Goal: Task Accomplishment & Management: Manage account settings

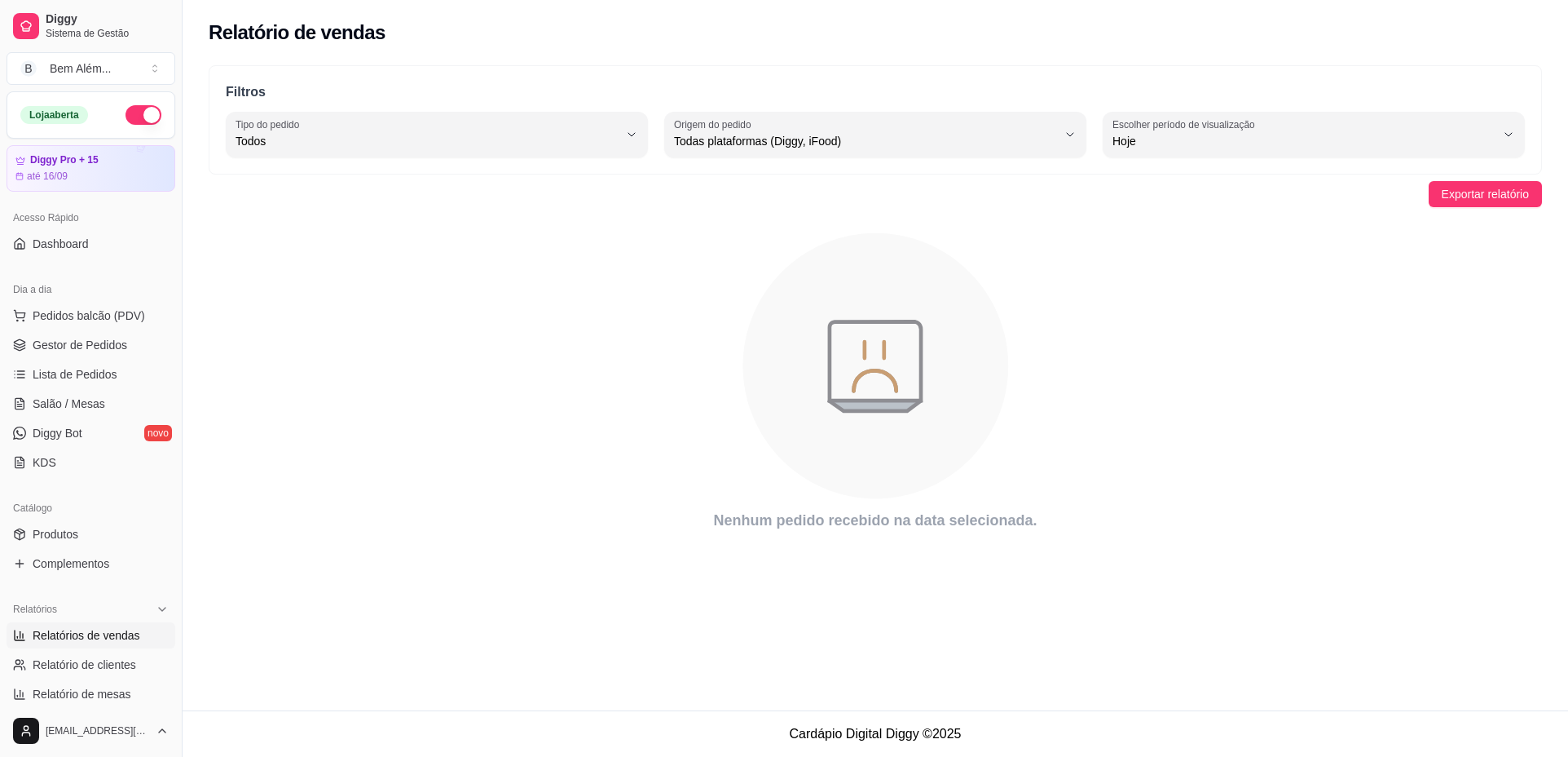
select select "ALL"
select select "0"
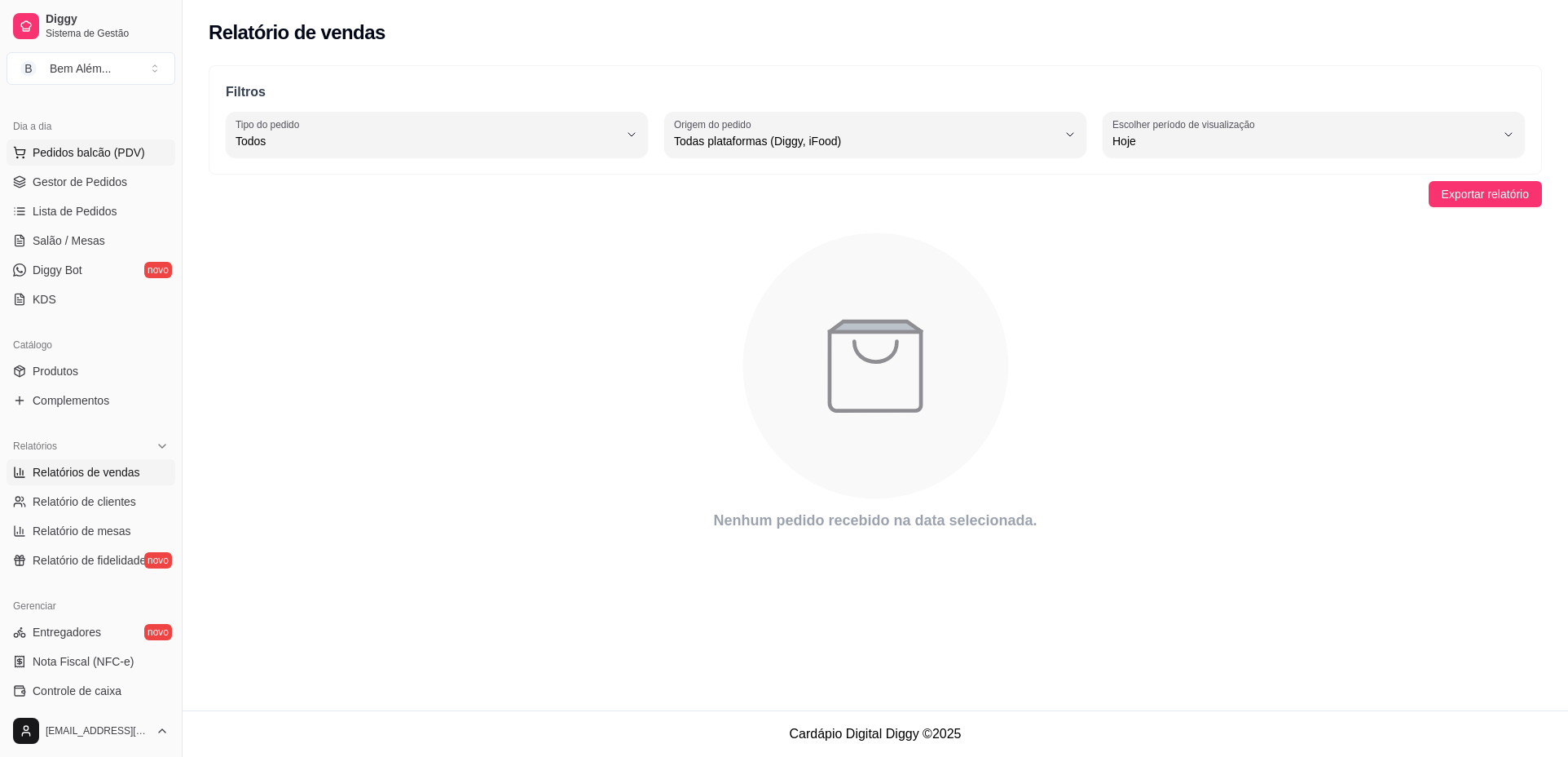
click at [115, 153] on span "Pedidos balcão (PDV)" at bounding box center [88, 152] width 113 height 16
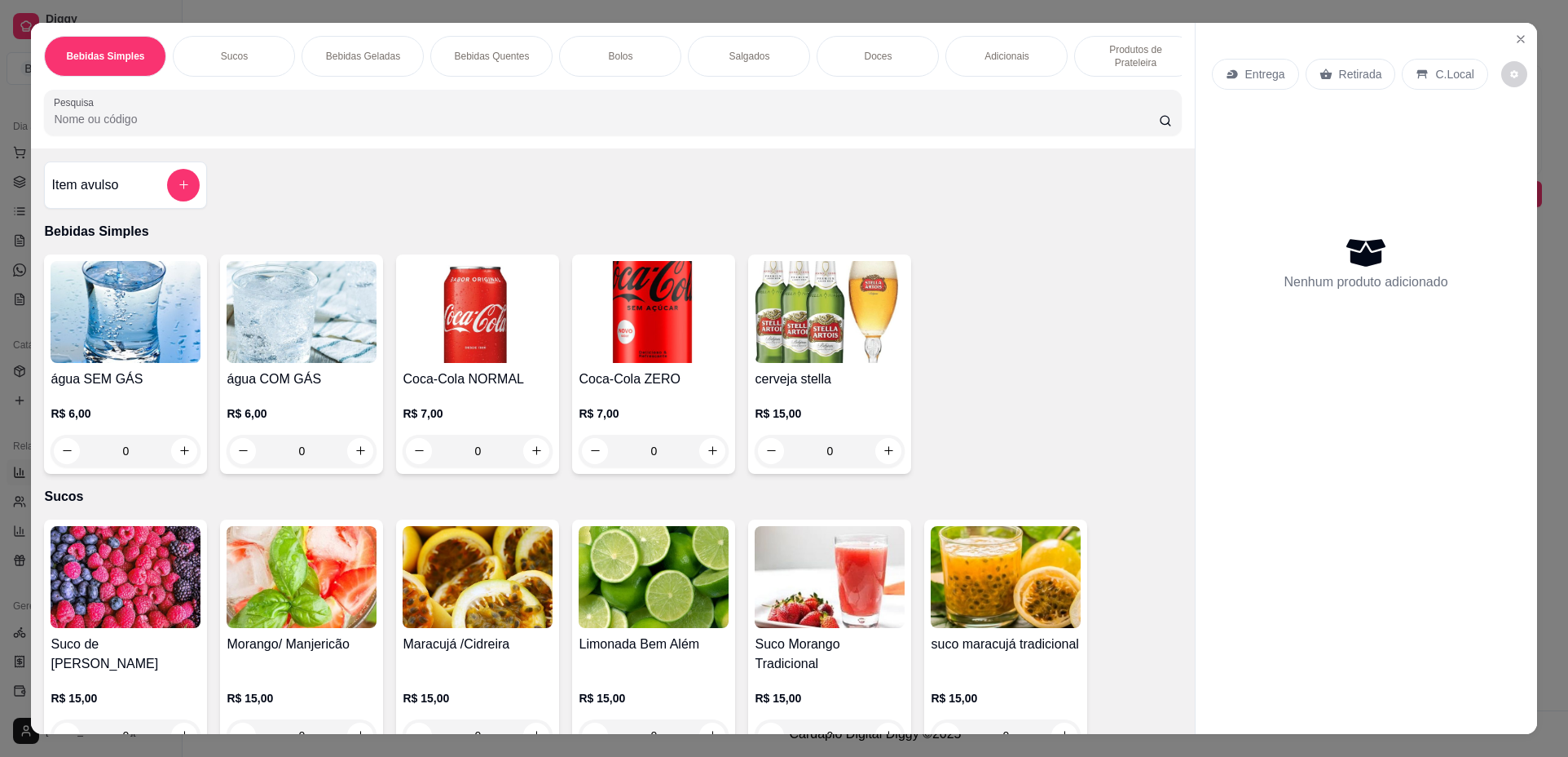
click at [754, 48] on div "Salgados" at bounding box center [749, 56] width 122 height 41
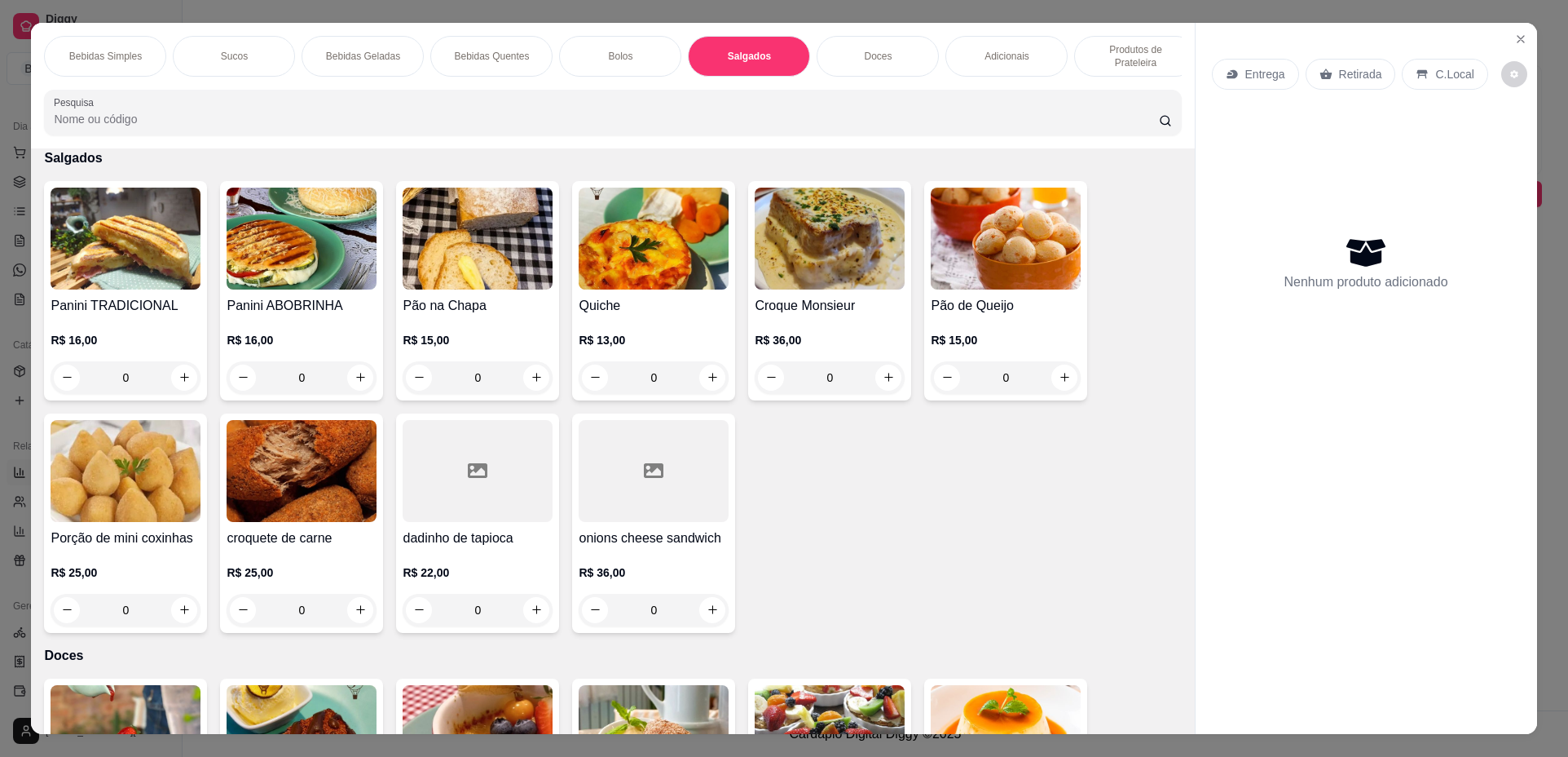
scroll to position [29, 0]
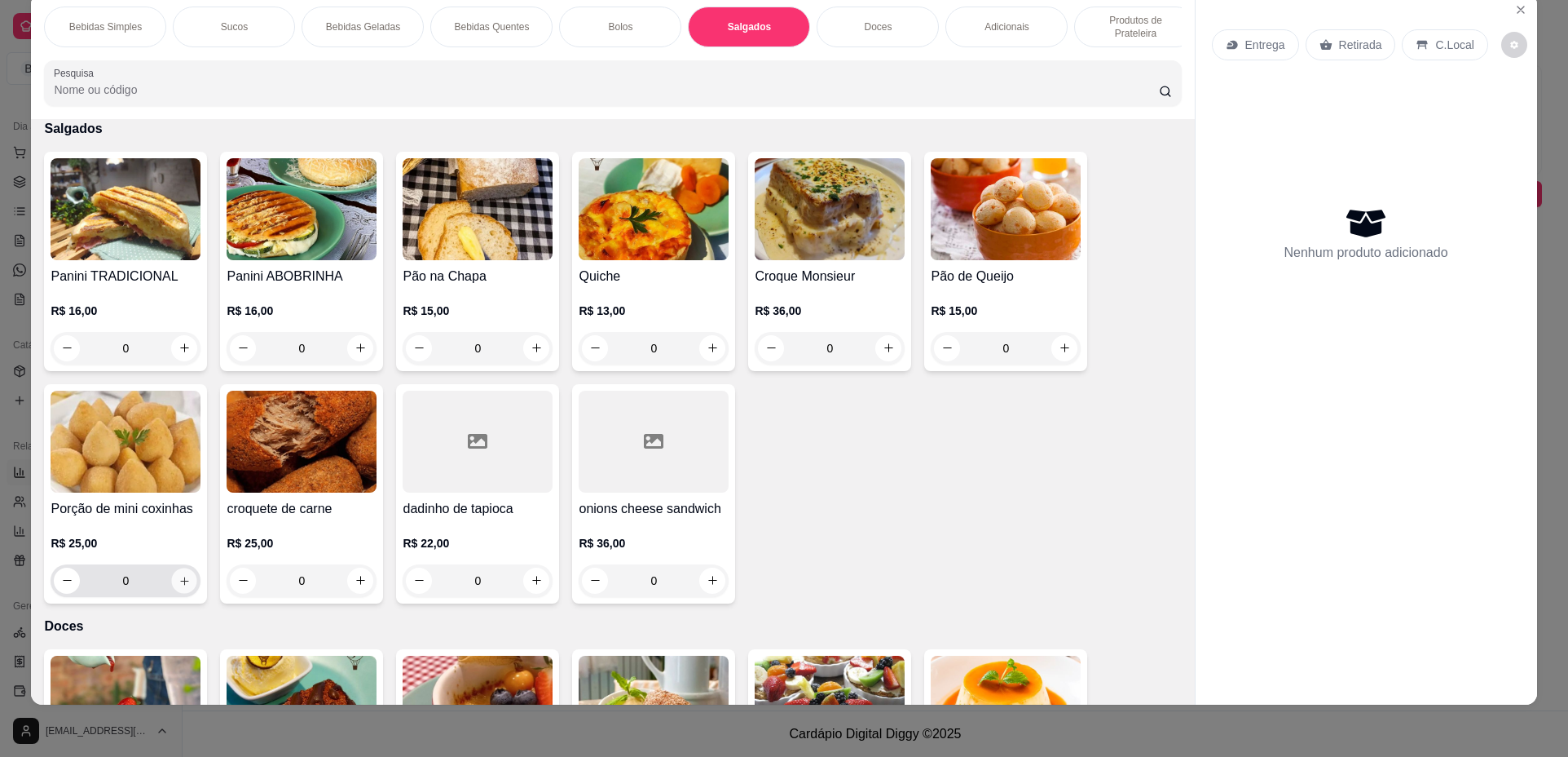
click at [179, 587] on icon "increase-product-quantity" at bounding box center [185, 581] width 12 height 12
type input "1"
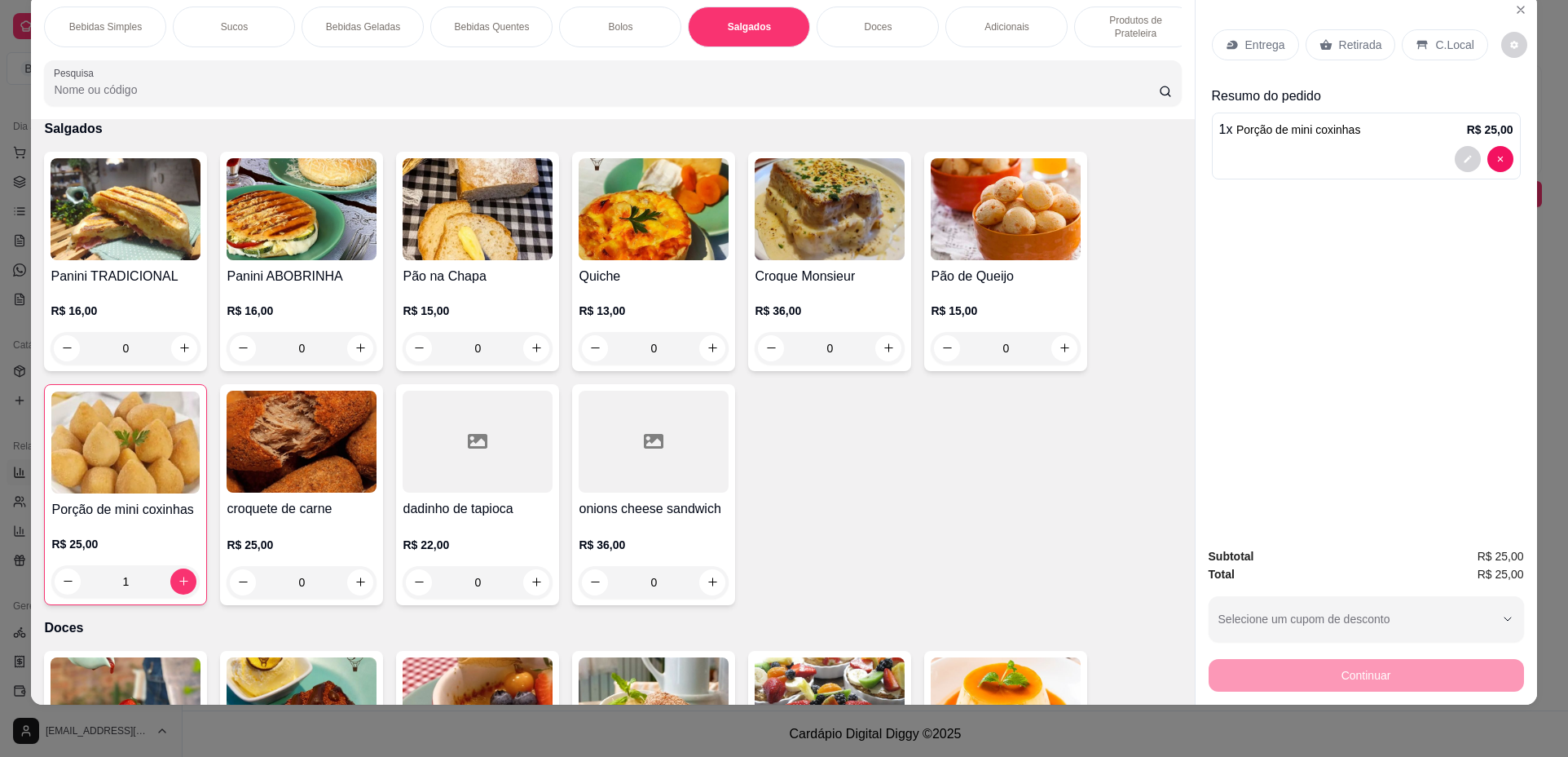
click at [878, 32] on p "Doces" at bounding box center [878, 27] width 27 height 13
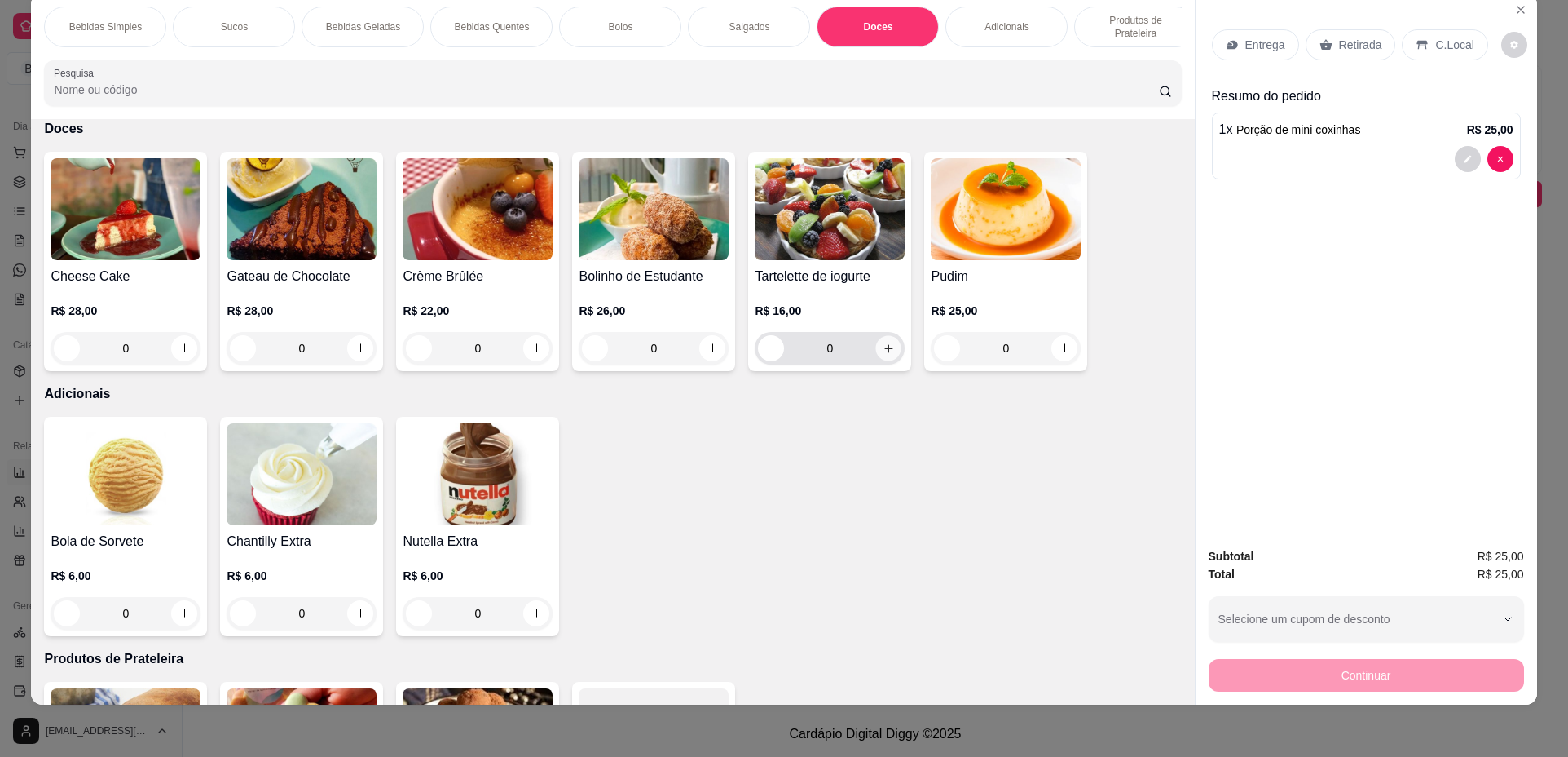
click at [882, 355] on icon "increase-product-quantity" at bounding box center [888, 349] width 12 height 12
type input "1"
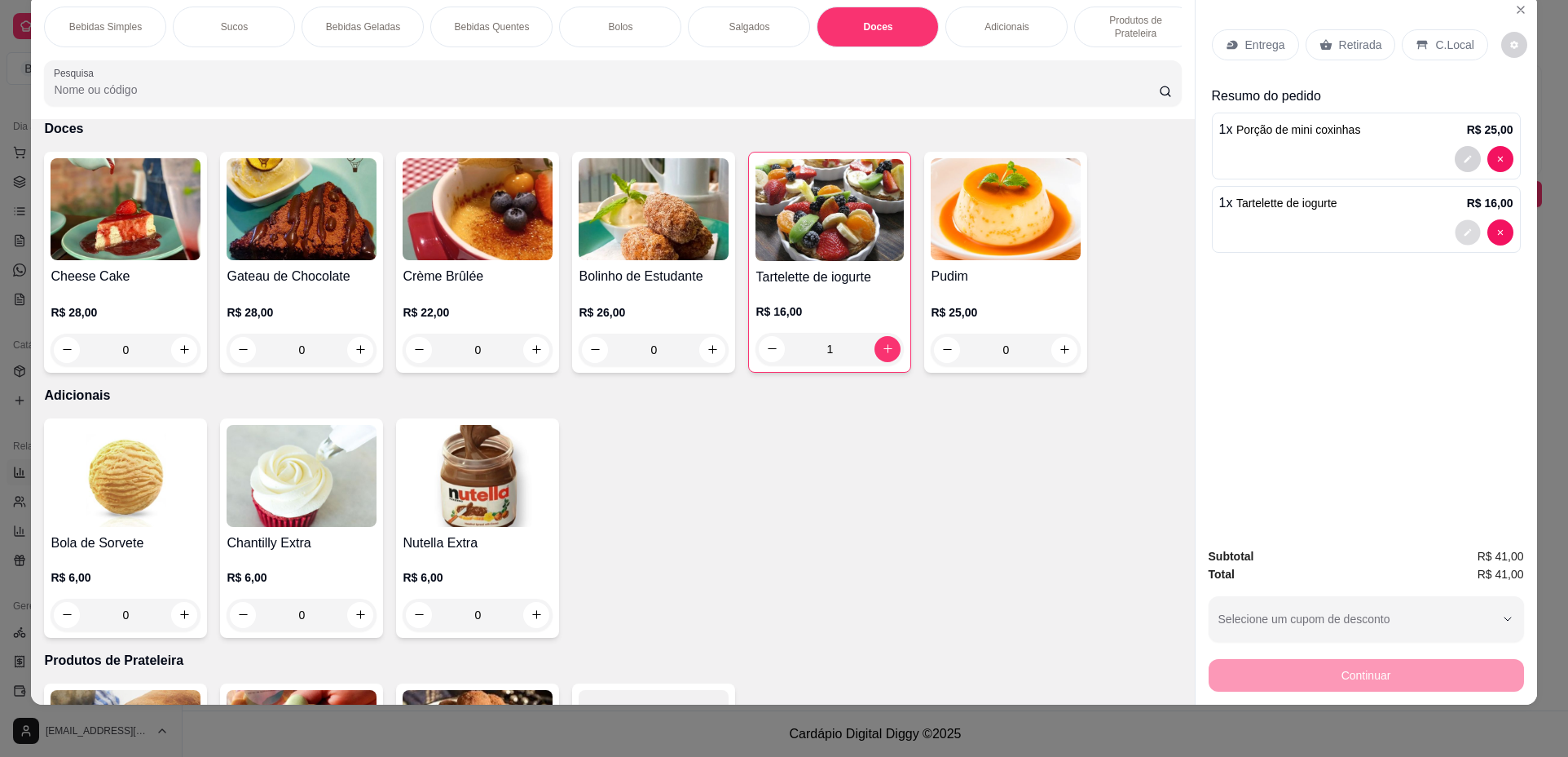
click at [1466, 226] on button "decrease-product-quantity" at bounding box center [1468, 232] width 26 height 26
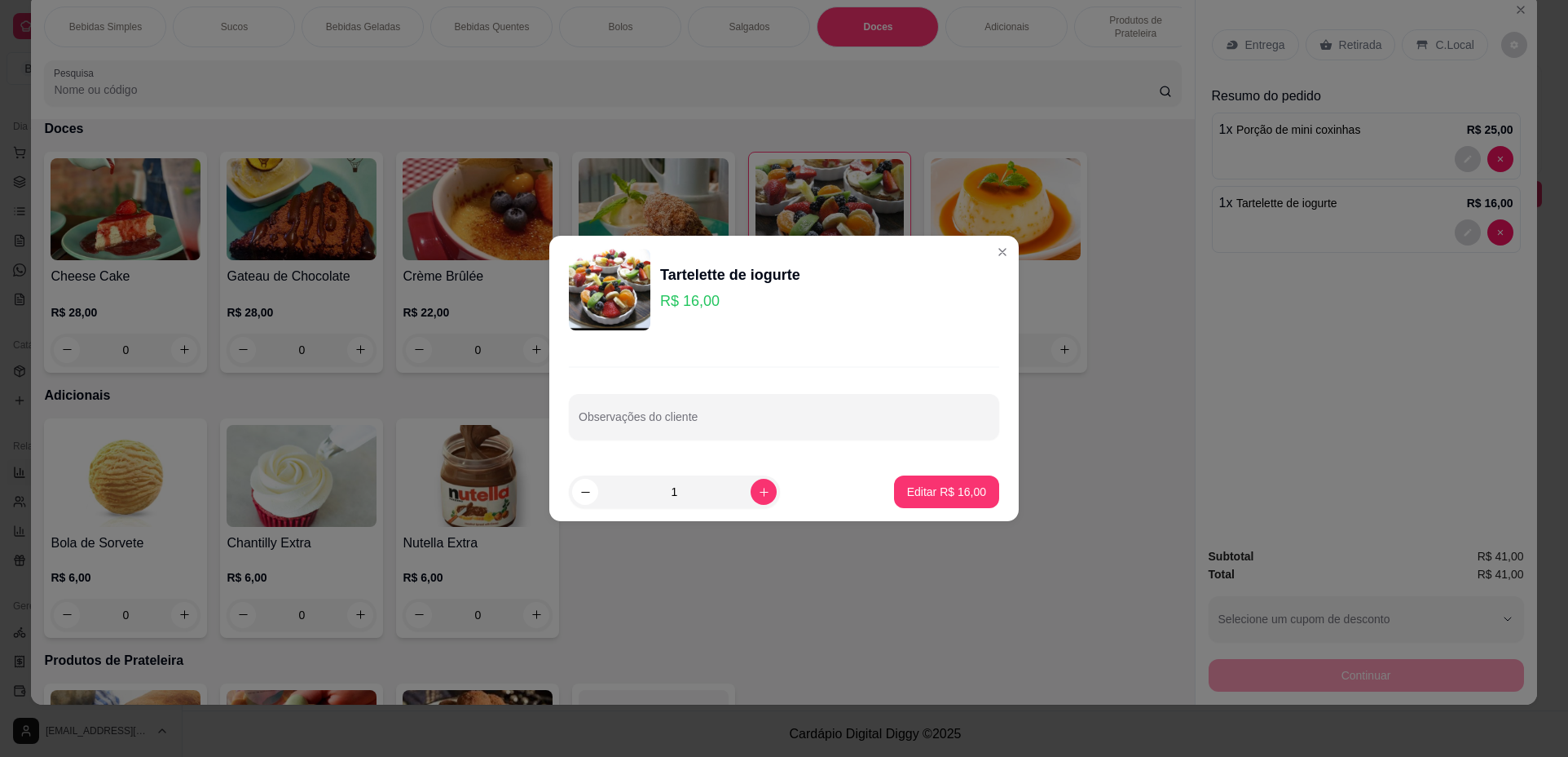
click at [768, 284] on div "Tartelette de iogurte" at bounding box center [730, 275] width 140 height 23
drag, startPoint x: 793, startPoint y: 273, endPoint x: 906, endPoint y: 276, distance: 113.0
click at [906, 276] on div "Tartelette de iogurte R$ 16,00" at bounding box center [784, 290] width 431 height 81
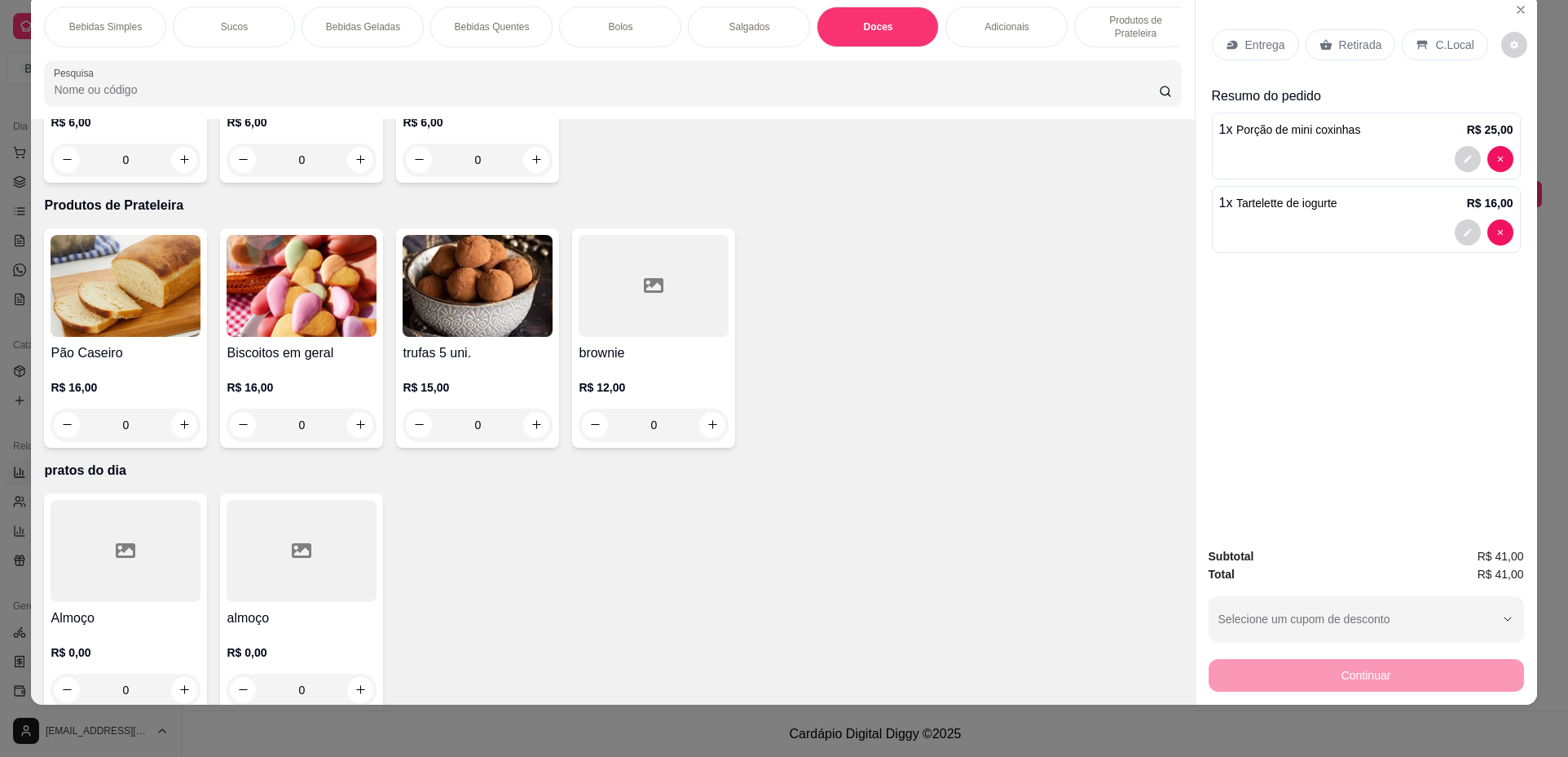
scroll to position [2639, 0]
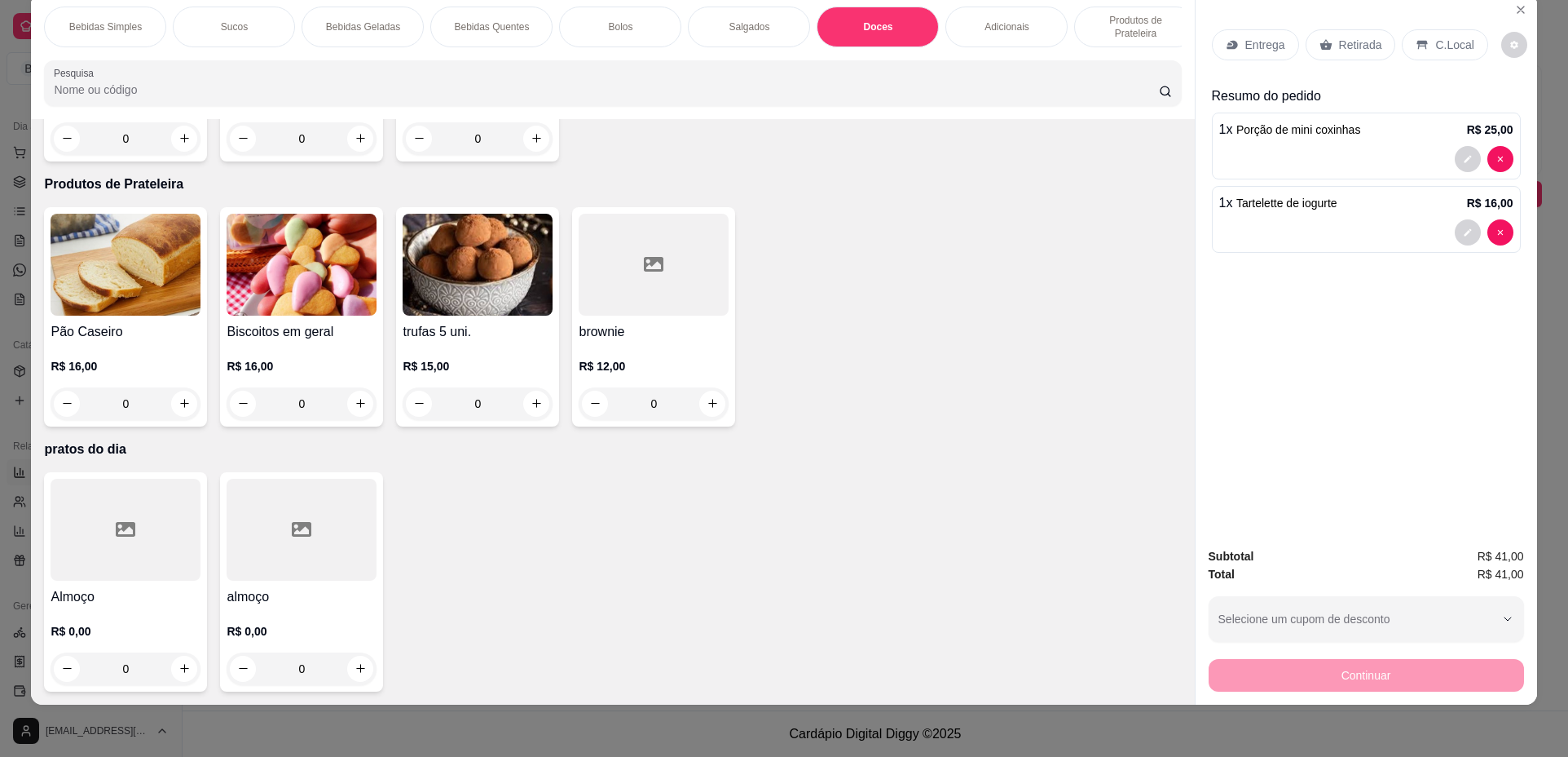
click at [179, 673] on div "0" at bounding box center [125, 669] width 150 height 32
click at [348, 639] on p "R$ 0,00" at bounding box center [301, 631] width 150 height 16
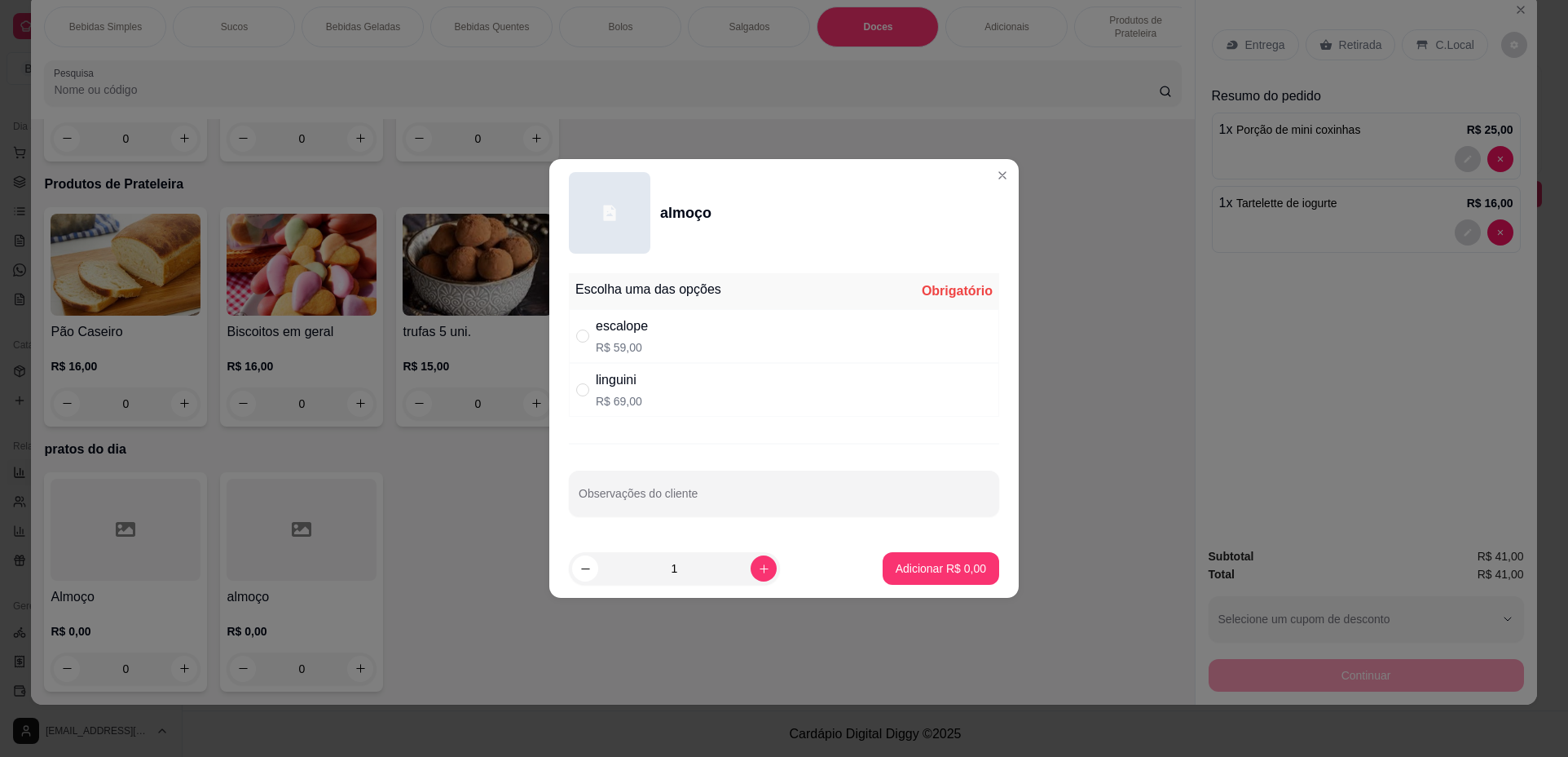
click at [645, 389] on div "linguini R$ 69,00" at bounding box center [784, 389] width 431 height 54
radio input "true"
click at [955, 556] on button "Adicionar R$ 69,00" at bounding box center [937, 569] width 120 height 32
type input "1"
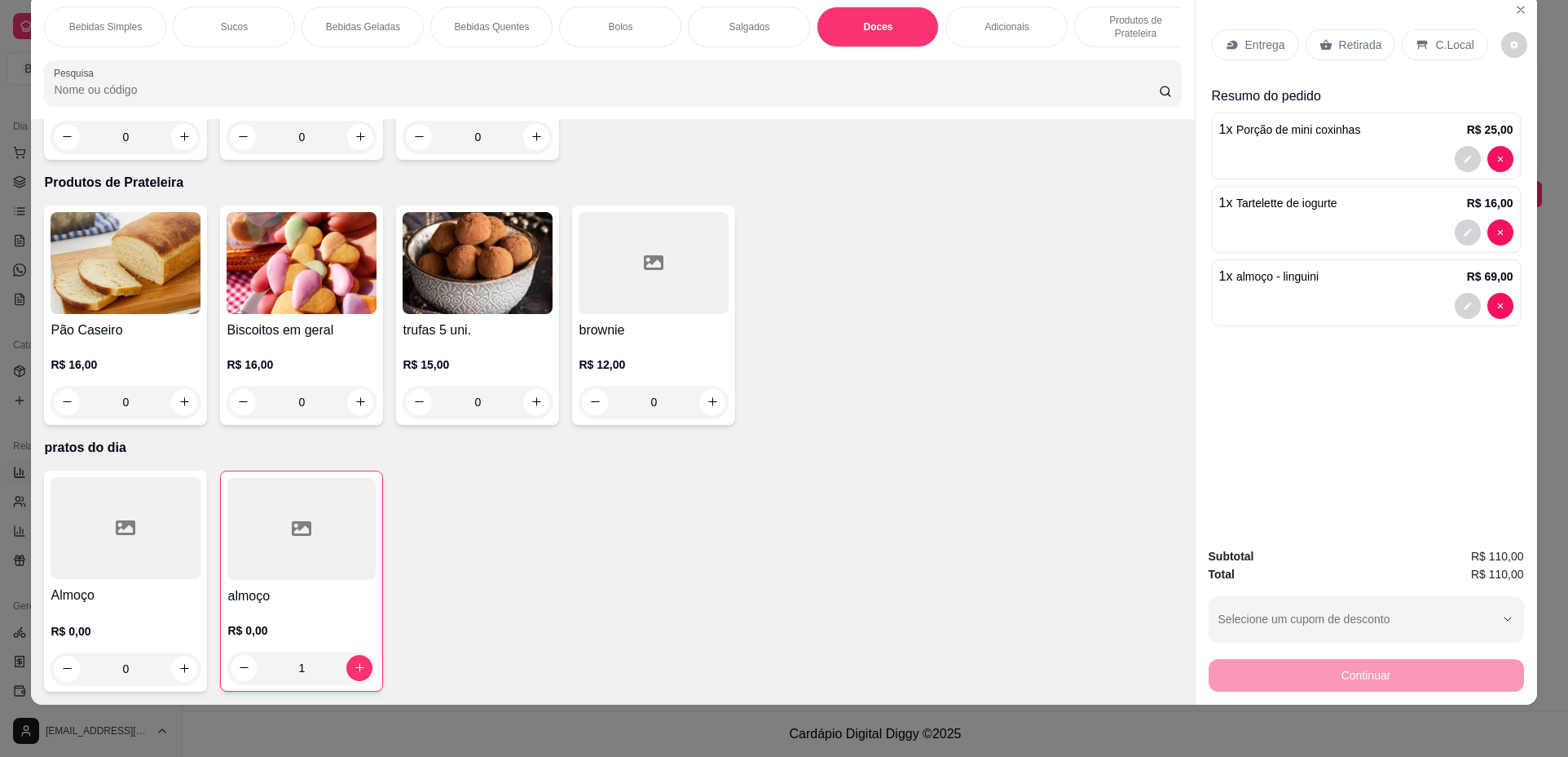
click at [1347, 42] on p "Retirada" at bounding box center [1362, 45] width 44 height 16
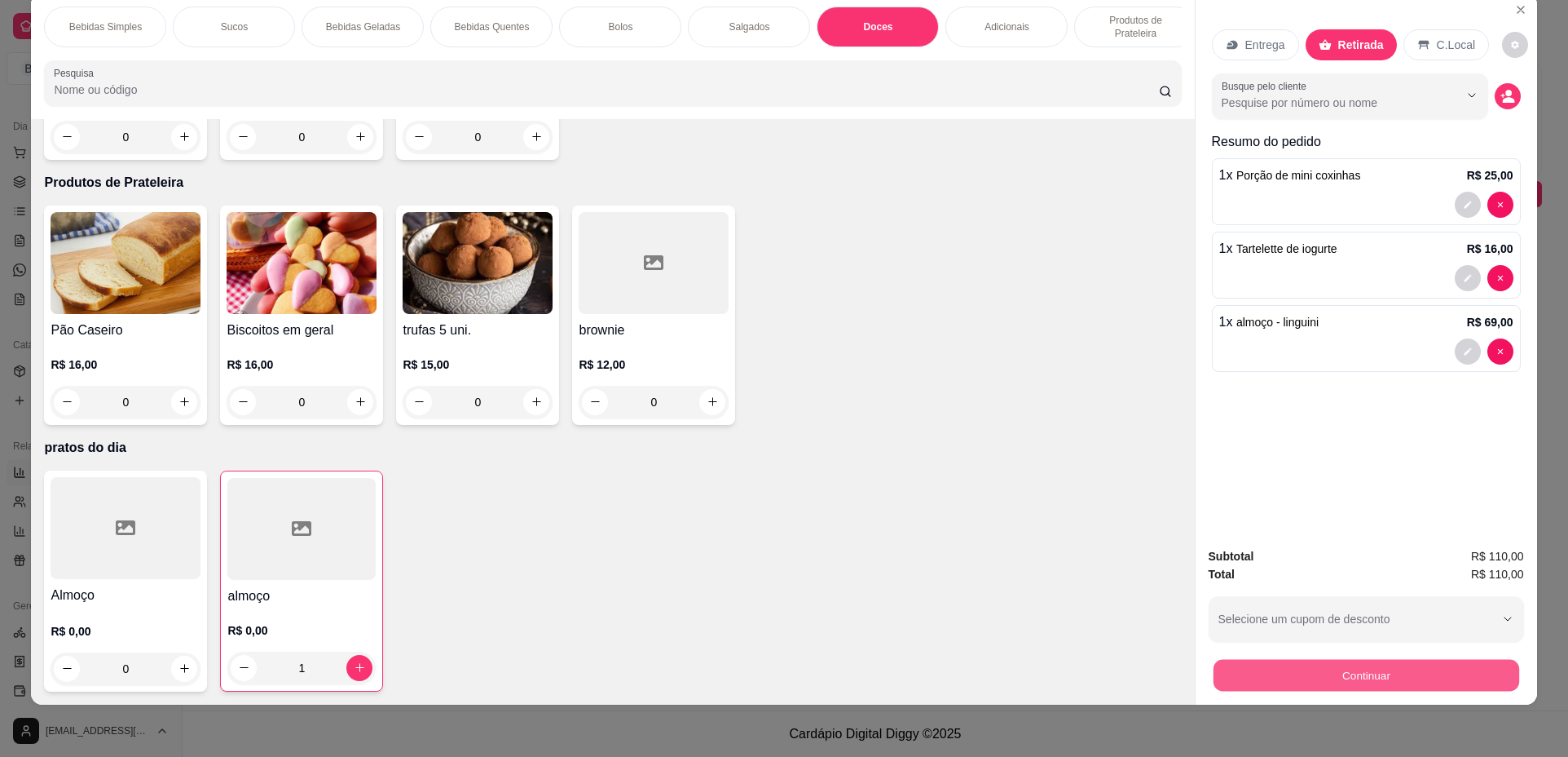
click at [1315, 677] on button "Continuar" at bounding box center [1365, 676] width 306 height 32
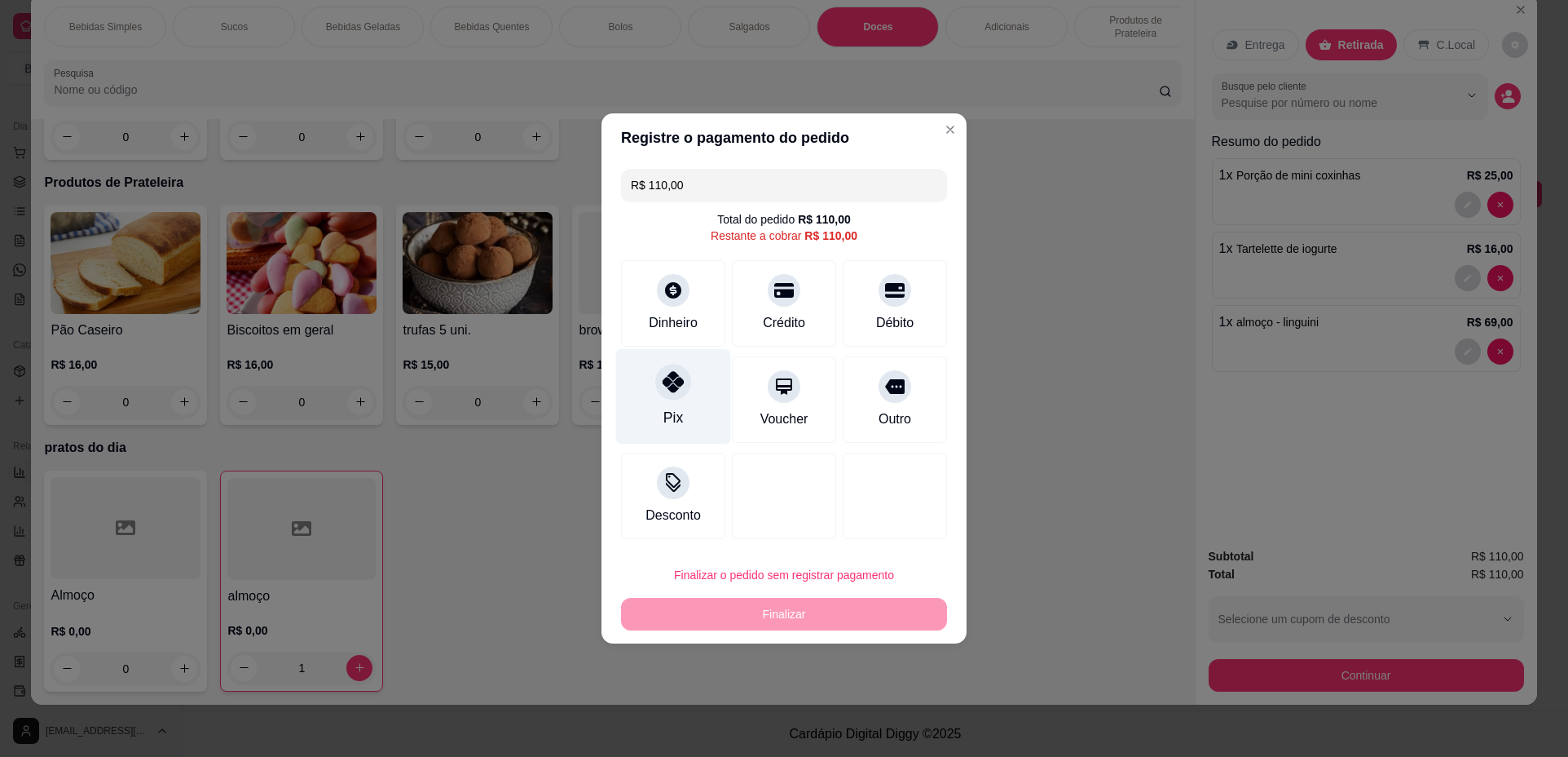
click at [665, 387] on icon at bounding box center [673, 382] width 21 height 21
type input "R$ 0,00"
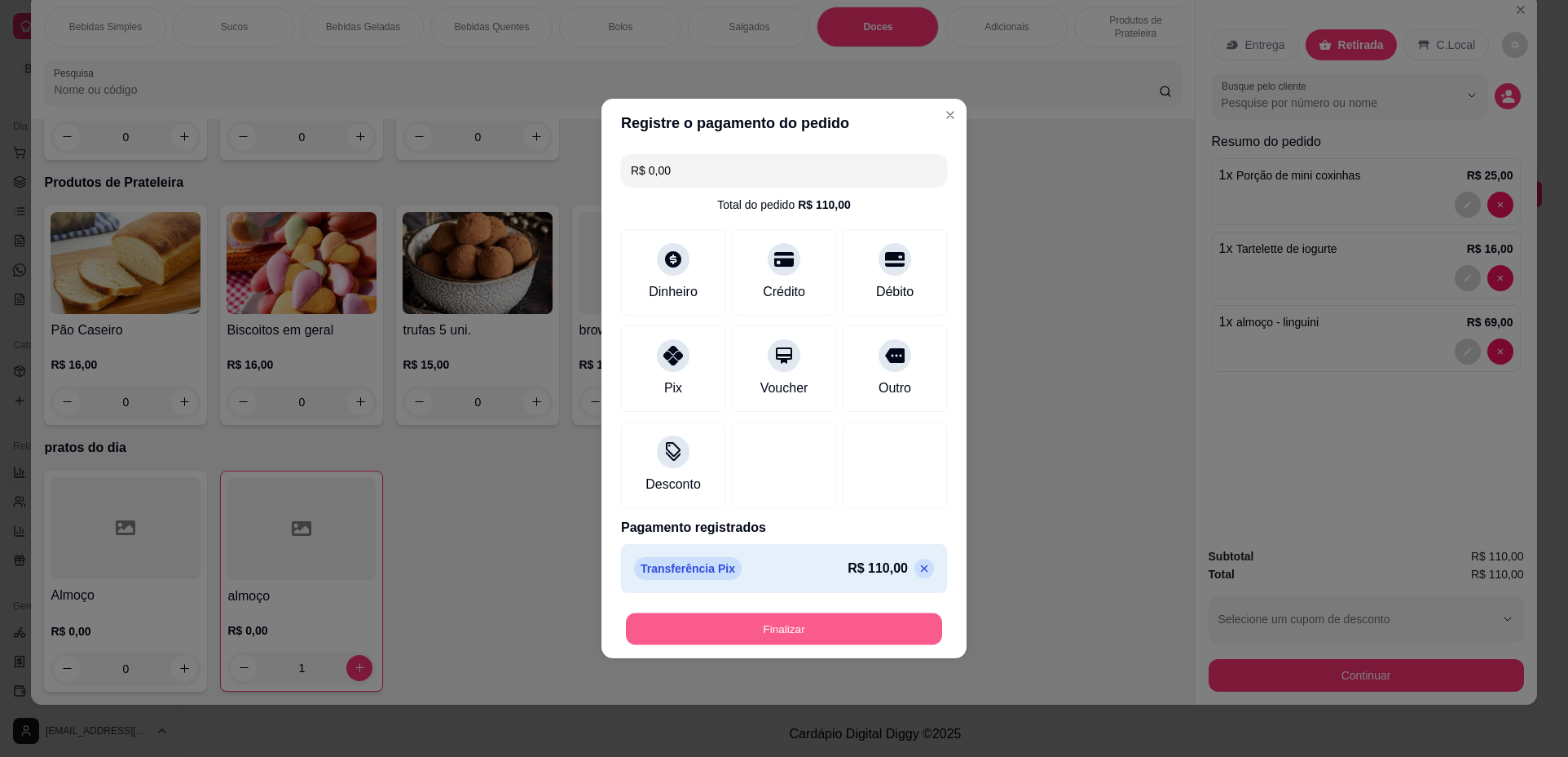
click at [782, 622] on button "Finalizar" at bounding box center [784, 629] width 316 height 32
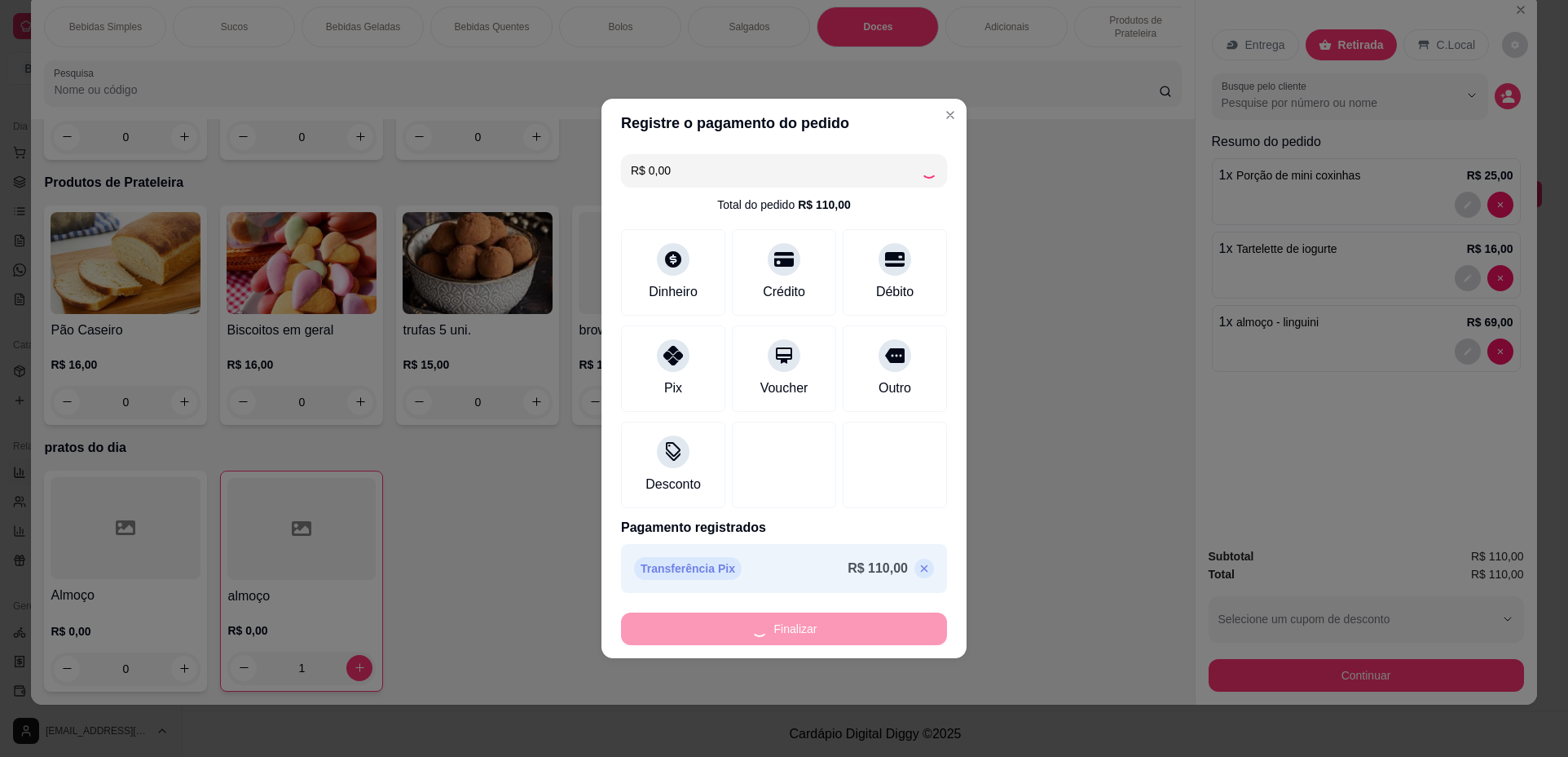
type input "0"
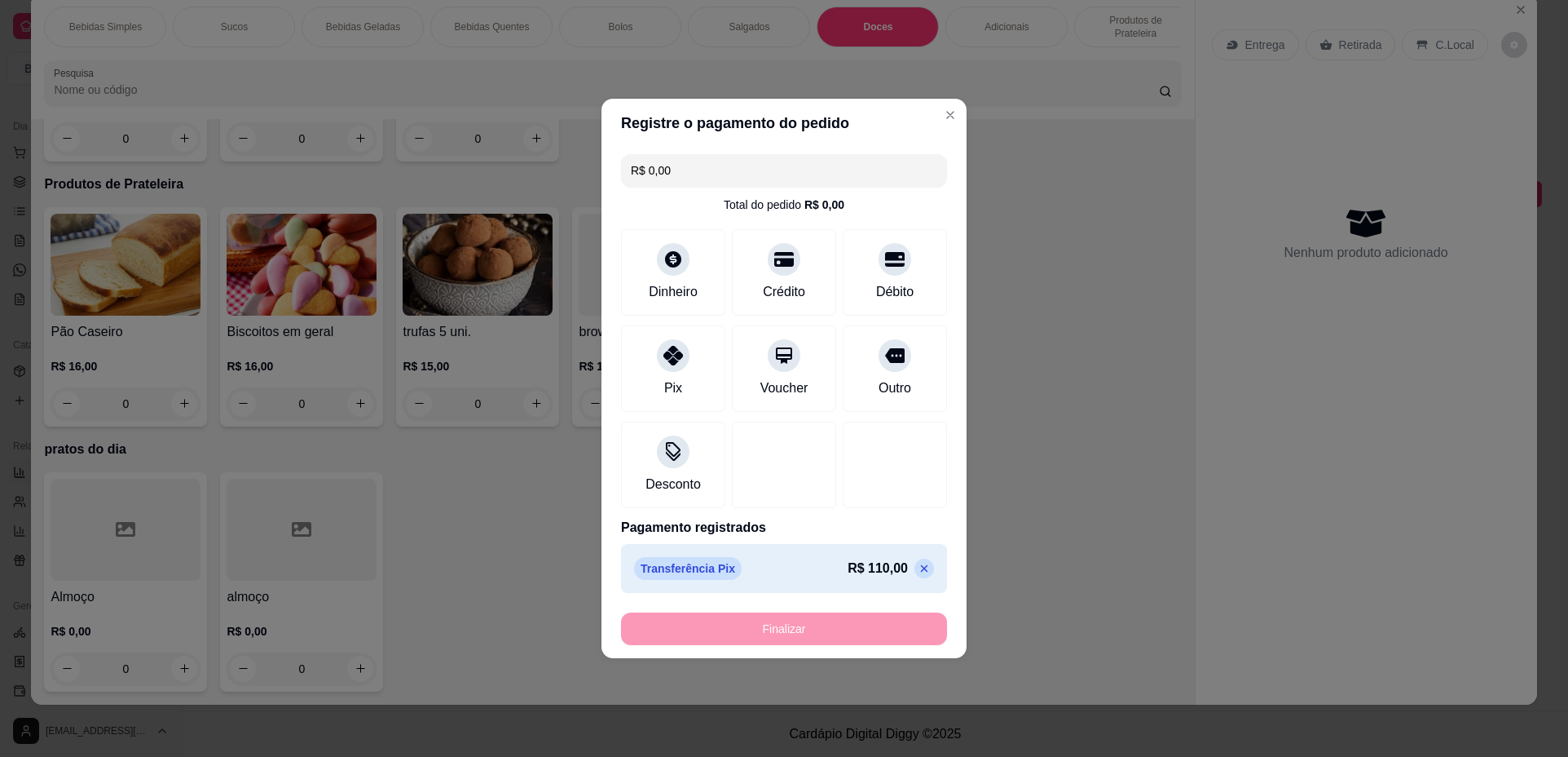
type input "-R$ 110,00"
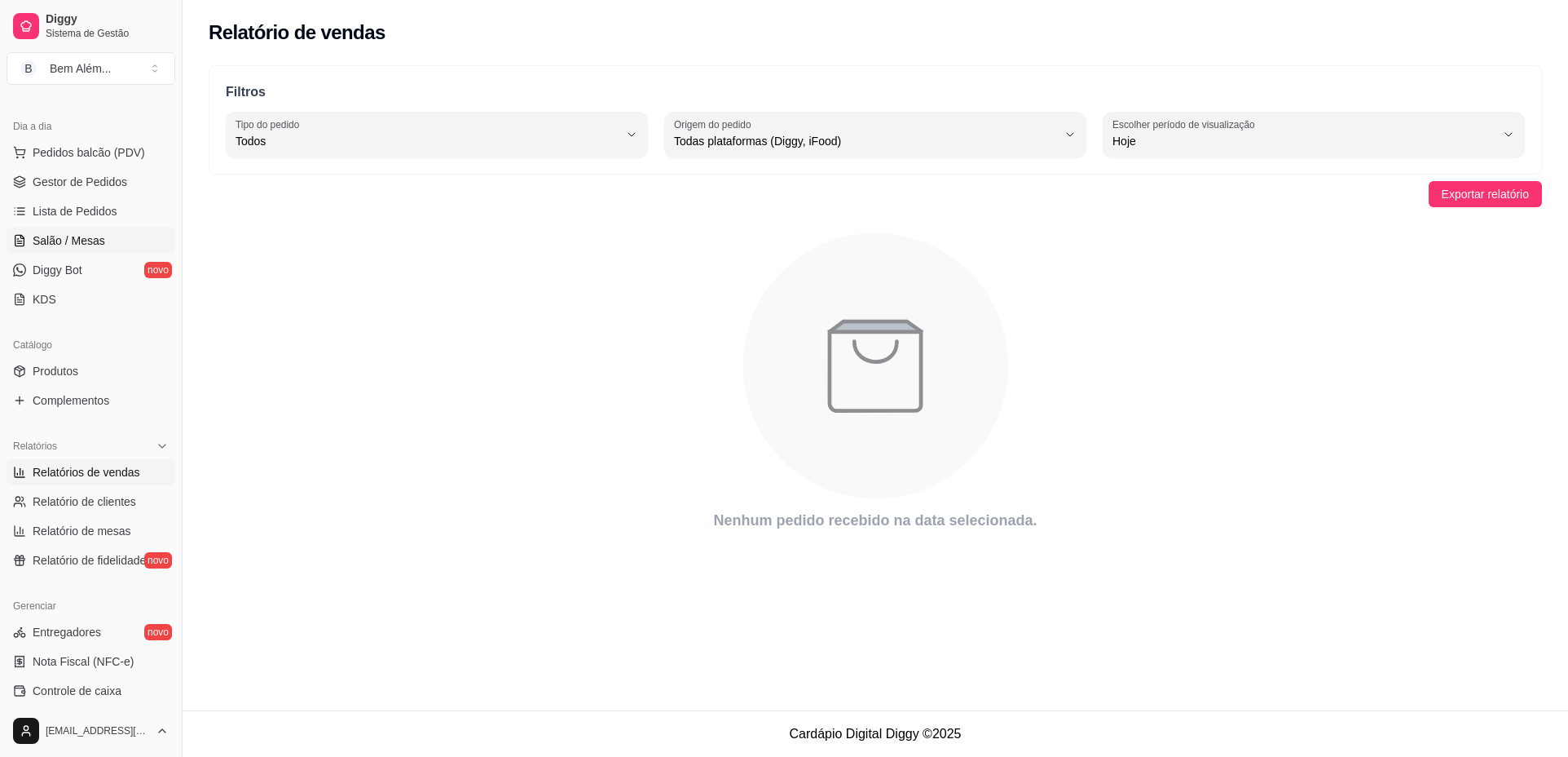
click at [65, 239] on span "Salão / Mesas" at bounding box center [68, 240] width 73 height 16
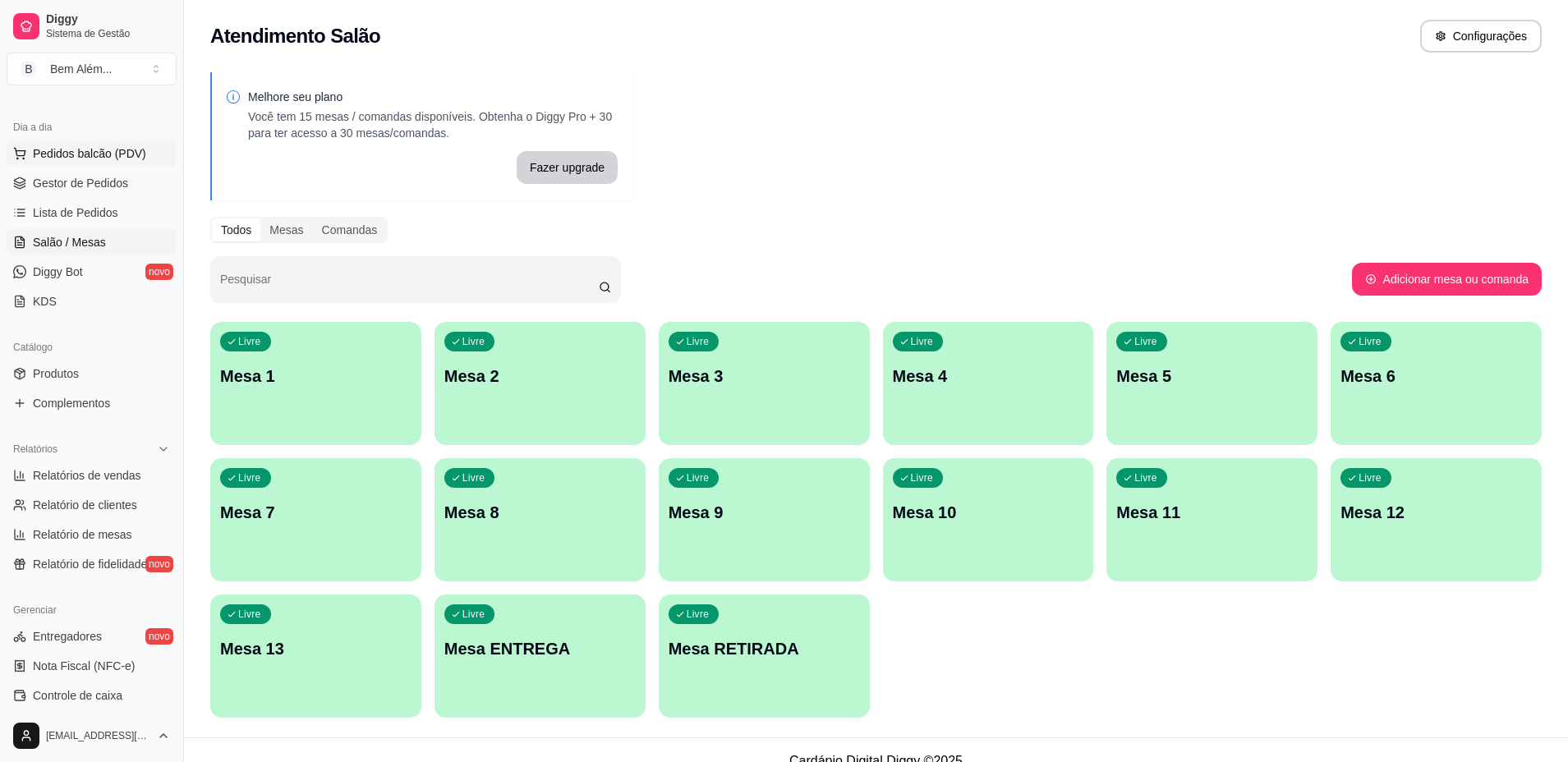
click at [92, 160] on span "Pedidos balcão (PDV)" at bounding box center [89, 153] width 113 height 16
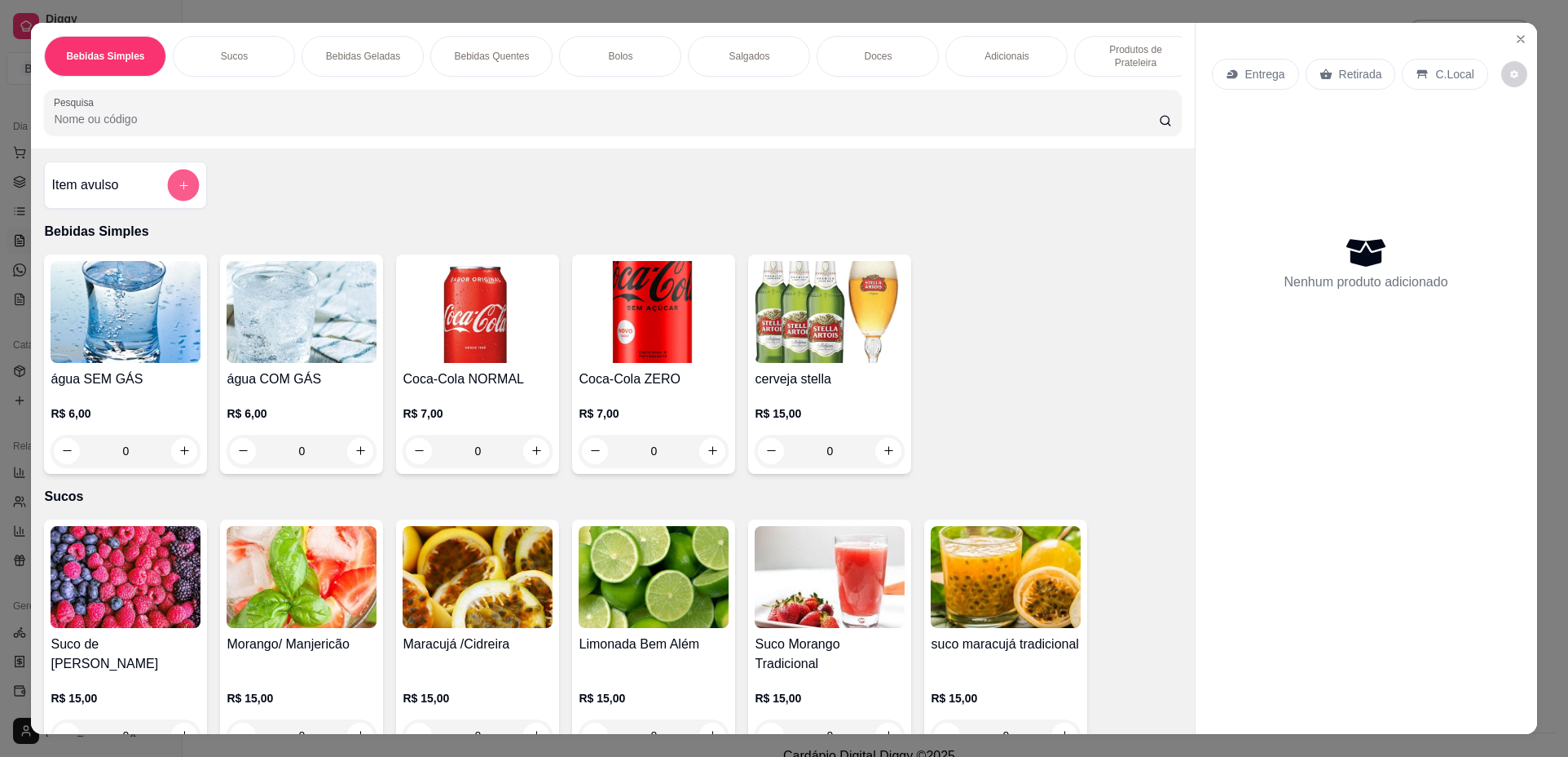
click at [168, 190] on button "add-separate-item" at bounding box center [184, 185] width 32 height 32
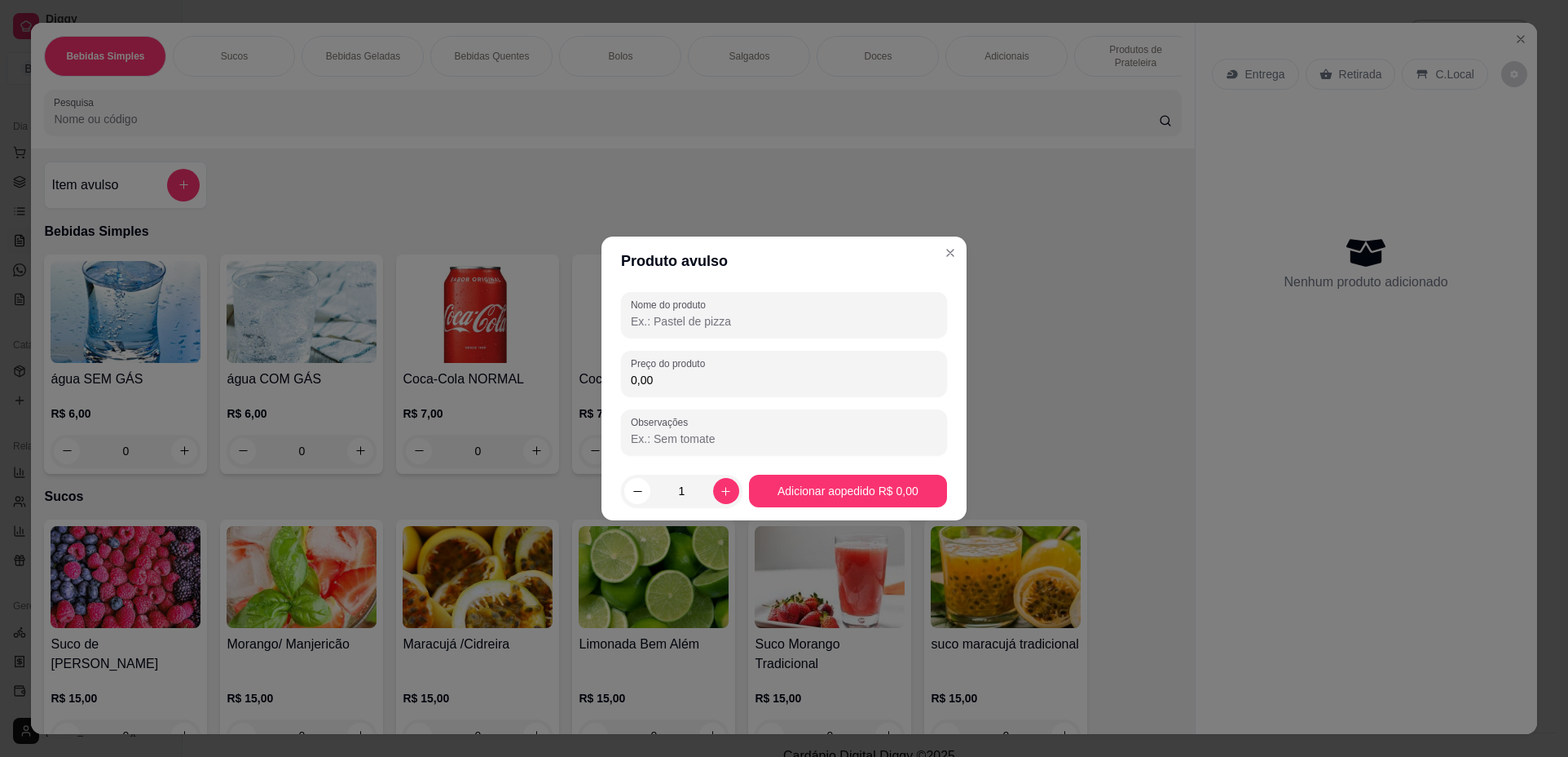
click at [689, 316] on input "Nome do produto" at bounding box center [784, 321] width 307 height 16
type input "gateau inteiro"
click at [683, 383] on input "0,00" at bounding box center [784, 380] width 307 height 16
type input "210,00"
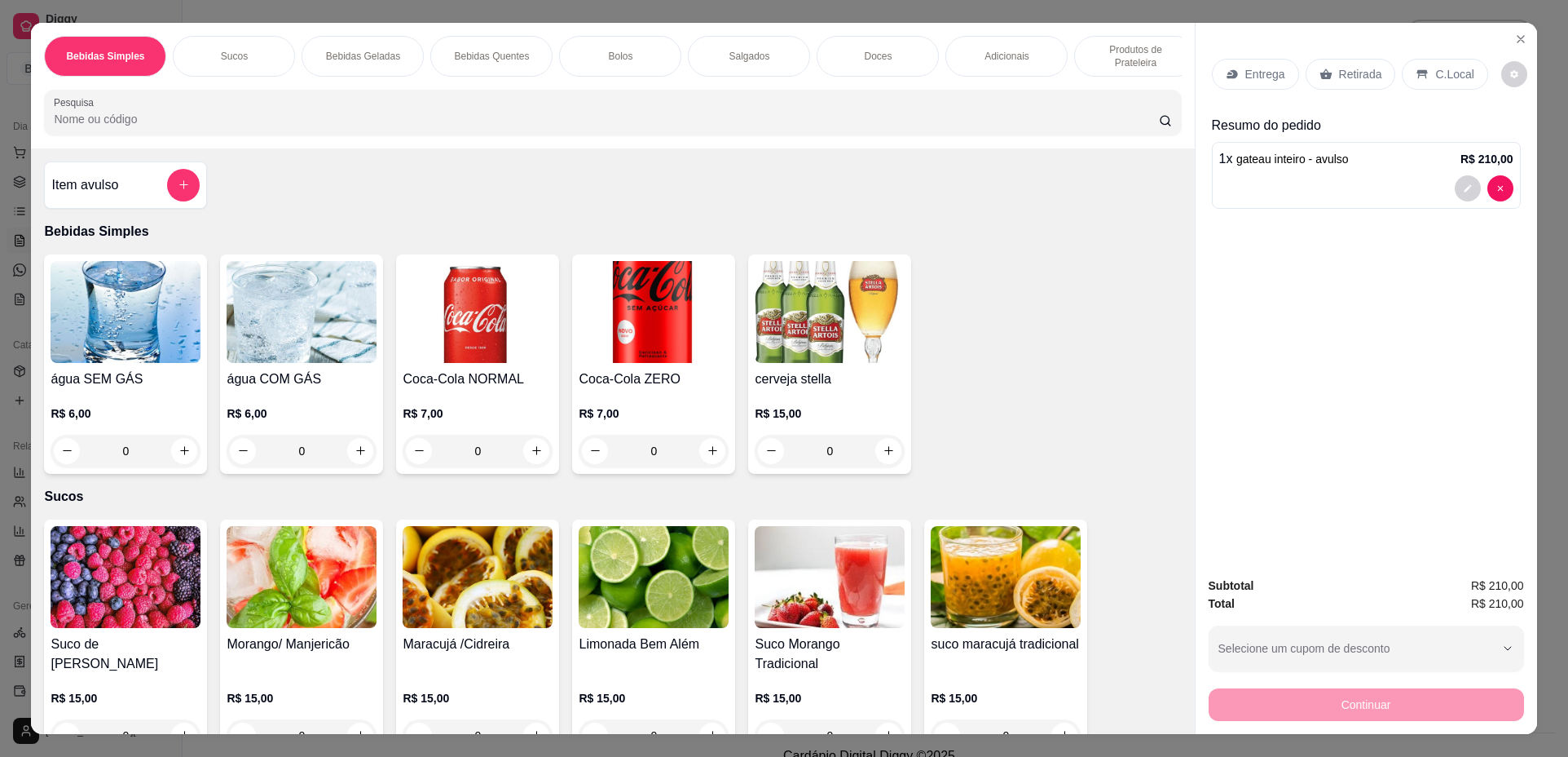
click at [875, 57] on p "Doces" at bounding box center [878, 57] width 27 height 13
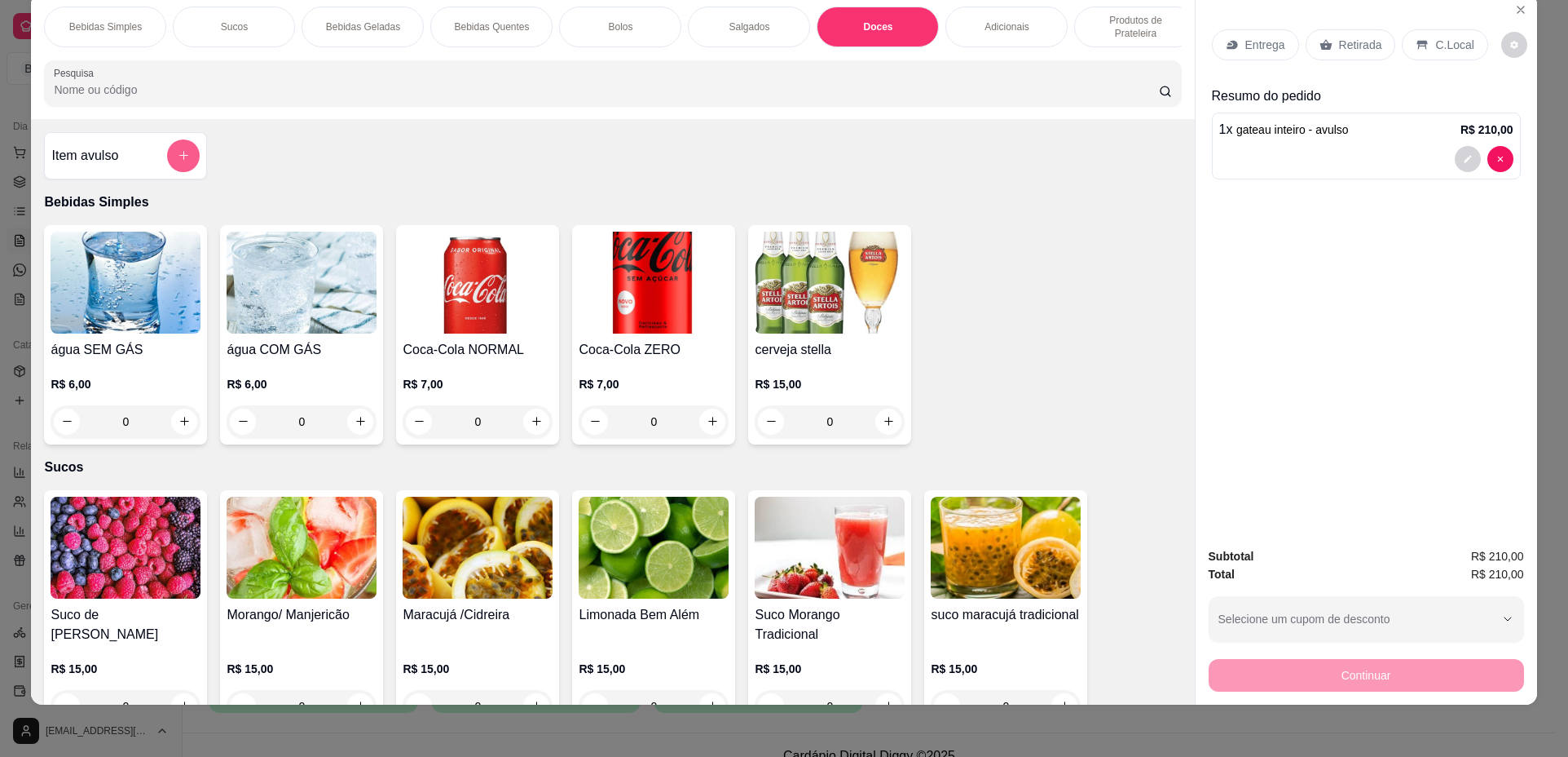
click at [178, 161] on icon "add-separate-item" at bounding box center [184, 155] width 12 height 12
click at [634, 18] on div "Bolos" at bounding box center [620, 27] width 122 height 41
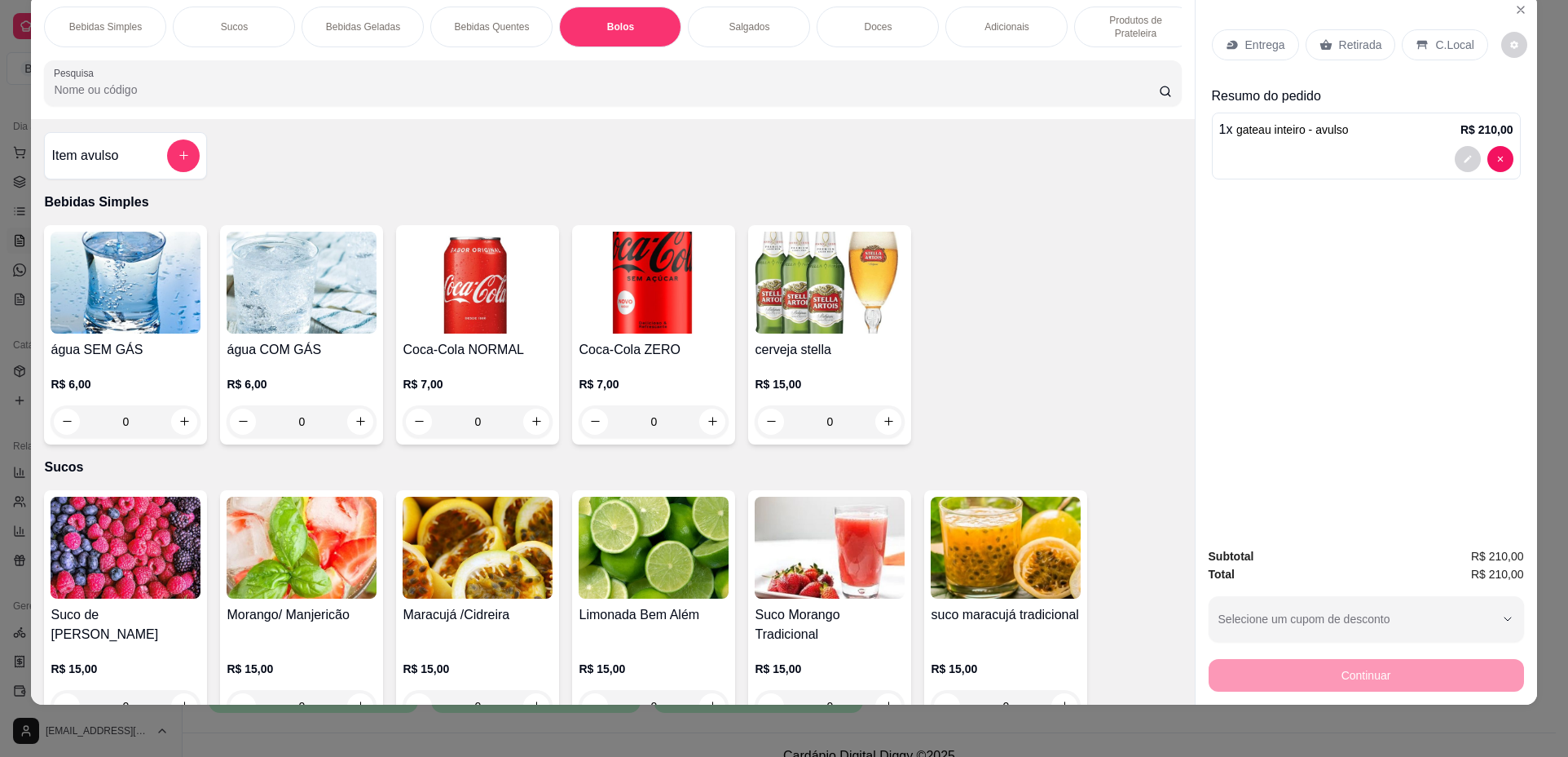
scroll to position [1386, 0]
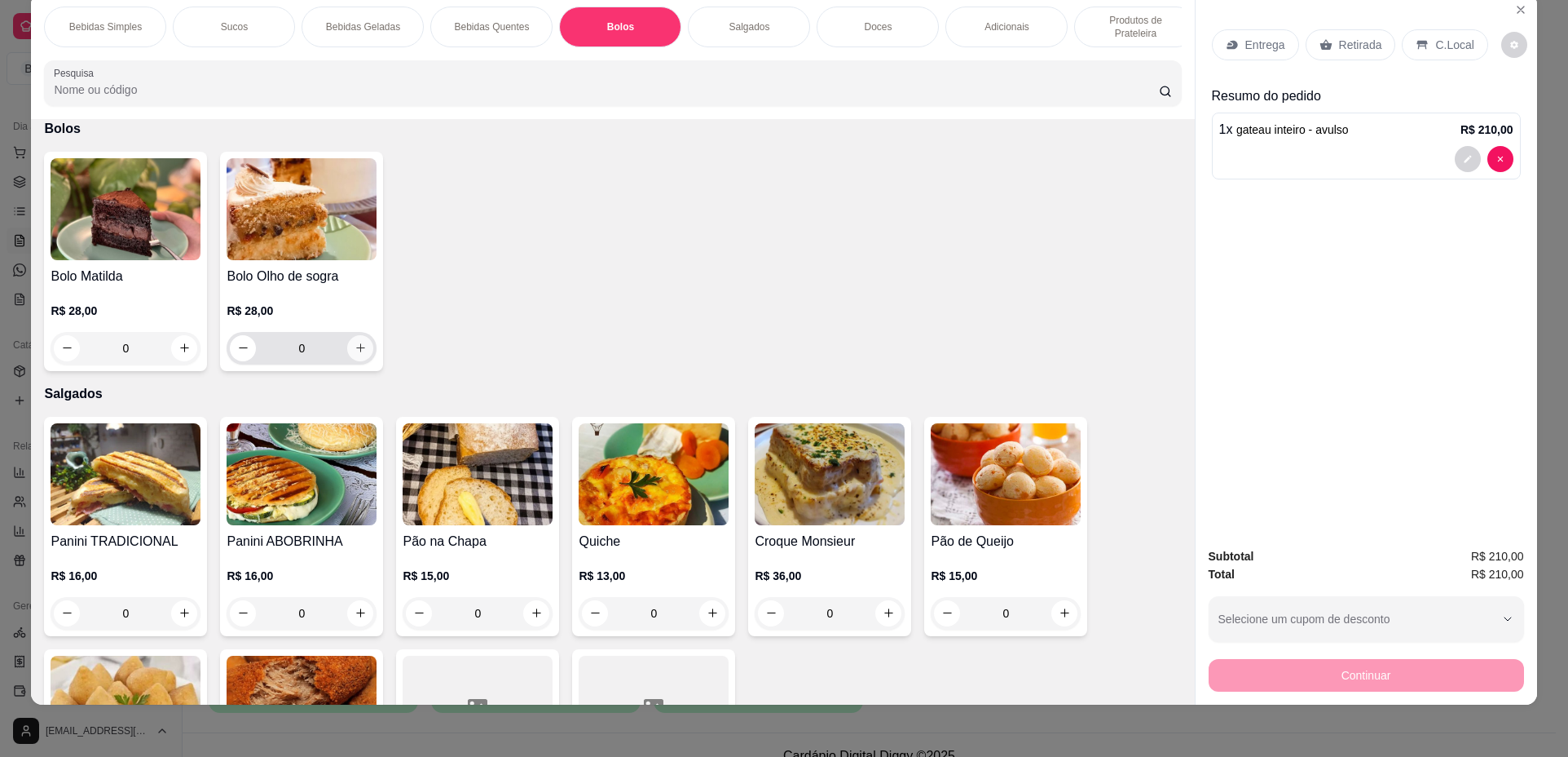
click at [361, 354] on icon "increase-product-quantity" at bounding box center [361, 348] width 12 height 12
type input "1"
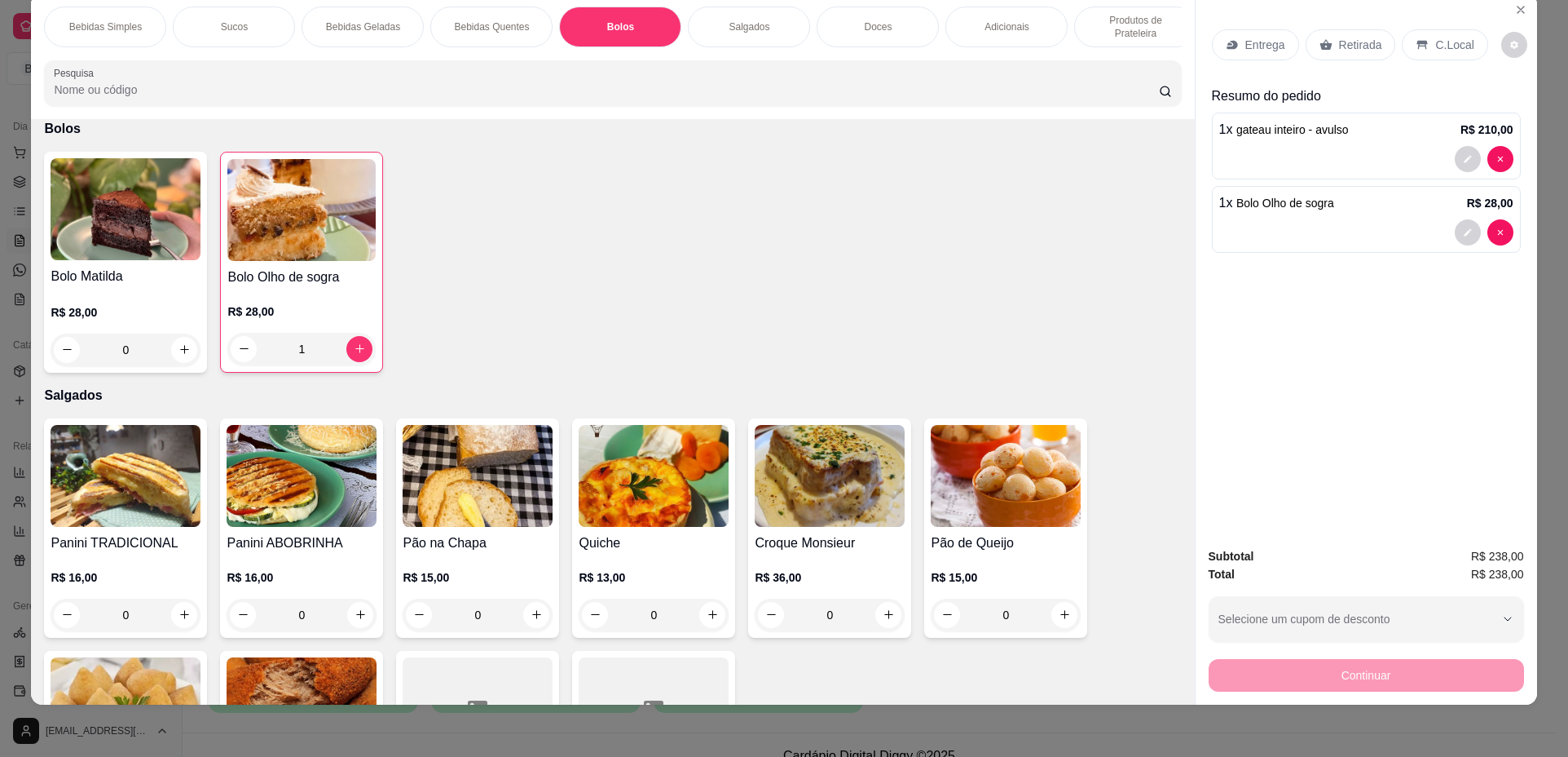
click at [1102, 30] on p "Produtos de Prateleira" at bounding box center [1135, 27] width 95 height 27
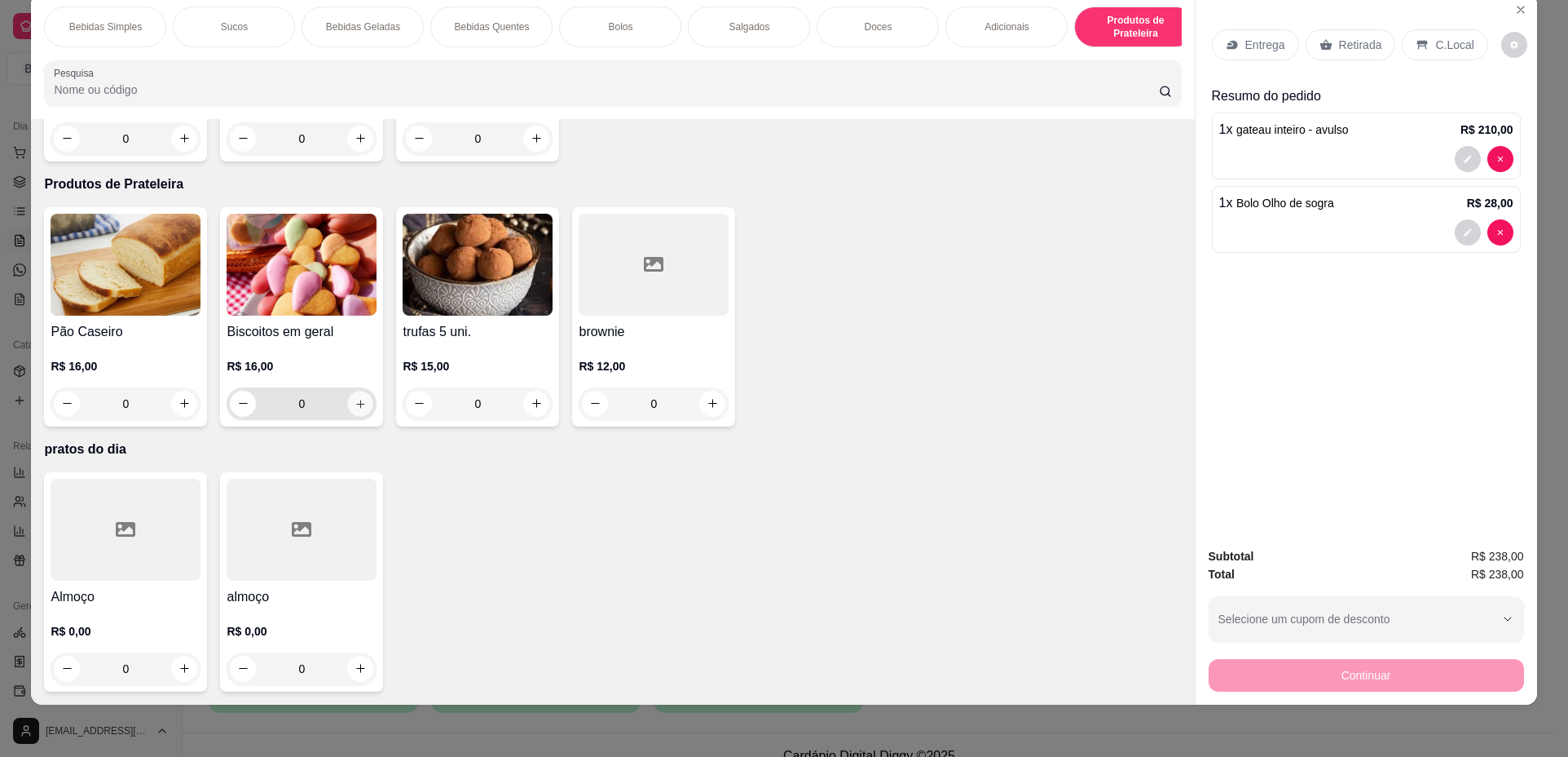
click at [359, 403] on icon "increase-product-quantity" at bounding box center [361, 404] width 12 height 12
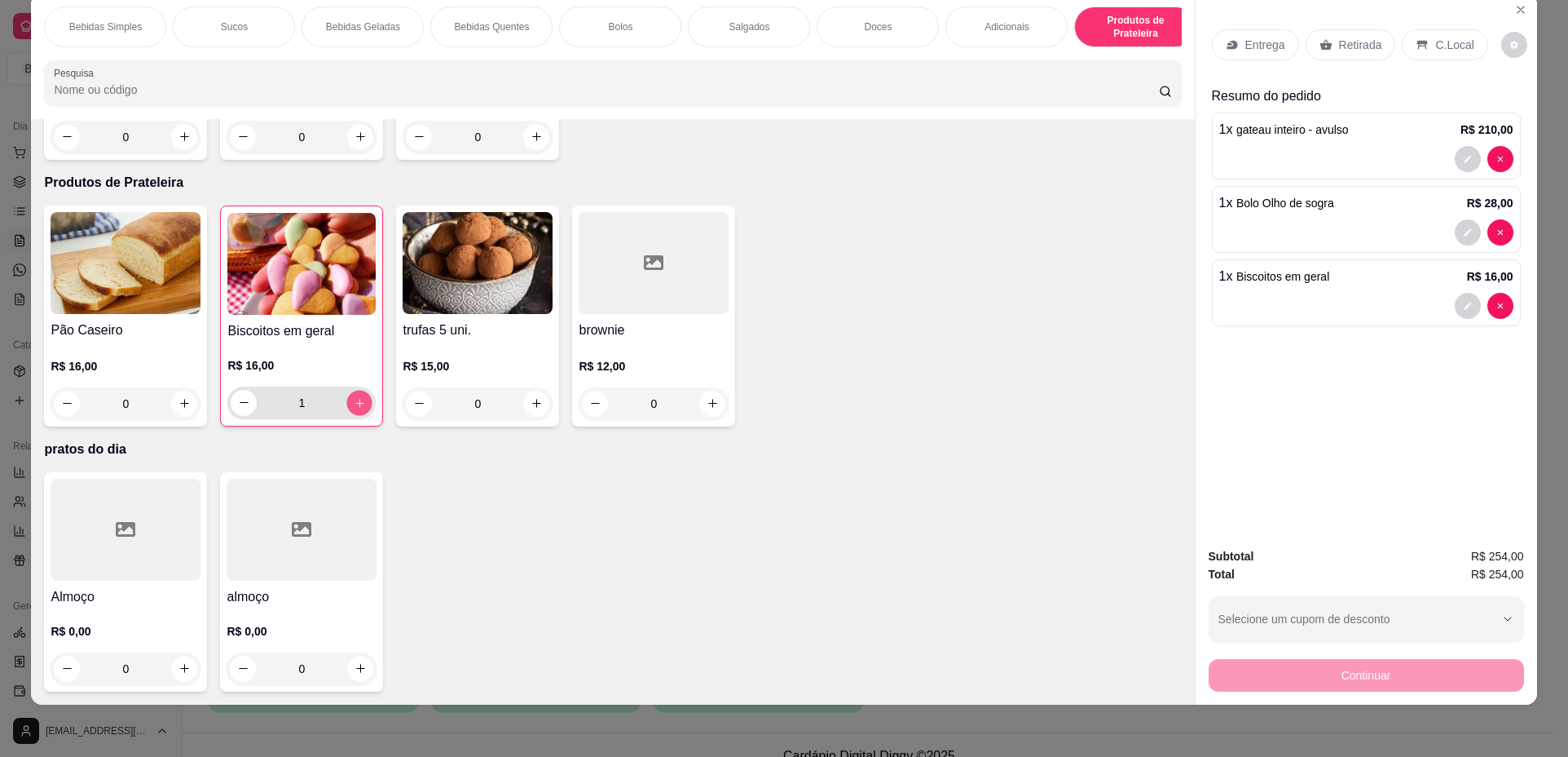
click at [359, 403] on icon "increase-product-quantity" at bounding box center [360, 403] width 12 height 12
type input "3"
click at [1363, 53] on div "Retirada" at bounding box center [1351, 45] width 91 height 31
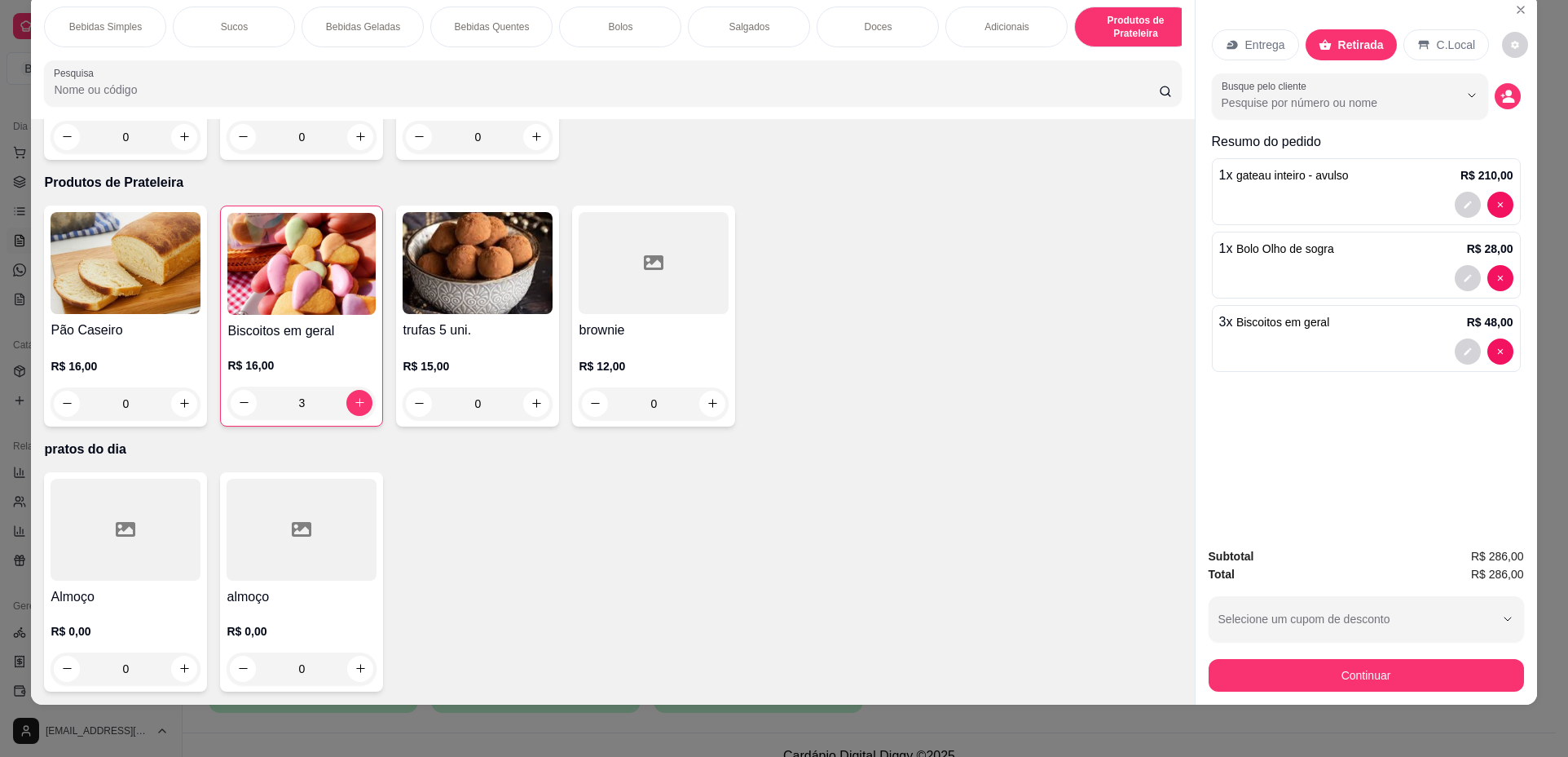
click at [1363, 53] on div "Retirada" at bounding box center [1351, 45] width 91 height 31
click at [1344, 679] on button "Continuar" at bounding box center [1365, 676] width 306 height 32
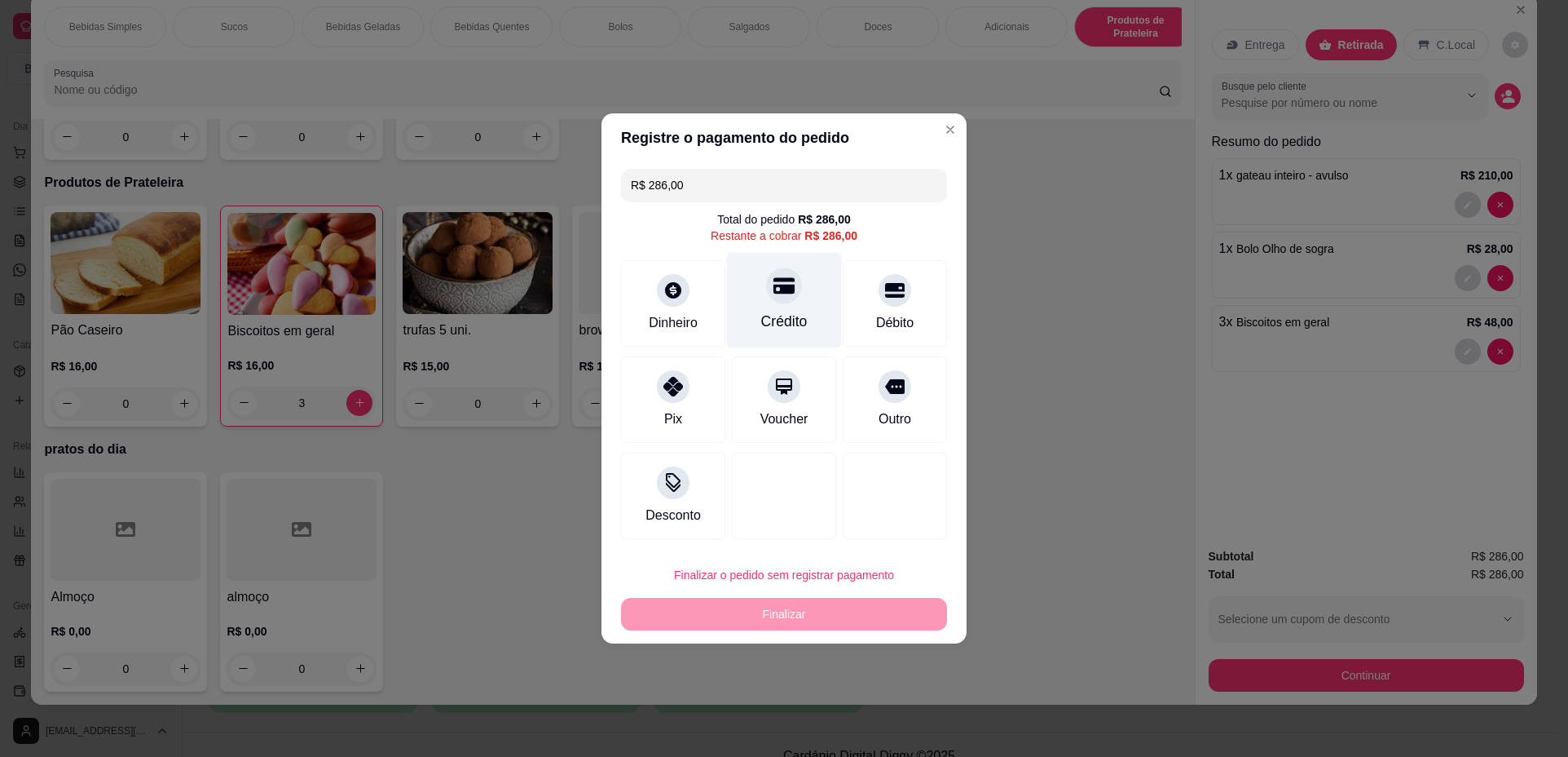
click at [780, 316] on div "Crédito" at bounding box center [784, 321] width 46 height 21
type input "R$ 0,00"
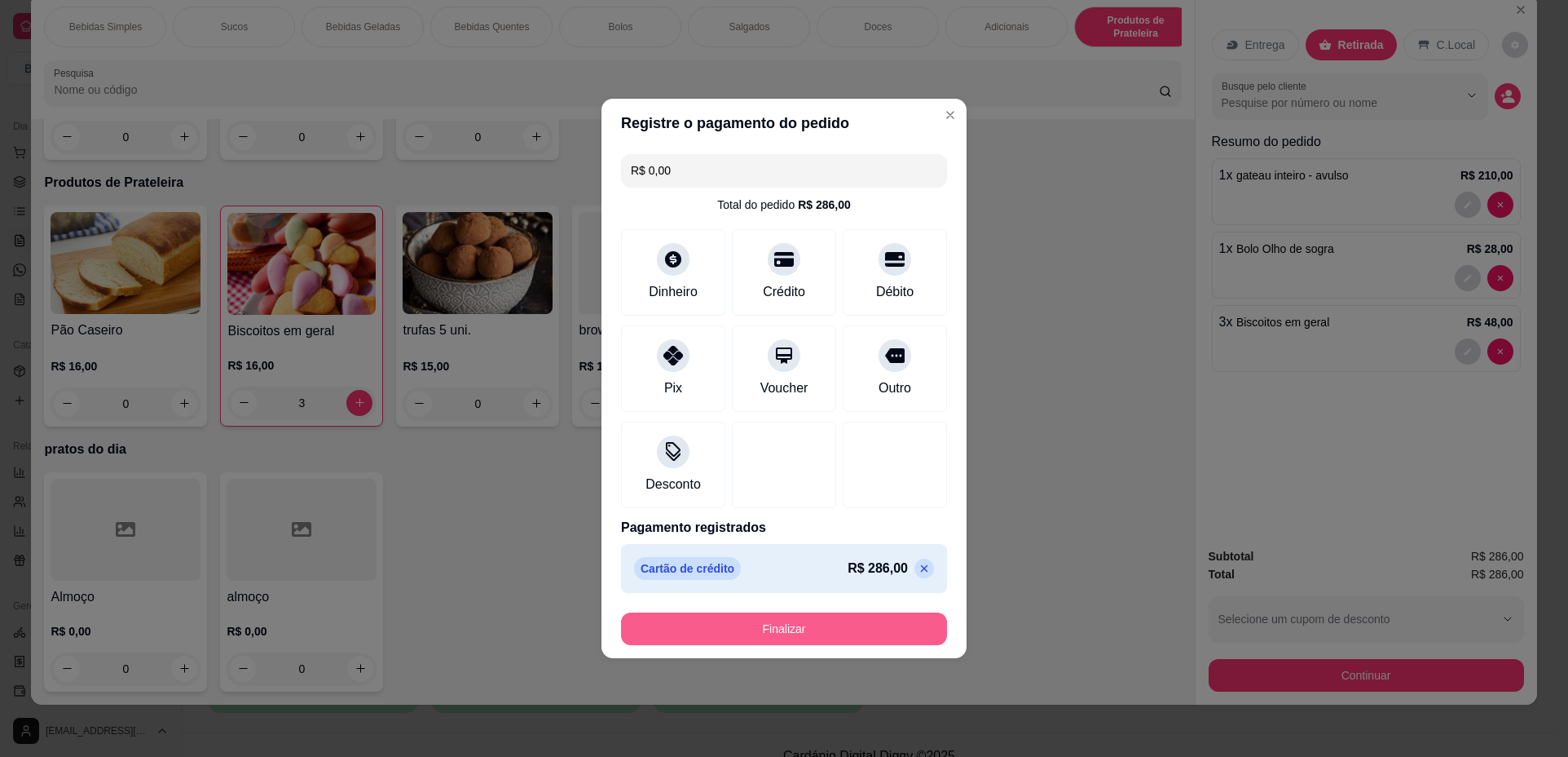
click at [870, 631] on button "Finalizar" at bounding box center [784, 629] width 326 height 32
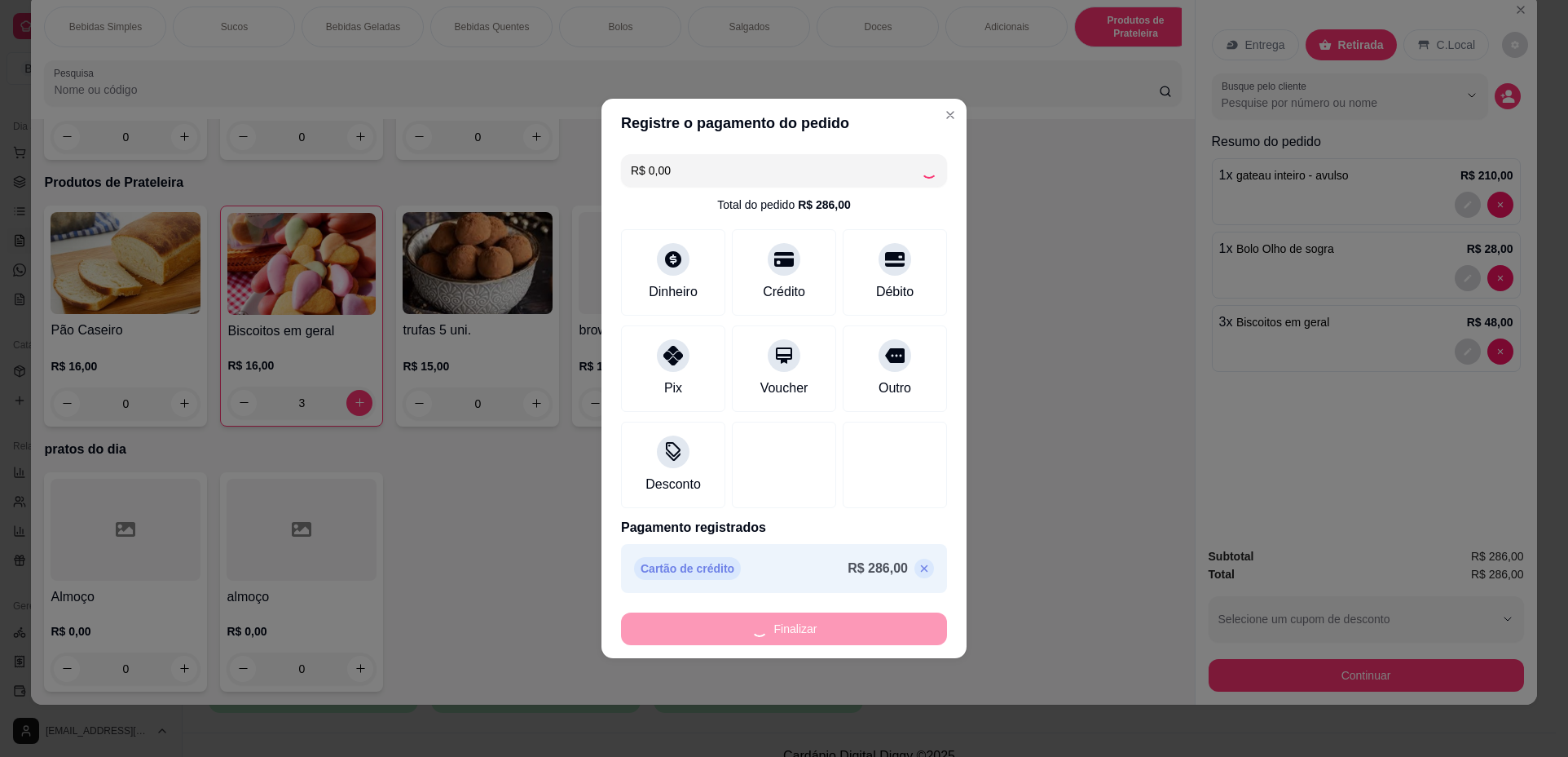
click at [870, 631] on div "Finalizar" at bounding box center [784, 629] width 326 height 32
type input "0"
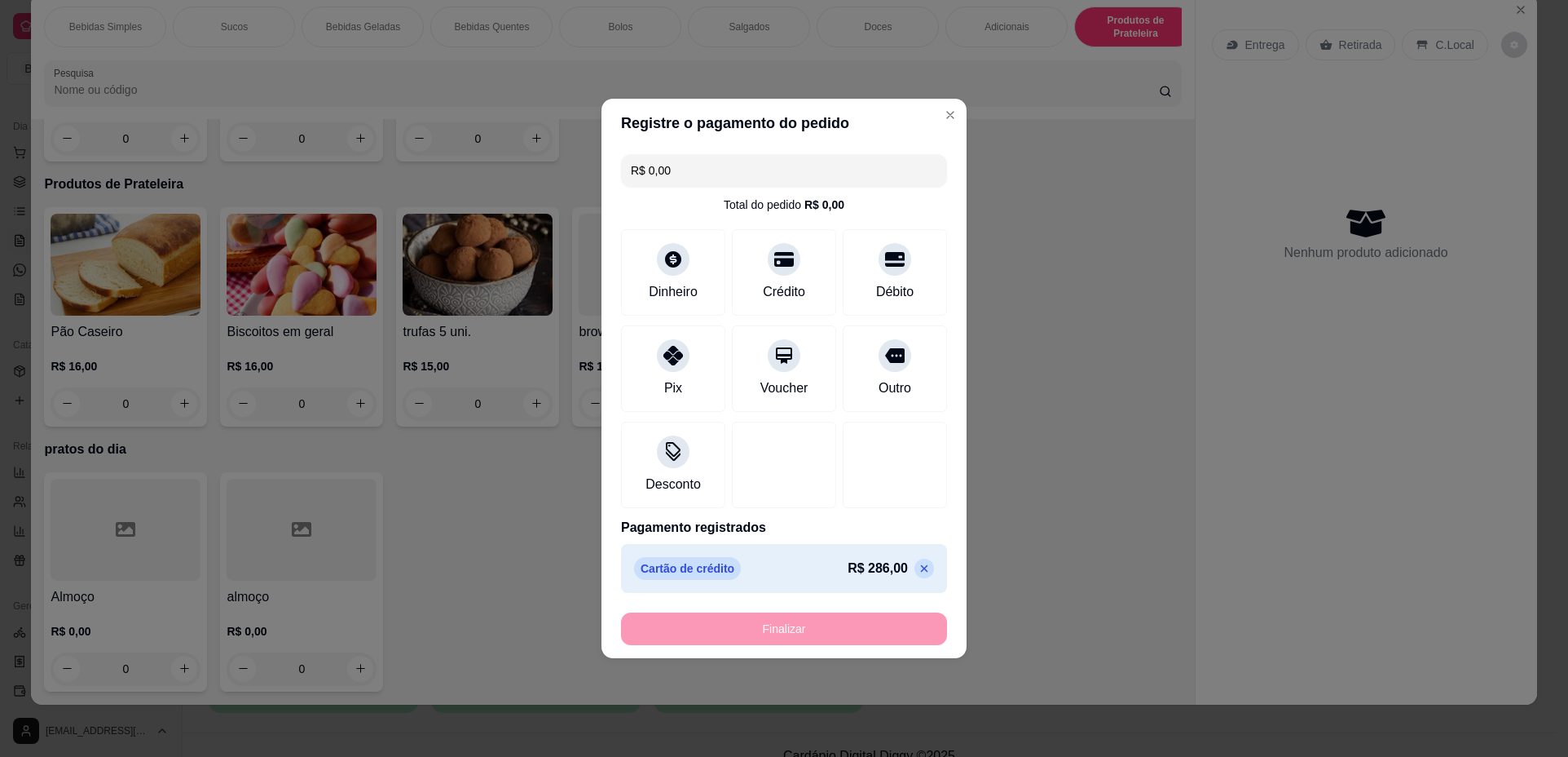
type input "-R$ 286,00"
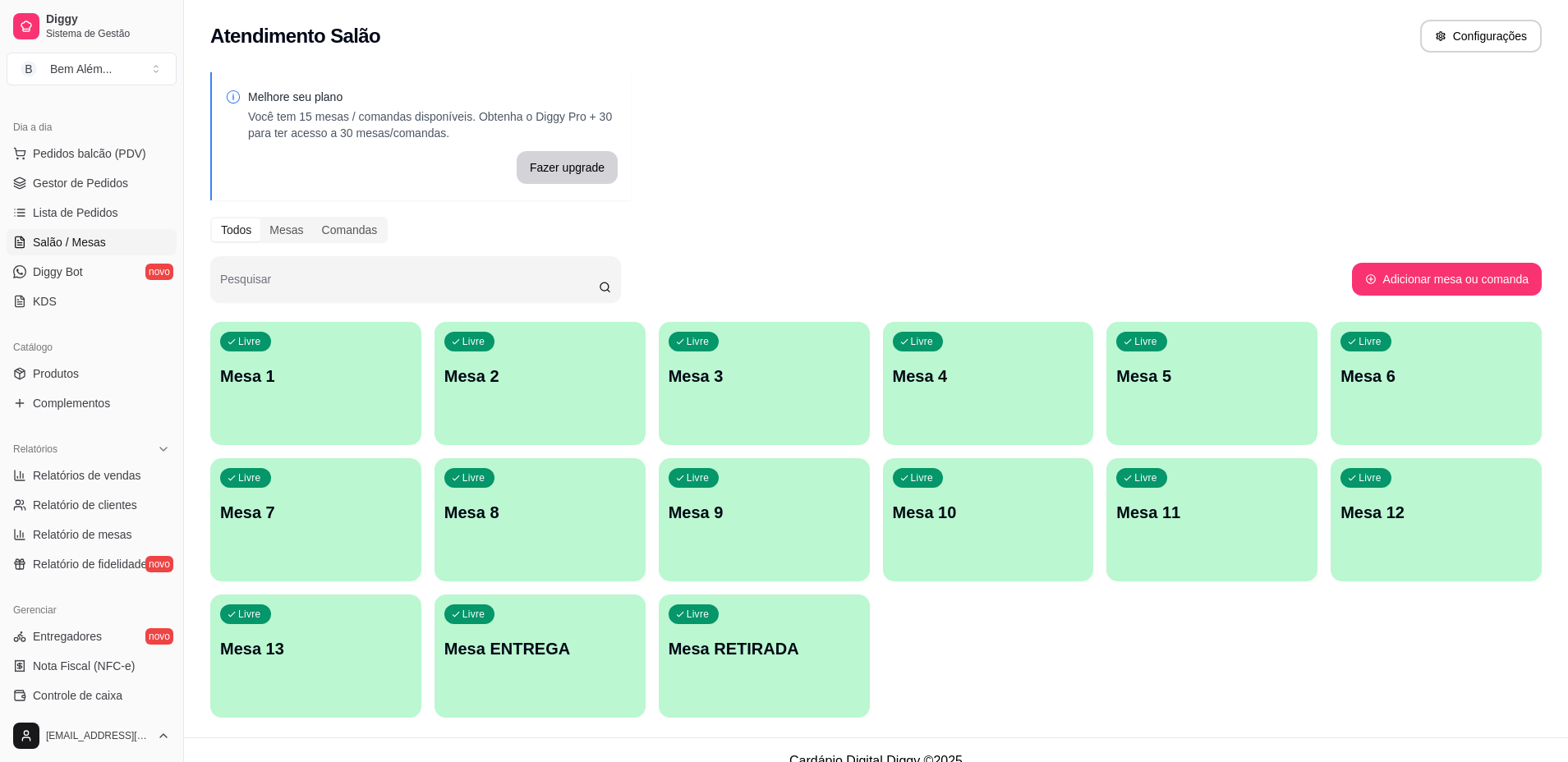
click at [715, 672] on div "Livre Mesa RETIRADA" at bounding box center [763, 646] width 211 height 103
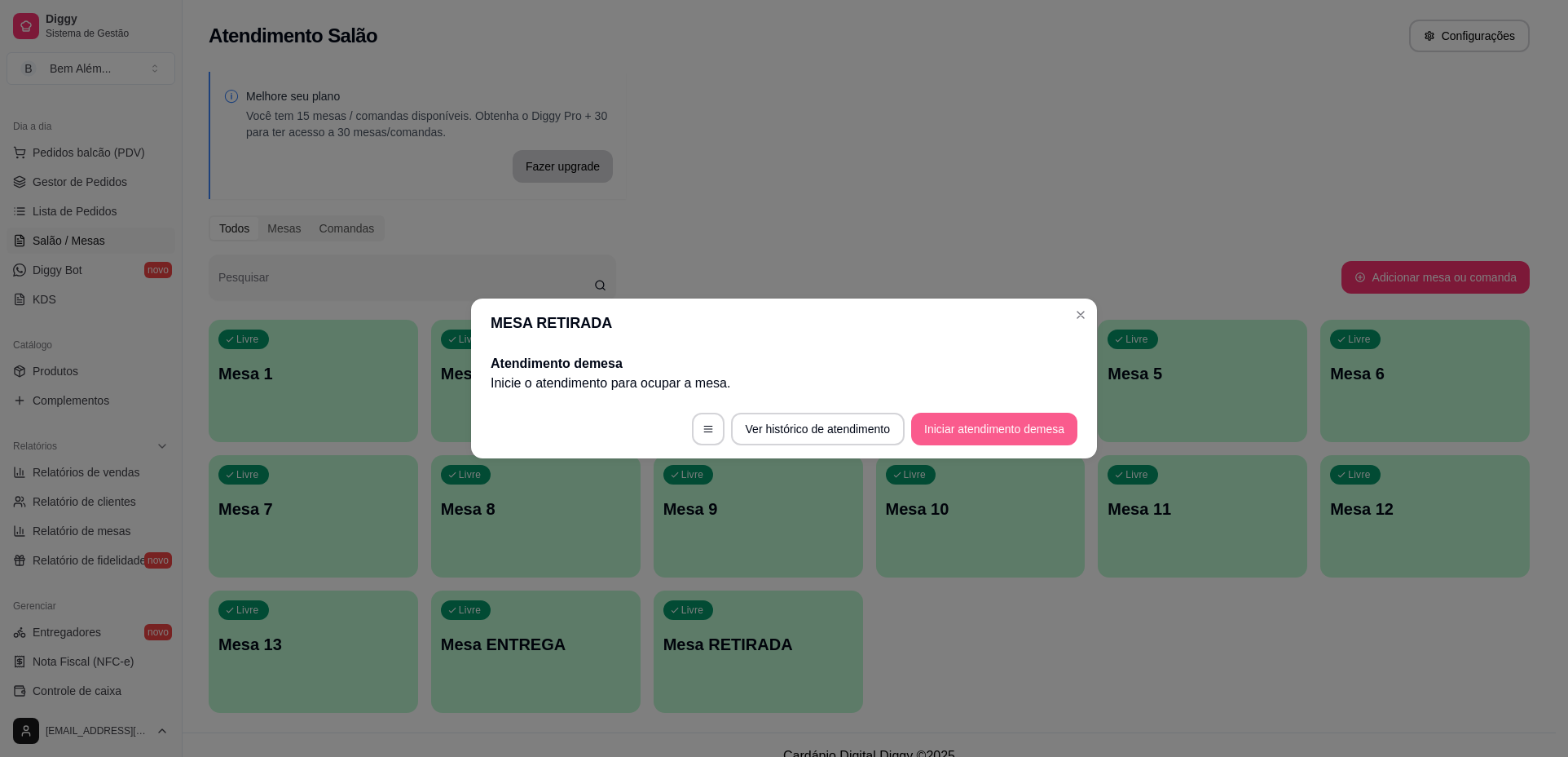
drag, startPoint x: 1013, startPoint y: 409, endPoint x: 987, endPoint y: 442, distance: 42.0
click at [987, 442] on footer "Ver histórico de atendimento Iniciar atendimento de mesa" at bounding box center [784, 429] width 626 height 59
click at [988, 427] on button "Iniciar atendimento de mesa" at bounding box center [995, 429] width 167 height 32
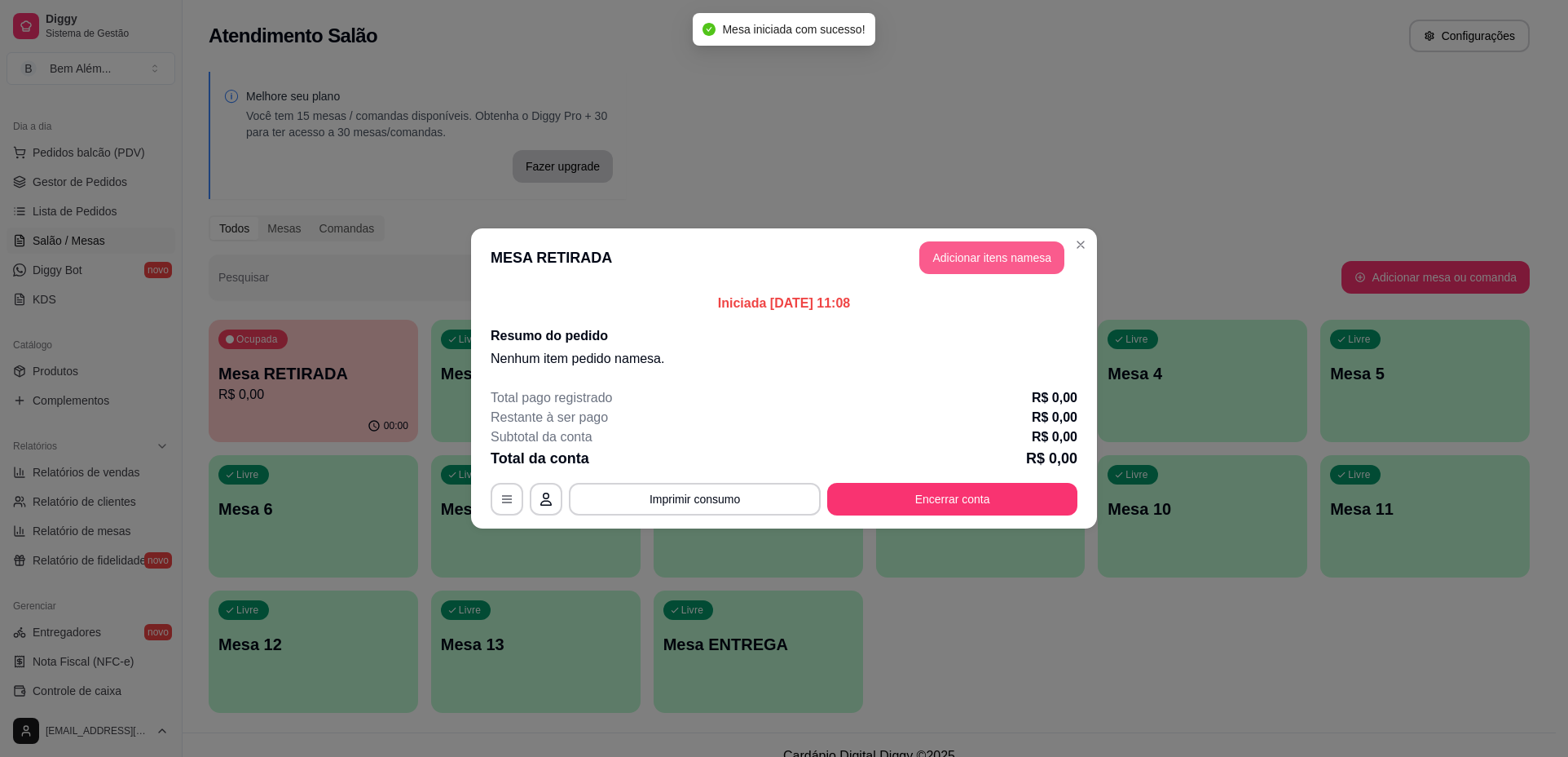
click at [974, 243] on button "Adicionar itens na mesa" at bounding box center [991, 258] width 145 height 32
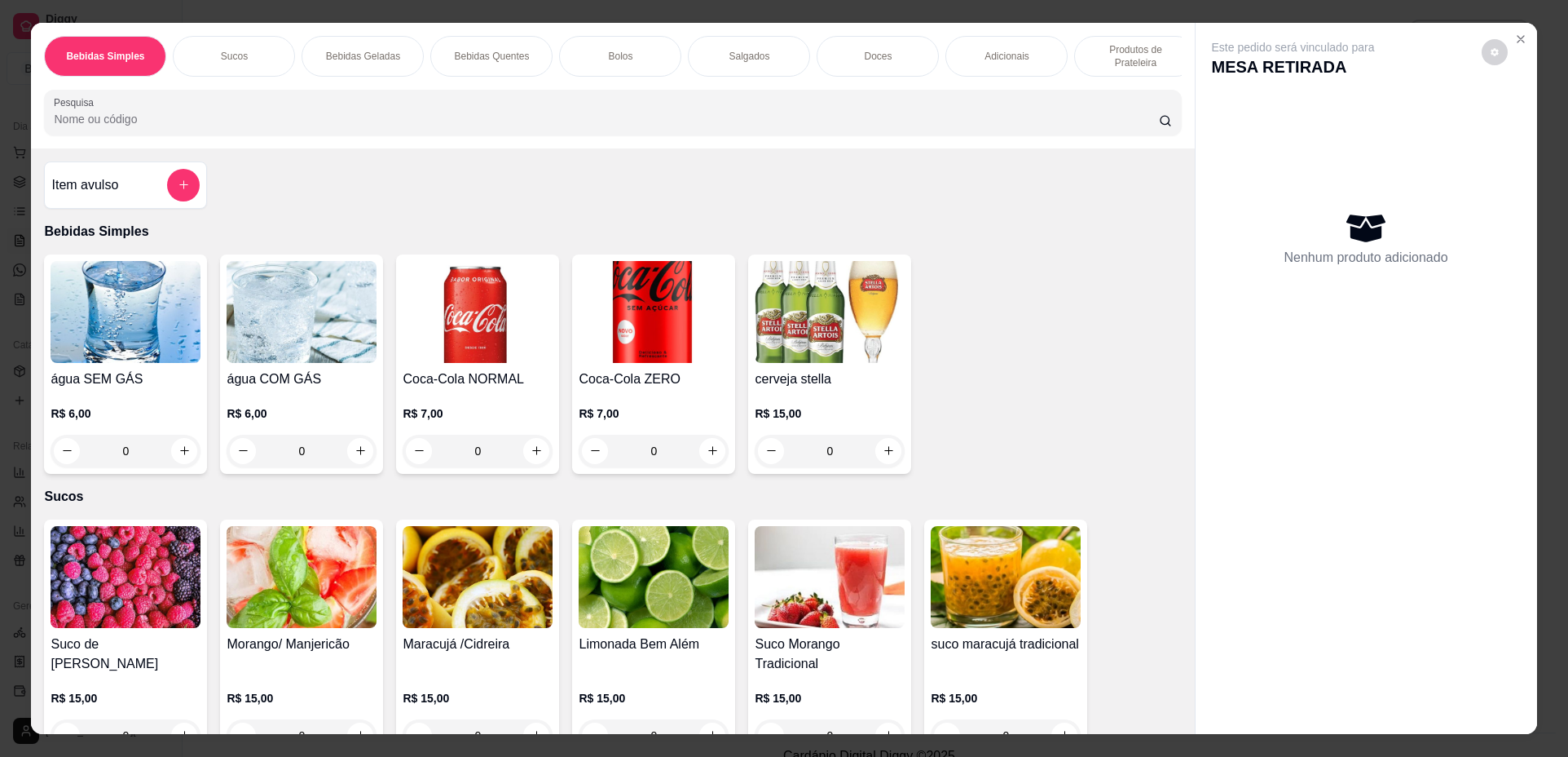
click at [1135, 68] on p "Produtos de Prateleira" at bounding box center [1135, 57] width 95 height 27
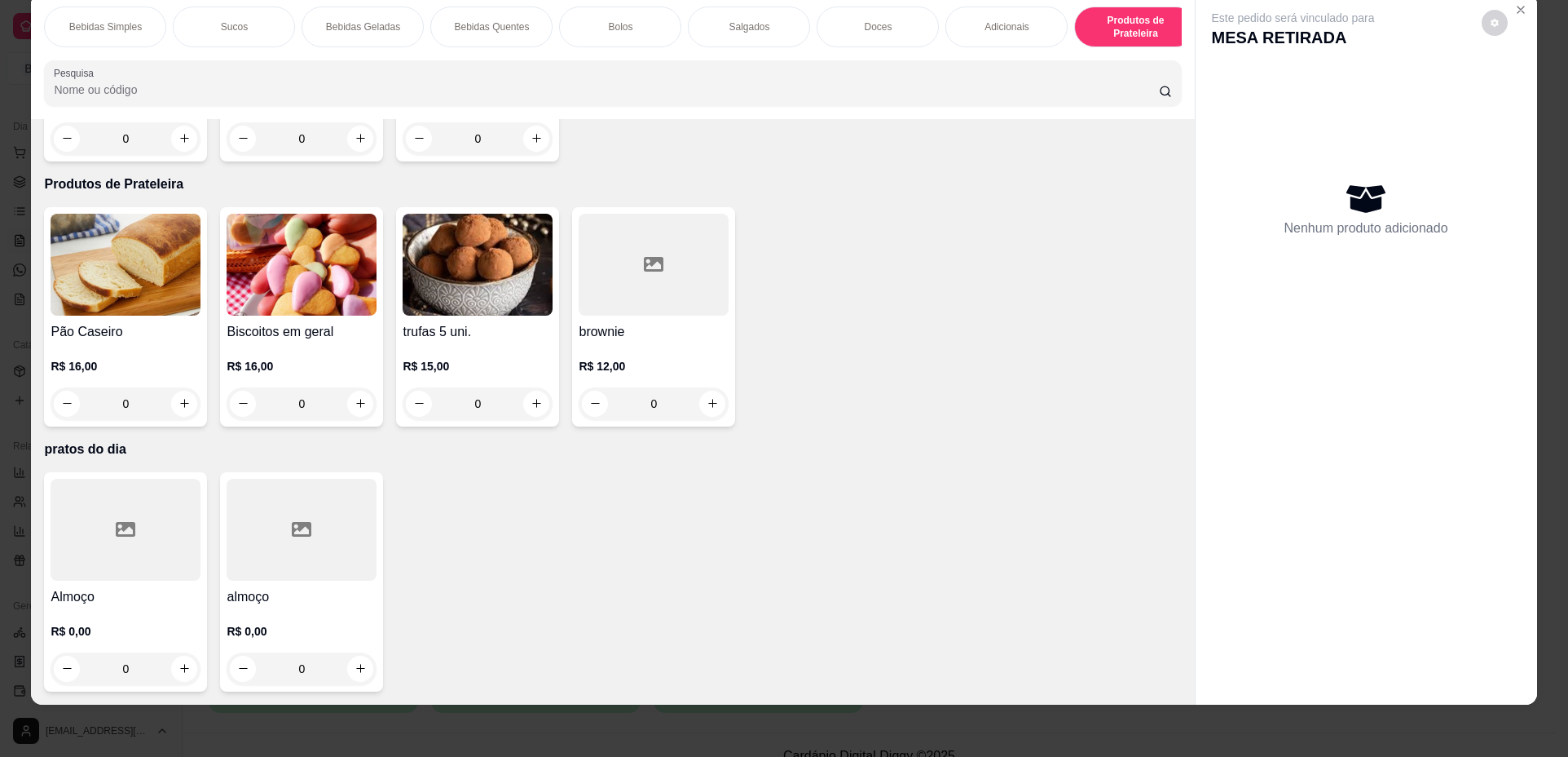
click at [347, 556] on div at bounding box center [301, 530] width 150 height 102
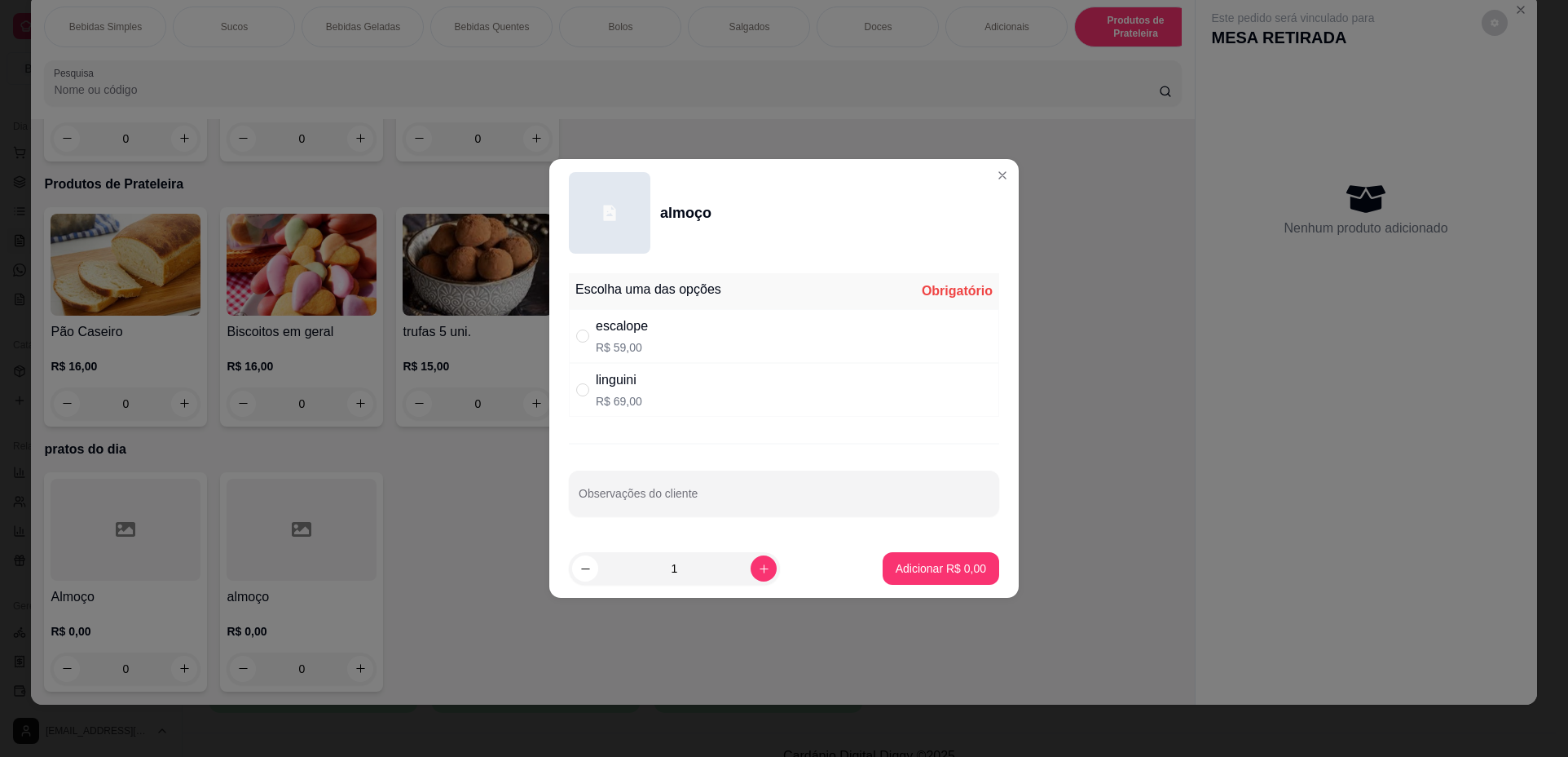
click at [661, 322] on div "escalope R$ 59,00" at bounding box center [784, 335] width 431 height 54
radio input "true"
click at [929, 558] on button "Adicionar R$ 59,00" at bounding box center [937, 569] width 120 height 32
type input "1"
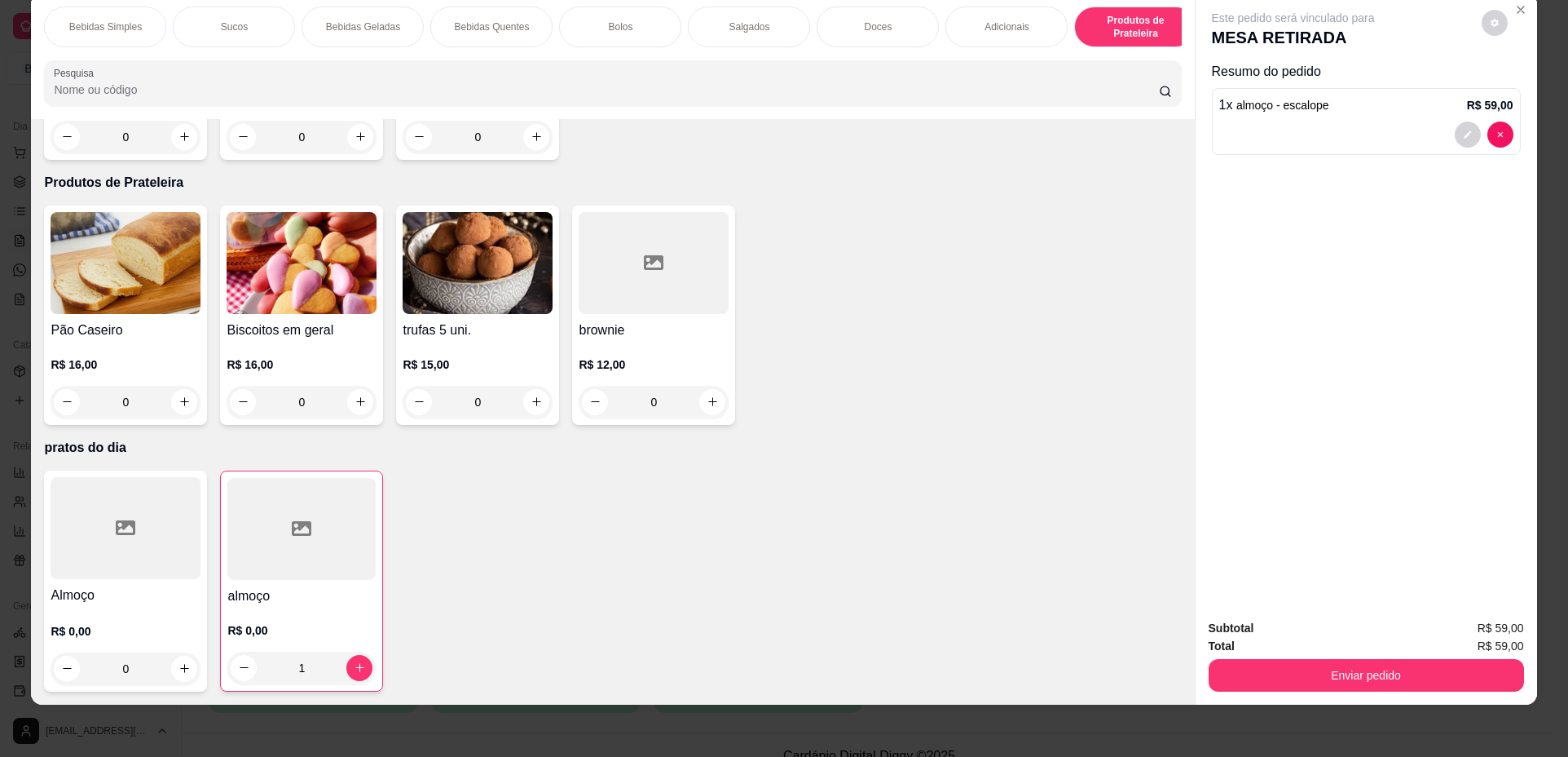
click at [309, 622] on div "R$ 0,00 1" at bounding box center [301, 645] width 149 height 79
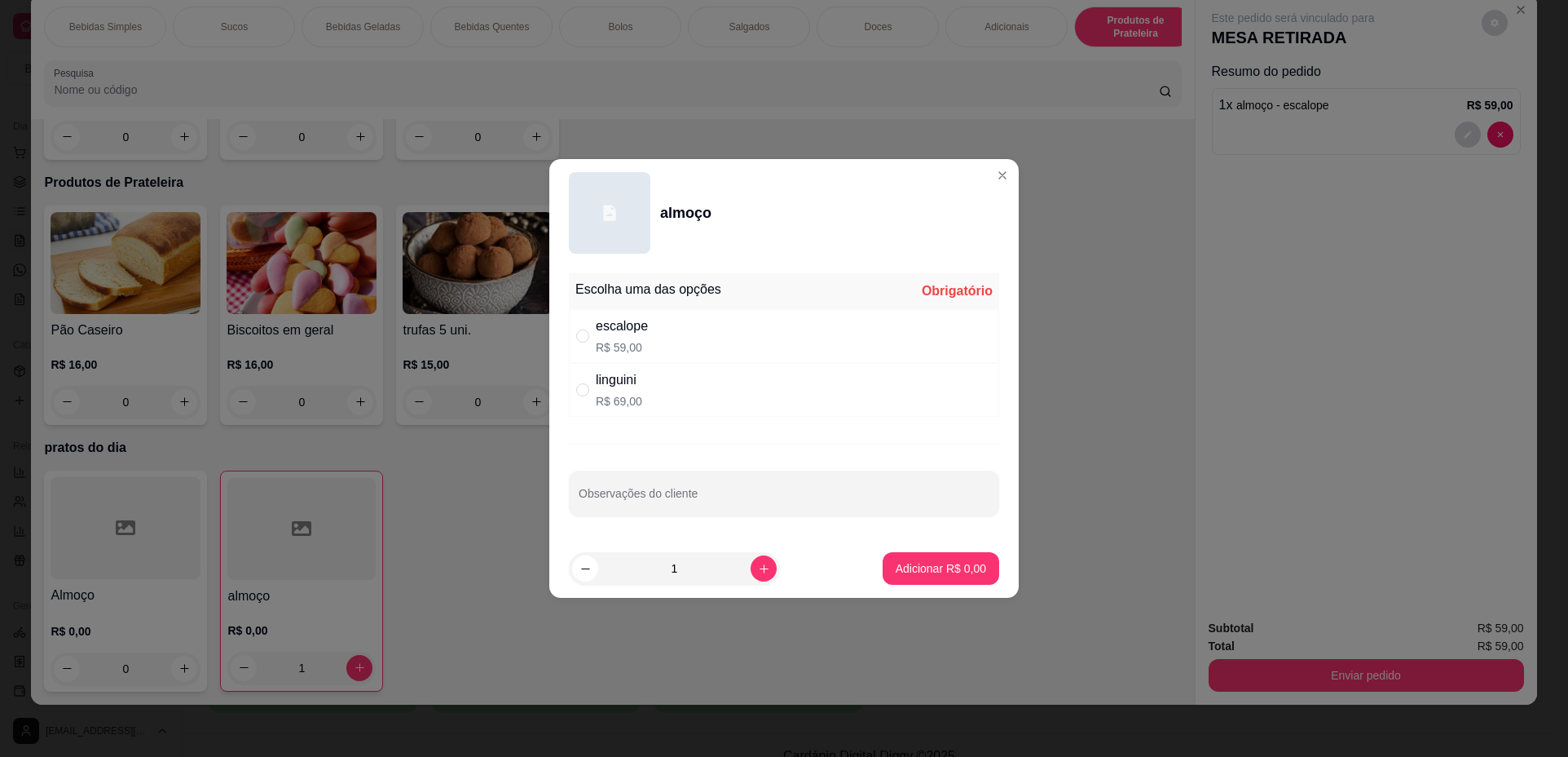
click at [636, 390] on div "linguini R$ 69,00" at bounding box center [618, 389] width 46 height 39
radio input "true"
click at [938, 569] on p "Adicionar R$ 69,00" at bounding box center [938, 568] width 95 height 15
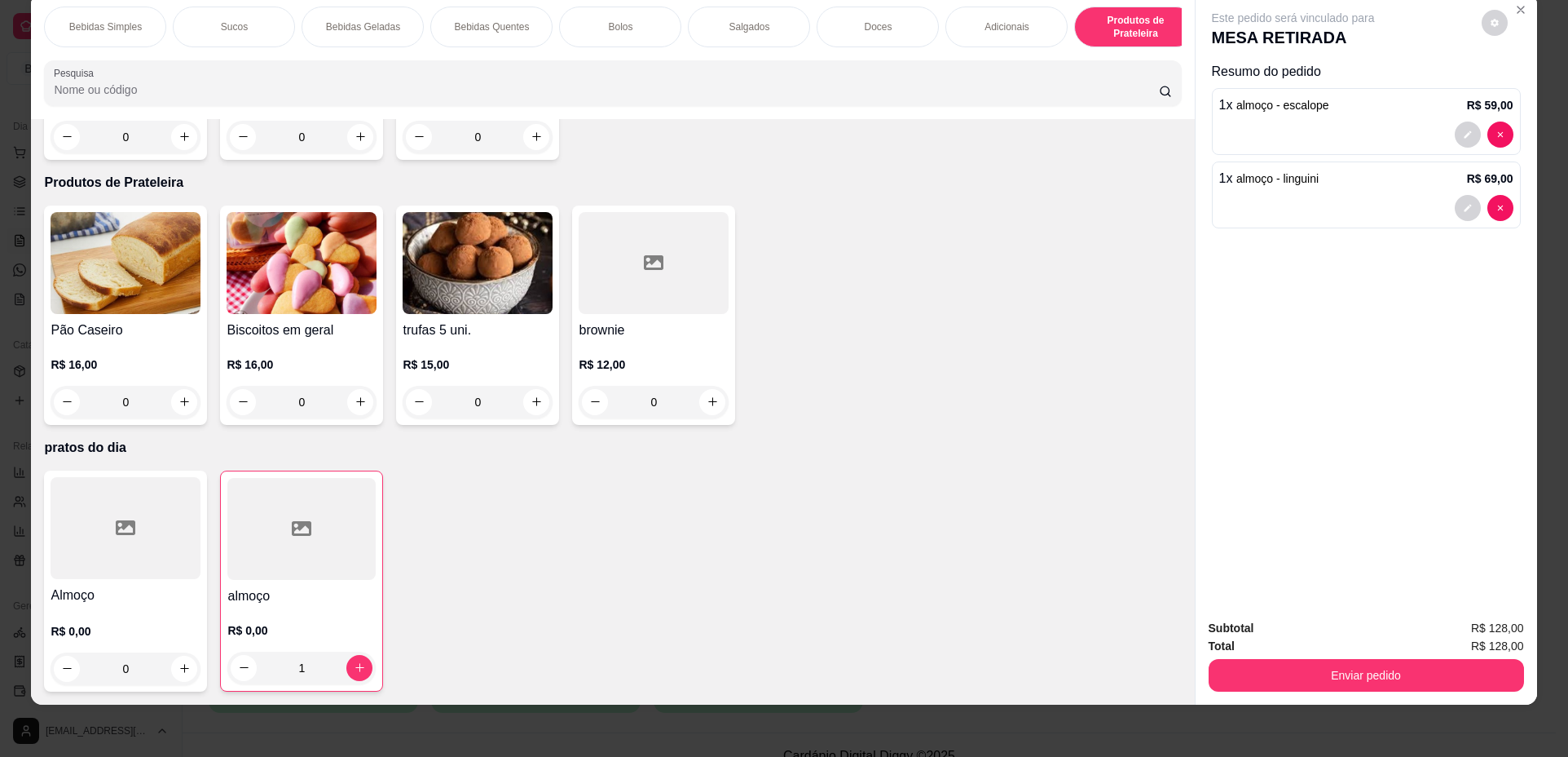
click at [613, 34] on div "Bolos" at bounding box center [620, 27] width 122 height 41
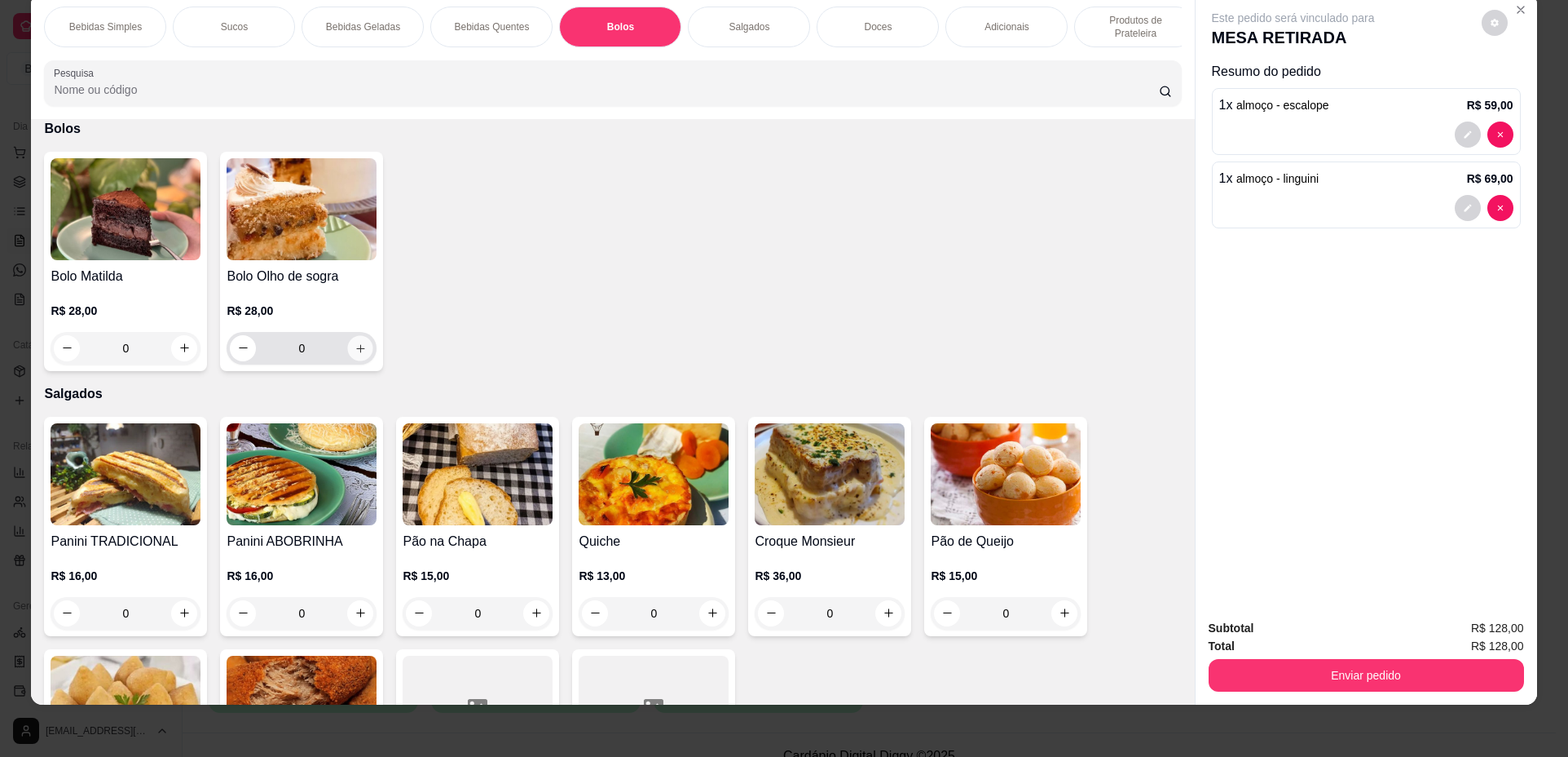
click at [361, 361] on button "increase-product-quantity" at bounding box center [361, 348] width 26 height 26
type input "1"
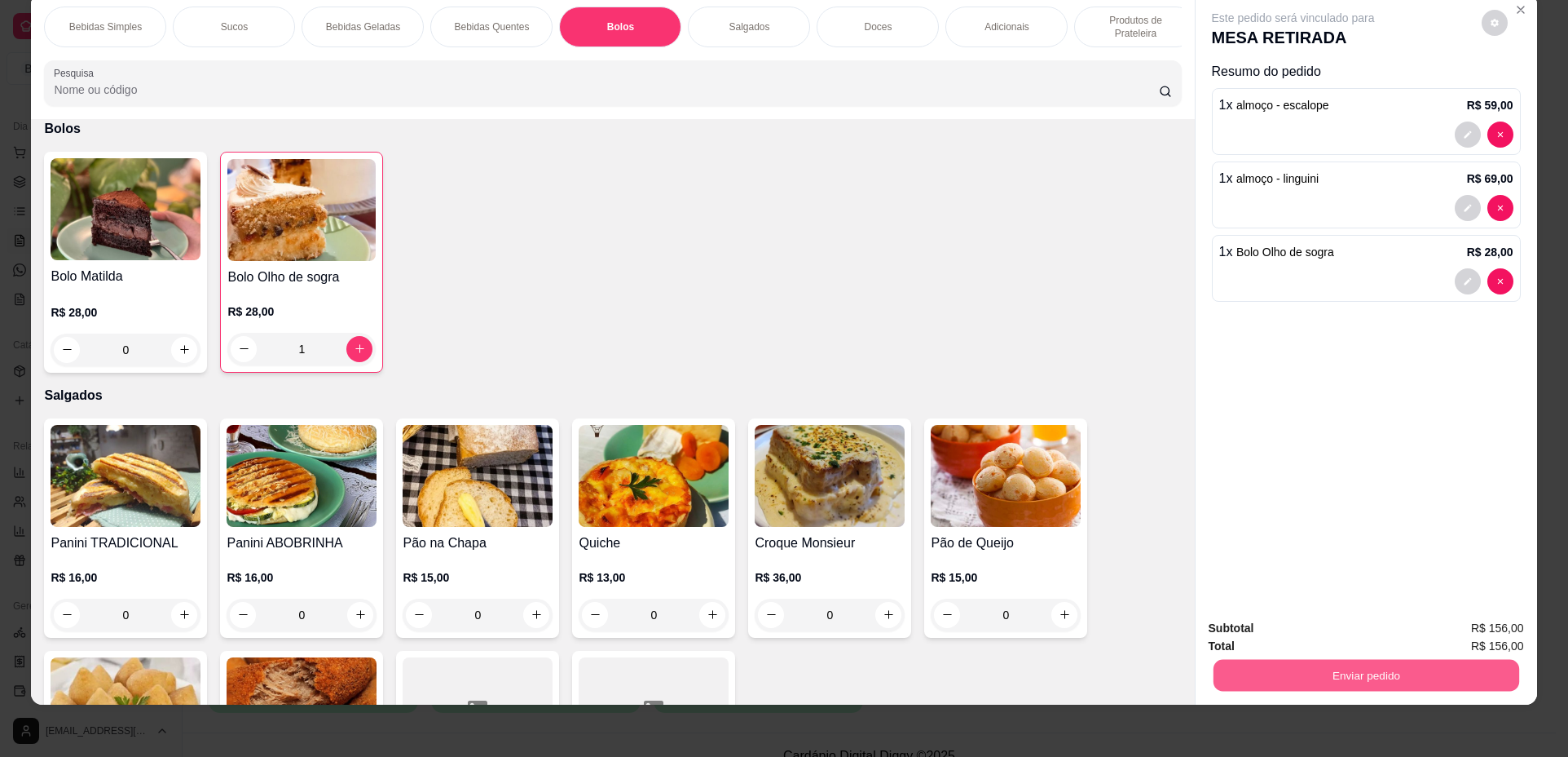
click at [1404, 683] on button "Enviar pedido" at bounding box center [1365, 676] width 306 height 32
click at [1344, 671] on button "Enviar pedido" at bounding box center [1365, 676] width 306 height 32
click at [1329, 645] on button "Não registrar e enviar pedido" at bounding box center [1312, 635] width 165 height 30
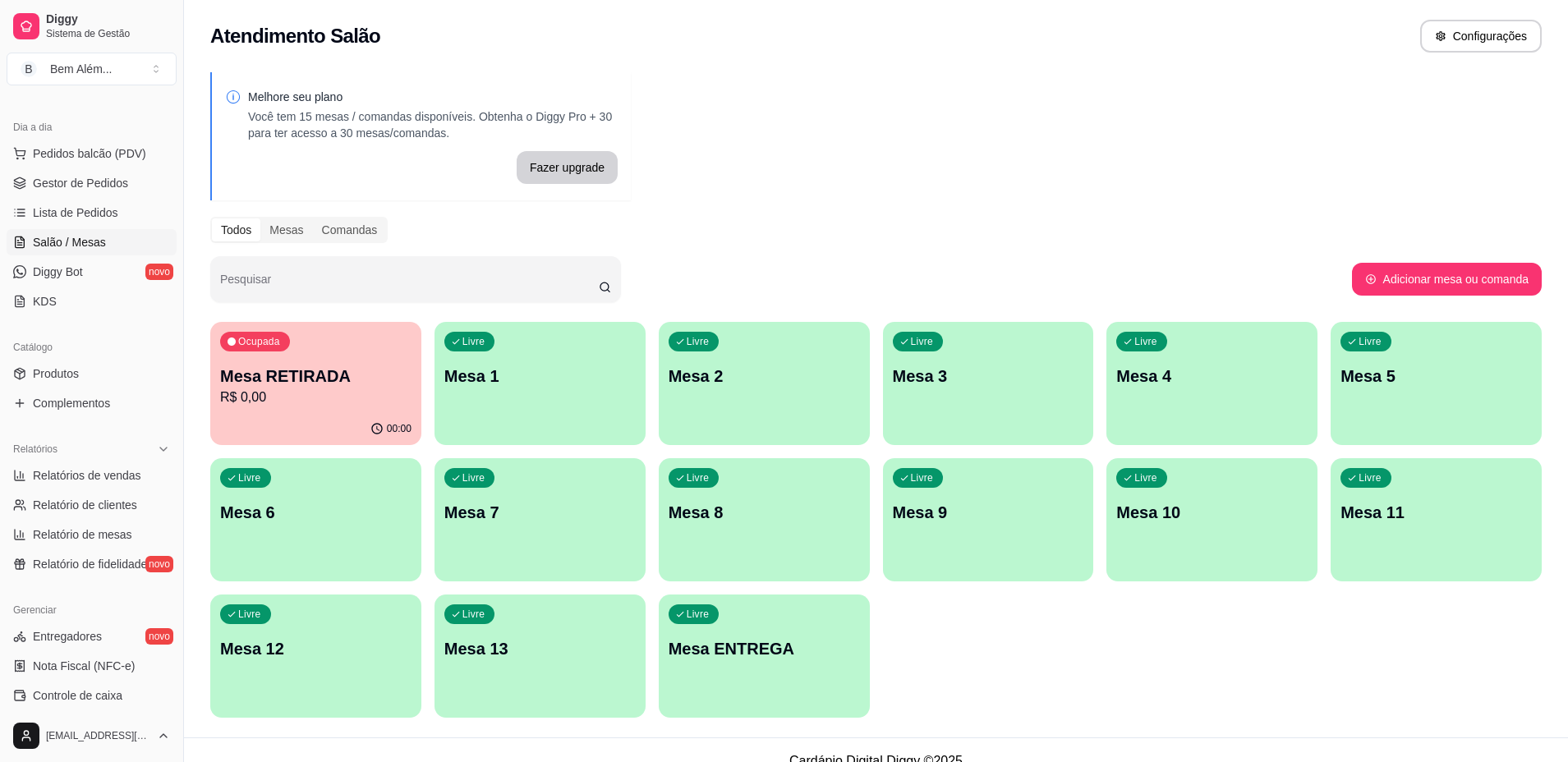
click at [1338, 651] on div "Ocupada Mesa RETIRADA R$ 0,00 00:00 Livre Mesa 1 Livre Mesa 2 Livre Mesa 3 Livr…" at bounding box center [876, 519] width 1331 height 396
click at [362, 428] on div "00:00" at bounding box center [316, 427] width 204 height 31
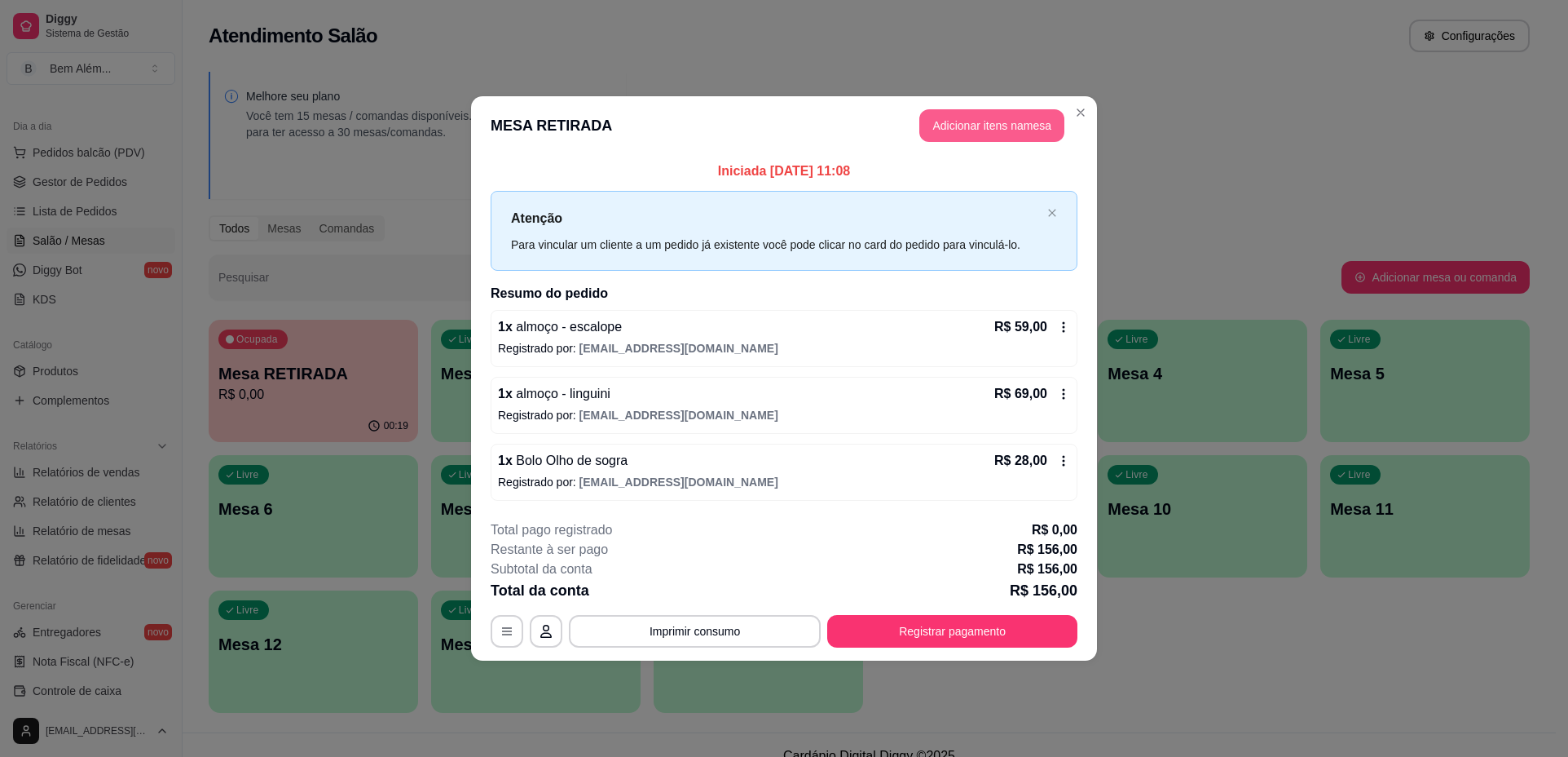
click at [985, 117] on button "Adicionar itens na mesa" at bounding box center [991, 125] width 145 height 32
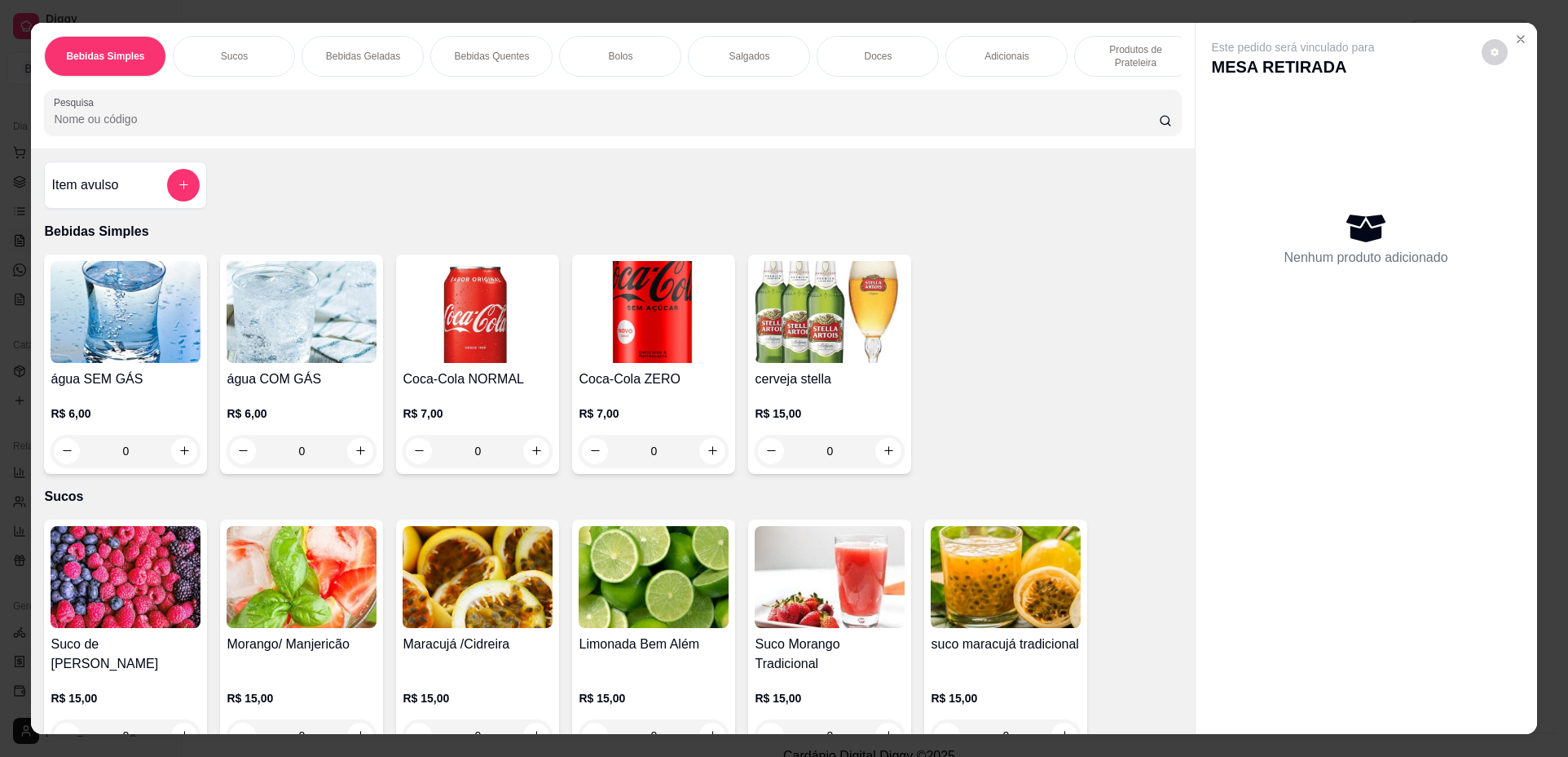
click at [846, 62] on div "Doces" at bounding box center [878, 56] width 122 height 41
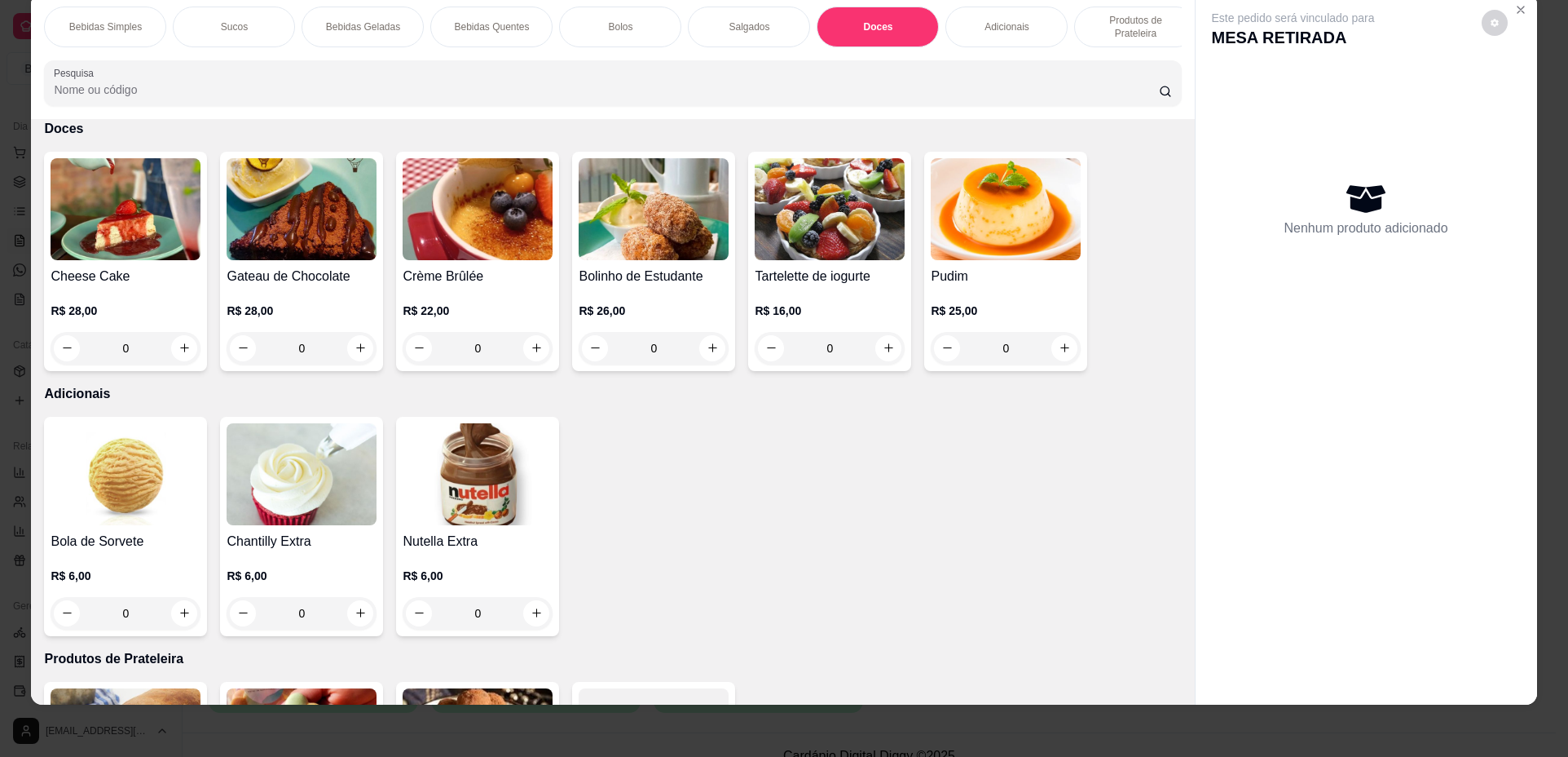
click at [633, 38] on div "Bolos" at bounding box center [620, 27] width 122 height 41
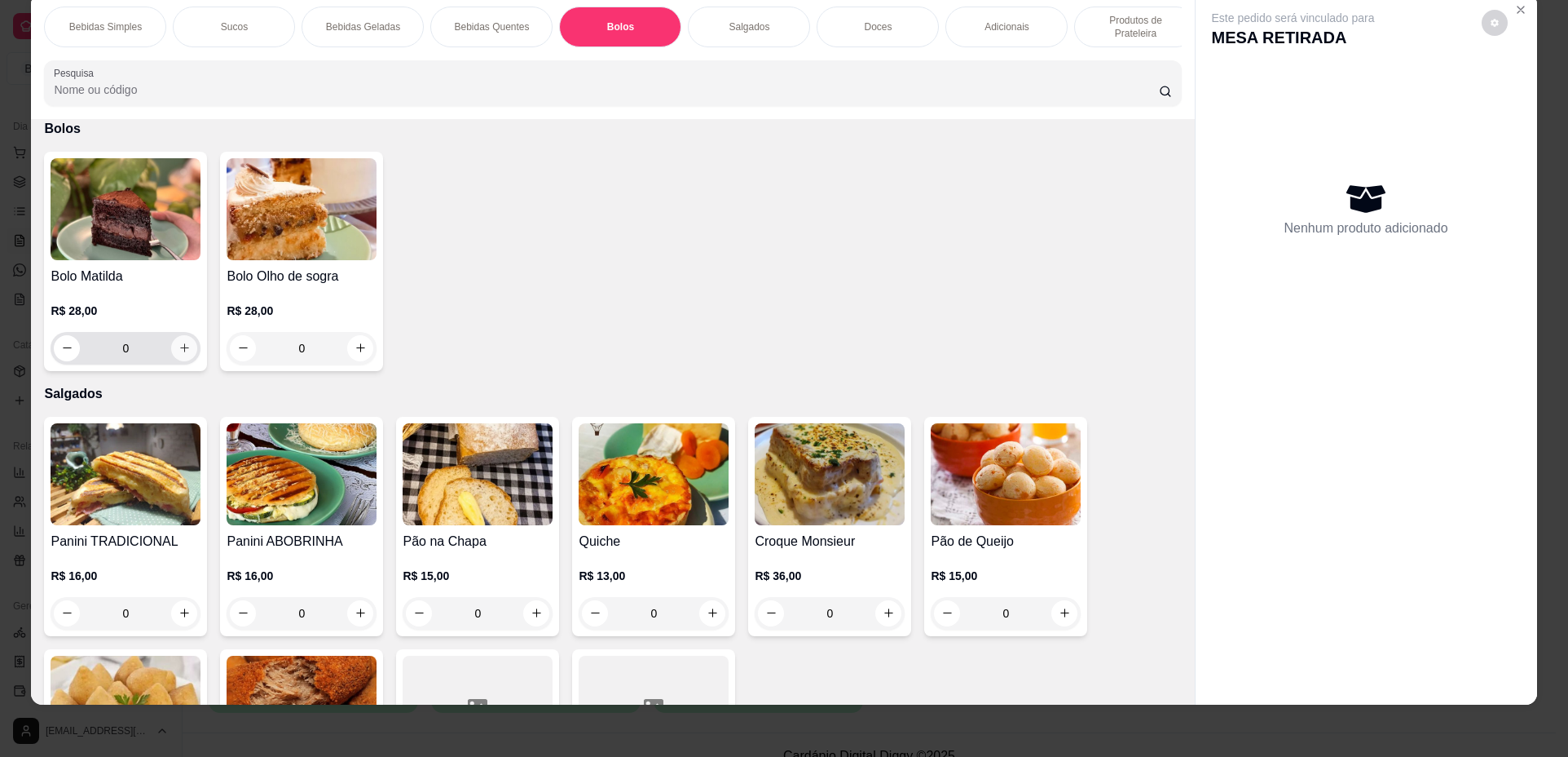
click at [186, 361] on button "increase-product-quantity" at bounding box center [185, 349] width 27 height 27
type input "1"
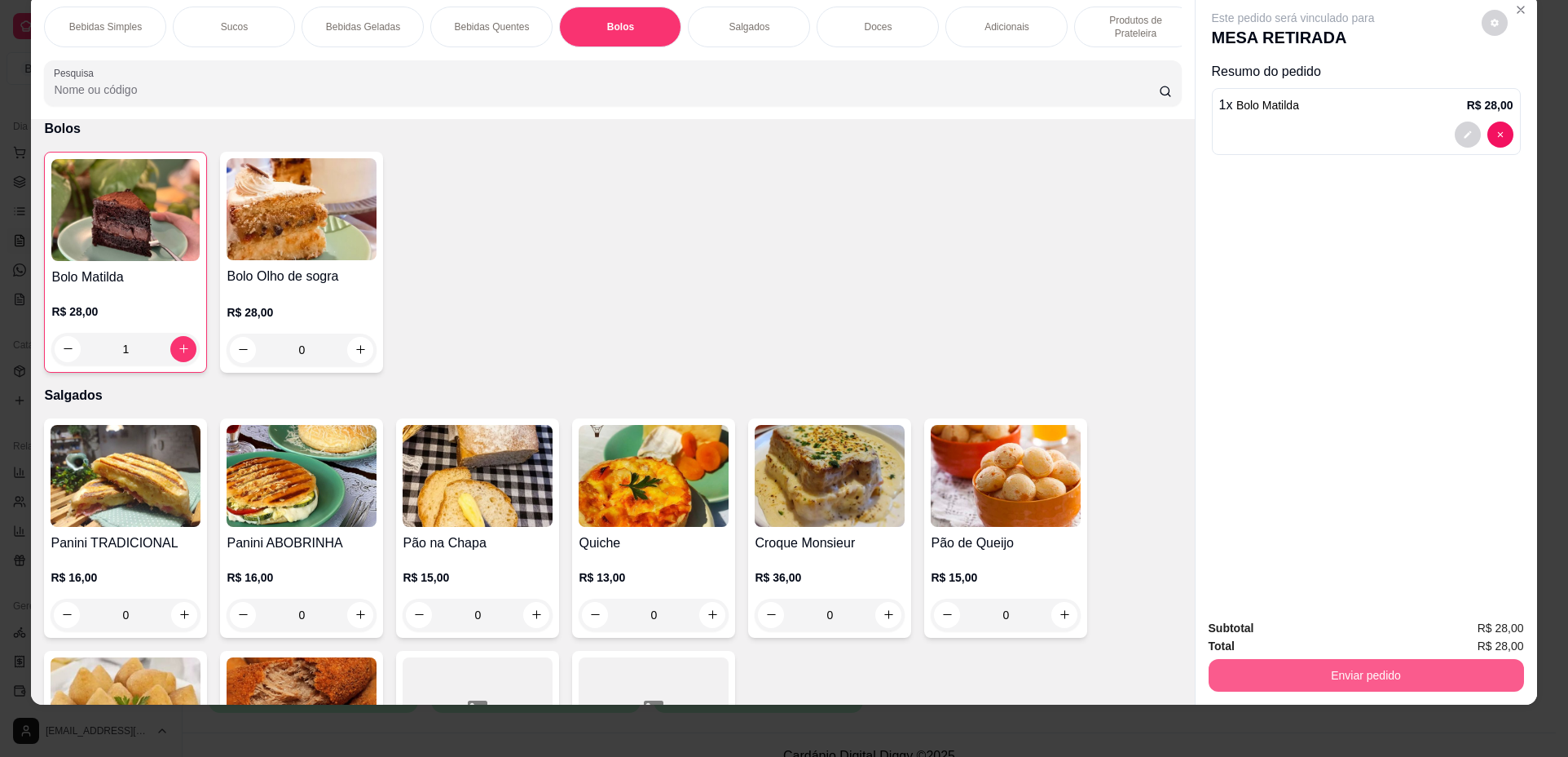
click at [1354, 672] on button "Enviar pedido" at bounding box center [1366, 676] width 315 height 32
click at [1333, 640] on button "Não registrar e enviar pedido" at bounding box center [1312, 635] width 165 height 30
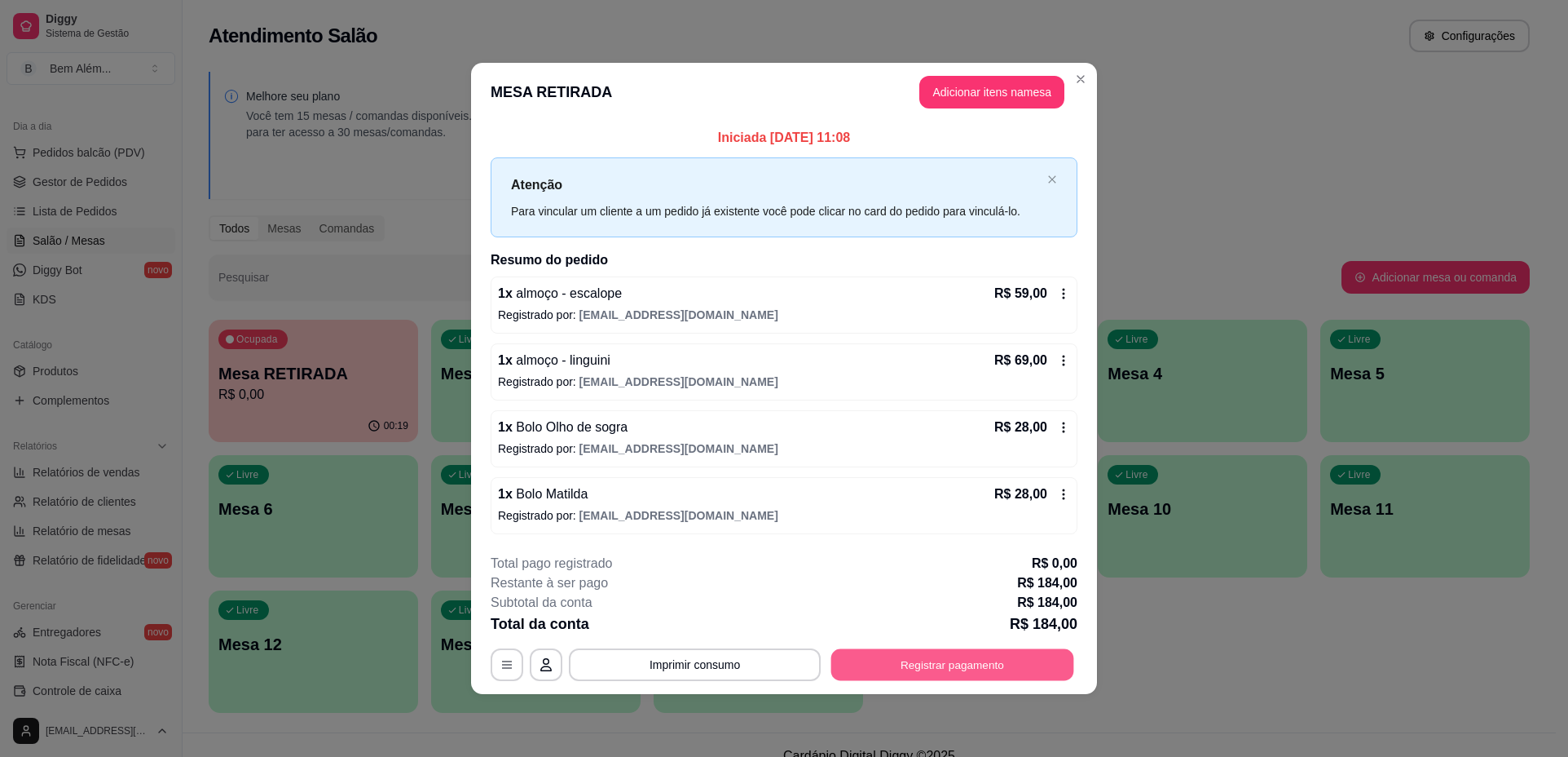
click at [877, 664] on button "Registrar pagamento" at bounding box center [953, 664] width 243 height 32
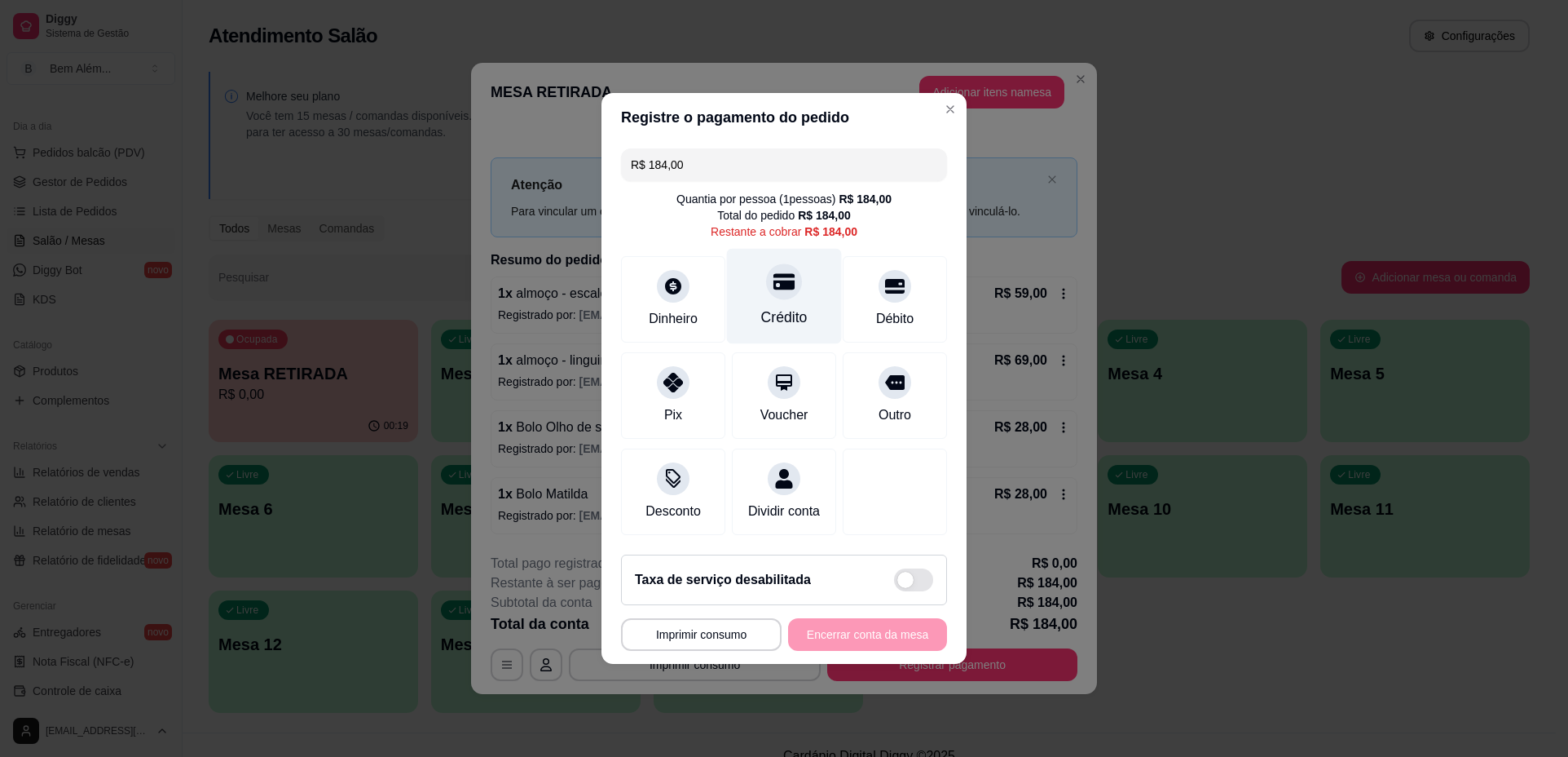
click at [792, 307] on div "Crédito" at bounding box center [784, 317] width 46 height 21
type input "R$ 0,00"
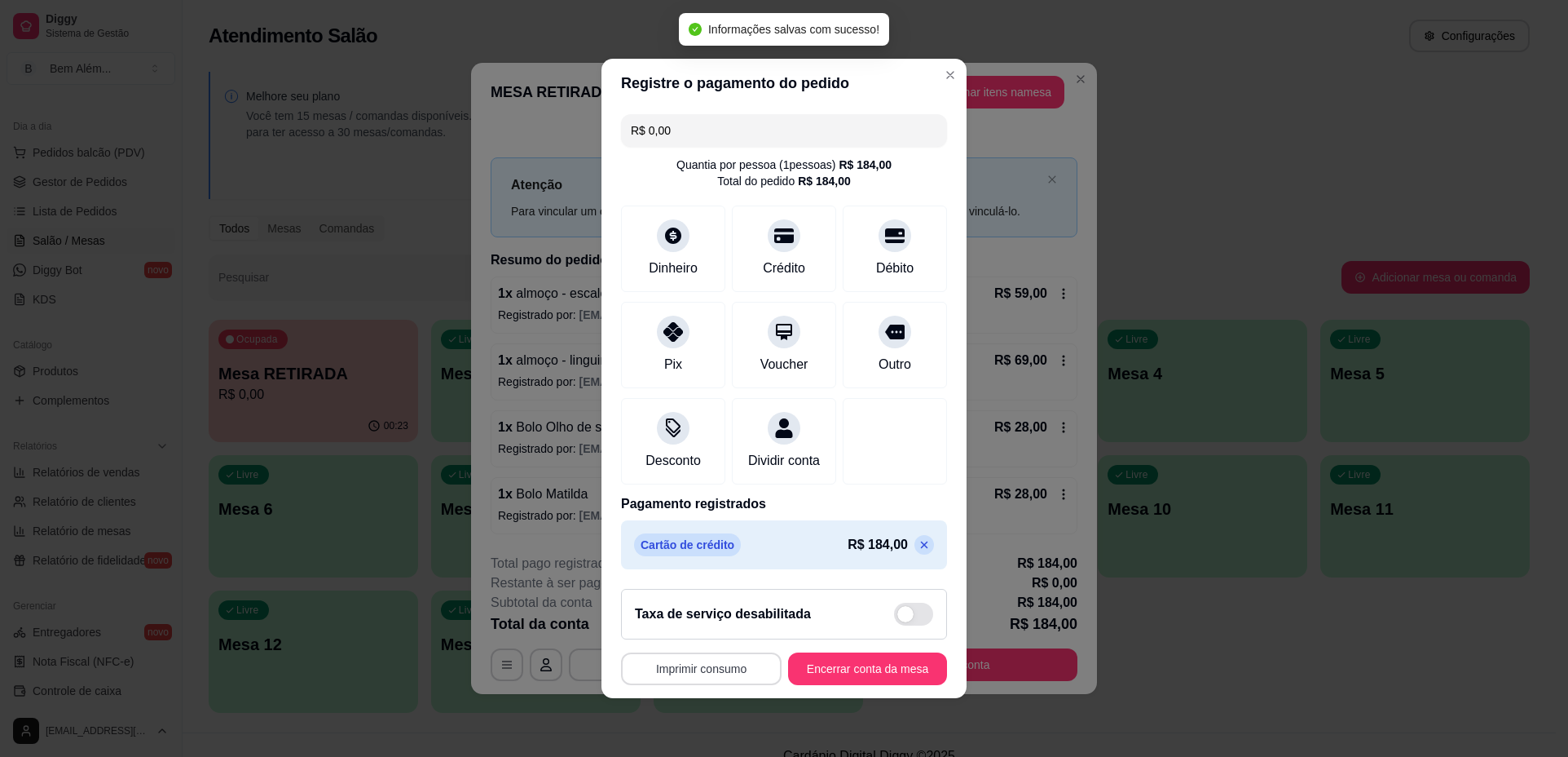
click at [724, 685] on button "Imprimir consumo" at bounding box center [702, 669] width 161 height 32
click at [704, 647] on button "impressao computador" at bounding box center [692, 640] width 119 height 26
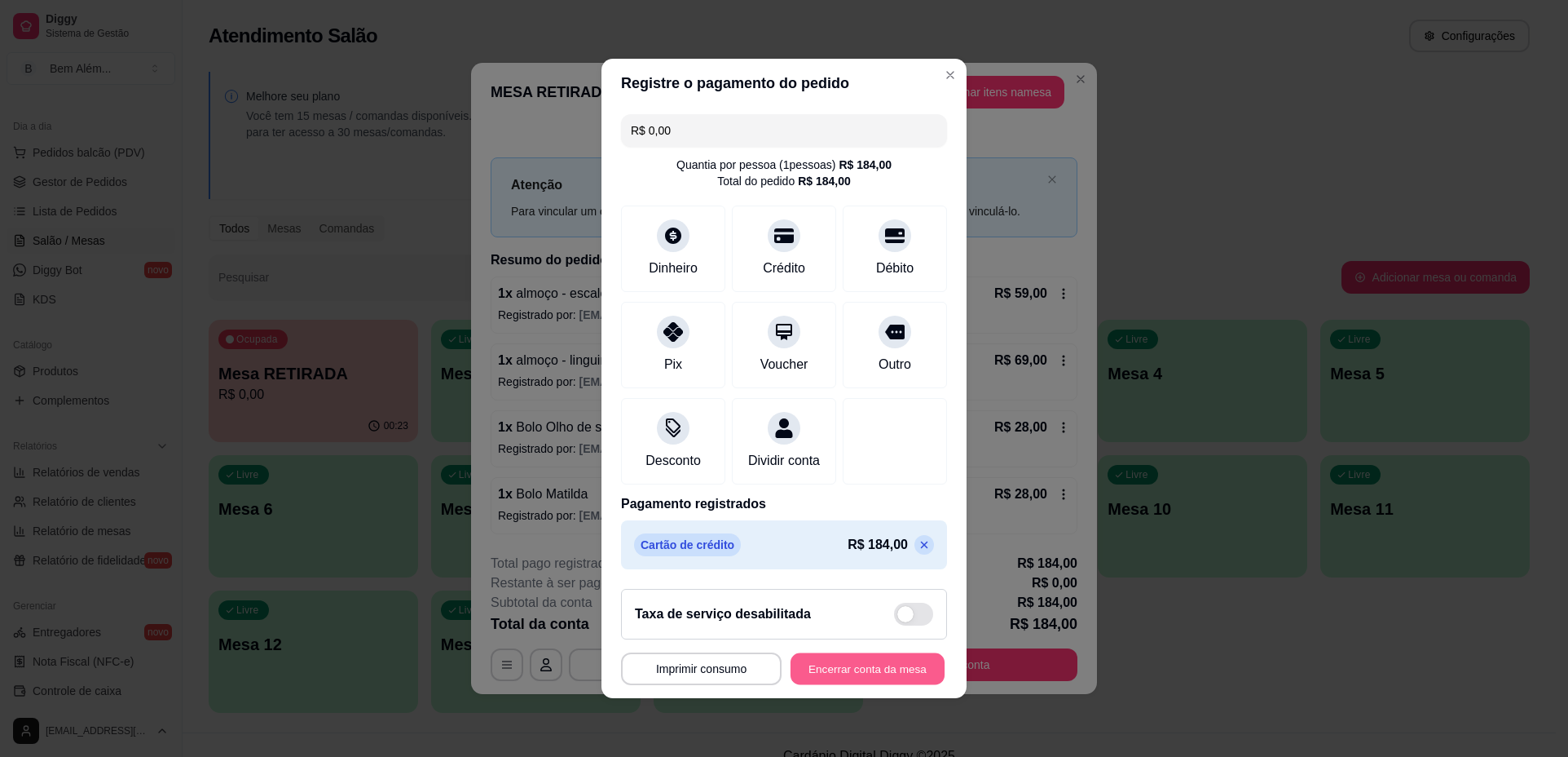
click at [829, 685] on button "Encerrar conta da mesa" at bounding box center [867, 670] width 154 height 32
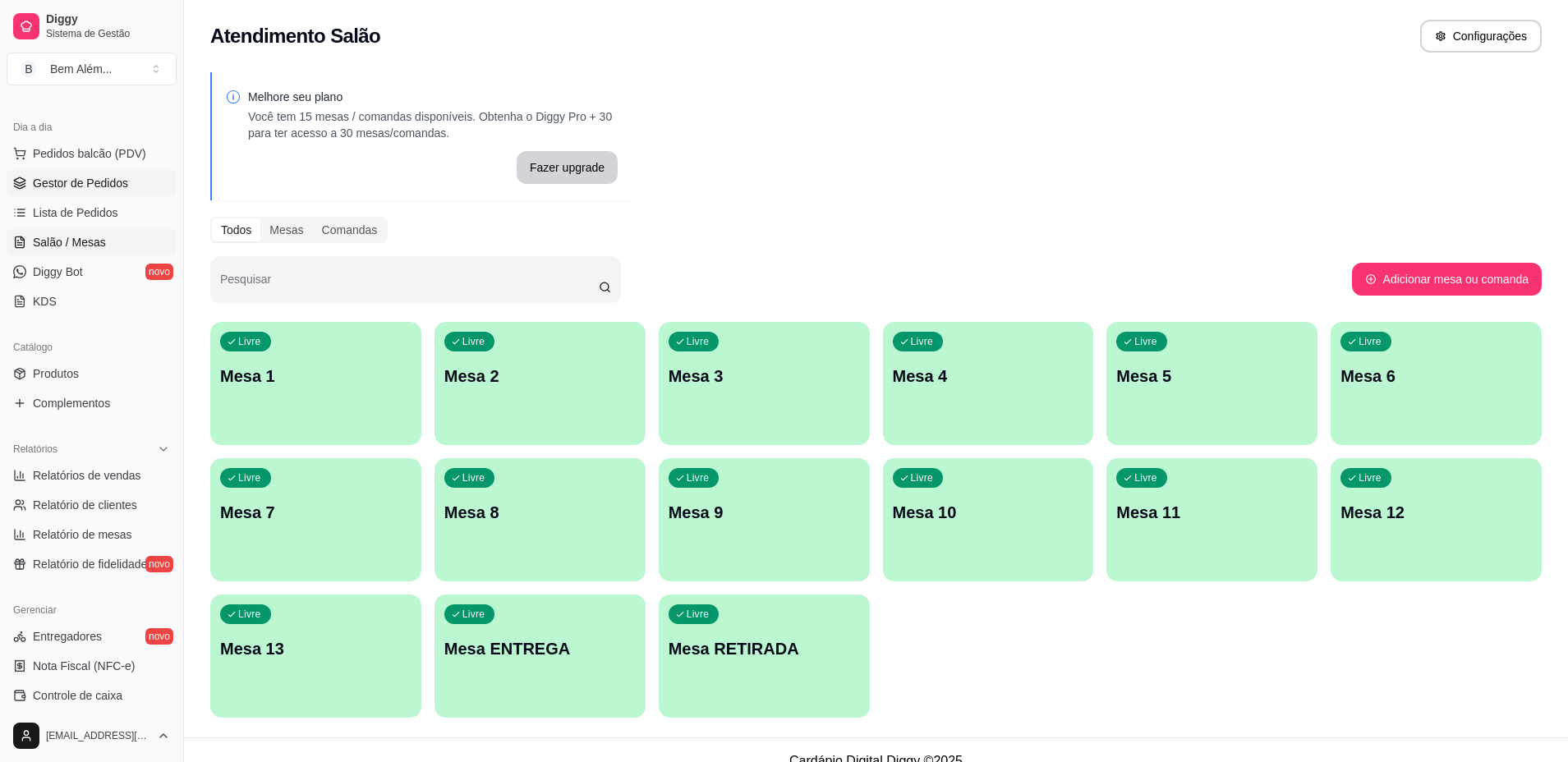
click at [119, 180] on span "Gestor de Pedidos" at bounding box center [80, 182] width 95 height 16
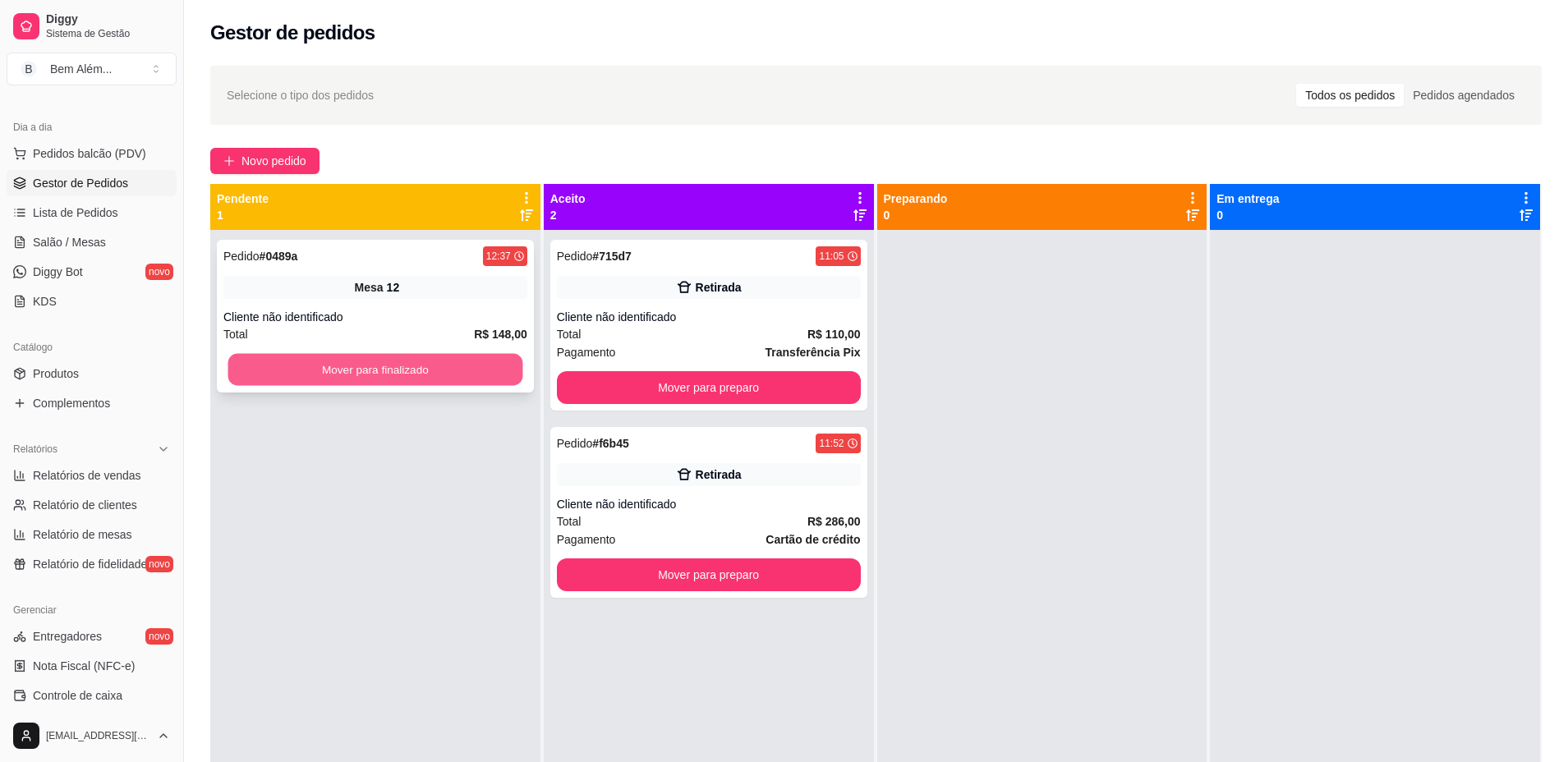
click at [299, 363] on button "Mover para finalizado" at bounding box center [375, 370] width 295 height 32
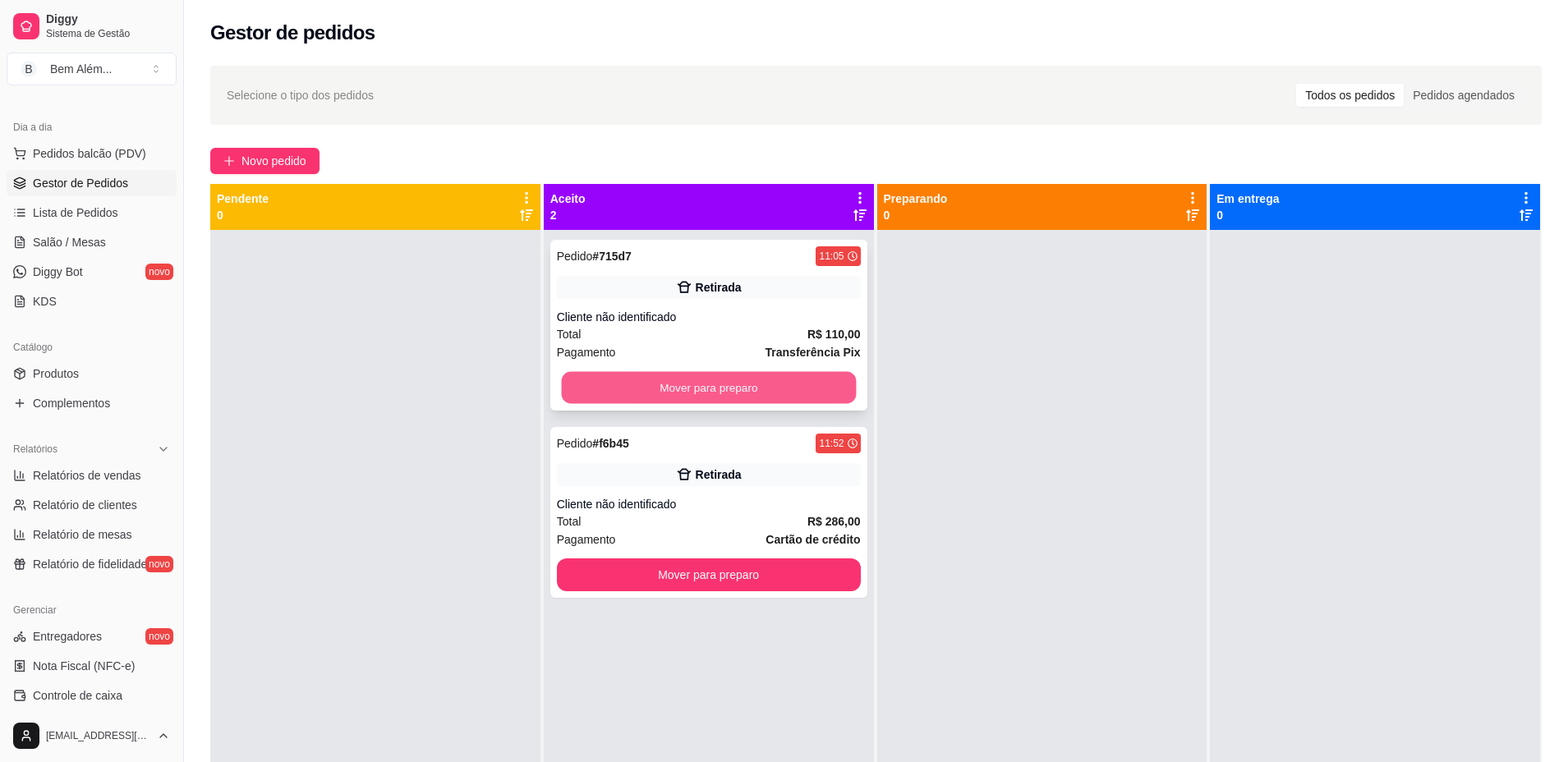
click at [622, 395] on button "Mover para preparo" at bounding box center [708, 388] width 295 height 32
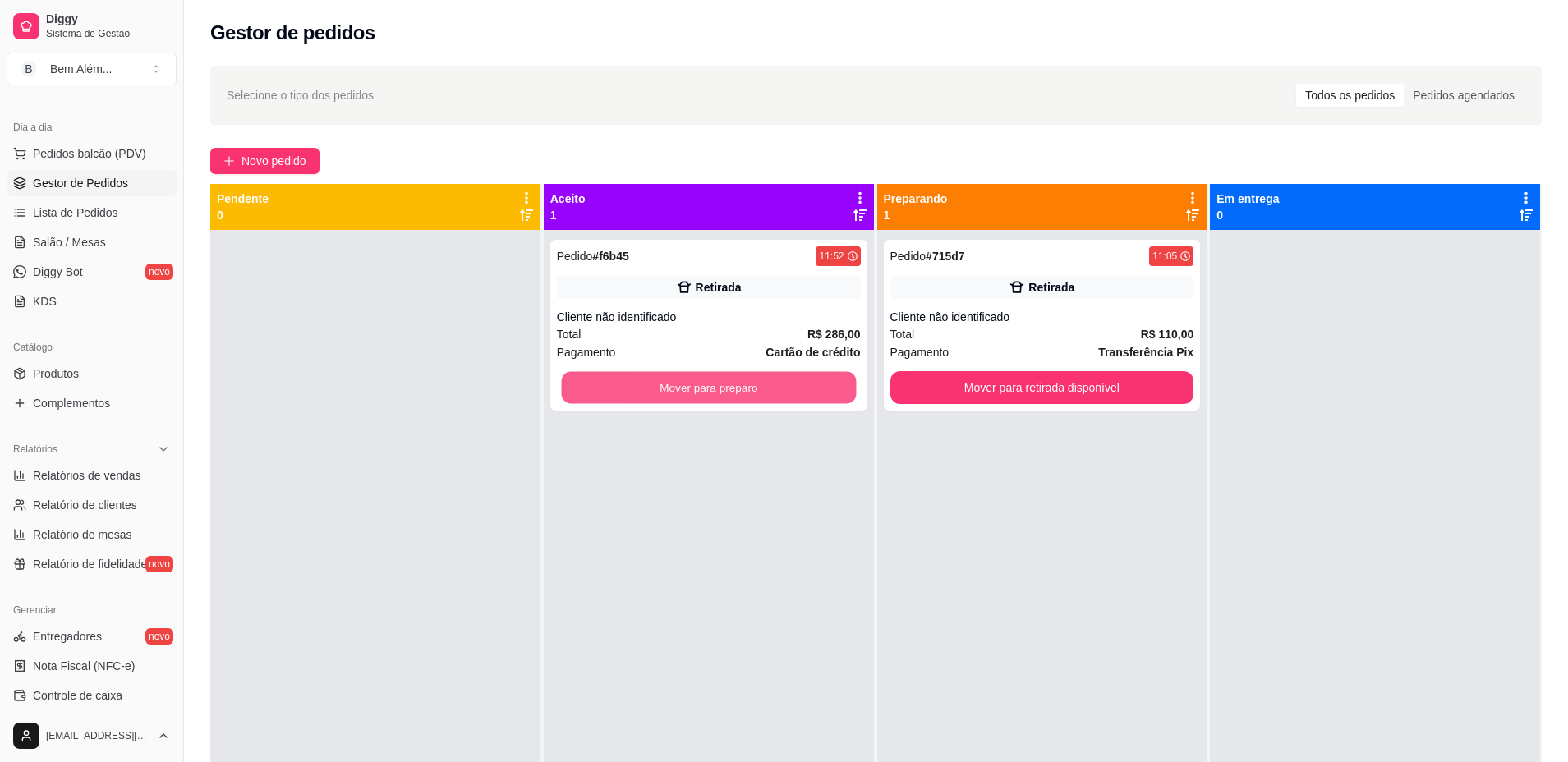
click at [622, 395] on button "Mover para preparo" at bounding box center [708, 388] width 295 height 32
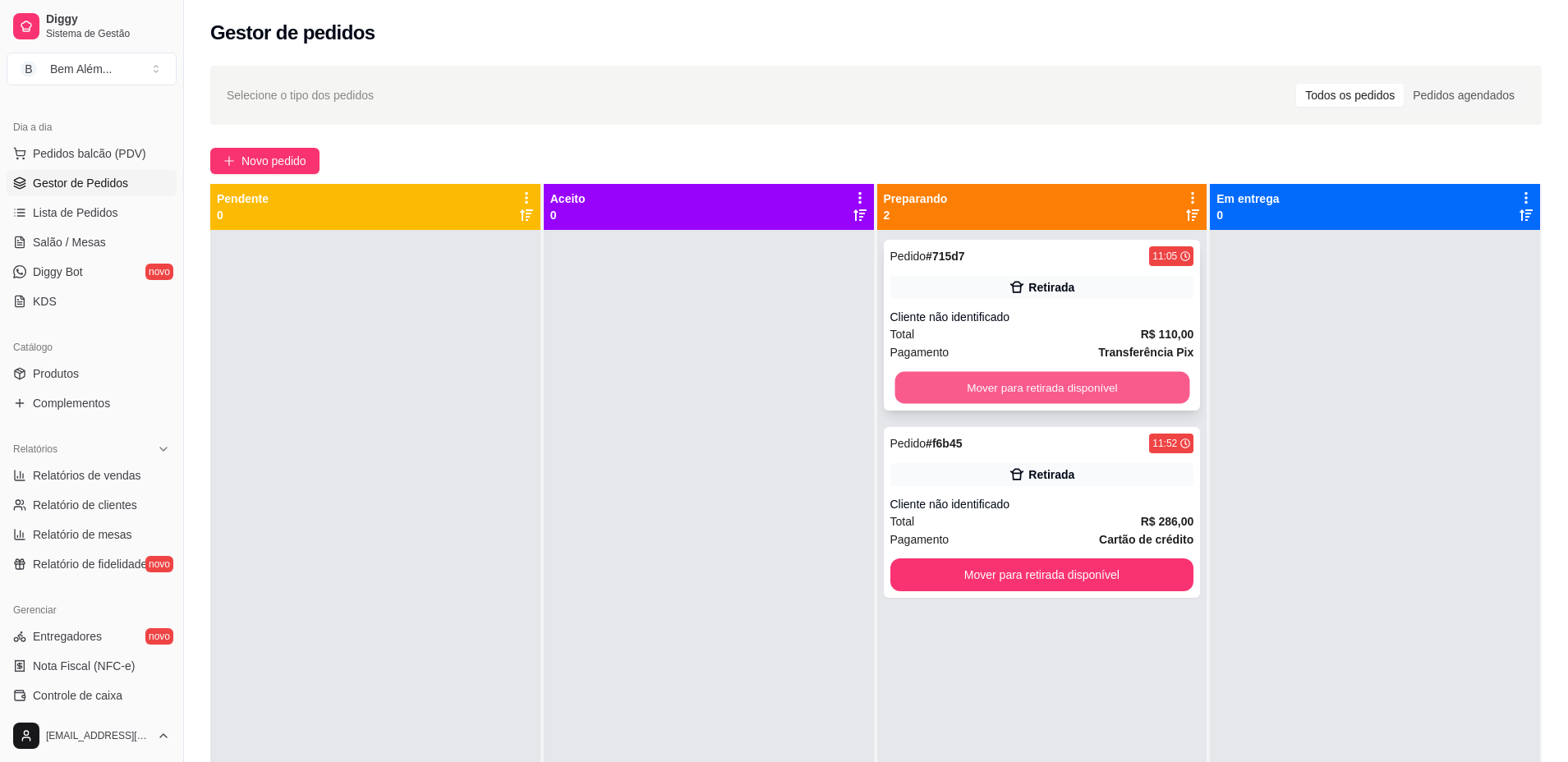
click at [928, 393] on button "Mover para retirada disponível" at bounding box center [1042, 388] width 295 height 32
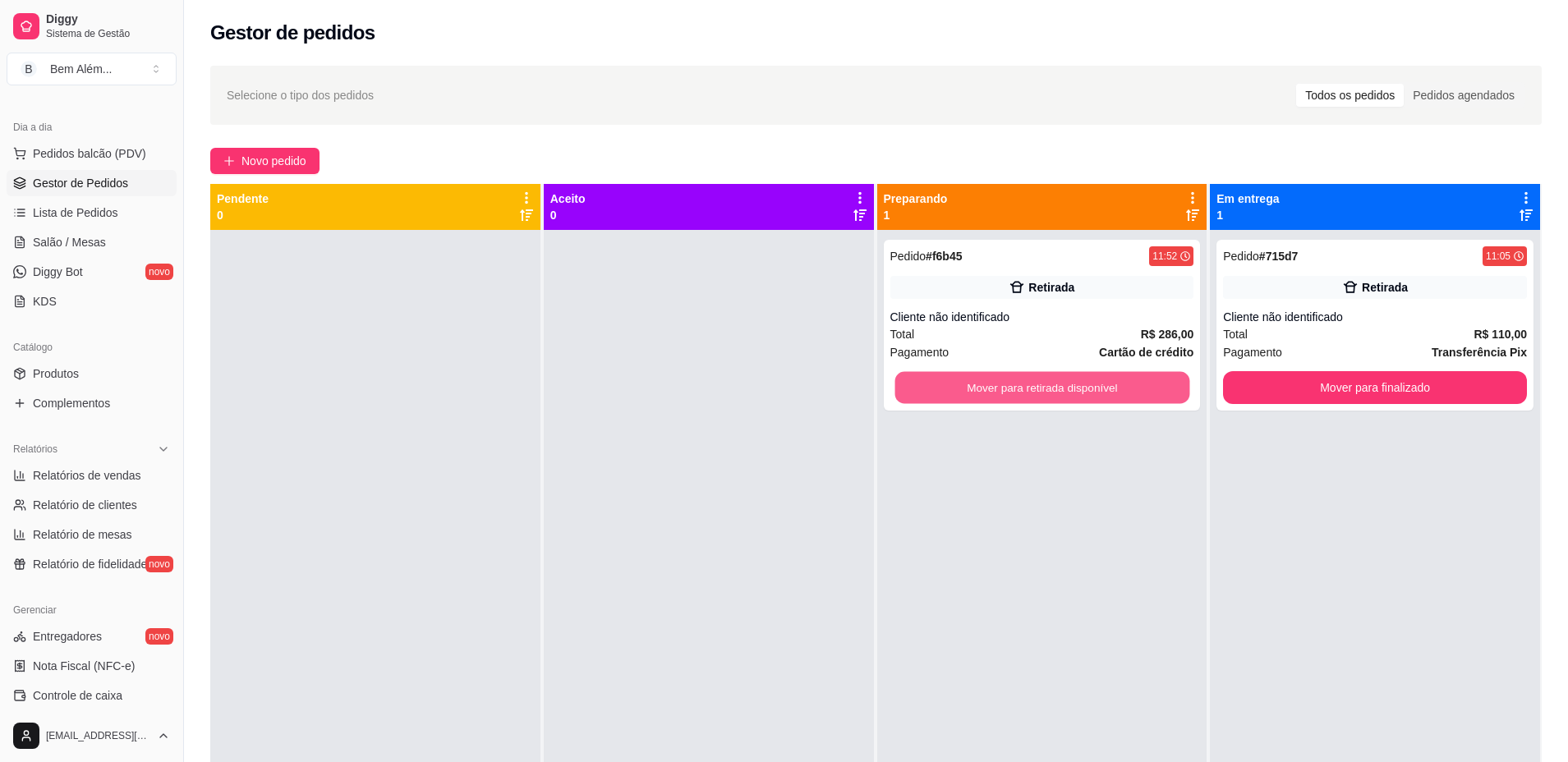
click at [928, 393] on button "Mover para retirada disponível" at bounding box center [1042, 388] width 295 height 32
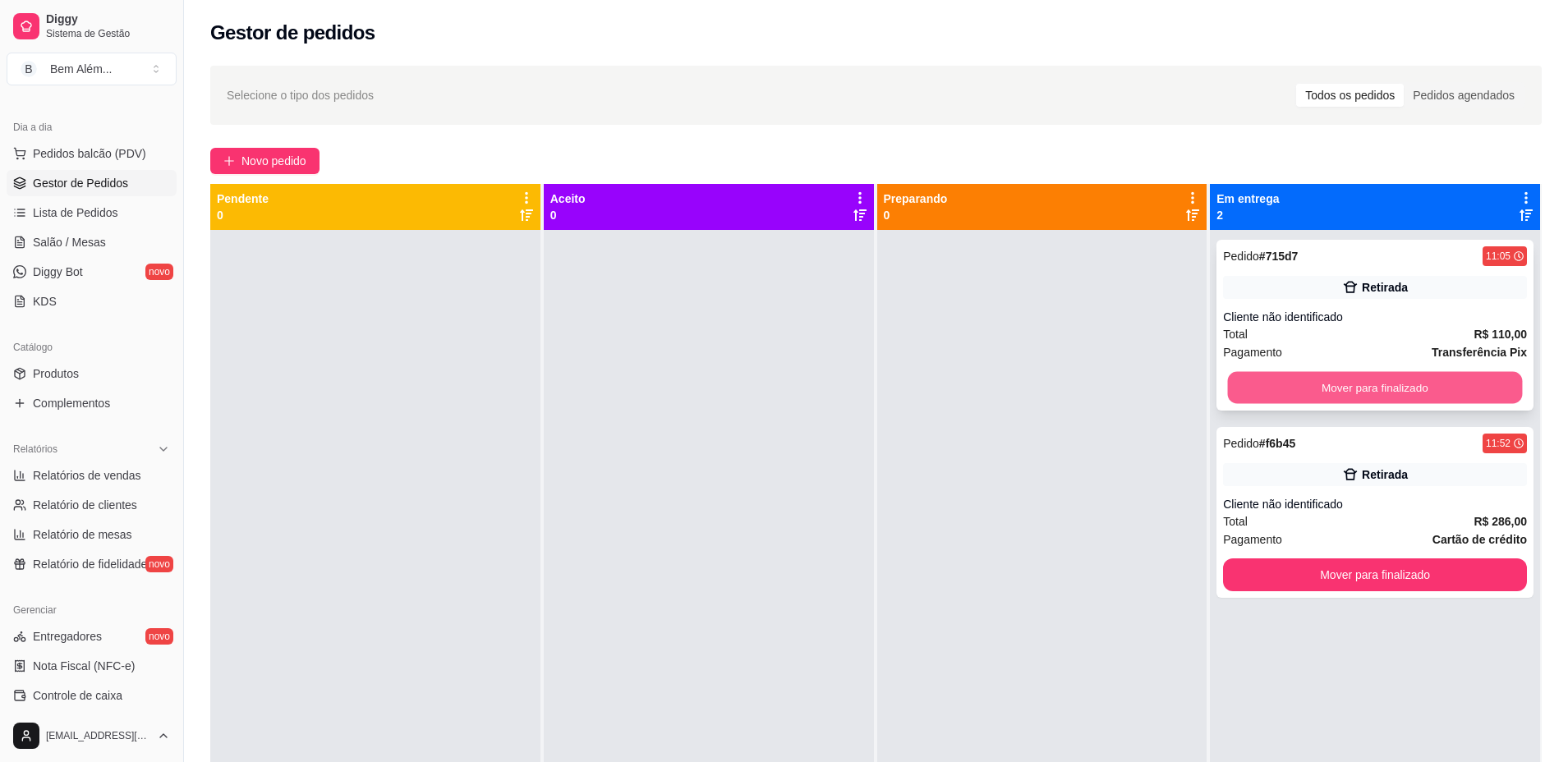
click at [1244, 383] on button "Mover para finalizado" at bounding box center [1374, 388] width 295 height 32
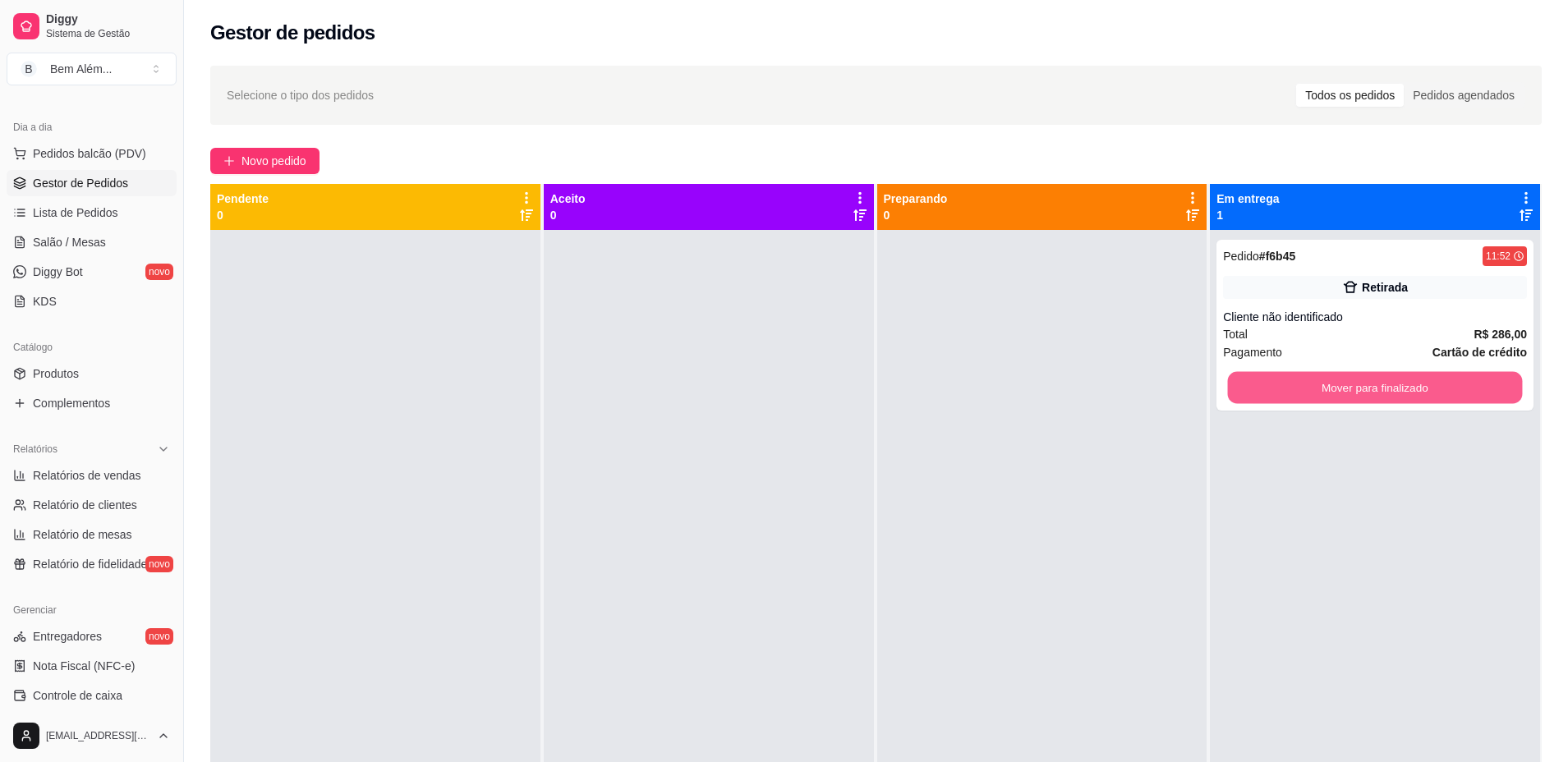
click at [1244, 383] on button "Mover para finalizado" at bounding box center [1374, 388] width 295 height 32
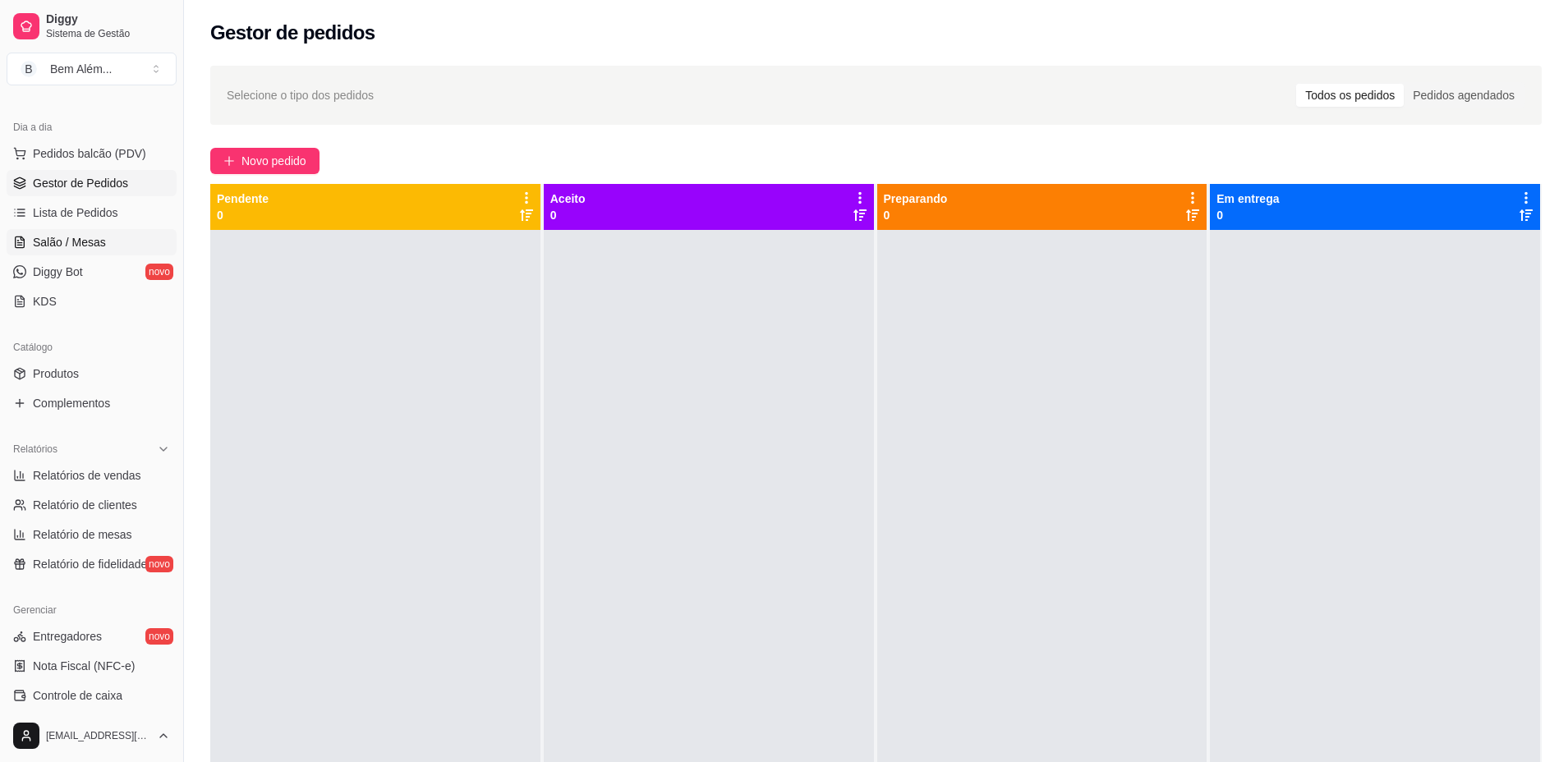
click at [66, 248] on span "Salão / Mesas" at bounding box center [69, 241] width 73 height 16
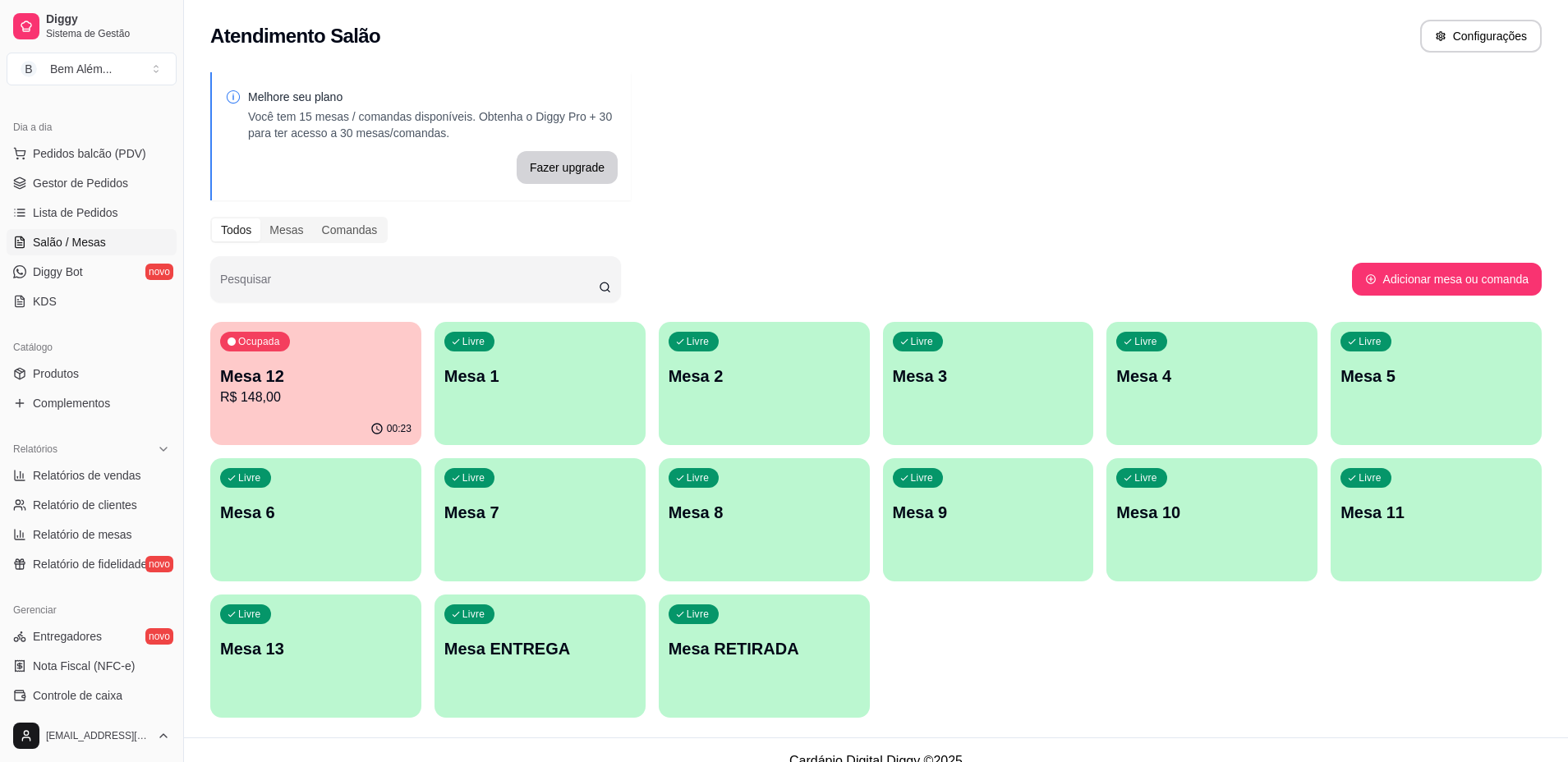
click at [1215, 497] on div "Livre Mesa 10" at bounding box center [1211, 509] width 211 height 103
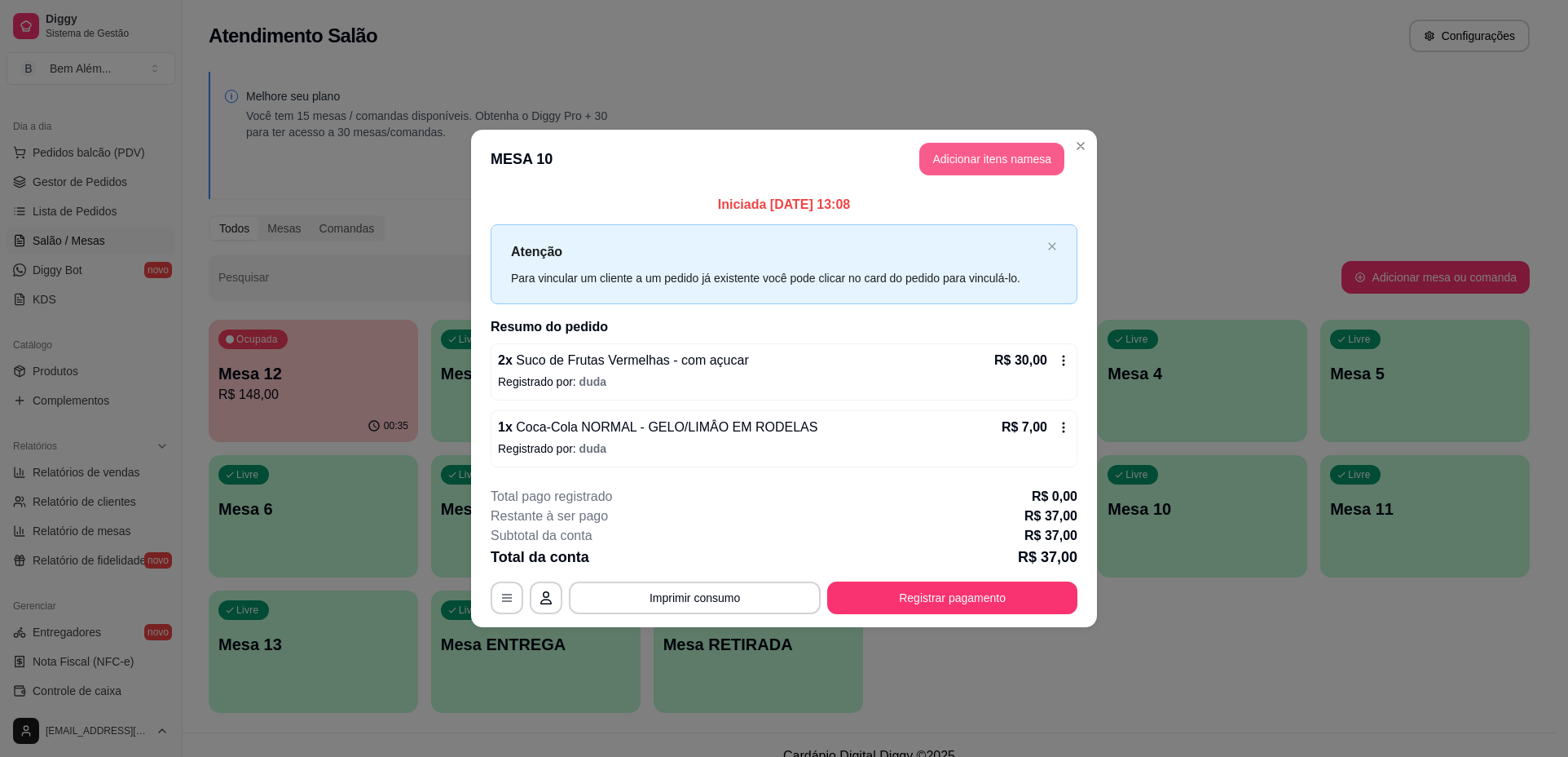
click at [952, 165] on button "Adicionar itens na mesa" at bounding box center [991, 159] width 145 height 32
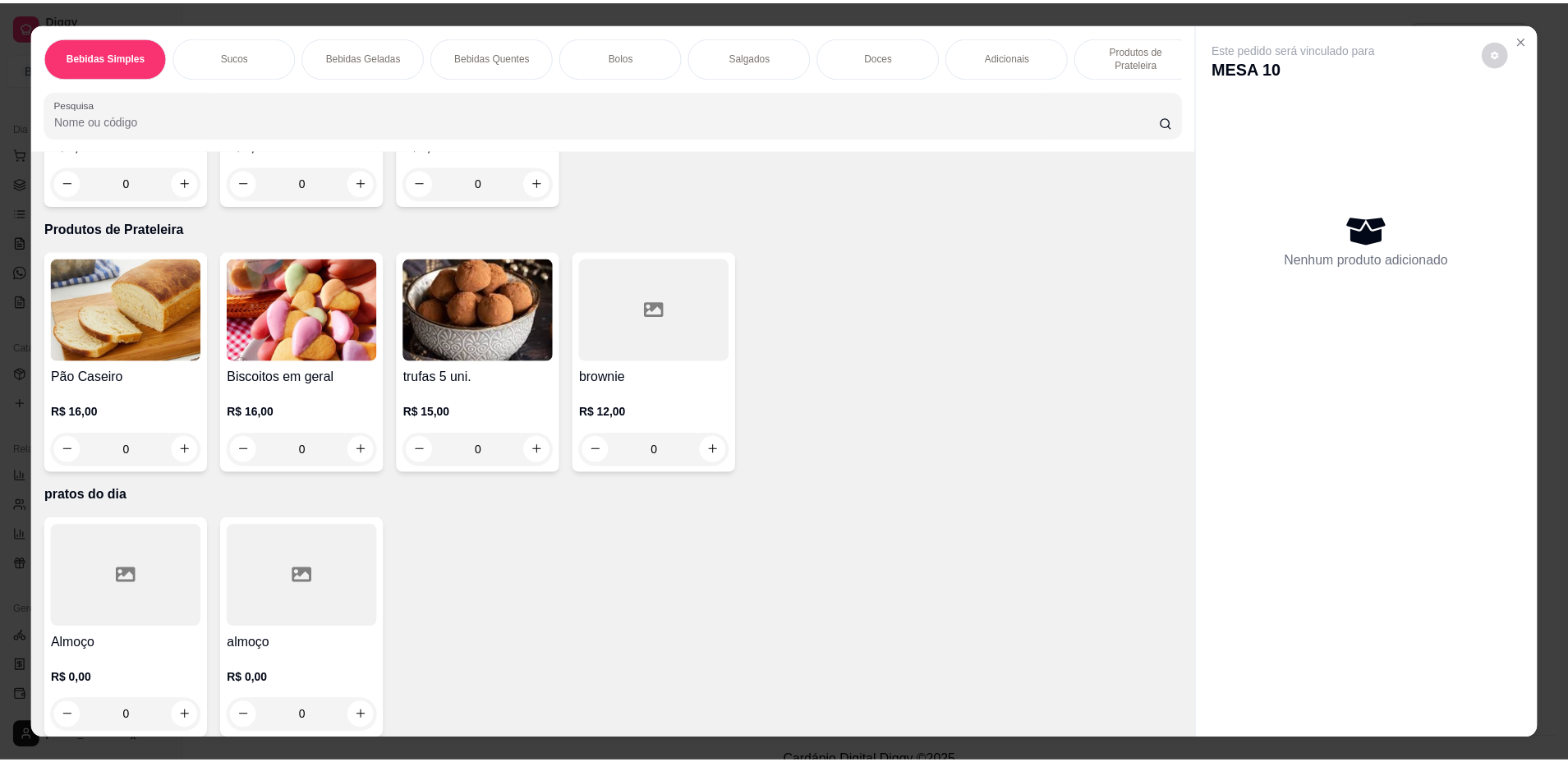
scroll to position [2653, 0]
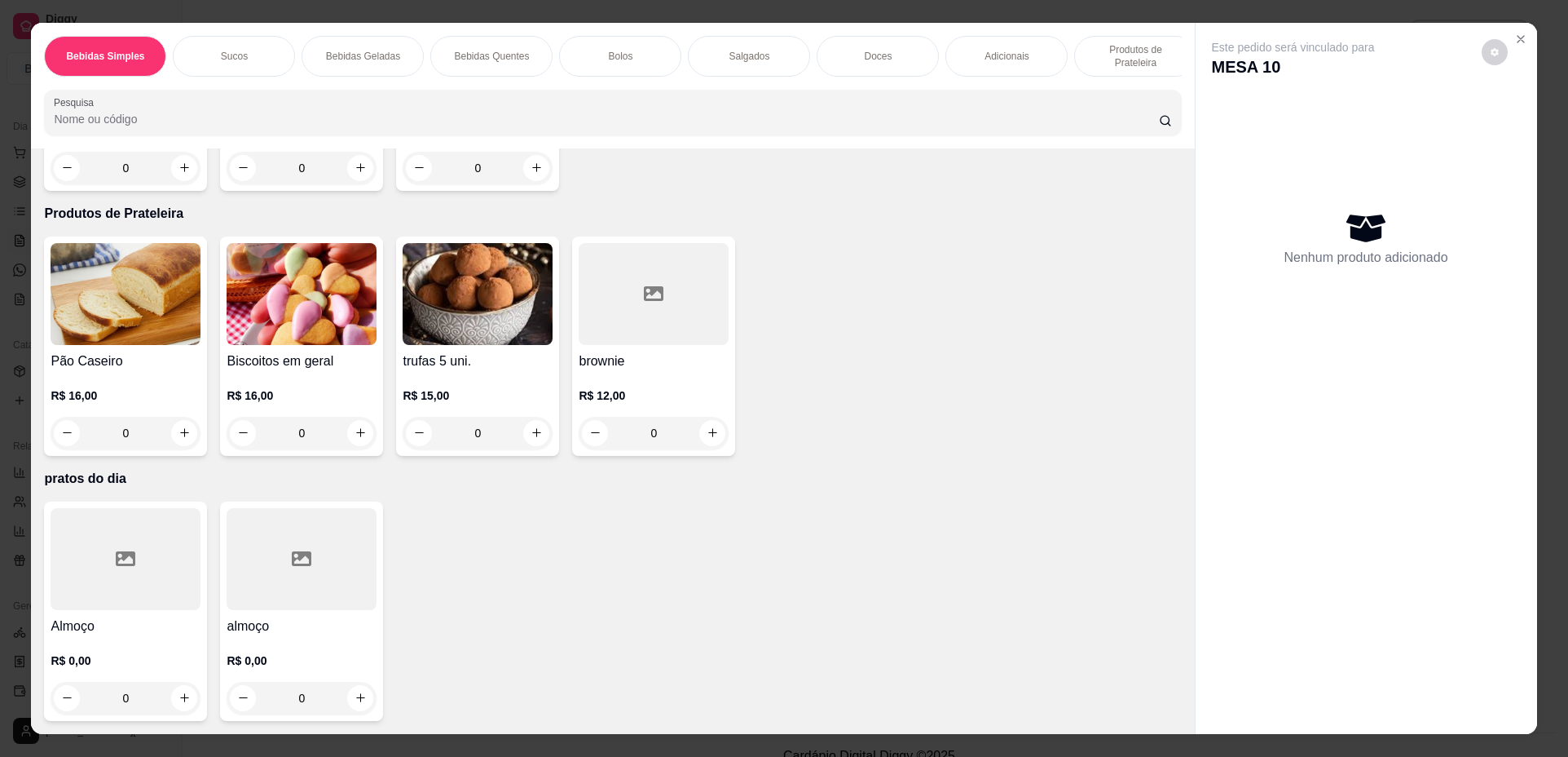
click at [312, 550] on div at bounding box center [301, 559] width 150 height 102
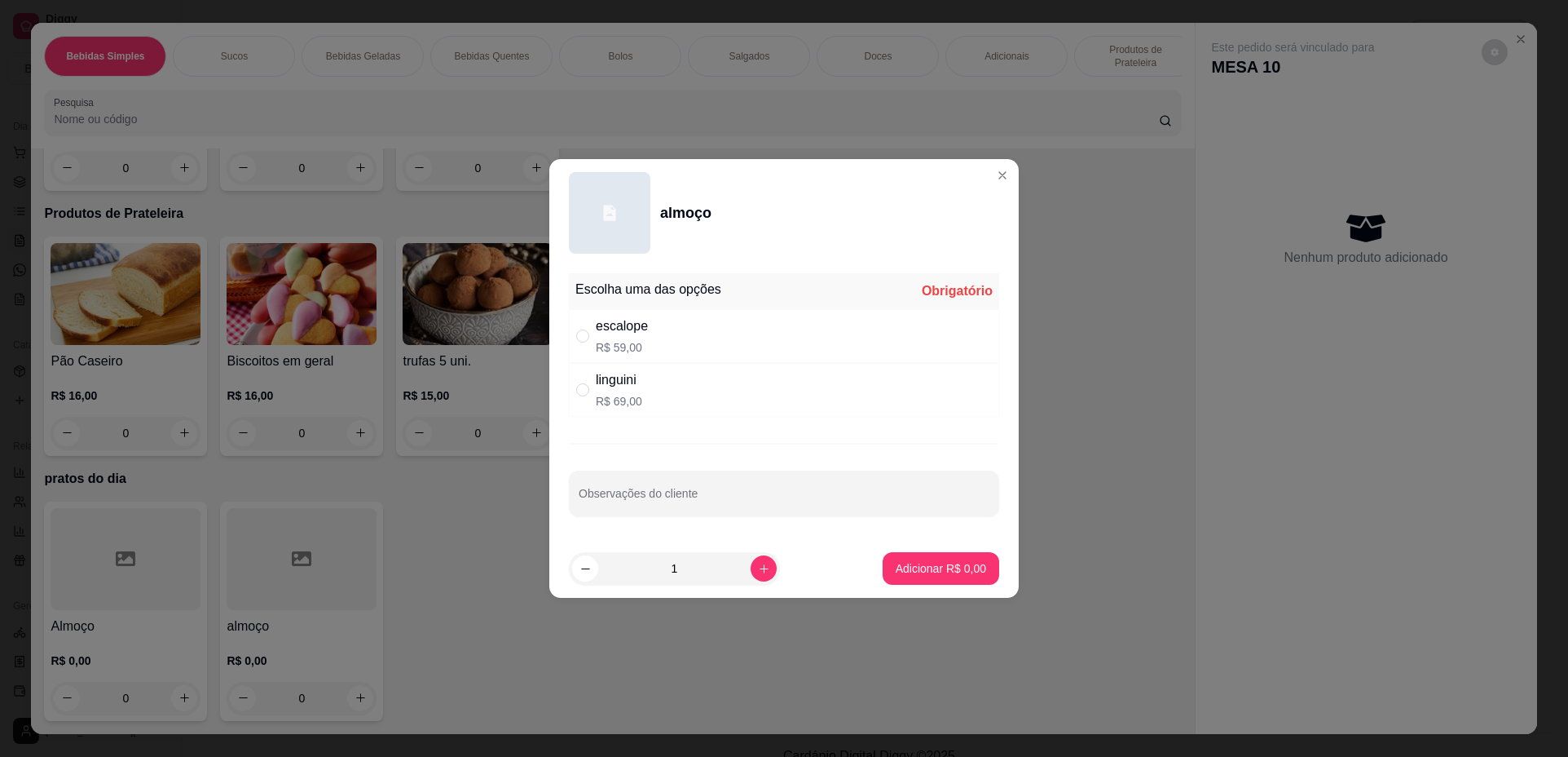
click at [751, 362] on div "escalope R$ 59,00" at bounding box center [784, 335] width 431 height 54
click at [827, 402] on div "linguini R$ 69,00" at bounding box center [784, 389] width 431 height 54
radio input "false"
radio input "true"
click at [944, 572] on p "Adicionar R$ 69,00" at bounding box center [937, 568] width 97 height 16
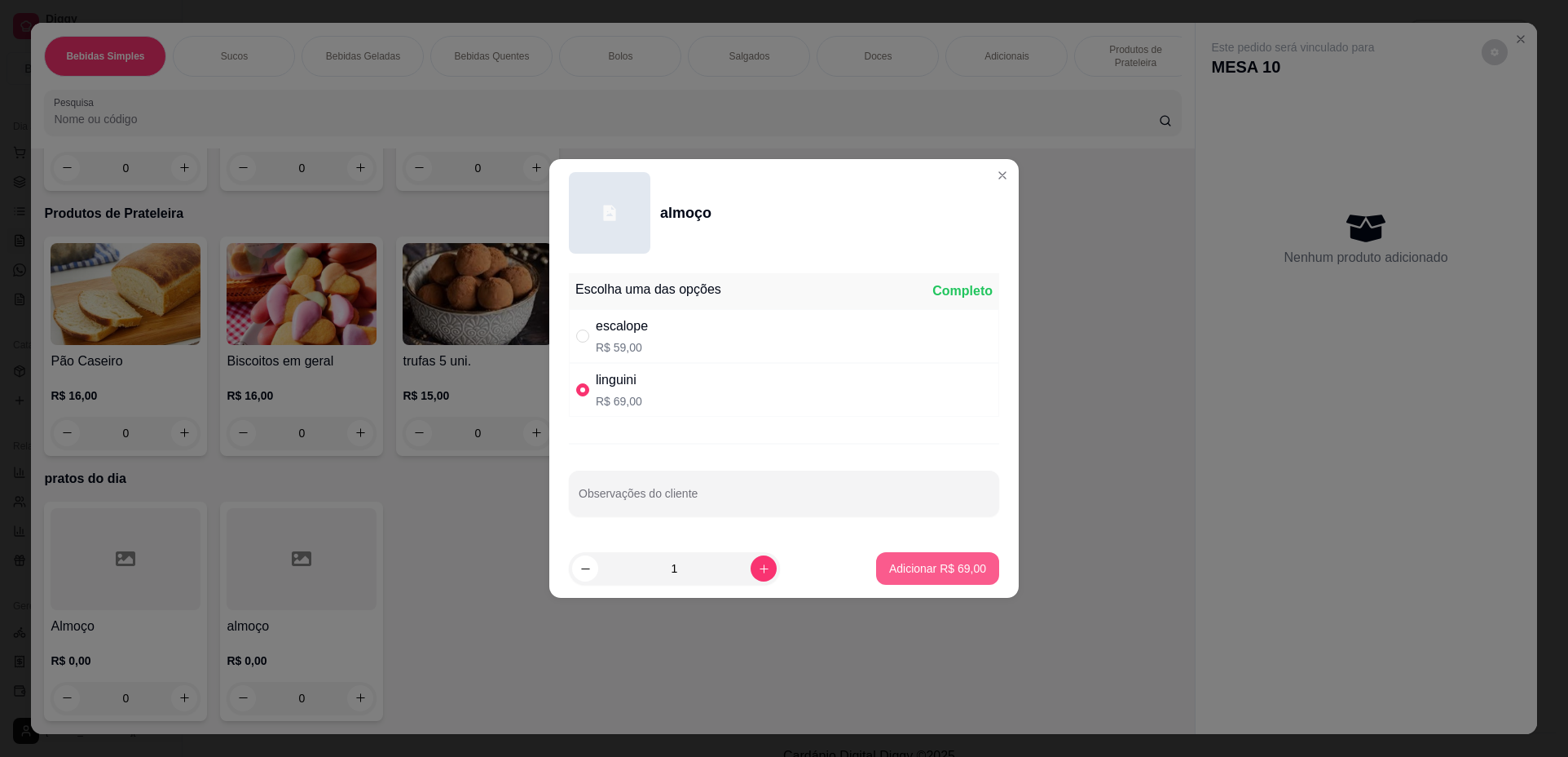
type input "1"
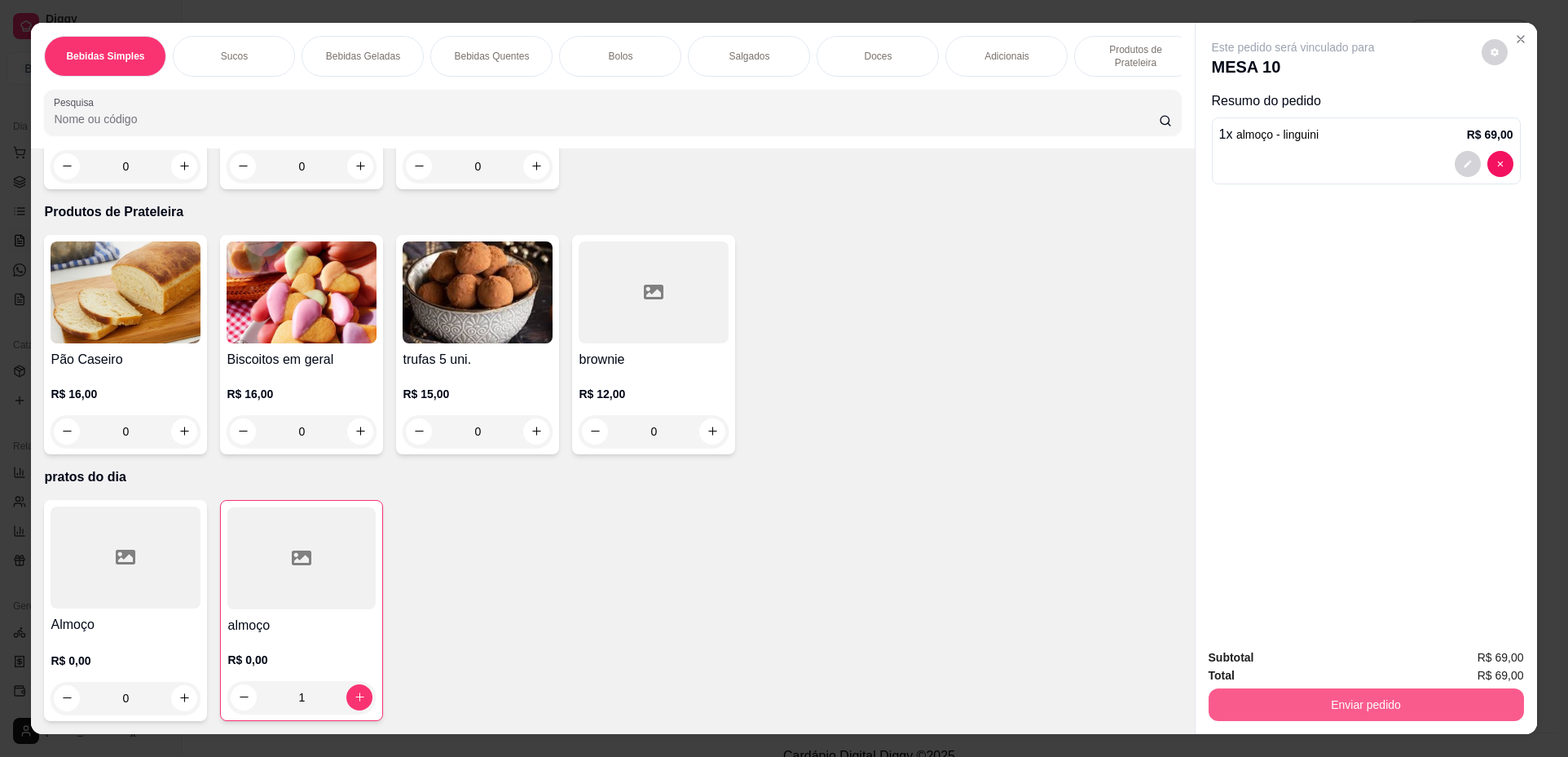
click at [1393, 696] on button "Enviar pedido" at bounding box center [1366, 705] width 315 height 32
click at [1336, 668] on button "Não registrar e enviar pedido" at bounding box center [1312, 664] width 169 height 31
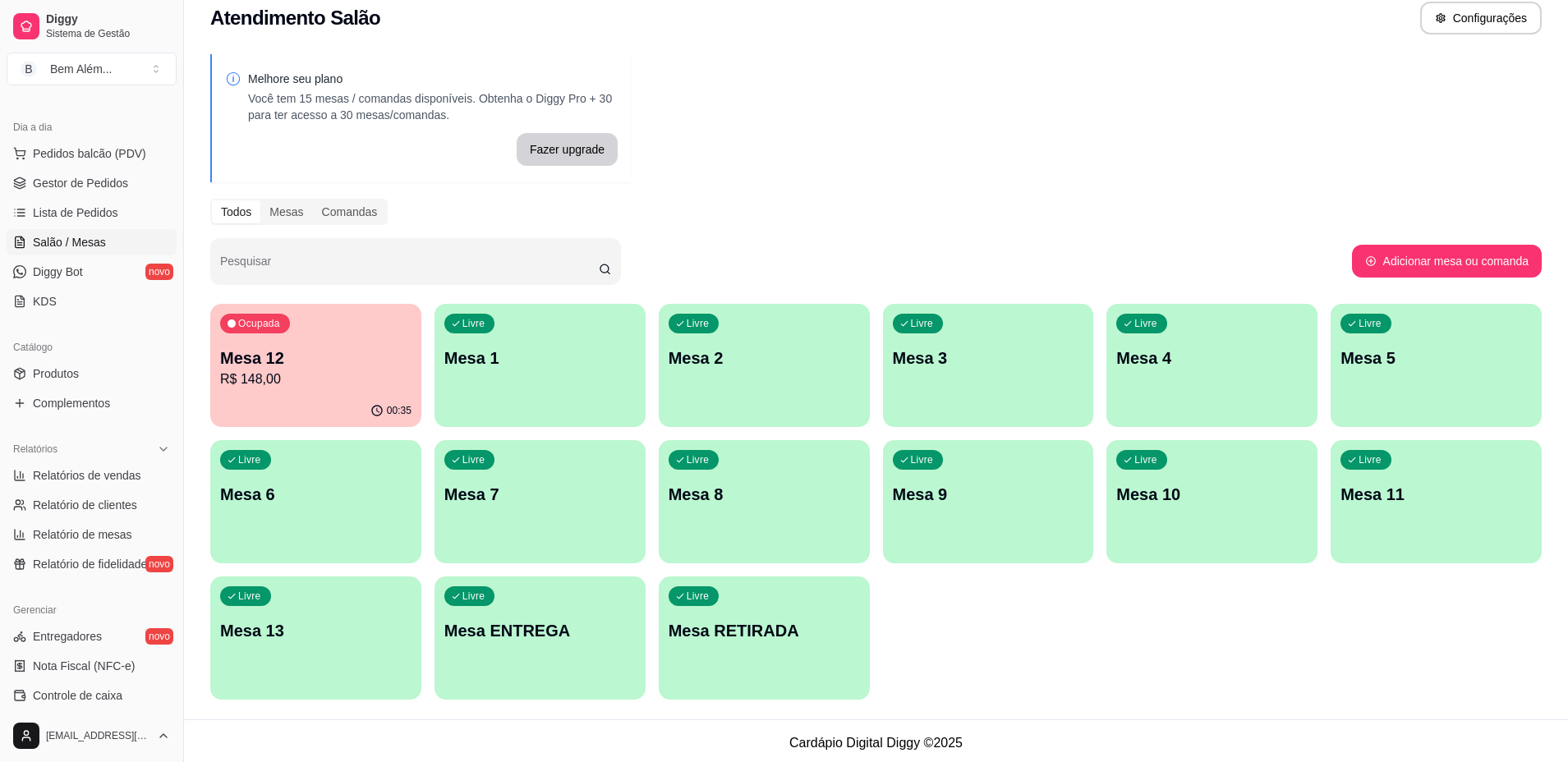
scroll to position [22, 0]
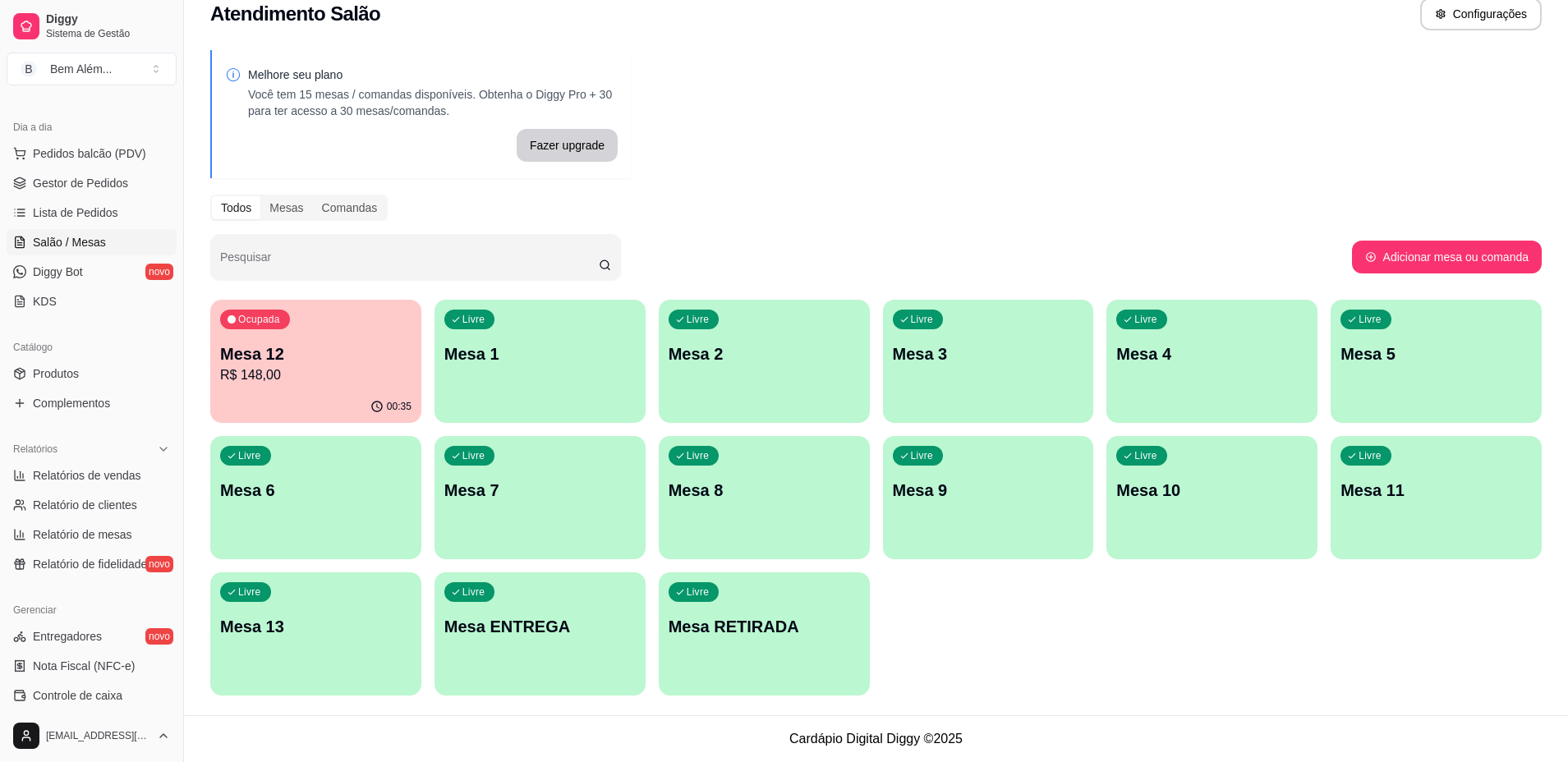
click at [979, 470] on div "Livre Mesa 9" at bounding box center [988, 487] width 211 height 103
click at [931, 399] on div "Livre Mesa 3" at bounding box center [988, 351] width 211 height 103
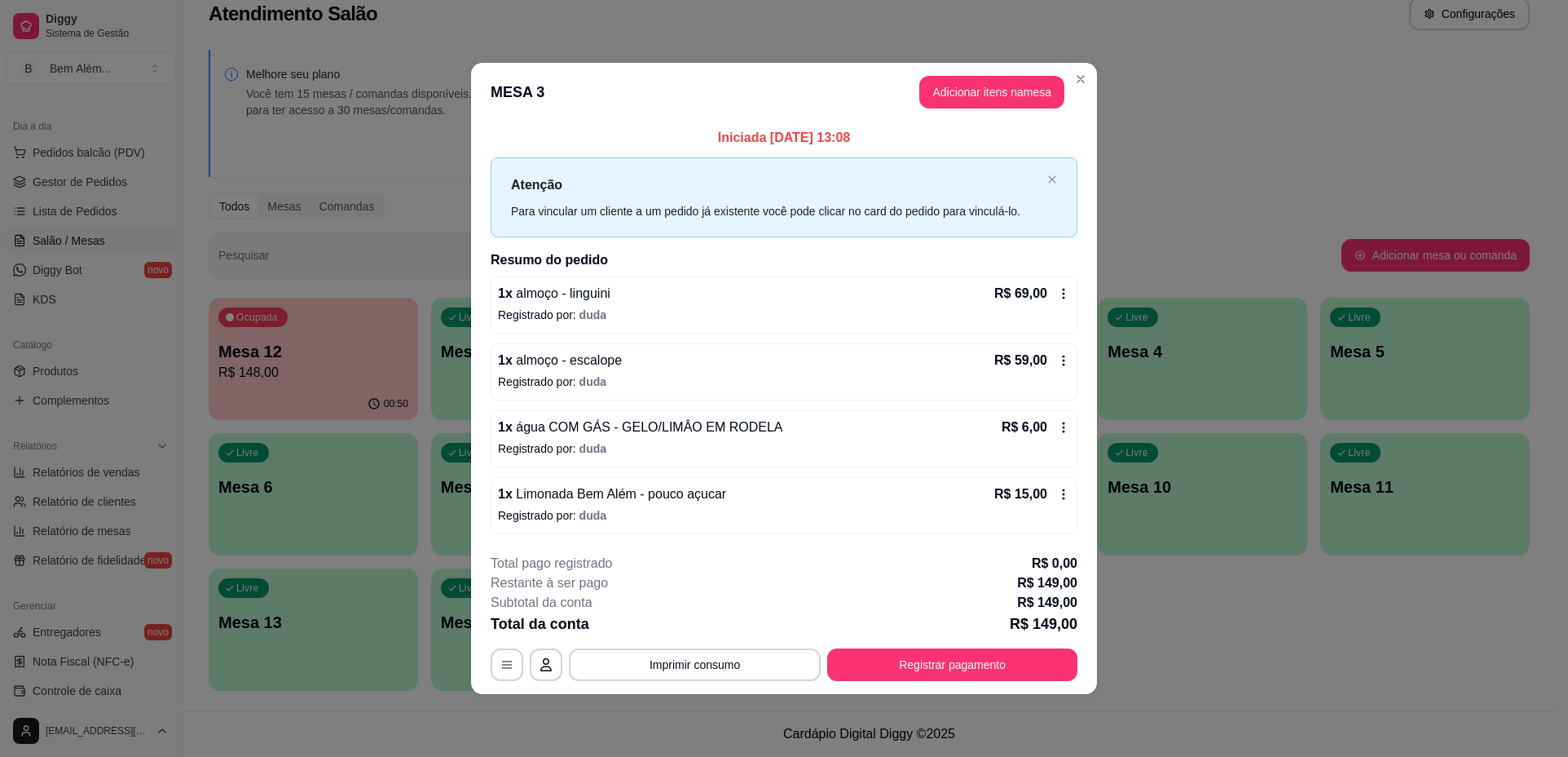
click at [940, 520] on p "Registrado por: duda" at bounding box center [784, 515] width 572 height 16
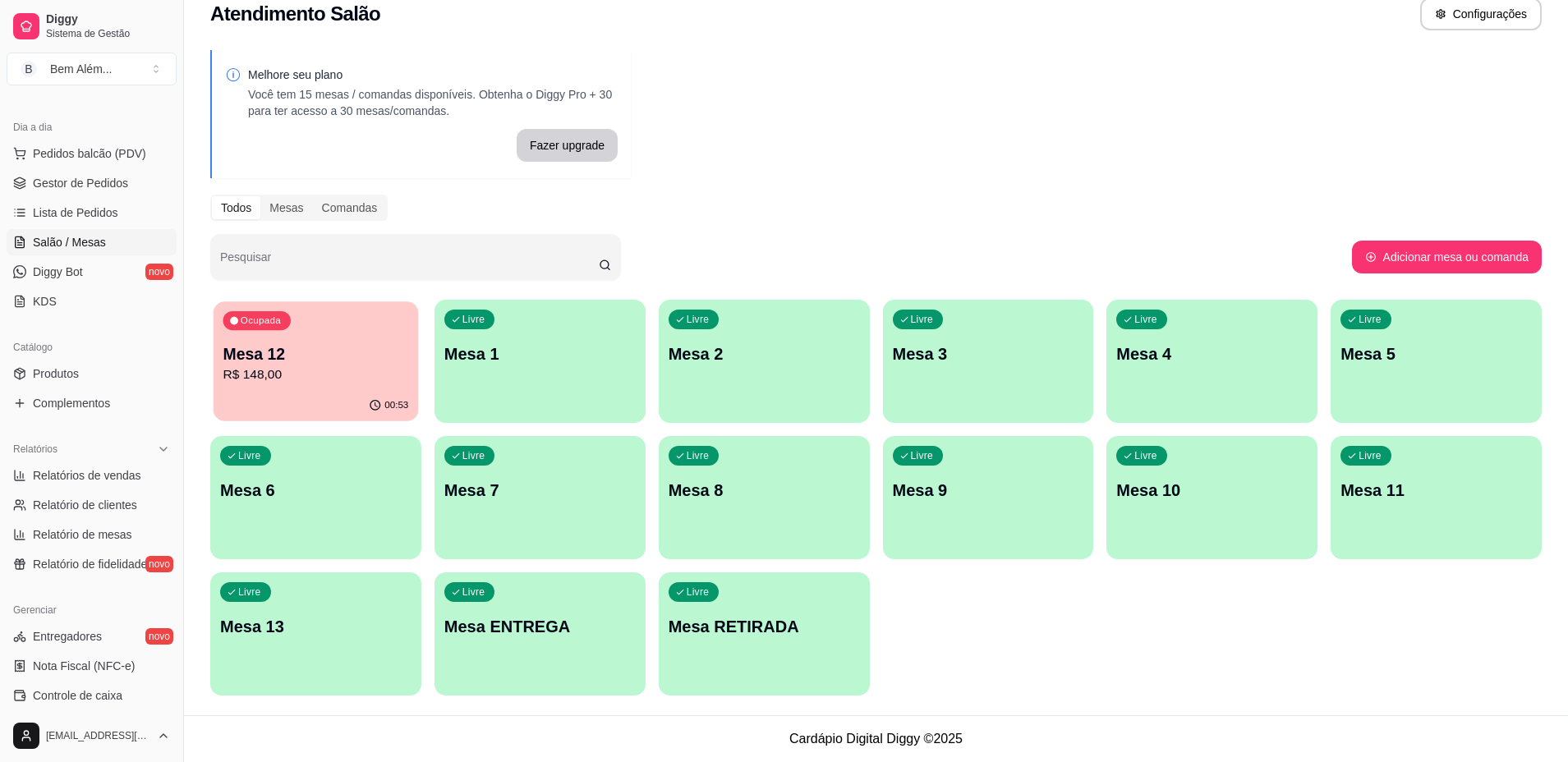
click at [317, 314] on div "Ocupada Mesa 12 R$ 148,00" at bounding box center [316, 345] width 204 height 89
click at [62, 175] on span "Gestor de Pedidos" at bounding box center [80, 182] width 95 height 16
click at [155, 188] on link "Gestor de Pedidos" at bounding box center [92, 183] width 170 height 27
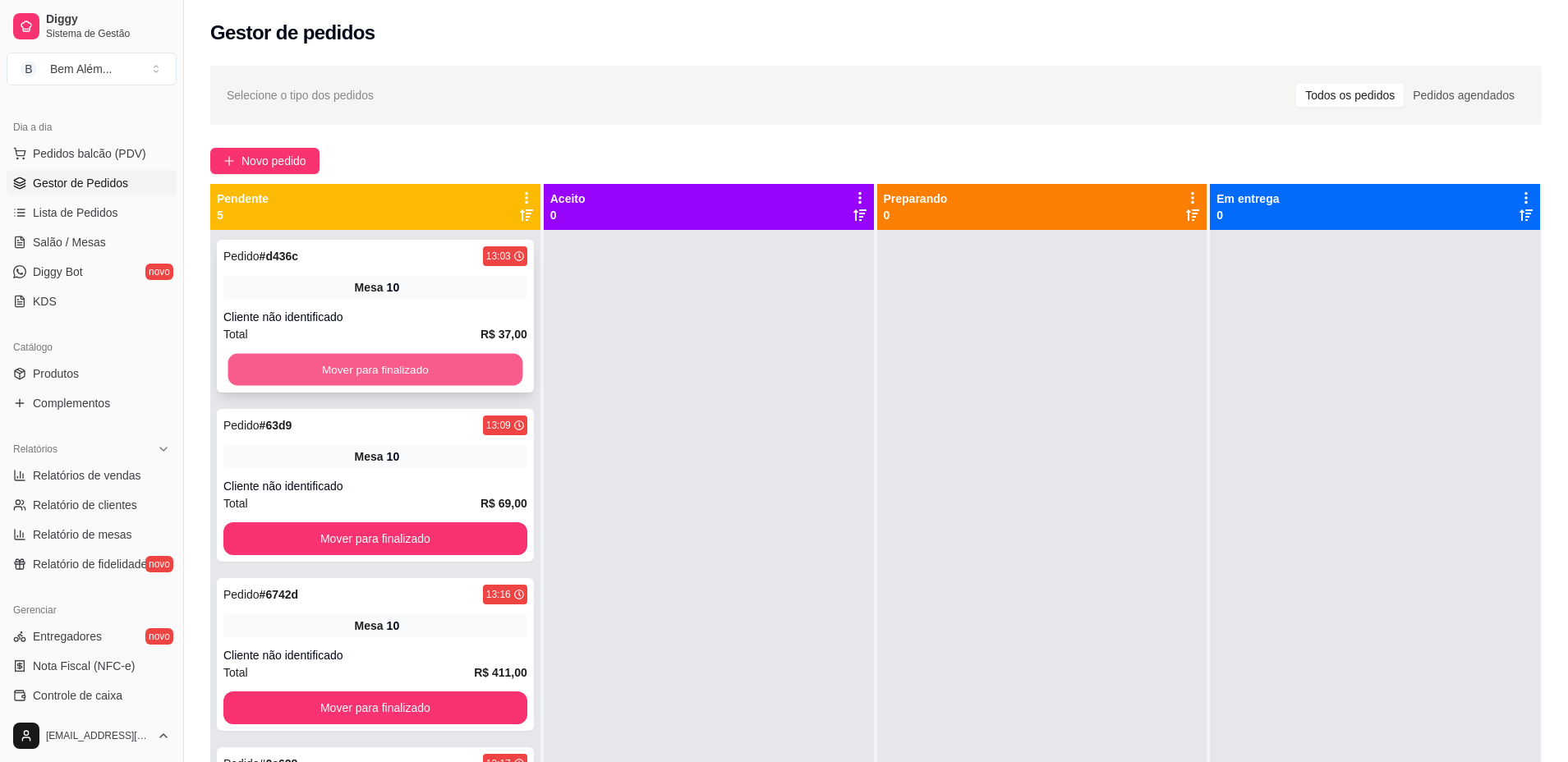
click at [433, 359] on button "Mover para finalizado" at bounding box center [375, 370] width 295 height 32
click at [440, 372] on button "Mover para finalizado" at bounding box center [375, 369] width 304 height 32
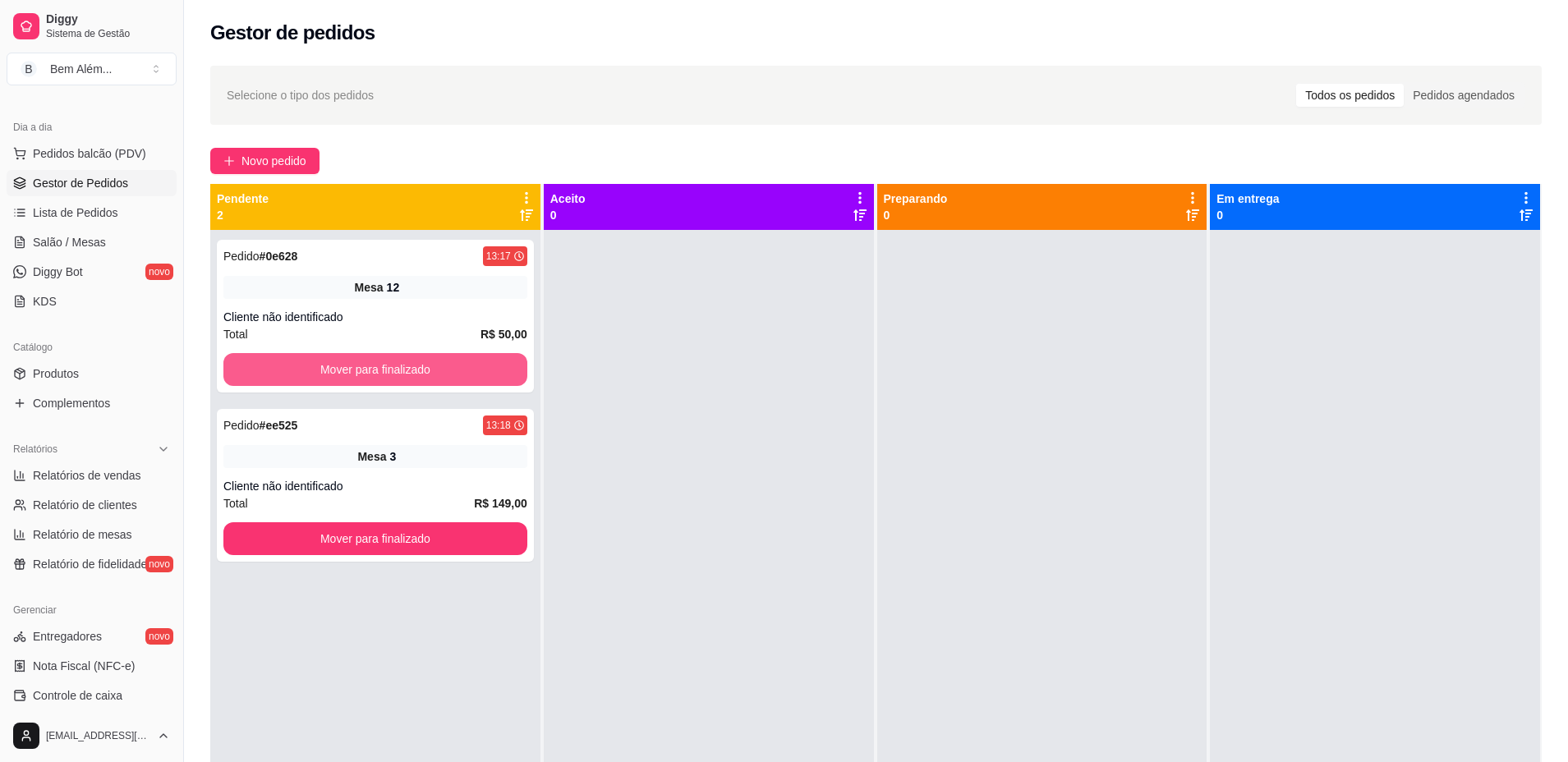
click at [440, 372] on button "Mover para finalizado" at bounding box center [375, 369] width 304 height 32
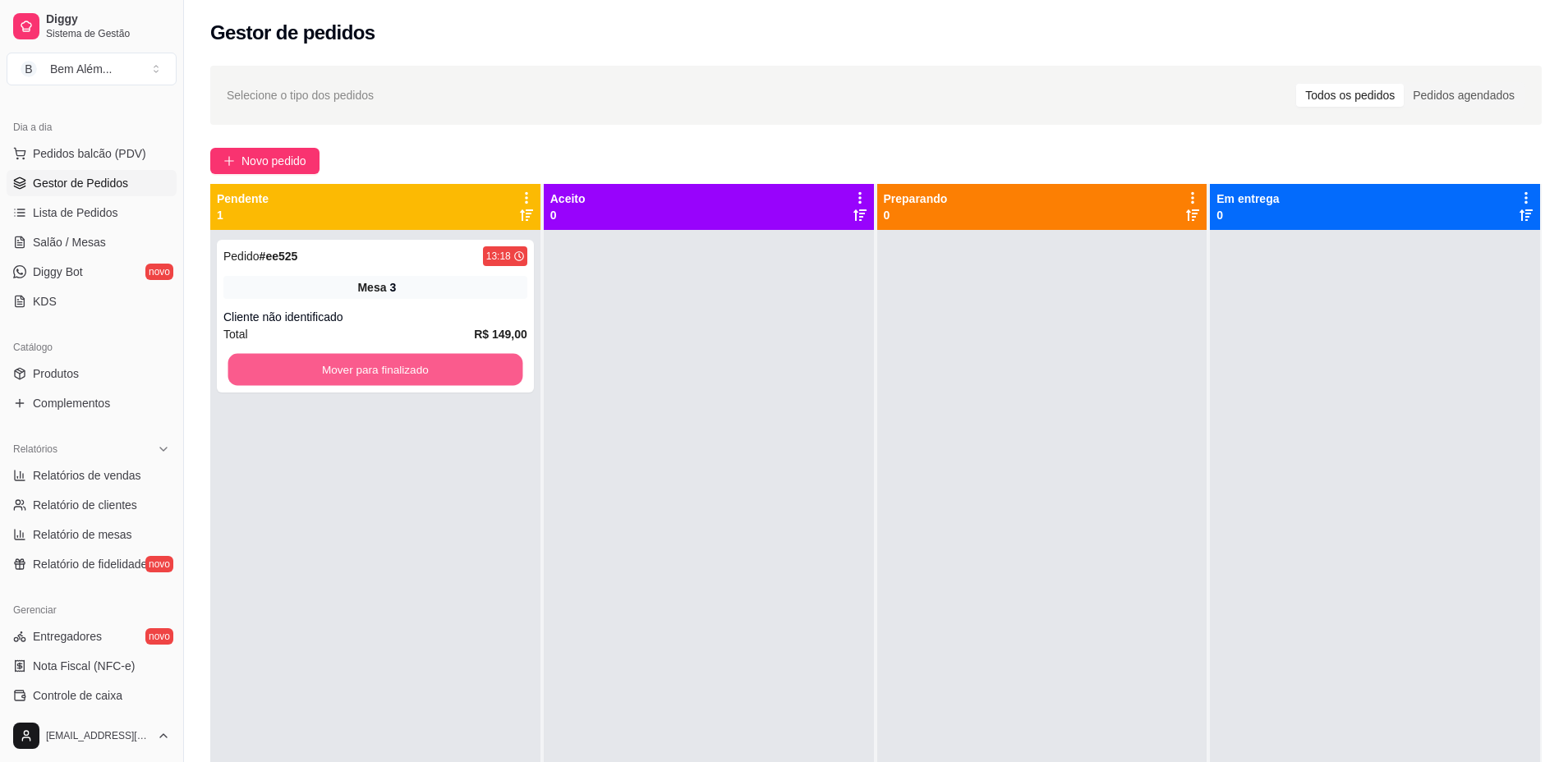
click at [440, 372] on button "Mover para finalizado" at bounding box center [375, 370] width 295 height 32
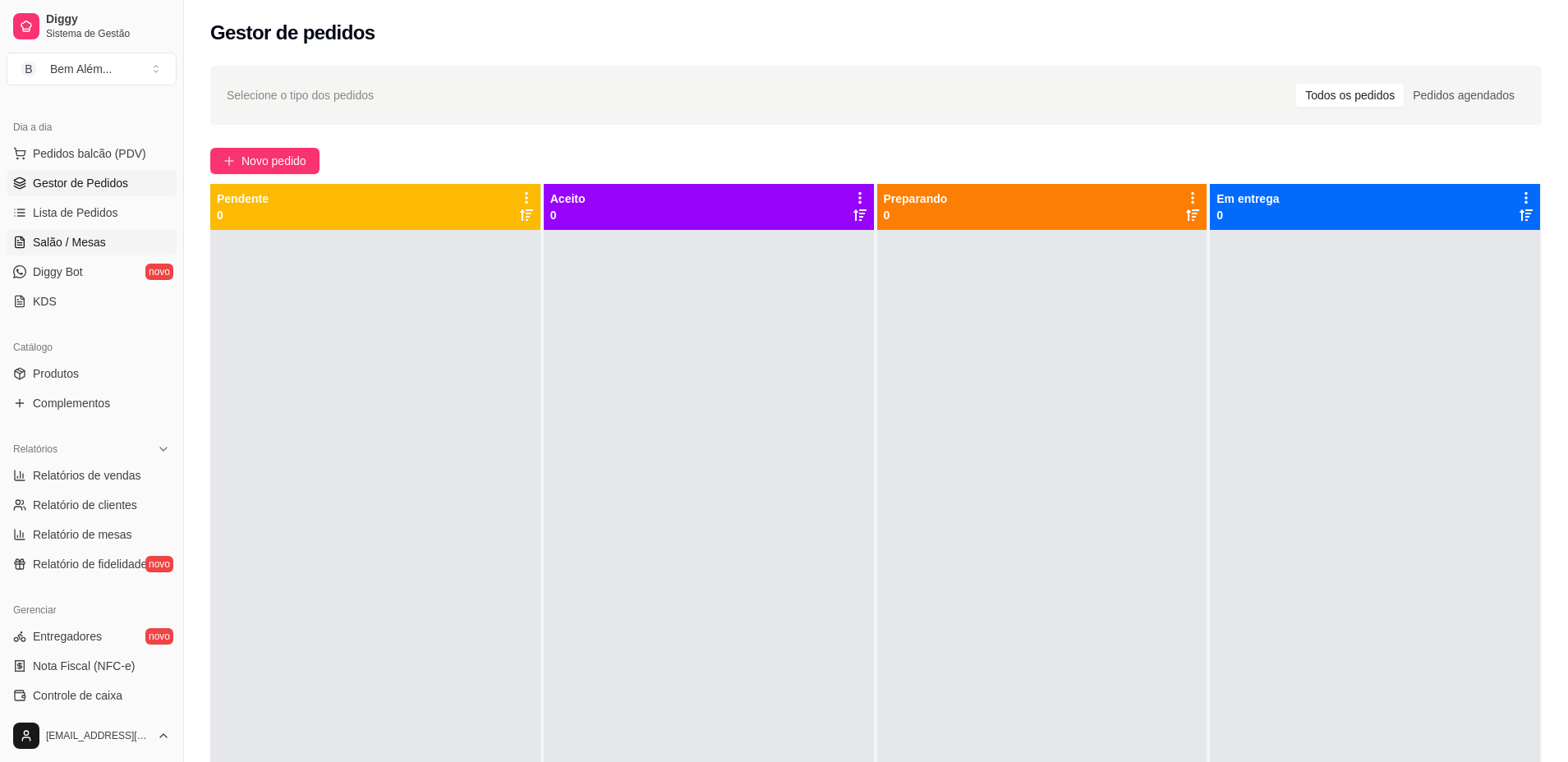
click at [93, 251] on link "Salão / Mesas" at bounding box center [92, 242] width 170 height 27
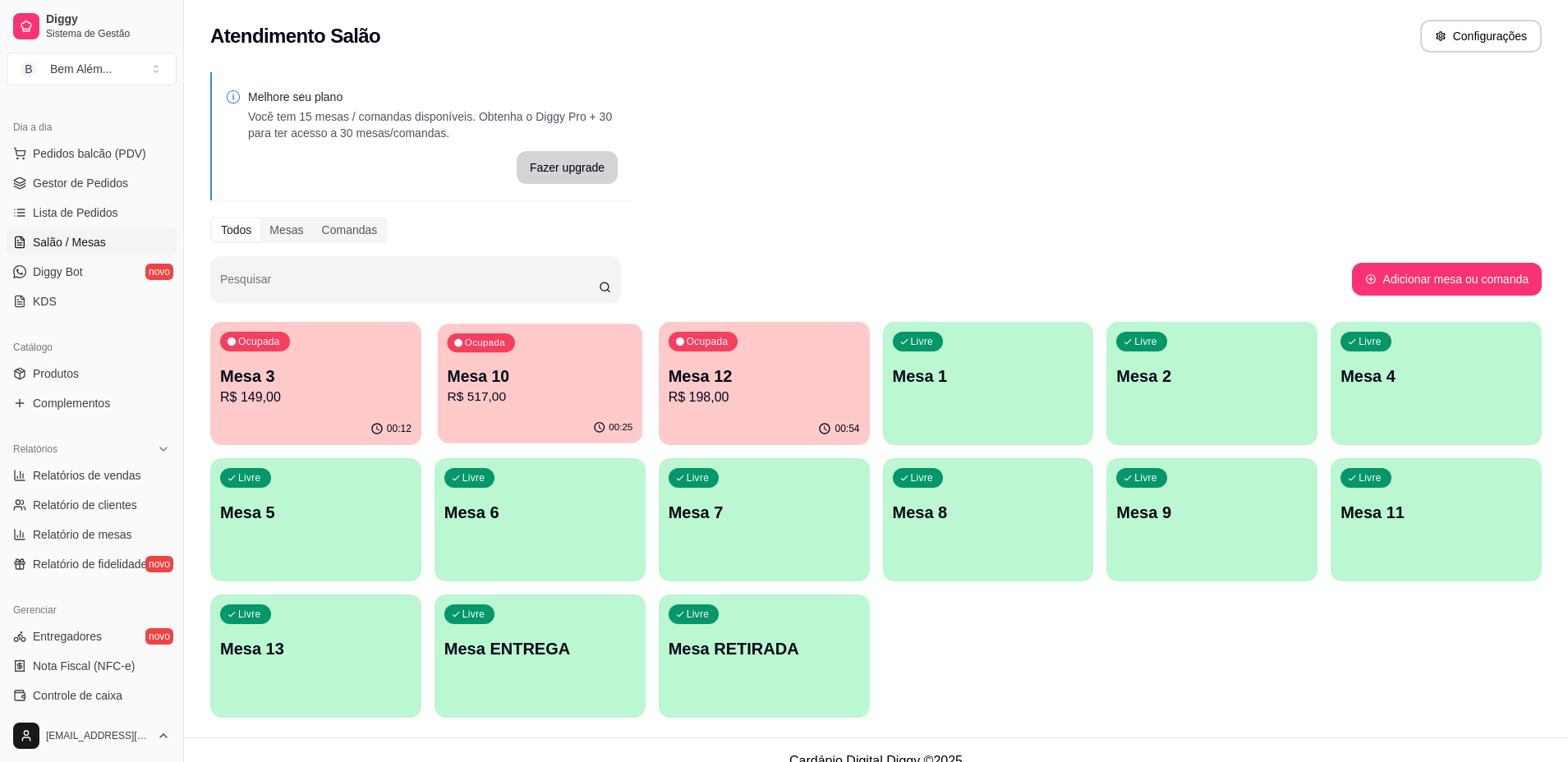
click at [549, 402] on p "R$ 517,00" at bounding box center [539, 397] width 186 height 19
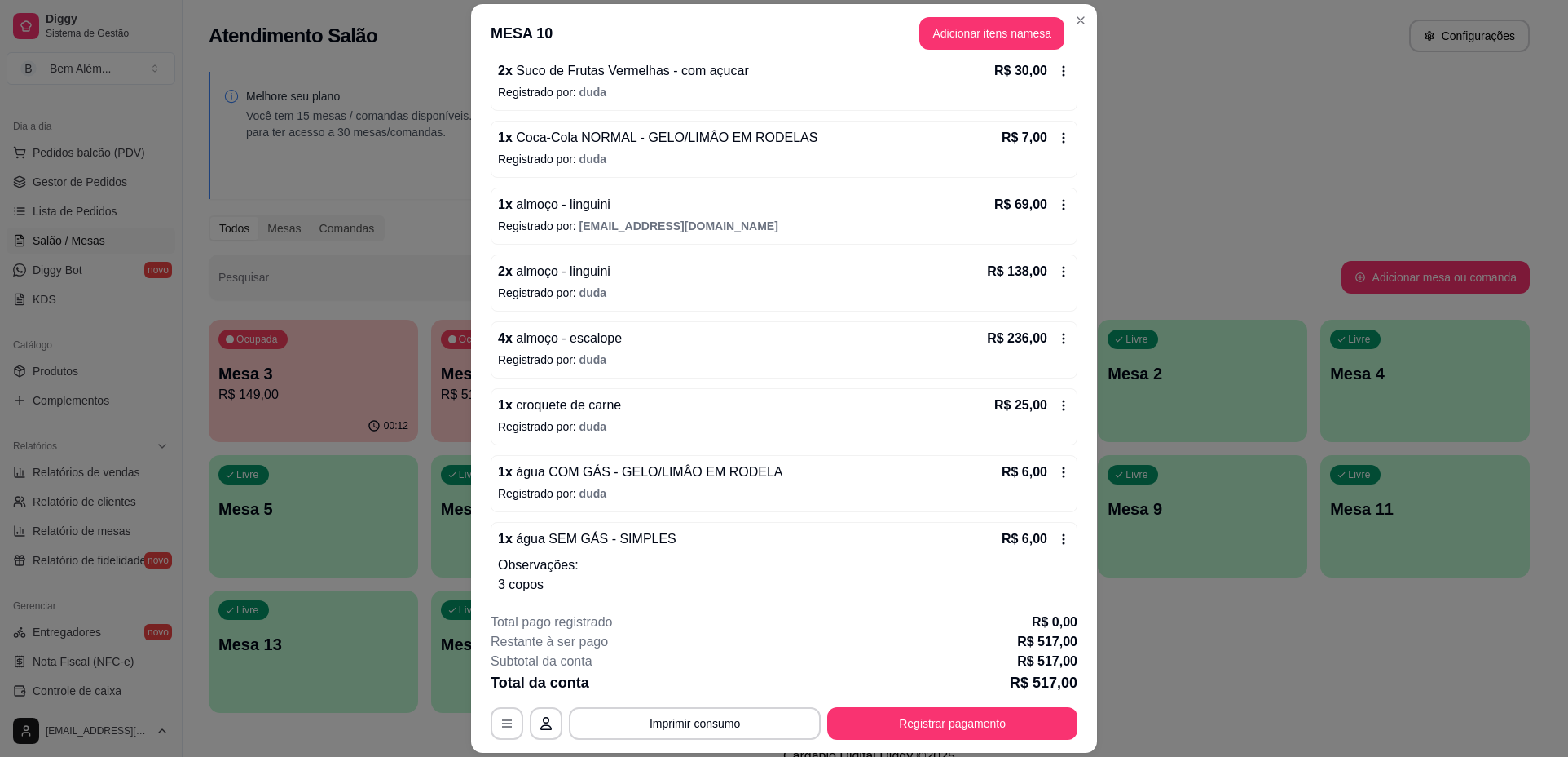
scroll to position [194, 0]
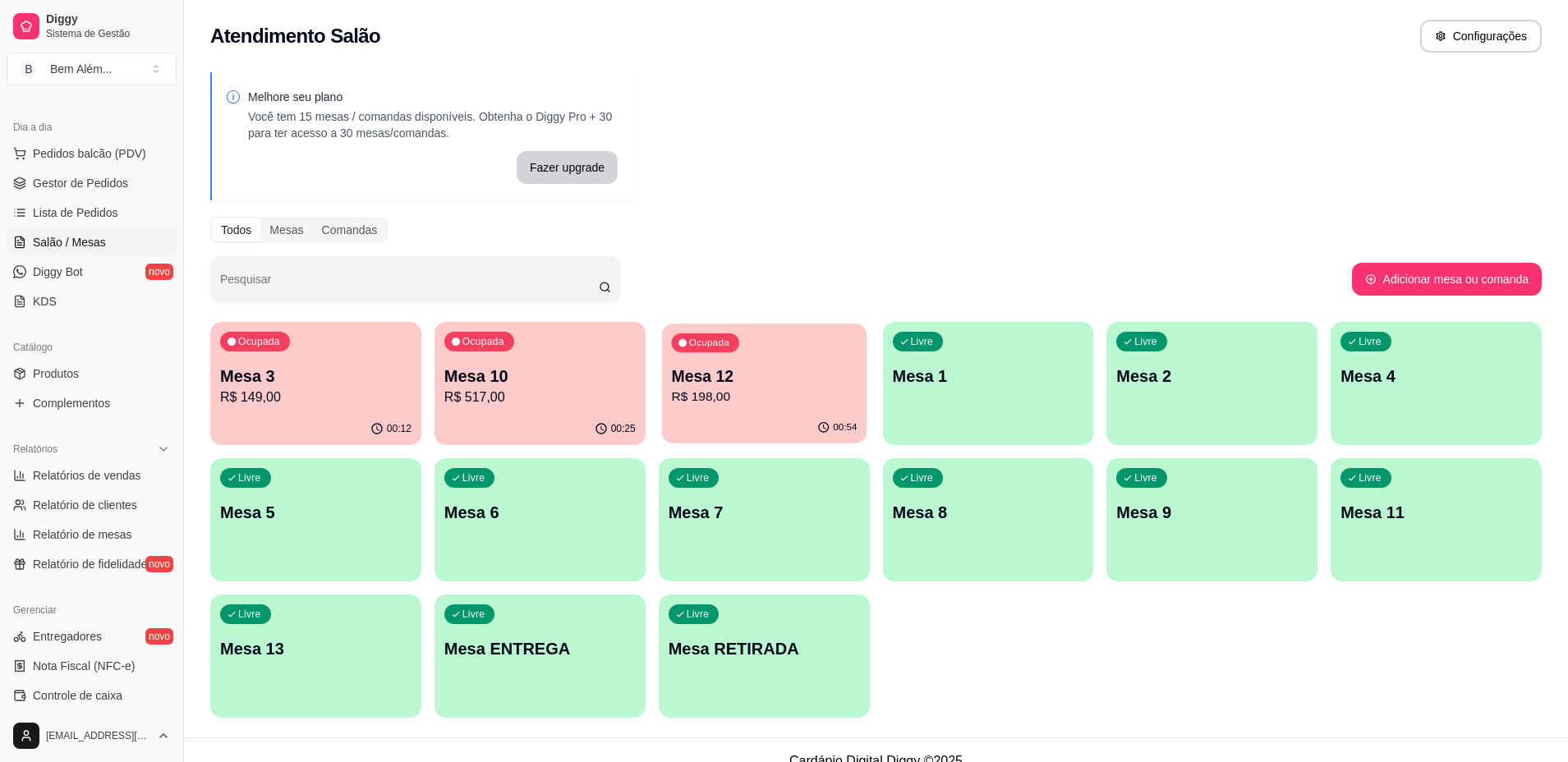
click at [725, 404] on p "R$ 198,00" at bounding box center [763, 397] width 186 height 19
click at [553, 381] on p "Mesa 10" at bounding box center [539, 376] width 186 height 22
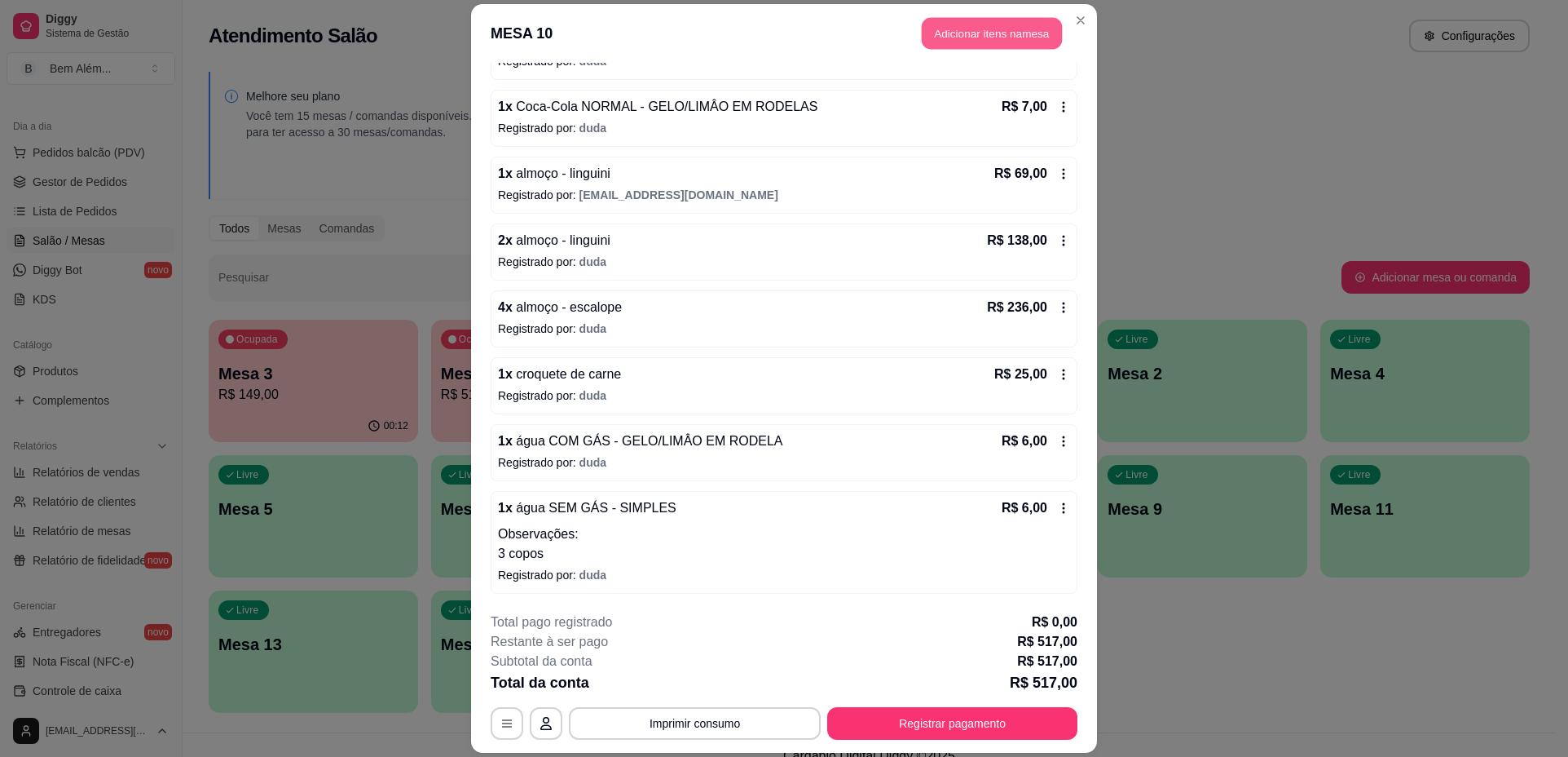
click at [965, 23] on button "Adicionar itens na mesa" at bounding box center [992, 33] width 140 height 32
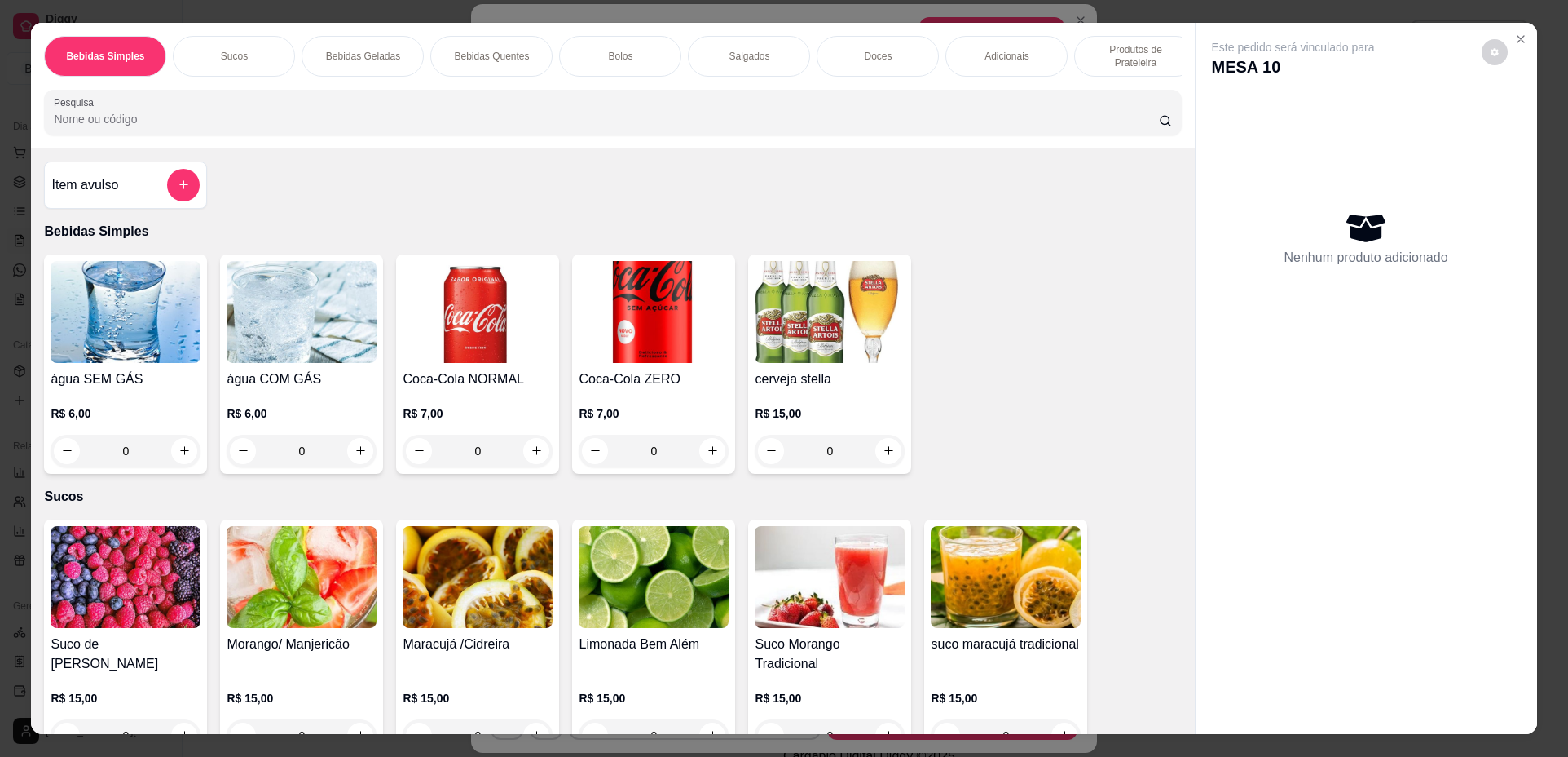
click at [704, 463] on div "0" at bounding box center [653, 451] width 150 height 32
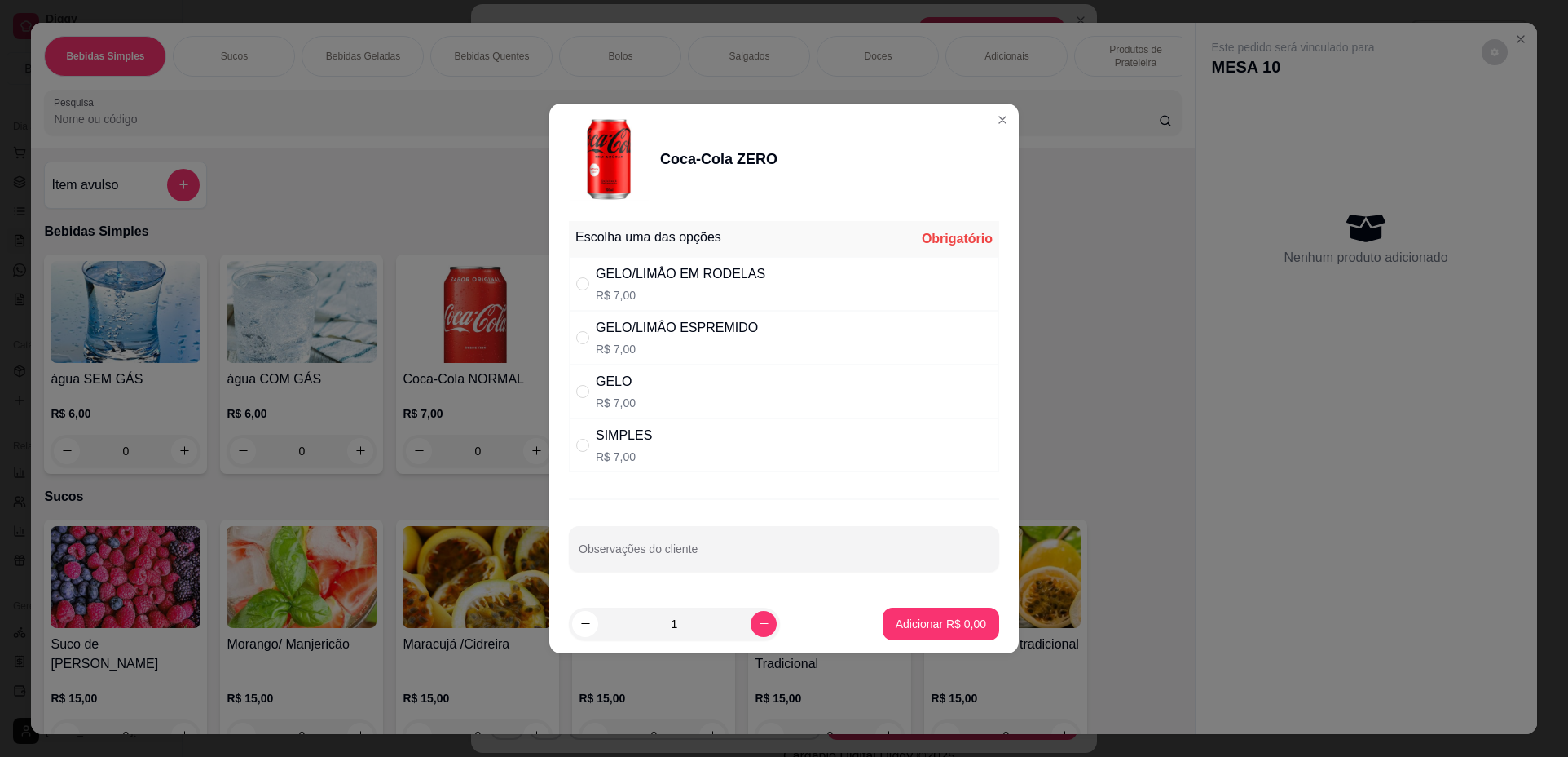
click at [626, 447] on div "SIMPLES R$ 7,00" at bounding box center [623, 444] width 56 height 39
radio input "true"
click at [911, 626] on p "Adicionar R$ 7,00" at bounding box center [940, 623] width 88 height 15
type input "1"
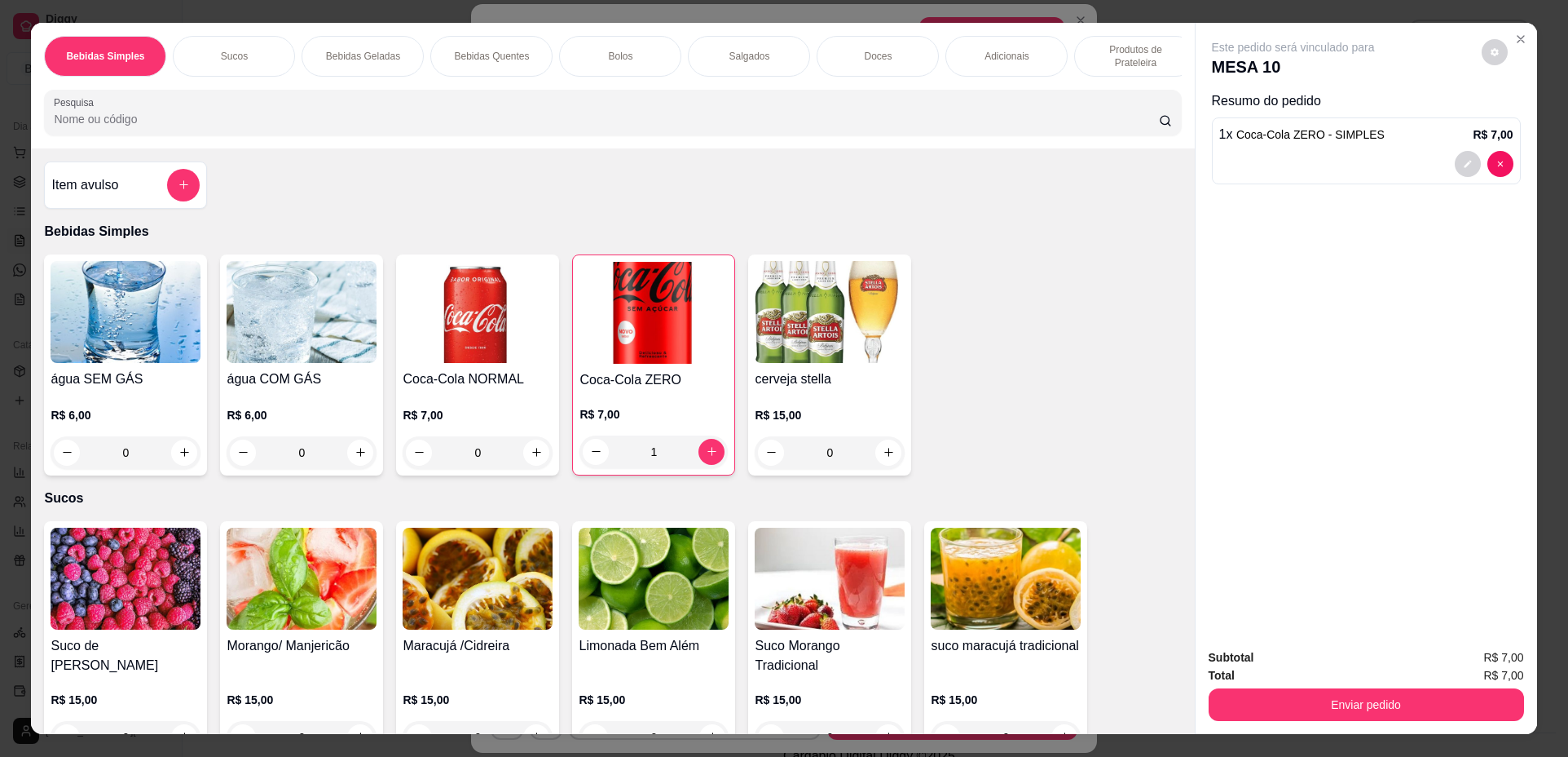
click at [176, 469] on div "0" at bounding box center [125, 453] width 150 height 32
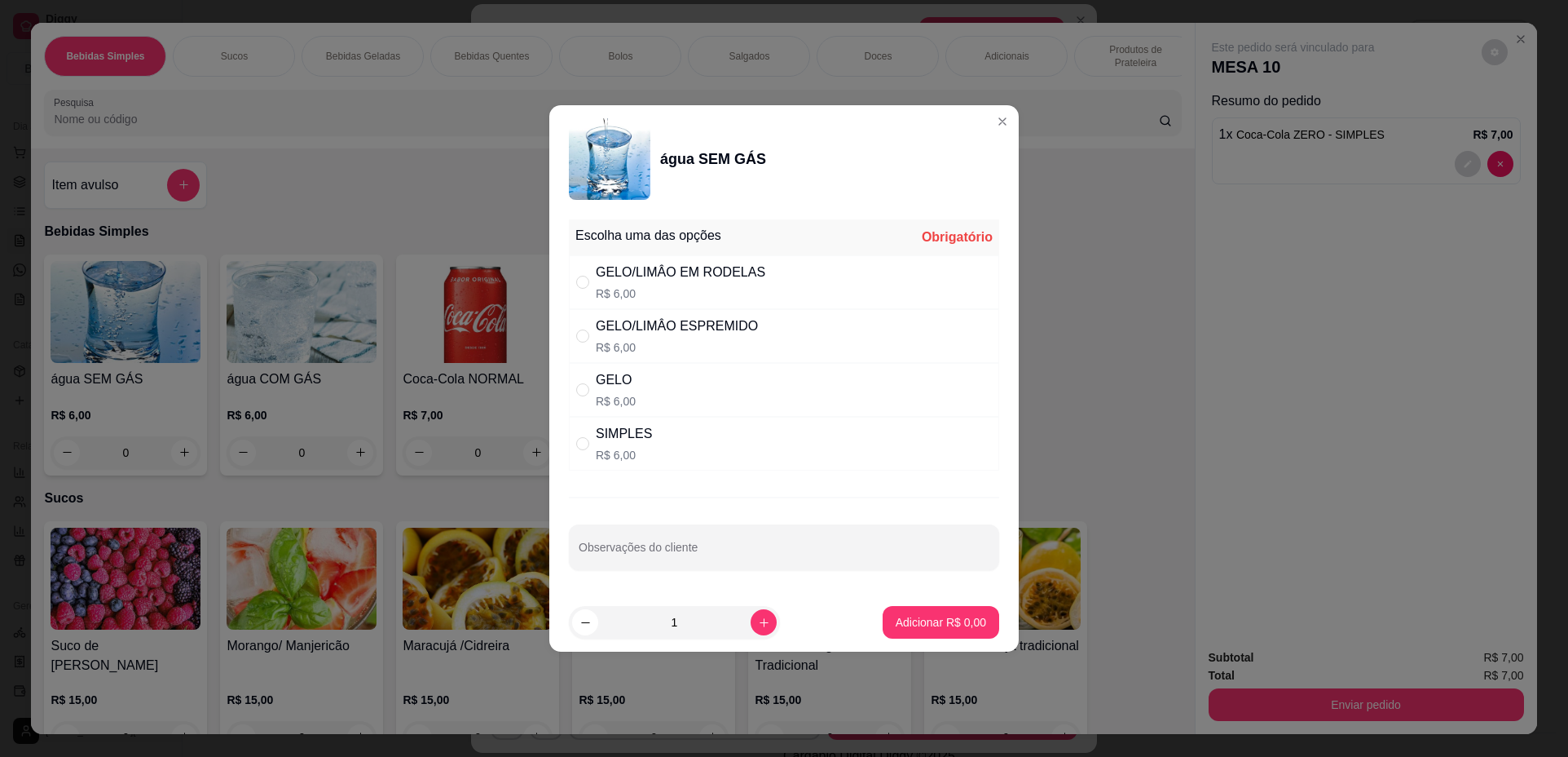
click at [630, 438] on div "SIMPLES" at bounding box center [623, 434] width 56 height 20
radio input "true"
click at [896, 616] on p "Adicionar R$ 6,00" at bounding box center [941, 622] width 91 height 16
type input "1"
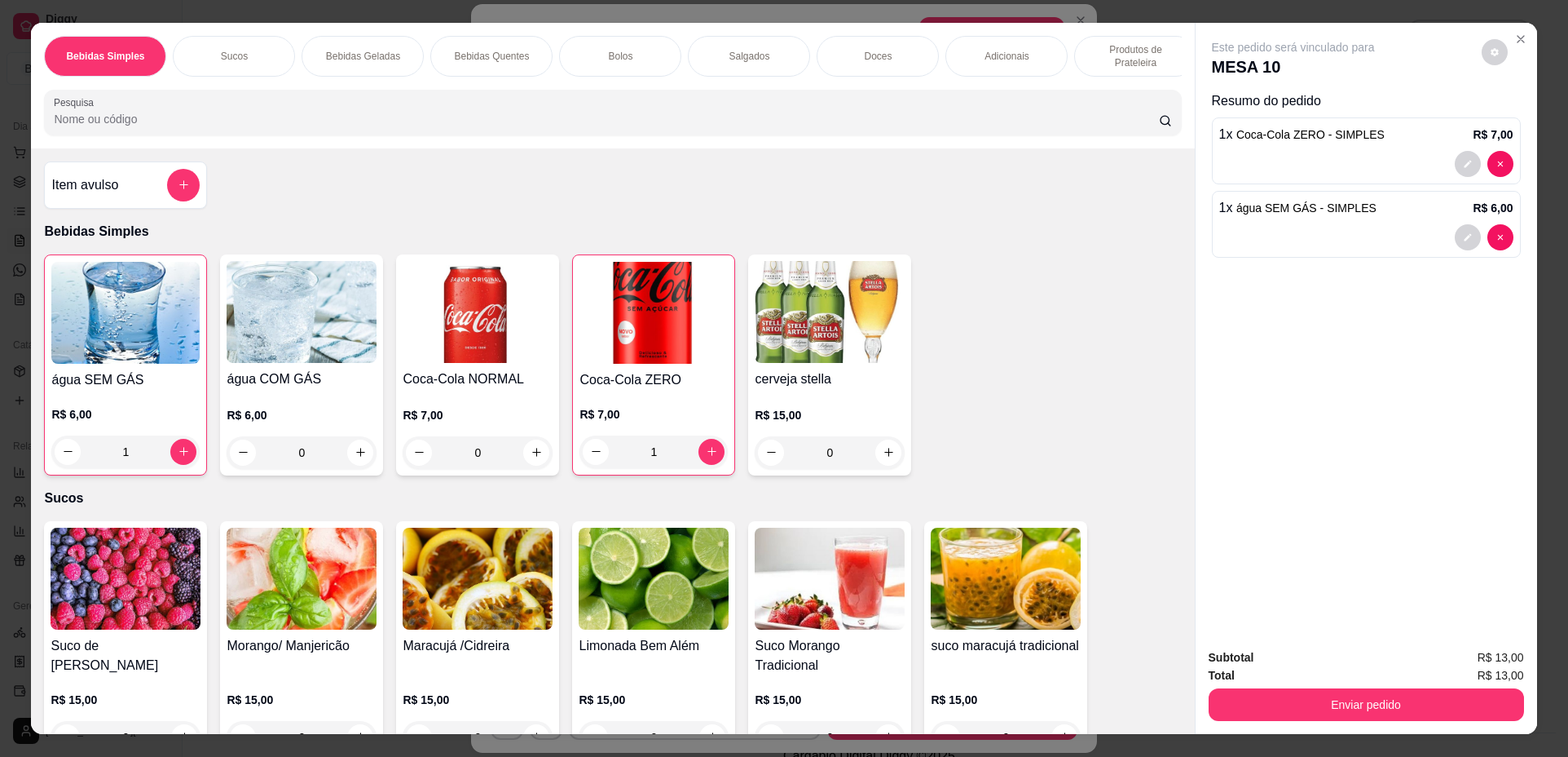
click at [361, 465] on div "0" at bounding box center [301, 453] width 150 height 32
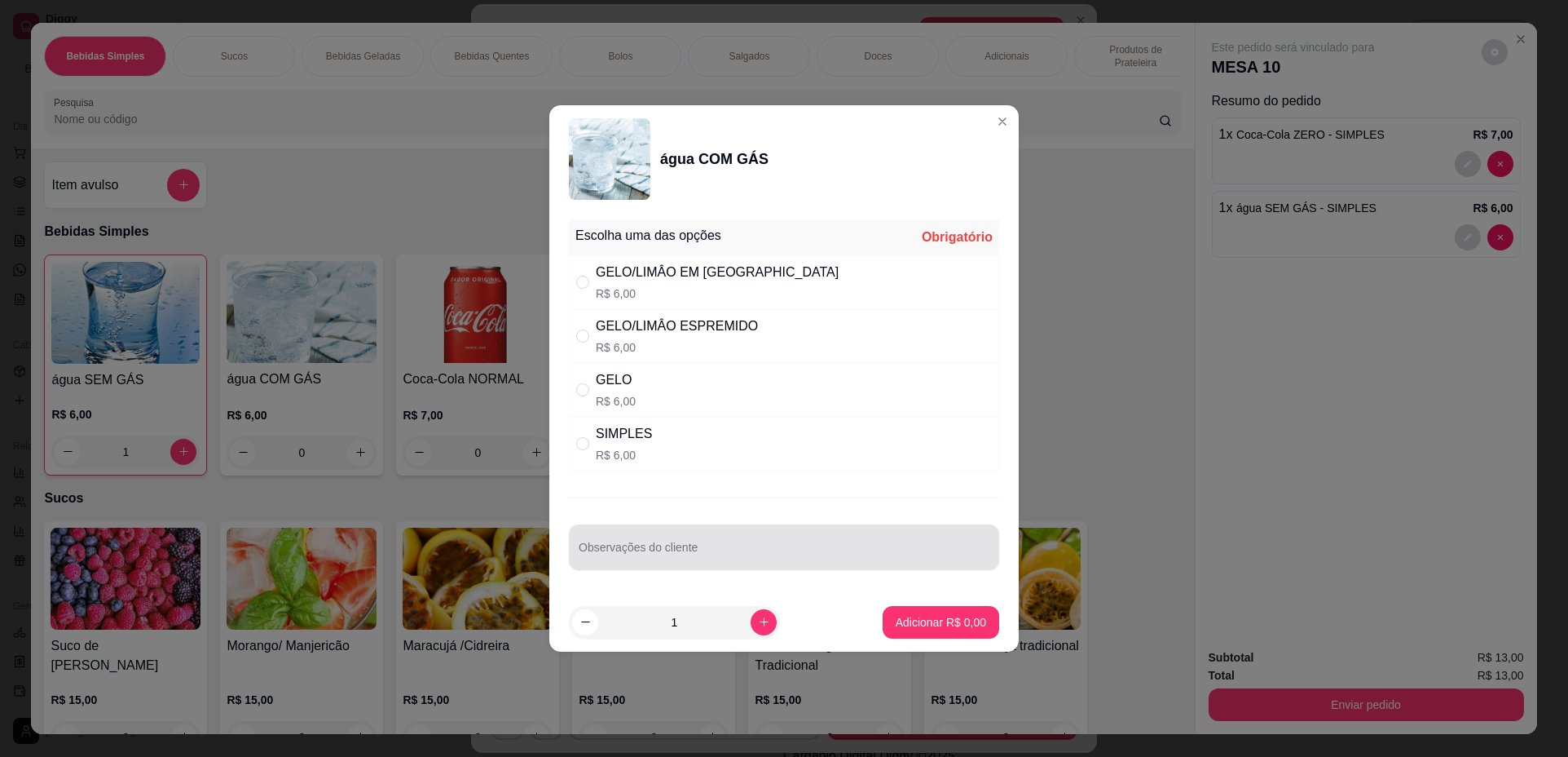
click at [656, 532] on div at bounding box center [784, 547] width 411 height 32
click at [620, 555] on input "limao expremido" at bounding box center [784, 553] width 411 height 16
type input "limao espremido"
click at [686, 459] on div "SIMPLES R$ 6,00" at bounding box center [784, 443] width 431 height 54
radio input "true"
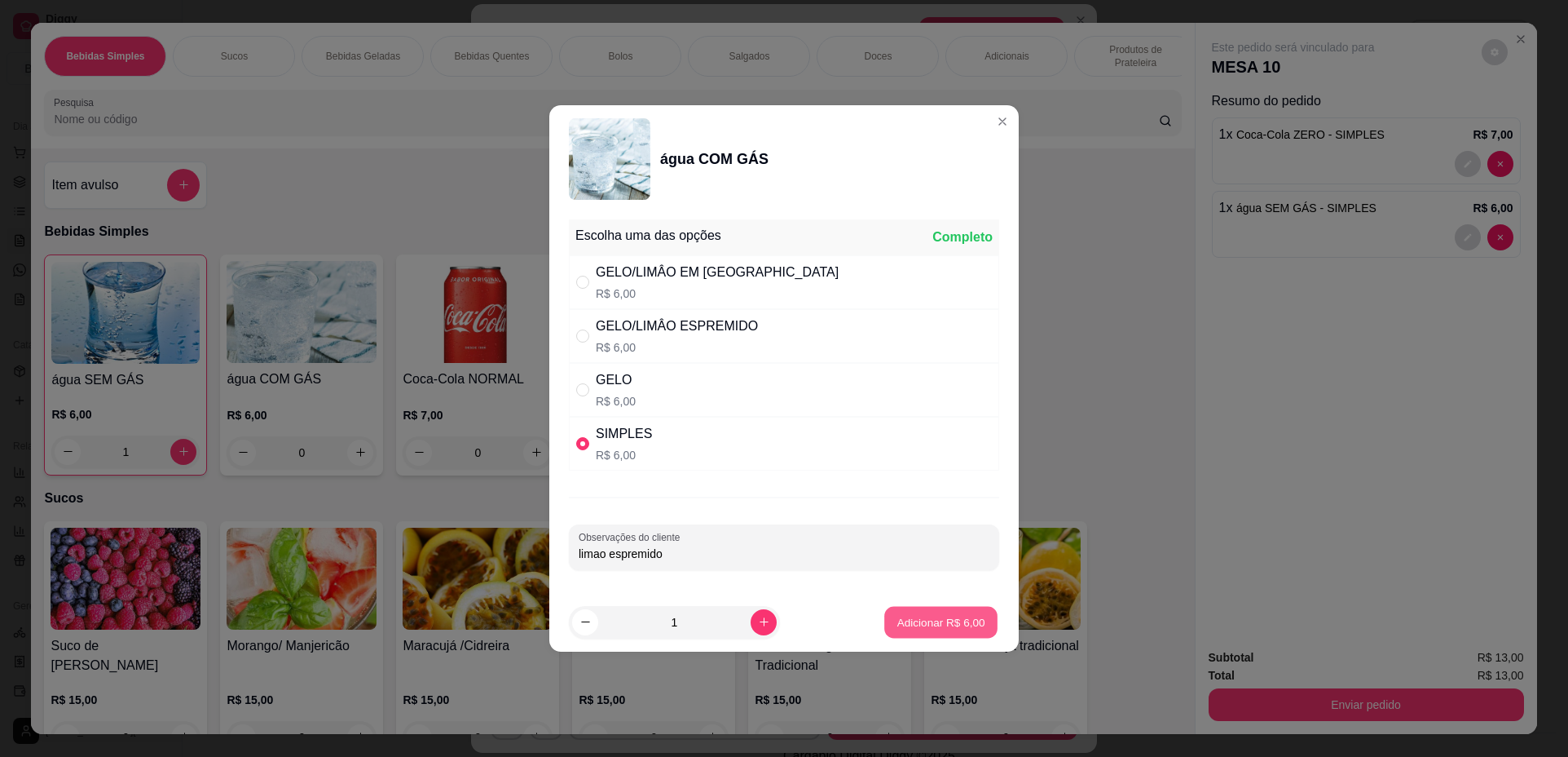
click at [927, 607] on button "Adicionar R$ 6,00" at bounding box center [941, 622] width 114 height 32
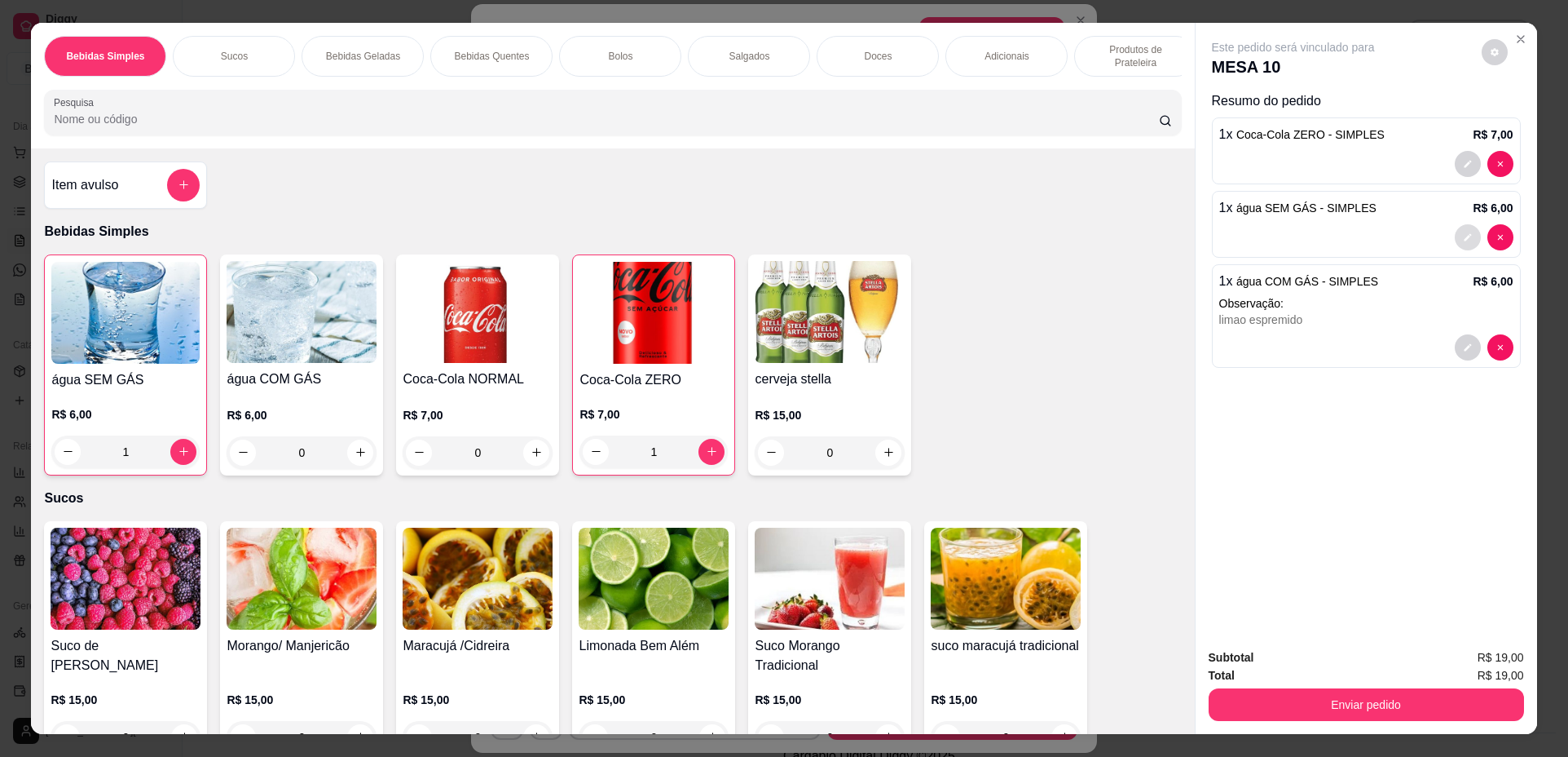
drag, startPoint x: 1443, startPoint y: 233, endPoint x: 1459, endPoint y: 234, distance: 16.0
click at [1459, 234] on div at bounding box center [1366, 238] width 294 height 27
click at [183, 464] on div "1" at bounding box center [125, 452] width 149 height 32
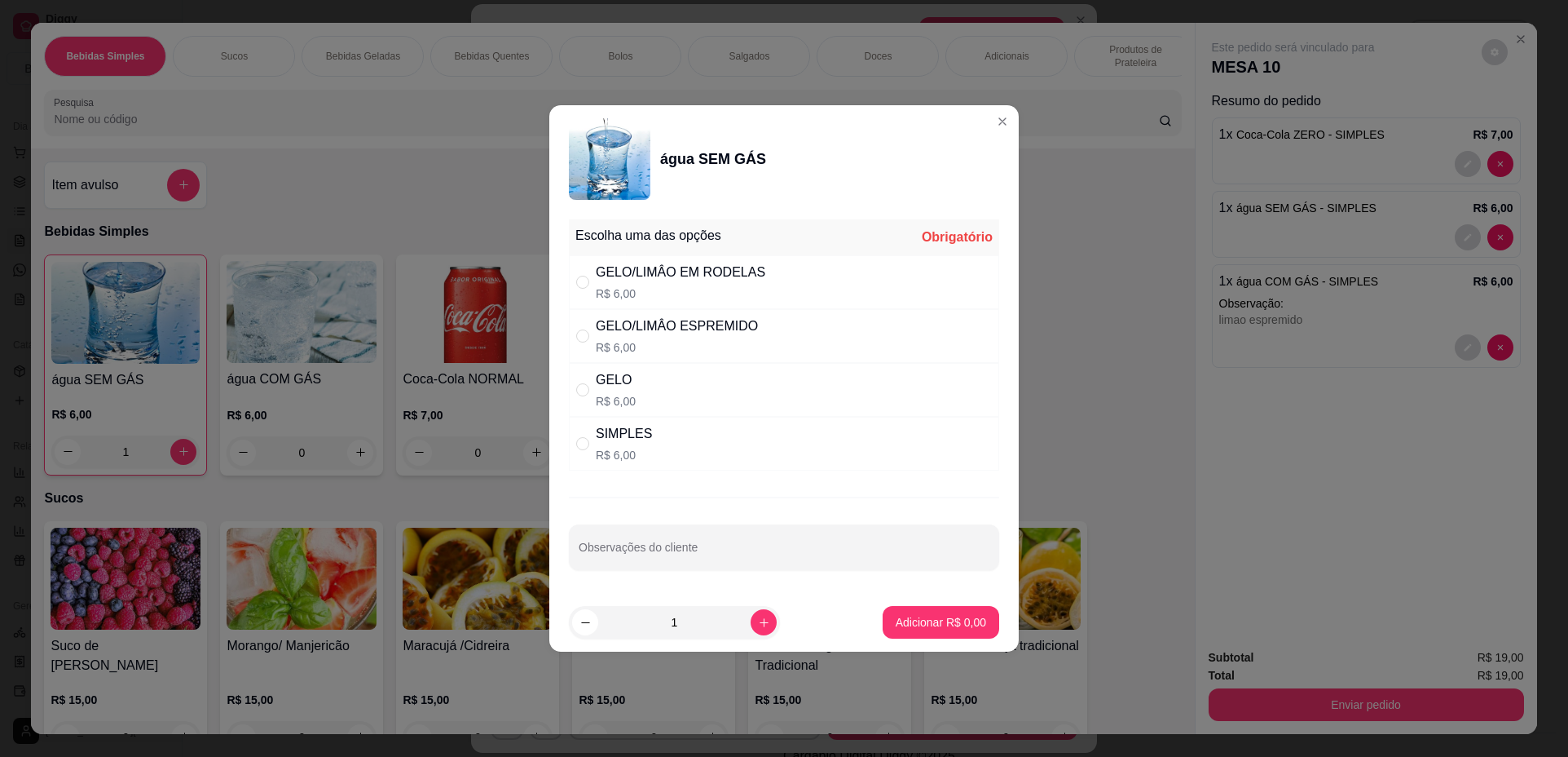
click at [683, 429] on div "SIMPLES R$ 6,00" at bounding box center [784, 443] width 431 height 54
radio input "true"
drag, startPoint x: 922, startPoint y: 604, endPoint x: 920, endPoint y: 620, distance: 16.1
click at [922, 613] on footer "1 Adicionar R$ 6,00" at bounding box center [784, 622] width 470 height 59
click at [920, 620] on p "Adicionar R$ 6,00" at bounding box center [941, 622] width 91 height 16
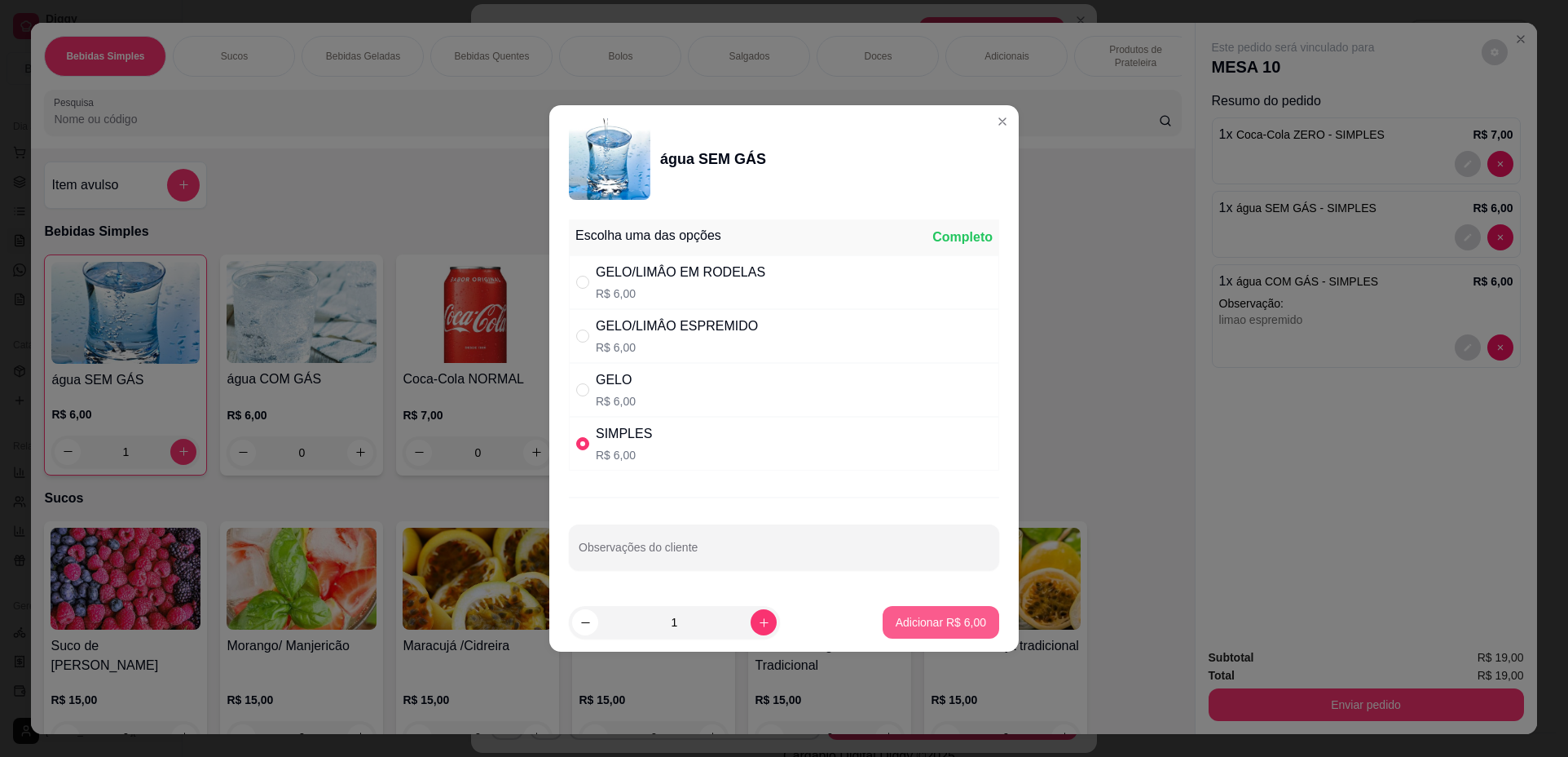
type input "2"
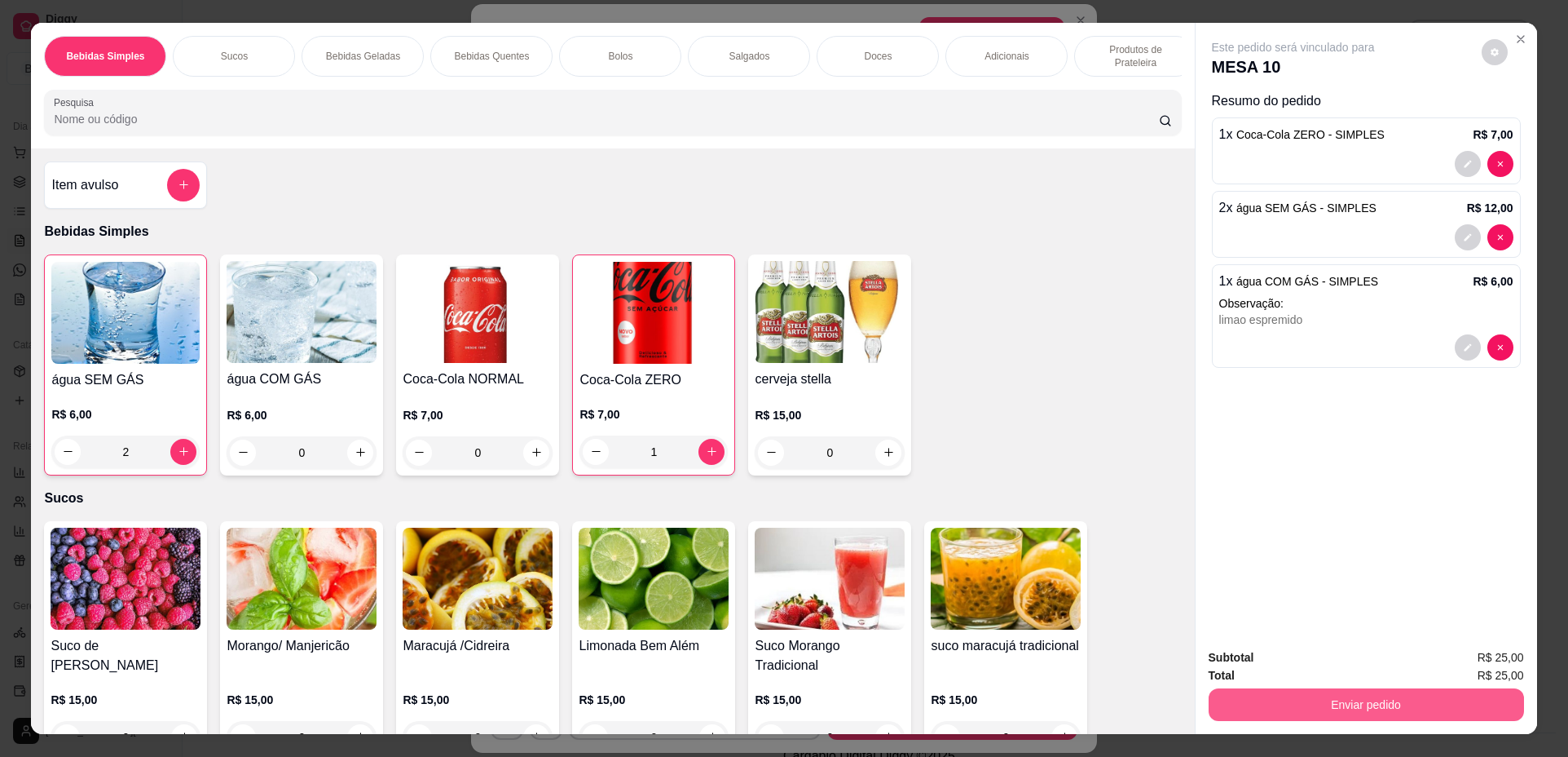
click at [1336, 700] on button "Enviar pedido" at bounding box center [1366, 705] width 315 height 32
click at [1313, 672] on button "Não registrar e enviar pedido" at bounding box center [1312, 664] width 165 height 30
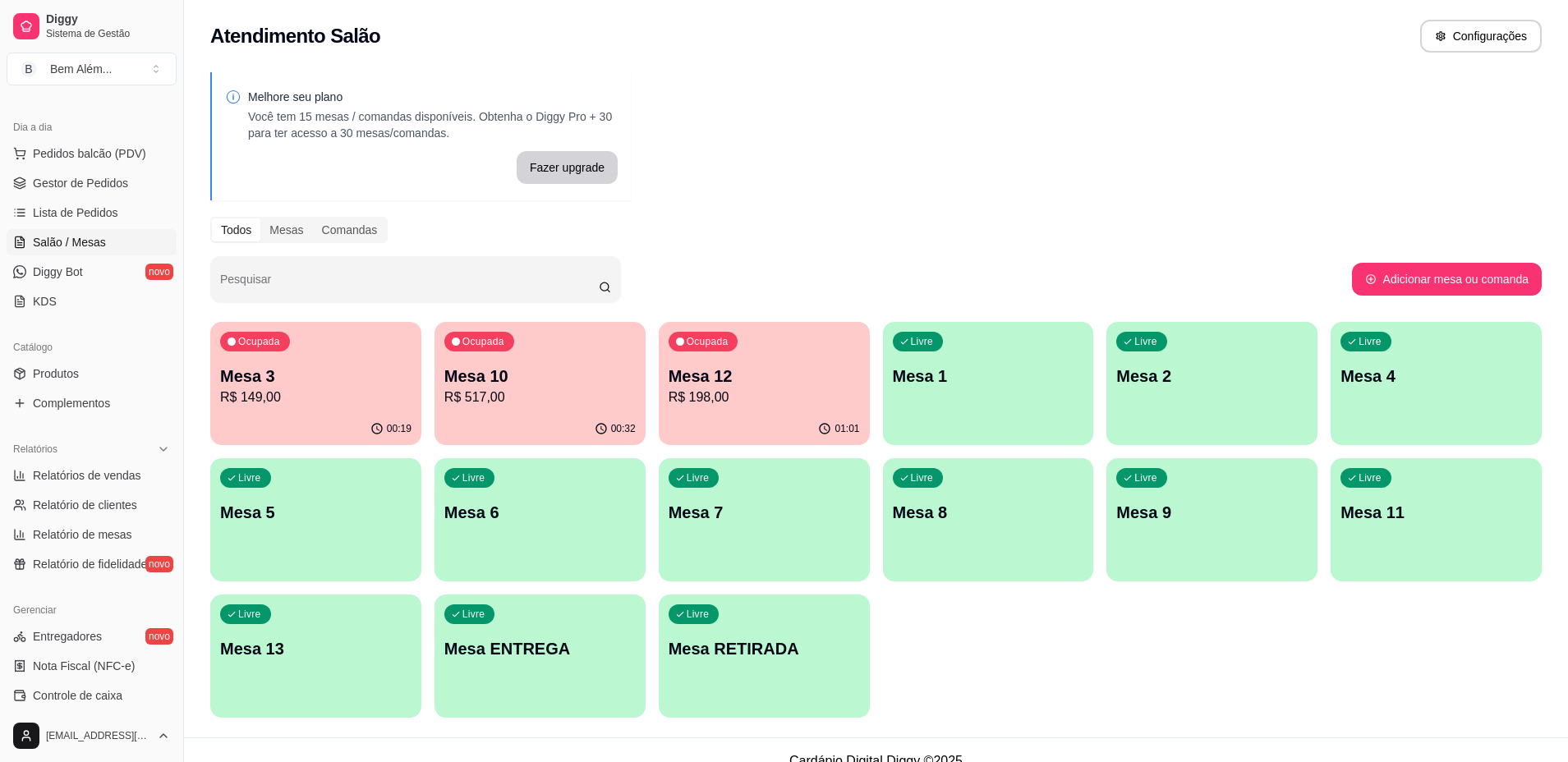
click at [743, 341] on div "Ocupada Mesa 12 R$ 198,00" at bounding box center [763, 367] width 211 height 92
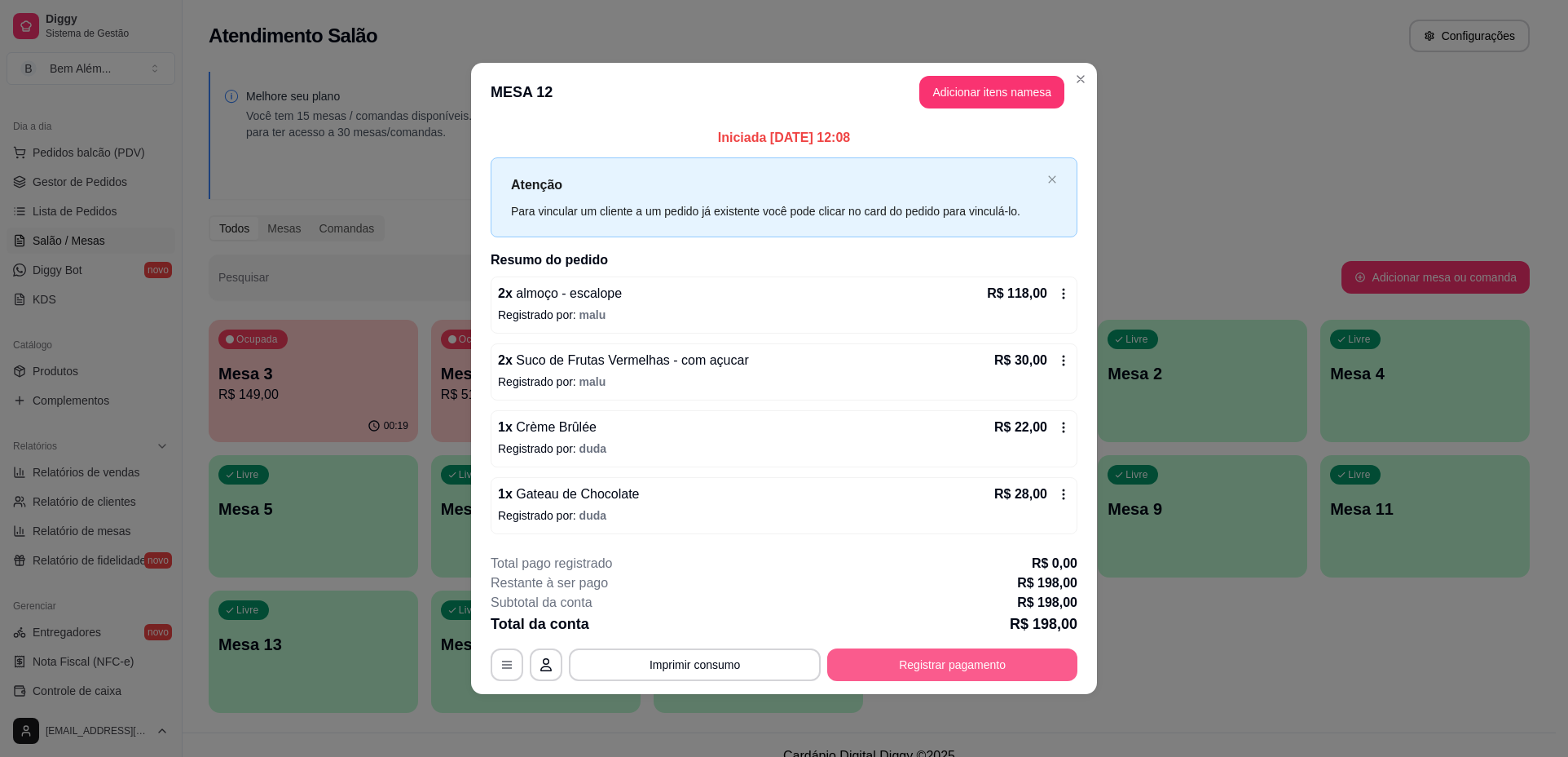
click at [981, 676] on button "Registrar pagamento" at bounding box center [953, 664] width 250 height 32
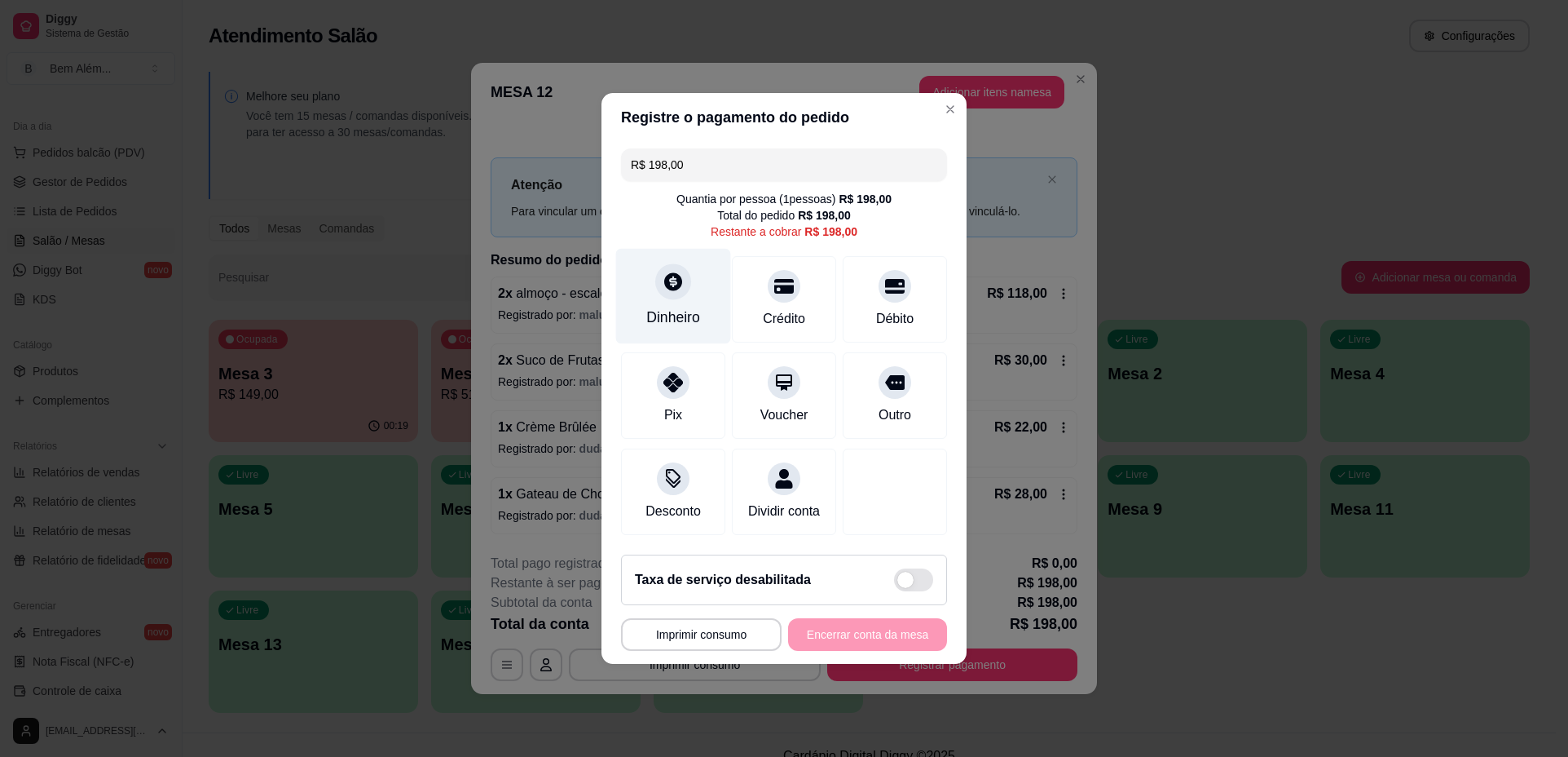
click at [685, 293] on div "Dinheiro" at bounding box center [673, 297] width 115 height 96
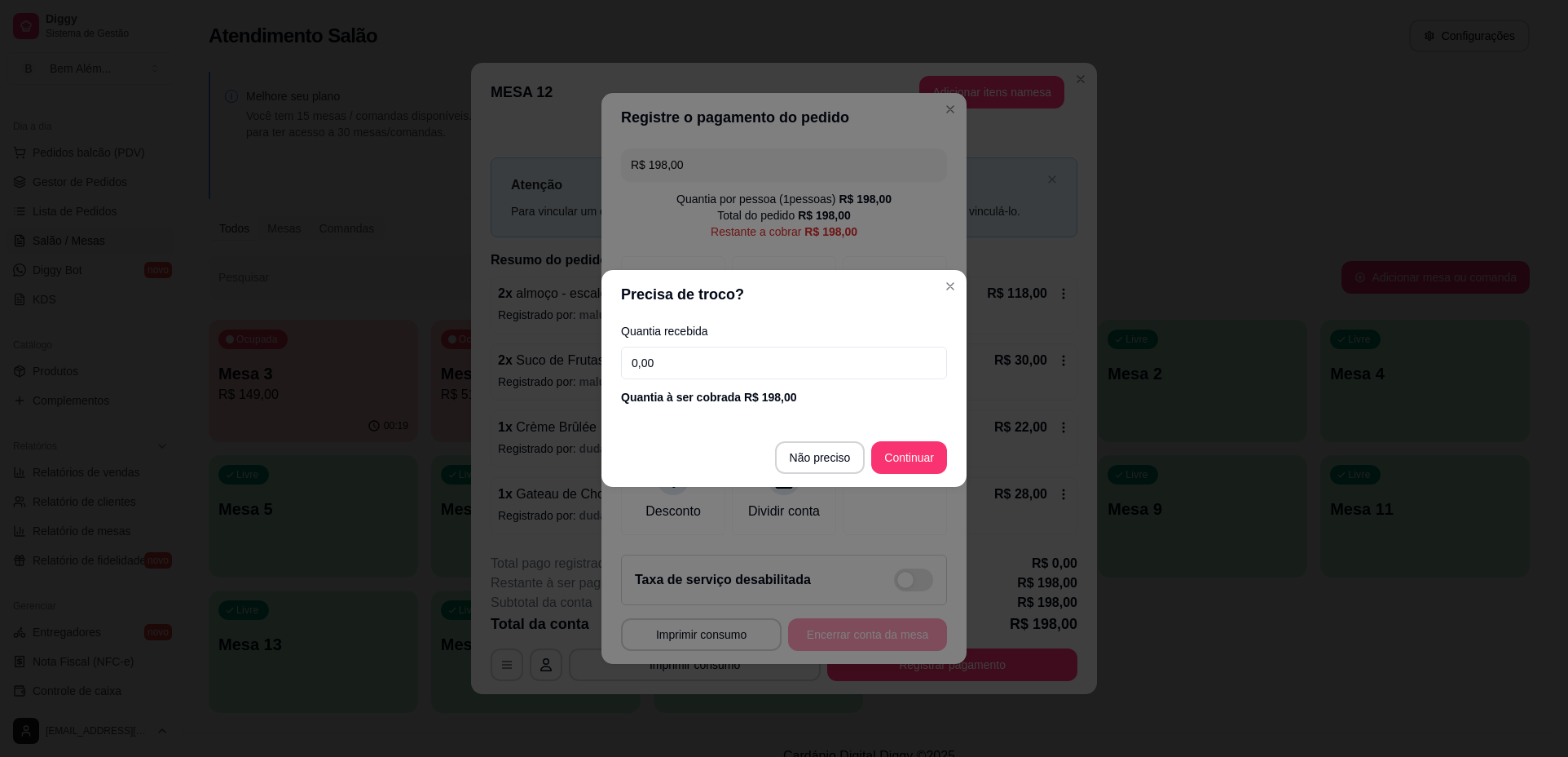
click at [755, 362] on input "0,00" at bounding box center [784, 363] width 326 height 32
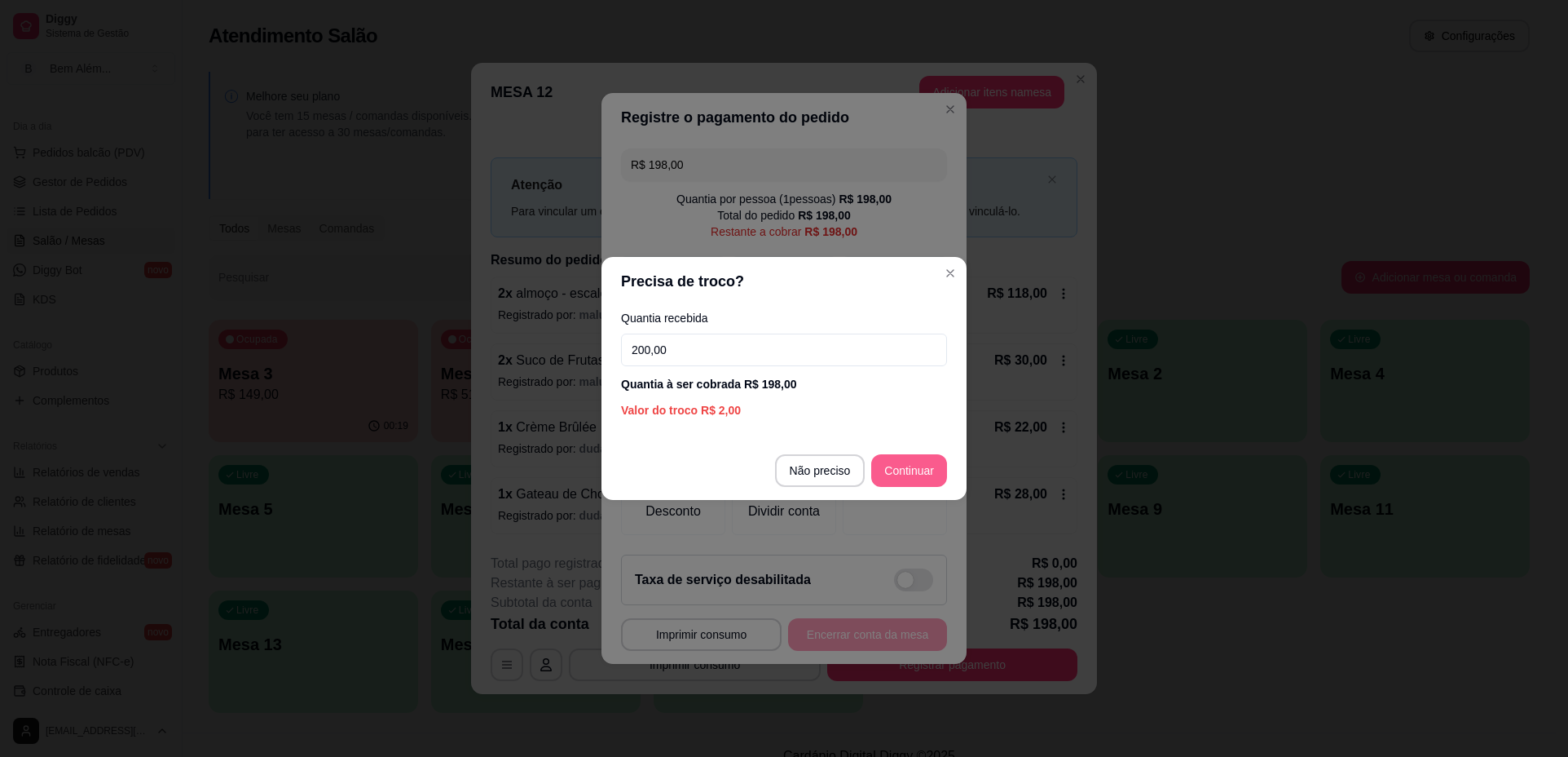
type input "200,00"
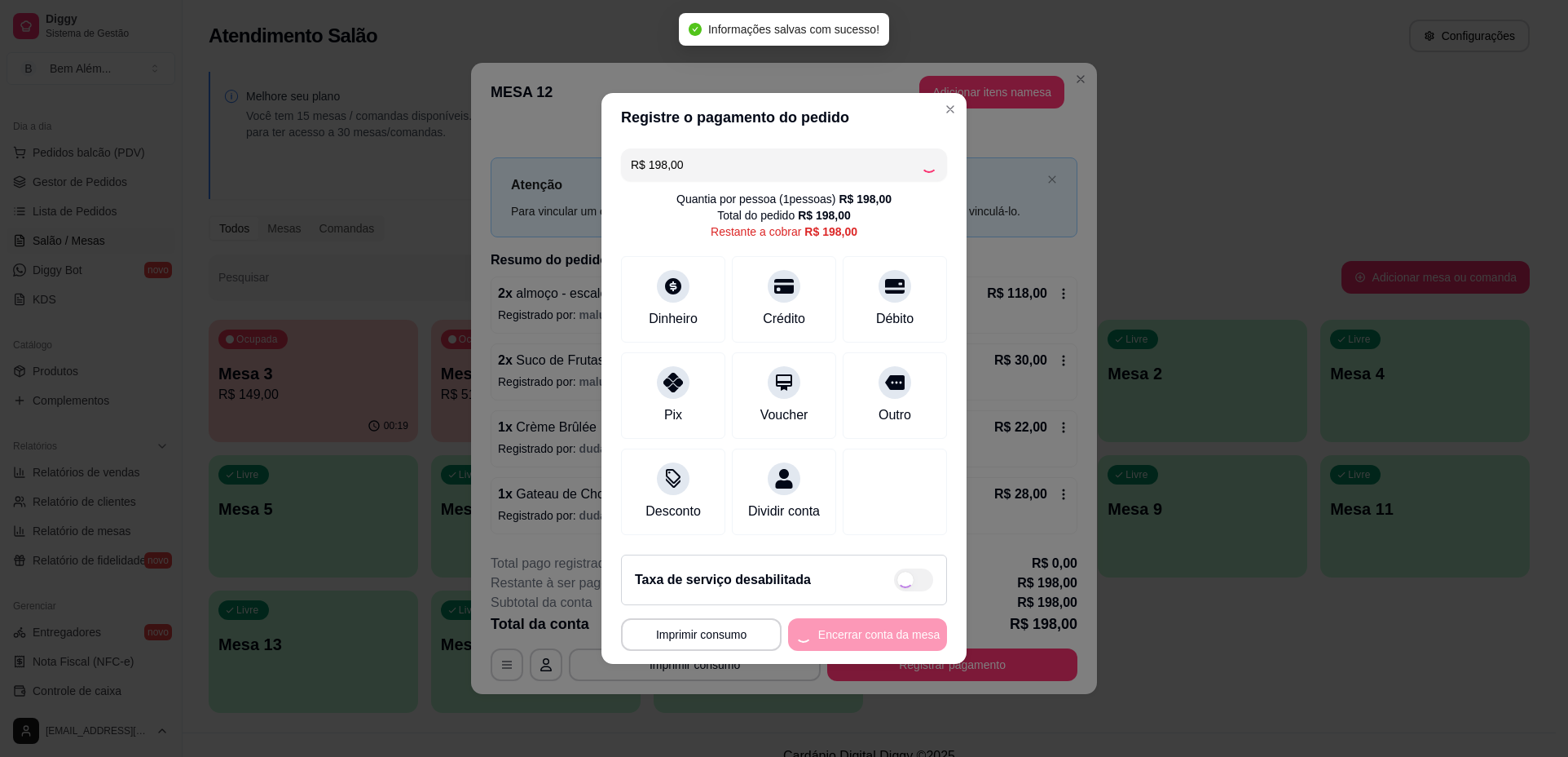
type input "R$ 0,00"
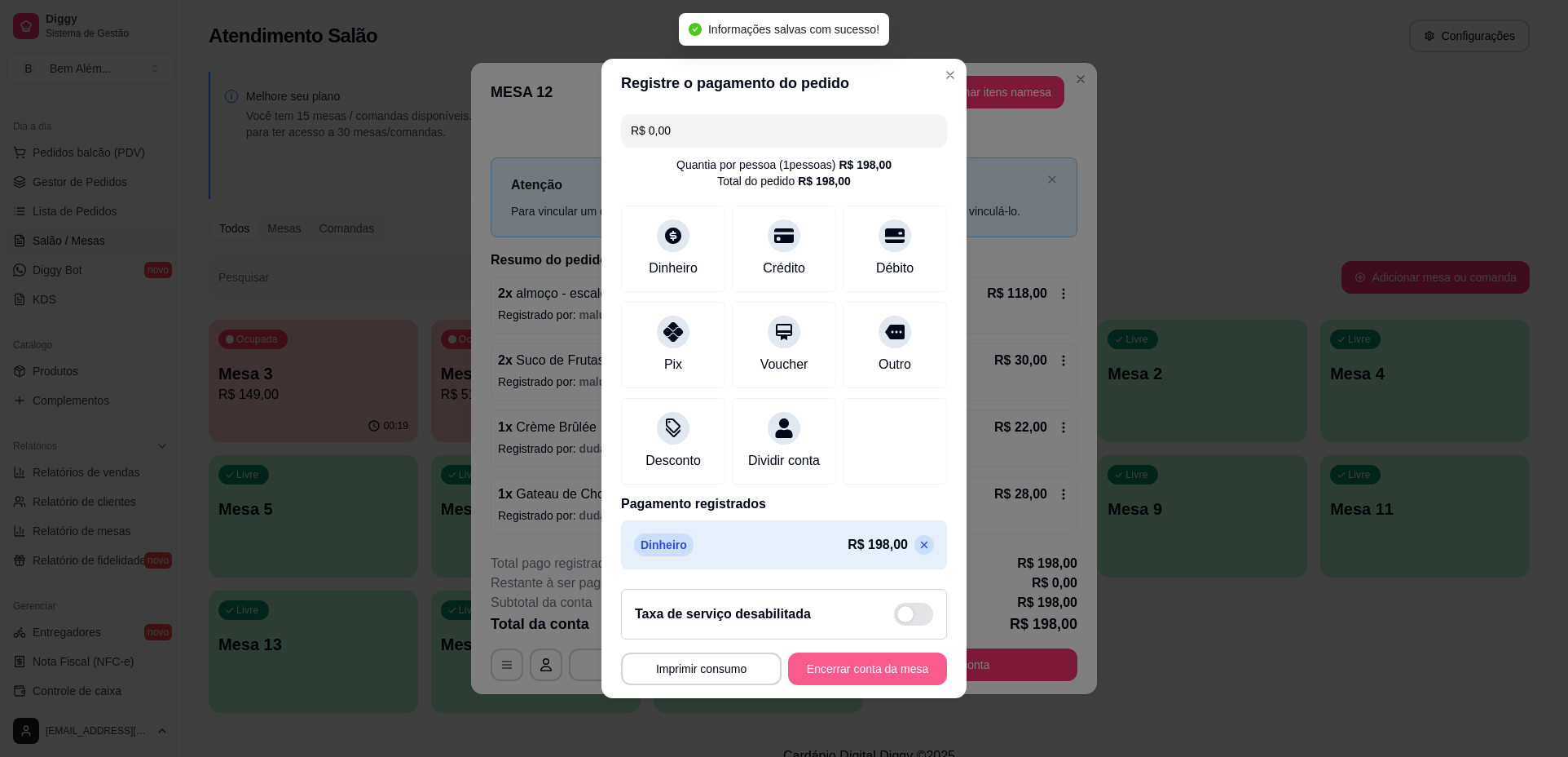
click at [896, 671] on button "Encerrar conta da mesa" at bounding box center [868, 669] width 159 height 32
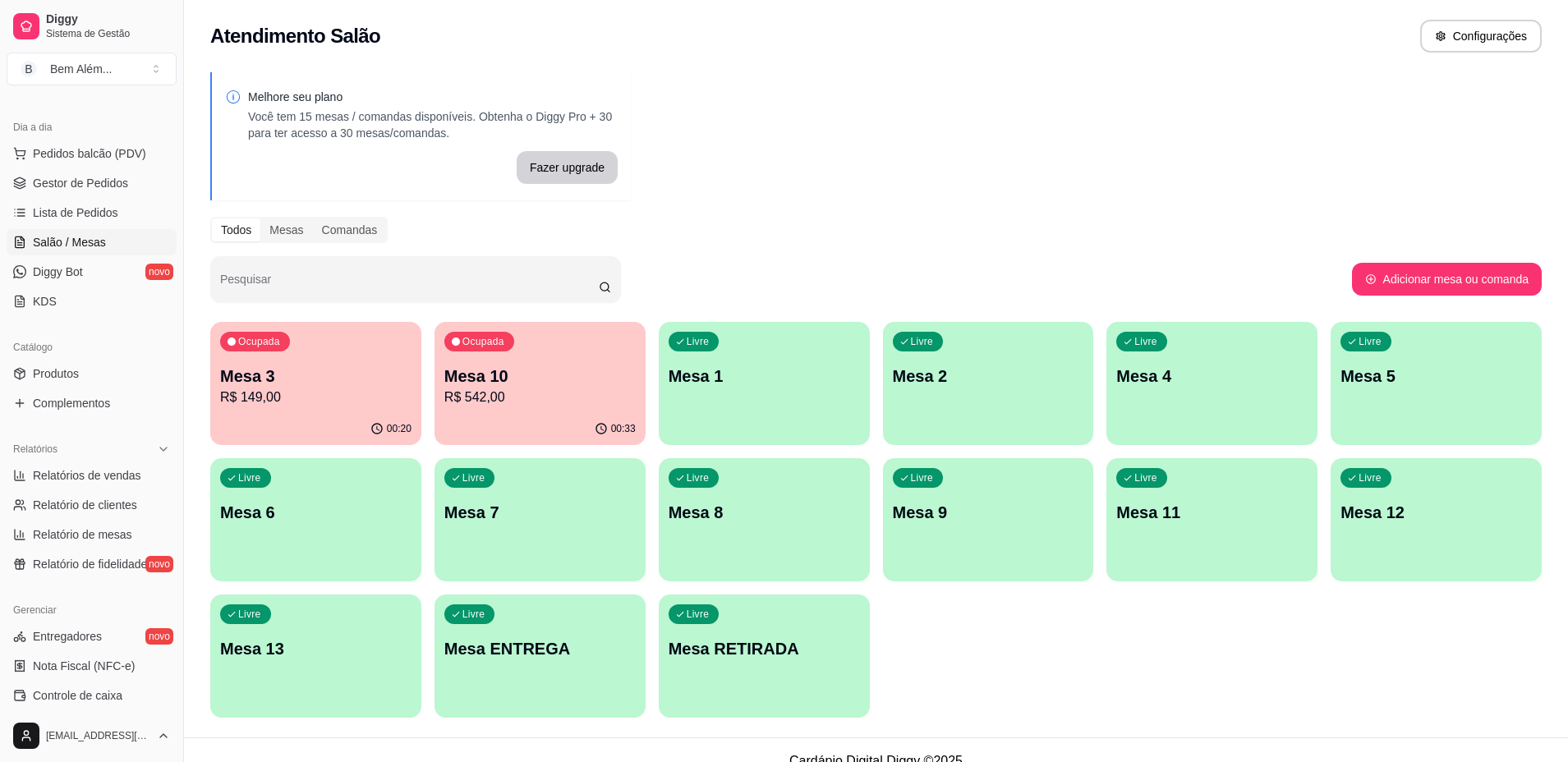
click at [117, 491] on ul "Relatórios de vendas Relatório de clientes Relatório de mesas Relatório de fide…" at bounding box center [92, 520] width 170 height 115
click at [114, 470] on span "Relatórios de vendas" at bounding box center [87, 475] width 109 height 16
select select "ALL"
select select "0"
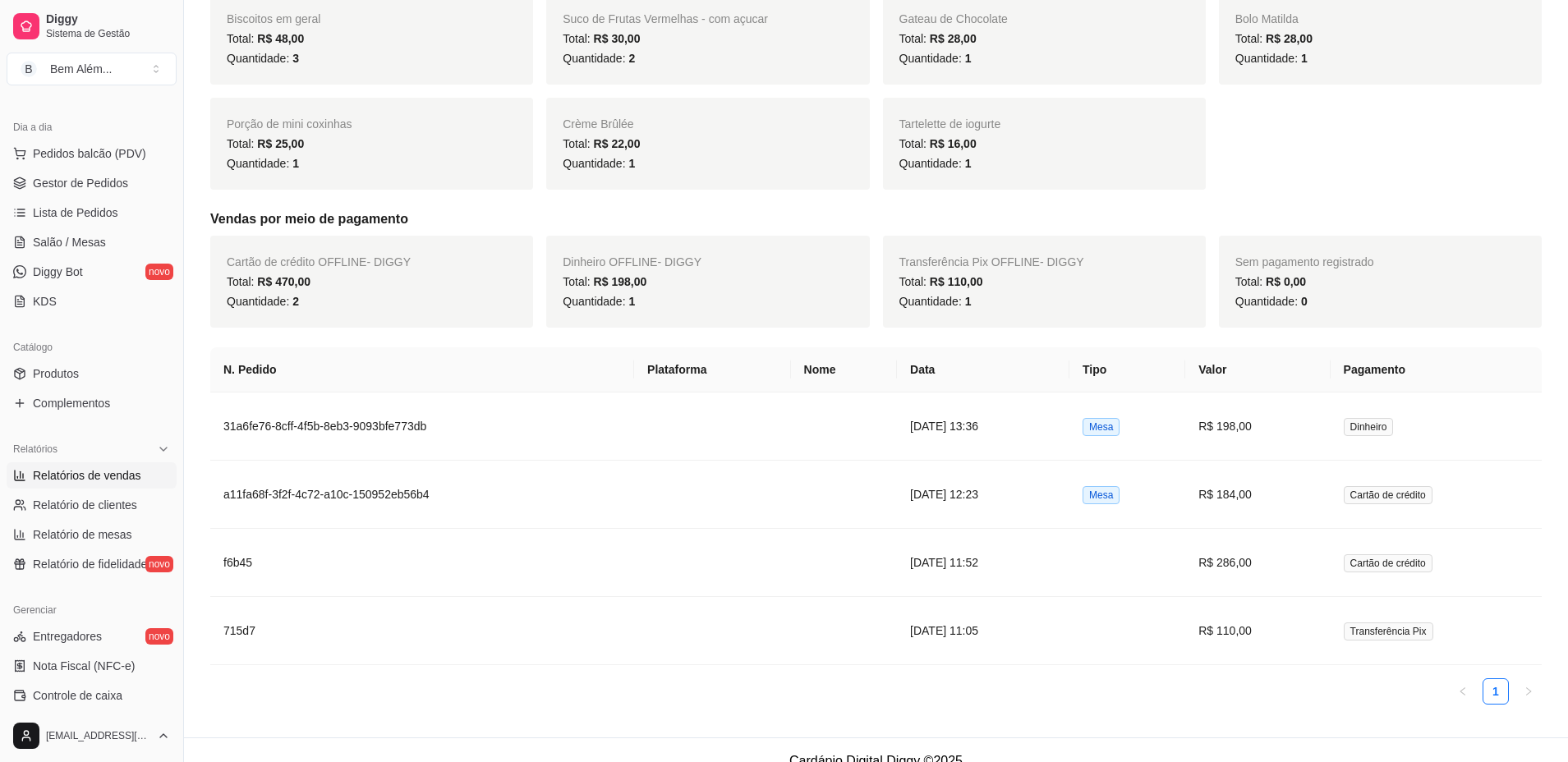
scroll to position [475, 0]
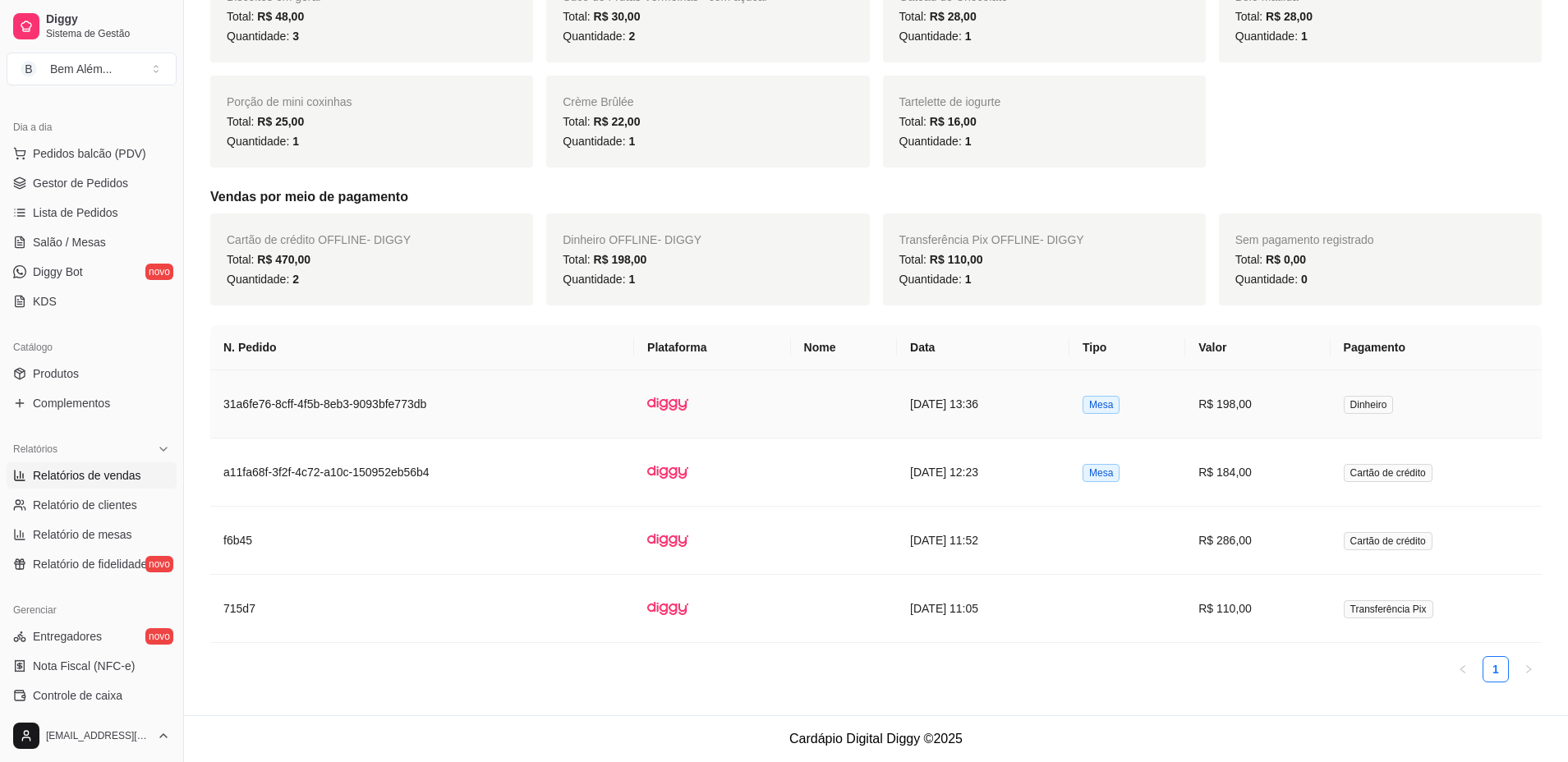
click at [1113, 423] on td "Mesa" at bounding box center [1126, 403] width 115 height 68
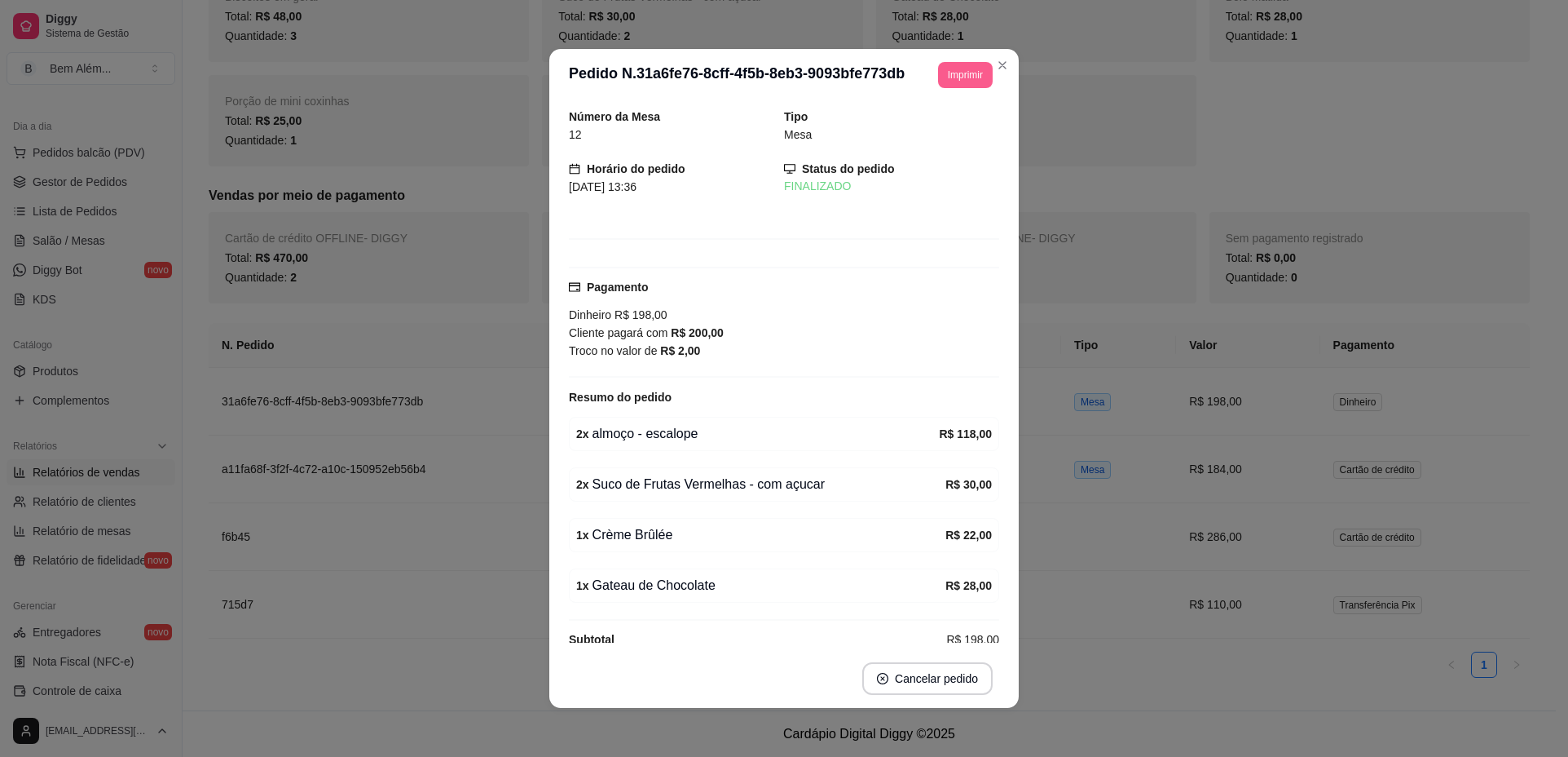
click at [953, 82] on button "Imprimir" at bounding box center [966, 75] width 55 height 27
click at [929, 134] on button "impressao computador" at bounding box center [916, 133] width 122 height 27
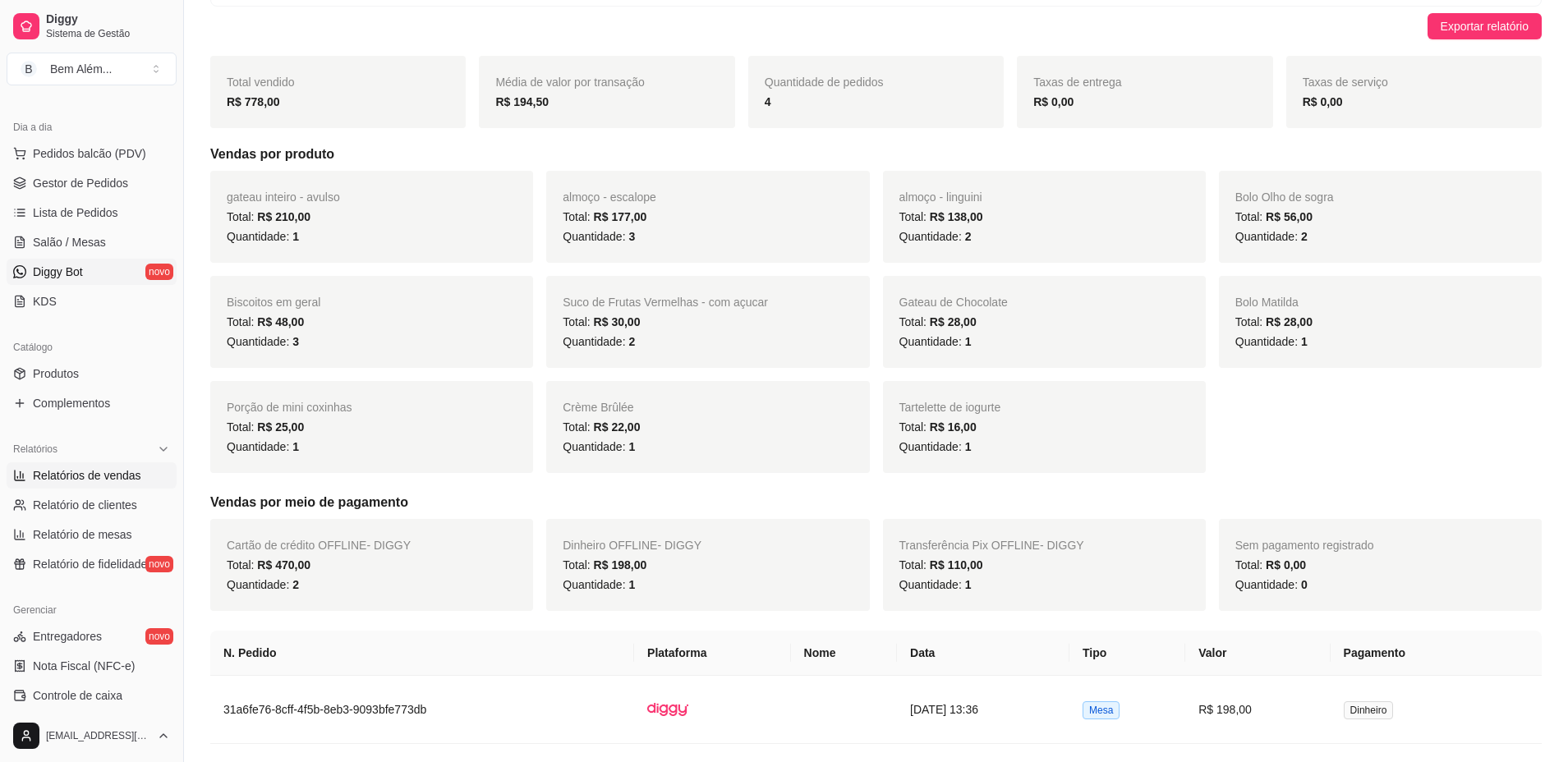
scroll to position [146, 0]
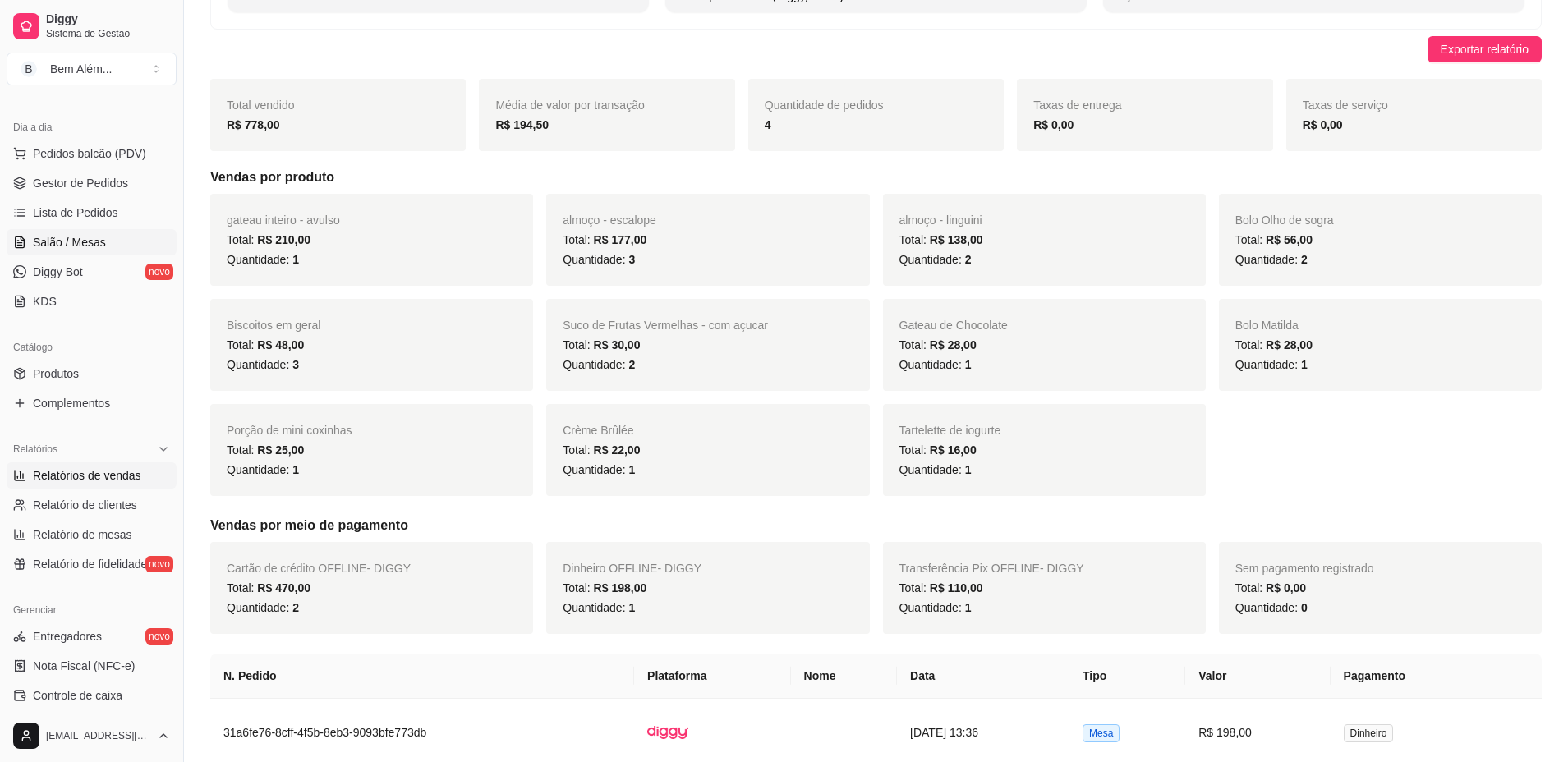
click at [116, 245] on link "Salão / Mesas" at bounding box center [92, 242] width 170 height 27
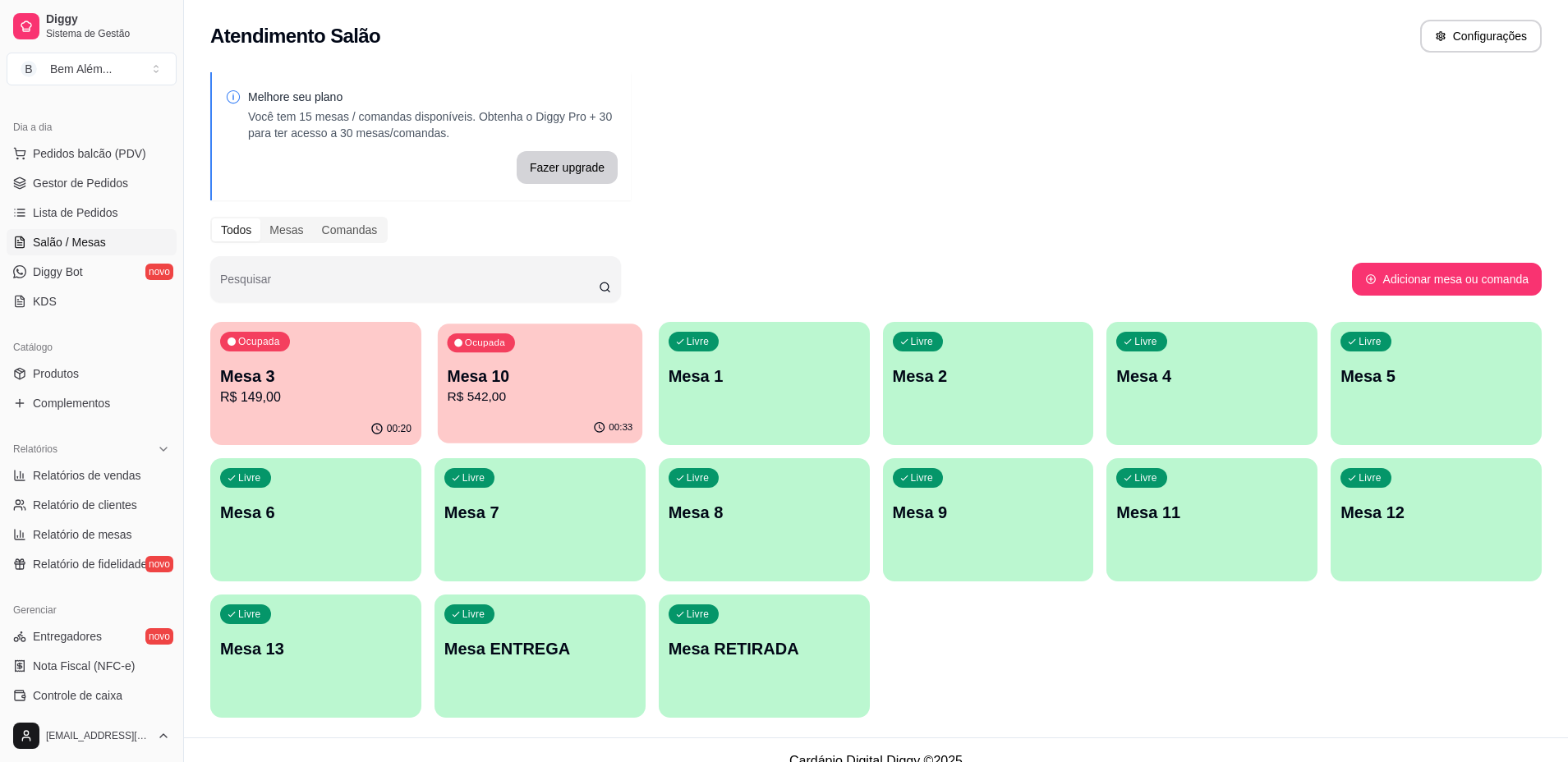
click at [487, 362] on div "Ocupada Mesa 10 R$ 542,00" at bounding box center [540, 367] width 204 height 89
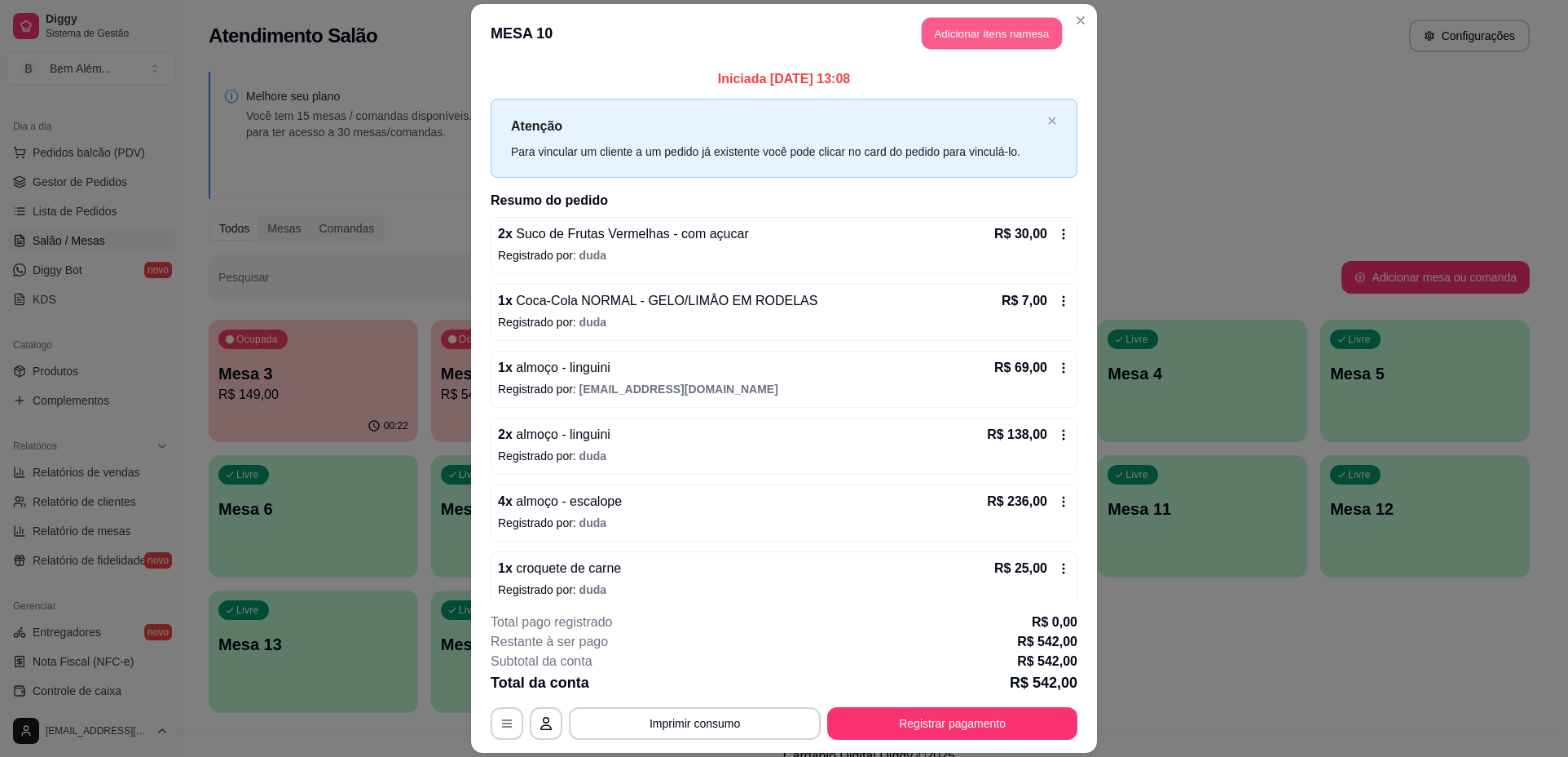
click at [979, 41] on button "Adicionar itens na mesa" at bounding box center [992, 33] width 140 height 32
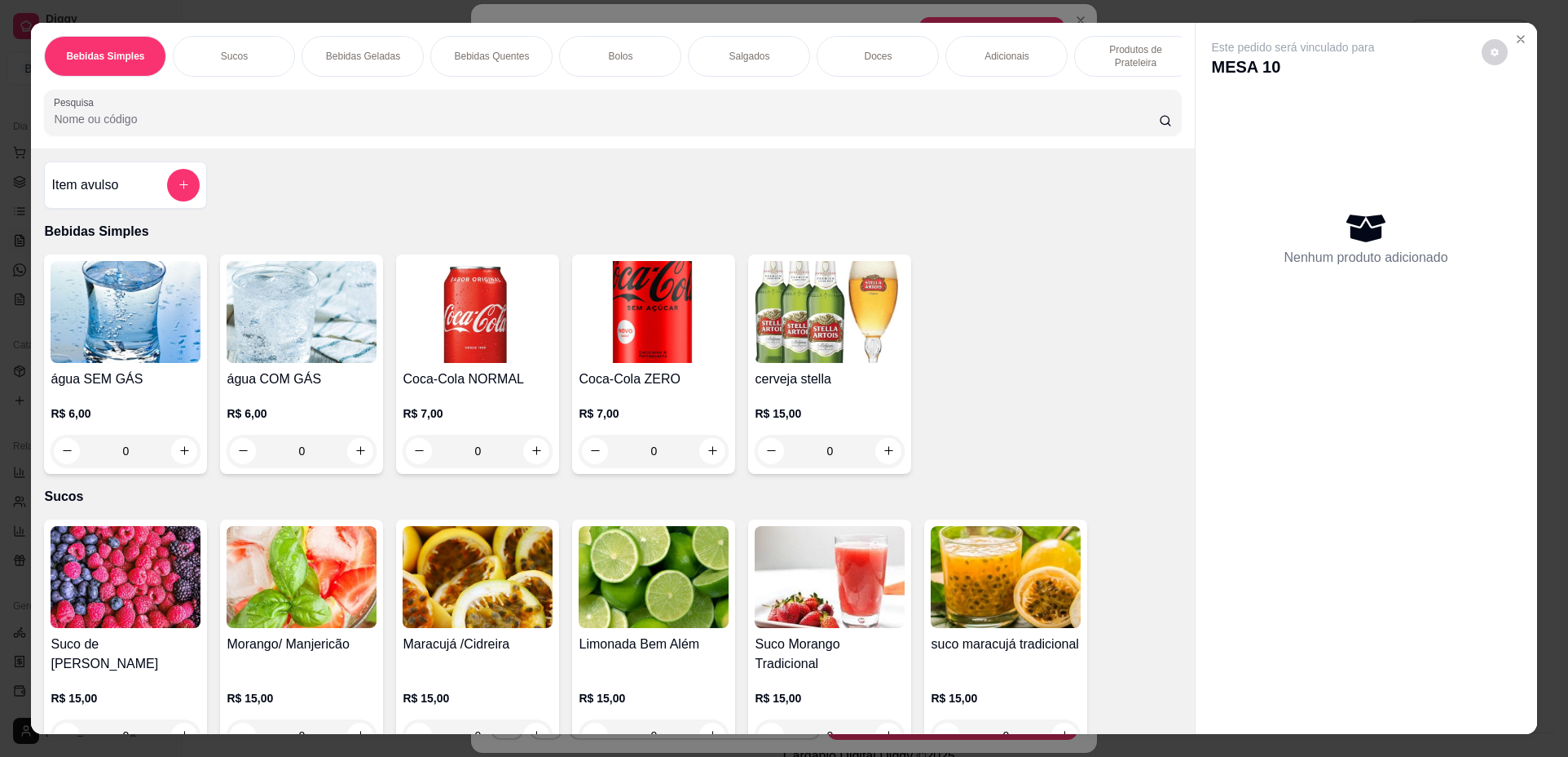
click at [704, 474] on div "Coca-Cola ZERO R$ 7,00 0" at bounding box center [653, 365] width 163 height 220
click at [526, 459] on div "0" at bounding box center [477, 451] width 150 height 32
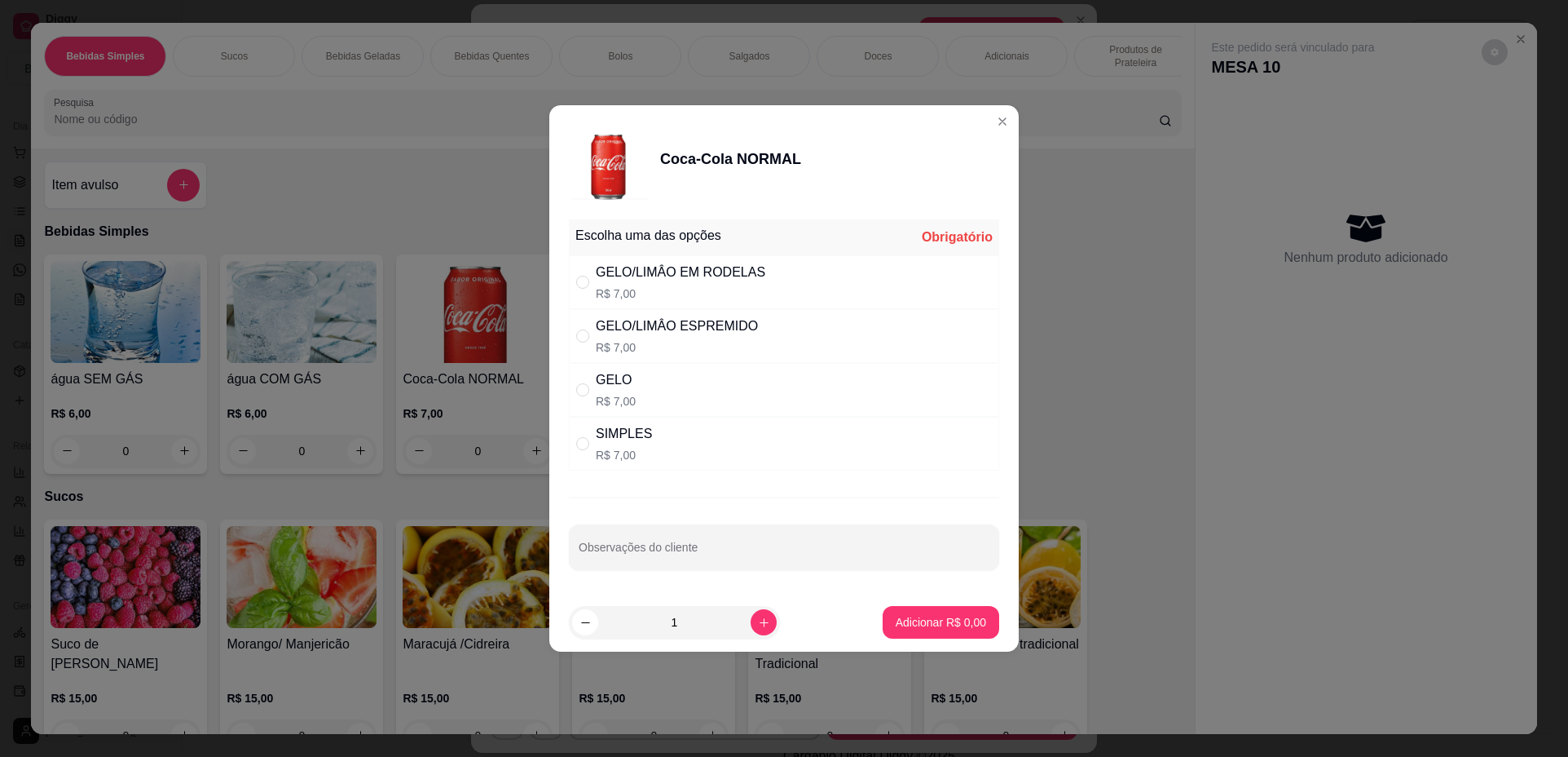
click at [715, 448] on div "SIMPLES R$ 7,00" at bounding box center [784, 443] width 431 height 54
radio input "true"
click at [941, 607] on button "Adicionar R$ 7,00" at bounding box center [941, 623] width 114 height 32
type input "1"
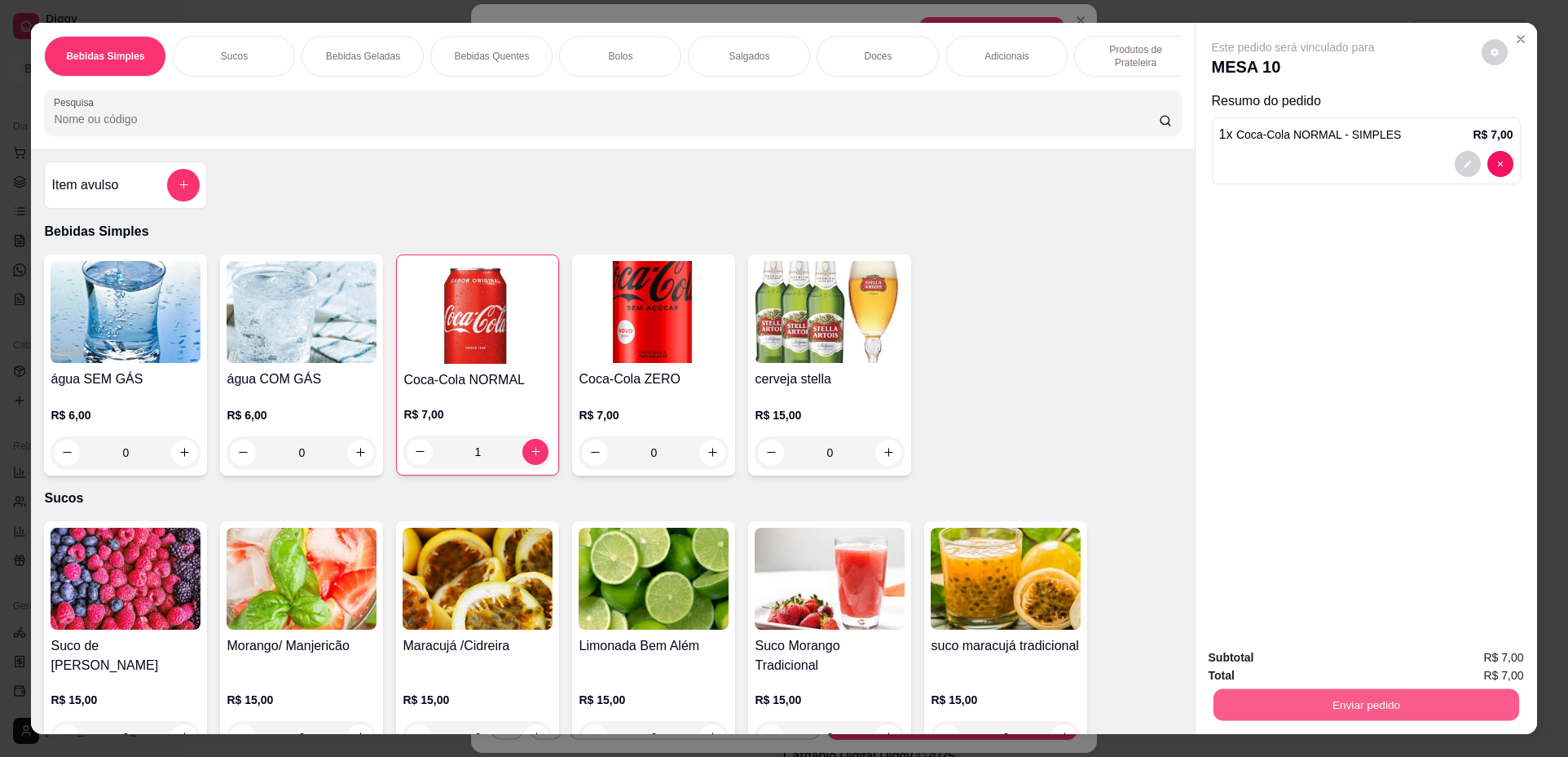
click at [1332, 698] on button "Enviar pedido" at bounding box center [1365, 705] width 306 height 32
click at [1322, 674] on button "Não registrar e enviar pedido" at bounding box center [1312, 664] width 165 height 30
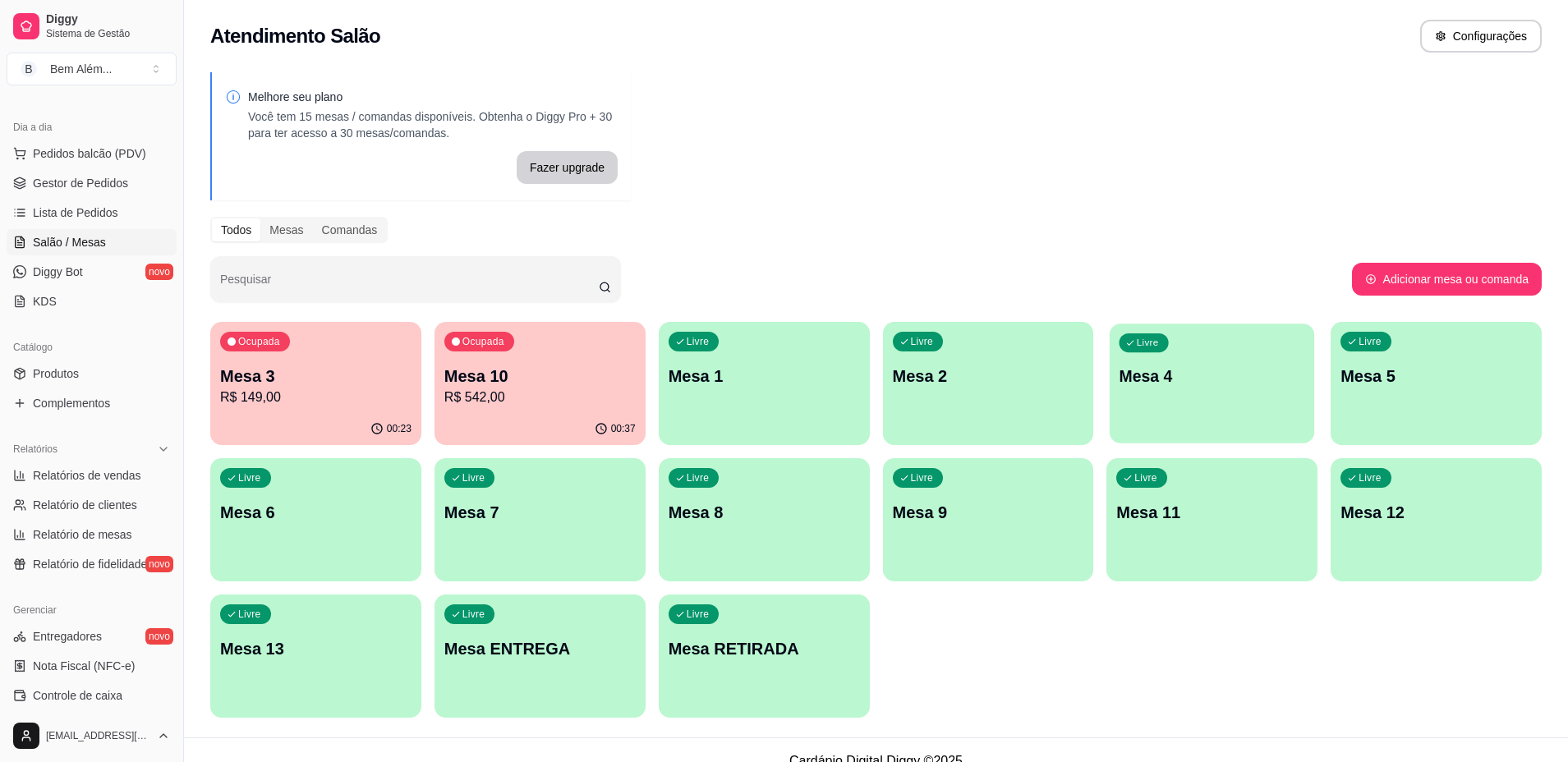
click at [1258, 375] on p "Mesa 4" at bounding box center [1211, 376] width 186 height 22
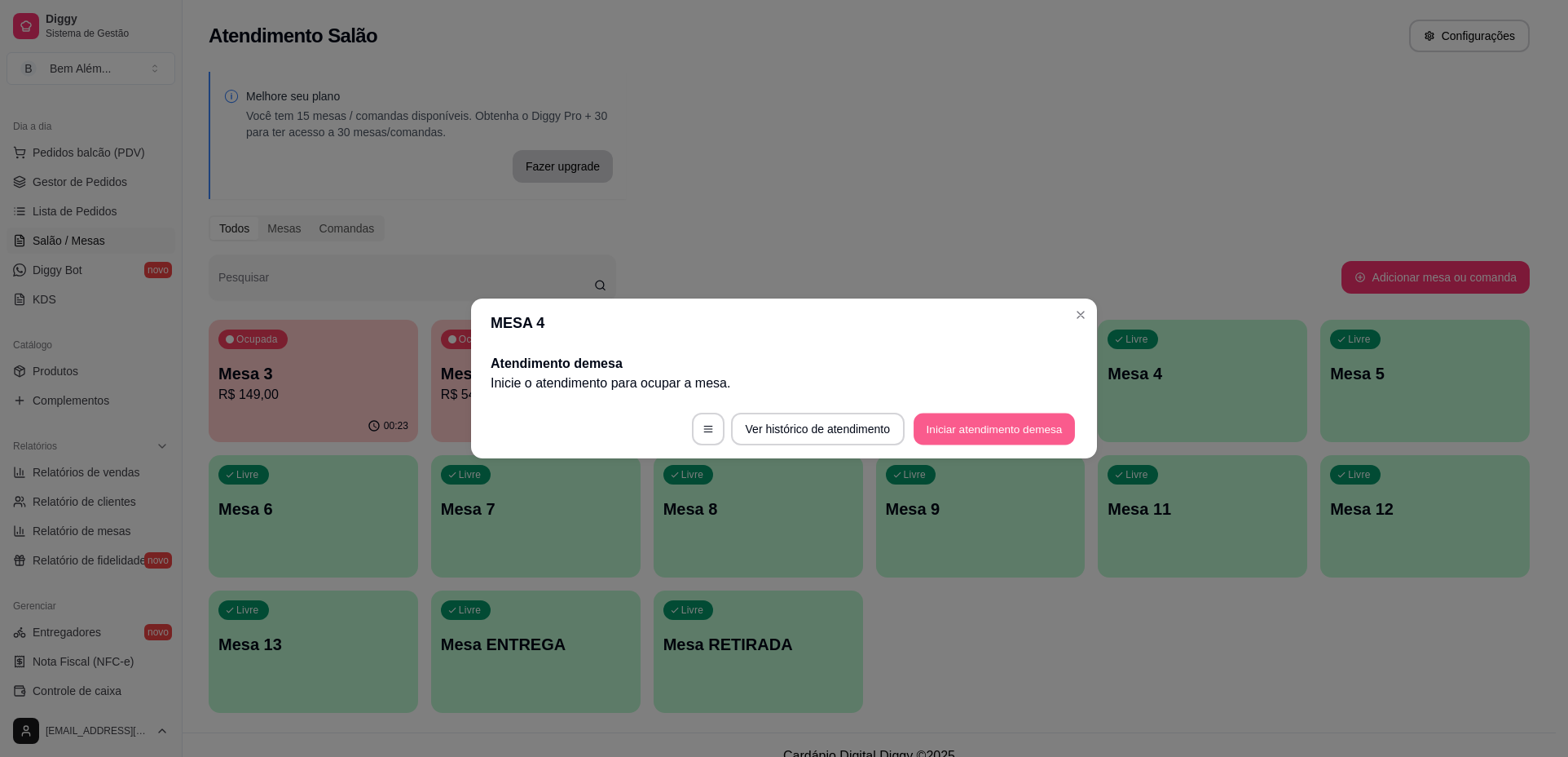
click at [1010, 430] on button "Iniciar atendimento de mesa" at bounding box center [994, 429] width 161 height 32
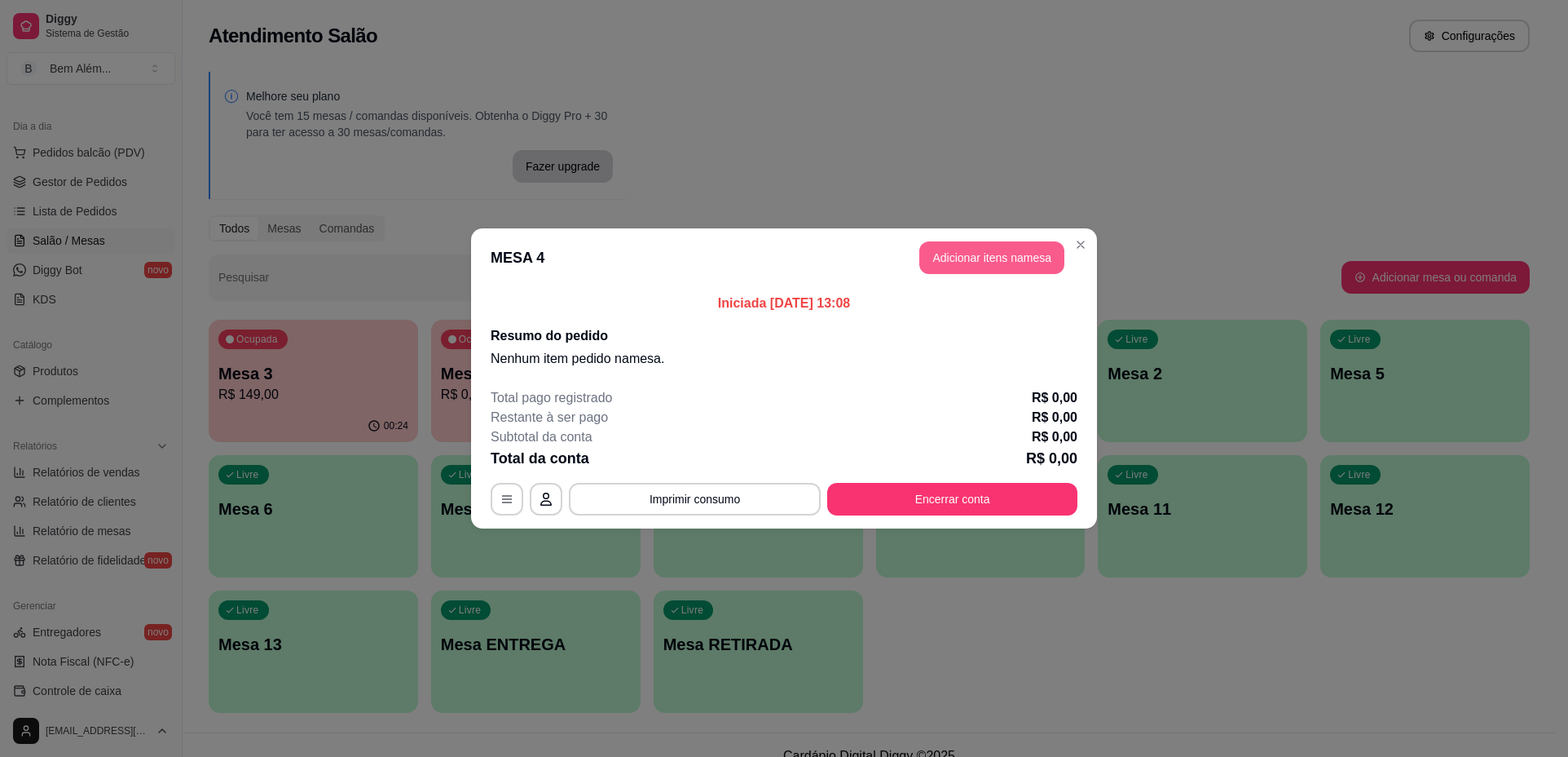
click at [965, 266] on button "Adicionar itens na mesa" at bounding box center [991, 258] width 145 height 32
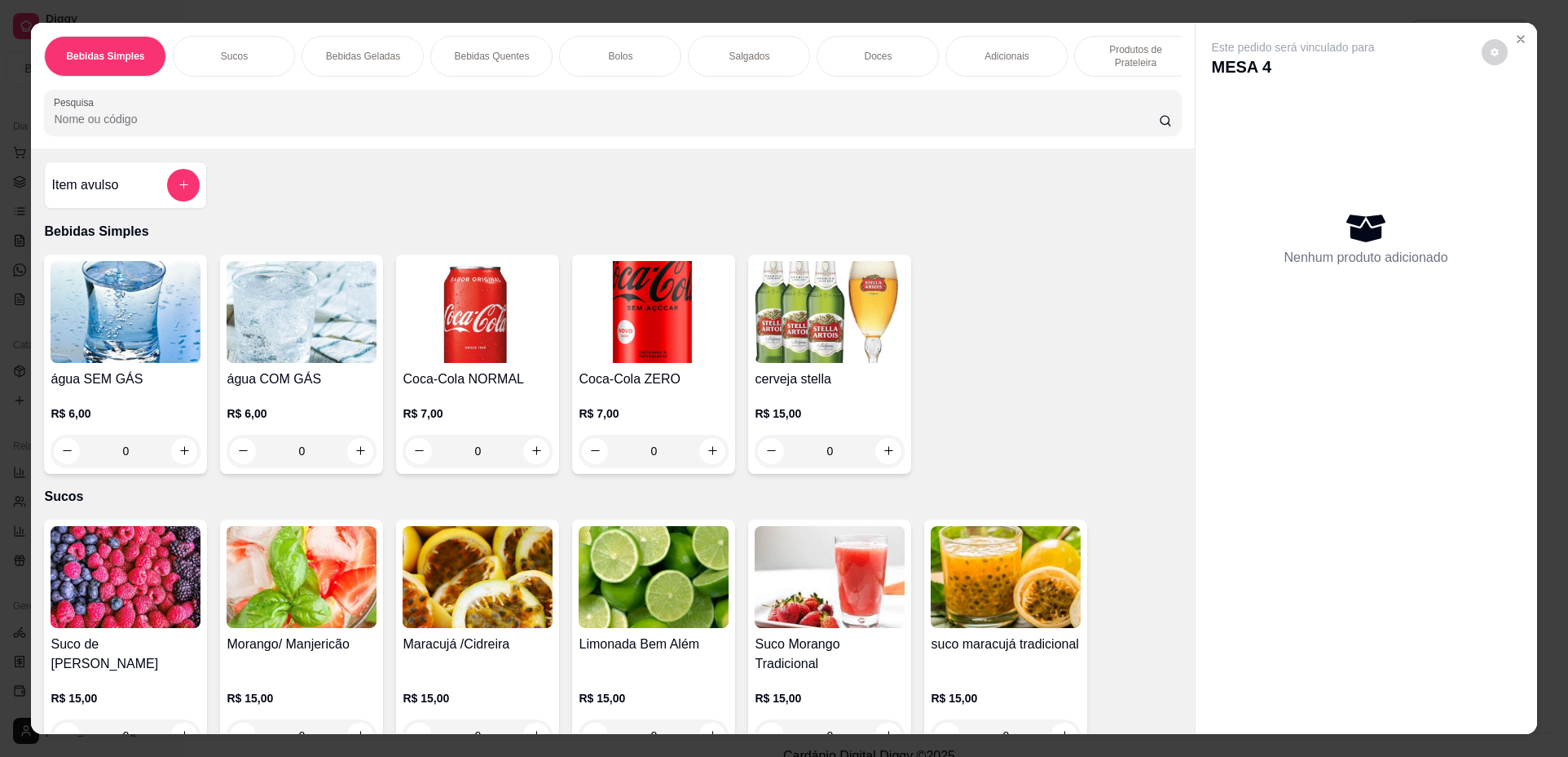
click at [184, 467] on div "0" at bounding box center [125, 451] width 150 height 32
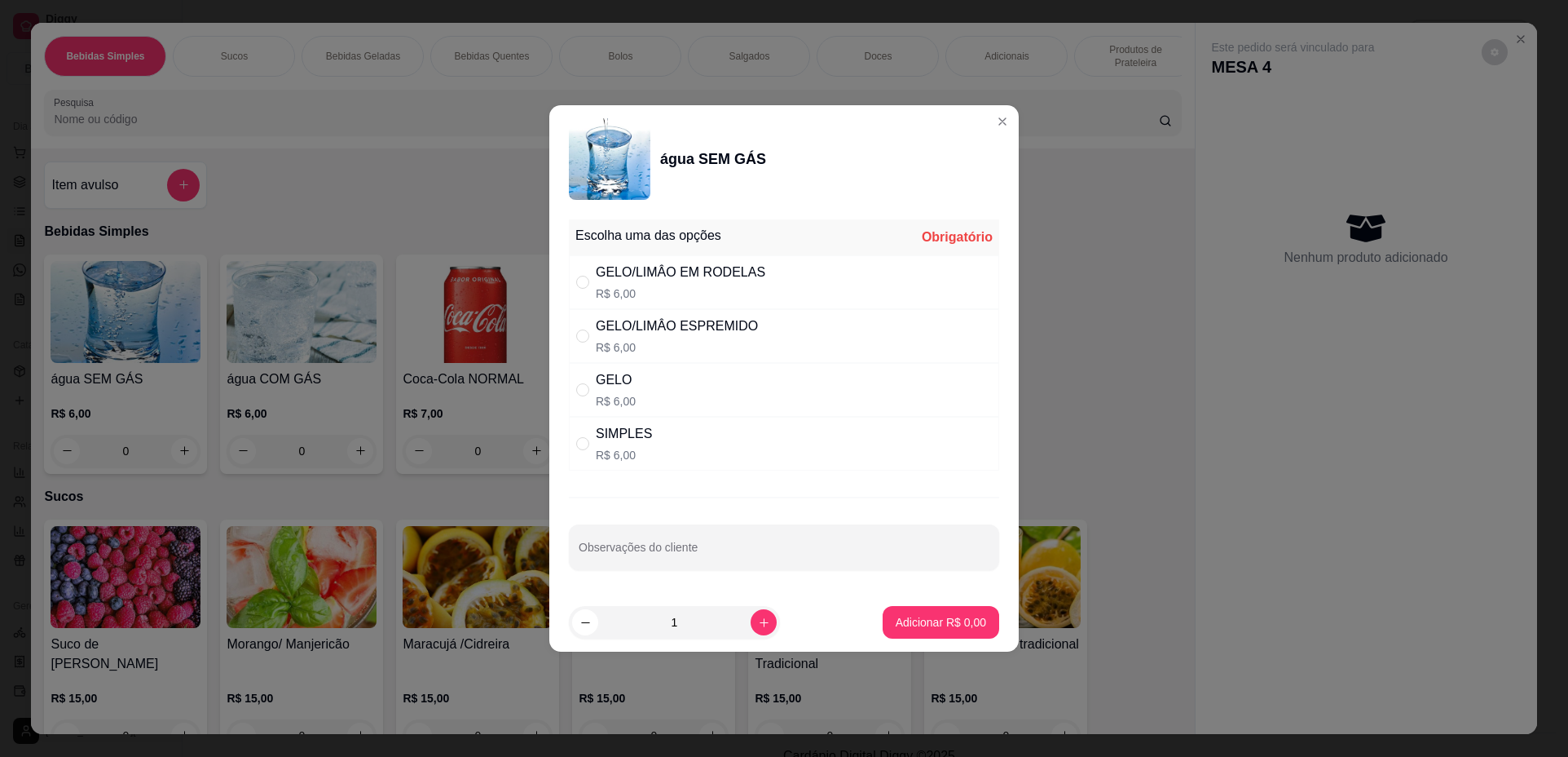
click at [701, 453] on div "SIMPLES R$ 6,00" at bounding box center [784, 443] width 431 height 54
radio input "true"
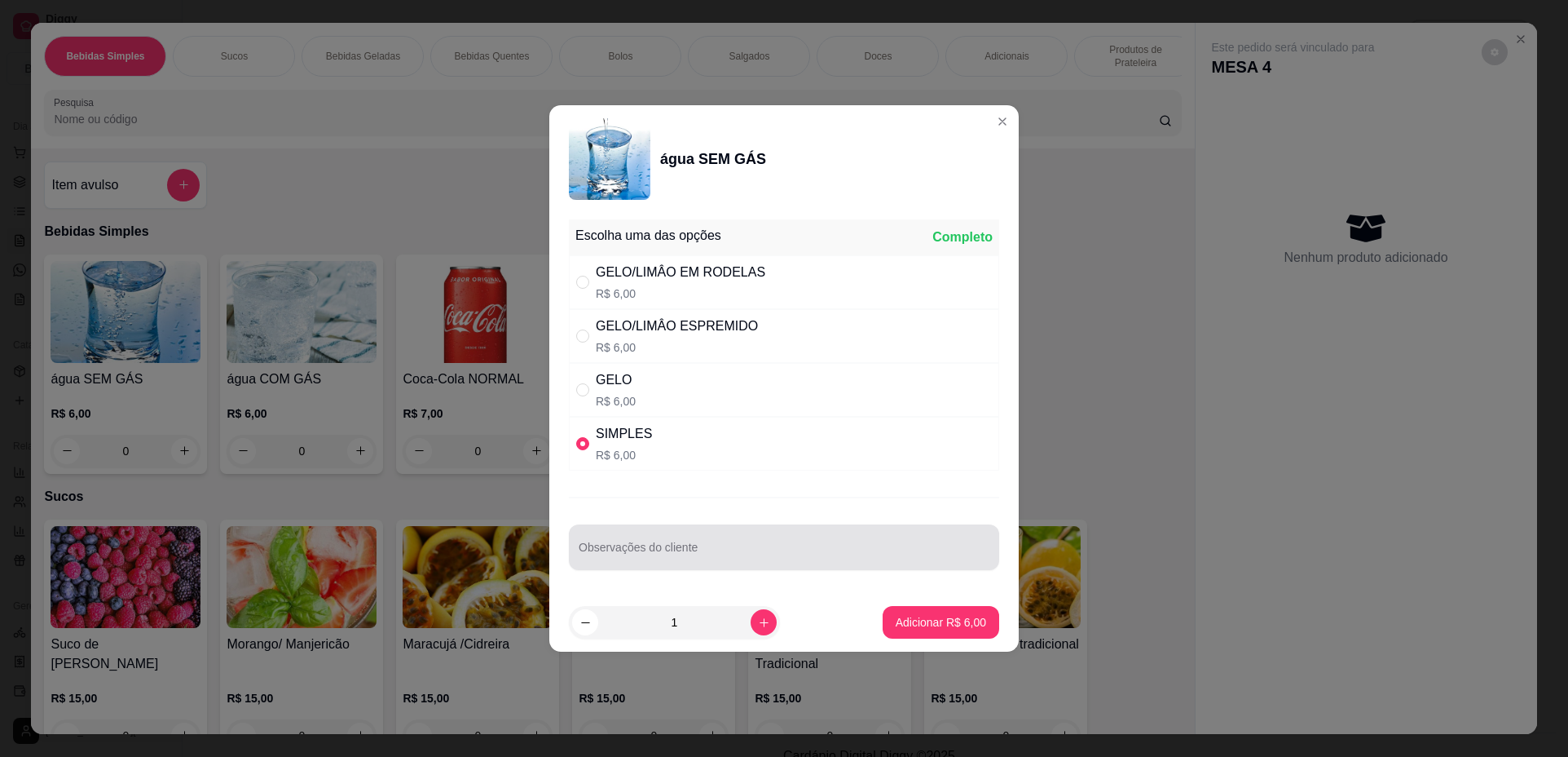
click at [692, 564] on div at bounding box center [784, 547] width 411 height 32
type input "dois copos"
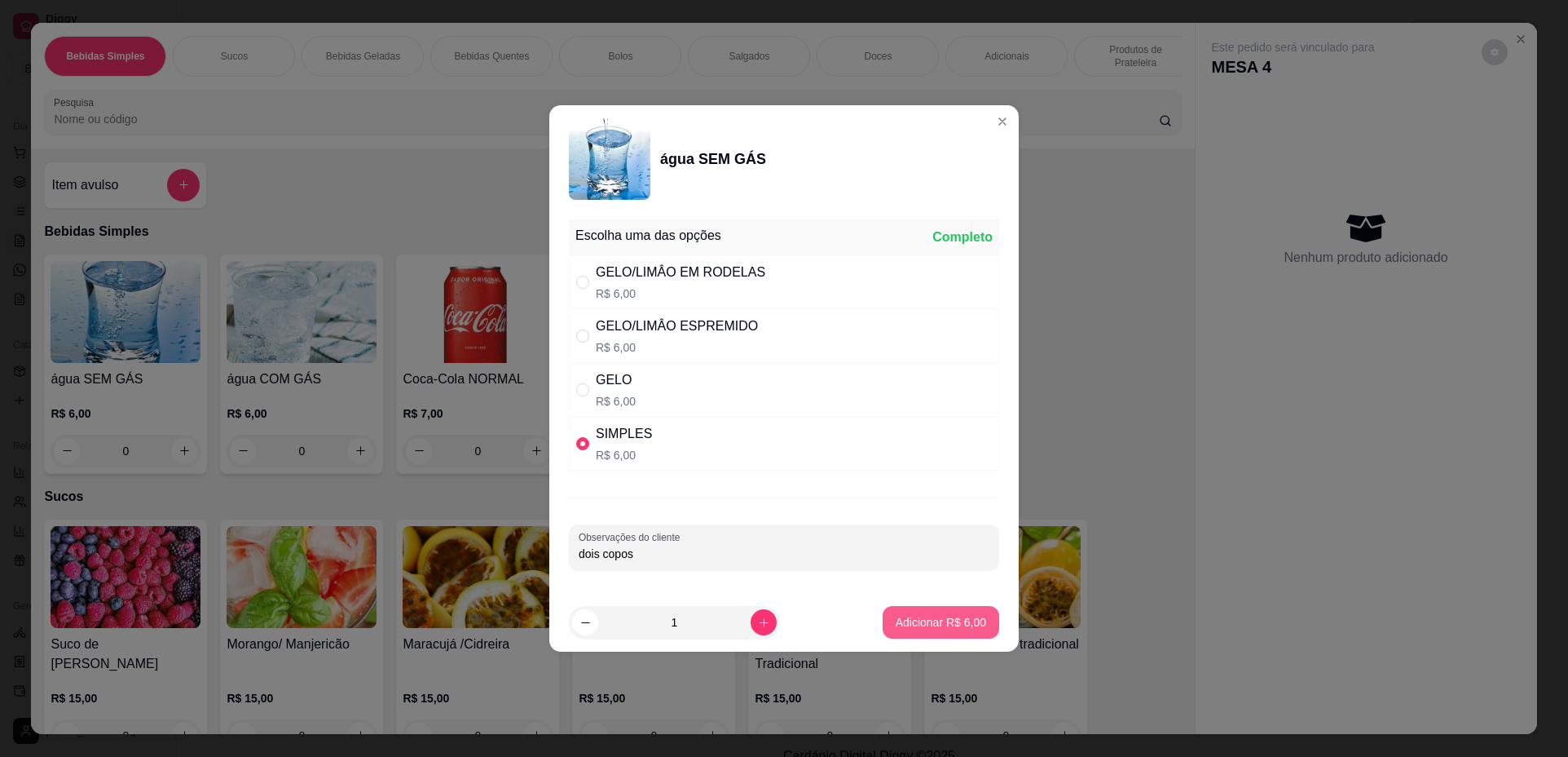
click at [964, 622] on p "Adicionar R$ 6,00" at bounding box center [941, 622] width 91 height 16
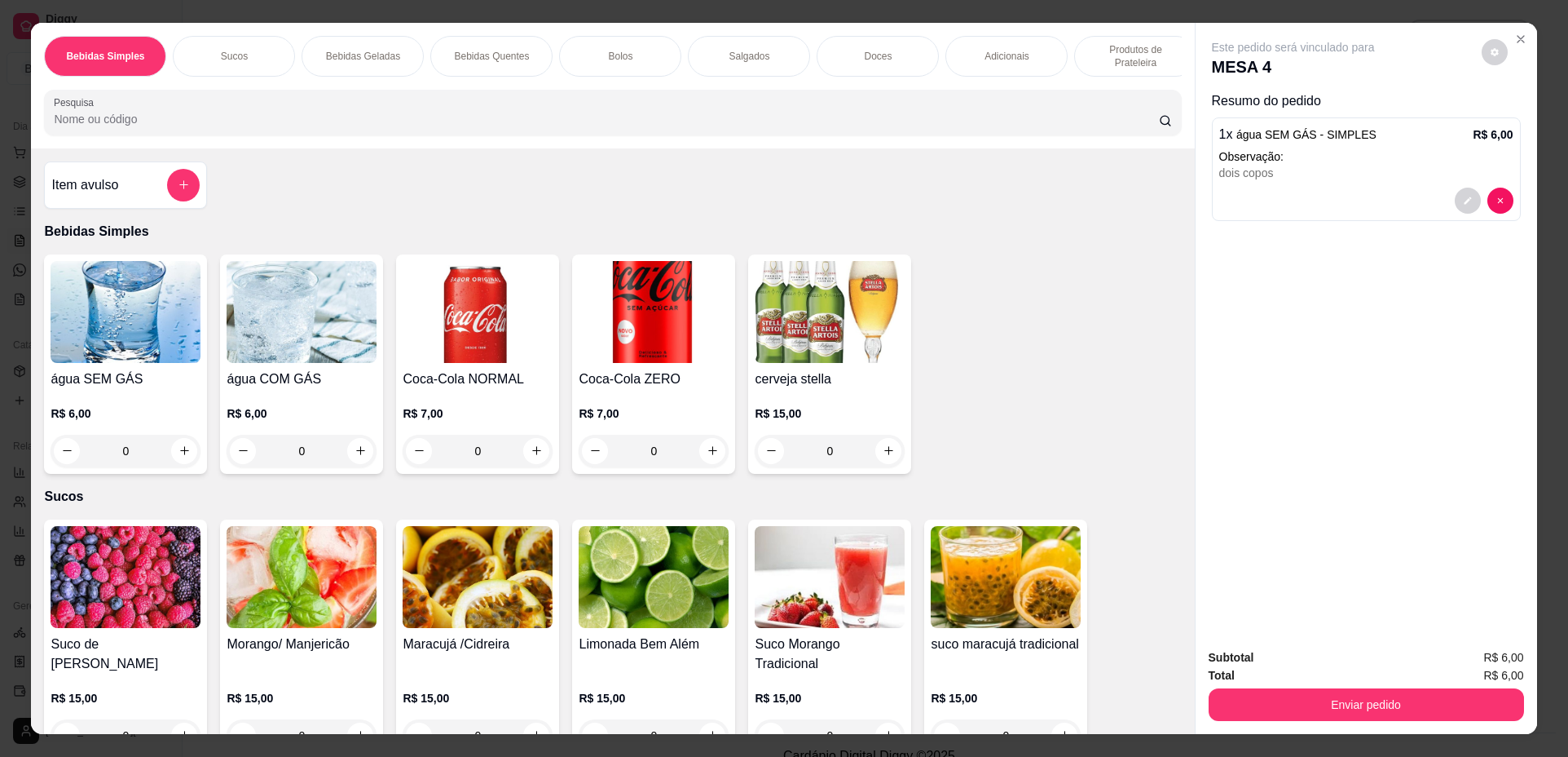
click at [1116, 56] on p "Produtos de Prateleira" at bounding box center [1135, 57] width 95 height 27
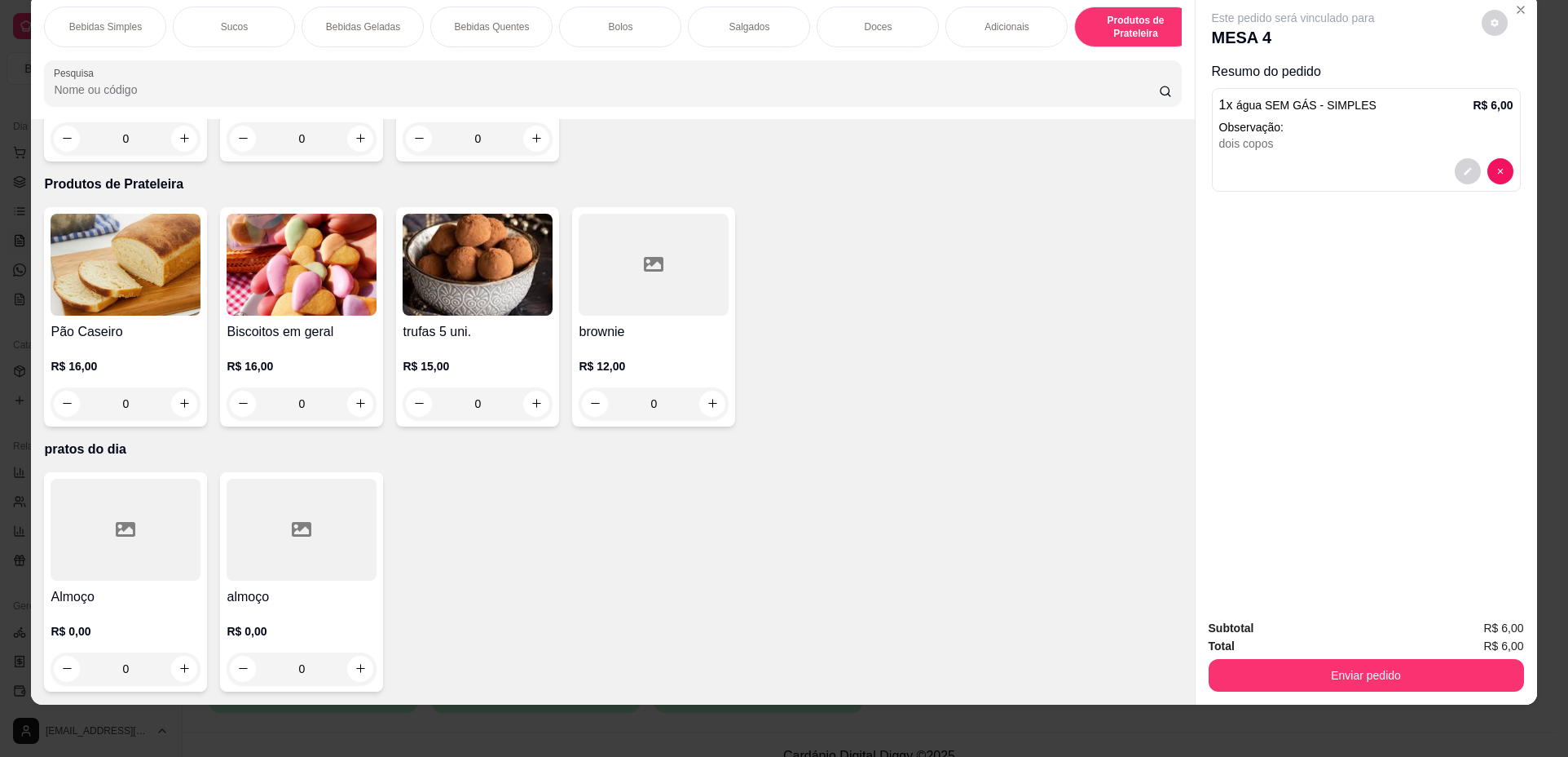
click at [300, 617] on div "R$ 0,00 0" at bounding box center [301, 646] width 150 height 79
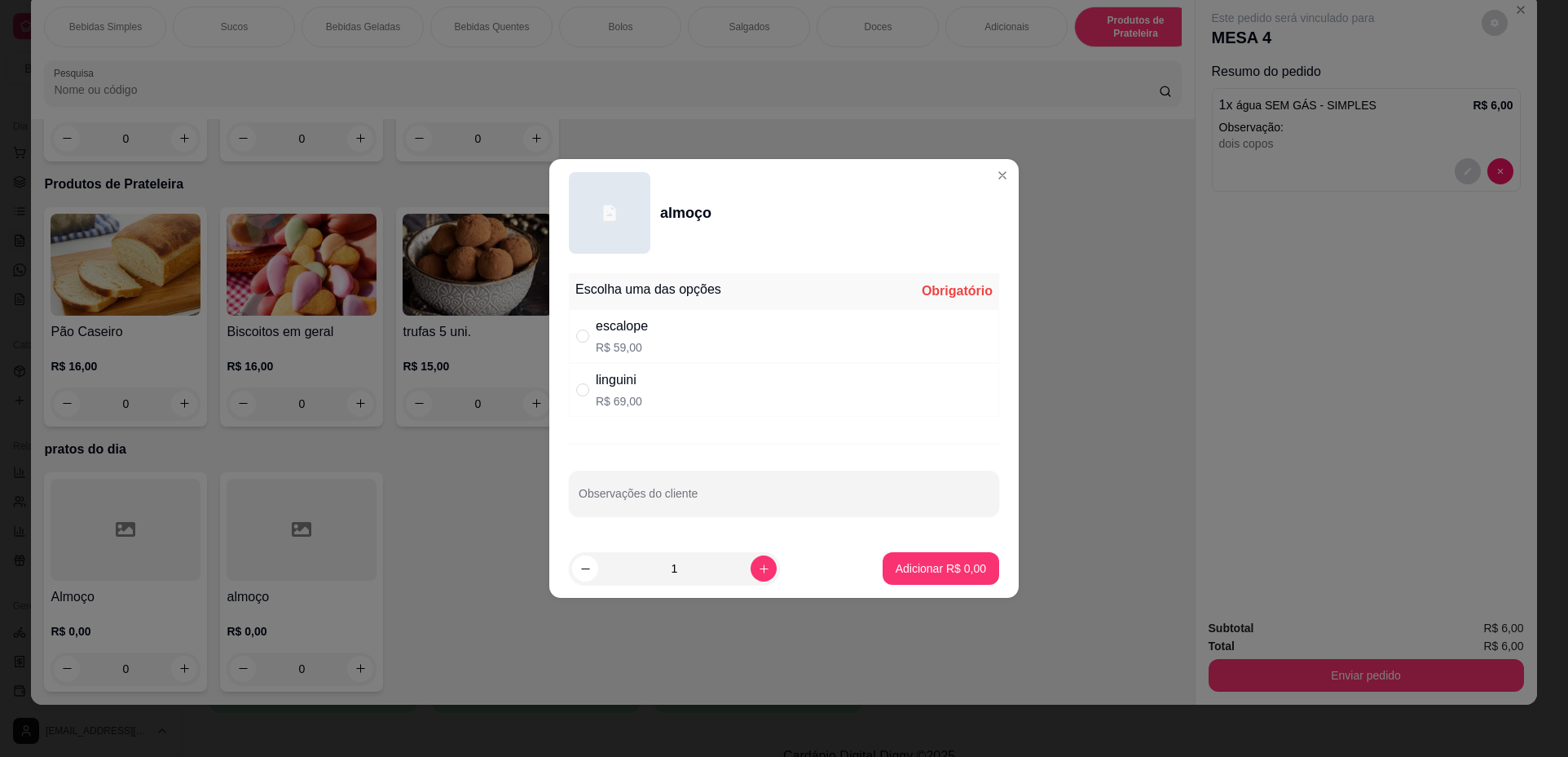
drag, startPoint x: 682, startPoint y: 378, endPoint x: 712, endPoint y: 404, distance: 39.7
click at [681, 378] on div "linguini R$ 69,00" at bounding box center [784, 389] width 431 height 54
radio input "true"
click at [935, 559] on button "Adicionar R$ 69,00" at bounding box center [938, 568] width 123 height 32
type input "1"
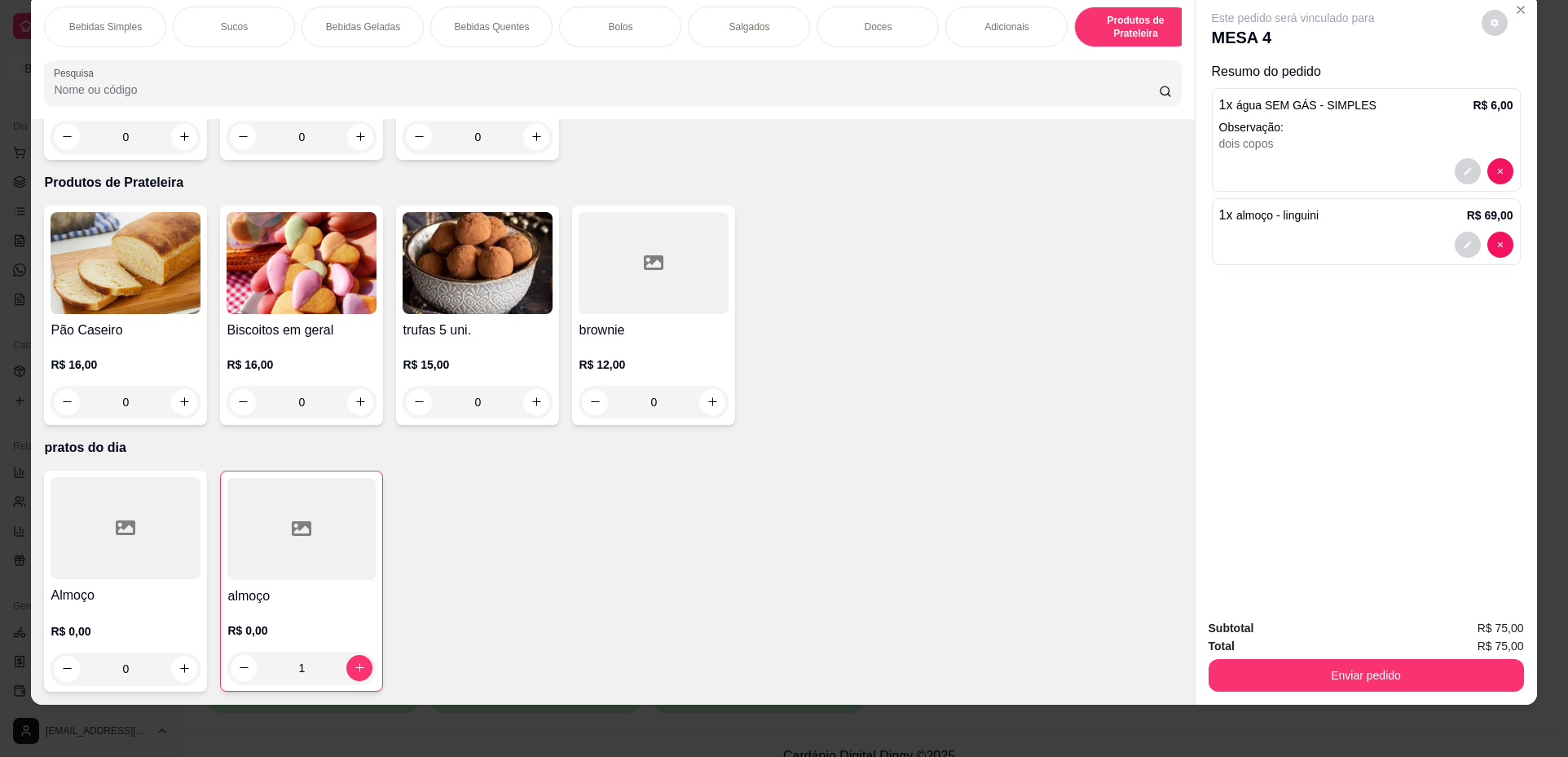
click at [325, 607] on div "R$ 0,00 1" at bounding box center [301, 645] width 149 height 79
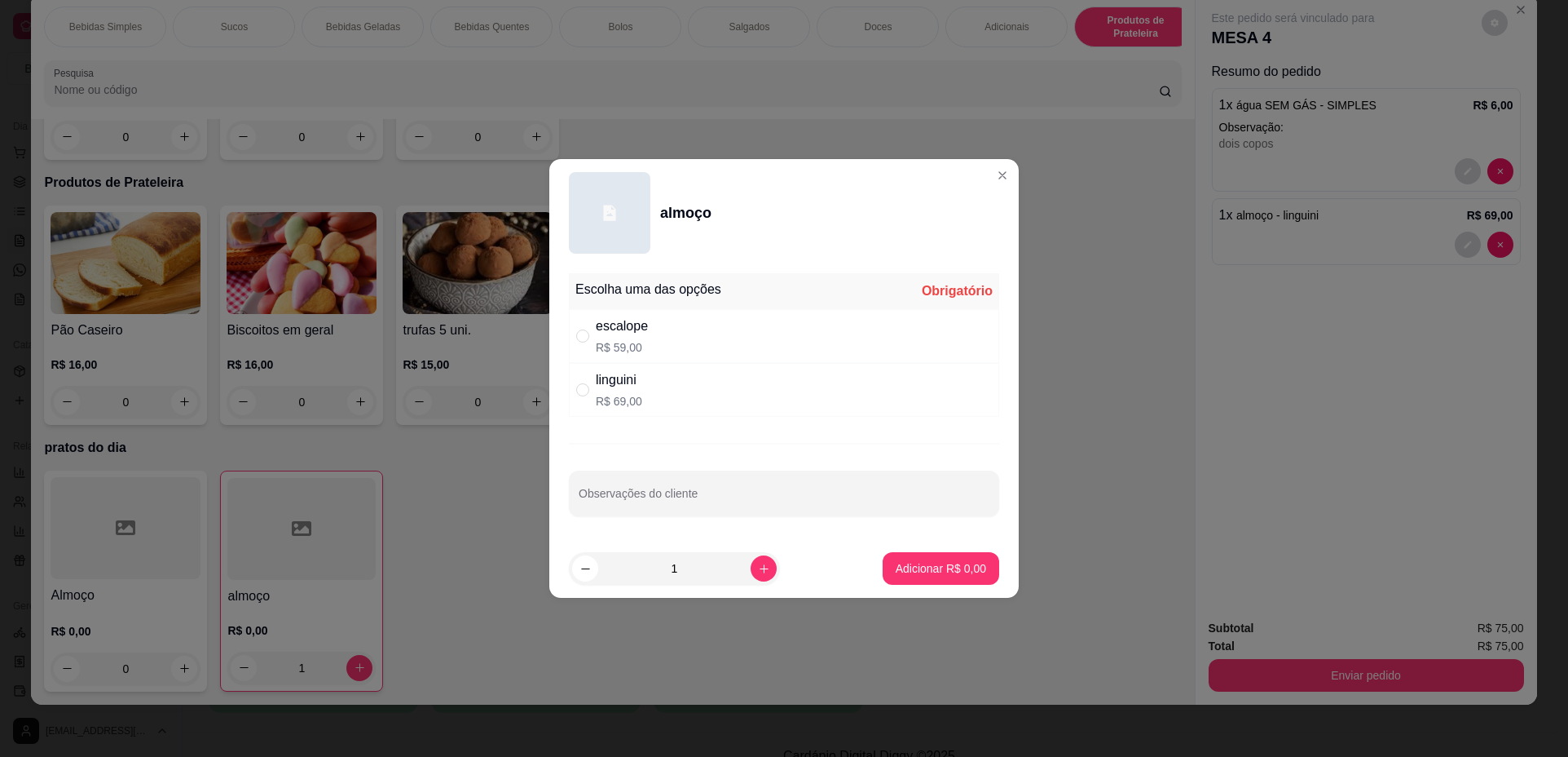
click at [845, 349] on div "escalope R$ 59,00" at bounding box center [784, 335] width 431 height 54
radio input "true"
click at [939, 562] on p "Adicionar R$ 59,00" at bounding box center [938, 568] width 95 height 15
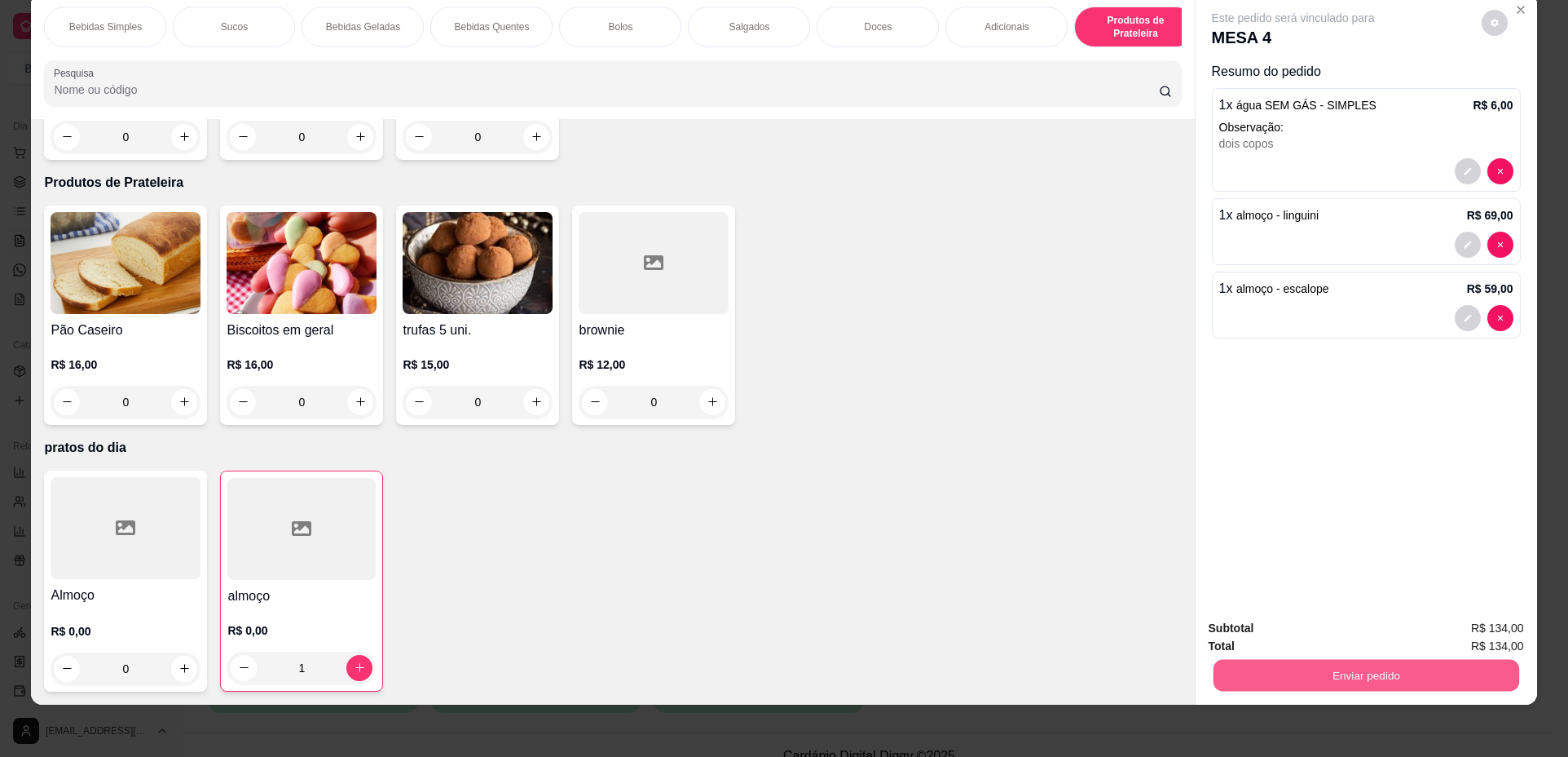
click at [1309, 677] on button "Enviar pedido" at bounding box center [1365, 676] width 306 height 32
click at [1298, 636] on button "Não registrar e enviar pedido" at bounding box center [1312, 635] width 165 height 30
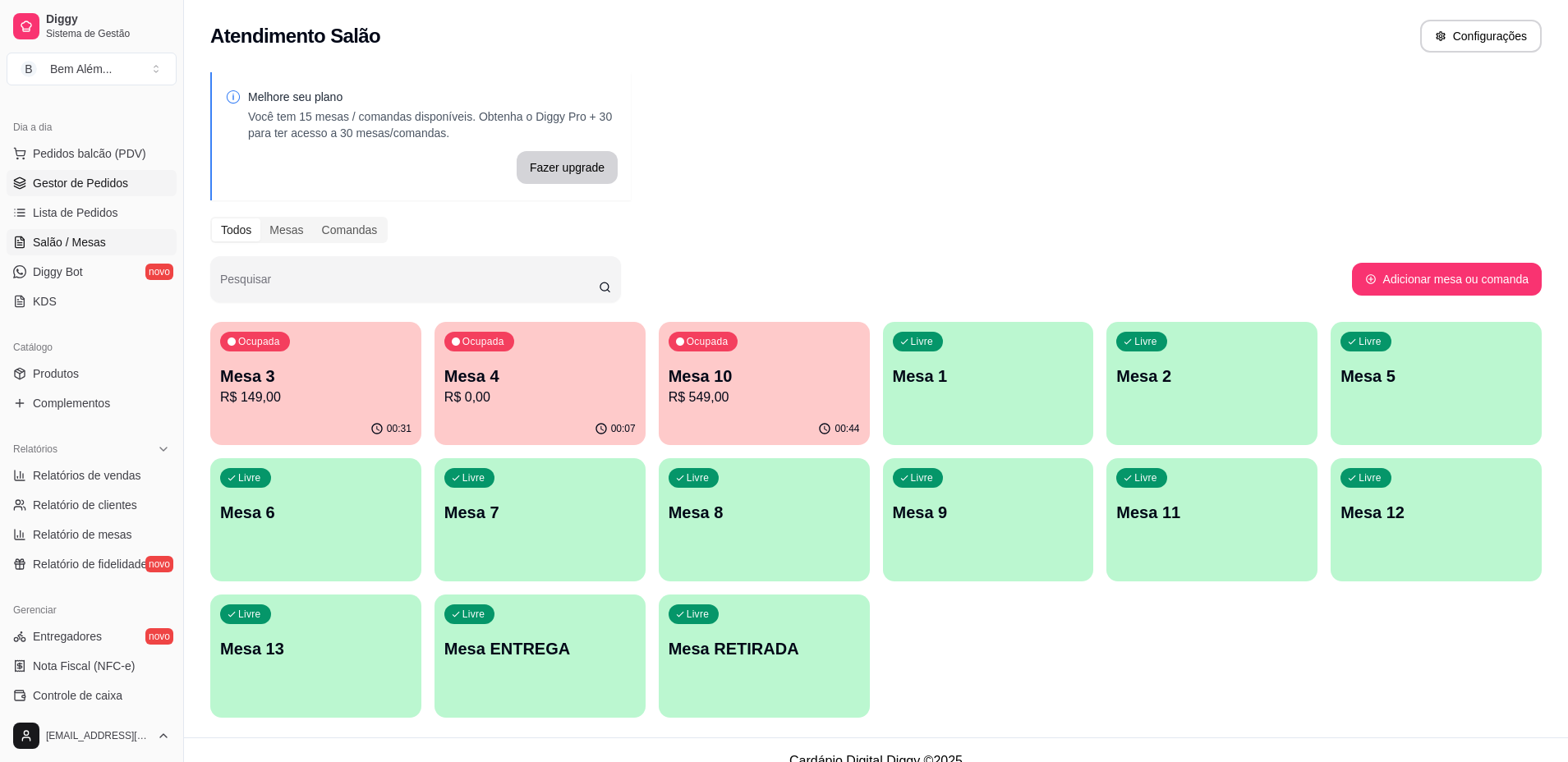
click at [134, 187] on link "Gestor de Pedidos" at bounding box center [92, 183] width 170 height 27
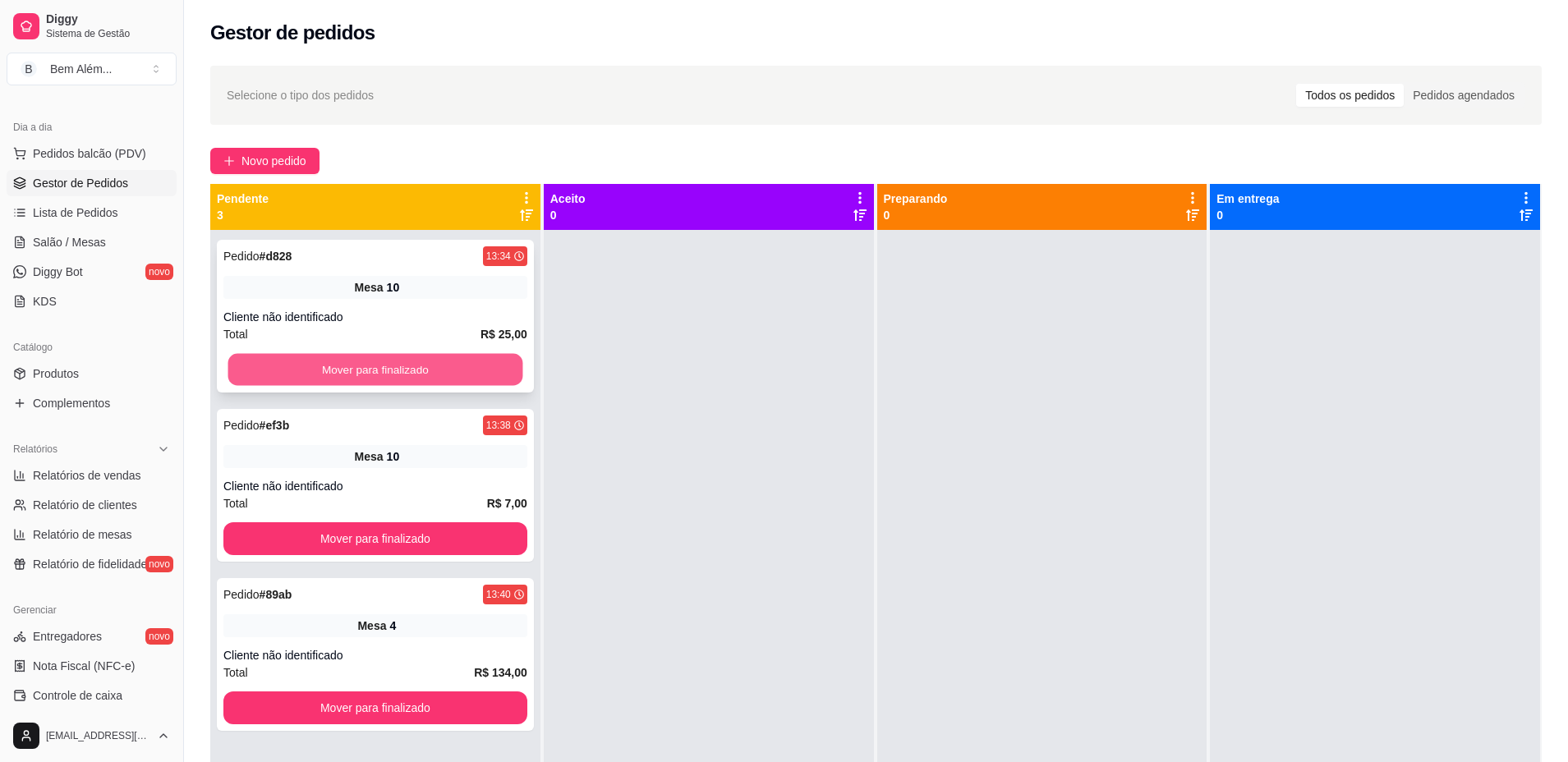
click at [313, 369] on button "Mover para finalizado" at bounding box center [375, 370] width 295 height 32
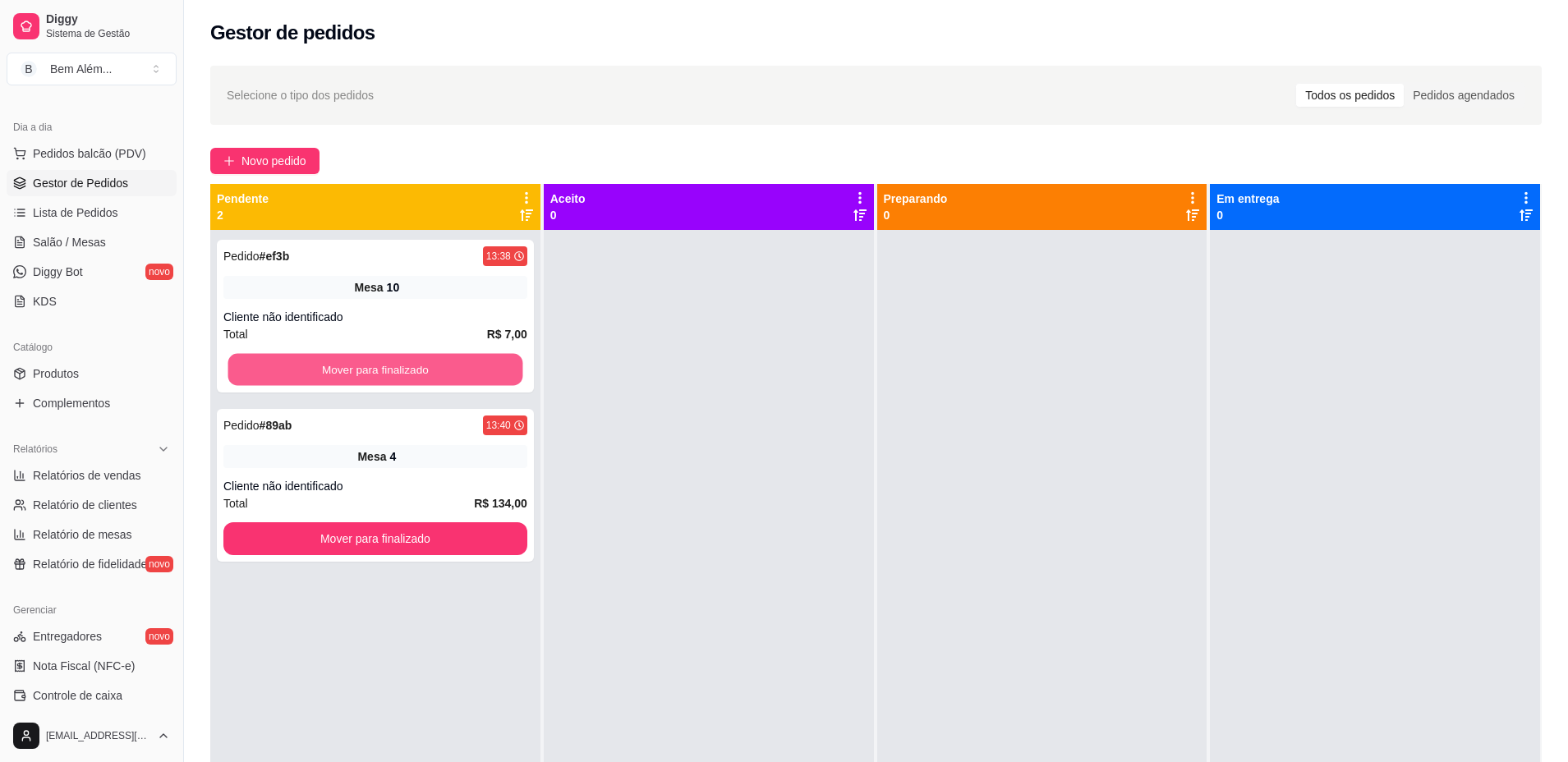
click at [313, 369] on button "Mover para finalizado" at bounding box center [375, 370] width 295 height 32
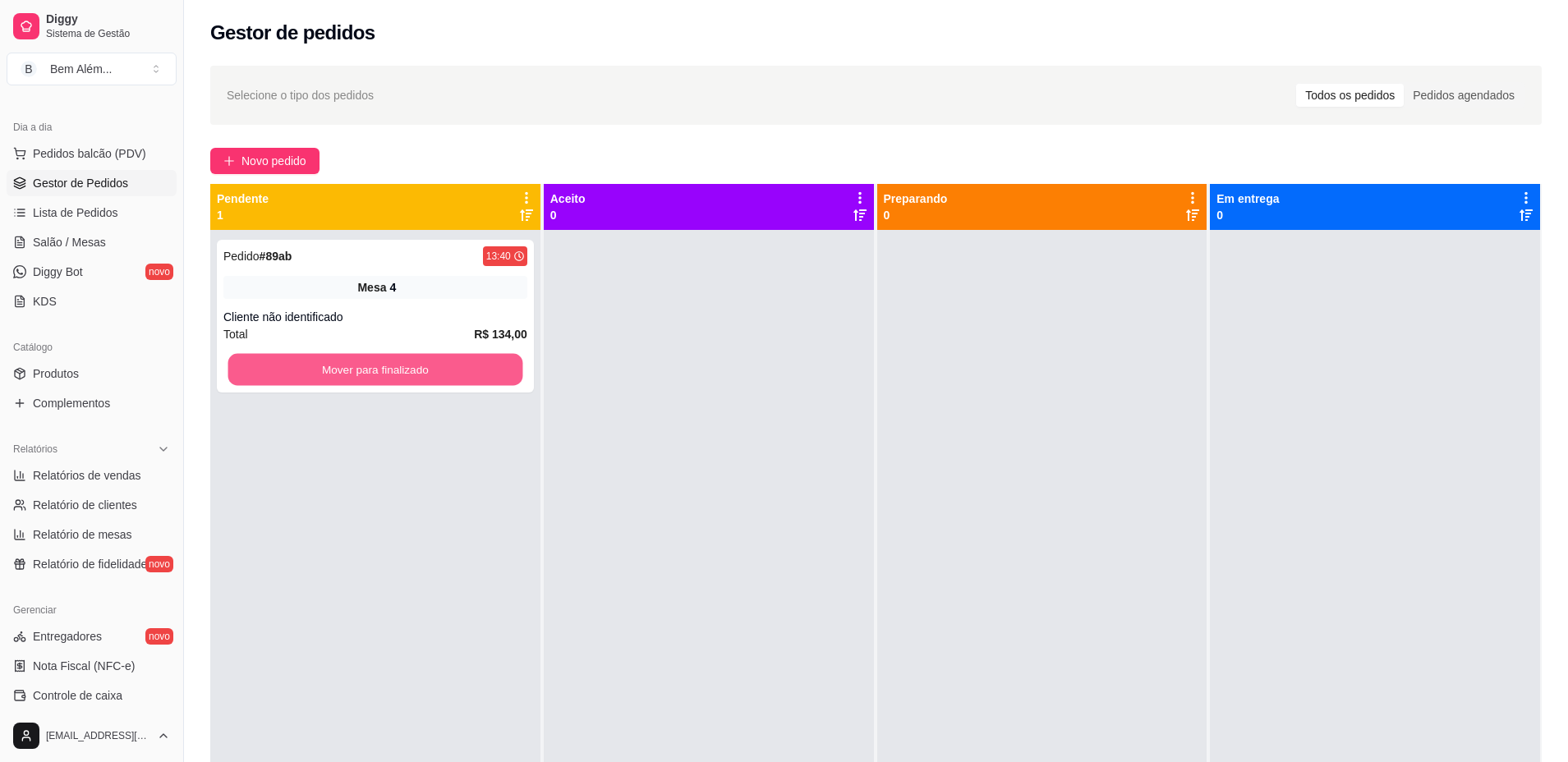
click at [313, 369] on button "Mover para finalizado" at bounding box center [375, 370] width 295 height 32
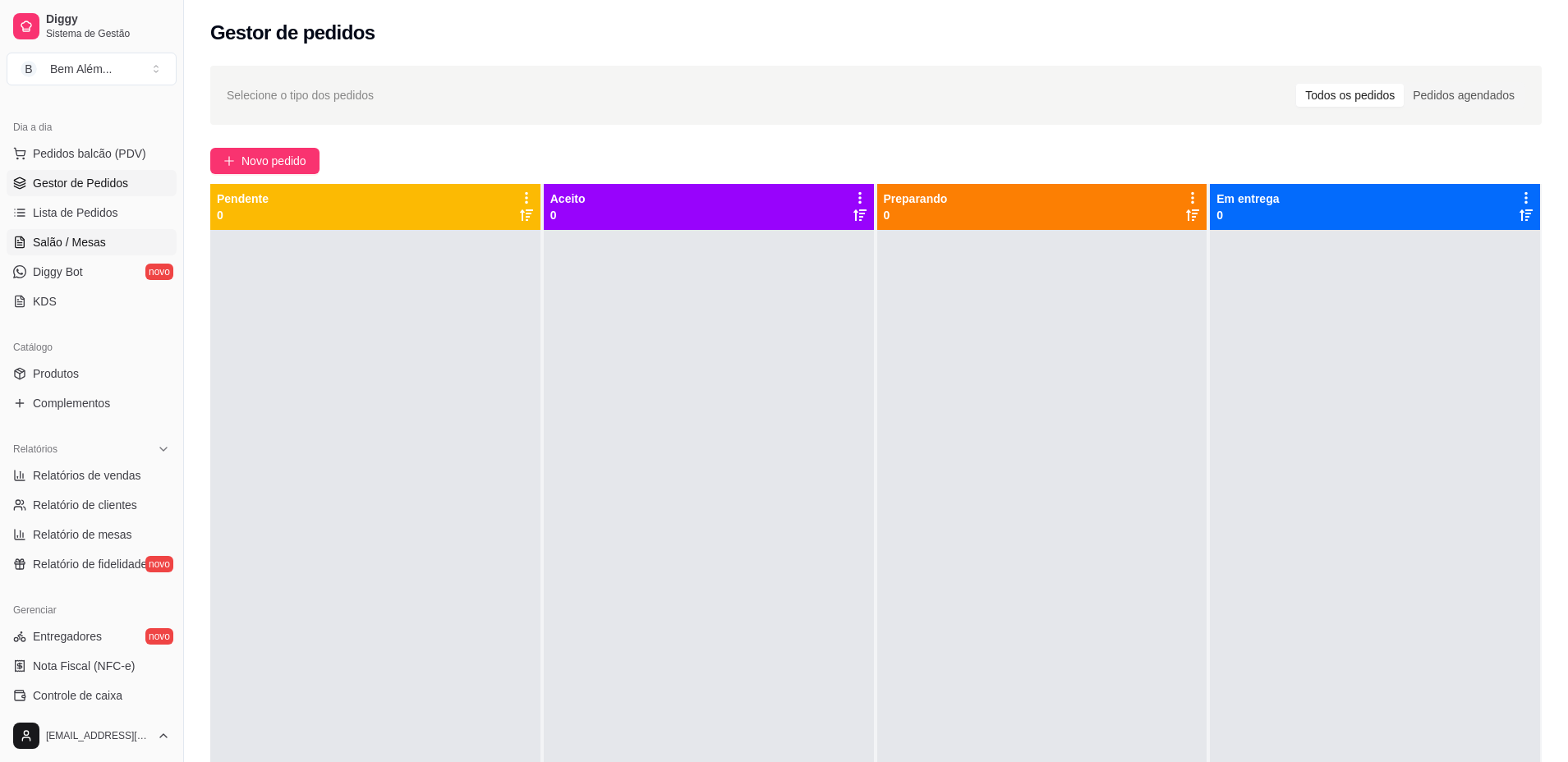
click at [98, 251] on link "Salão / Mesas" at bounding box center [92, 242] width 170 height 27
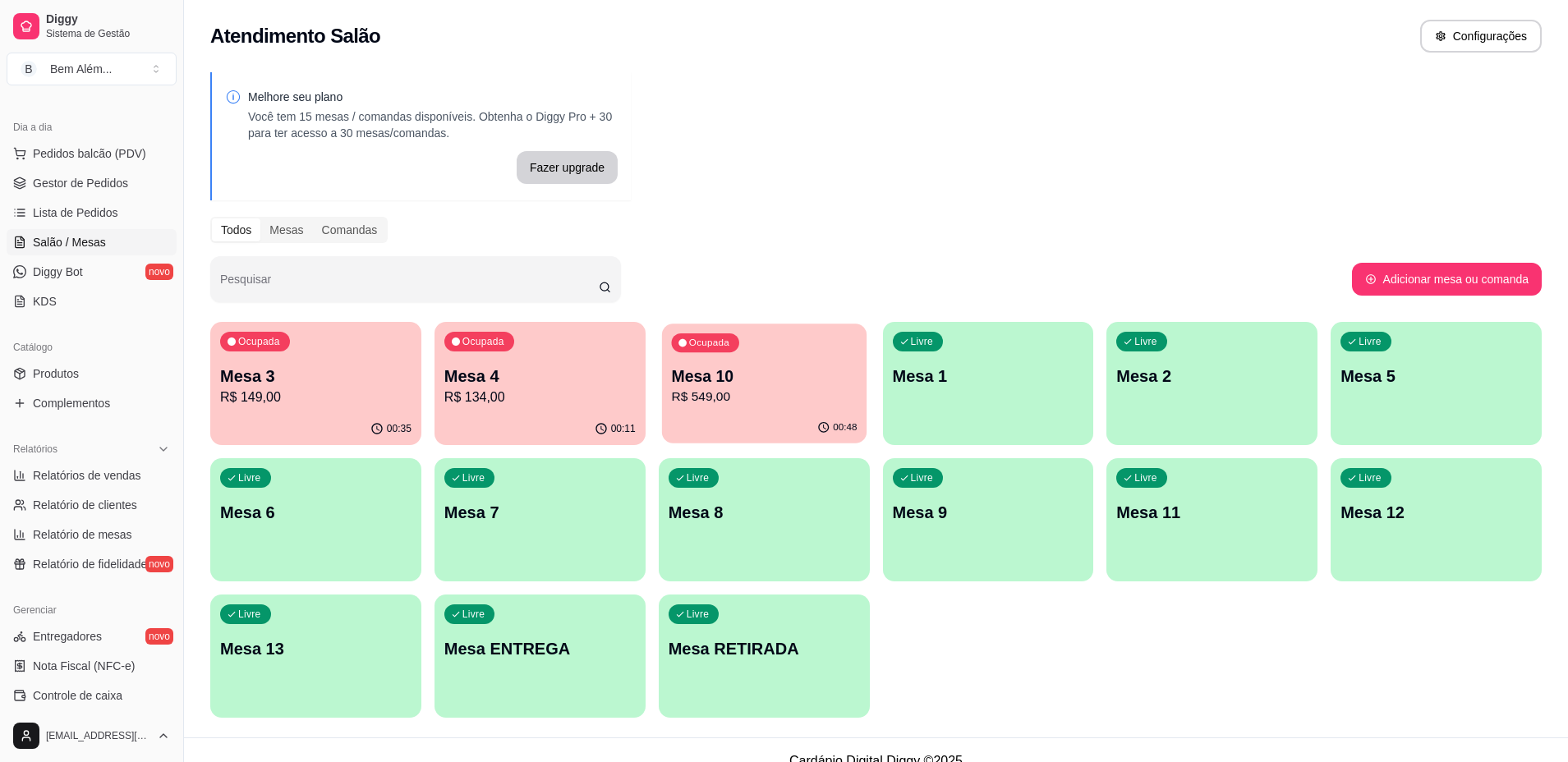
click at [847, 393] on p "R$ 549,00" at bounding box center [763, 397] width 186 height 19
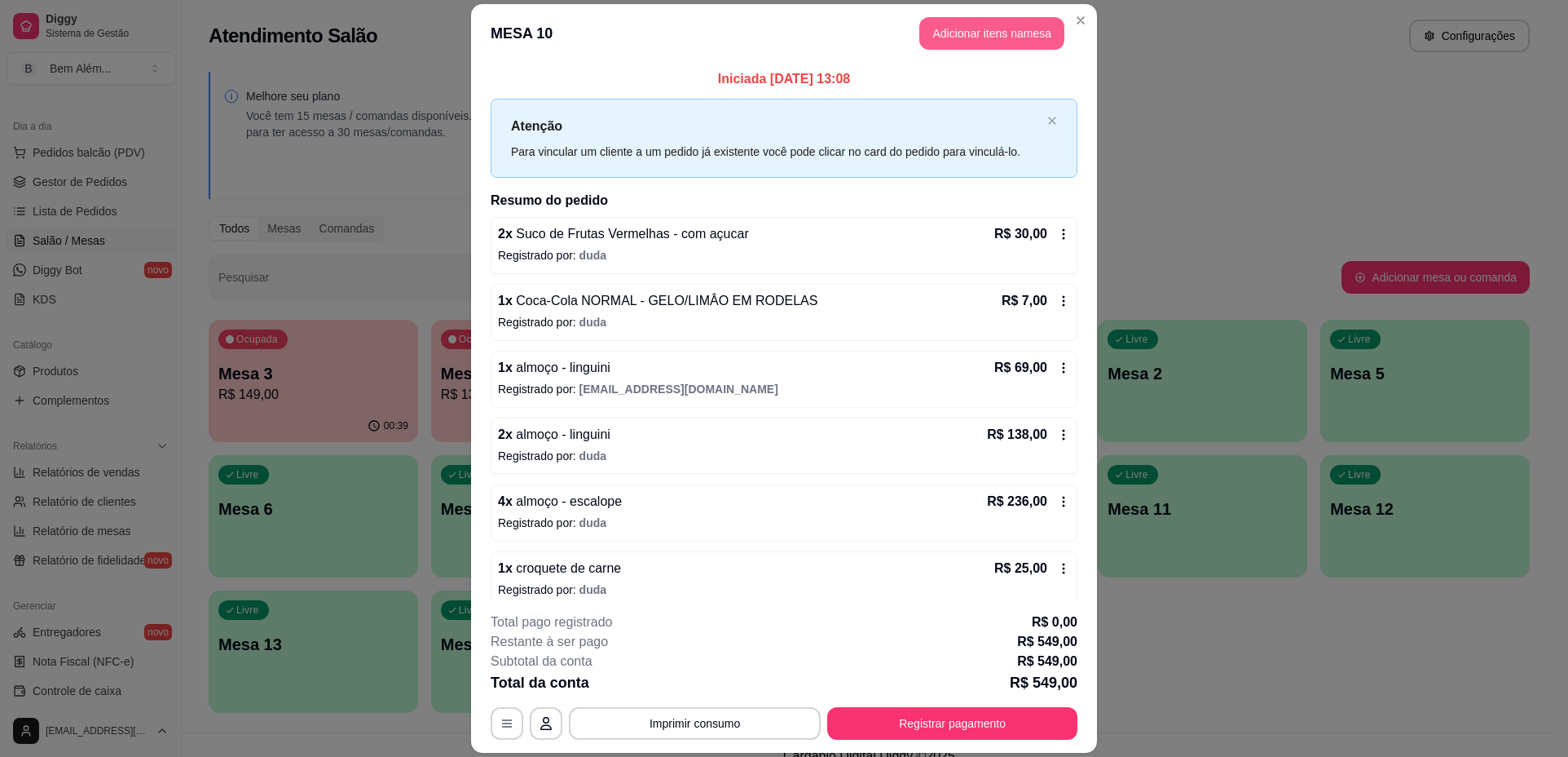
click at [967, 37] on button "Adicionar itens na mesa" at bounding box center [991, 33] width 145 height 32
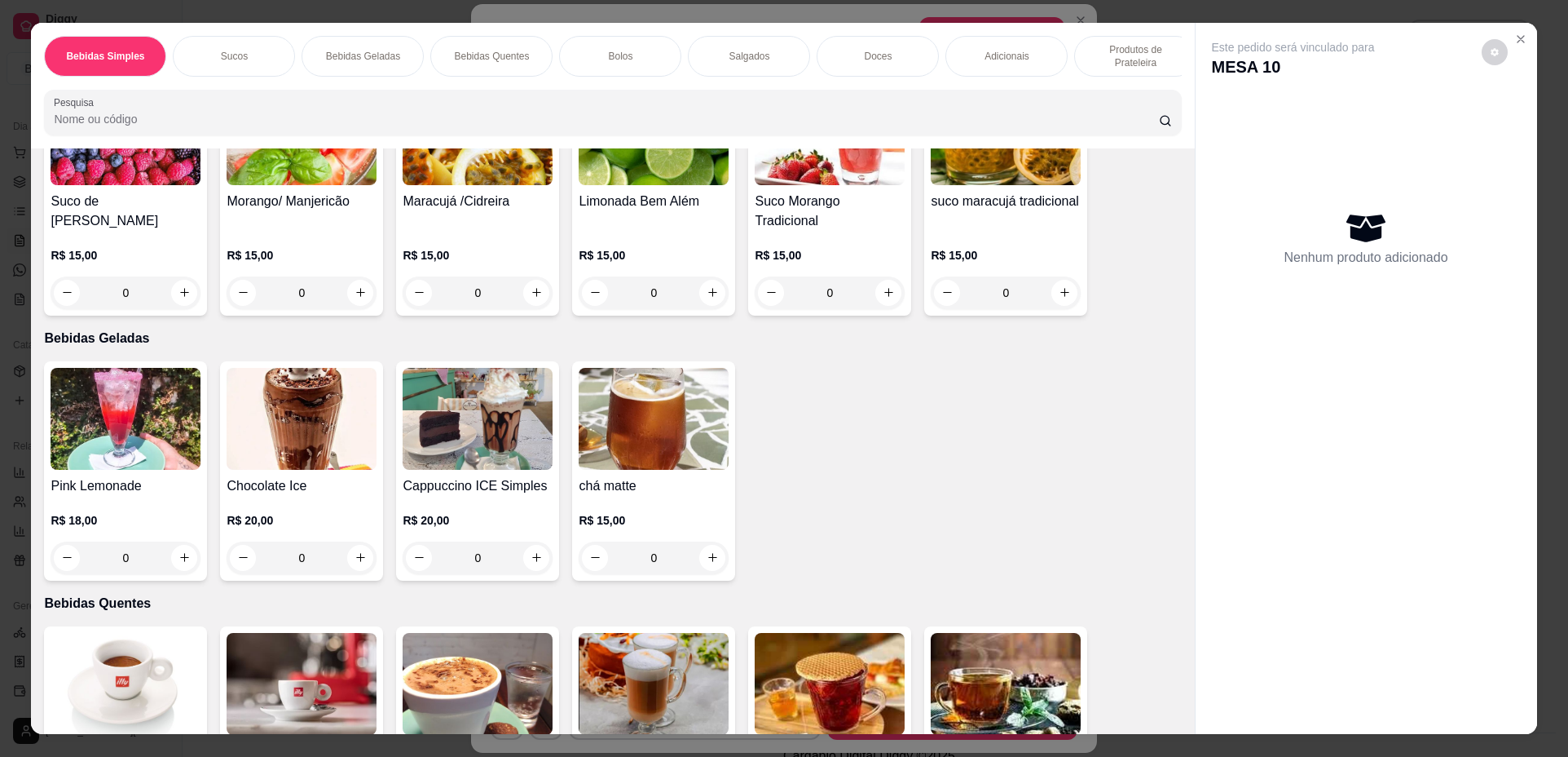
scroll to position [928, 0]
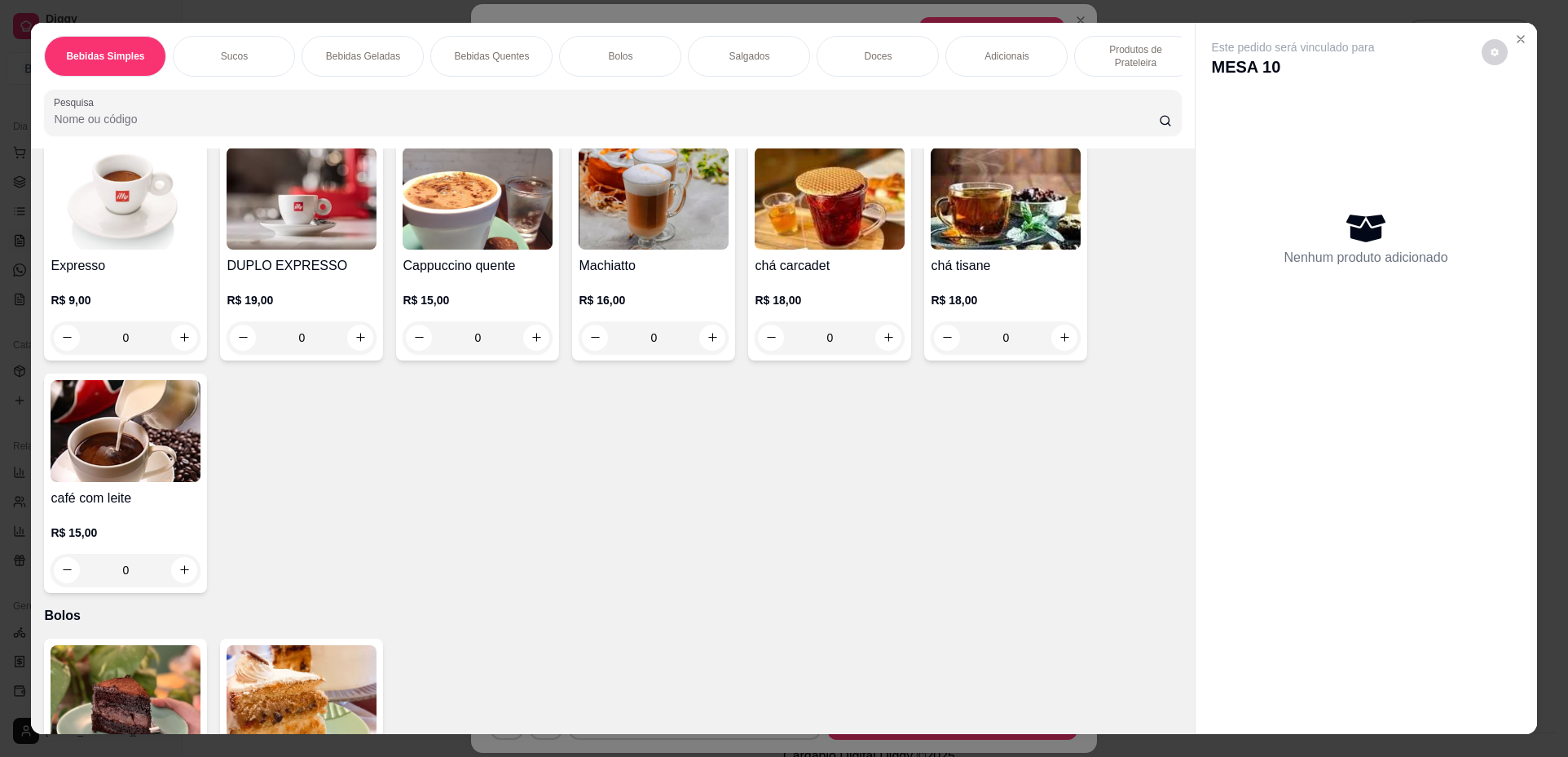
click at [168, 354] on div "0" at bounding box center [125, 337] width 150 height 32
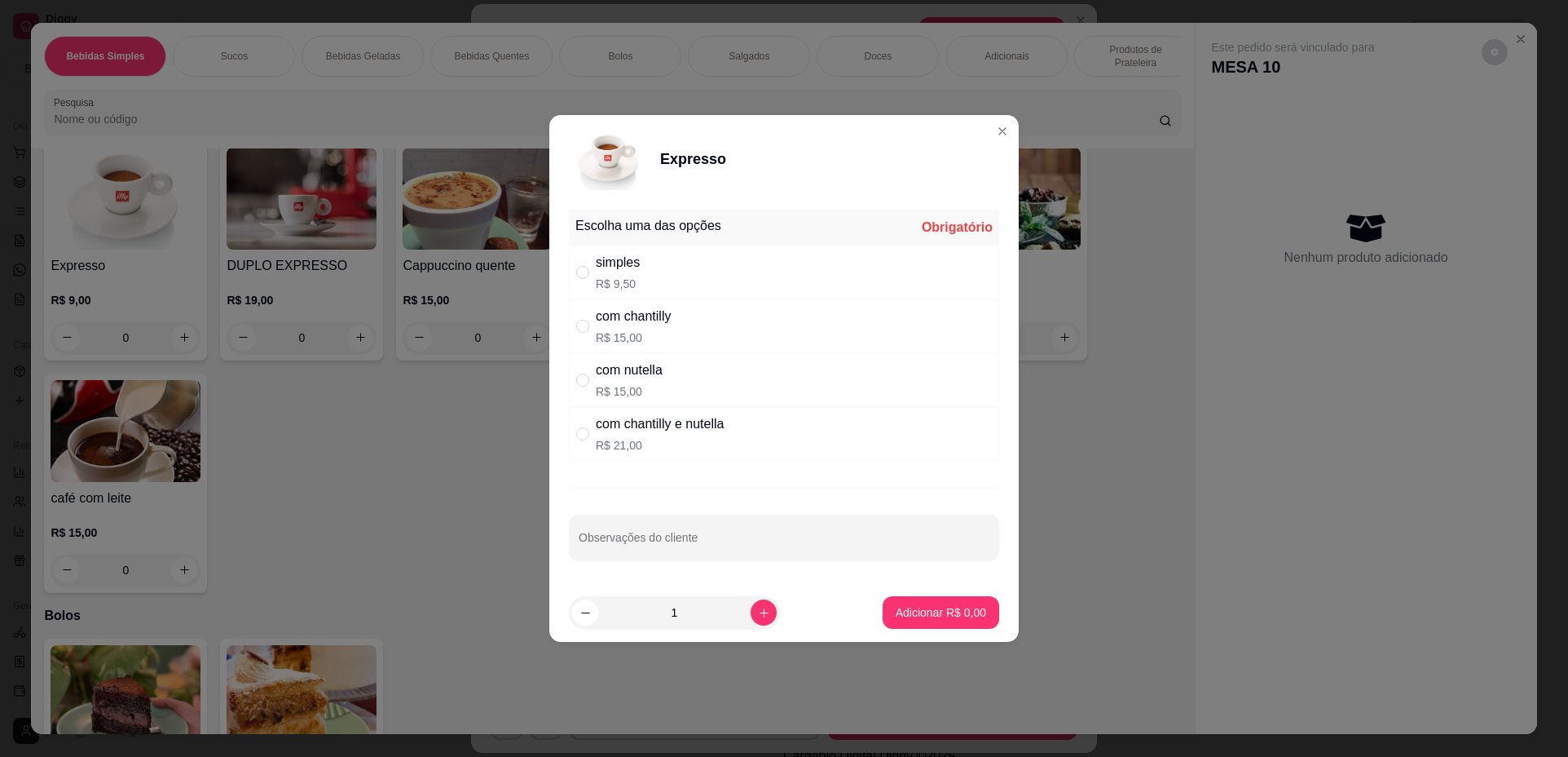
click at [637, 263] on div "simples" at bounding box center [617, 262] width 44 height 20
radio input "true"
click at [945, 610] on p "Adicionar R$ 9,50" at bounding box center [940, 612] width 88 height 15
type input "1"
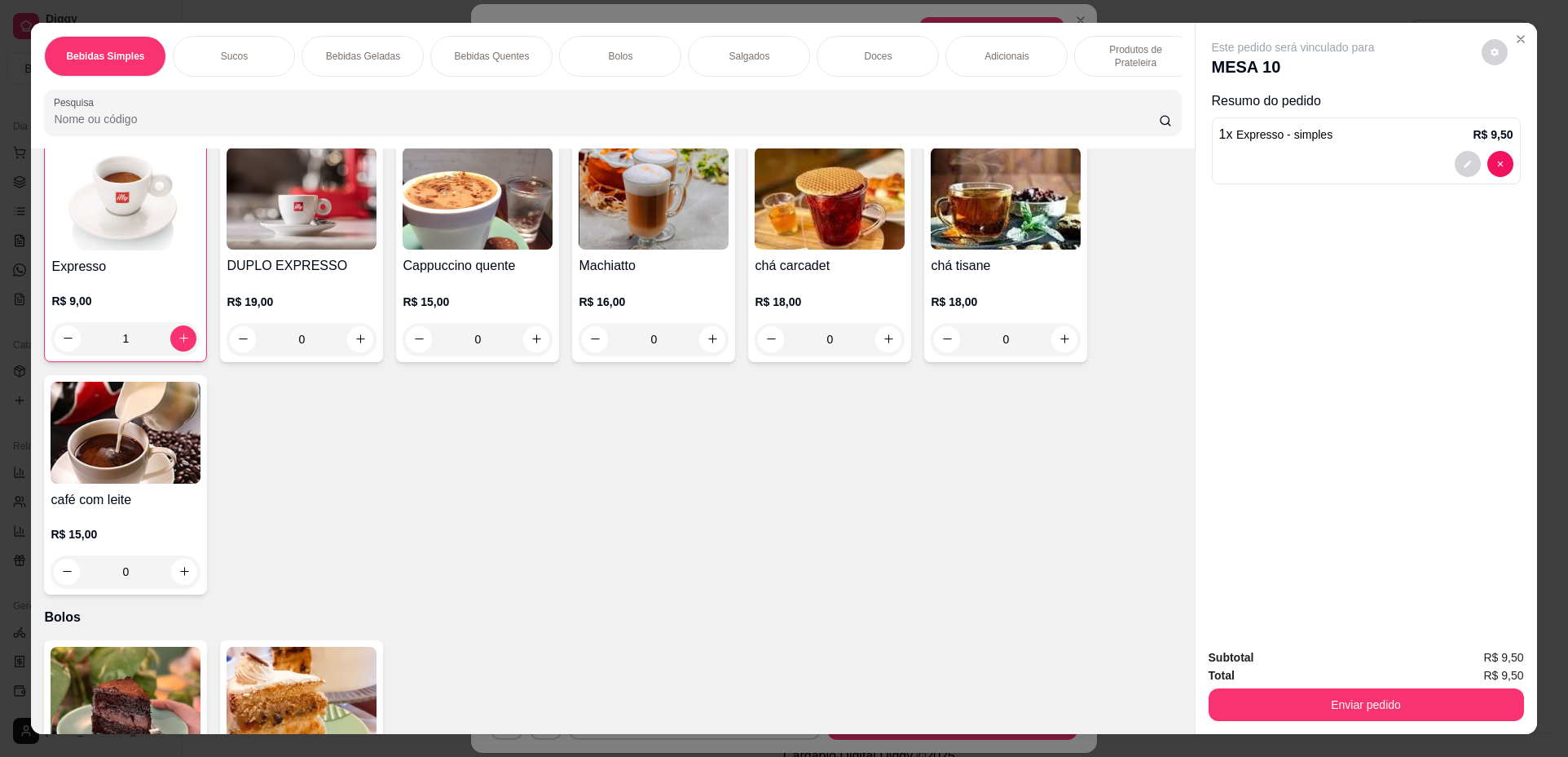
scroll to position [929, 0]
click at [874, 54] on p "Doces" at bounding box center [878, 57] width 27 height 13
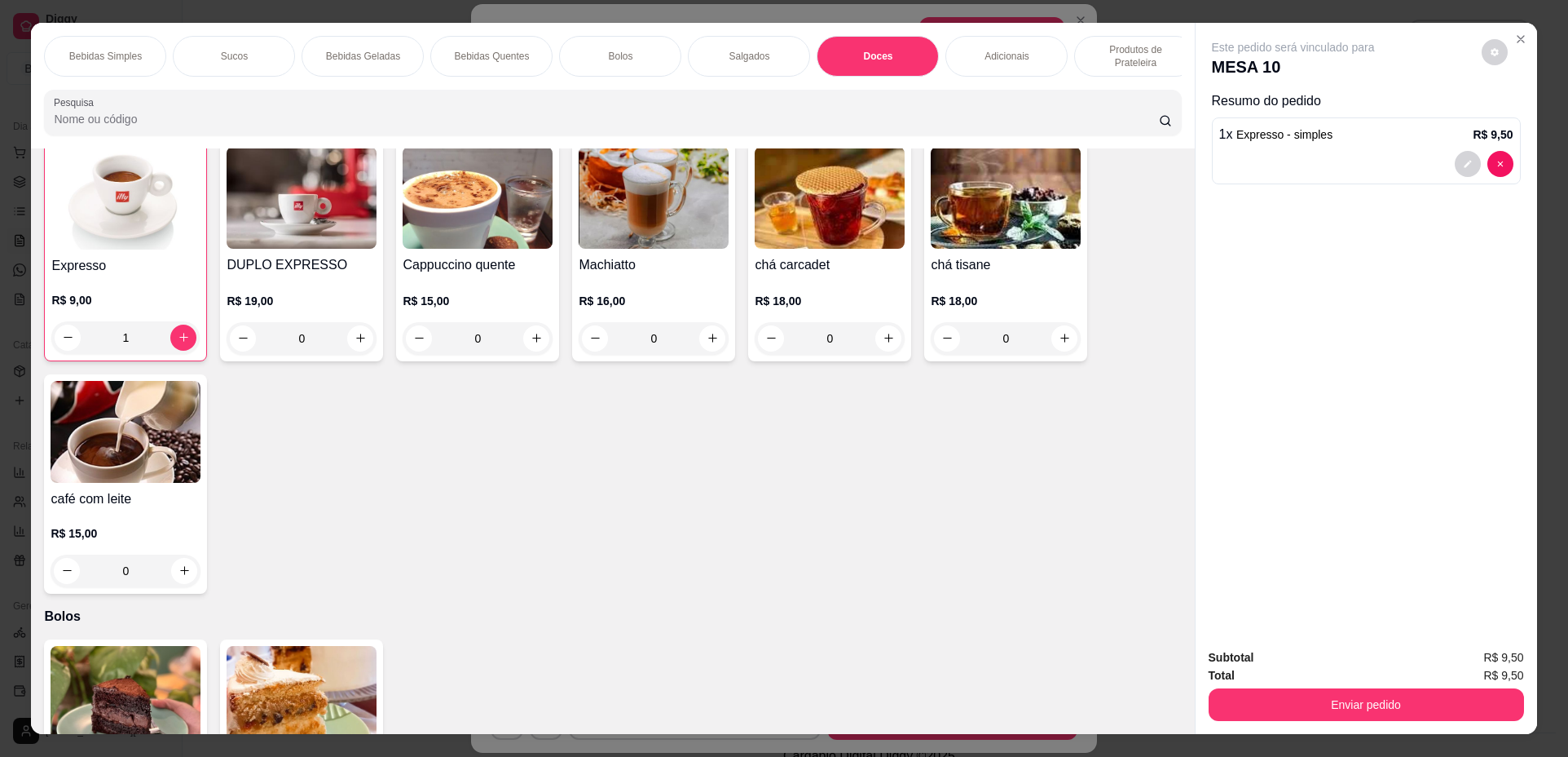
scroll to position [29, 0]
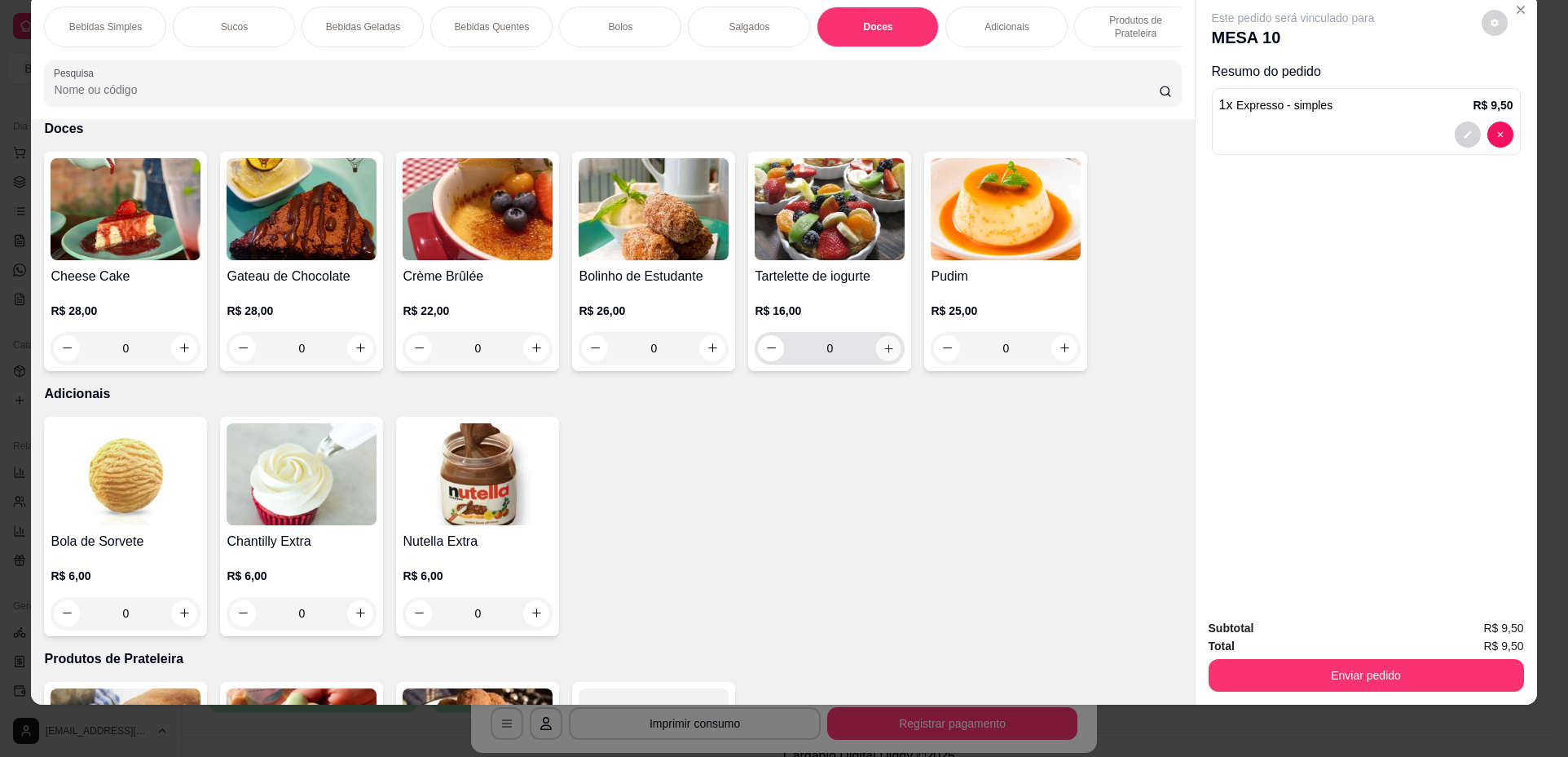
click at [882, 355] on icon "increase-product-quantity" at bounding box center [888, 349] width 12 height 12
type input "1"
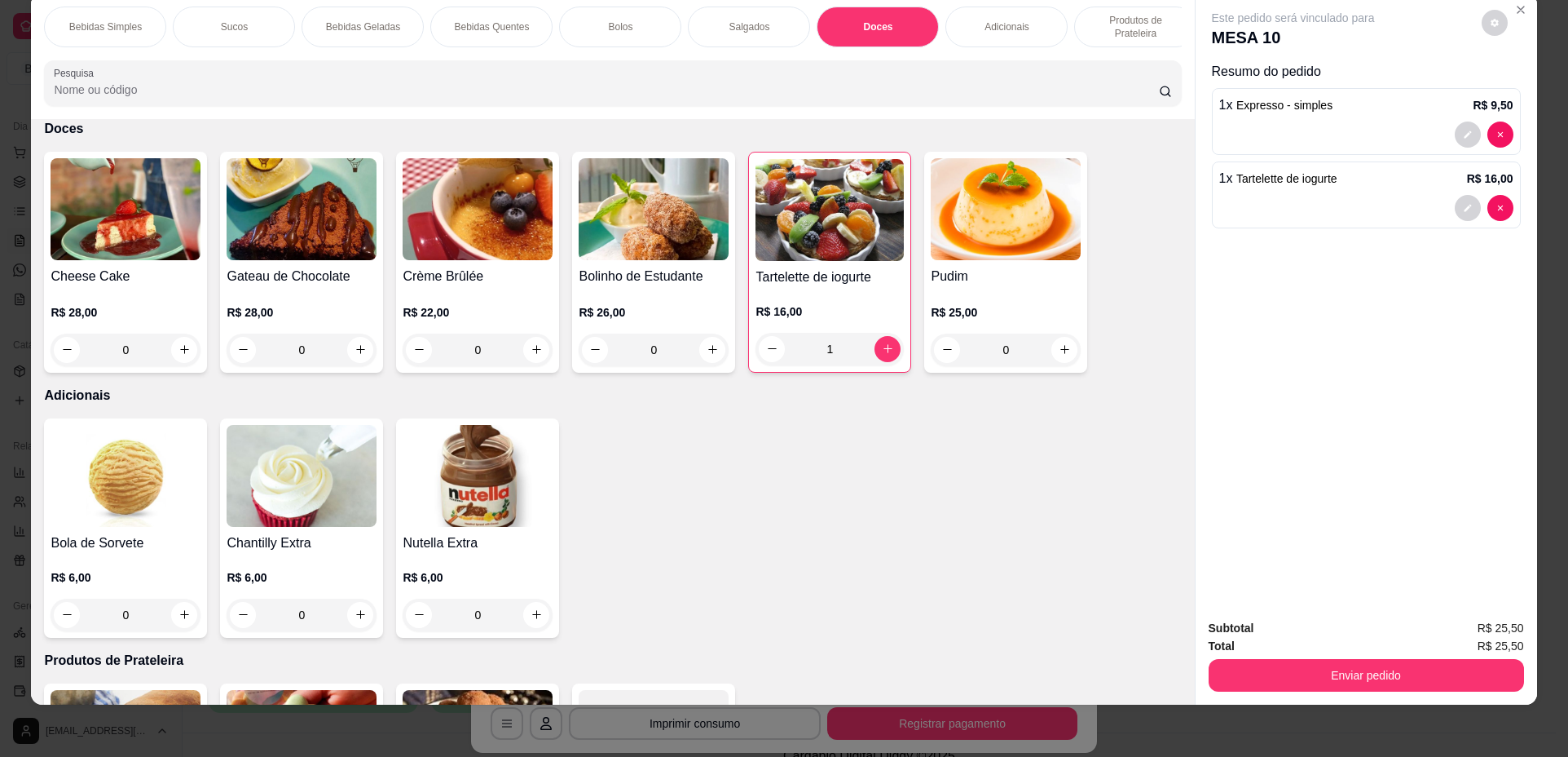
click at [1404, 658] on div "Enviar pedido" at bounding box center [1366, 673] width 315 height 37
click at [1391, 678] on button "Enviar pedido" at bounding box center [1365, 676] width 306 height 32
click at [1340, 643] on button "Não registrar e enviar pedido" at bounding box center [1312, 635] width 165 height 30
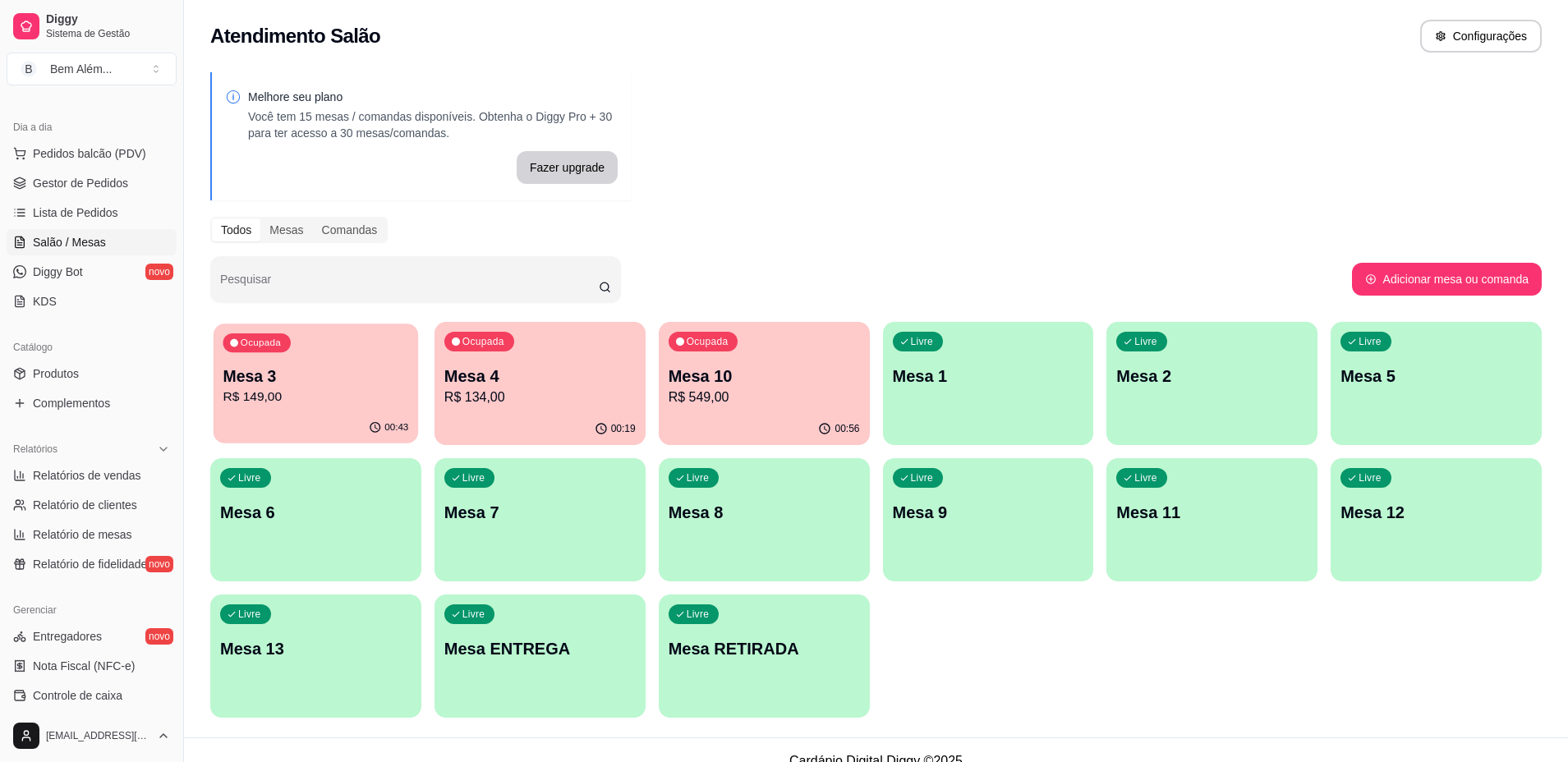
click at [316, 410] on div "Ocupada Mesa 3 R$ 149,00" at bounding box center [316, 367] width 204 height 89
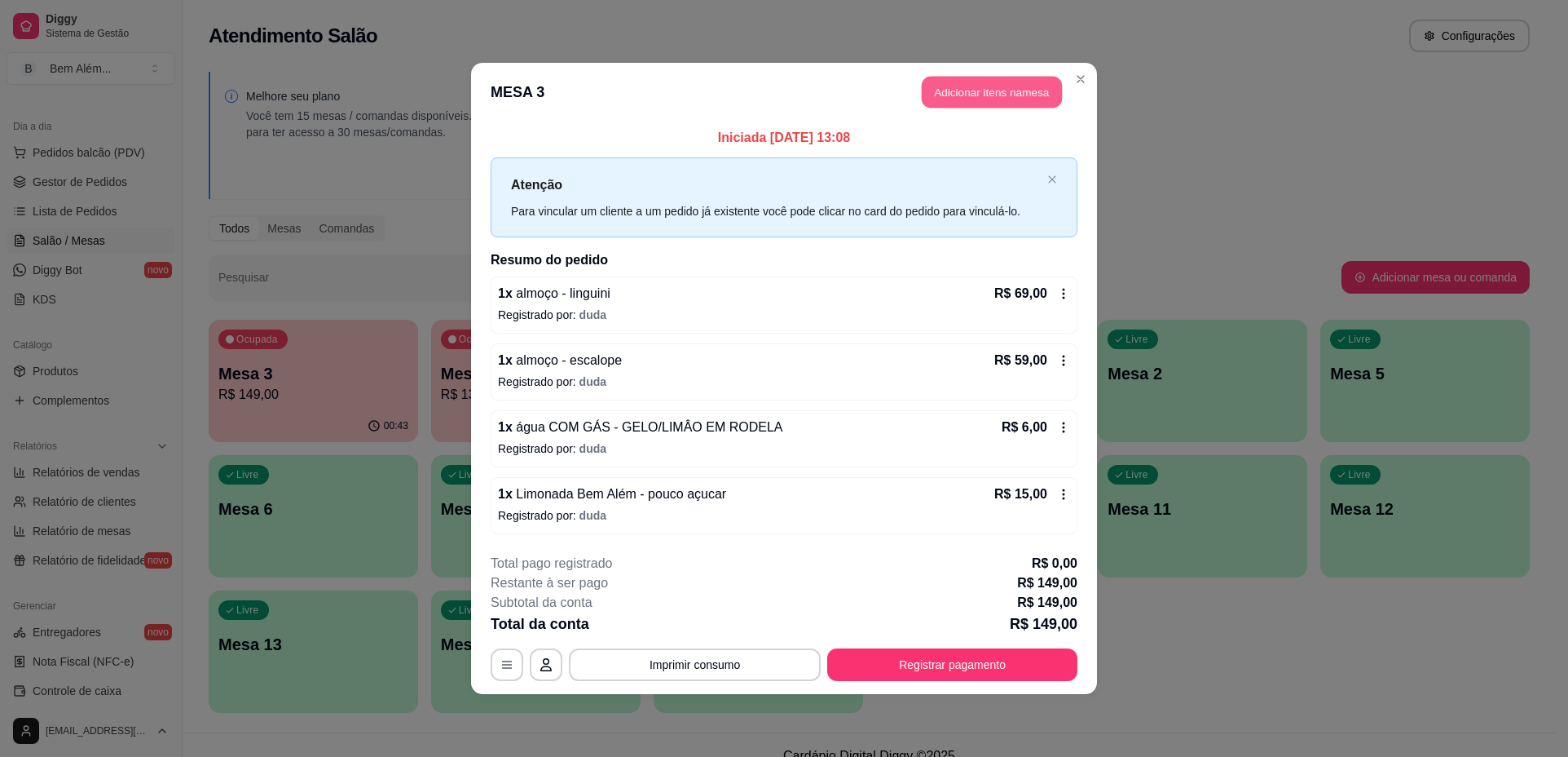
click at [958, 89] on button "Adicionar itens na mesa" at bounding box center [992, 93] width 140 height 32
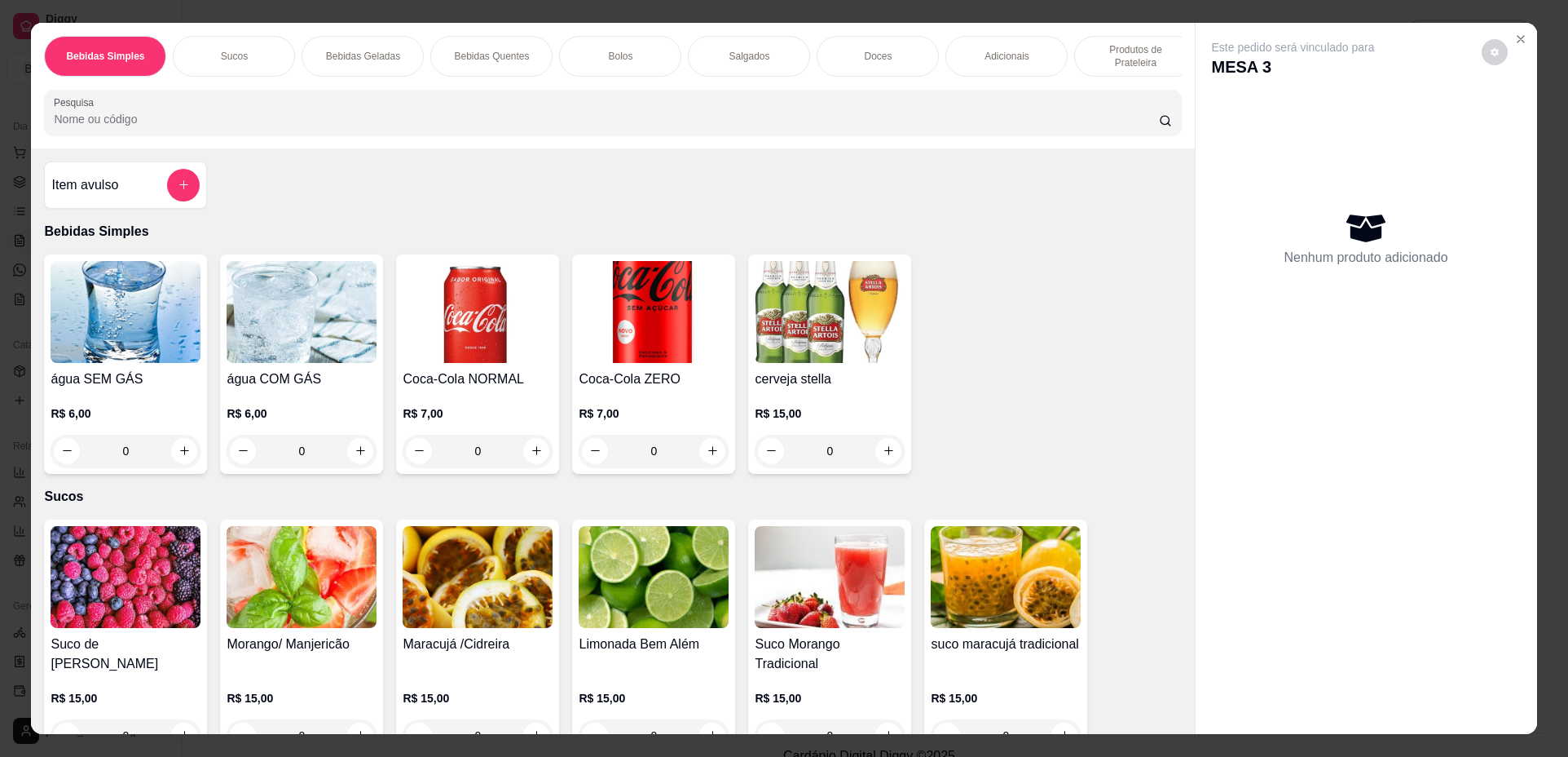
click at [887, 48] on div "Doces" at bounding box center [878, 56] width 122 height 41
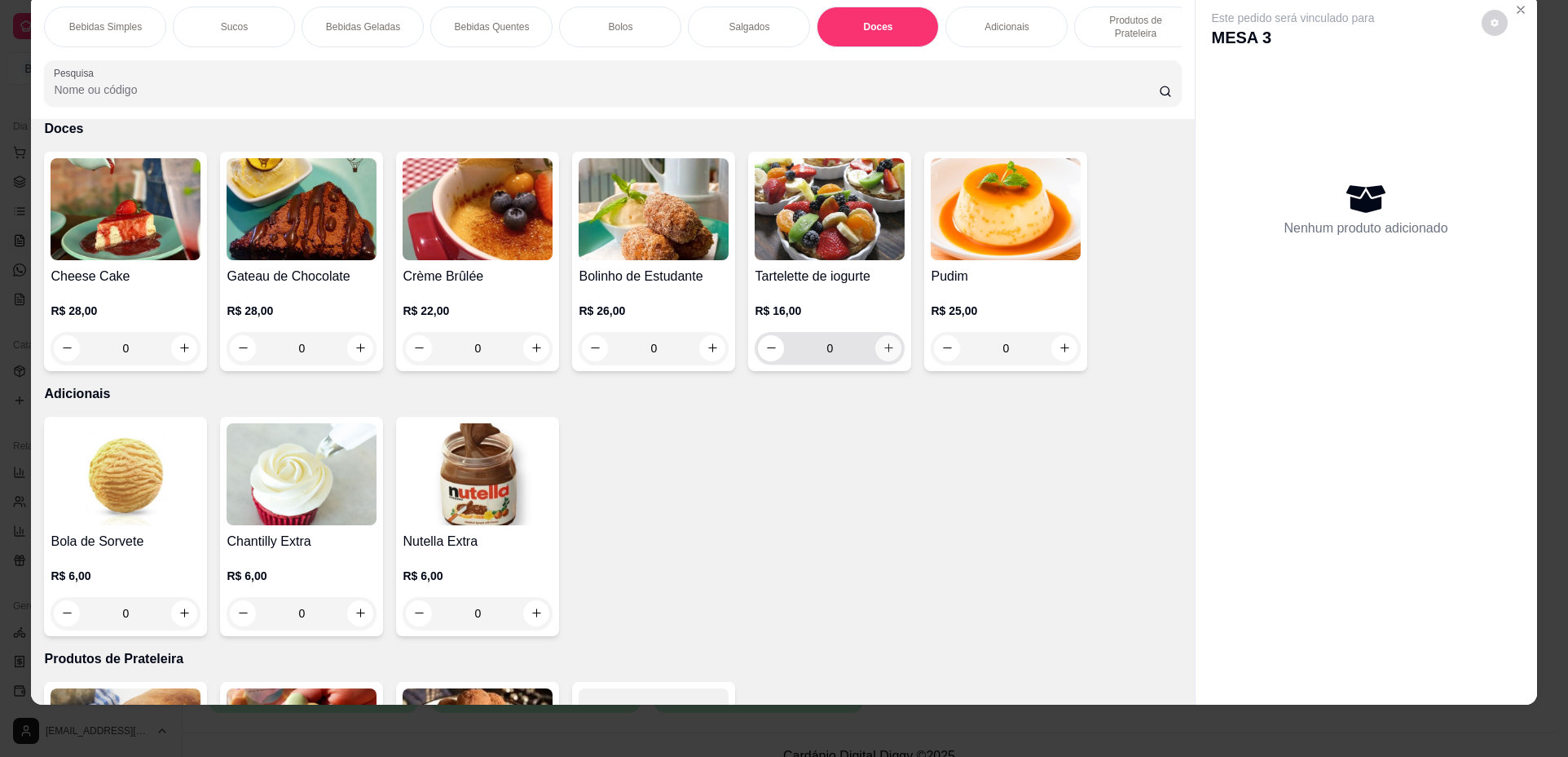
click at [886, 354] on icon "increase-product-quantity" at bounding box center [888, 348] width 12 height 12
type input "1"
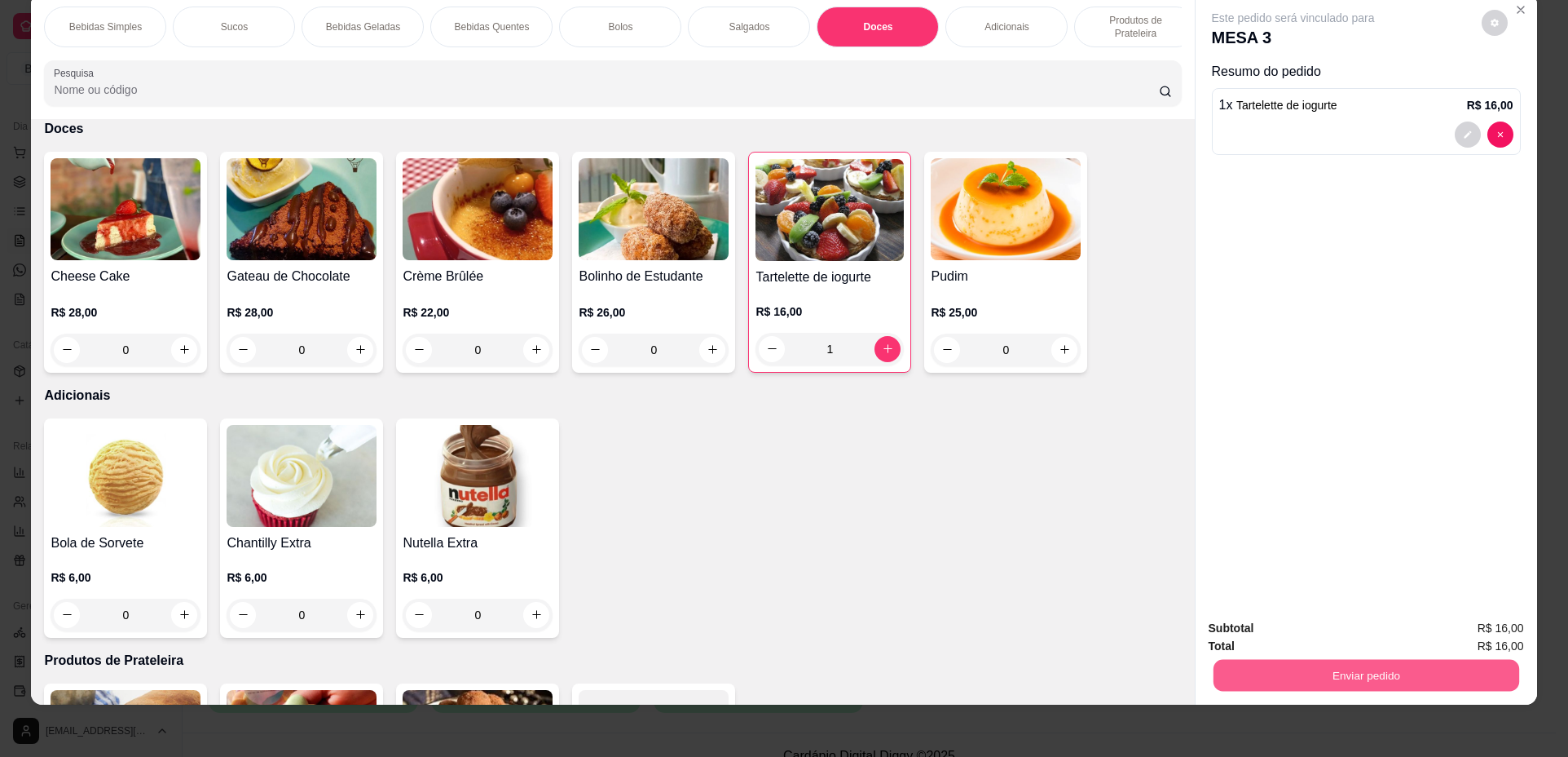
click at [1332, 670] on button "Enviar pedido" at bounding box center [1365, 676] width 306 height 32
click at [1311, 639] on button "Não registrar e enviar pedido" at bounding box center [1312, 635] width 165 height 30
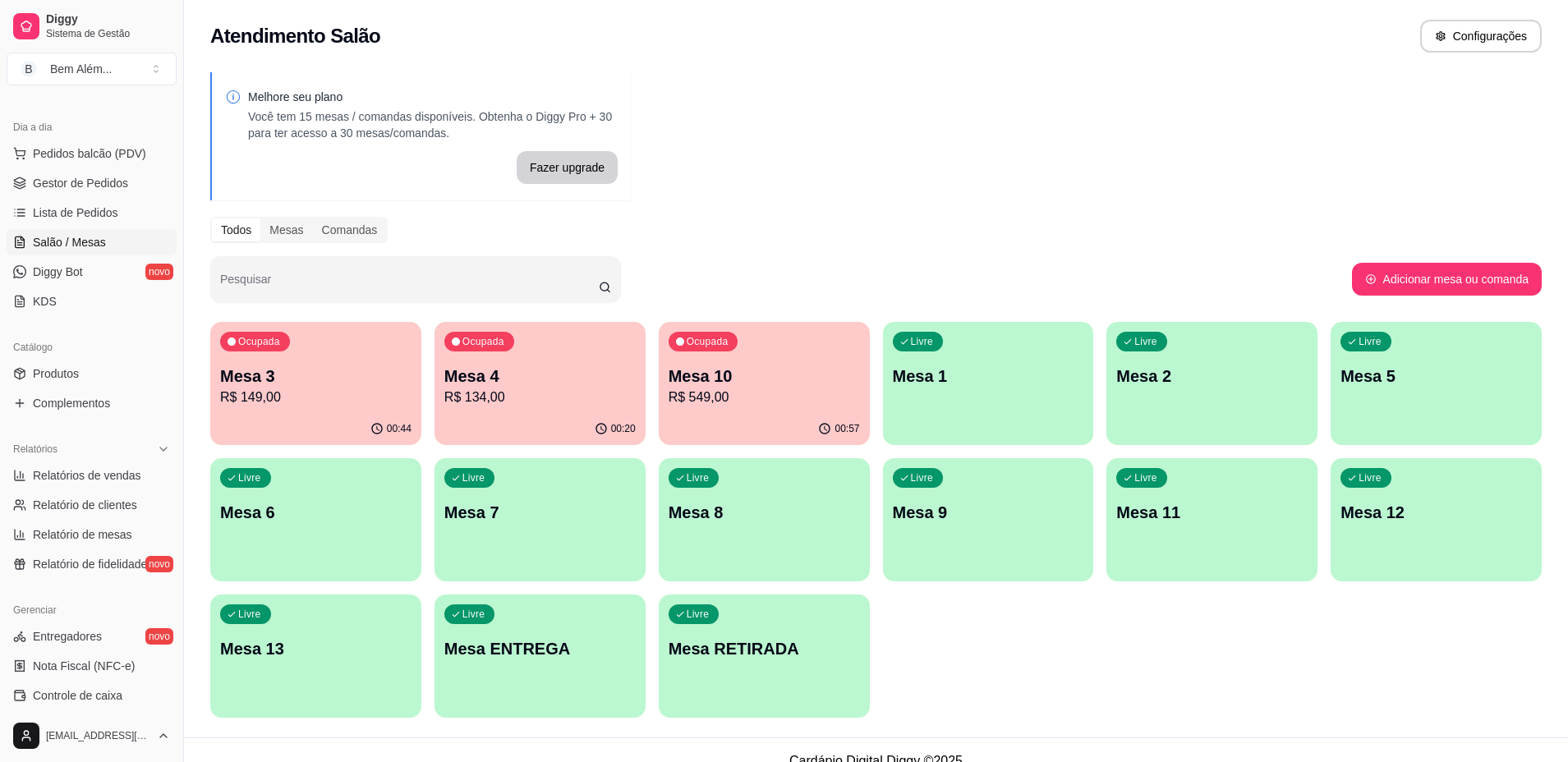
click at [708, 400] on p "R$ 549,00" at bounding box center [764, 397] width 192 height 20
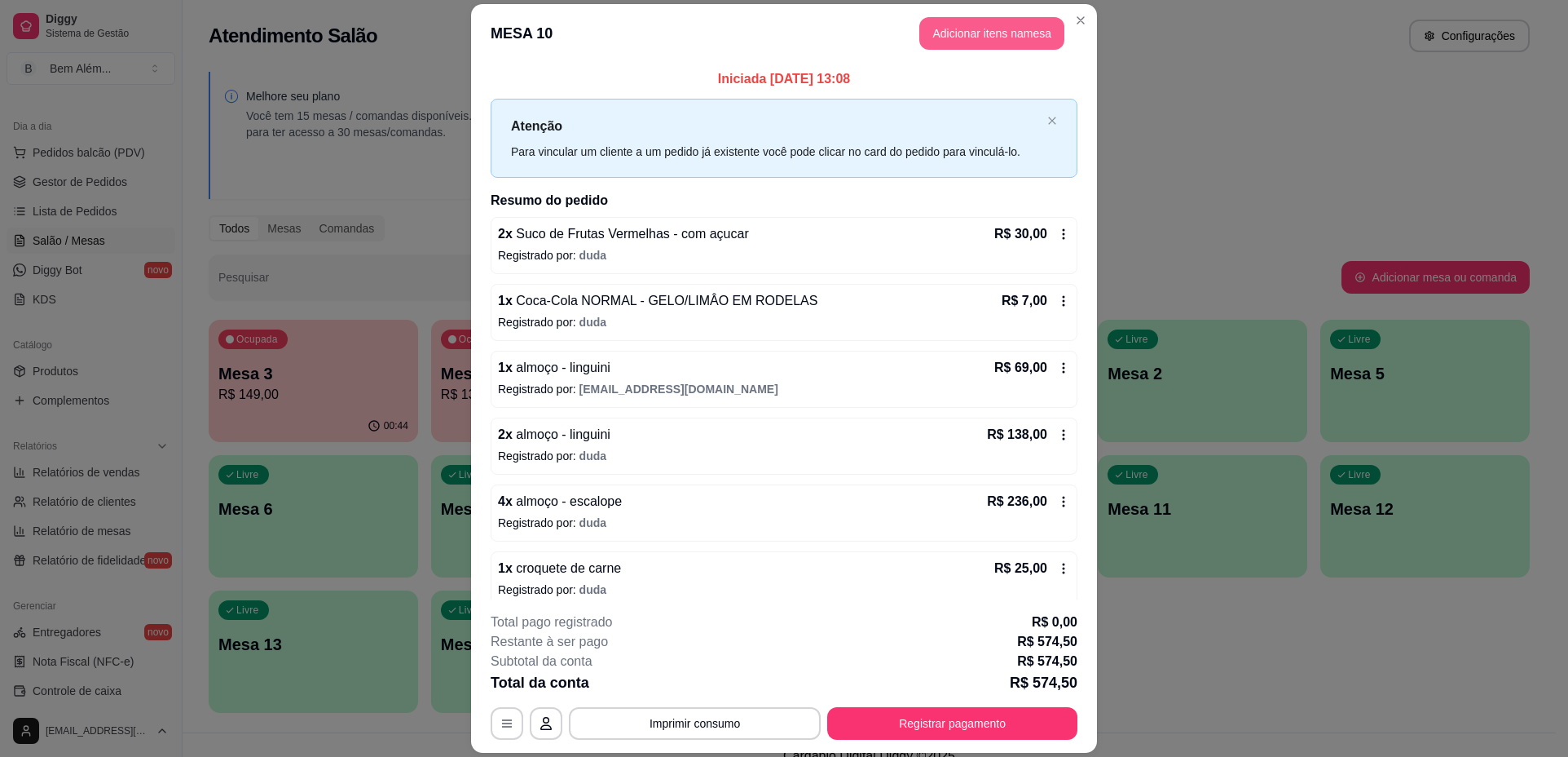
click at [967, 27] on button "Adicionar itens na mesa" at bounding box center [991, 33] width 145 height 32
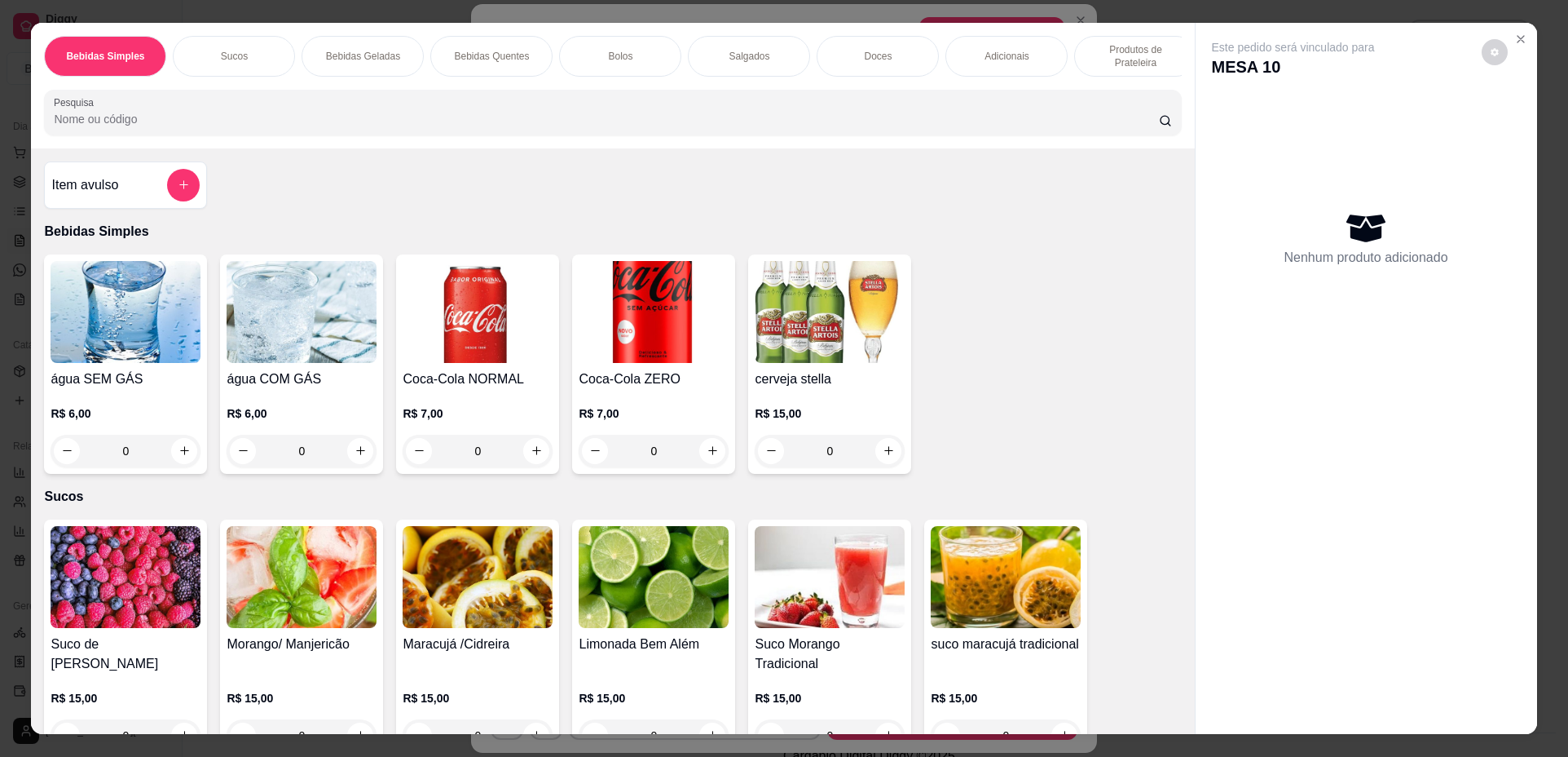
click at [840, 61] on div "Doces" at bounding box center [878, 56] width 122 height 41
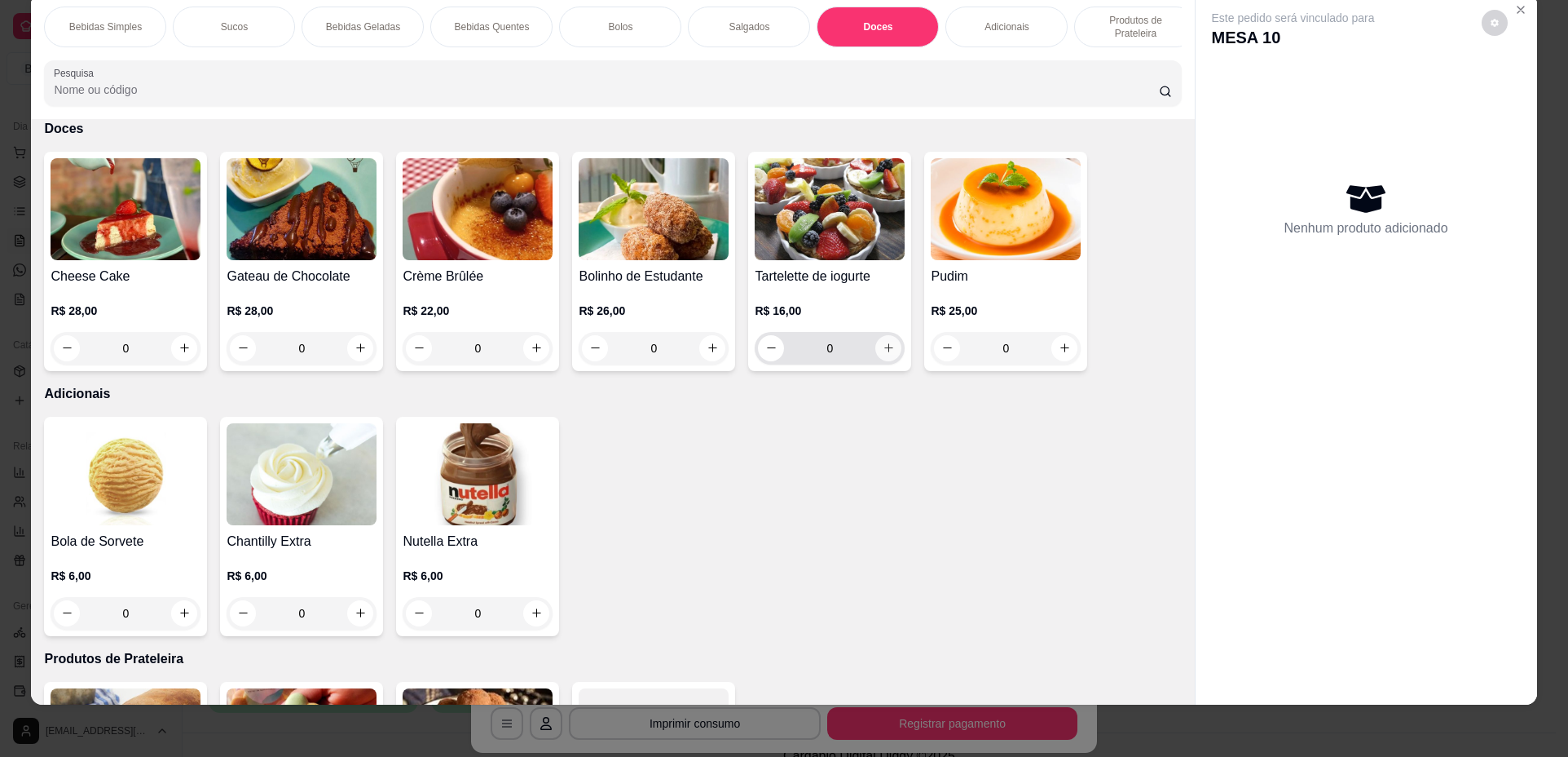
click at [886, 354] on icon "increase-product-quantity" at bounding box center [888, 348] width 12 height 12
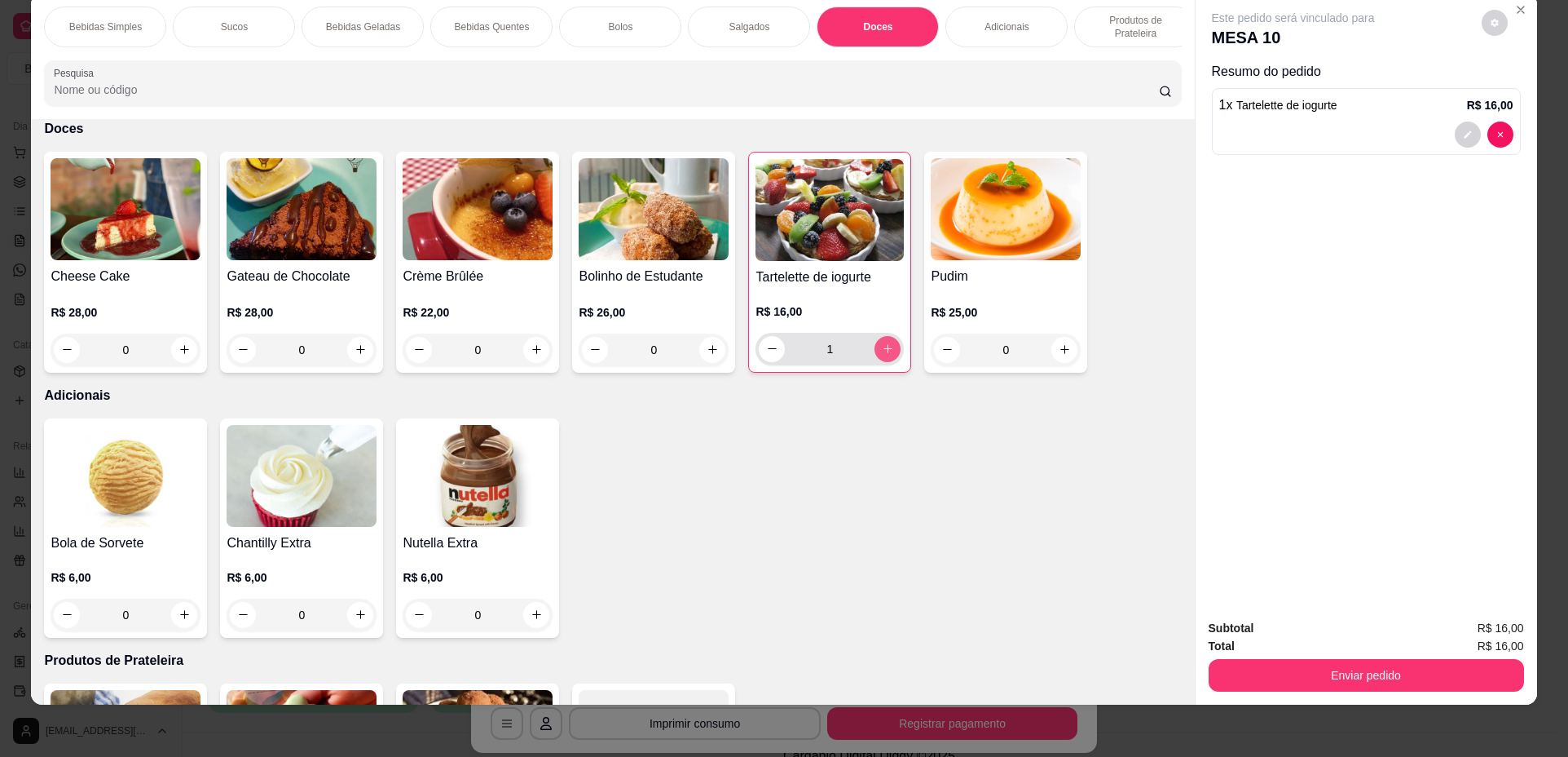
type input "1"
click at [633, 27] on div "Bolos" at bounding box center [620, 27] width 122 height 41
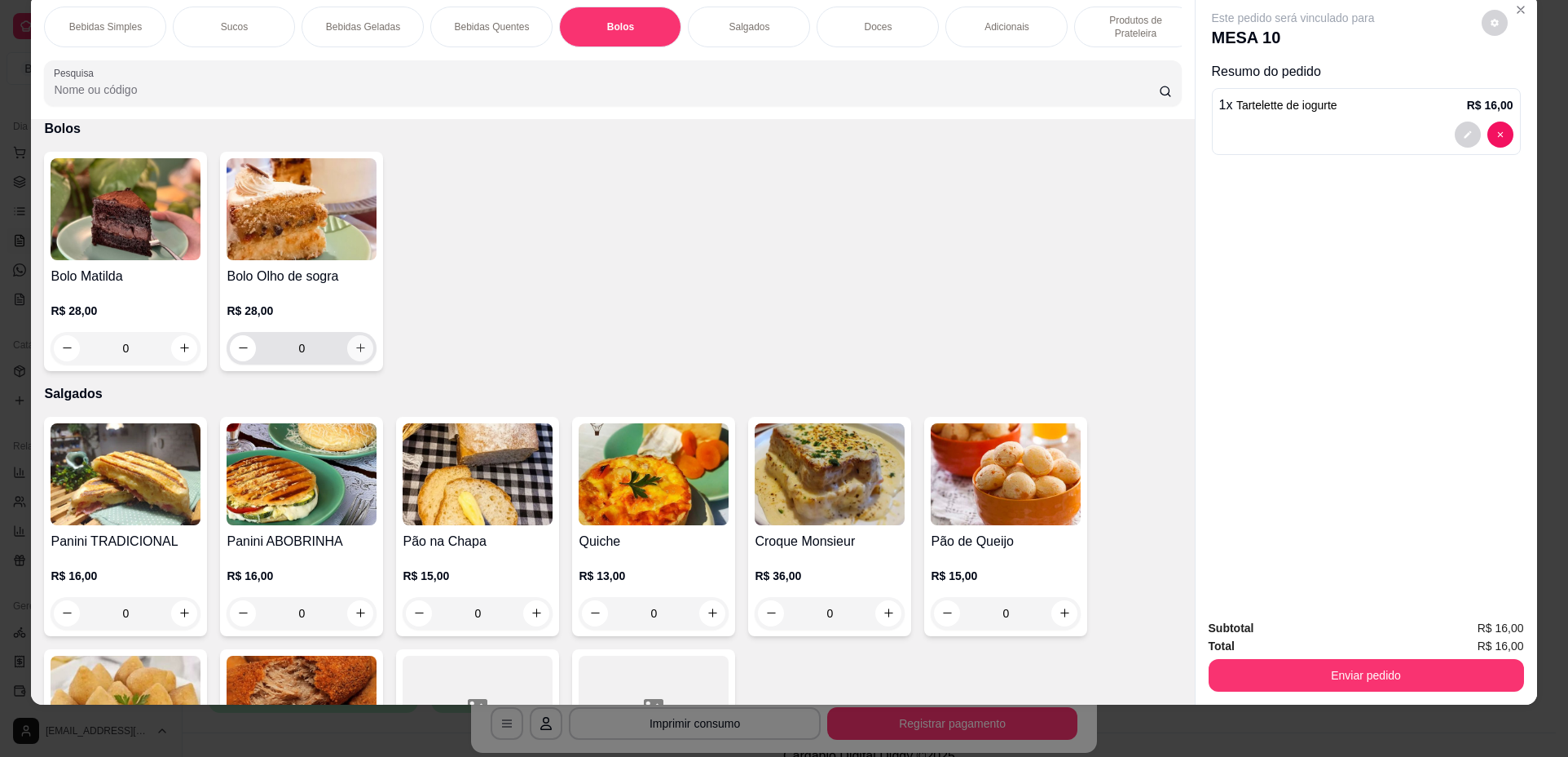
click at [347, 361] on button "increase-product-quantity" at bounding box center [361, 349] width 27 height 27
type input "1"
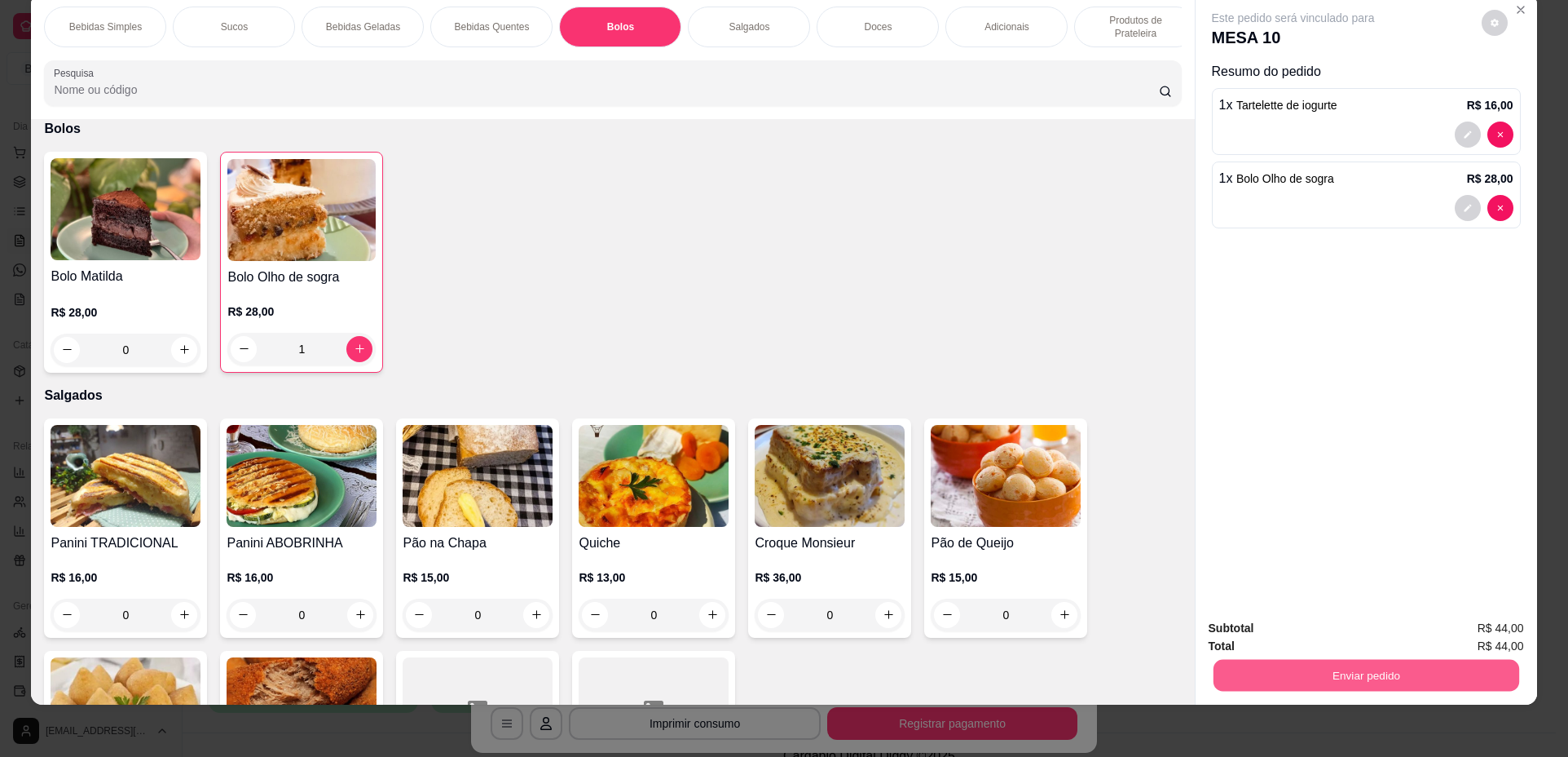
click at [1277, 669] on button "Enviar pedido" at bounding box center [1365, 676] width 306 height 32
click at [1279, 640] on button "Não registrar e enviar pedido" at bounding box center [1312, 635] width 169 height 31
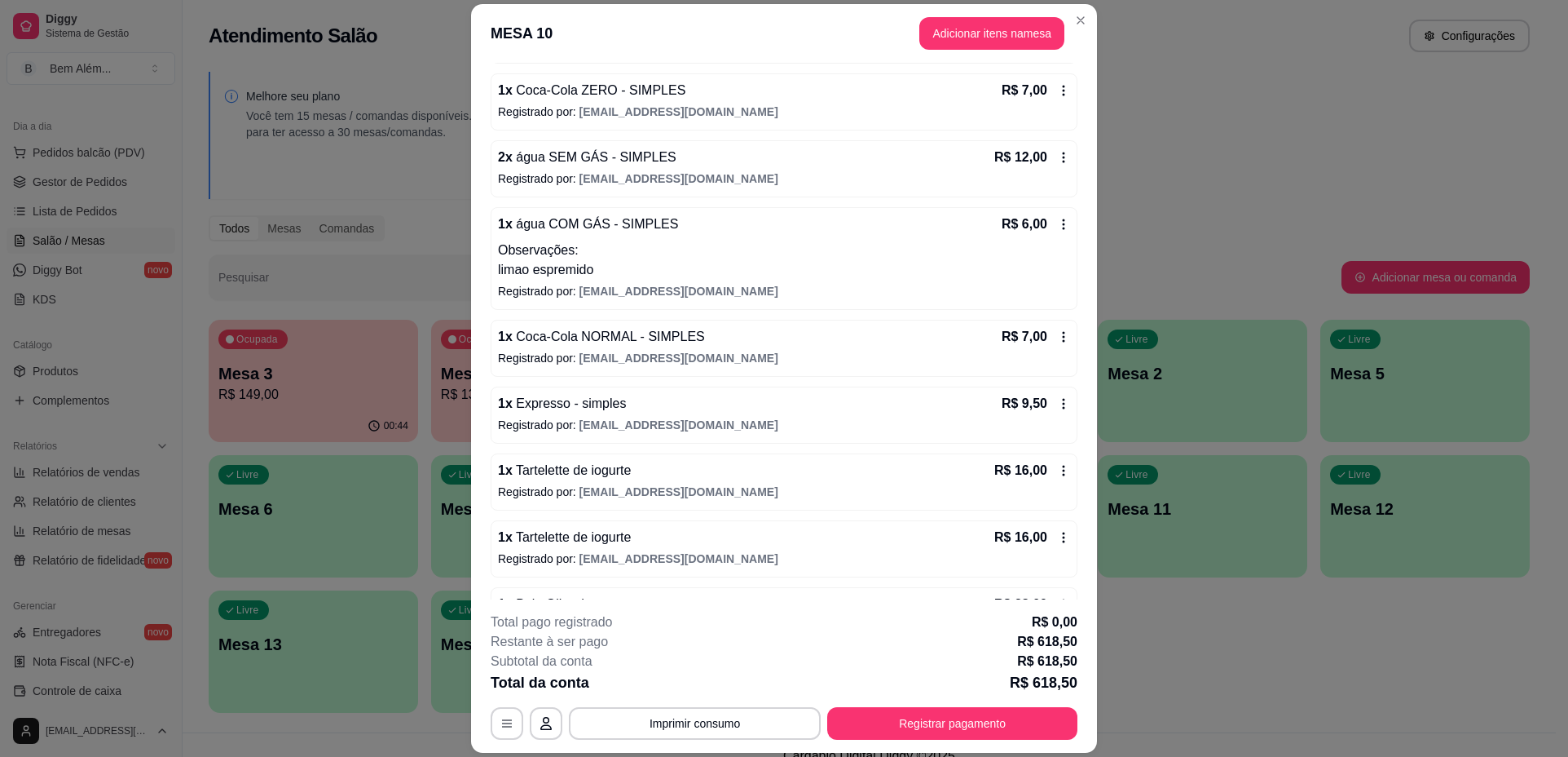
scroll to position [775, 0]
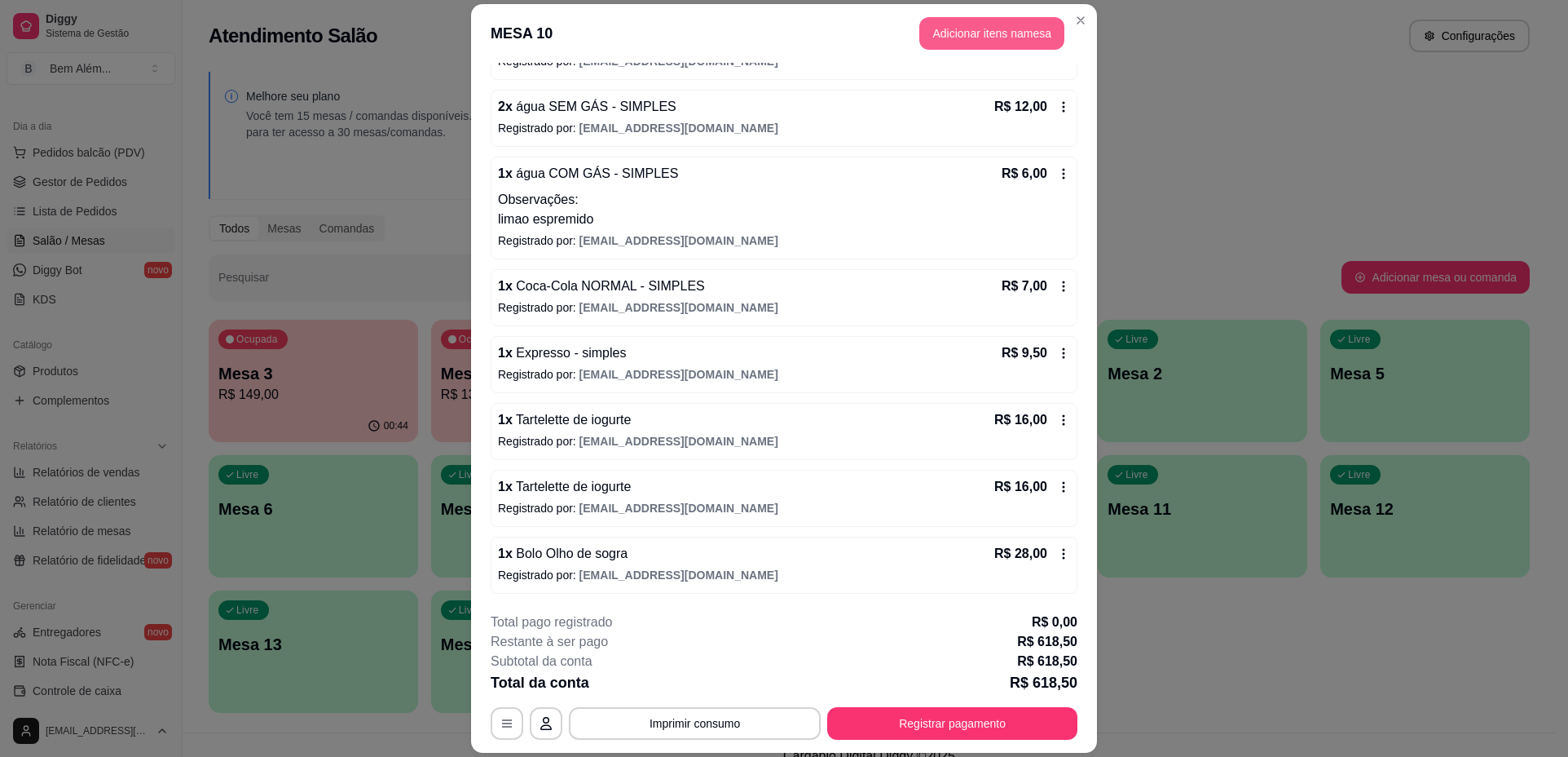
click at [970, 31] on button "Adicionar itens na mesa" at bounding box center [991, 33] width 145 height 32
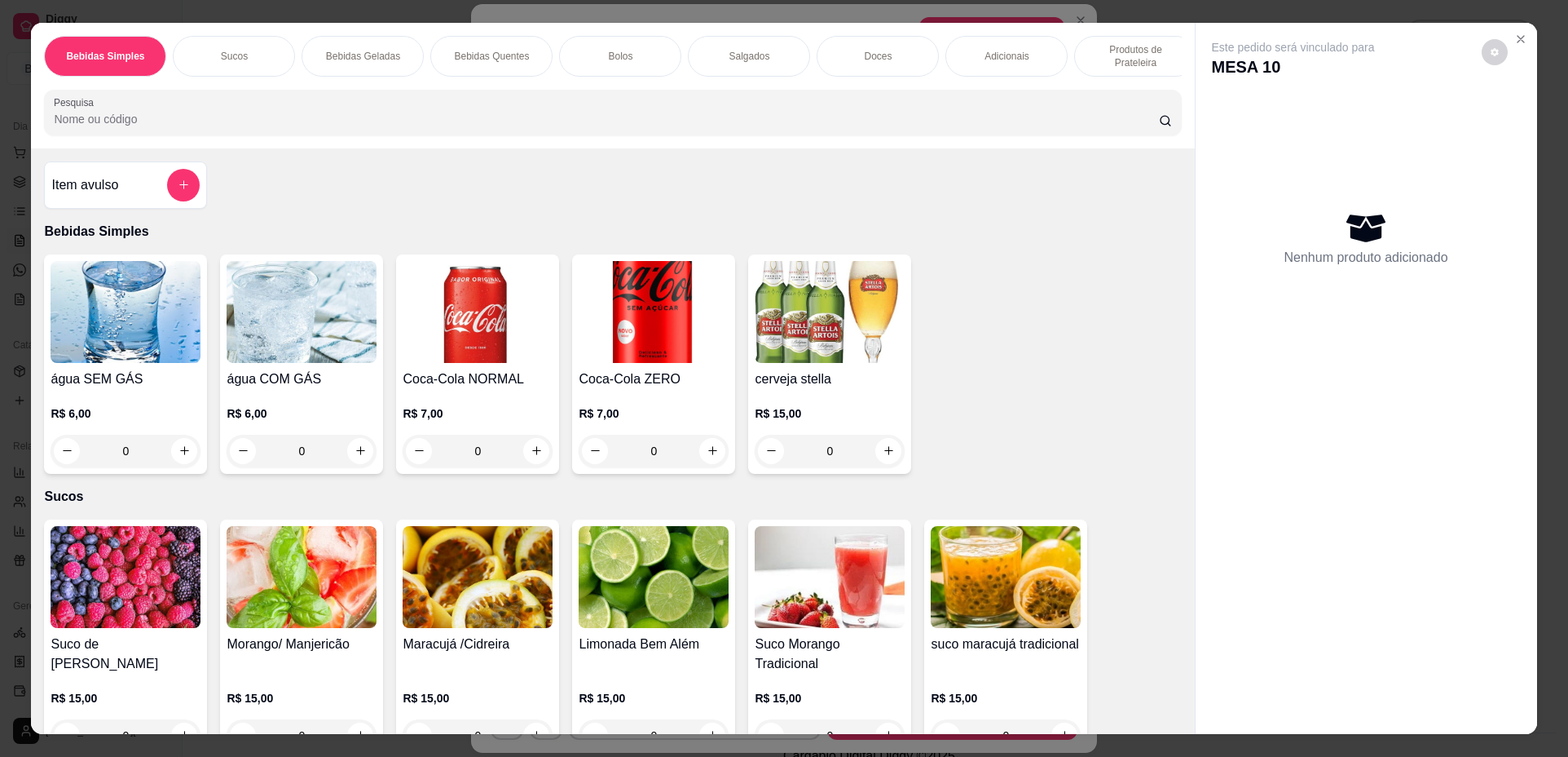
click at [437, 56] on div "Bebidas Quentes" at bounding box center [491, 56] width 122 height 41
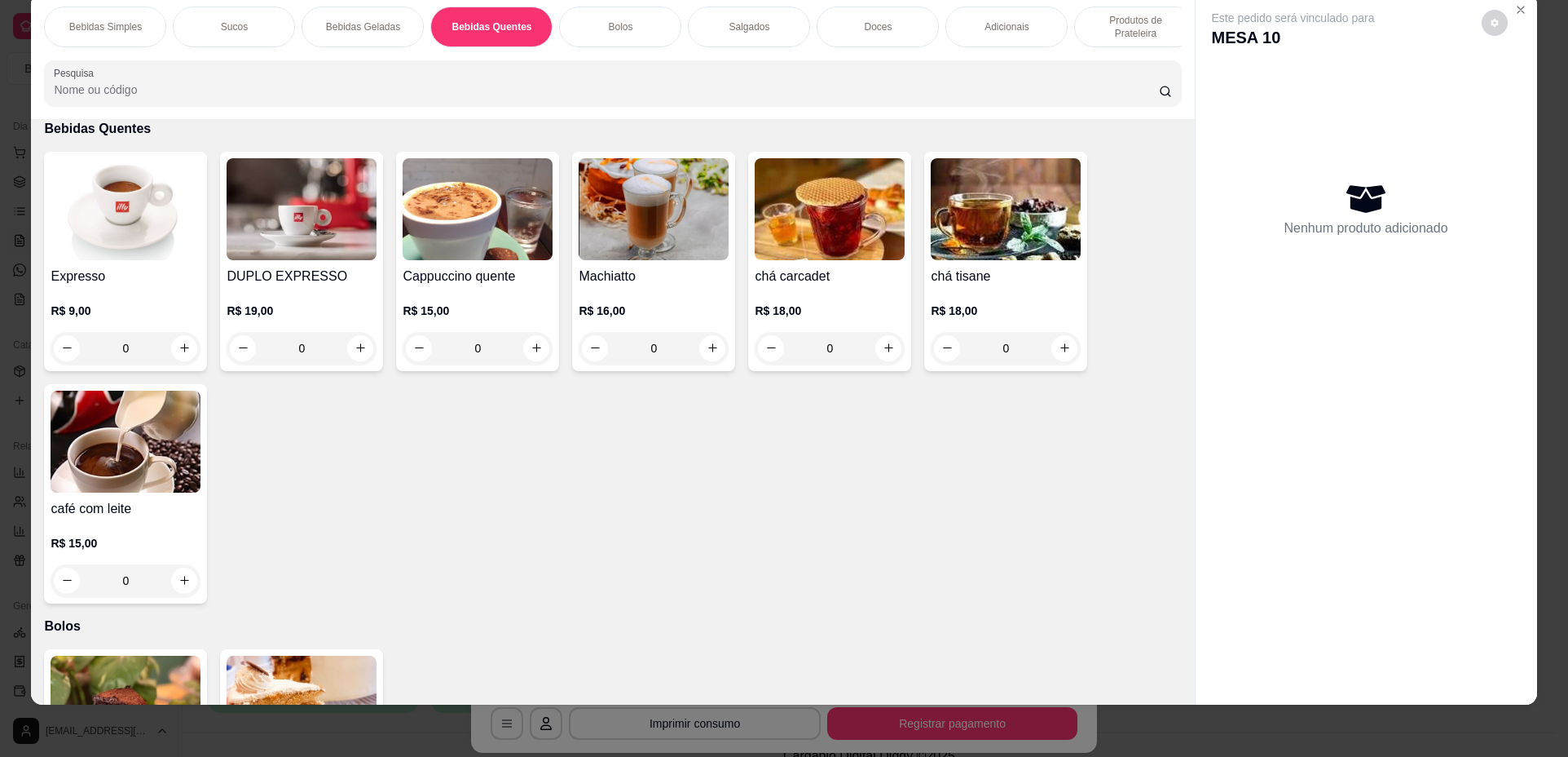
click at [179, 363] on div "0" at bounding box center [125, 348] width 150 height 32
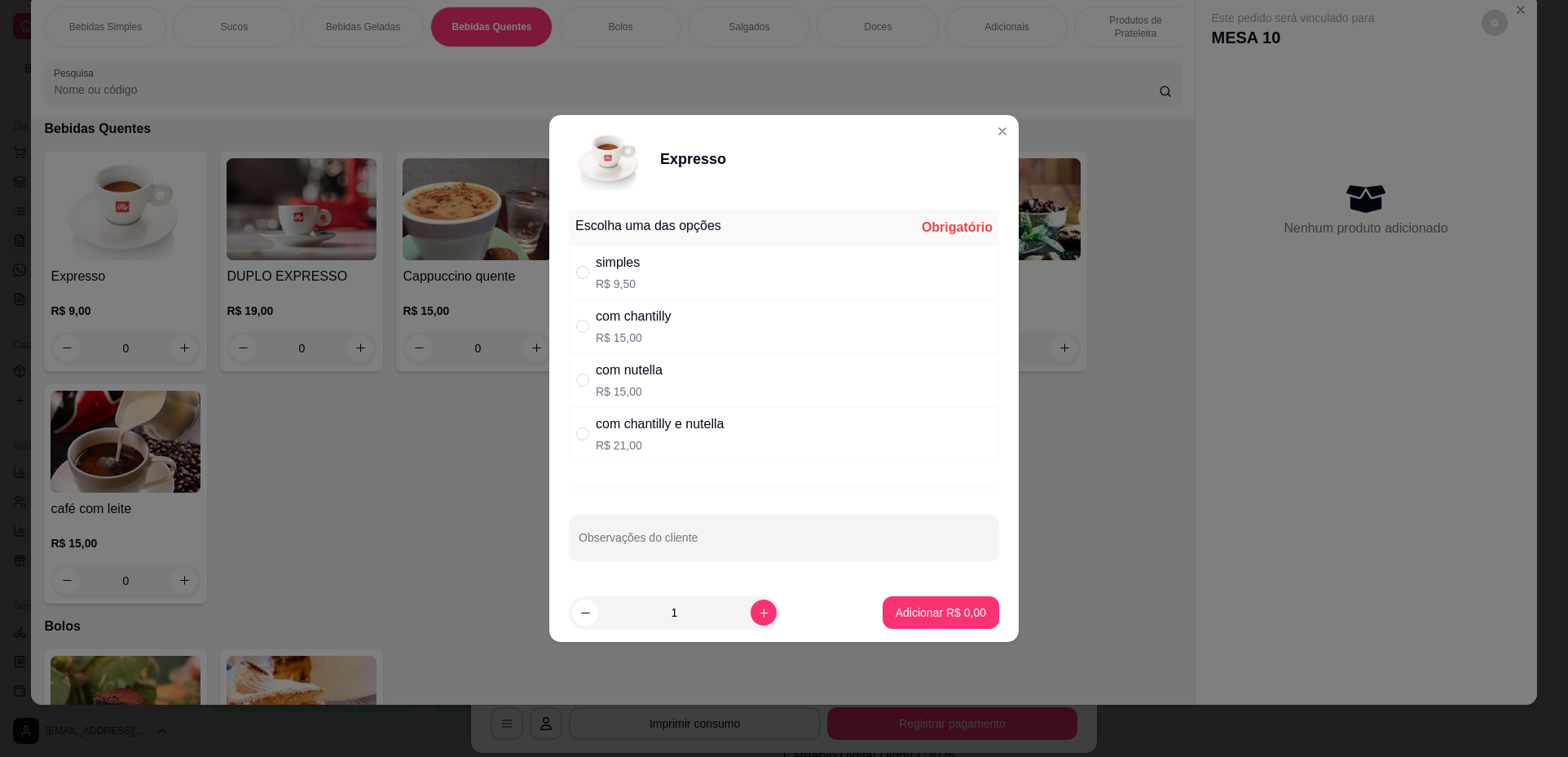
click at [688, 284] on div "simples R$ 9,50" at bounding box center [784, 272] width 431 height 54
radio input "true"
click at [923, 618] on p "Adicionar R$ 9,50" at bounding box center [941, 612] width 91 height 16
type input "1"
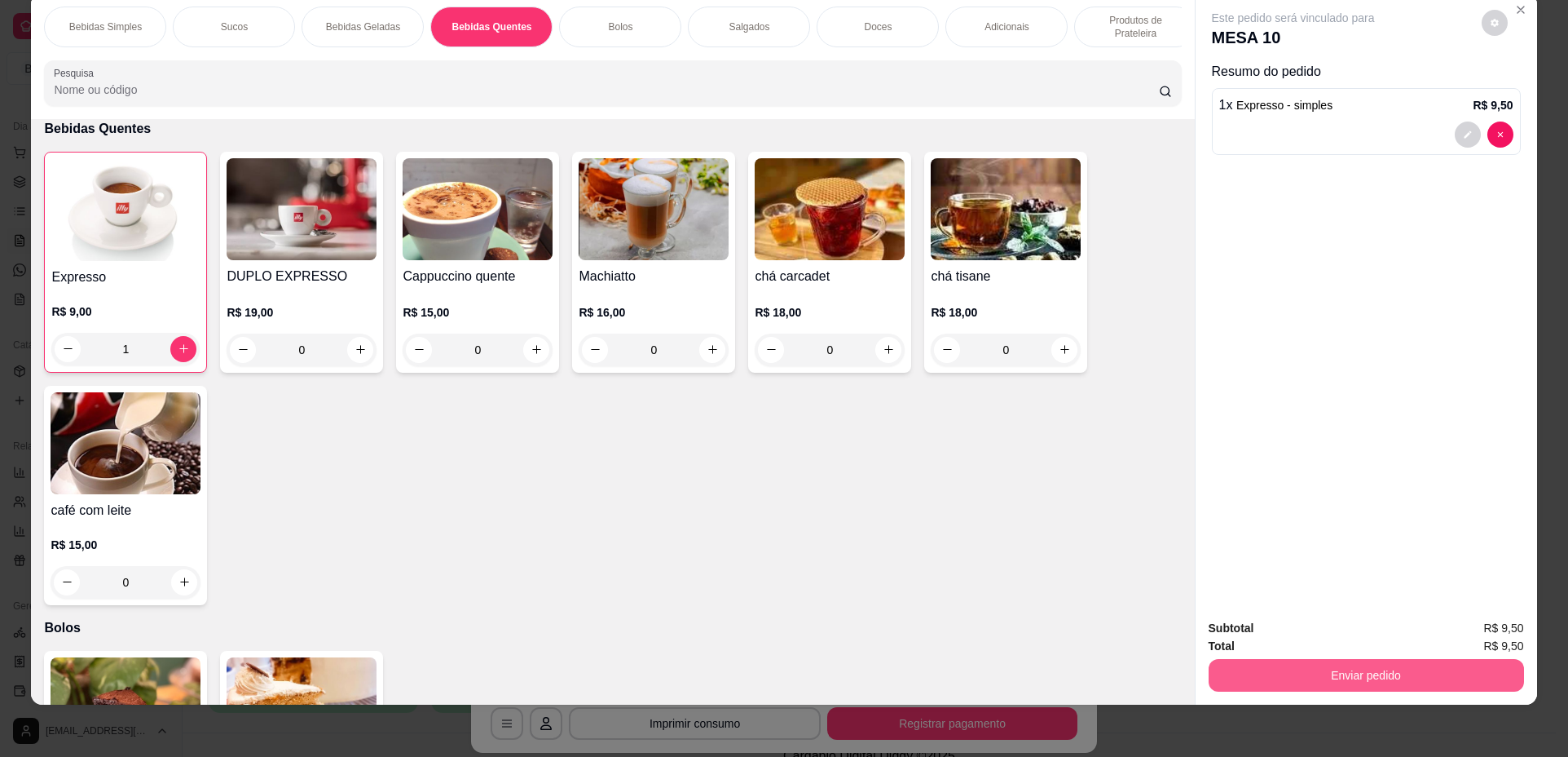
click at [1292, 693] on div "Subtotal R$ 9,50 Total R$ 9,50 Enviar pedido" at bounding box center [1366, 656] width 342 height 99
click at [1280, 675] on button "Enviar pedido" at bounding box center [1366, 676] width 315 height 32
click at [1283, 636] on button "Não registrar e enviar pedido" at bounding box center [1312, 635] width 169 height 31
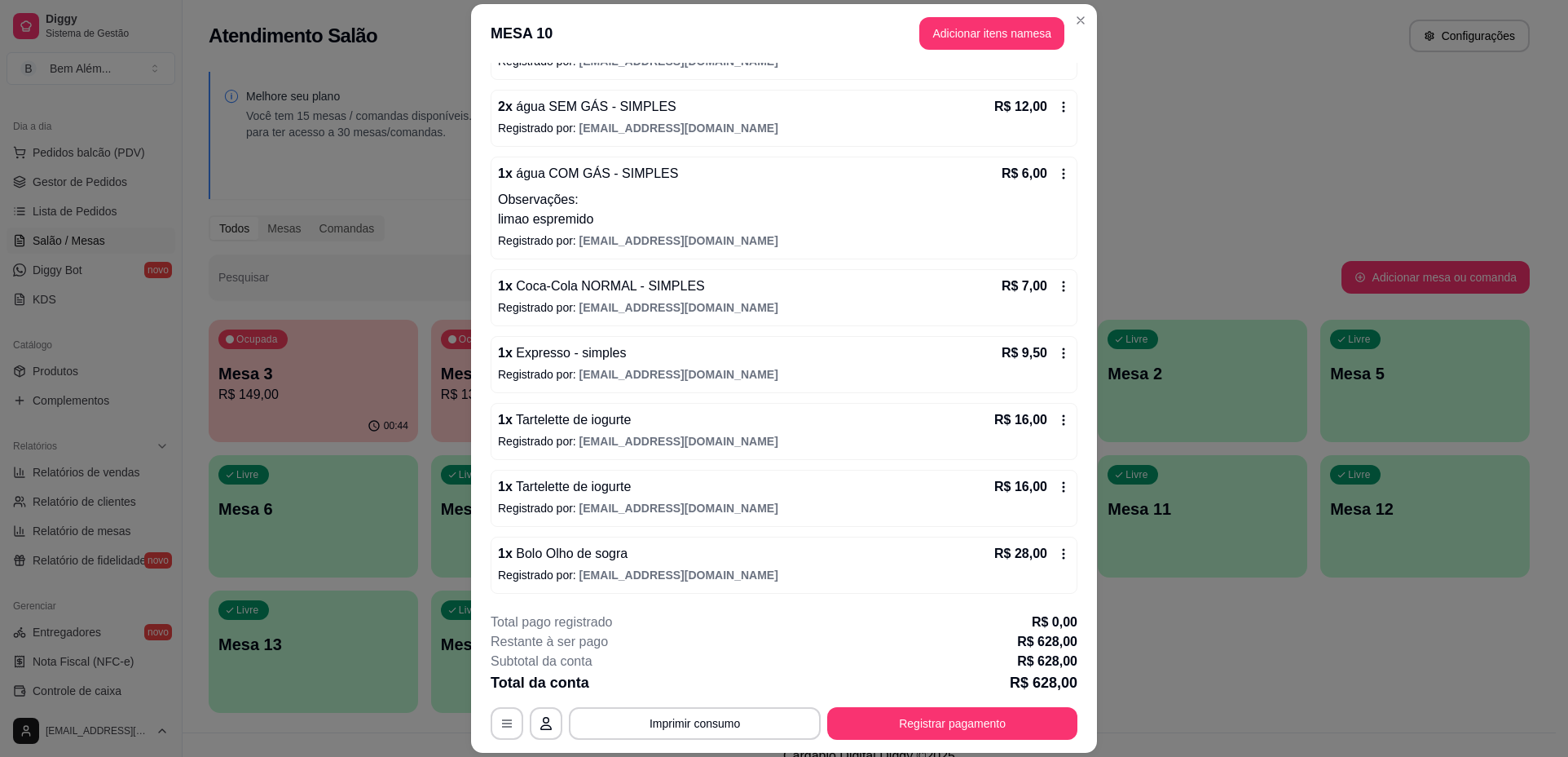
scroll to position [841, 0]
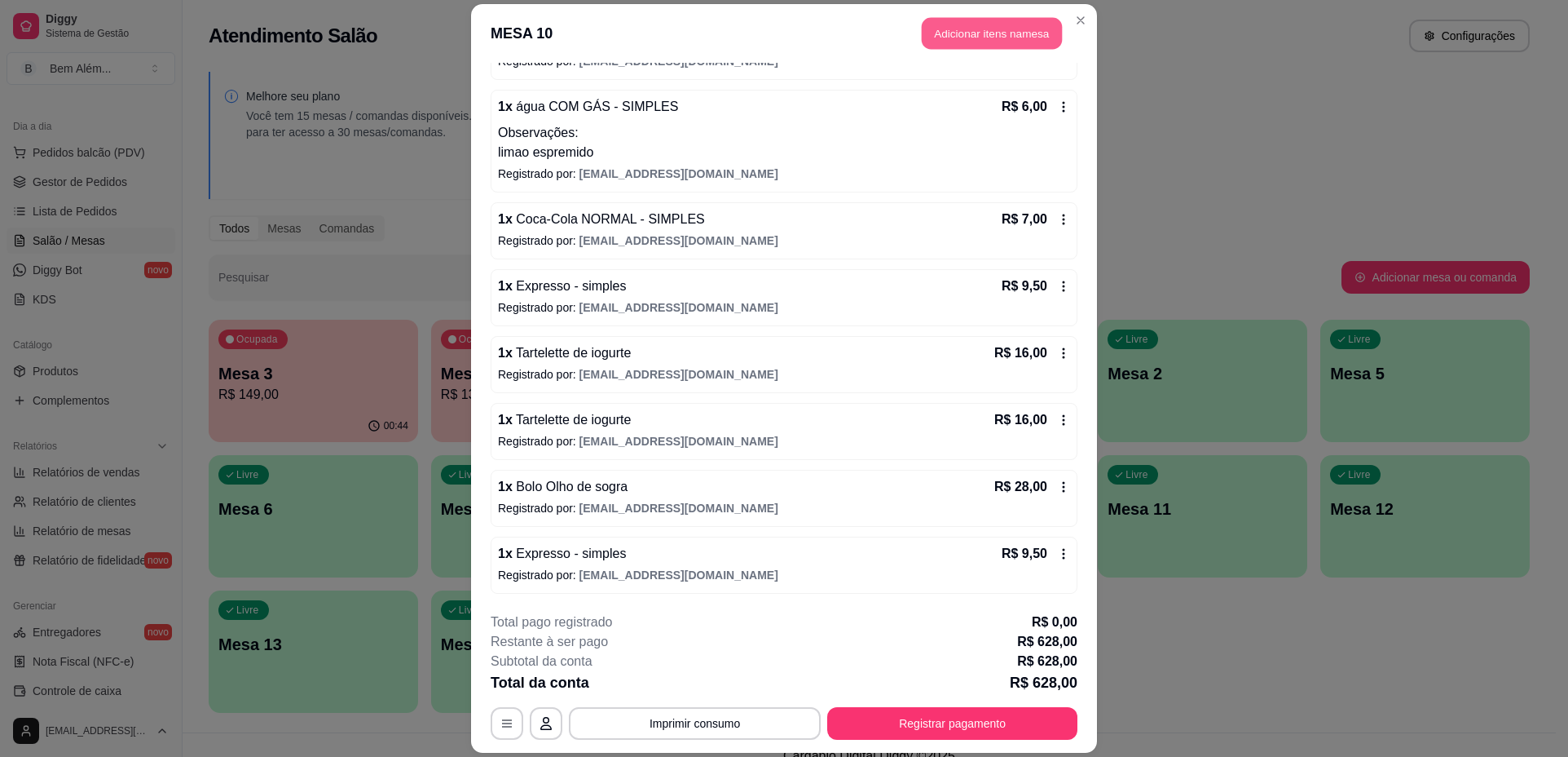
click at [1036, 32] on button "Adicionar itens na mesa" at bounding box center [992, 33] width 140 height 32
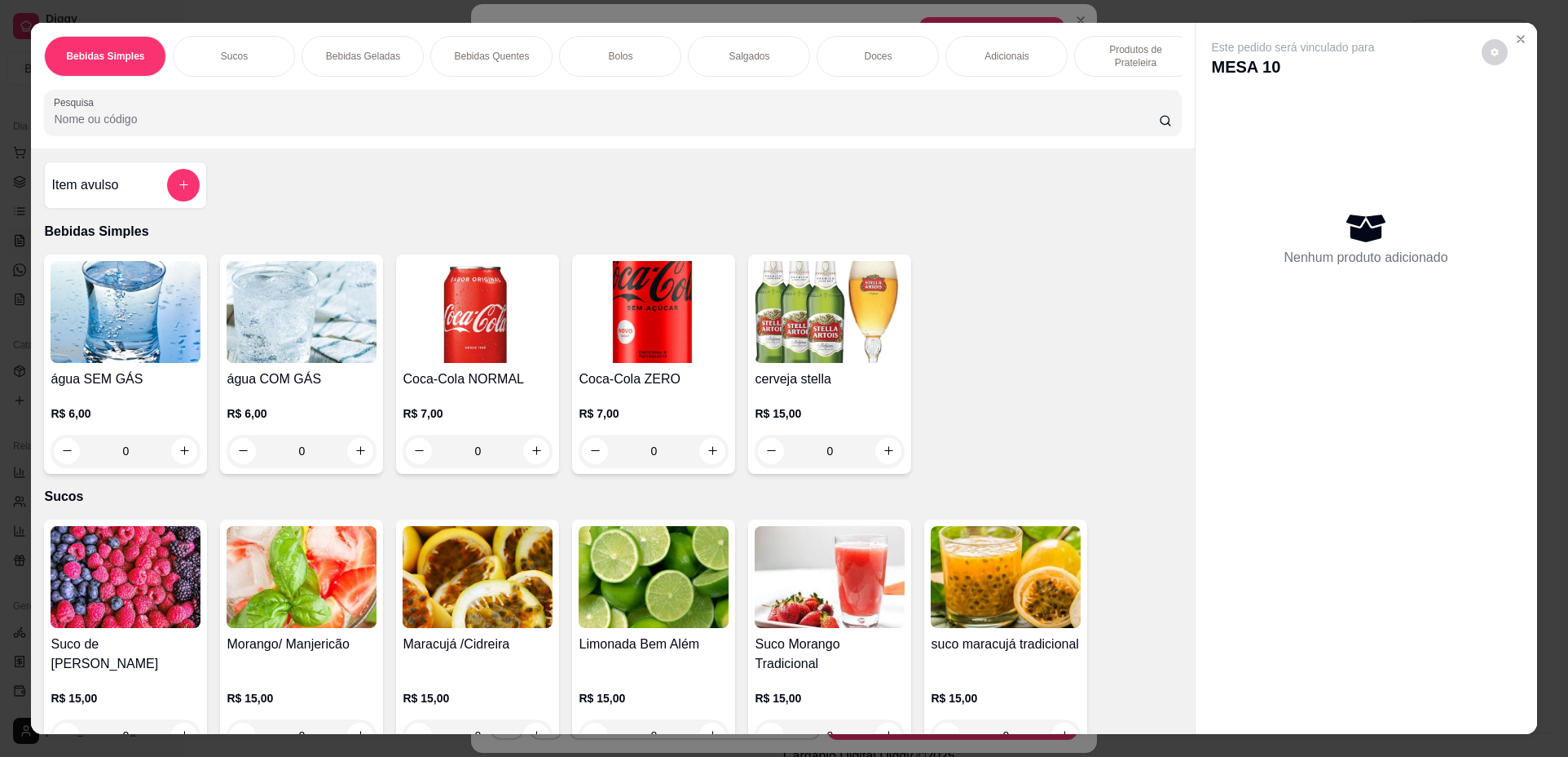
click at [490, 47] on div "Bebidas Quentes" at bounding box center [491, 56] width 122 height 41
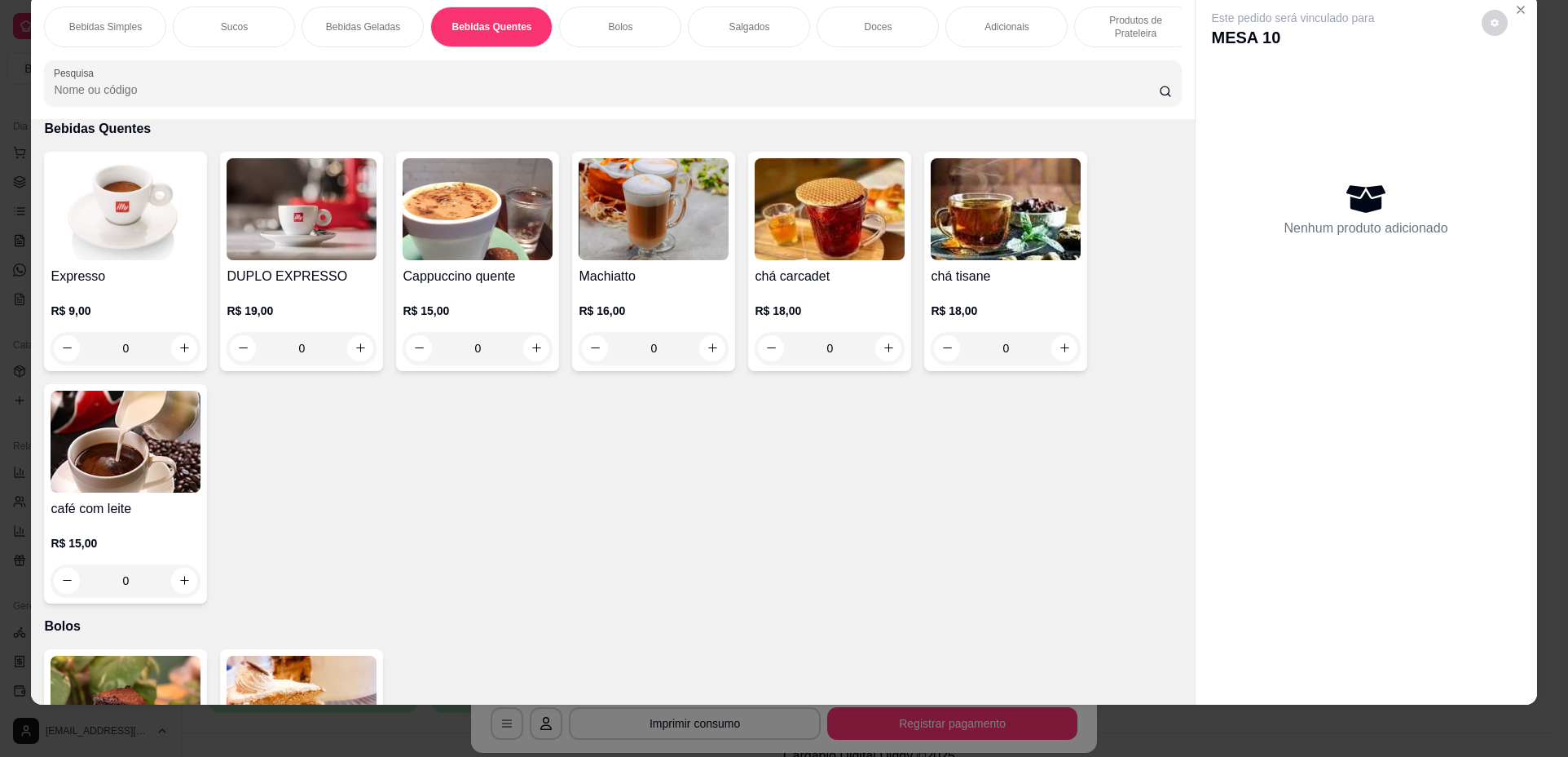
click at [136, 286] on h4 "Expresso" at bounding box center [125, 277] width 150 height 20
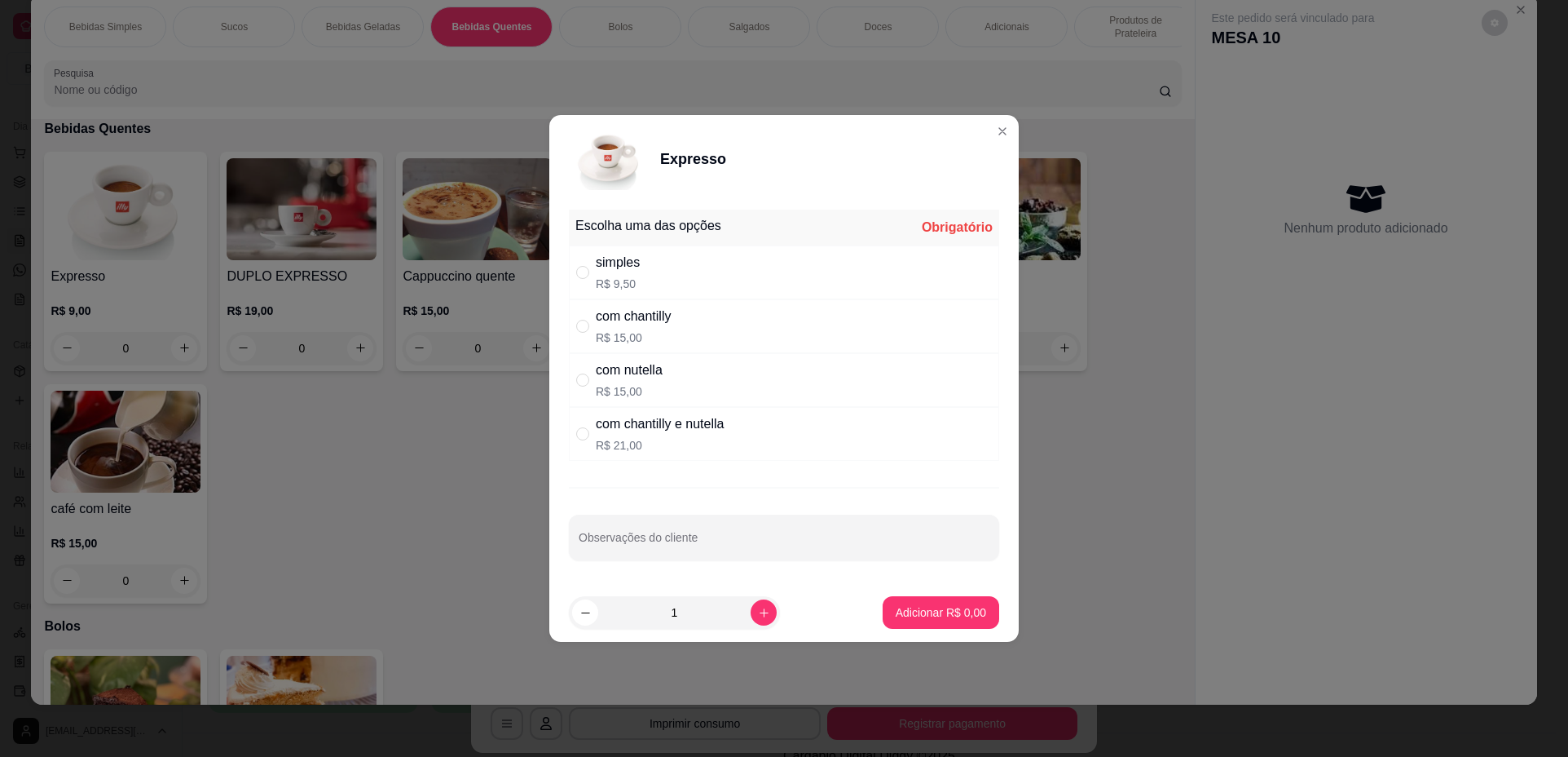
click at [815, 279] on div "simples R$ 9,50" at bounding box center [784, 272] width 431 height 54
radio input "true"
click at [926, 613] on p "Adicionar R$ 9,50" at bounding box center [941, 612] width 91 height 16
type input "1"
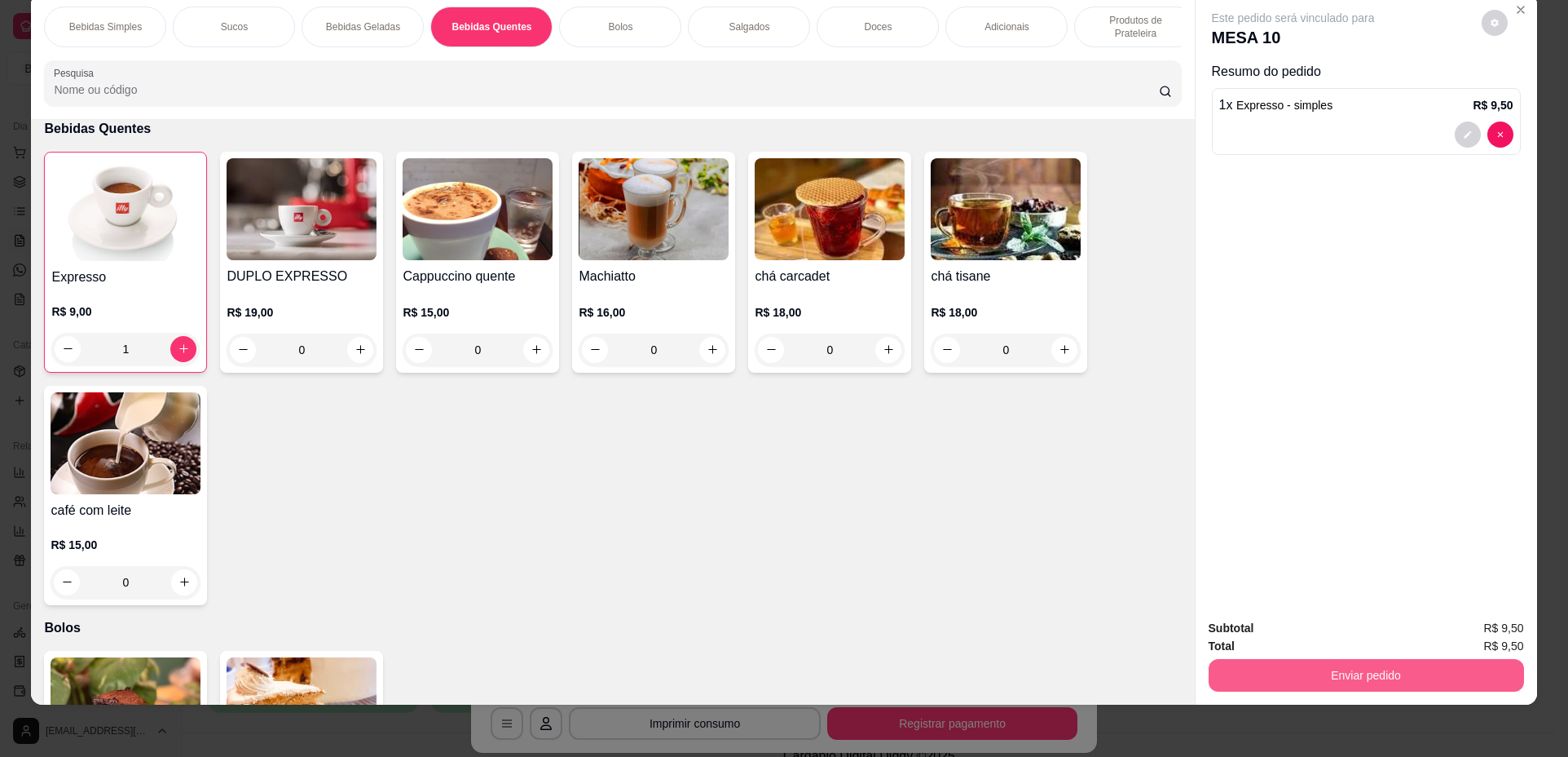
click at [1260, 676] on button "Enviar pedido" at bounding box center [1366, 676] width 315 height 32
click at [1259, 631] on button "Não registrar e enviar pedido" at bounding box center [1312, 635] width 169 height 31
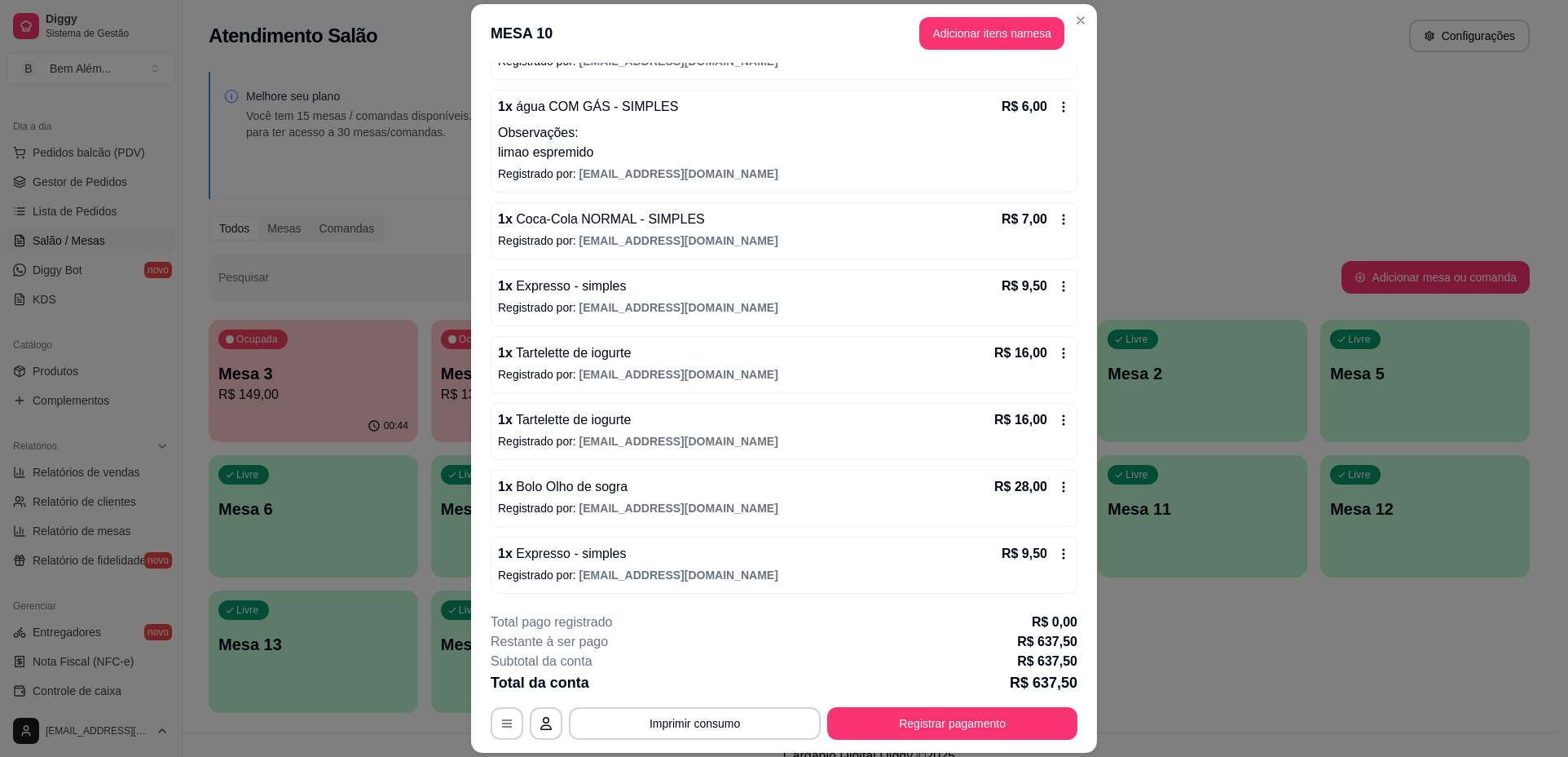
scroll to position [909, 0]
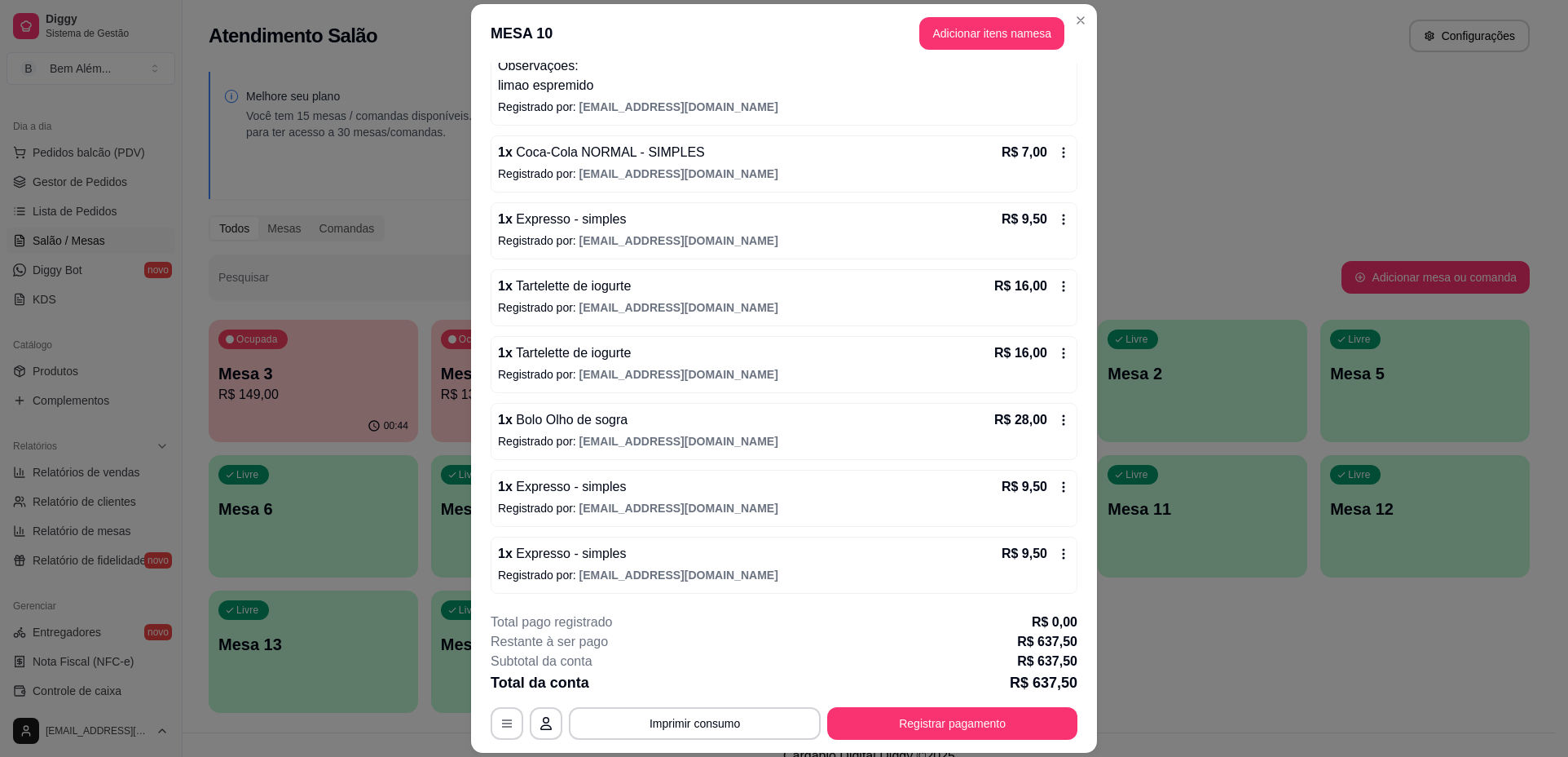
click at [737, 352] on div "1 x Tartelette de iogurte R$ 16,00" at bounding box center [784, 352] width 572 height 20
click at [980, 32] on button "Adicionar itens na mesa" at bounding box center [992, 33] width 140 height 32
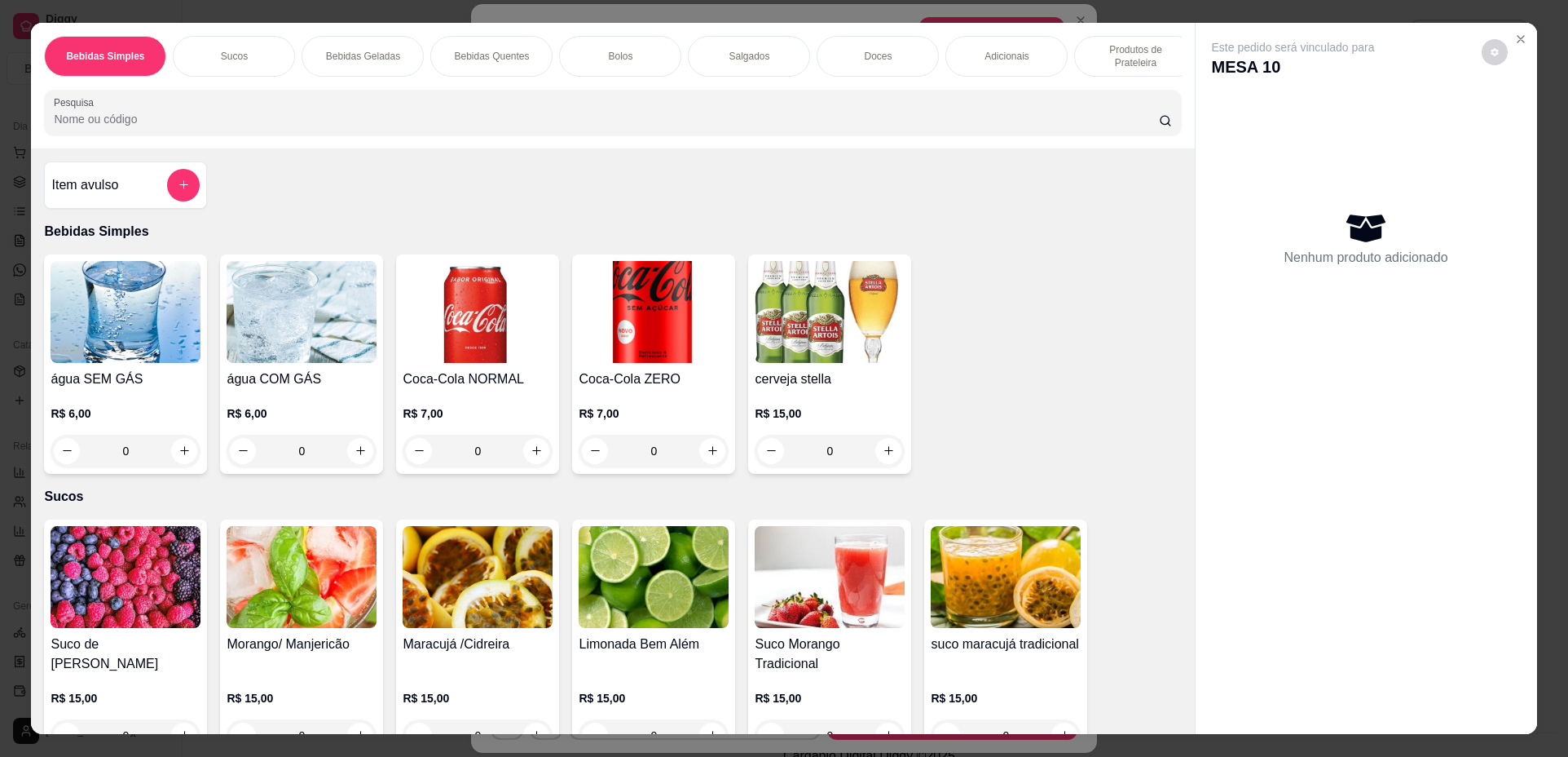
click at [472, 61] on p "Bebidas Quentes" at bounding box center [491, 57] width 75 height 13
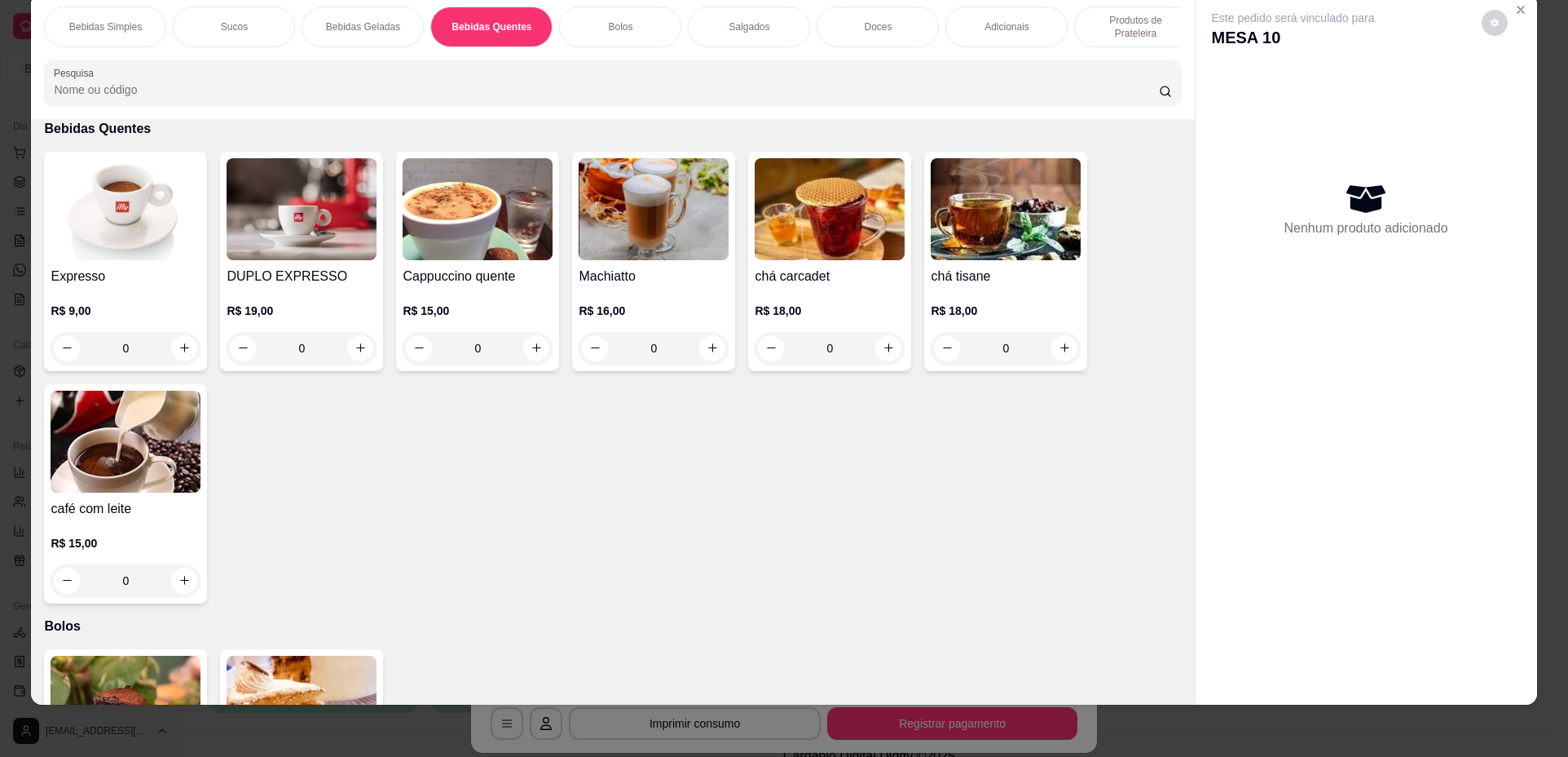
click at [91, 261] on img at bounding box center [125, 209] width 150 height 102
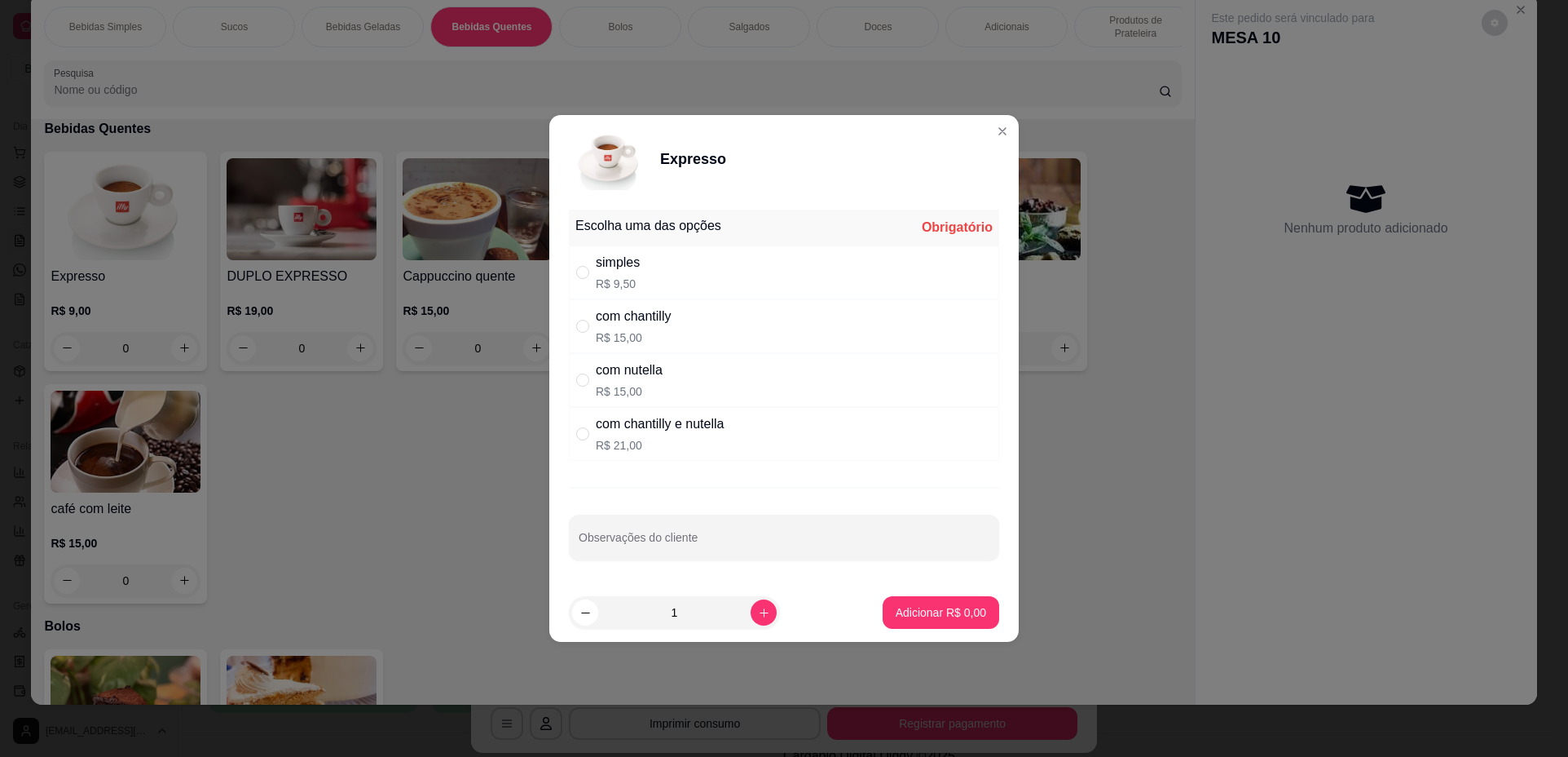
click at [772, 271] on div "simples R$ 9,50" at bounding box center [784, 272] width 431 height 54
radio input "true"
click at [947, 608] on p "Adicionar R$ 9,50" at bounding box center [940, 612] width 88 height 15
type input "1"
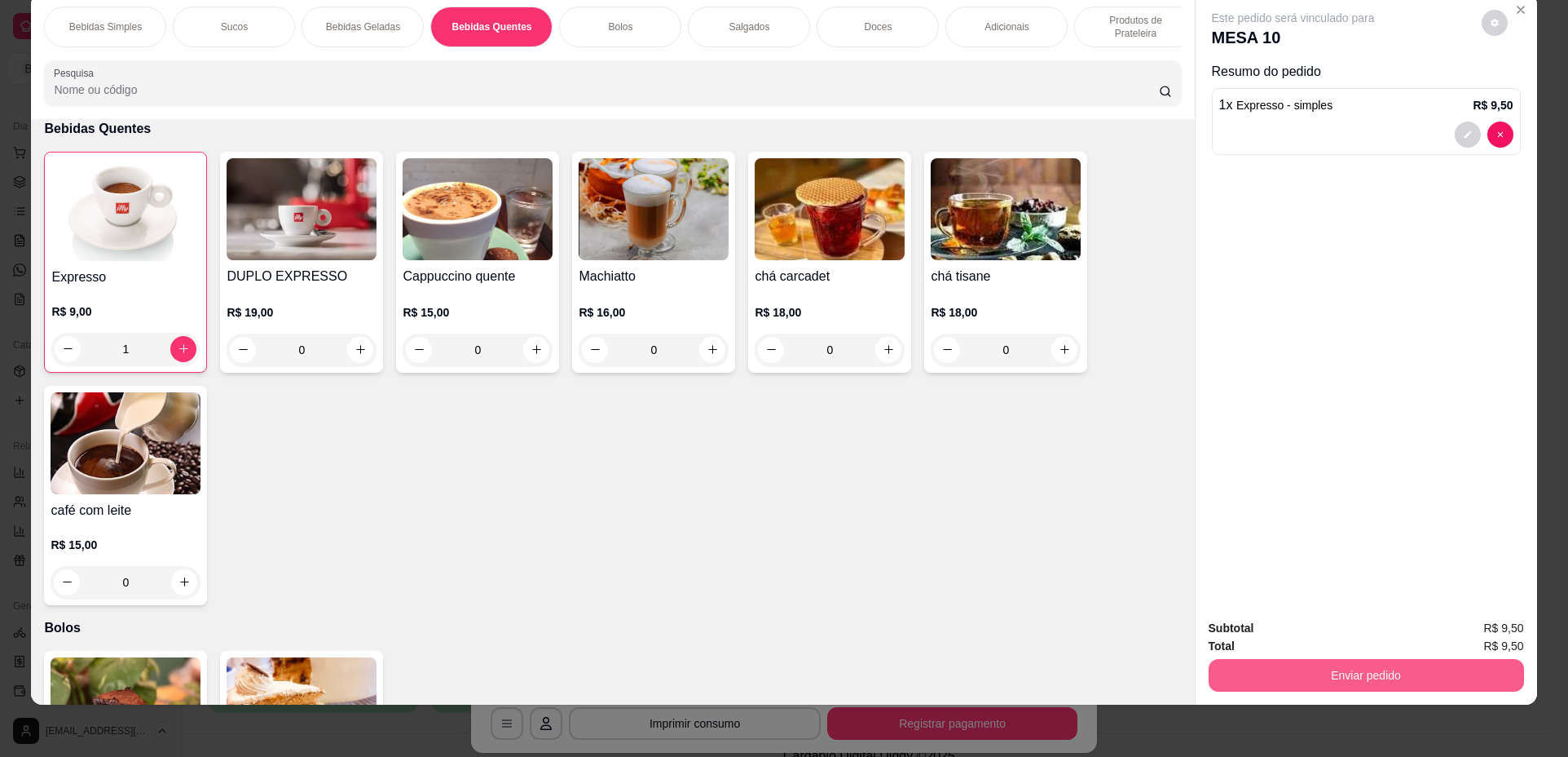
click at [1324, 668] on button "Enviar pedido" at bounding box center [1366, 676] width 315 height 32
click at [1292, 628] on button "Não registrar e enviar pedido" at bounding box center [1312, 635] width 169 height 31
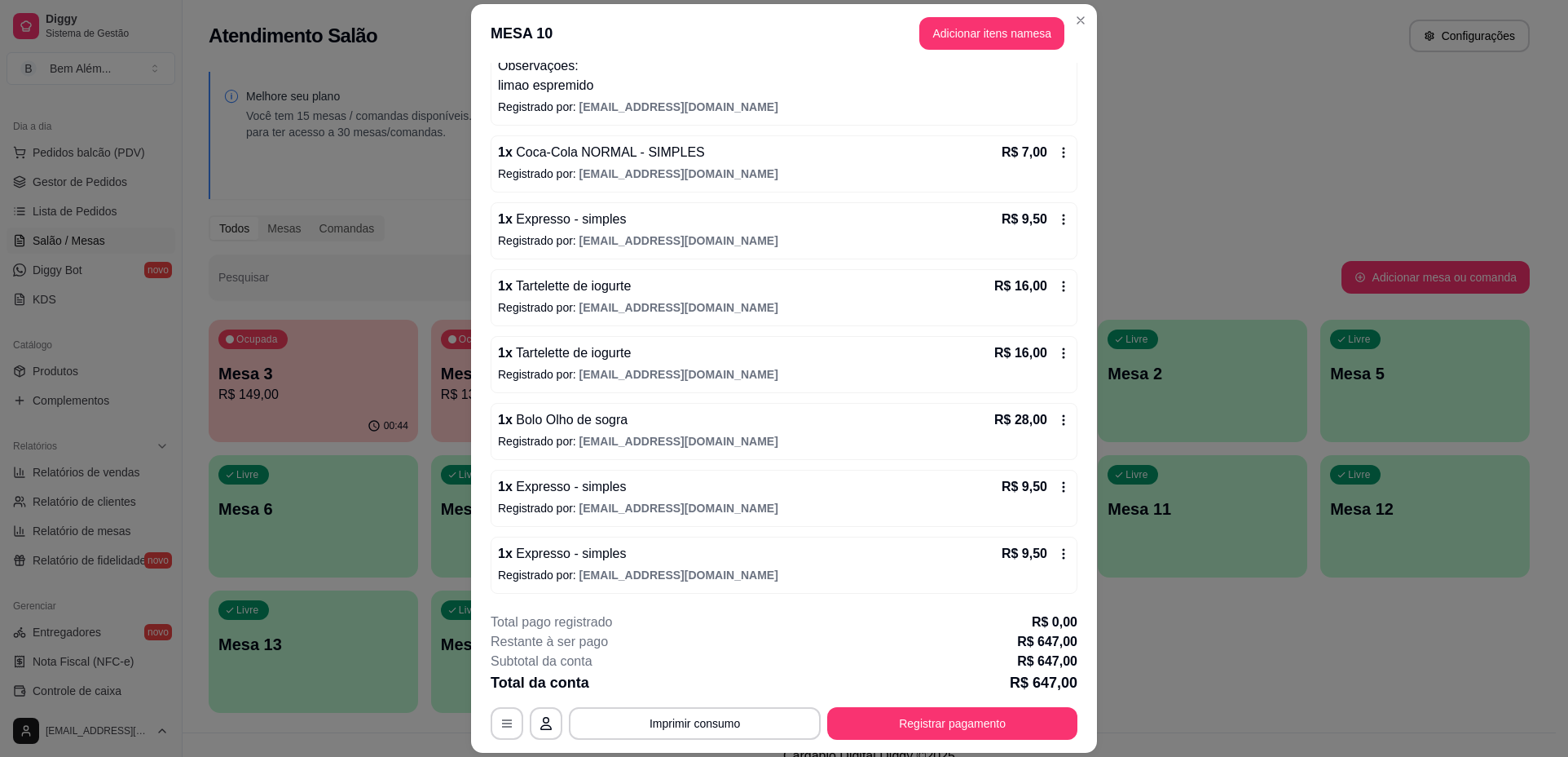
scroll to position [976, 0]
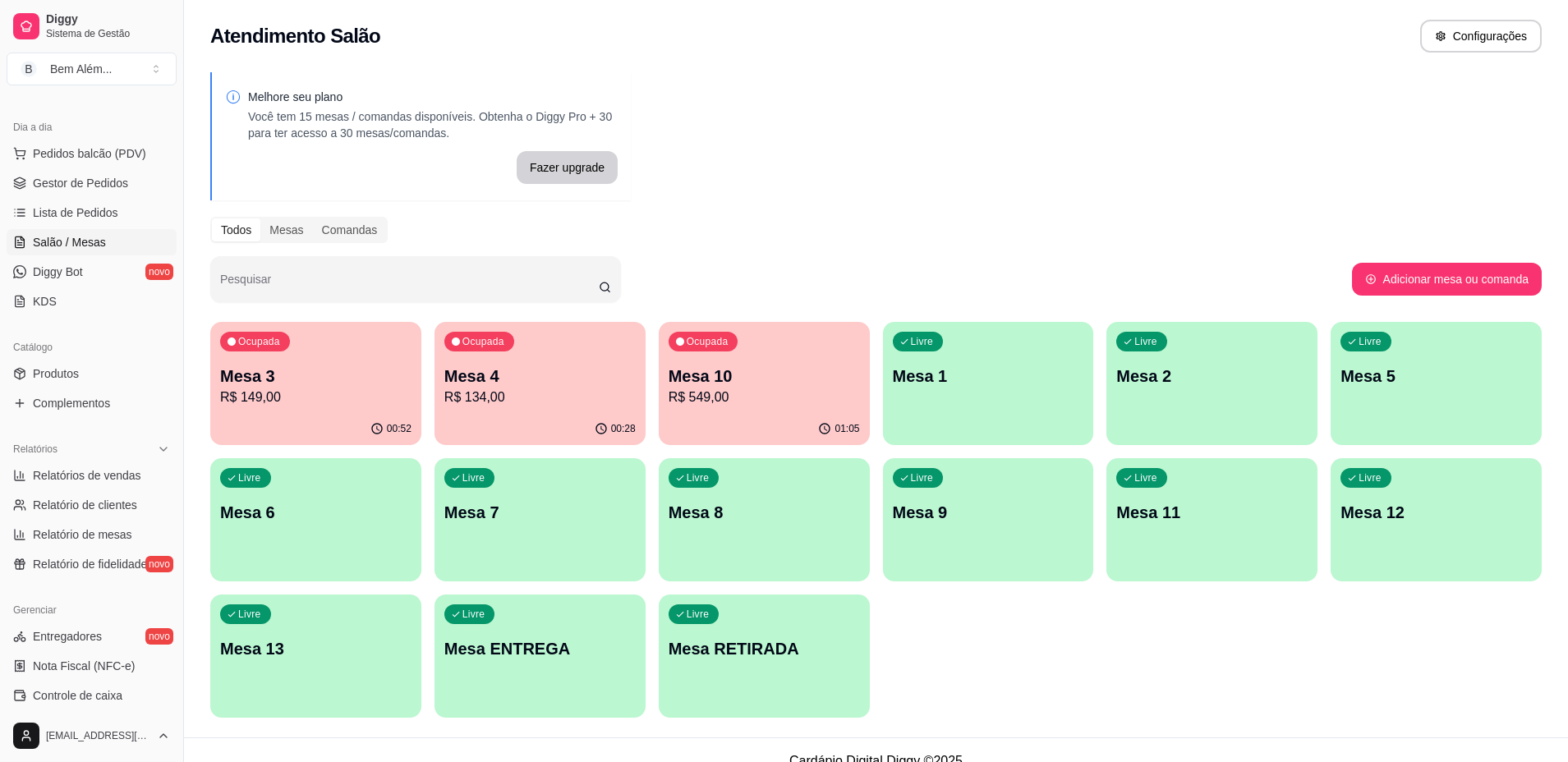
click at [797, 642] on p "Mesa RETIRADA" at bounding box center [764, 649] width 192 height 23
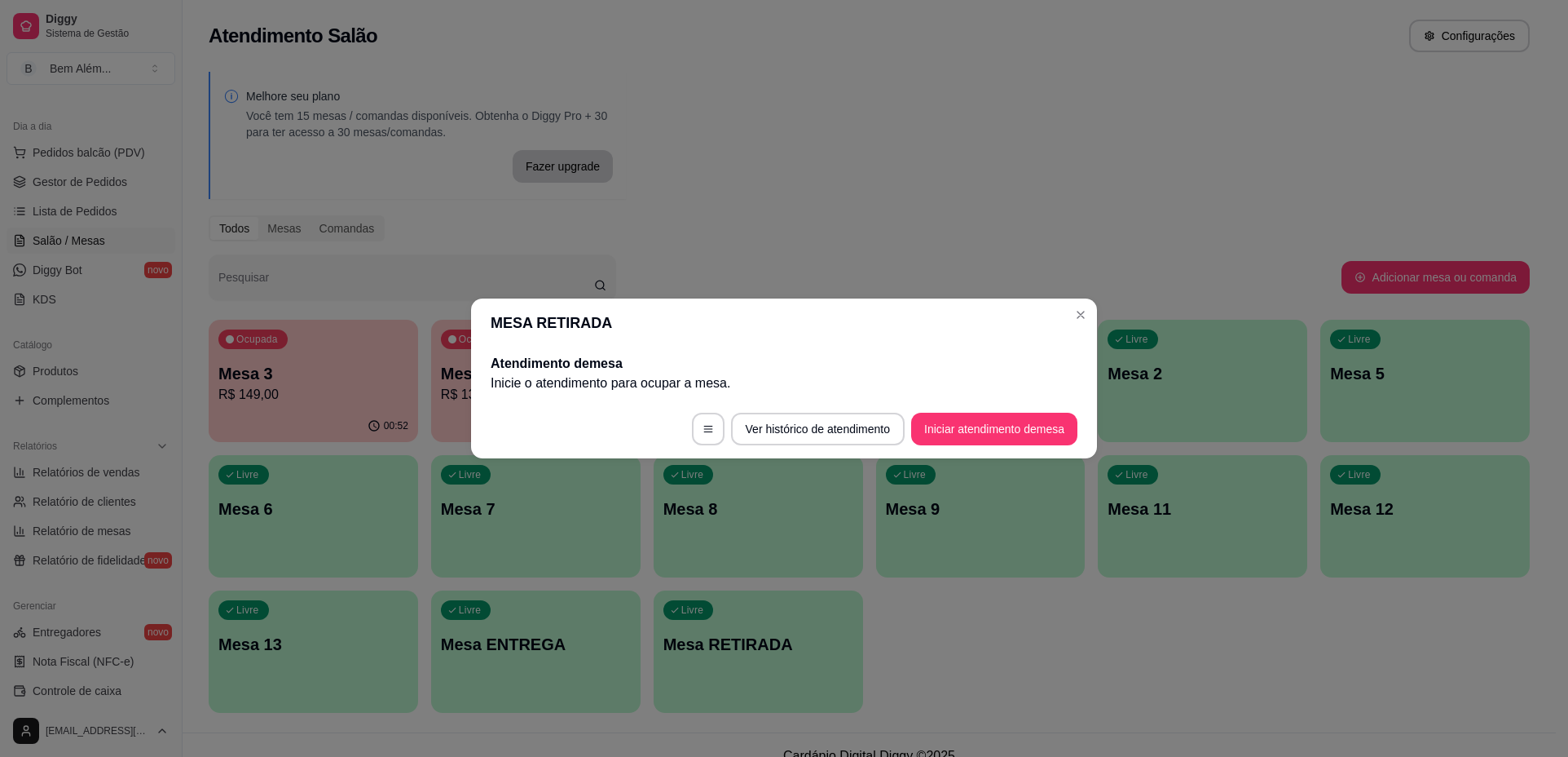
click at [1003, 419] on button "Iniciar atendimento de mesa" at bounding box center [995, 429] width 167 height 32
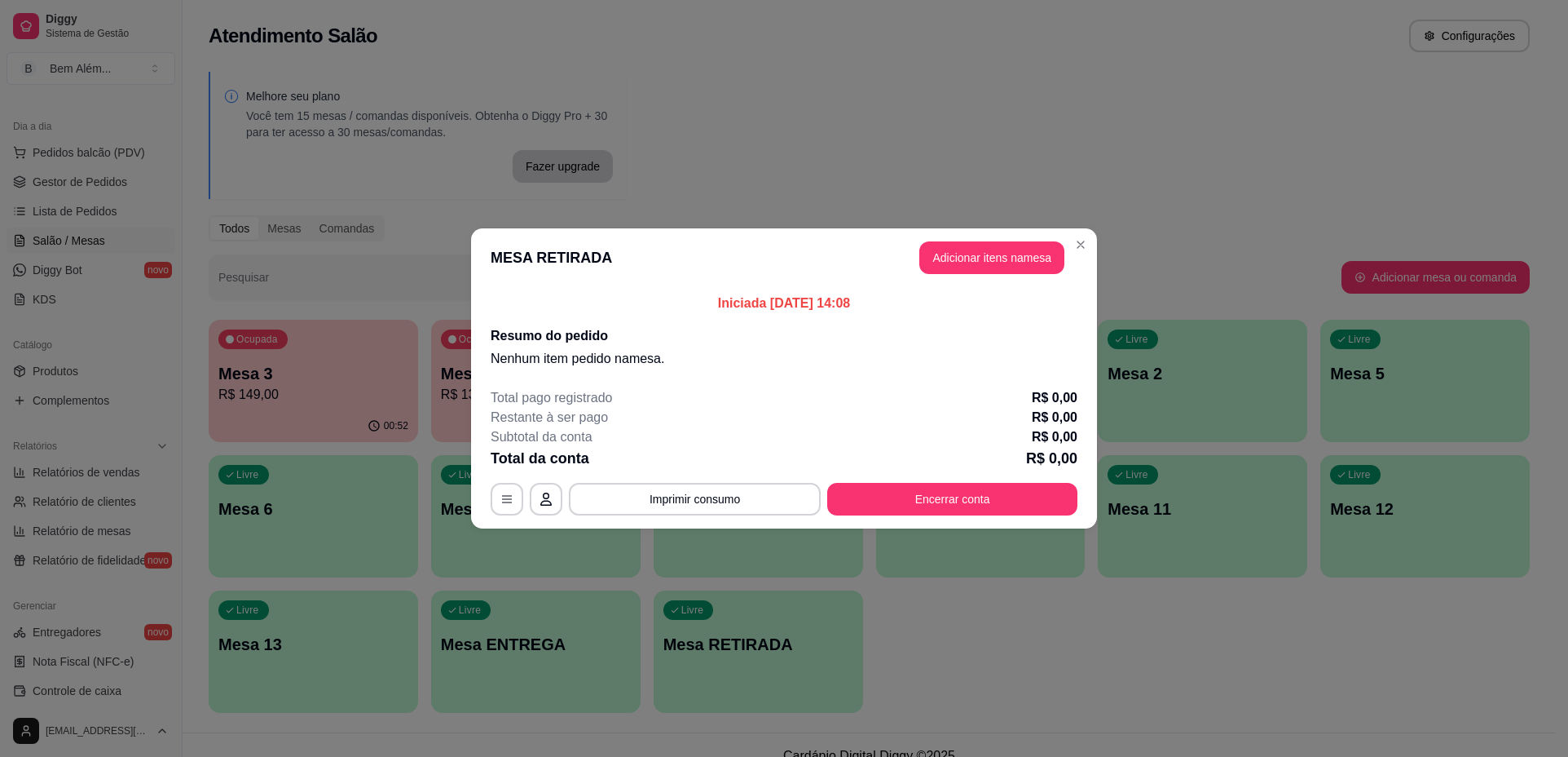
click at [1002, 261] on button "Adicionar itens na mesa" at bounding box center [991, 258] width 145 height 32
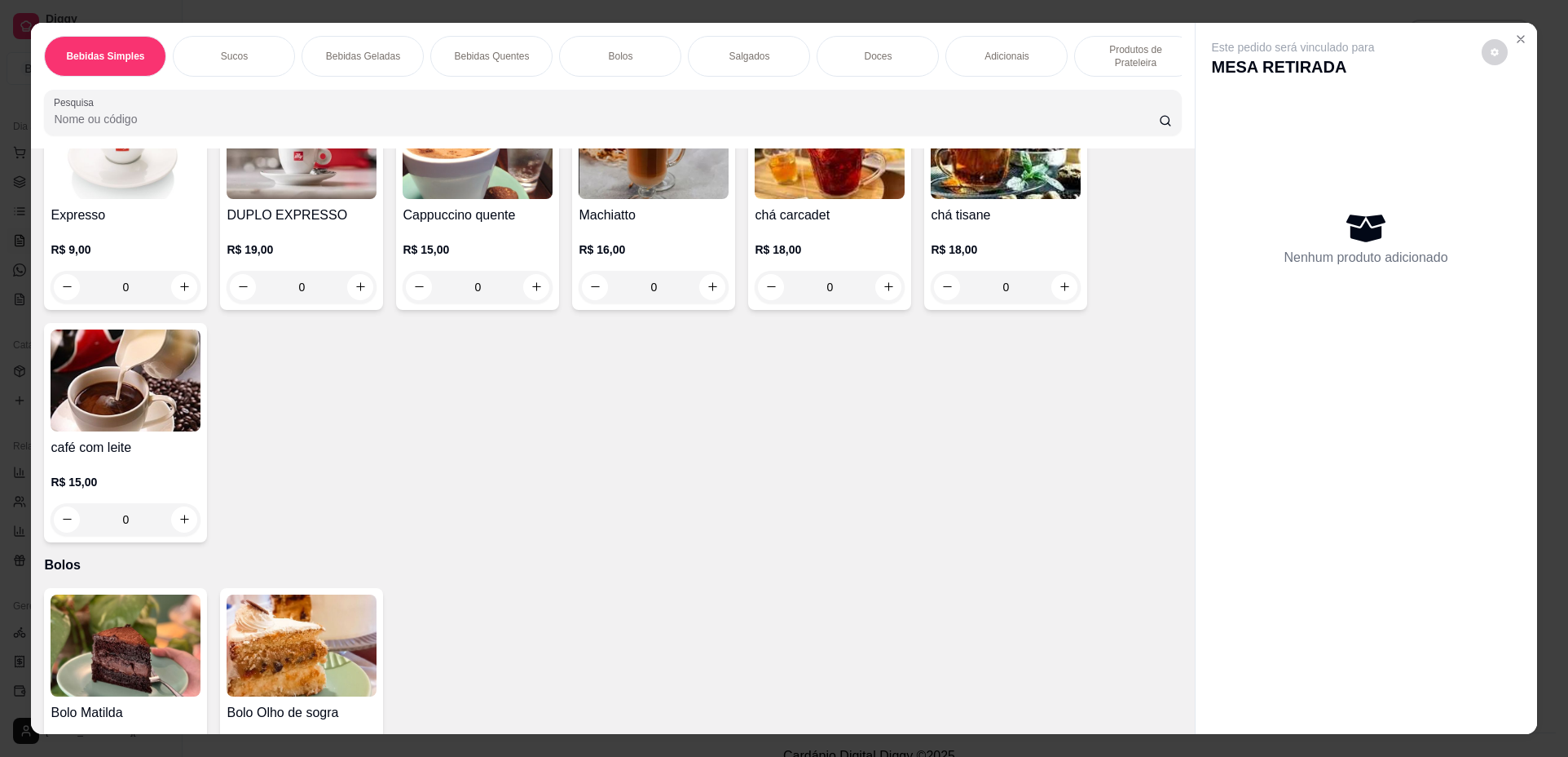
scroll to position [2636, 0]
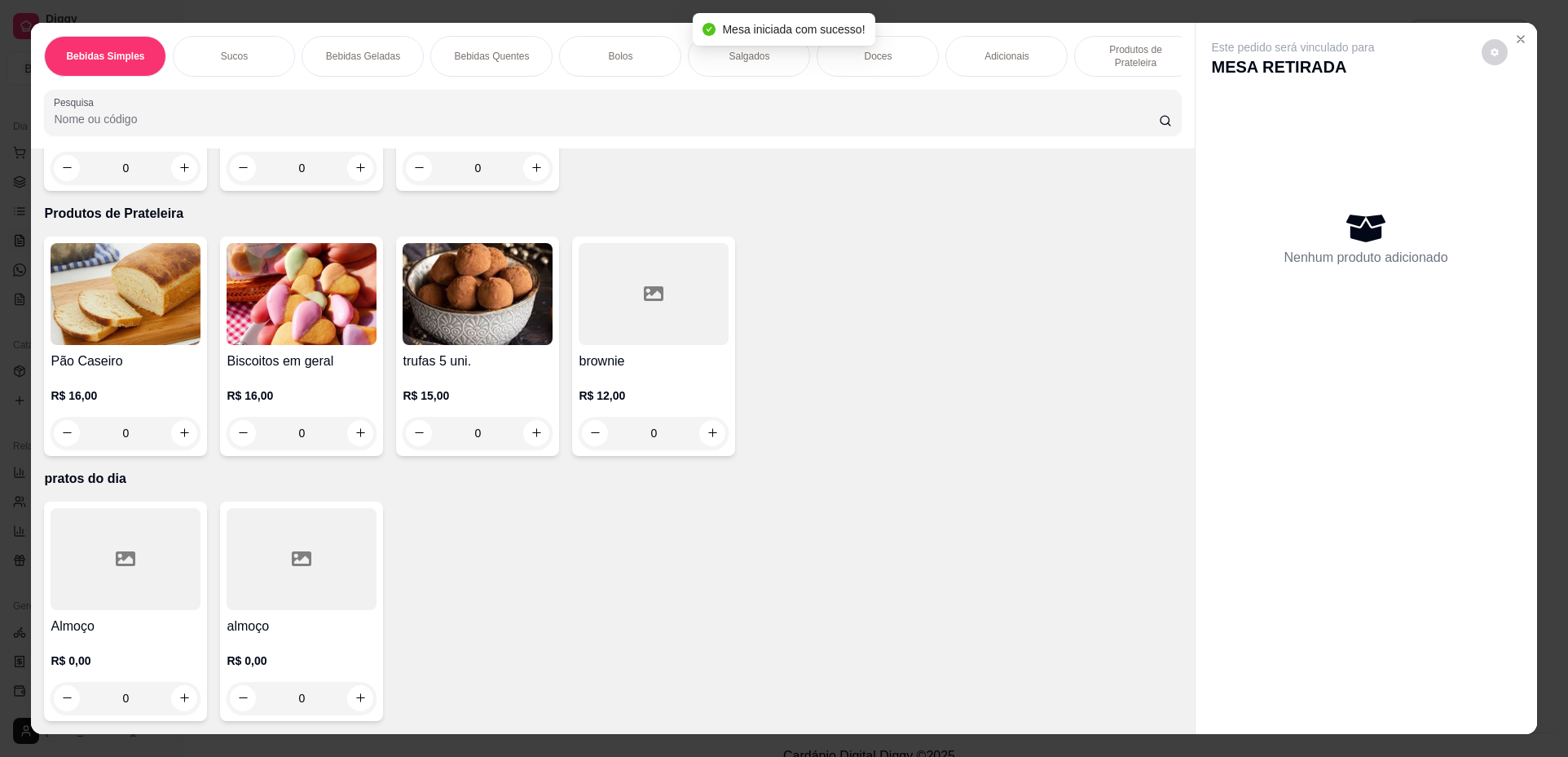
click at [326, 535] on div at bounding box center [301, 559] width 150 height 102
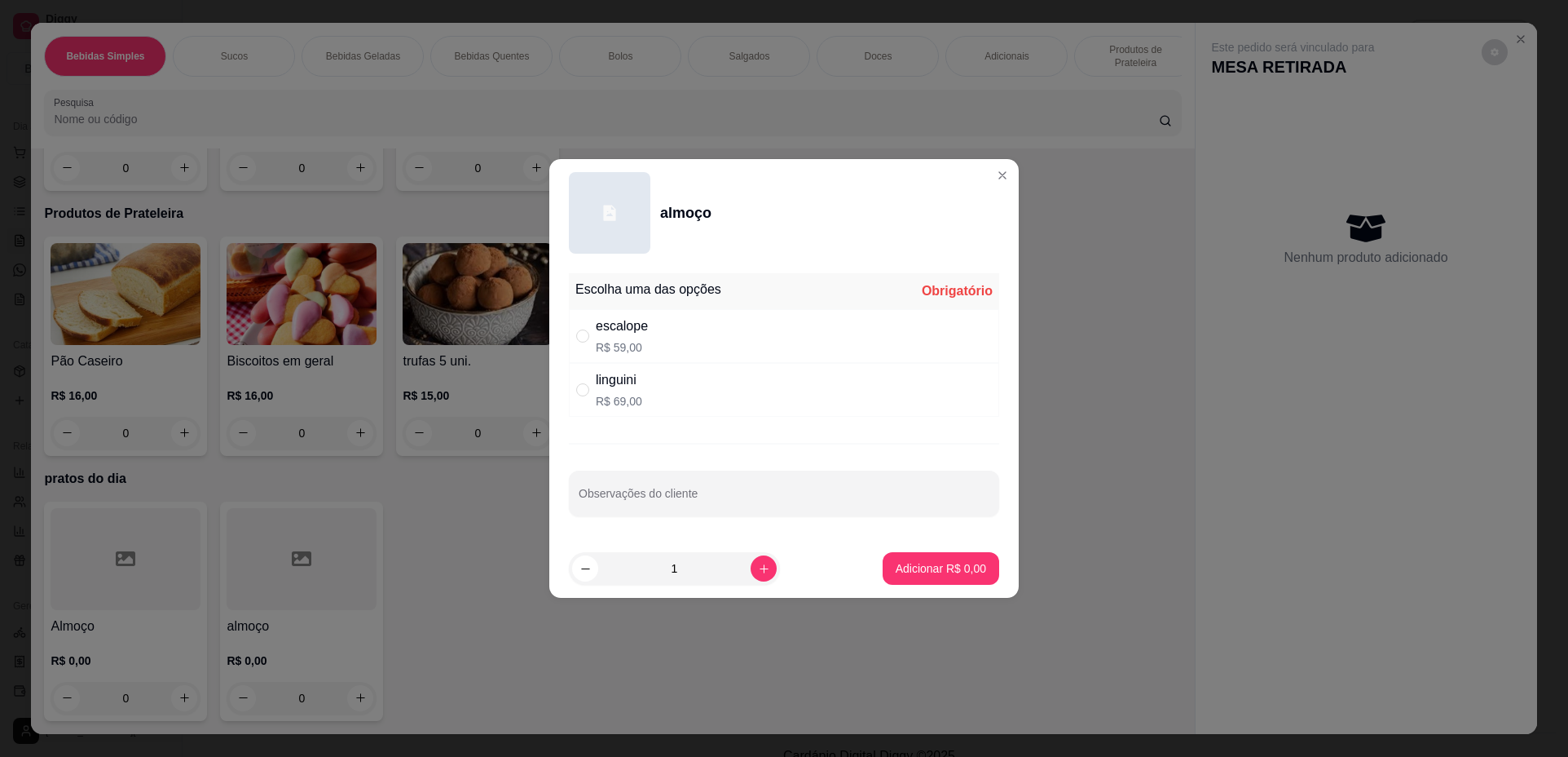
drag, startPoint x: 635, startPoint y: 402, endPoint x: 686, endPoint y: 446, distance: 67.4
click at [636, 402] on p "R$ 69,00" at bounding box center [618, 401] width 46 height 16
radio input "true"
click at [755, 561] on button "increase-product-quantity" at bounding box center [764, 568] width 27 height 27
type input "2"
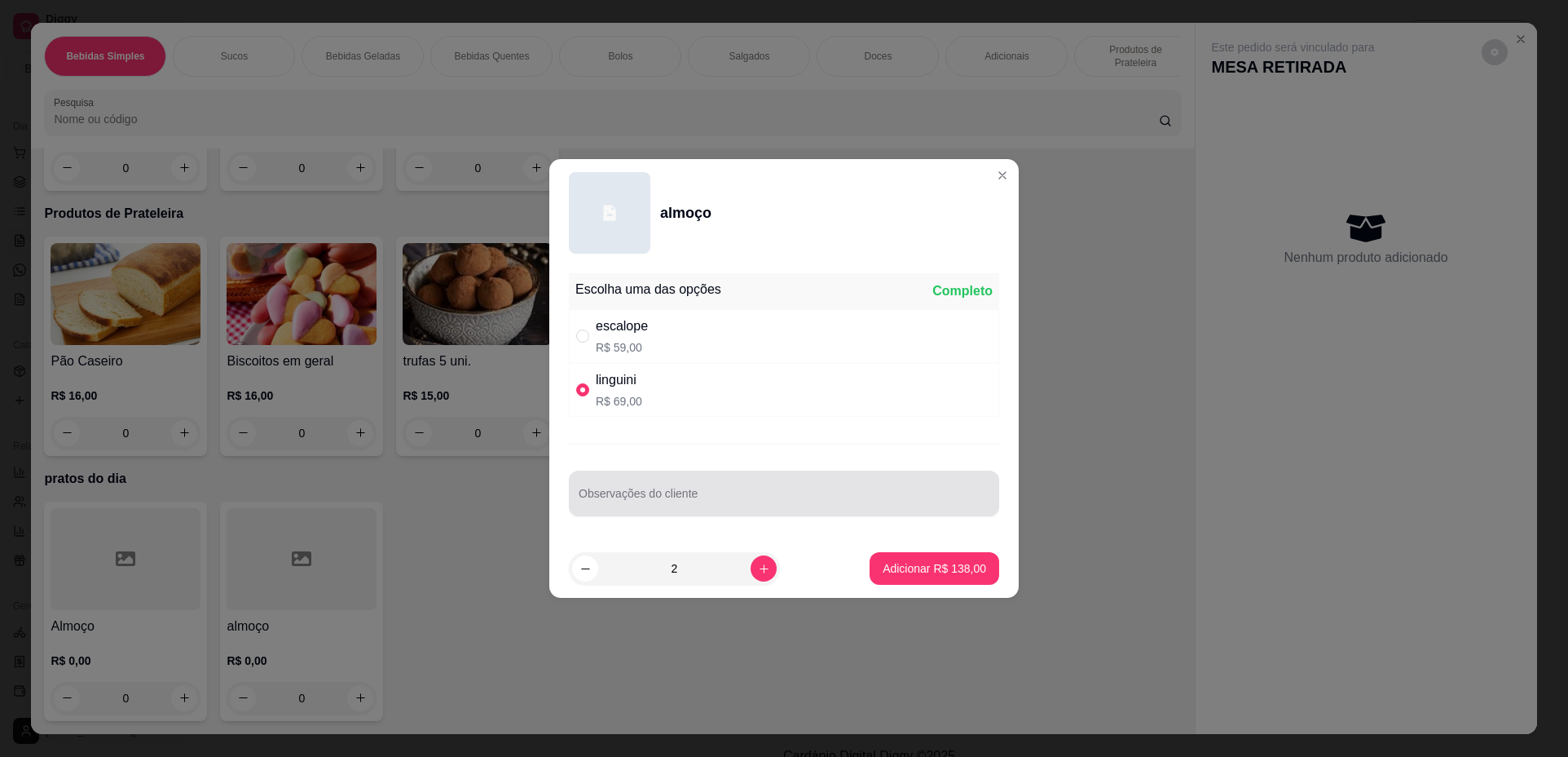
click at [870, 478] on div at bounding box center [784, 494] width 411 height 32
type input "para retirar 16h00"
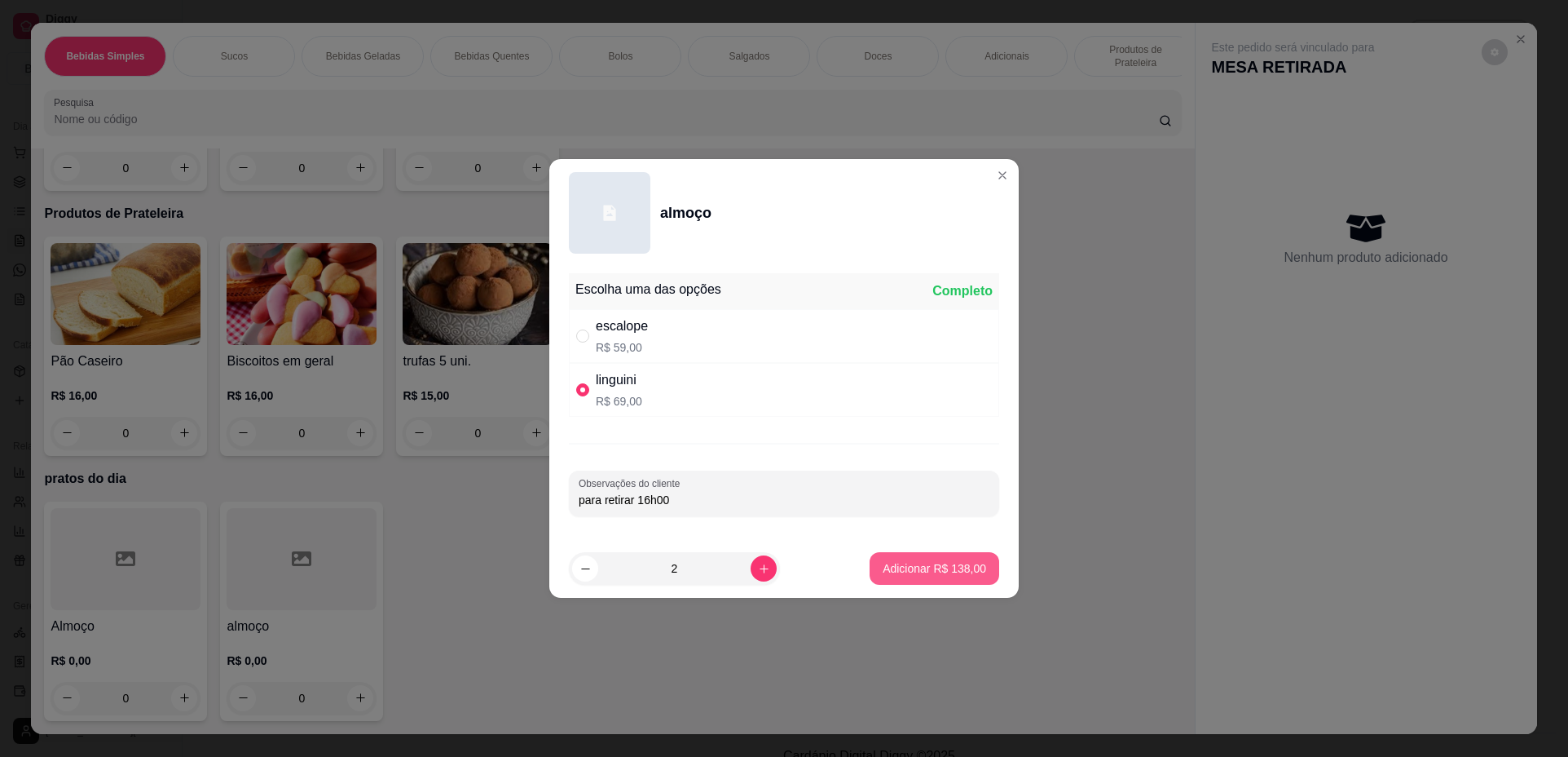
click at [933, 570] on p "Adicionar R$ 138,00" at bounding box center [934, 568] width 103 height 16
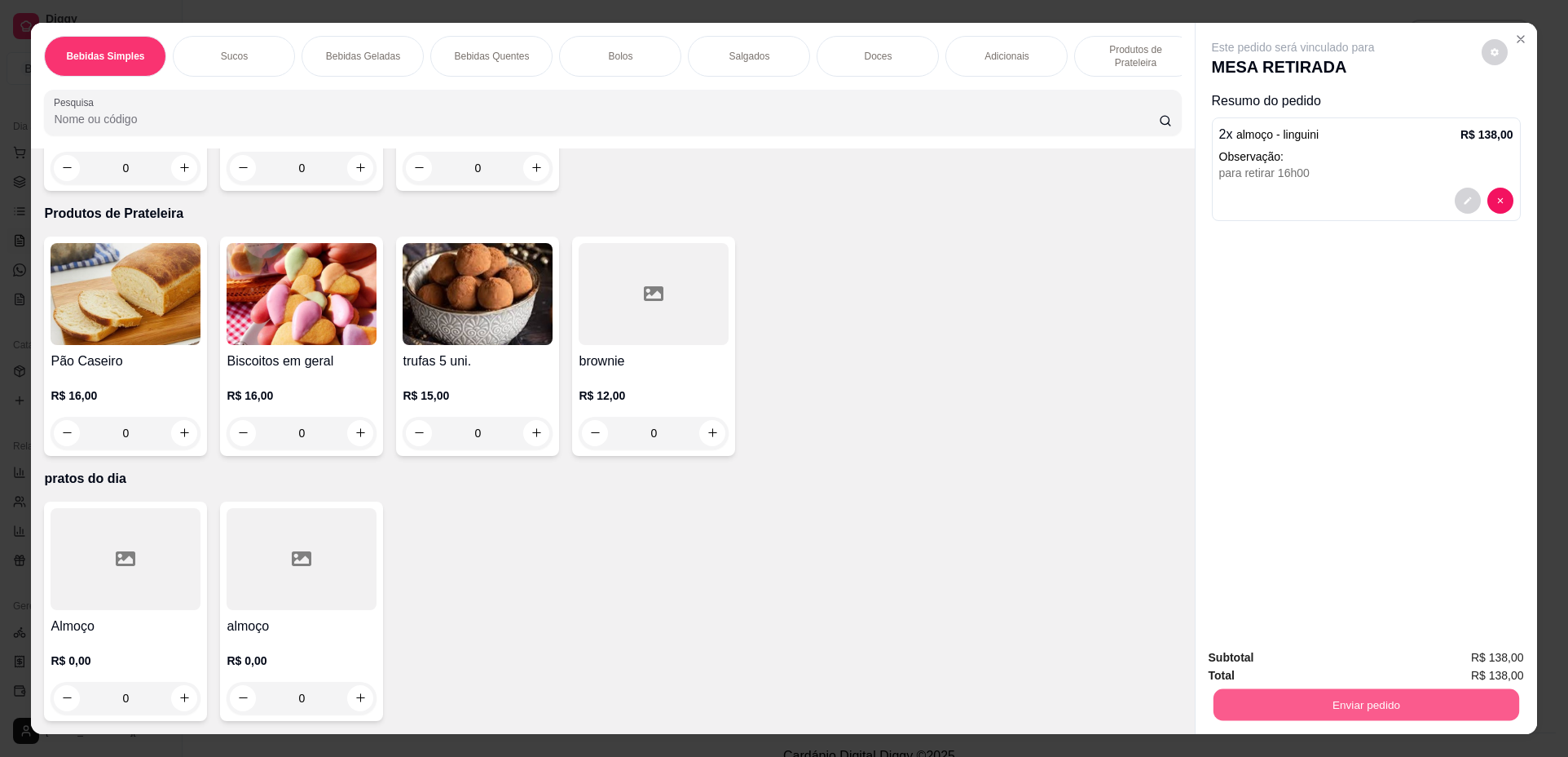
click at [1405, 698] on button "Enviar pedido" at bounding box center [1365, 705] width 306 height 32
click at [1349, 659] on button "Não registrar e enviar pedido" at bounding box center [1312, 664] width 169 height 31
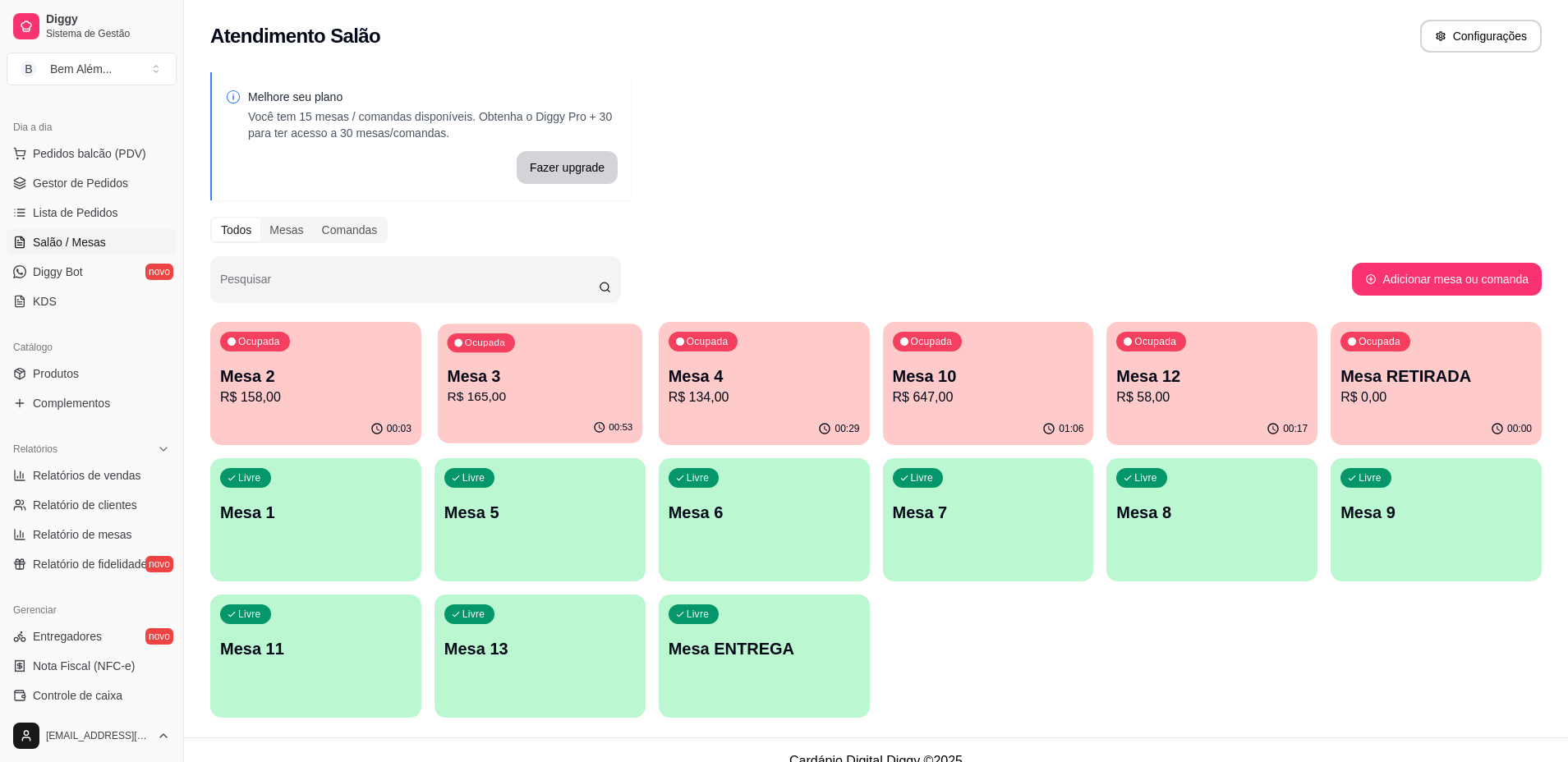
click at [561, 389] on p "R$ 165,00" at bounding box center [539, 397] width 186 height 19
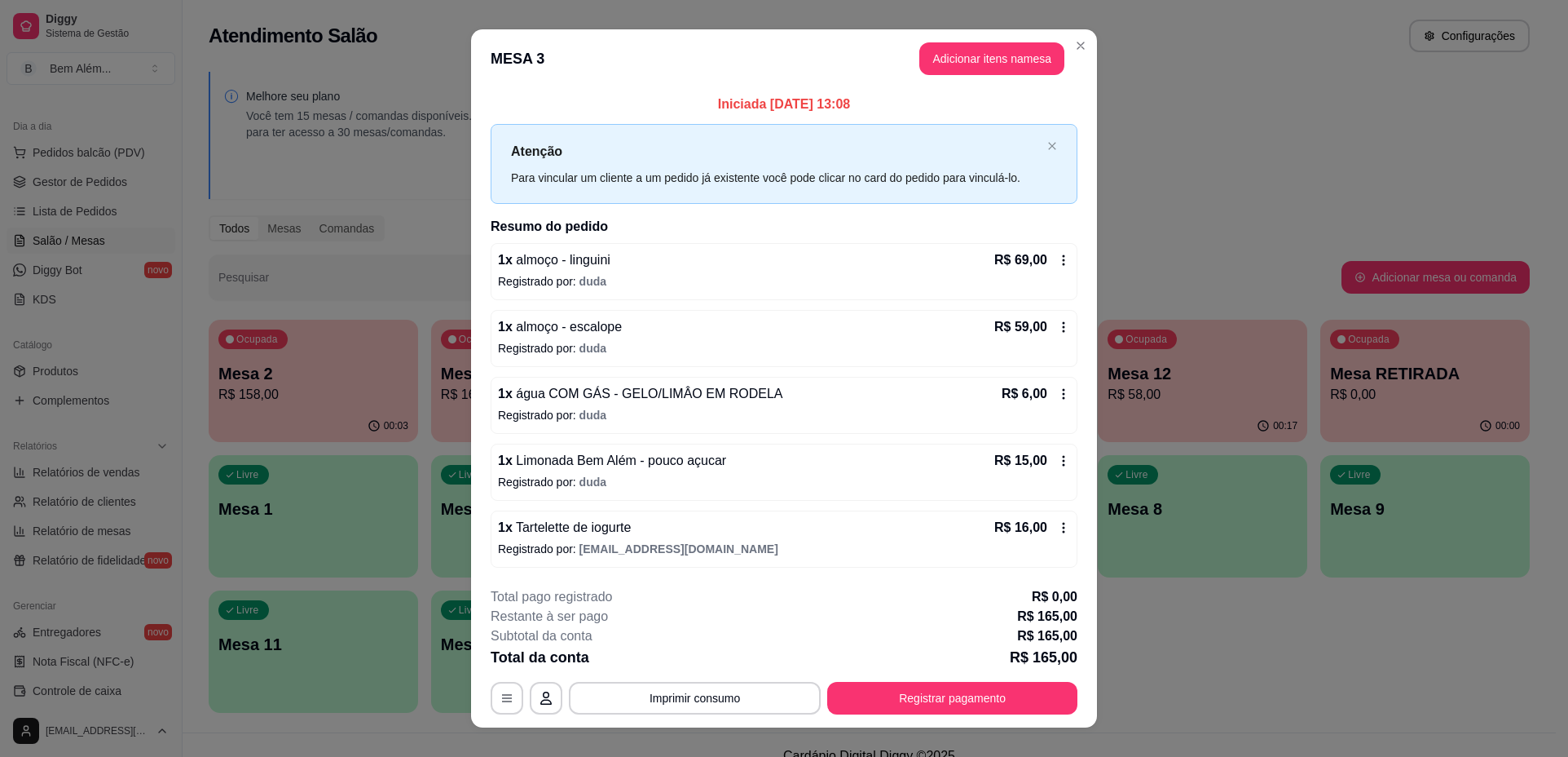
scroll to position [23, 0]
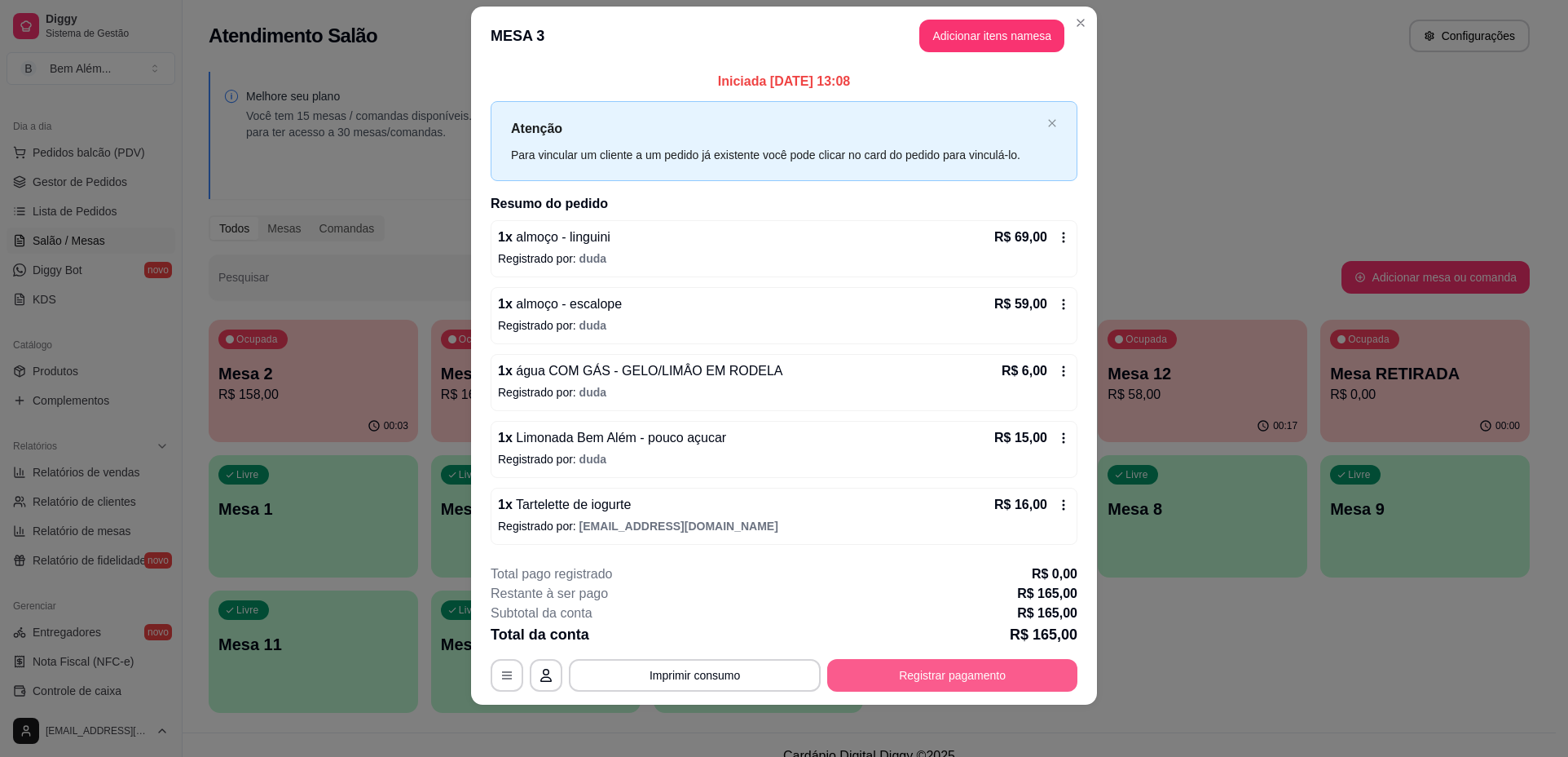
click at [941, 677] on button "Registrar pagamento" at bounding box center [953, 676] width 250 height 32
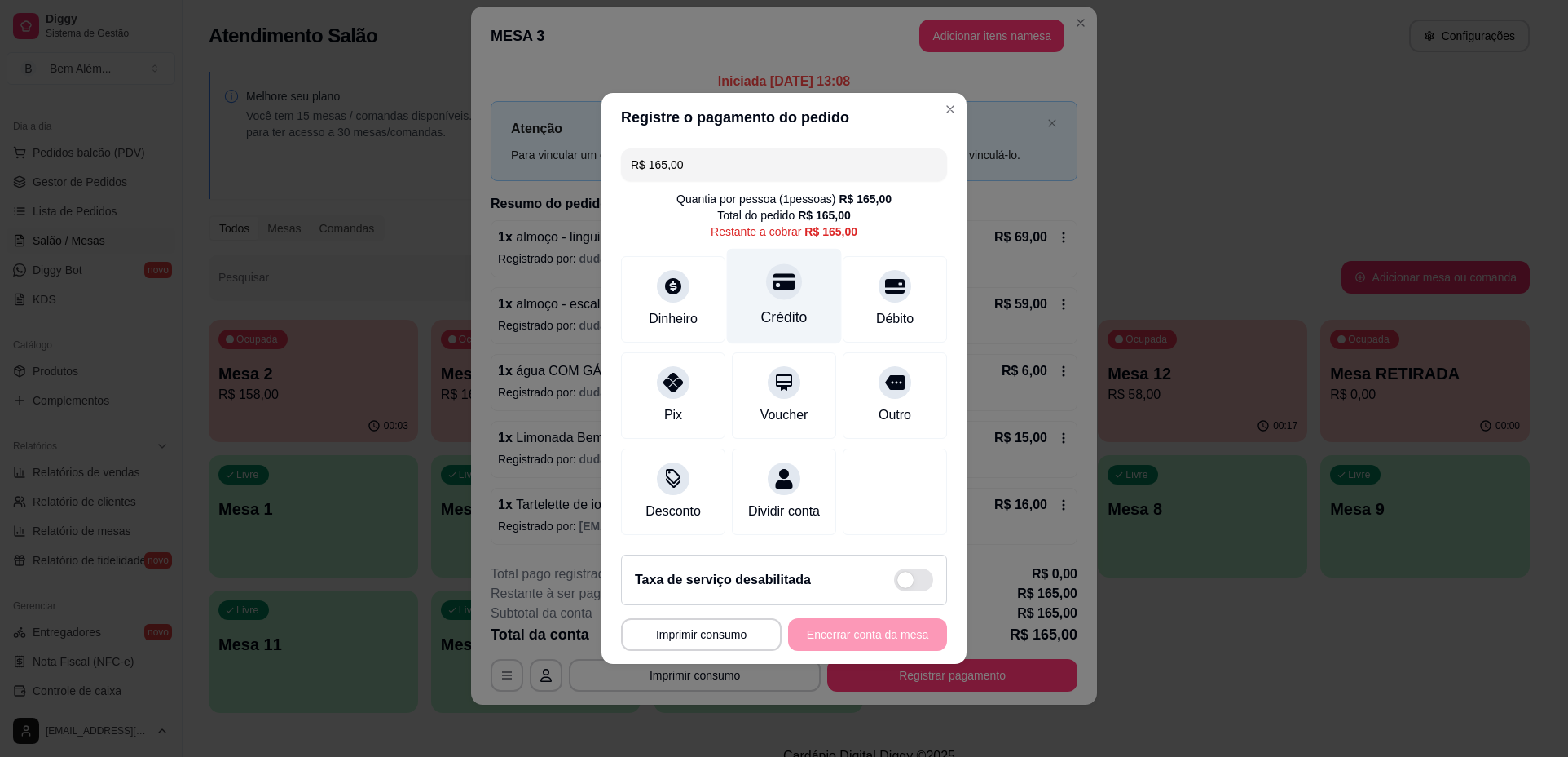
drag, startPoint x: 768, startPoint y: 267, endPoint x: 772, endPoint y: 255, distance: 12.6
click at [774, 274] on icon at bounding box center [784, 281] width 21 height 16
type input "R$ 0,00"
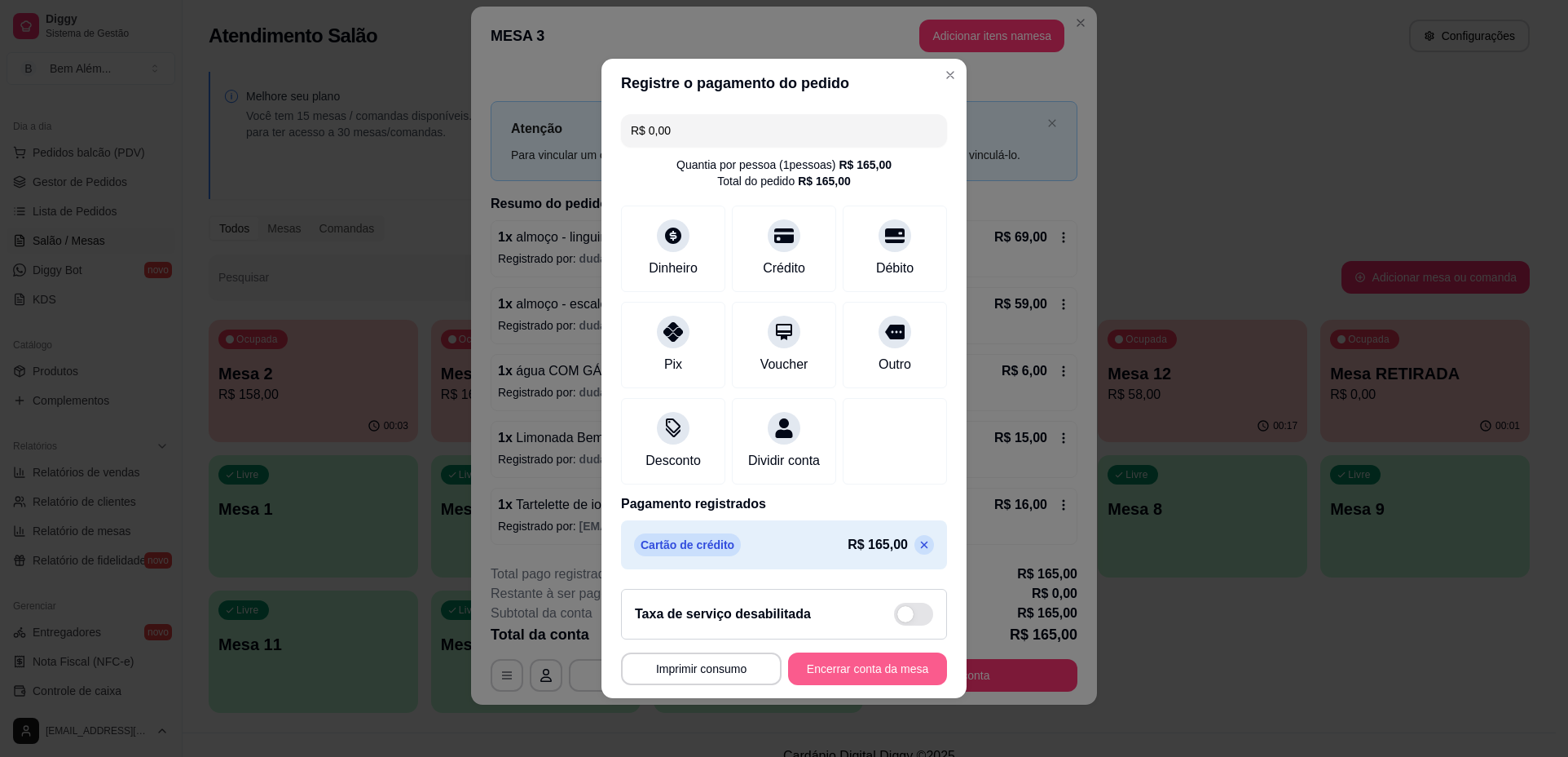
click at [881, 682] on button "Encerrar conta da mesa" at bounding box center [868, 669] width 159 height 32
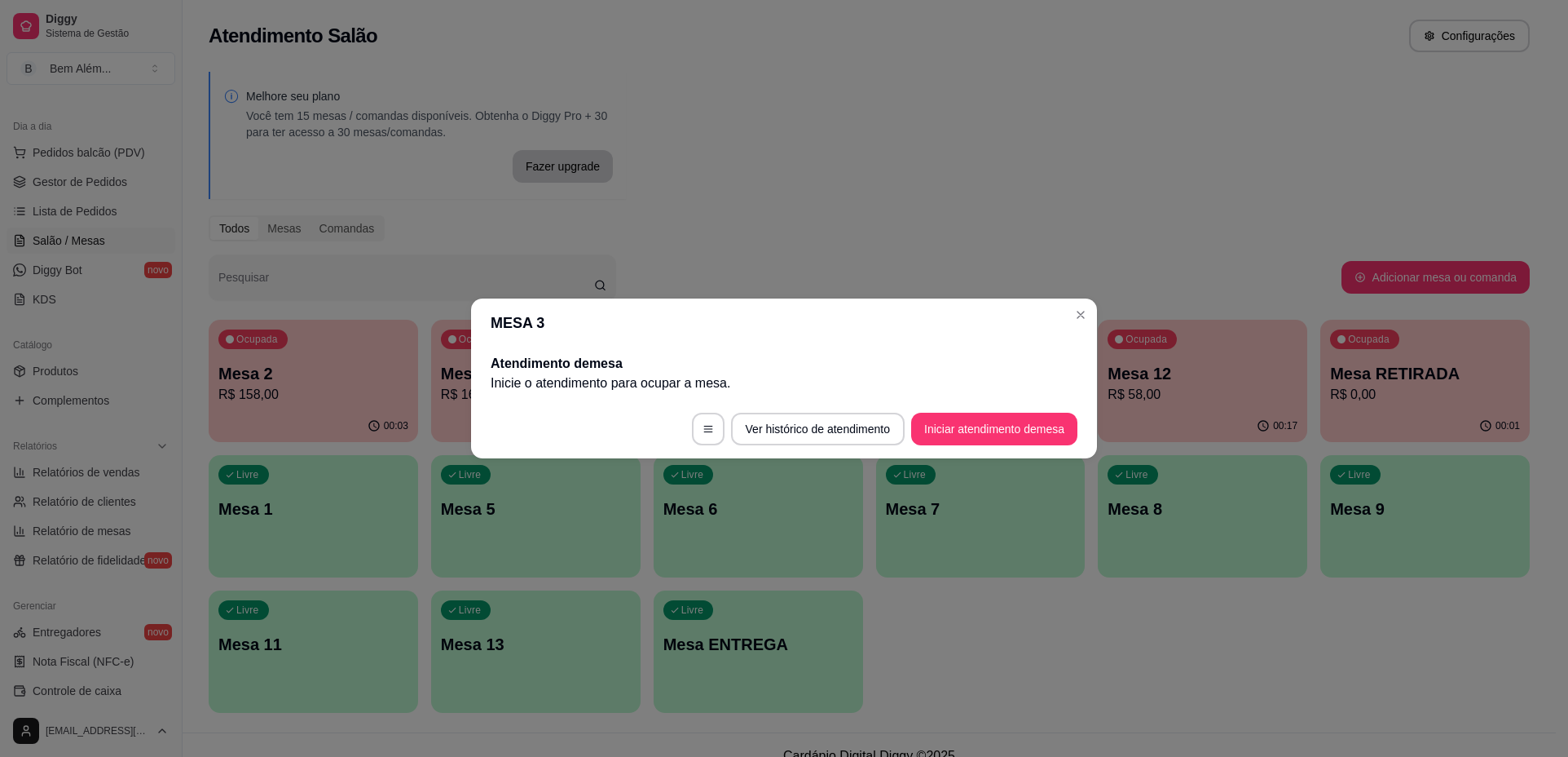
scroll to position [0, 0]
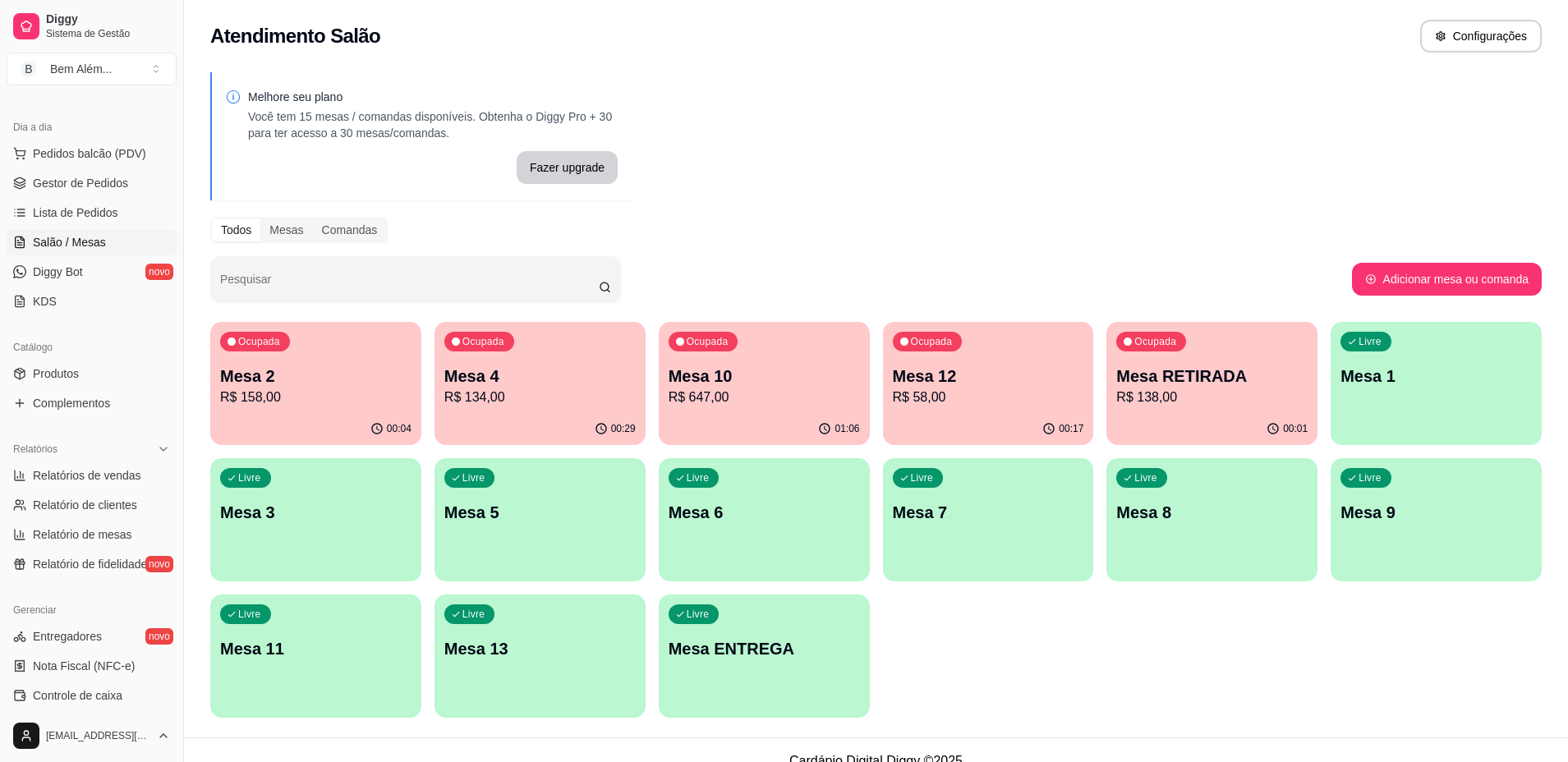
click at [138, 491] on ul "Relatórios de vendas Relatório de clientes Relatório de mesas Relatório de fide…" at bounding box center [92, 520] width 170 height 115
click at [134, 472] on span "Relatórios de vendas" at bounding box center [87, 475] width 109 height 16
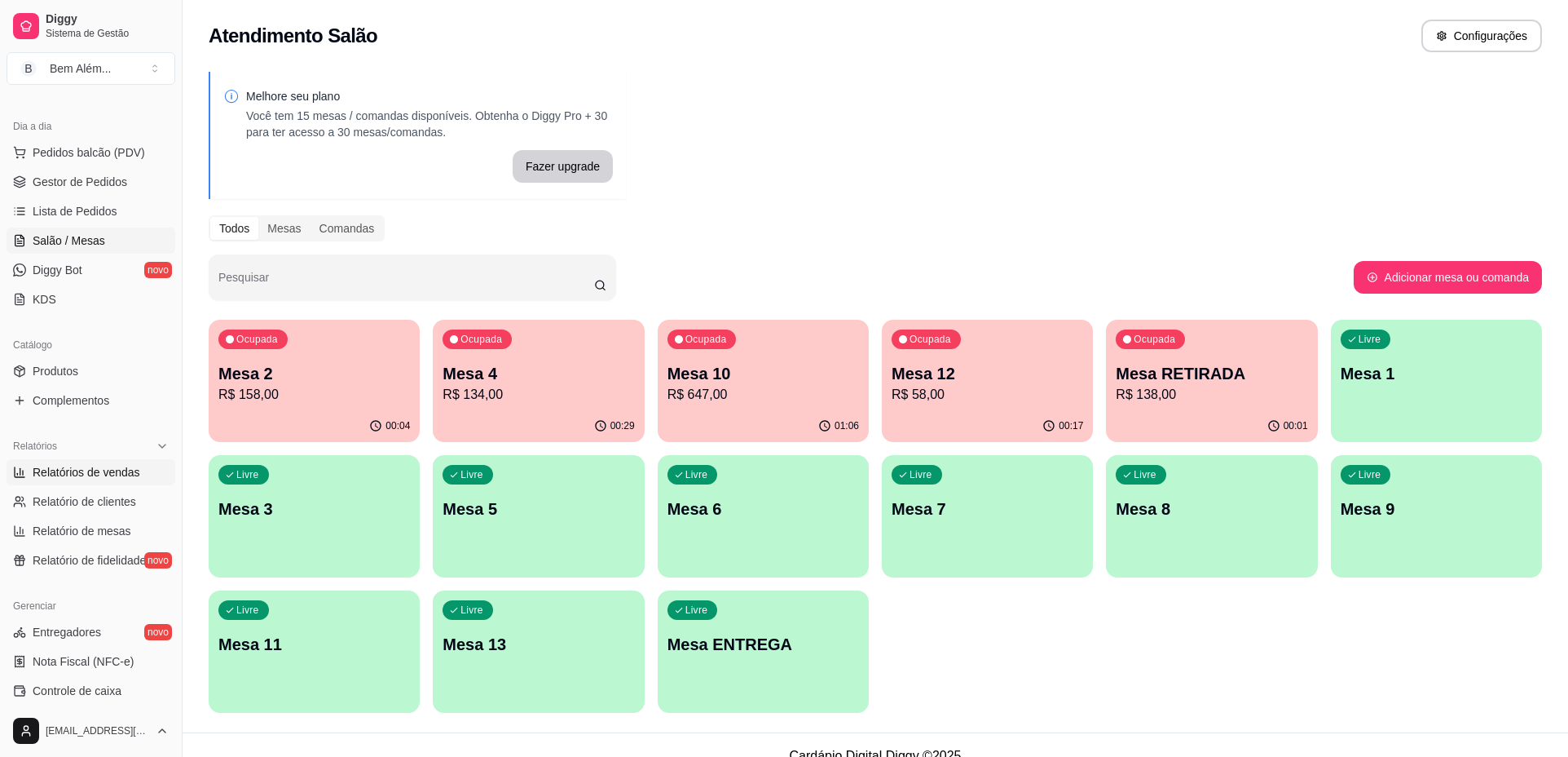
select select "ALL"
select select "0"
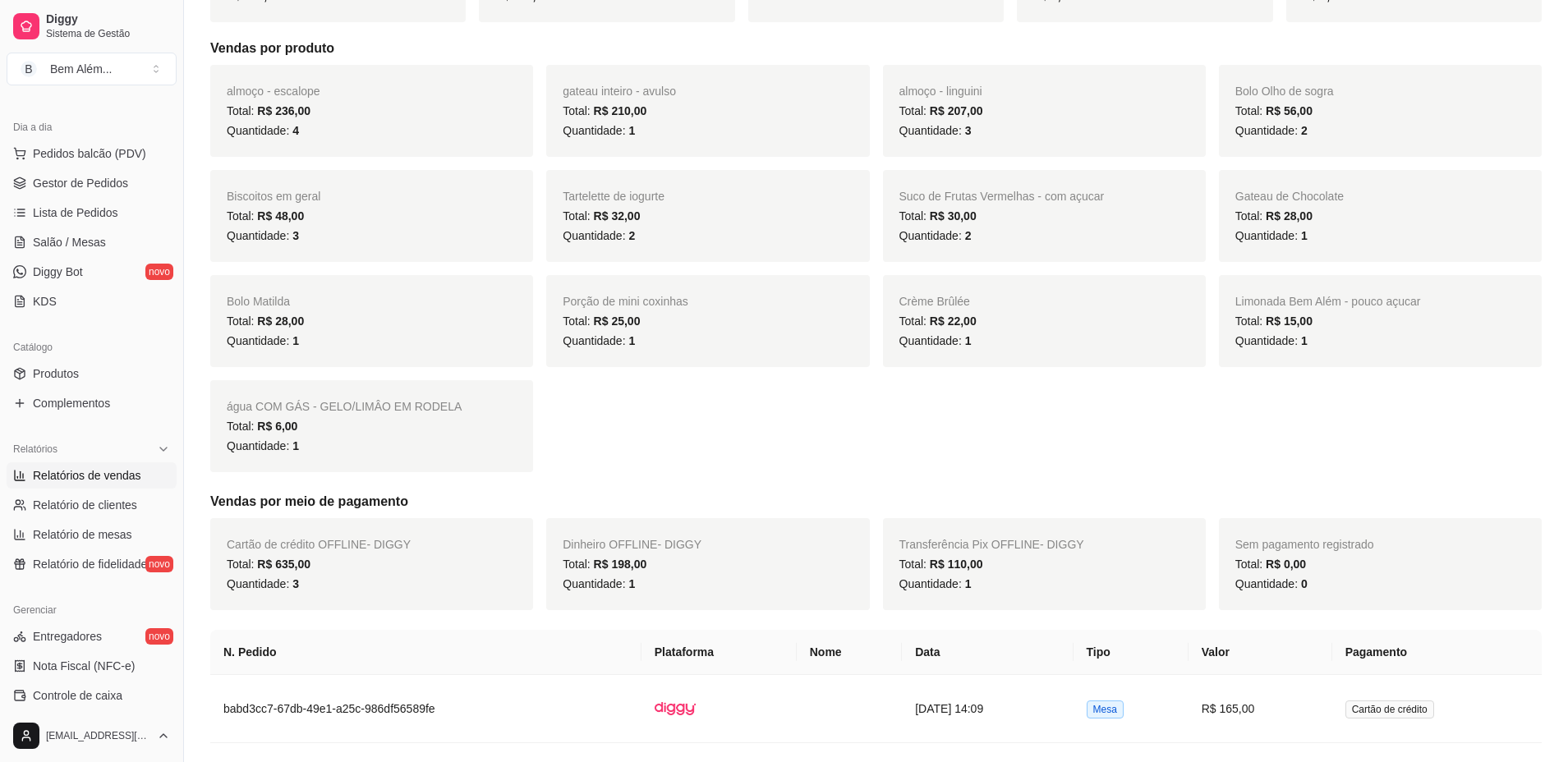
scroll to position [410, 0]
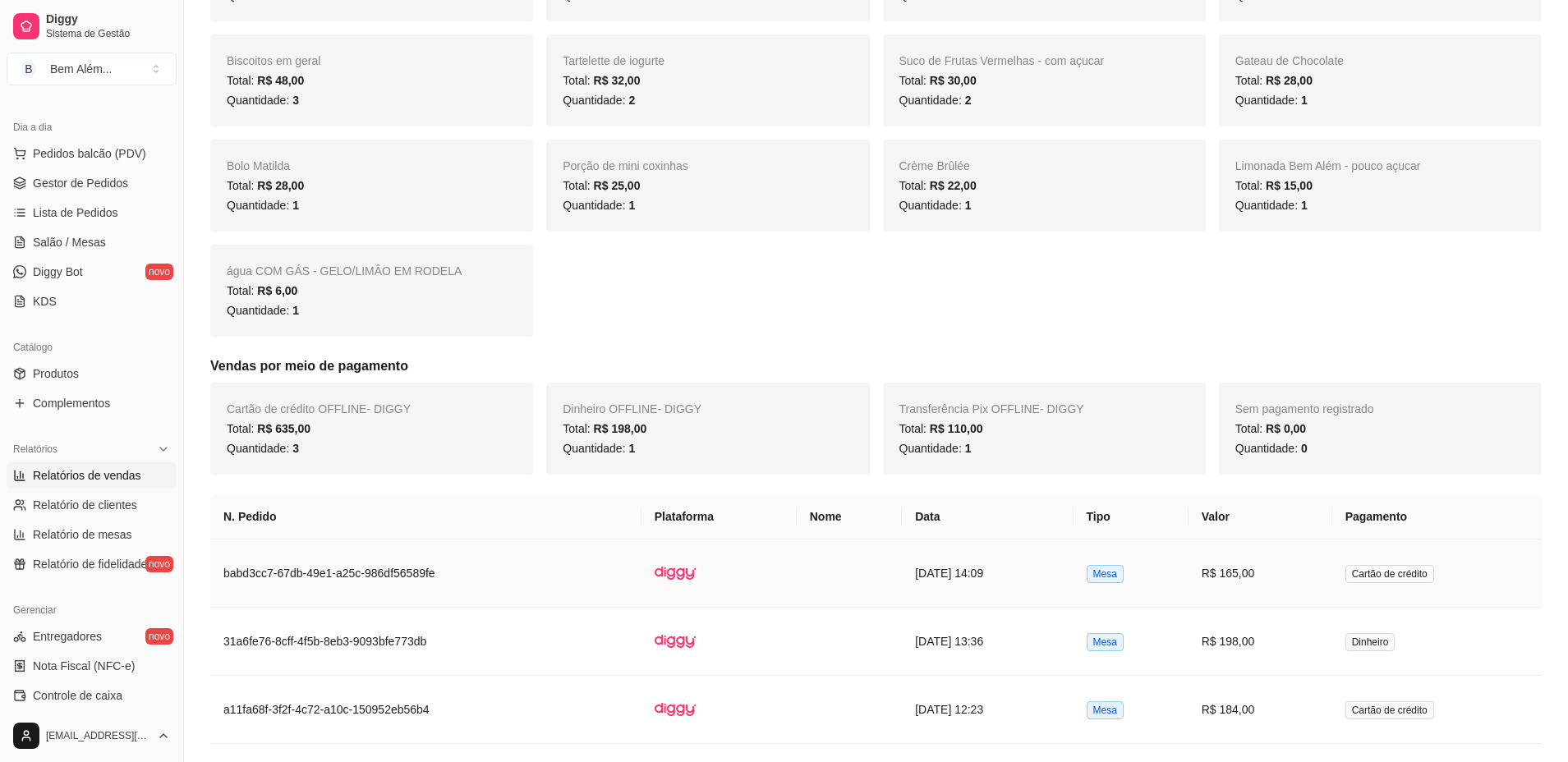
click at [901, 564] on td "[DATE] 14:09" at bounding box center [986, 573] width 171 height 68
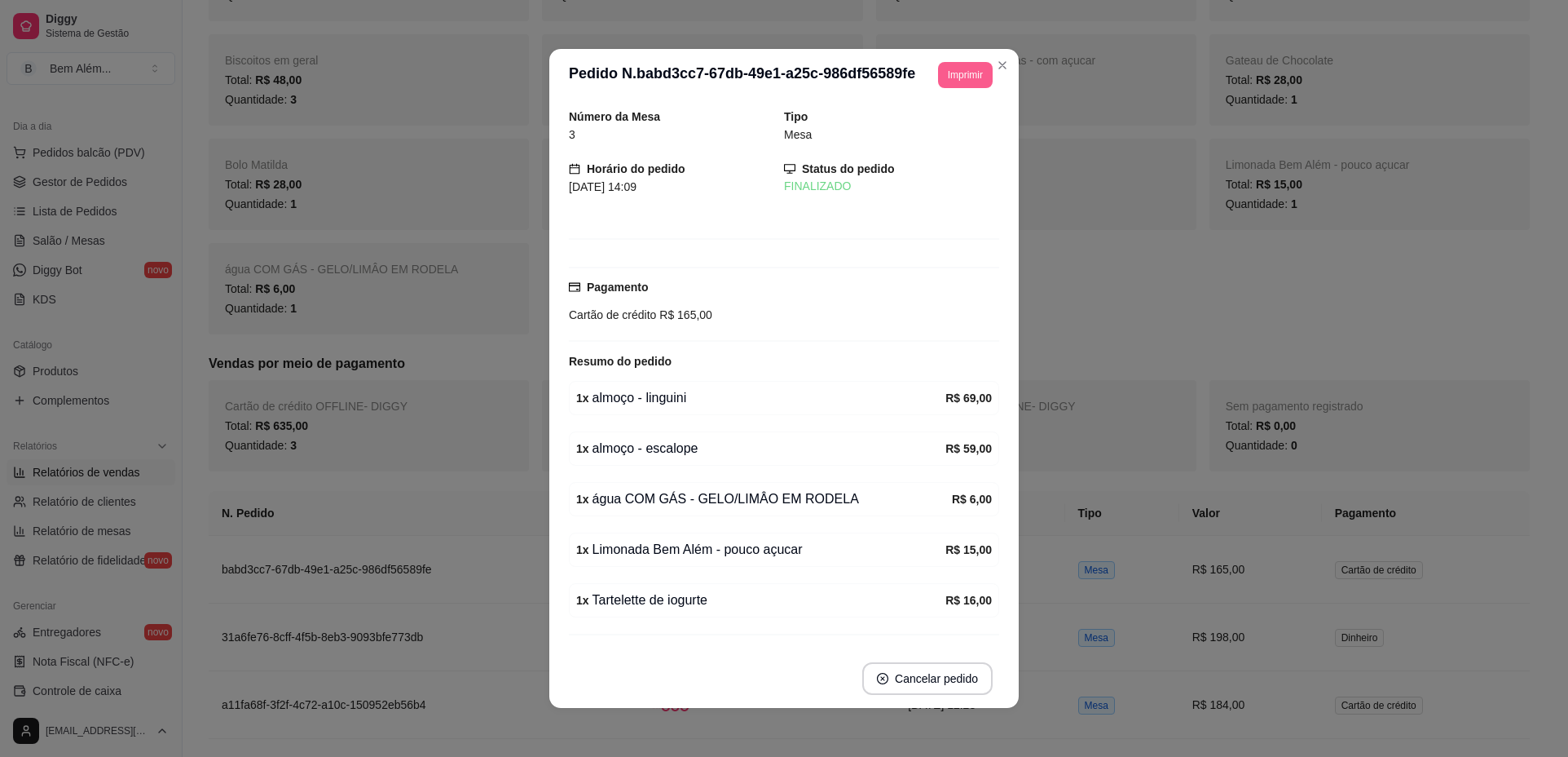
click at [971, 84] on button "Imprimir" at bounding box center [966, 75] width 55 height 27
click at [953, 109] on h4 "Escolha a impressora" at bounding box center [930, 102] width 95 height 13
click at [953, 135] on button "impressao computador" at bounding box center [916, 133] width 122 height 27
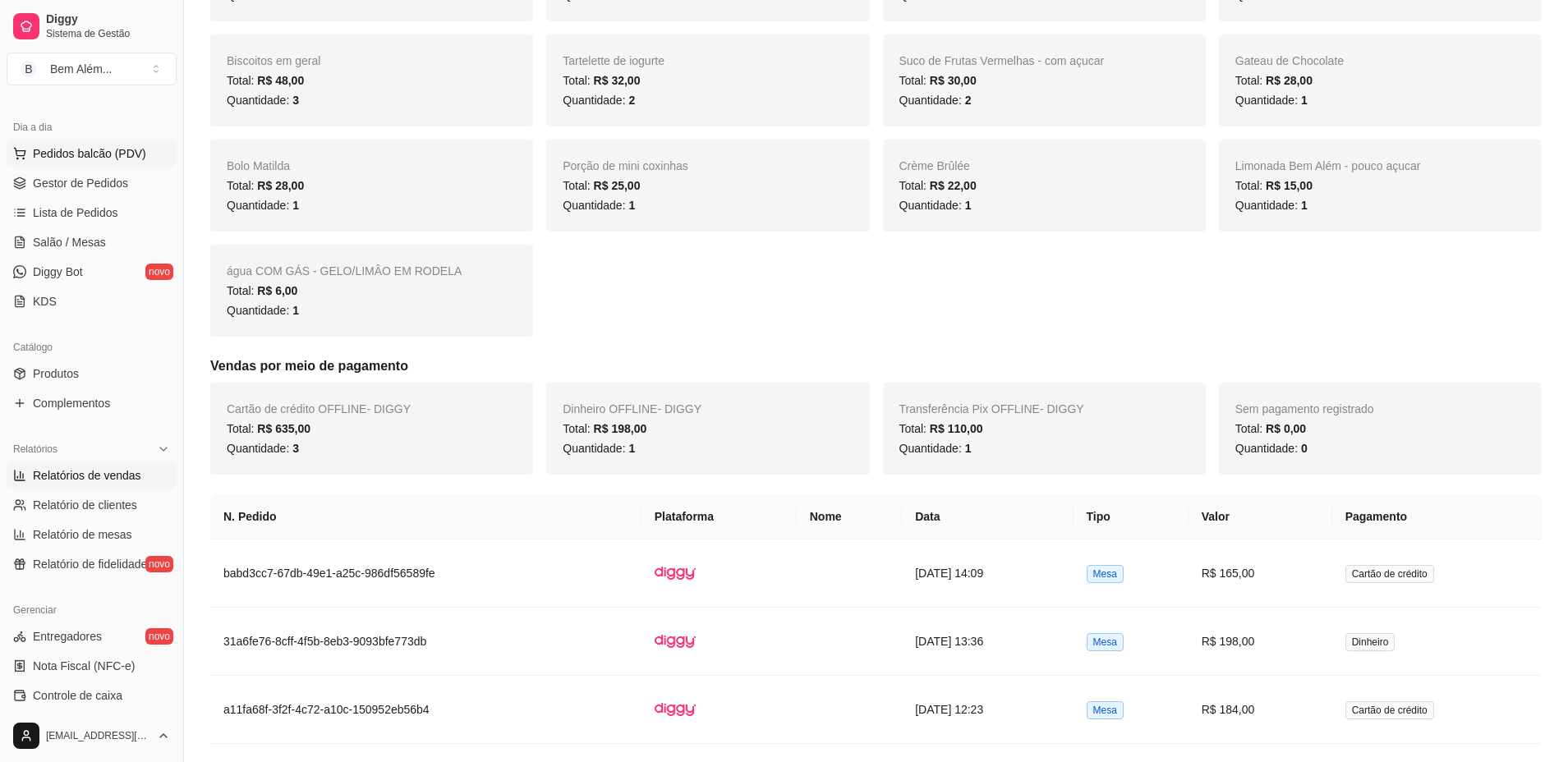
click at [114, 159] on span "Pedidos balcão (PDV)" at bounding box center [89, 153] width 113 height 16
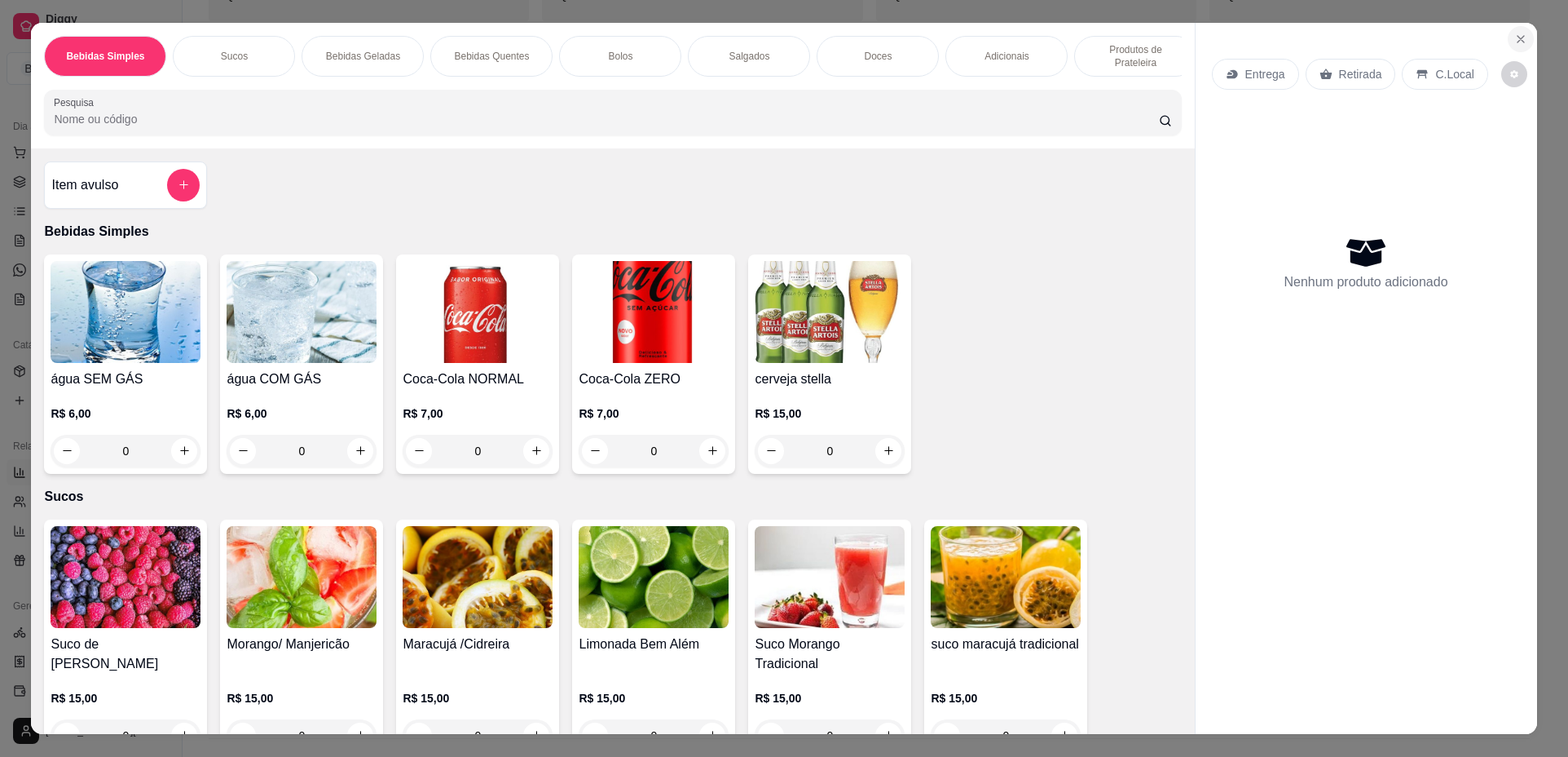
click at [1522, 41] on button "Close" at bounding box center [1522, 40] width 27 height 27
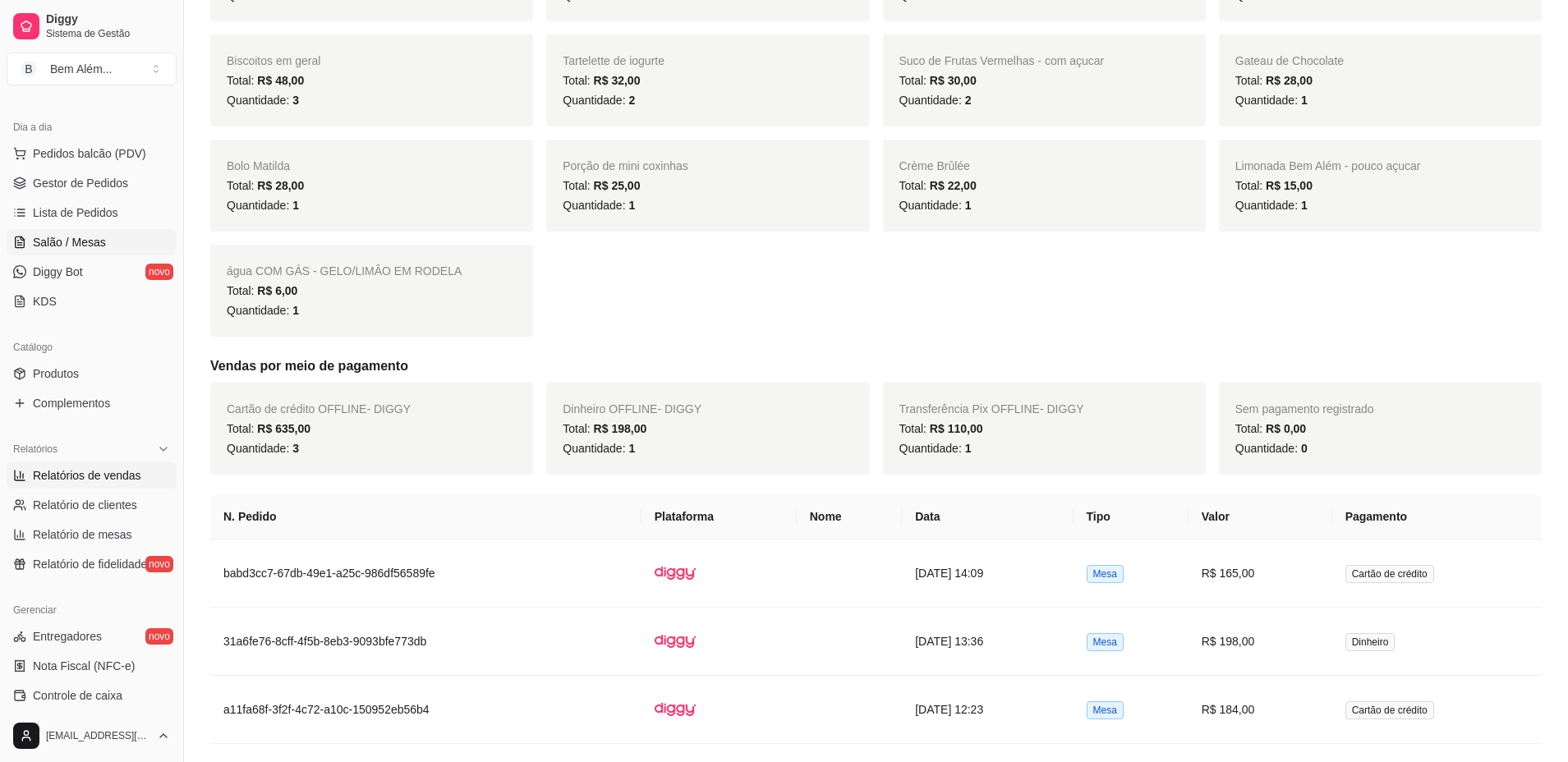
click at [56, 237] on span "Salão / Mesas" at bounding box center [69, 241] width 73 height 16
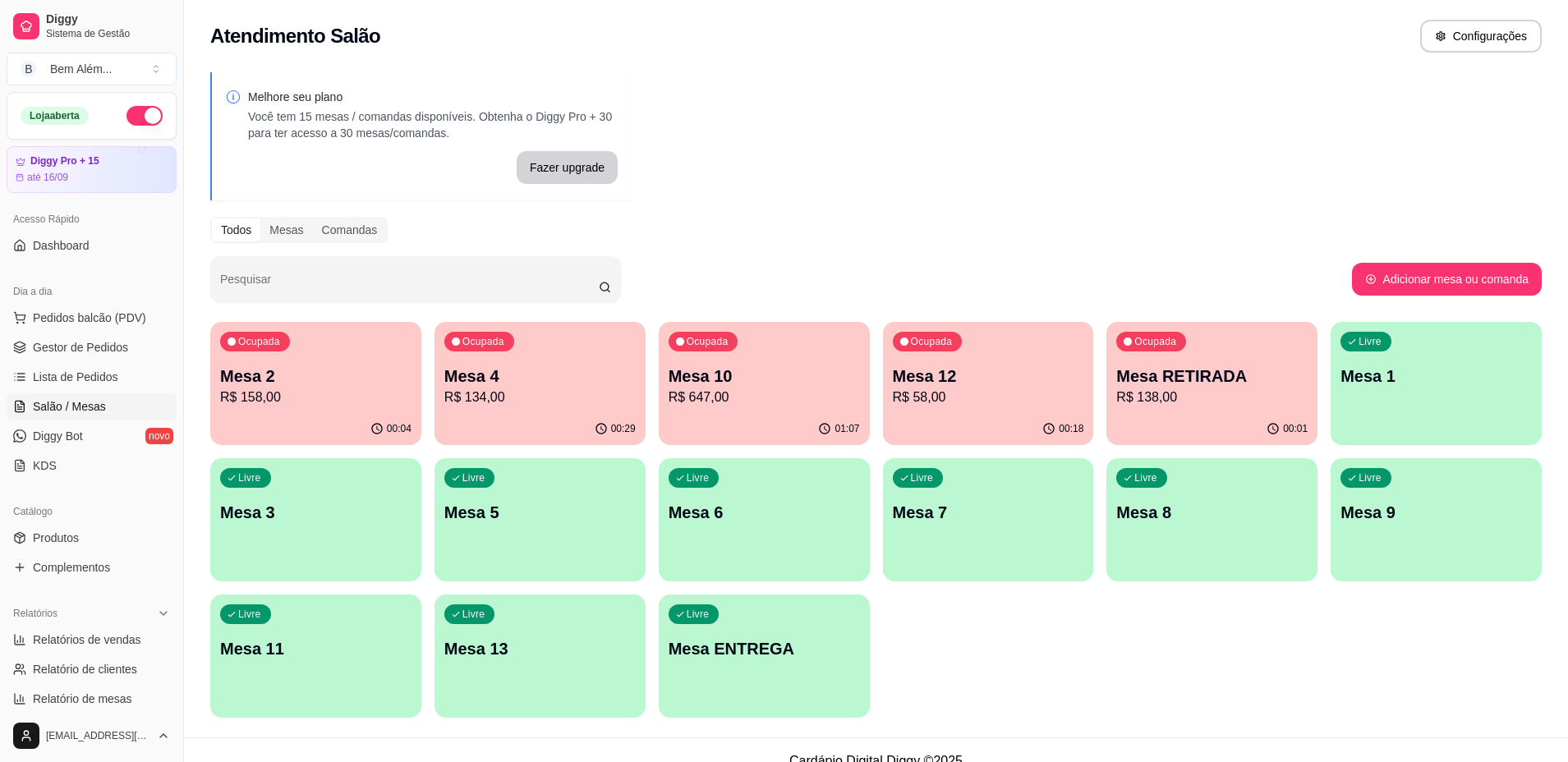
click at [725, 375] on p "Mesa 10" at bounding box center [764, 376] width 192 height 23
click at [125, 352] on span "Gestor de Pedidos" at bounding box center [80, 347] width 95 height 16
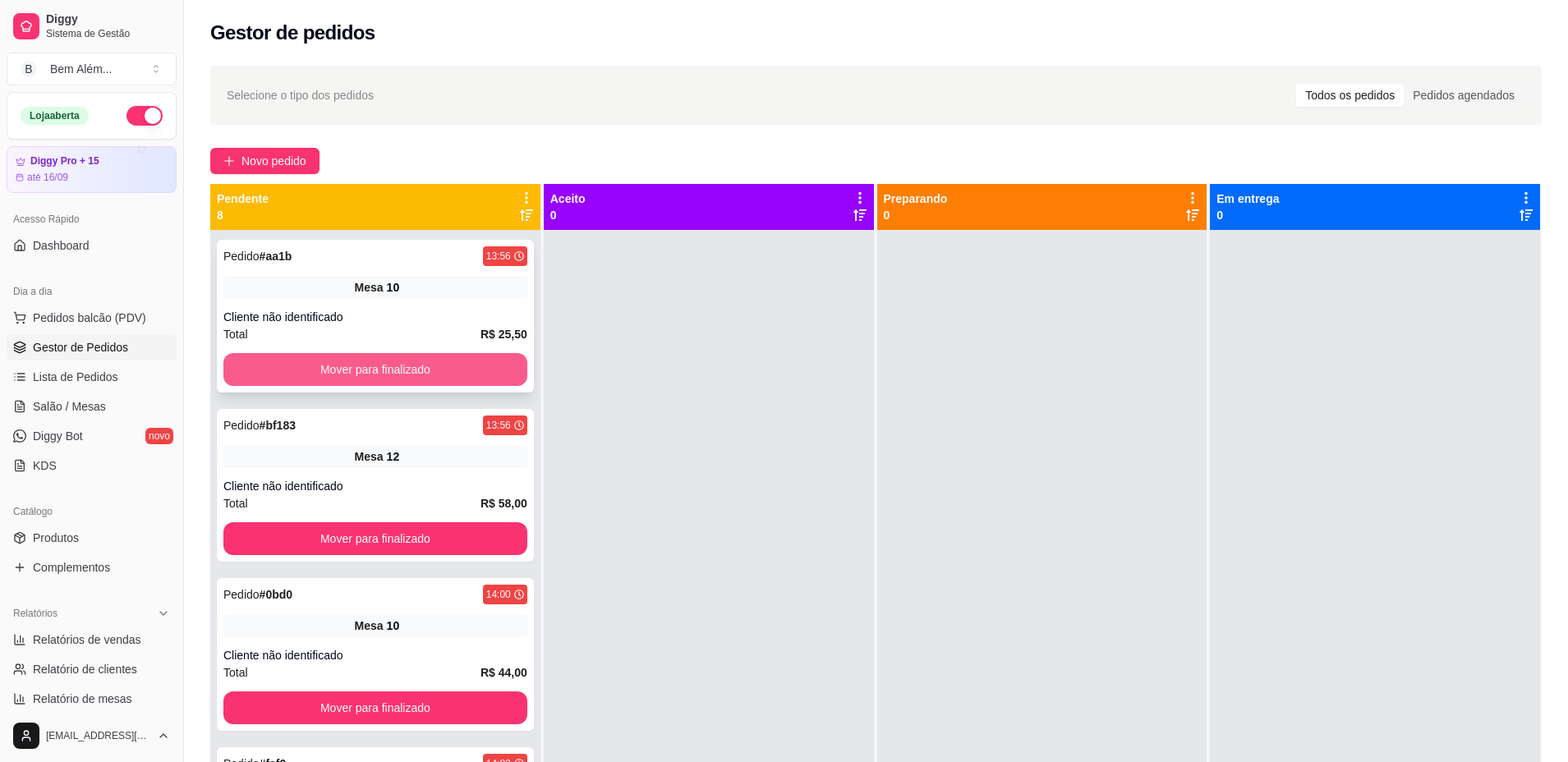
click at [489, 379] on button "Mover para finalizado" at bounding box center [375, 369] width 304 height 32
click at [489, 379] on button "Mover para finalizado" at bounding box center [375, 370] width 295 height 32
click at [489, 379] on button "Mover para finalizado" at bounding box center [375, 369] width 304 height 32
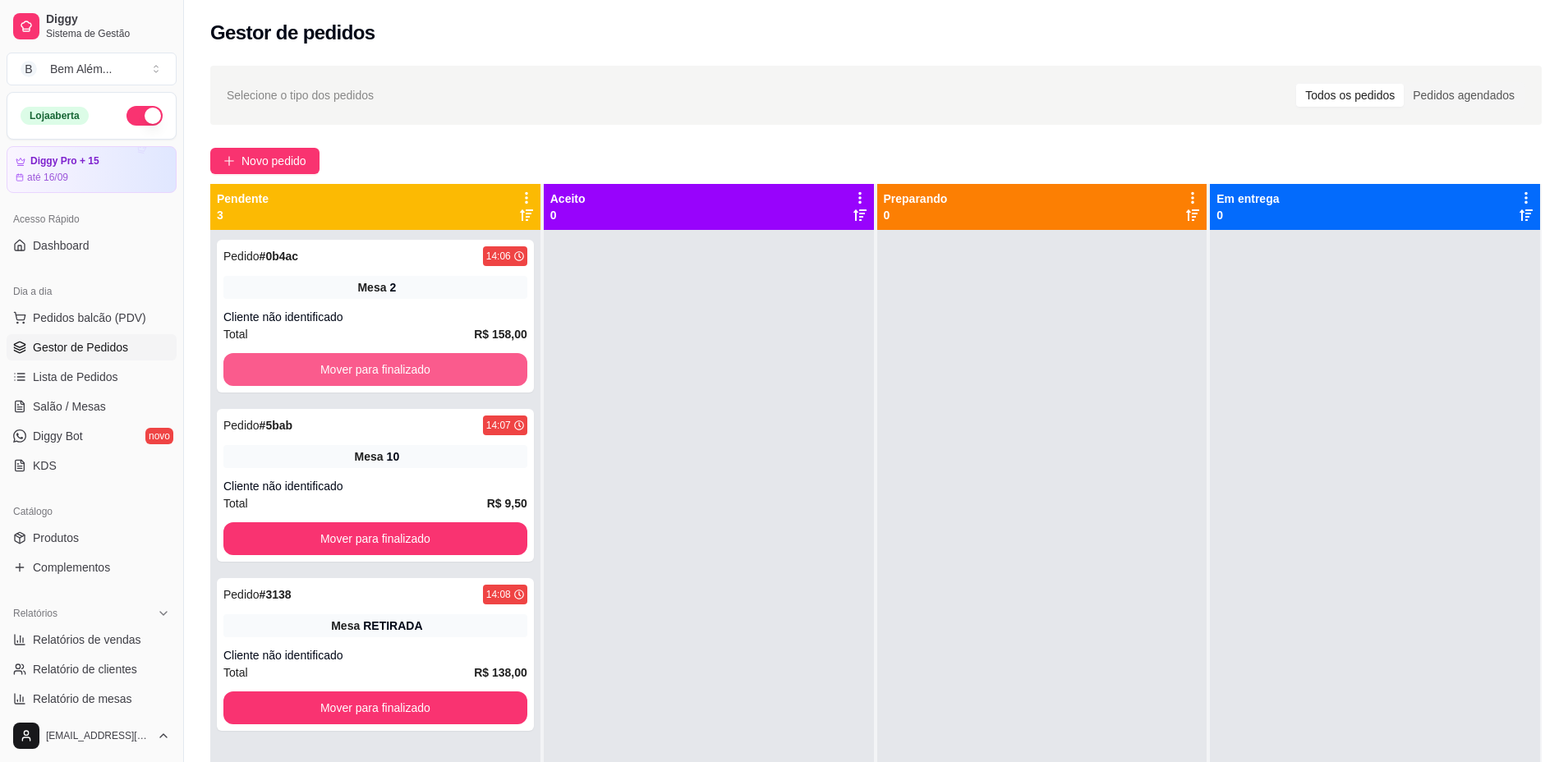
click at [489, 379] on button "Mover para finalizado" at bounding box center [375, 369] width 304 height 32
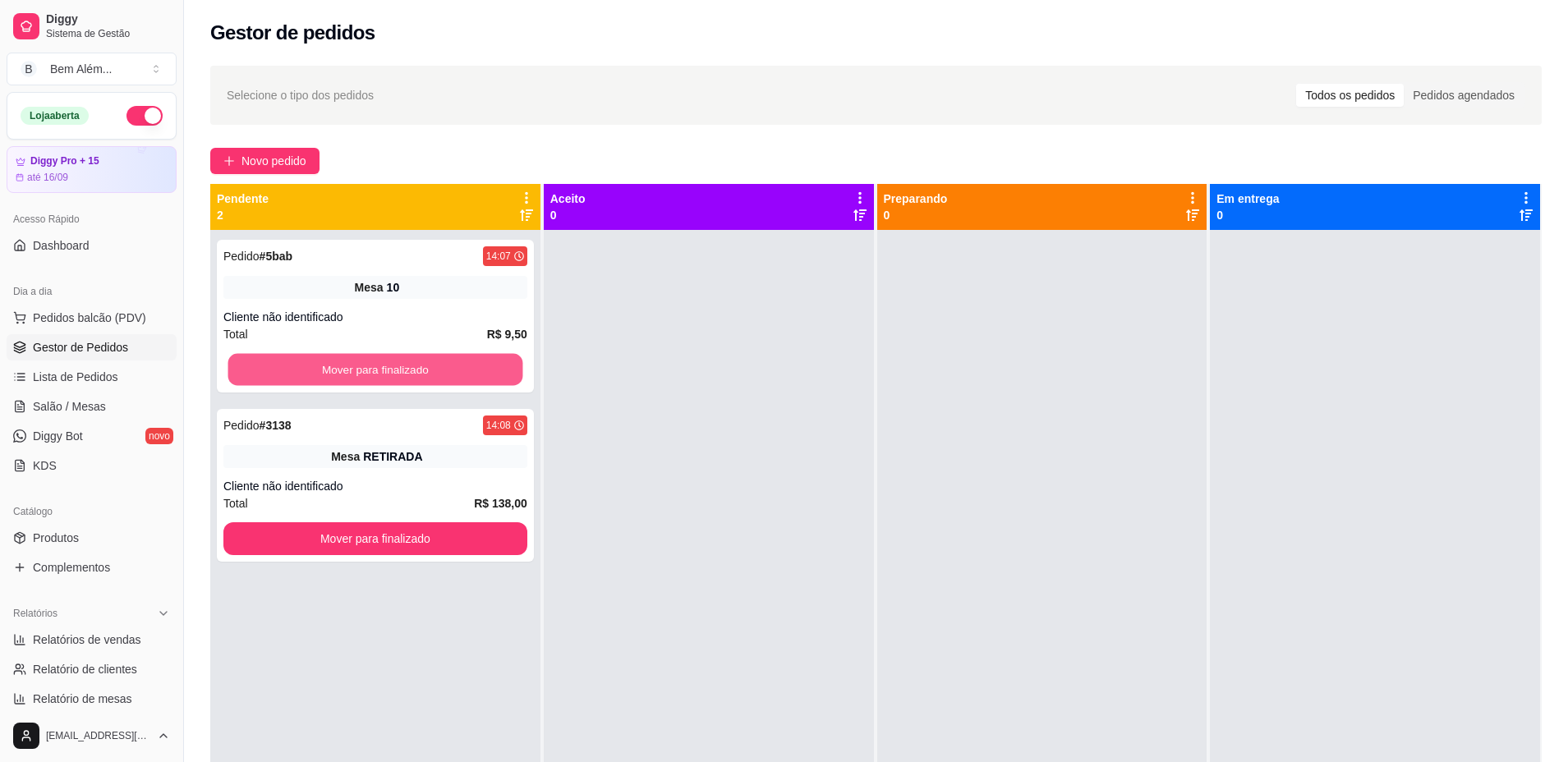
click at [489, 379] on button "Mover para finalizado" at bounding box center [375, 370] width 295 height 32
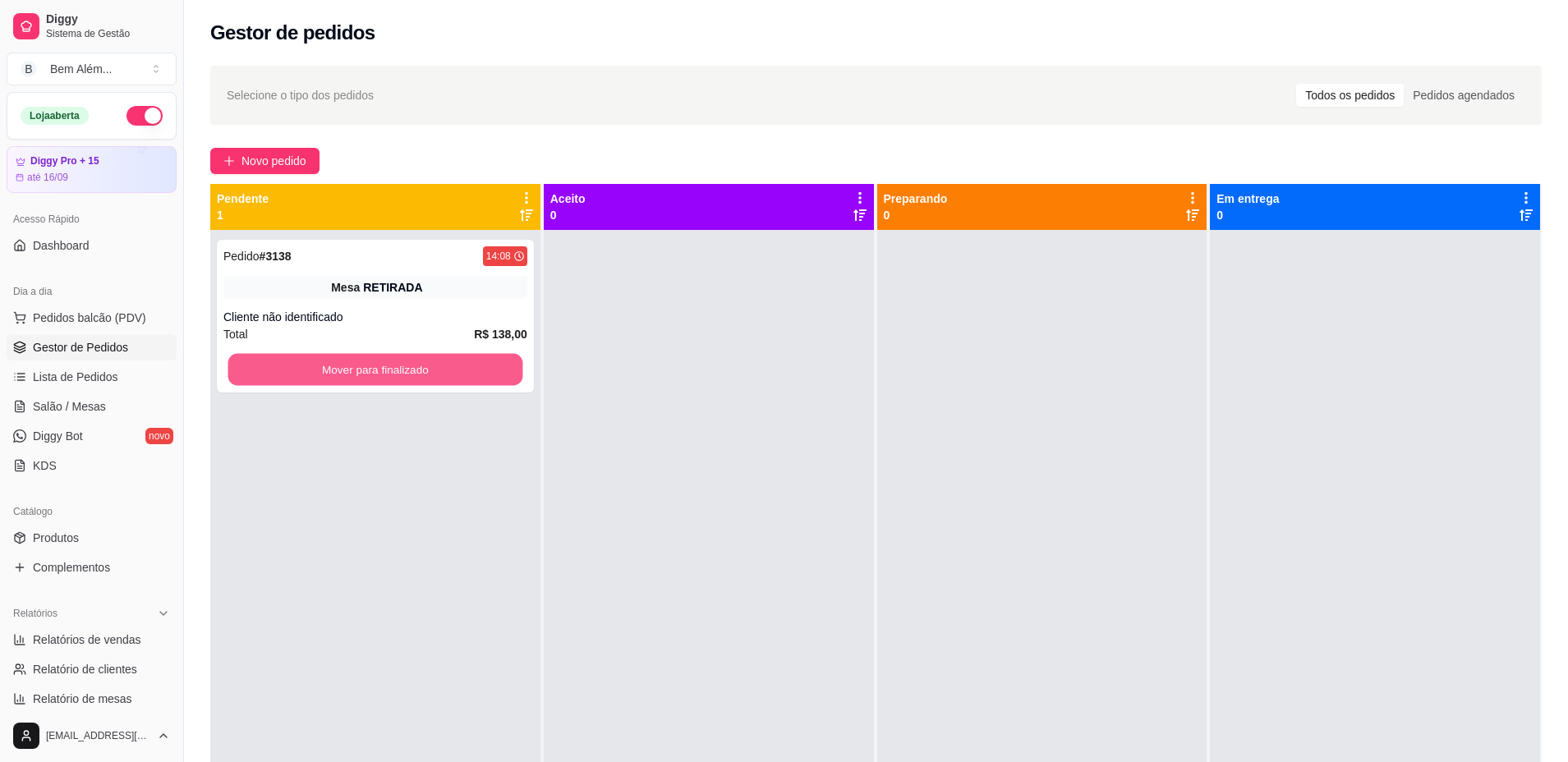
click at [489, 379] on button "Mover para finalizado" at bounding box center [375, 370] width 295 height 32
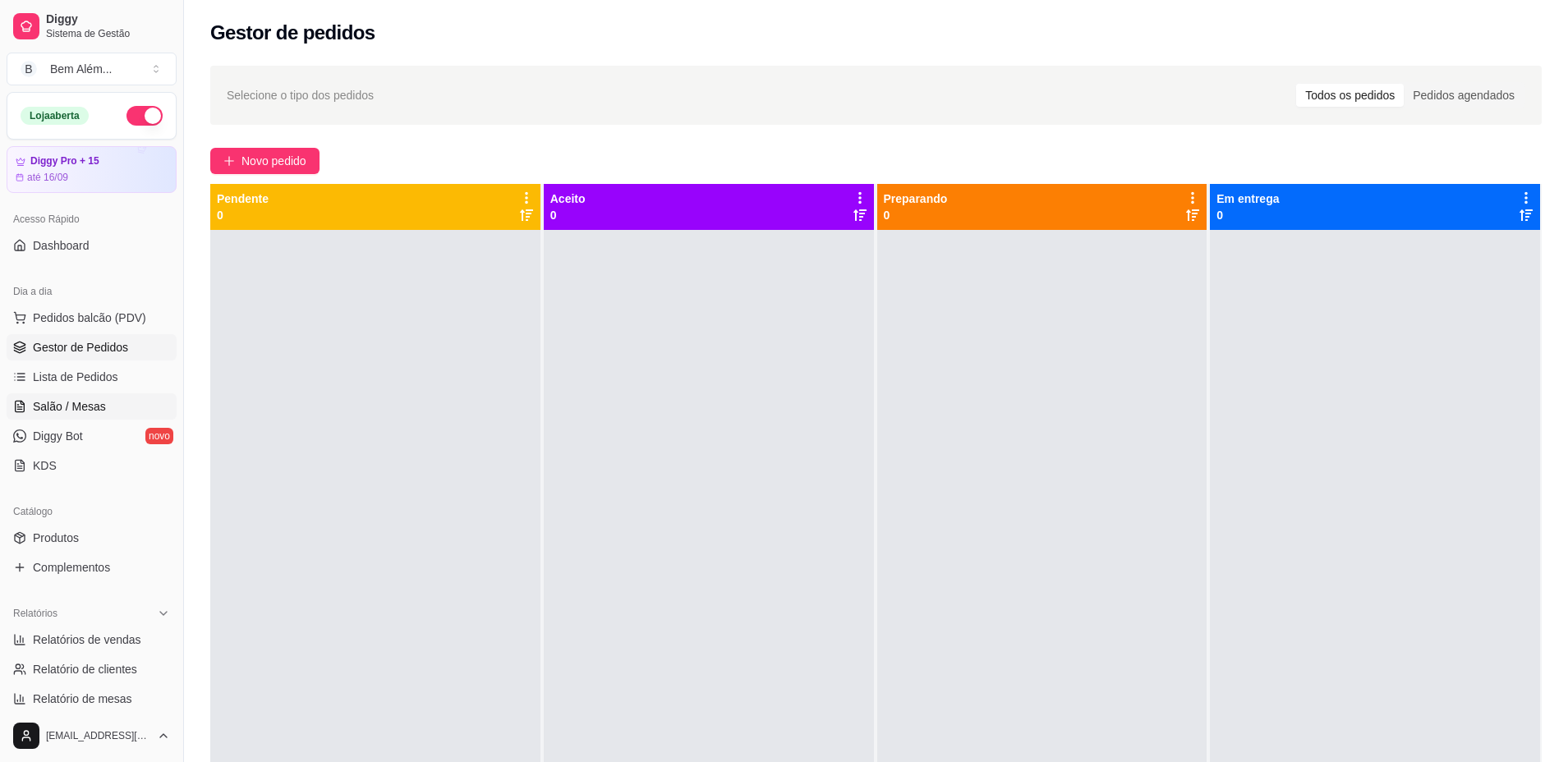
click at [152, 411] on link "Salão / Mesas" at bounding box center [92, 406] width 170 height 27
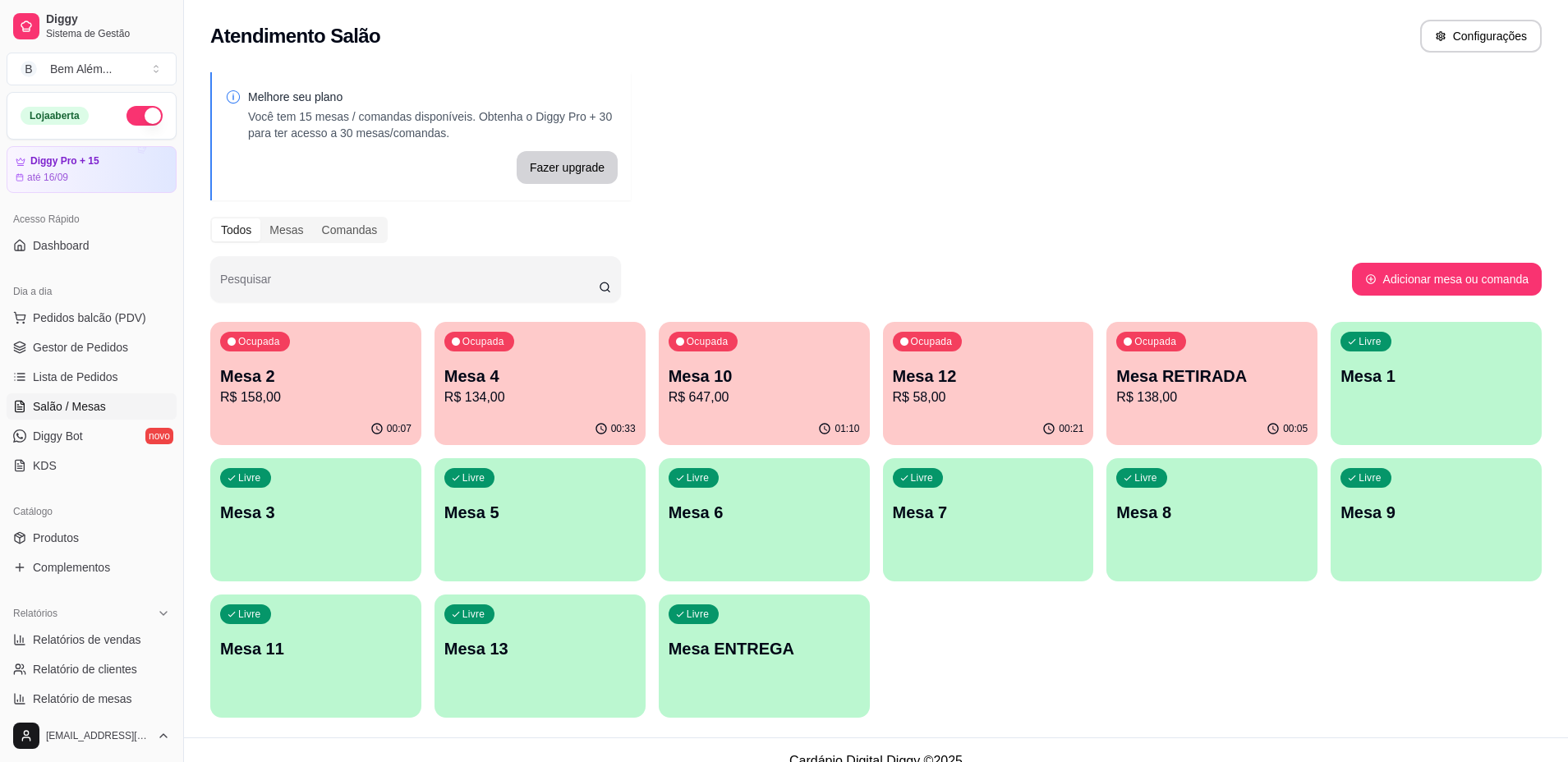
click at [487, 381] on p "Mesa 4" at bounding box center [540, 376] width 192 height 23
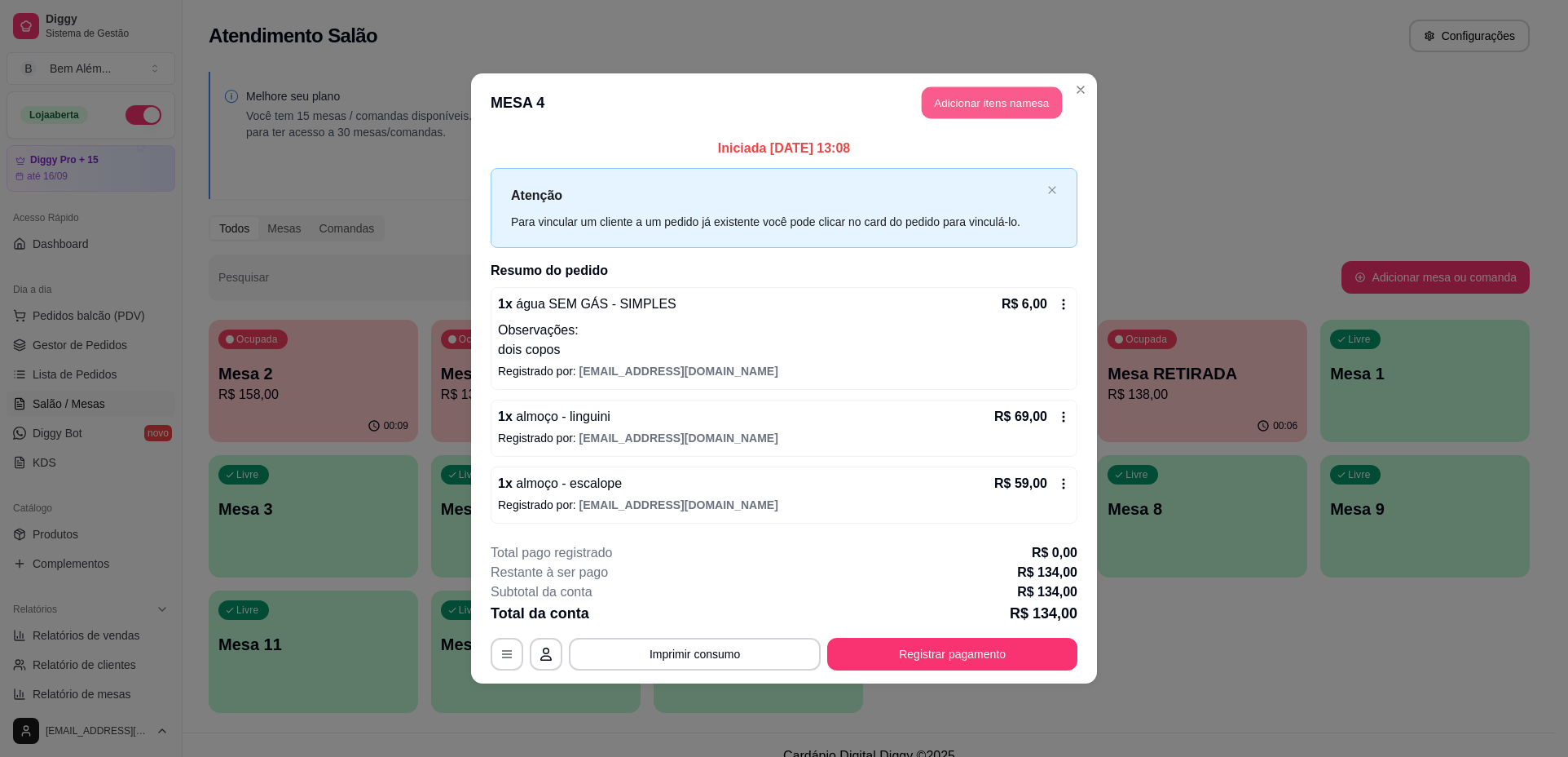
click at [993, 109] on button "Adicionar itens na mesa" at bounding box center [992, 103] width 140 height 32
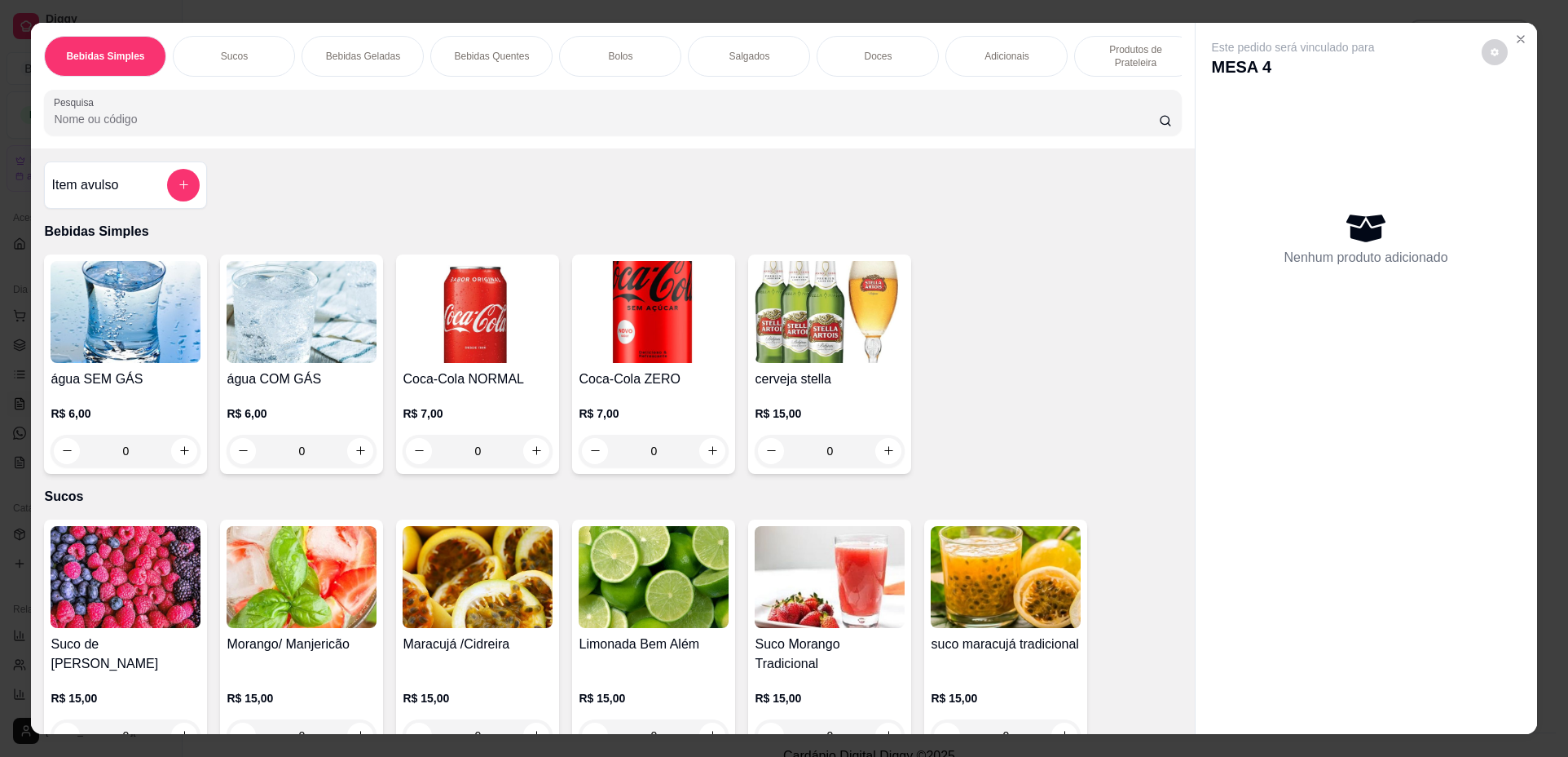
click at [875, 61] on p "Doces" at bounding box center [878, 57] width 27 height 13
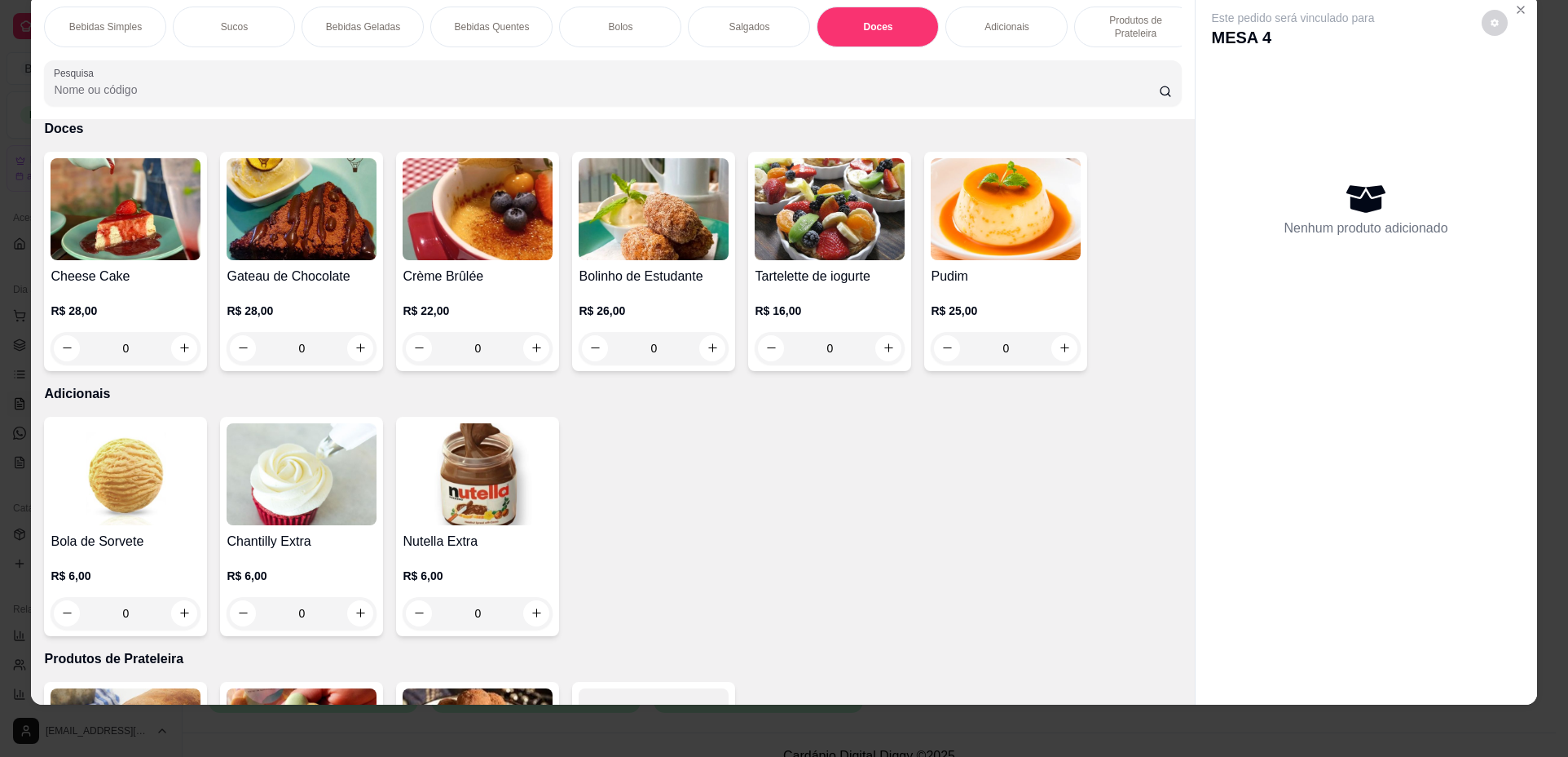
click at [624, 24] on p "Bolos" at bounding box center [620, 27] width 25 height 13
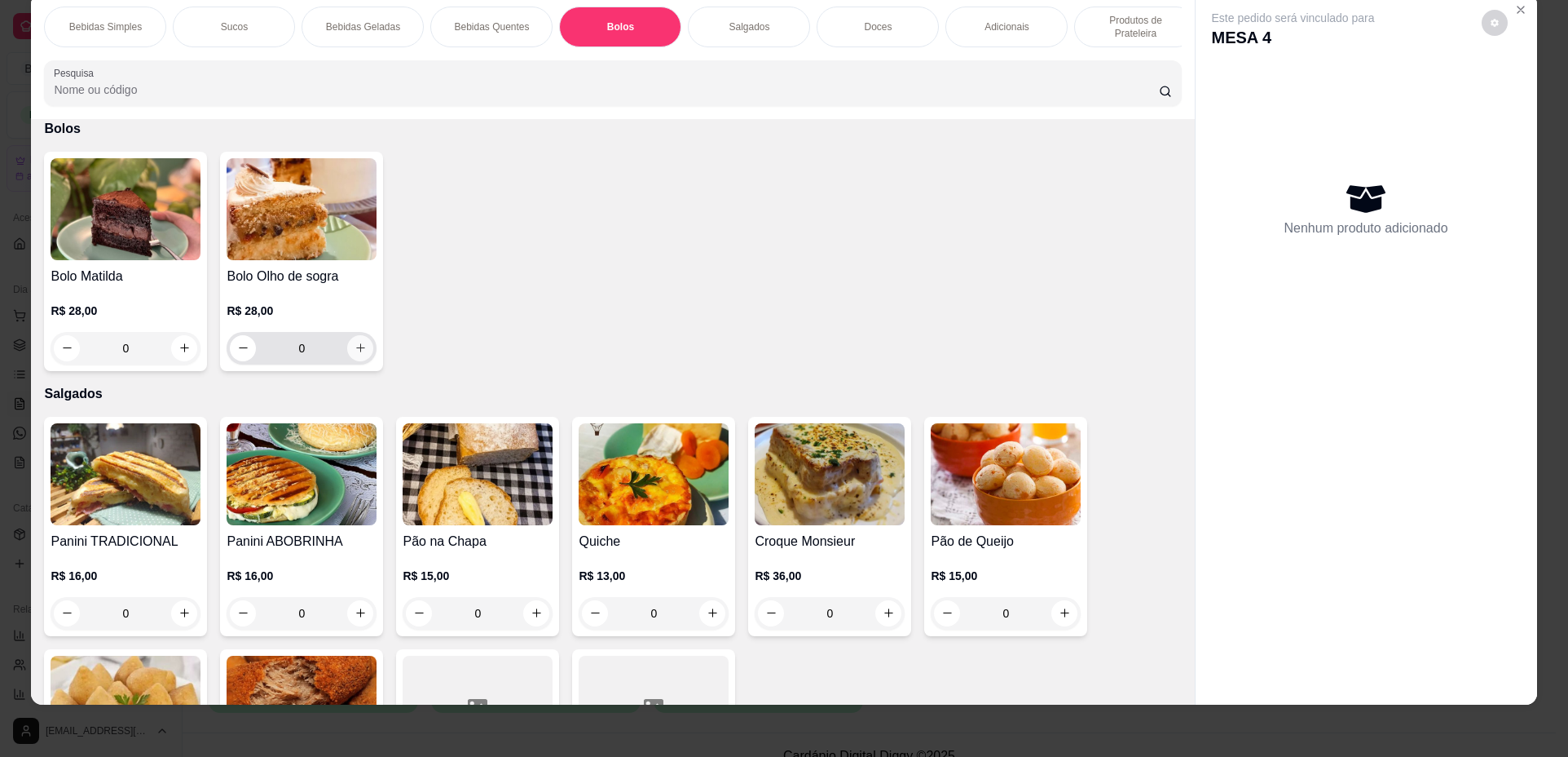
click at [355, 354] on icon "increase-product-quantity" at bounding box center [361, 348] width 12 height 12
type input "1"
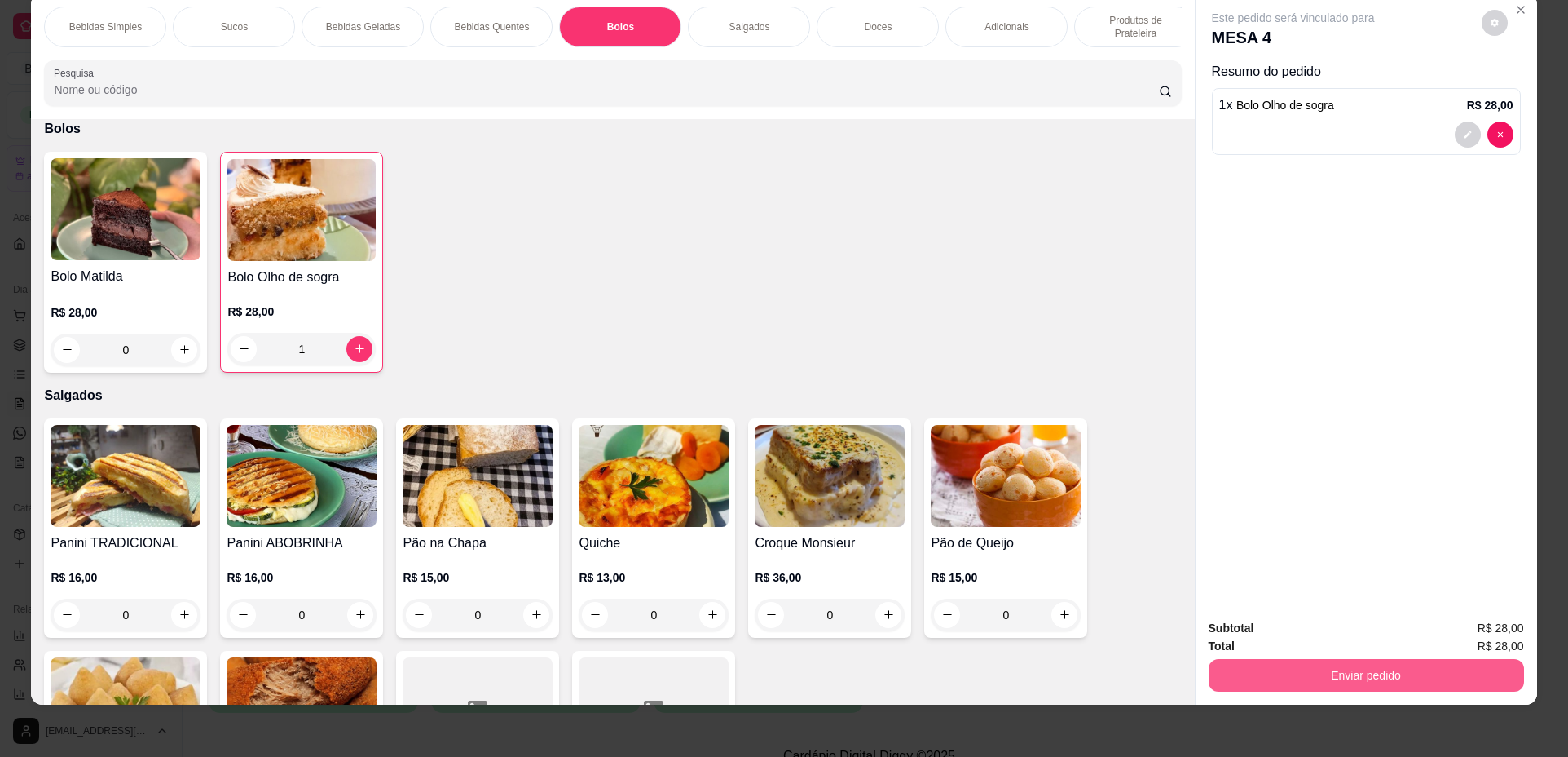
click at [1355, 676] on button "Enviar pedido" at bounding box center [1366, 676] width 315 height 32
click at [1349, 637] on button "Não registrar e enviar pedido" at bounding box center [1312, 635] width 165 height 30
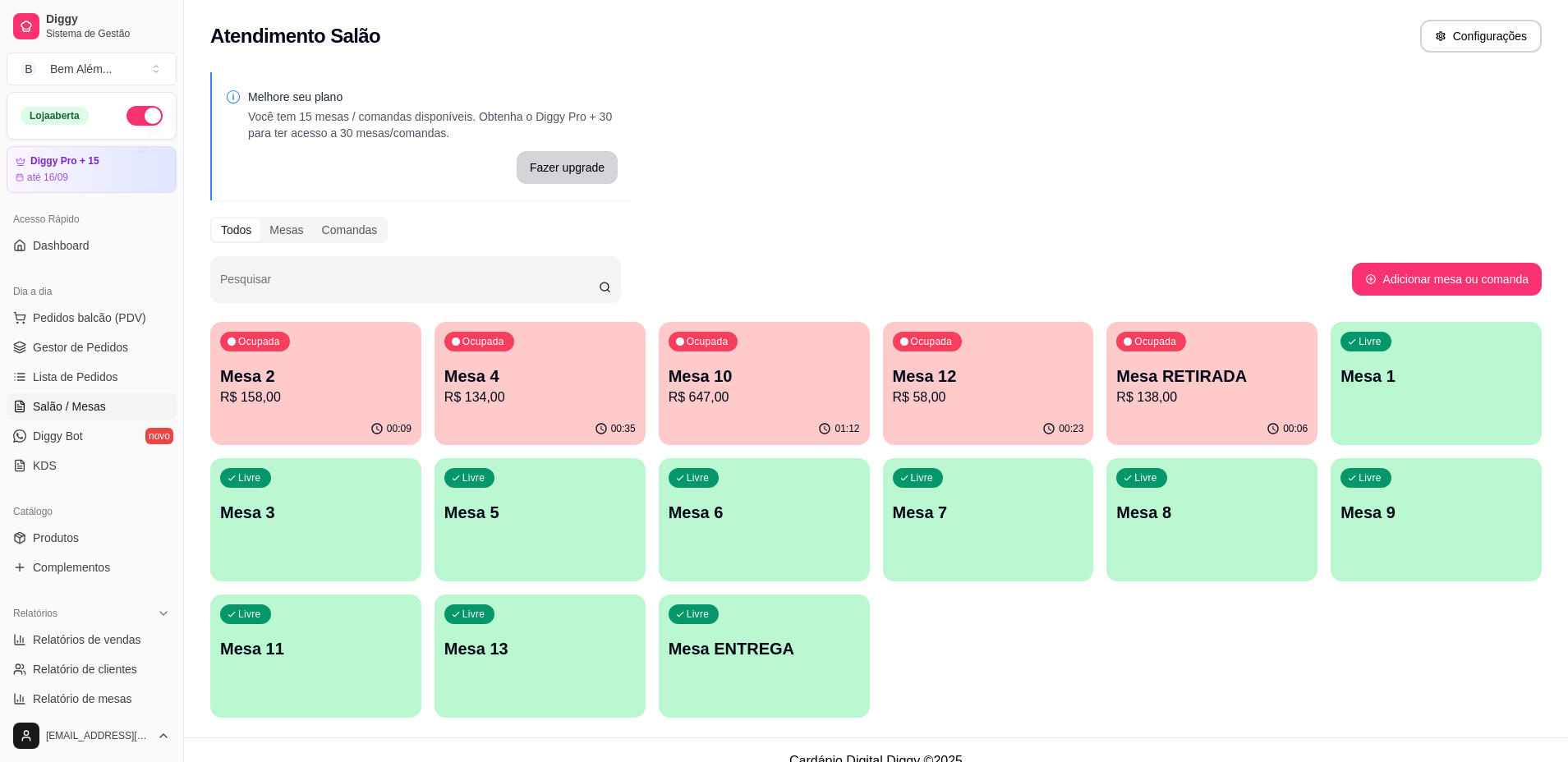
click at [1069, 434] on p "00:23" at bounding box center [1071, 429] width 25 height 13
click at [800, 378] on p "Mesa 10" at bounding box center [763, 376] width 186 height 22
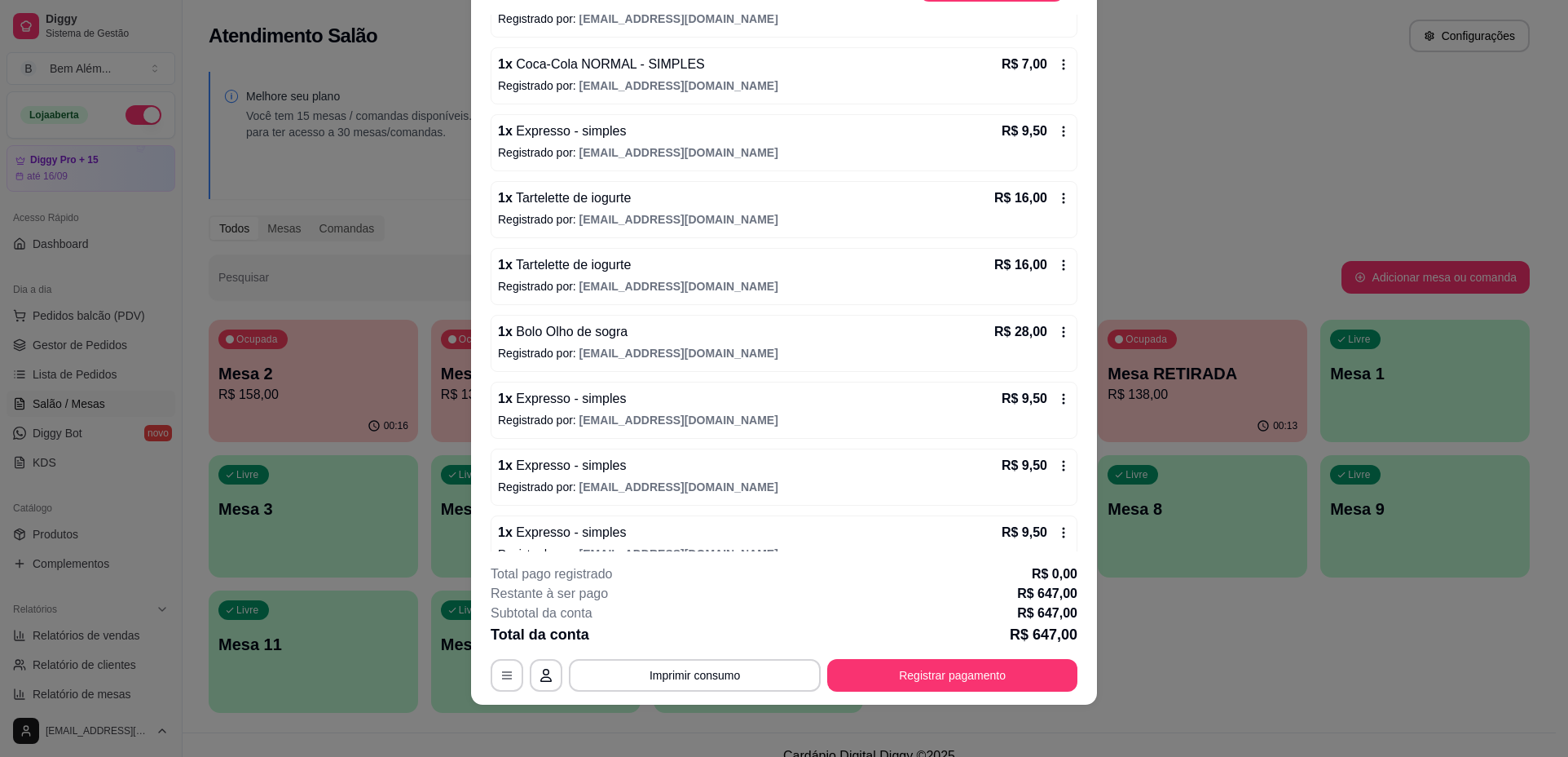
scroll to position [976, 0]
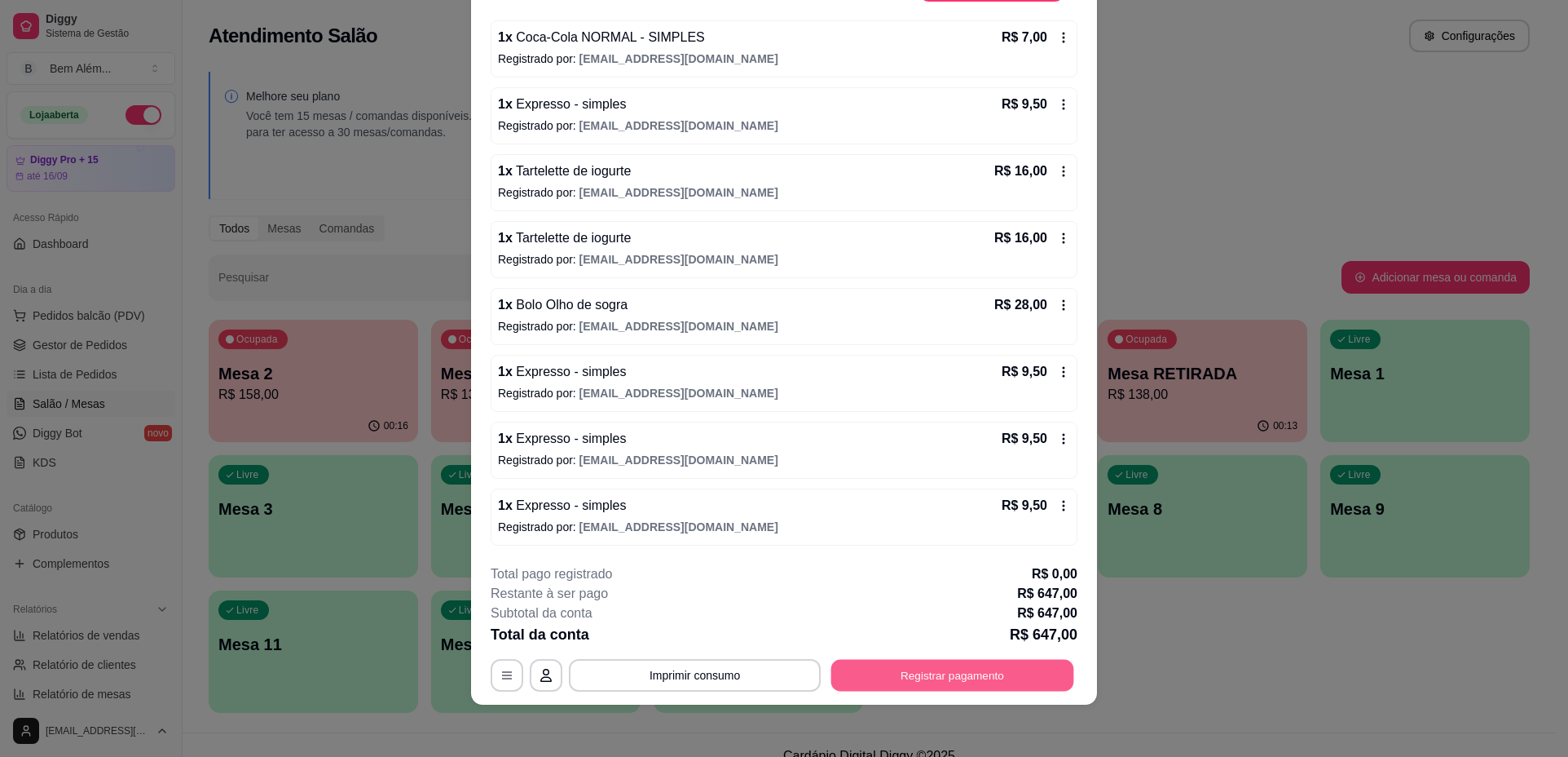
click at [986, 672] on button "Registrar pagamento" at bounding box center [953, 676] width 243 height 32
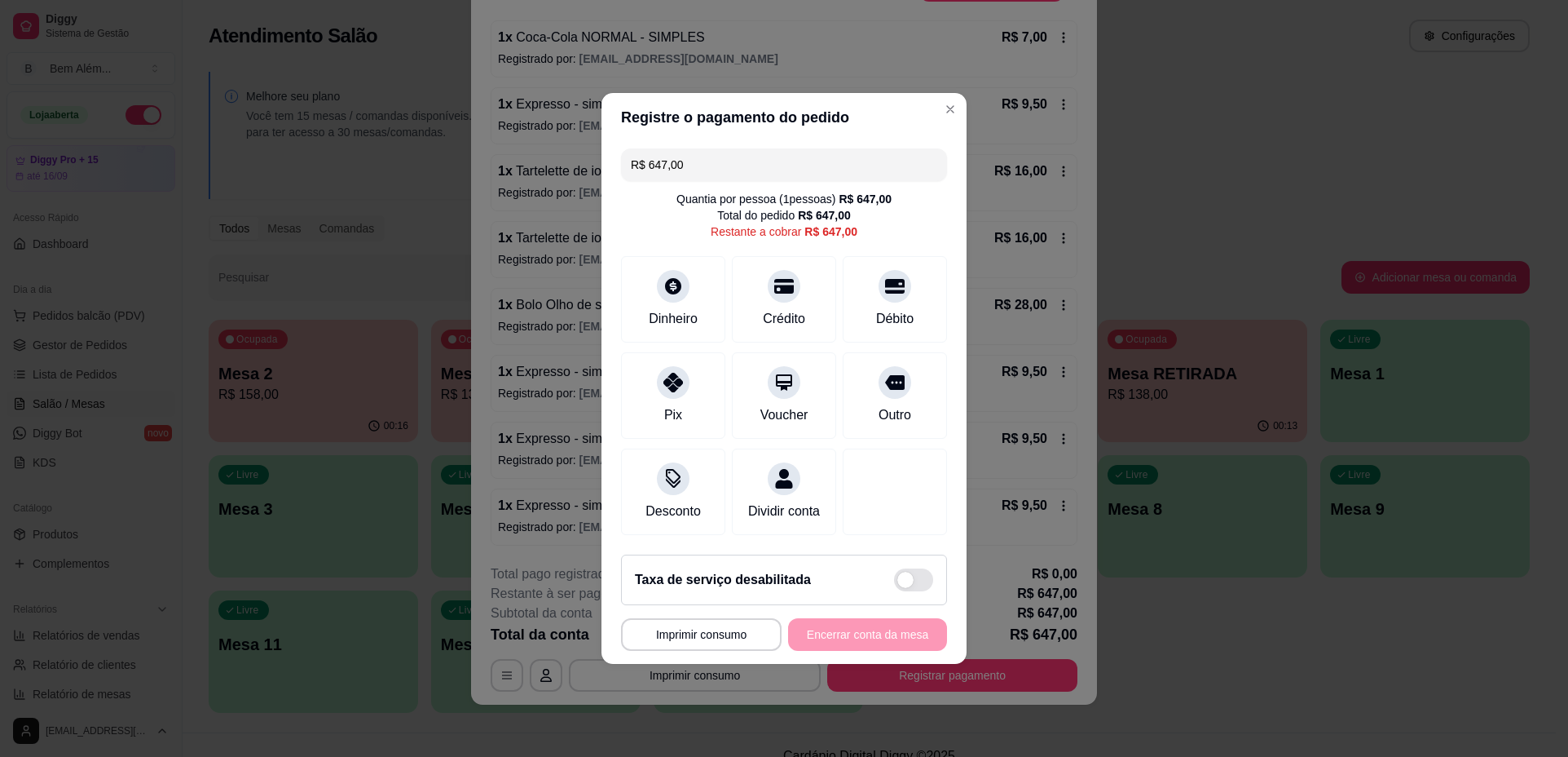
drag, startPoint x: 723, startPoint y: 152, endPoint x: 516, endPoint y: 187, distance: 209.9
click at [516, 187] on div "**********" at bounding box center [784, 378] width 1568 height 757
click at [761, 307] on div "Crédito" at bounding box center [784, 317] width 46 height 21
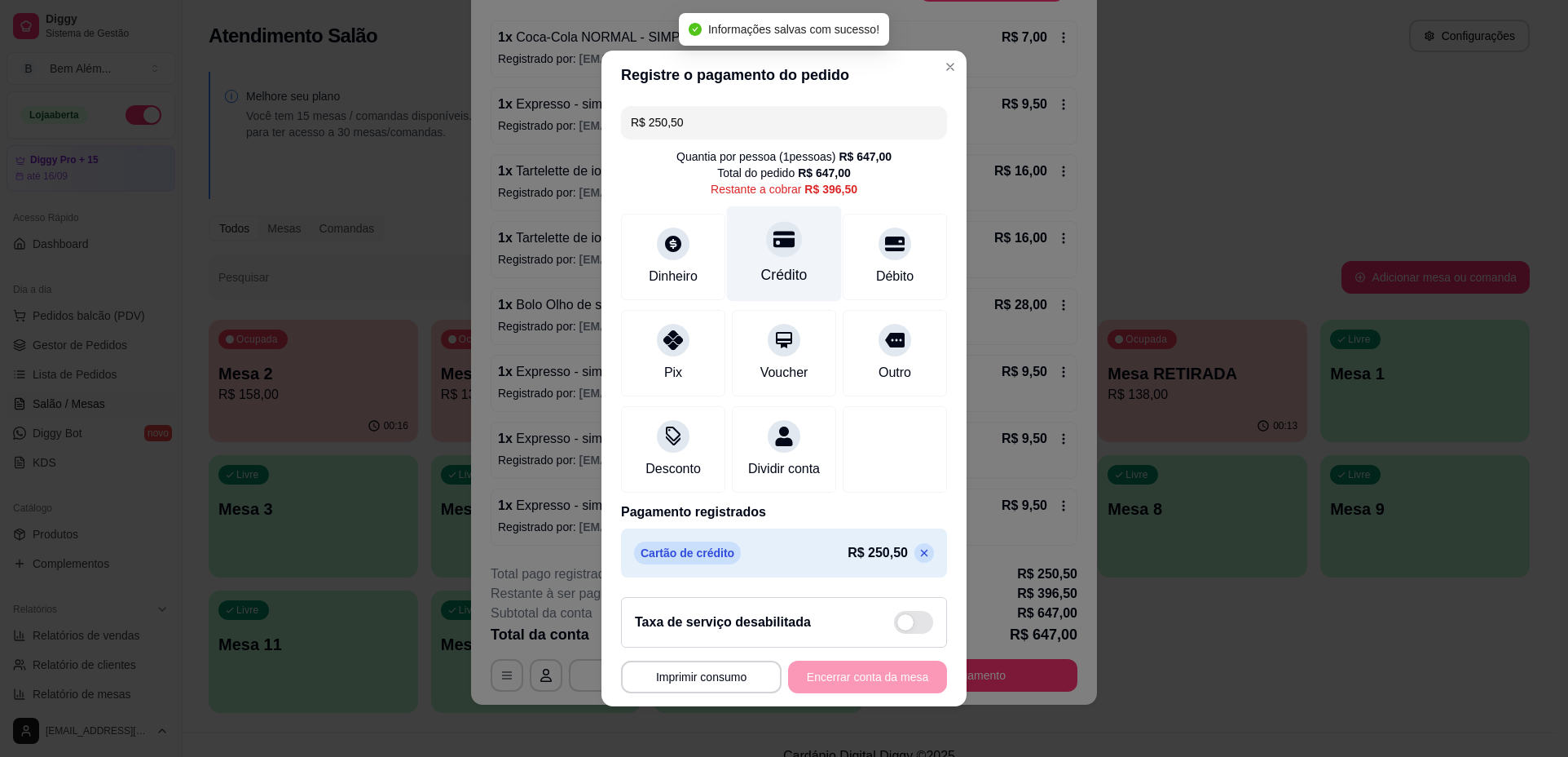
type input "R$ 396,50"
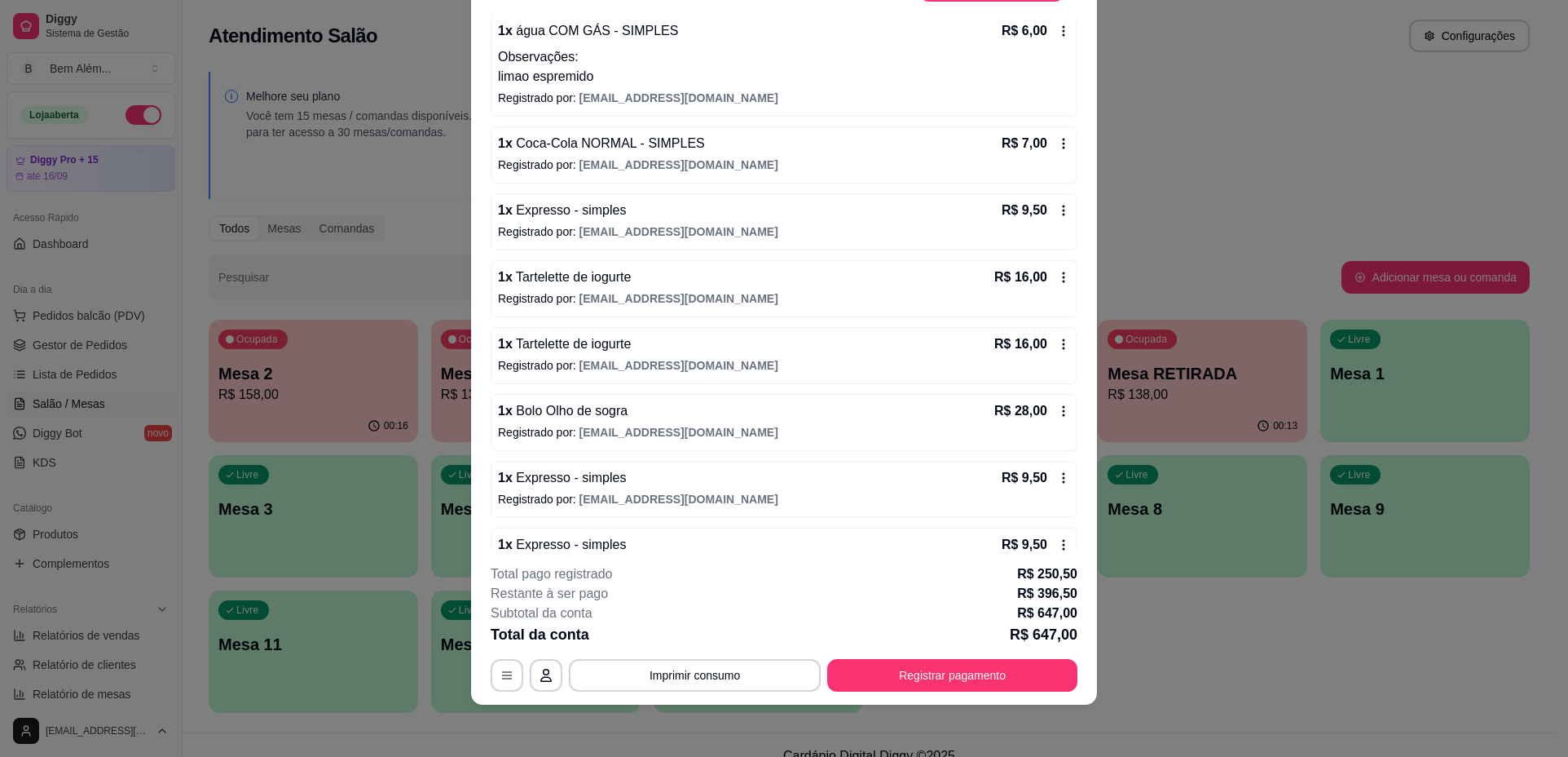
scroll to position [730, 0]
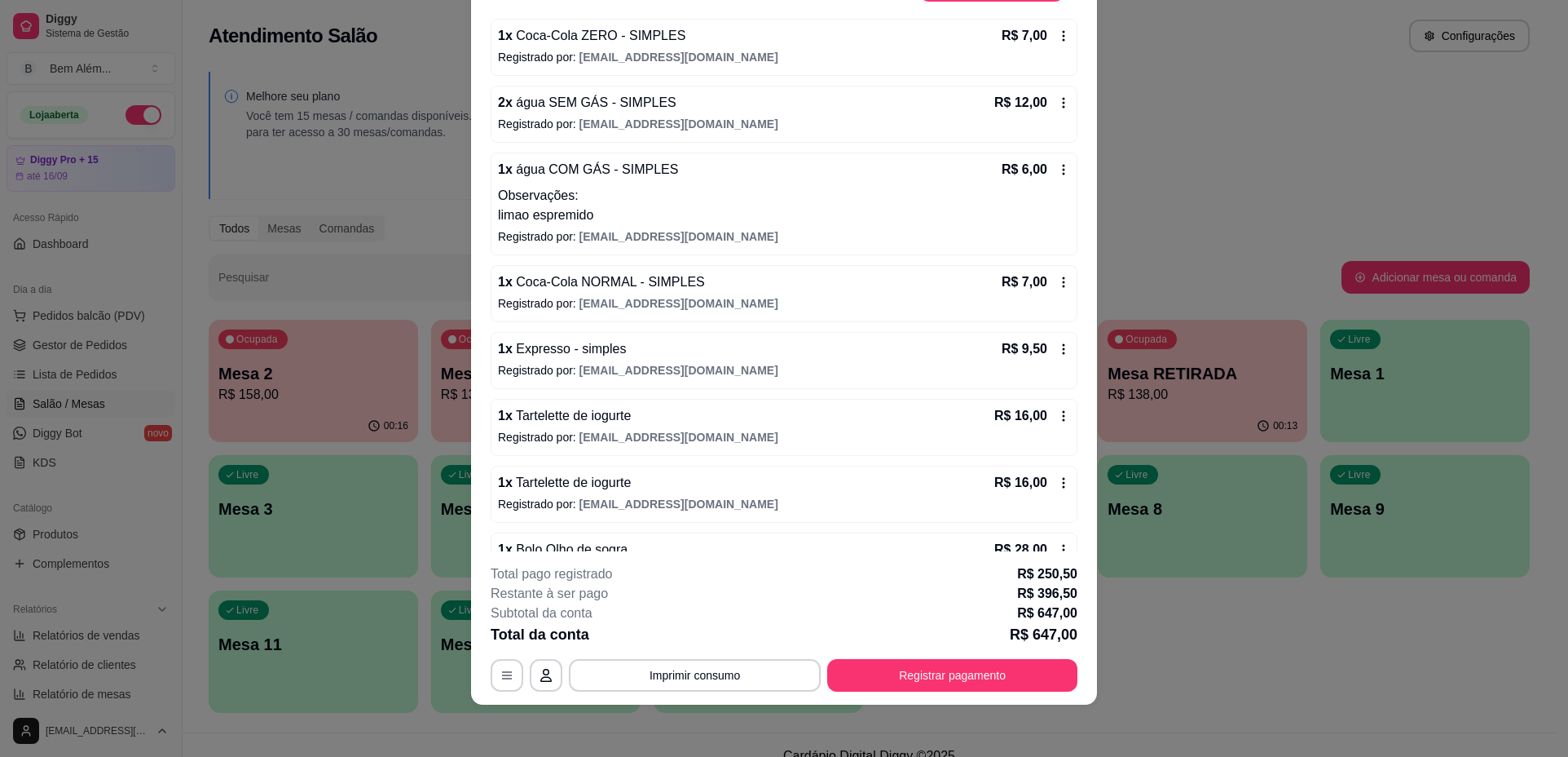
drag, startPoint x: 686, startPoint y: 520, endPoint x: 600, endPoint y: 441, distance: 116.8
click at [600, 441] on span "[EMAIL_ADDRESS][DOMAIN_NAME]" at bounding box center [679, 438] width 199 height 13
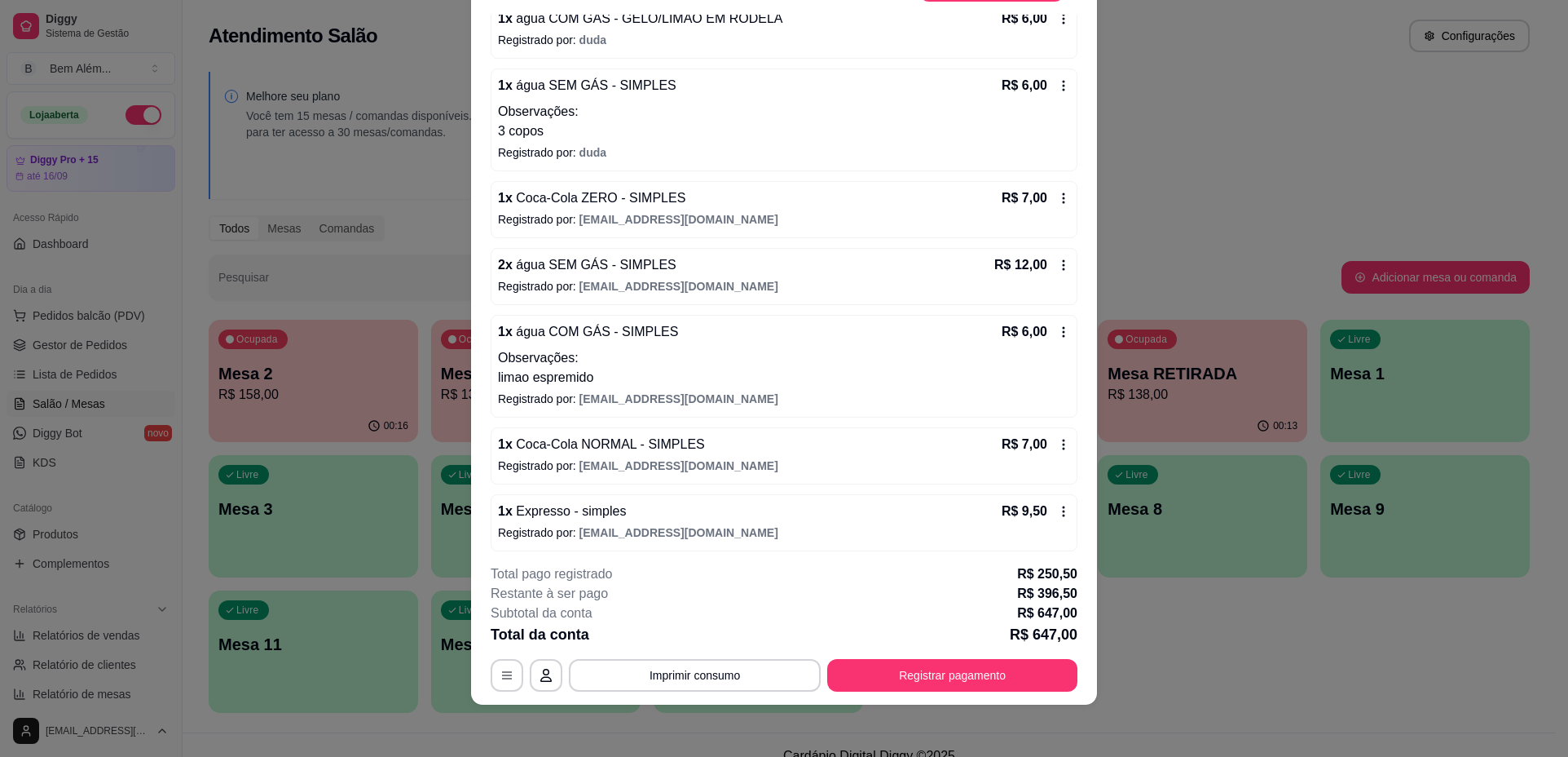
scroll to position [487, 0]
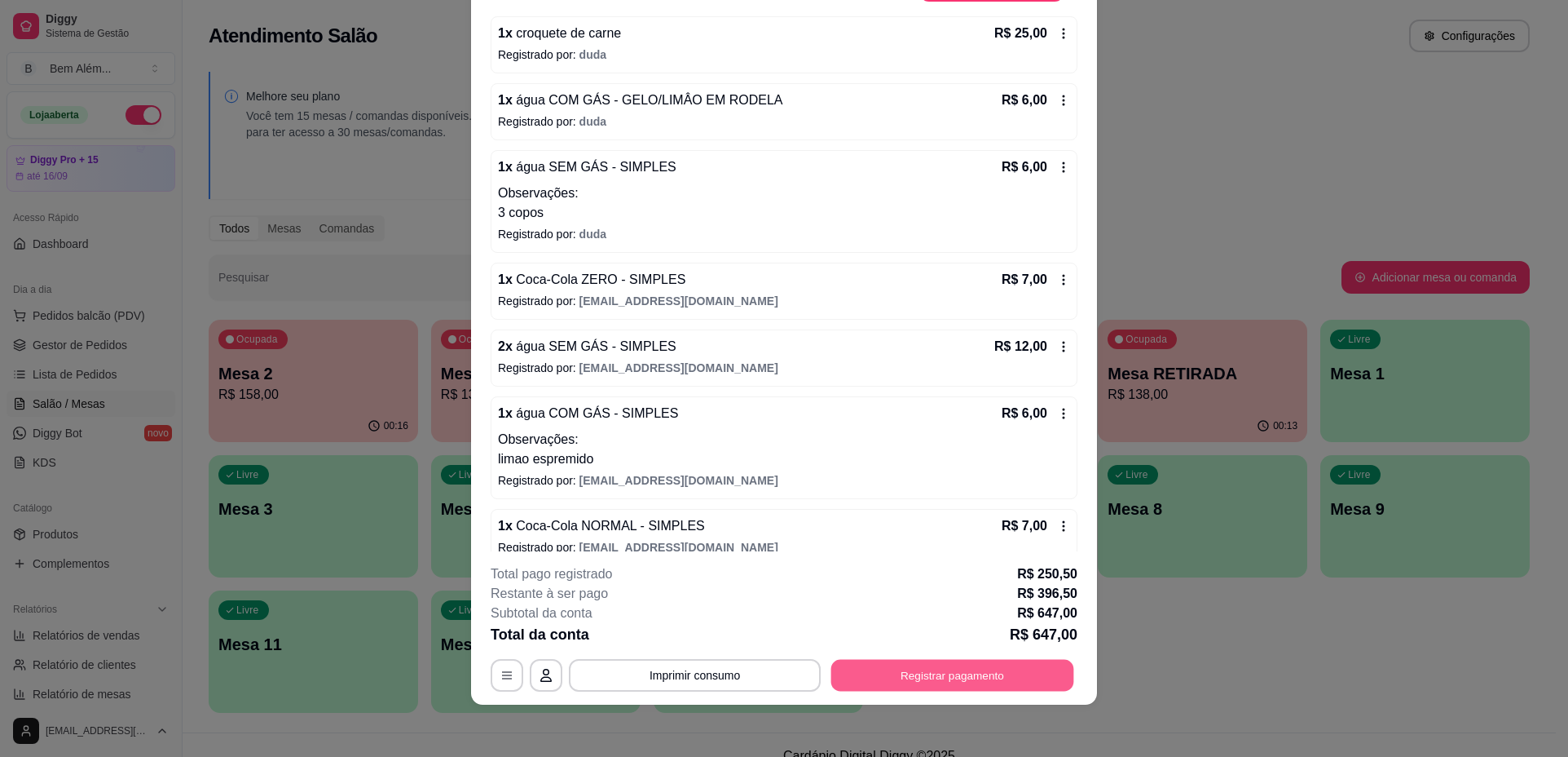
click at [971, 683] on button "Registrar pagamento" at bounding box center [953, 676] width 243 height 32
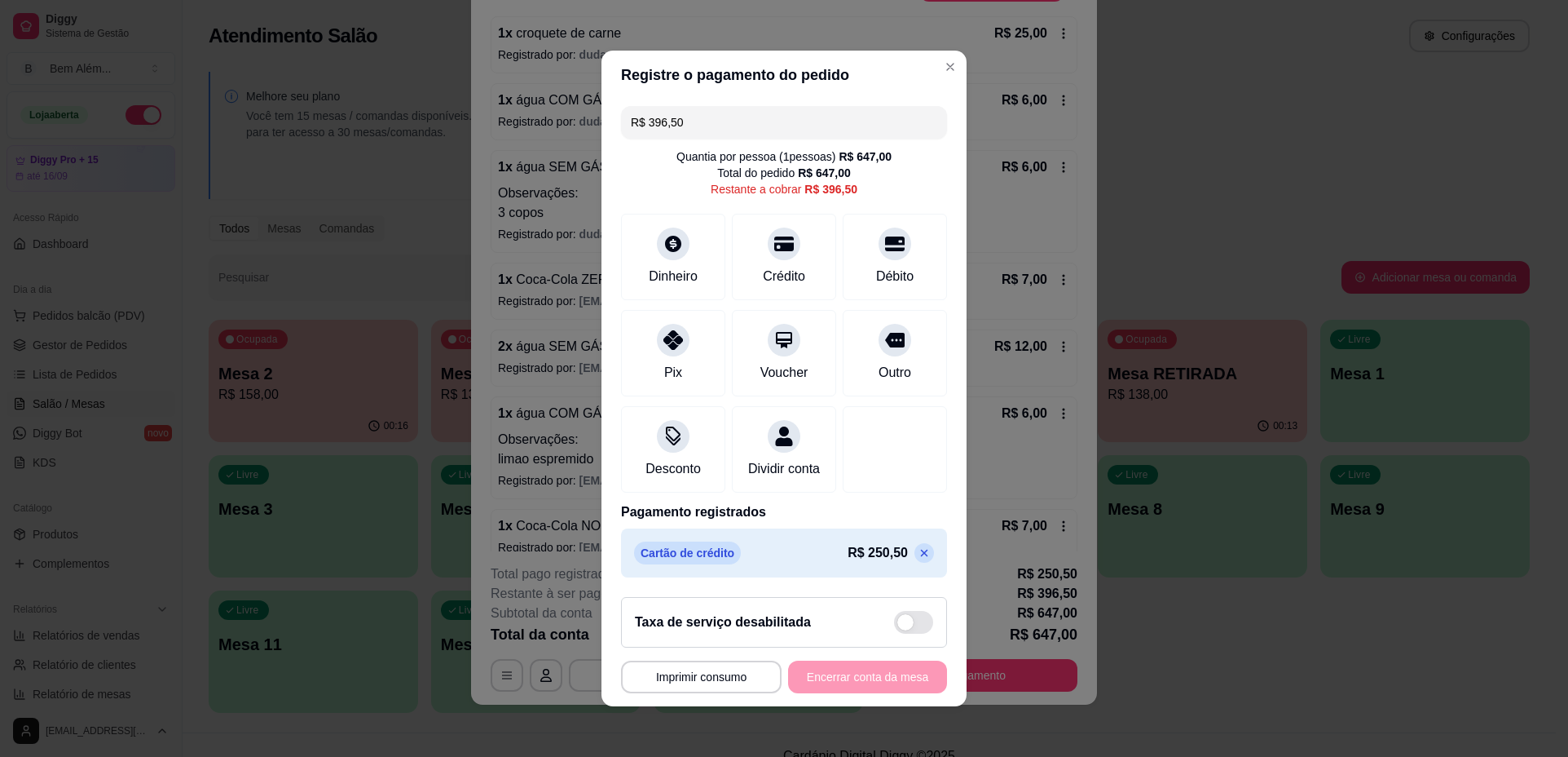
drag, startPoint x: 732, startPoint y: 126, endPoint x: 532, endPoint y: 145, distance: 200.9
click at [532, 145] on div "**********" at bounding box center [784, 378] width 1568 height 757
click at [877, 279] on div "Débito" at bounding box center [895, 254] width 115 height 96
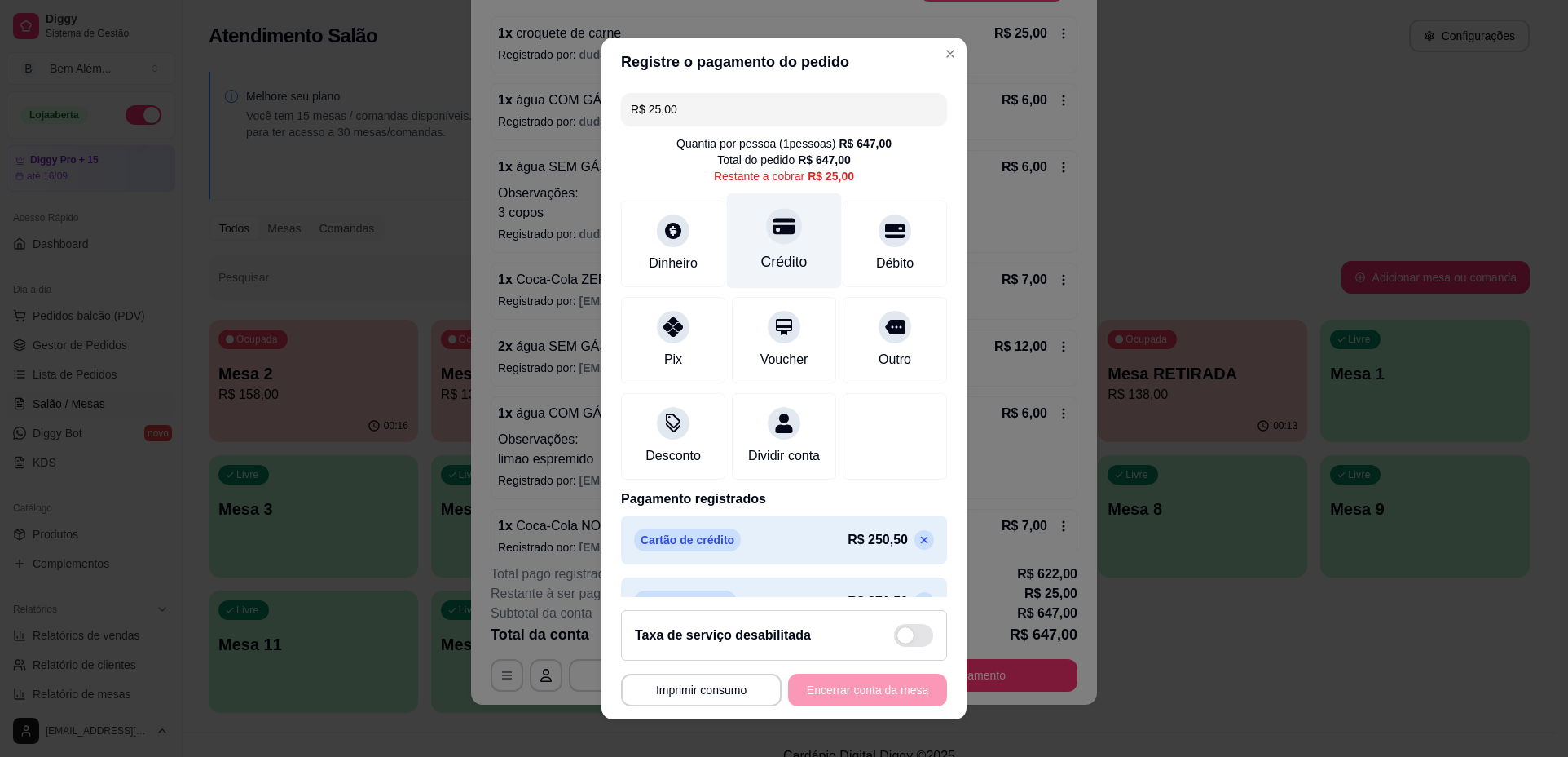
click at [761, 263] on div "Crédito" at bounding box center [784, 262] width 46 height 21
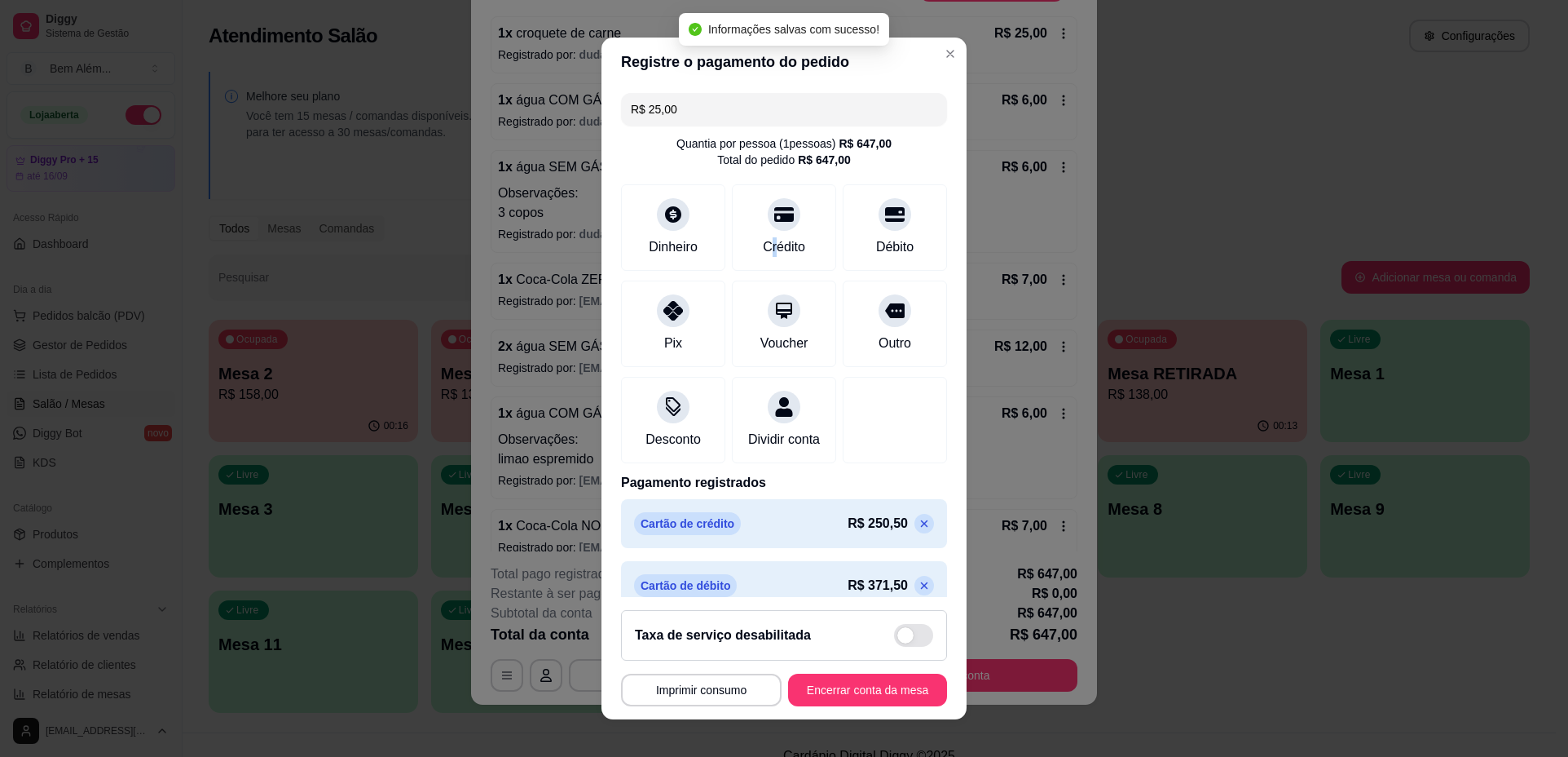
type input "R$ 0,00"
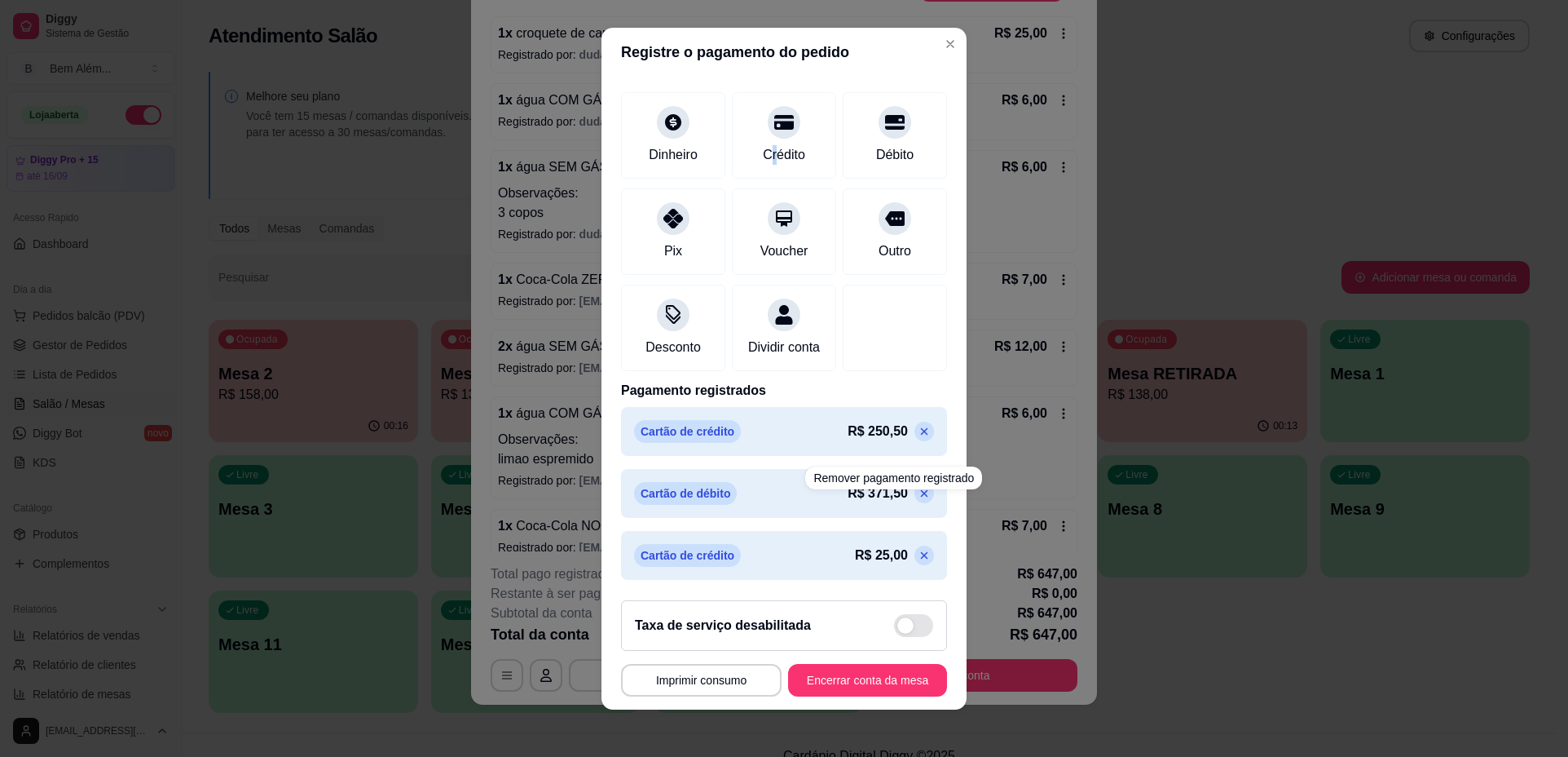
scroll to position [14, 0]
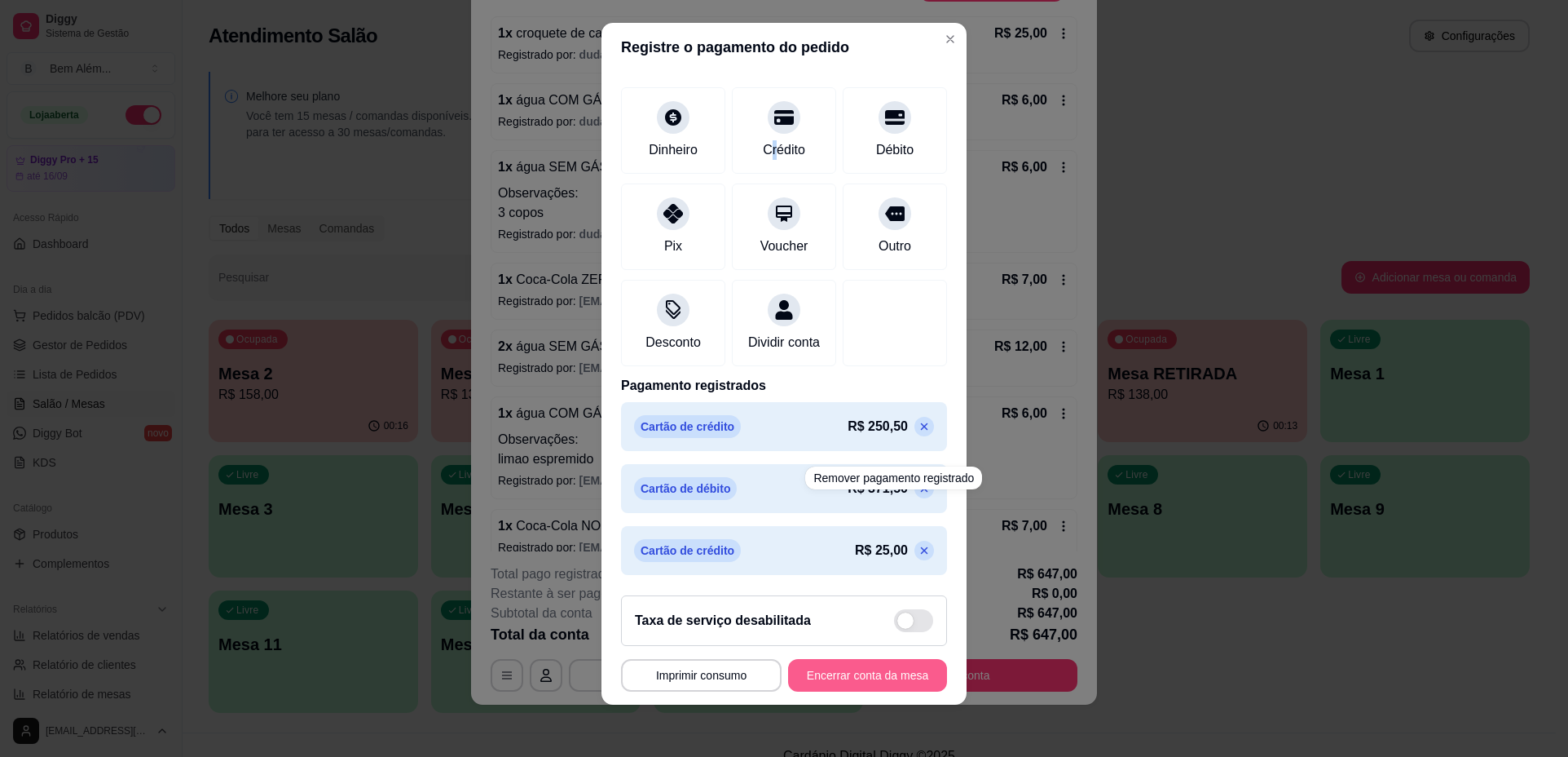
click at [798, 664] on button "Encerrar conta da mesa" at bounding box center [868, 676] width 159 height 32
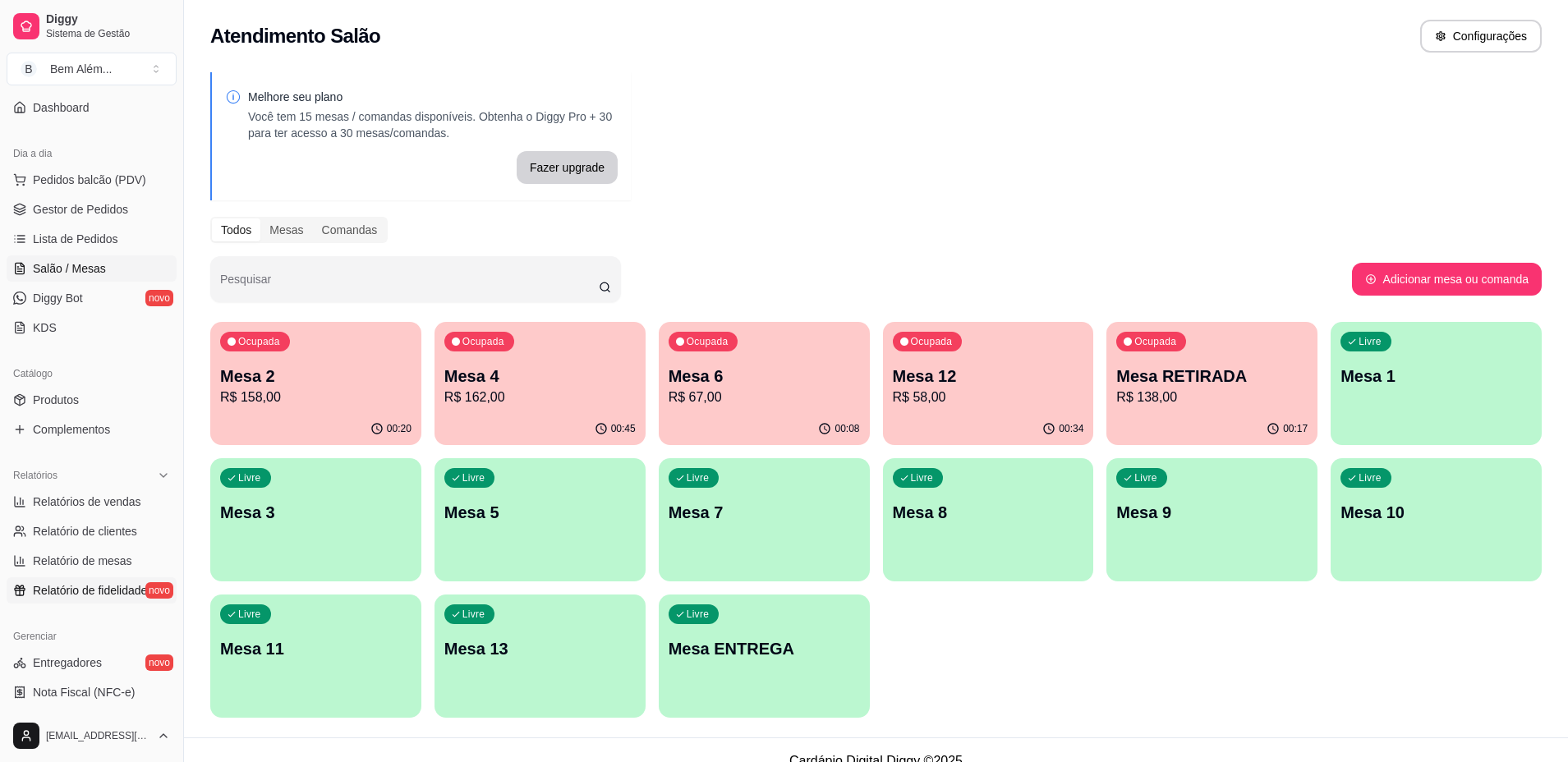
scroll to position [164, 0]
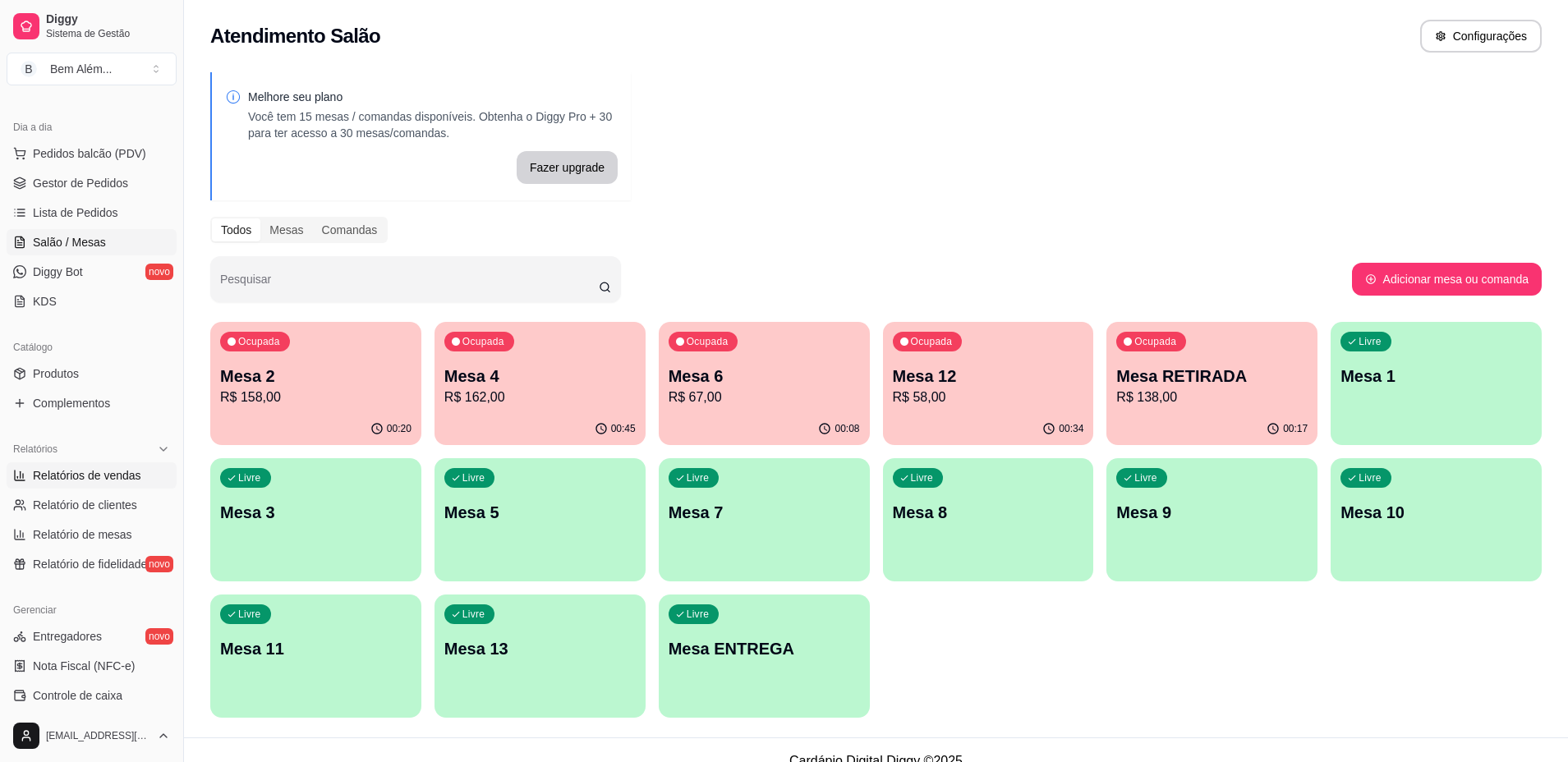
click at [107, 481] on span "Relatórios de vendas" at bounding box center [87, 475] width 109 height 16
select select "ALL"
select select "0"
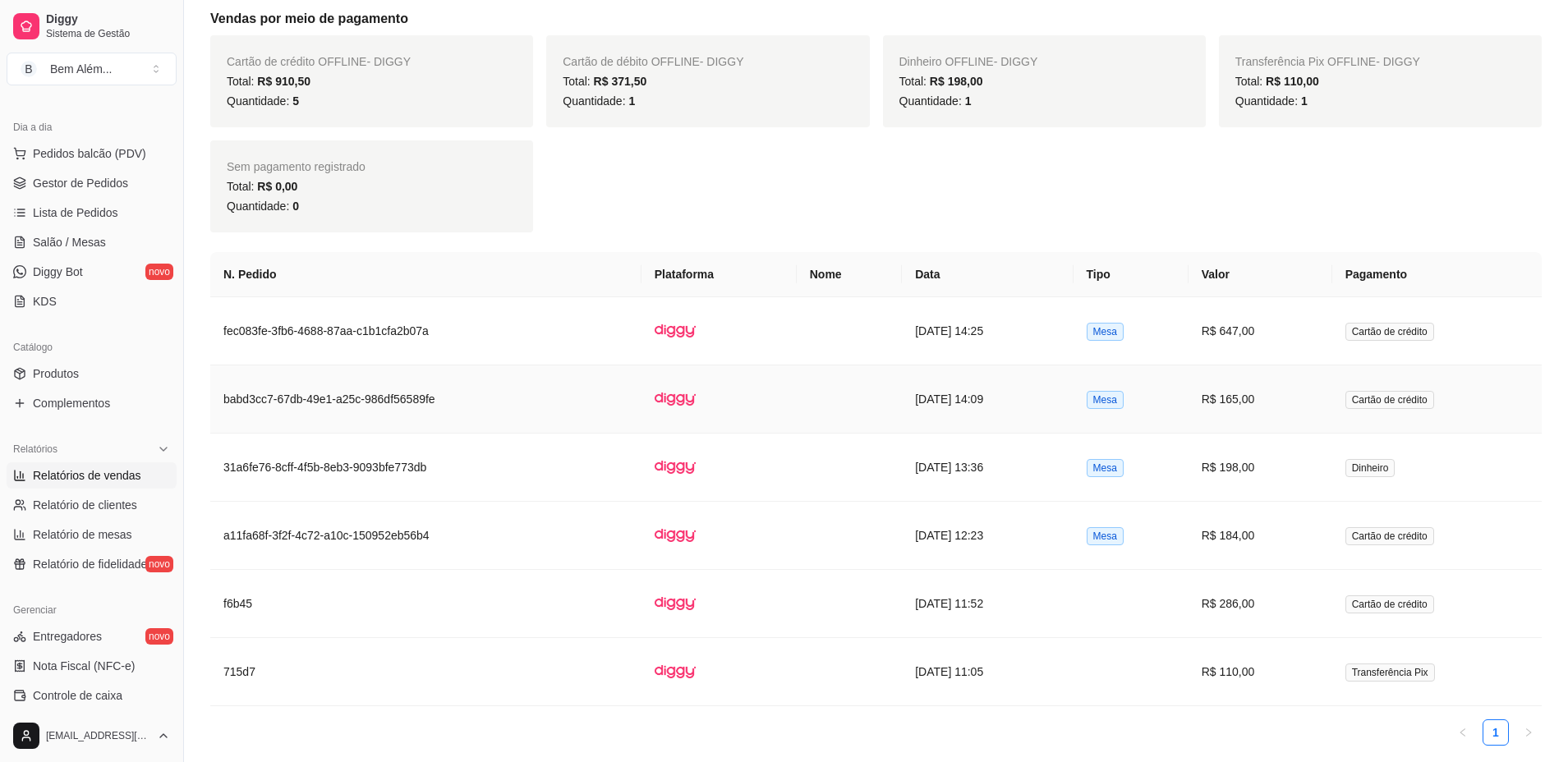
scroll to position [903, 0]
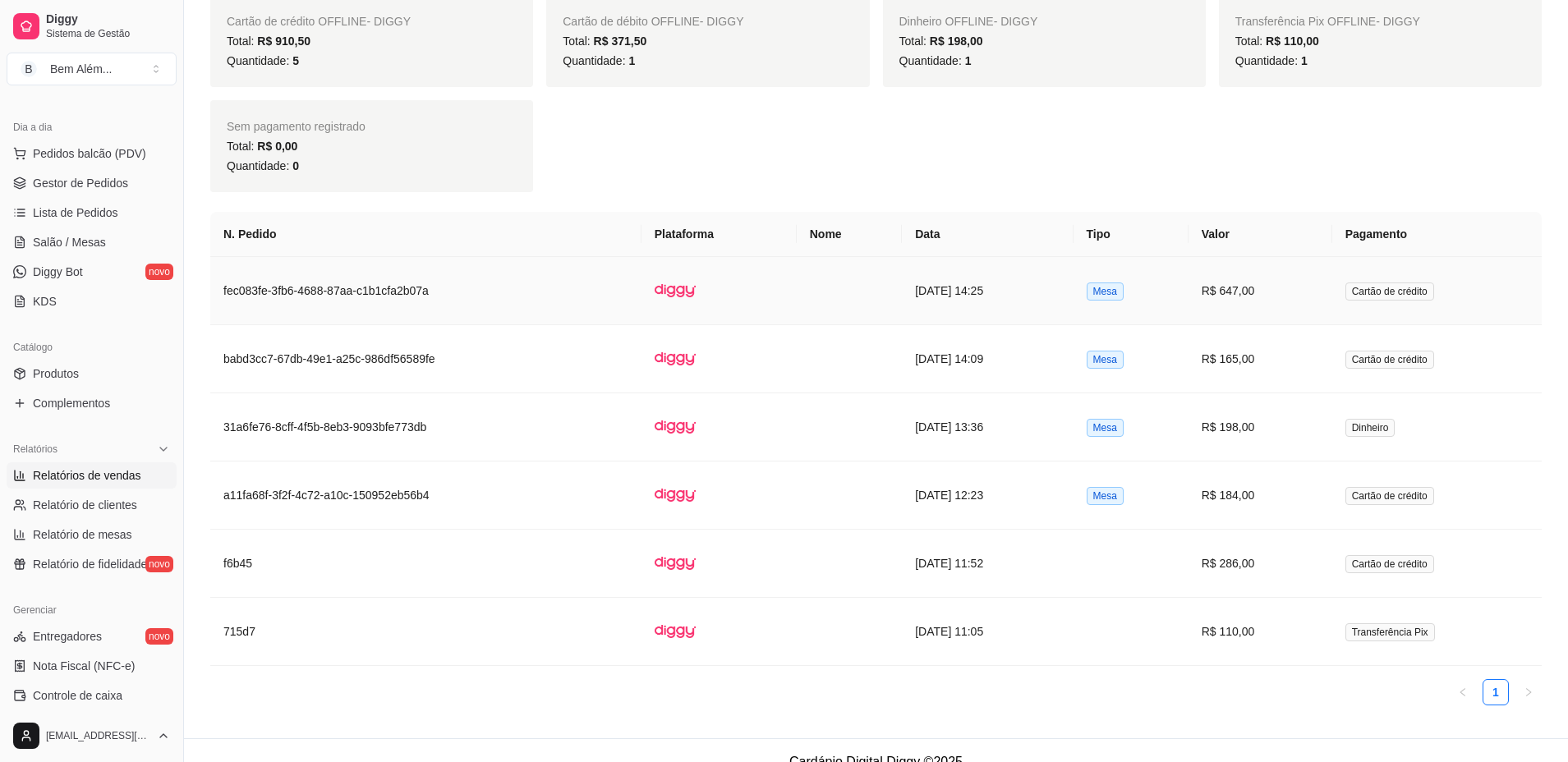
click at [1054, 306] on td "[DATE] 14:25" at bounding box center [986, 290] width 171 height 68
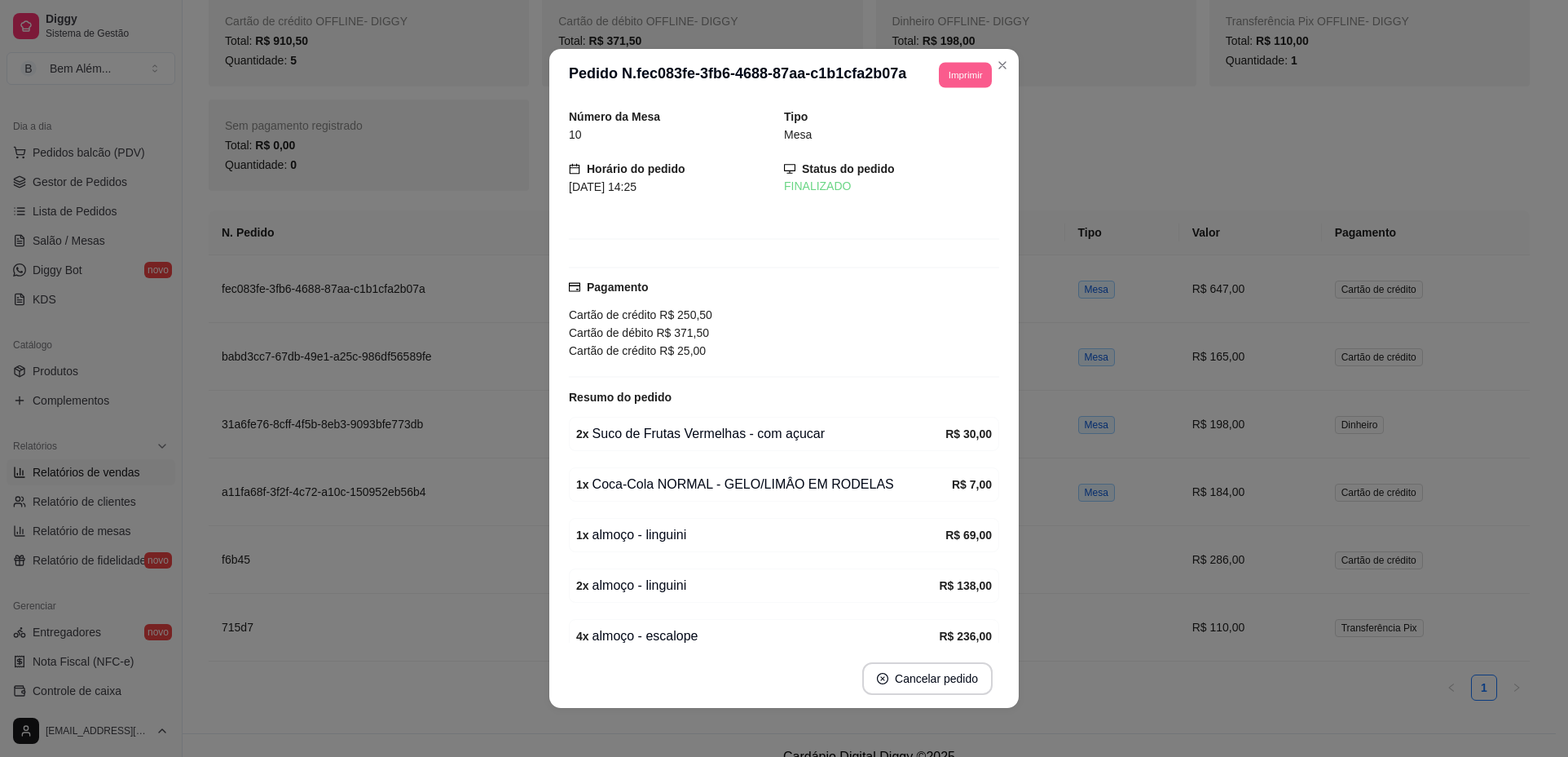
click at [952, 82] on button "Imprimir" at bounding box center [966, 74] width 53 height 26
click at [950, 135] on button "impressao computador" at bounding box center [930, 125] width 98 height 21
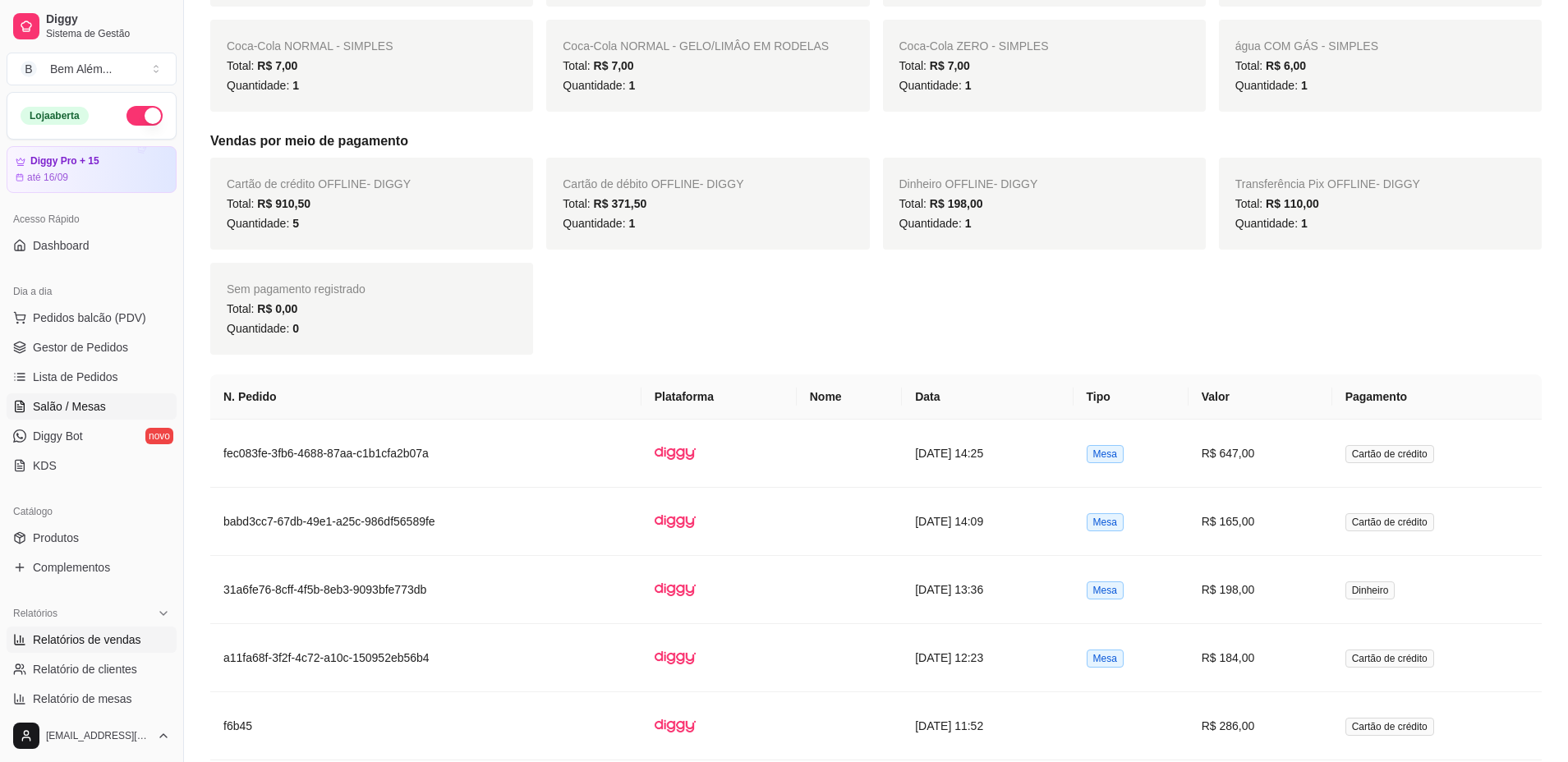
scroll to position [739, 0]
click at [105, 402] on link "Salão / Mesas" at bounding box center [92, 406] width 170 height 27
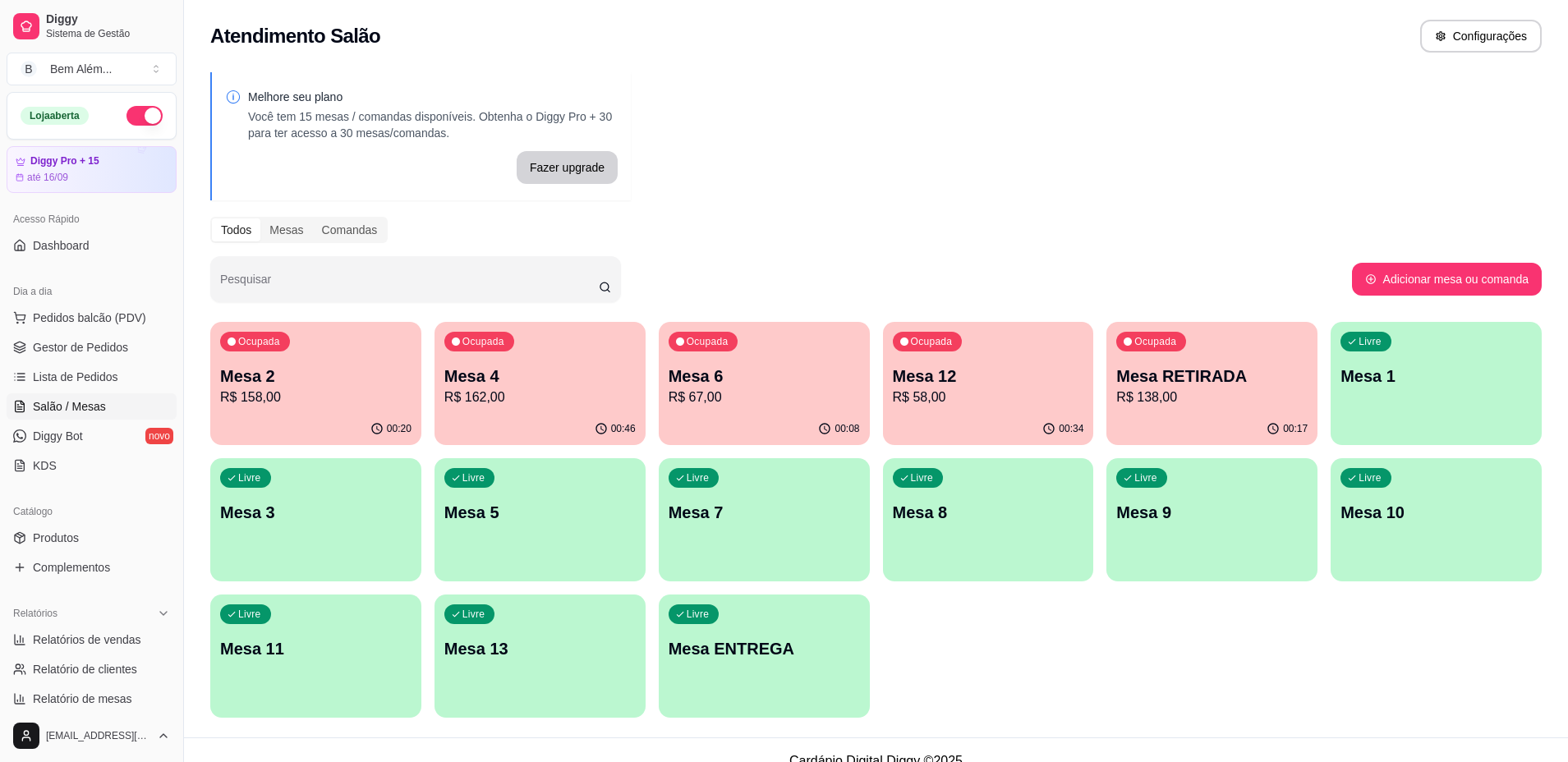
click at [1041, 395] on p "R$ 58,00" at bounding box center [988, 397] width 192 height 20
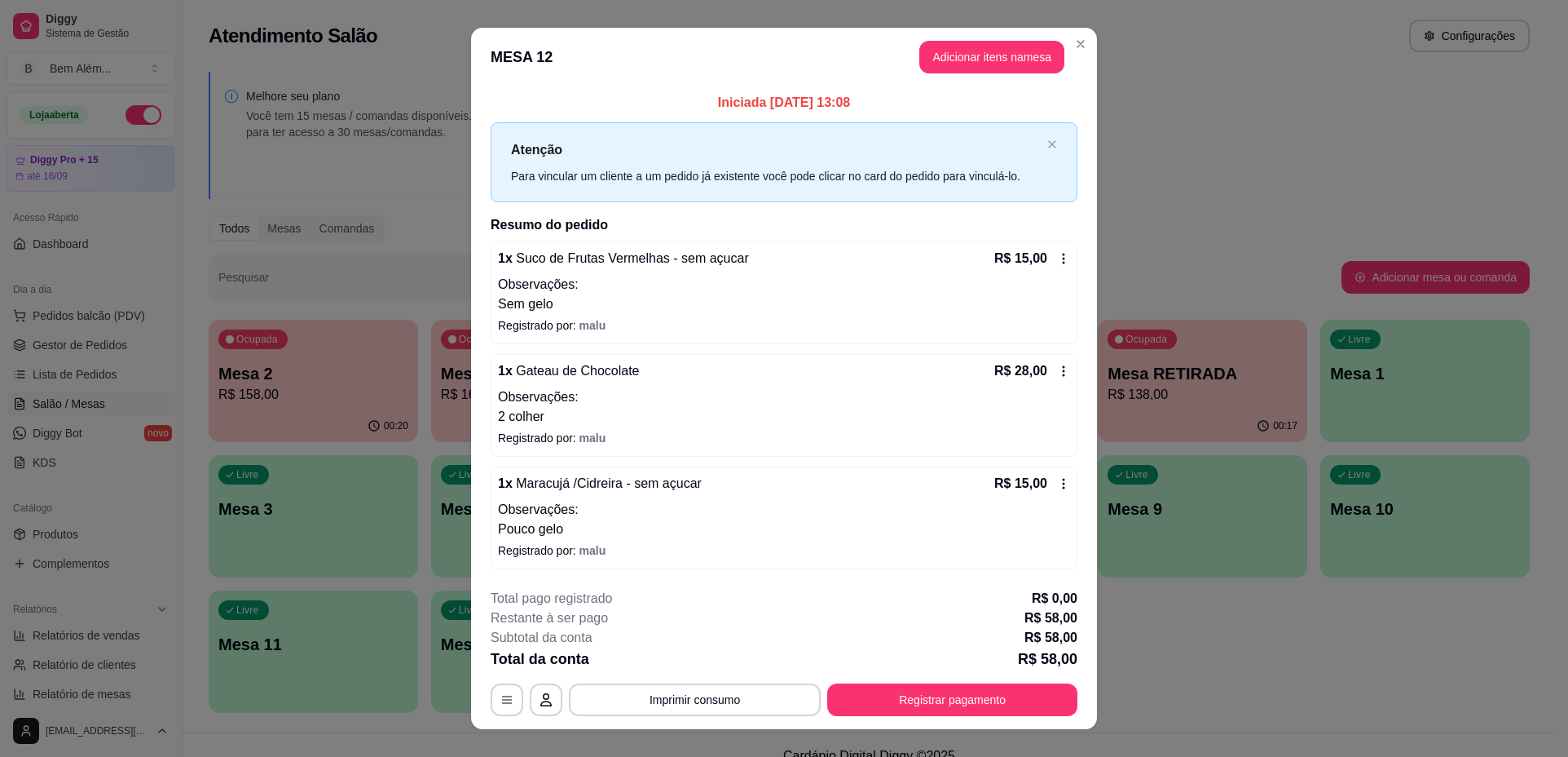
click at [995, 50] on button "Adicionar itens na mesa" at bounding box center [991, 57] width 145 height 32
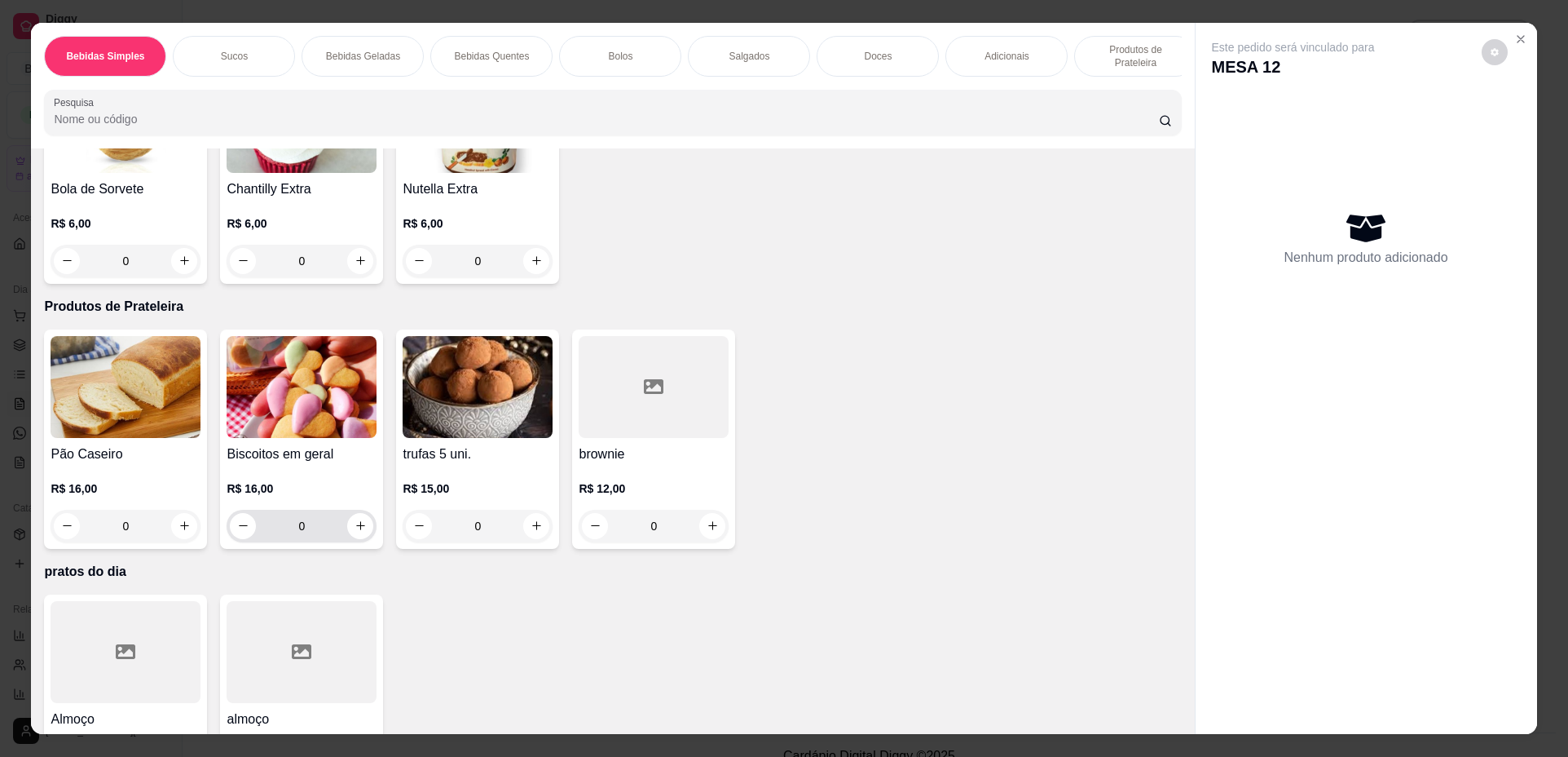
scroll to position [2636, 0]
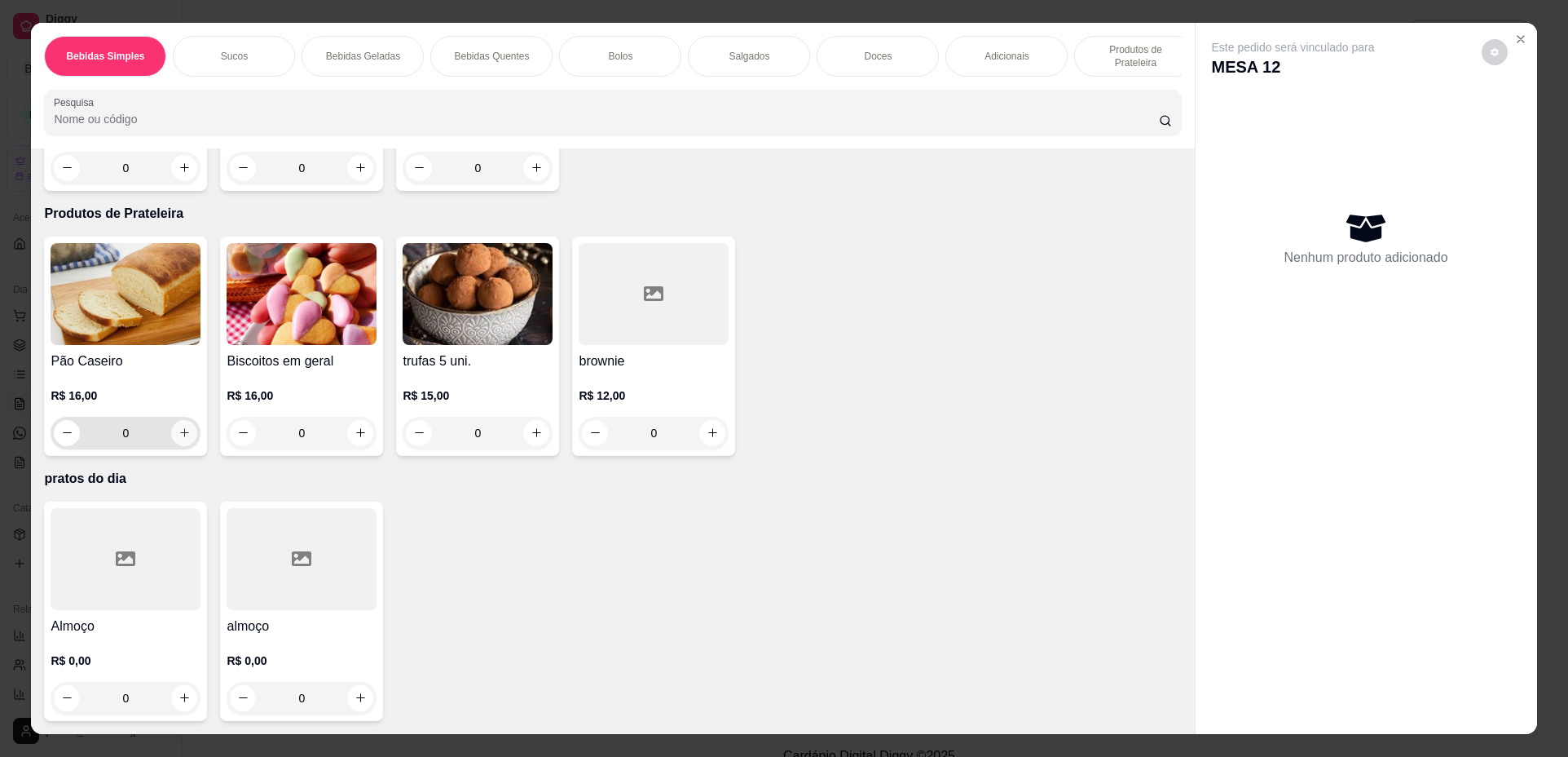
click at [179, 435] on icon "increase-product-quantity" at bounding box center [185, 432] width 12 height 12
type input "1"
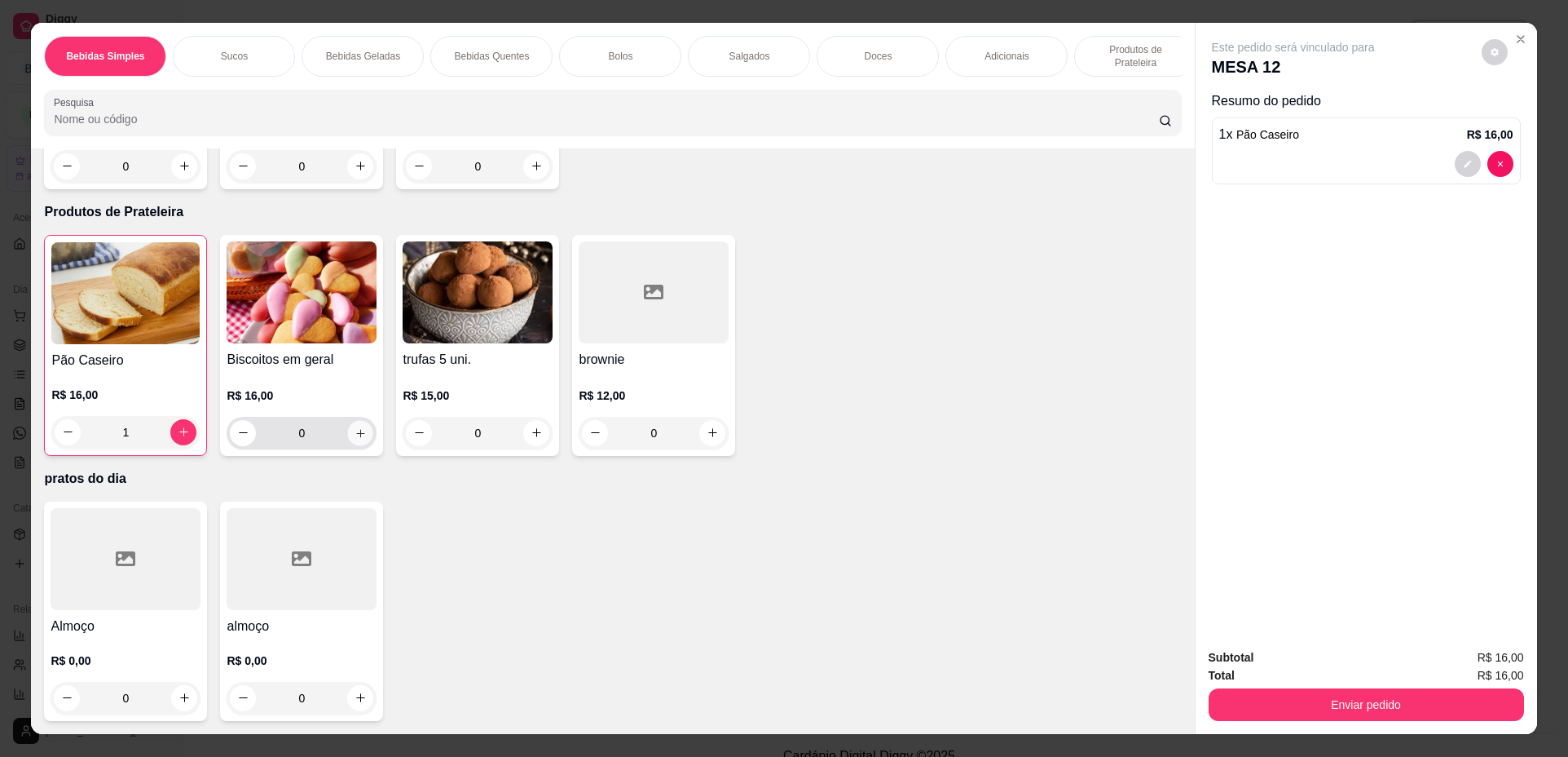
click at [355, 435] on icon "increase-product-quantity" at bounding box center [361, 433] width 12 height 12
type input "2"
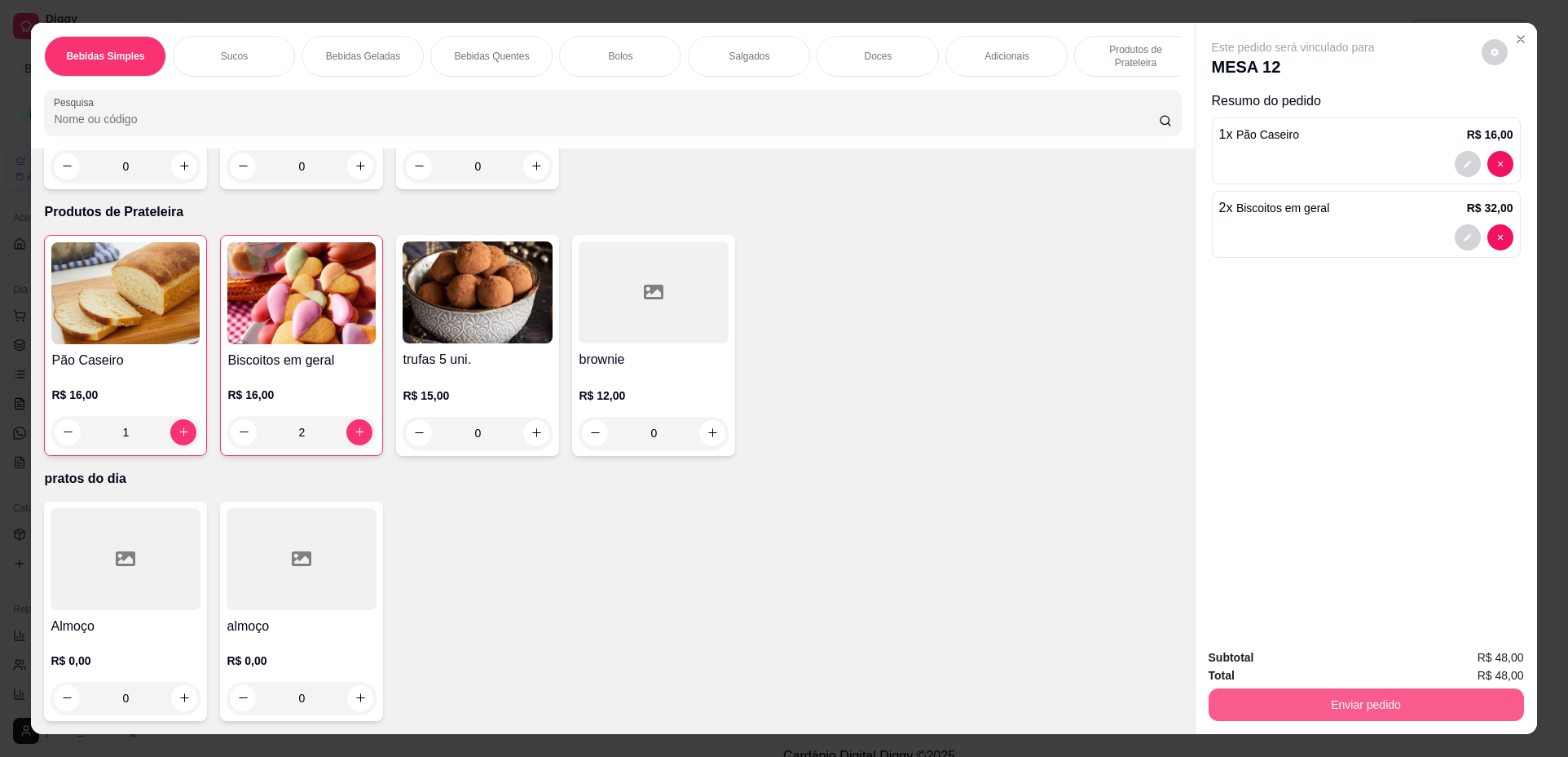
click at [1358, 701] on button "Enviar pedido" at bounding box center [1366, 705] width 315 height 32
click at [1340, 672] on button "Não registrar e enviar pedido" at bounding box center [1312, 664] width 165 height 30
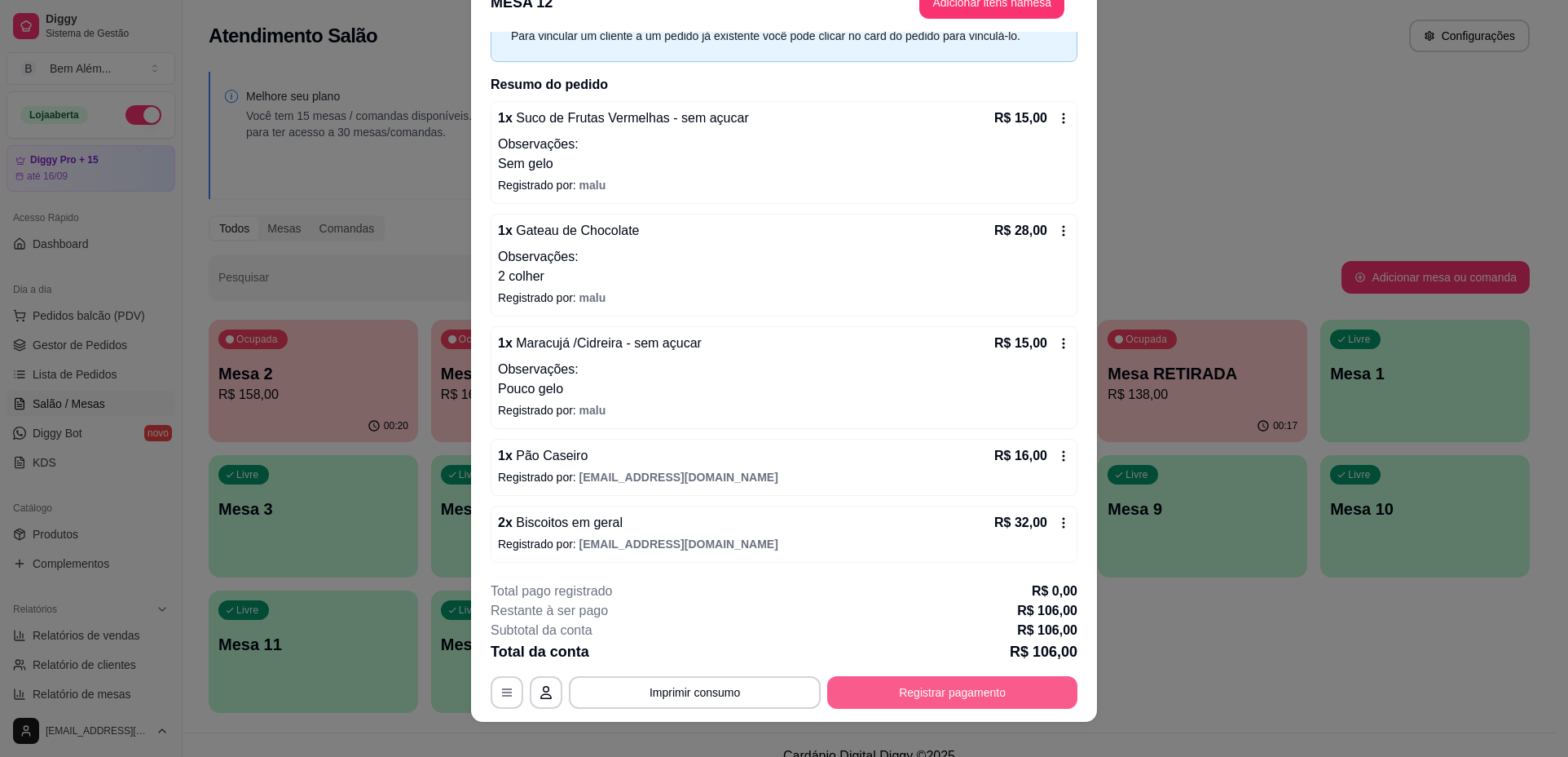
scroll to position [48, 0]
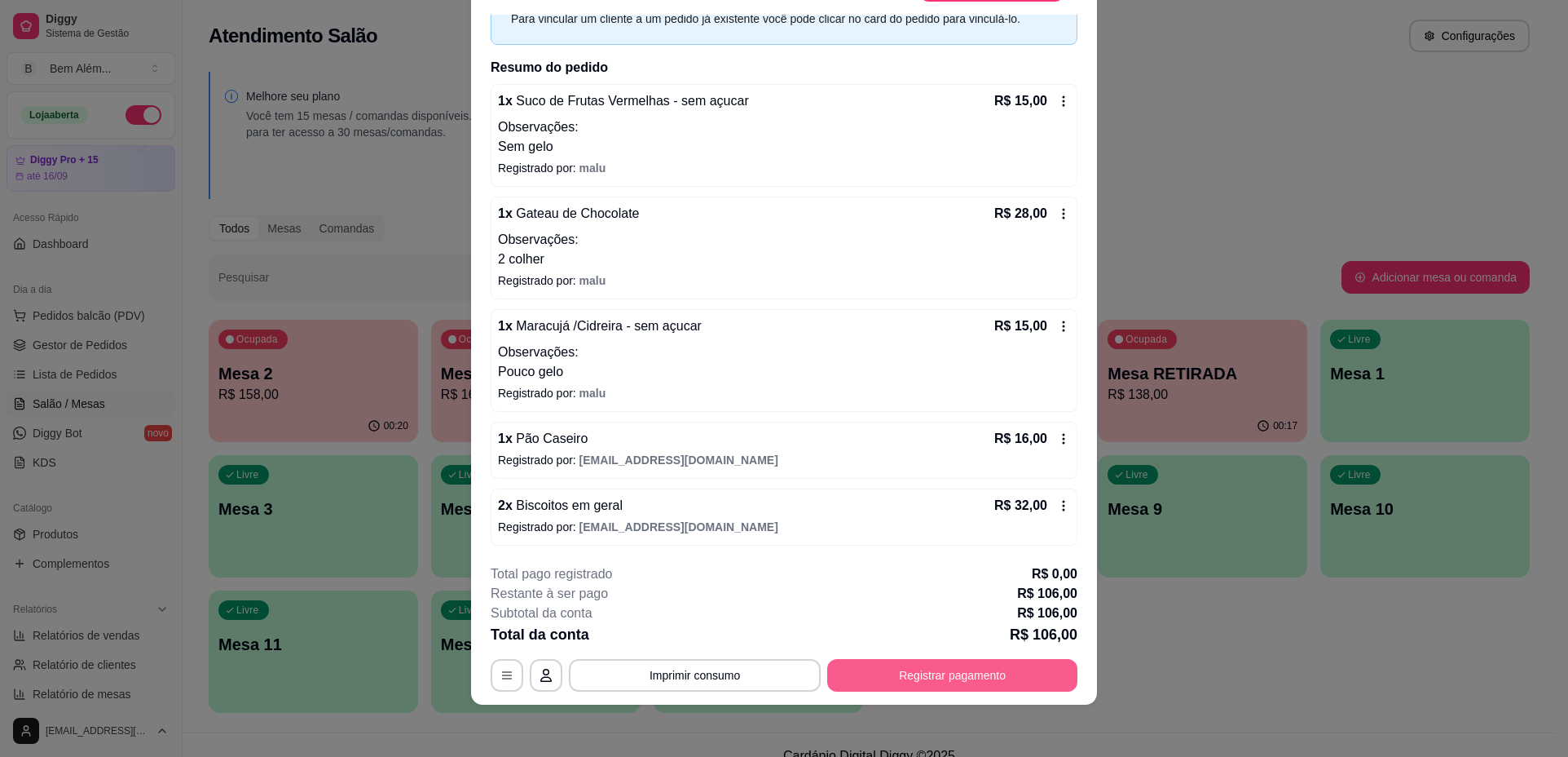
click at [1016, 674] on button "Registrar pagamento" at bounding box center [953, 676] width 250 height 32
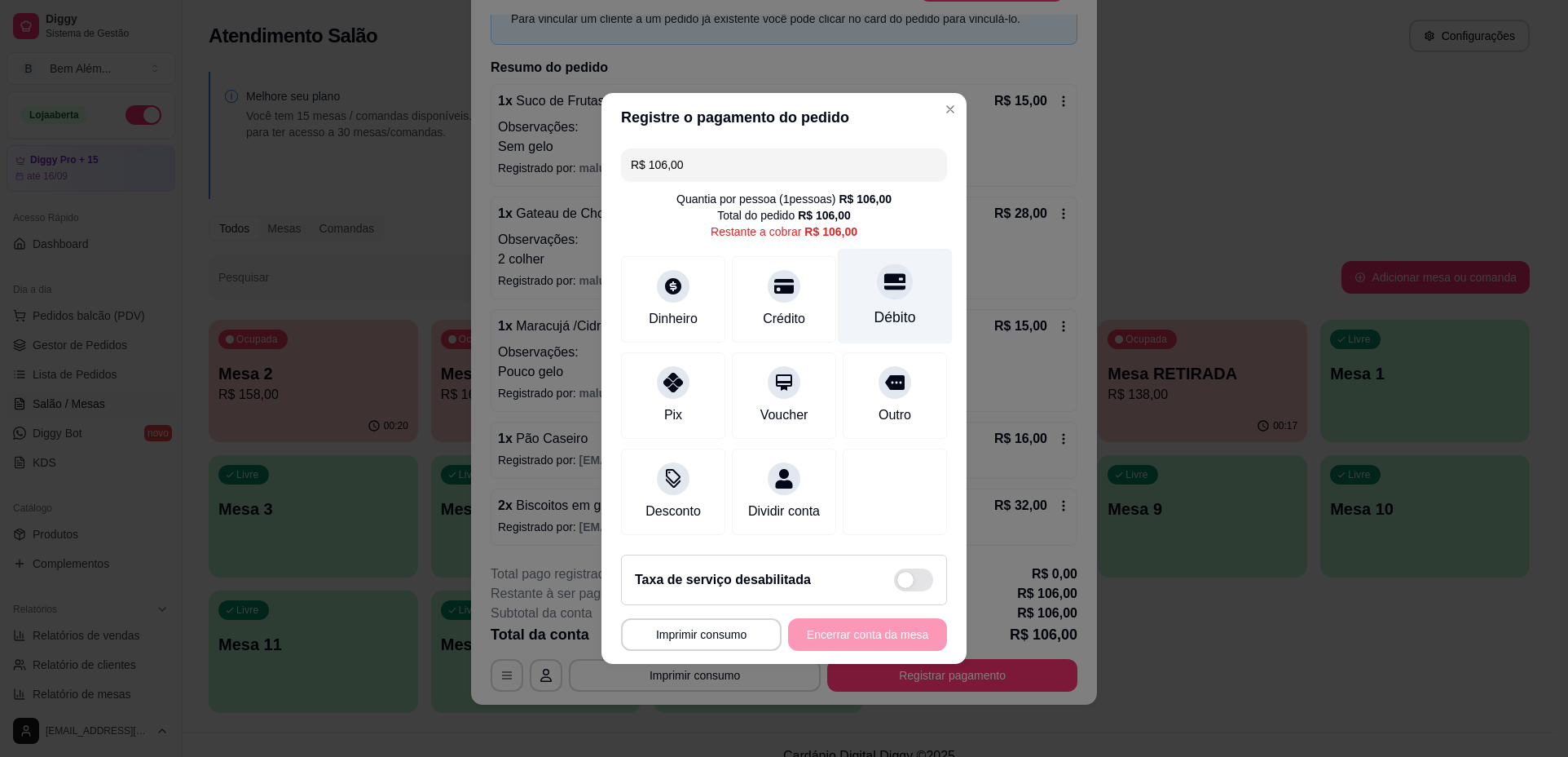
click at [913, 285] on div "Débito" at bounding box center [895, 297] width 115 height 96
type input "R$ 0,00"
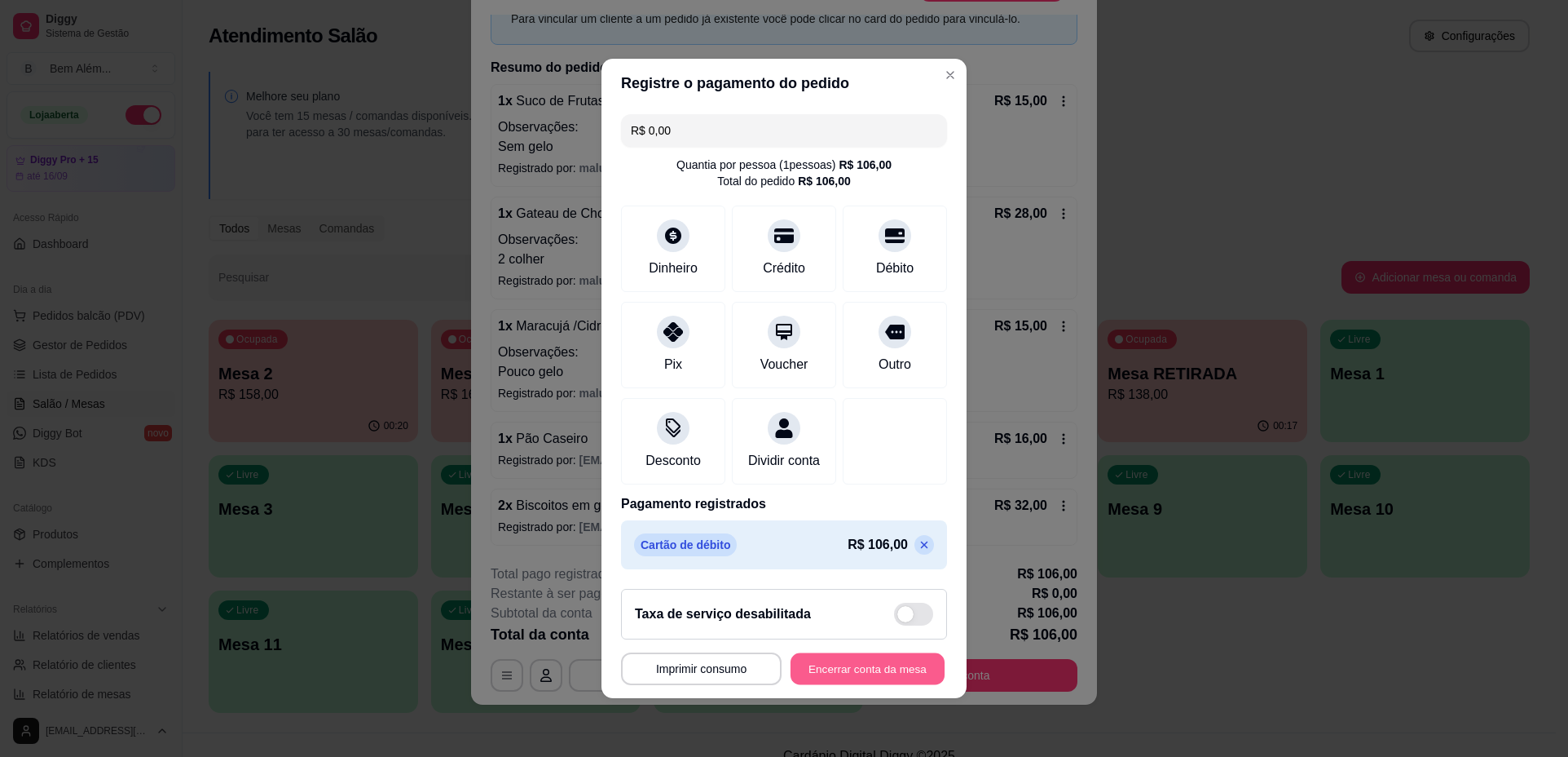
click at [880, 677] on button "Encerrar conta da mesa" at bounding box center [867, 670] width 154 height 32
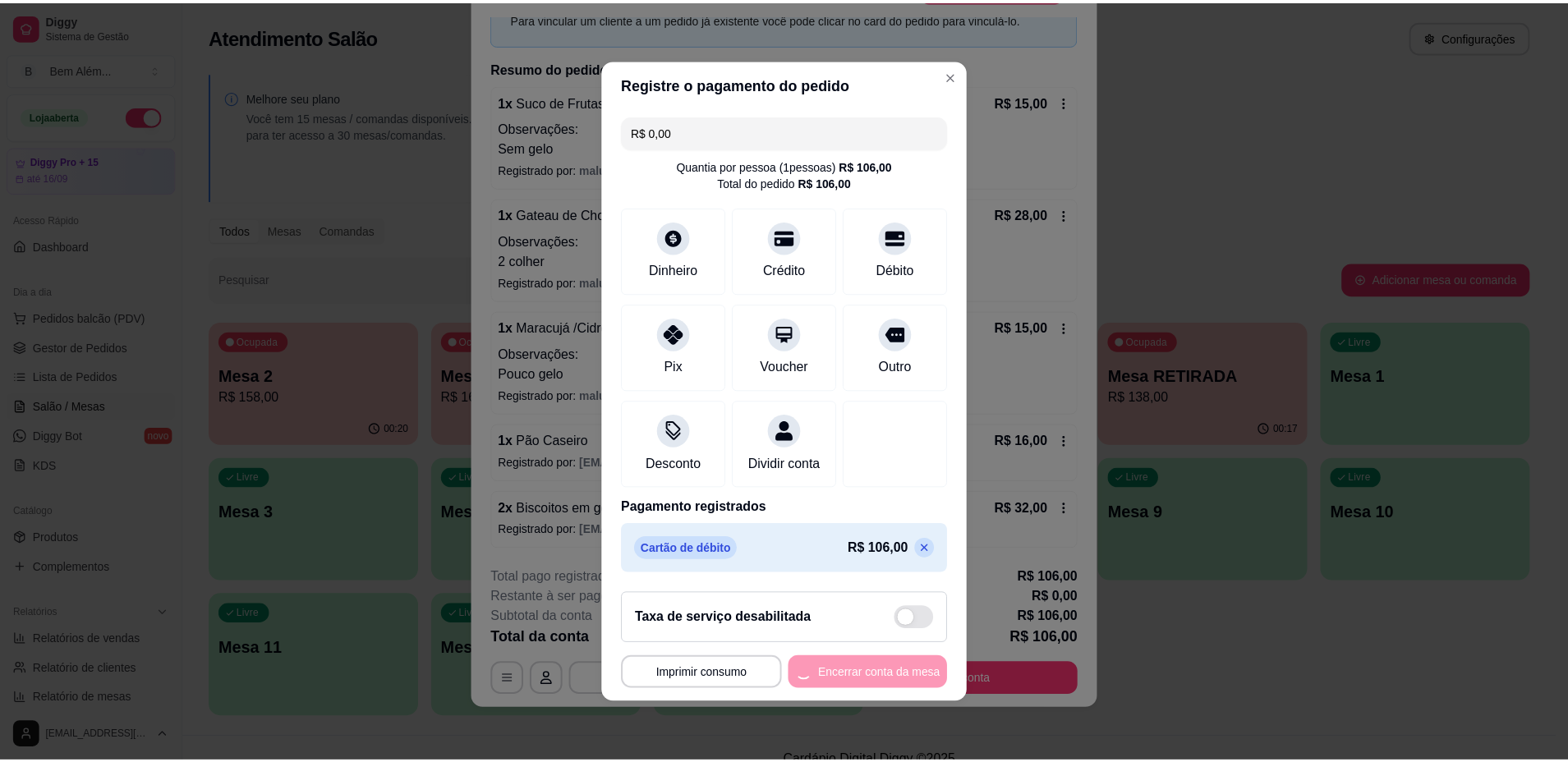
scroll to position [0, 0]
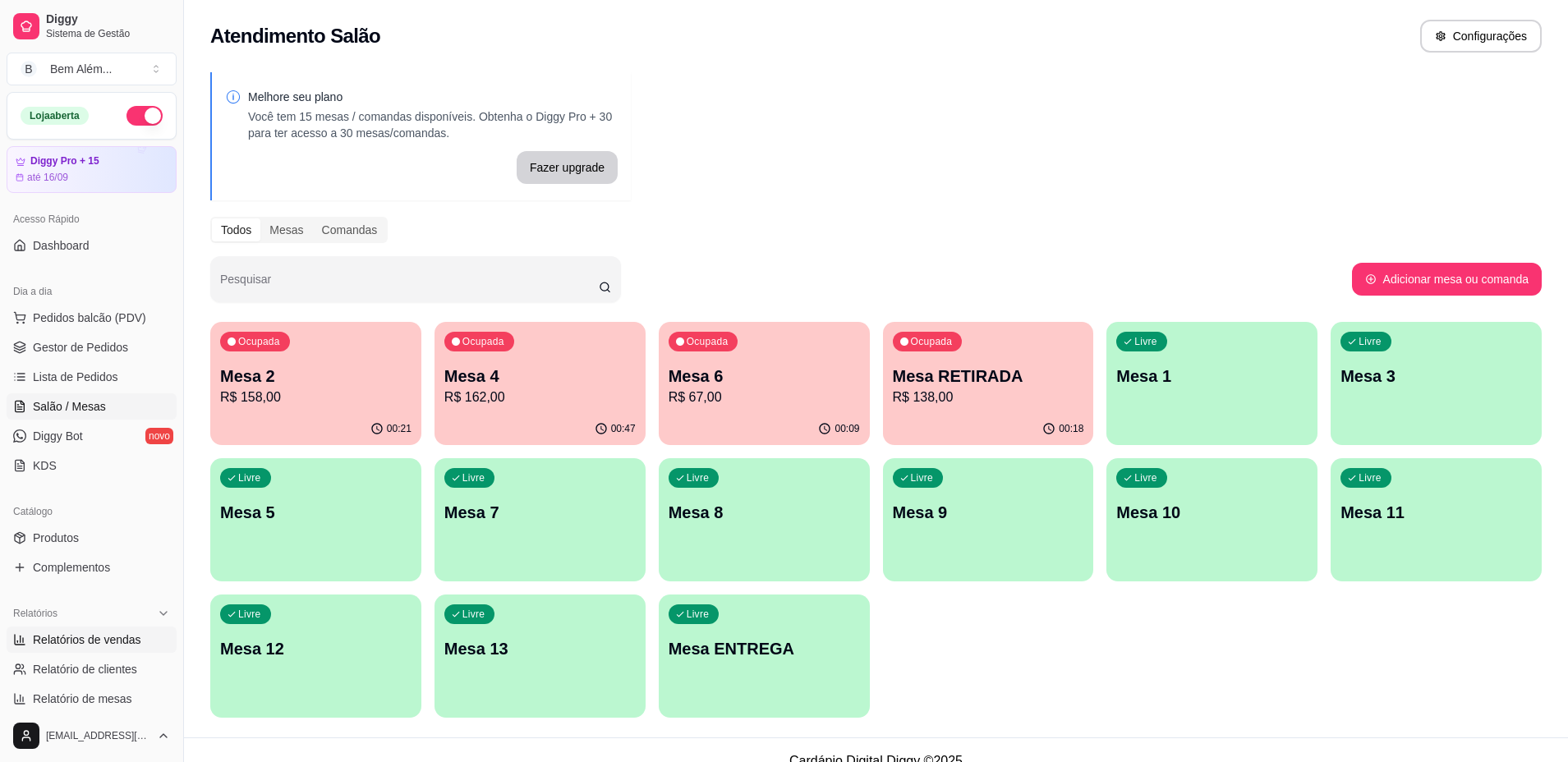
click at [138, 632] on link "Relatórios de vendas" at bounding box center [92, 640] width 170 height 27
select select "ALL"
select select "0"
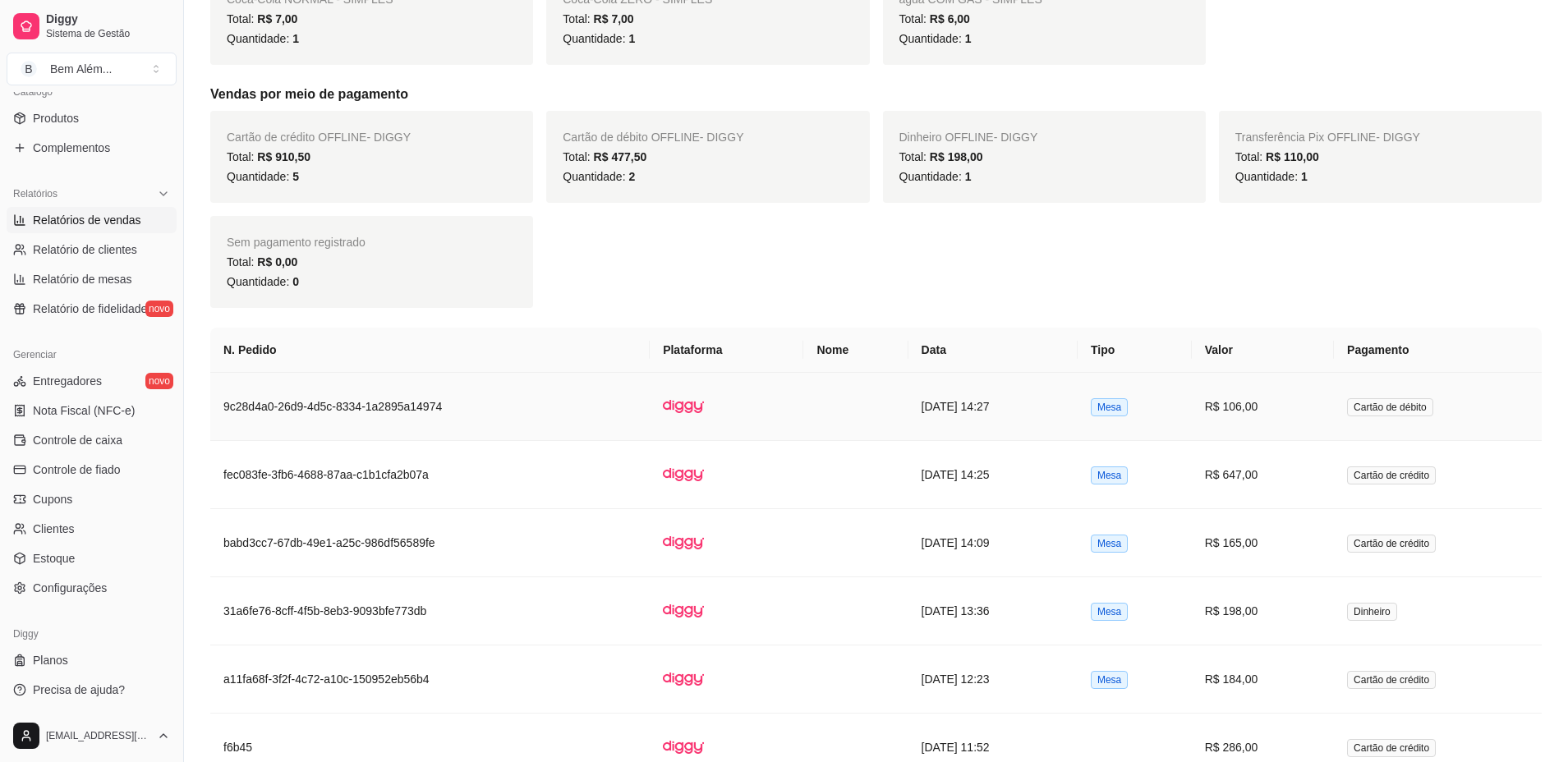
scroll to position [903, 0]
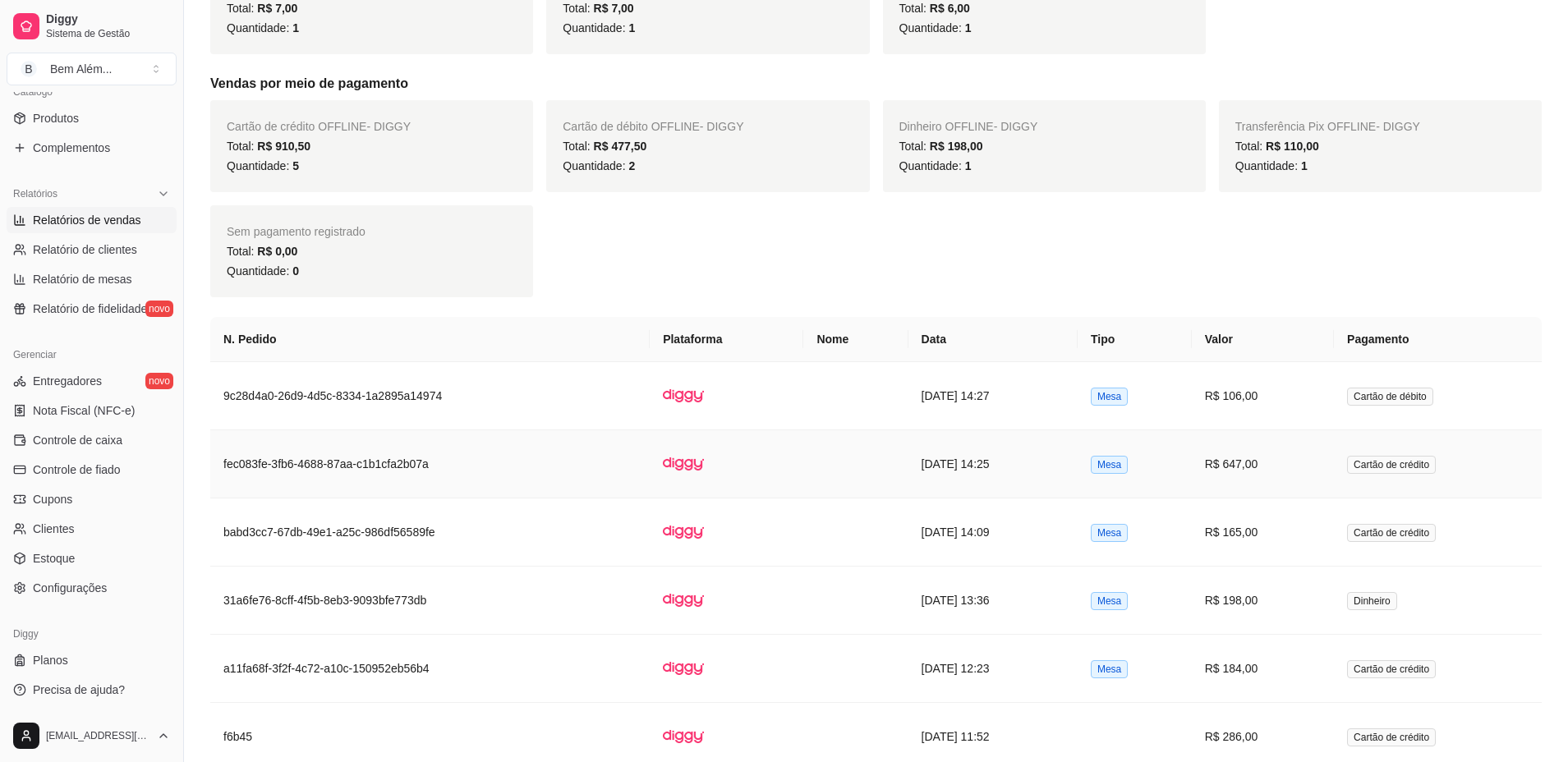
click at [1038, 461] on td "[DATE] 14:25" at bounding box center [992, 463] width 169 height 68
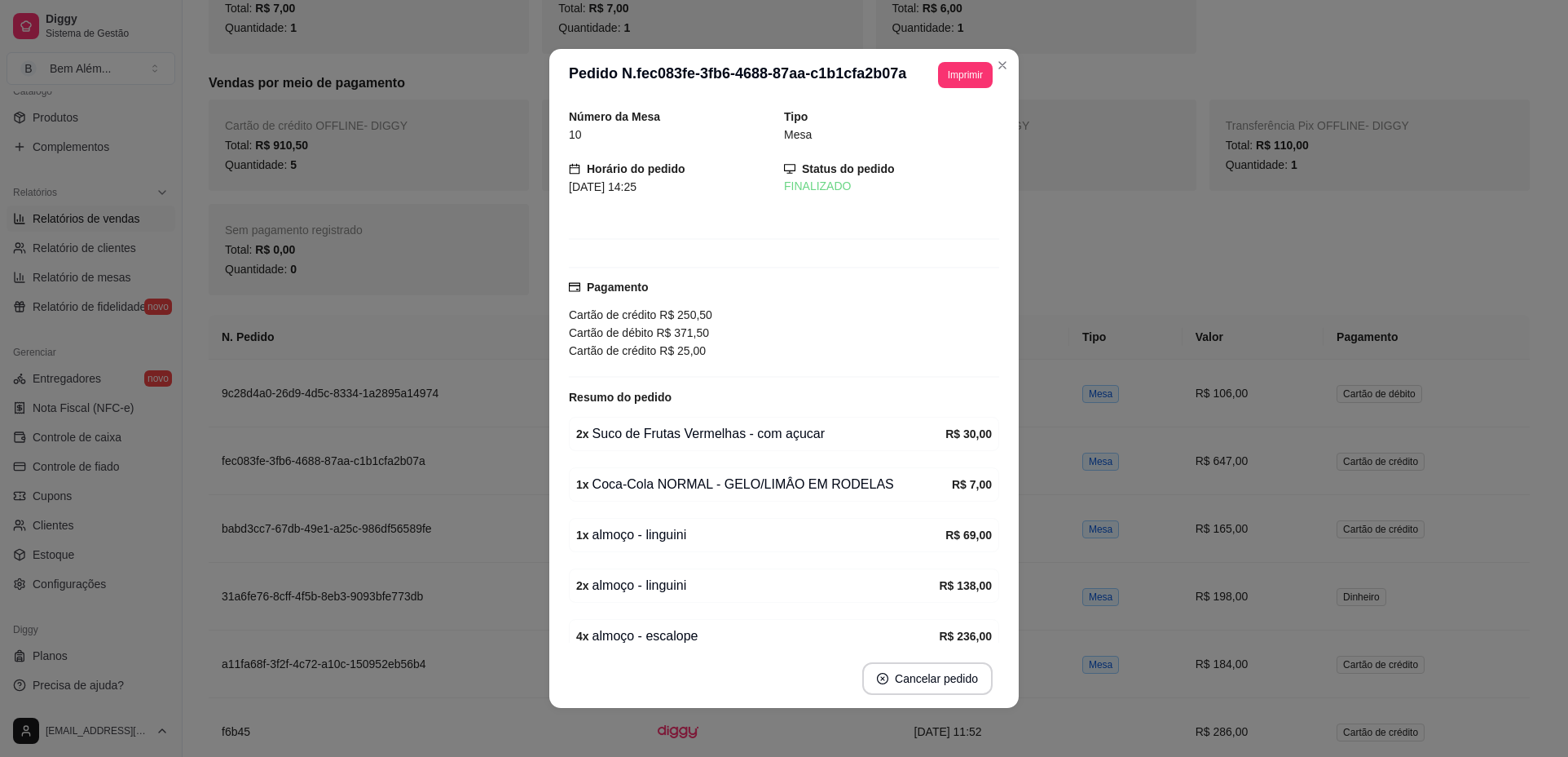
click at [978, 87] on button "Imprimir" at bounding box center [966, 75] width 55 height 27
click at [945, 137] on button "impressao computador" at bounding box center [918, 132] width 119 height 26
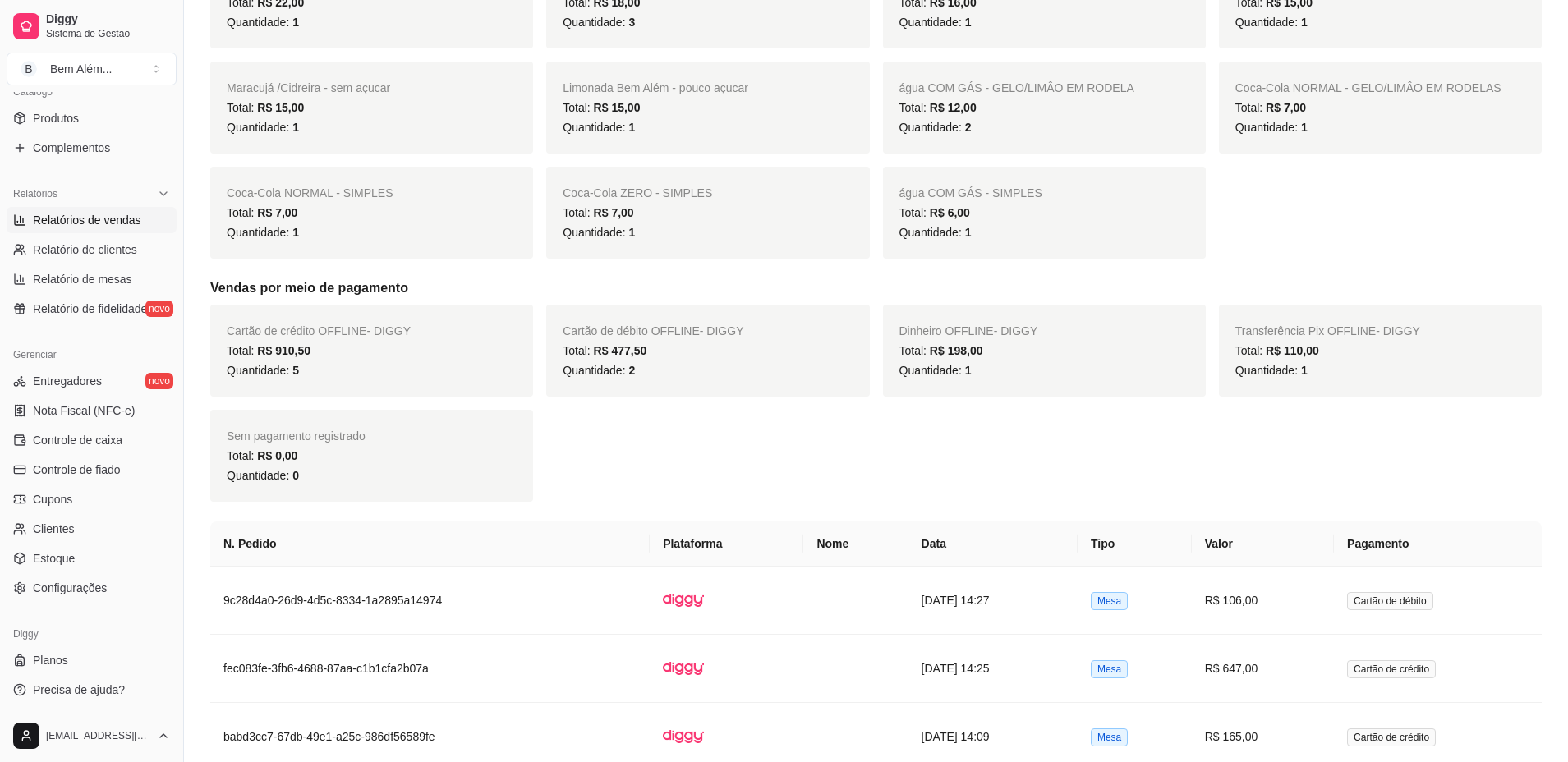
scroll to position [493, 0]
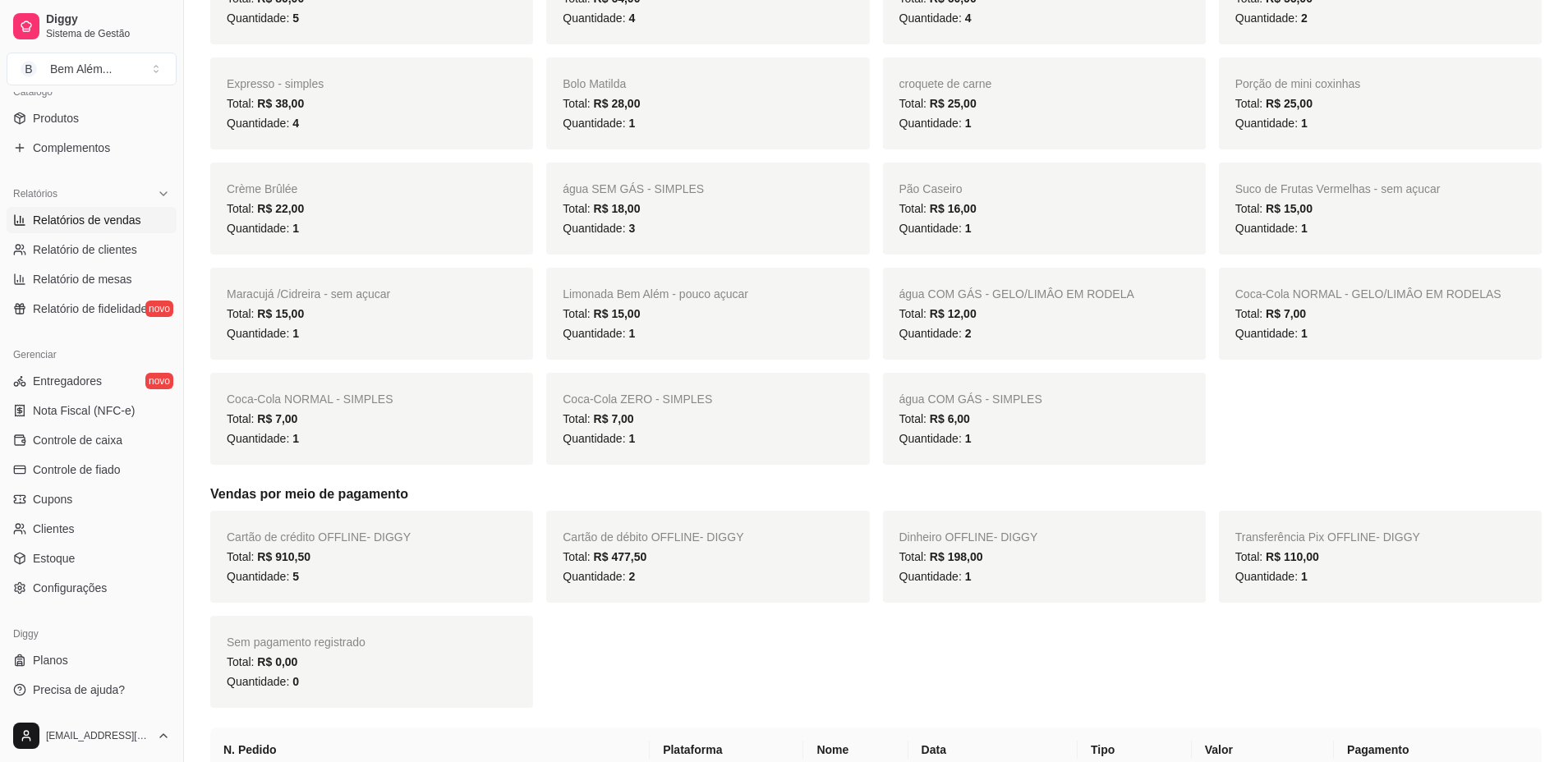
click at [128, 222] on span "Relatórios de vendas" at bounding box center [87, 219] width 109 height 16
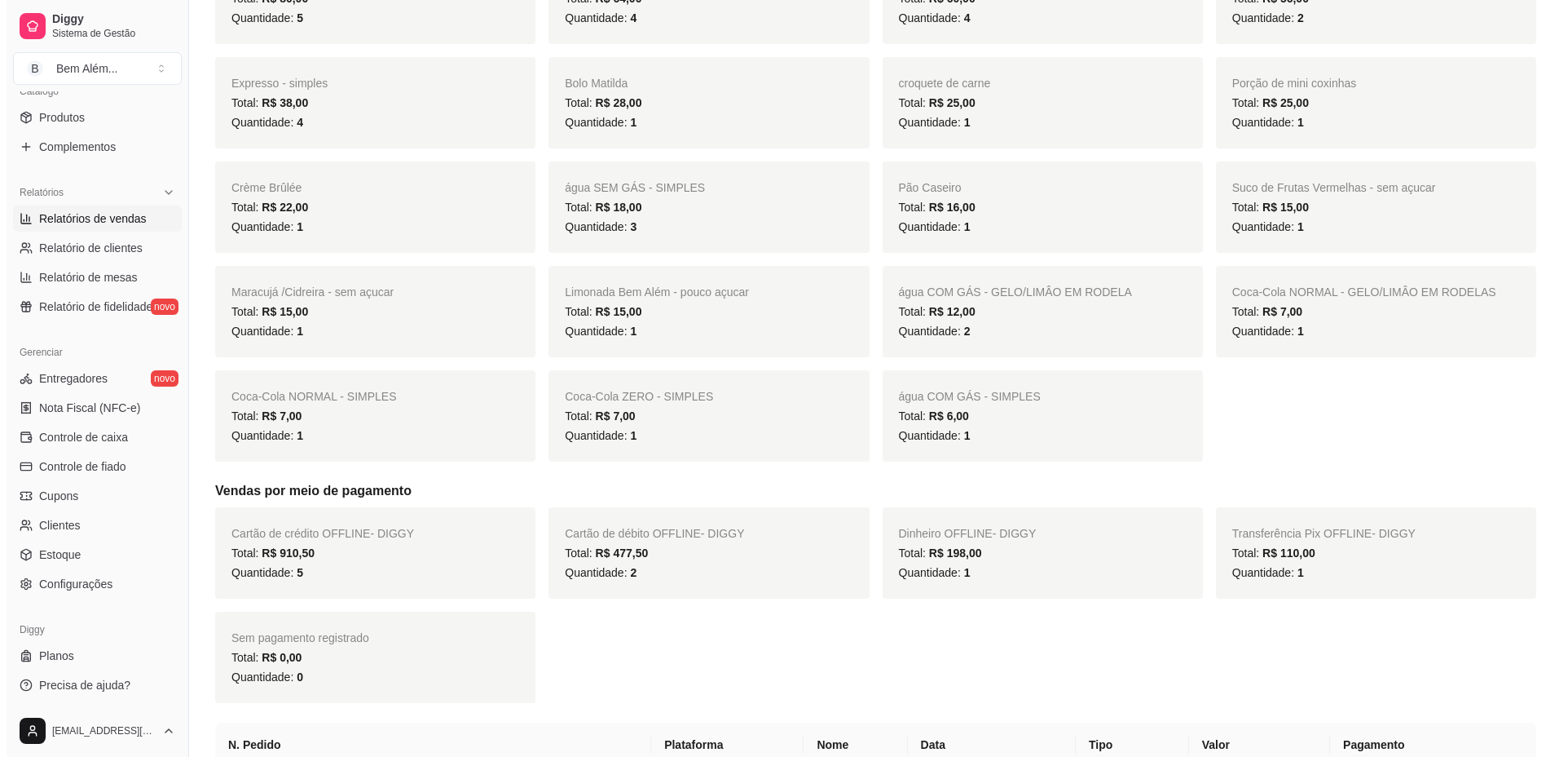
scroll to position [0, 0]
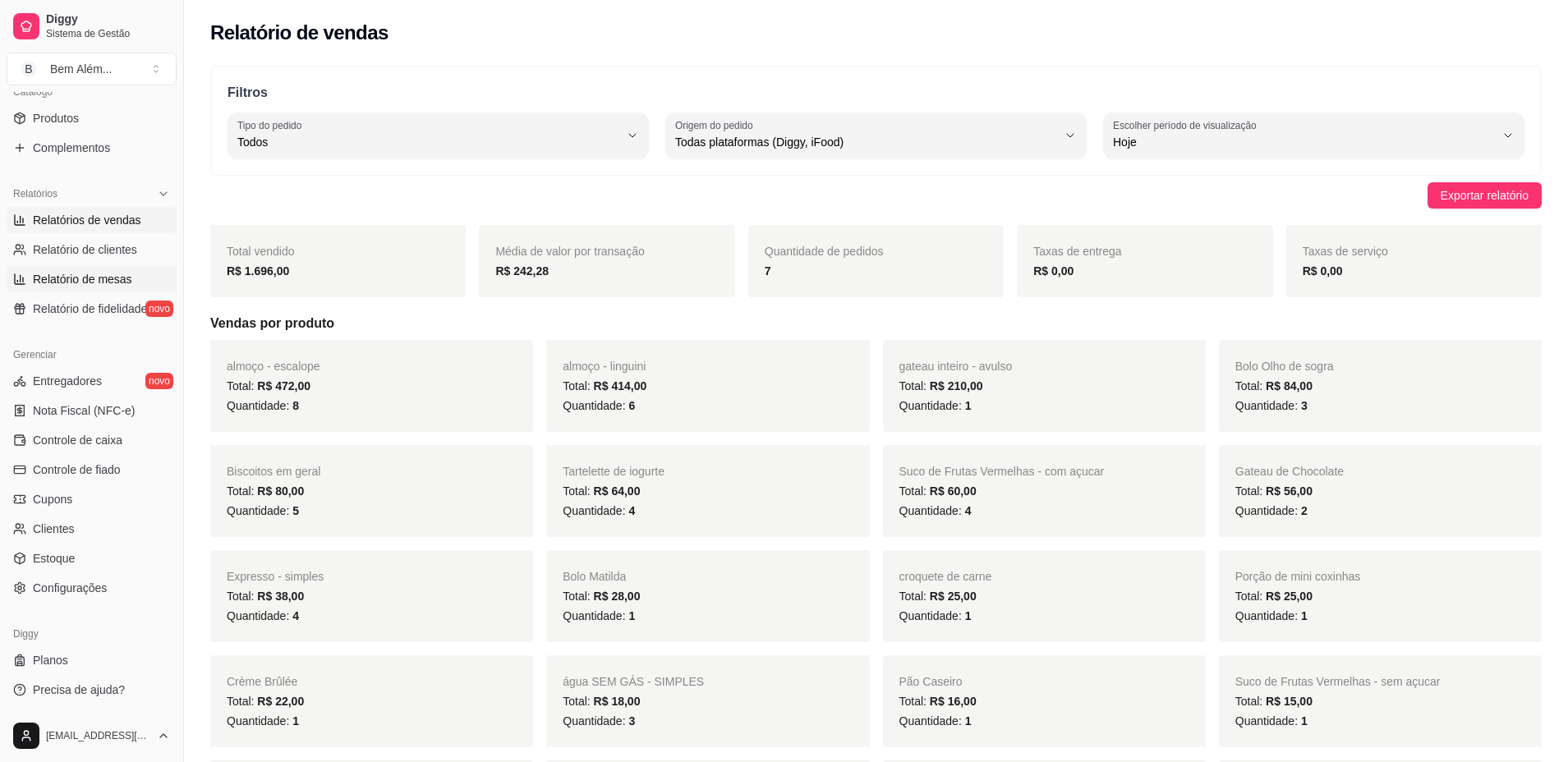
click at [137, 281] on link "Relatório de mesas" at bounding box center [92, 279] width 170 height 27
select select "TOTAL_OF_ORDERS"
select select "7"
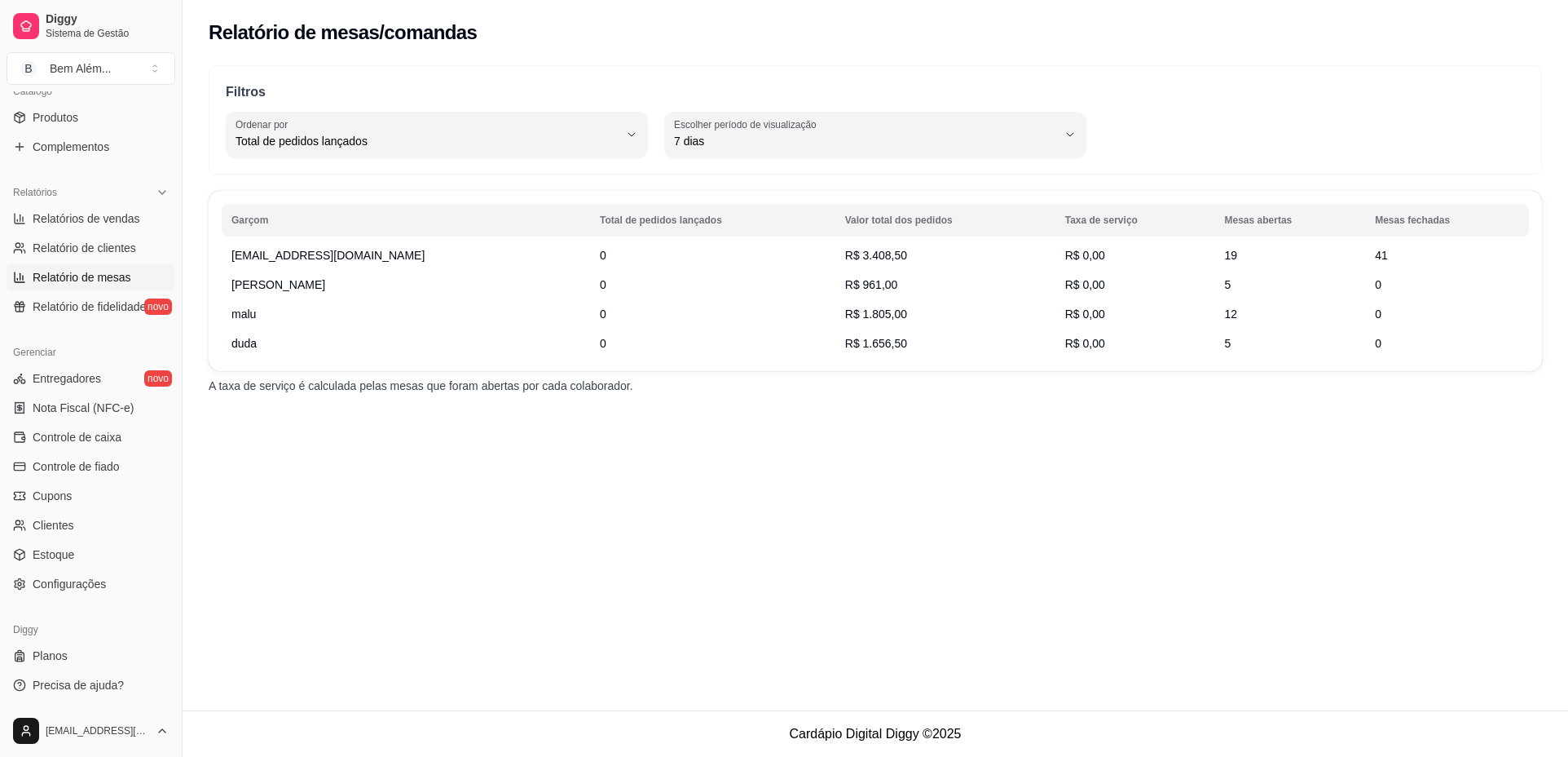
click at [337, 547] on div "Relatório de mesas/comandas Filtros TOTAL_OF_ORDERS Ordenar por Total de pedido…" at bounding box center [876, 355] width 1386 height 711
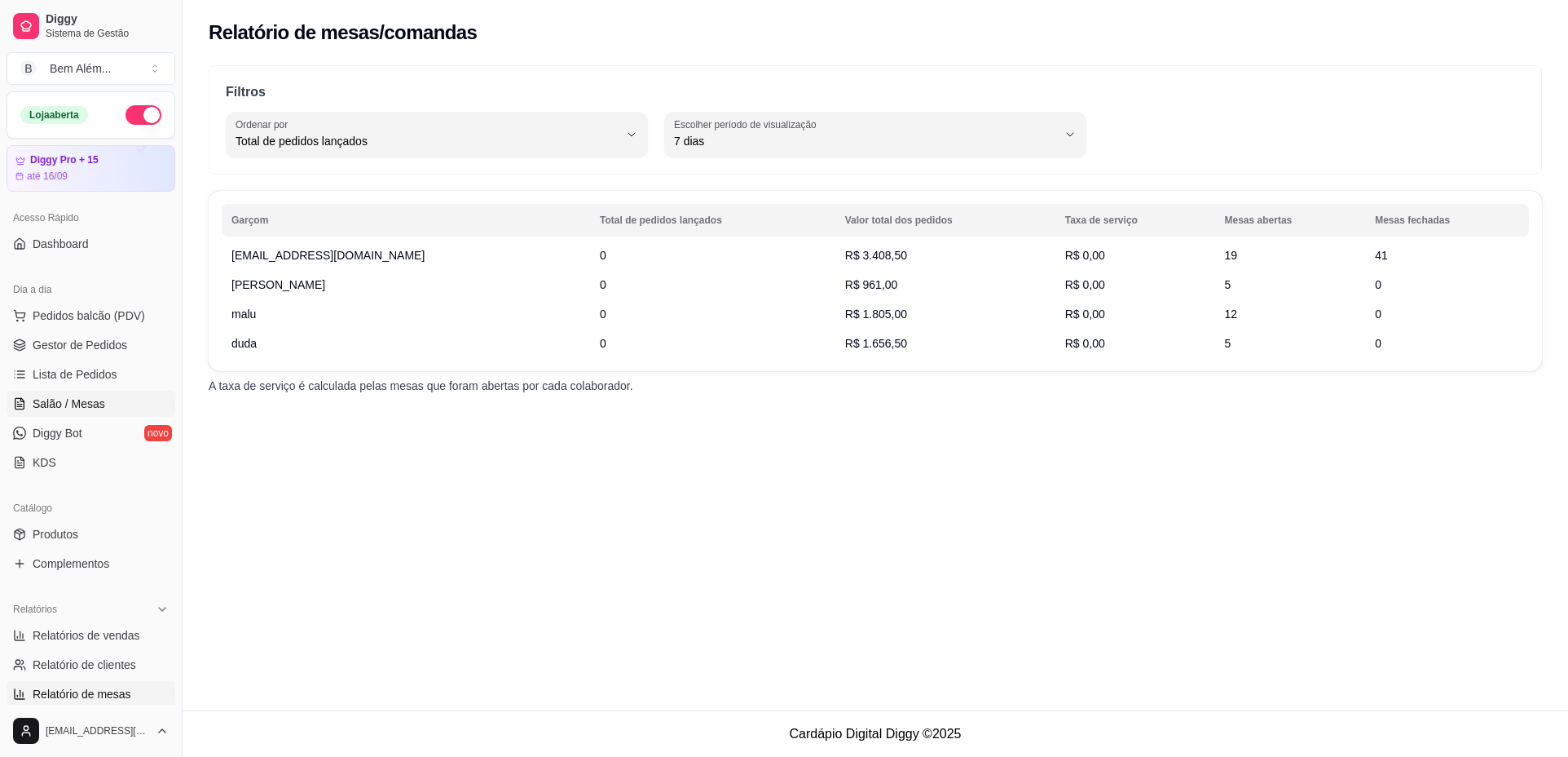
click at [98, 395] on link "Salão / Mesas" at bounding box center [91, 404] width 169 height 27
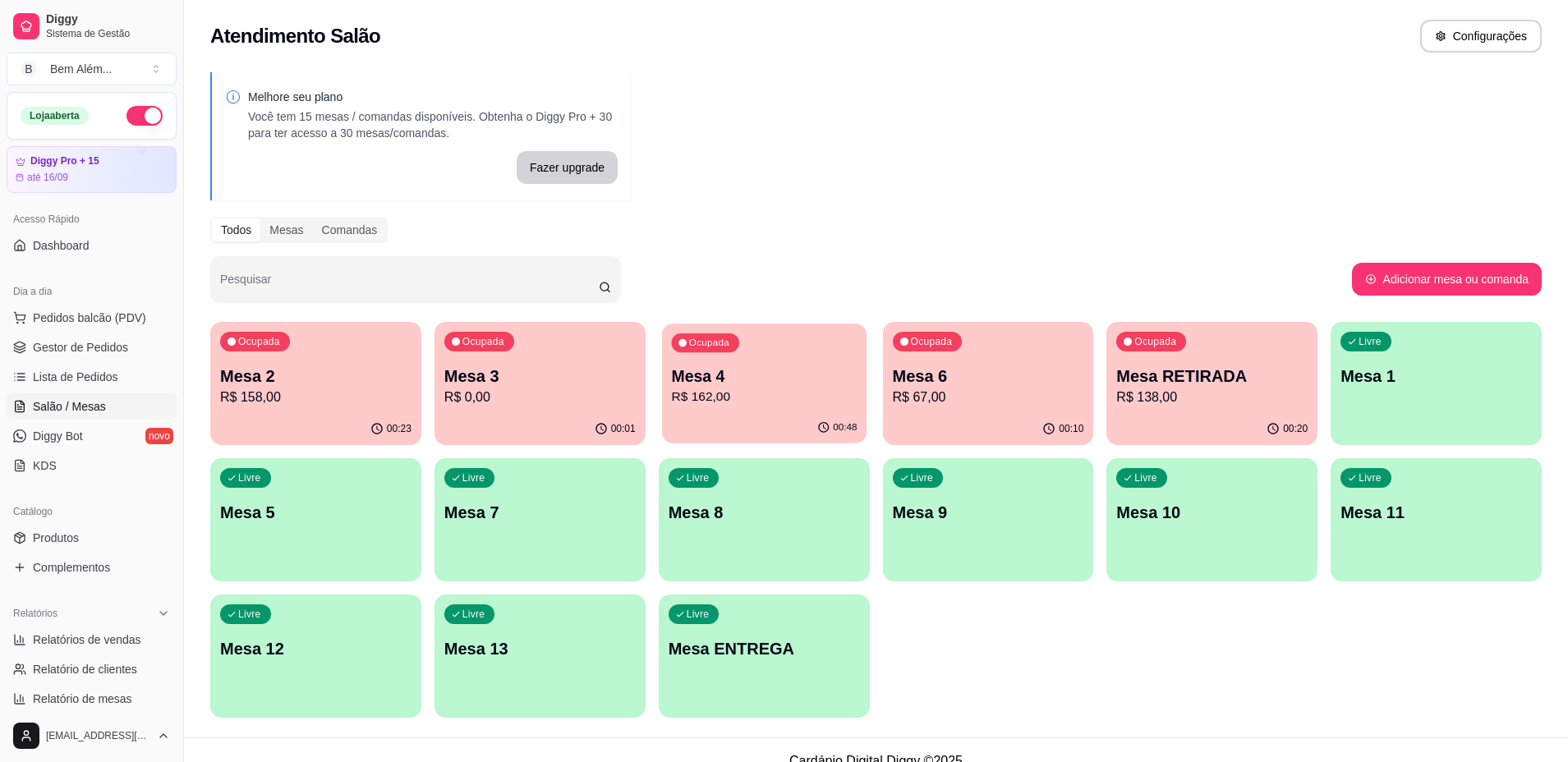
click at [679, 390] on p "R$ 162,00" at bounding box center [763, 397] width 186 height 19
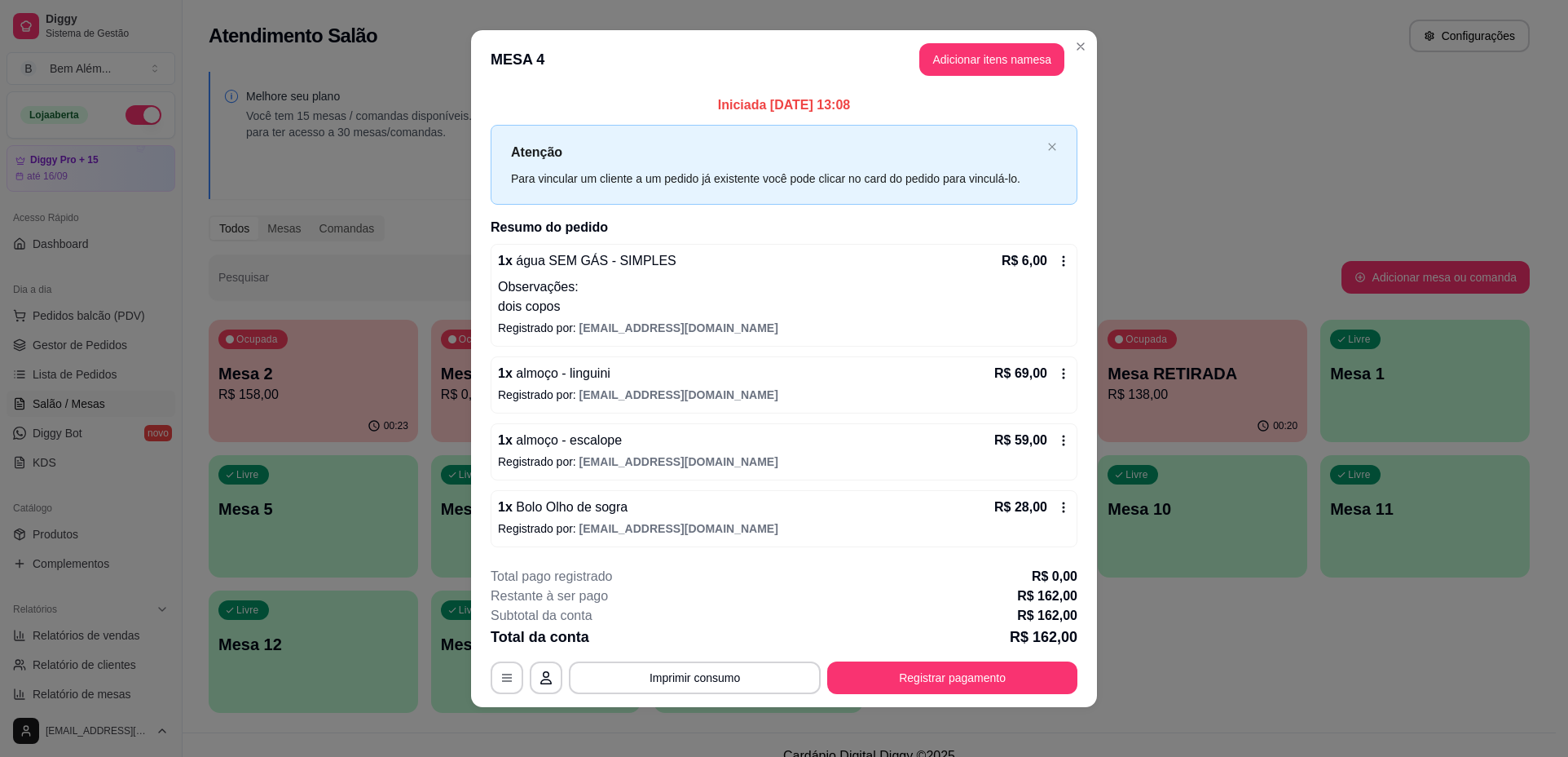
scroll to position [12, 0]
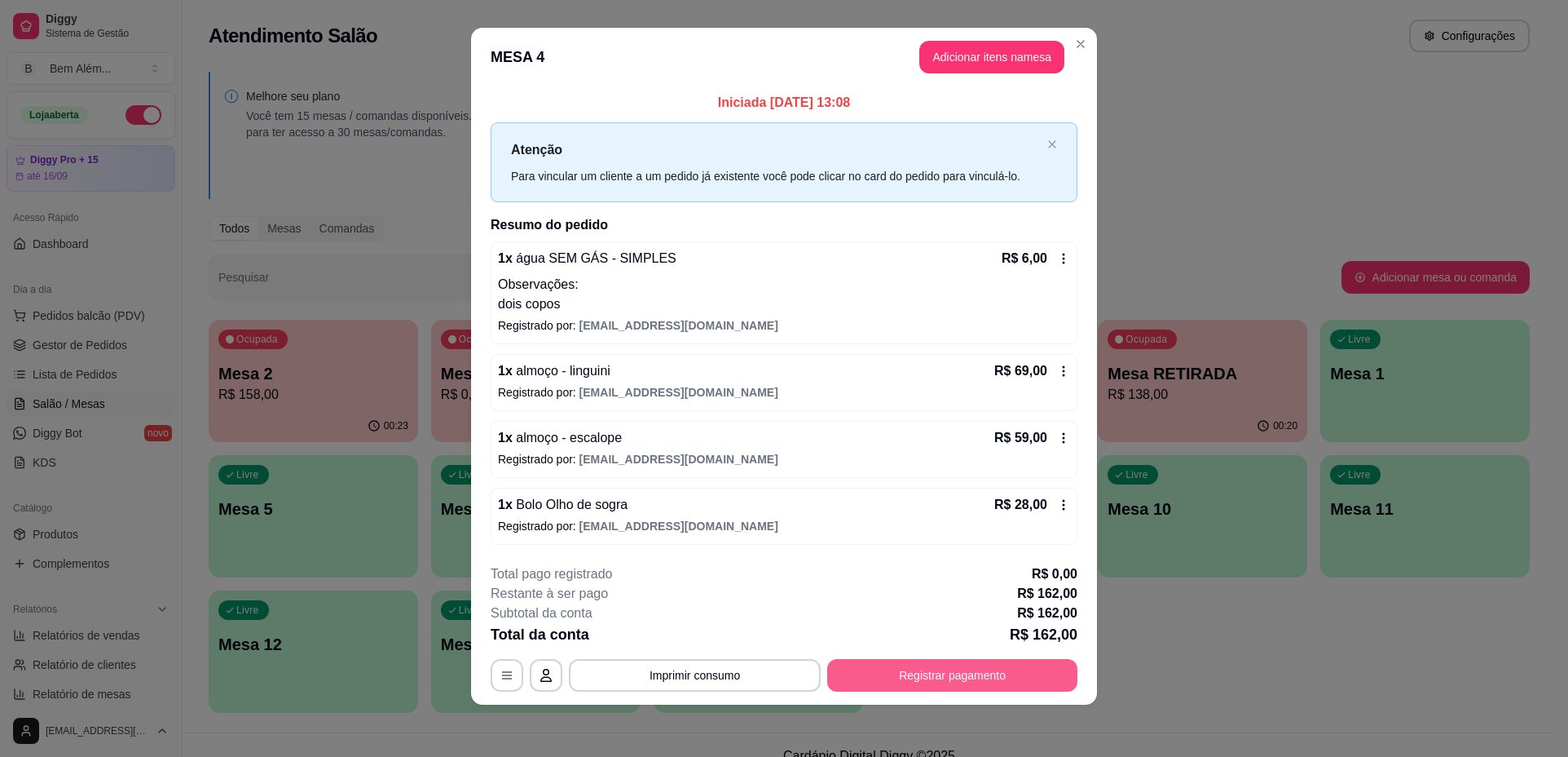
click at [935, 674] on button "Registrar pagamento" at bounding box center [953, 676] width 250 height 32
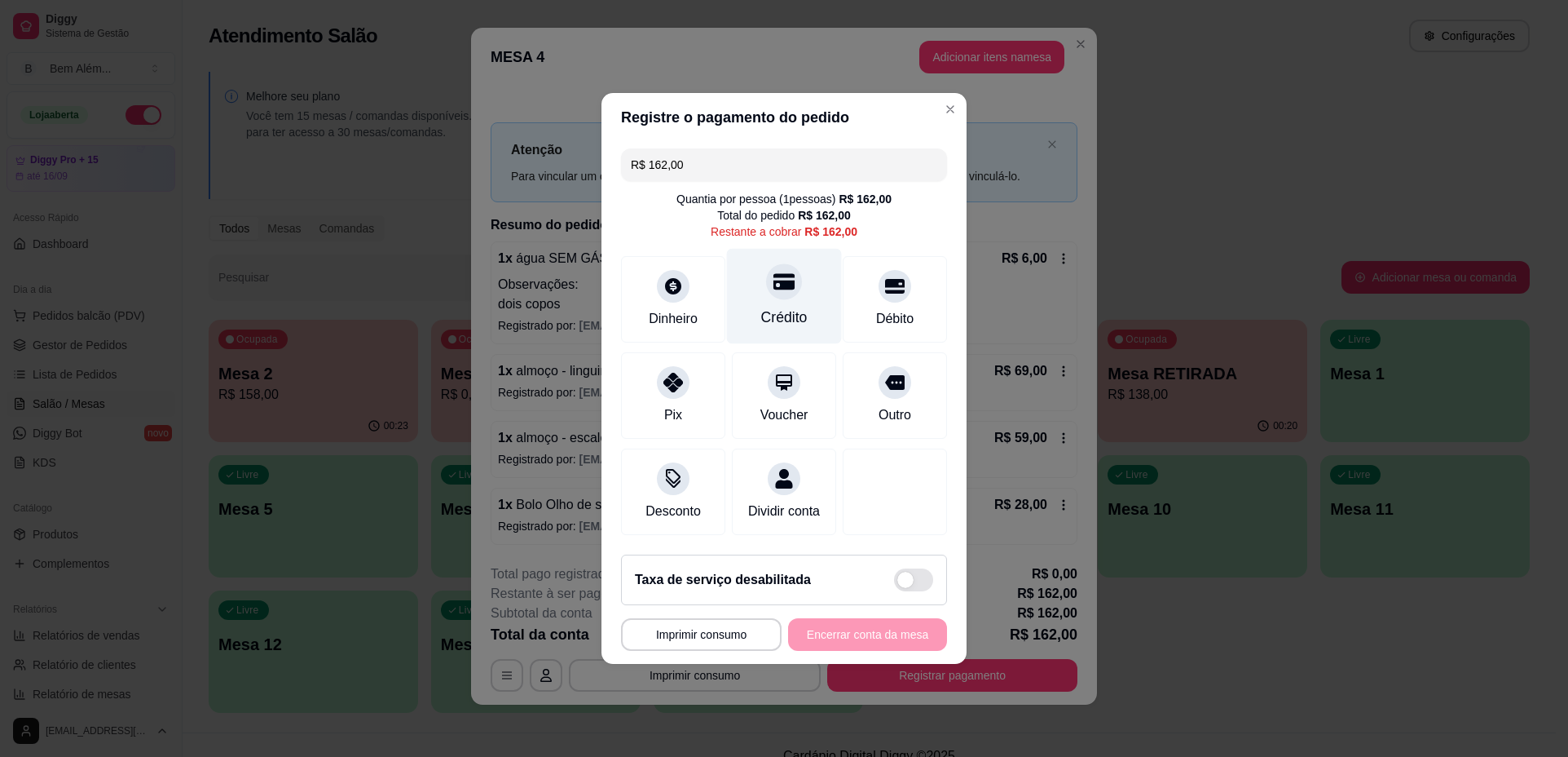
click at [782, 290] on div "Crédito" at bounding box center [784, 297] width 115 height 96
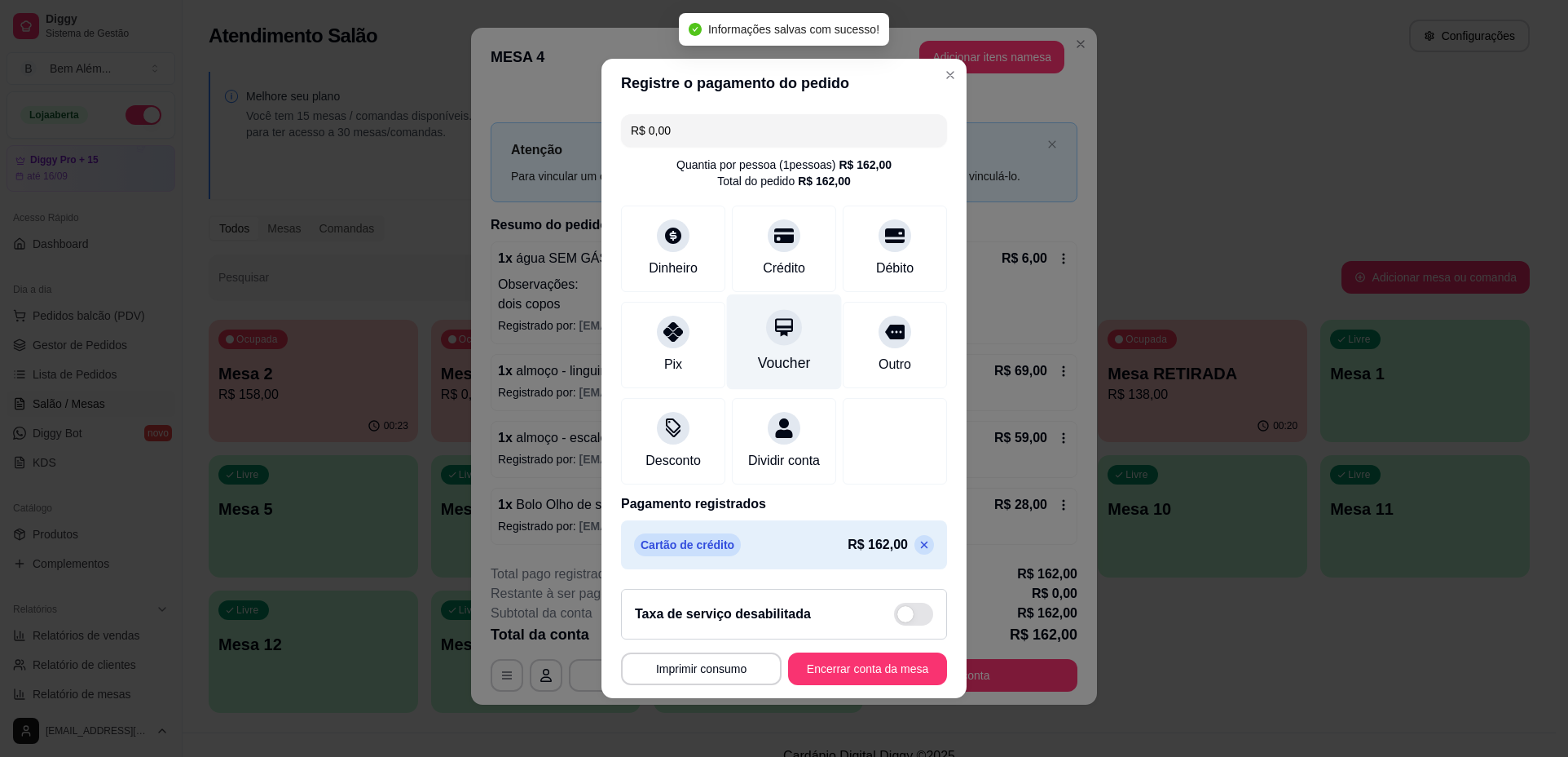
type input "R$ 0,00"
click at [867, 675] on button "Encerrar conta da mesa" at bounding box center [867, 670] width 154 height 32
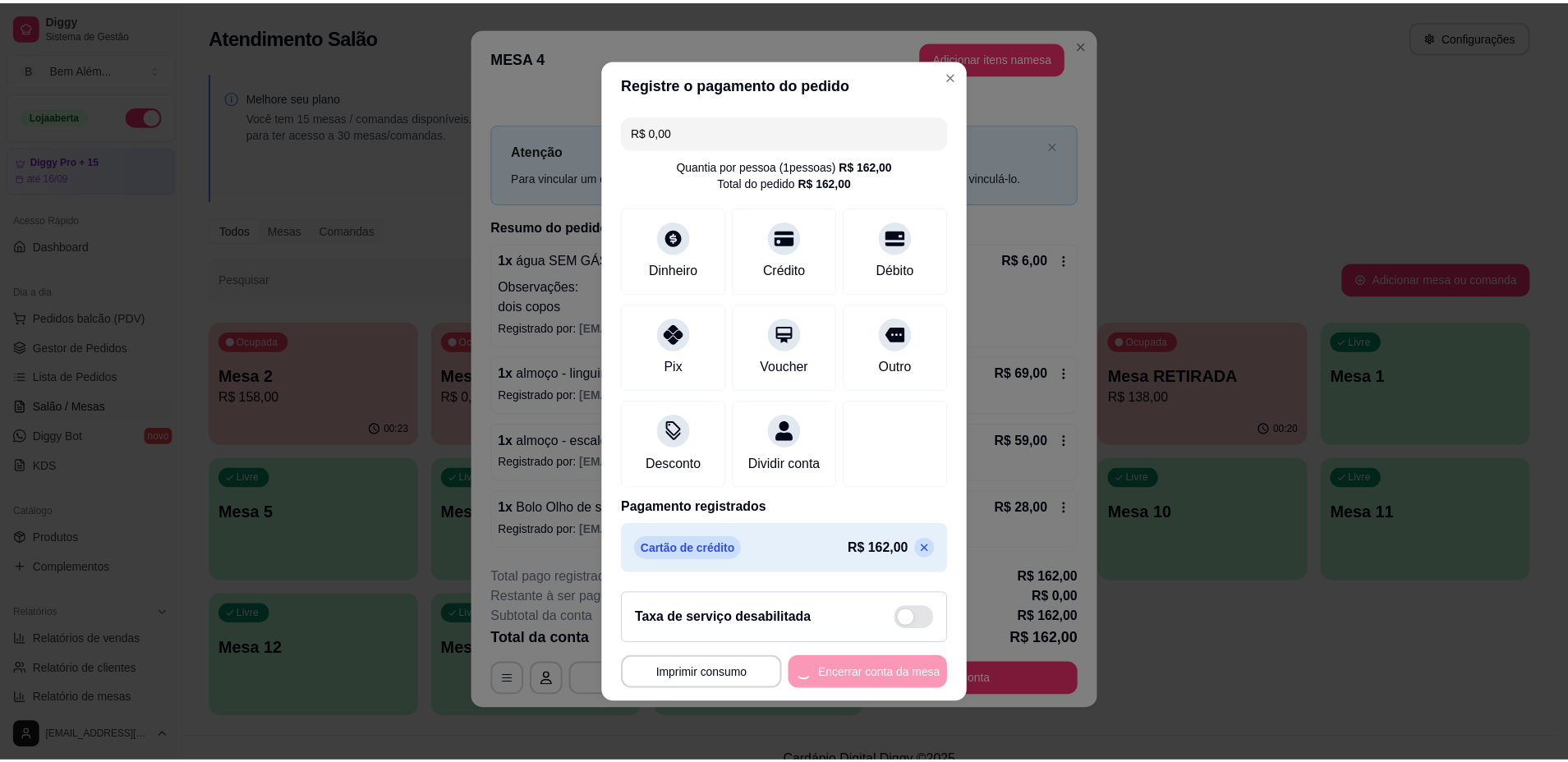
scroll to position [0, 0]
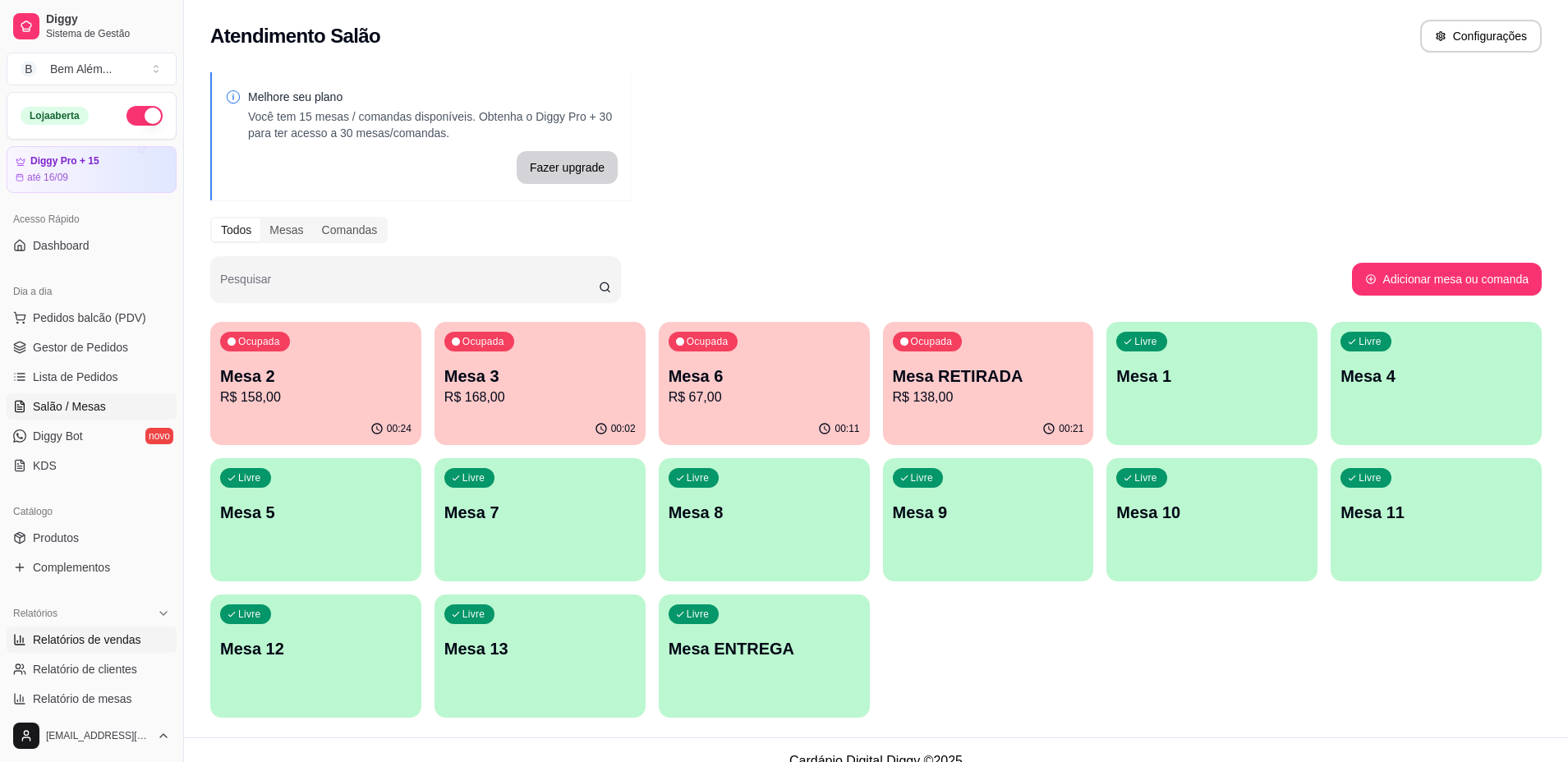
click at [113, 652] on link "Relatórios de vendas" at bounding box center [92, 640] width 170 height 27
select select "ALL"
select select "0"
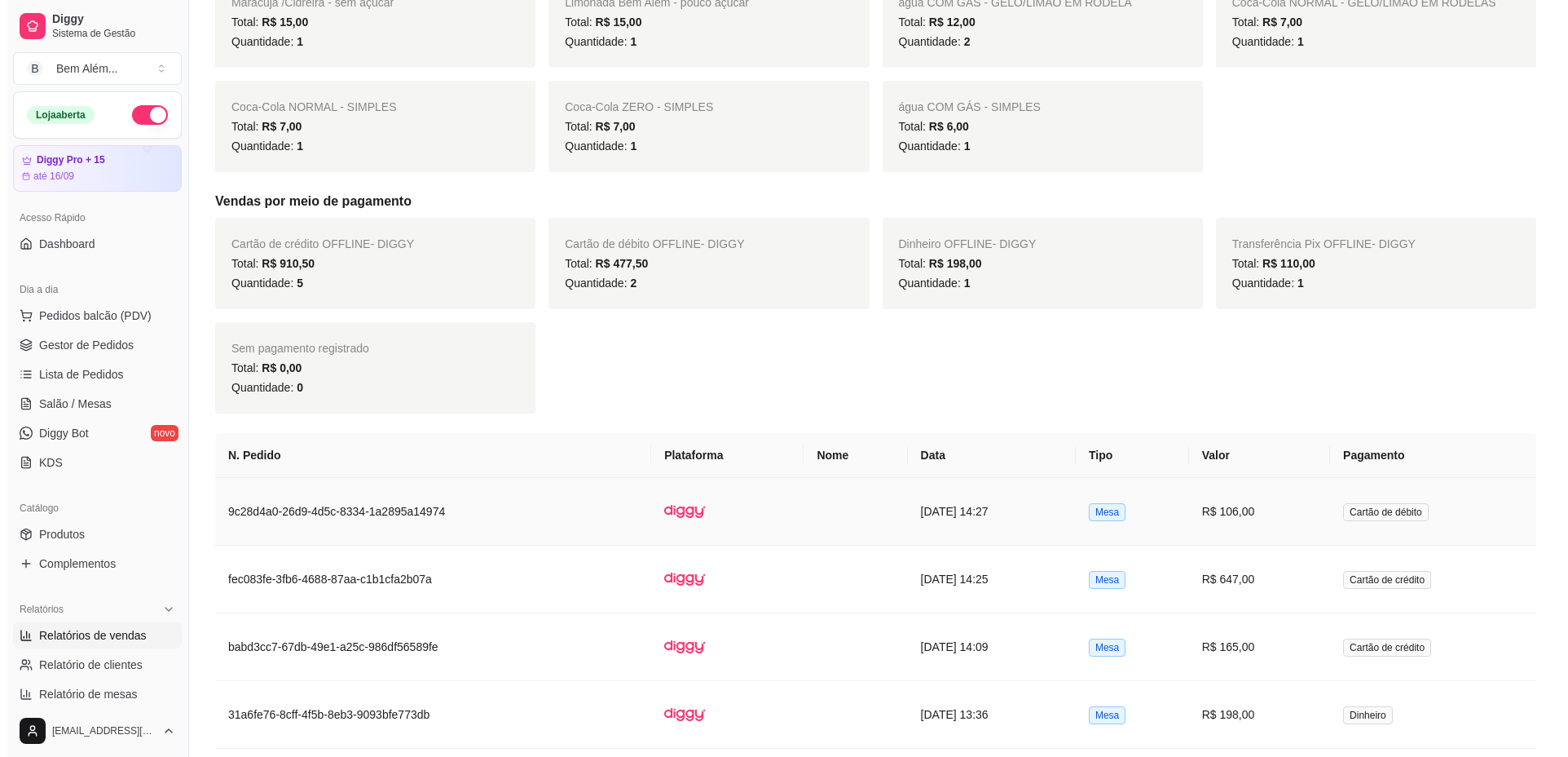
scroll to position [897, 0]
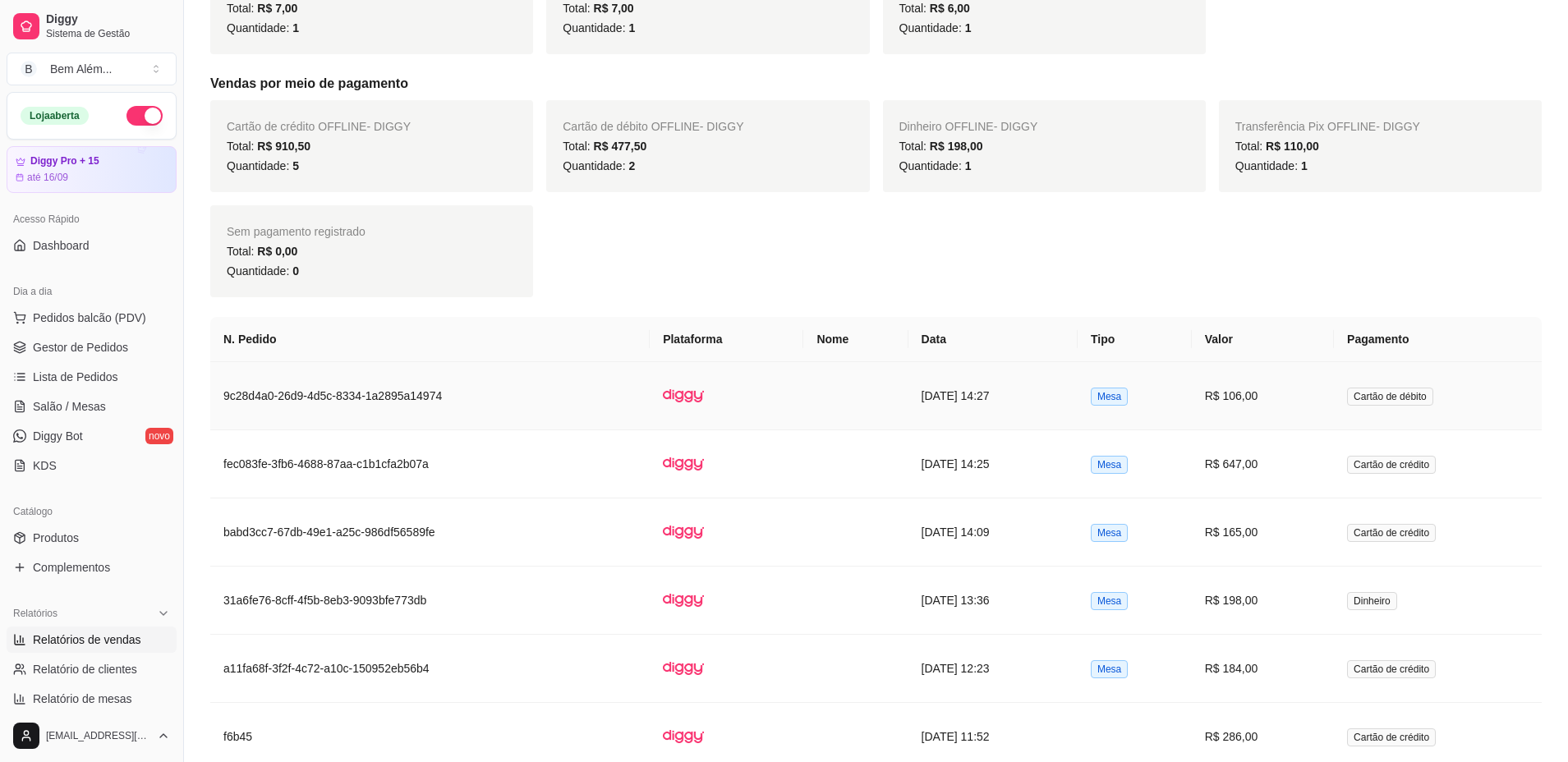
click at [1013, 399] on td "[DATE] 14:27" at bounding box center [992, 396] width 169 height 68
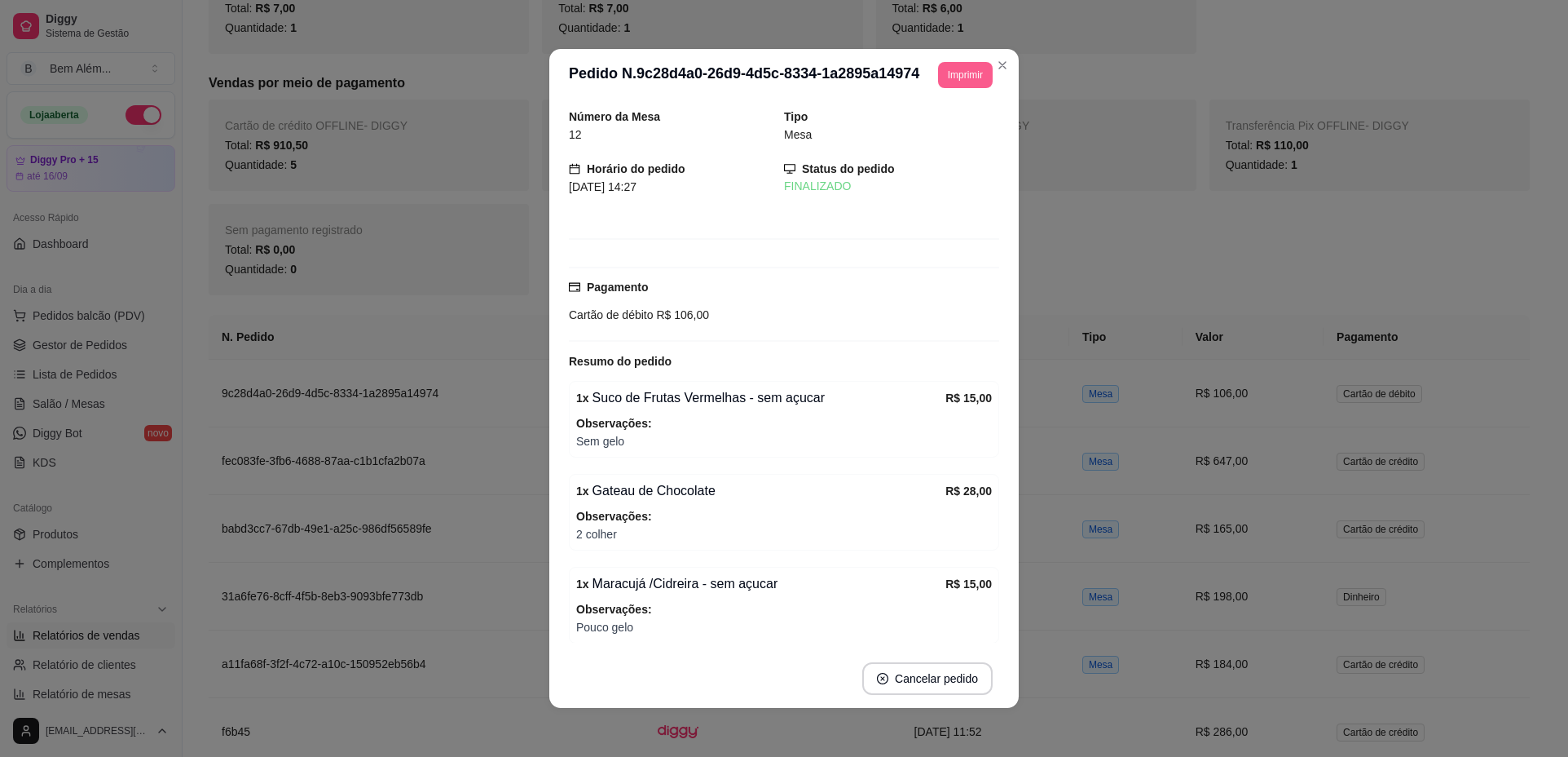
click at [945, 81] on button "Imprimir" at bounding box center [966, 75] width 55 height 27
click at [940, 134] on button "impressao computador" at bounding box center [917, 132] width 119 height 26
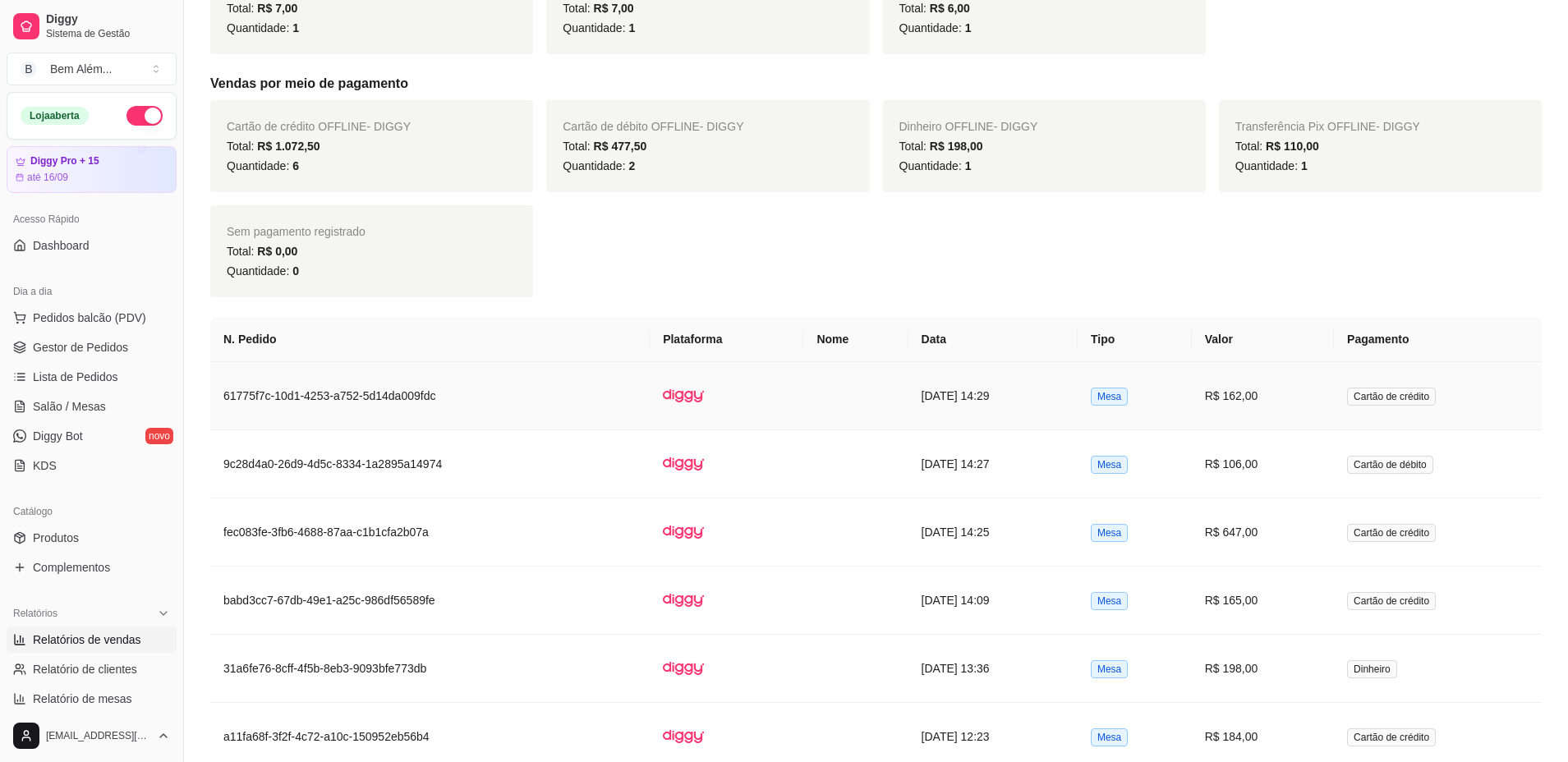
click at [1301, 404] on td "R$ 162,00" at bounding box center [1262, 396] width 142 height 68
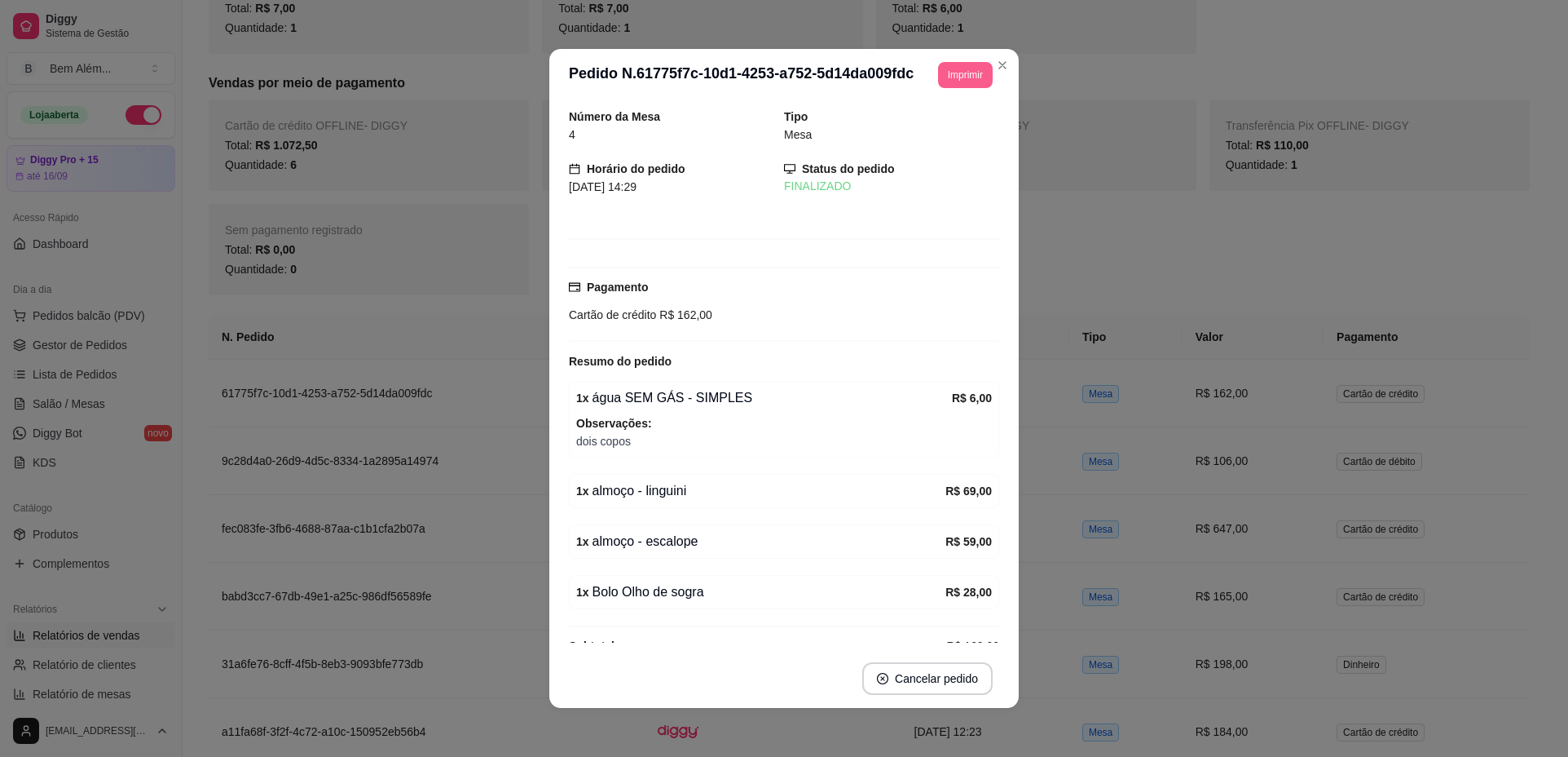
click at [962, 78] on button "Imprimir" at bounding box center [966, 75] width 55 height 27
click at [907, 135] on button "impressao computador" at bounding box center [930, 125] width 98 height 21
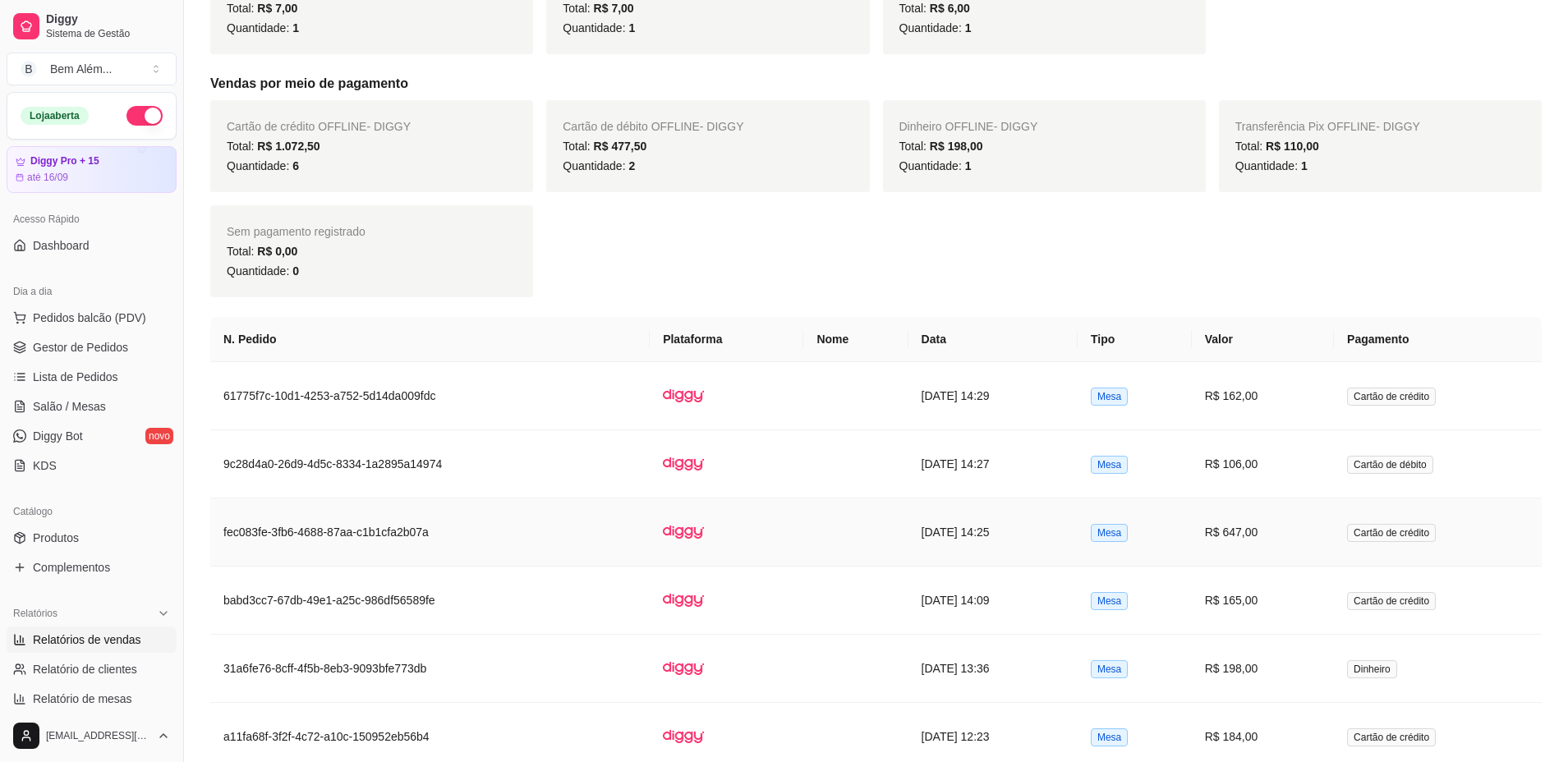
click at [871, 528] on td at bounding box center [855, 532] width 104 height 68
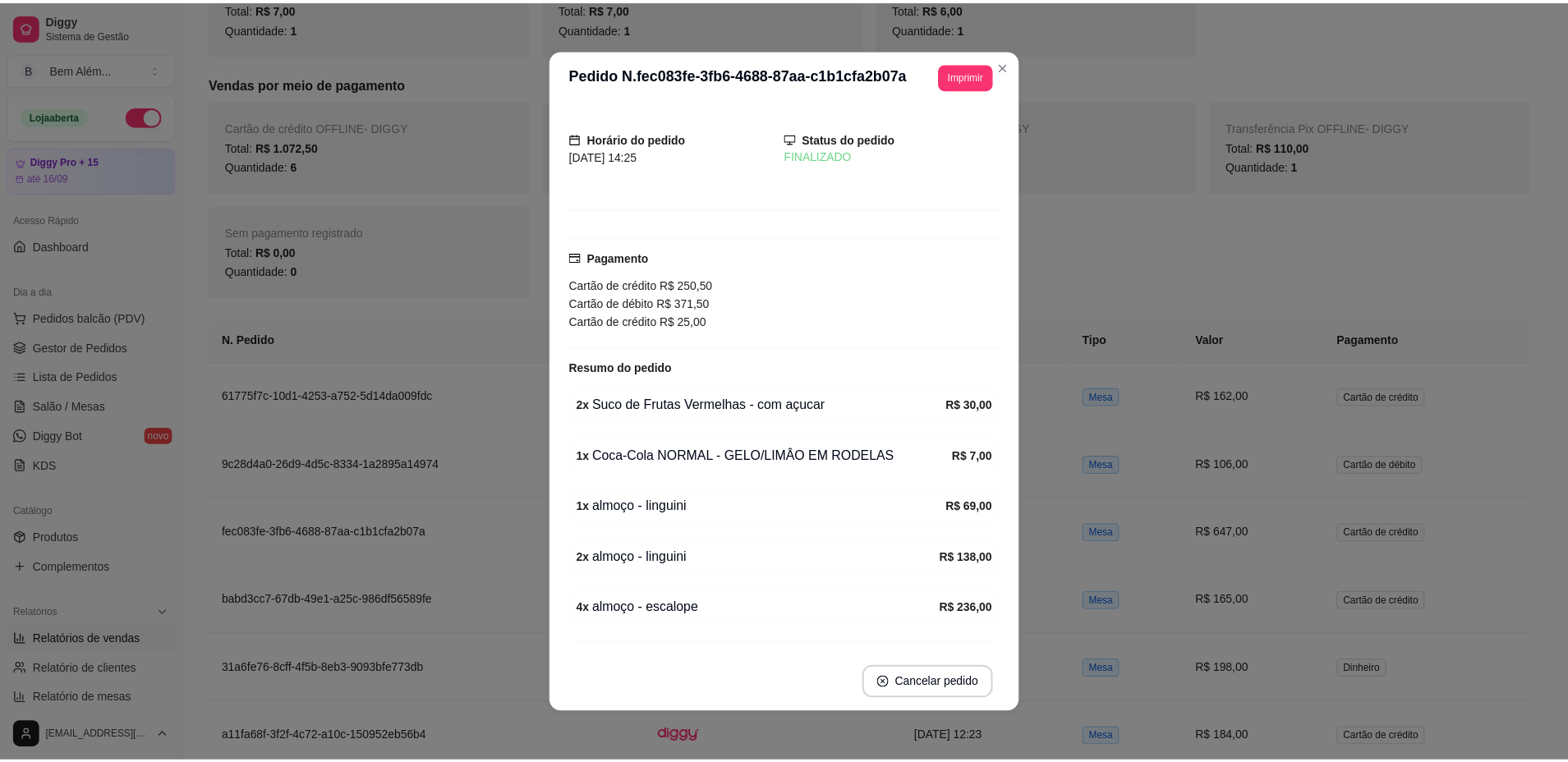
scroll to position [0, 0]
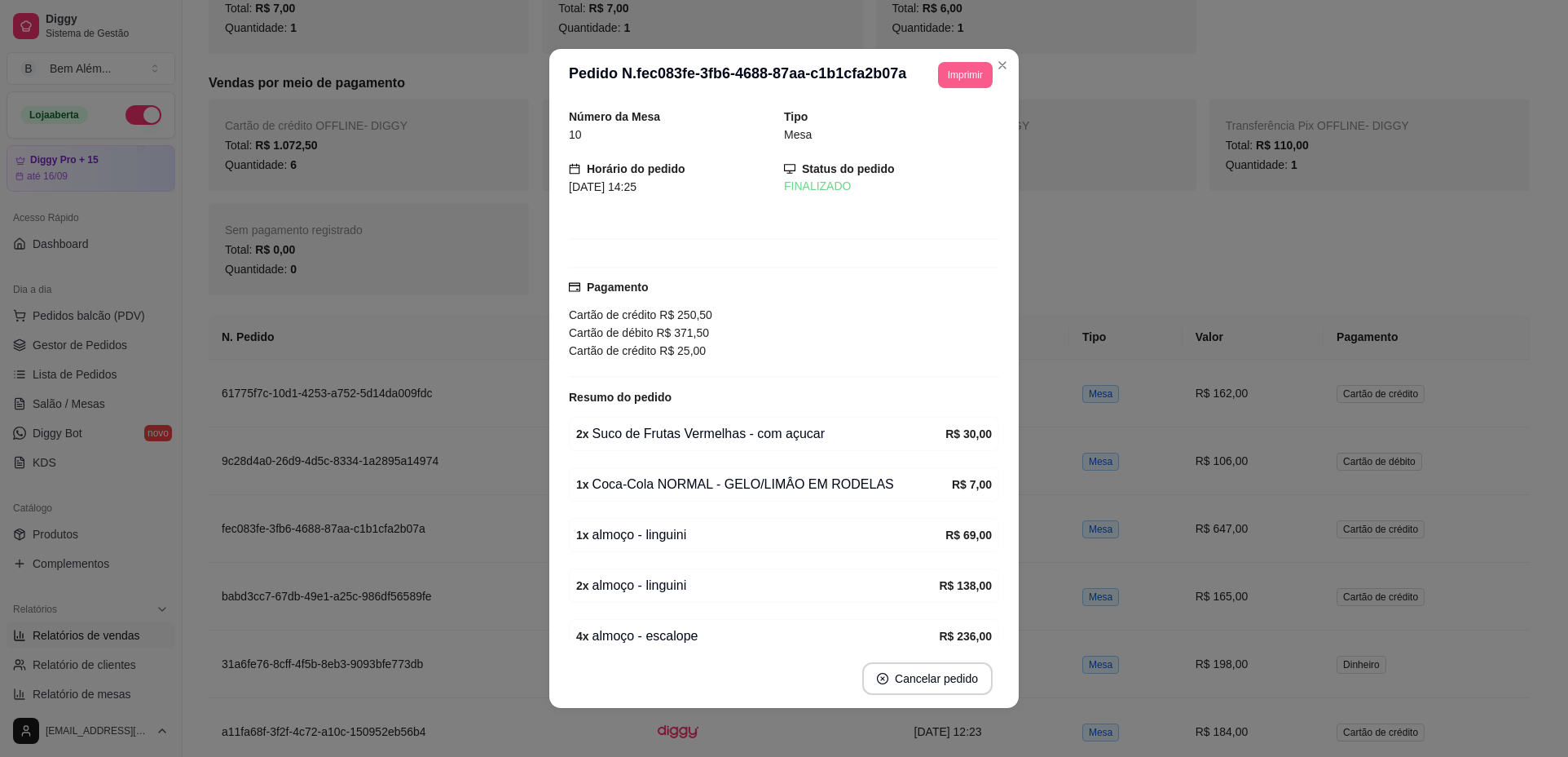
click at [964, 67] on button "Imprimir" at bounding box center [966, 75] width 55 height 27
click at [919, 132] on button "impressao computador" at bounding box center [917, 132] width 119 height 26
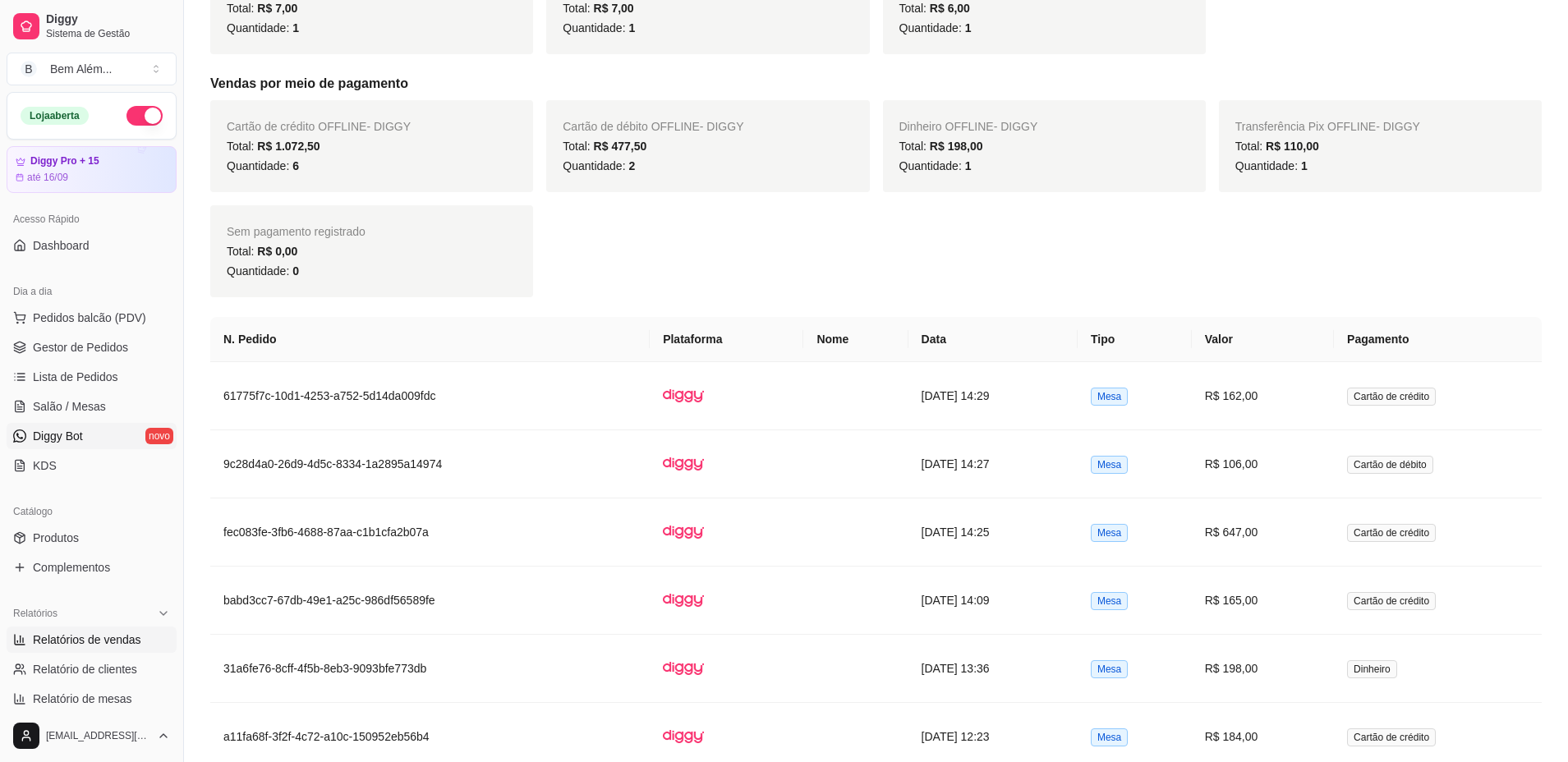
click at [105, 434] on link "Diggy Bot novo" at bounding box center [92, 436] width 170 height 27
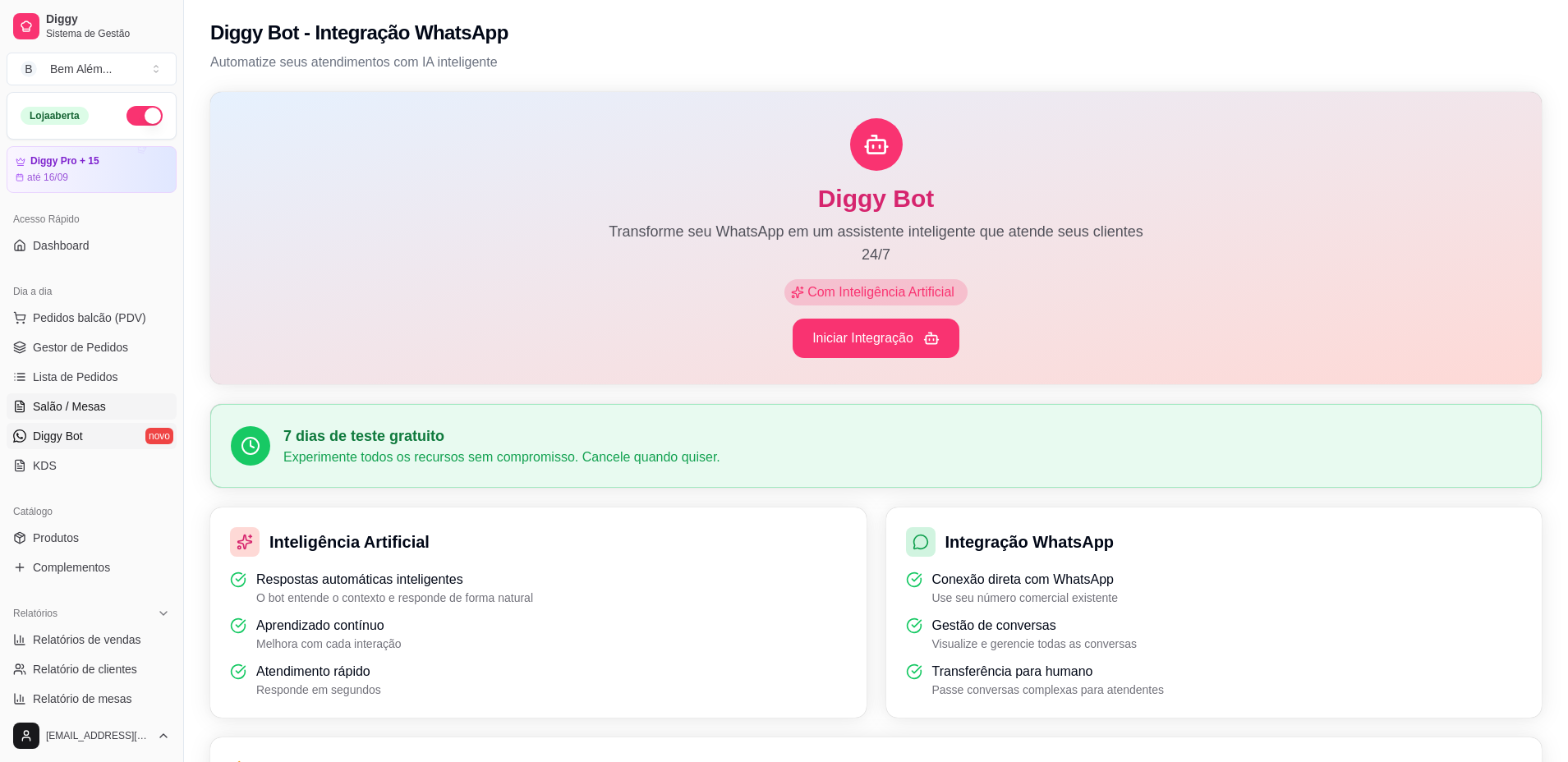
click at [129, 405] on link "Salão / Mesas" at bounding box center [92, 406] width 170 height 27
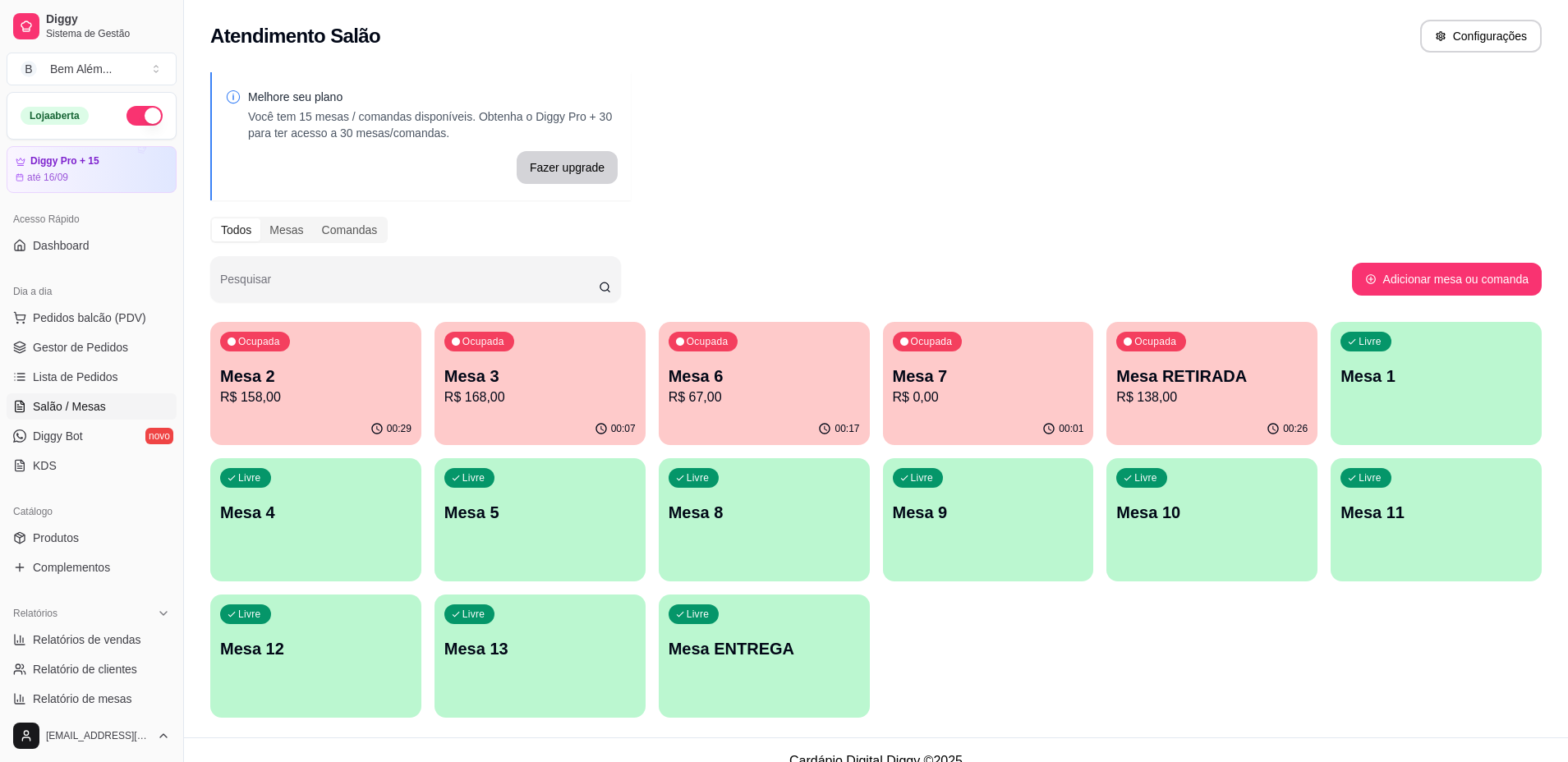
click at [533, 422] on div "00:07" at bounding box center [539, 429] width 211 height 32
click at [573, 403] on p "R$ 168,00" at bounding box center [540, 397] width 192 height 20
click at [324, 378] on p "Mesa 2" at bounding box center [315, 376] width 186 height 22
click at [950, 438] on div "00:02" at bounding box center [988, 429] width 211 height 32
click at [720, 323] on div "Ocupada Mesa 6 R$ 67,00" at bounding box center [764, 367] width 204 height 89
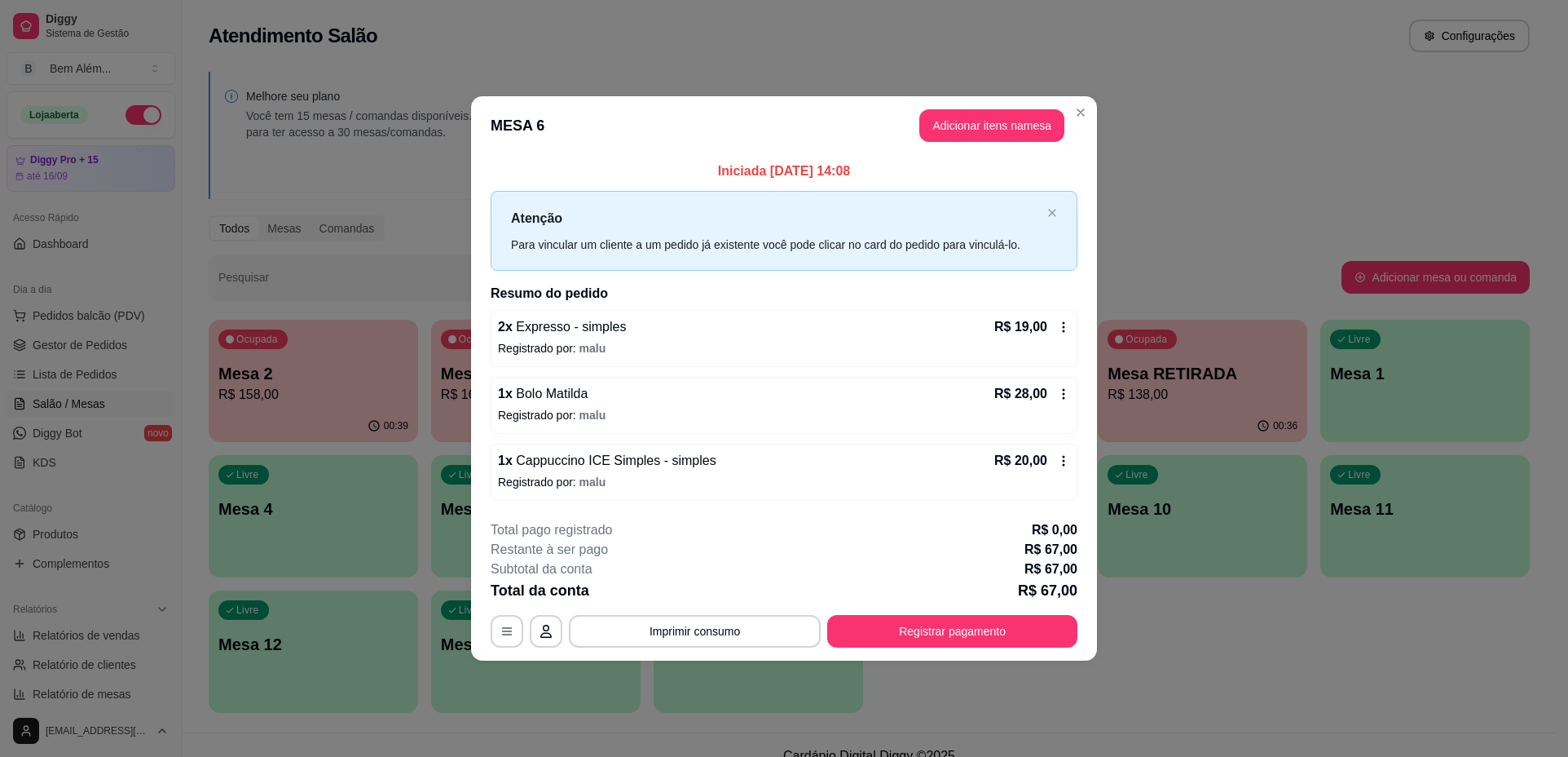
click at [953, 132] on button "Adicionar itens na mesa" at bounding box center [991, 125] width 145 height 32
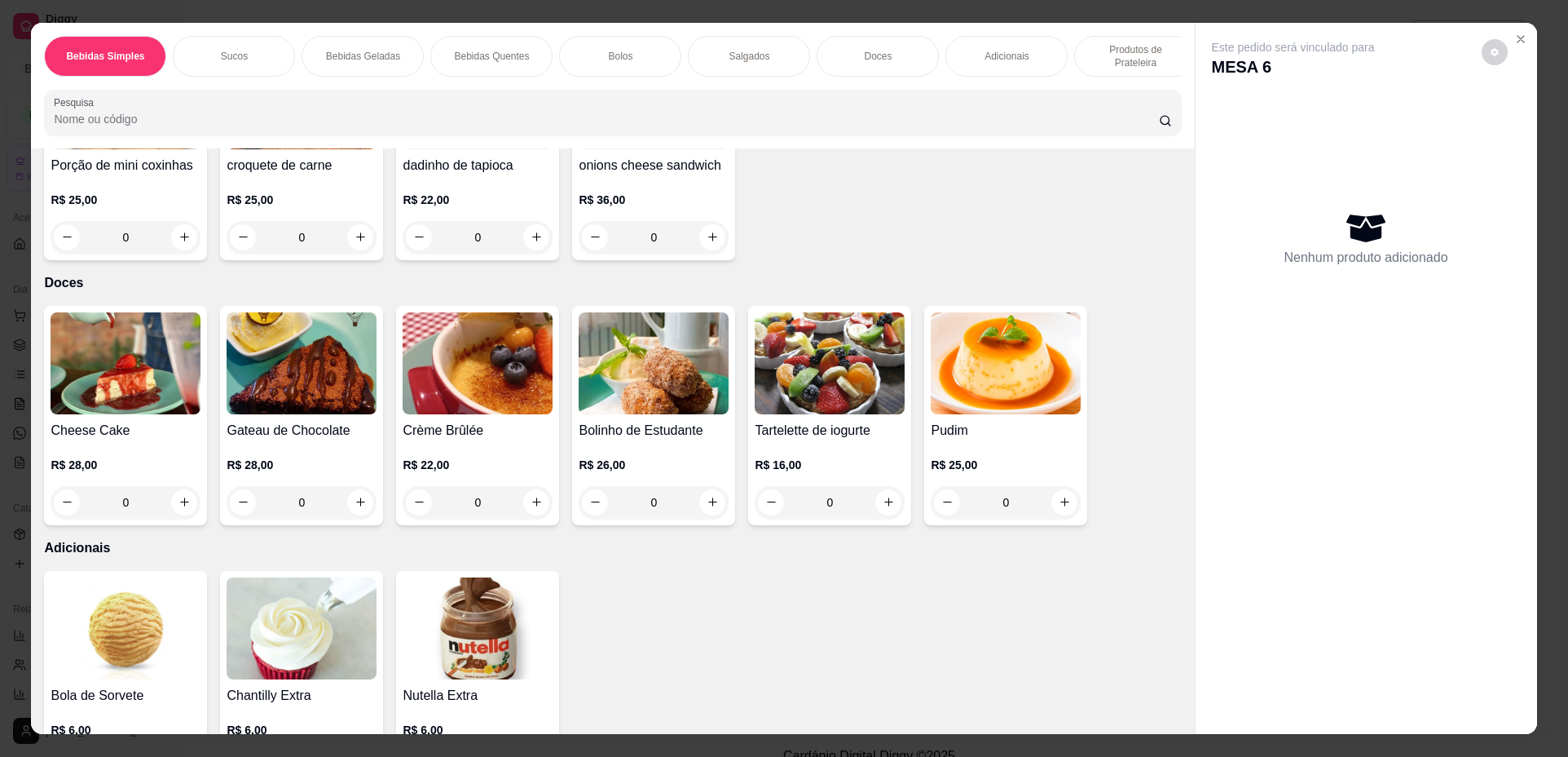
scroll to position [2120, 0]
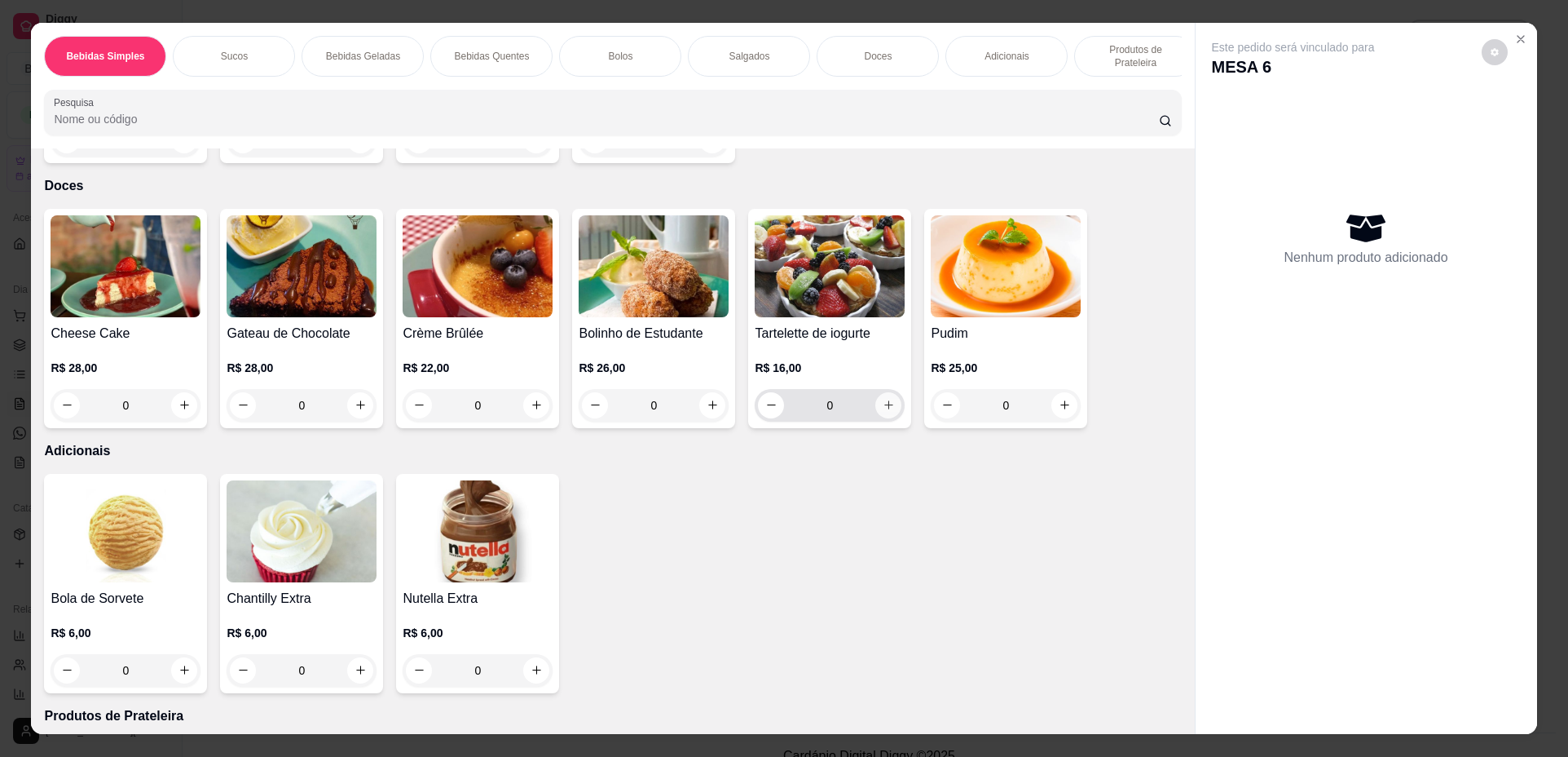
click at [892, 419] on button "increase-product-quantity" at bounding box center [889, 406] width 27 height 27
type input "1"
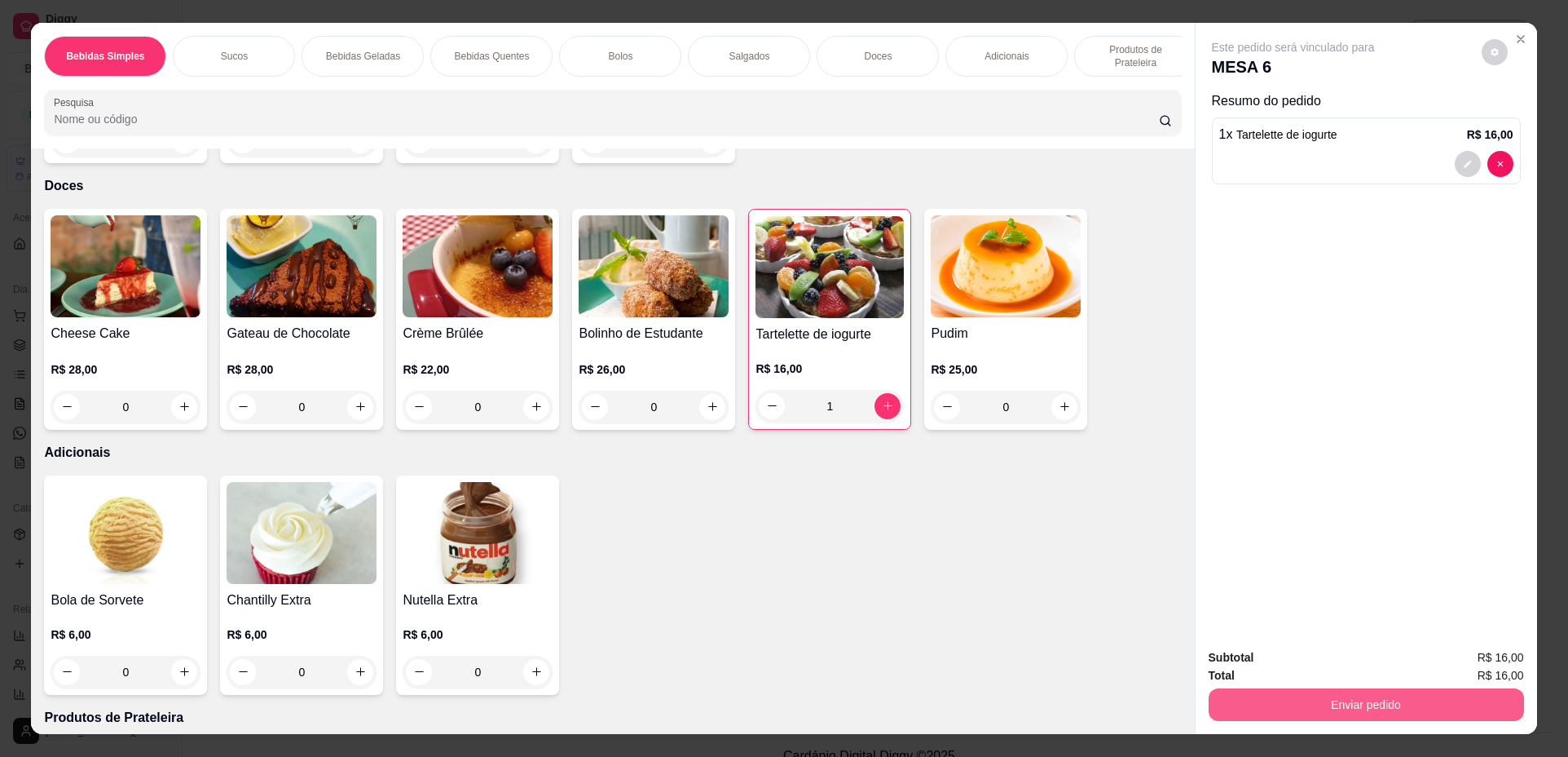
click at [1400, 712] on button "Enviar pedido" at bounding box center [1366, 705] width 315 height 32
click at [1305, 666] on button "Não registrar e enviar pedido" at bounding box center [1312, 664] width 165 height 30
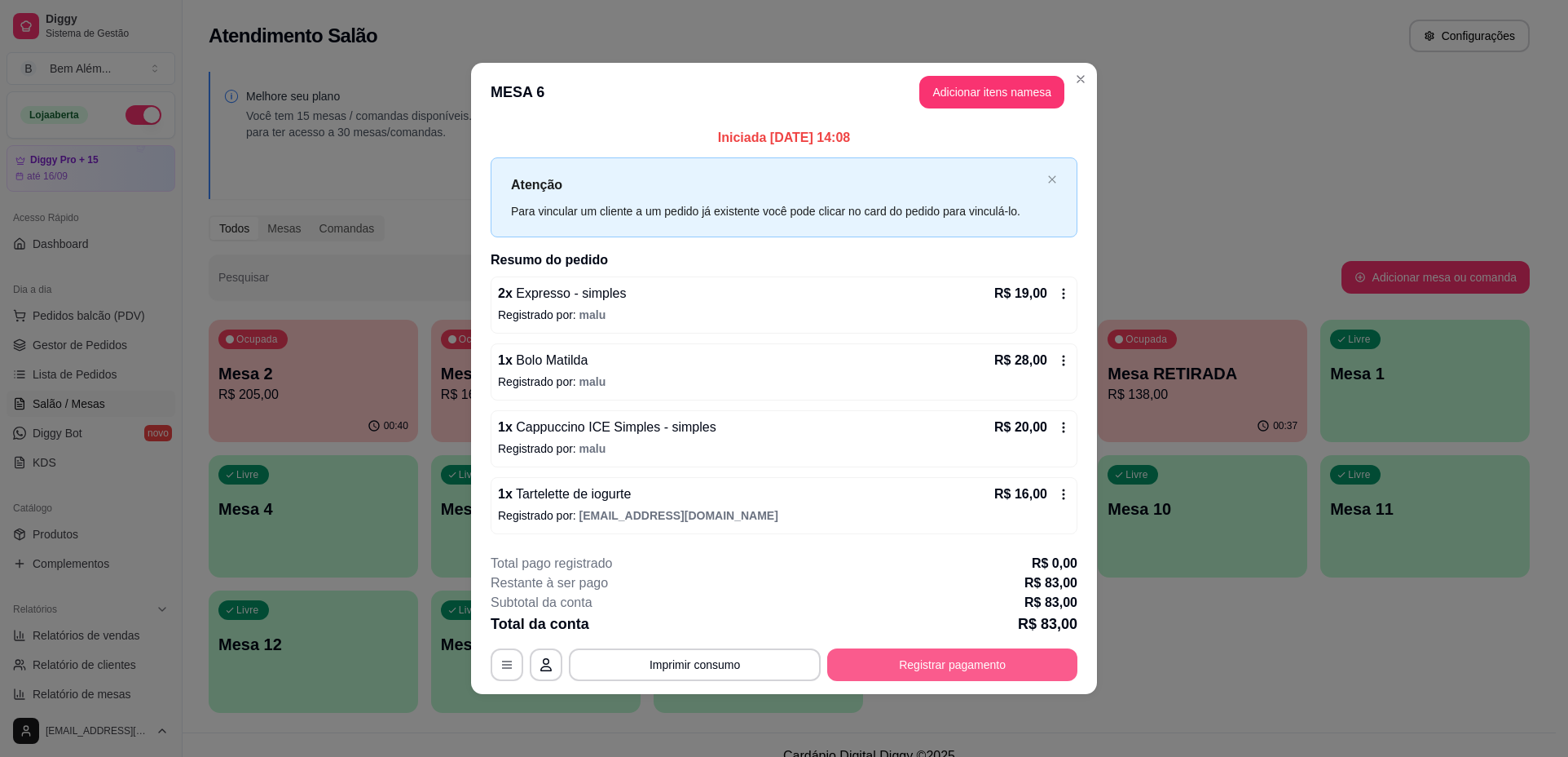
click at [1005, 653] on button "Registrar pagamento" at bounding box center [953, 664] width 250 height 32
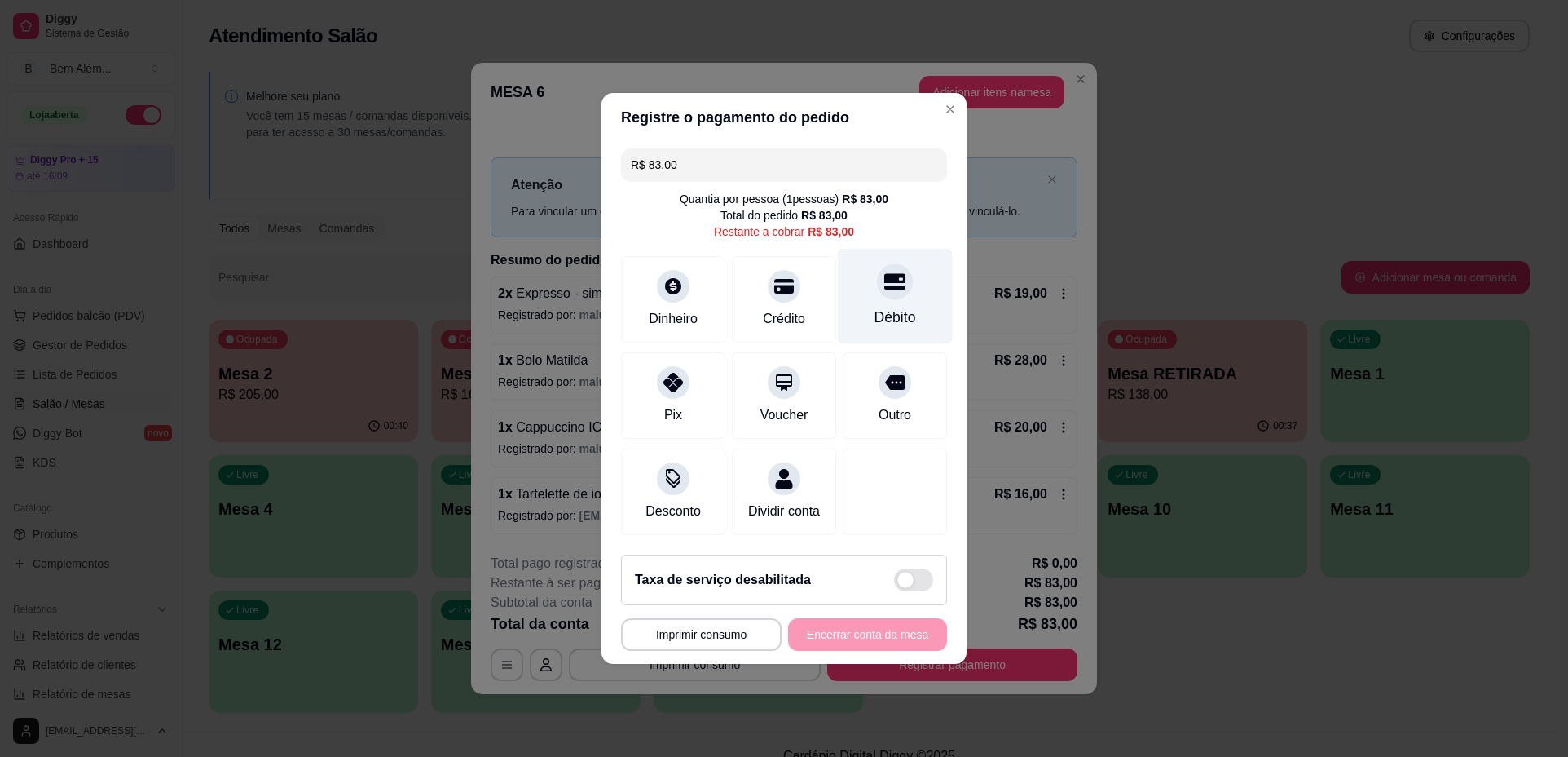
click at [888, 308] on div "Débito" at bounding box center [896, 317] width 42 height 21
type input "R$ 0,00"
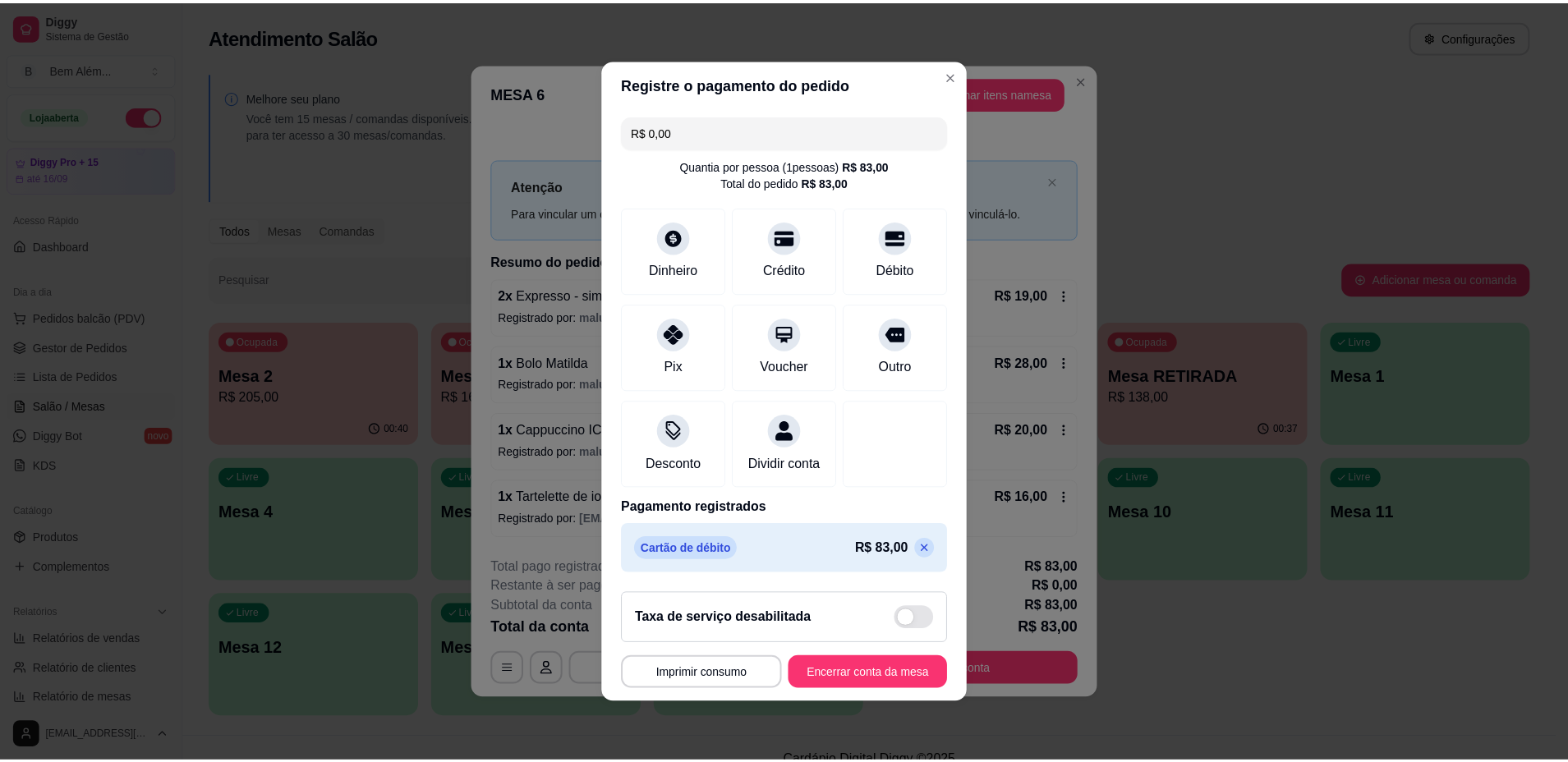
scroll to position [3, 0]
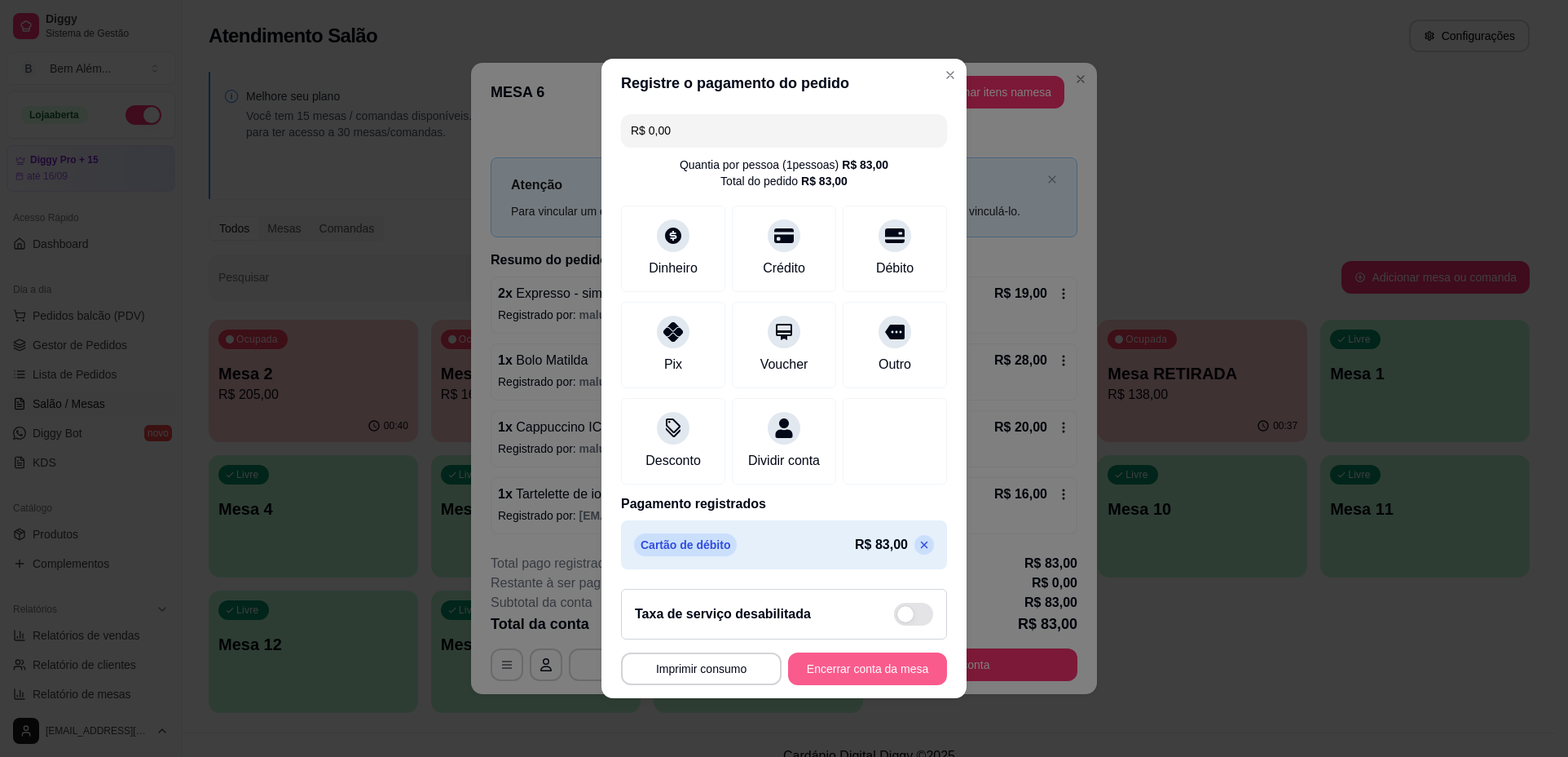
click at [878, 680] on button "Encerrar conta da mesa" at bounding box center [868, 669] width 159 height 32
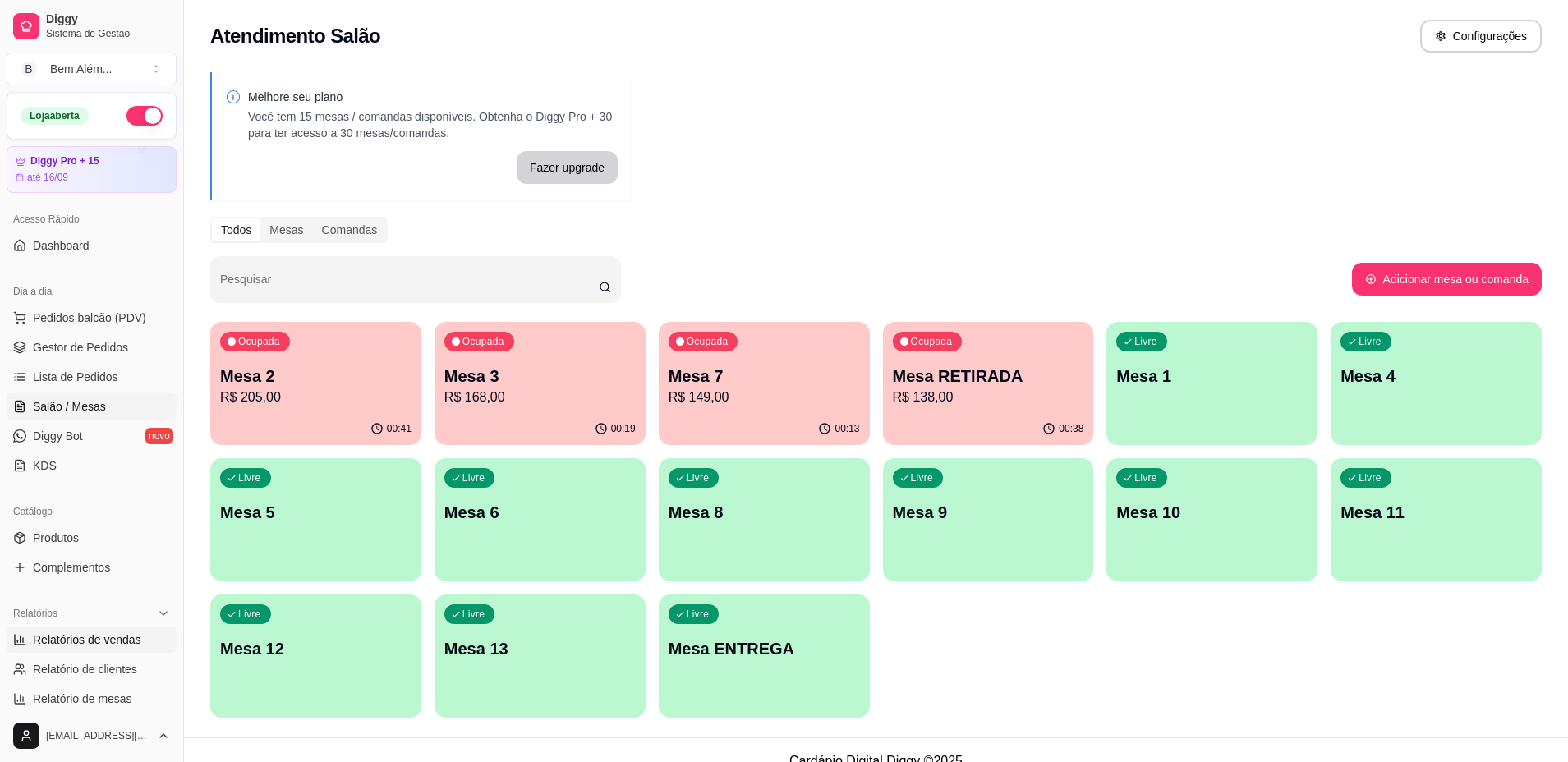
click at [113, 647] on span "Relatórios de vendas" at bounding box center [87, 639] width 109 height 16
click at [103, 637] on span "Relatórios de vendas" at bounding box center [87, 639] width 109 height 16
select select "ALL"
select select "0"
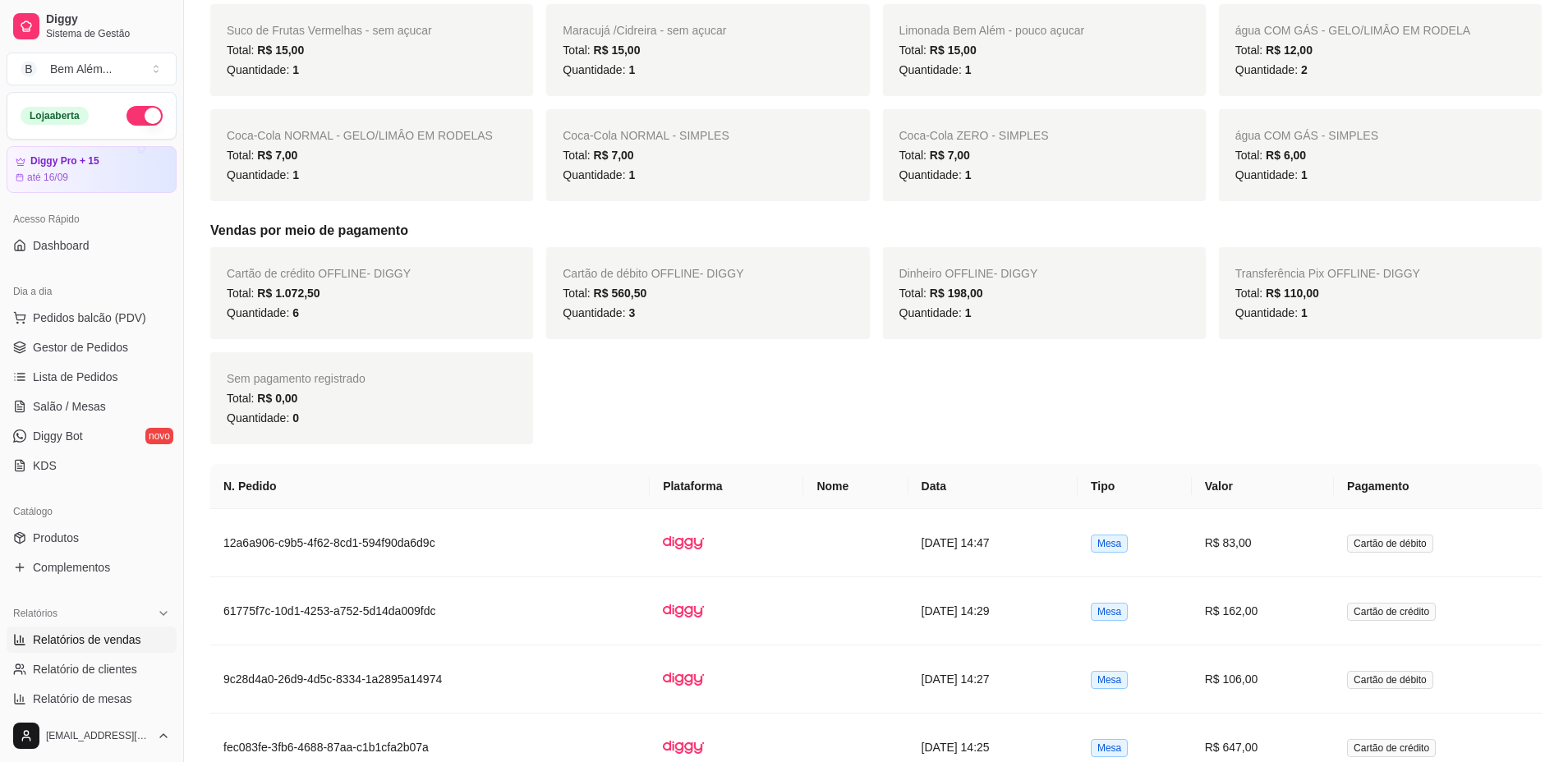
scroll to position [821, 0]
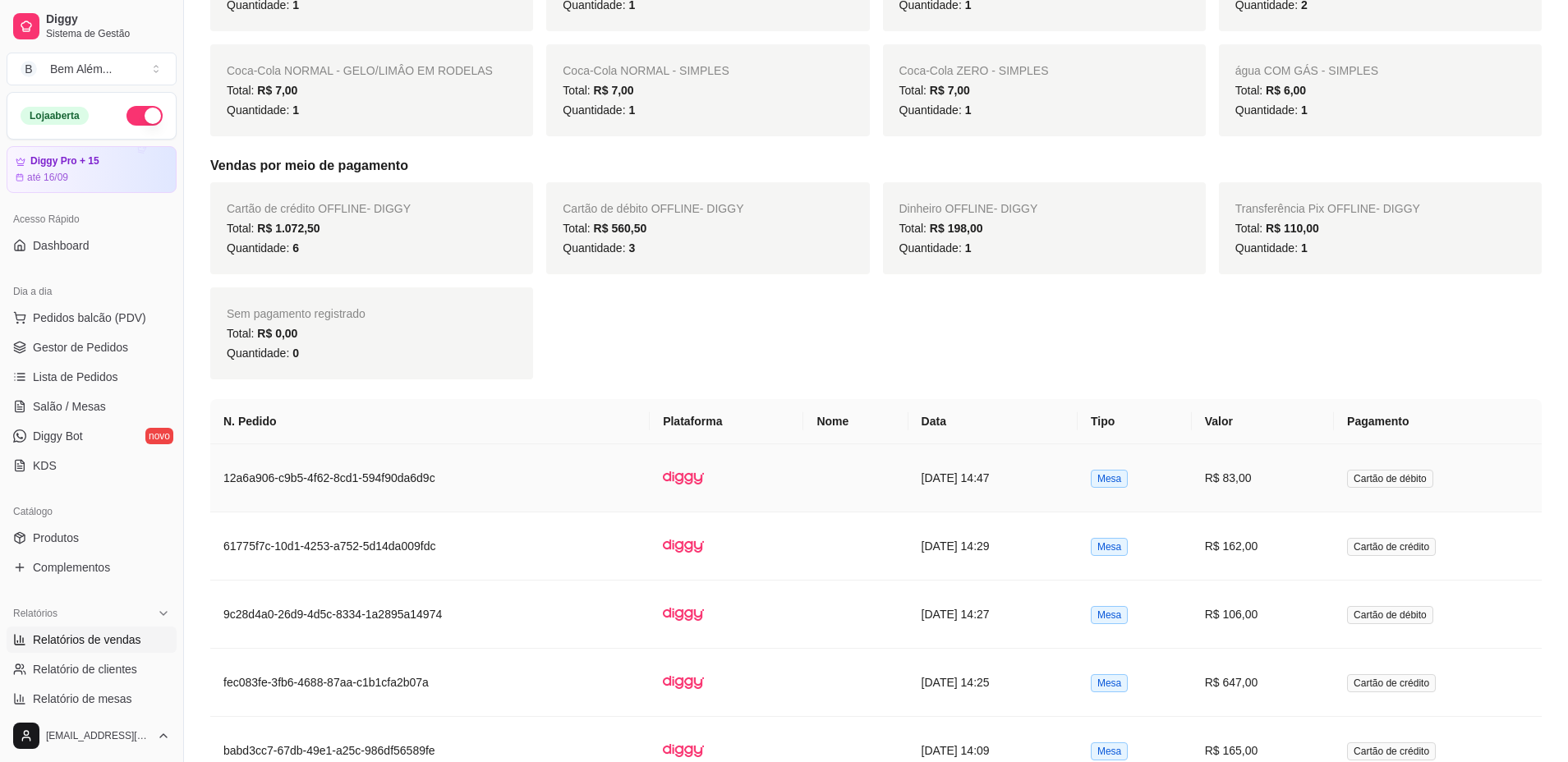
click at [1111, 490] on td "Mesa" at bounding box center [1135, 478] width 114 height 68
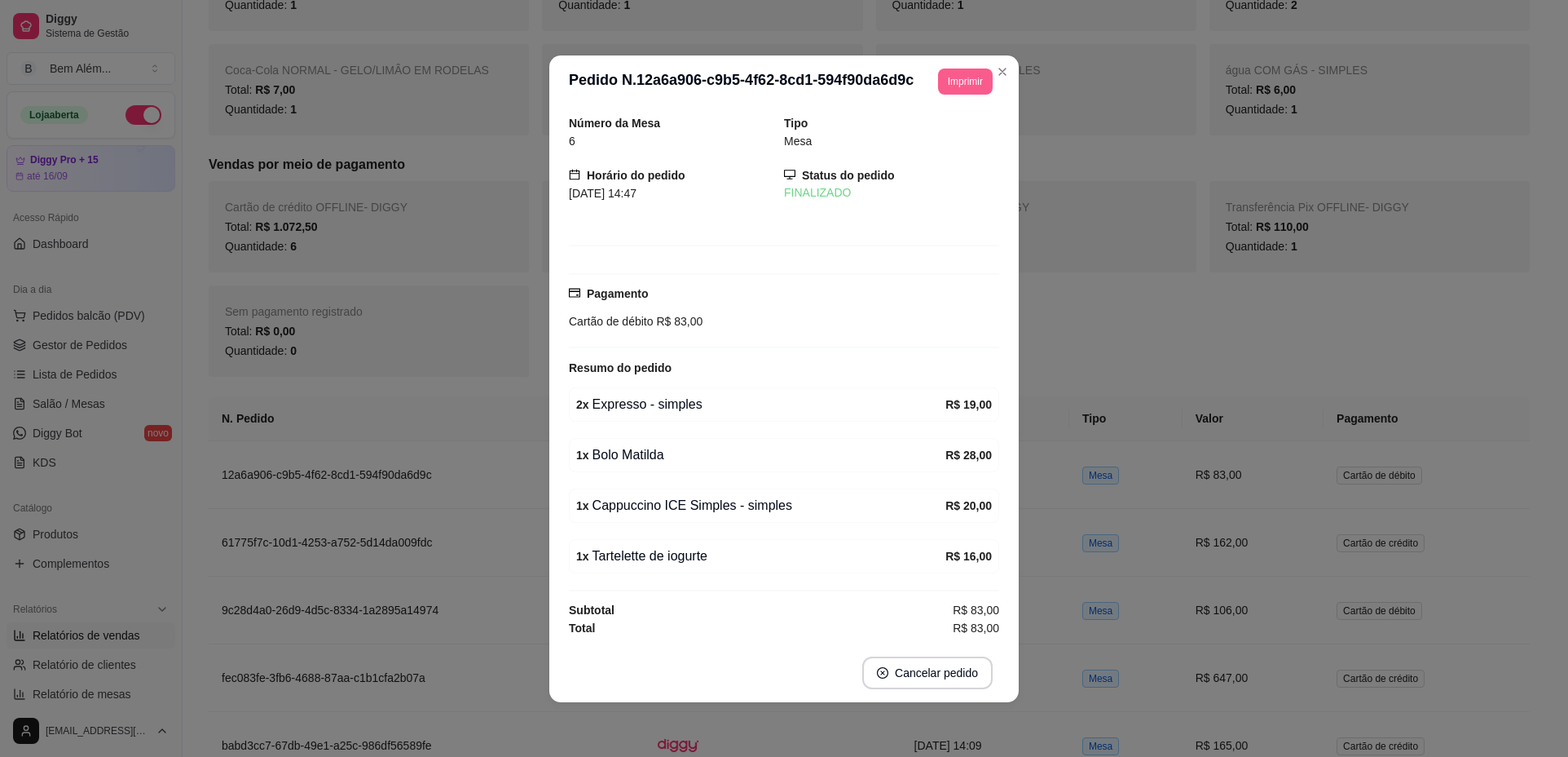
click at [965, 82] on button "Imprimir" at bounding box center [966, 81] width 55 height 27
click at [948, 129] on button "impressao computador" at bounding box center [936, 131] width 98 height 21
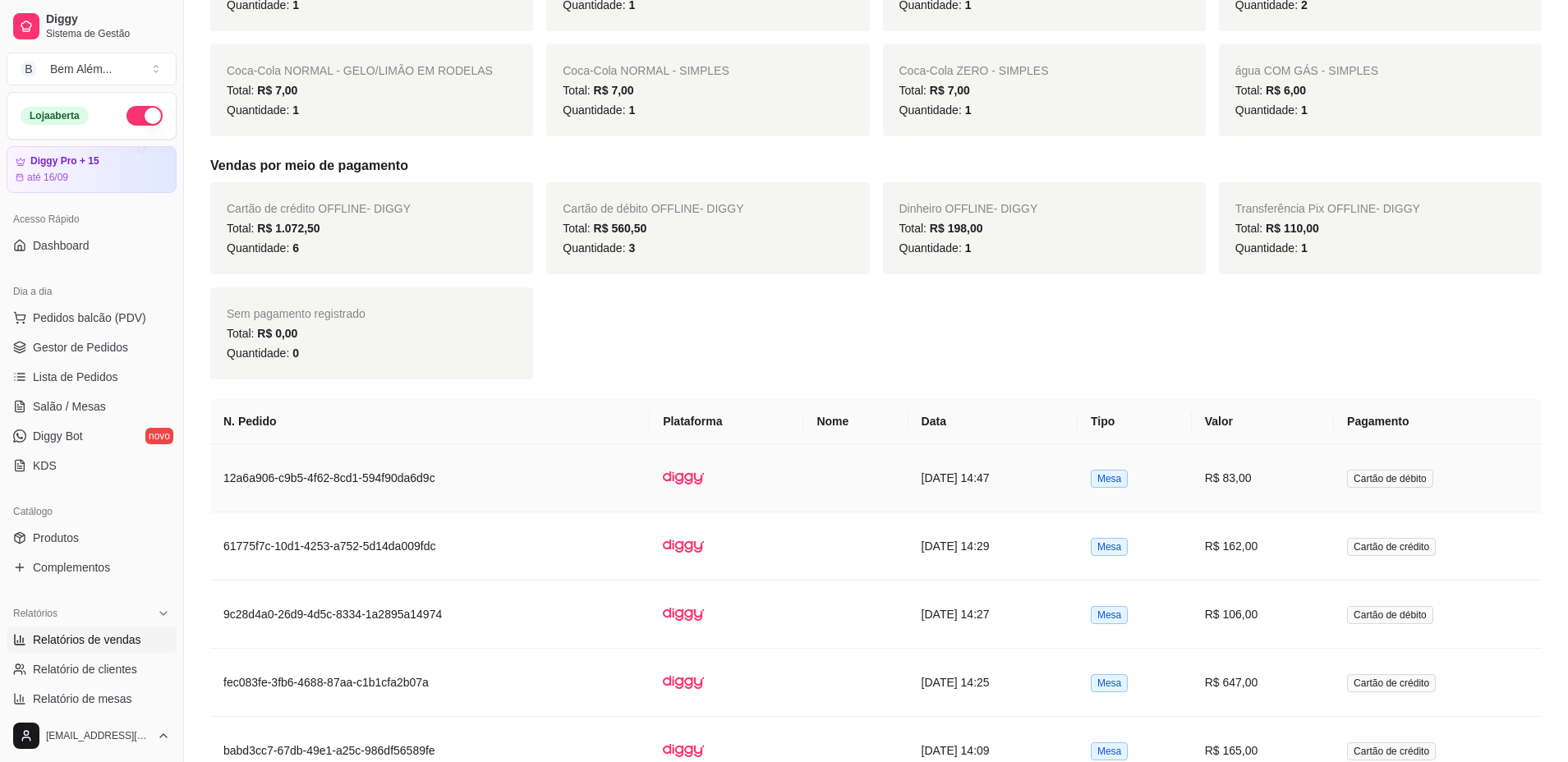
click at [940, 493] on td "[DATE] 14:47" at bounding box center [992, 478] width 169 height 68
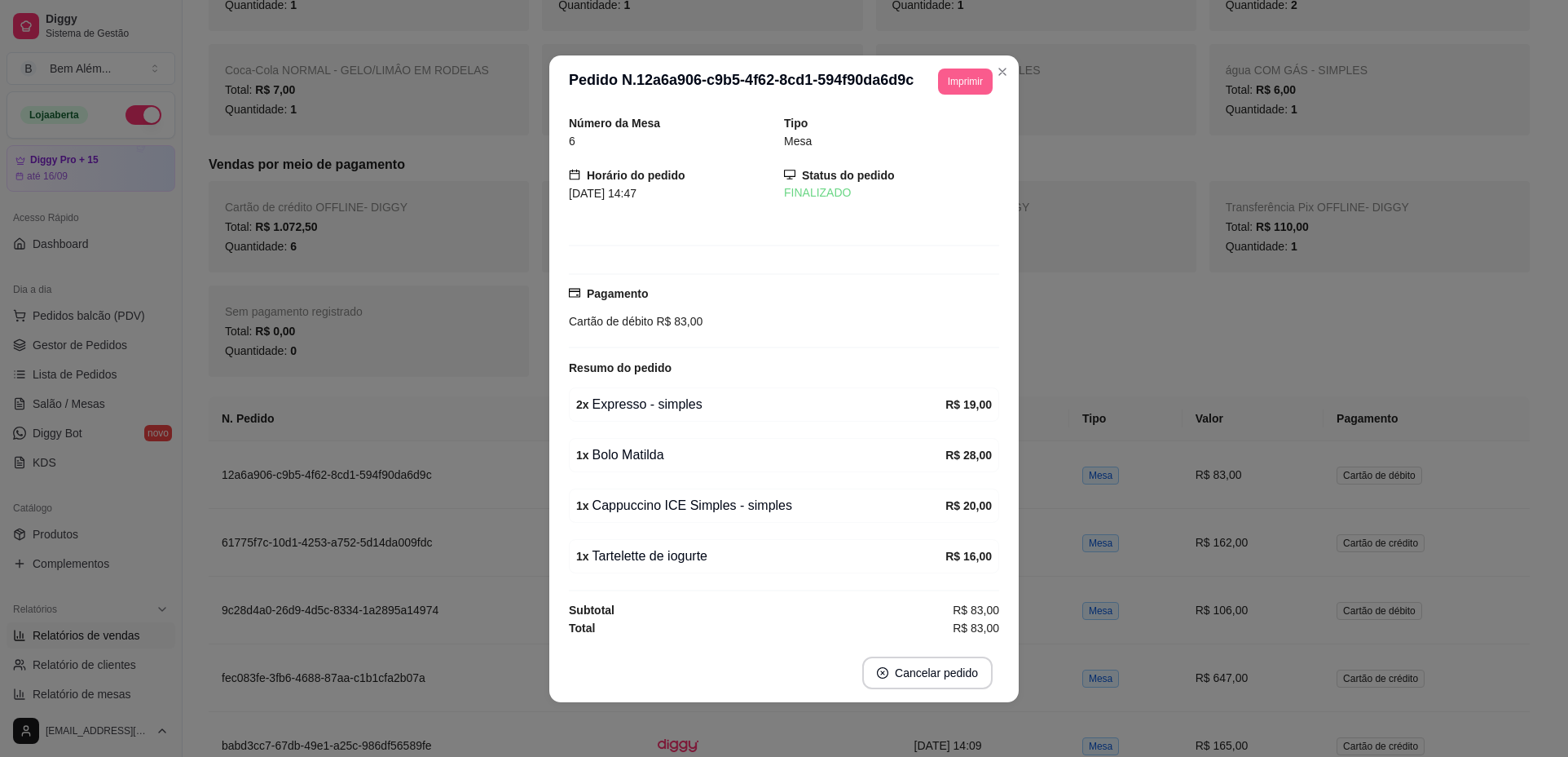
click at [970, 93] on button "Imprimir" at bounding box center [966, 81] width 55 height 27
click at [923, 144] on button "impressao computador" at bounding box center [923, 138] width 119 height 26
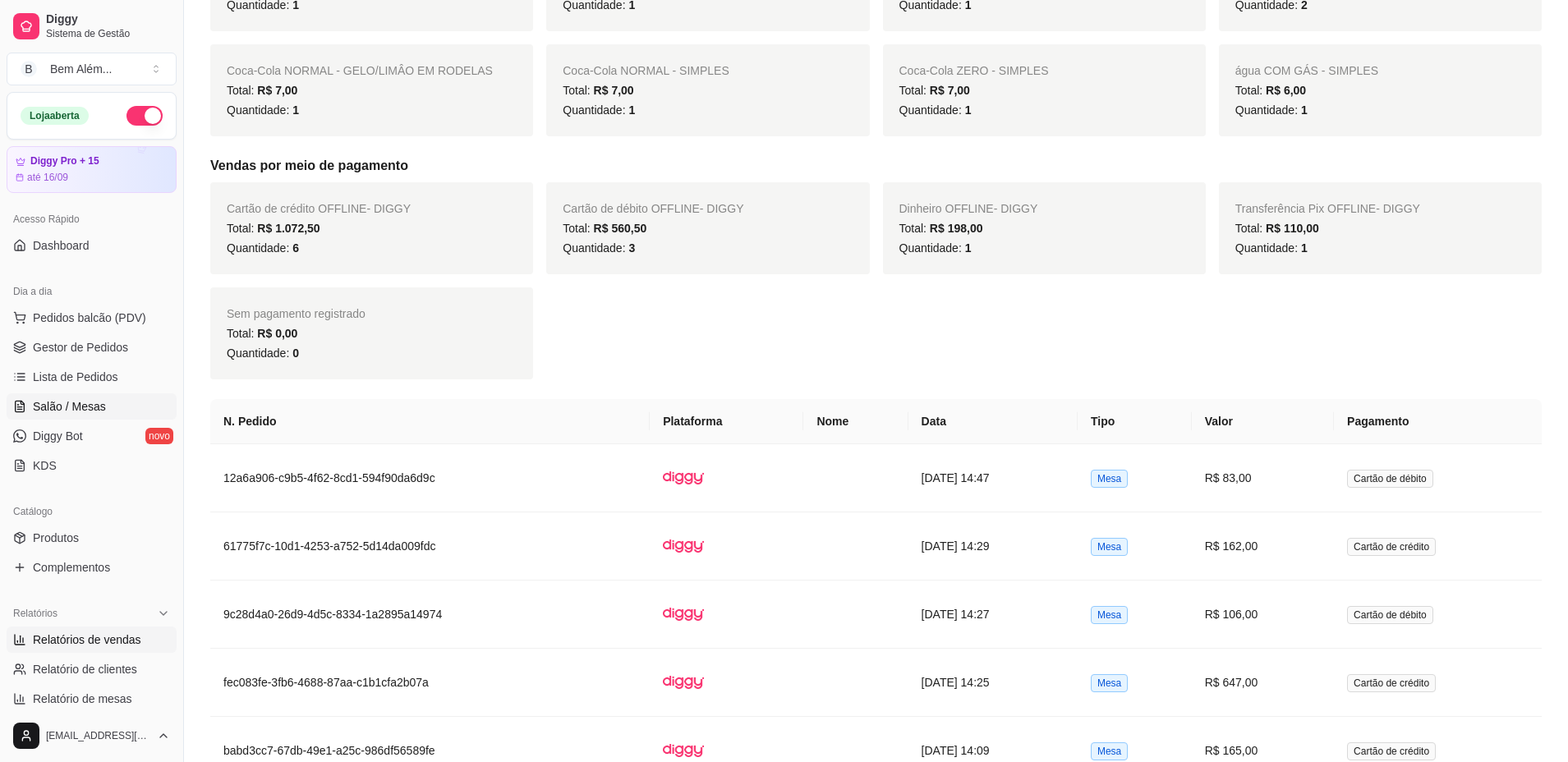
click at [98, 406] on span "Salão / Mesas" at bounding box center [69, 406] width 73 height 16
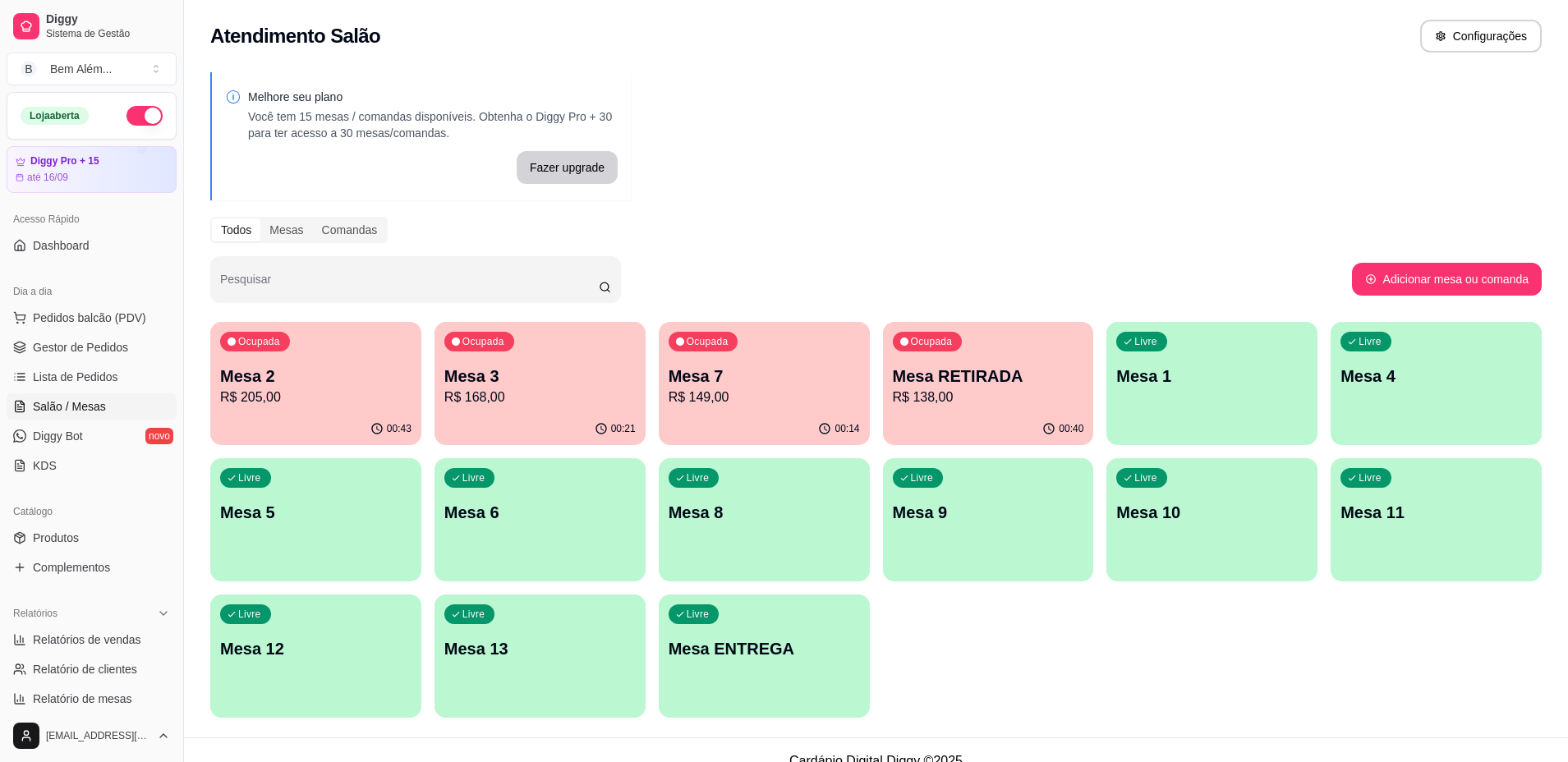
click at [730, 644] on p "Mesa ENTREGA" at bounding box center [764, 649] width 192 height 23
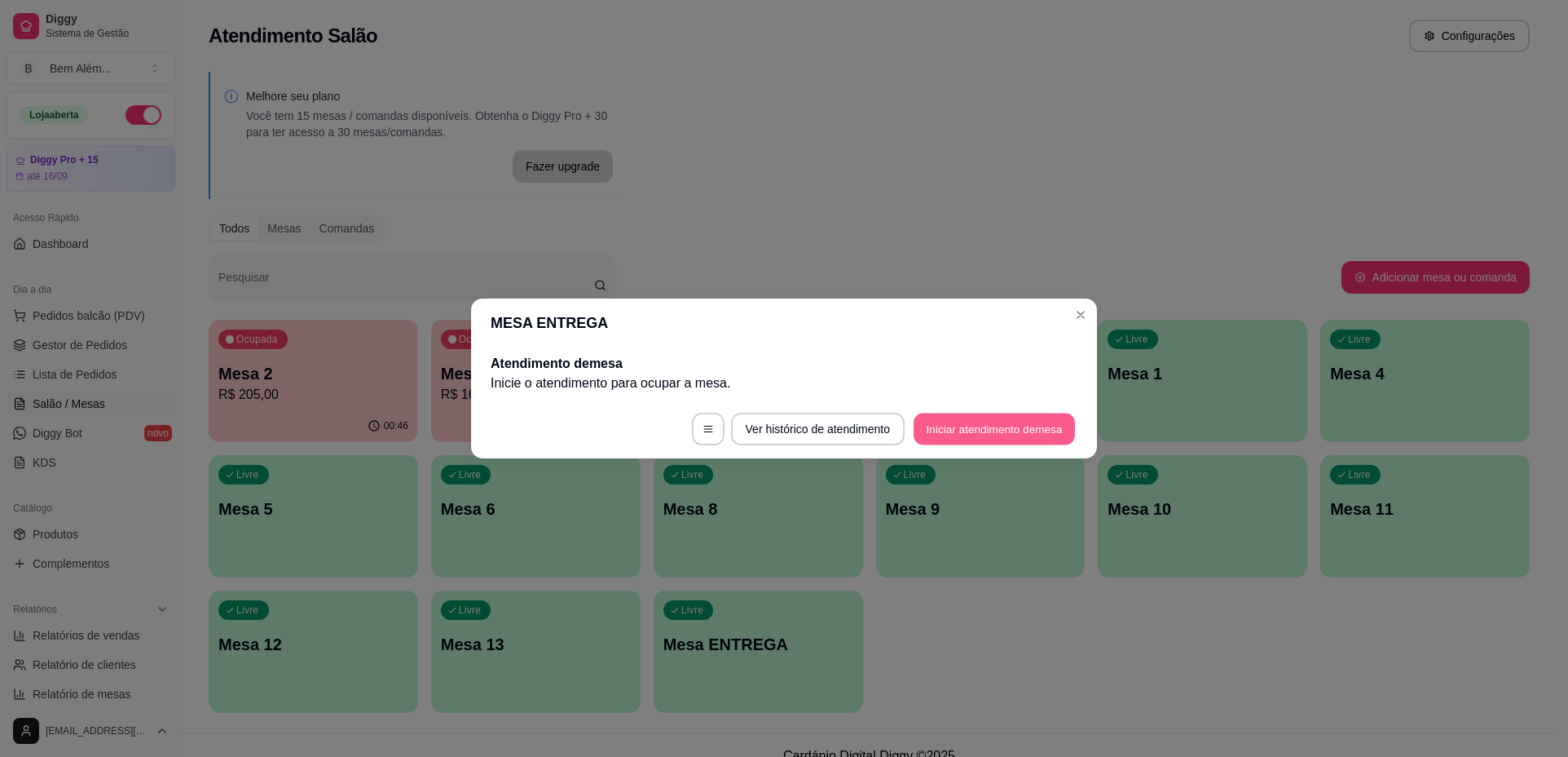
click at [1019, 418] on button "Iniciar atendimento de mesa" at bounding box center [994, 429] width 161 height 32
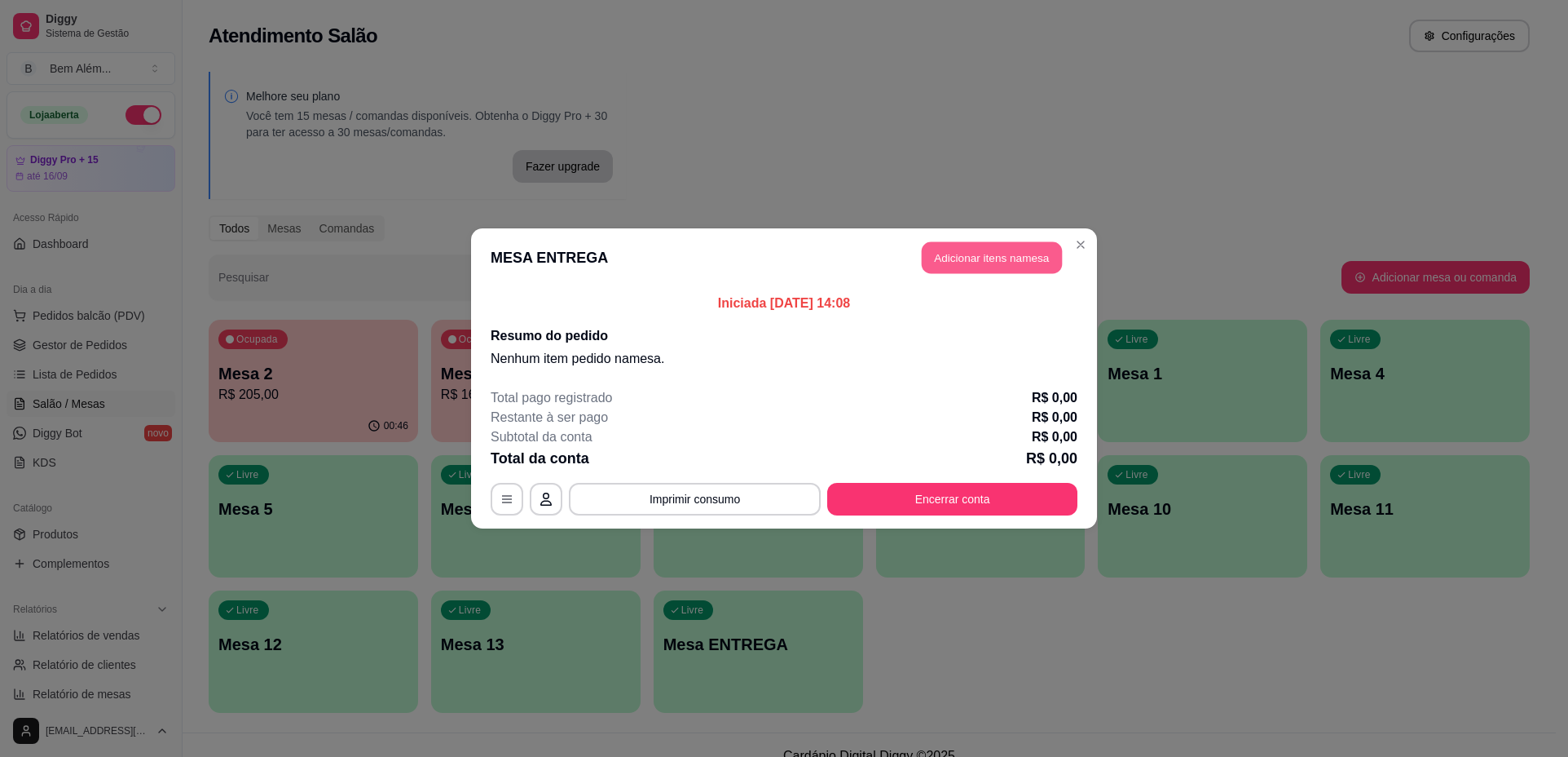
click at [1015, 267] on button "Adicionar itens na mesa" at bounding box center [992, 259] width 140 height 32
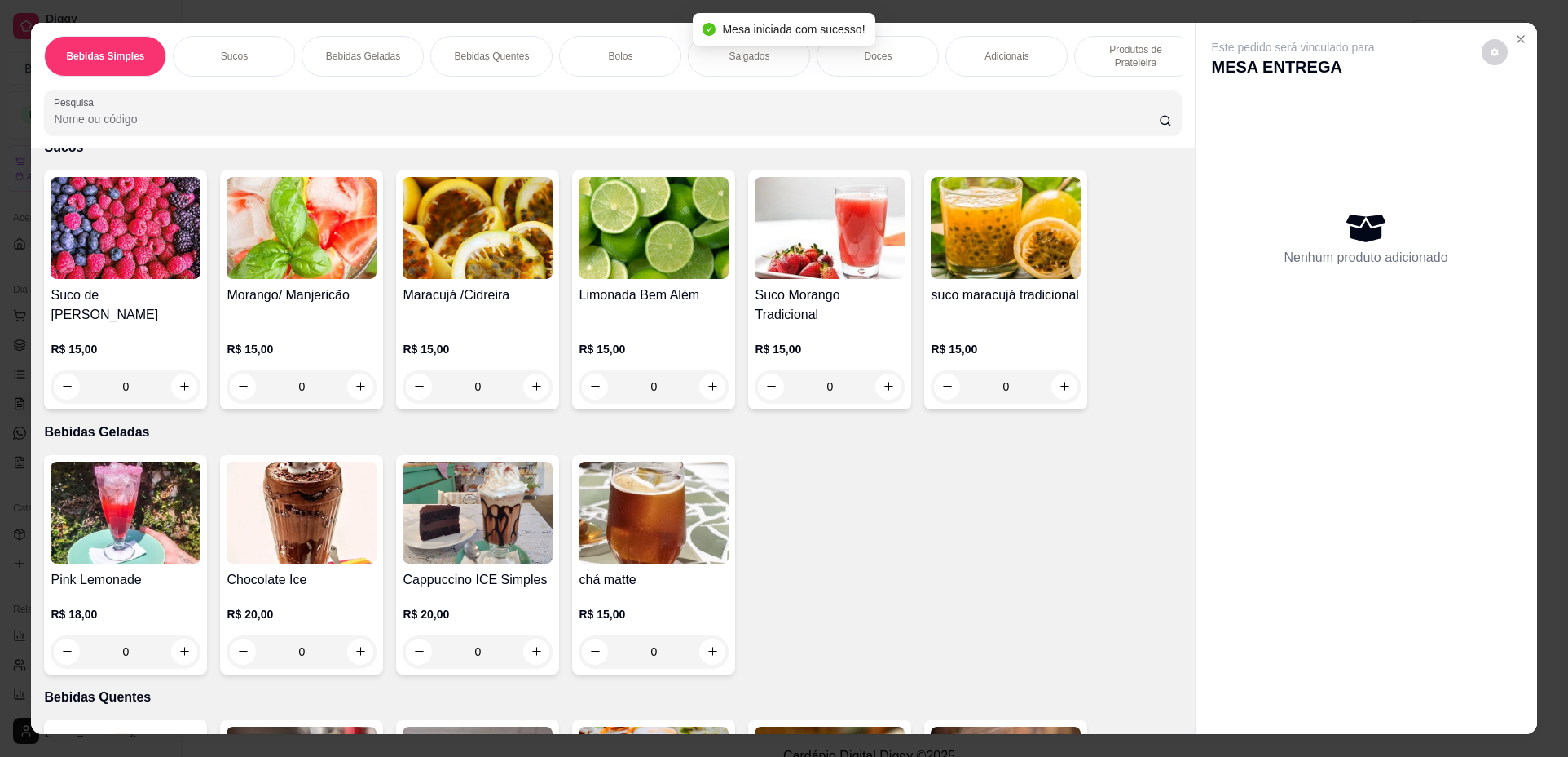
scroll to position [326, 0]
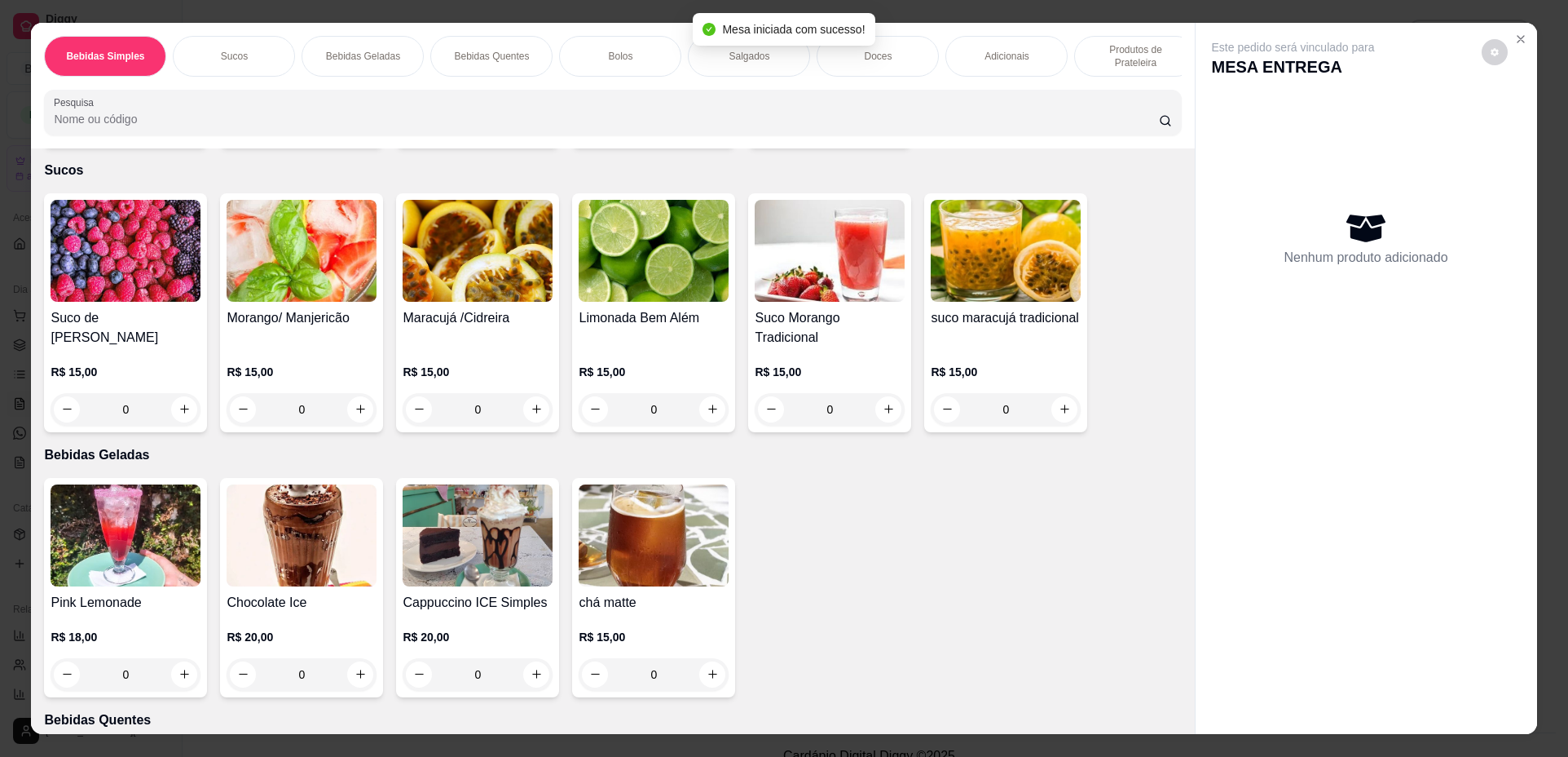
click at [161, 557] on img at bounding box center [125, 535] width 150 height 102
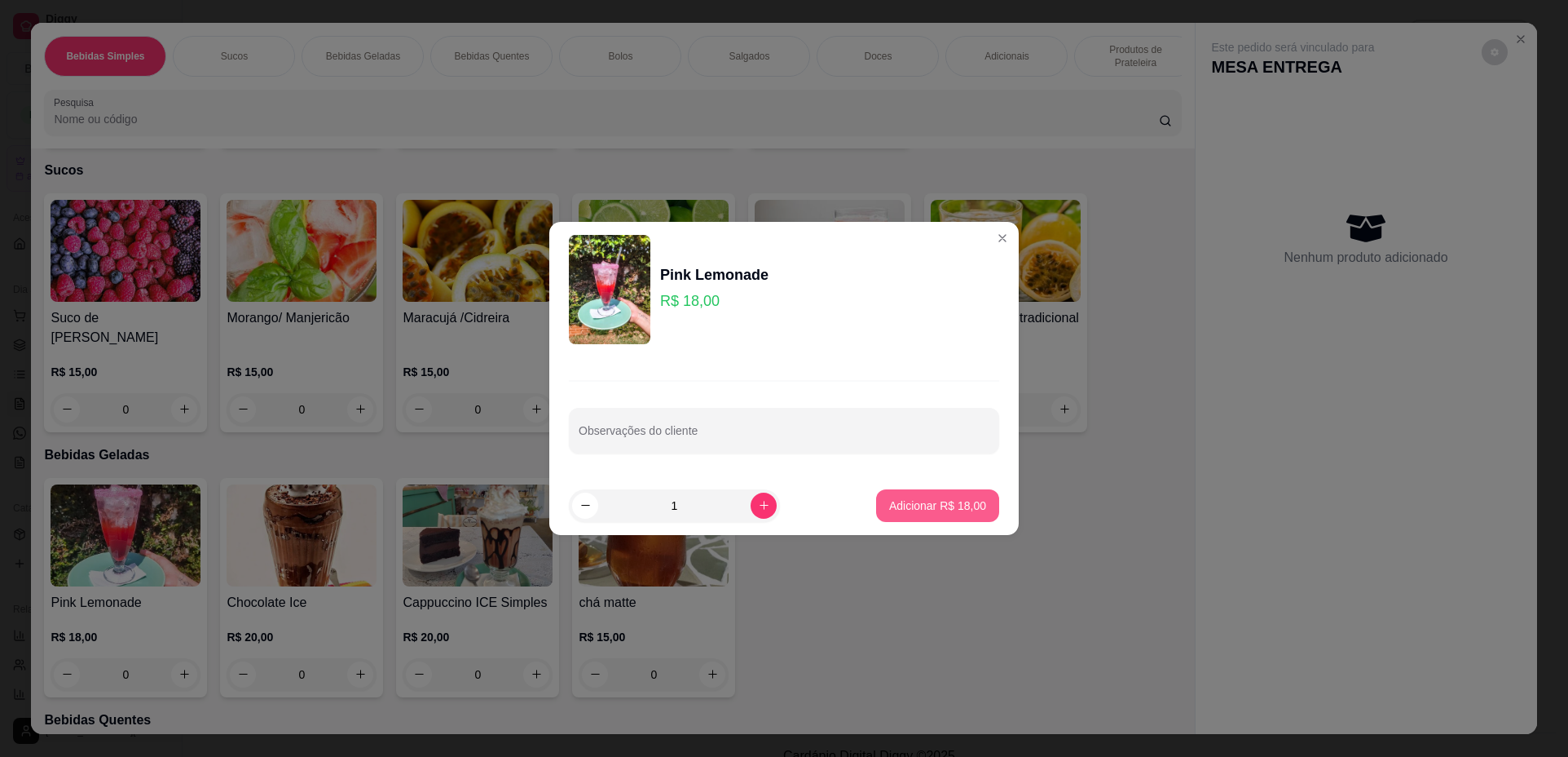
click at [971, 508] on p "Adicionar R$ 18,00" at bounding box center [937, 505] width 97 height 16
type input "1"
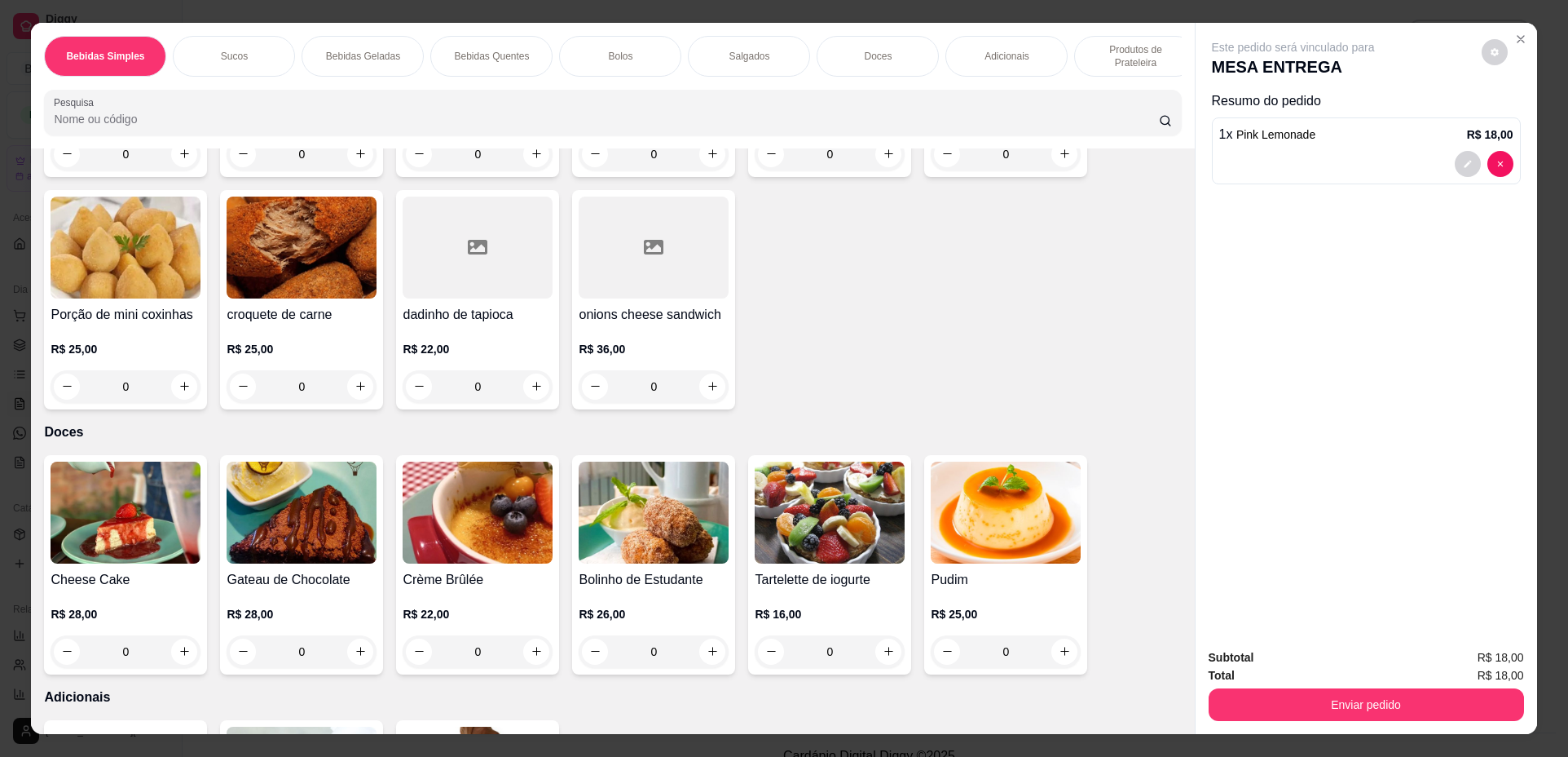
scroll to position [2529, 0]
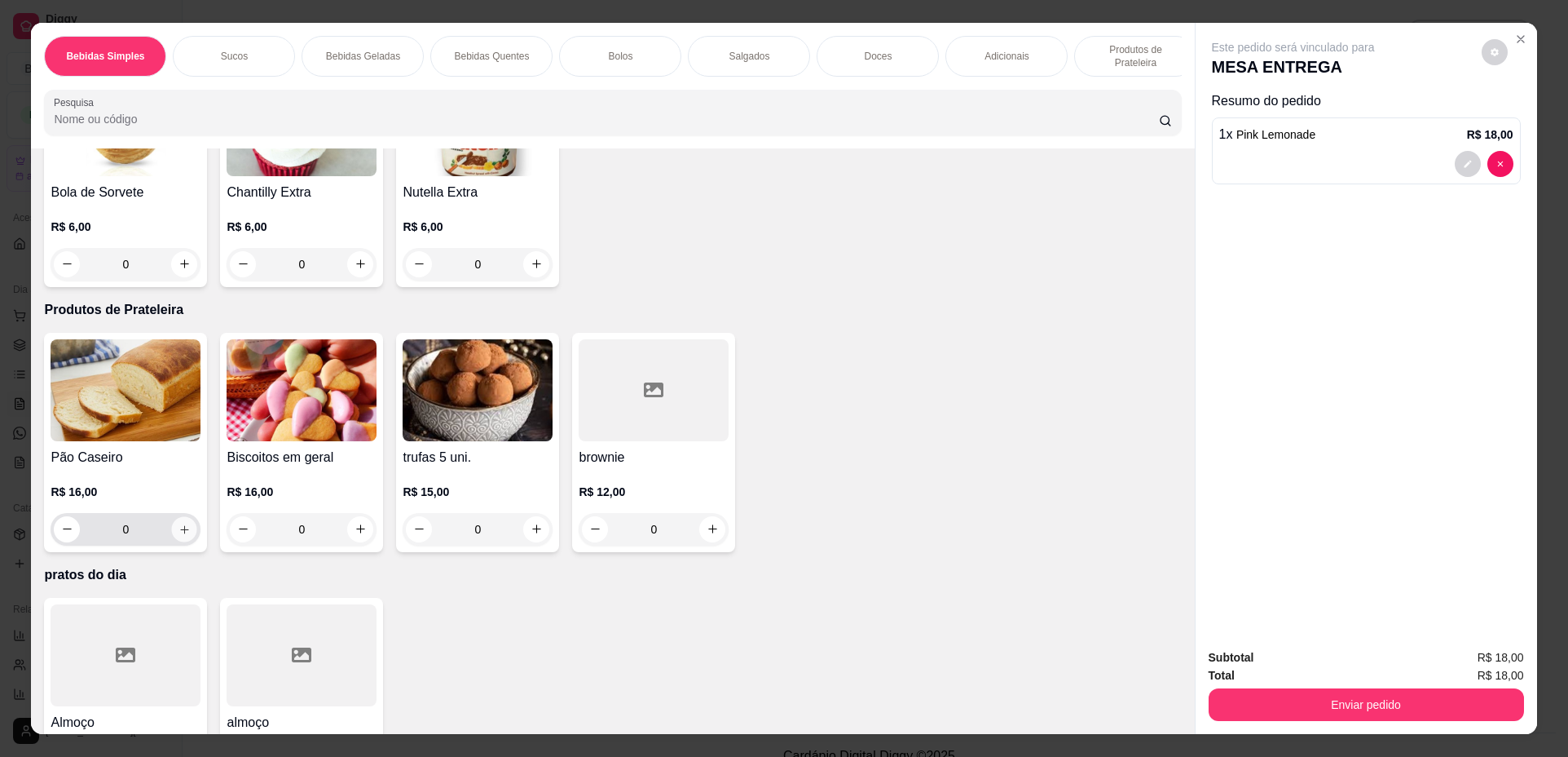
click at [179, 536] on icon "increase-product-quantity" at bounding box center [185, 530] width 12 height 12
type input "1"
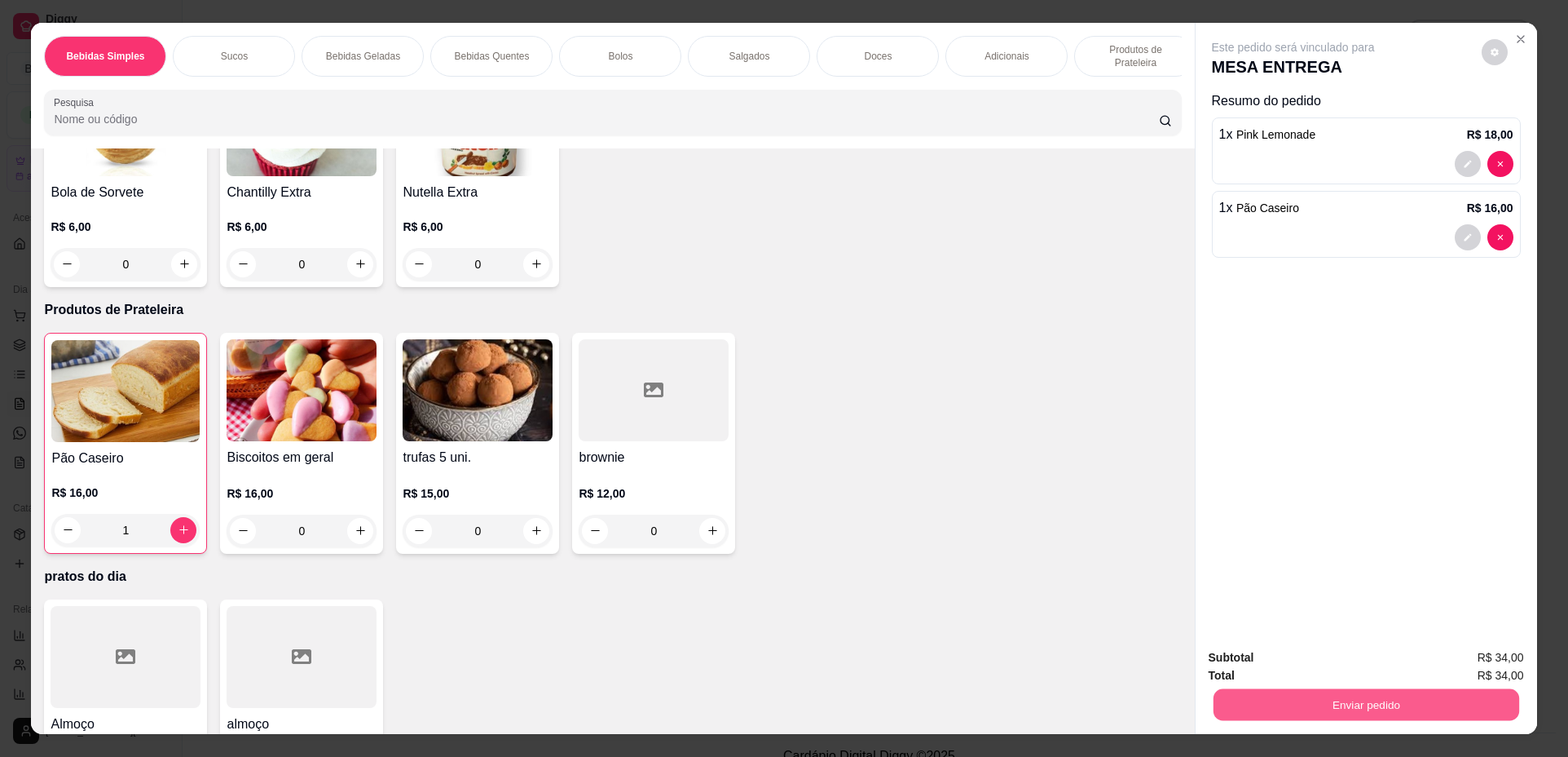
click at [1422, 718] on button "Enviar pedido" at bounding box center [1365, 705] width 306 height 32
click at [1302, 666] on button "Não registrar e enviar pedido" at bounding box center [1312, 664] width 169 height 31
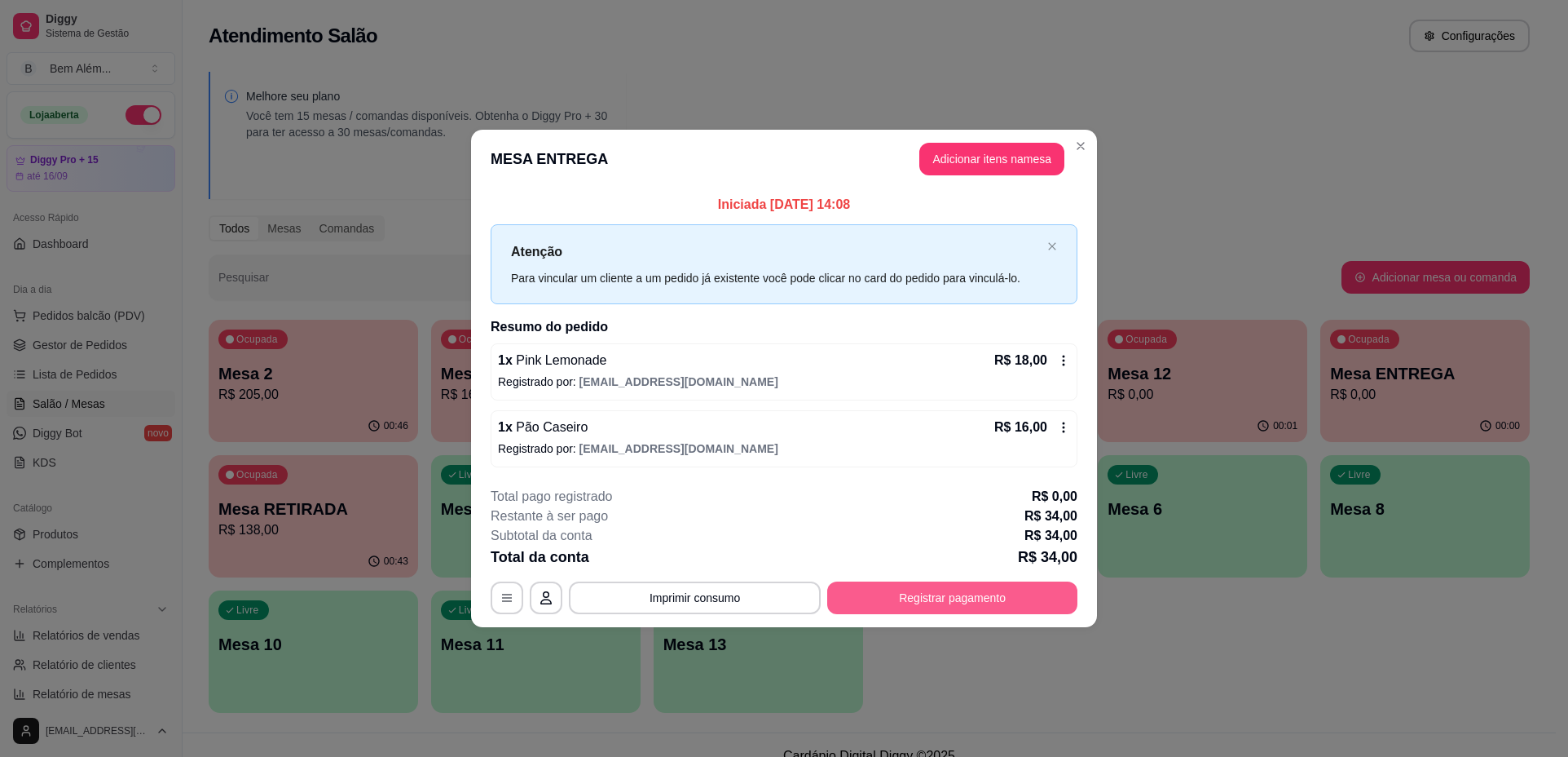
click at [964, 606] on button "Registrar pagamento" at bounding box center [953, 598] width 250 height 32
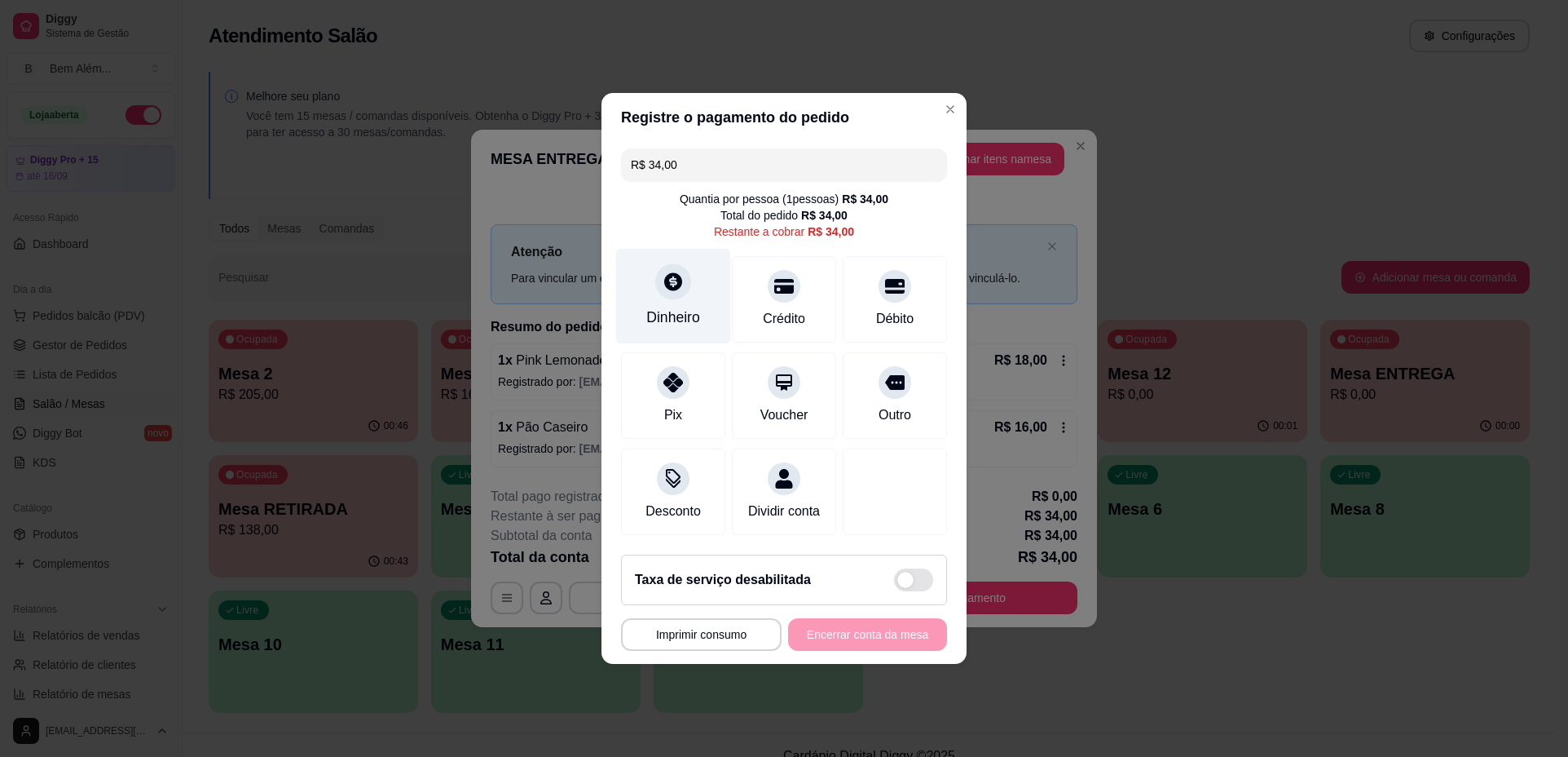
click at [667, 292] on div "Dinheiro" at bounding box center [673, 297] width 115 height 96
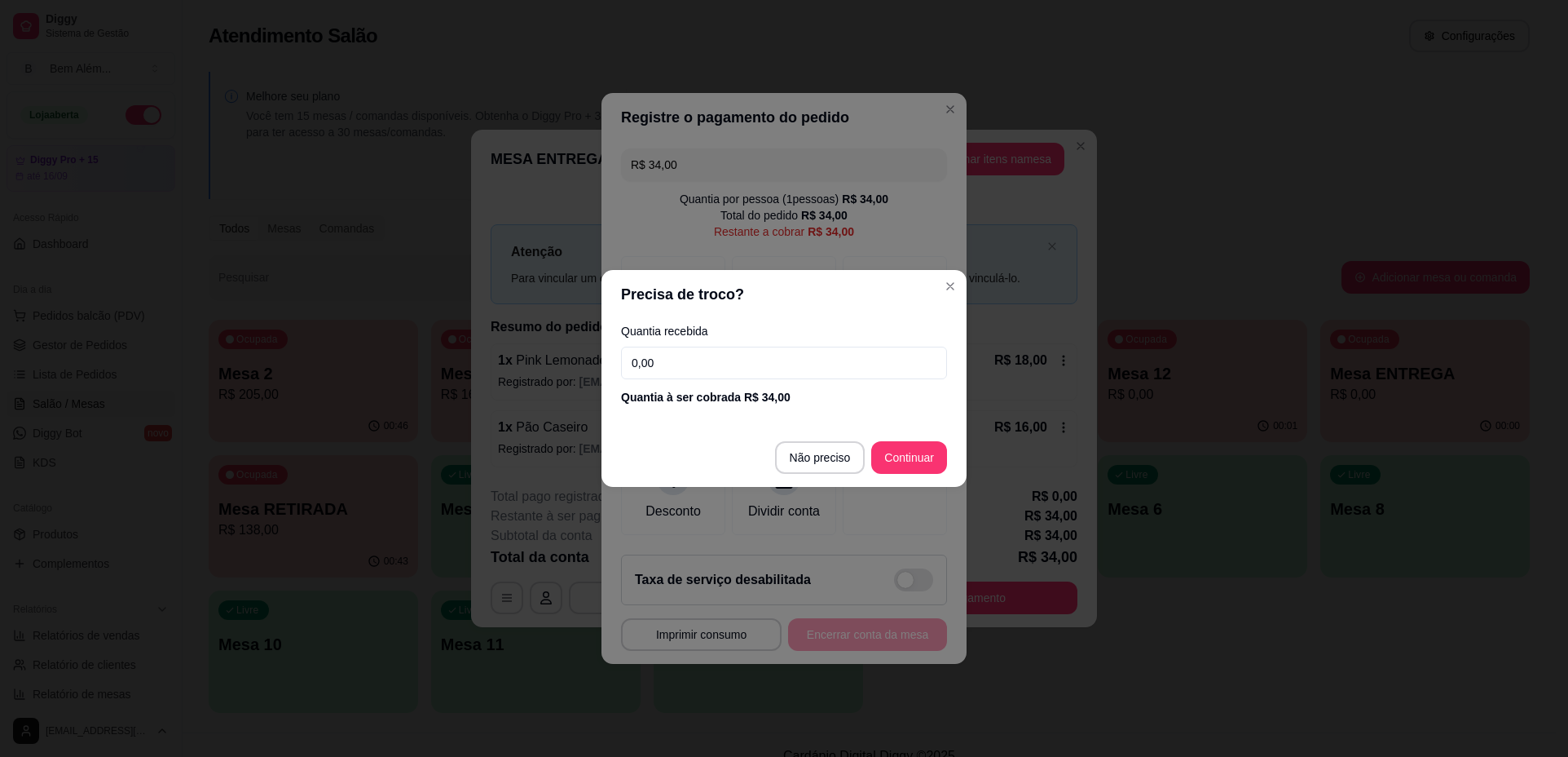
click at [756, 367] on input "0,00" at bounding box center [784, 363] width 326 height 32
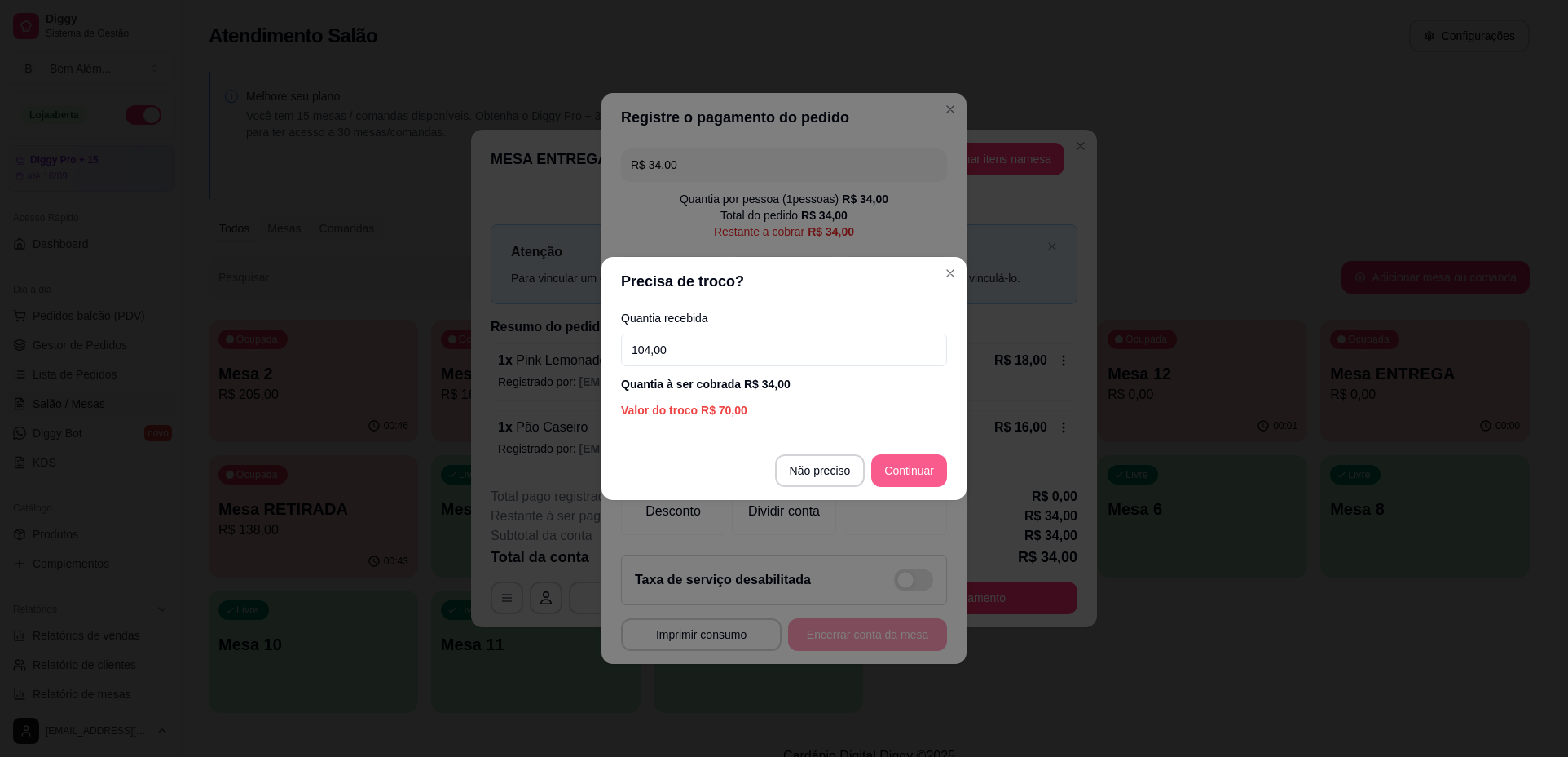
type input "104,00"
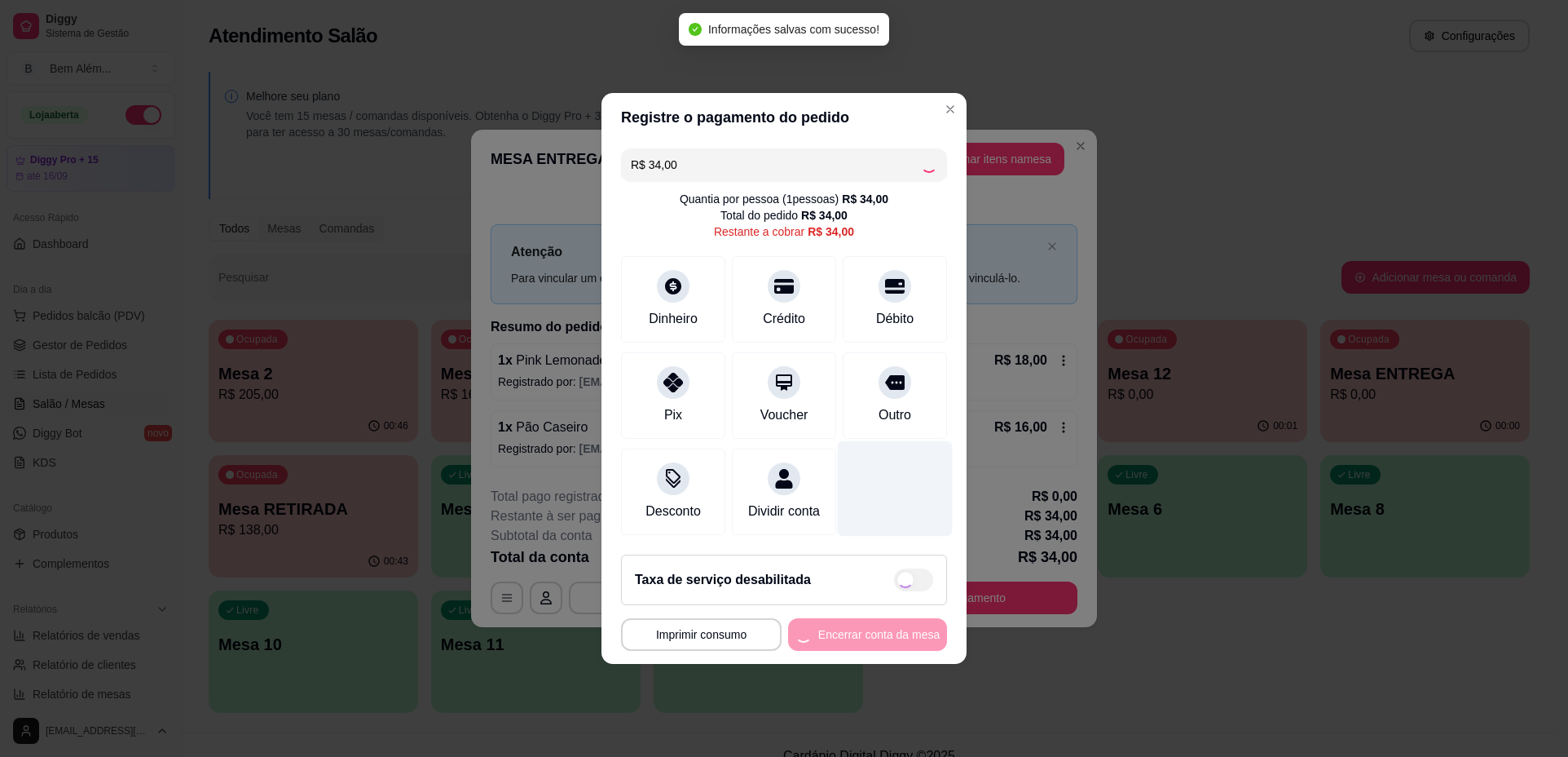
type input "R$ 0,00"
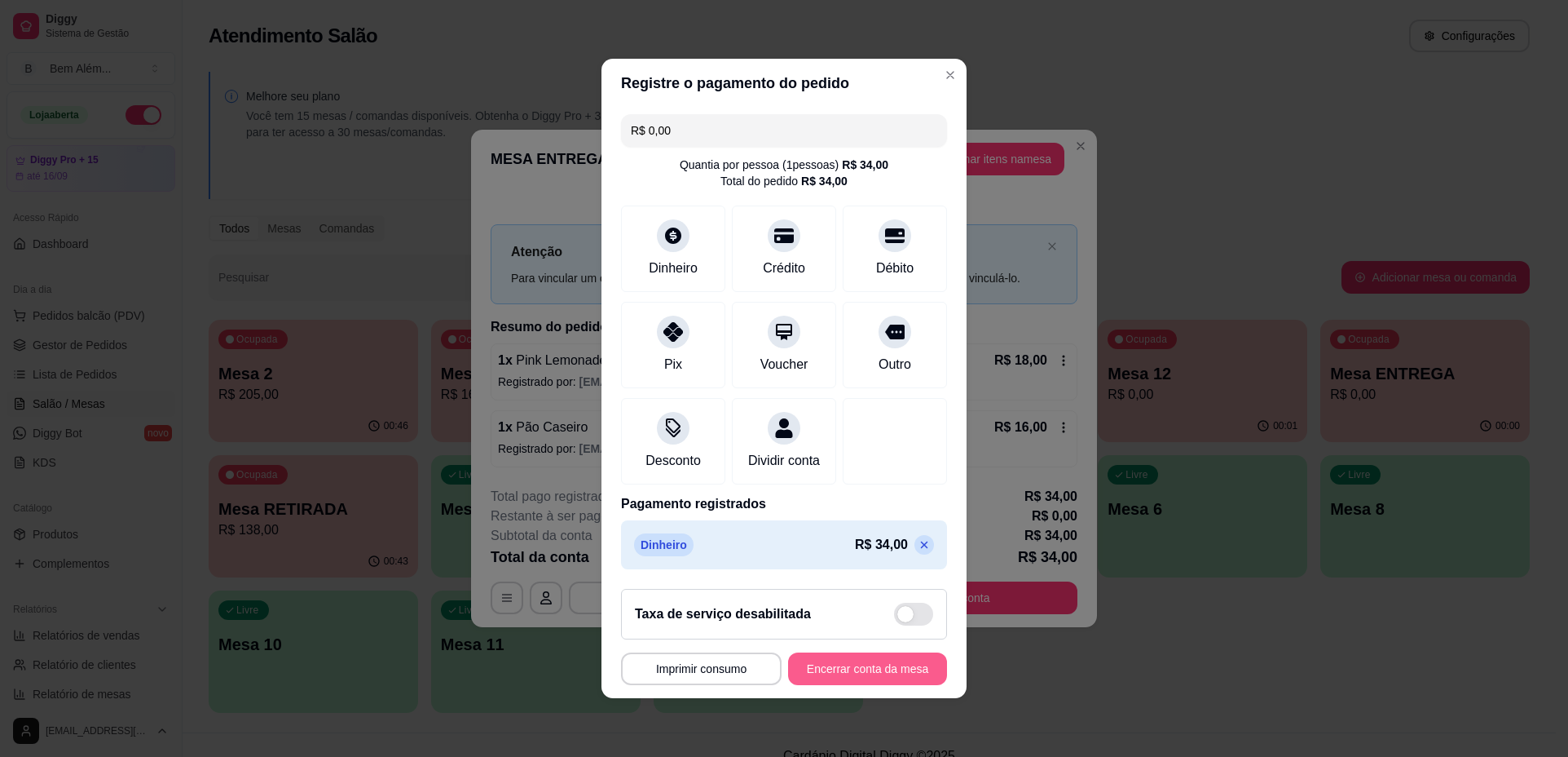
click at [915, 685] on button "Encerrar conta da mesa" at bounding box center [868, 669] width 159 height 32
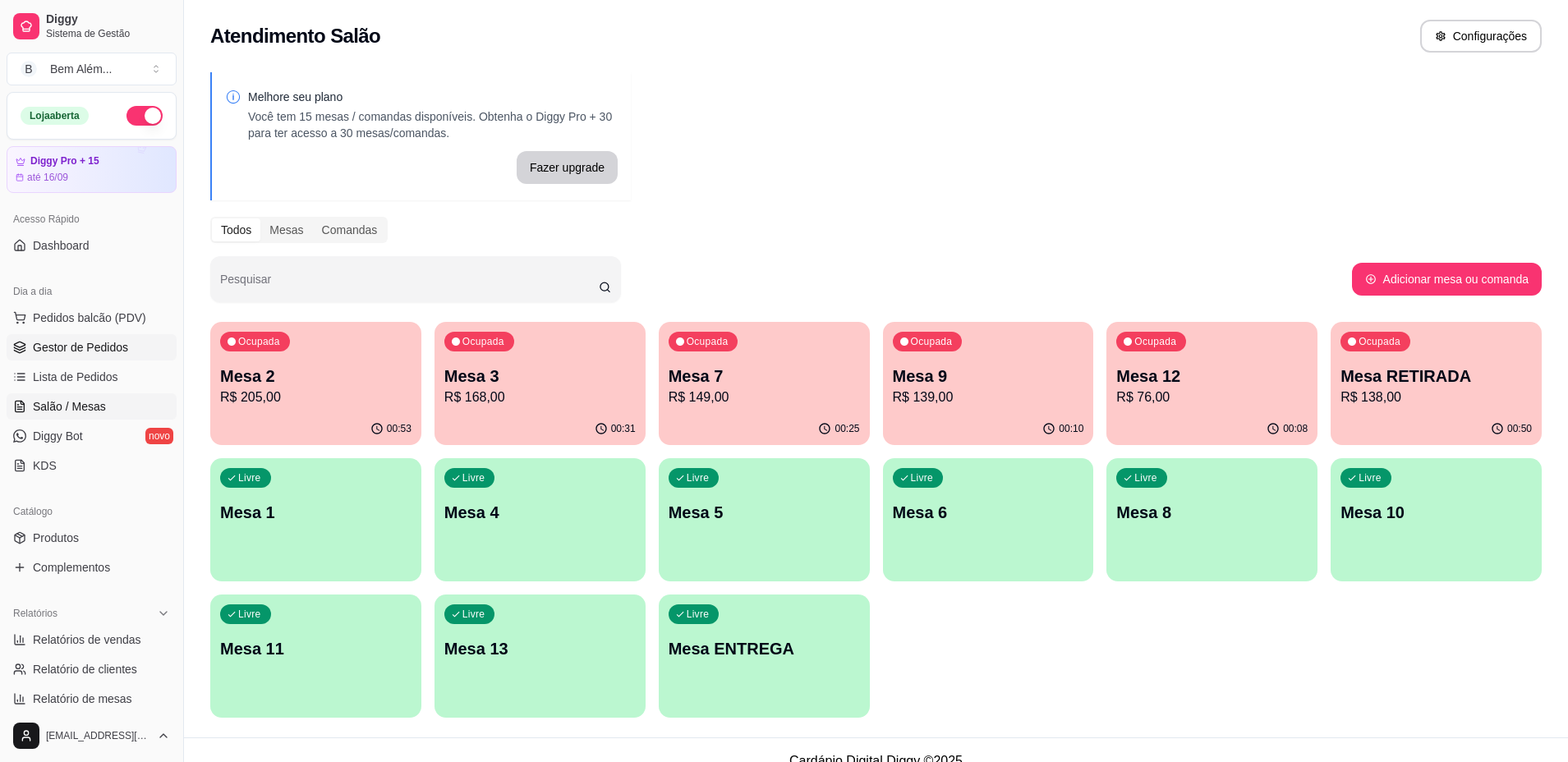
click at [35, 348] on span "Gestor de Pedidos" at bounding box center [80, 347] width 95 height 16
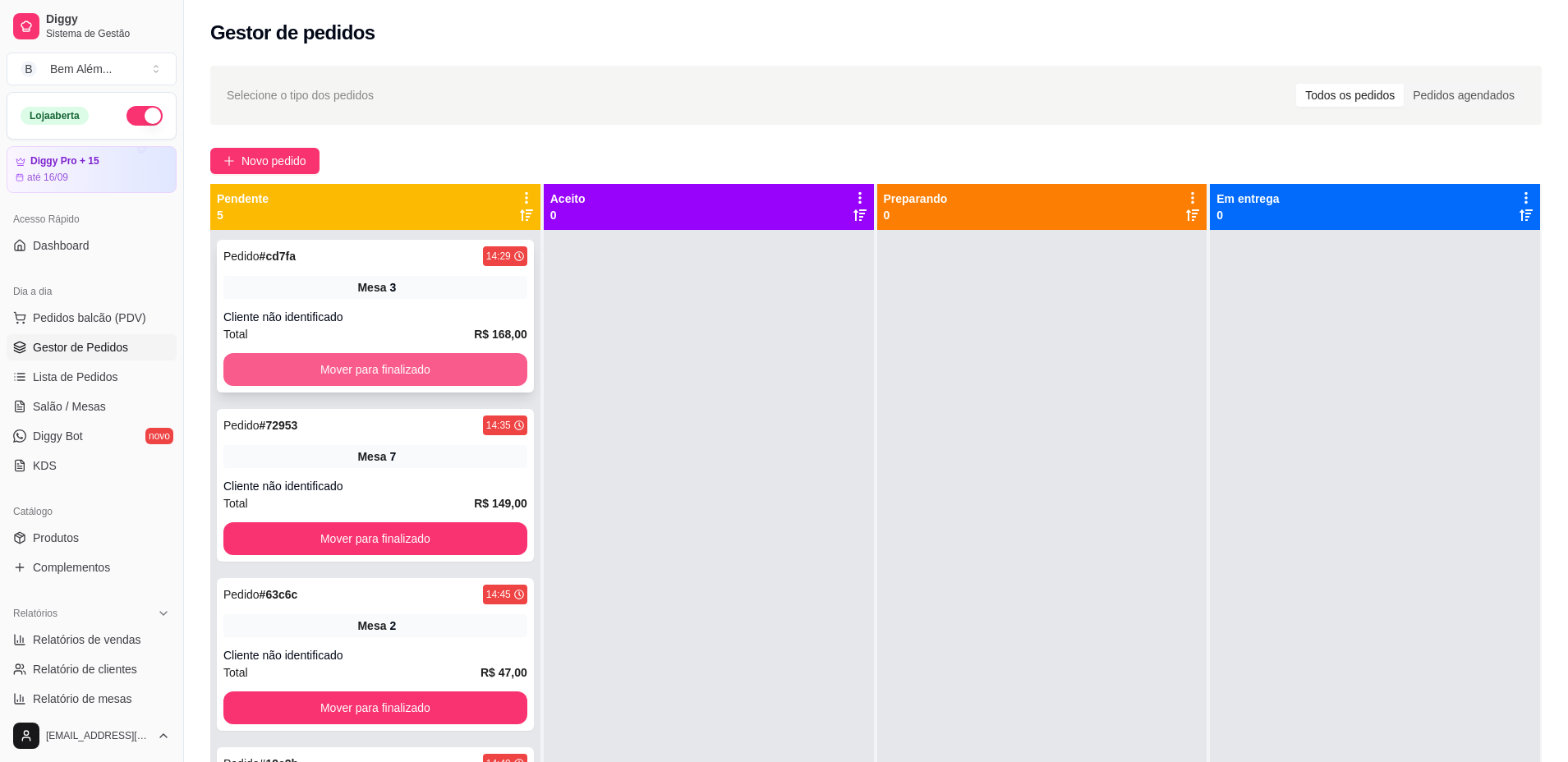
click at [308, 360] on button "Mover para finalizado" at bounding box center [375, 369] width 304 height 32
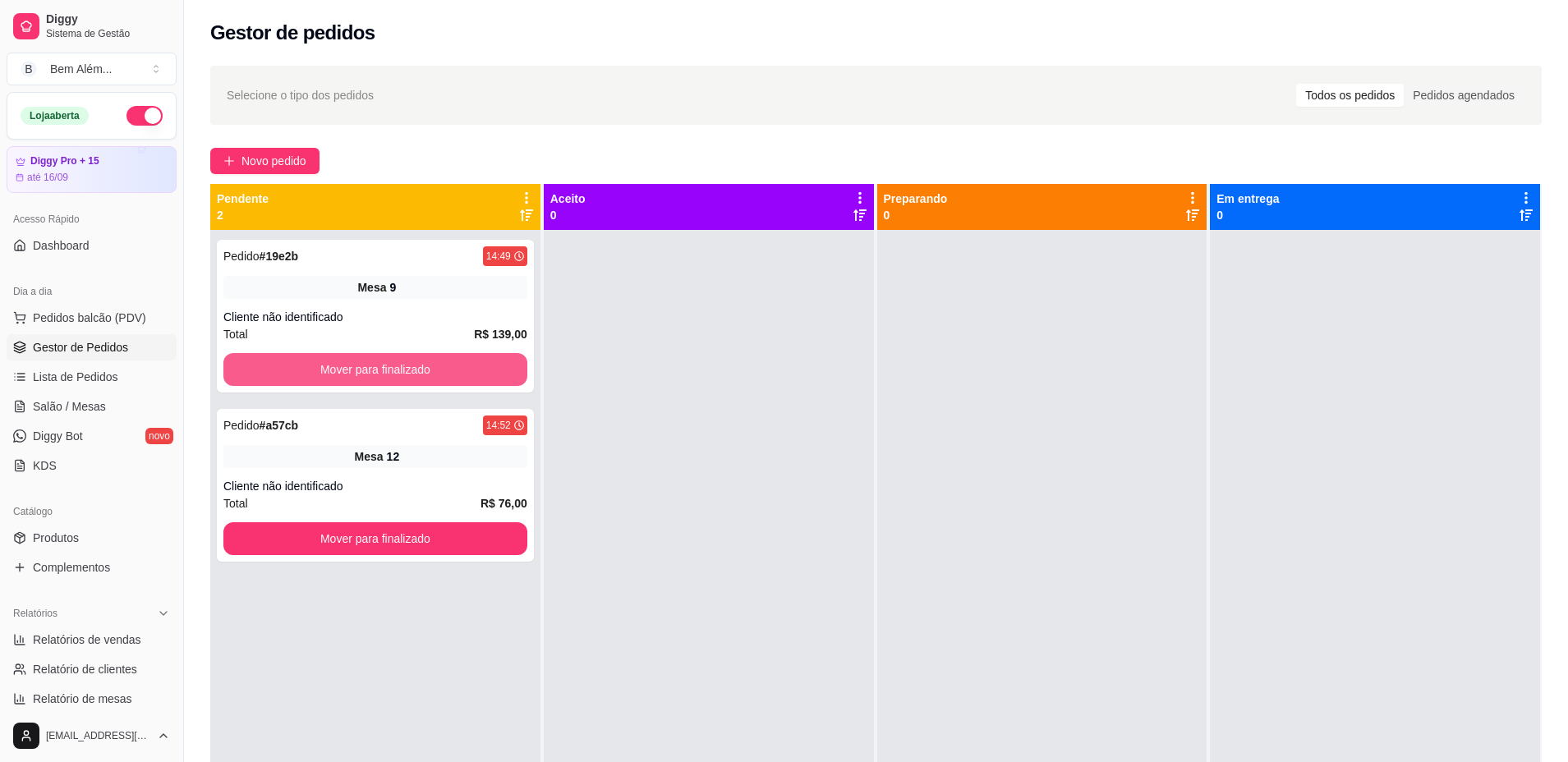
click at [308, 360] on button "Mover para finalizado" at bounding box center [375, 369] width 304 height 32
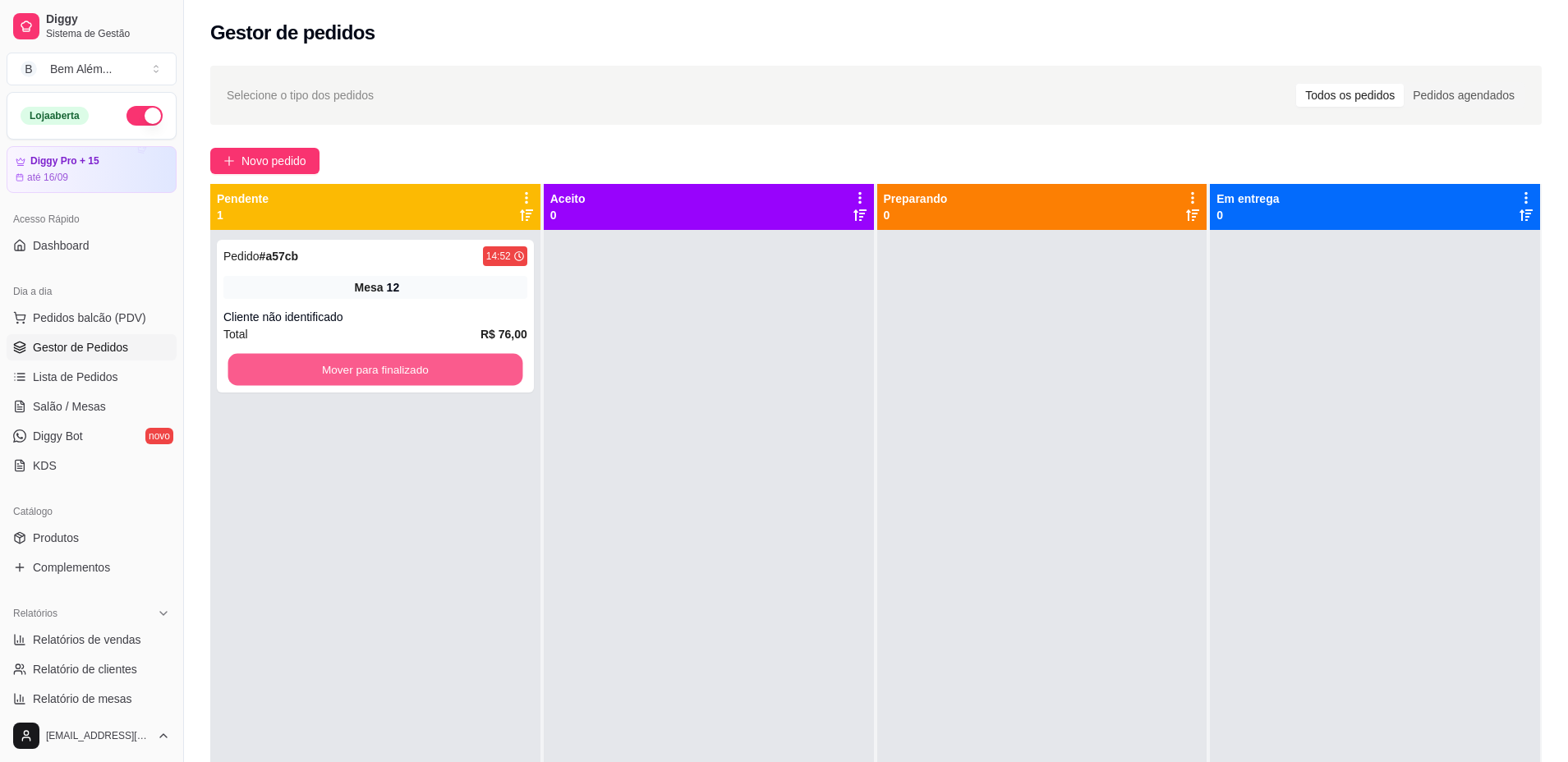
click at [308, 360] on button "Mover para finalizado" at bounding box center [375, 370] width 295 height 32
click at [93, 410] on span "Salão / Mesas" at bounding box center [69, 406] width 73 height 16
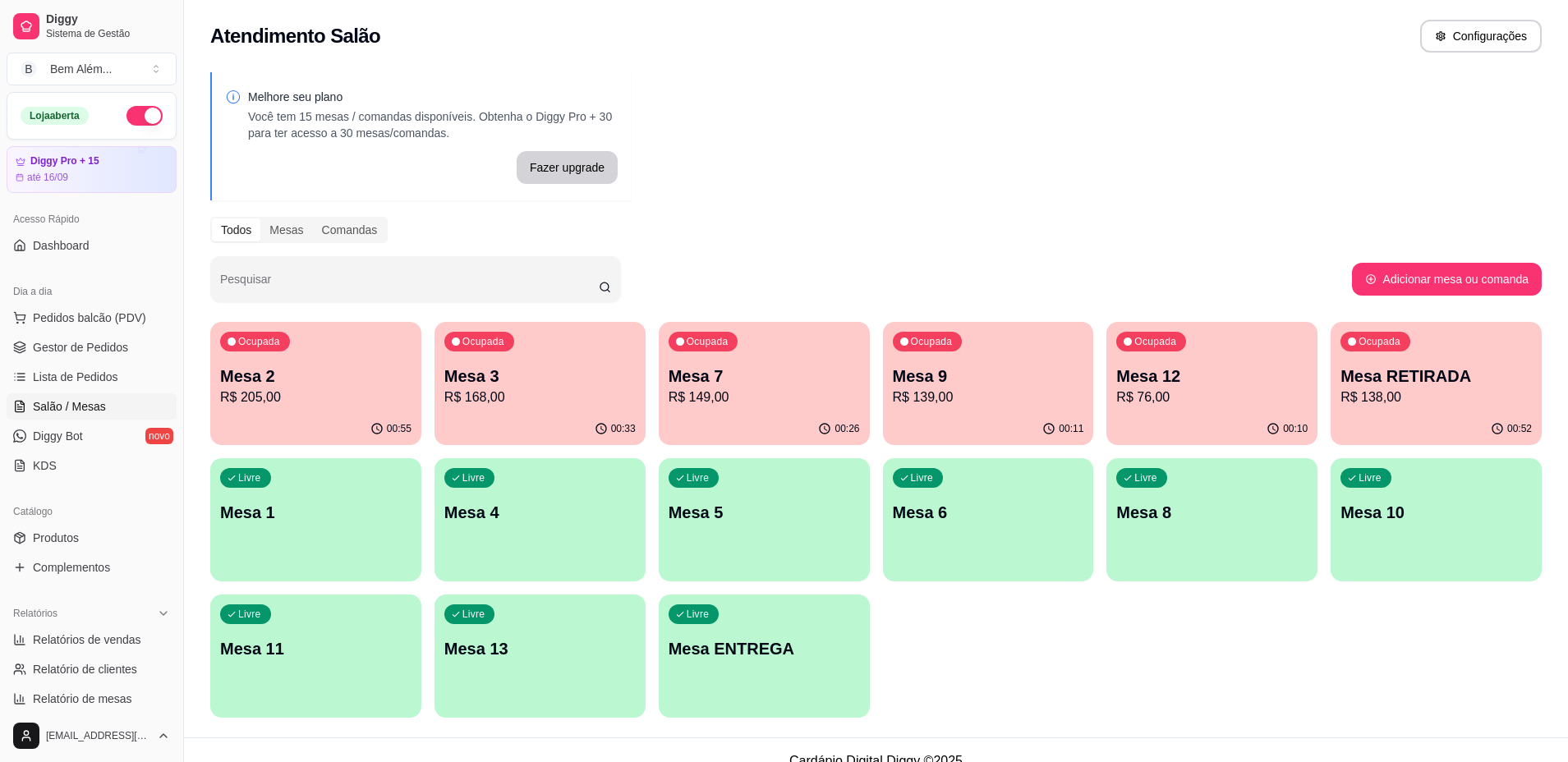
click at [999, 390] on p "R$ 139,00" at bounding box center [988, 397] width 192 height 20
click at [88, 357] on link "Gestor de Pedidos" at bounding box center [92, 347] width 170 height 27
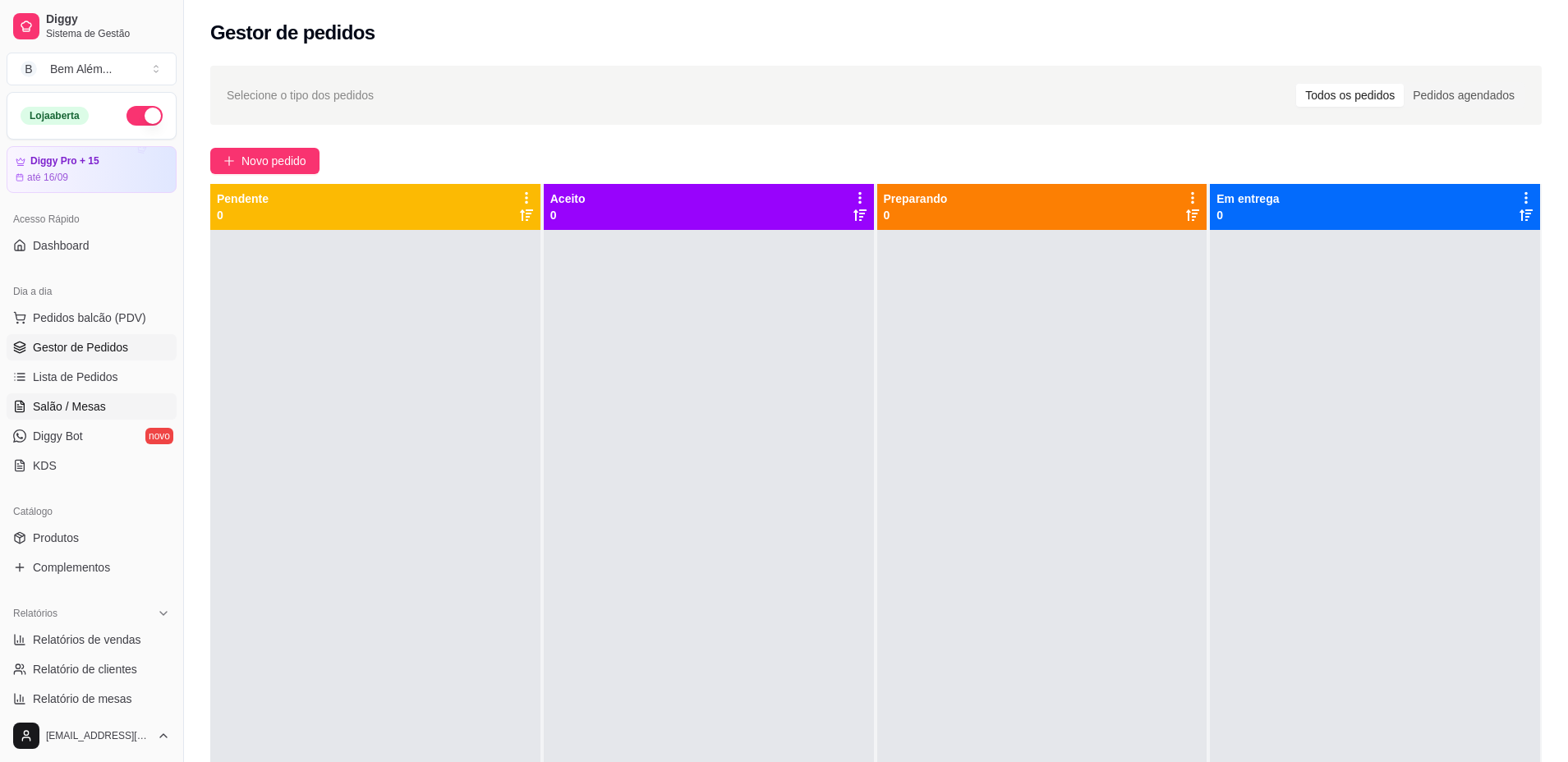
click at [117, 406] on link "Salão / Mesas" at bounding box center [92, 406] width 170 height 27
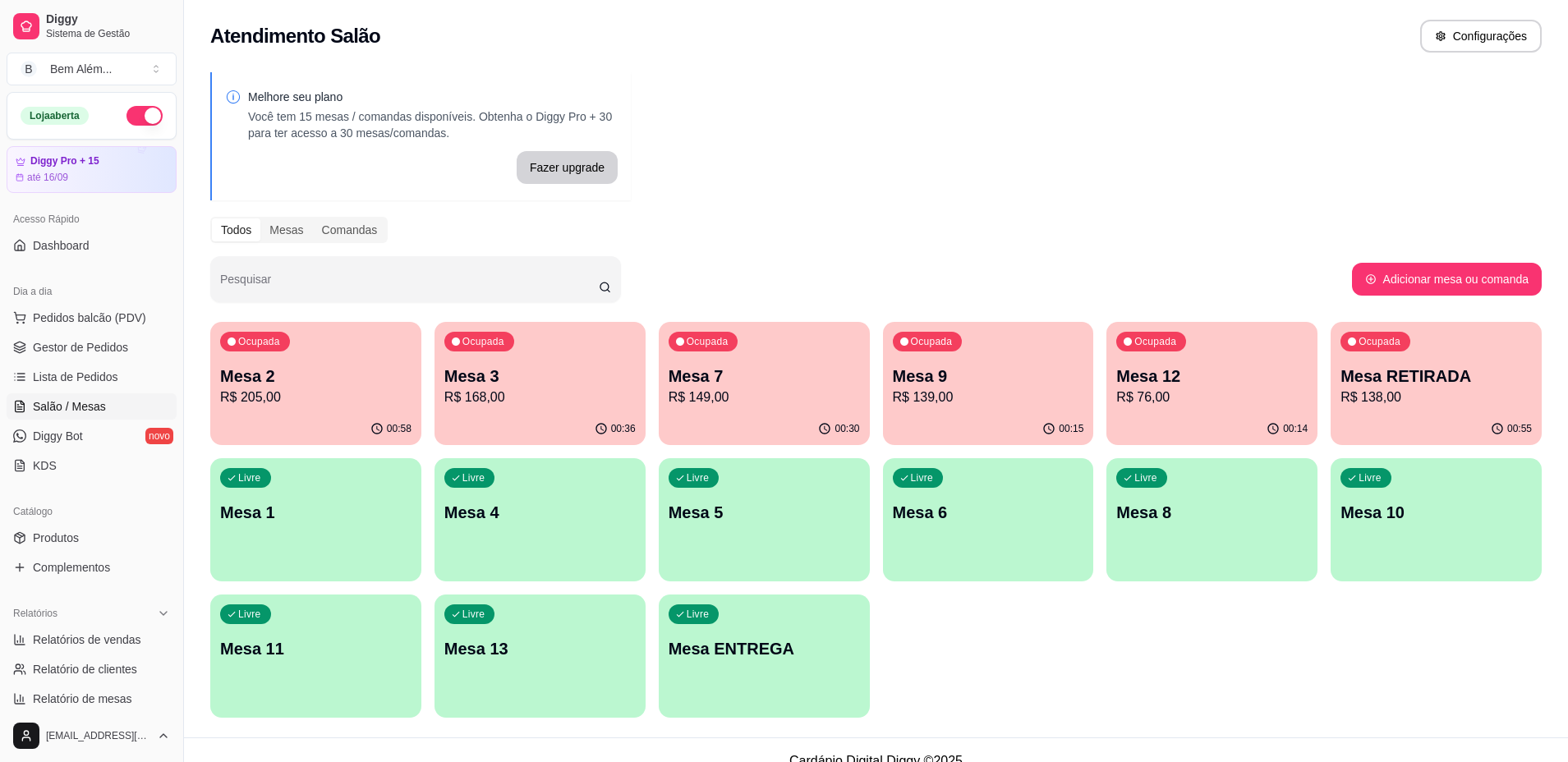
click at [394, 377] on p "Mesa 2" at bounding box center [316, 376] width 192 height 23
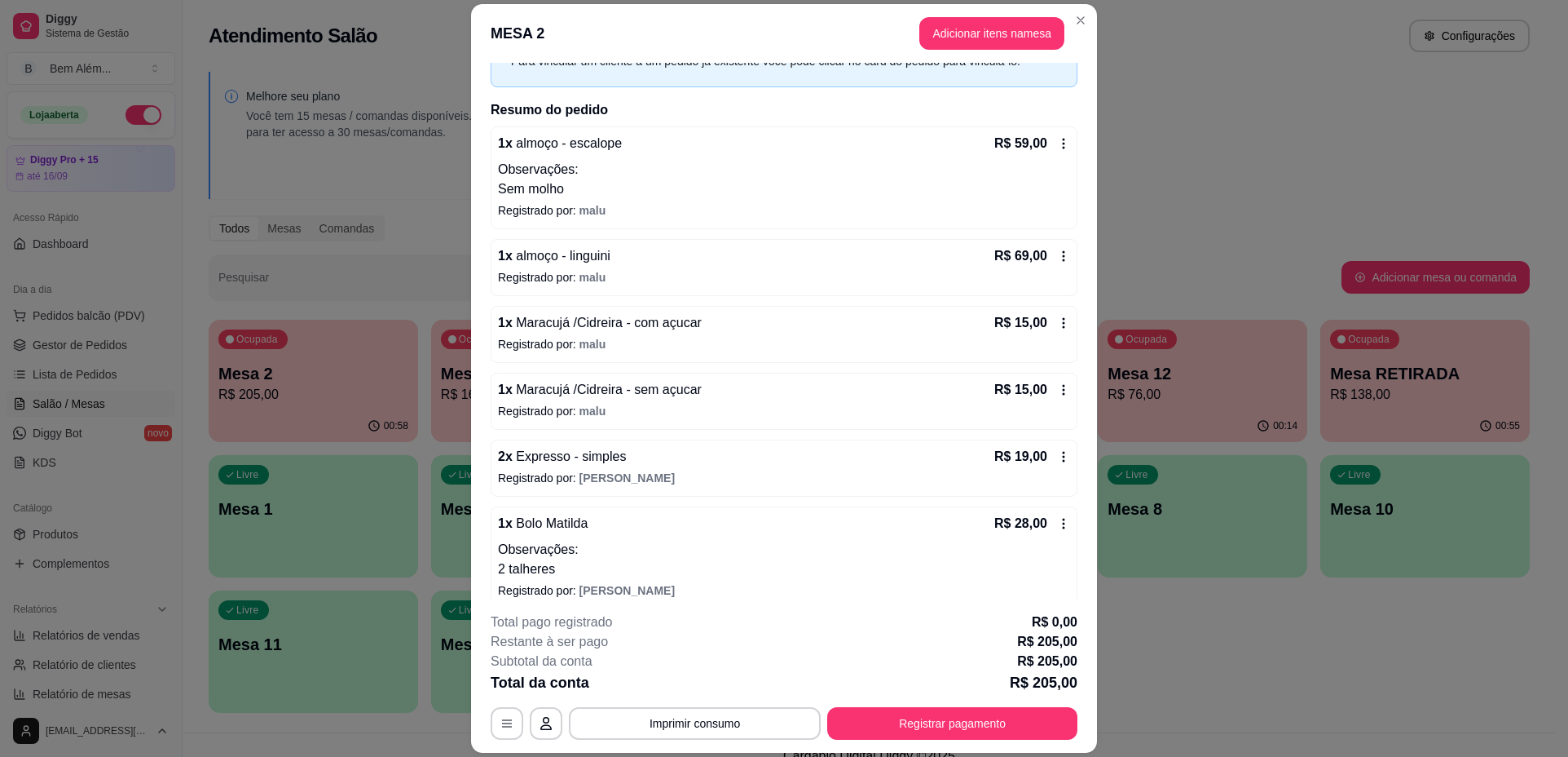
scroll to position [106, 0]
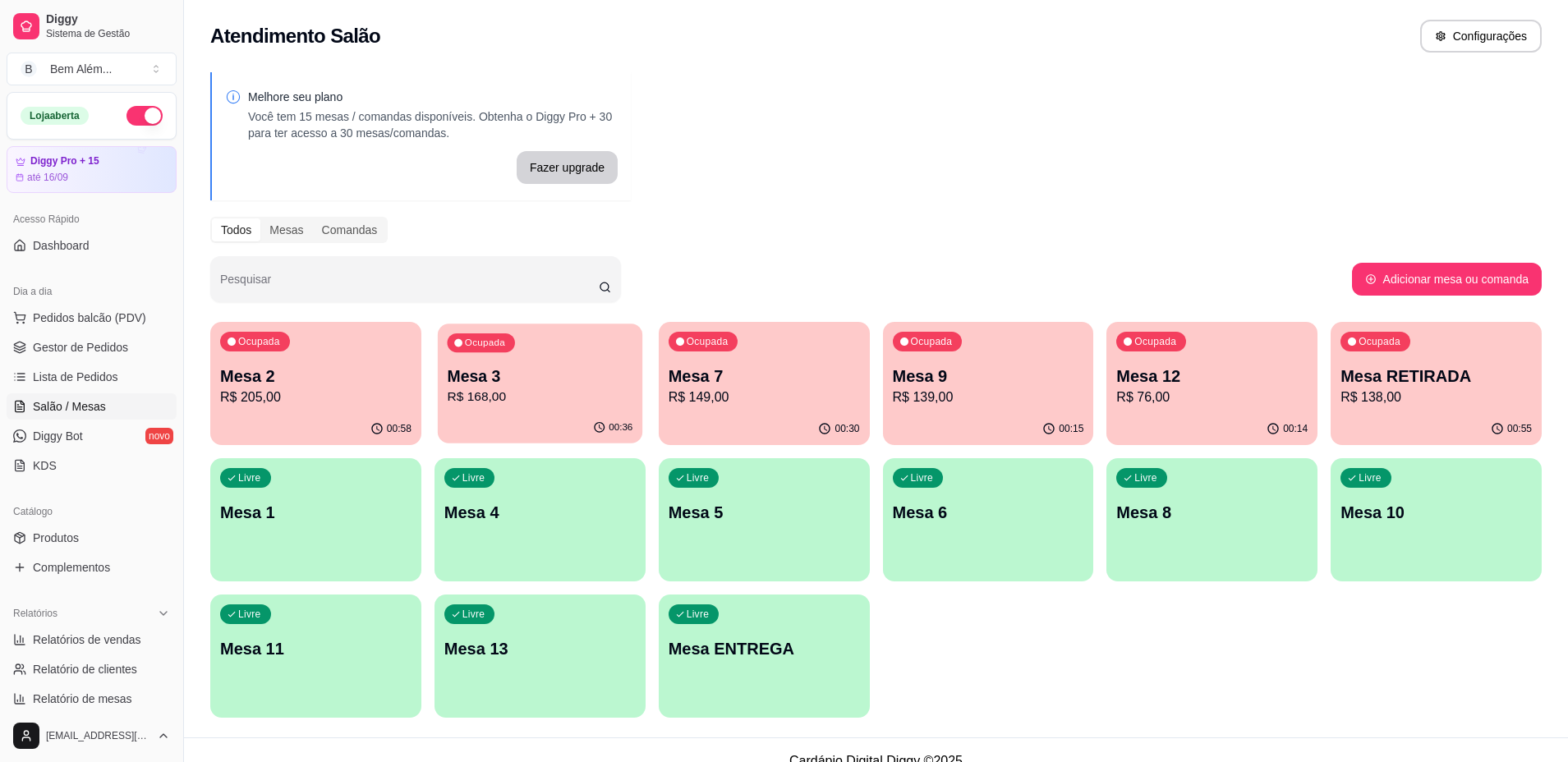
click at [530, 369] on p "Mesa 3" at bounding box center [539, 376] width 186 height 22
click at [782, 402] on p "R$ 149,00" at bounding box center [764, 397] width 192 height 20
click at [1015, 396] on p "R$ 139,00" at bounding box center [987, 397] width 186 height 19
click at [1011, 373] on p "Mesa 9" at bounding box center [988, 376] width 192 height 23
click at [1168, 415] on div "00:14" at bounding box center [1211, 427] width 204 height 31
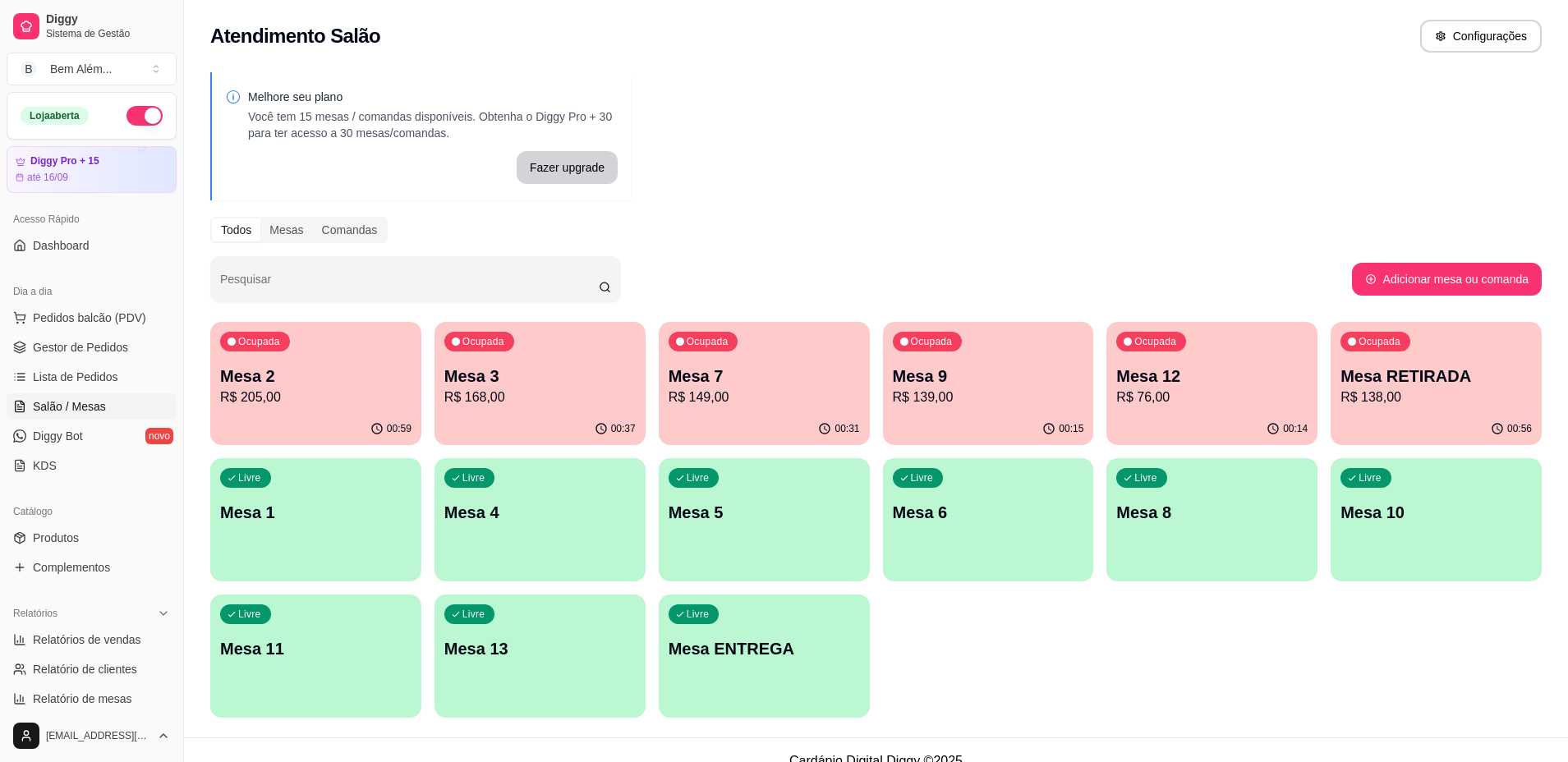
click at [1358, 377] on p "Mesa RETIRADA" at bounding box center [1435, 376] width 192 height 23
click at [1060, 670] on div "Ocupada Mesa 2 R$ 205,00 00:59 Ocupada Mesa 3 R$ 168,00 00:37 Ocupada Mesa 7 R$…" at bounding box center [876, 519] width 1331 height 396
click at [1261, 410] on div "Ocupada Mesa 12 R$ 76,00" at bounding box center [1211, 367] width 204 height 89
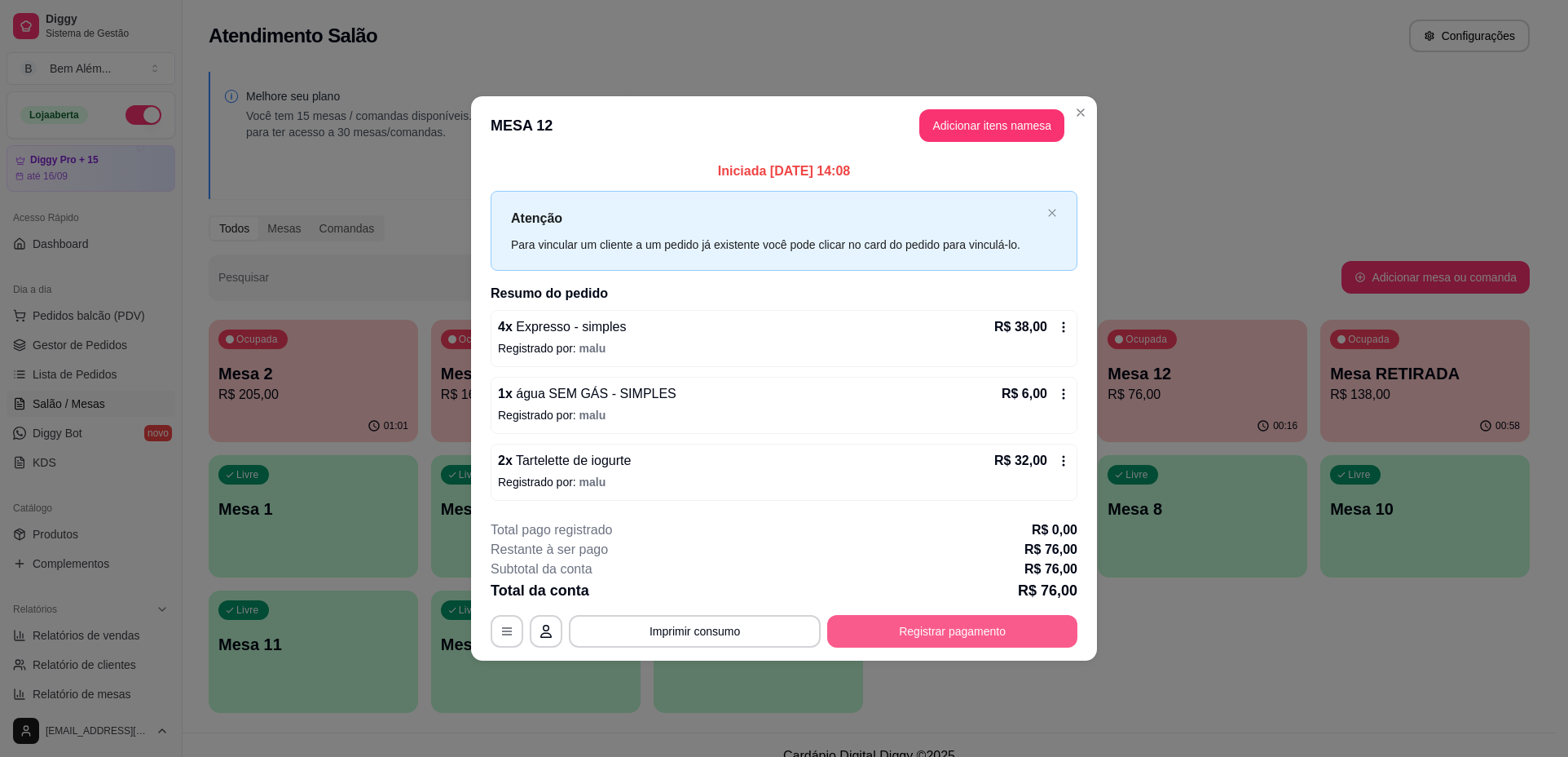
click at [997, 639] on button "Registrar pagamento" at bounding box center [953, 631] width 250 height 32
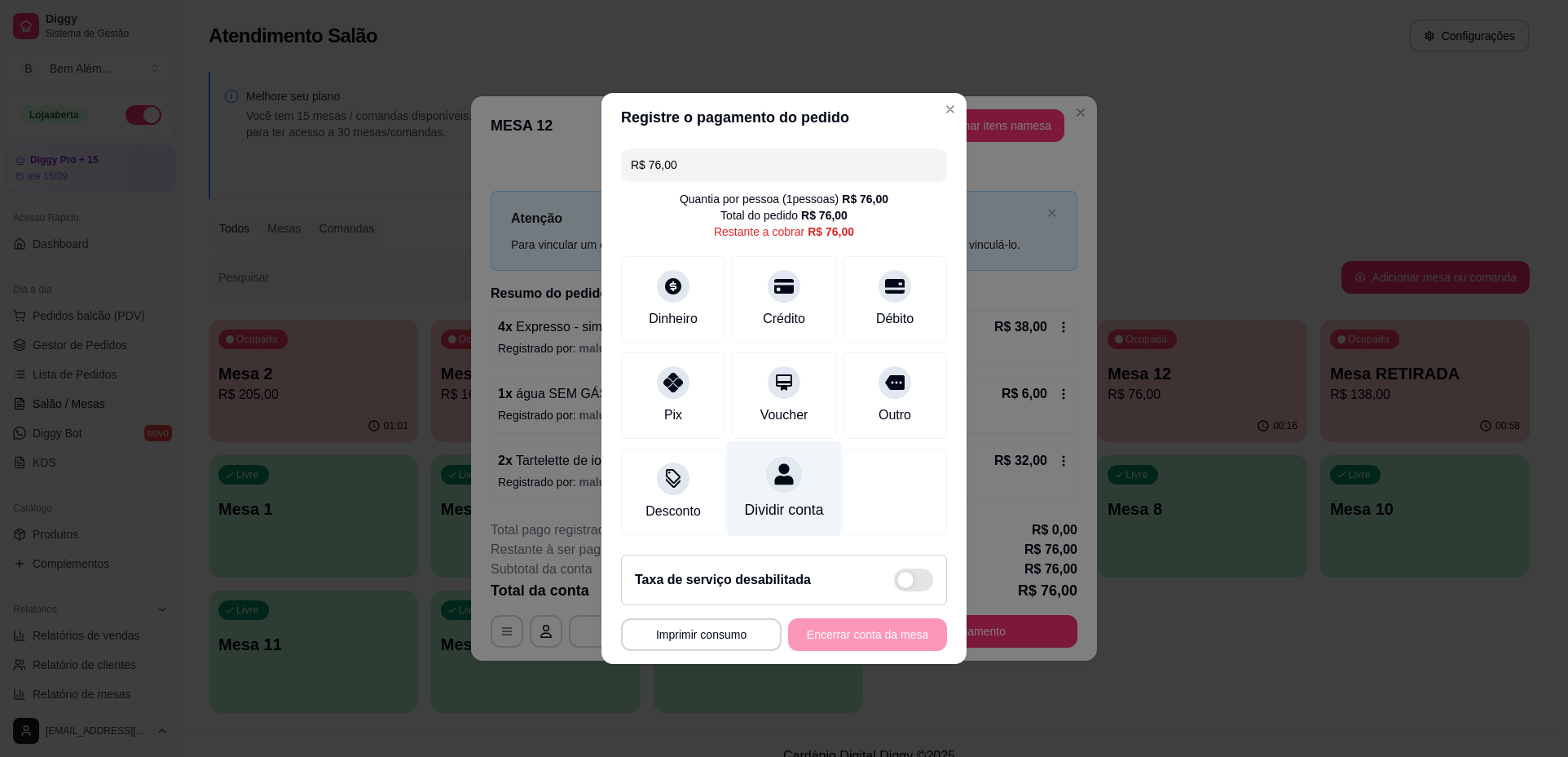
click at [789, 487] on div "Dividir conta" at bounding box center [784, 489] width 115 height 96
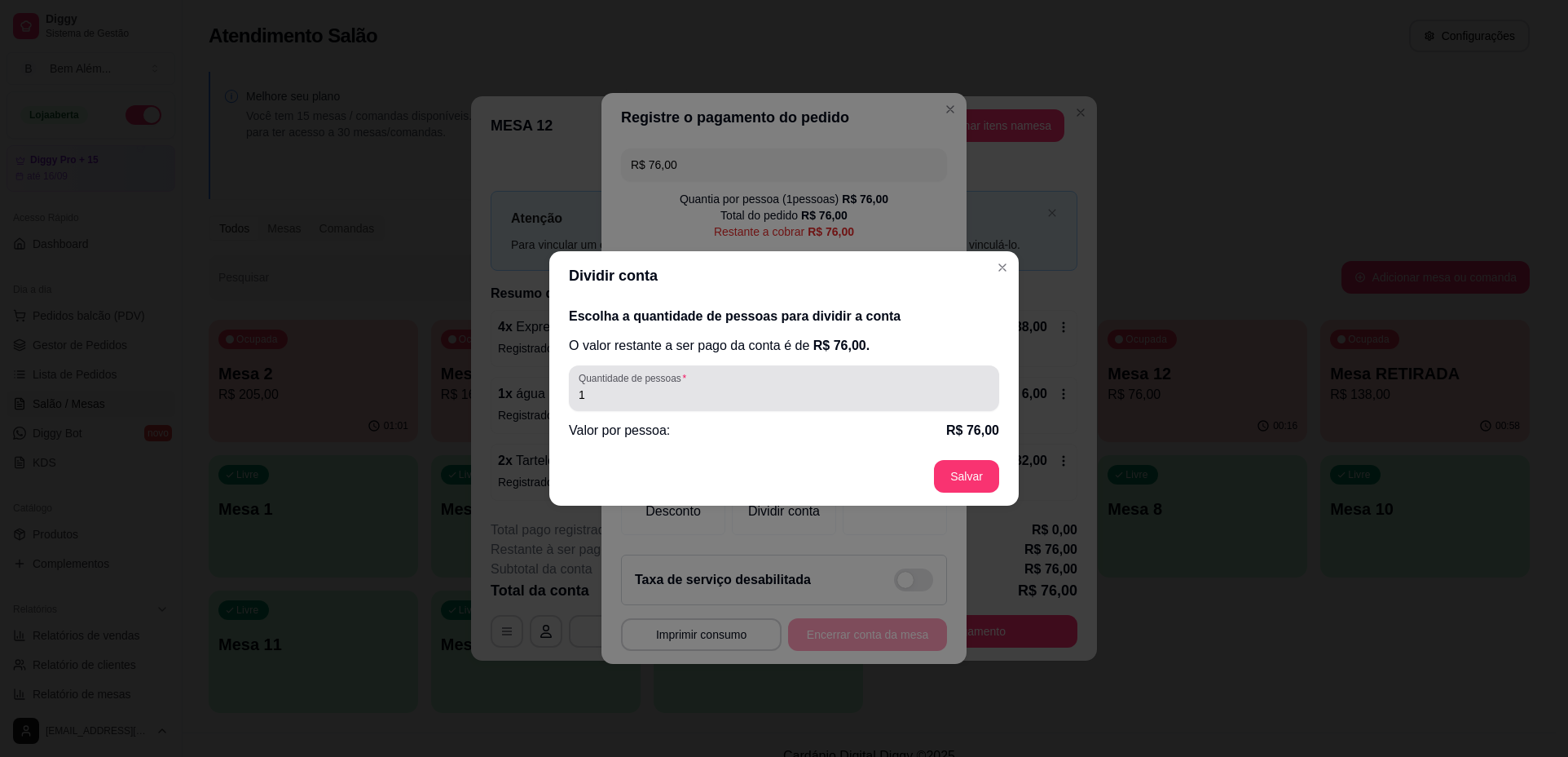
click at [765, 406] on div "Quantidade de pessoas 1" at bounding box center [784, 388] width 431 height 45
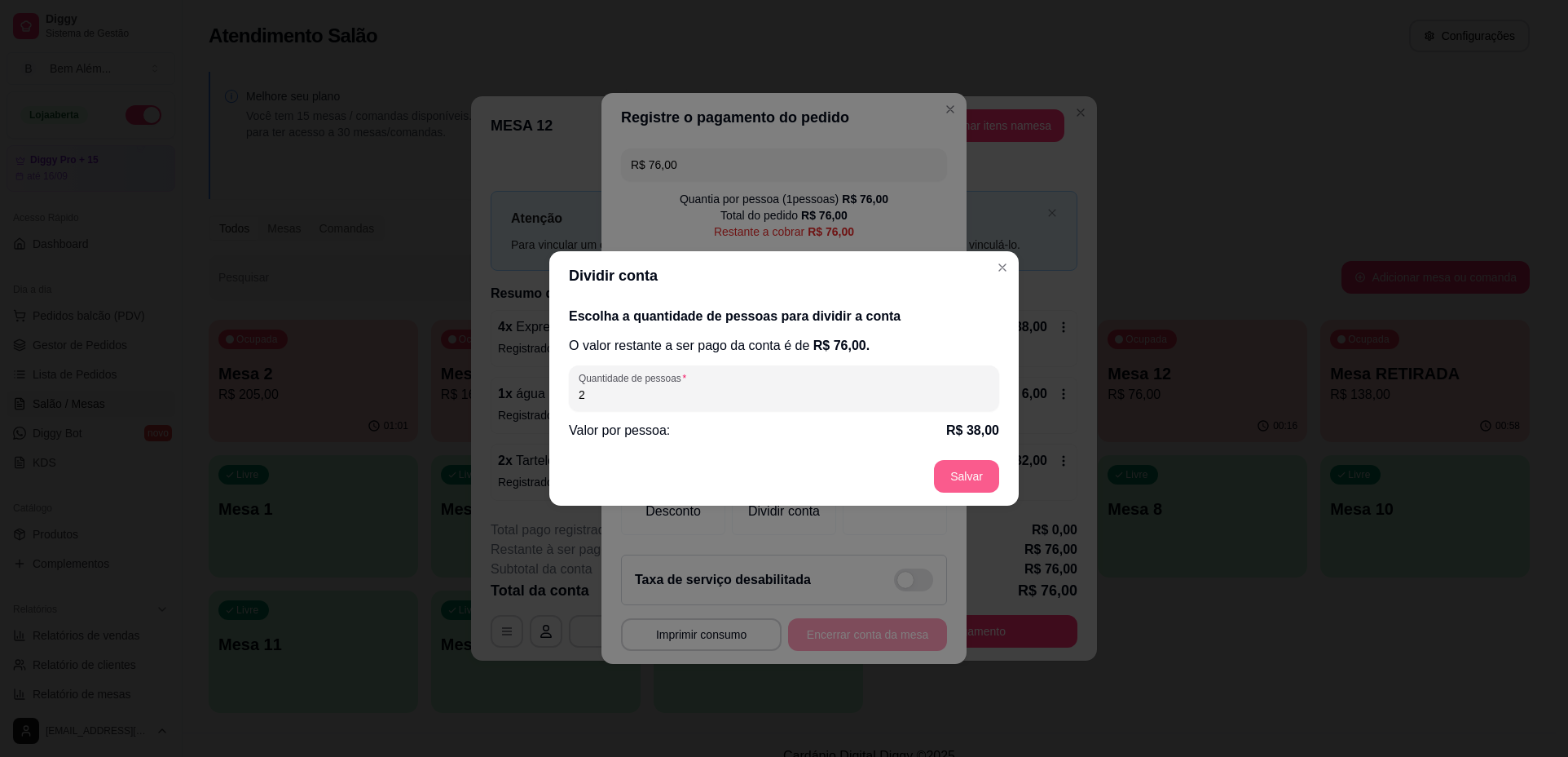
type input "2"
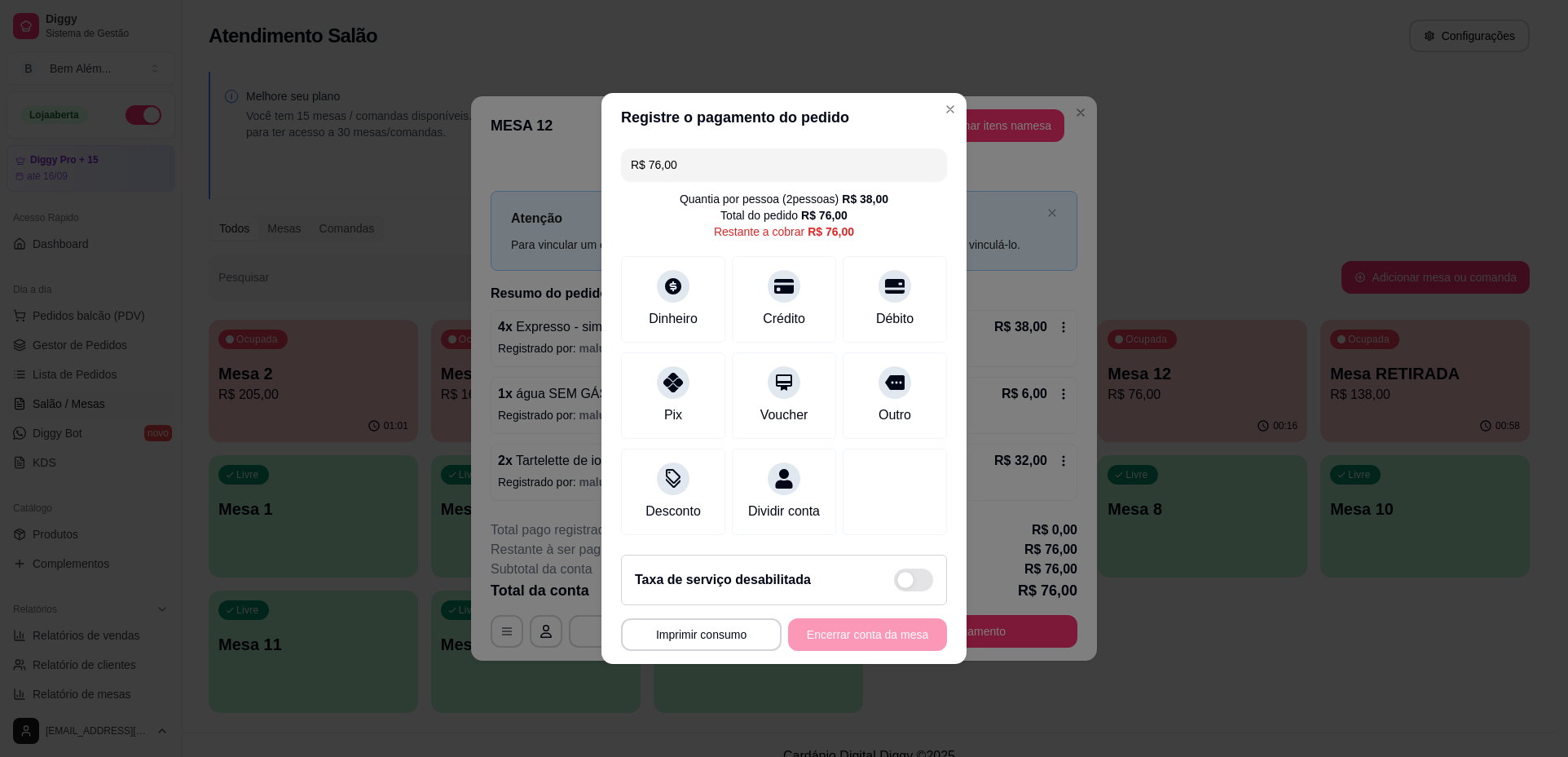
drag, startPoint x: 712, startPoint y: 157, endPoint x: 652, endPoint y: 174, distance: 62.4
click at [652, 174] on div "R$ 76,00 Quantia por pessoa ( 2 pessoas) R$ 38,00 Total do pedido R$ 76,00 Rest…" at bounding box center [784, 342] width 365 height 400
click at [761, 307] on div "Crédito" at bounding box center [784, 317] width 46 height 21
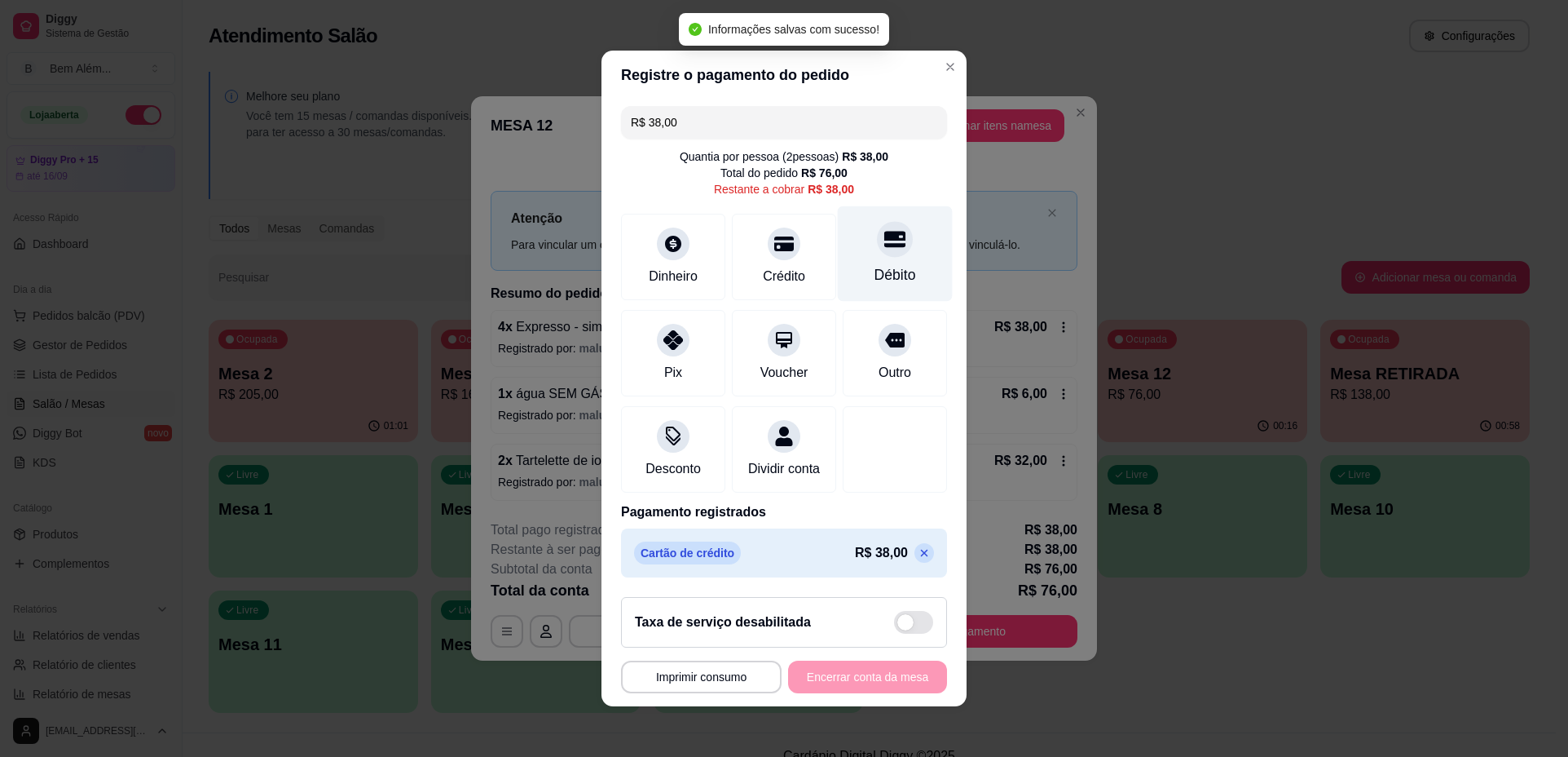
click at [894, 254] on div "Débito" at bounding box center [895, 254] width 115 height 96
type input "R$ 0,00"
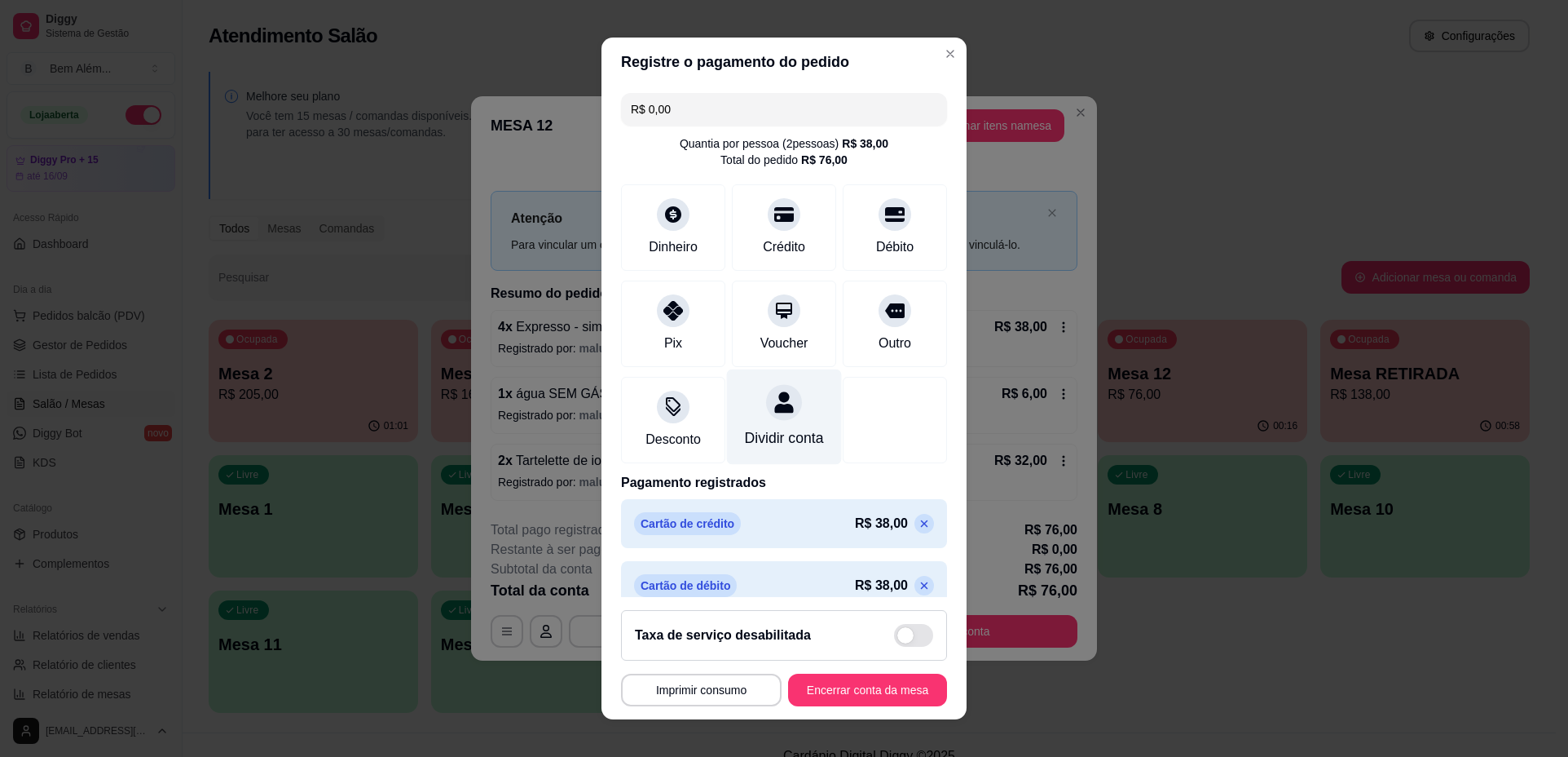
scroll to position [39, 0]
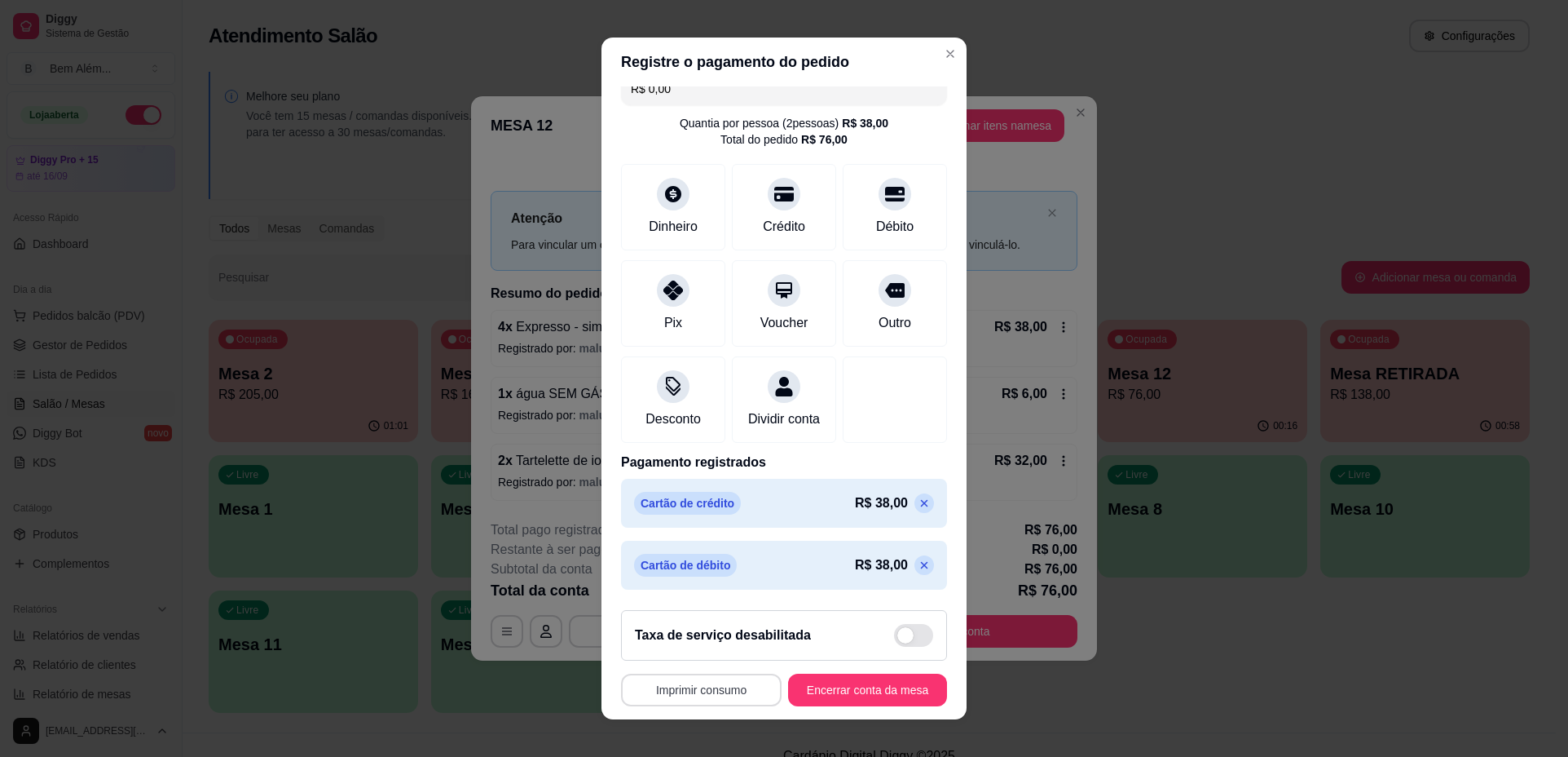
click at [737, 692] on button "Imprimir consumo" at bounding box center [702, 690] width 161 height 32
click at [701, 657] on button "impressao computador" at bounding box center [692, 652] width 119 height 26
click at [859, 691] on button "Encerrar conta da mesa" at bounding box center [868, 690] width 159 height 32
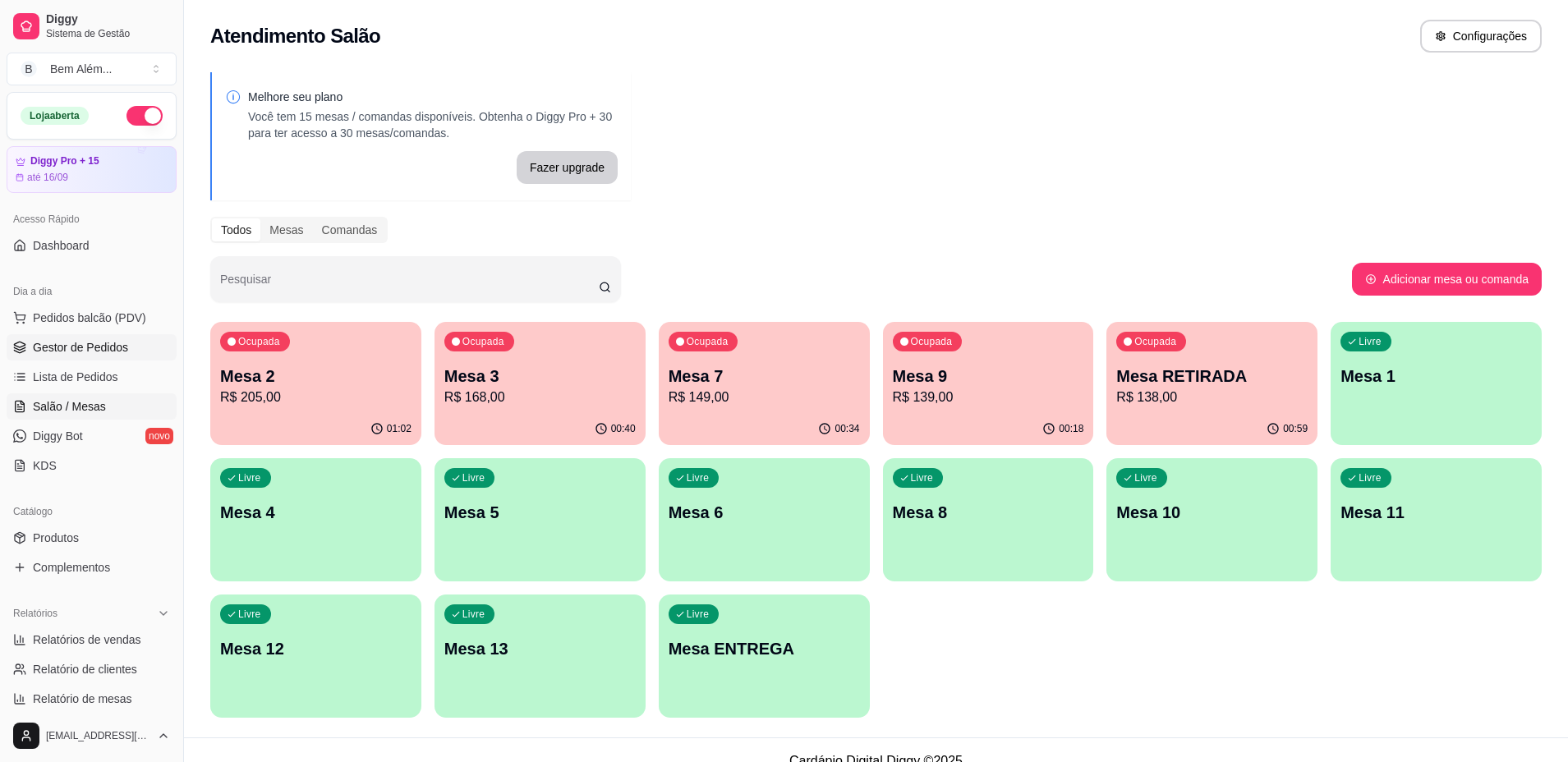
click at [160, 347] on link "Gestor de Pedidos" at bounding box center [92, 347] width 170 height 27
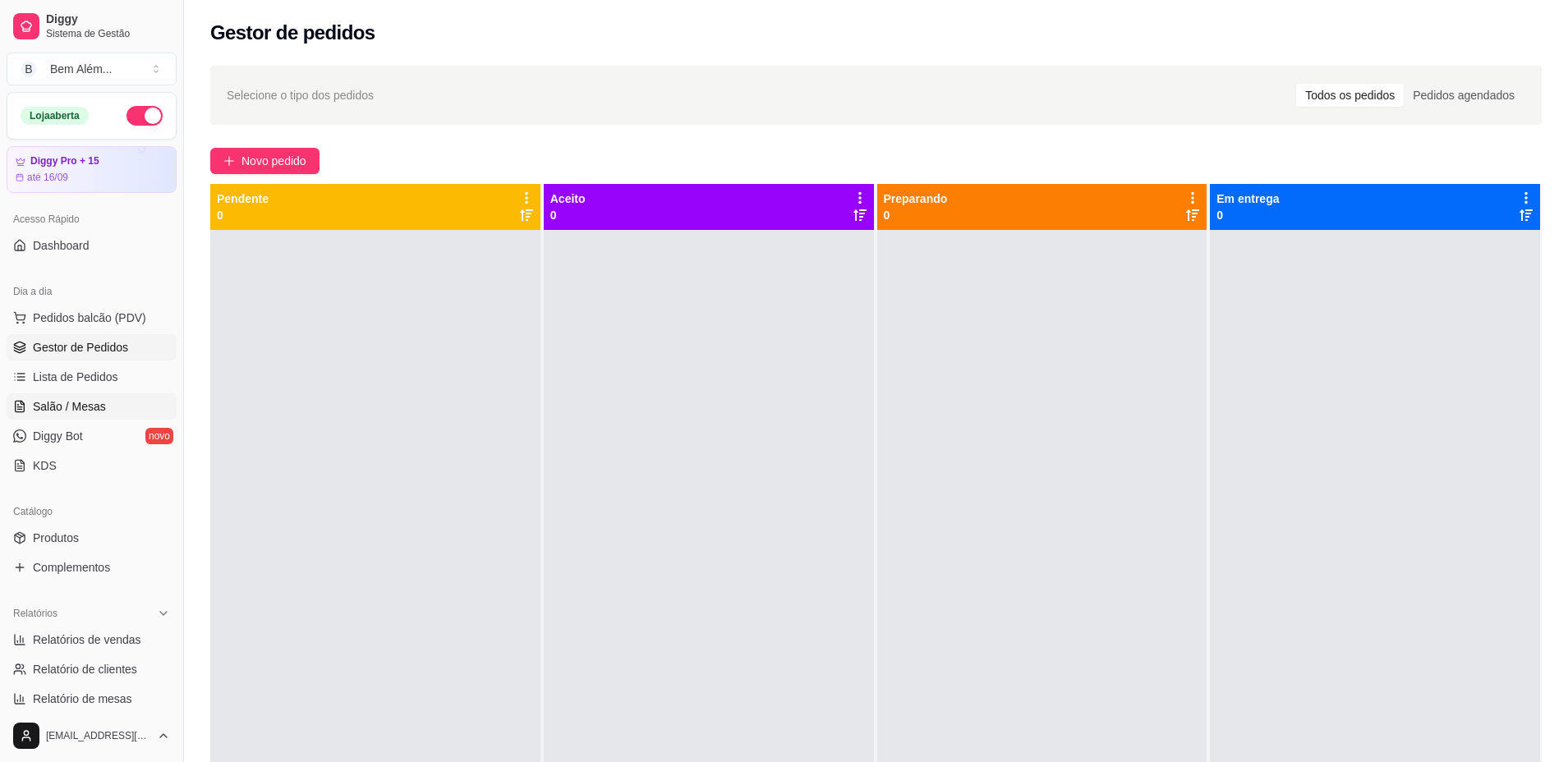
click at [149, 412] on link "Salão / Mesas" at bounding box center [92, 406] width 170 height 27
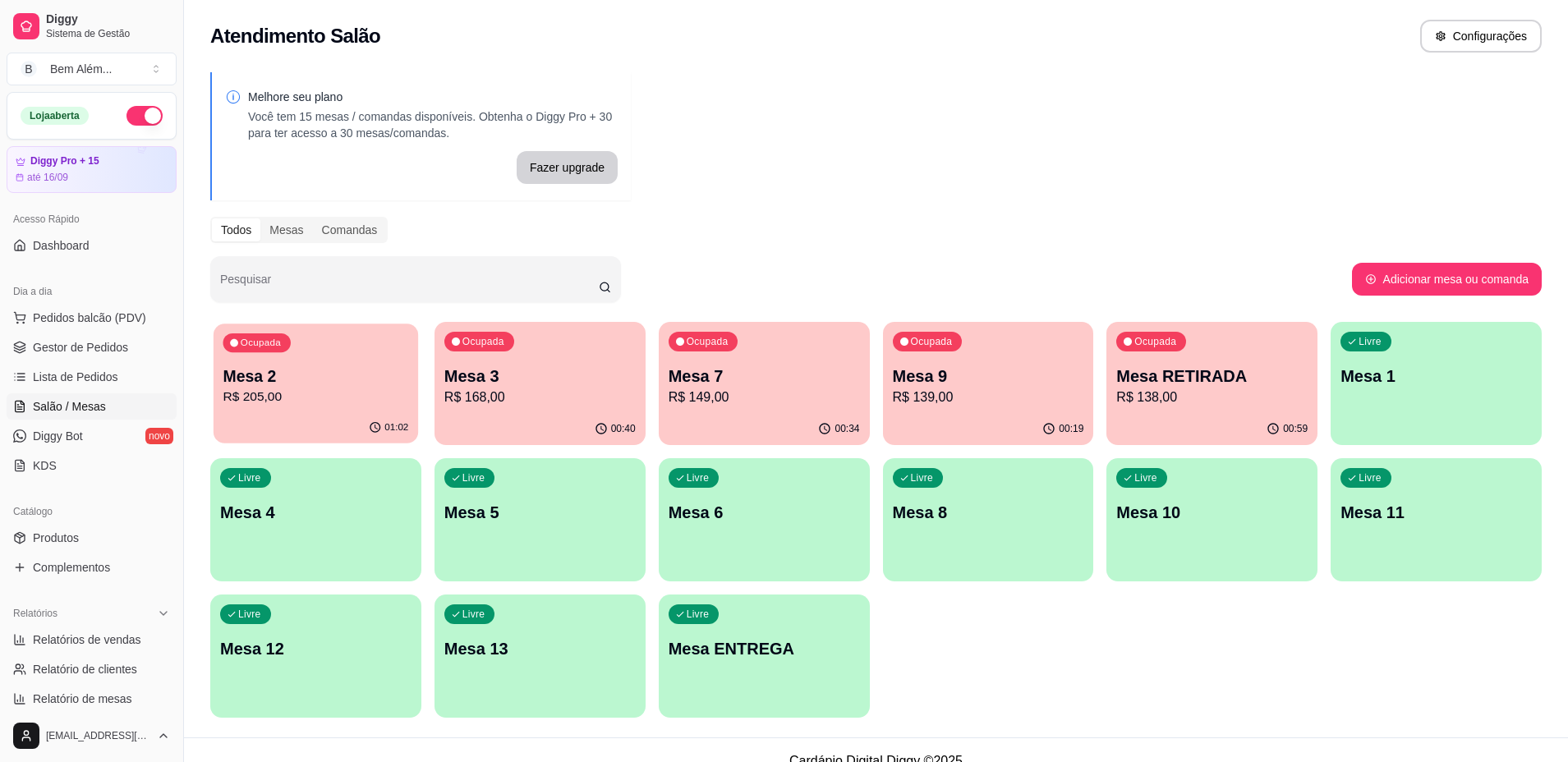
click at [247, 368] on p "Mesa 2" at bounding box center [315, 376] width 186 height 22
click at [533, 394] on p "R$ 168,00" at bounding box center [540, 397] width 192 height 20
click at [817, 355] on div "Ocupada Mesa 7 R$ 149,00" at bounding box center [763, 367] width 211 height 92
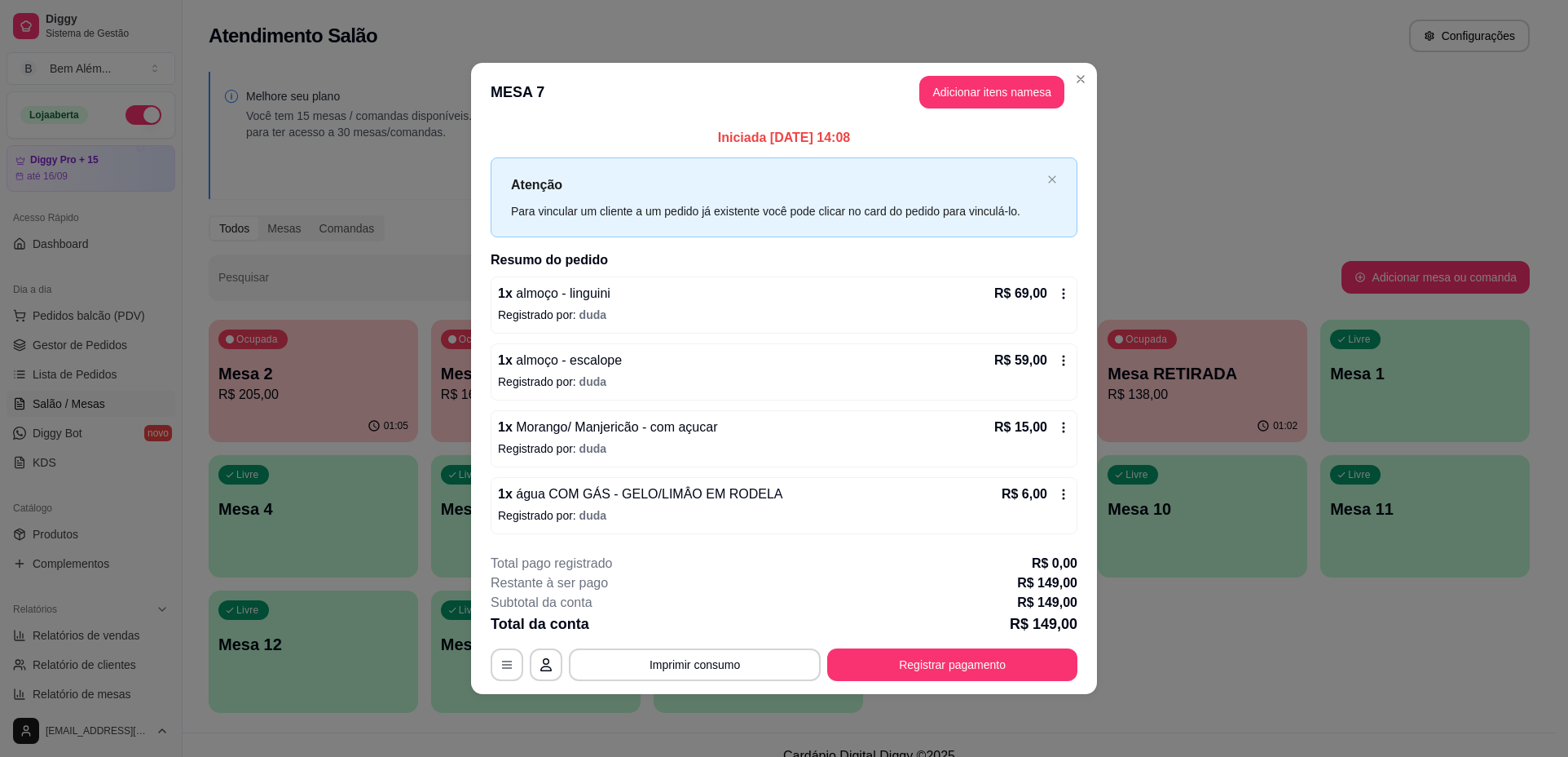
click at [1096, 91] on header "MESA 7 Adicionar itens na mesa" at bounding box center [784, 92] width 626 height 59
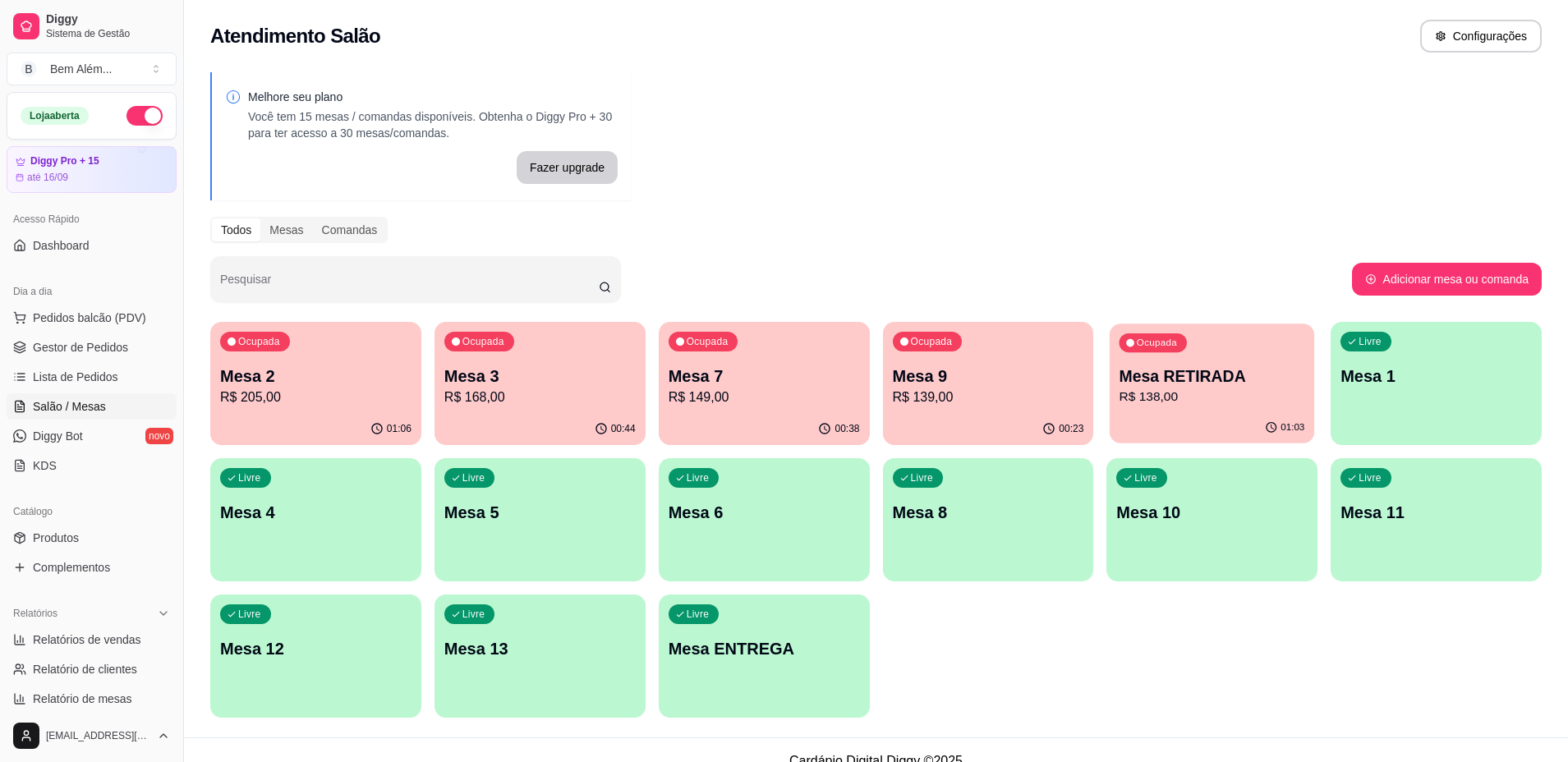
click at [1173, 387] on p "R$ 138,00" at bounding box center [1211, 397] width 186 height 19
click at [990, 375] on p "Mesa 9" at bounding box center [987, 376] width 186 height 22
click at [680, 369] on p "Mesa 7" at bounding box center [763, 376] width 186 height 22
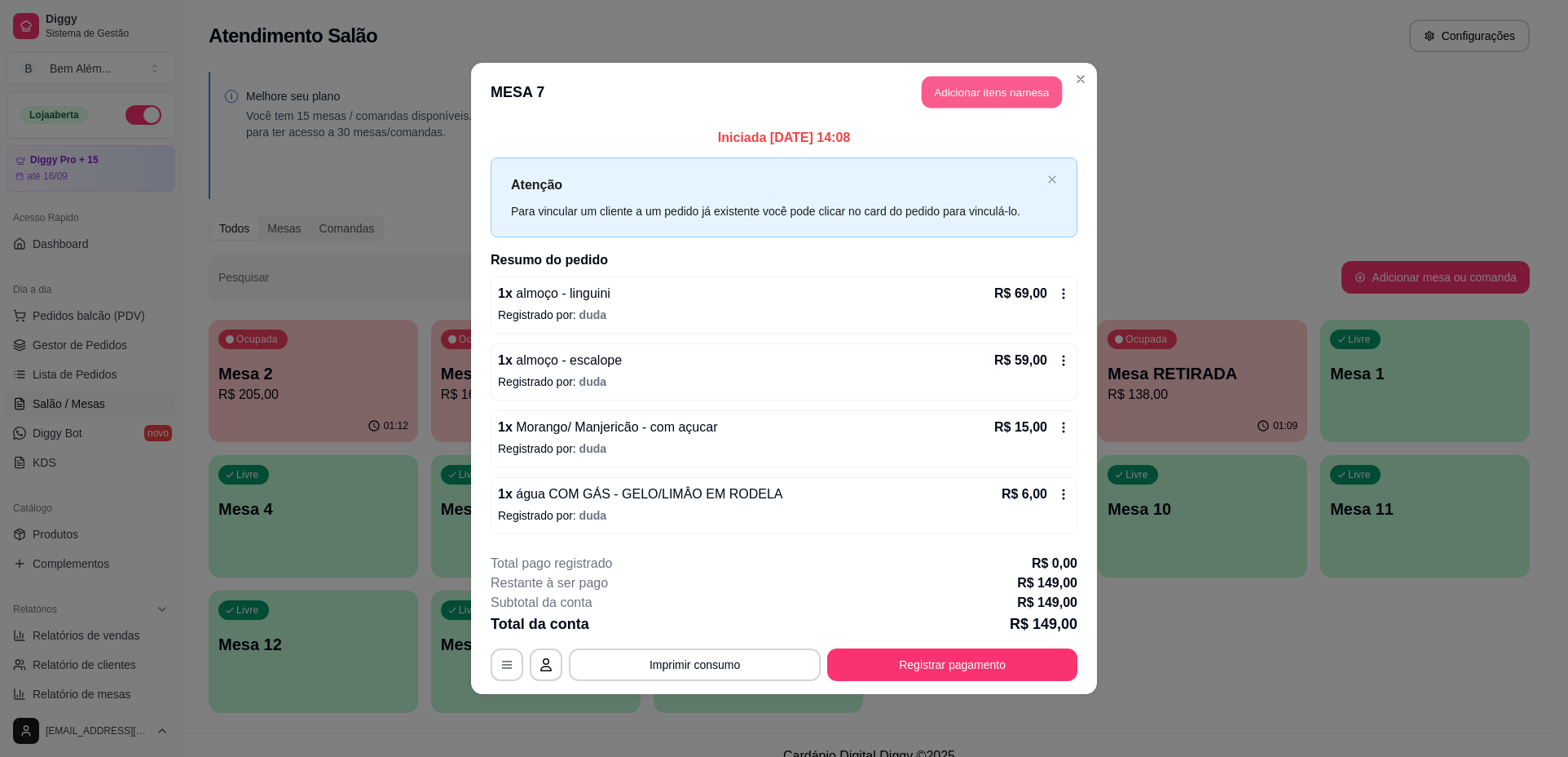
click at [960, 80] on button "Adicionar itens na mesa" at bounding box center [992, 93] width 140 height 32
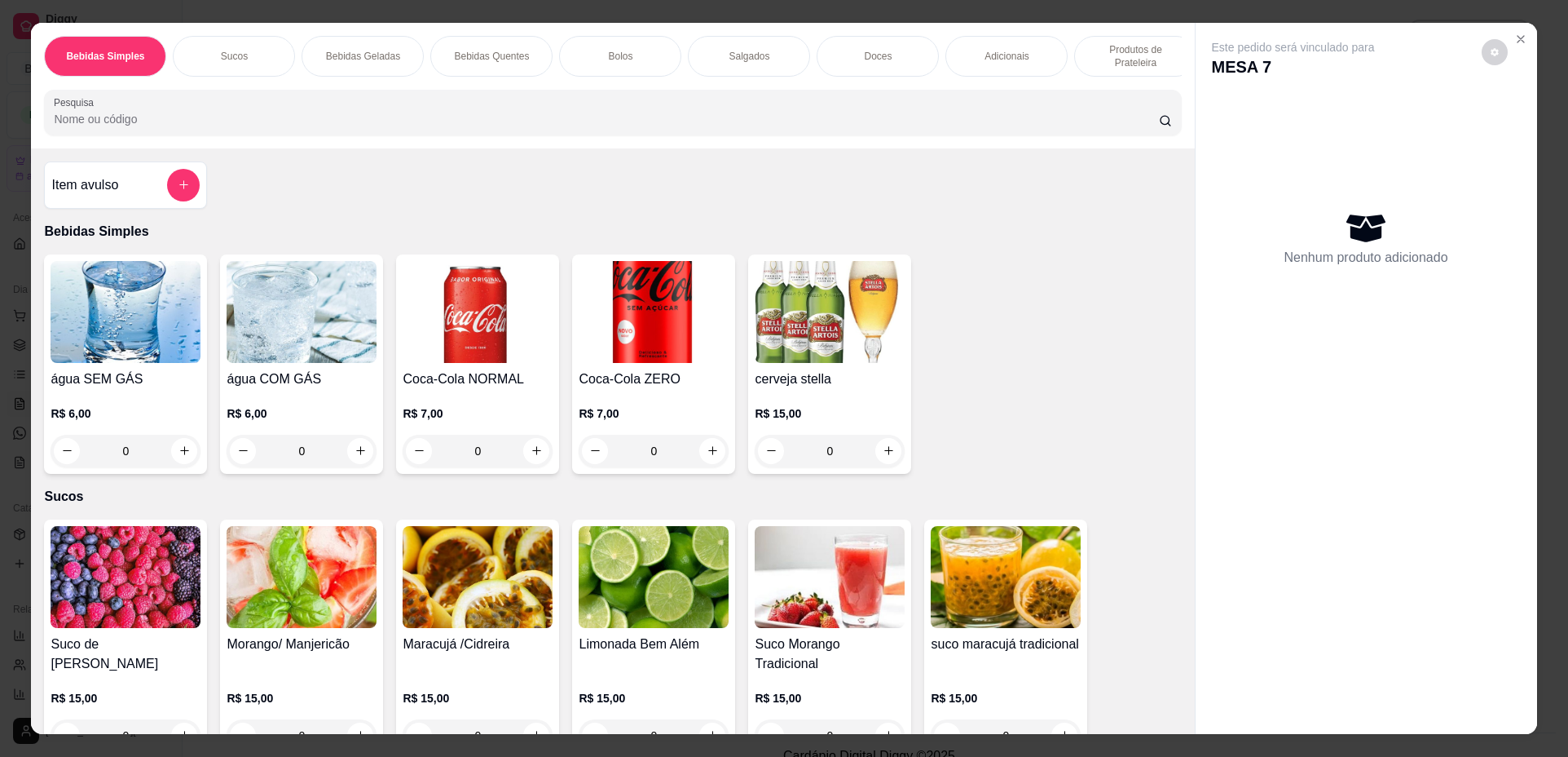
click at [890, 56] on div "Doces" at bounding box center [878, 56] width 122 height 41
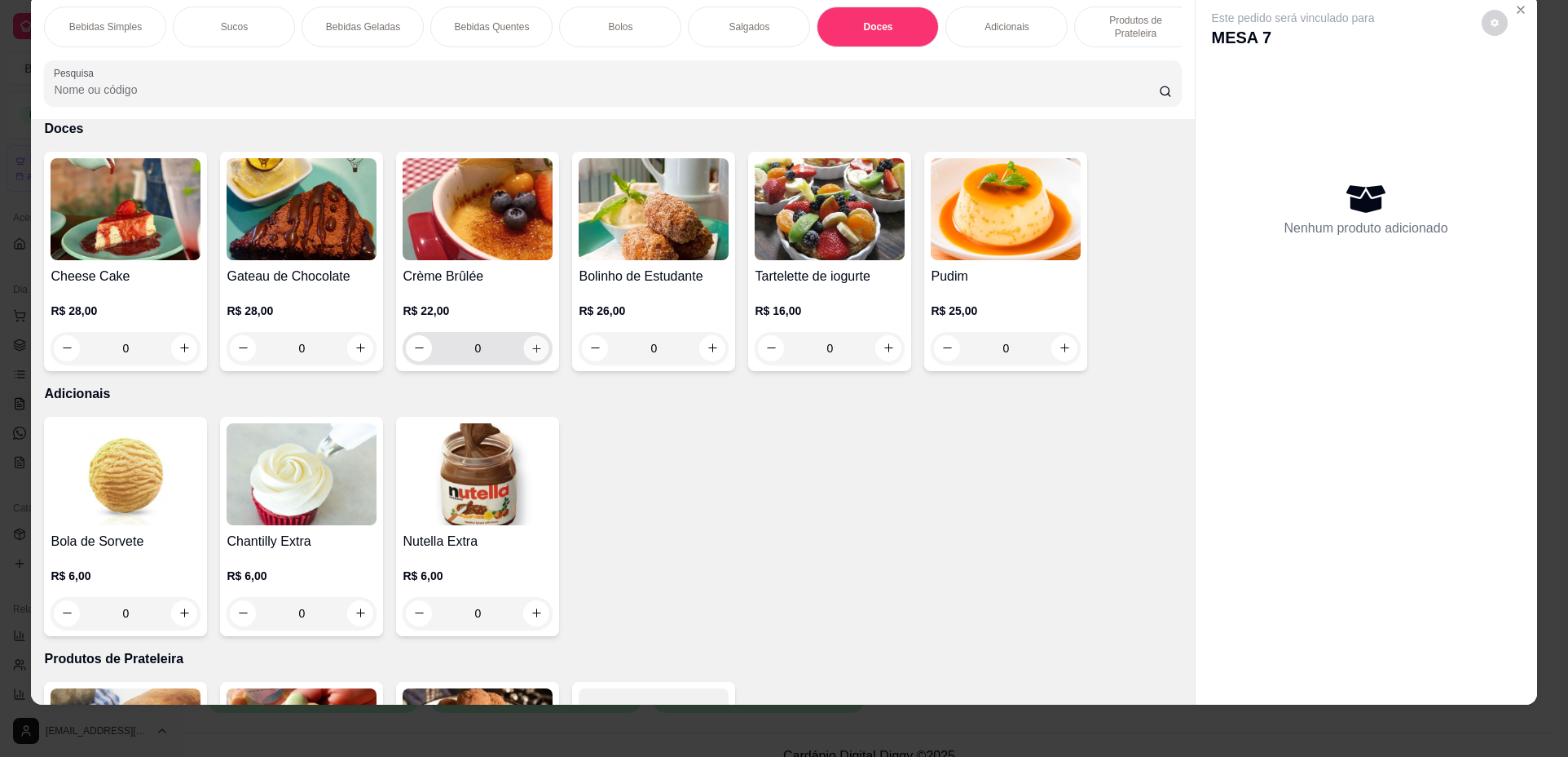
click at [534, 355] on icon "increase-product-quantity" at bounding box center [536, 349] width 12 height 12
type input "1"
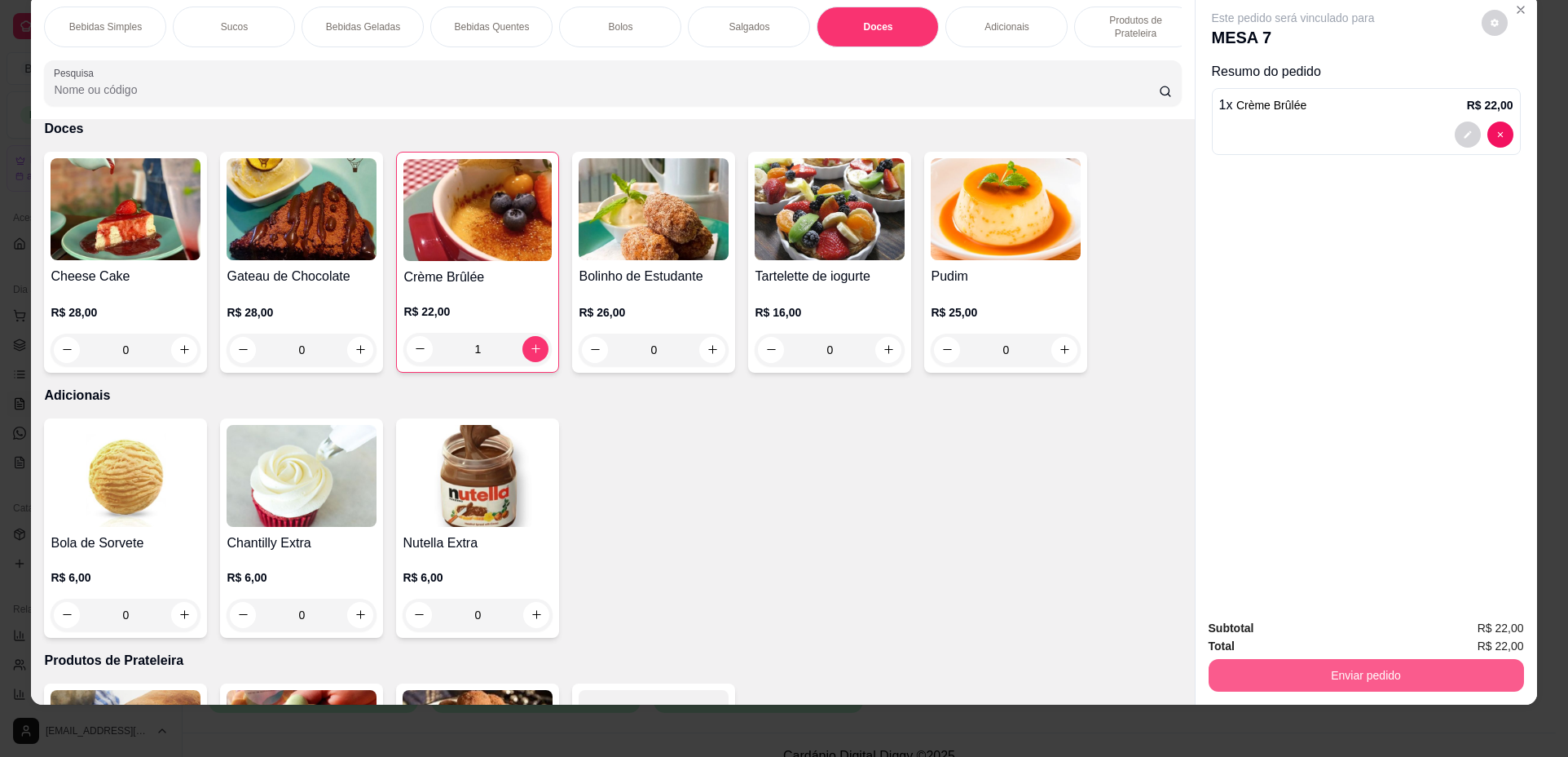
click at [1355, 670] on button "Enviar pedido" at bounding box center [1366, 676] width 315 height 32
click at [1310, 639] on button "Não registrar e enviar pedido" at bounding box center [1312, 635] width 165 height 30
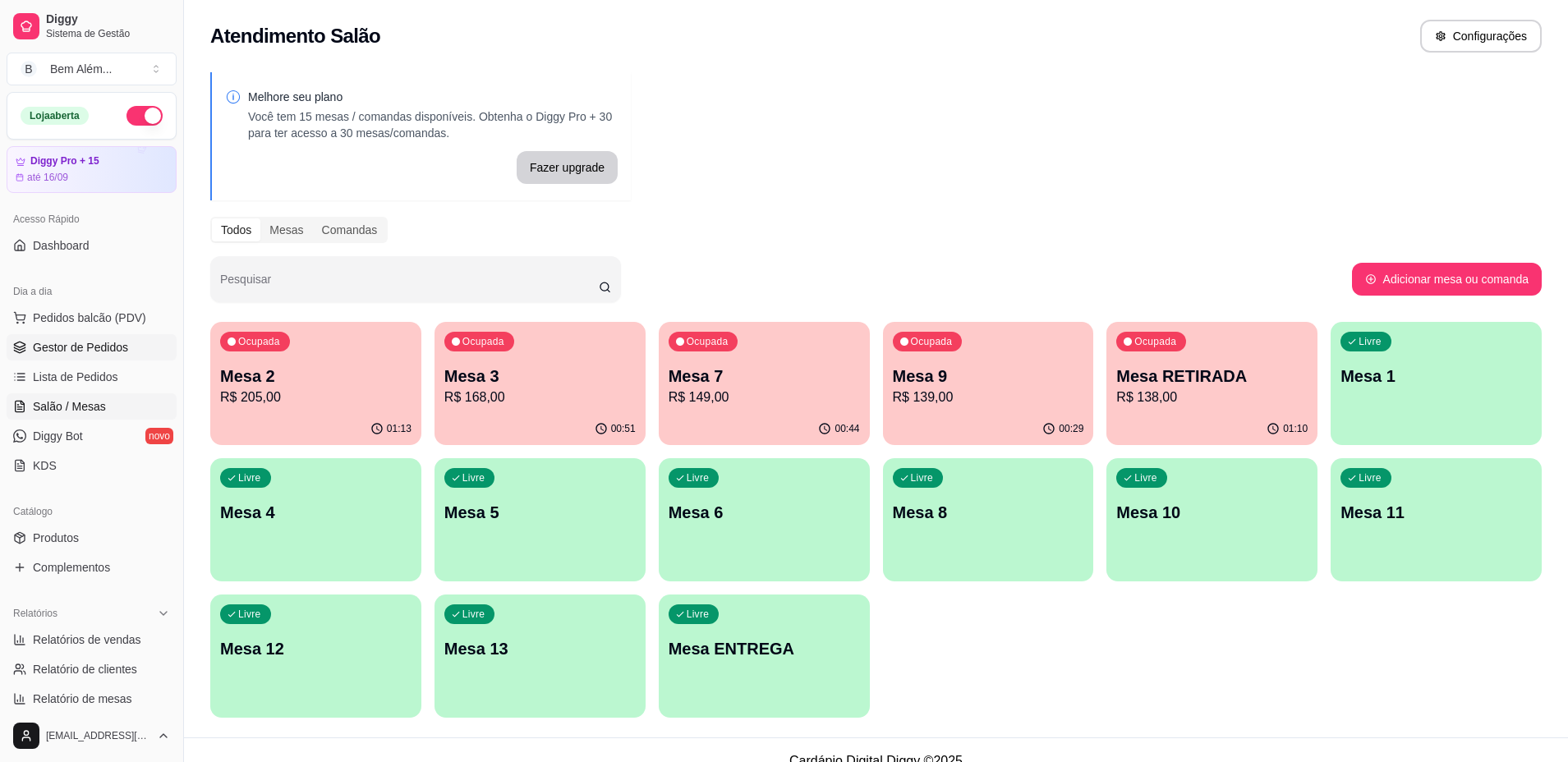
click at [116, 347] on span "Gestor de Pedidos" at bounding box center [80, 347] width 95 height 16
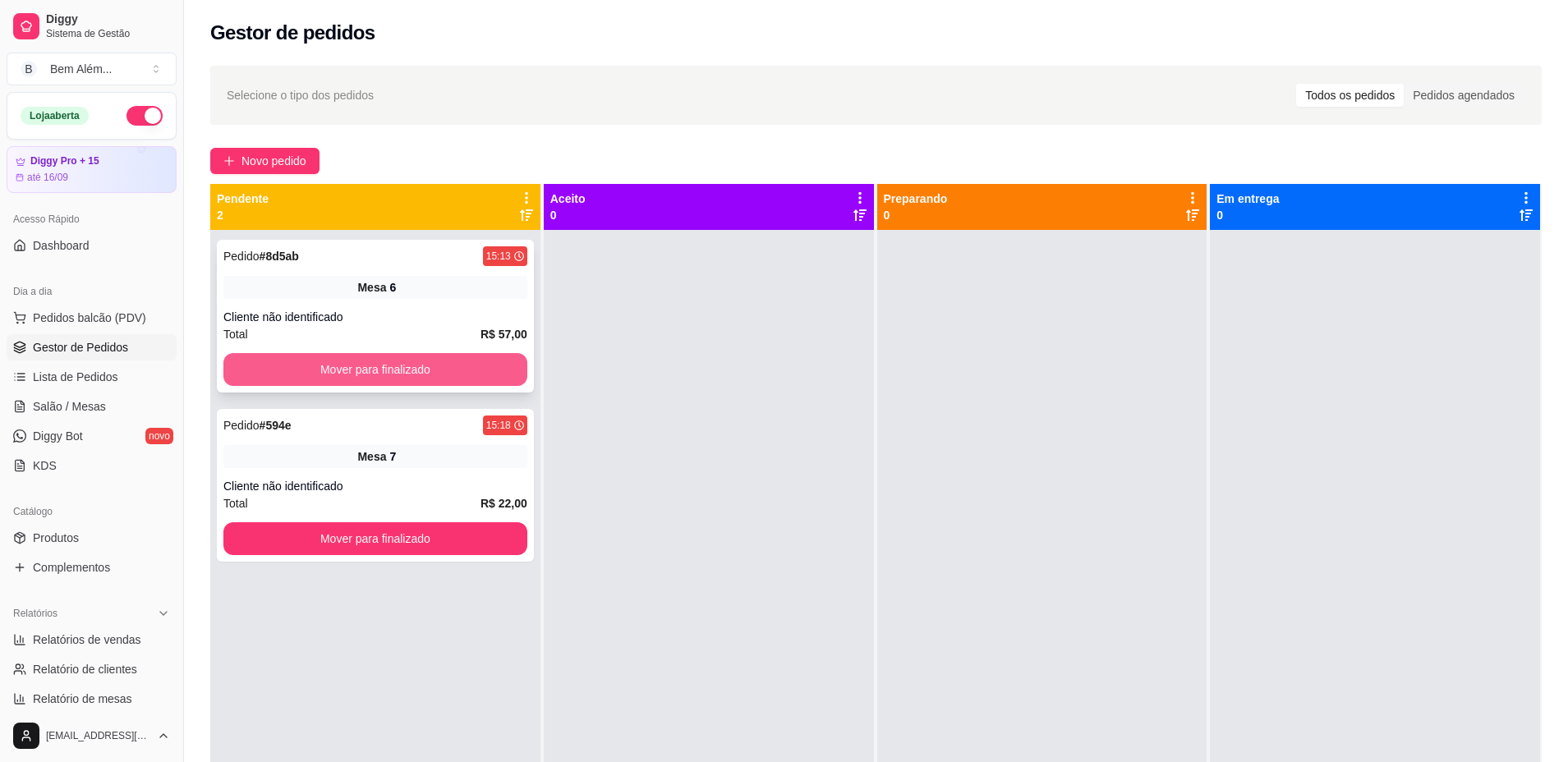
click at [235, 369] on button "Mover para finalizado" at bounding box center [375, 369] width 304 height 32
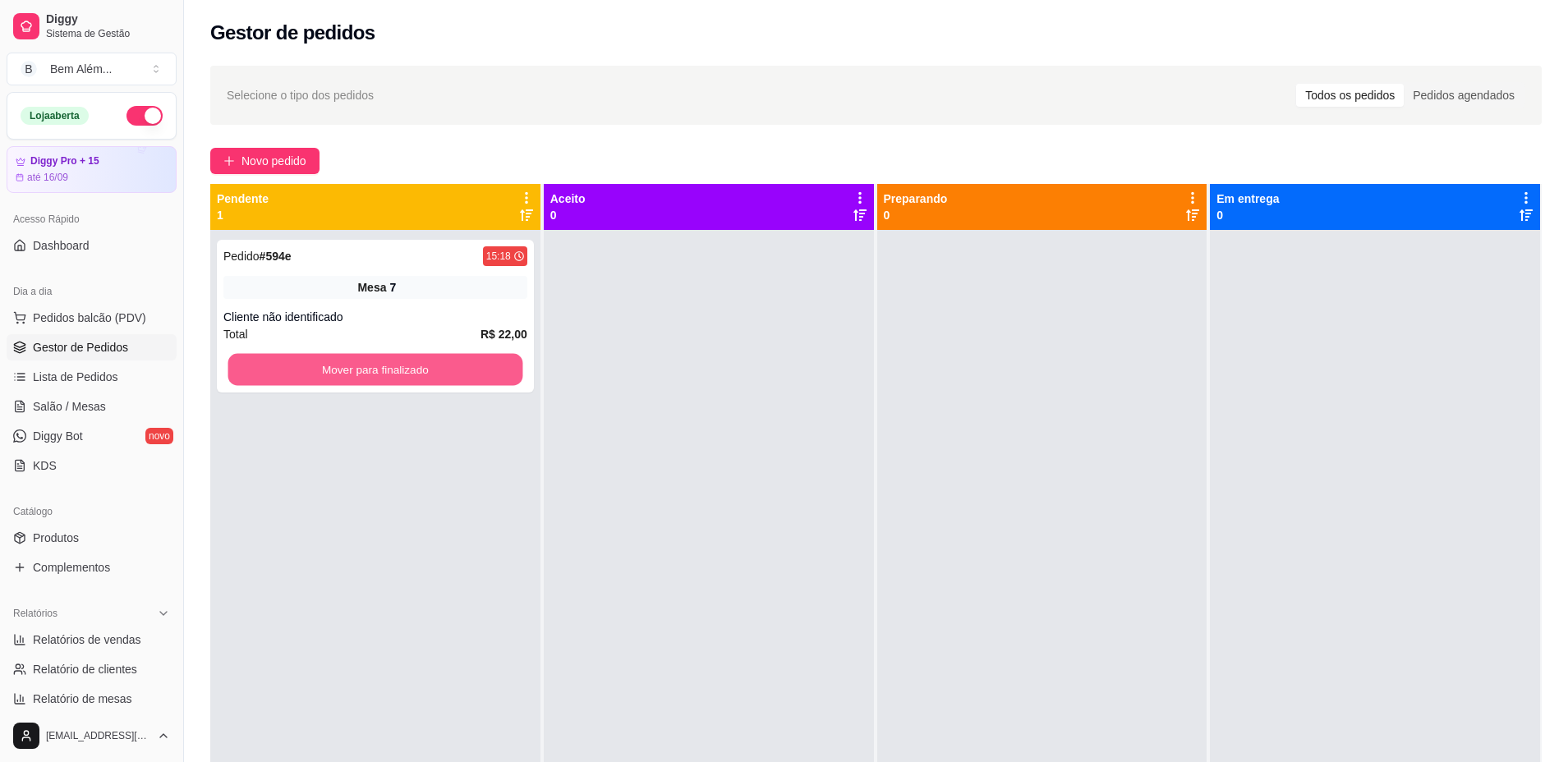
click at [235, 369] on button "Mover para finalizado" at bounding box center [375, 370] width 295 height 32
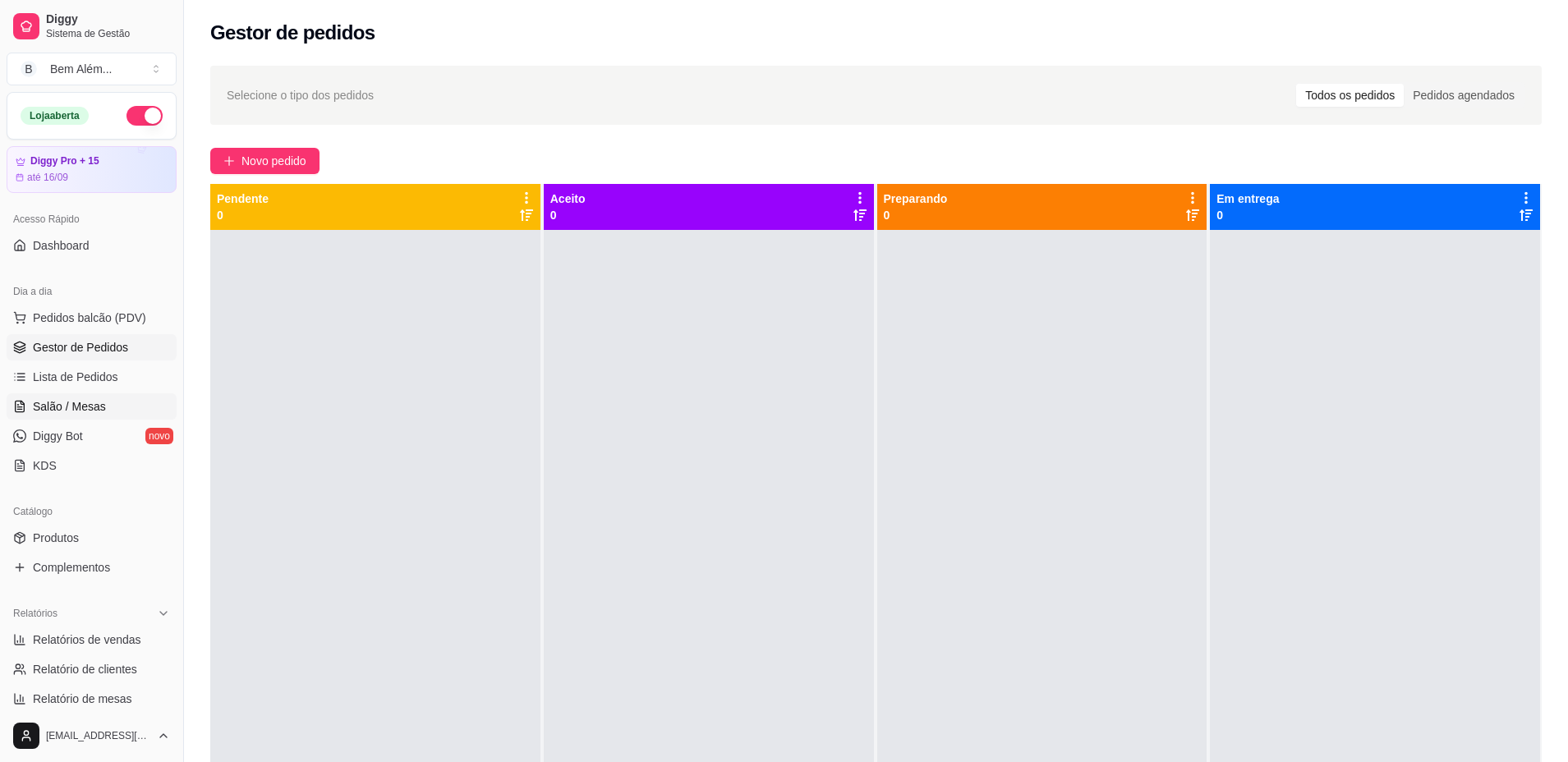
click at [110, 402] on link "Salão / Mesas" at bounding box center [92, 406] width 170 height 27
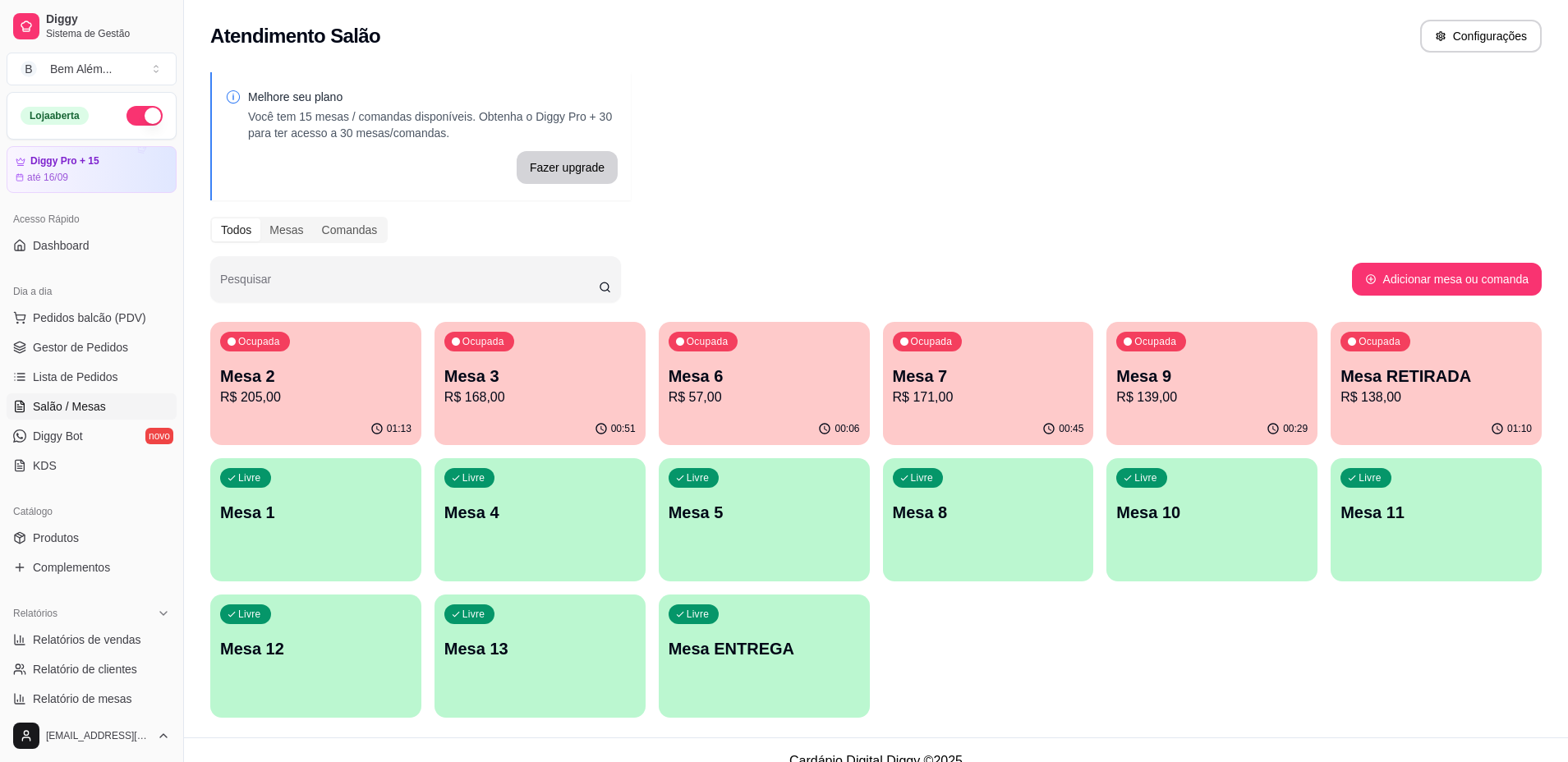
click at [1353, 534] on div "Livre Mesa 11" at bounding box center [1435, 509] width 211 height 103
click at [1202, 553] on div "Livre Mesa 10" at bounding box center [1211, 509] width 204 height 100
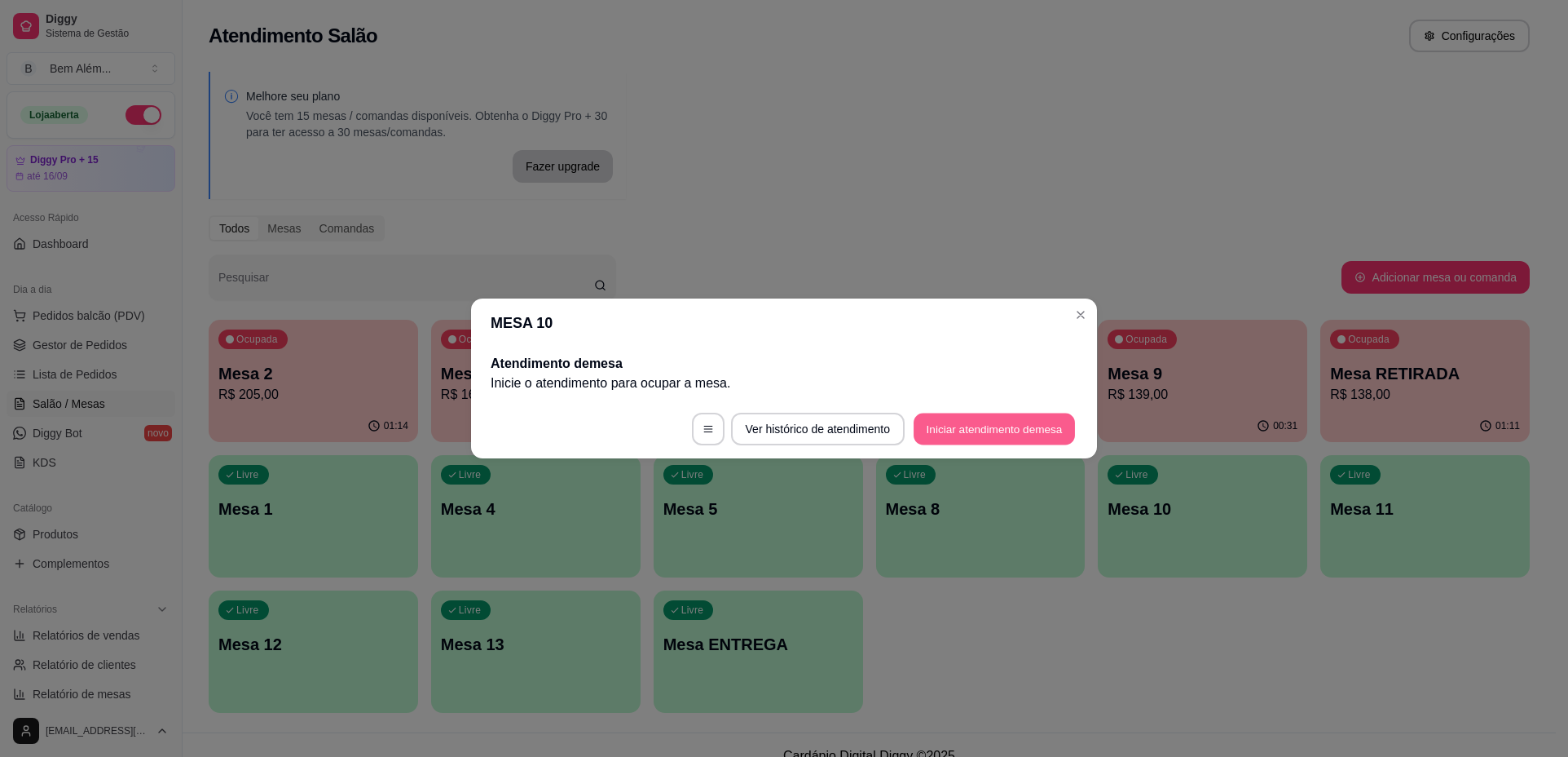
click at [1015, 419] on button "Iniciar atendimento de mesa" at bounding box center [994, 429] width 161 height 32
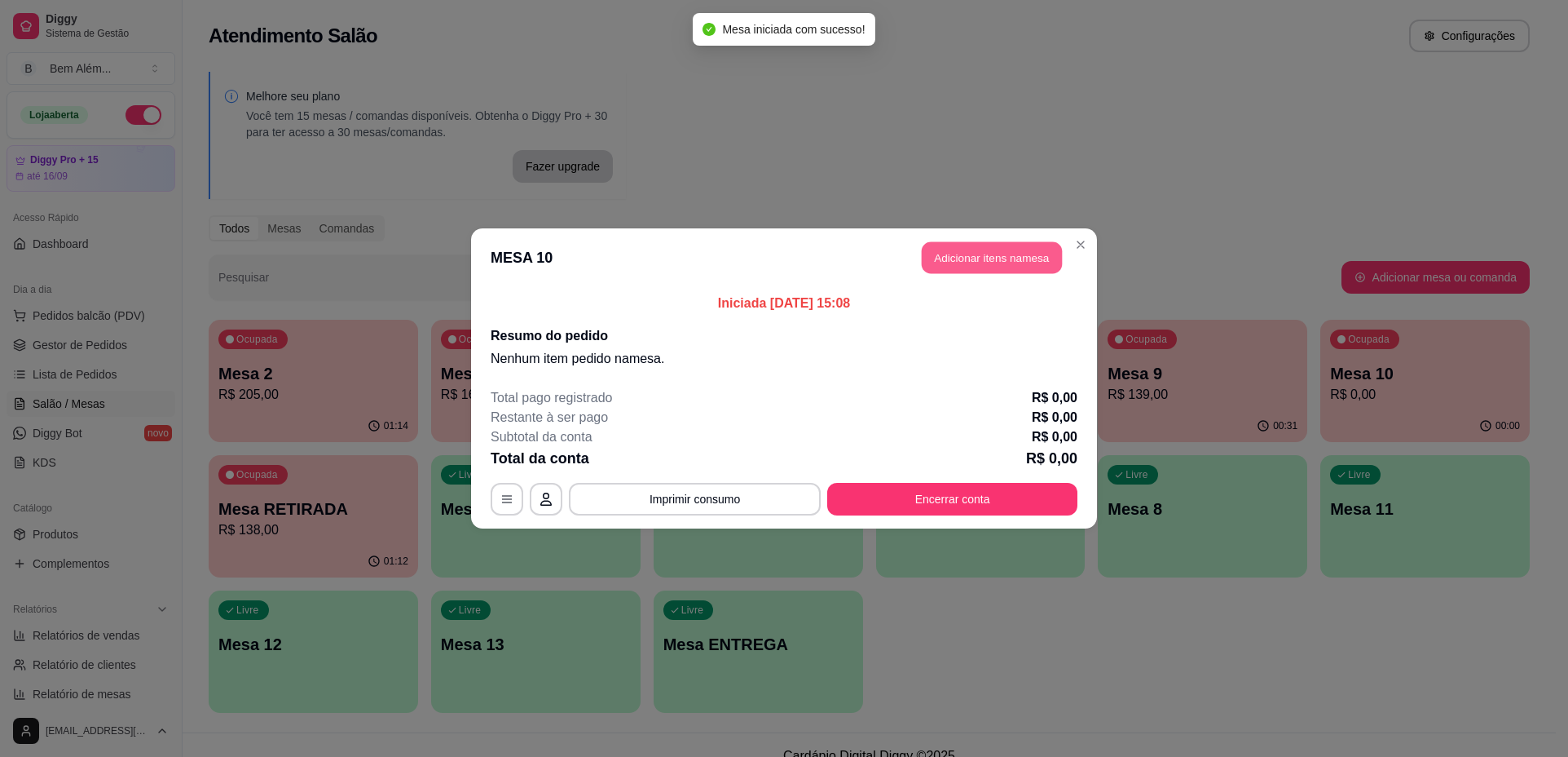
click at [957, 268] on button "Adicionar itens na mesa" at bounding box center [992, 259] width 140 height 32
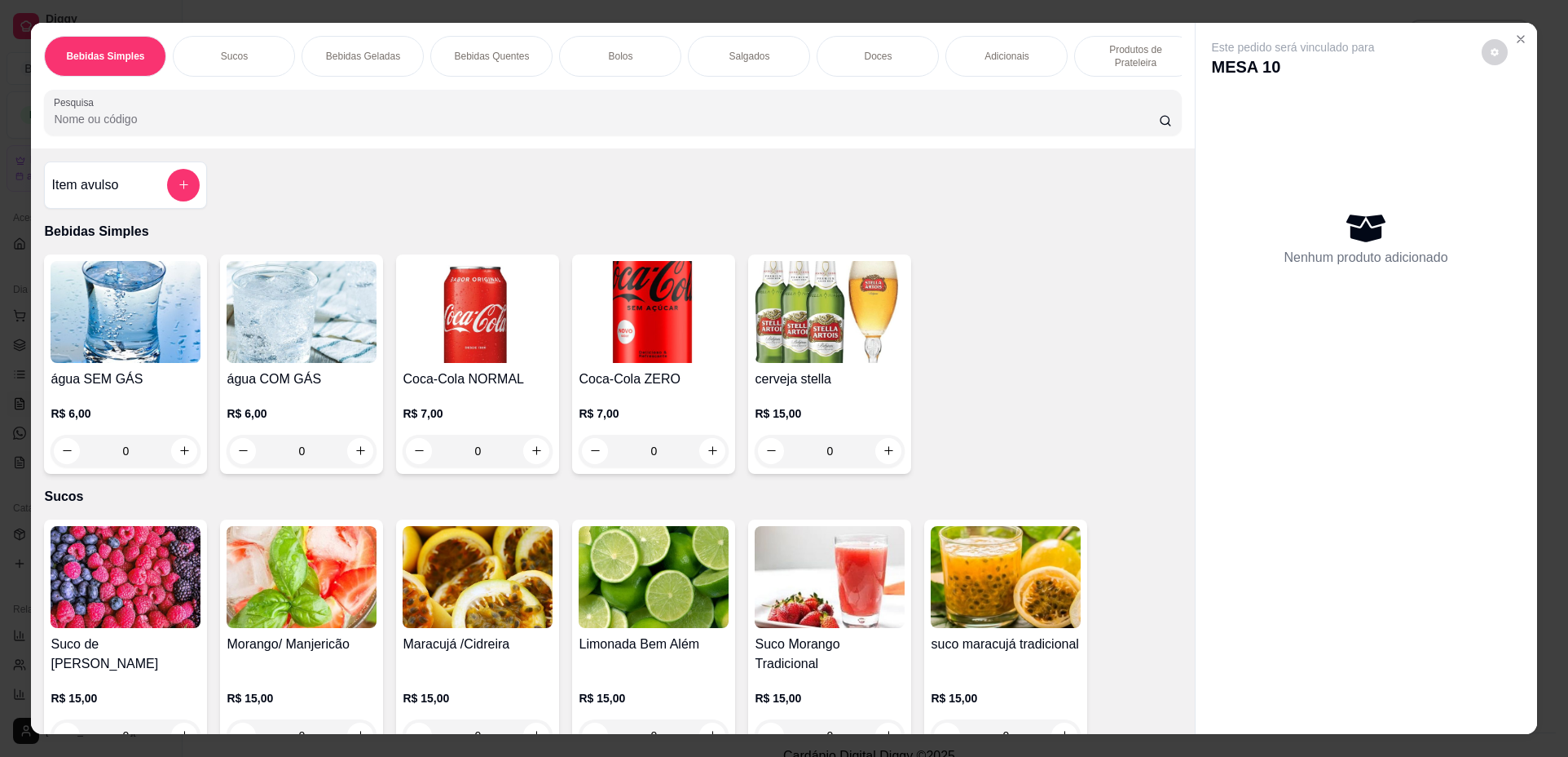
click at [909, 48] on div "Doces" at bounding box center [878, 56] width 122 height 41
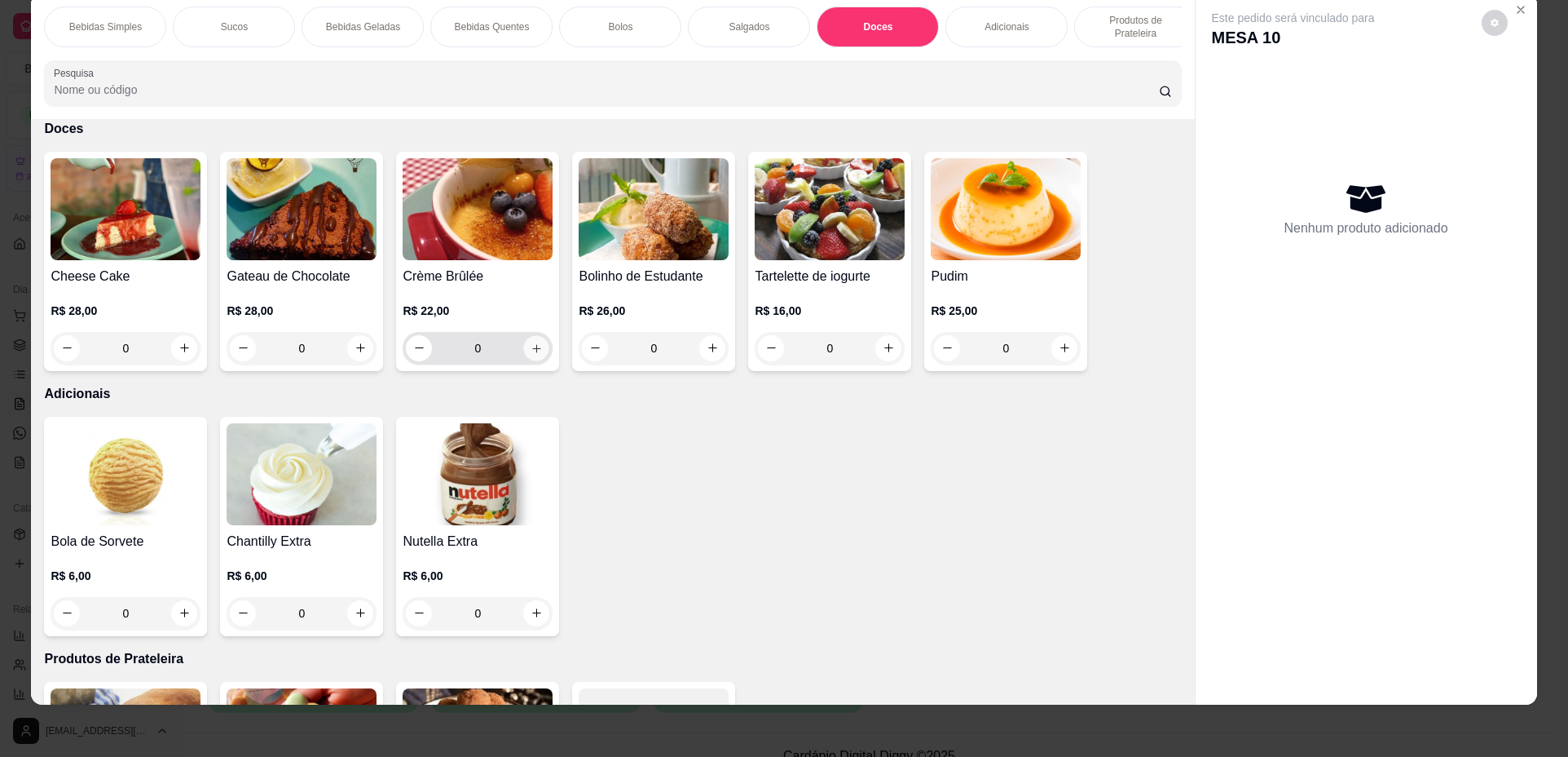
click at [531, 355] on icon "increase-product-quantity" at bounding box center [536, 349] width 12 height 12
type input "1"
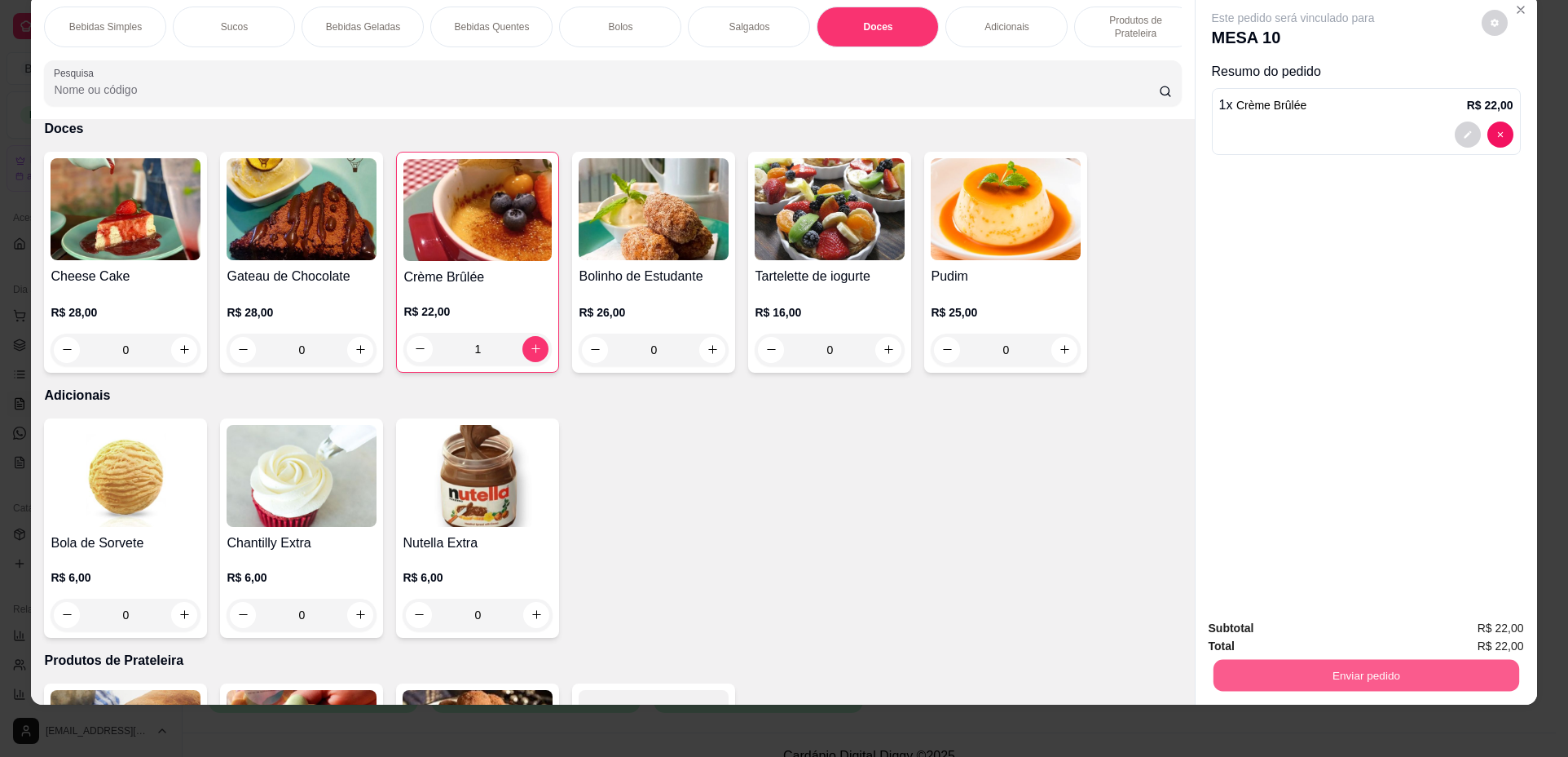
click at [1346, 666] on button "Enviar pedido" at bounding box center [1365, 676] width 306 height 32
click at [733, 22] on p "Salgados" at bounding box center [749, 27] width 41 height 13
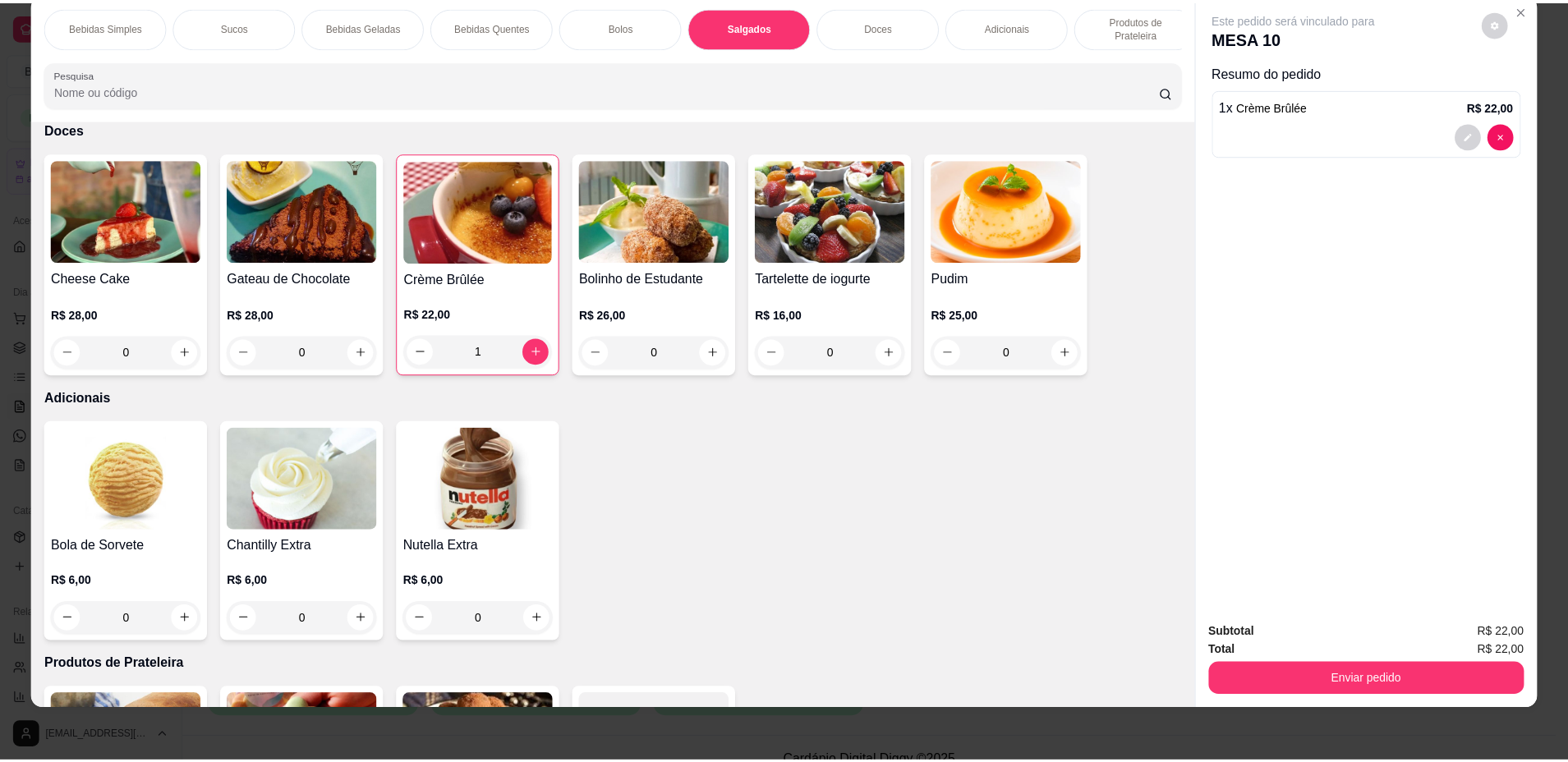
scroll to position [1662, 0]
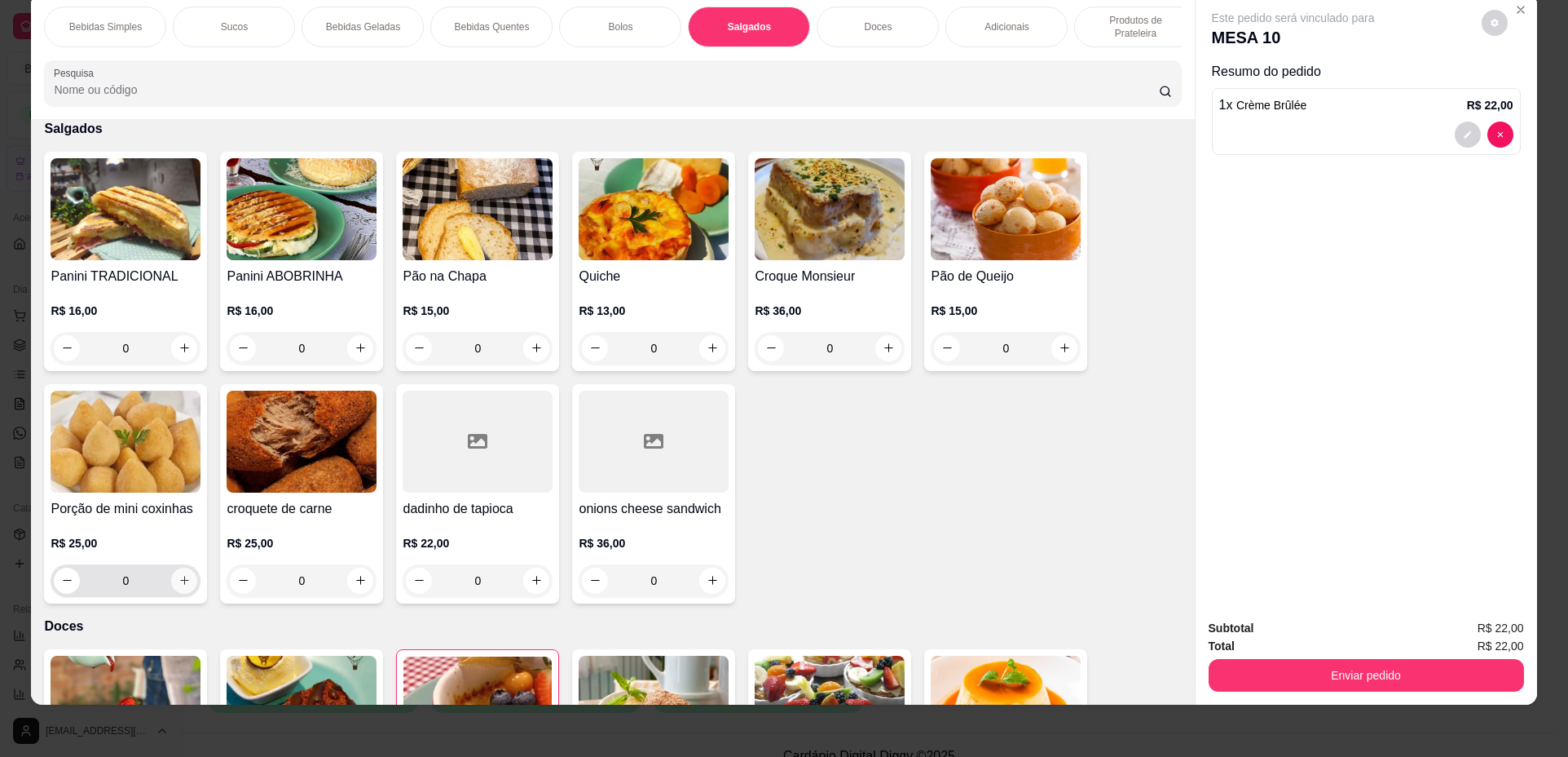
click at [178, 585] on button "increase-product-quantity" at bounding box center [185, 581] width 27 height 27
type input "1"
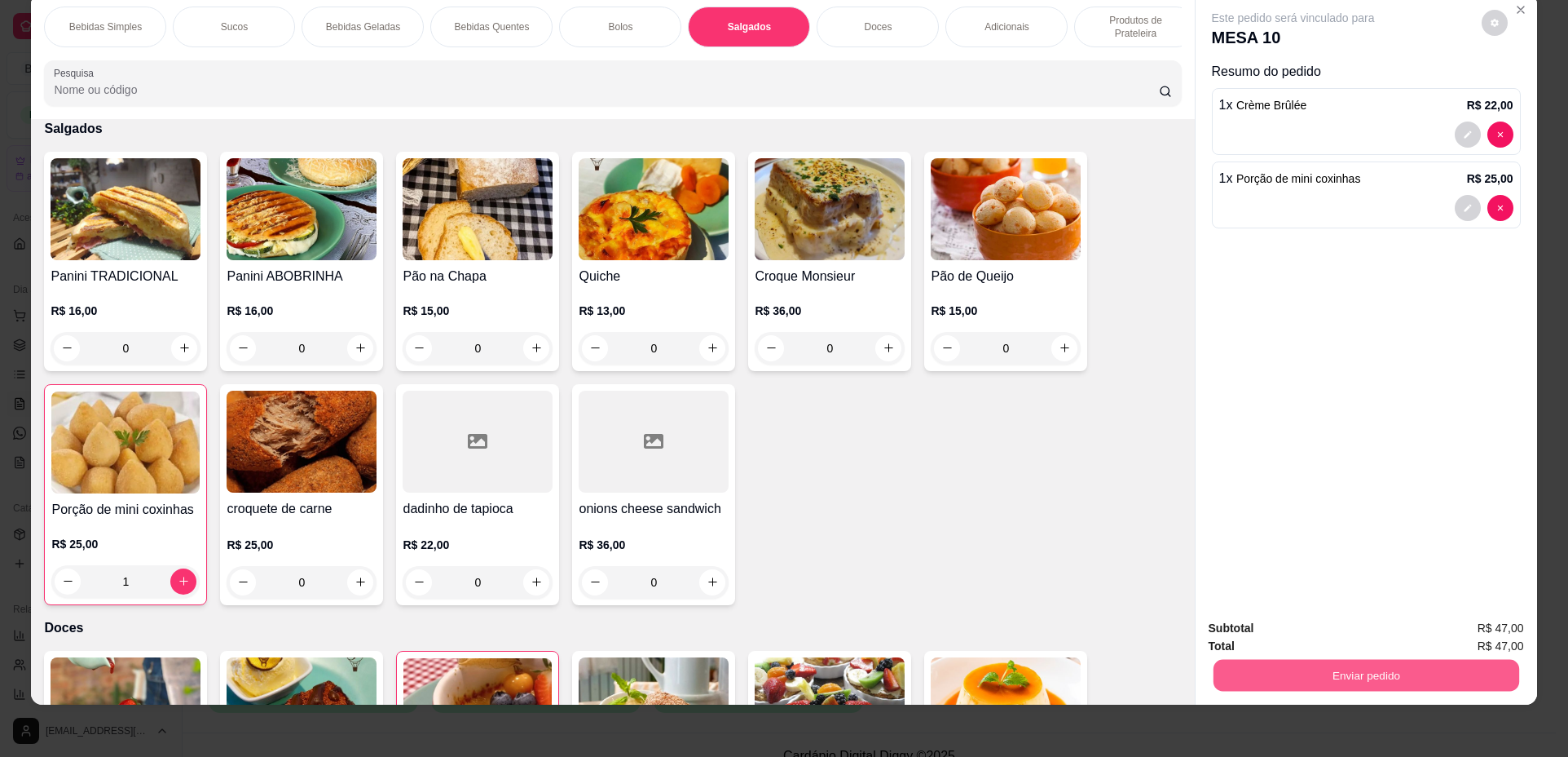
click at [1406, 672] on button "Enviar pedido" at bounding box center [1365, 676] width 306 height 32
click at [1338, 625] on button "Não registrar e enviar pedido" at bounding box center [1312, 635] width 169 height 31
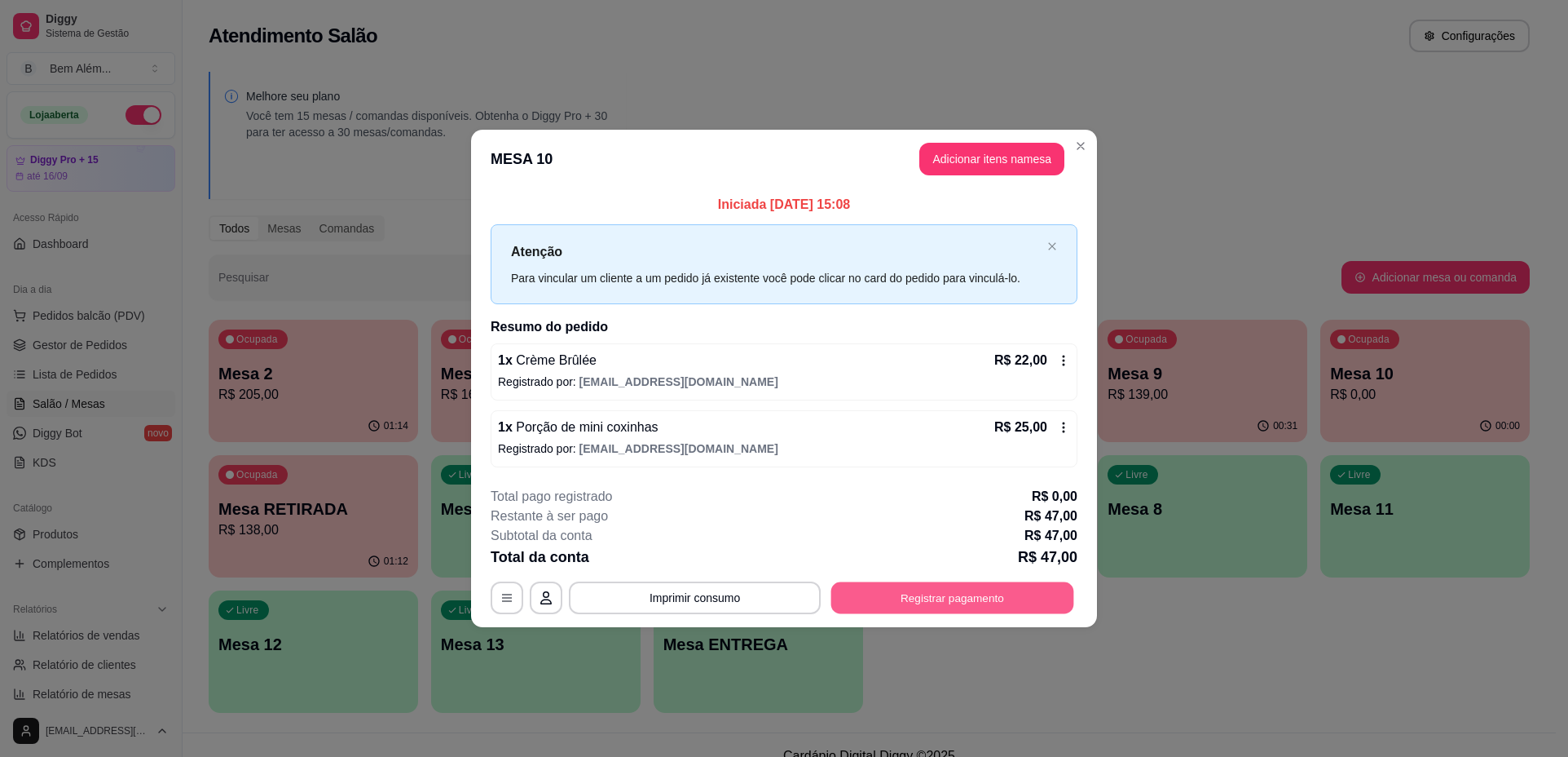
click at [877, 591] on button "Registrar pagamento" at bounding box center [953, 598] width 243 height 32
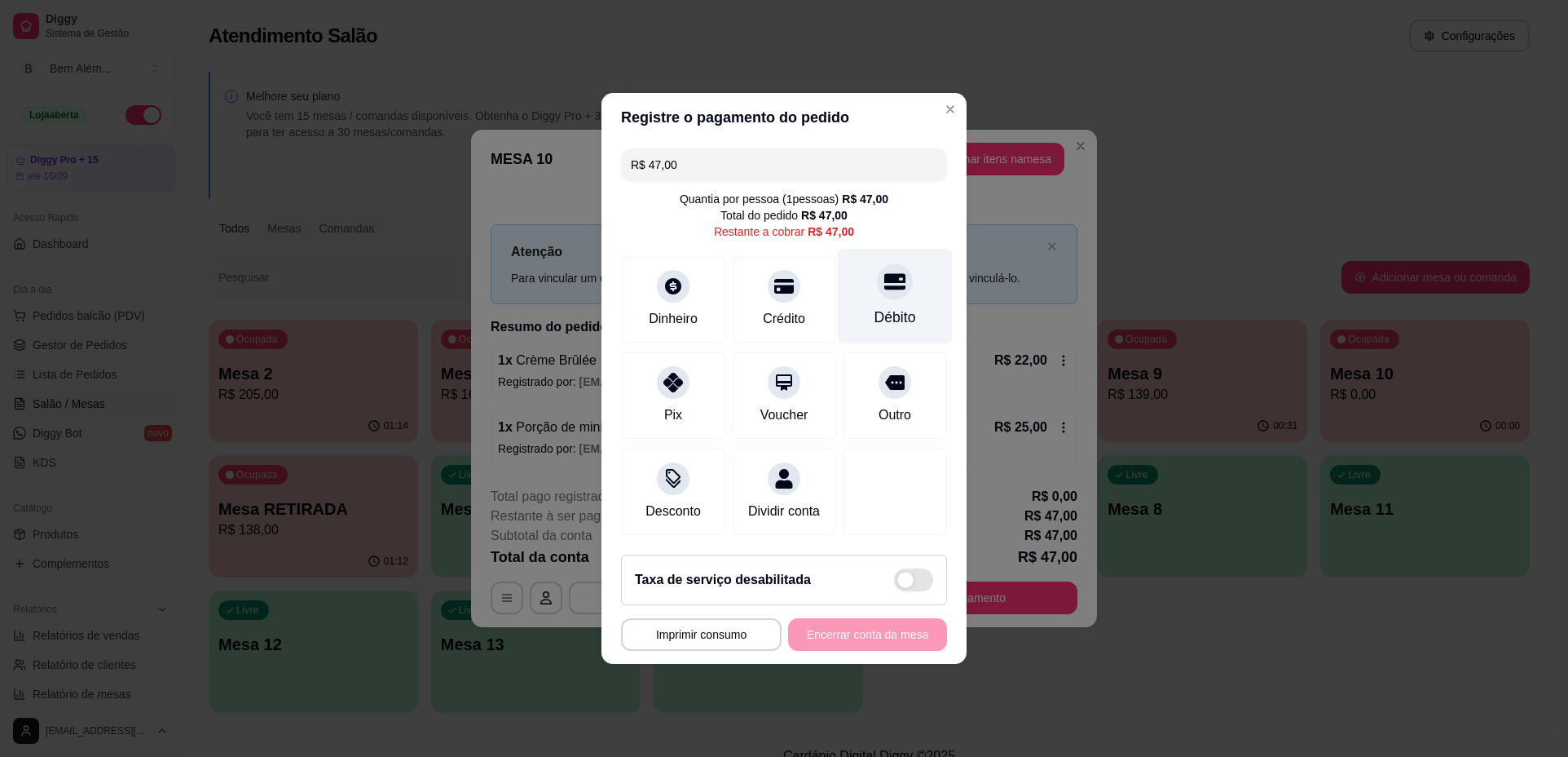
click at [857, 291] on div "Débito" at bounding box center [895, 297] width 115 height 96
type input "R$ 0,00"
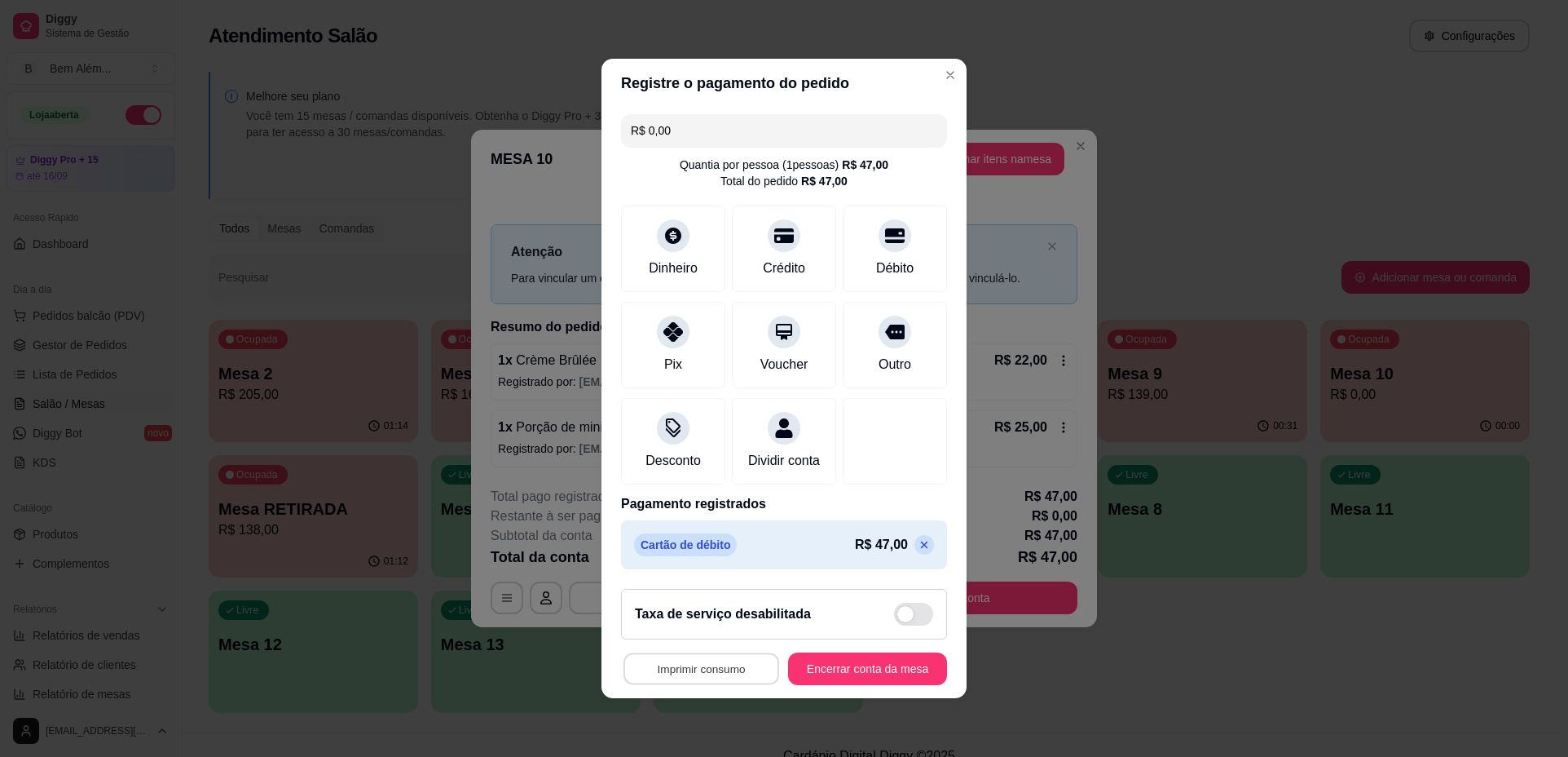
click at [729, 677] on button "Imprimir consumo" at bounding box center [702, 670] width 155 height 32
click at [690, 645] on button "impressao computador" at bounding box center [691, 641] width 122 height 27
click at [843, 677] on button "Encerrar conta da mesa" at bounding box center [867, 670] width 154 height 32
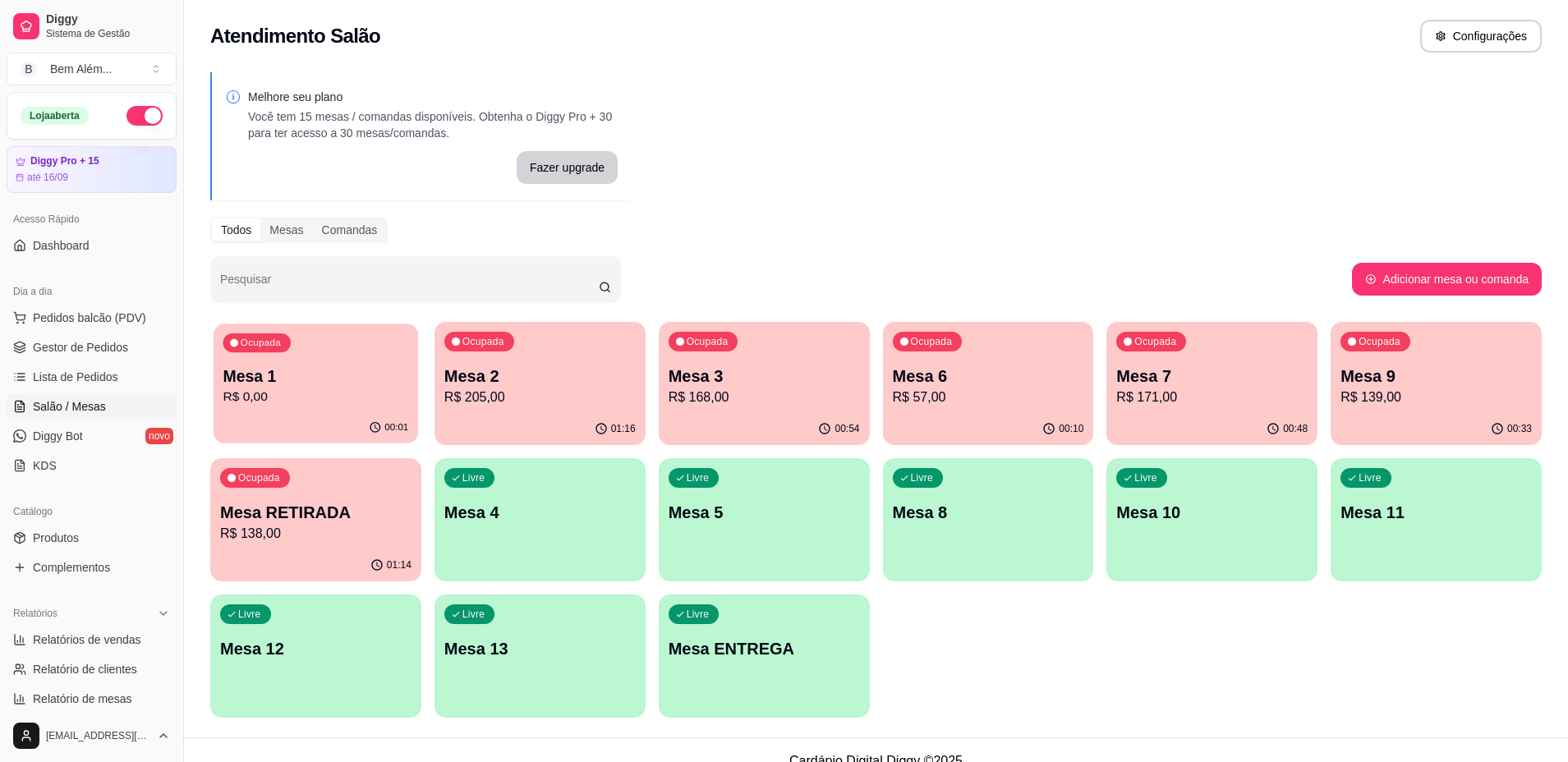
click at [378, 381] on p "Mesa 1" at bounding box center [315, 376] width 186 height 22
click at [266, 514] on p "Mesa RETIRADA" at bounding box center [316, 512] width 192 height 23
click at [382, 389] on p "R$ 0,00" at bounding box center [316, 397] width 192 height 20
click at [859, 402] on div "Ocupada Mesa 3 R$ 168,00" at bounding box center [764, 367] width 204 height 89
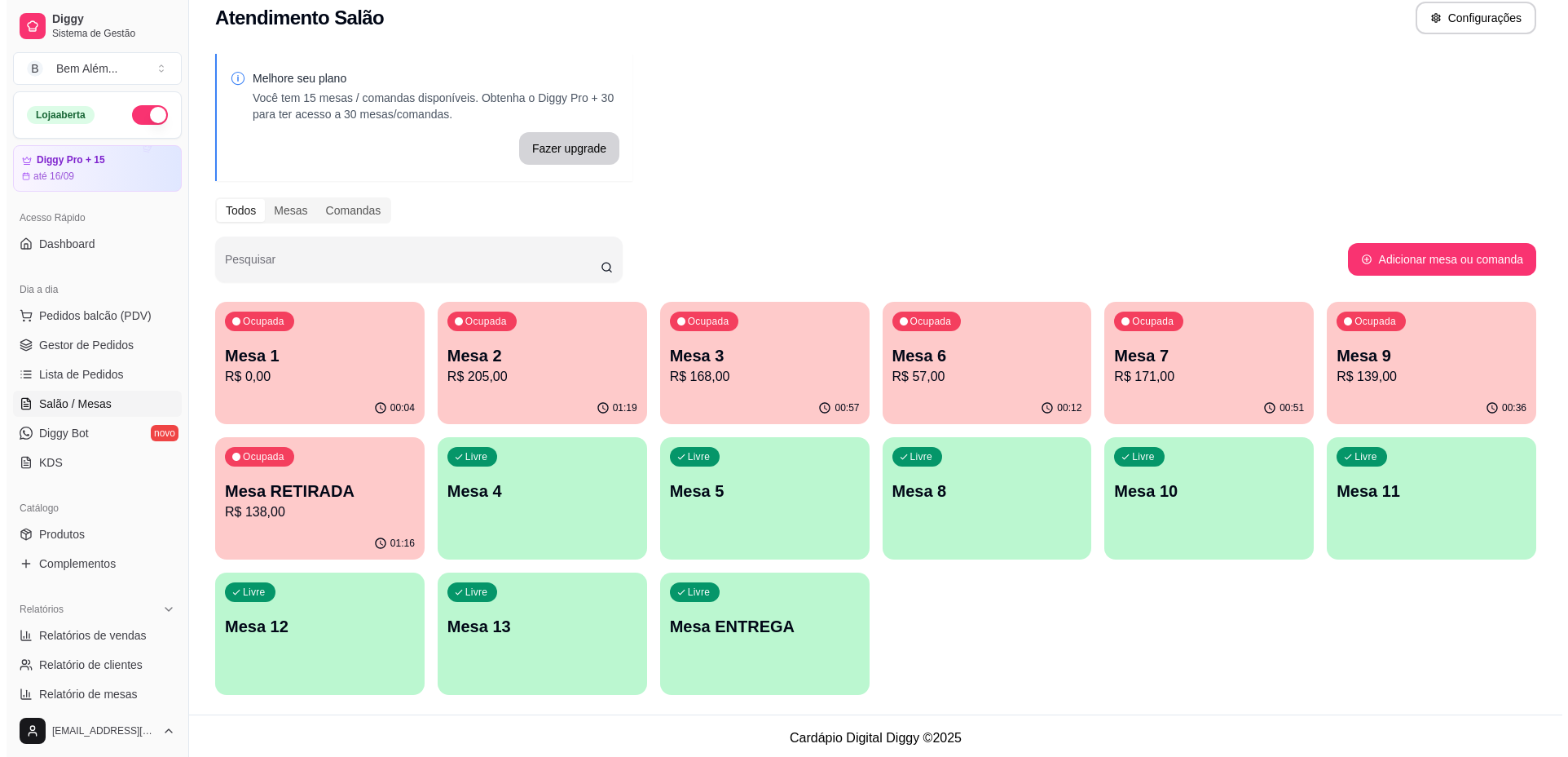
scroll to position [22, 0]
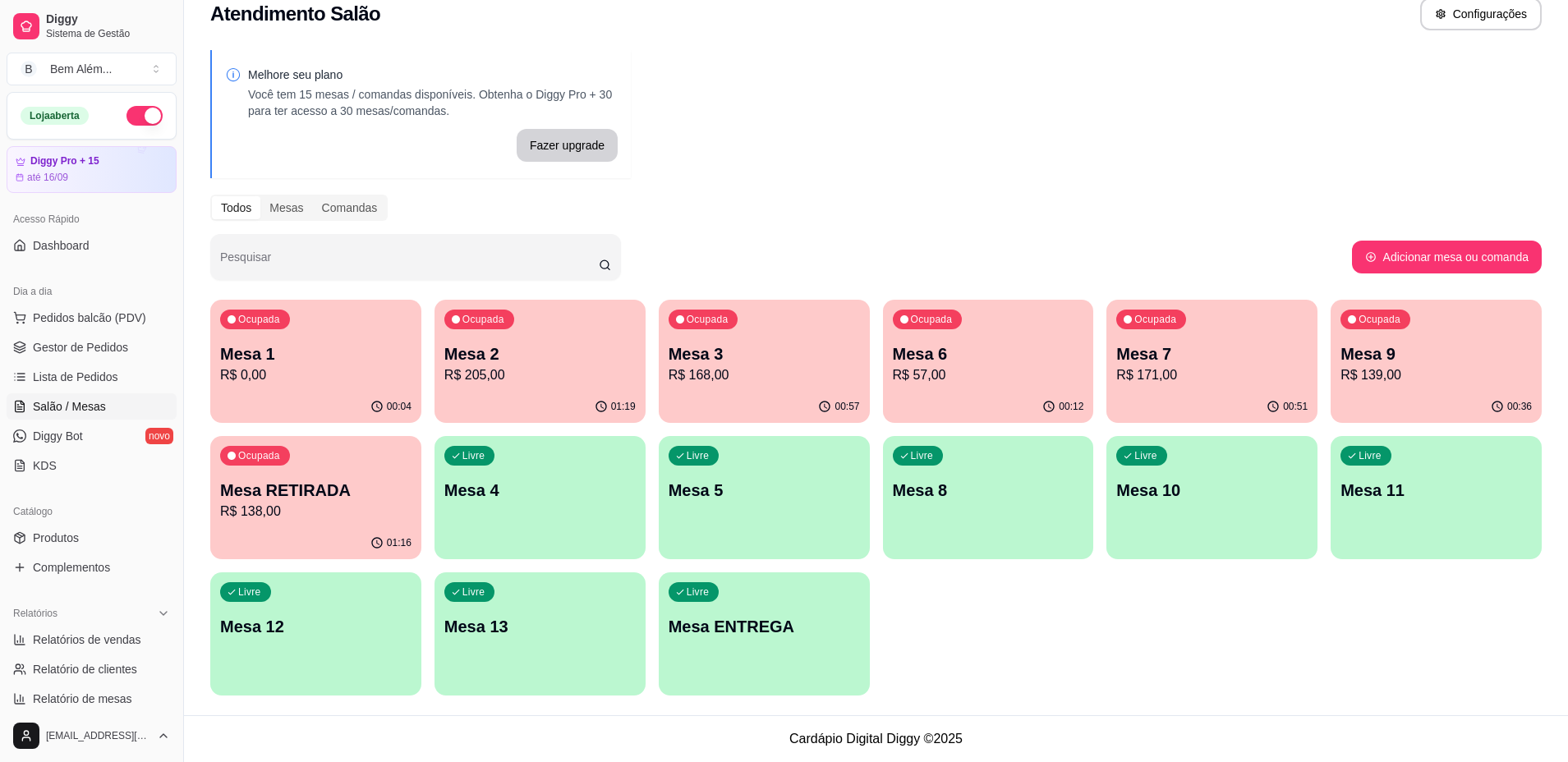
click at [752, 619] on p "Mesa ENTREGA" at bounding box center [764, 627] width 192 height 23
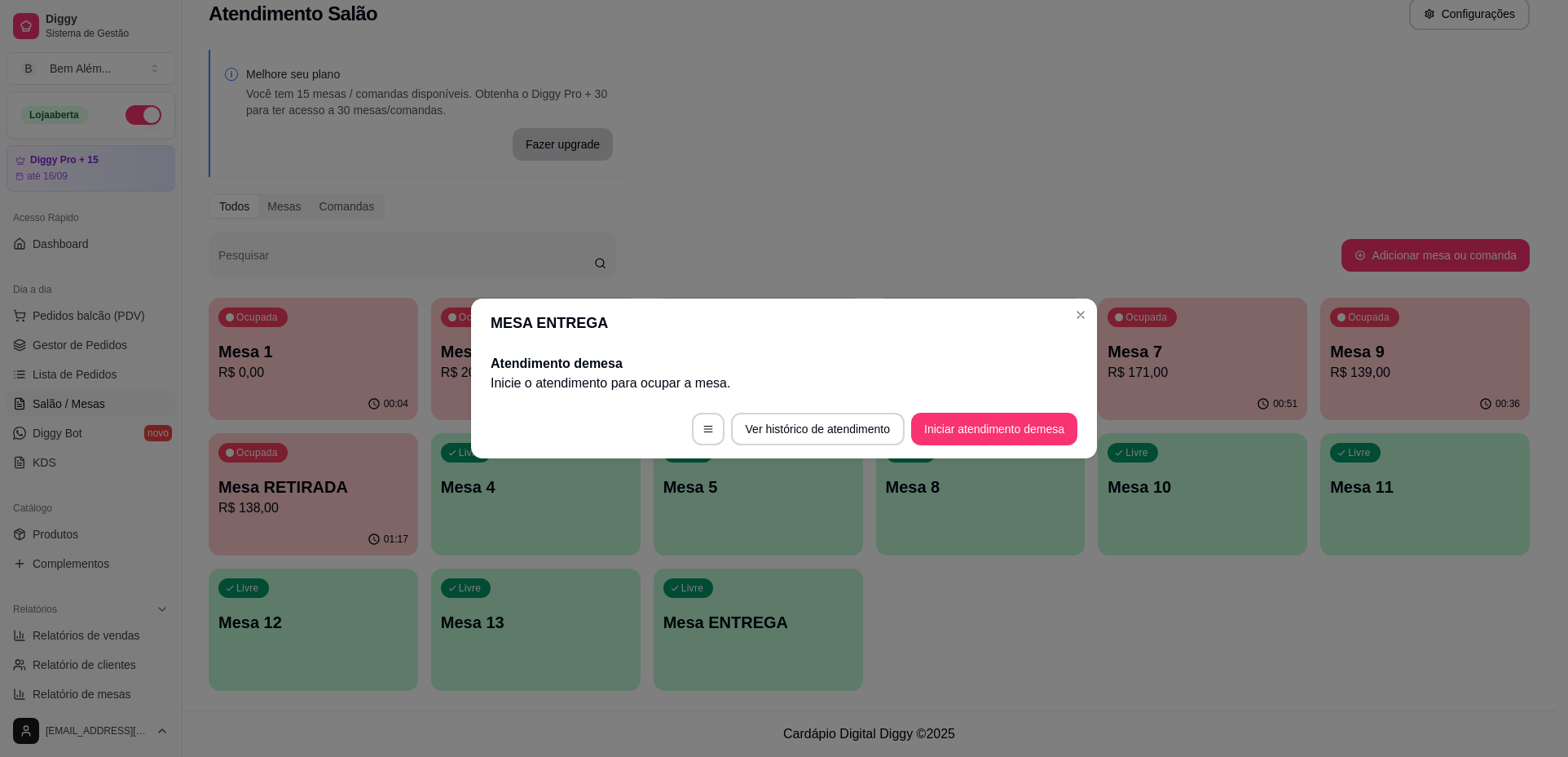
click at [1058, 415] on button "Iniciar atendimento de mesa" at bounding box center [995, 429] width 167 height 32
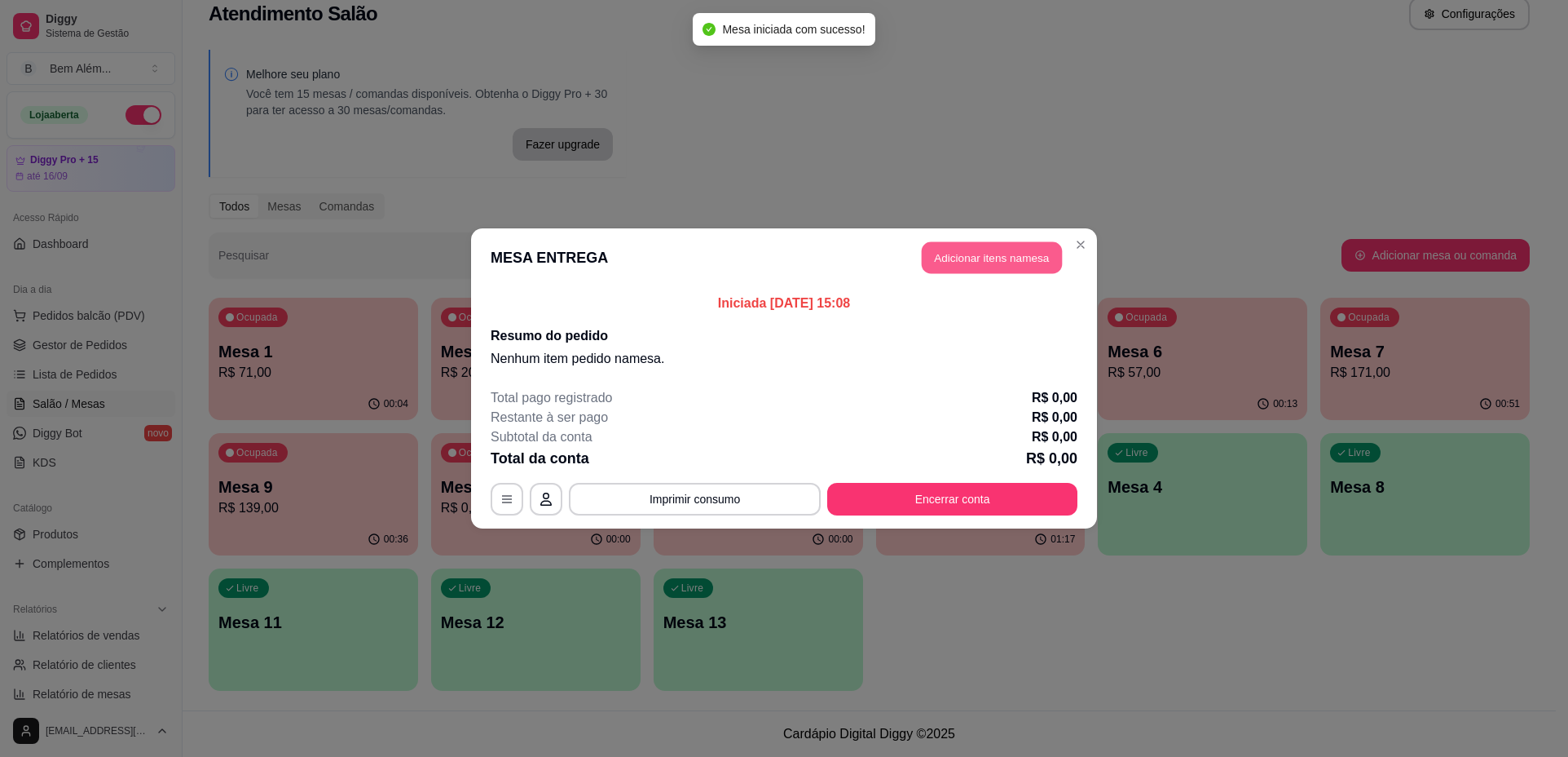
click at [1000, 256] on button "Adicionar itens na mesa" at bounding box center [992, 259] width 140 height 32
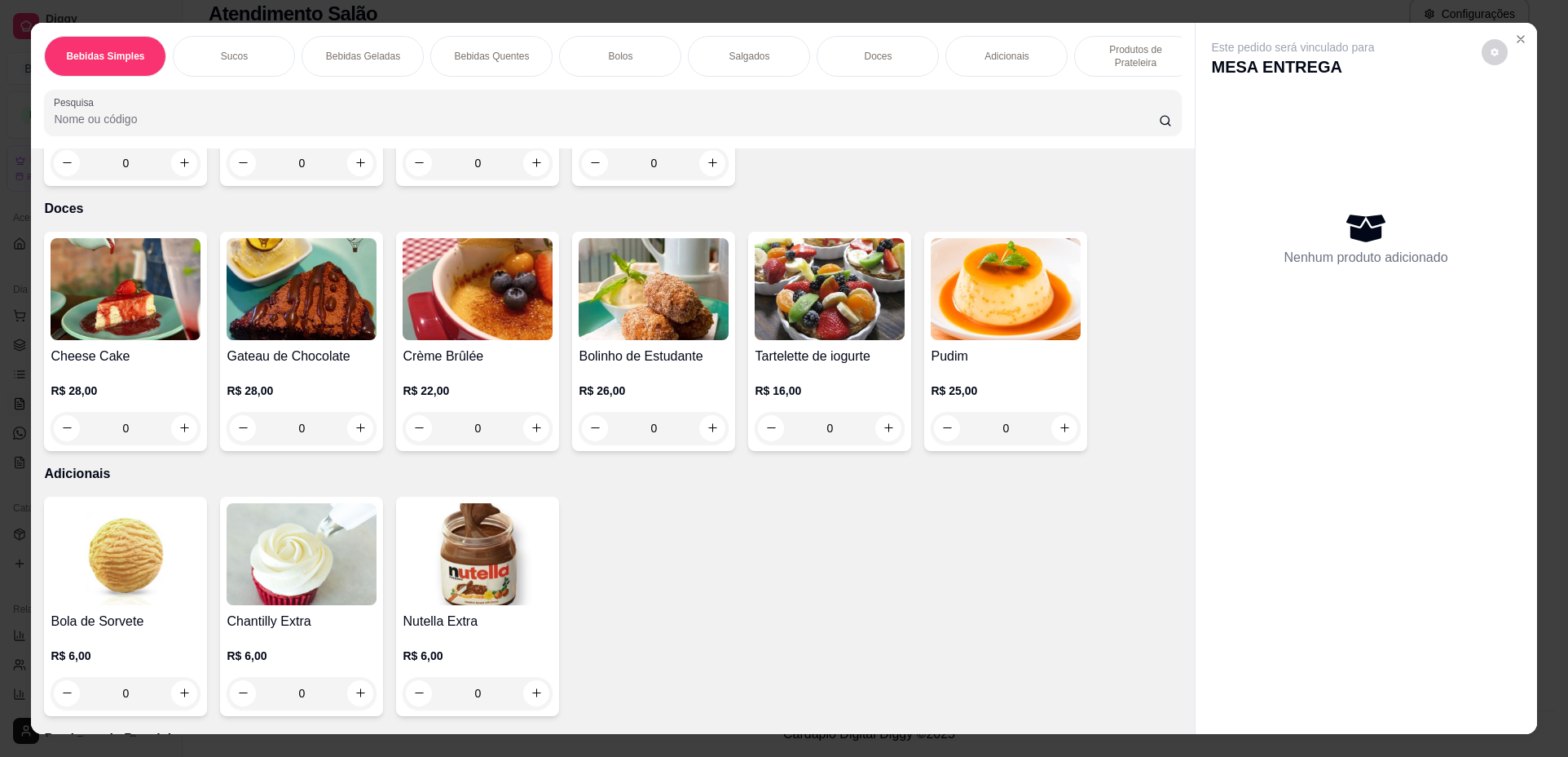
scroll to position [2120, 0]
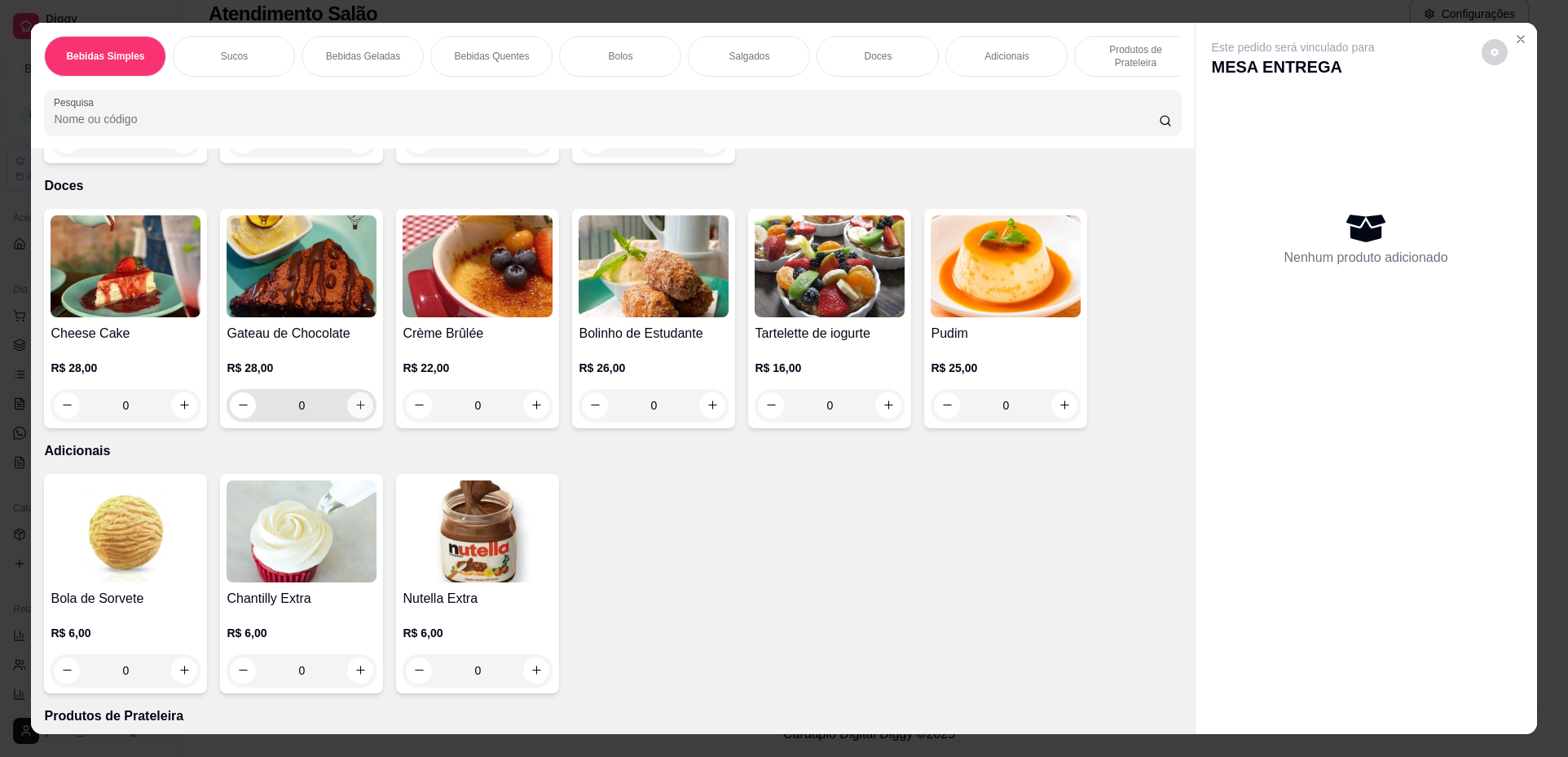
click at [355, 411] on icon "increase-product-quantity" at bounding box center [361, 405] width 12 height 12
type input "1"
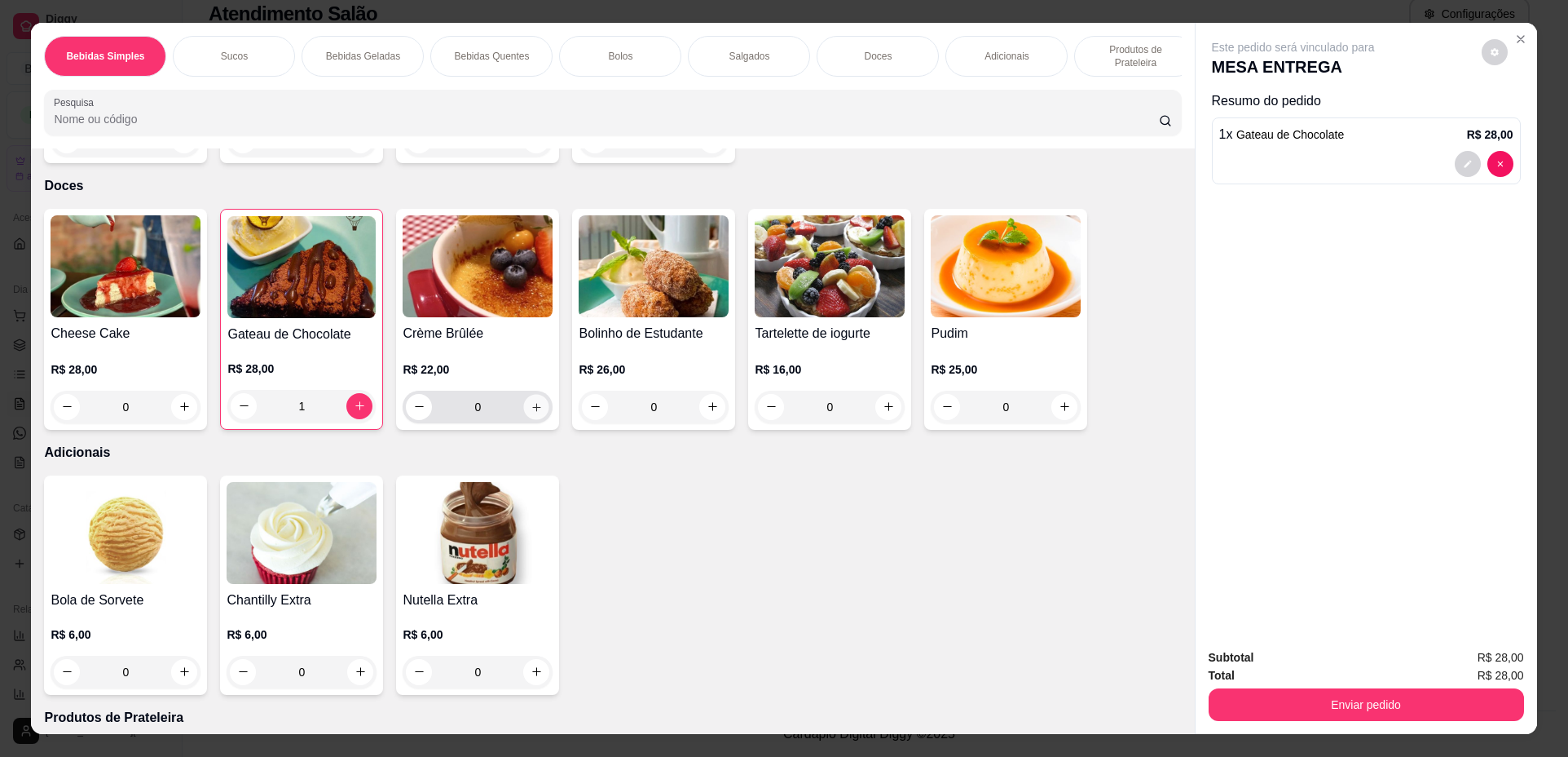
click at [530, 413] on icon "increase-product-quantity" at bounding box center [536, 407] width 12 height 12
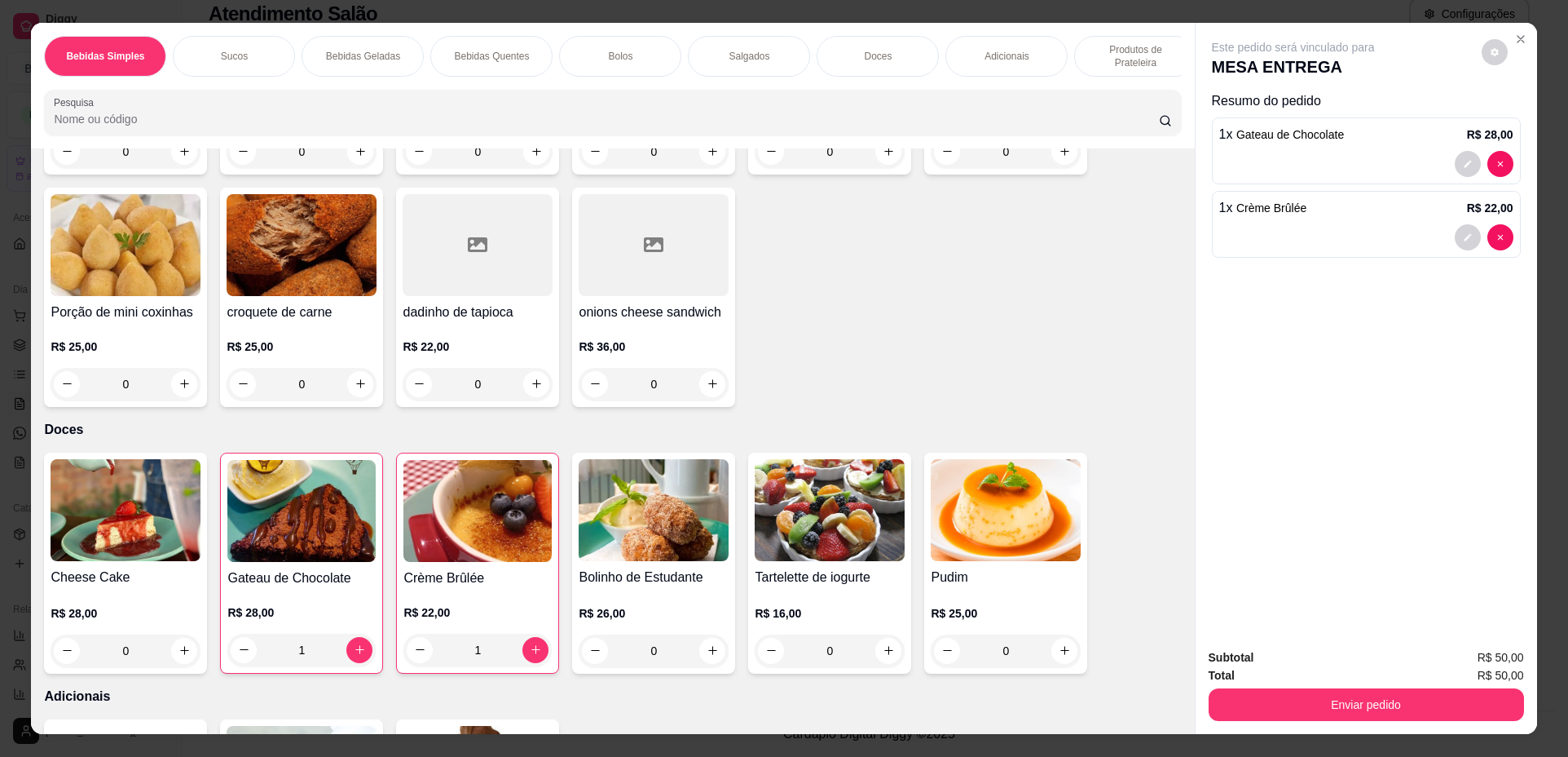
scroll to position [1713, 0]
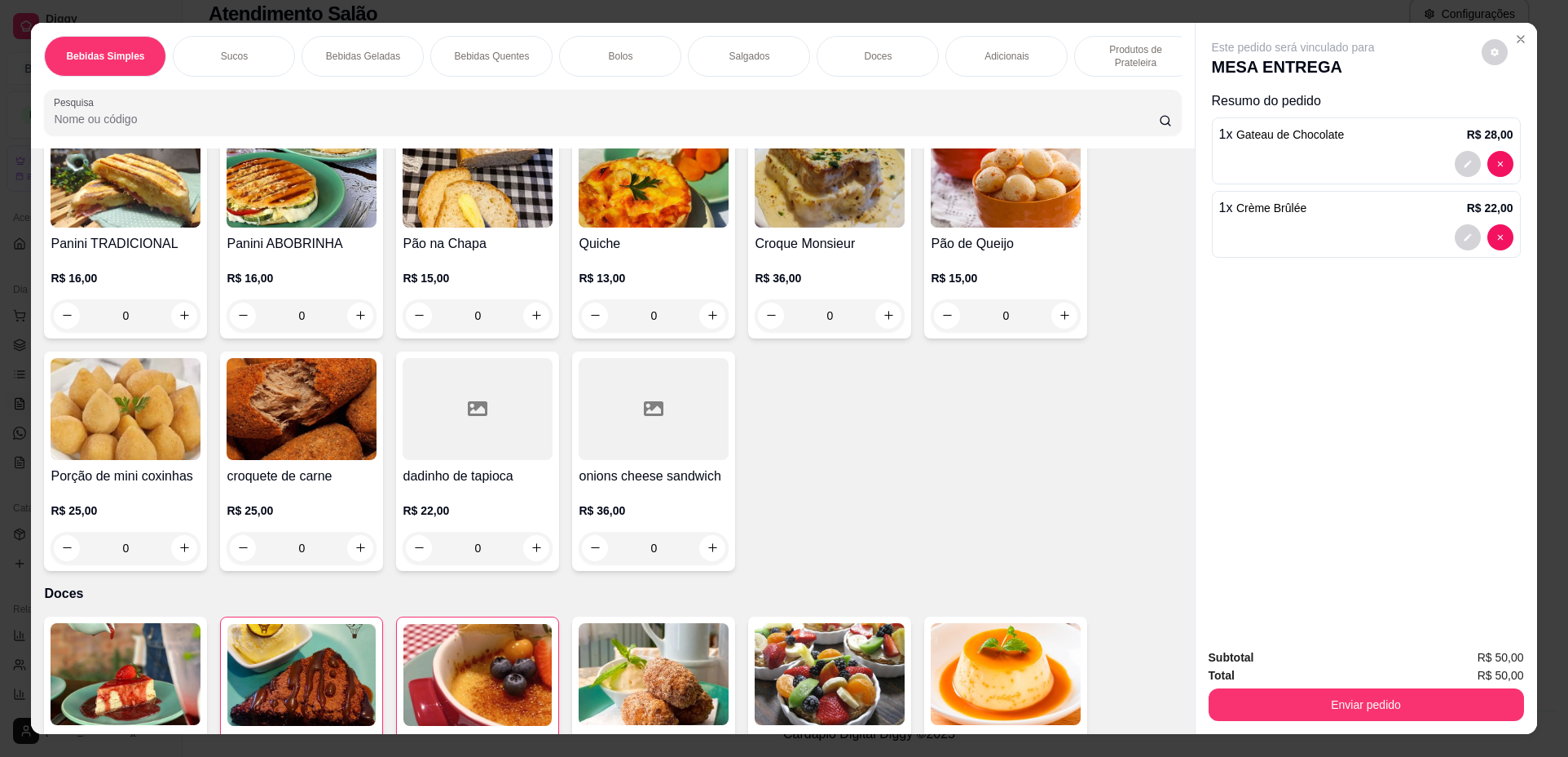
click at [1480, 238] on div at bounding box center [1485, 238] width 59 height 27
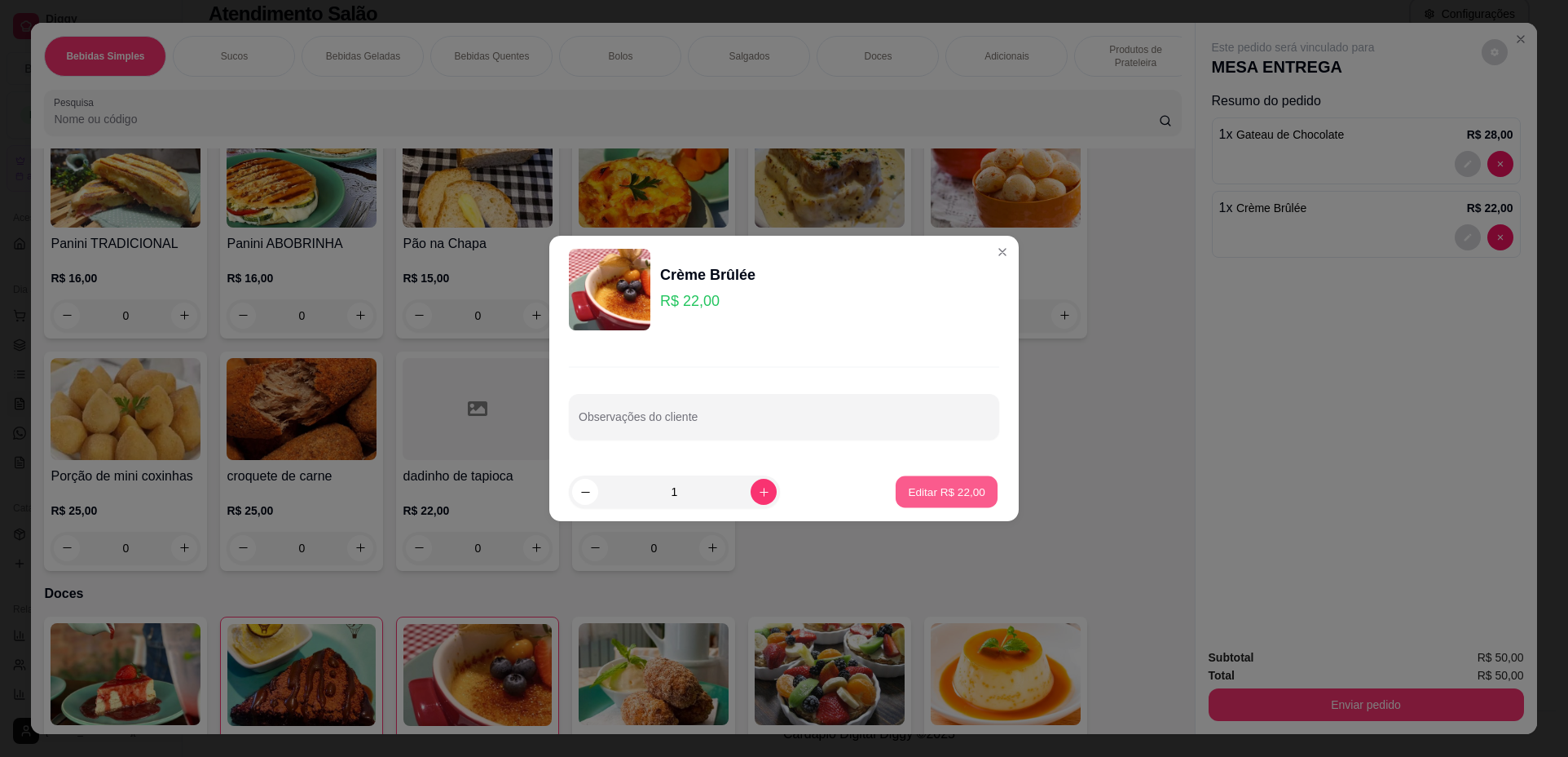
click at [935, 496] on p "Editar R$ 22,00" at bounding box center [946, 492] width 77 height 15
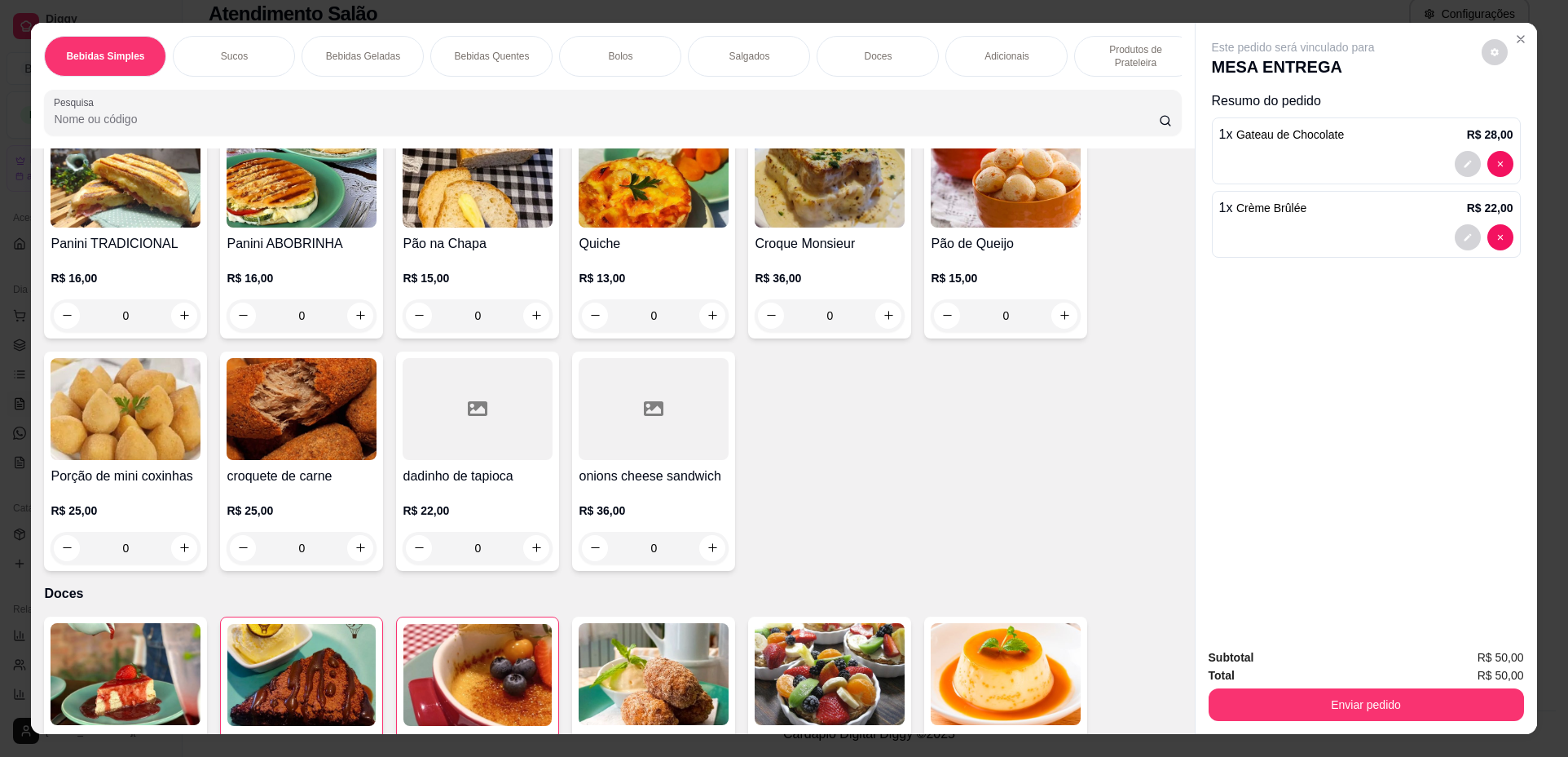
click at [1420, 225] on div at bounding box center [1366, 238] width 294 height 27
type input "0"
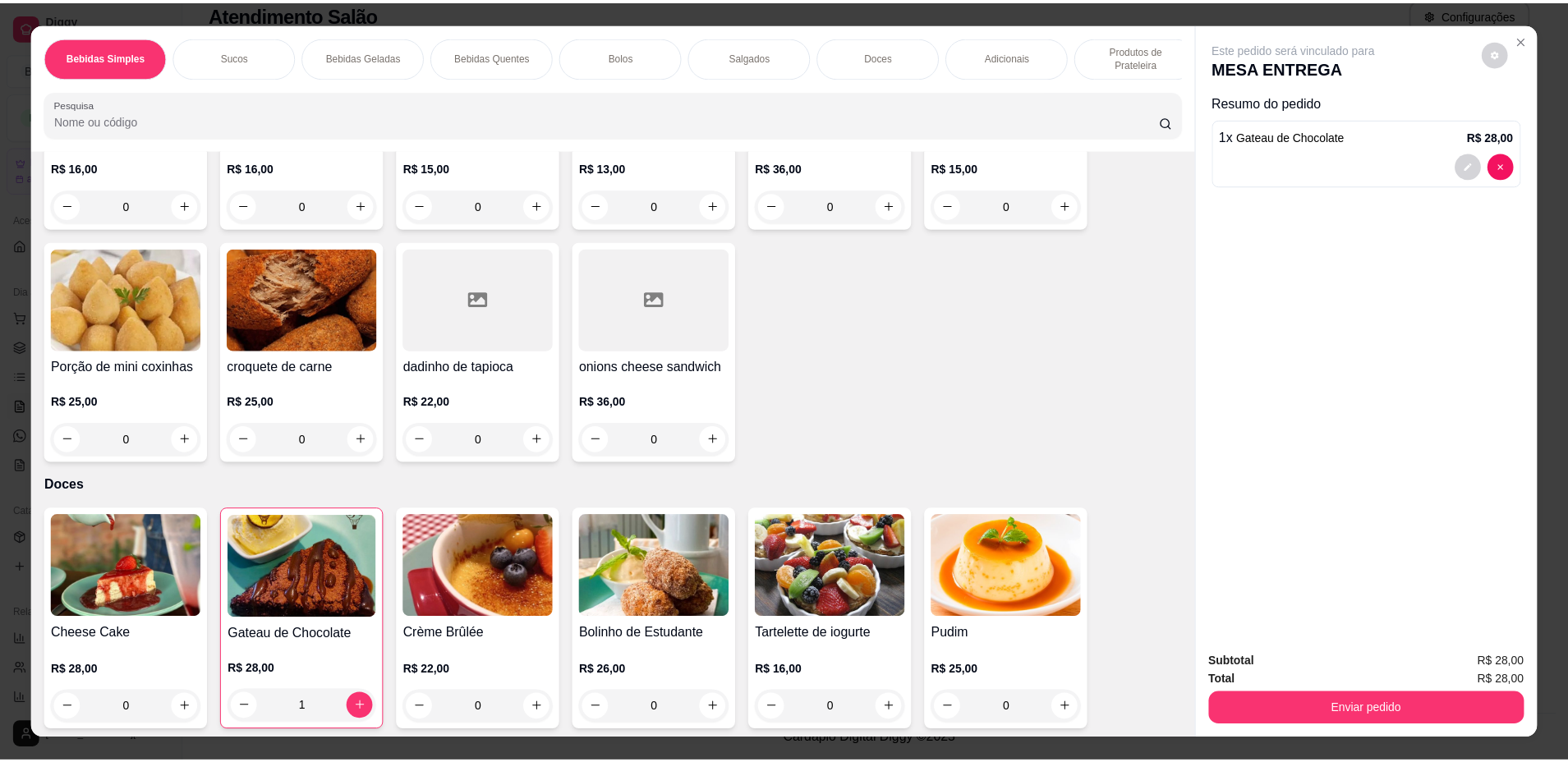
scroll to position [1642, 0]
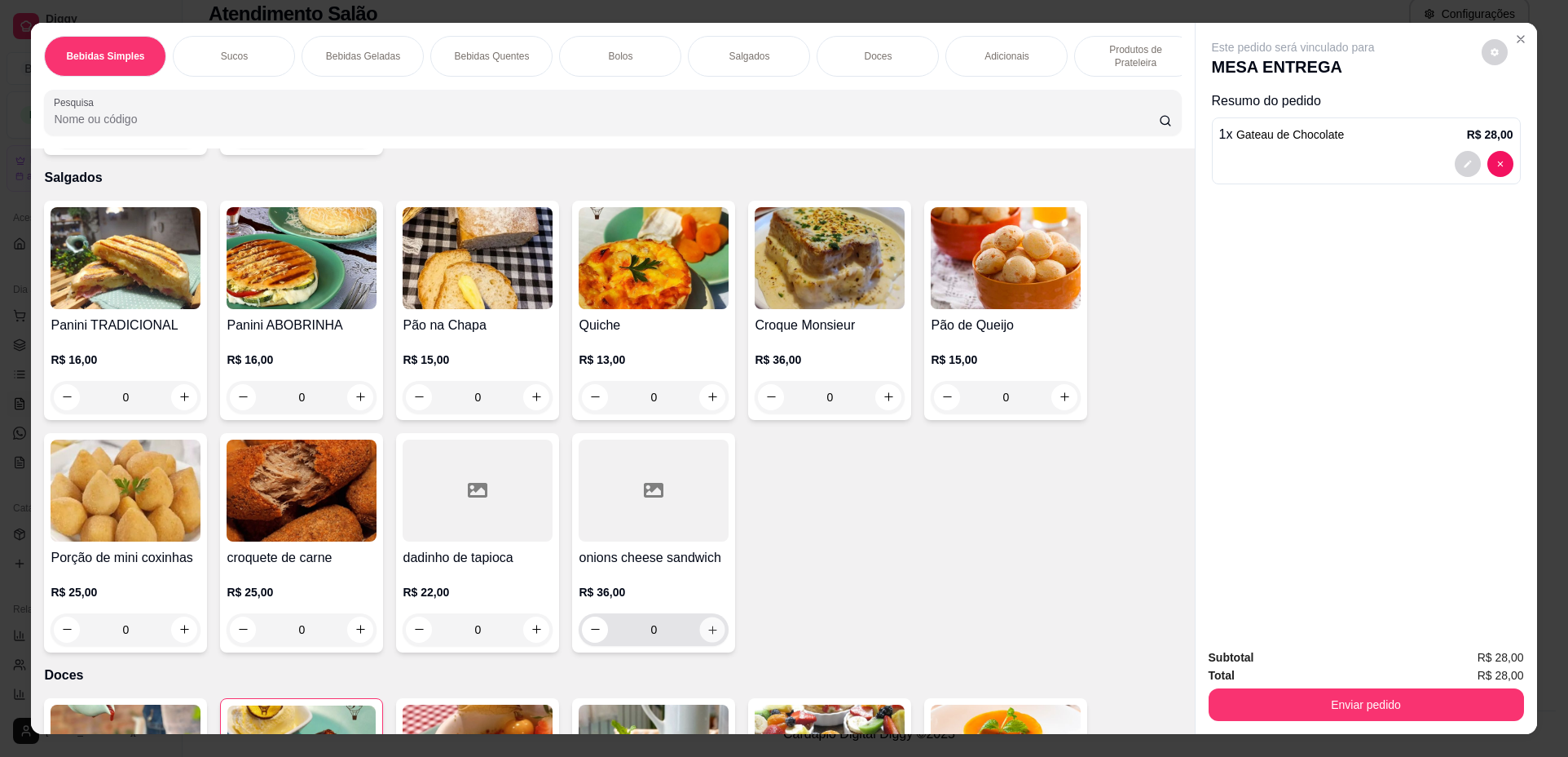
click at [706, 637] on icon "increase-product-quantity" at bounding box center [712, 630] width 12 height 12
type input "1"
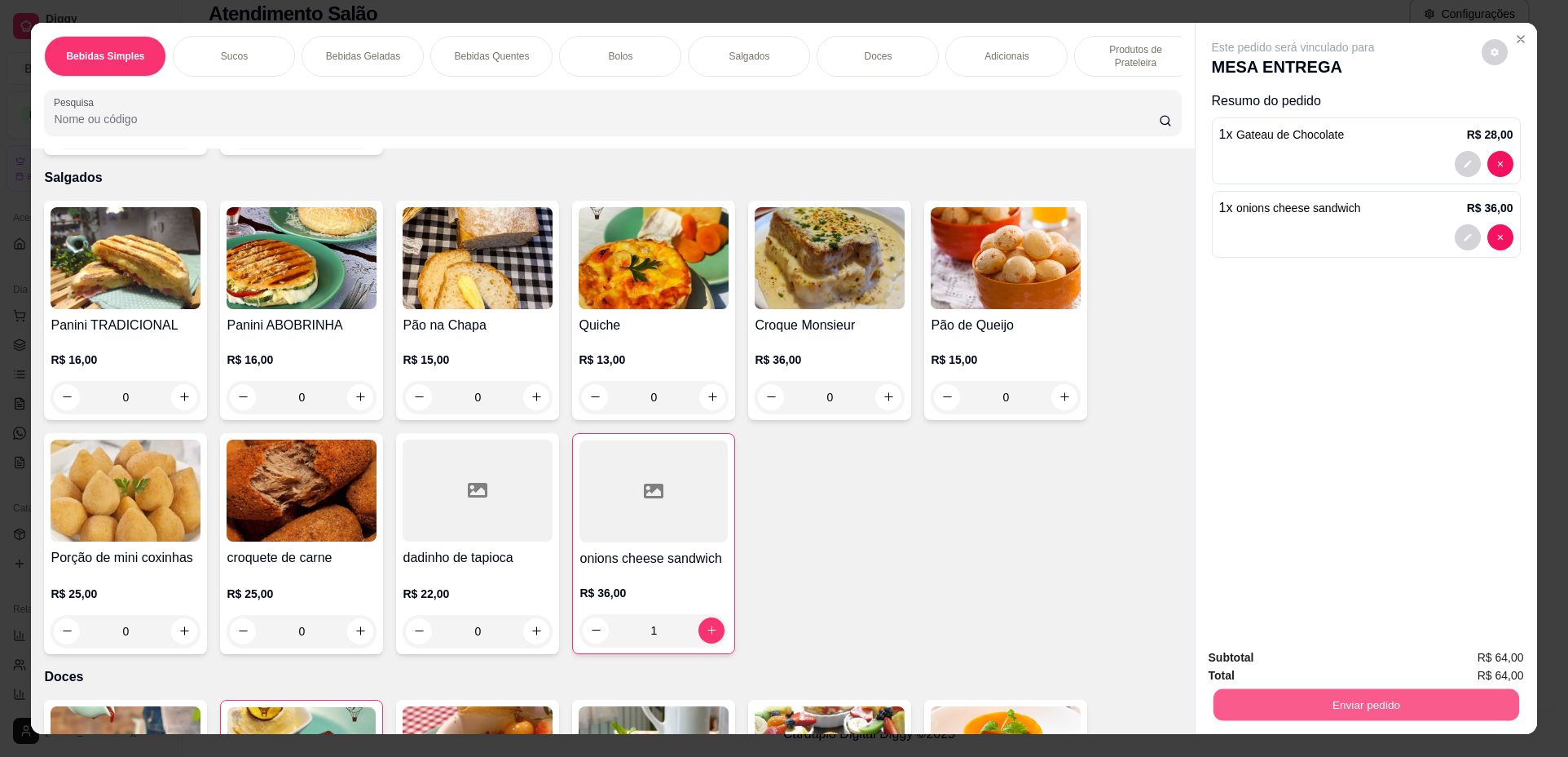
click at [1363, 701] on button "Enviar pedido" at bounding box center [1365, 705] width 306 height 32
click at [1303, 666] on button "Não registrar e enviar pedido" at bounding box center [1312, 664] width 165 height 30
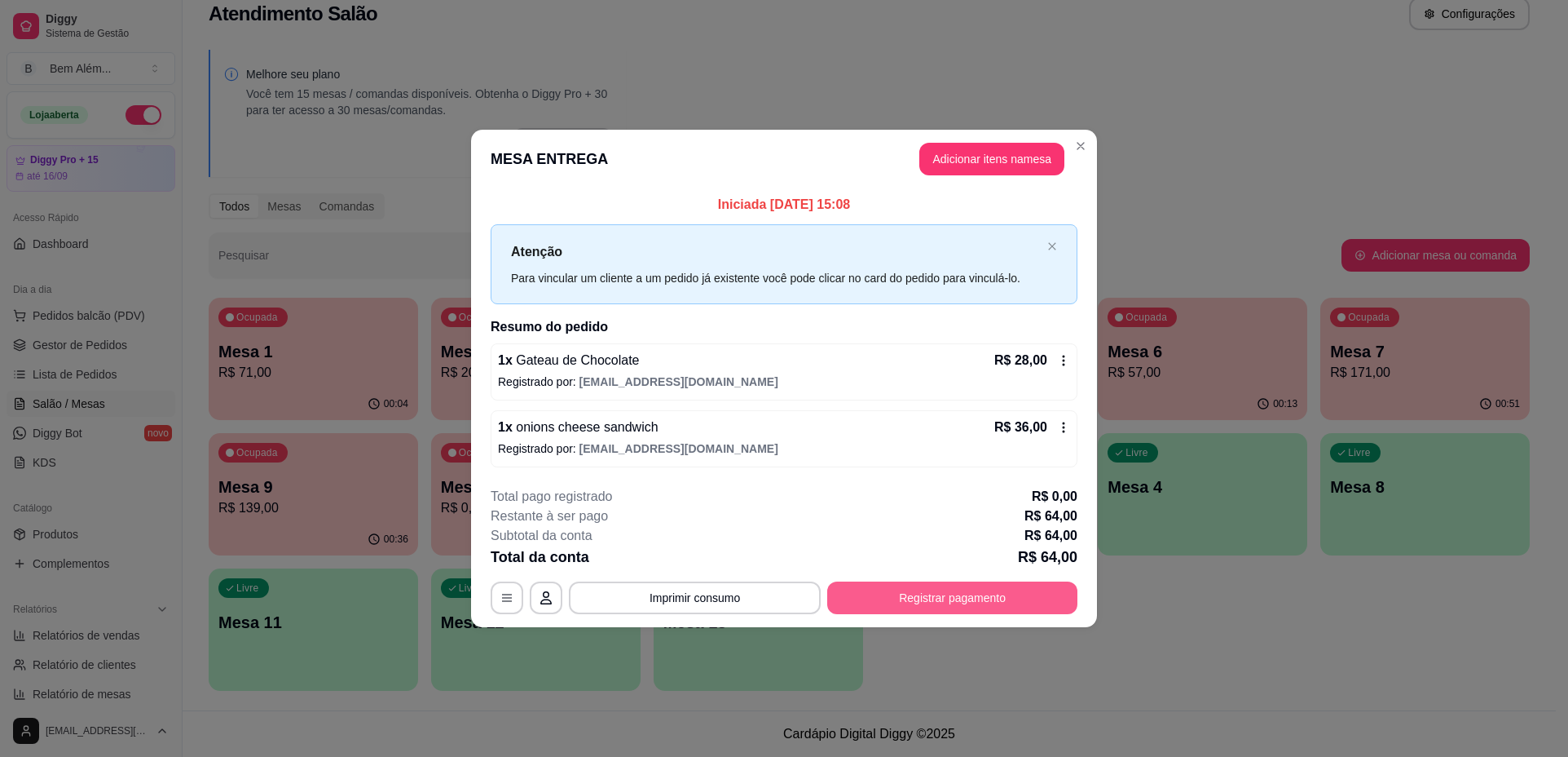
click at [930, 602] on button "Registrar pagamento" at bounding box center [953, 598] width 250 height 32
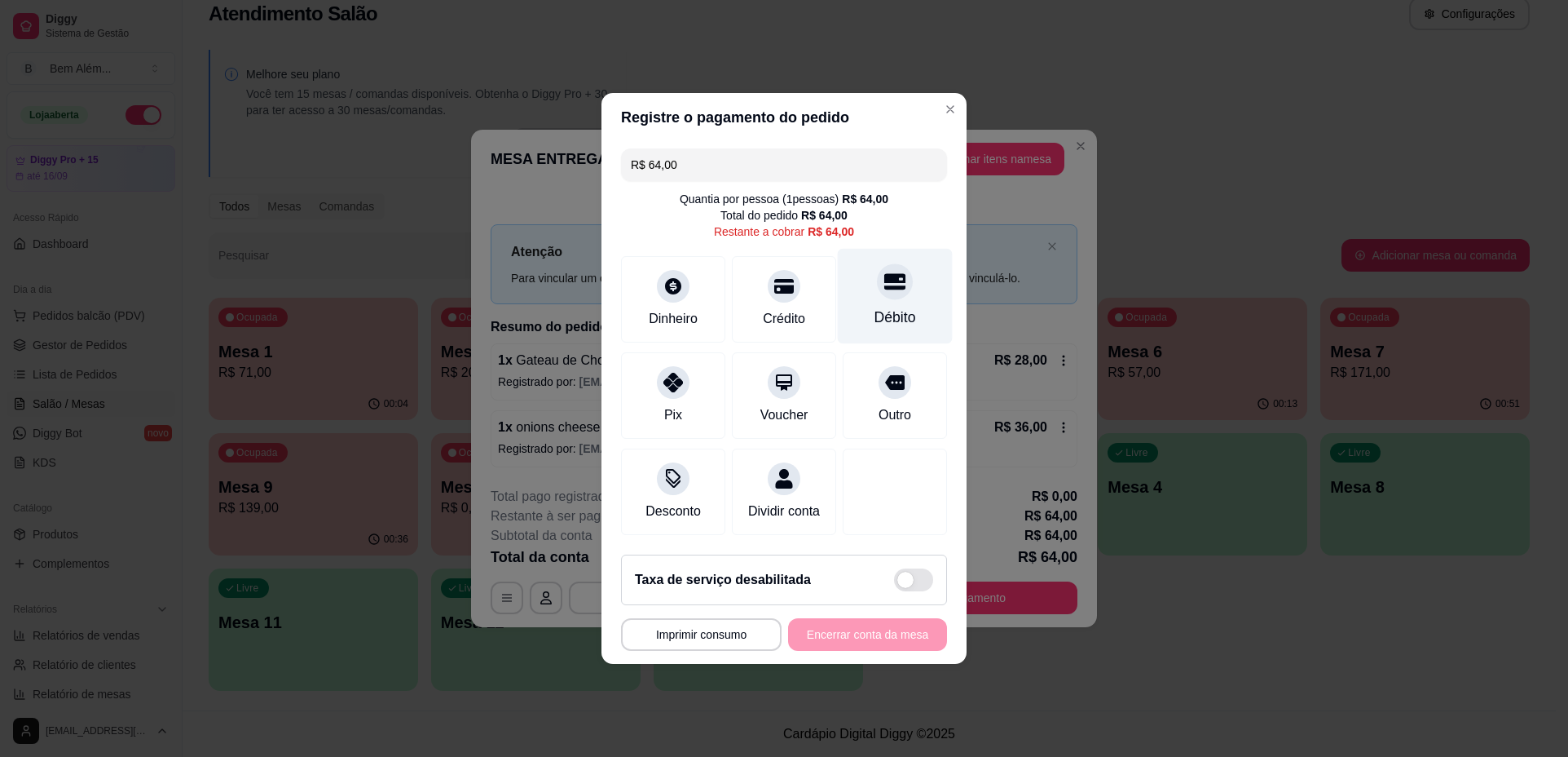
click at [882, 287] on div at bounding box center [895, 281] width 36 height 36
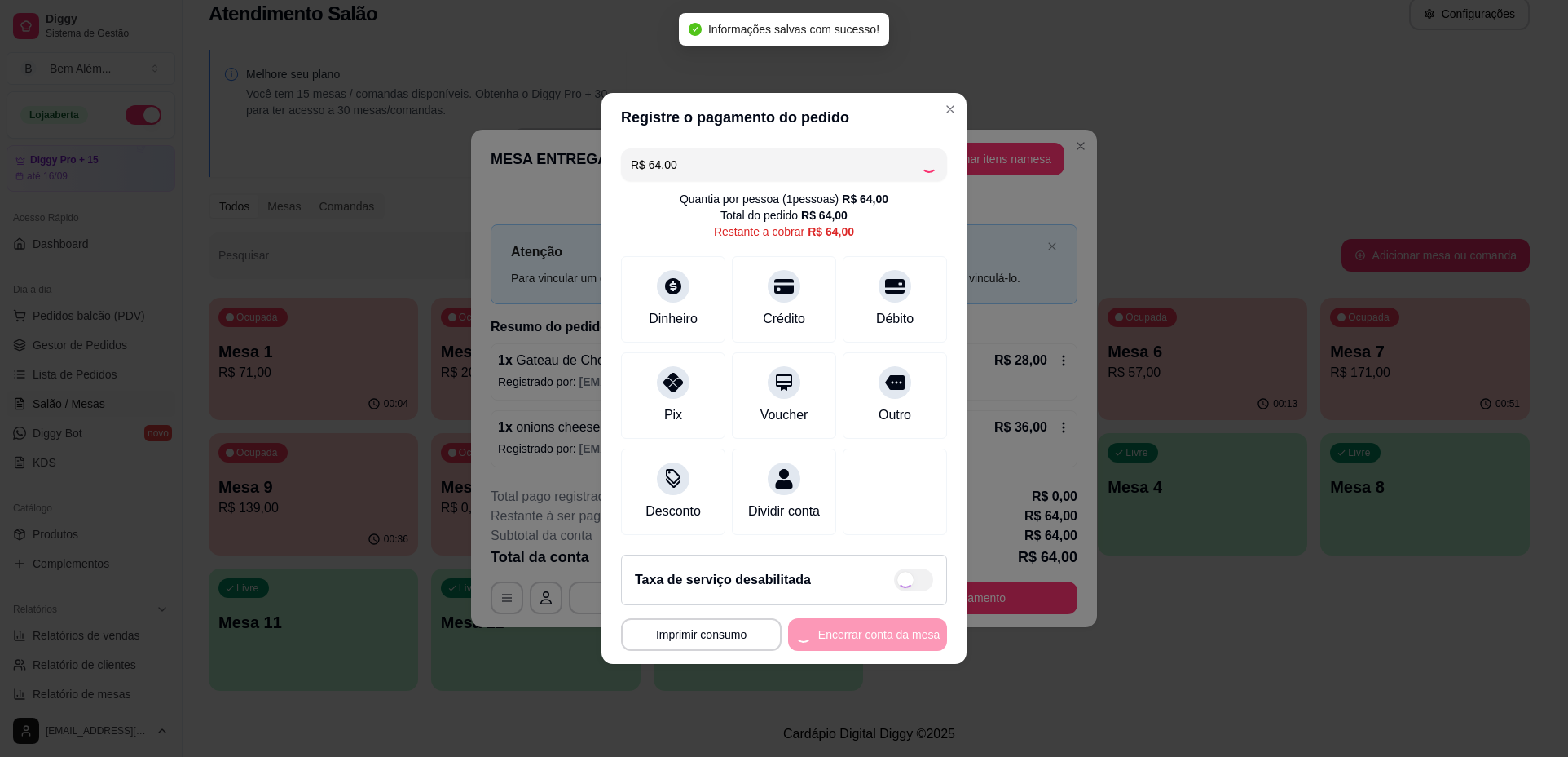
type input "R$ 0,00"
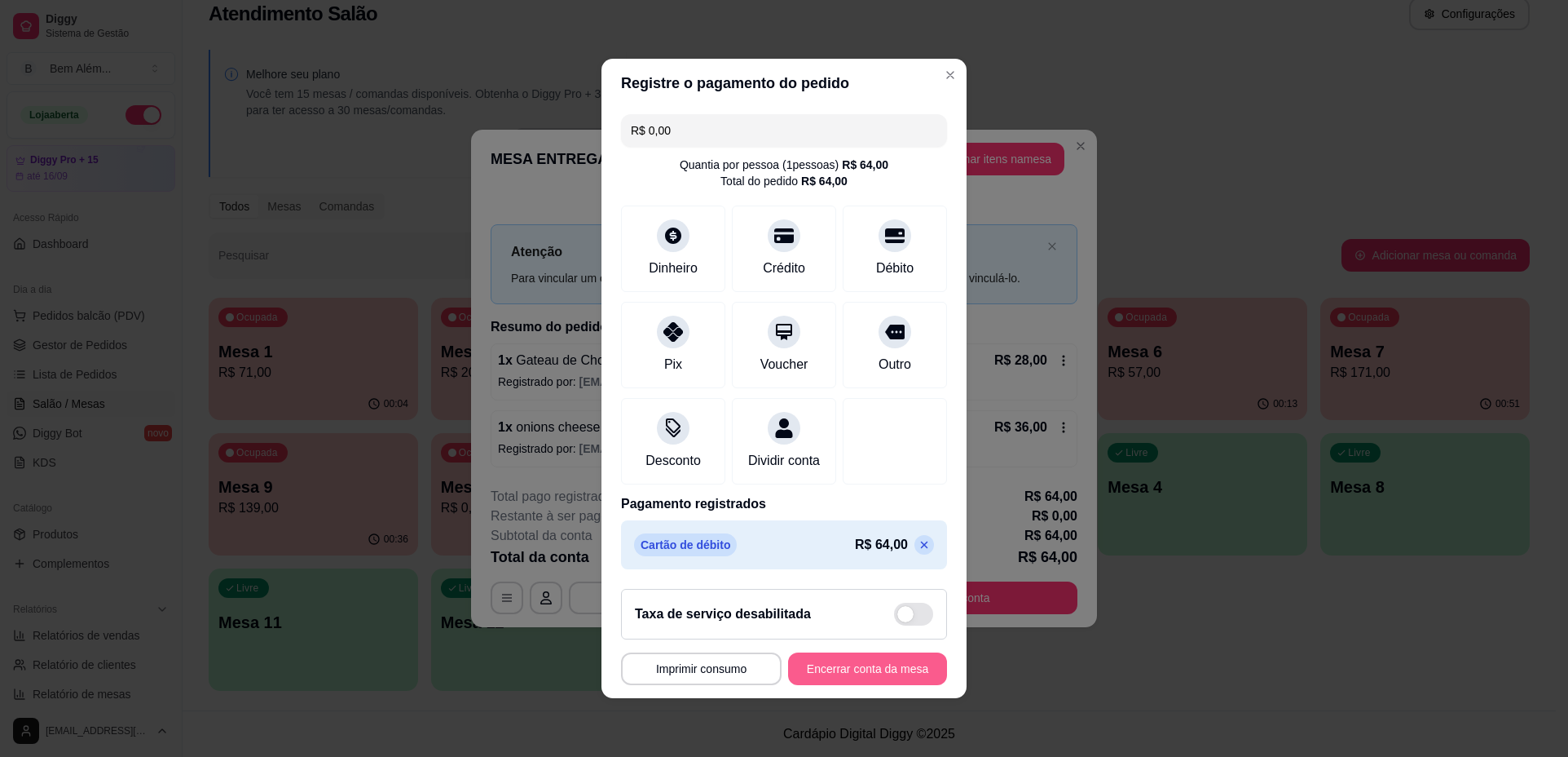
click at [857, 681] on button "Encerrar conta da mesa" at bounding box center [868, 669] width 159 height 32
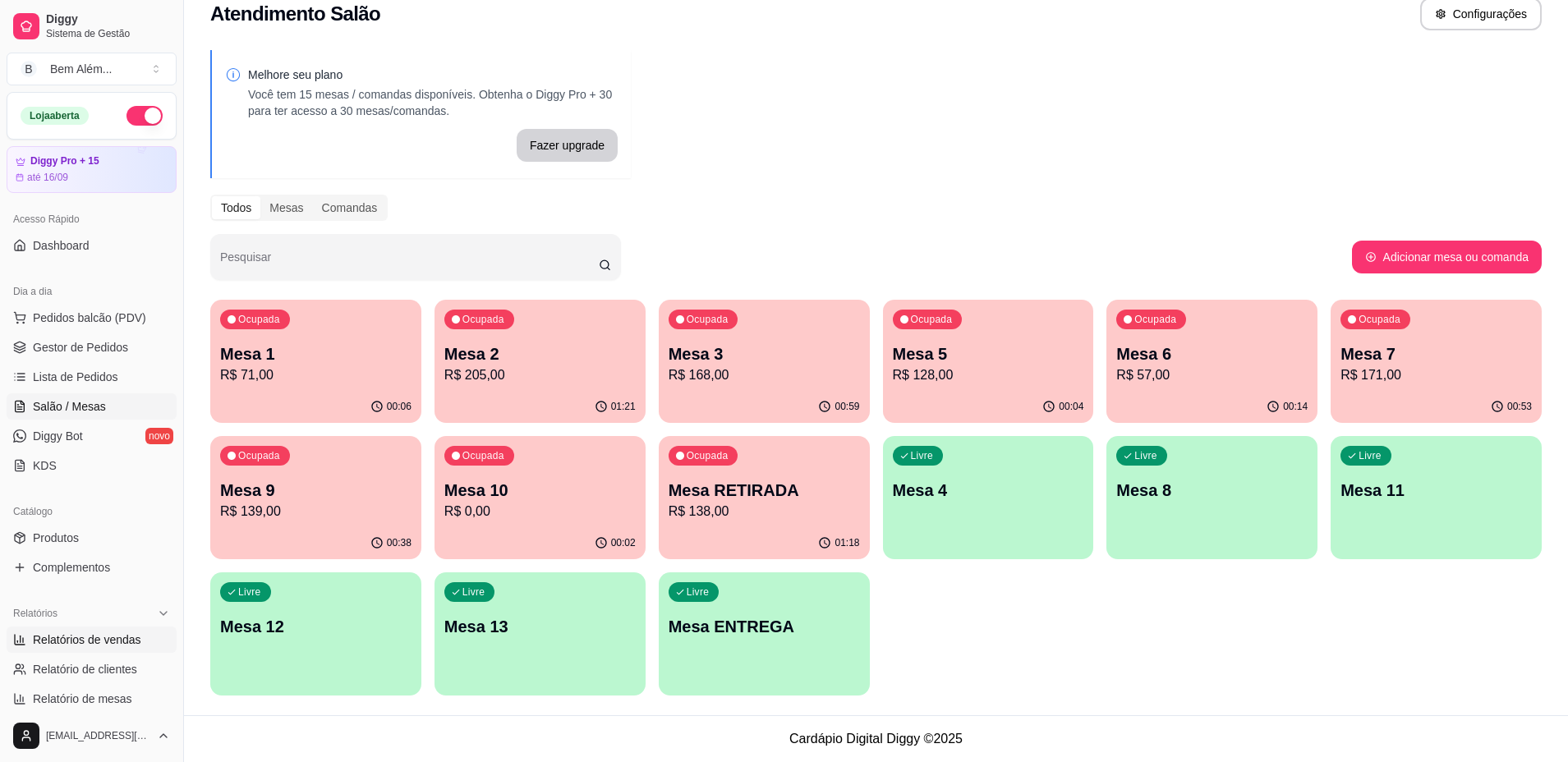
click at [152, 645] on link "Relatórios de vendas" at bounding box center [92, 640] width 170 height 27
click at [80, 635] on span "Relatórios de vendas" at bounding box center [87, 639] width 109 height 16
select select "ALL"
select select "0"
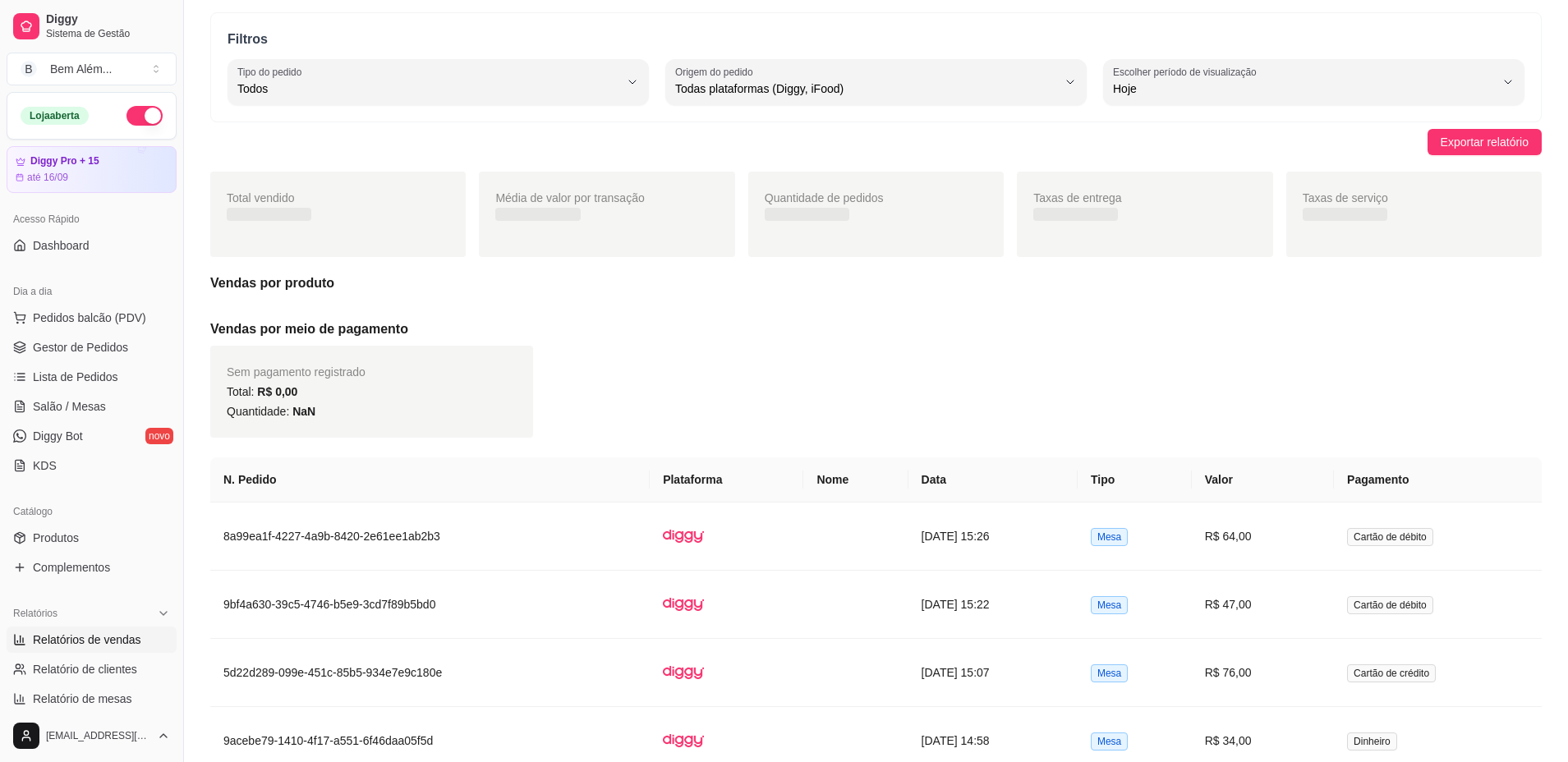
scroll to position [82, 0]
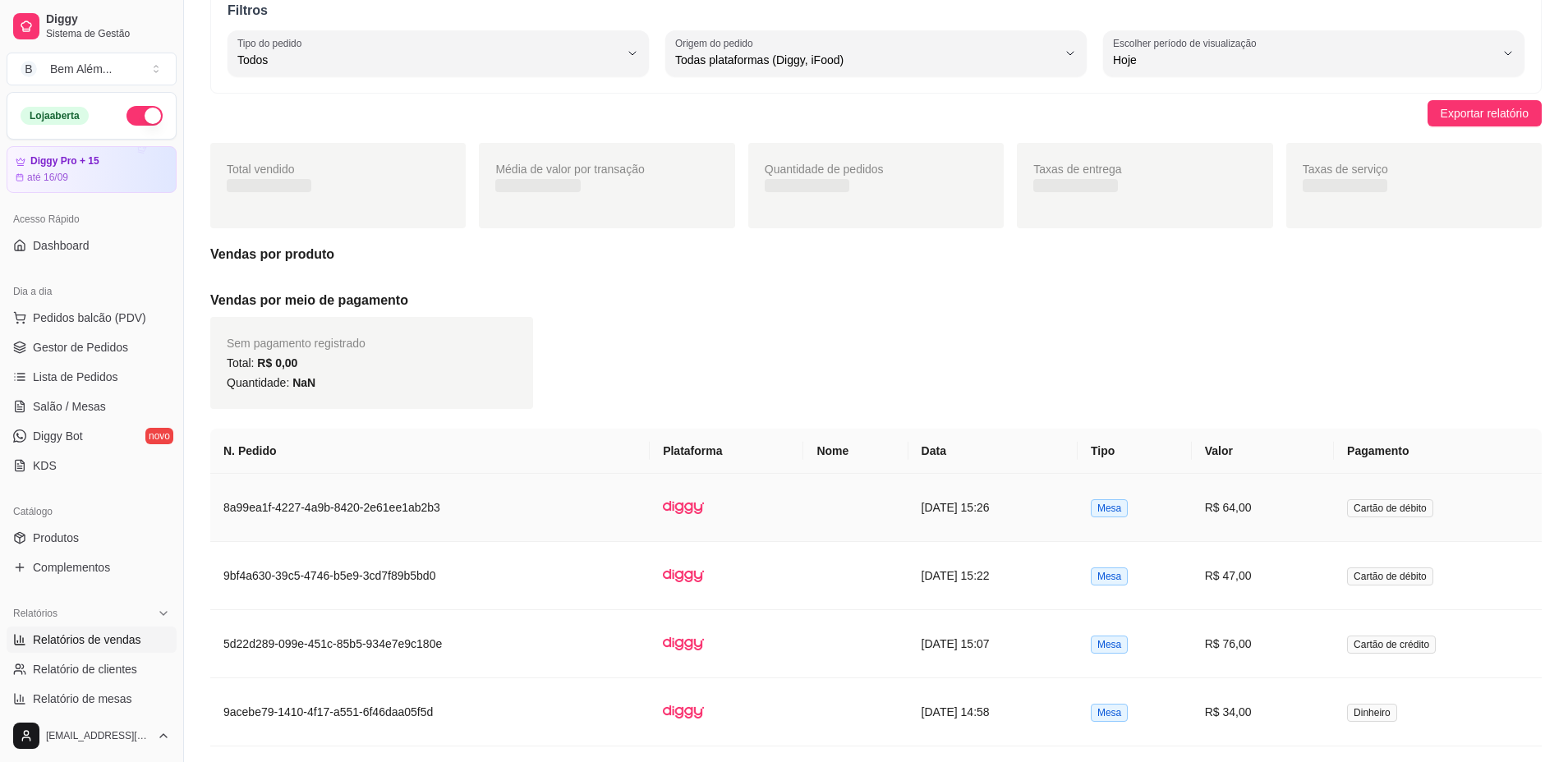
click at [1104, 511] on td "Mesa" at bounding box center [1135, 507] width 114 height 68
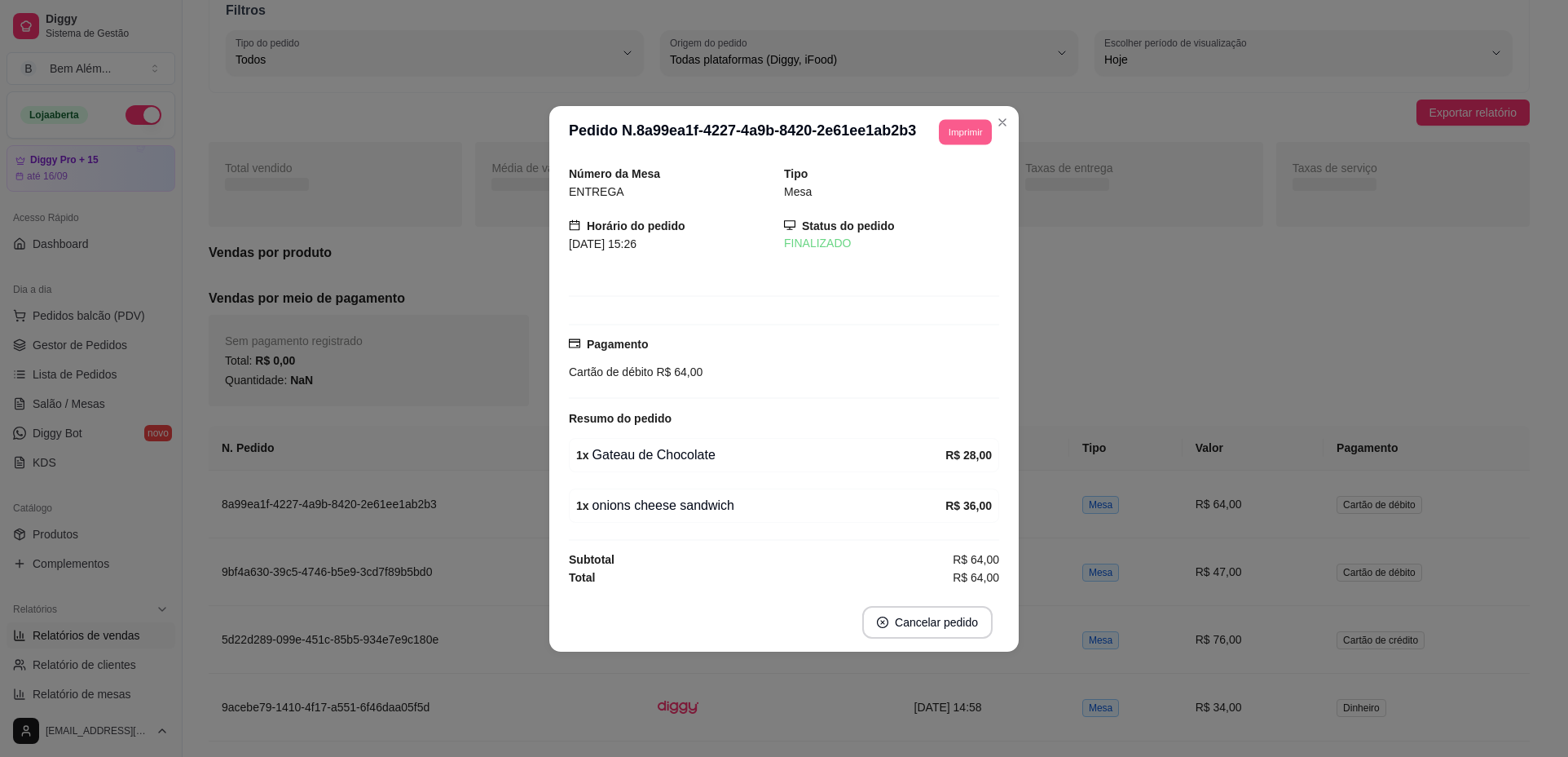
click at [976, 135] on button "Imprimir" at bounding box center [966, 132] width 53 height 26
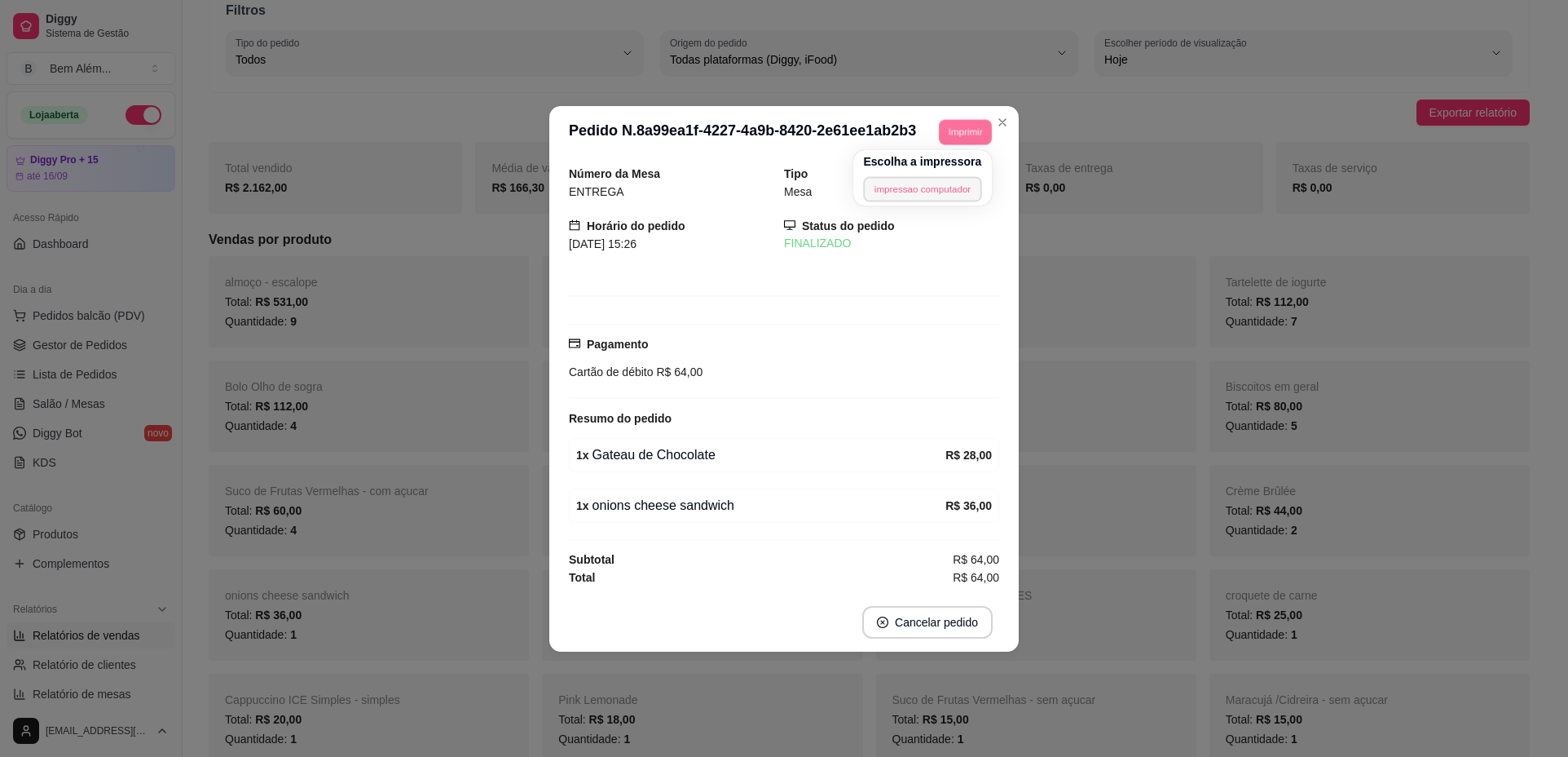
click at [936, 183] on button "impressao computador" at bounding box center [923, 189] width 119 height 26
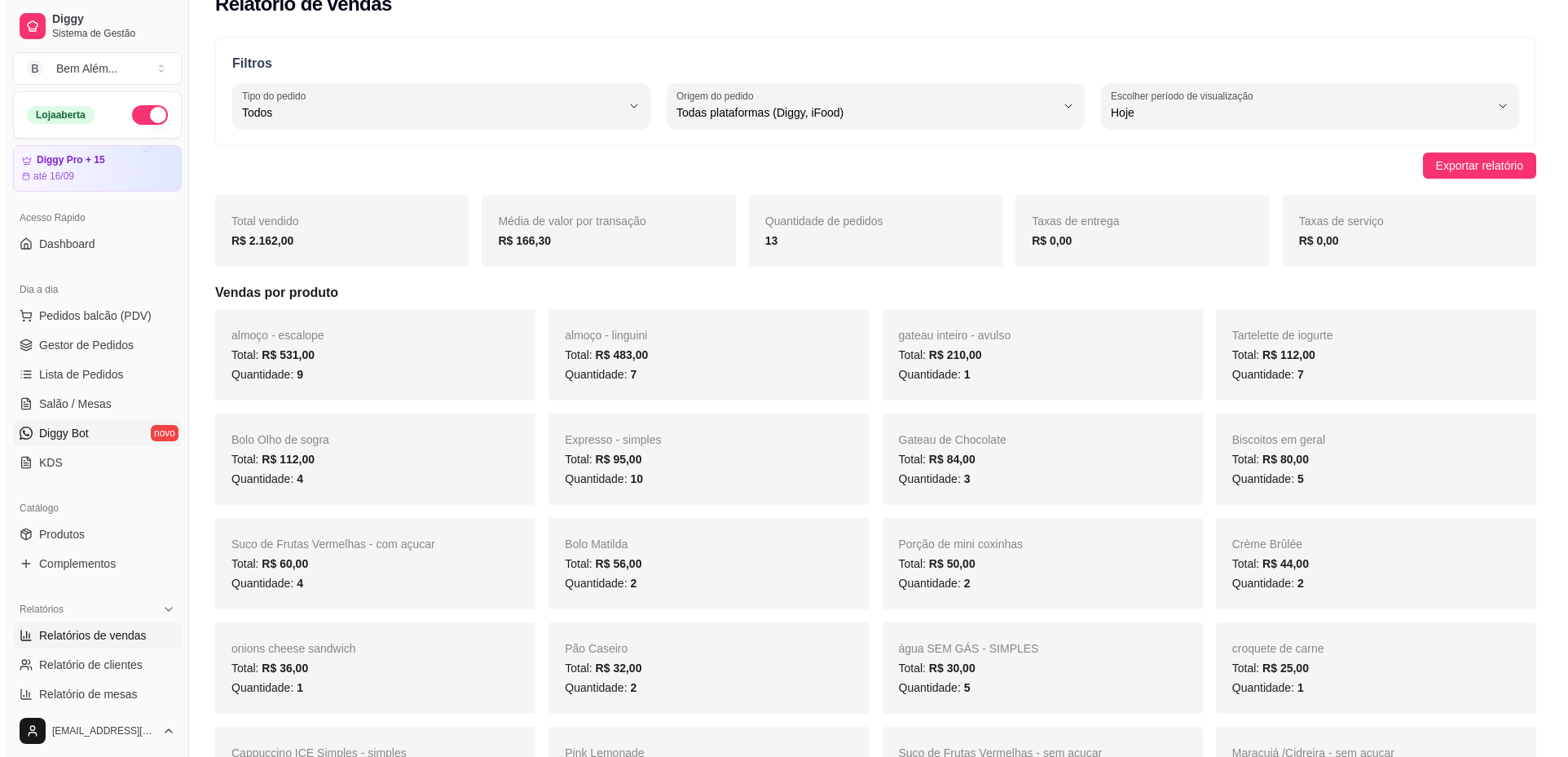
scroll to position [0, 0]
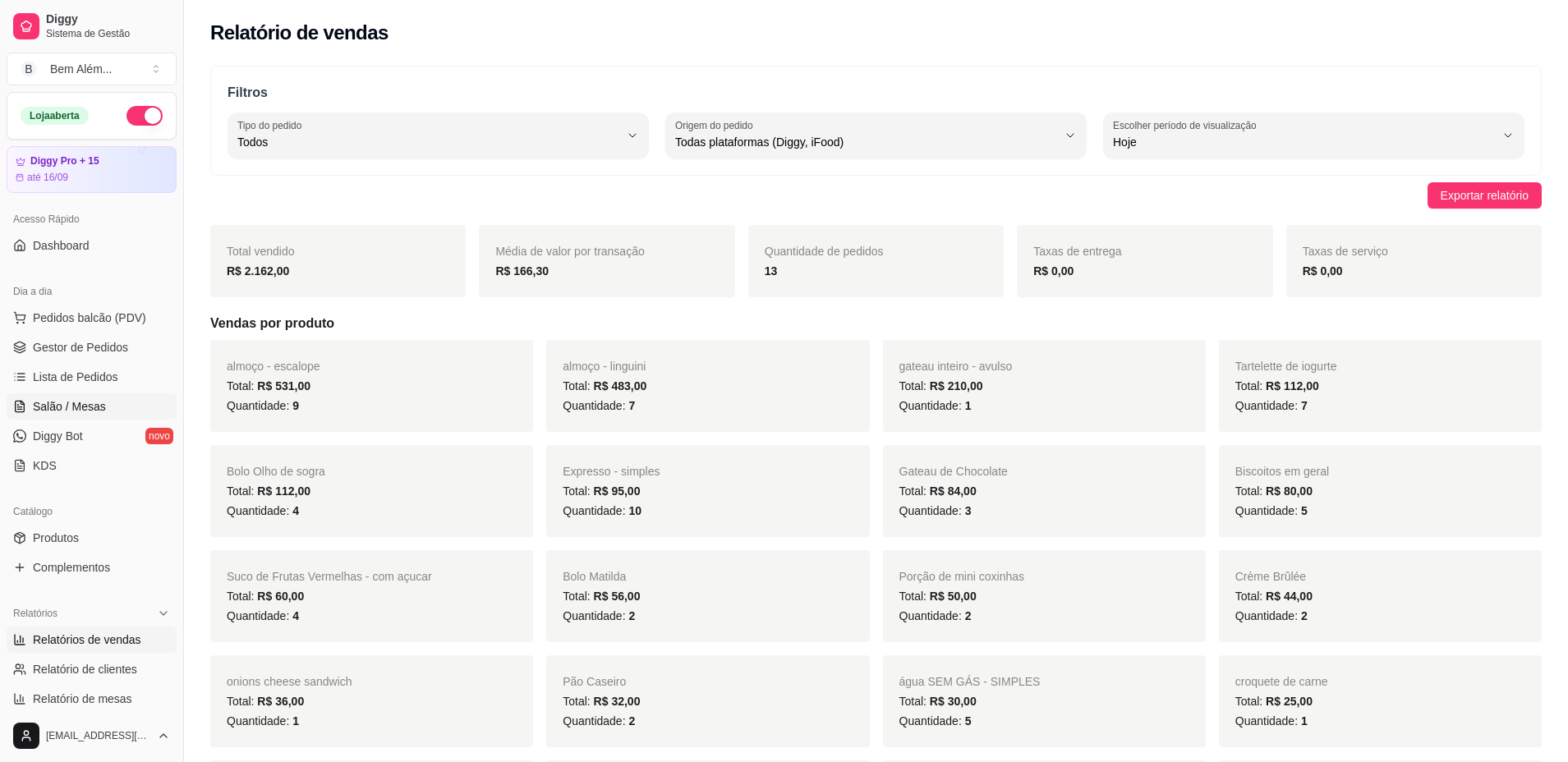
click at [38, 416] on link "Salão / Mesas" at bounding box center [92, 406] width 170 height 27
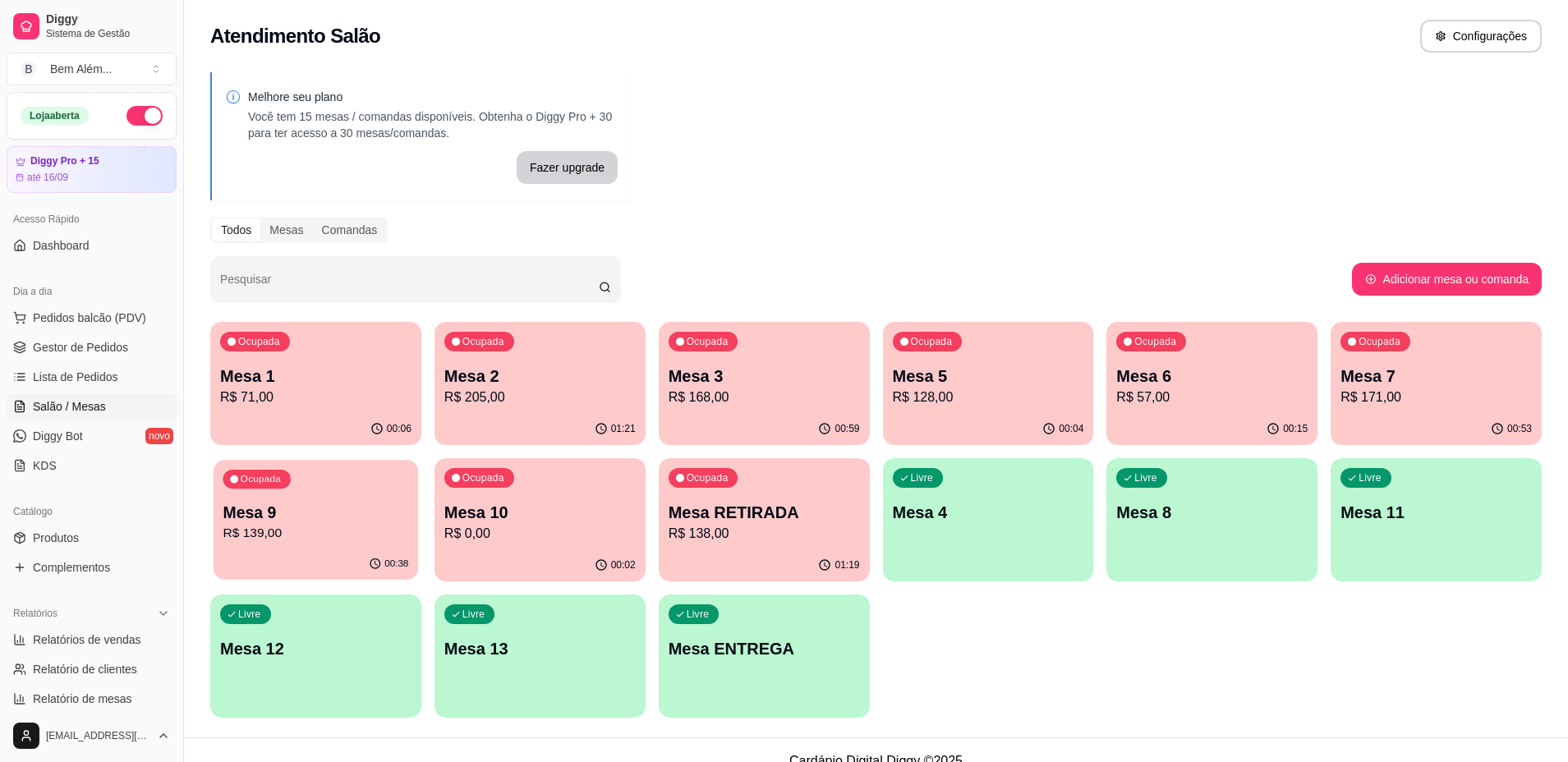
click at [274, 493] on div "Ocupada Mesa 9 R$ 139,00" at bounding box center [316, 504] width 204 height 89
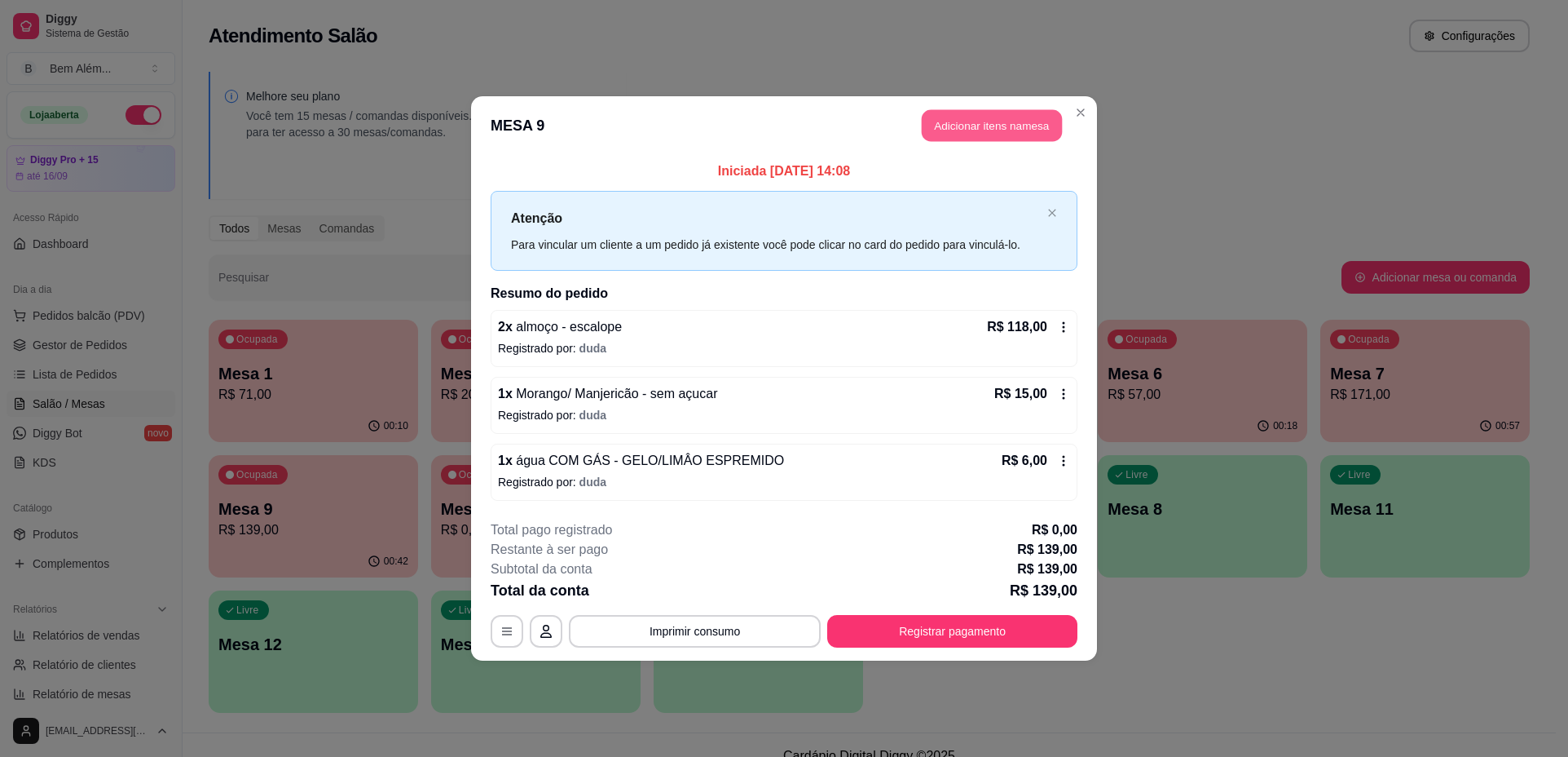
click at [1022, 121] on button "Adicionar itens na mesa" at bounding box center [992, 126] width 140 height 32
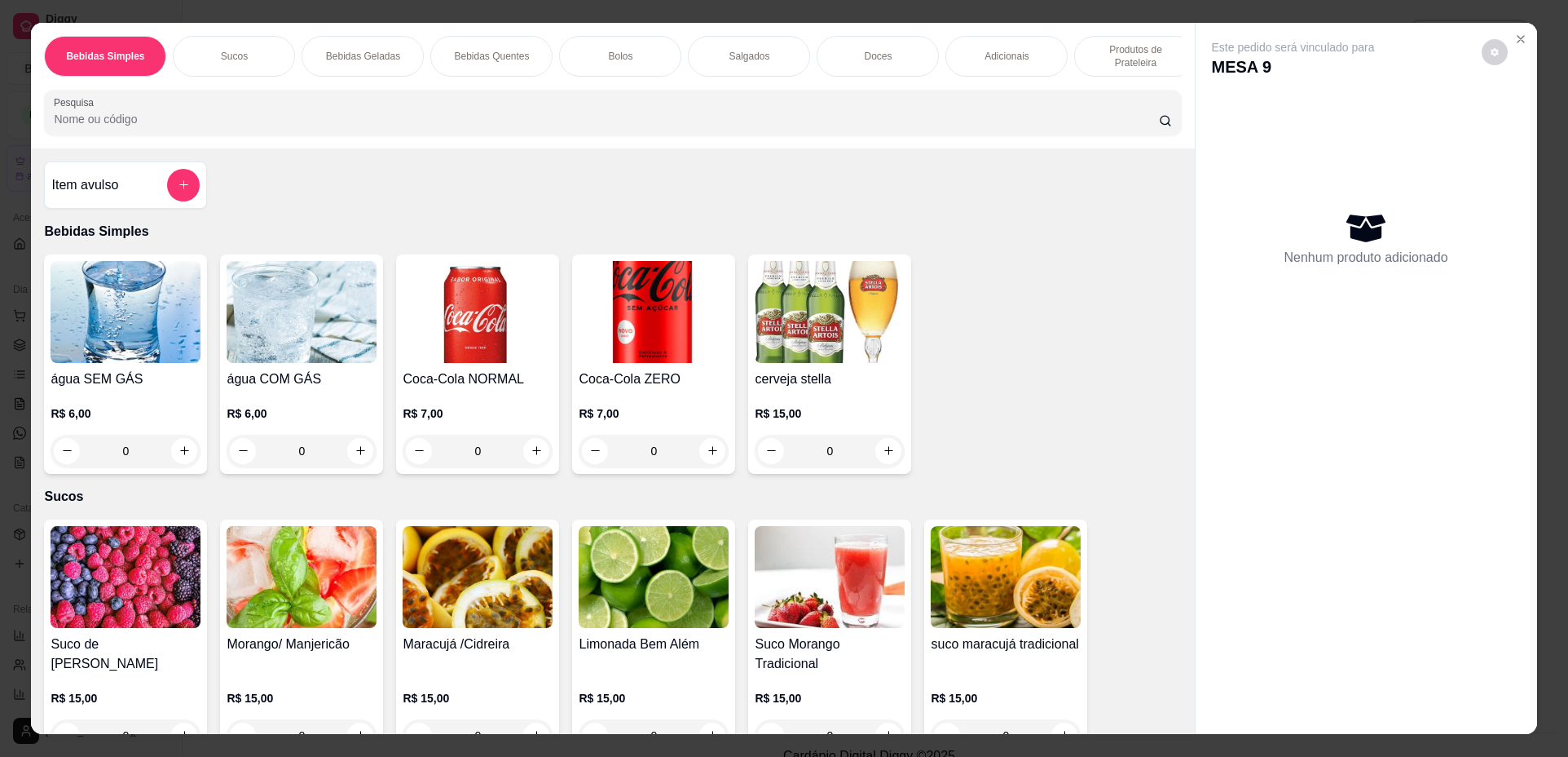
click at [843, 57] on div "Doces" at bounding box center [878, 56] width 122 height 41
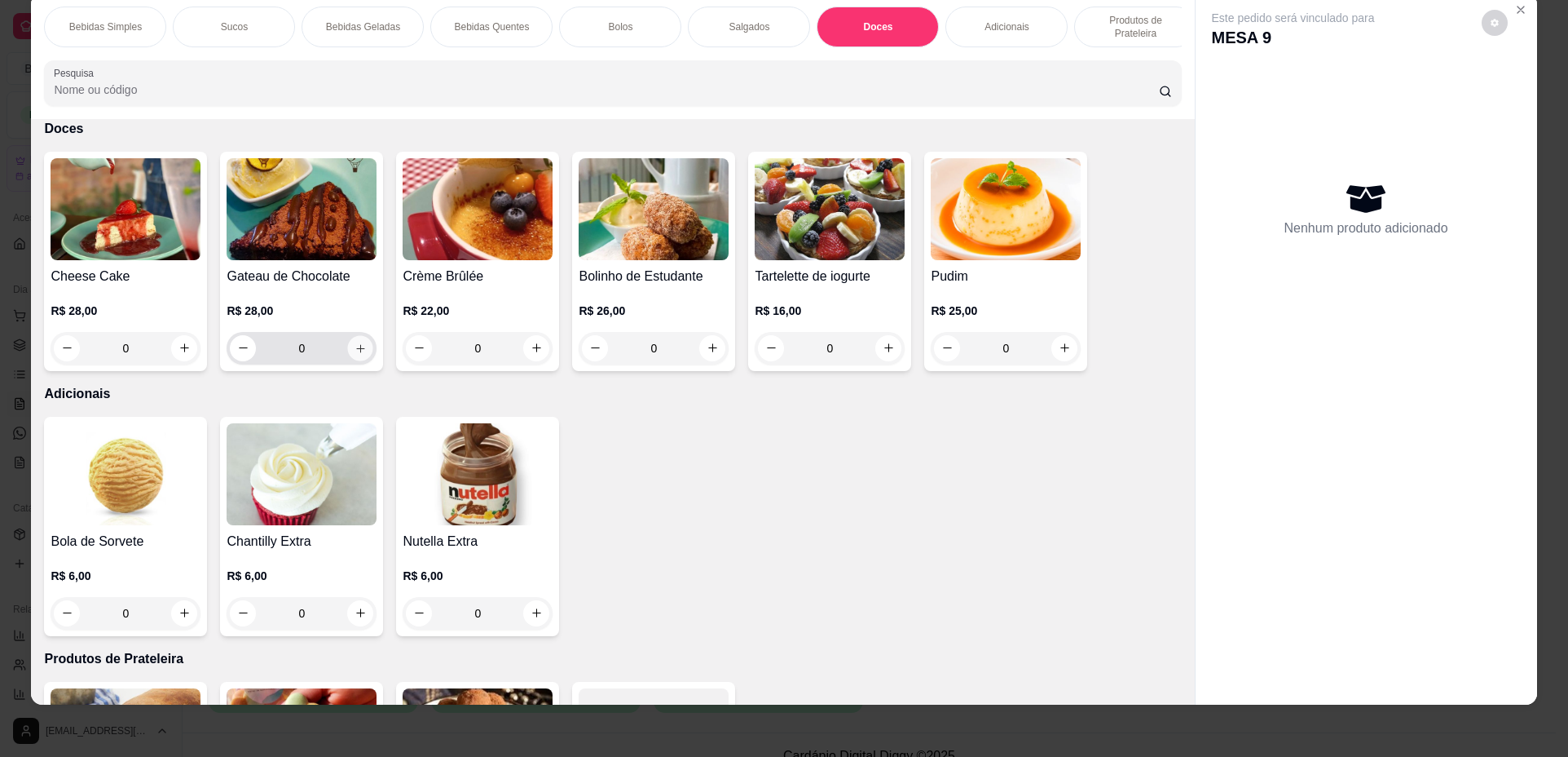
click at [355, 355] on icon "increase-product-quantity" at bounding box center [361, 349] width 12 height 12
type input "1"
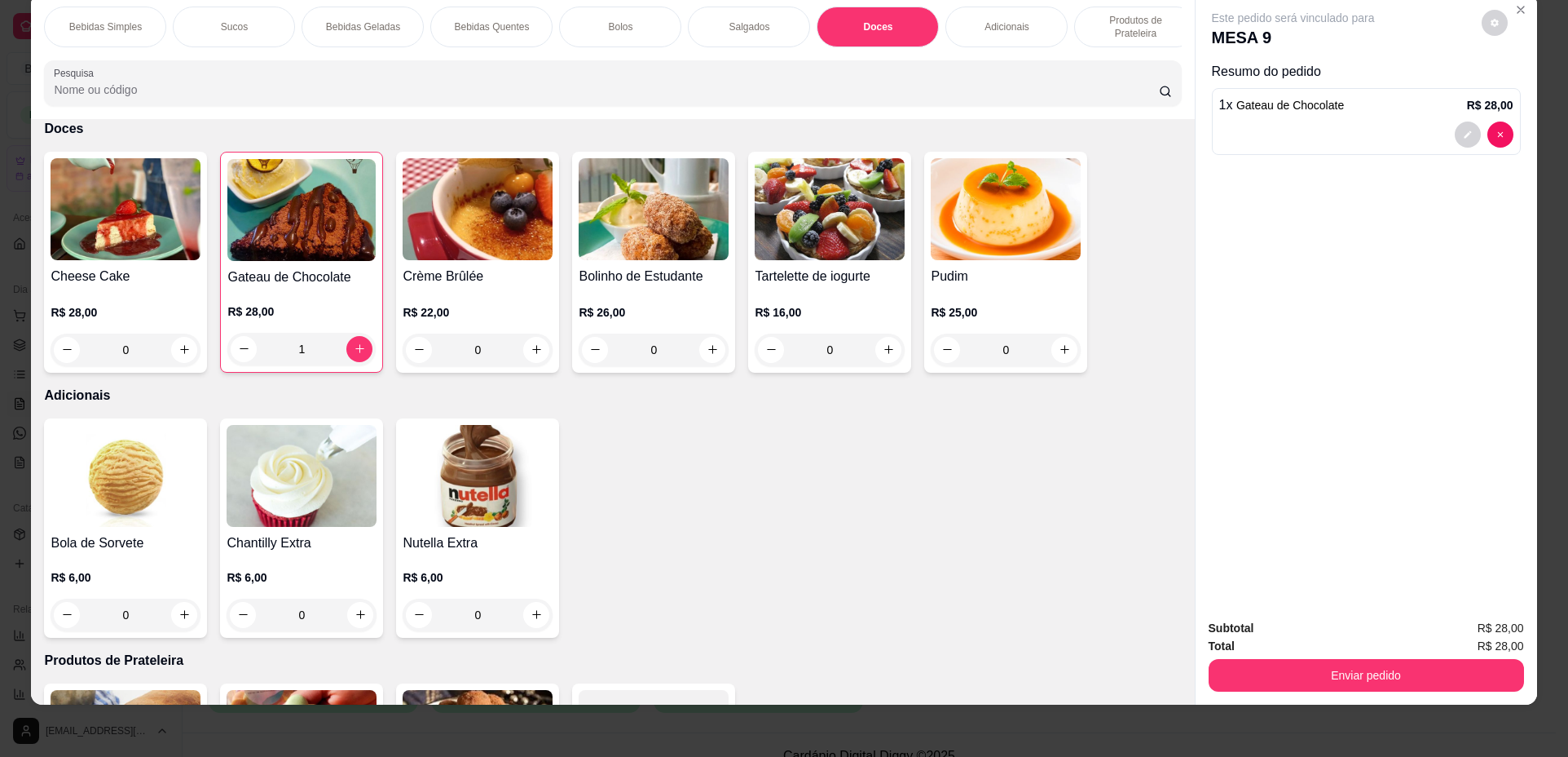
click at [1114, 28] on p "Produtos de Prateleira" at bounding box center [1135, 27] width 95 height 27
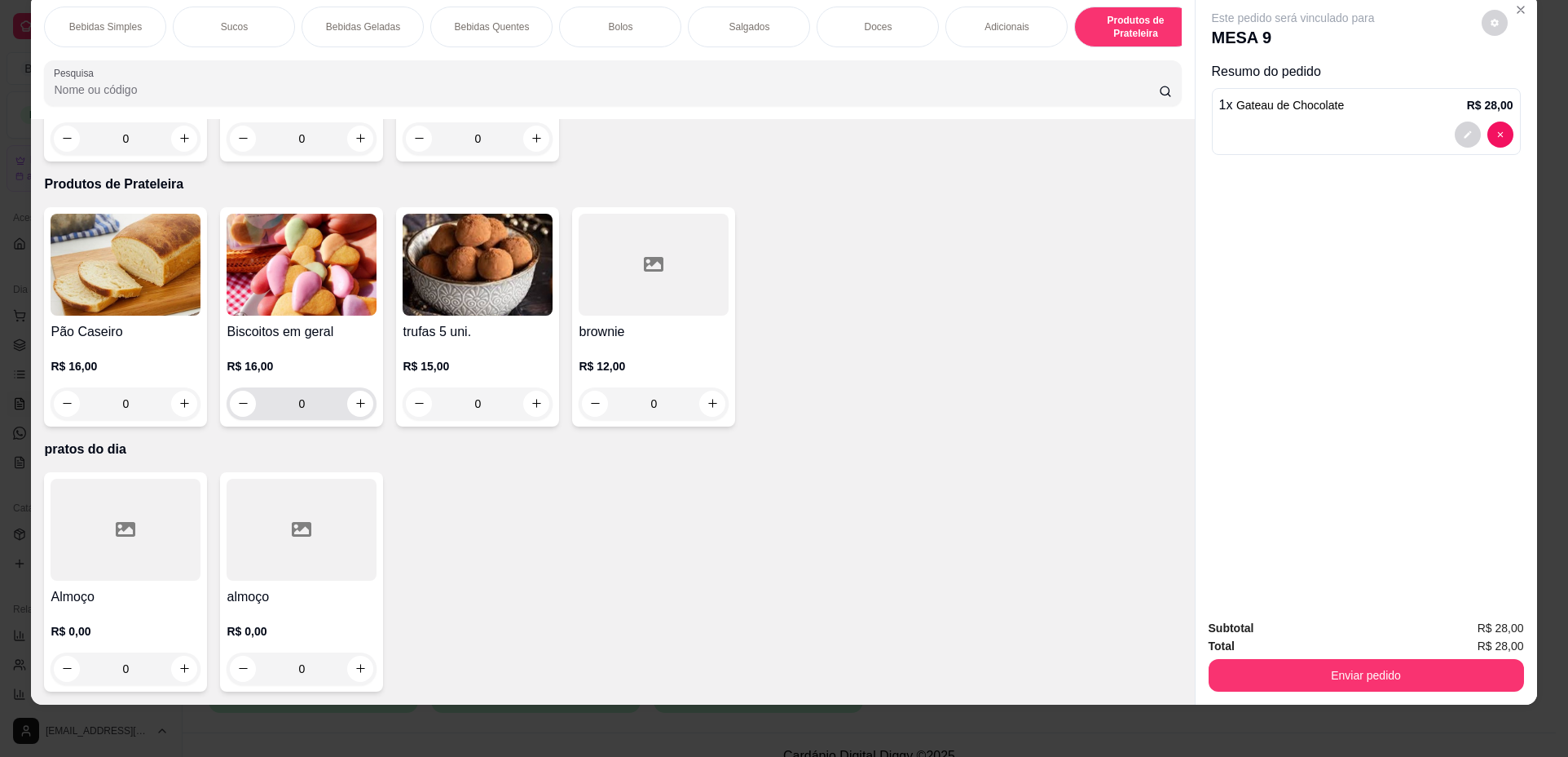
click at [366, 408] on div "0" at bounding box center [302, 404] width 144 height 32
click at [355, 406] on icon "increase-product-quantity" at bounding box center [361, 403] width 12 height 12
type input "1"
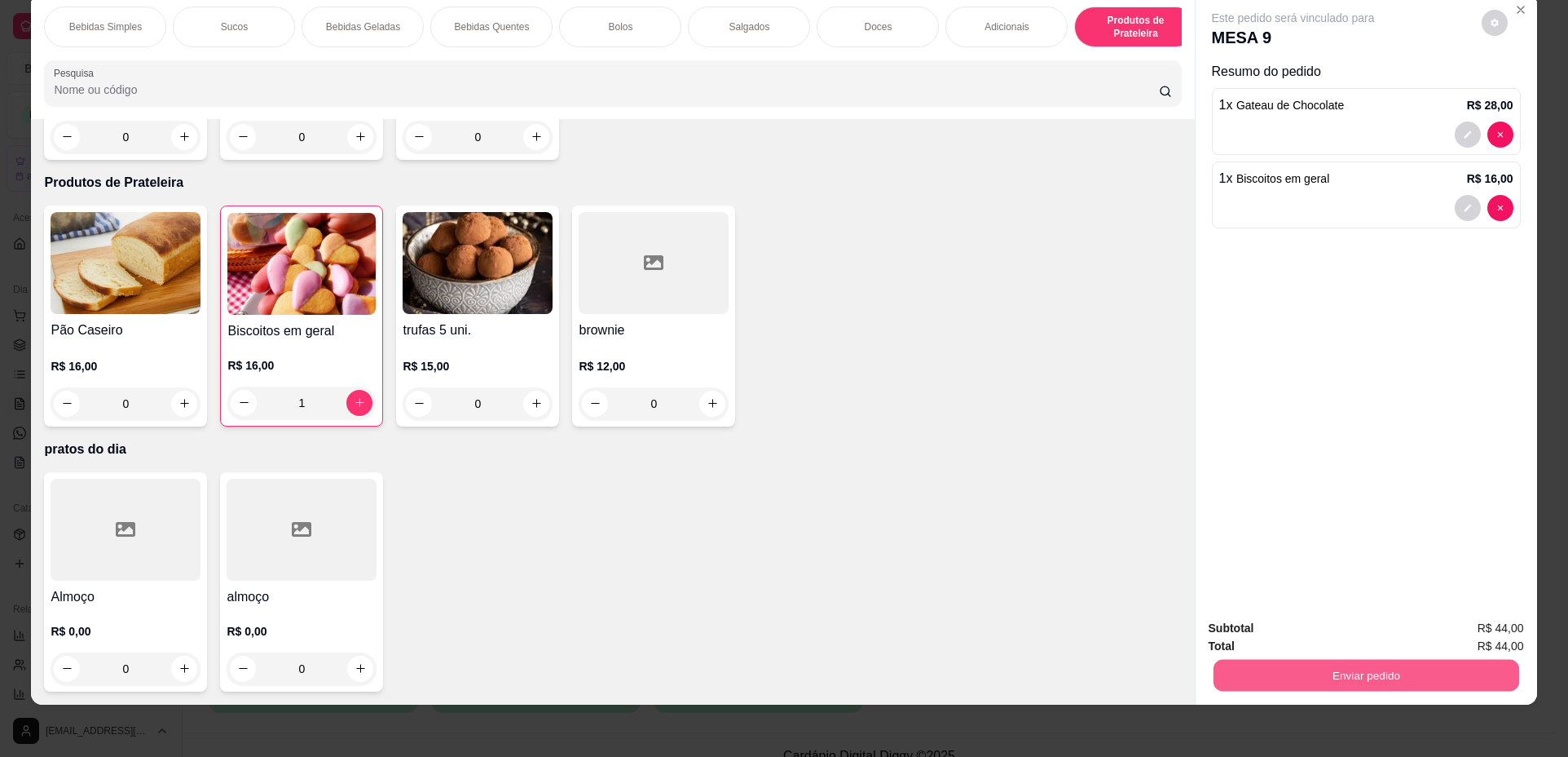
click at [1348, 676] on button "Enviar pedido" at bounding box center [1365, 676] width 306 height 32
click at [1304, 642] on button "Não registrar e enviar pedido" at bounding box center [1312, 635] width 165 height 30
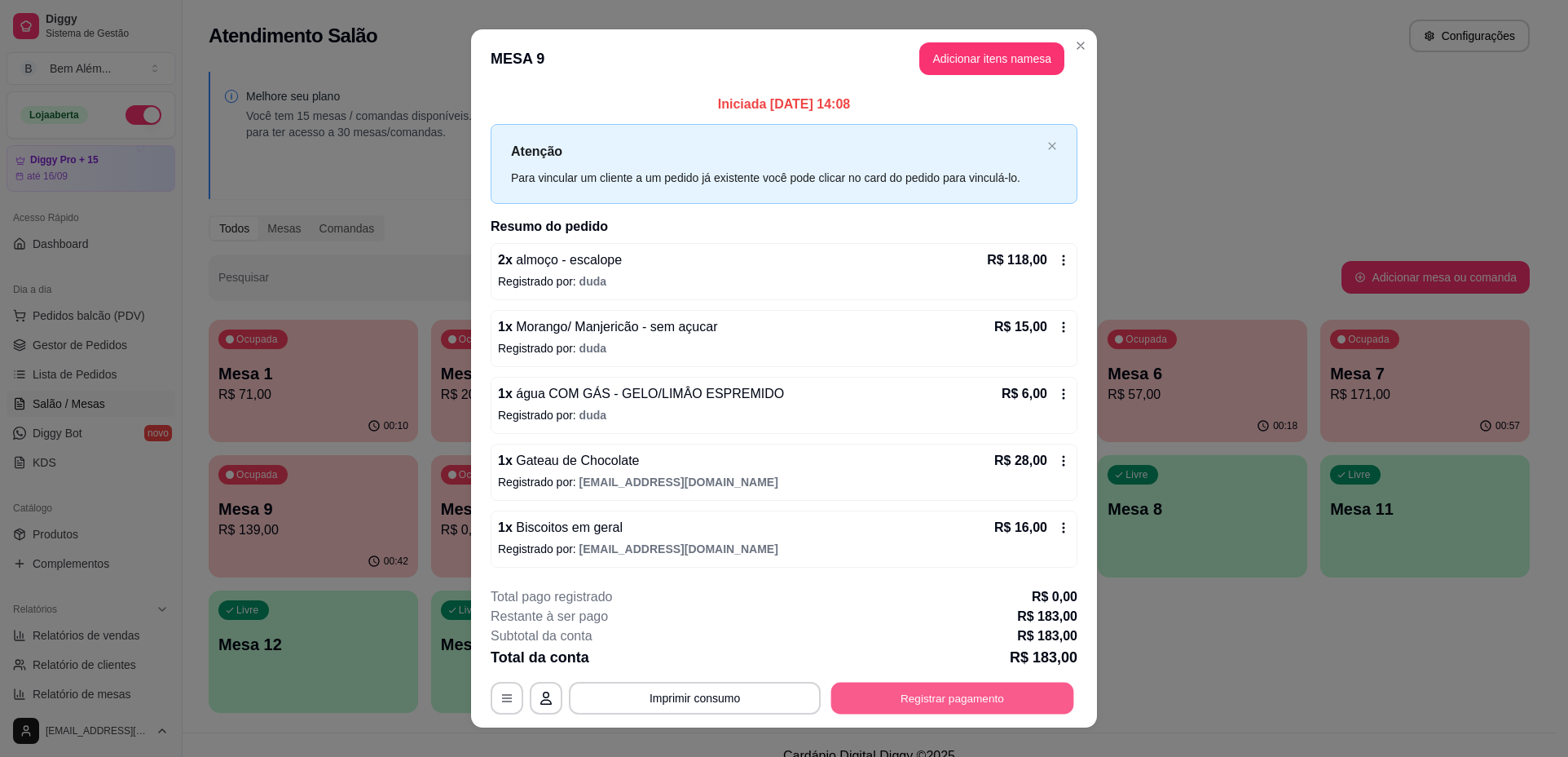
click at [989, 709] on button "Registrar pagamento" at bounding box center [953, 698] width 243 height 32
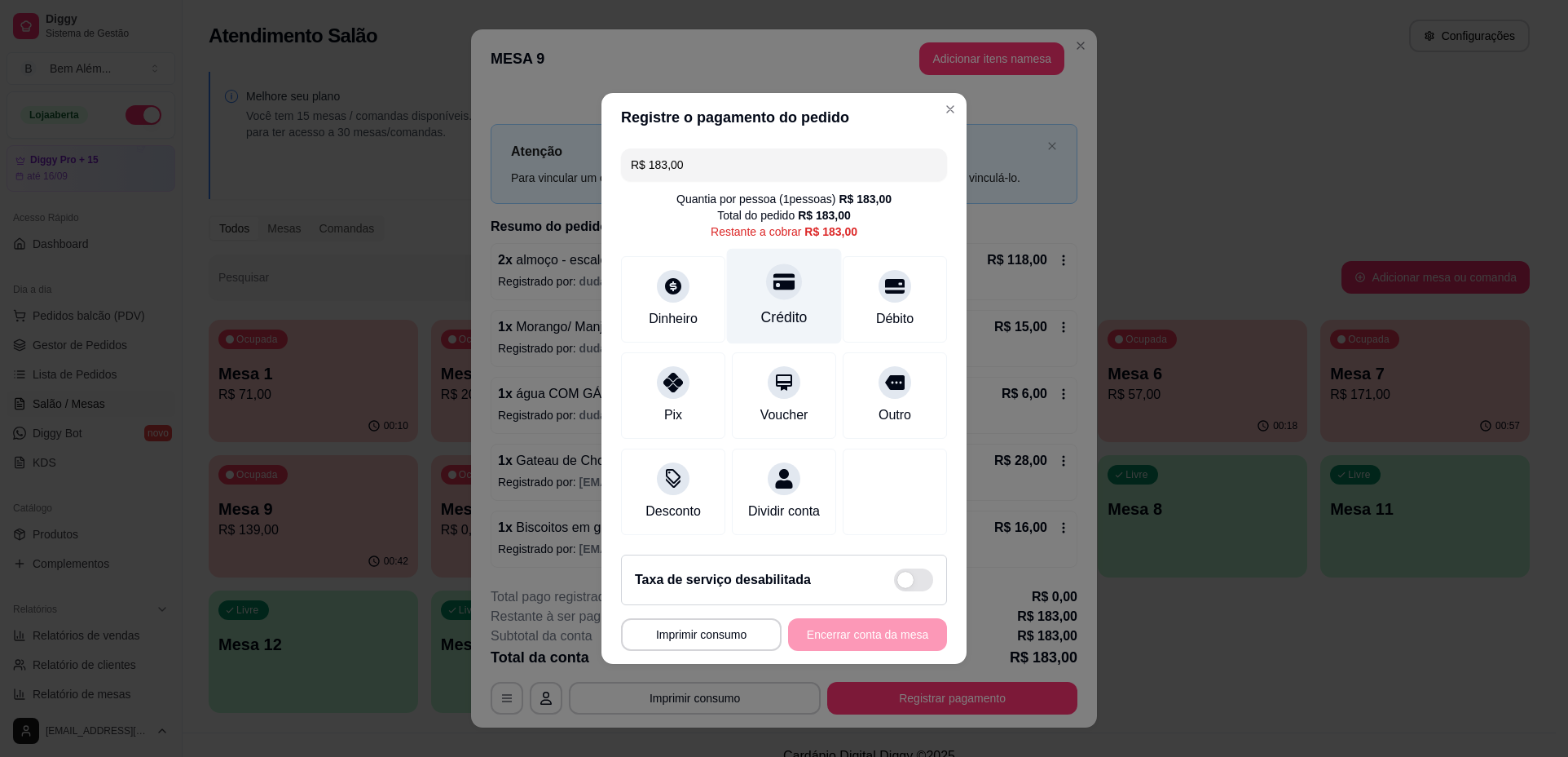
click at [774, 311] on div "Crédito" at bounding box center [784, 317] width 46 height 21
type input "R$ 0,00"
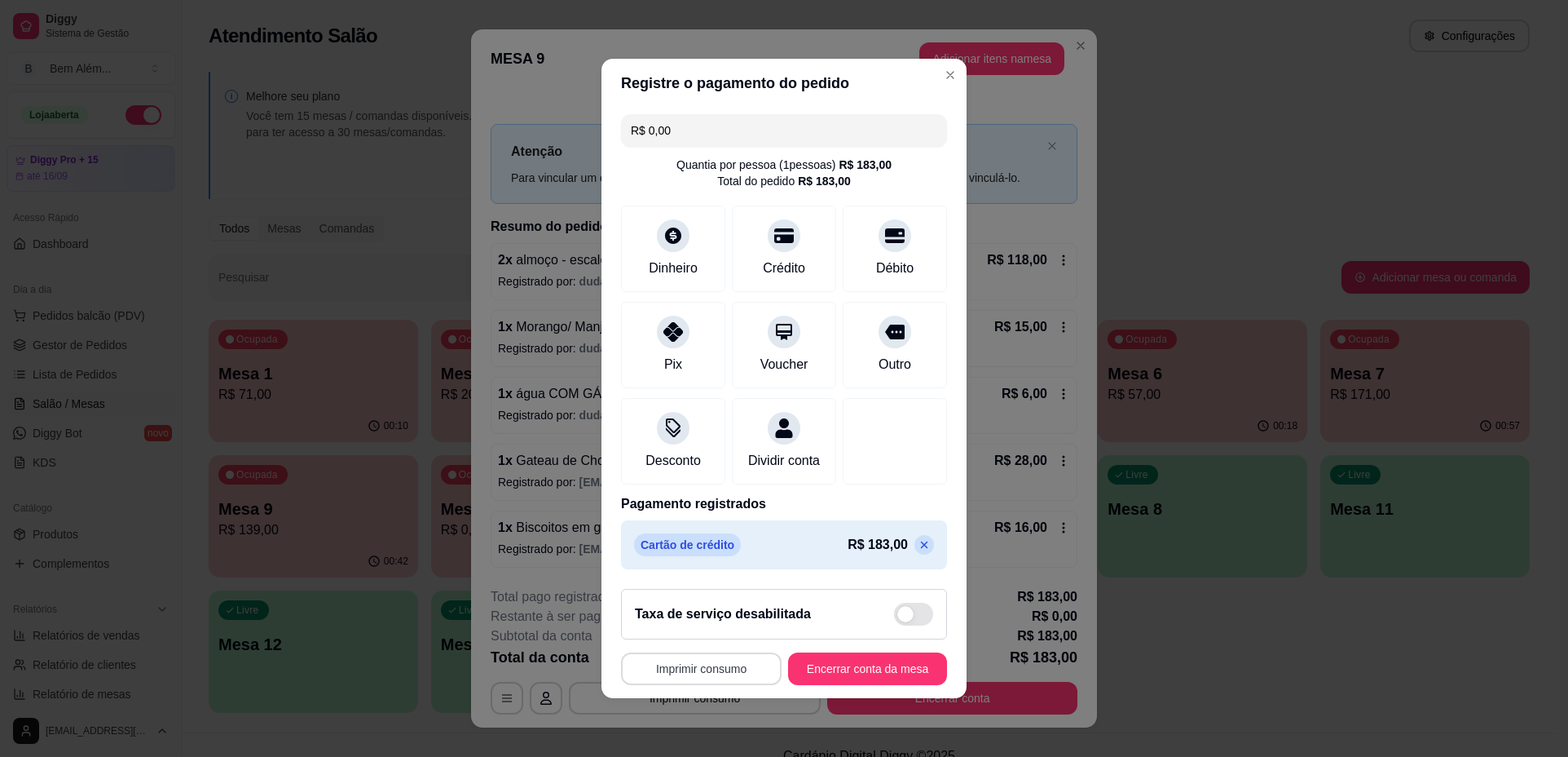
click at [699, 667] on button "Imprimir consumo" at bounding box center [702, 669] width 161 height 32
click at [696, 642] on button "impressao computador" at bounding box center [691, 641] width 122 height 27
click at [847, 681] on button "Encerrar conta da mesa" at bounding box center [867, 670] width 154 height 32
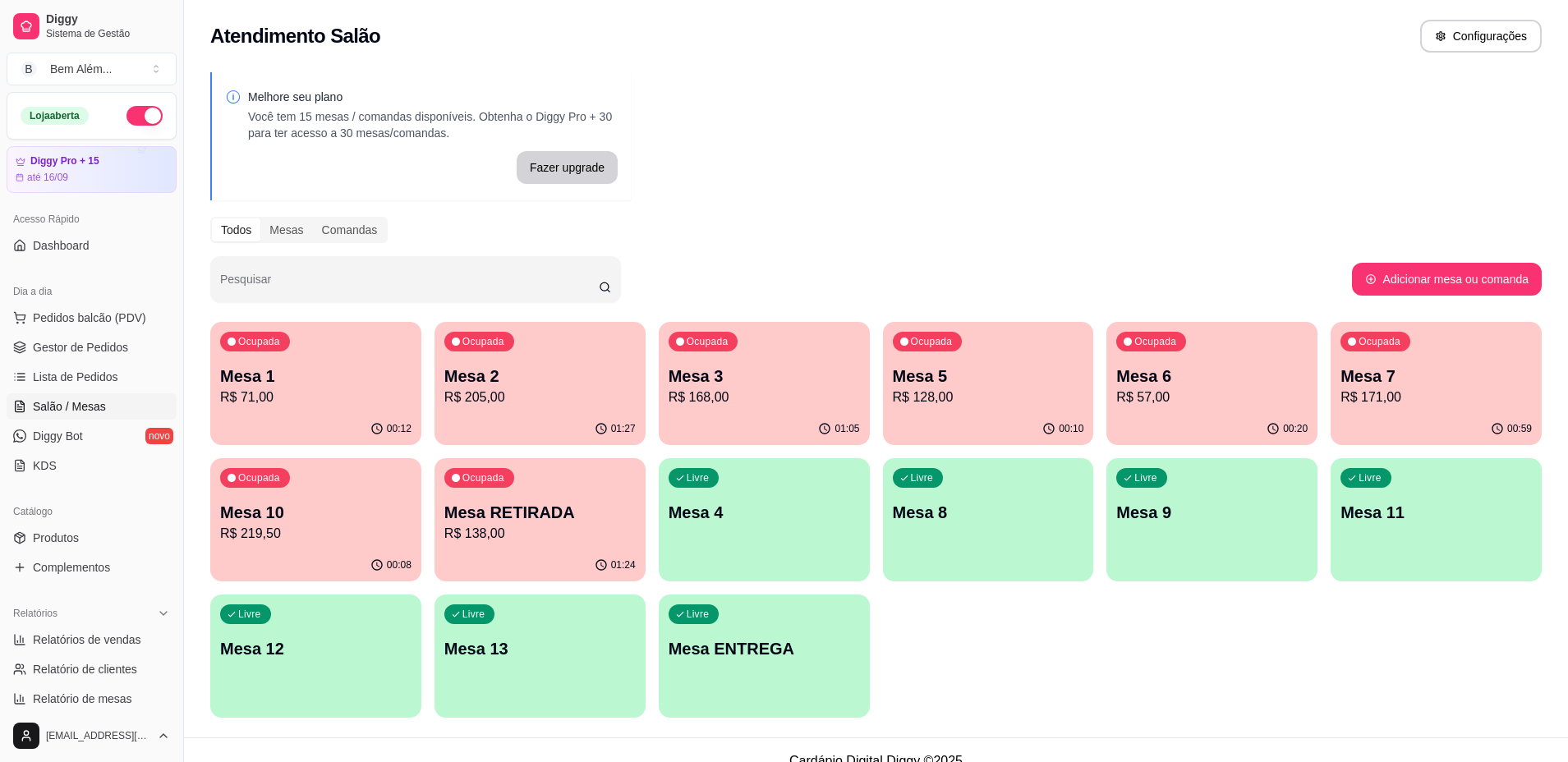
click at [1416, 373] on p "Mesa 7" at bounding box center [1435, 376] width 192 height 23
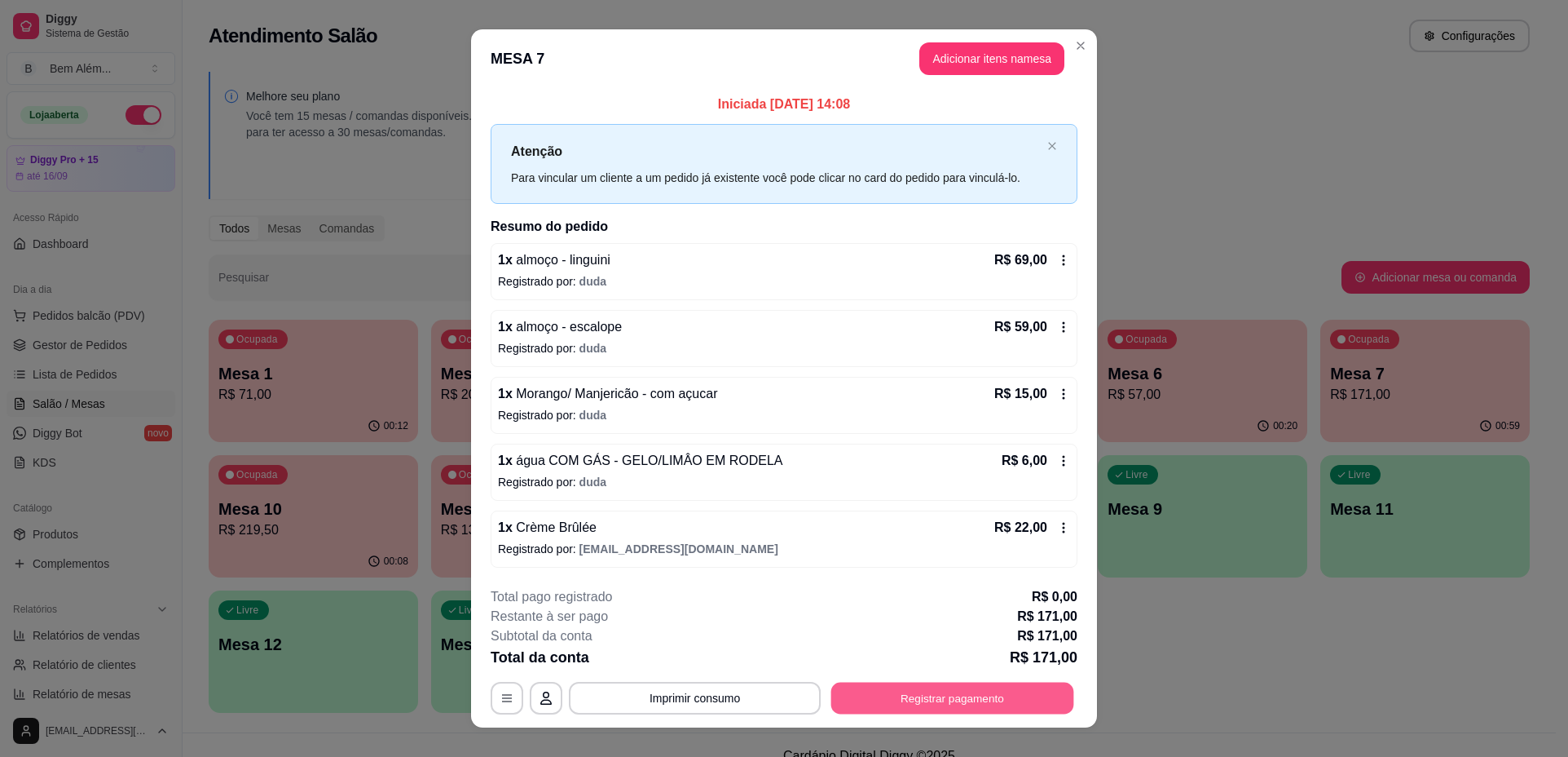
click at [915, 693] on button "Registrar pagamento" at bounding box center [953, 698] width 243 height 32
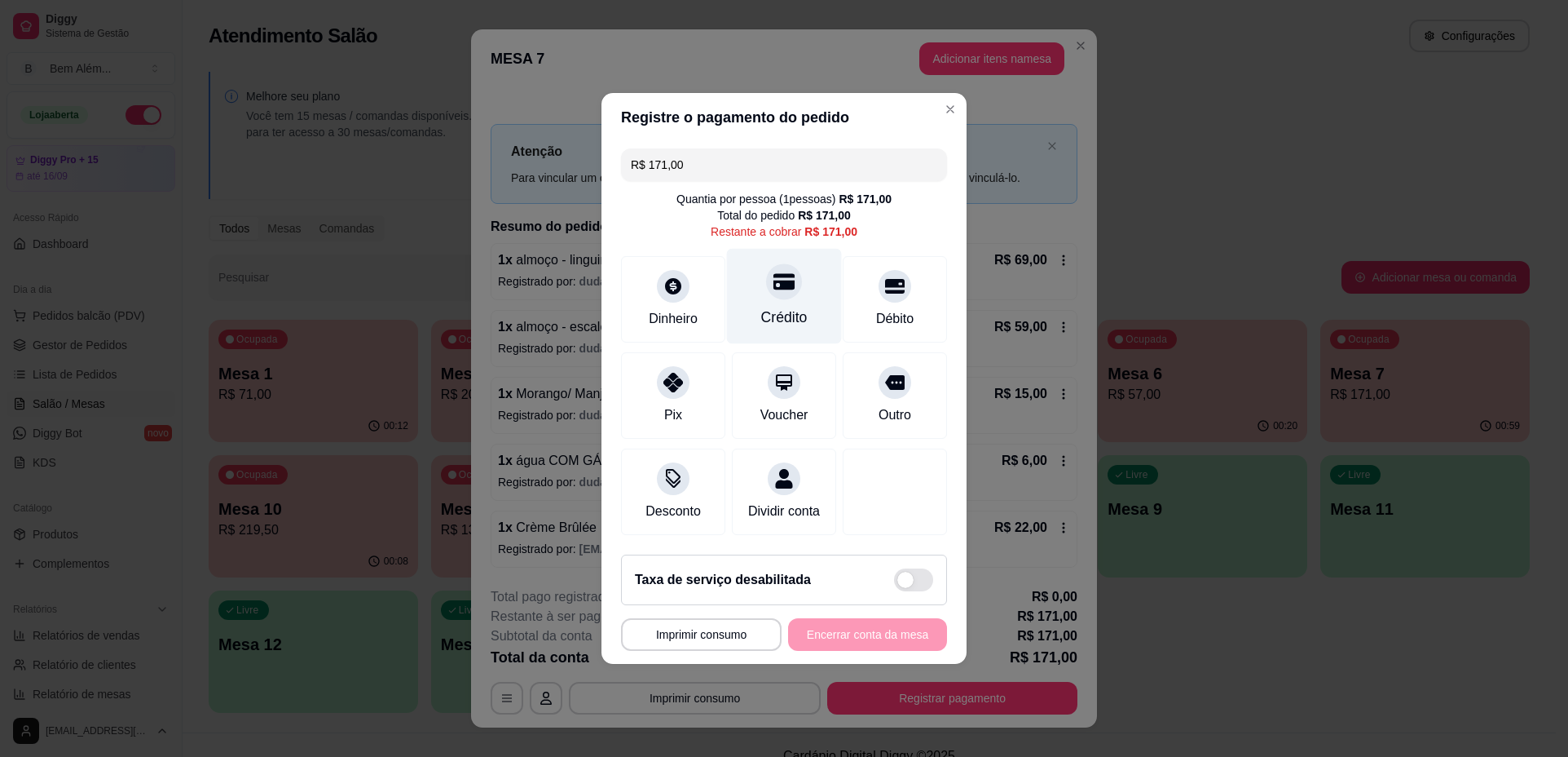
click at [803, 302] on div "Crédito" at bounding box center [784, 297] width 115 height 96
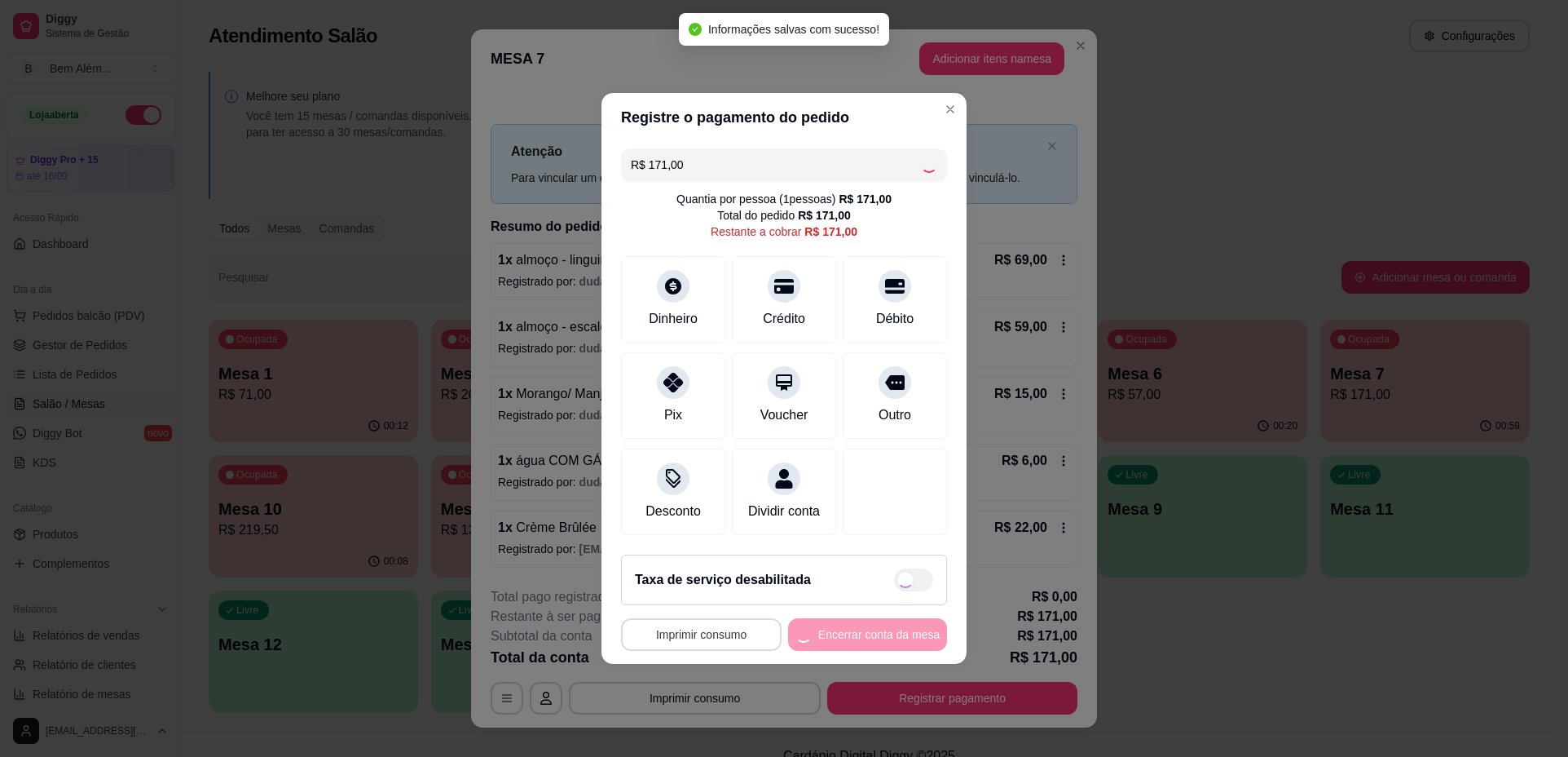
type input "R$ 0,00"
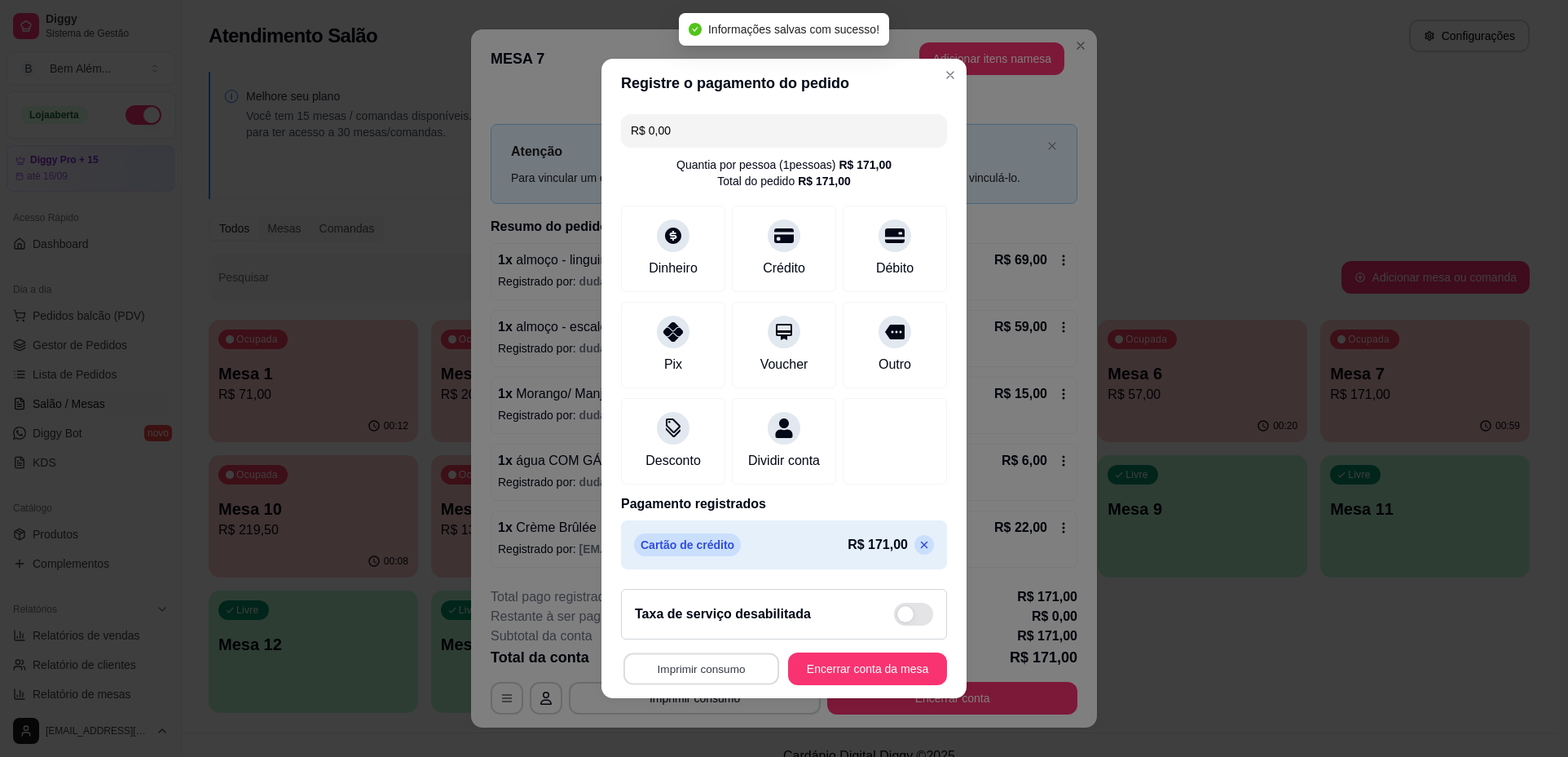
click at [716, 682] on button "Imprimir consumo" at bounding box center [702, 670] width 155 height 32
click at [712, 640] on button "impressao computador" at bounding box center [692, 640] width 119 height 26
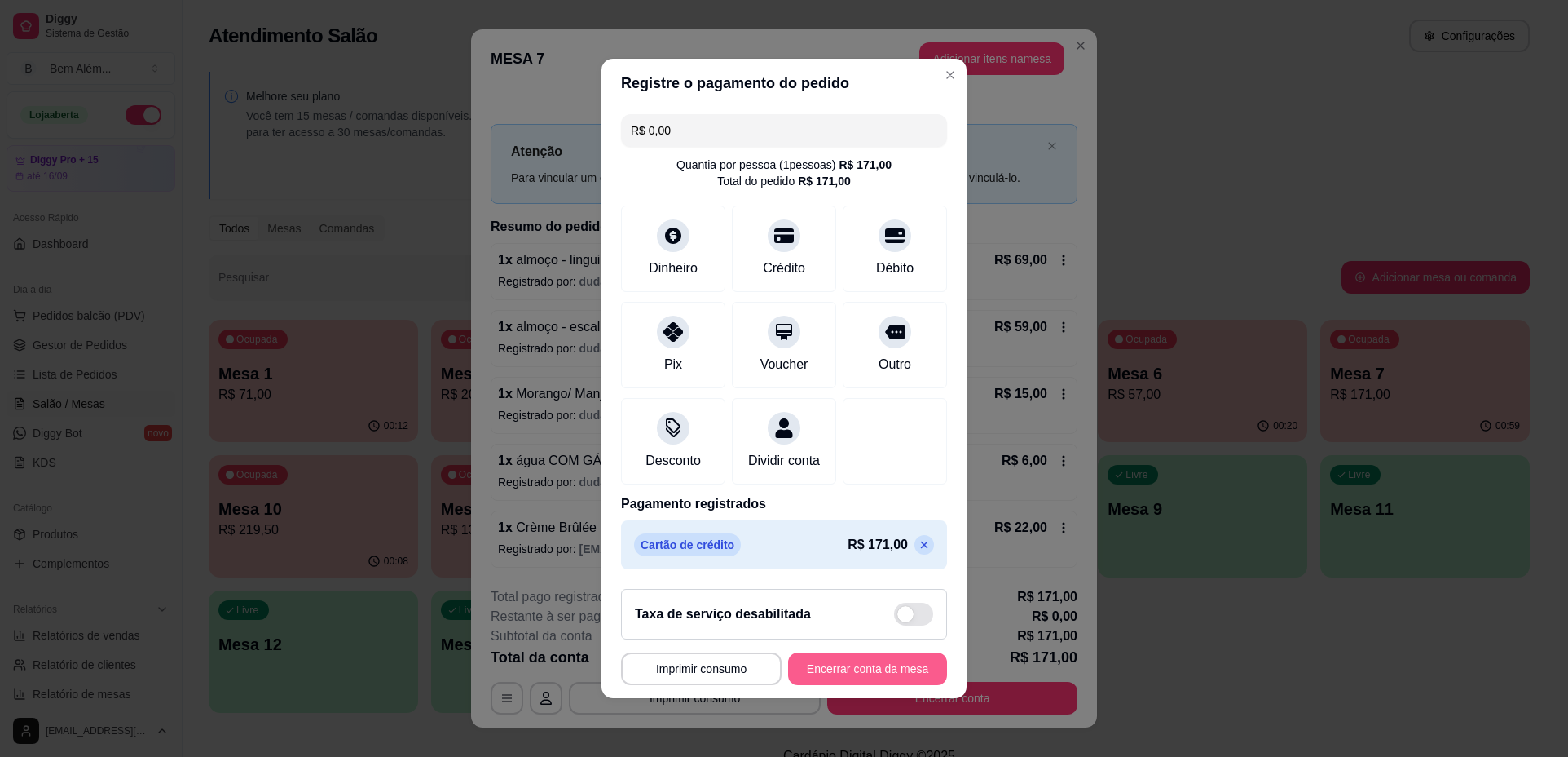
click at [831, 685] on button "Encerrar conta da mesa" at bounding box center [868, 669] width 159 height 32
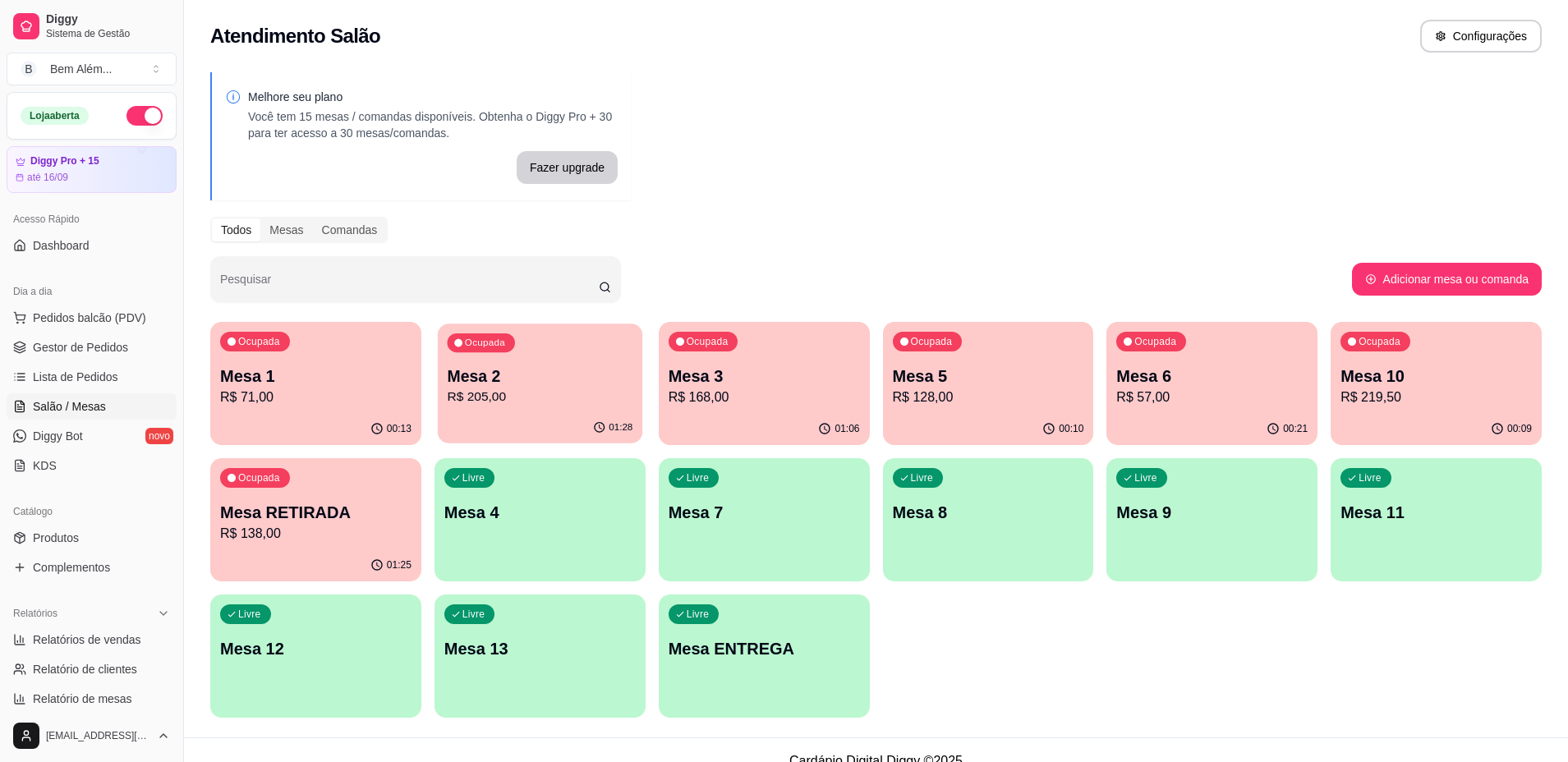
click at [469, 379] on p "Mesa 2" at bounding box center [539, 376] width 186 height 22
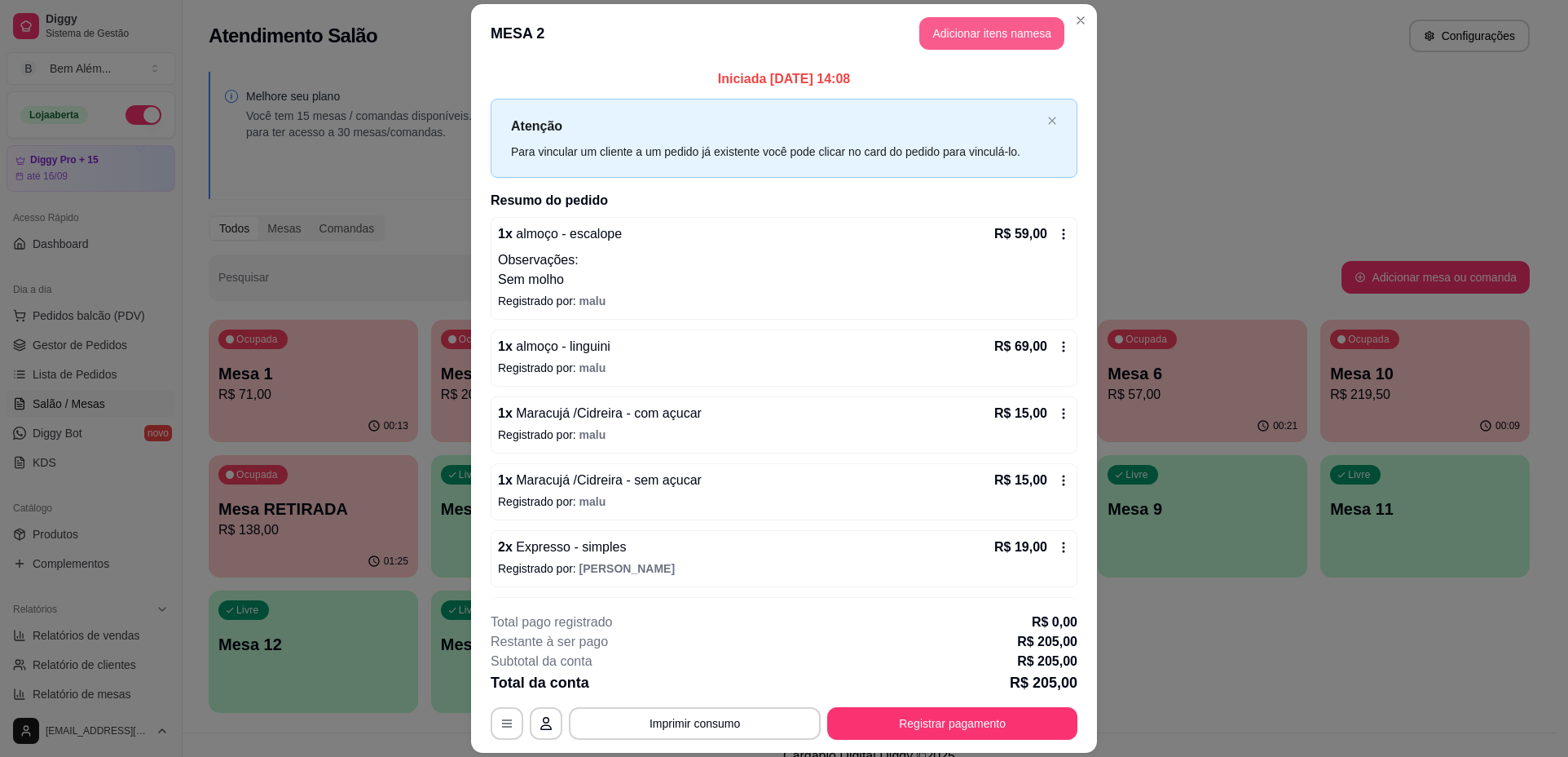
click at [987, 37] on button "Adicionar itens na mesa" at bounding box center [991, 33] width 145 height 32
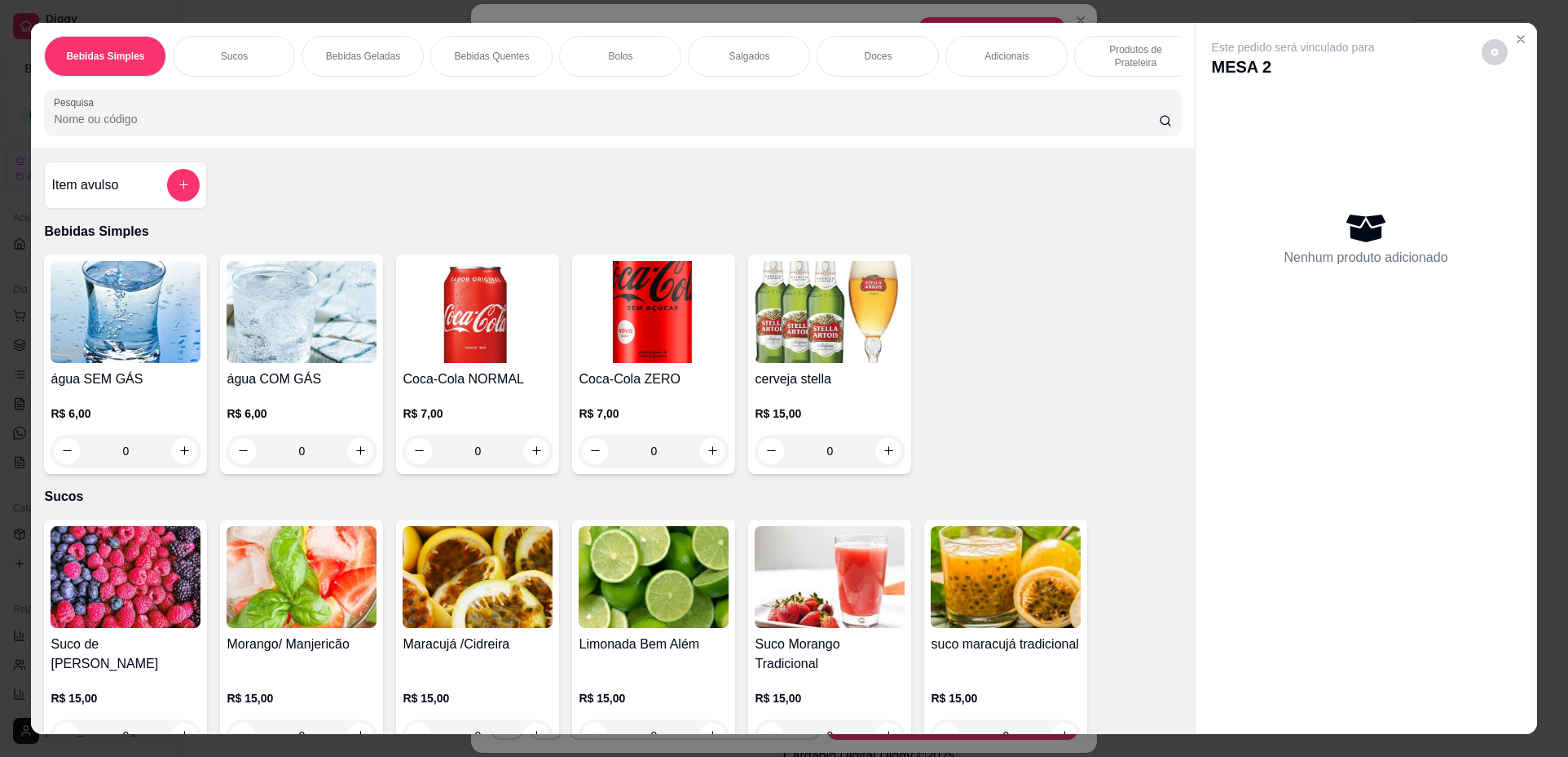
click at [1092, 62] on p "Produtos de Prateleira" at bounding box center [1135, 57] width 95 height 27
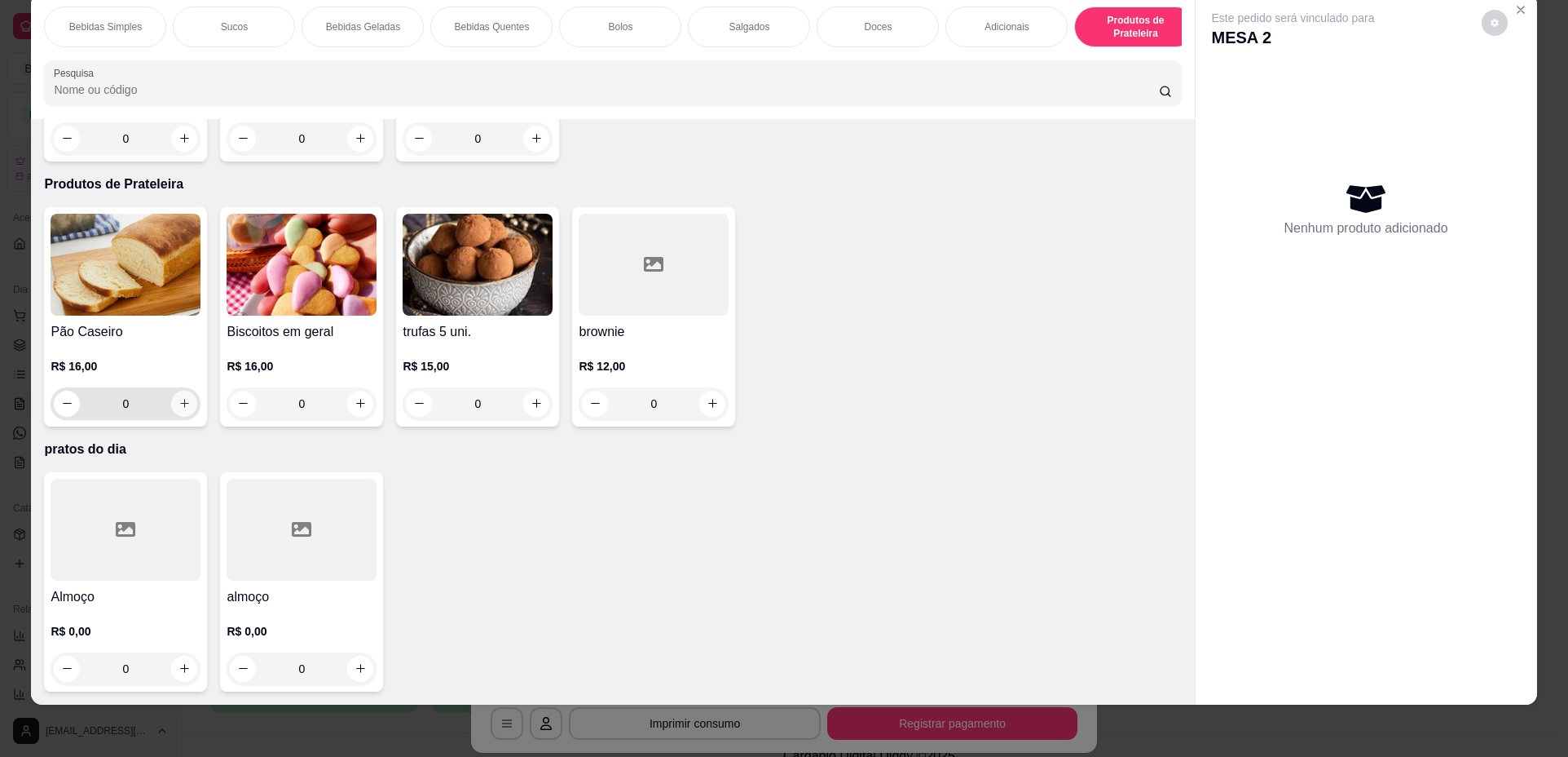
click at [186, 401] on button "increase-product-quantity" at bounding box center [185, 404] width 27 height 27
type input "2"
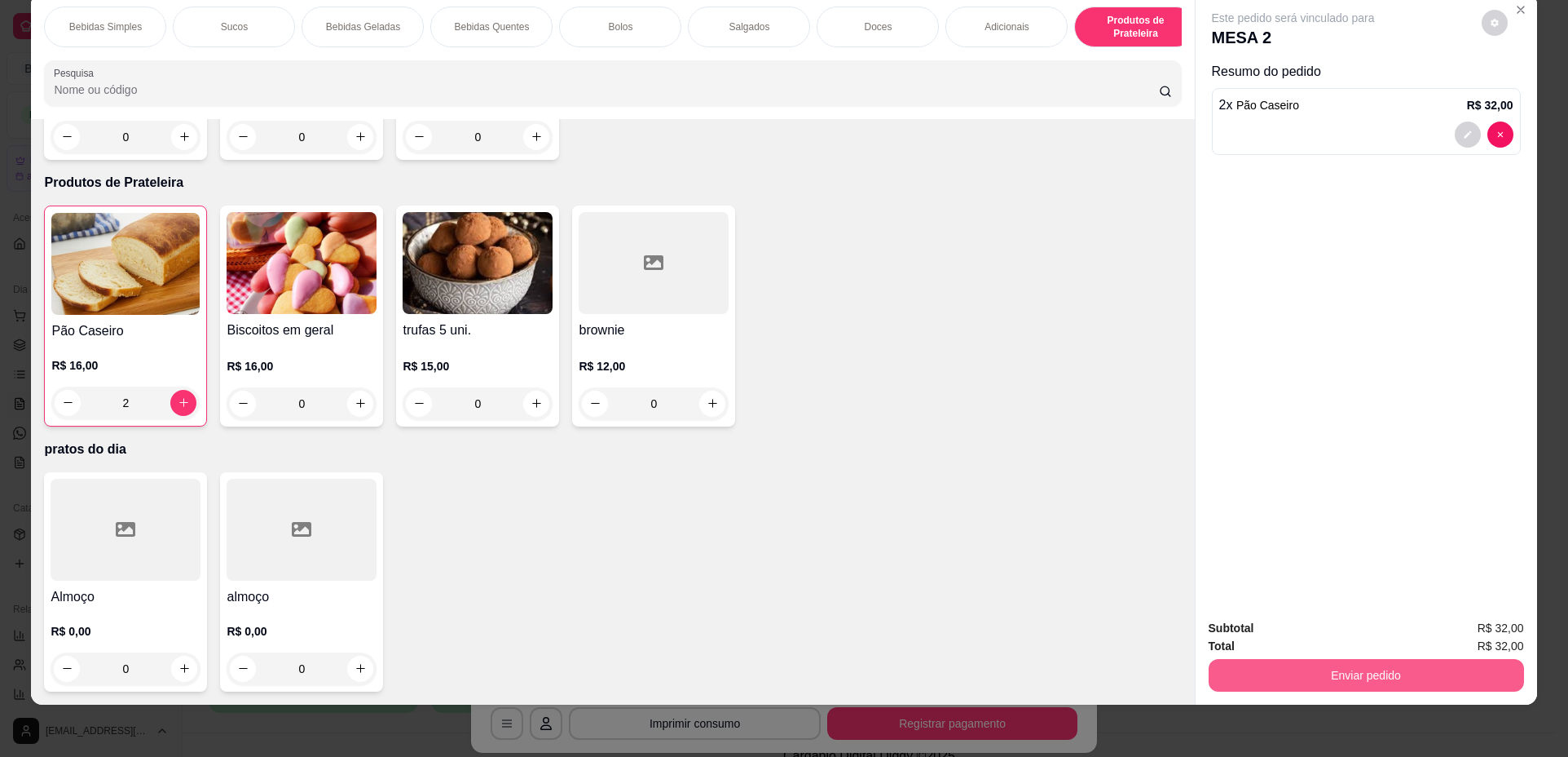
click at [1306, 677] on button "Enviar pedido" at bounding box center [1366, 676] width 315 height 32
click at [1298, 642] on button "Não registrar e enviar pedido" at bounding box center [1312, 635] width 165 height 30
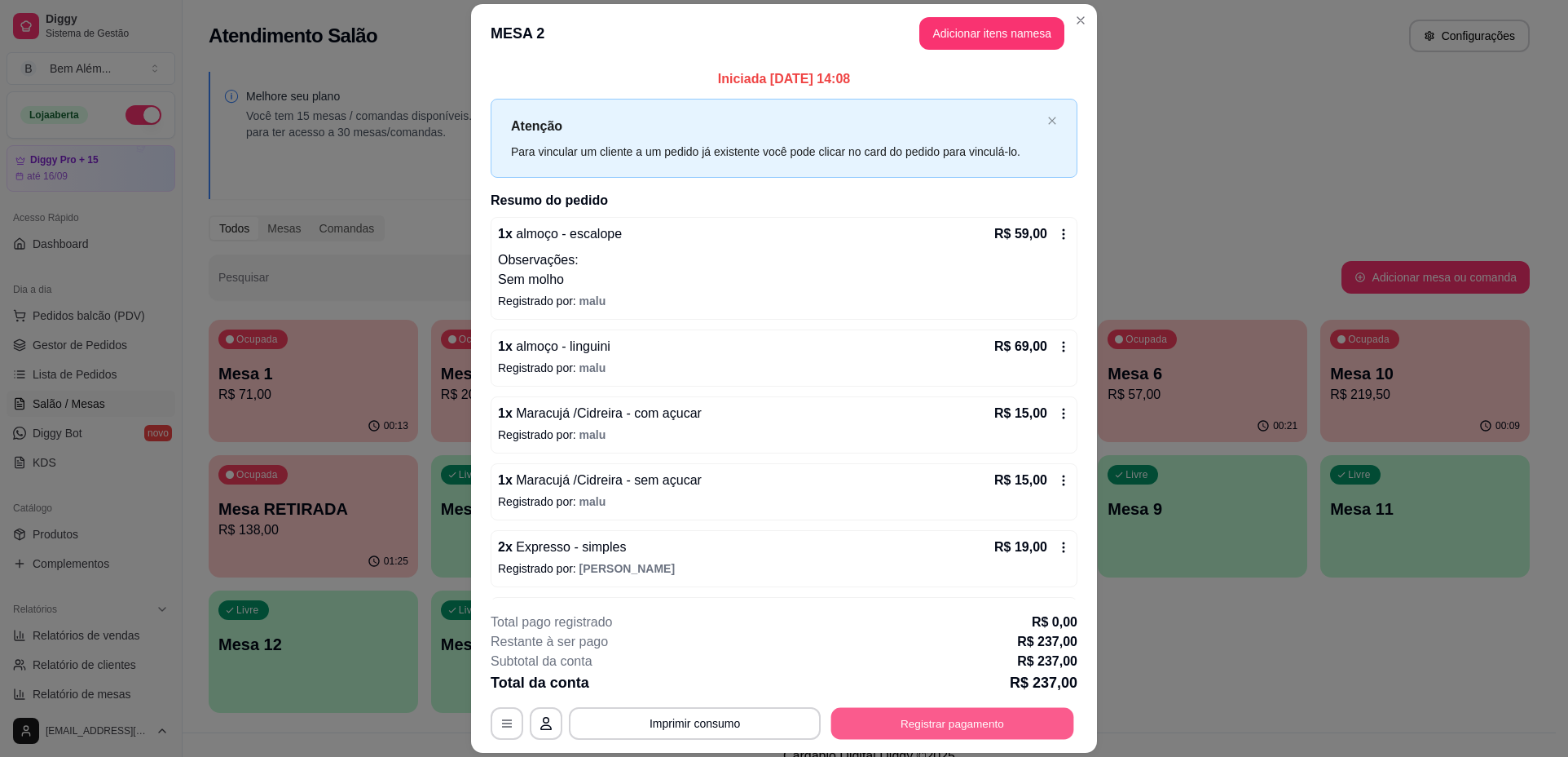
click at [935, 712] on button "Registrar pagamento" at bounding box center [953, 724] width 243 height 32
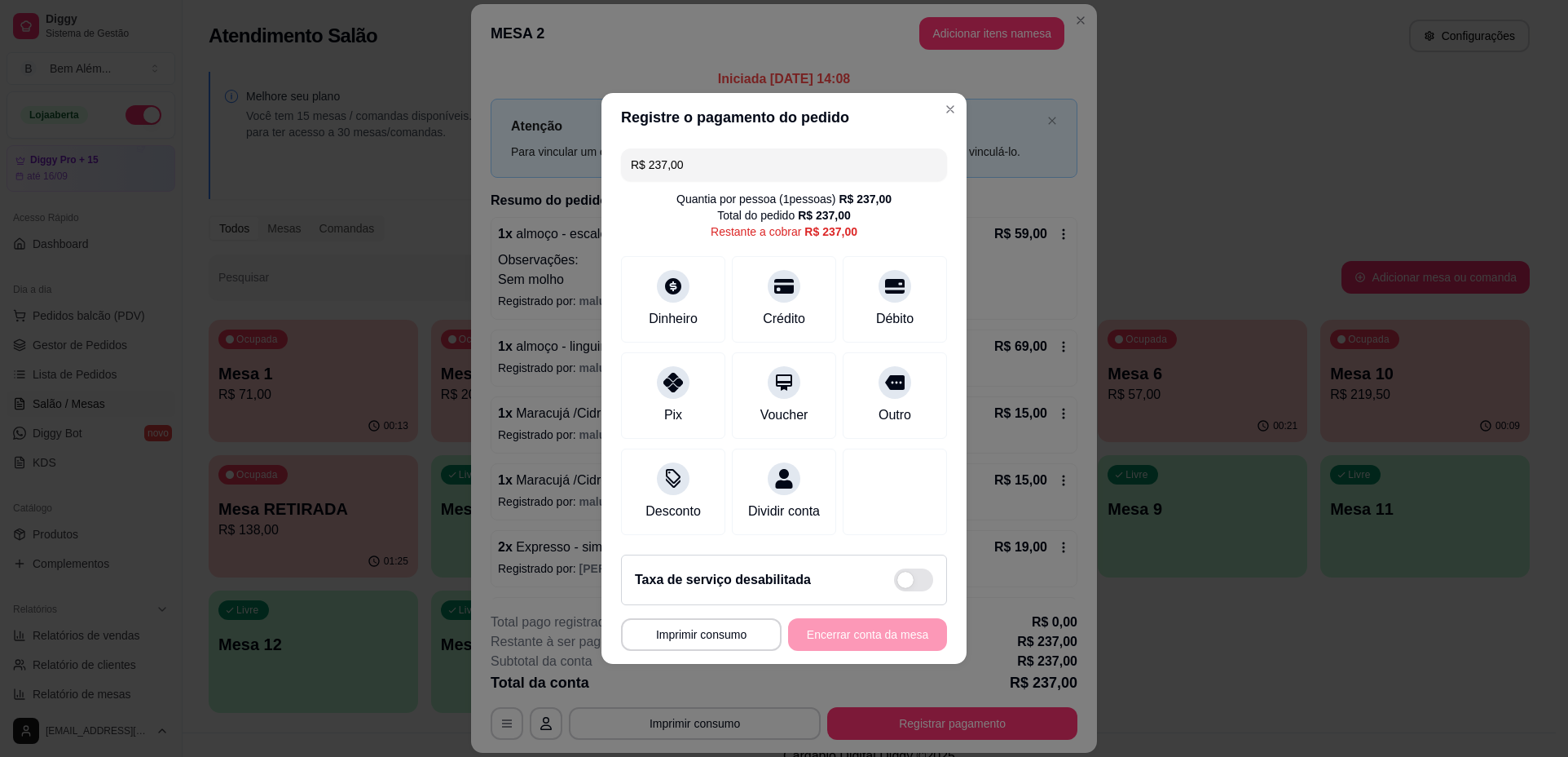
drag, startPoint x: 719, startPoint y: 164, endPoint x: 464, endPoint y: 203, distance: 258.0
click at [464, 203] on div "**********" at bounding box center [784, 378] width 1568 height 757
click at [794, 307] on div "Crédito" at bounding box center [784, 317] width 46 height 21
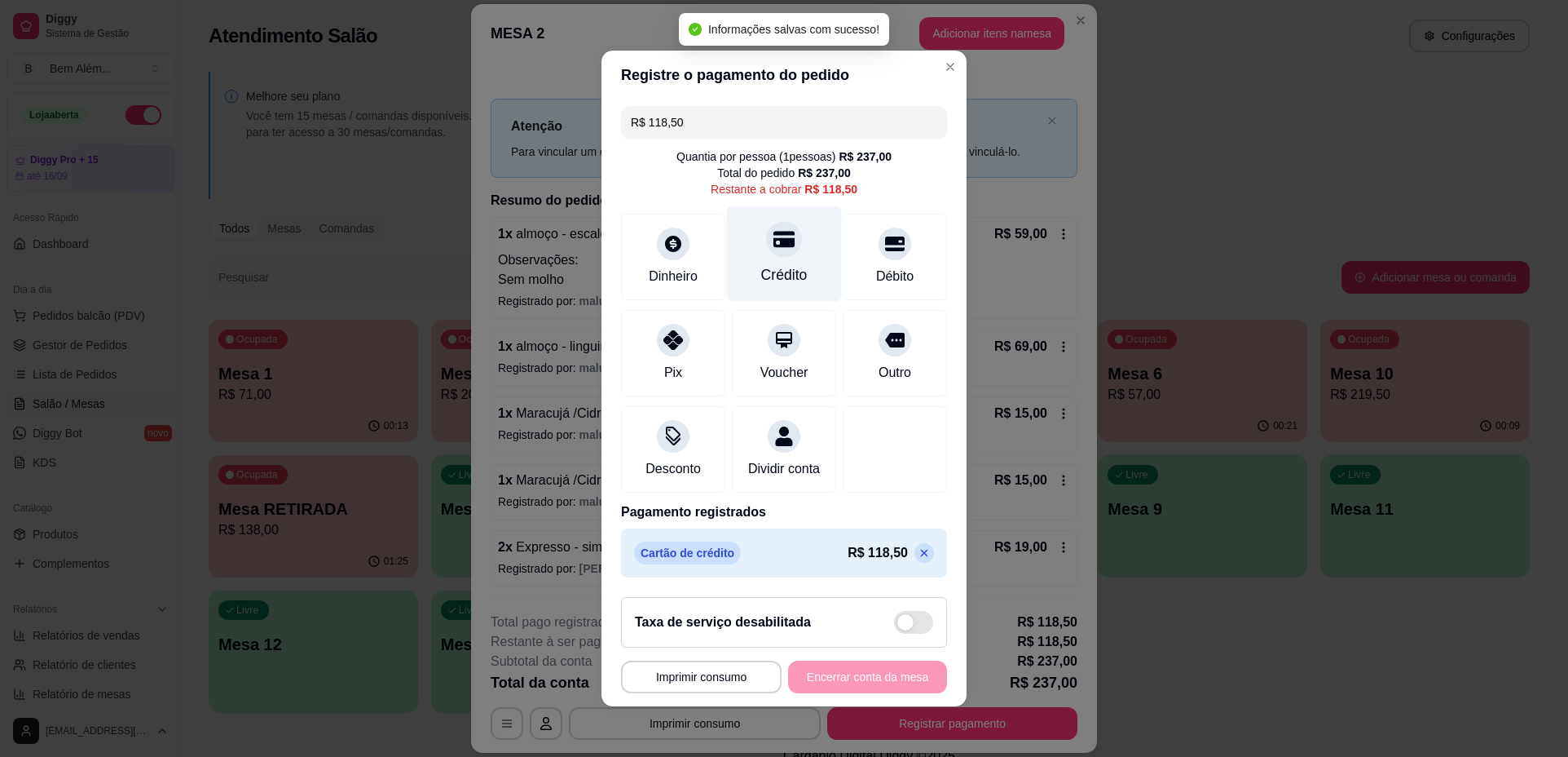
click at [775, 281] on div "Crédito" at bounding box center [784, 254] width 115 height 96
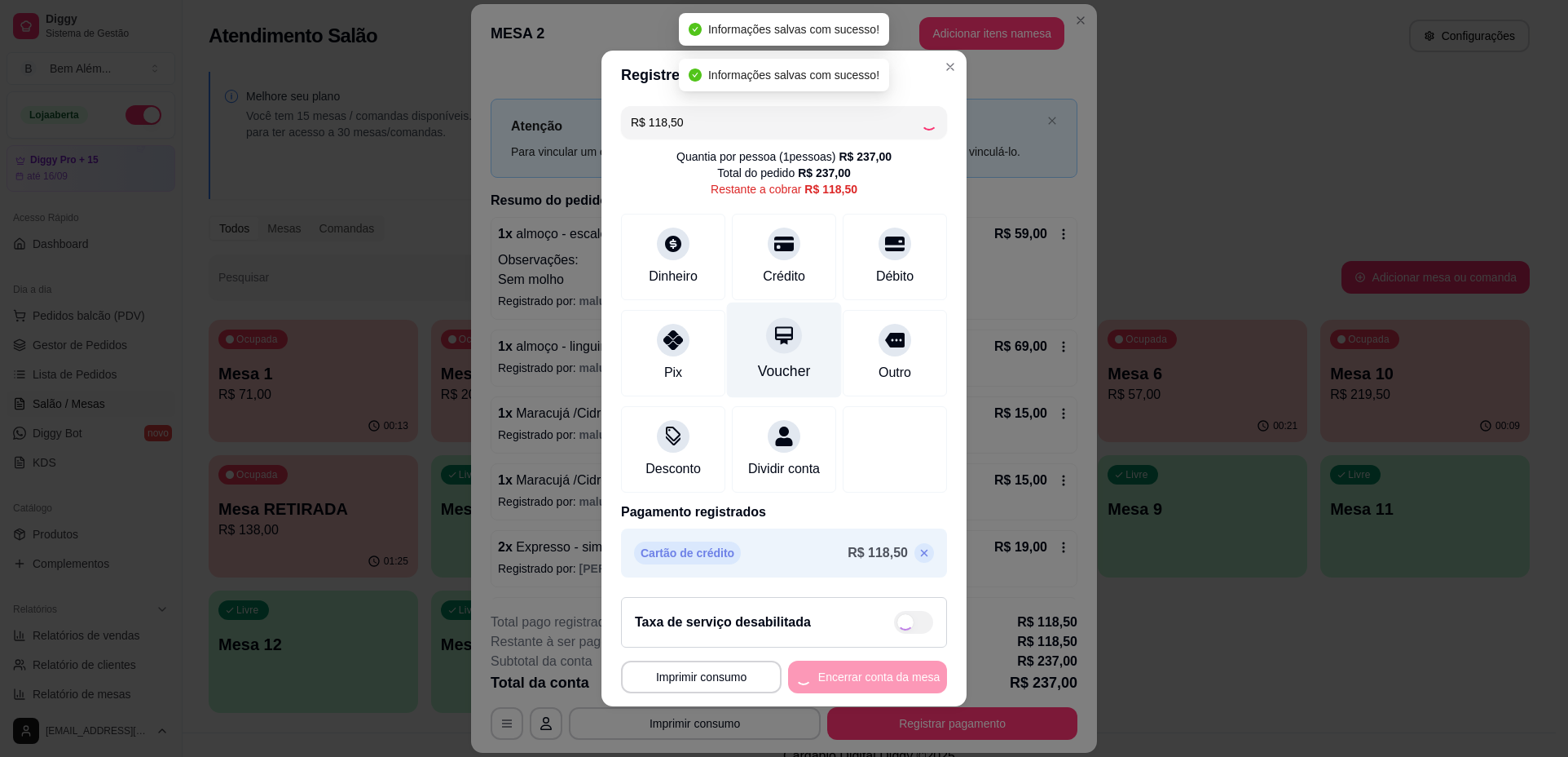
type input "R$ 0,00"
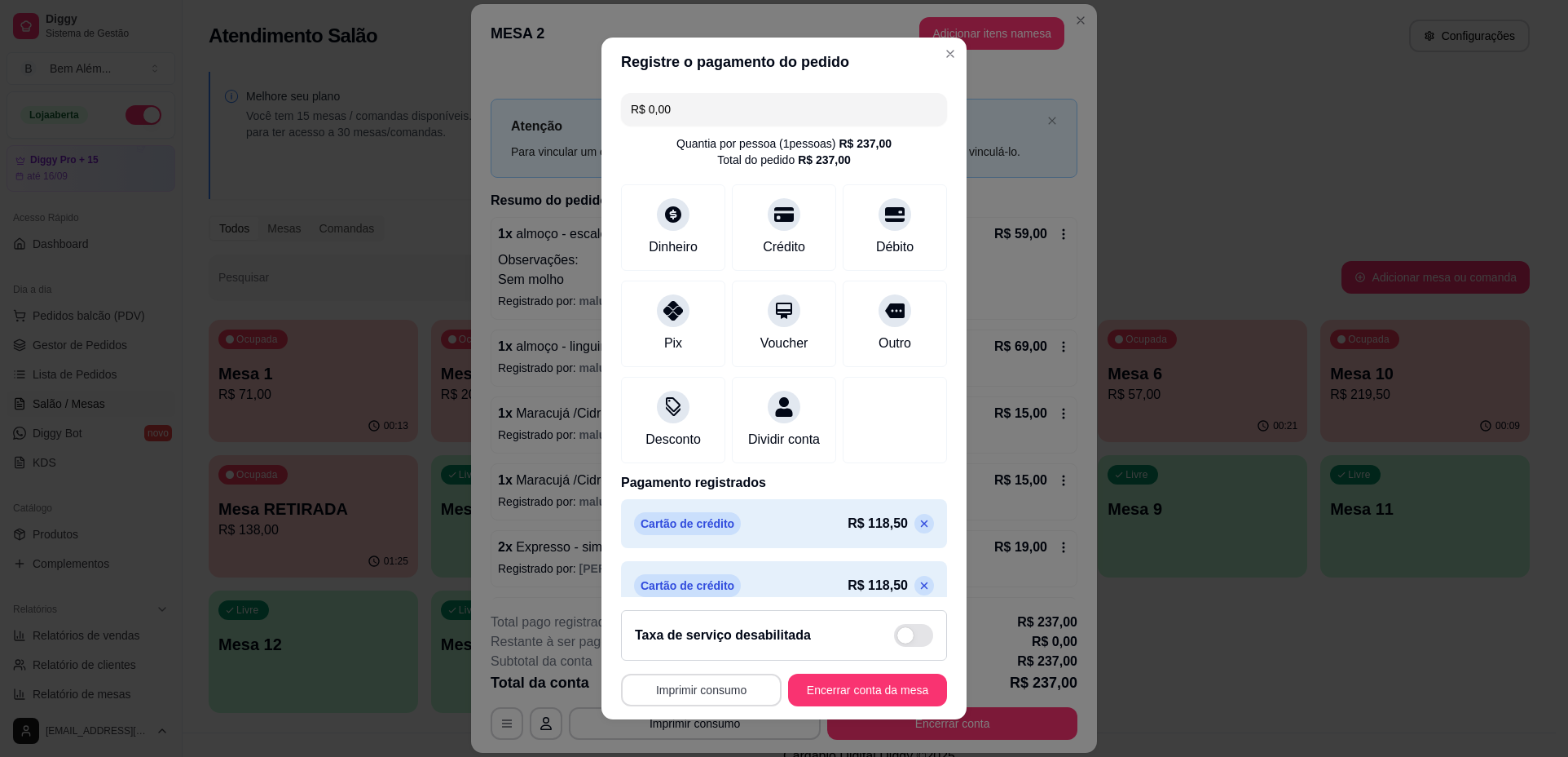
click at [727, 689] on button "Imprimir consumo" at bounding box center [702, 690] width 161 height 32
click at [712, 651] on button "impressao computador" at bounding box center [692, 652] width 119 height 26
click at [861, 688] on button "Encerrar conta da mesa" at bounding box center [867, 690] width 154 height 32
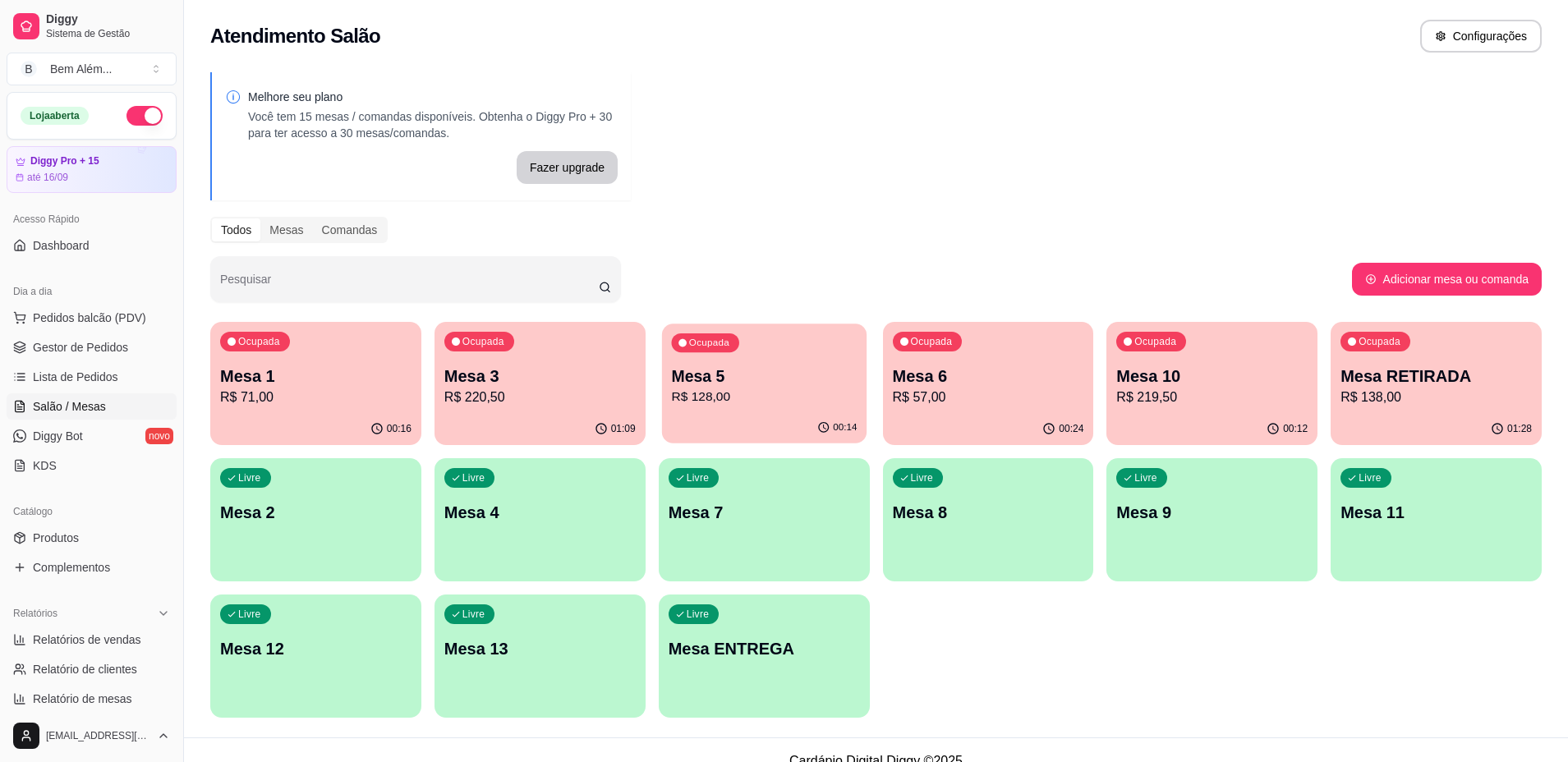
click at [691, 414] on div "00:14" at bounding box center [764, 427] width 204 height 31
click at [350, 379] on p "Mesa 1" at bounding box center [315, 376] width 186 height 22
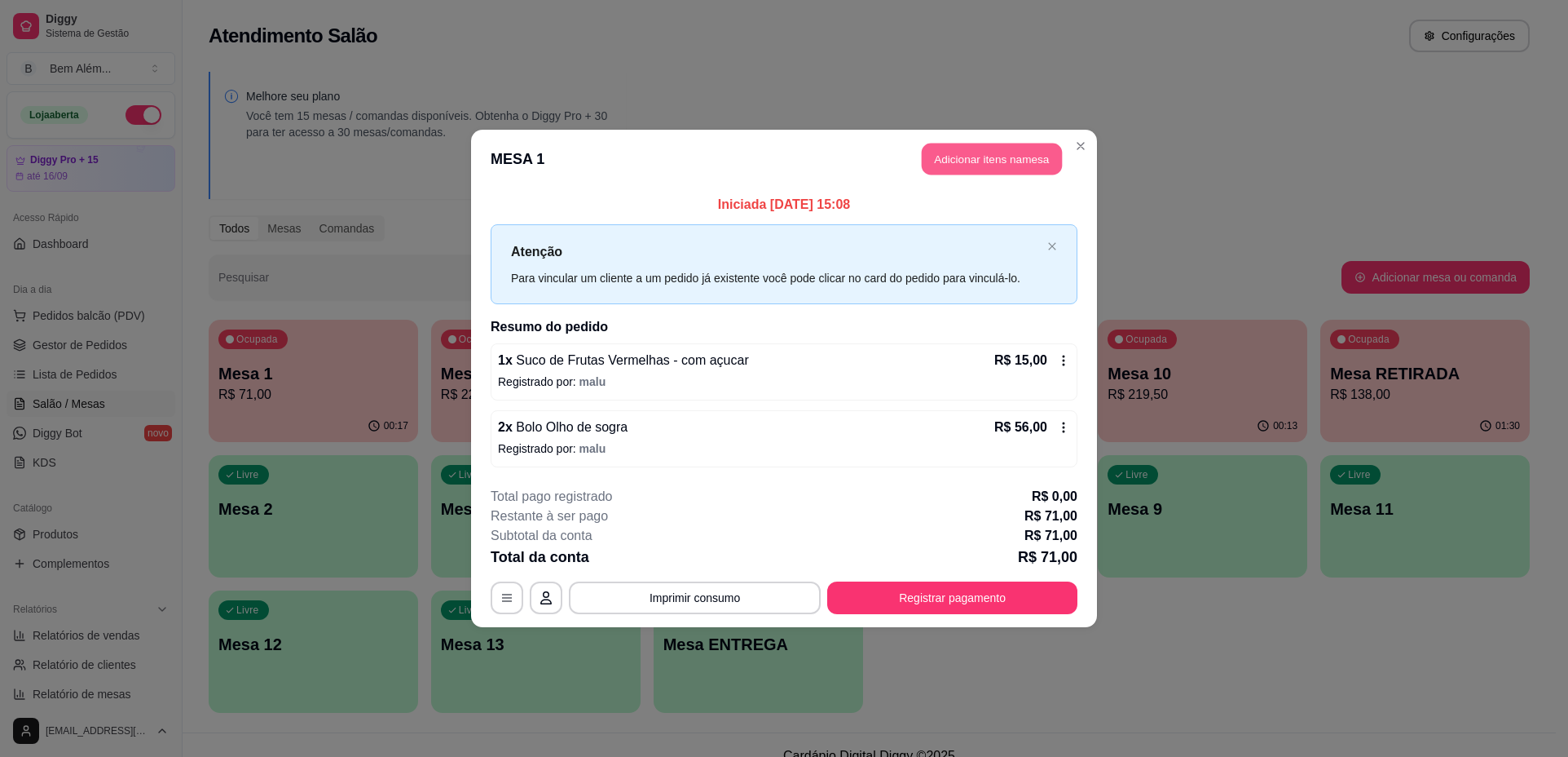
click at [1002, 161] on button "Adicionar itens na mesa" at bounding box center [992, 160] width 140 height 32
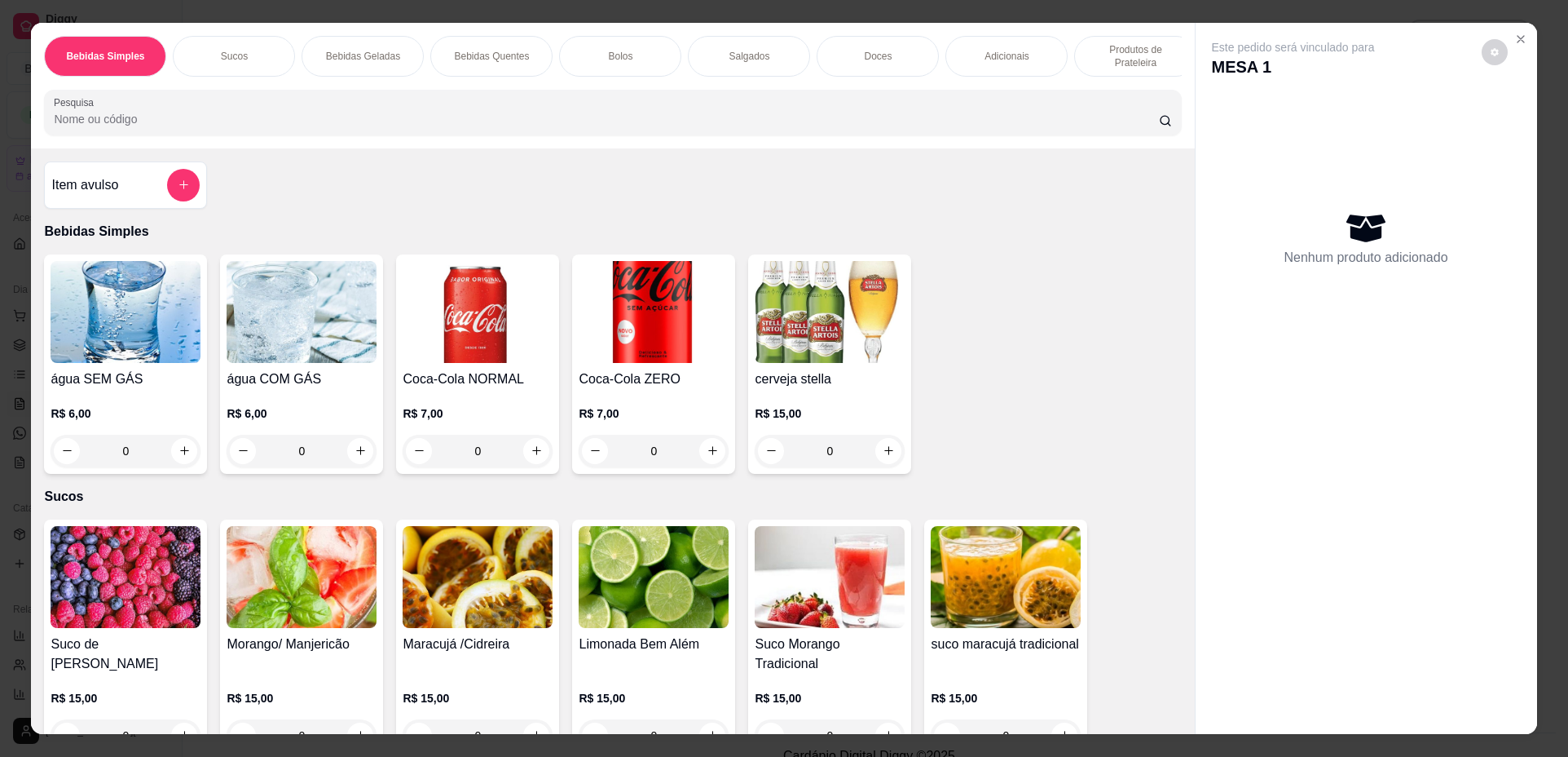
click at [302, 378] on div "água COM GÁS R$ 6,00 0" at bounding box center [301, 365] width 163 height 220
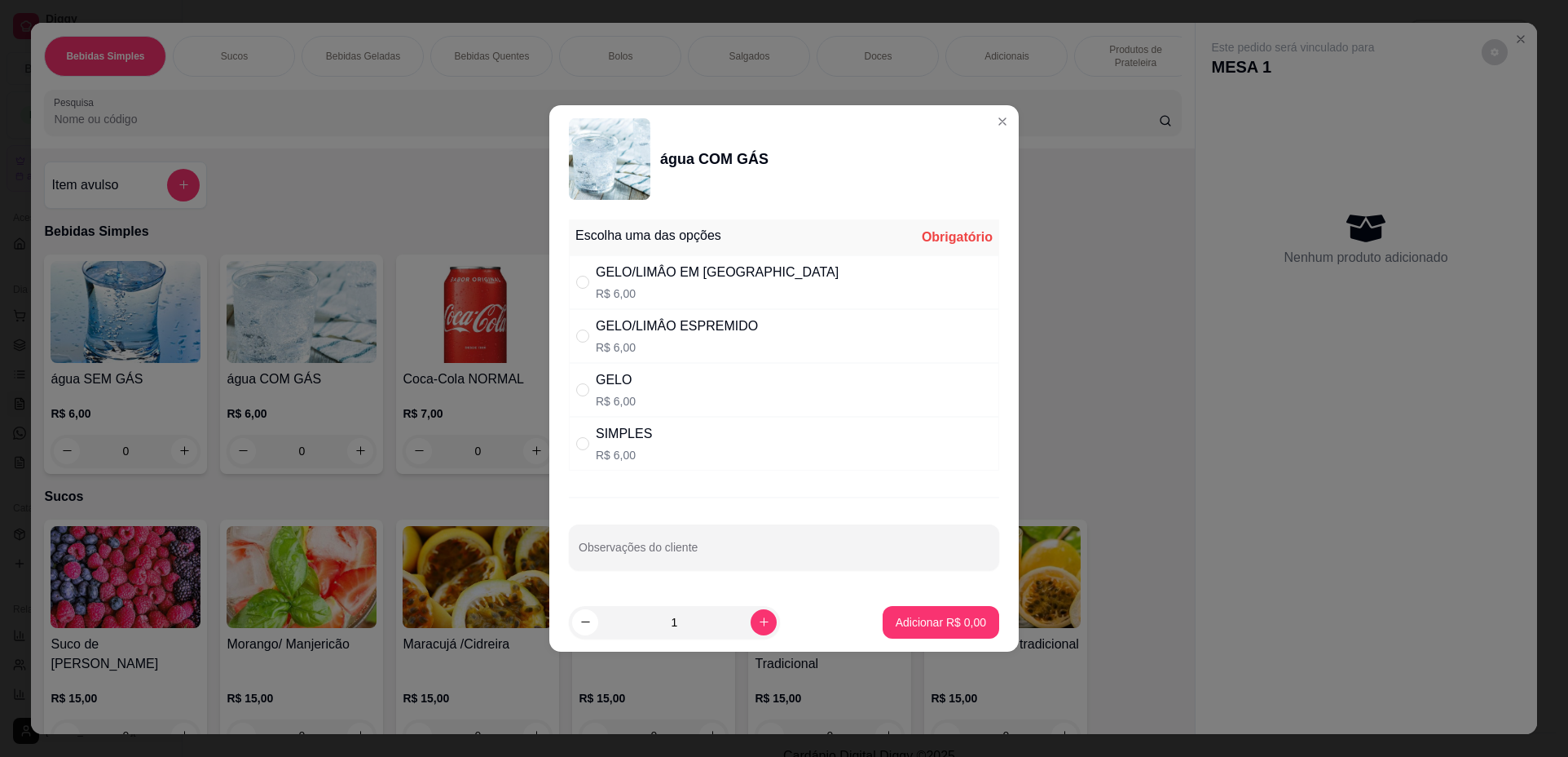
drag, startPoint x: 630, startPoint y: 400, endPoint x: 710, endPoint y: 528, distance: 150.9
click at [630, 404] on p "R$ 6,00" at bounding box center [615, 401] width 40 height 16
radio input "true"
click at [926, 624] on p "Adicionar R$ 6,00" at bounding box center [940, 622] width 88 height 15
type input "1"
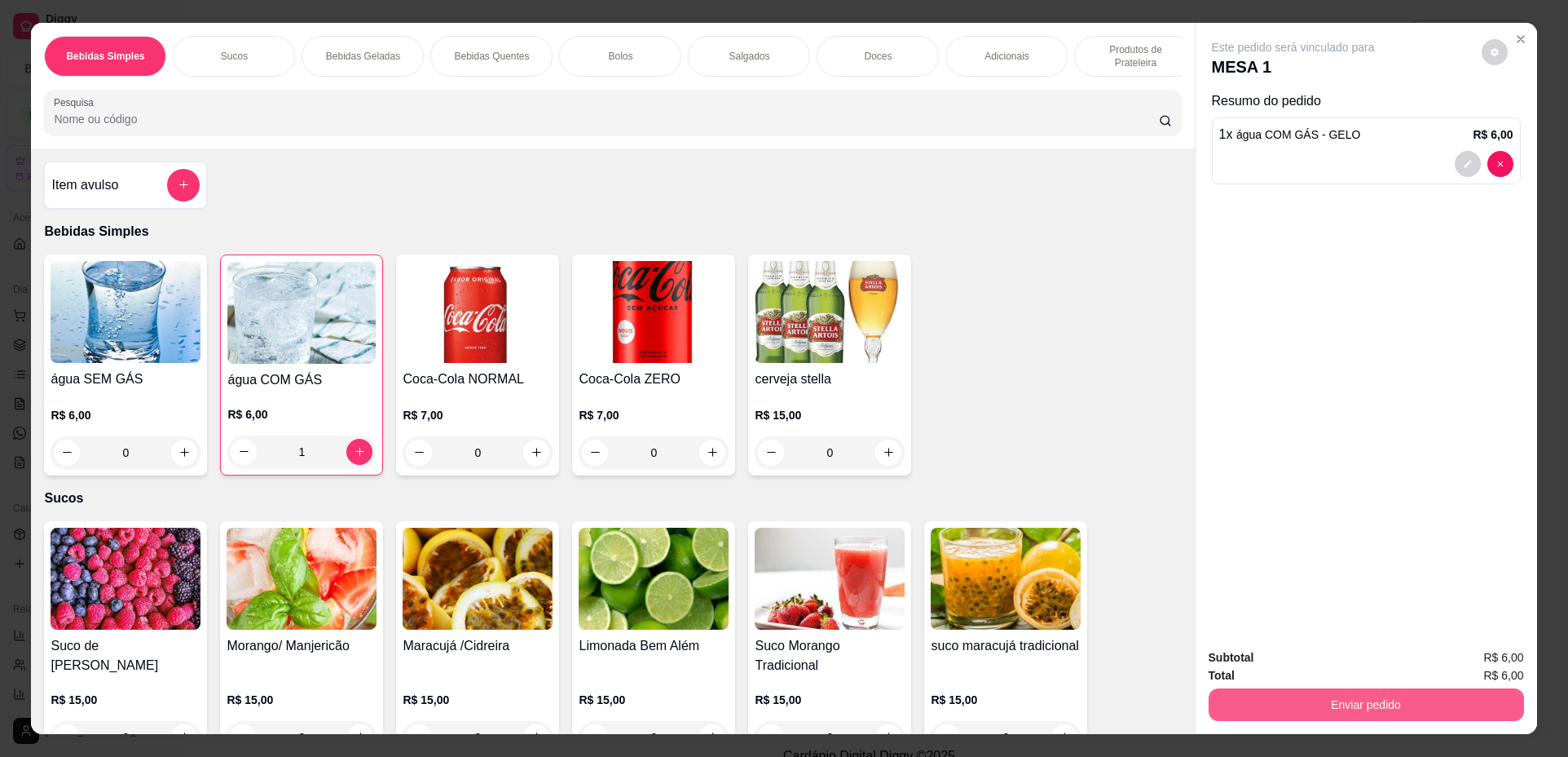
click at [1242, 701] on button "Enviar pedido" at bounding box center [1366, 705] width 315 height 32
click at [1251, 667] on button "Não registrar e enviar pedido" at bounding box center [1312, 664] width 165 height 30
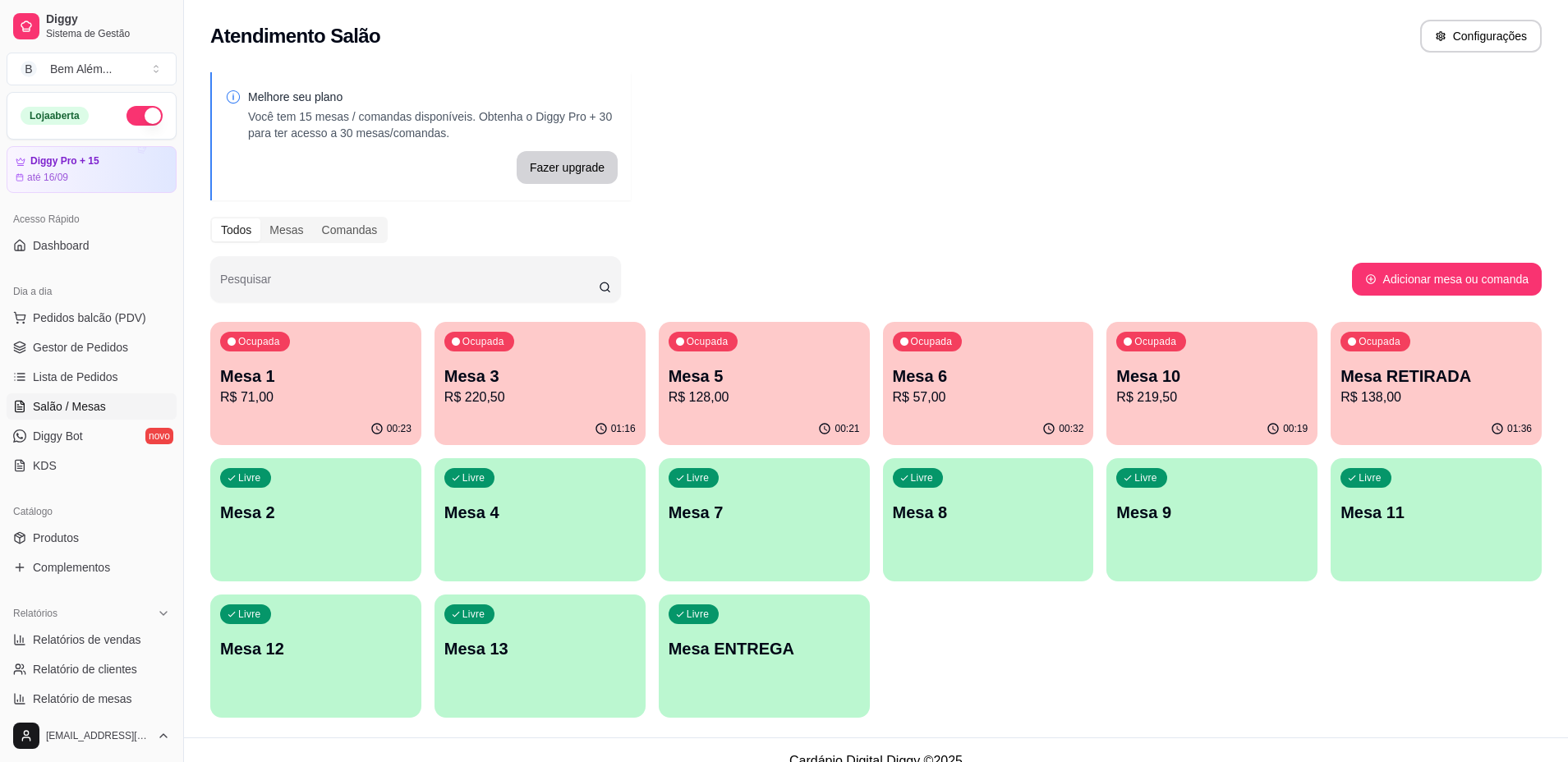
click at [990, 395] on p "R$ 57,00" at bounding box center [988, 397] width 192 height 20
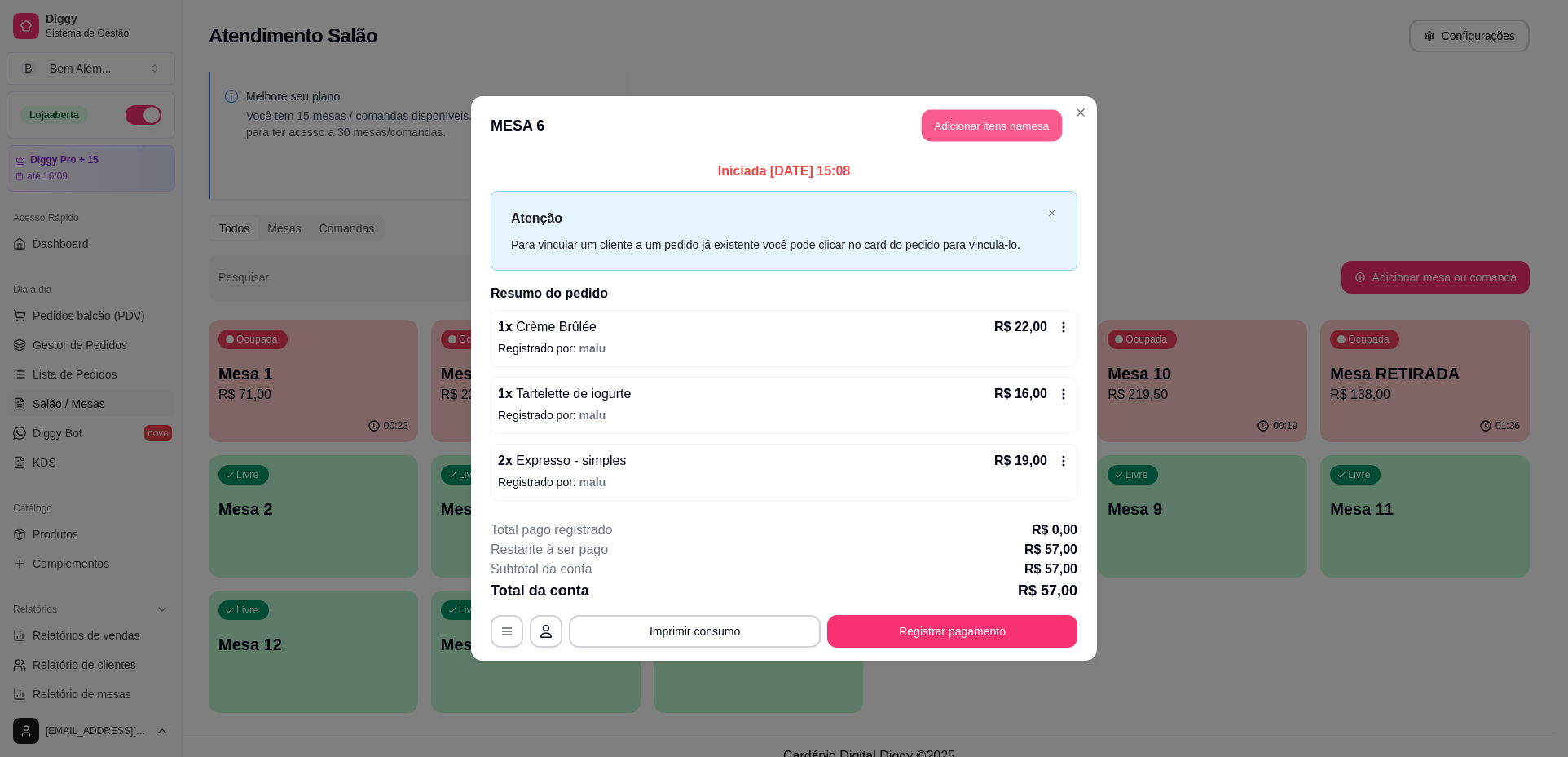
click at [1014, 127] on button "Adicionar itens na mesa" at bounding box center [992, 126] width 140 height 32
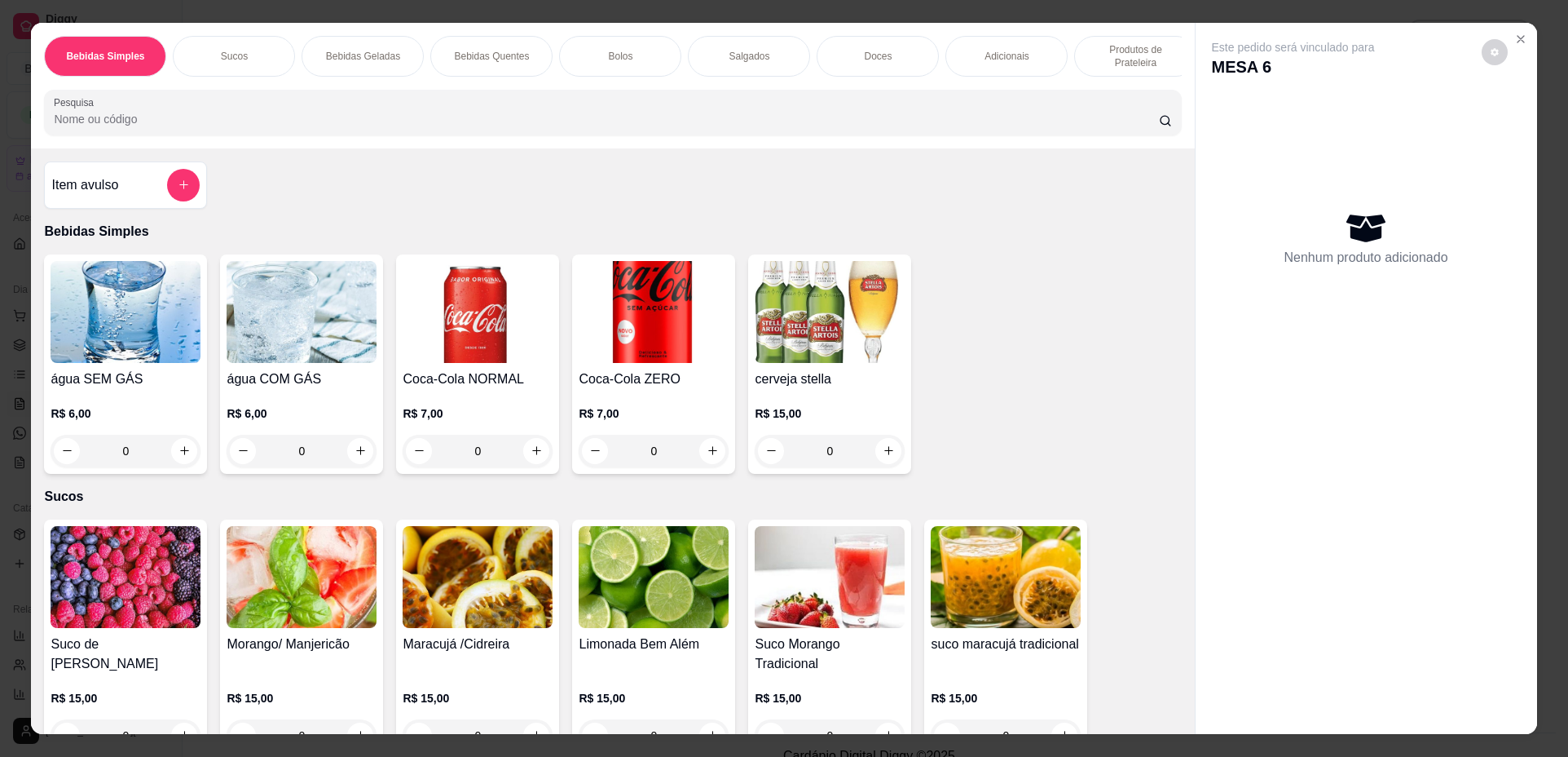
click at [470, 42] on div "Bebidas Quentes" at bounding box center [491, 56] width 122 height 41
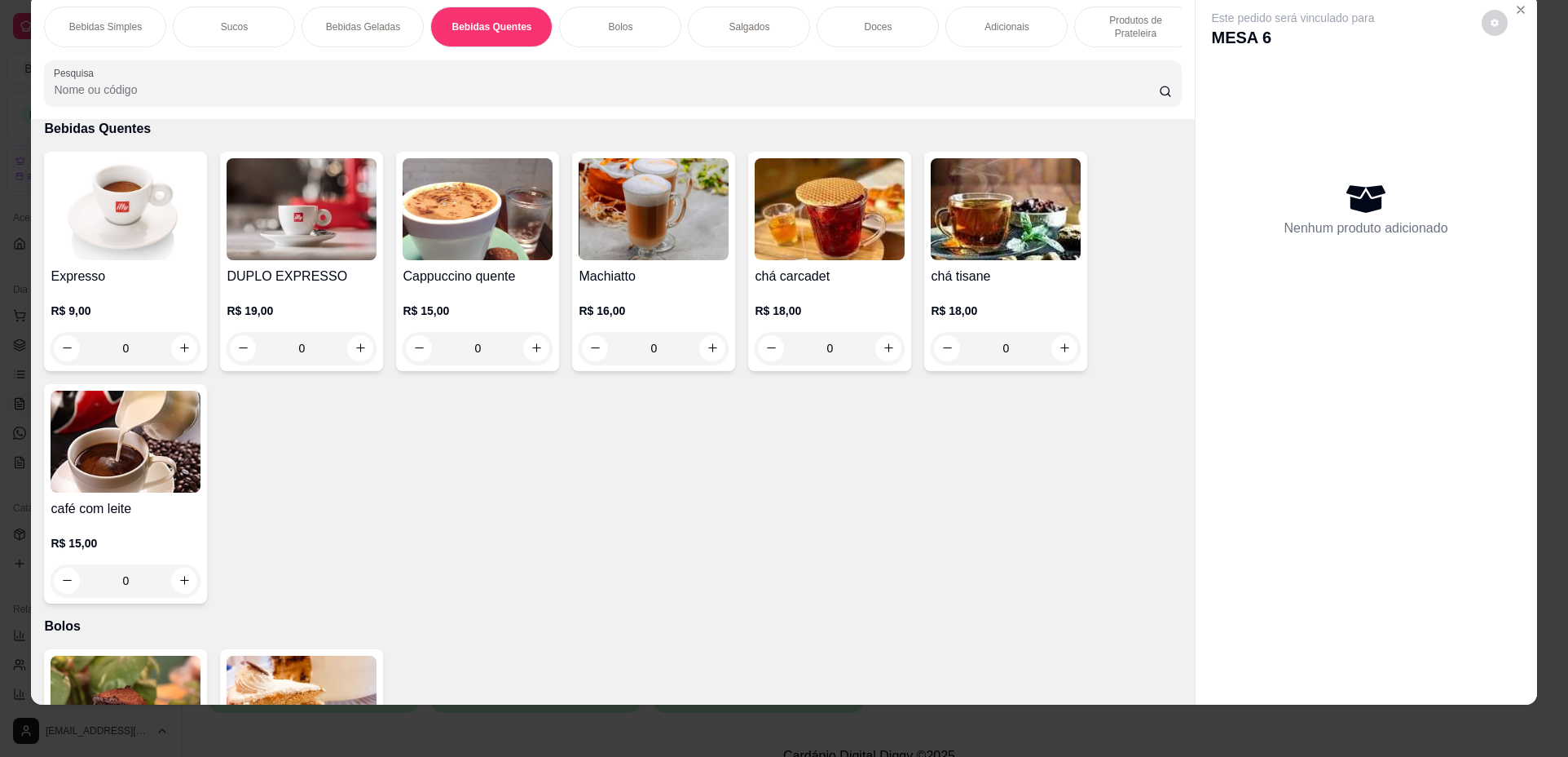
click at [179, 365] on div "0" at bounding box center [125, 348] width 150 height 32
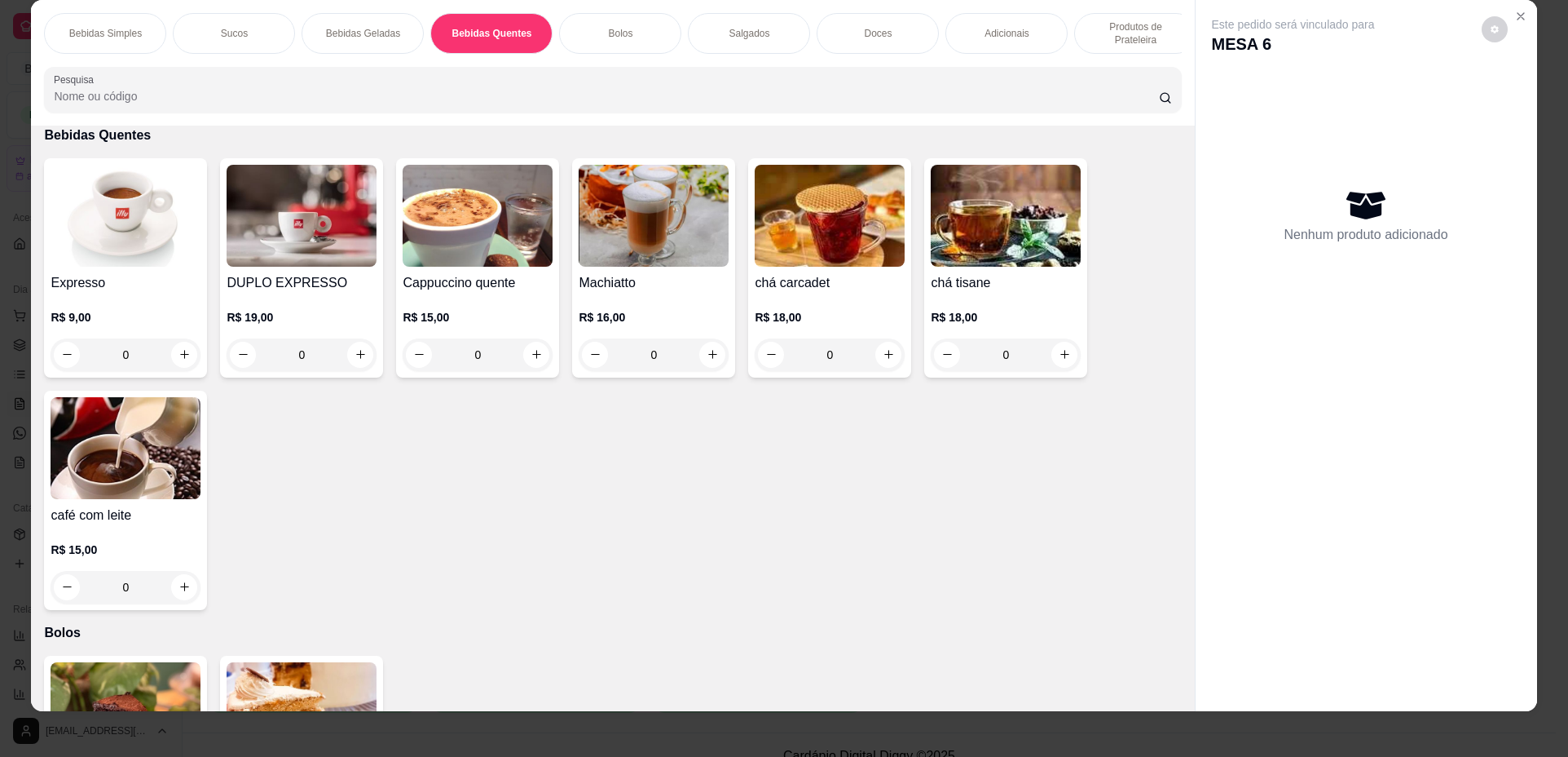
click at [174, 365] on div "0" at bounding box center [125, 354] width 150 height 32
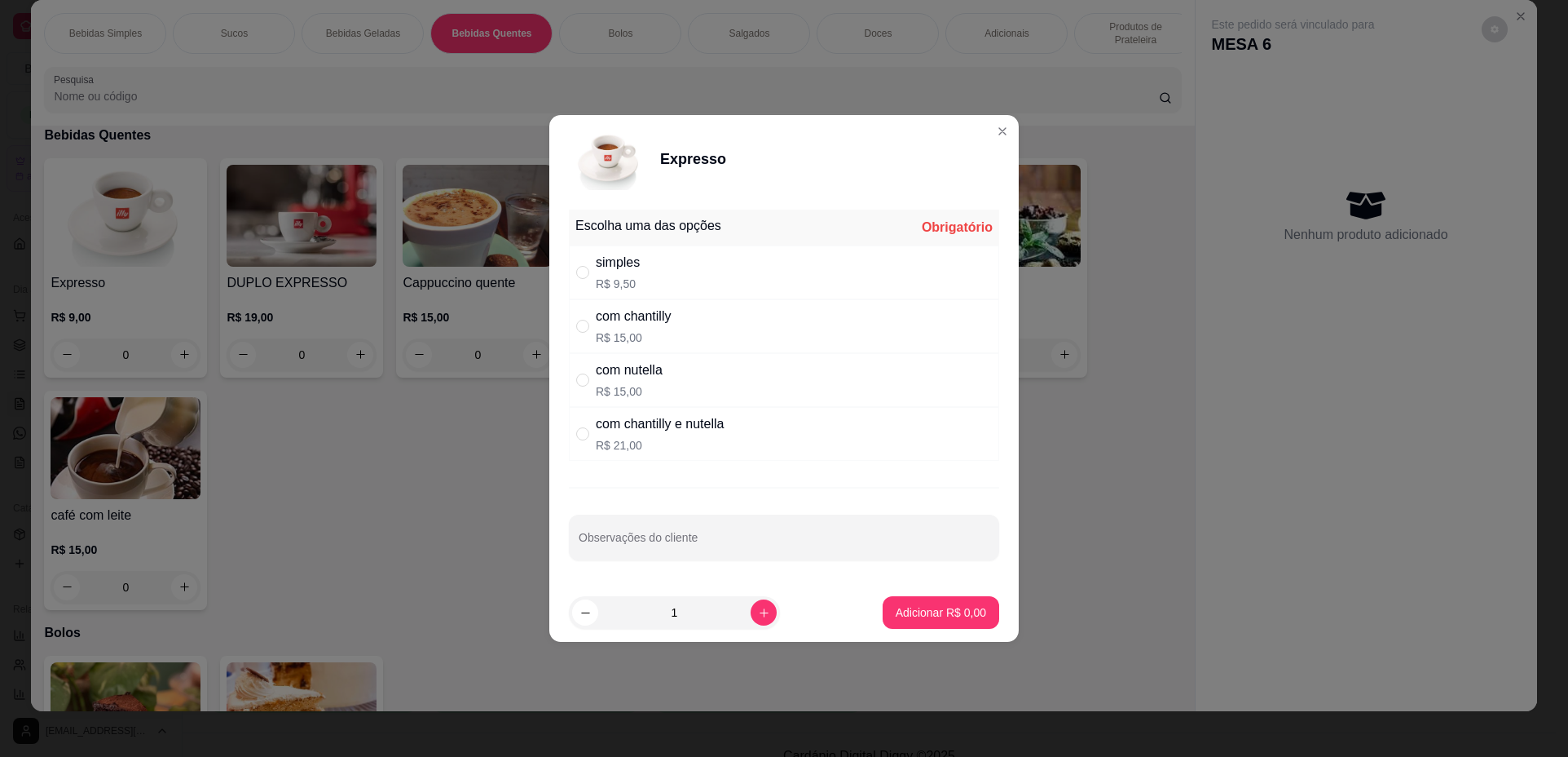
click at [705, 260] on div "simples R$ 9,50" at bounding box center [784, 272] width 431 height 54
radio input "true"
click at [751, 619] on button "increase-product-quantity" at bounding box center [764, 613] width 27 height 27
type input "2"
click at [891, 612] on p "Adicionar R$ 19,00" at bounding box center [937, 612] width 97 height 16
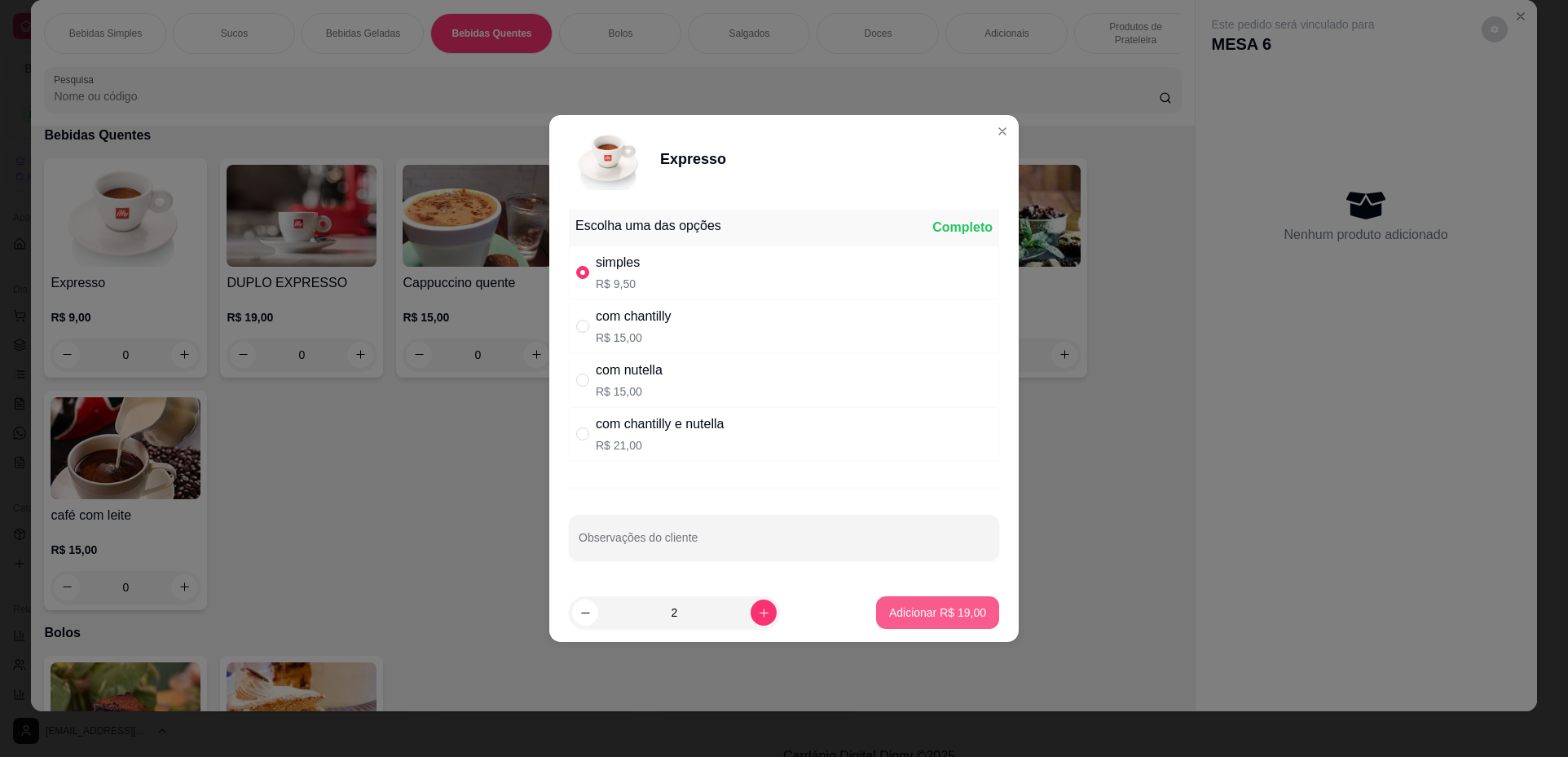
type input "2"
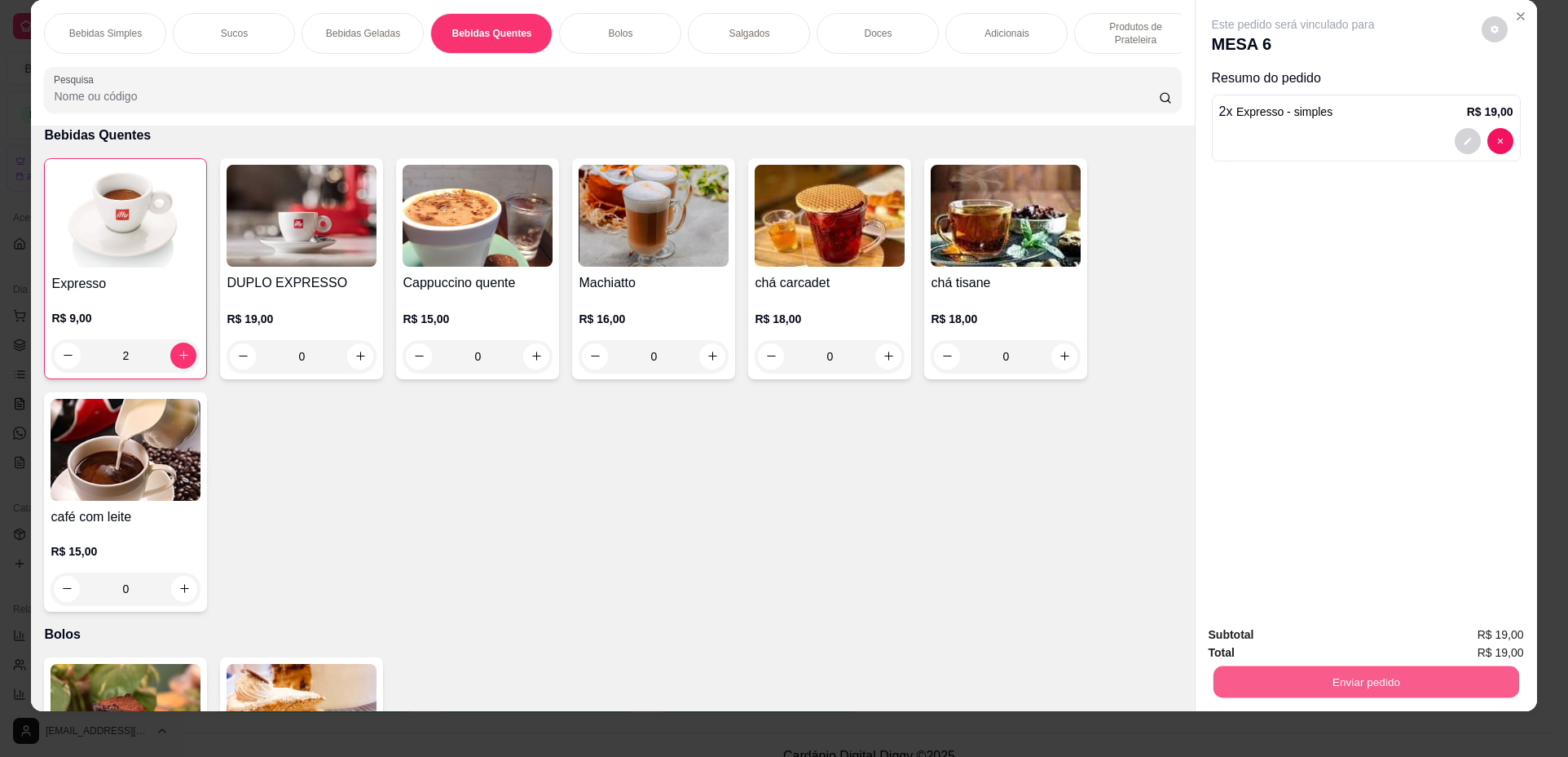
click at [1243, 676] on button "Enviar pedido" at bounding box center [1365, 682] width 306 height 32
click at [1248, 642] on button "Não registrar e enviar pedido" at bounding box center [1312, 641] width 169 height 31
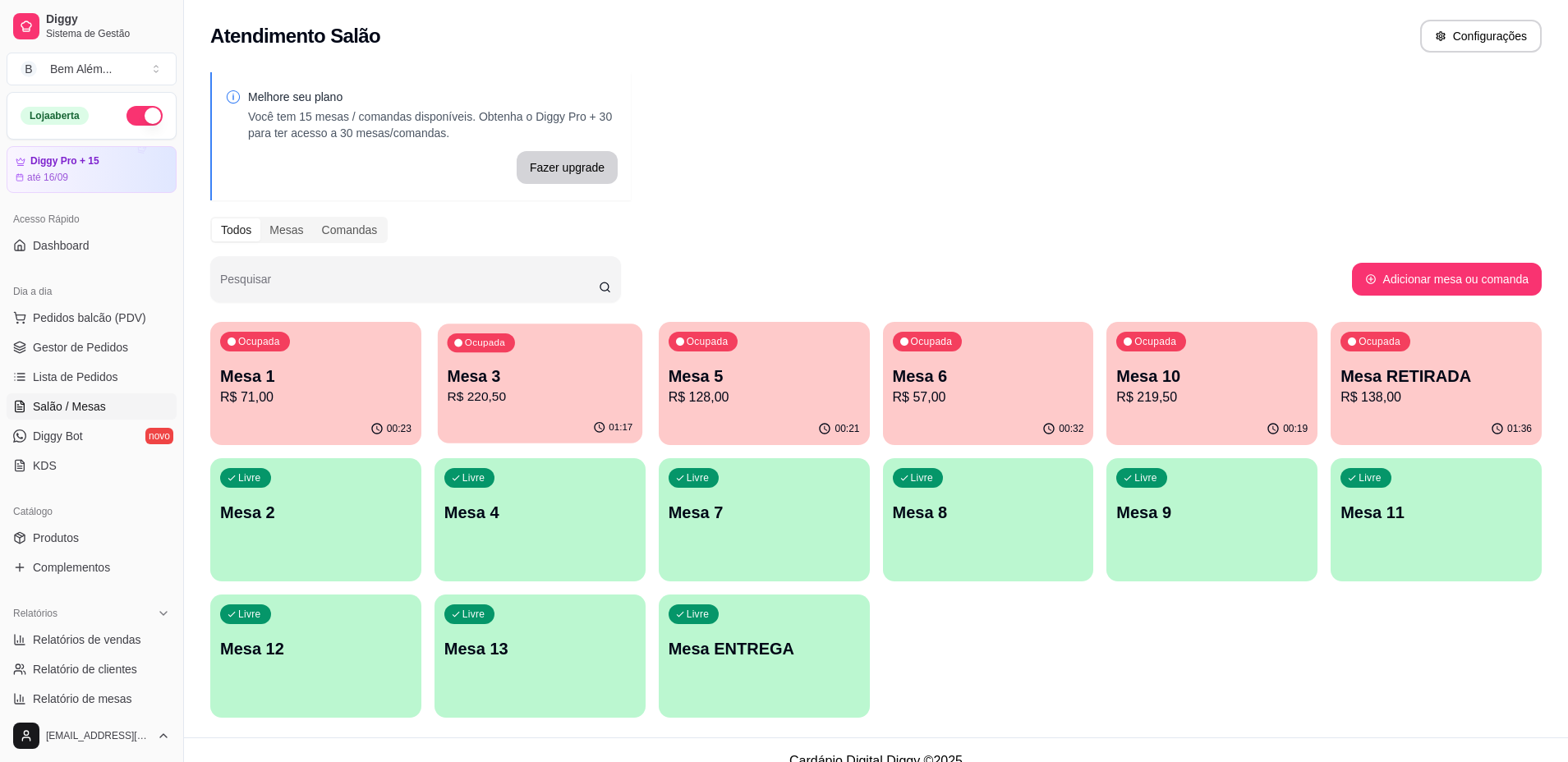
click at [502, 396] on p "R$ 220,50" at bounding box center [539, 397] width 186 height 19
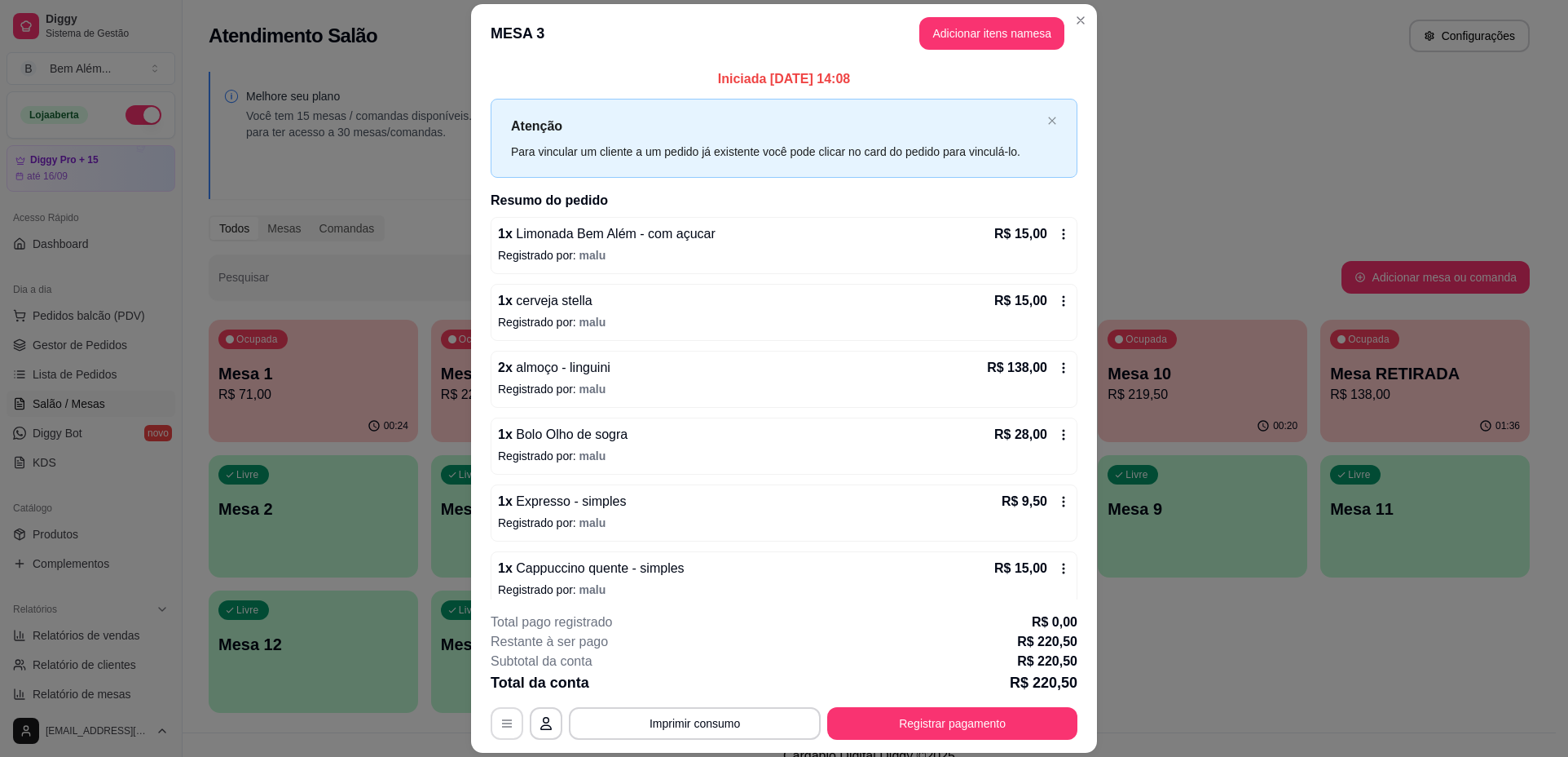
click at [495, 730] on button "button" at bounding box center [507, 723] width 32 height 32
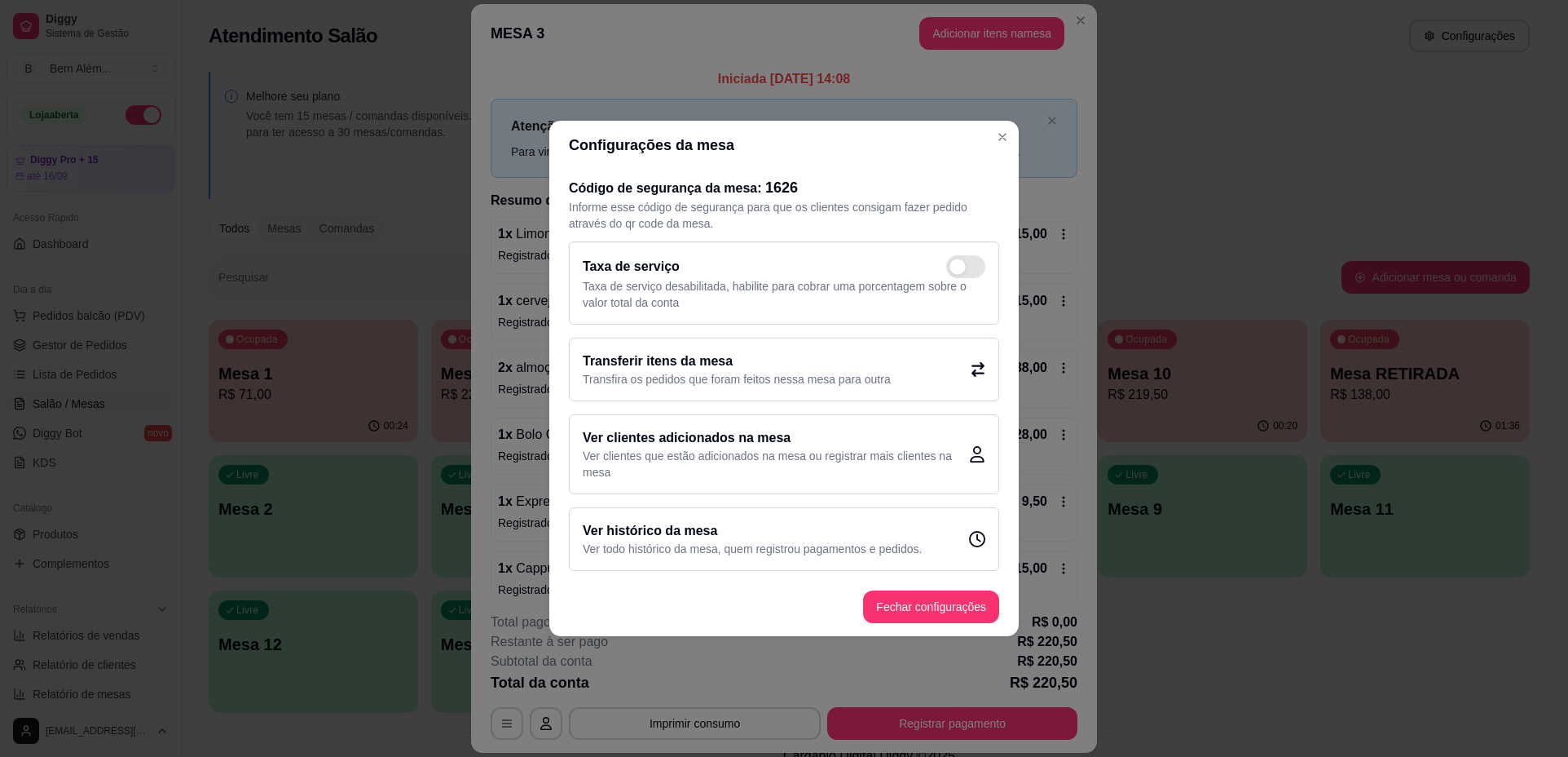
click at [722, 377] on p "Transfira os pedidos que foram feitos nessa mesa para outra" at bounding box center [737, 379] width 308 height 16
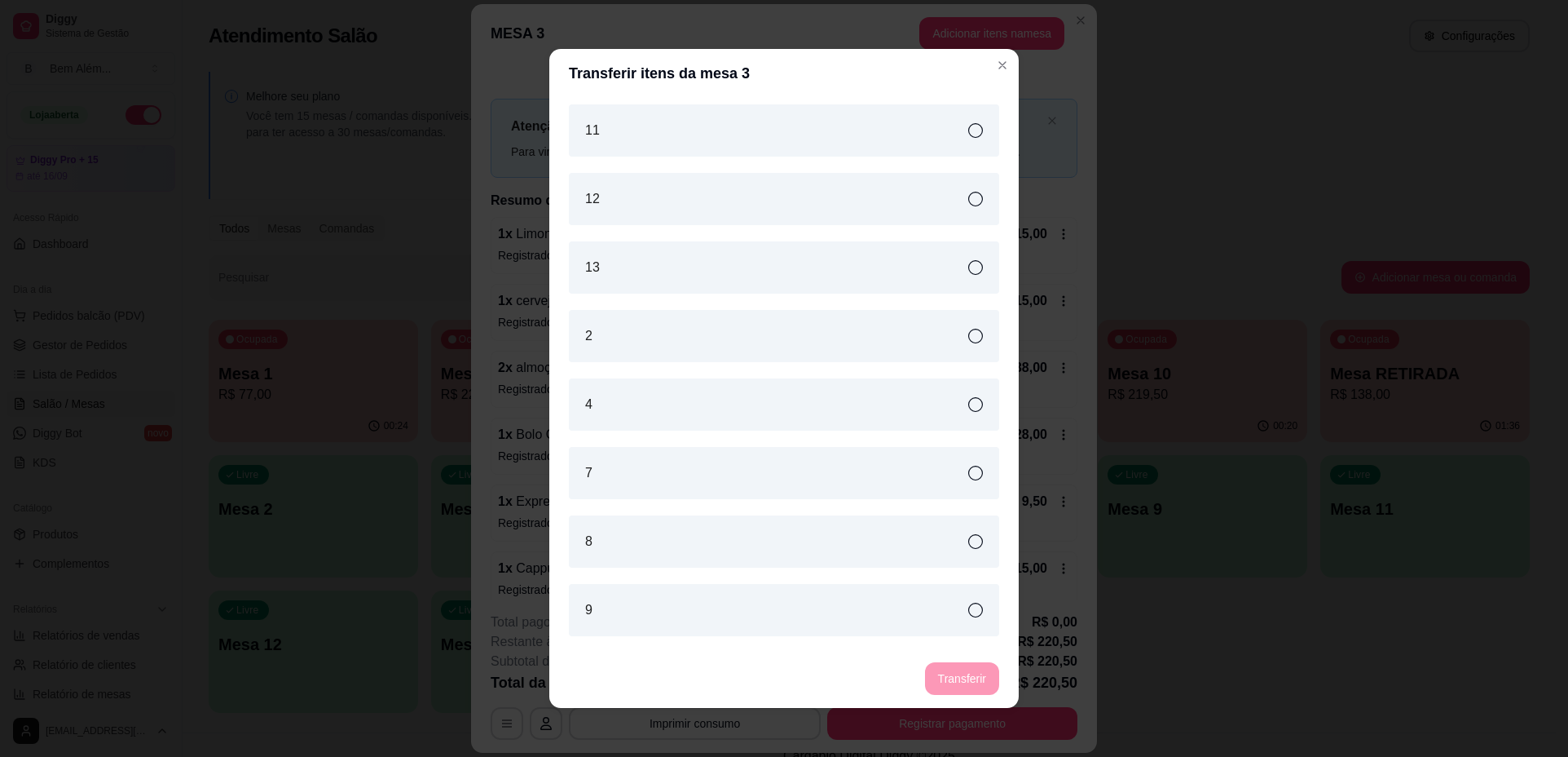
click at [950, 196] on div "12" at bounding box center [784, 199] width 431 height 52
click at [965, 683] on button "Transferir" at bounding box center [962, 678] width 74 height 32
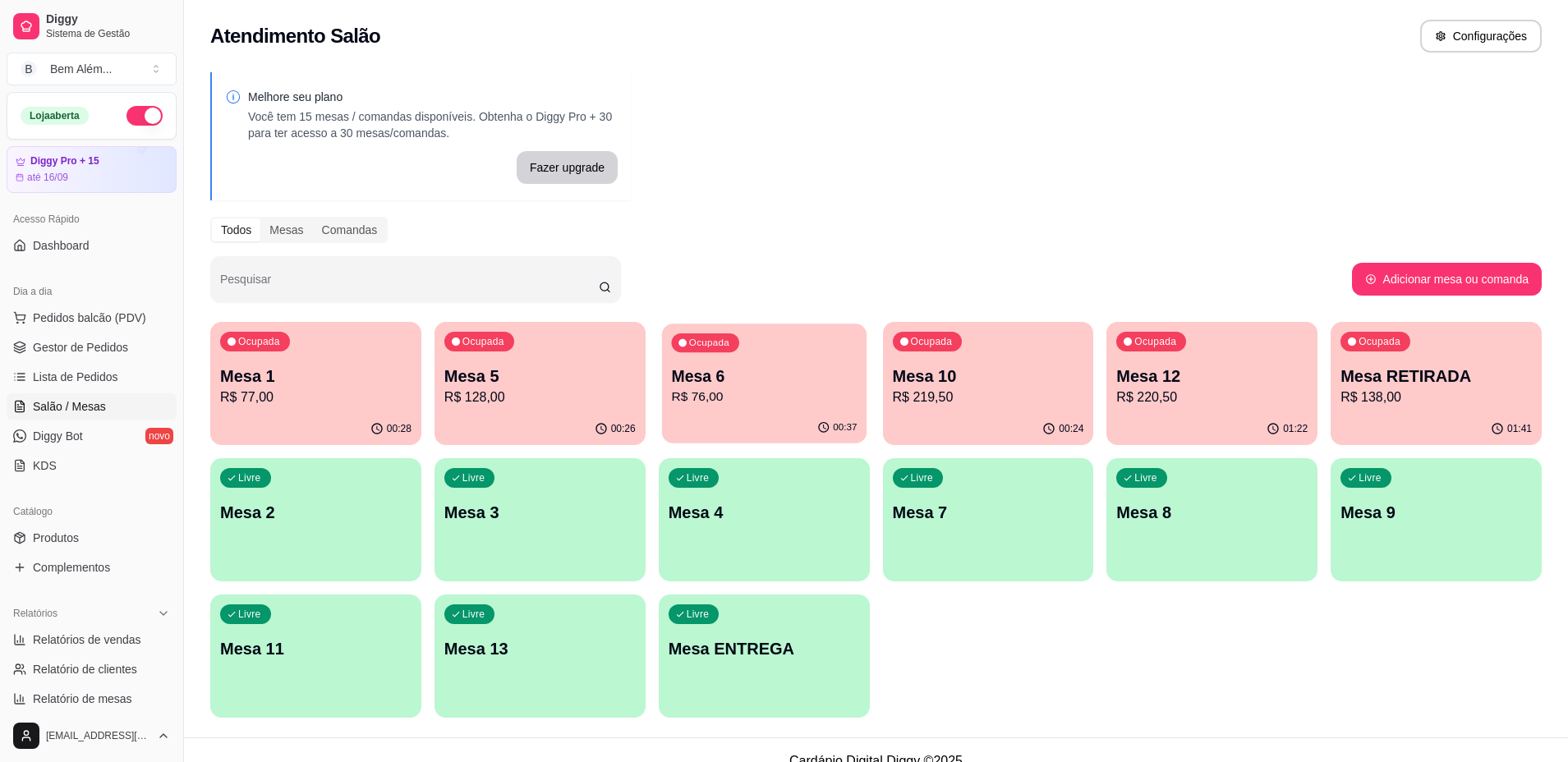
click at [803, 414] on div "00:37" at bounding box center [764, 427] width 204 height 31
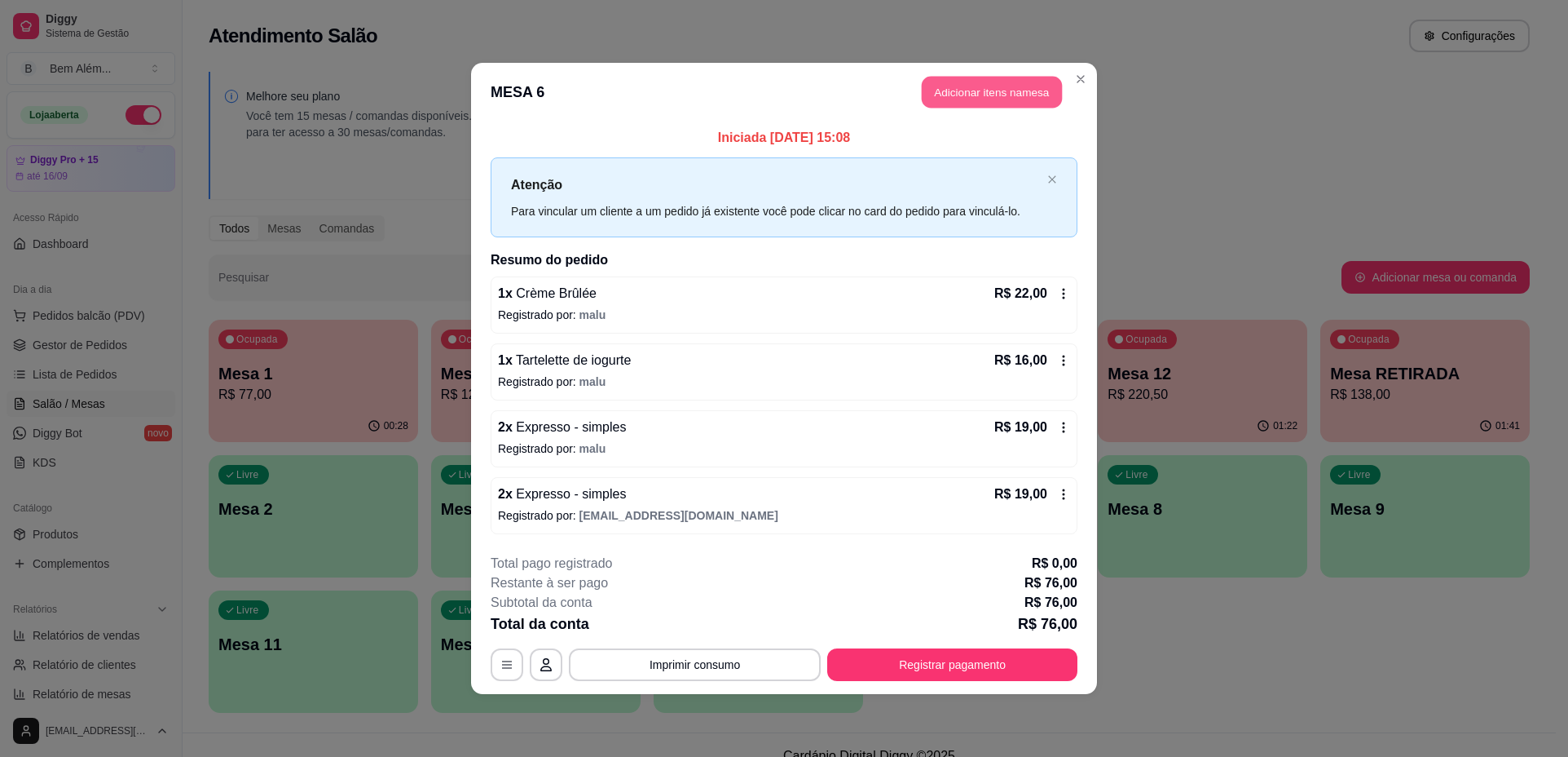
click at [951, 83] on button "Adicionar itens na mesa" at bounding box center [992, 93] width 140 height 32
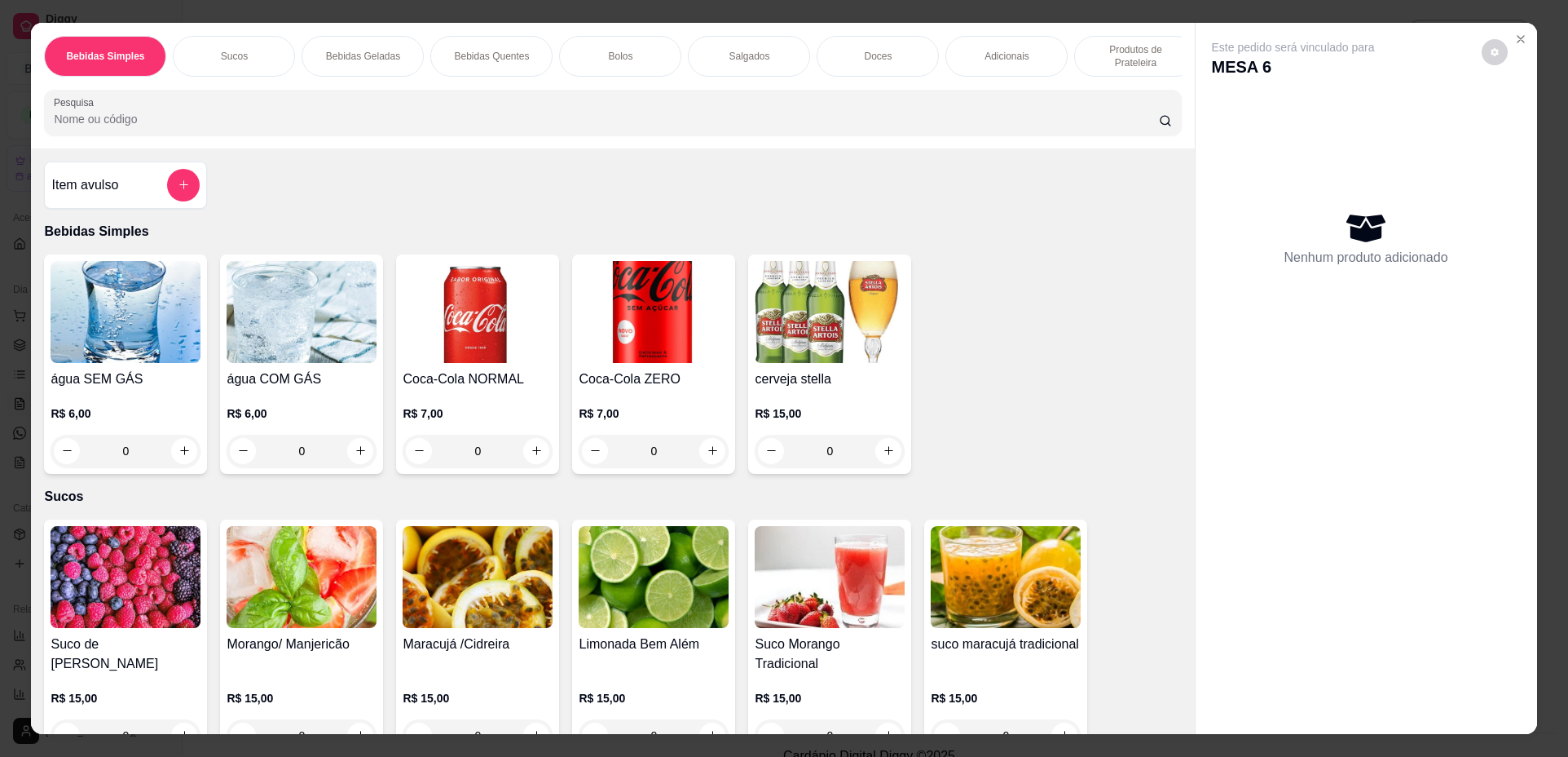
click at [1091, 63] on p "Produtos de Prateleira" at bounding box center [1135, 57] width 95 height 27
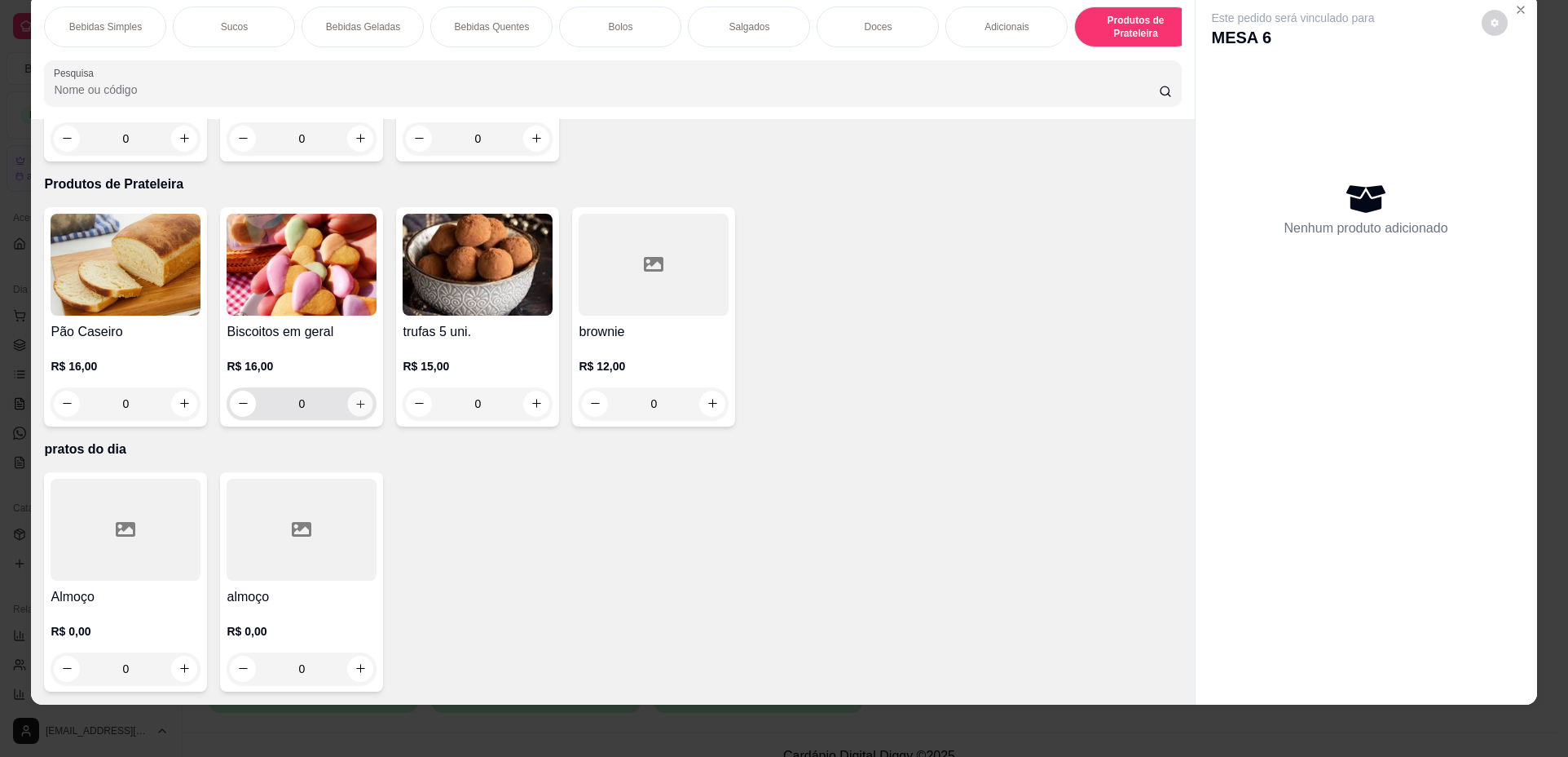
click at [358, 409] on icon "increase-product-quantity" at bounding box center [361, 404] width 12 height 12
type input "2"
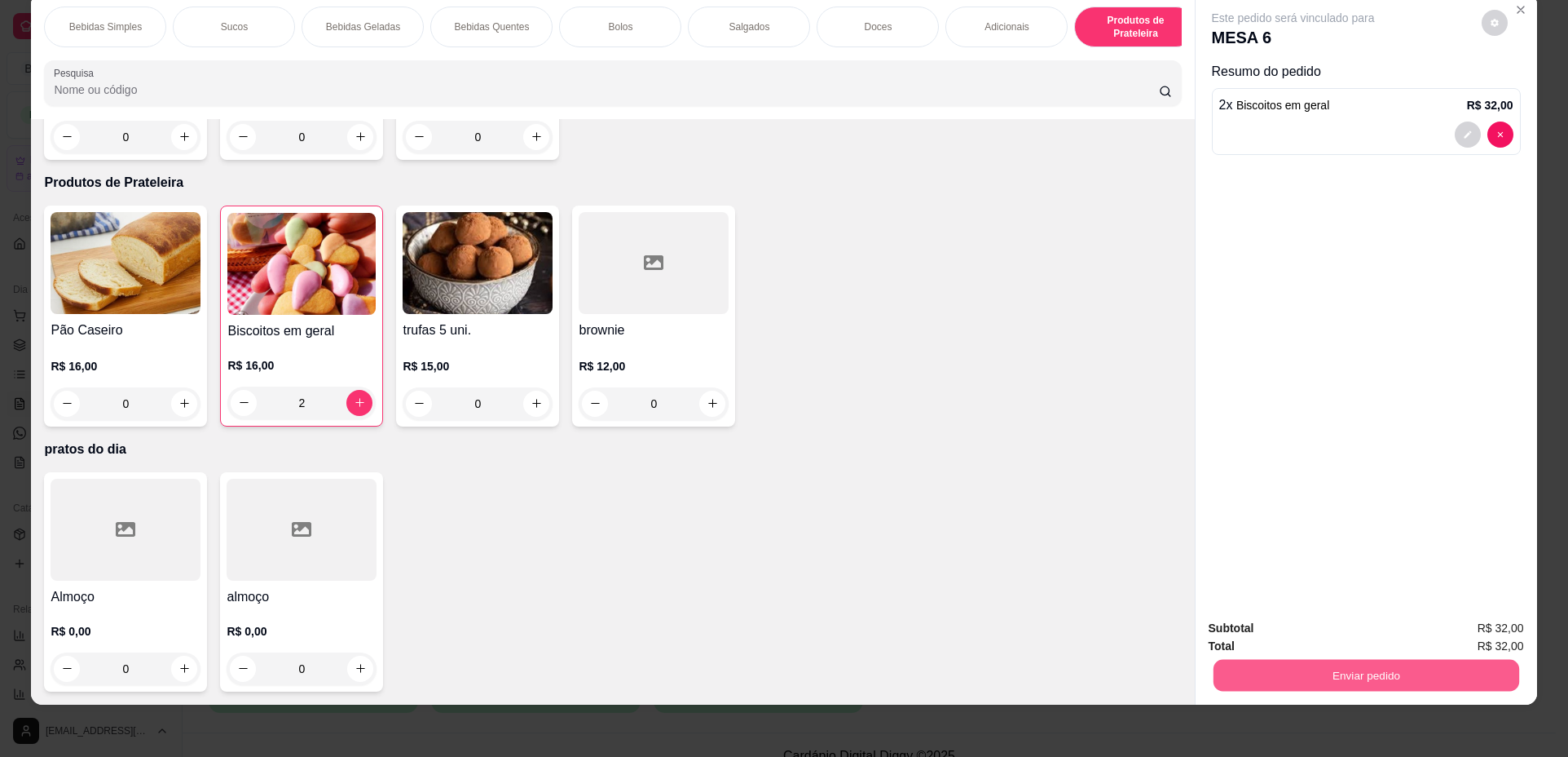
click at [1277, 672] on button "Enviar pedido" at bounding box center [1365, 676] width 306 height 32
click at [1299, 641] on button "Não registrar e enviar pedido" at bounding box center [1312, 635] width 165 height 30
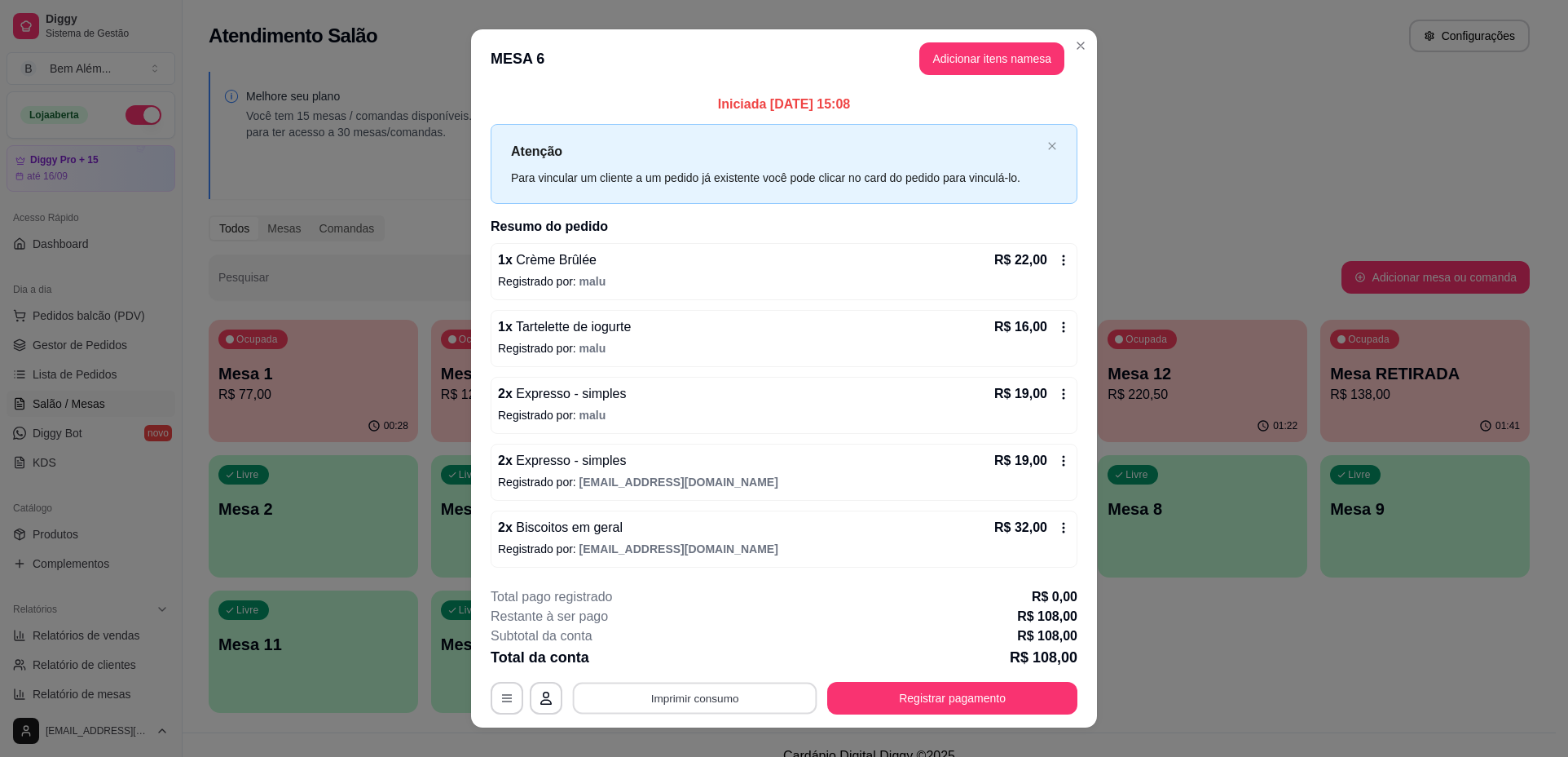
click at [719, 699] on button "Imprimir consumo" at bounding box center [695, 698] width 244 height 32
click at [918, 691] on button "Registrar pagamento" at bounding box center [953, 698] width 250 height 32
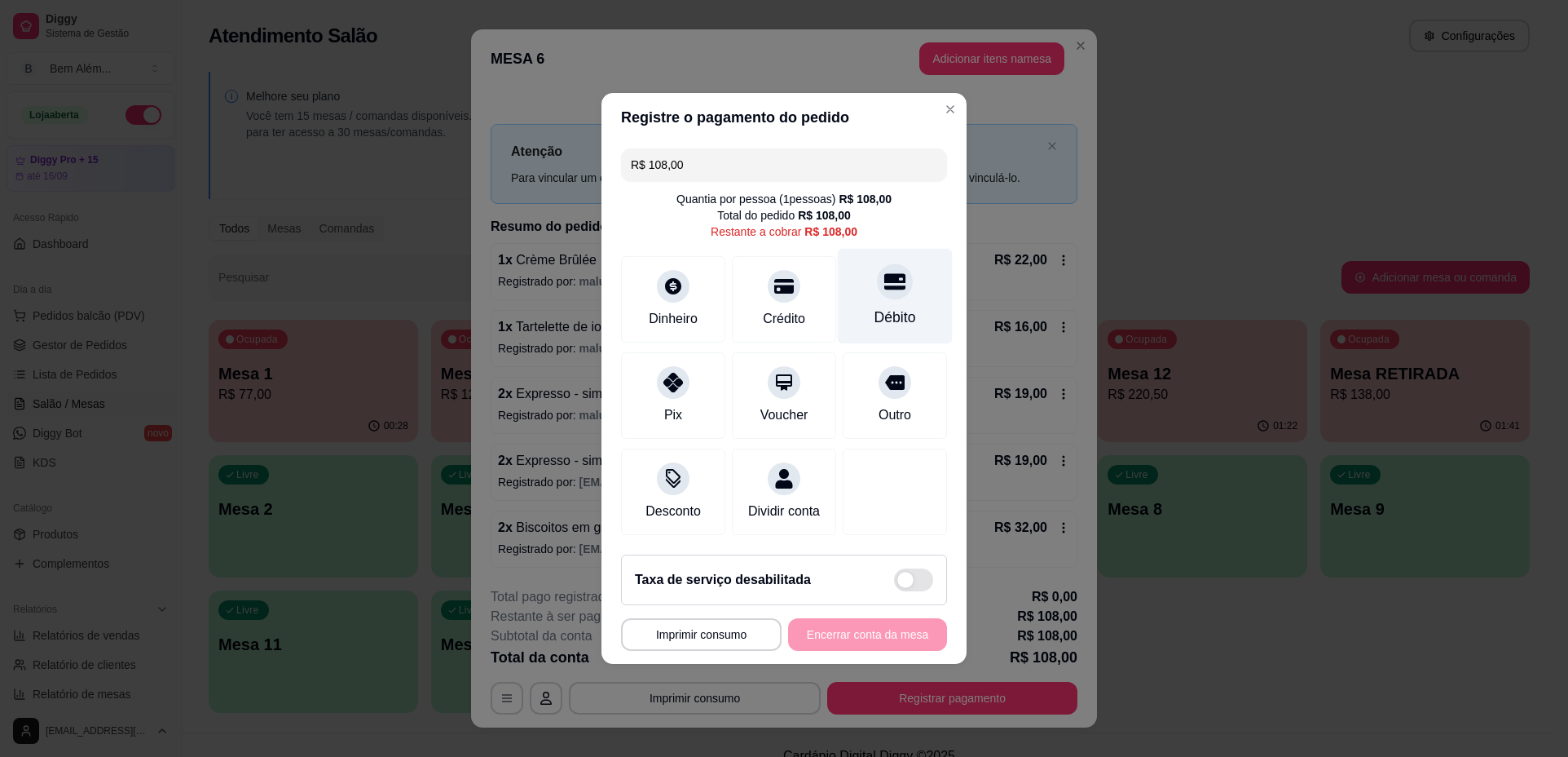
click at [843, 264] on div "Débito" at bounding box center [895, 297] width 115 height 96
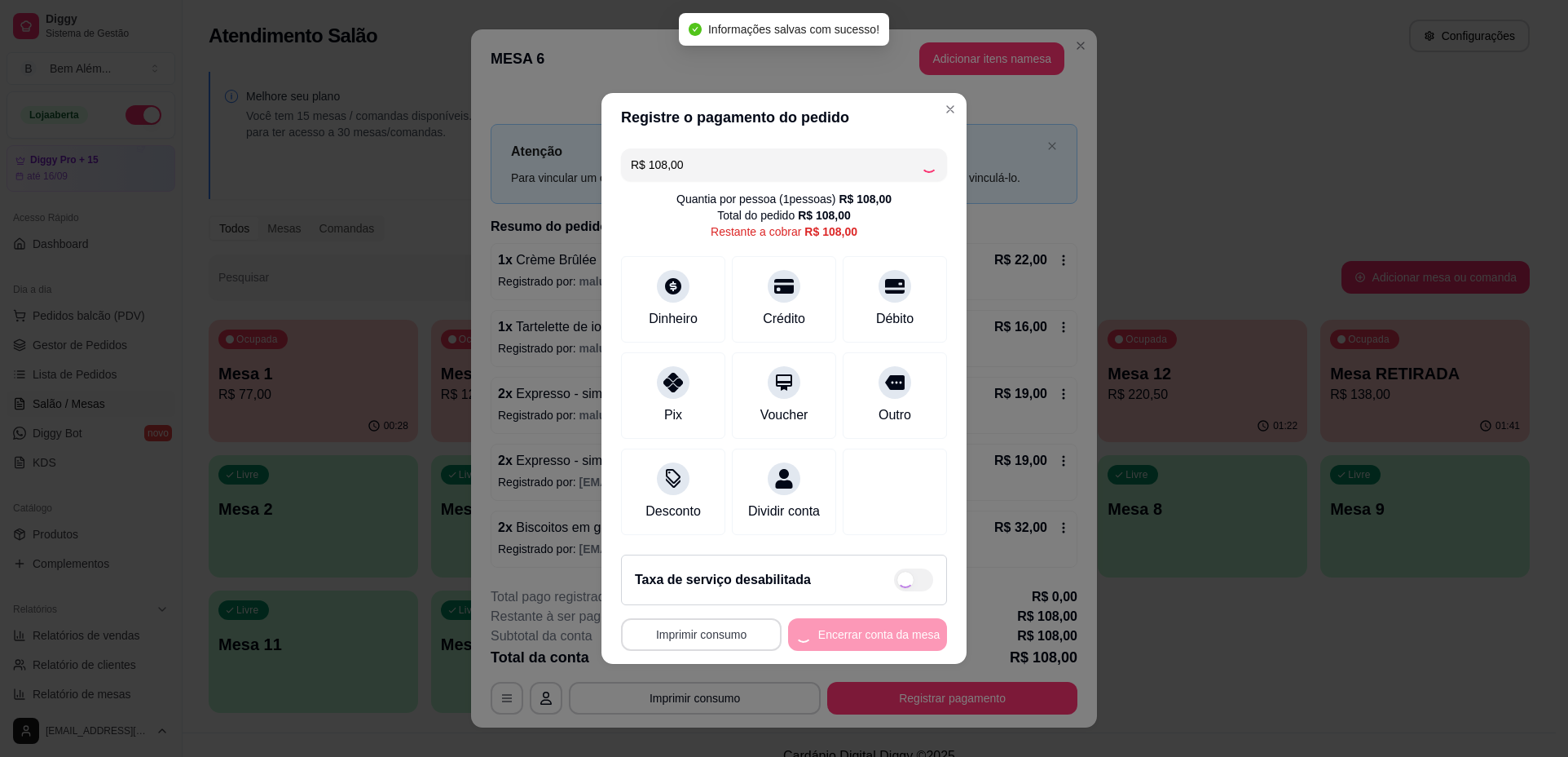
type input "R$ 0,00"
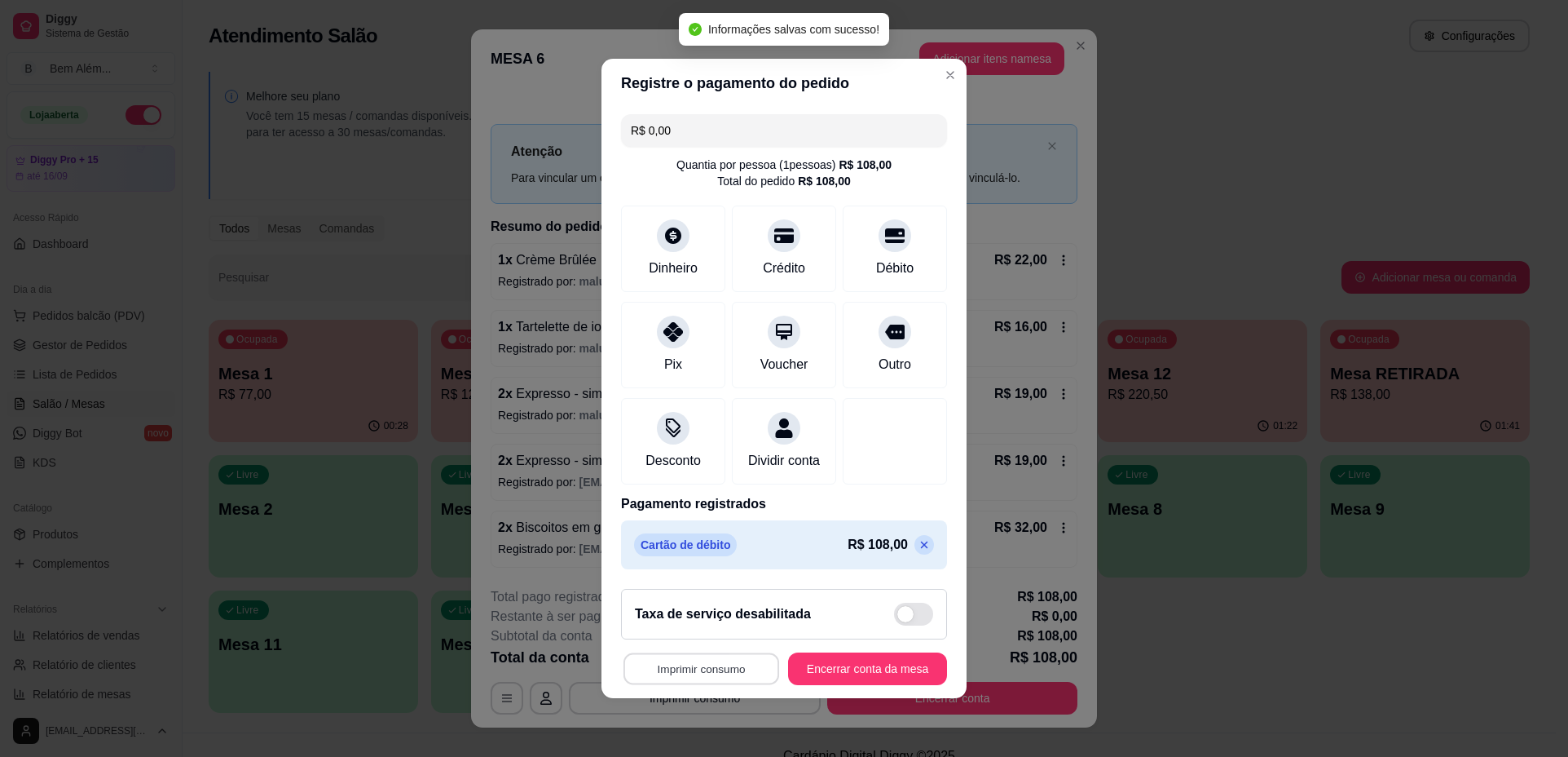
click at [700, 685] on button "Imprimir consumo" at bounding box center [702, 670] width 155 height 32
click at [703, 634] on button "impressao computador" at bounding box center [691, 641] width 122 height 27
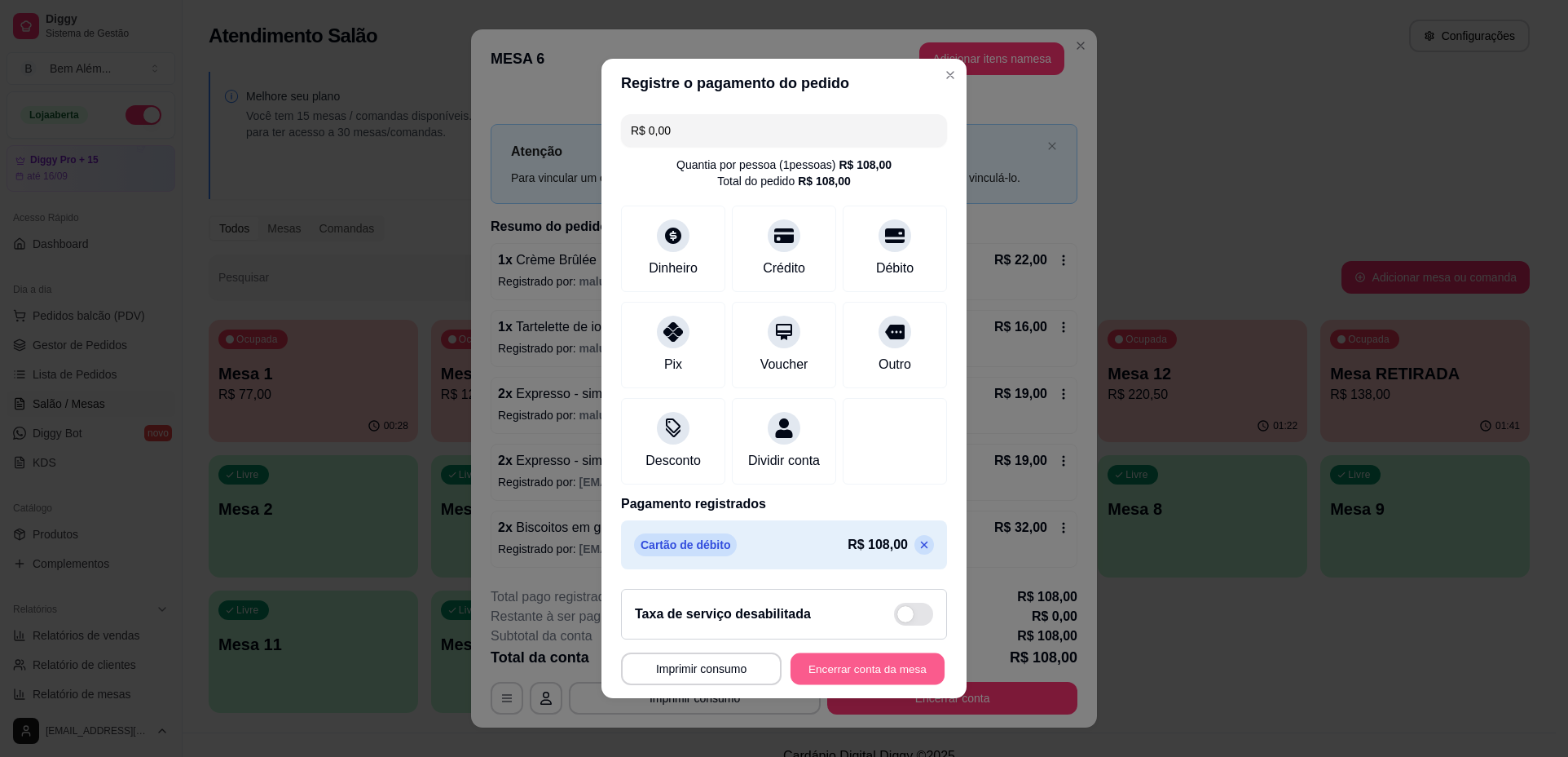
click at [834, 677] on button "Encerrar conta da mesa" at bounding box center [867, 670] width 154 height 32
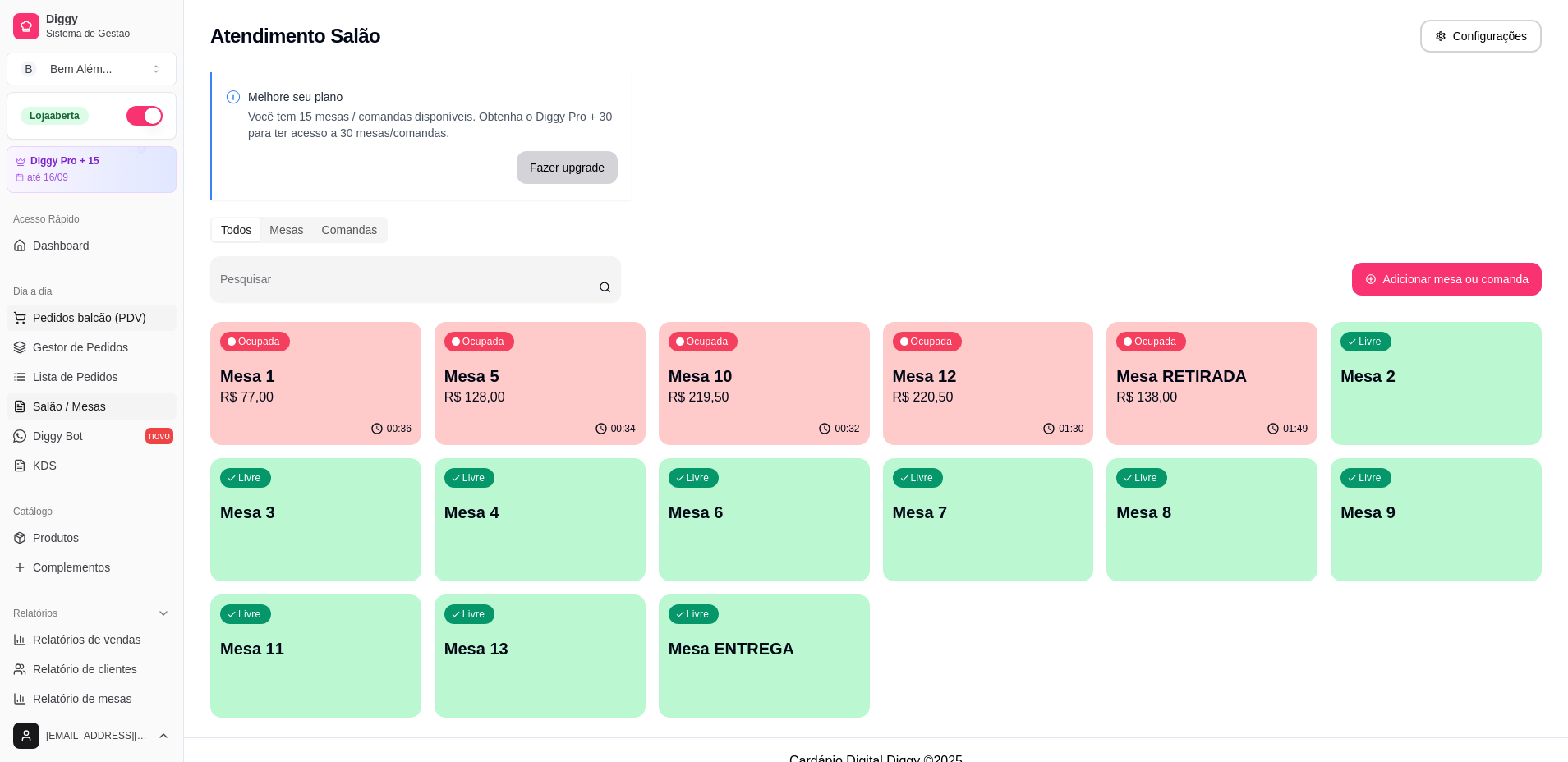
click at [74, 321] on span "Pedidos balcão (PDV)" at bounding box center [89, 318] width 113 height 16
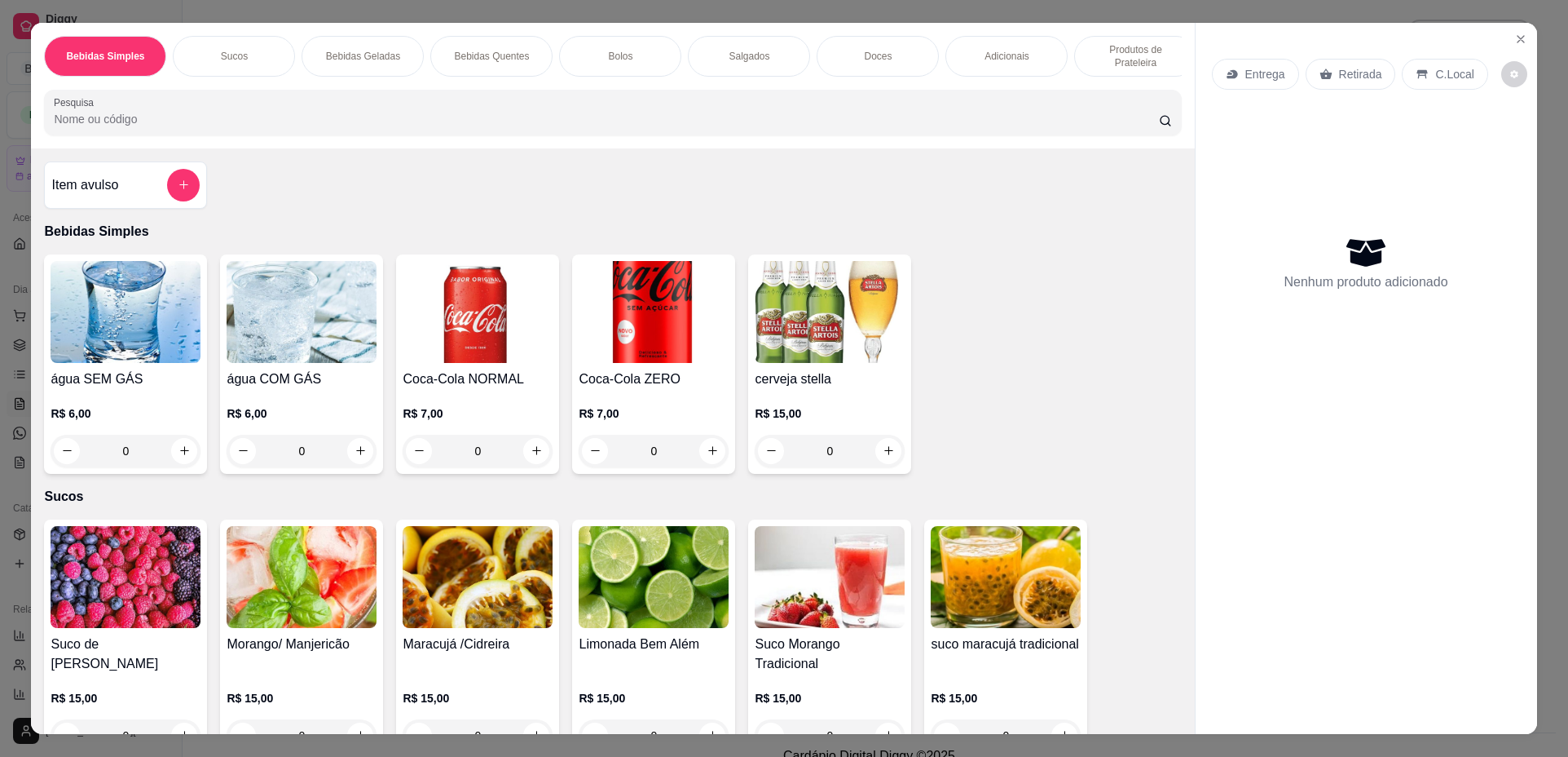
click at [478, 50] on p "Bebidas Quentes" at bounding box center [491, 57] width 75 height 13
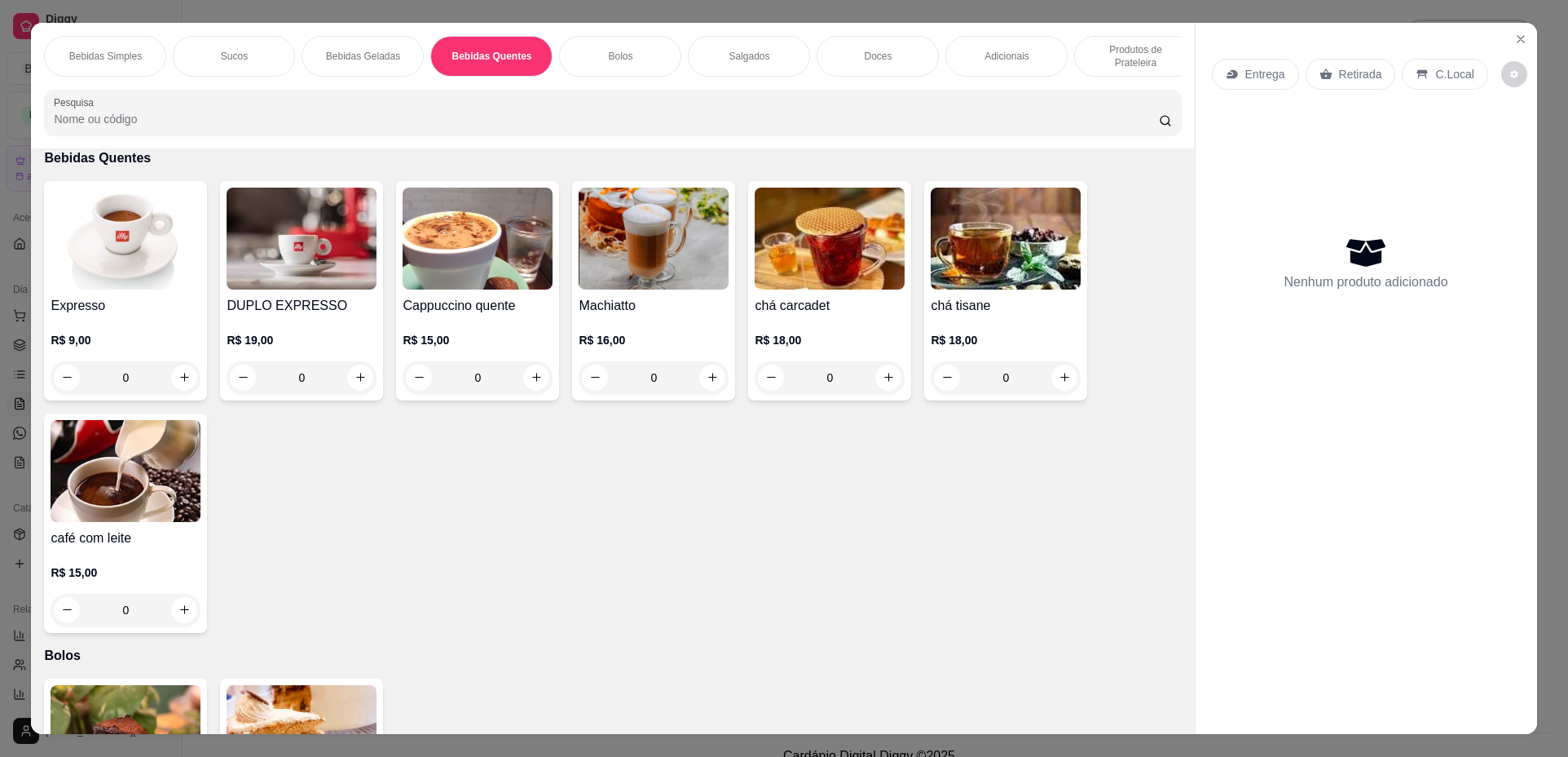
scroll to position [29, 0]
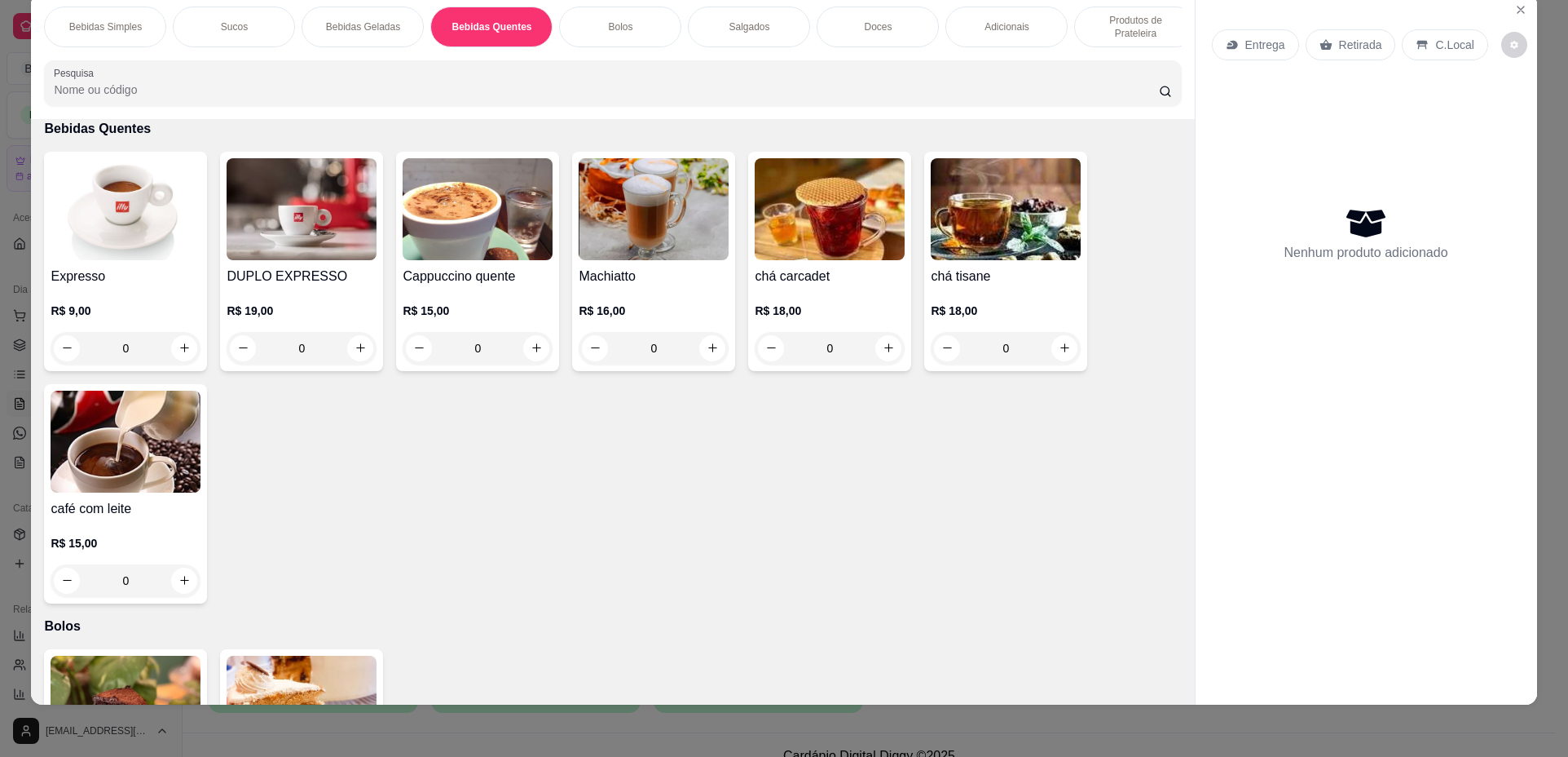
click at [162, 357] on div "0" at bounding box center [125, 348] width 150 height 32
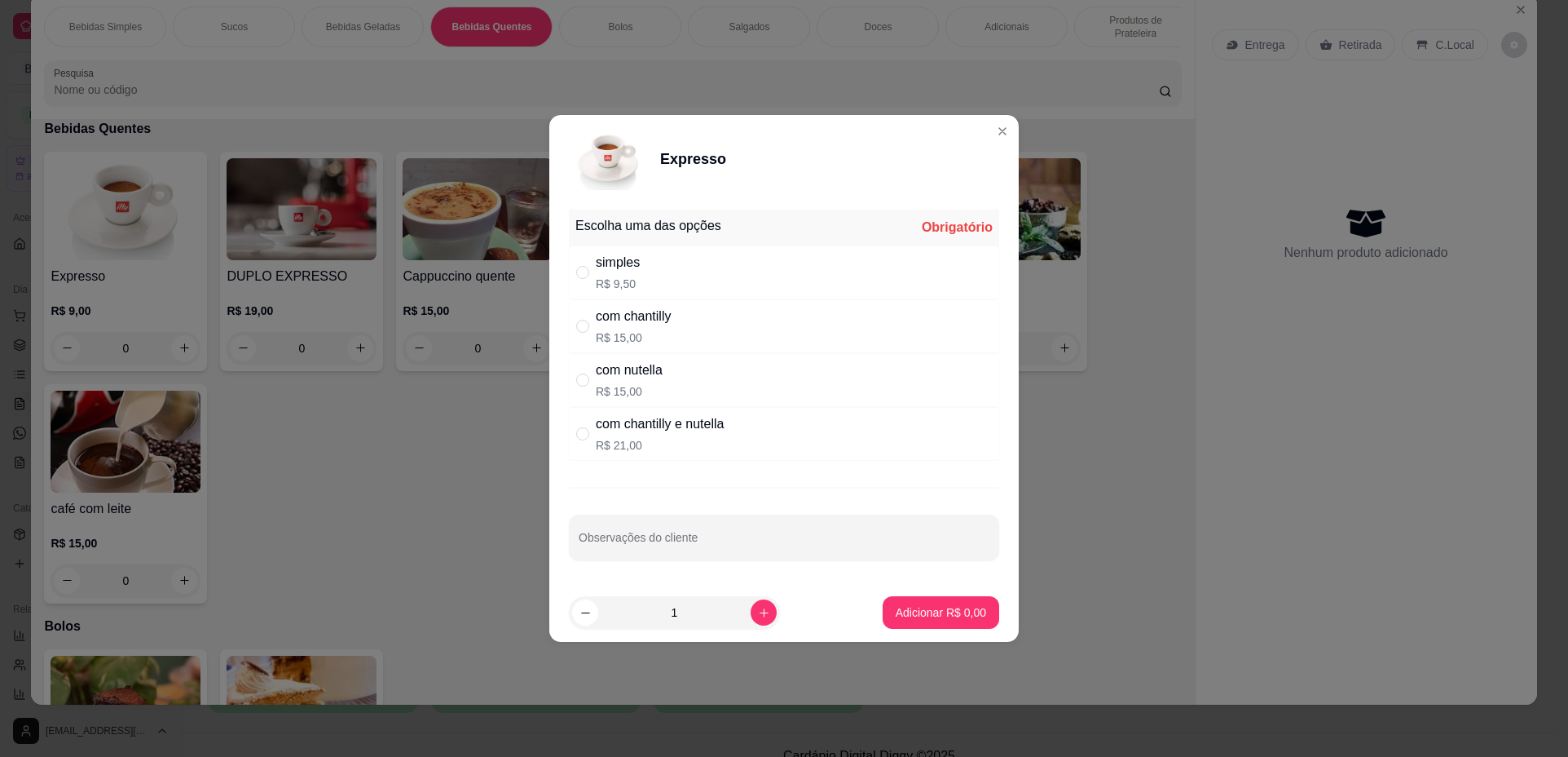
click at [791, 284] on div "simples R$ 9,50" at bounding box center [784, 272] width 431 height 54
radio input "true"
click at [953, 620] on p "Adicionar R$ 9,50" at bounding box center [941, 612] width 91 height 16
type input "1"
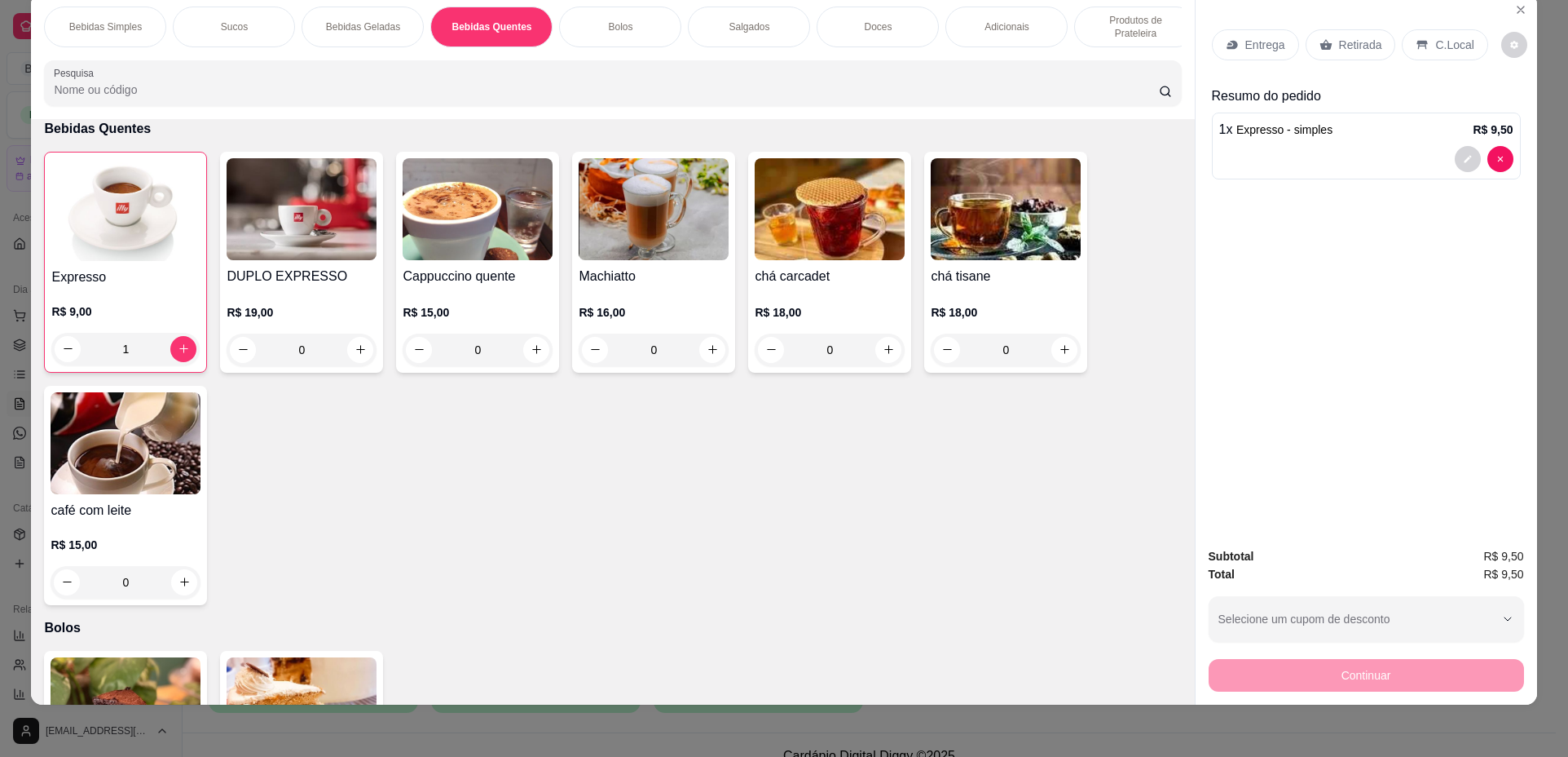
click at [1100, 26] on p "Produtos de Prateleira" at bounding box center [1135, 27] width 95 height 27
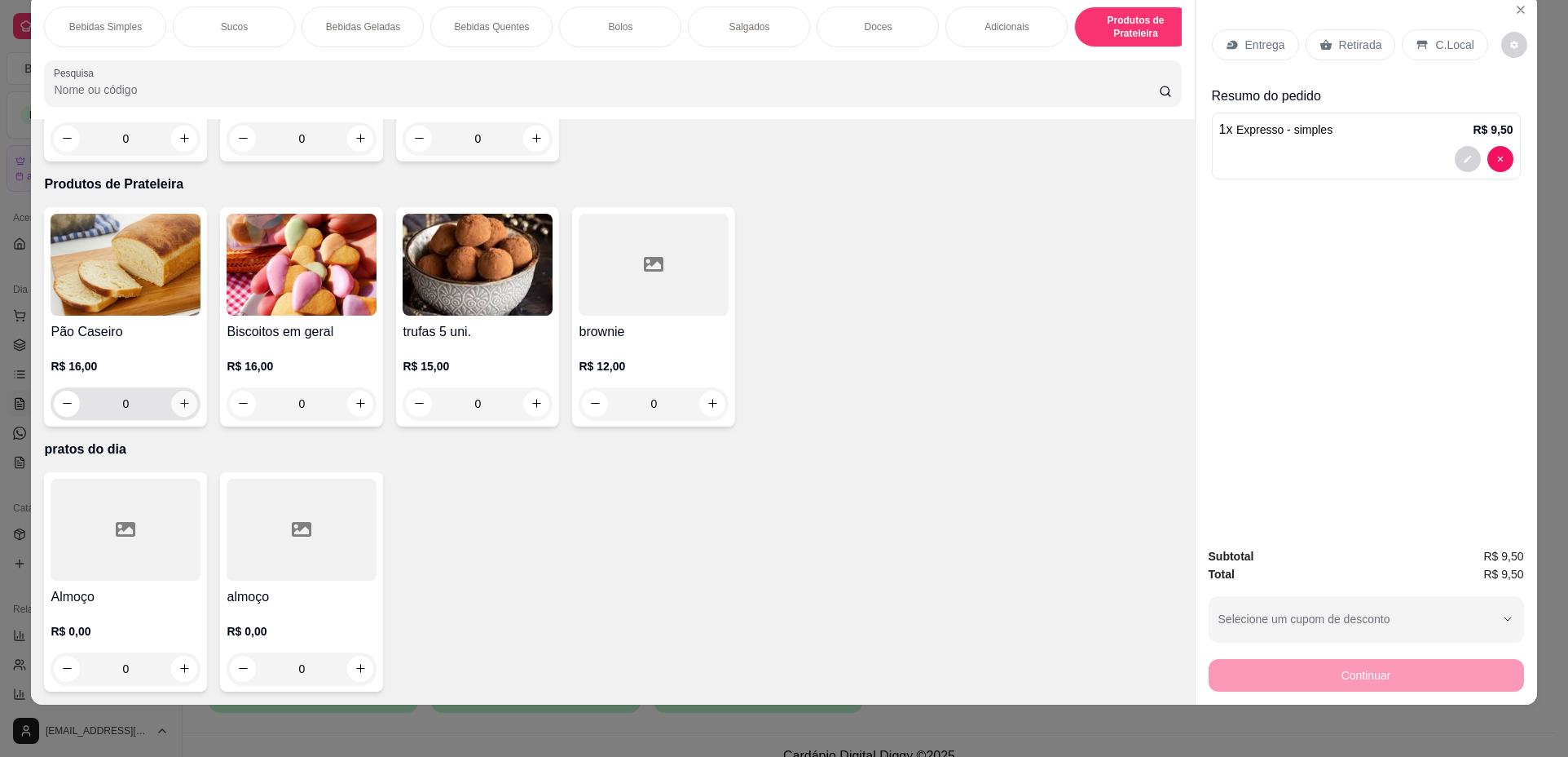
click at [190, 402] on button "increase-product-quantity" at bounding box center [185, 404] width 27 height 27
type input "1"
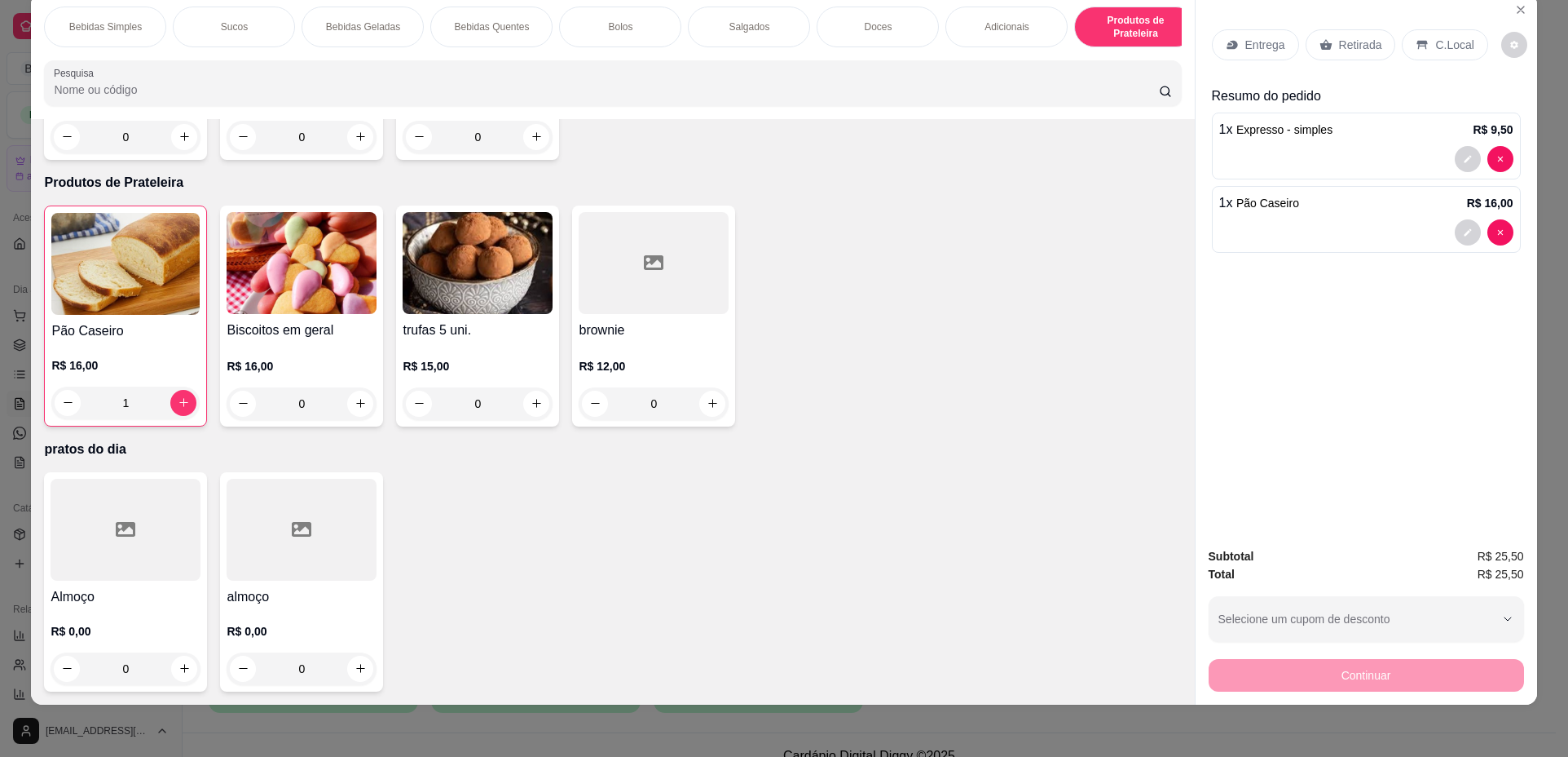
click at [1393, 689] on div "Continuar" at bounding box center [1366, 673] width 315 height 37
click at [1387, 681] on div "Continuar" at bounding box center [1366, 673] width 315 height 37
click at [1348, 45] on p "Retirada" at bounding box center [1362, 45] width 44 height 16
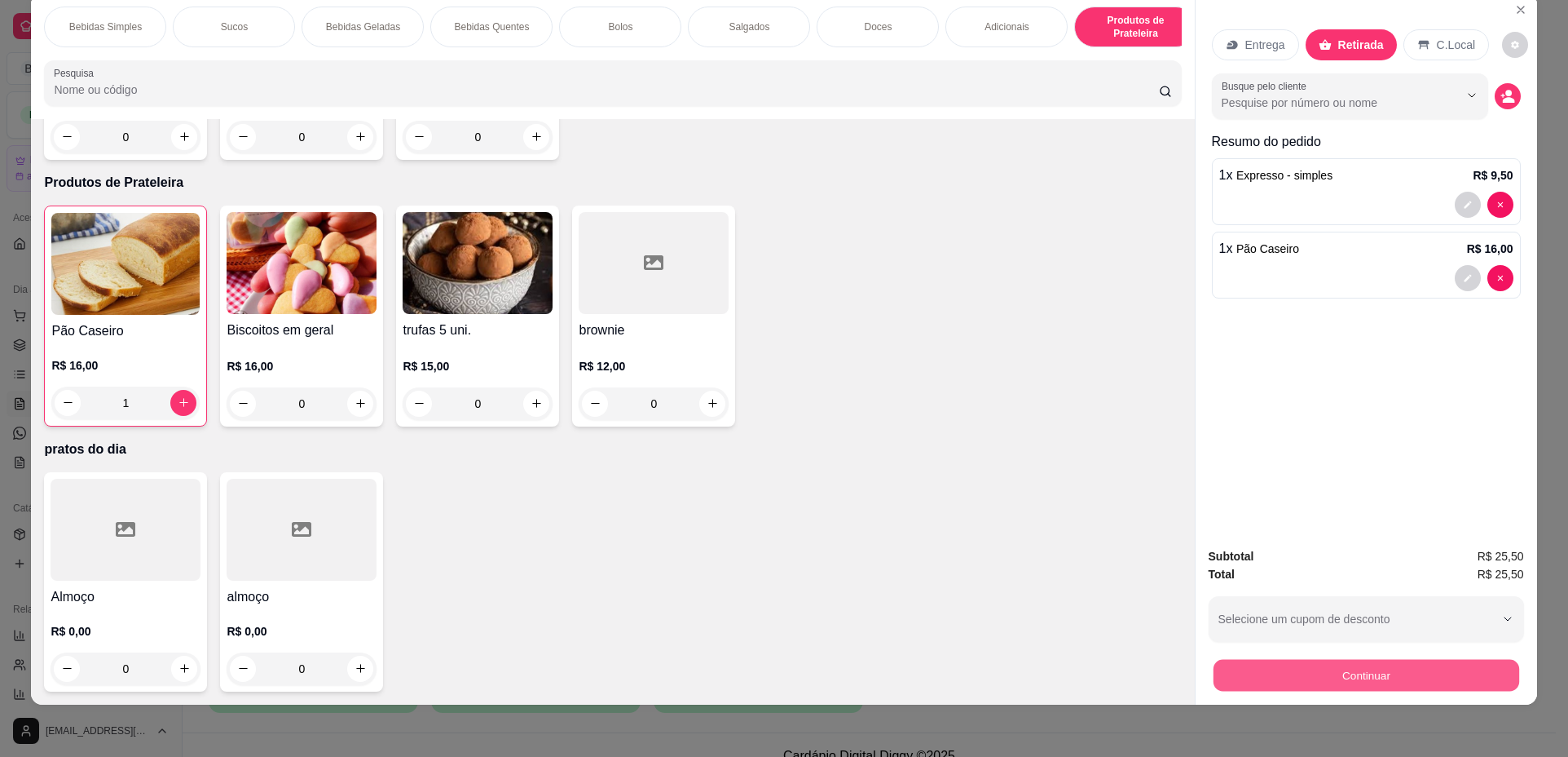
click at [1420, 677] on button "Continuar" at bounding box center [1365, 676] width 306 height 32
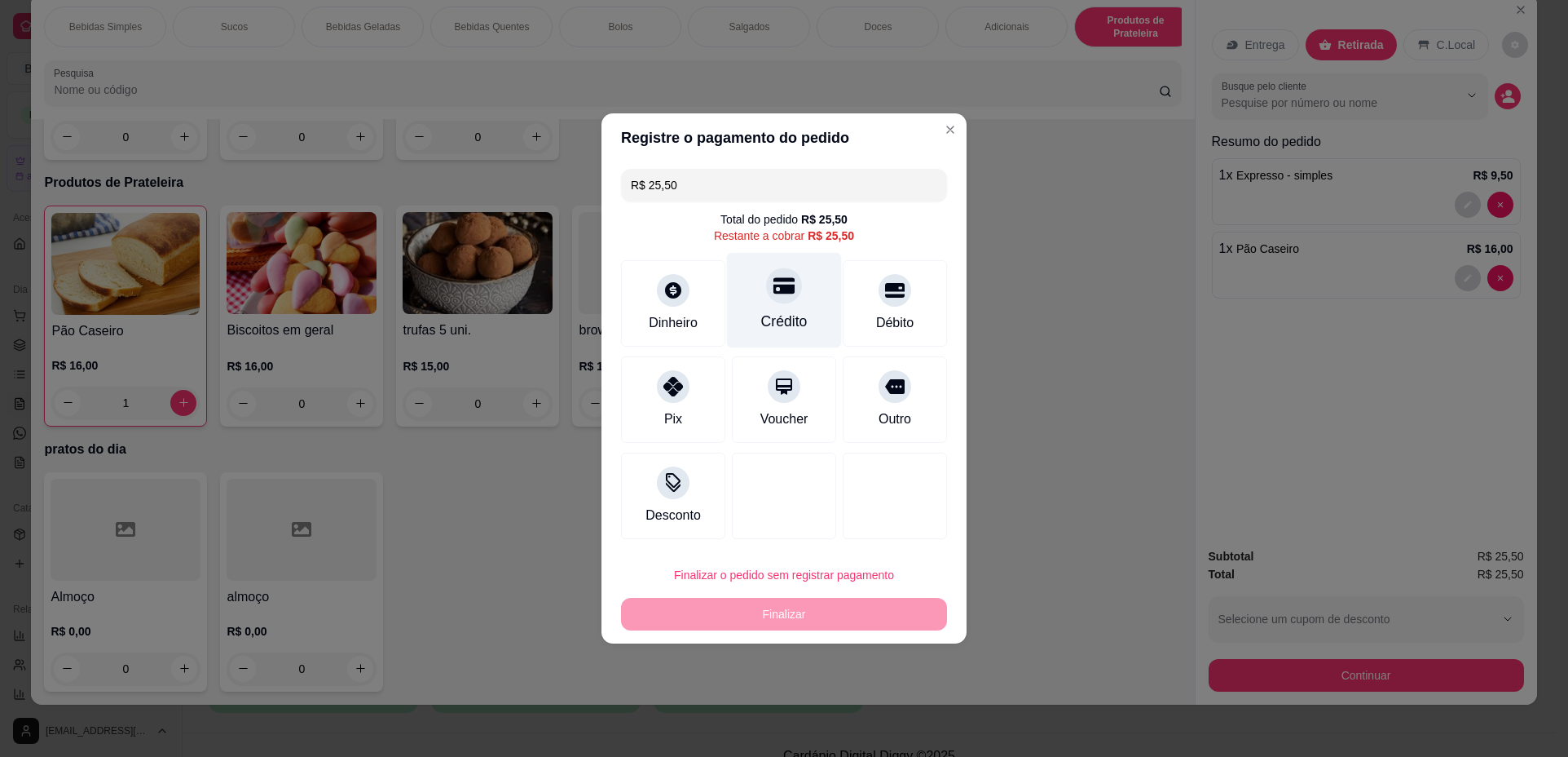
click at [771, 327] on div "Crédito" at bounding box center [784, 321] width 46 height 21
type input "R$ 0,00"
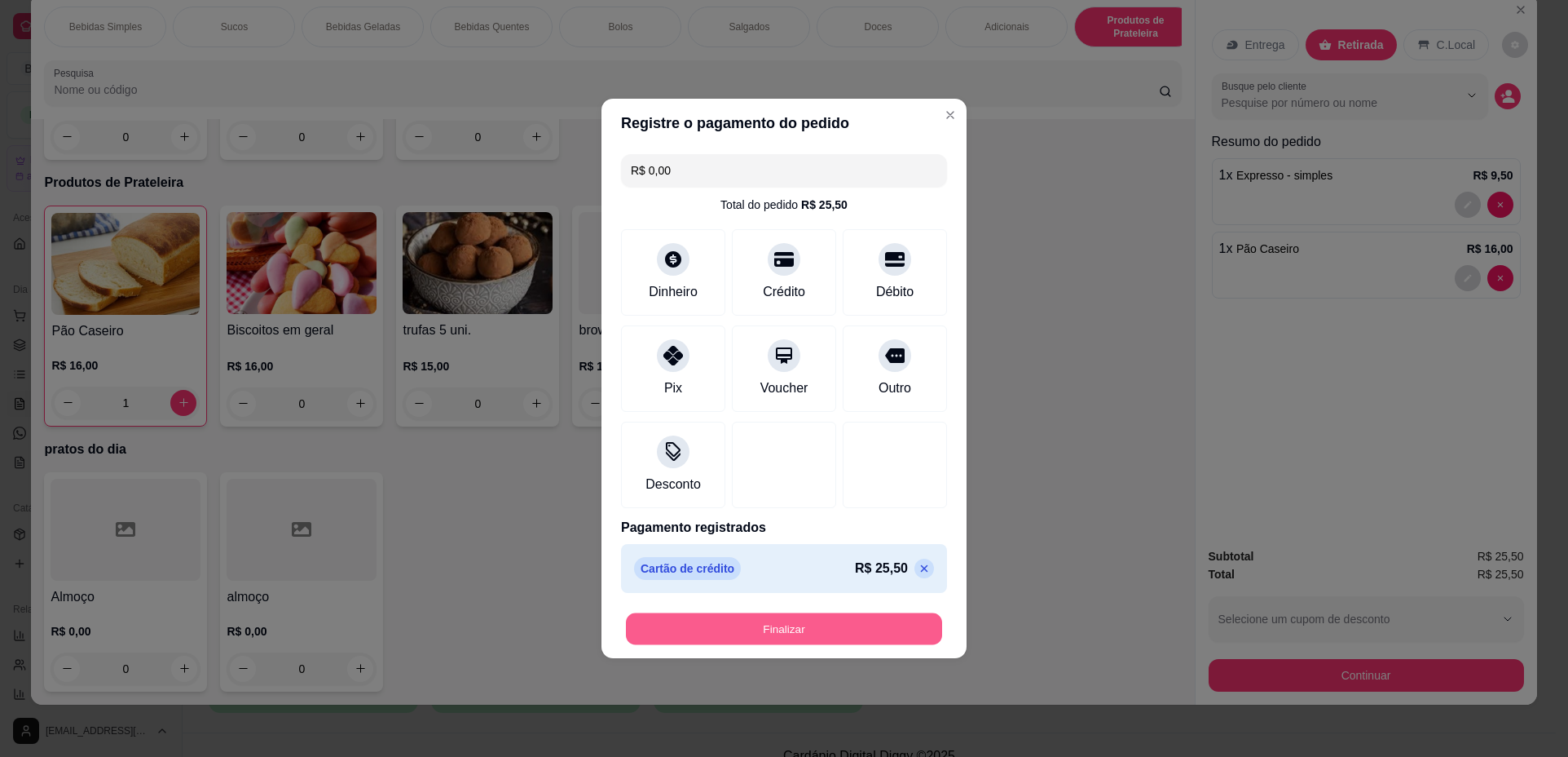
click at [756, 641] on button "Finalizar" at bounding box center [784, 629] width 316 height 32
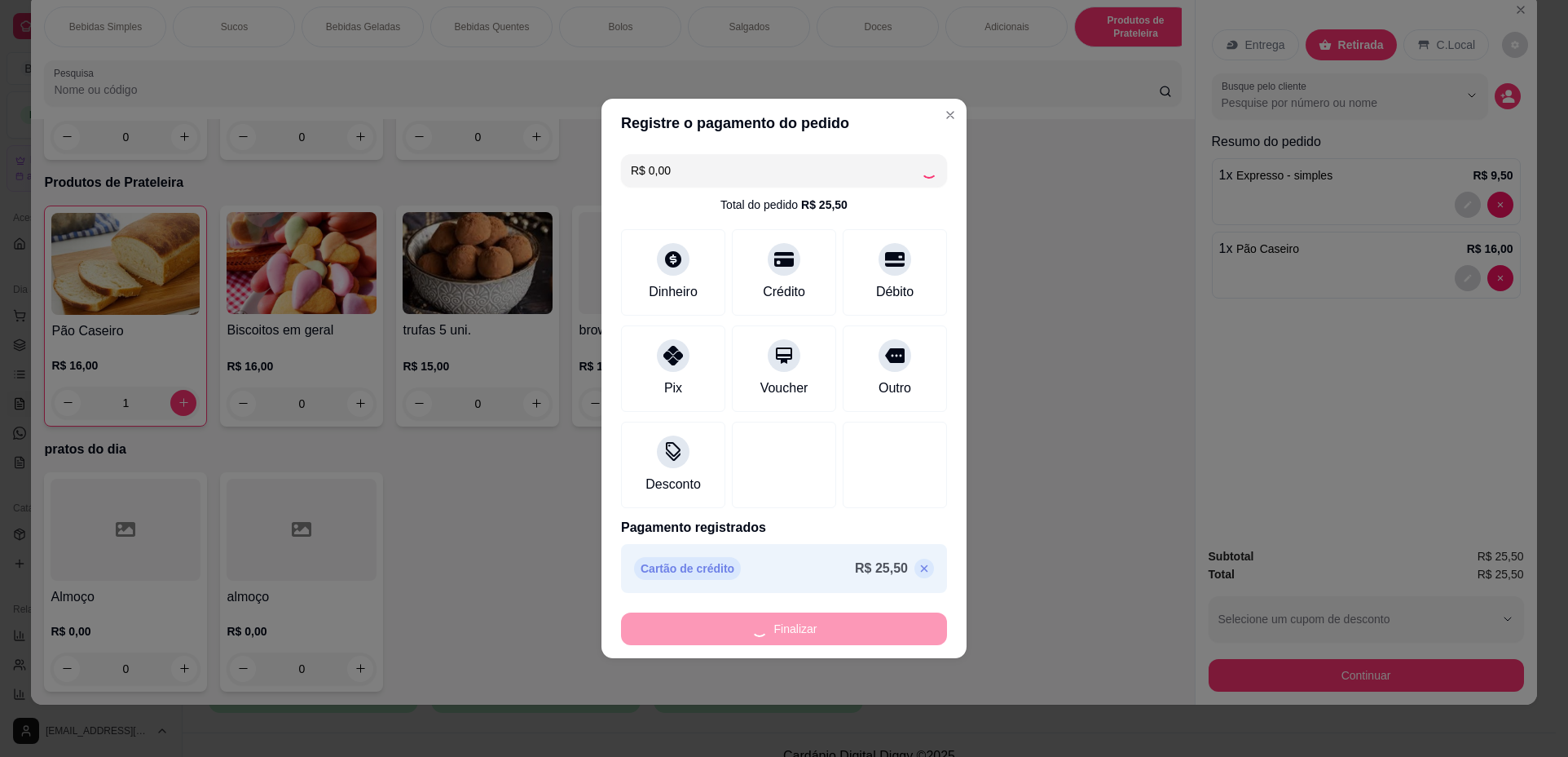
type input "0"
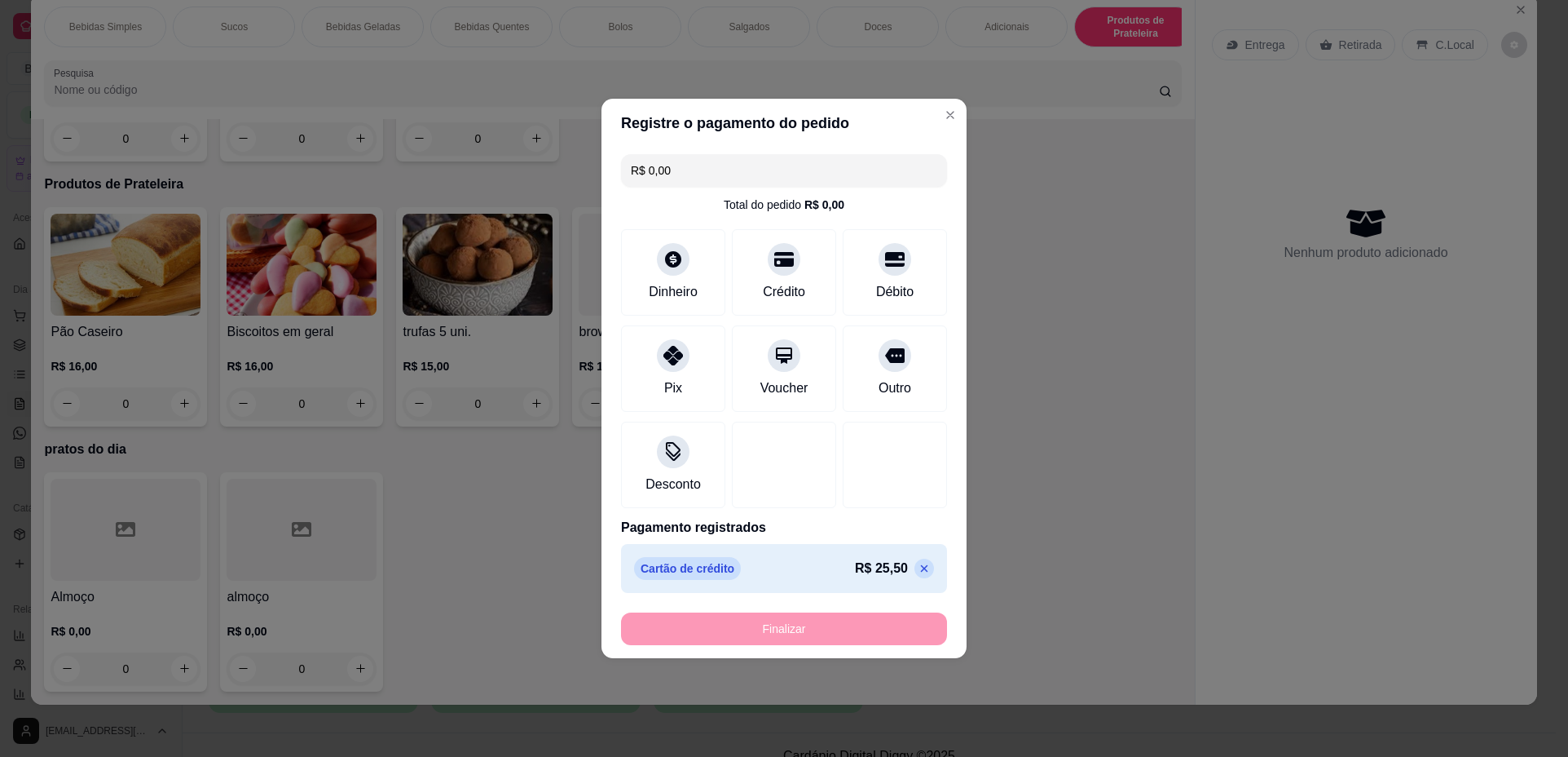
type input "-R$ 25,50"
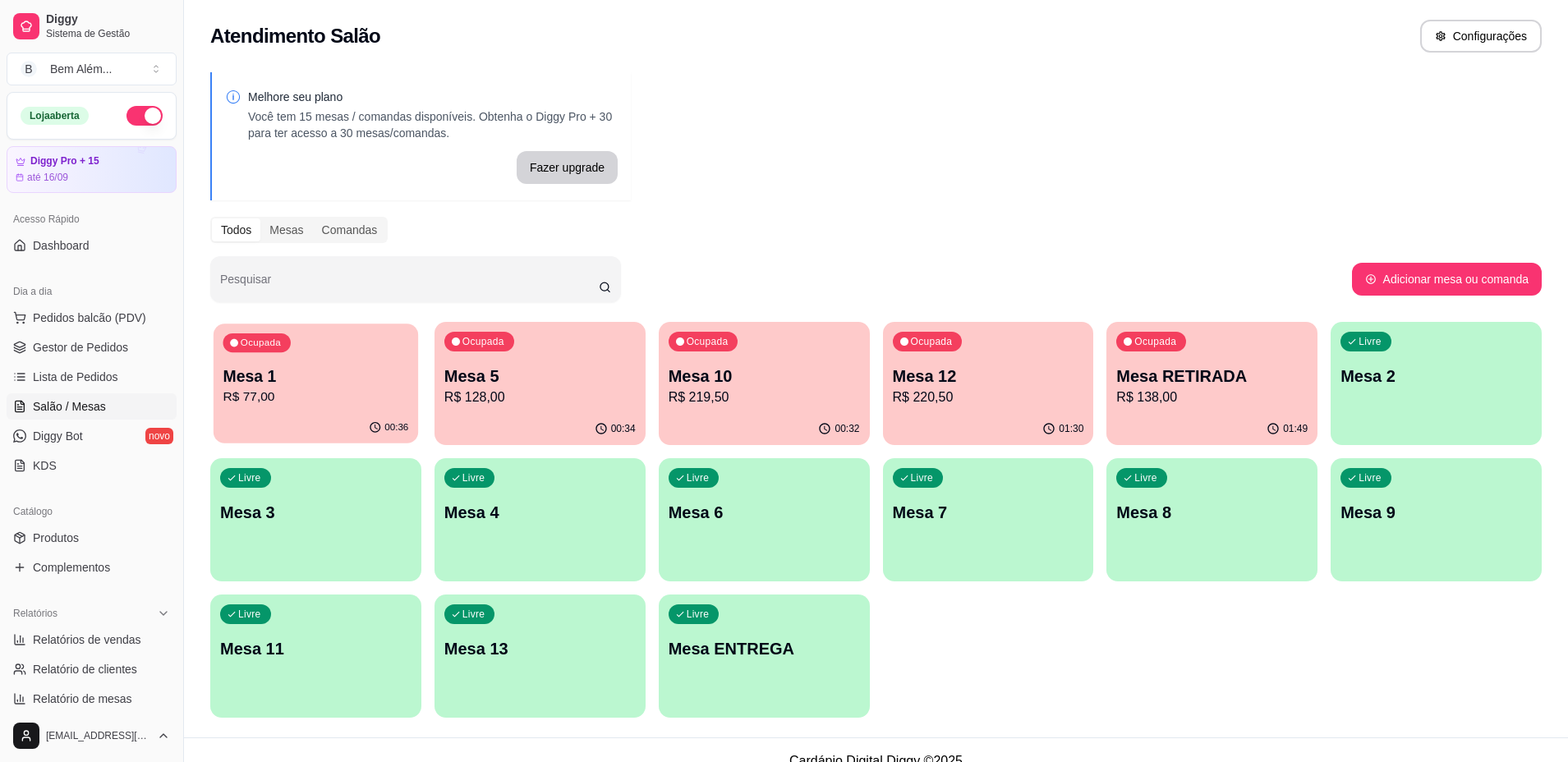
click at [404, 404] on p "R$ 77,00" at bounding box center [315, 397] width 186 height 19
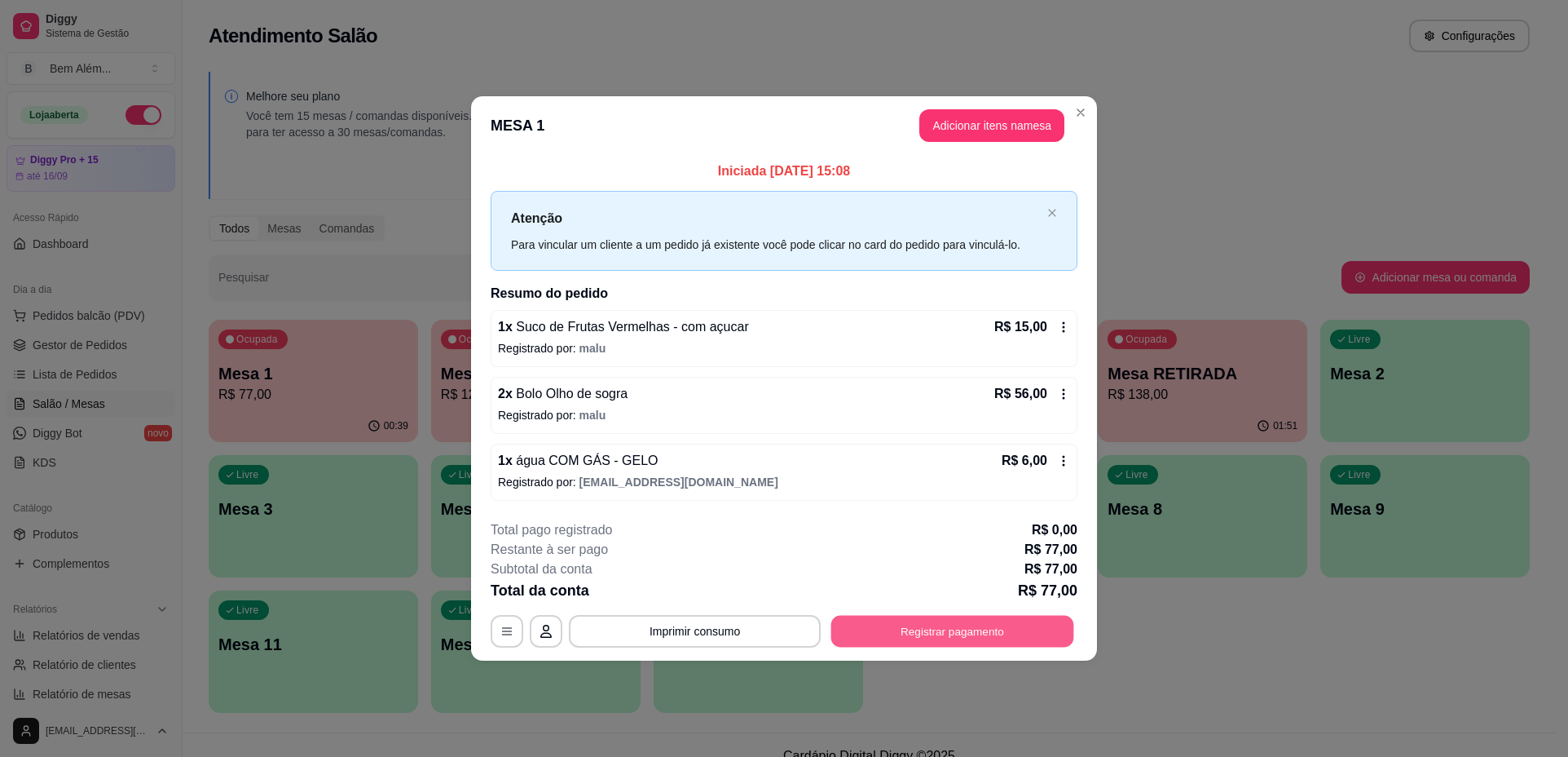
click at [938, 619] on button "Registrar pagamento" at bounding box center [953, 631] width 243 height 32
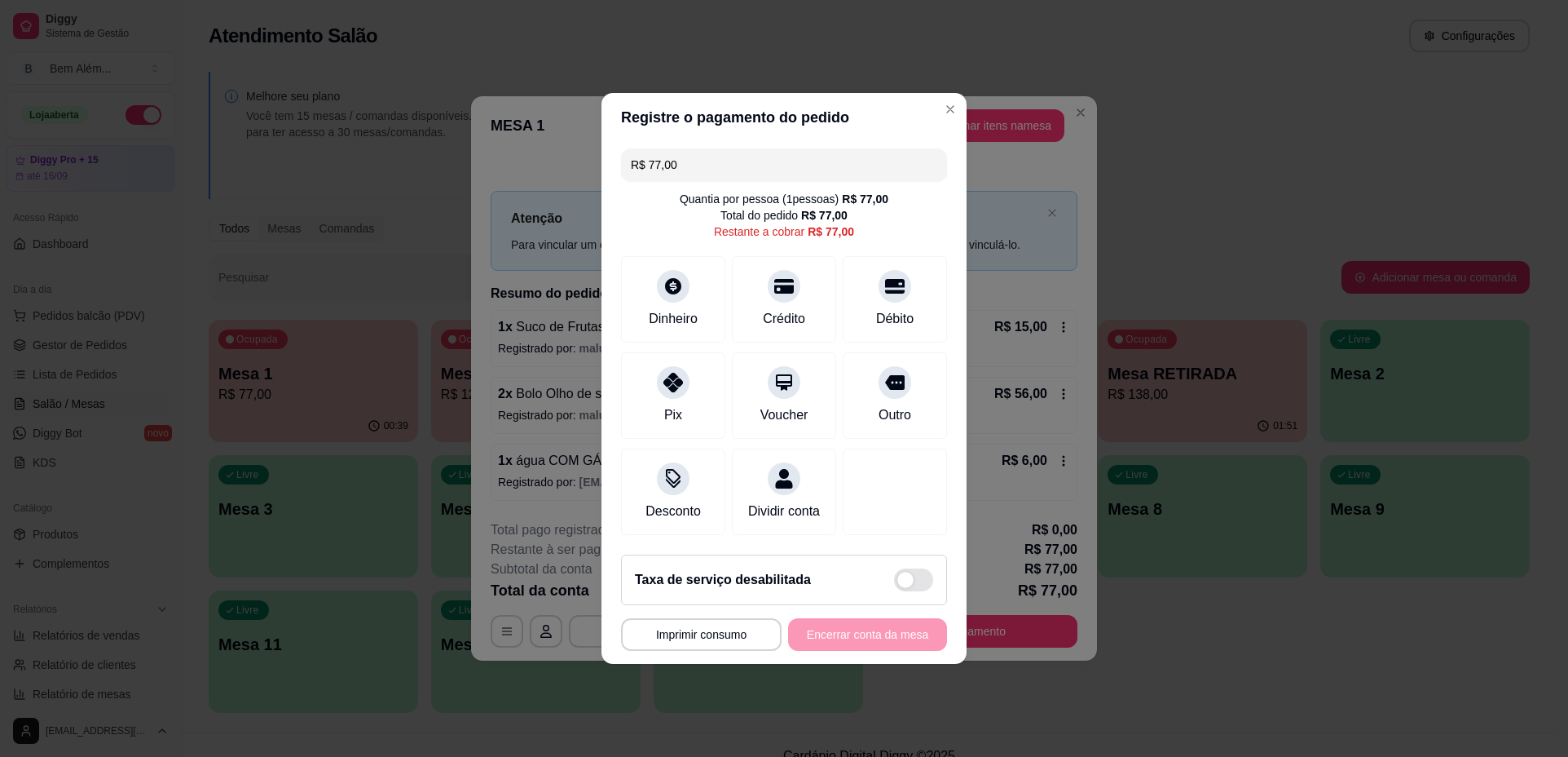
drag, startPoint x: 747, startPoint y: 165, endPoint x: 518, endPoint y: 205, distance: 232.5
click at [518, 205] on div "**********" at bounding box center [784, 378] width 1568 height 757
click at [821, 273] on div "Crédito" at bounding box center [784, 297] width 115 height 96
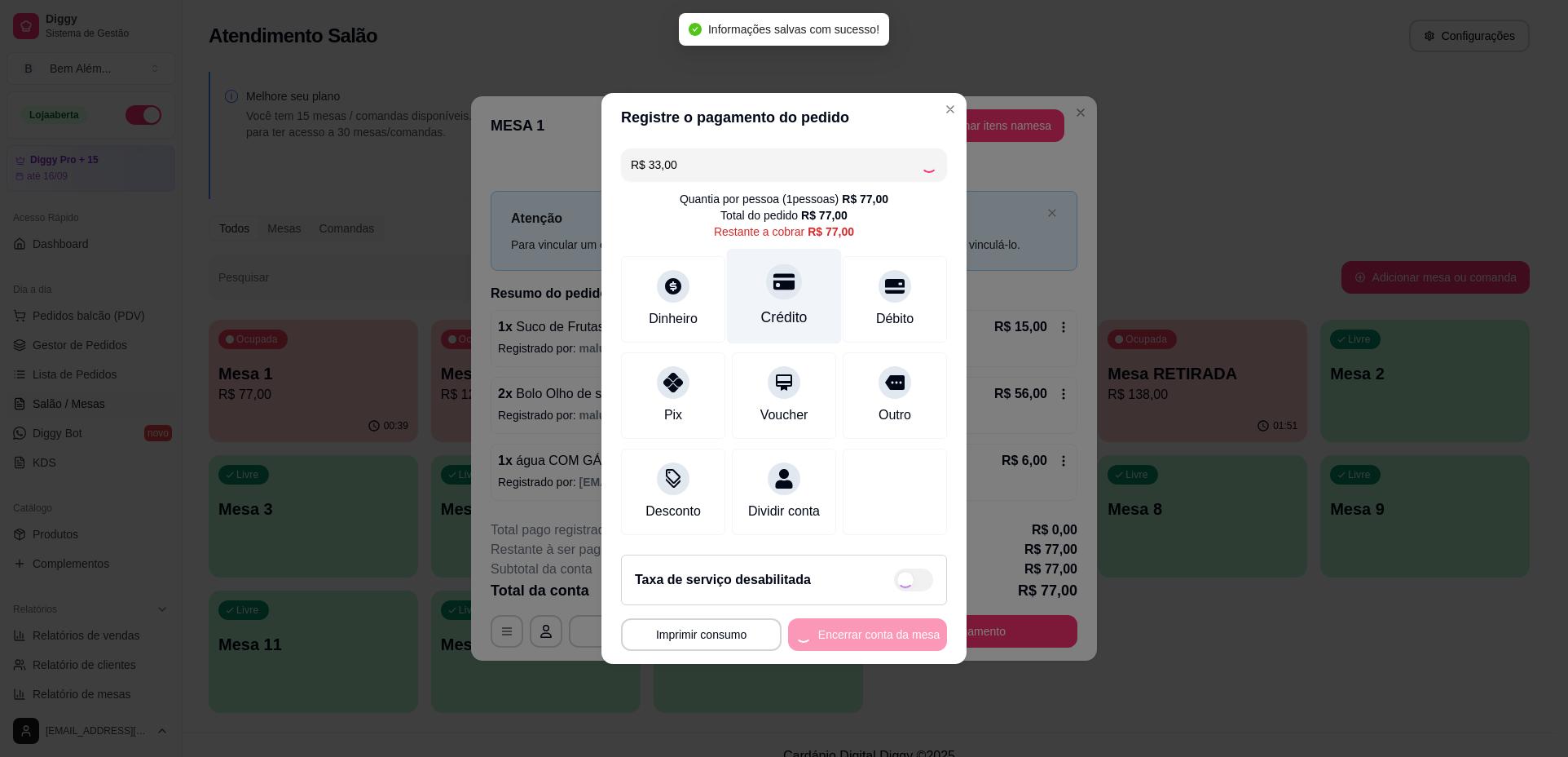
type input "R$ 44,00"
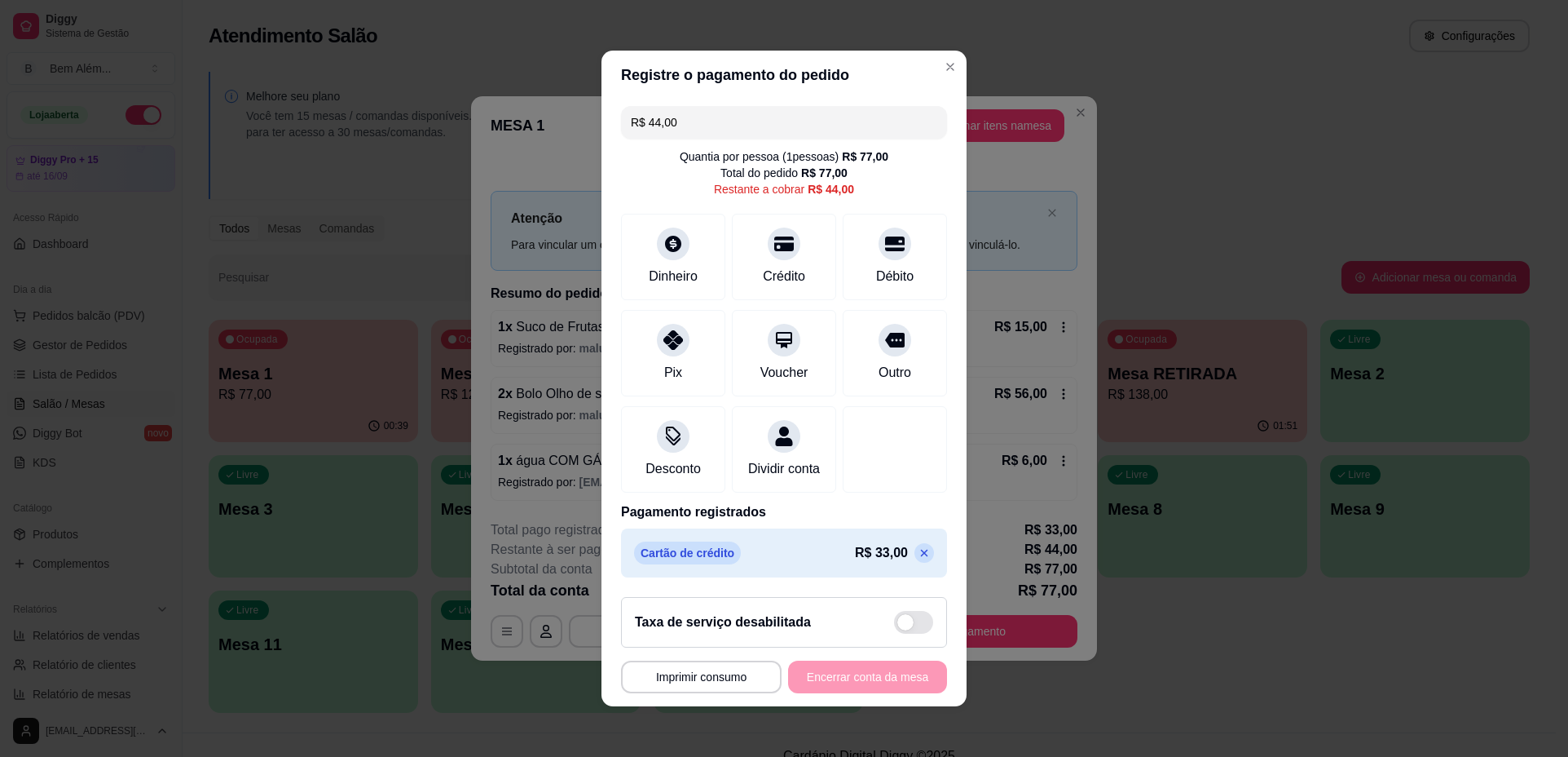
drag, startPoint x: 672, startPoint y: 119, endPoint x: 593, endPoint y: 120, distance: 79.0
click at [593, 120] on div "**********" at bounding box center [784, 378] width 1568 height 757
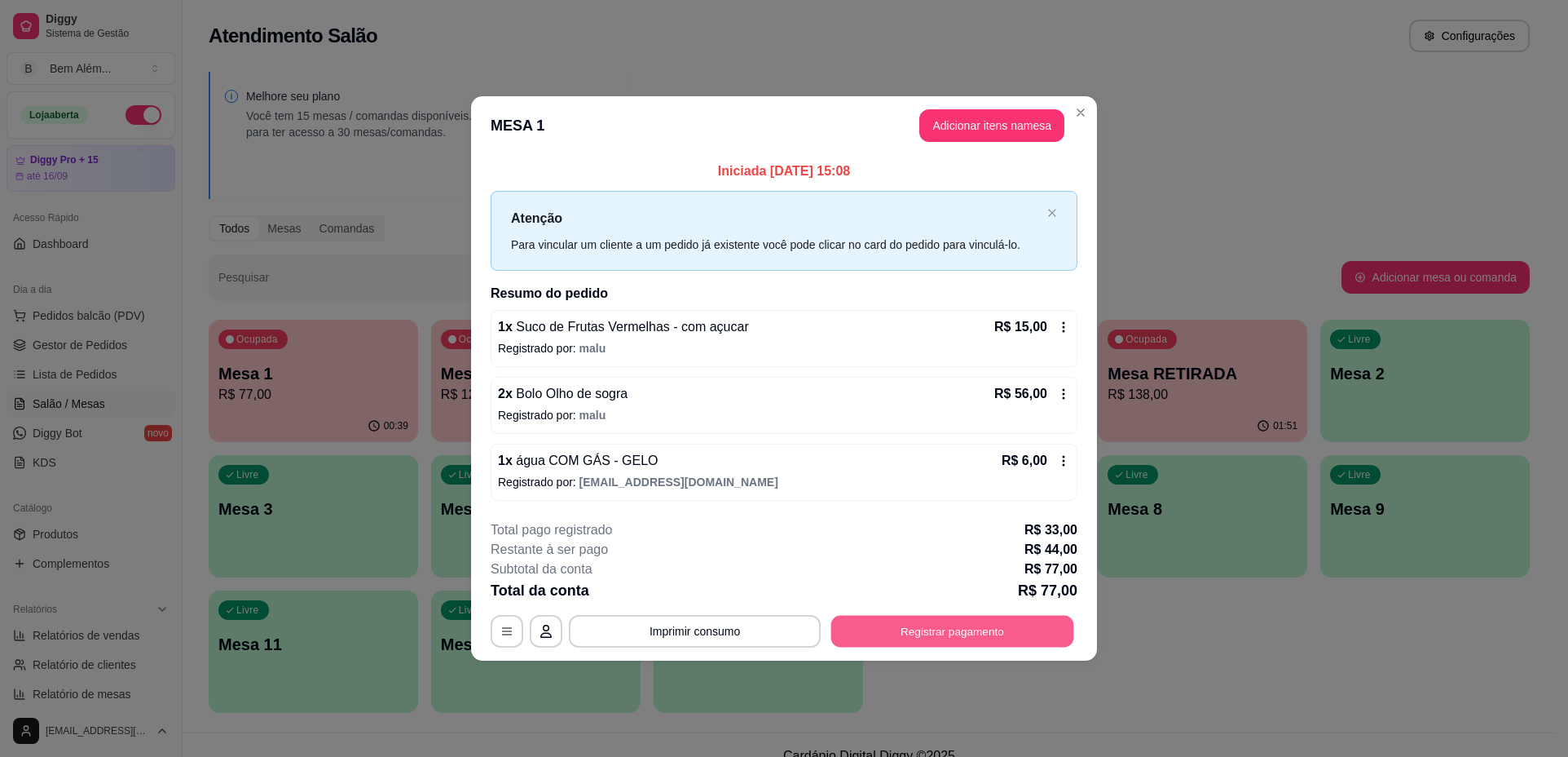
click at [973, 631] on button "Registrar pagamento" at bounding box center [953, 631] width 243 height 32
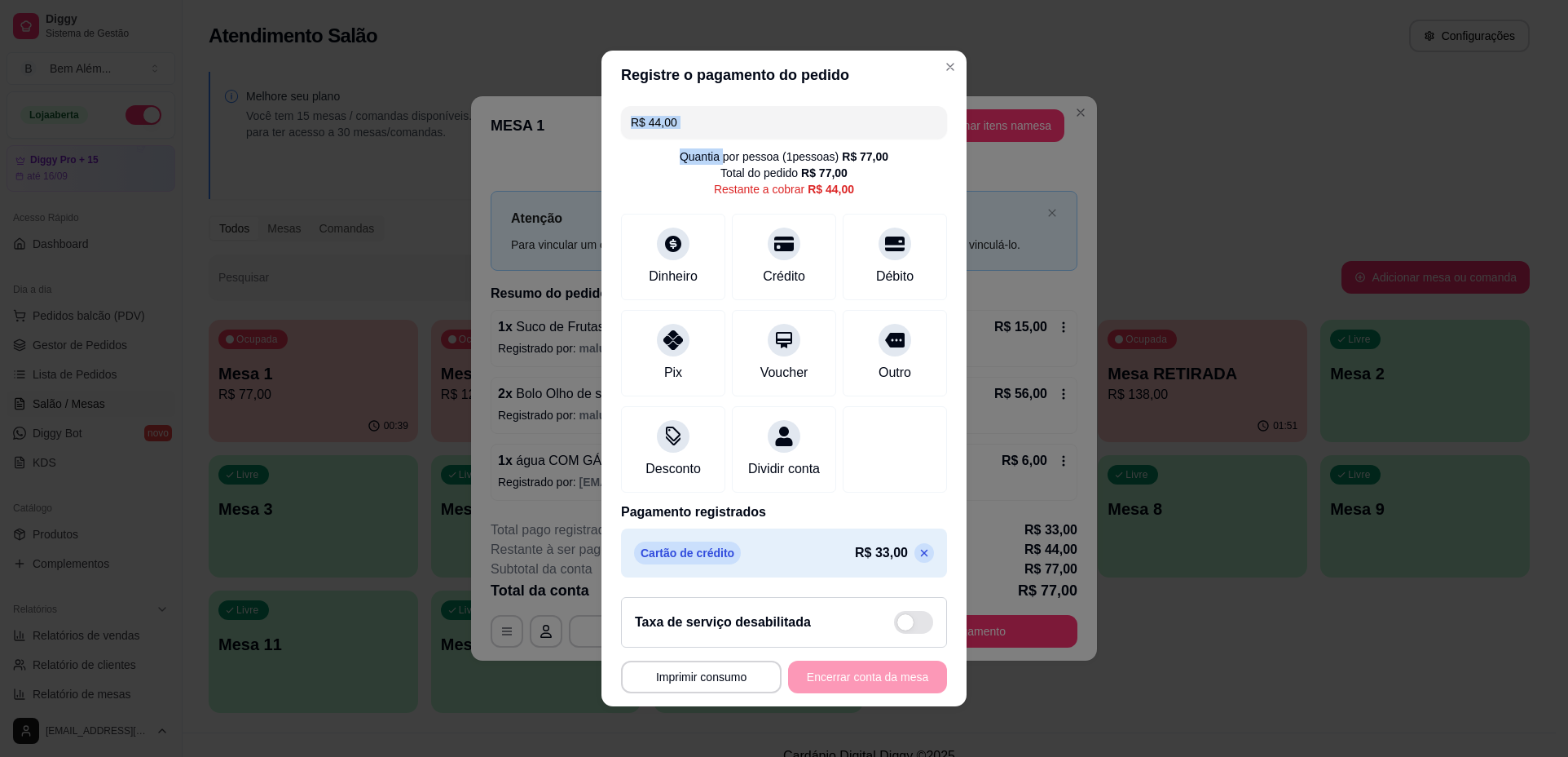
drag, startPoint x: 712, startPoint y: 135, endPoint x: 688, endPoint y: 112, distance: 33.2
click at [688, 112] on div "R$ 44,00 Quantia por pessoa ( 1 pessoas) R$ 77,00 Total do pedido R$ 77,00 Rest…" at bounding box center [784, 341] width 365 height 484
drag, startPoint x: 688, startPoint y: 112, endPoint x: 556, endPoint y: 116, distance: 132.1
click at [556, 116] on div "**********" at bounding box center [784, 378] width 1568 height 757
click at [737, 257] on div "Crédito" at bounding box center [784, 254] width 115 height 96
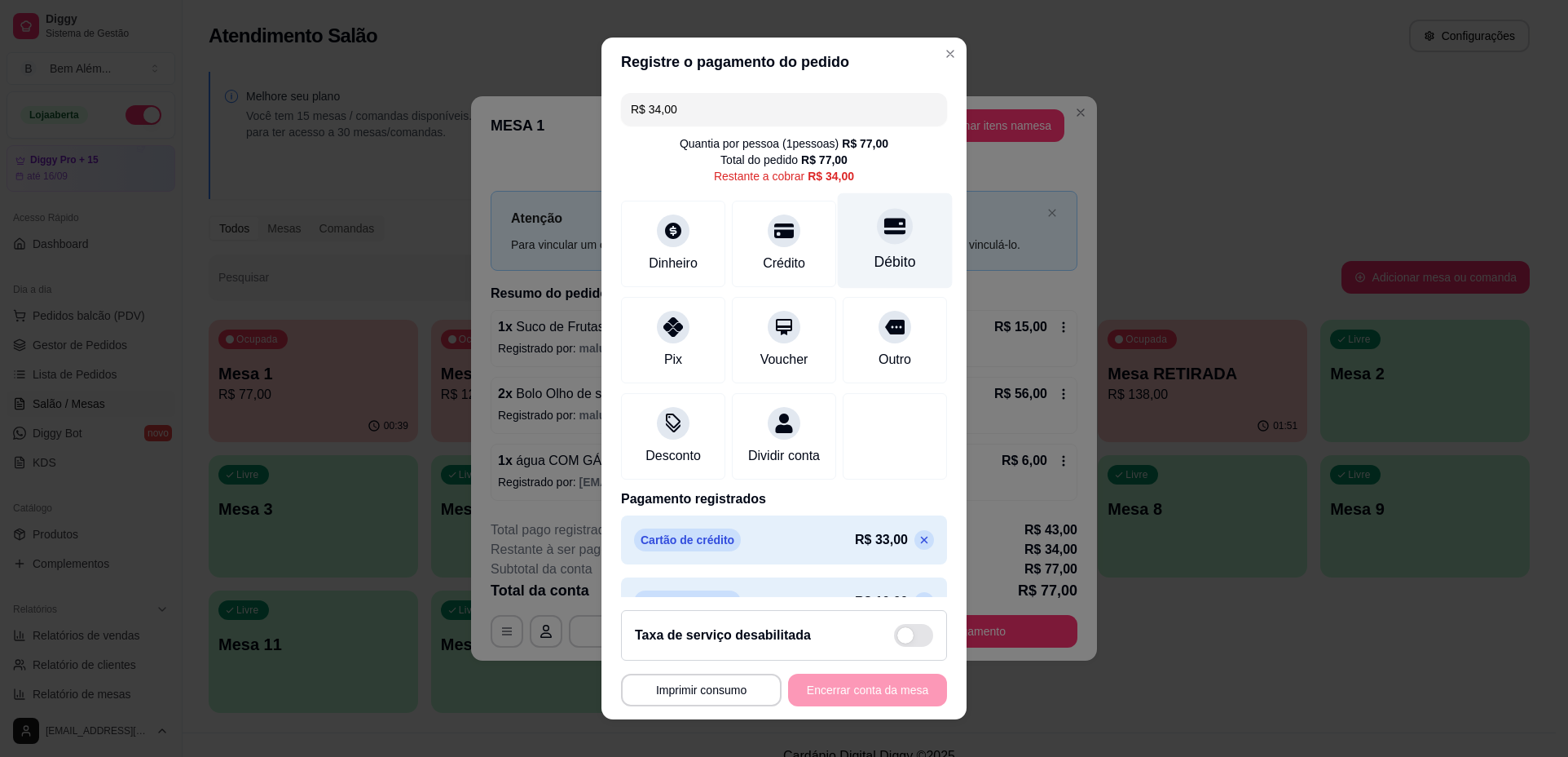
click at [871, 249] on div "Débito" at bounding box center [895, 241] width 115 height 96
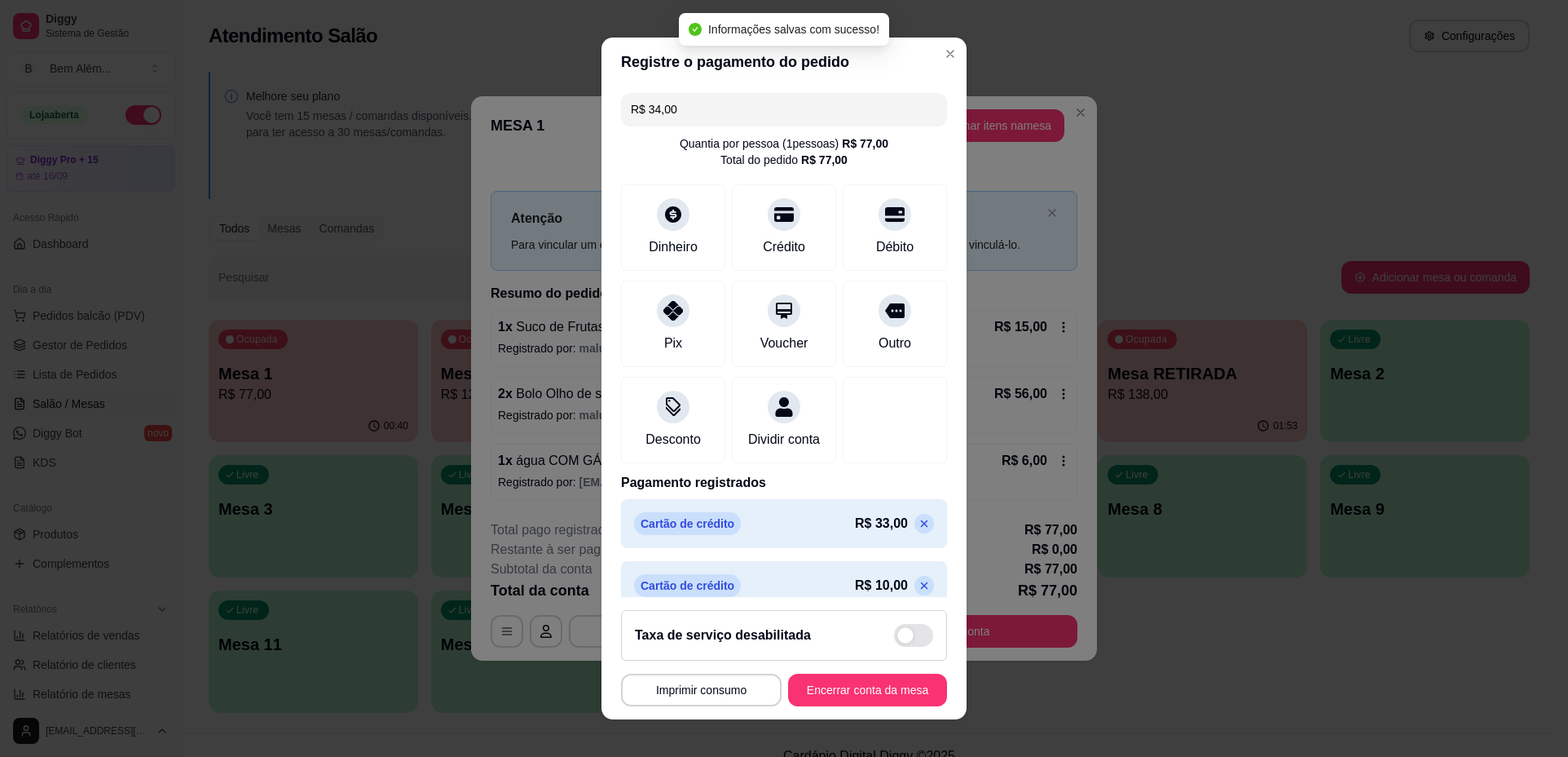
type input "R$ 0,00"
click at [724, 686] on button "Imprimir consumo" at bounding box center [702, 690] width 155 height 32
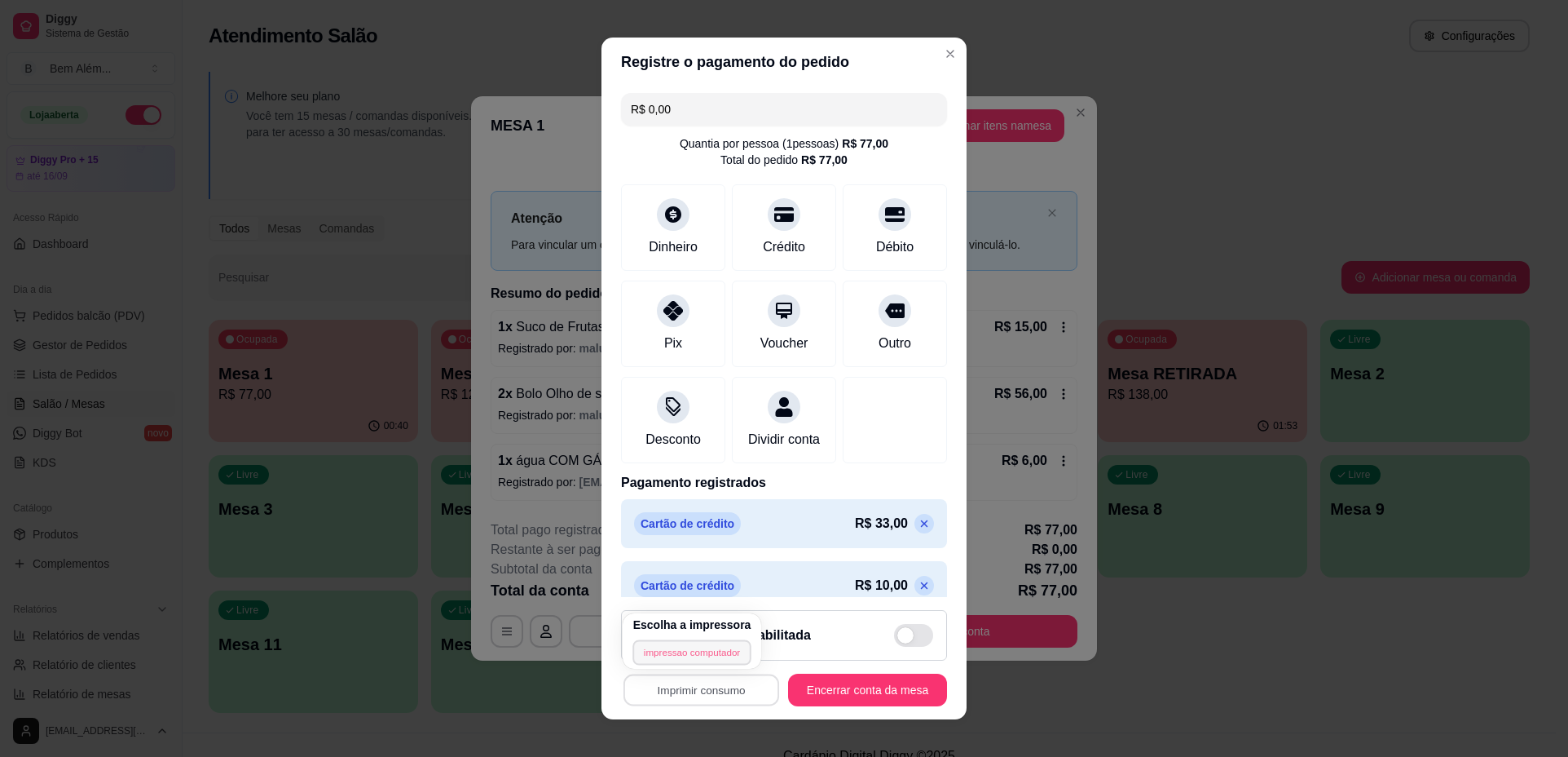
click at [711, 652] on button "impressao computador" at bounding box center [692, 652] width 119 height 26
click at [857, 694] on button "Encerrar conta da mesa" at bounding box center [868, 690] width 159 height 32
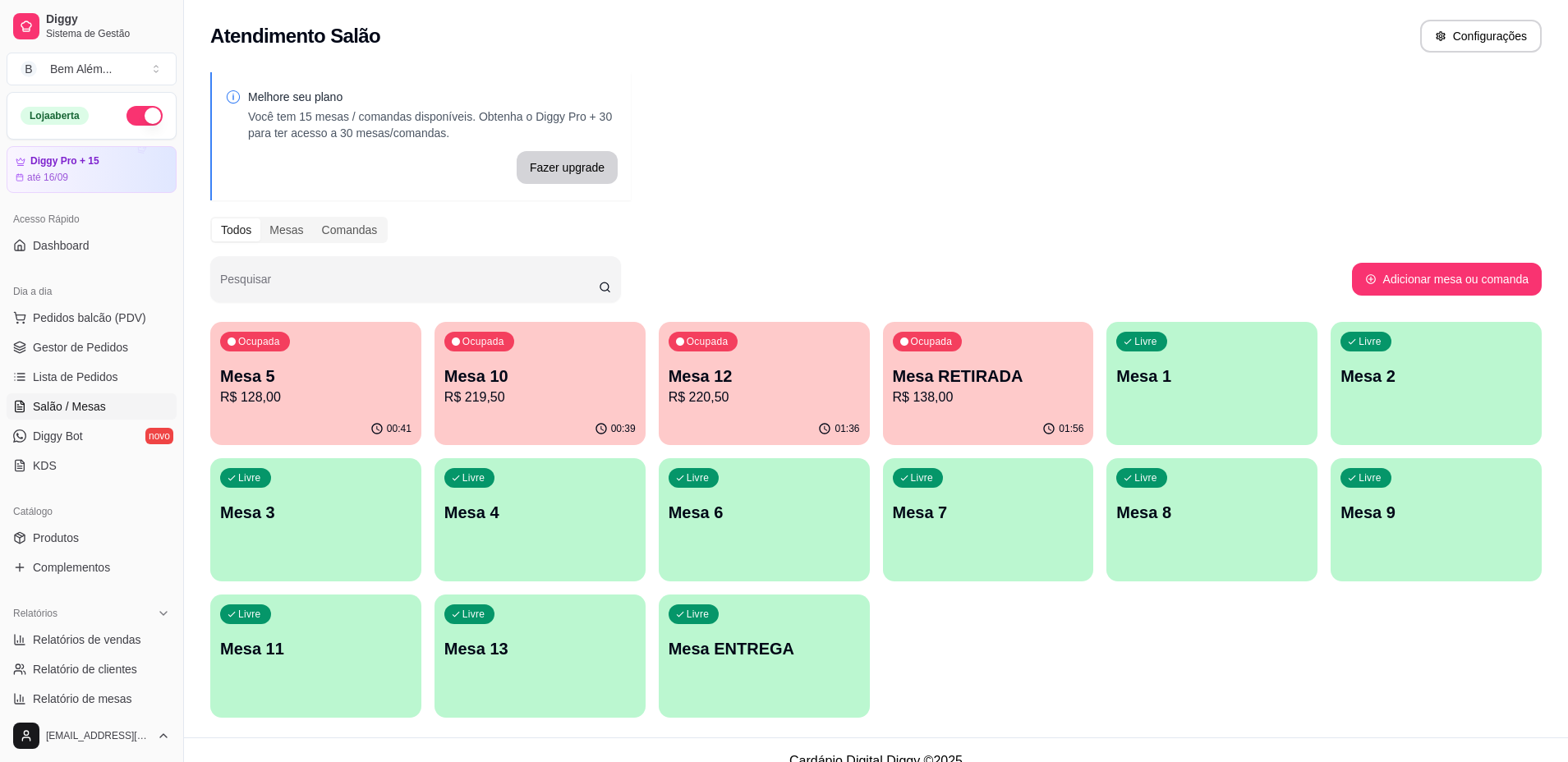
click at [924, 382] on p "Mesa RETIRADA" at bounding box center [988, 376] width 192 height 23
click at [772, 359] on div "Ocupada Mesa 12 R$ 220,50" at bounding box center [763, 367] width 211 height 92
click at [402, 403] on p "R$ 128,00" at bounding box center [315, 397] width 186 height 19
click at [317, 407] on div "Ocupada Mesa 5 R$ 128,00" at bounding box center [315, 367] width 211 height 92
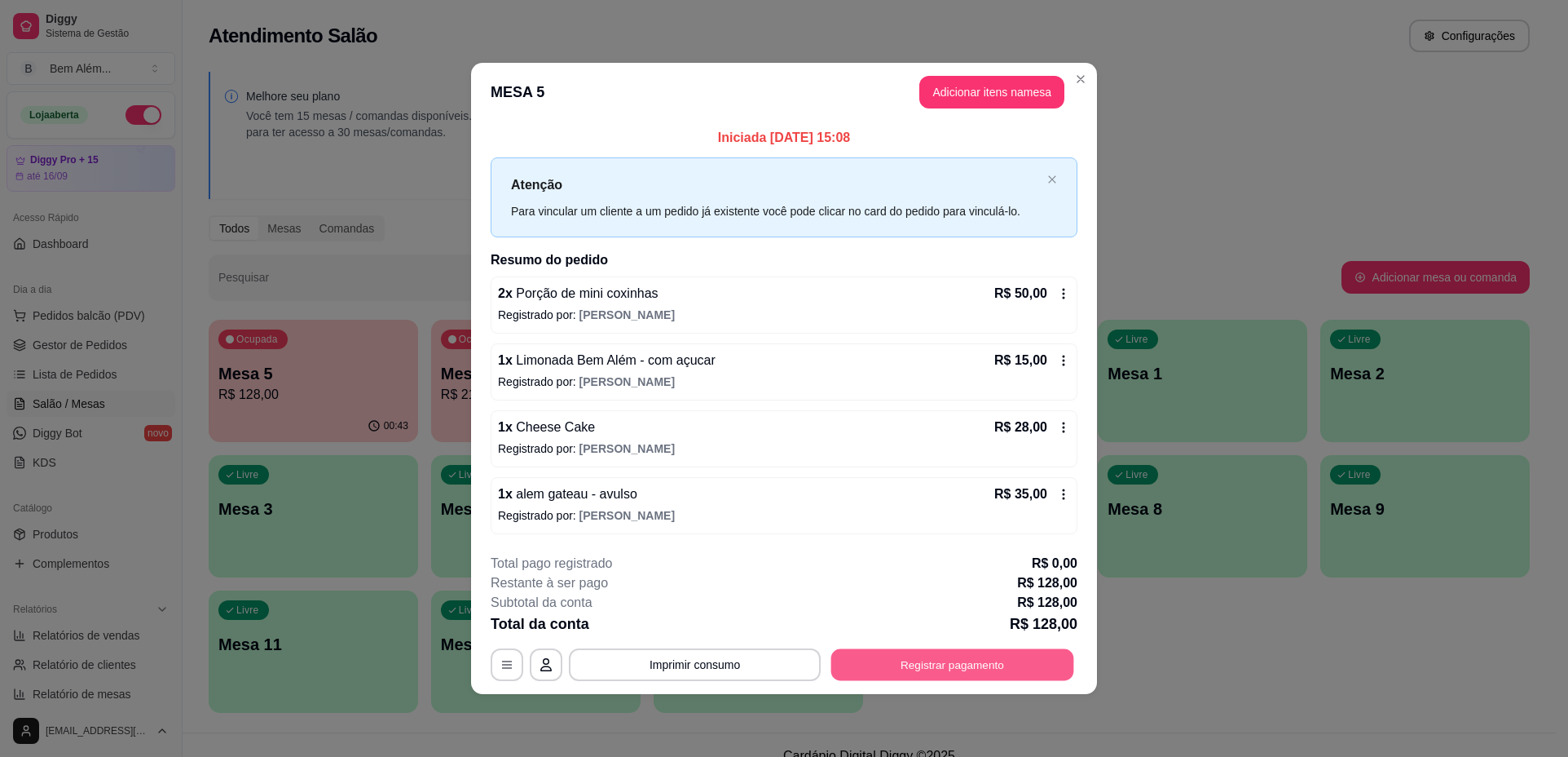
click at [927, 670] on button "Registrar pagamento" at bounding box center [953, 664] width 243 height 32
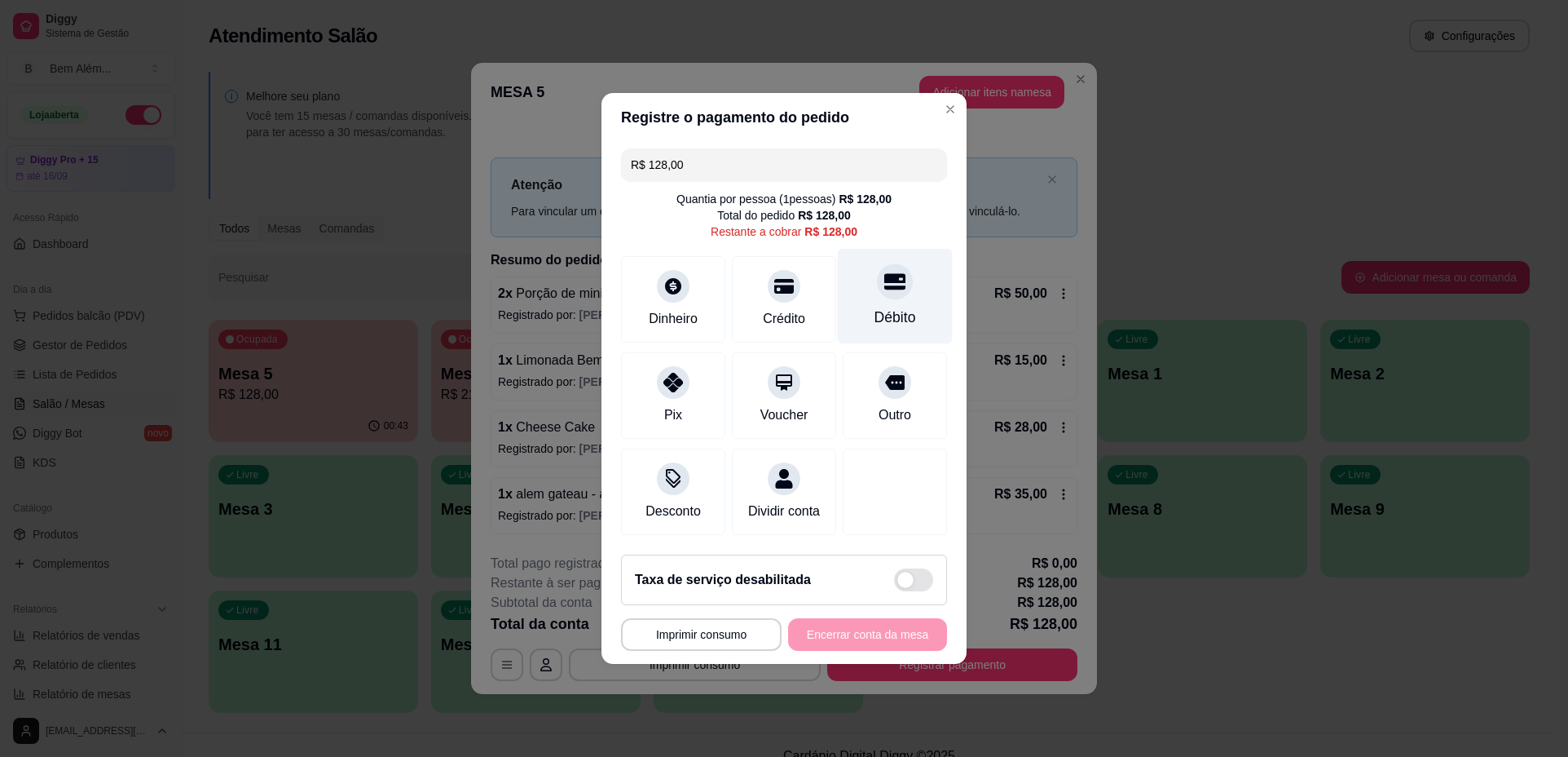
click at [873, 290] on div "Débito" at bounding box center [895, 297] width 115 height 96
type input "R$ 0,00"
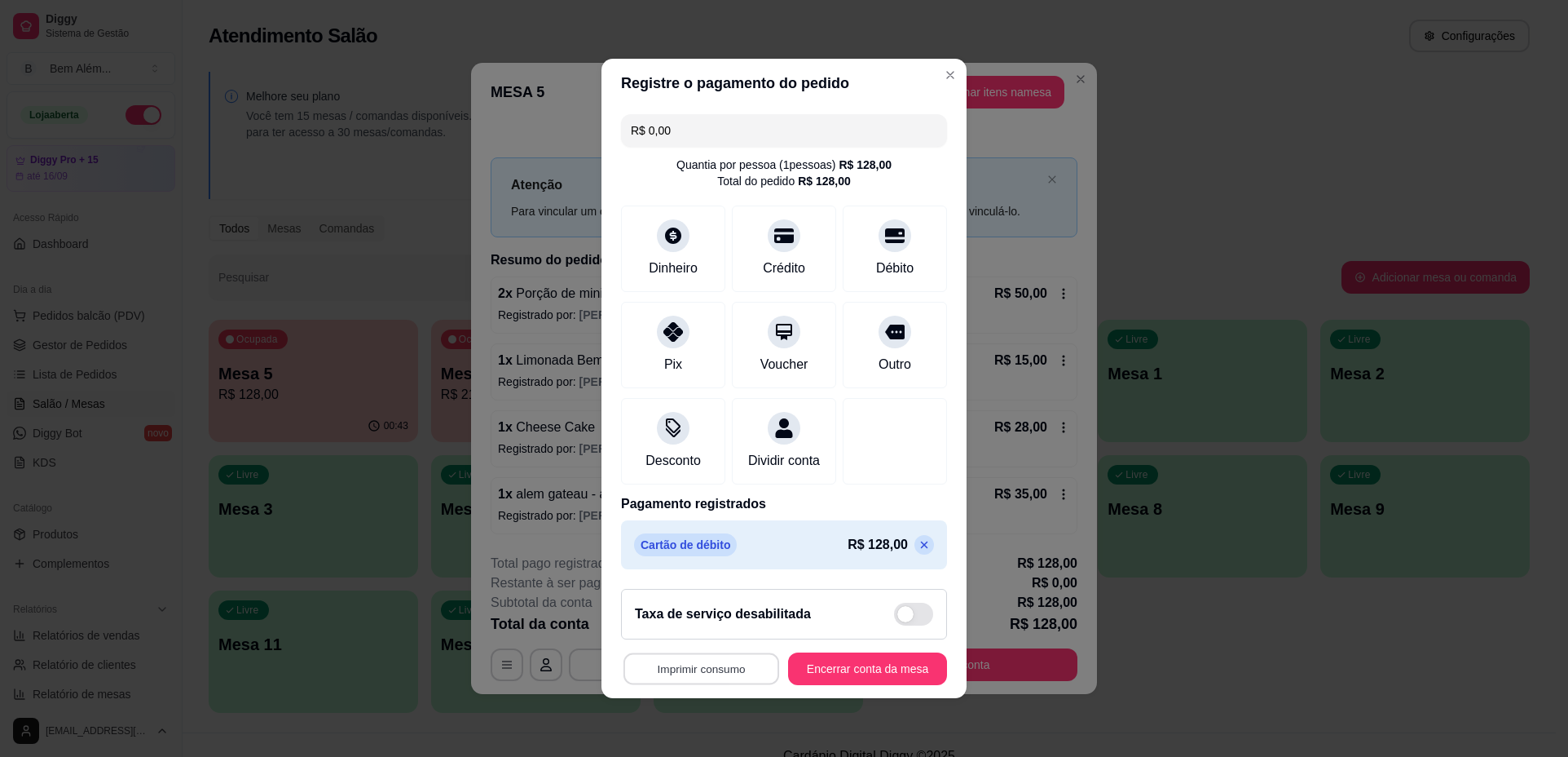
click at [683, 685] on button "Imprimir consumo" at bounding box center [702, 670] width 155 height 32
click at [687, 637] on button "impressao computador" at bounding box center [691, 641] width 122 height 27
click at [852, 680] on button "Encerrar conta da mesa" at bounding box center [868, 669] width 159 height 32
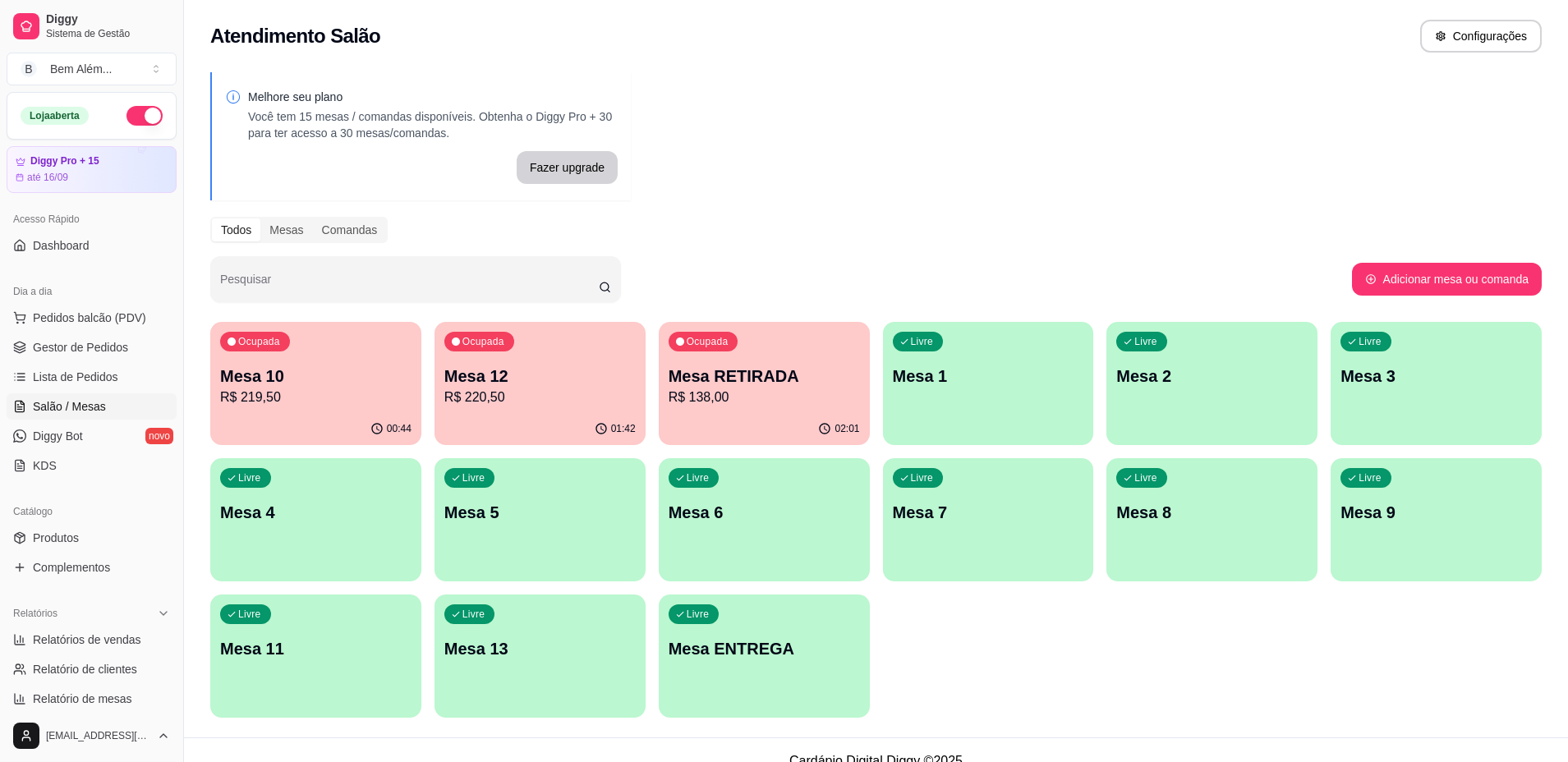
click at [783, 378] on p "Mesa RETIRADA" at bounding box center [764, 376] width 192 height 23
click at [799, 404] on p "R$ 138,00" at bounding box center [763, 397] width 186 height 19
click at [125, 647] on span "Relatórios de vendas" at bounding box center [87, 639] width 109 height 16
select select "ALL"
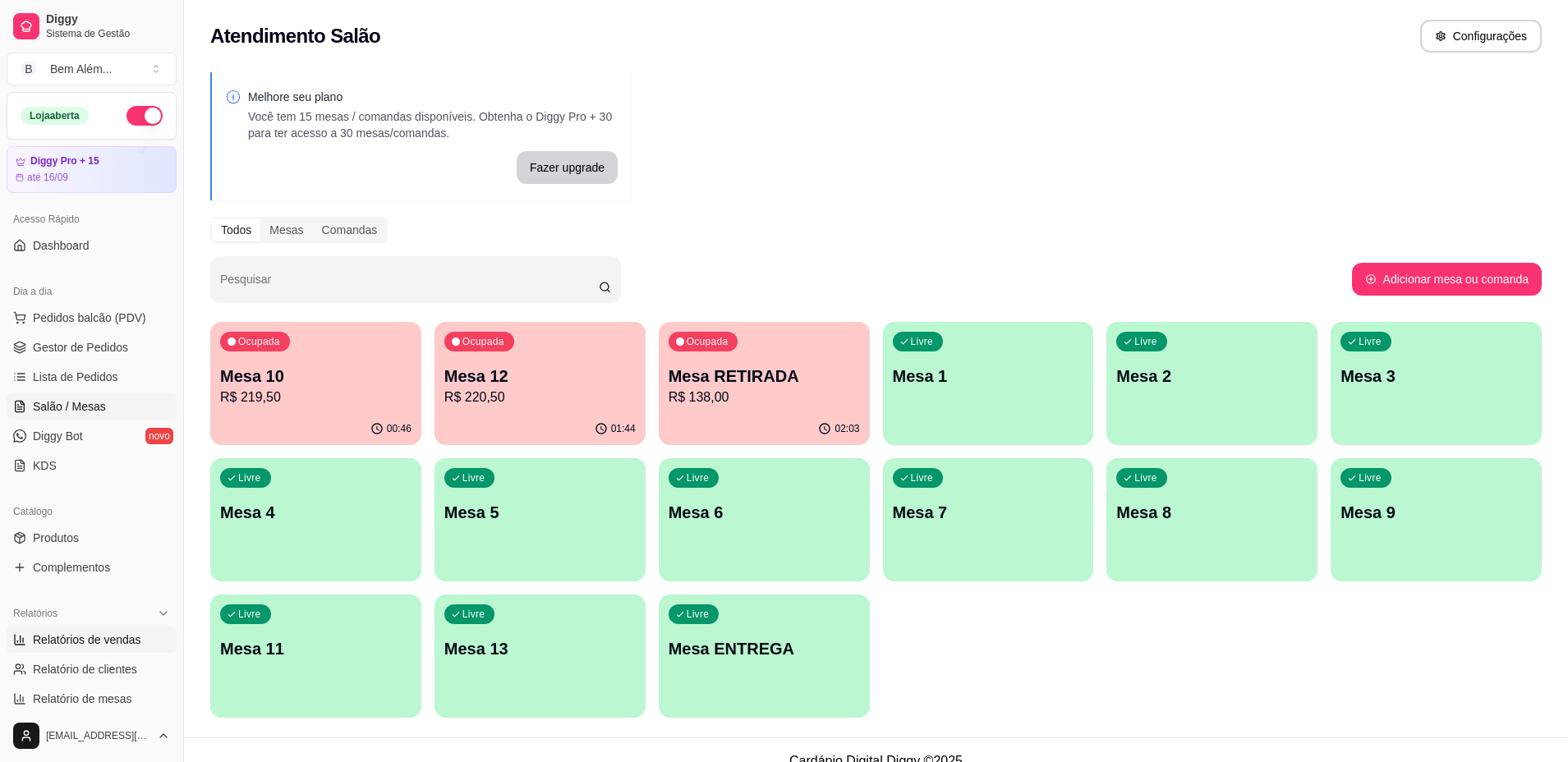
select select "0"
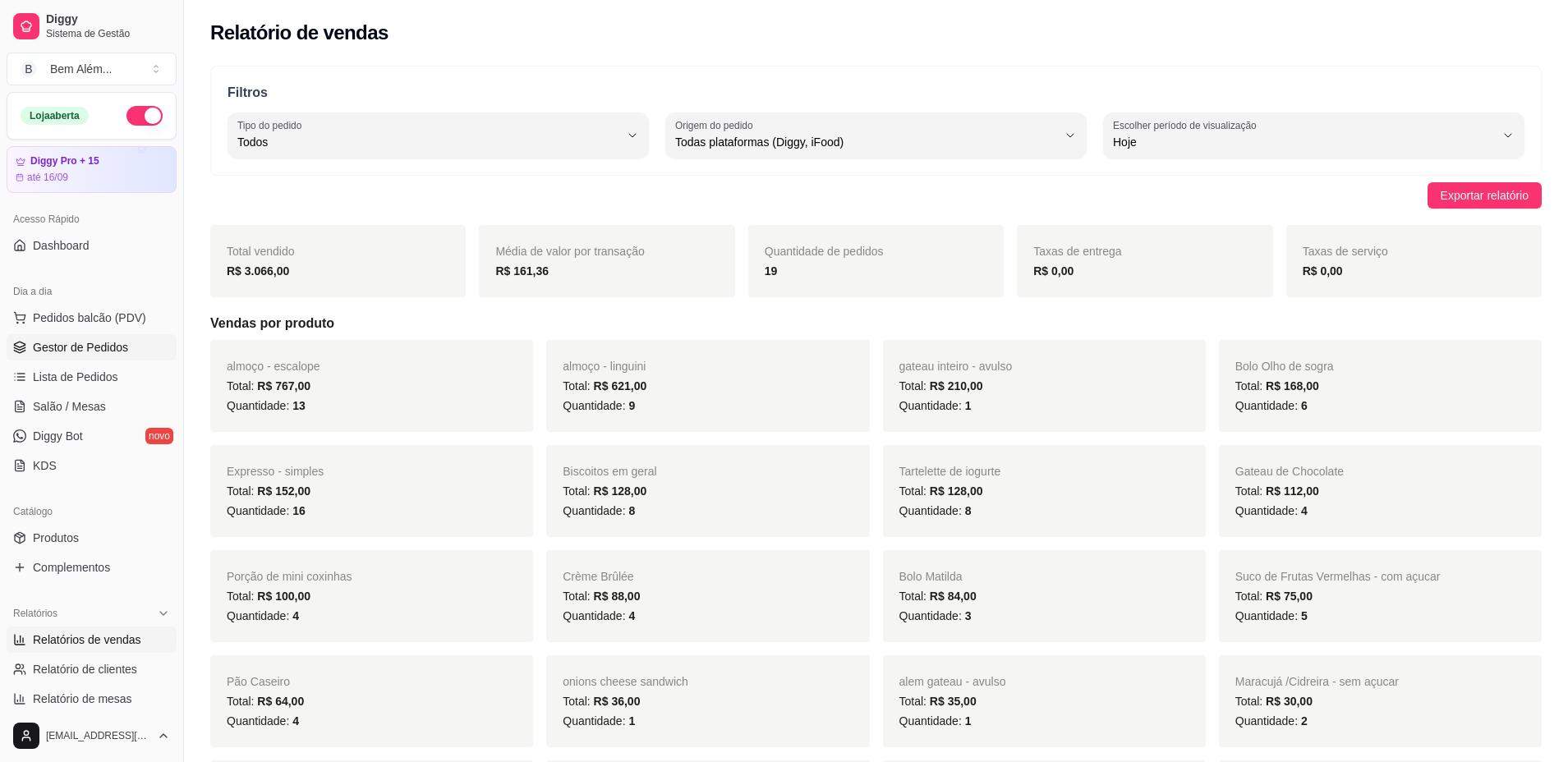
click at [109, 354] on span "Gestor de Pedidos" at bounding box center [80, 347] width 95 height 16
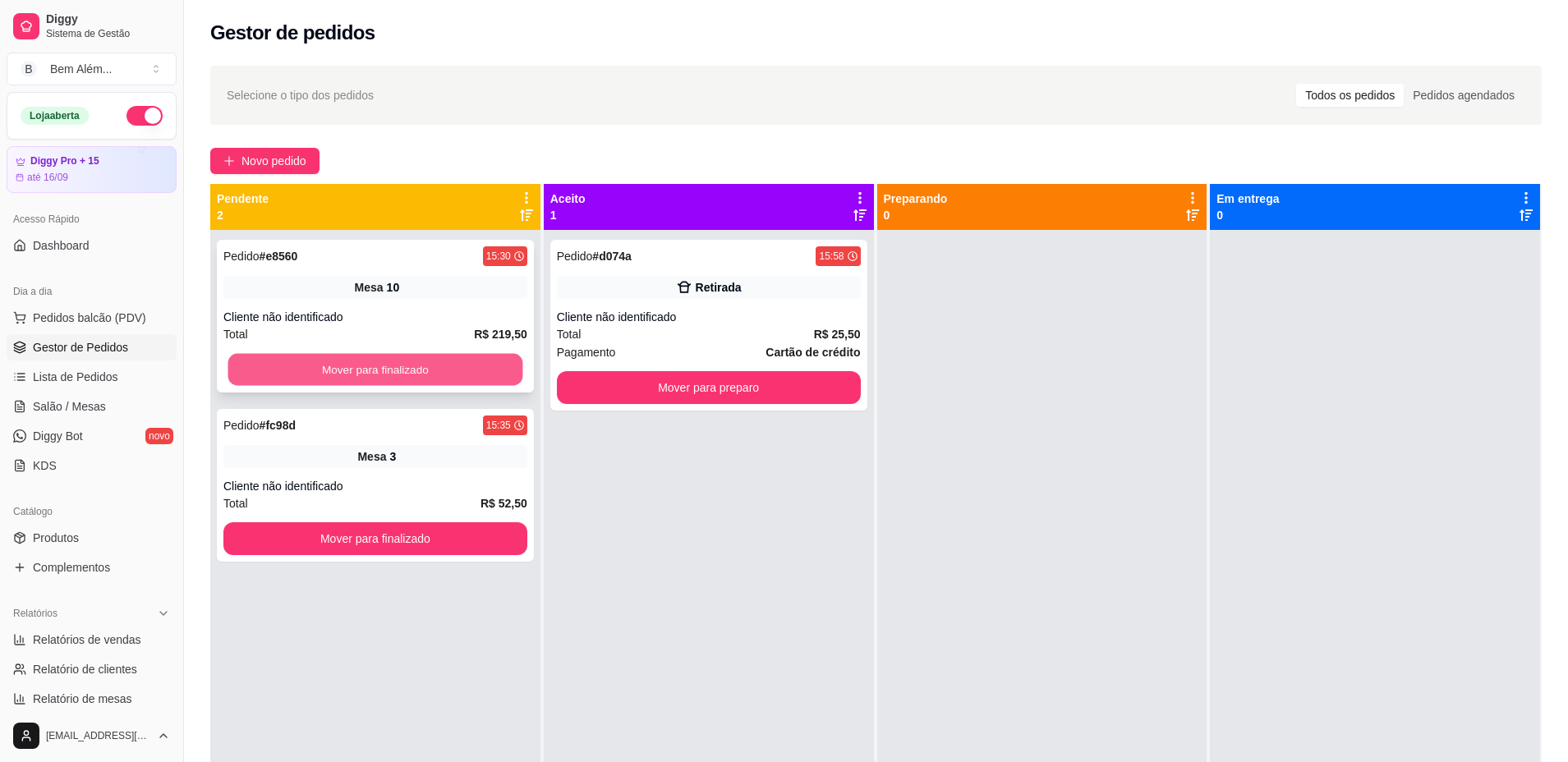
click at [298, 375] on button "Mover para finalizado" at bounding box center [375, 370] width 295 height 32
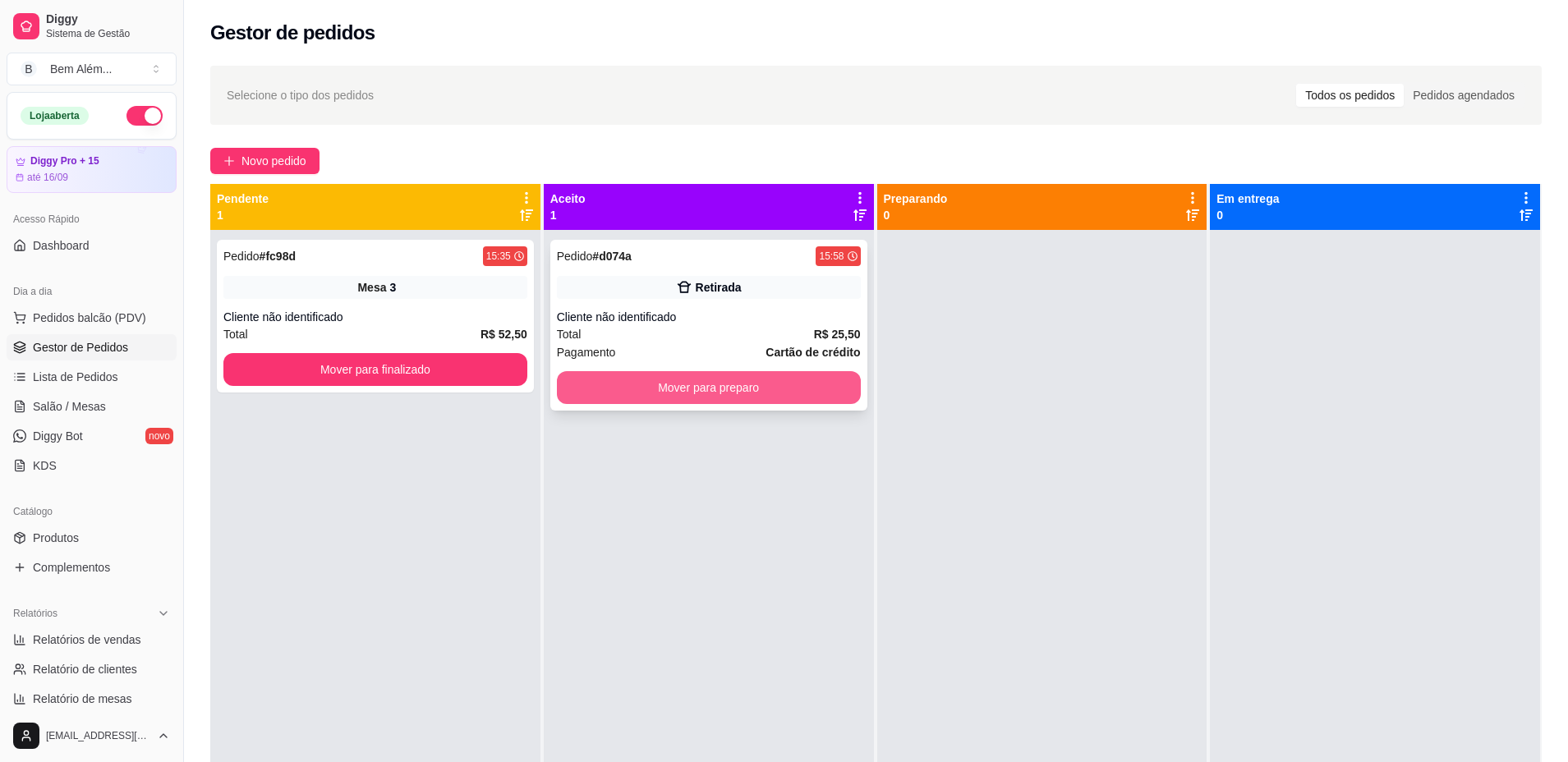
click at [613, 393] on button "Mover para preparo" at bounding box center [709, 387] width 304 height 32
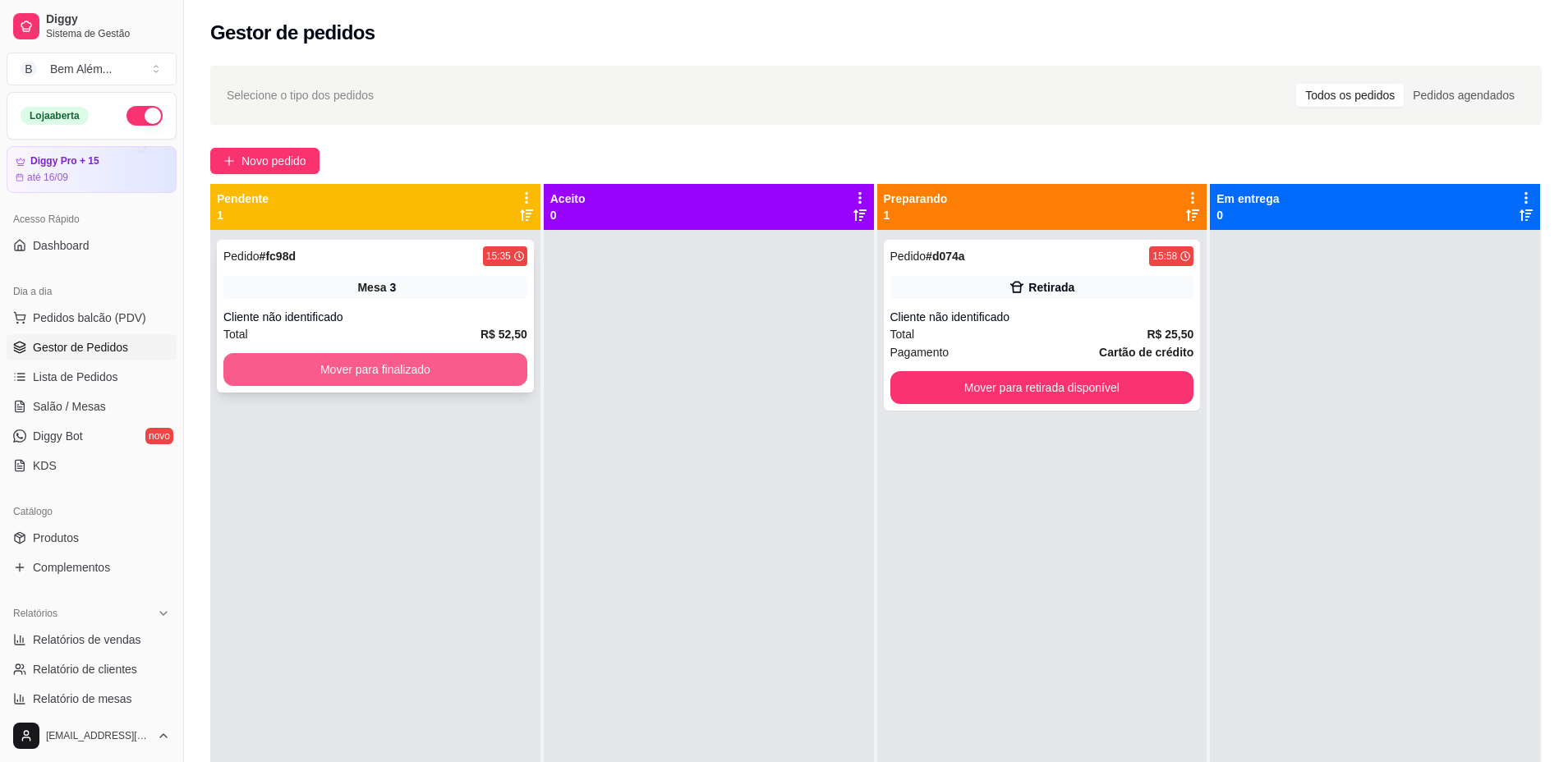
click at [408, 380] on button "Mover para finalizado" at bounding box center [375, 369] width 304 height 32
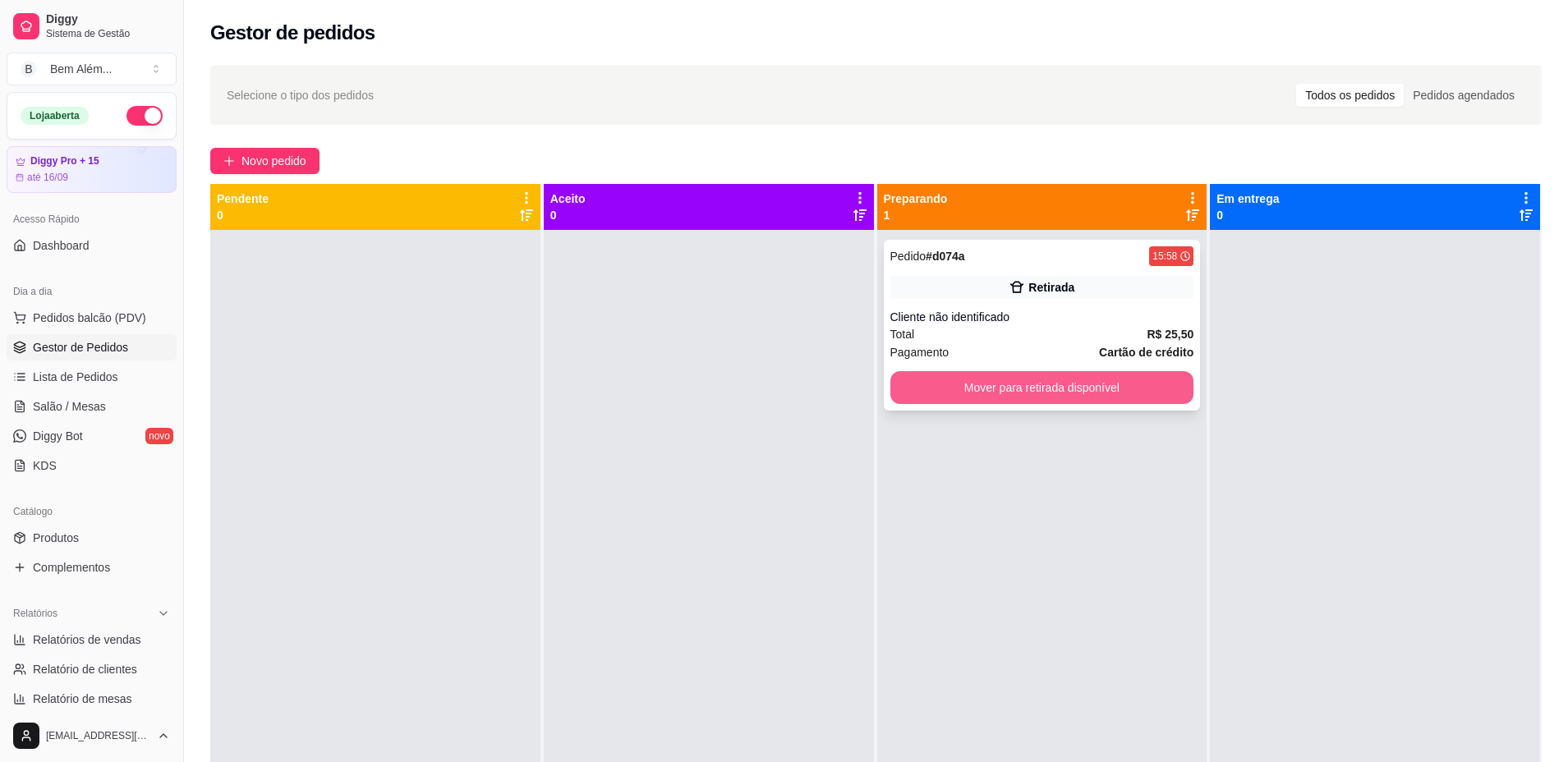
click at [1036, 390] on button "Mover para retirada disponível" at bounding box center [1042, 387] width 304 height 32
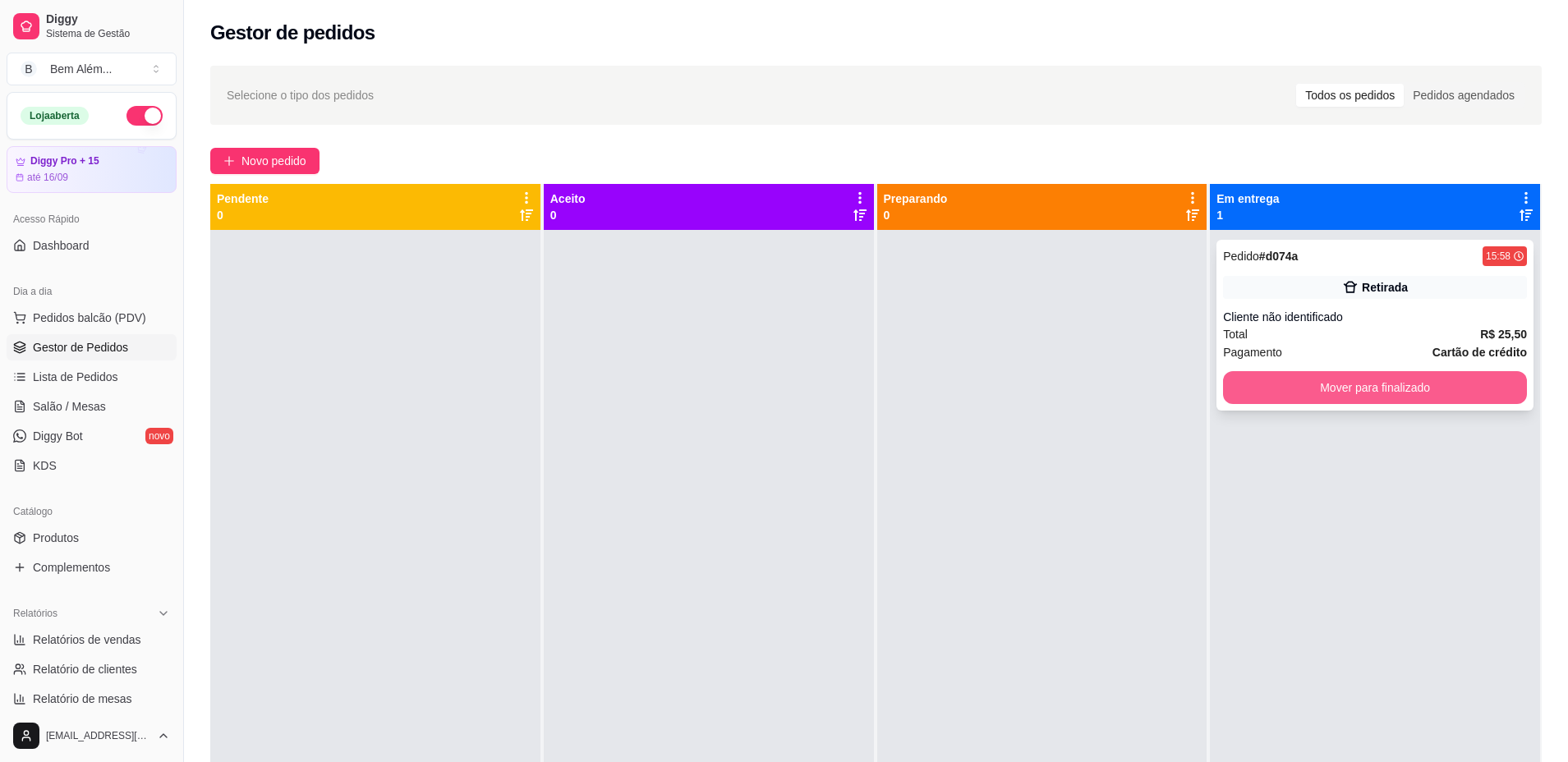
click at [1302, 381] on button "Mover para finalizado" at bounding box center [1374, 387] width 304 height 32
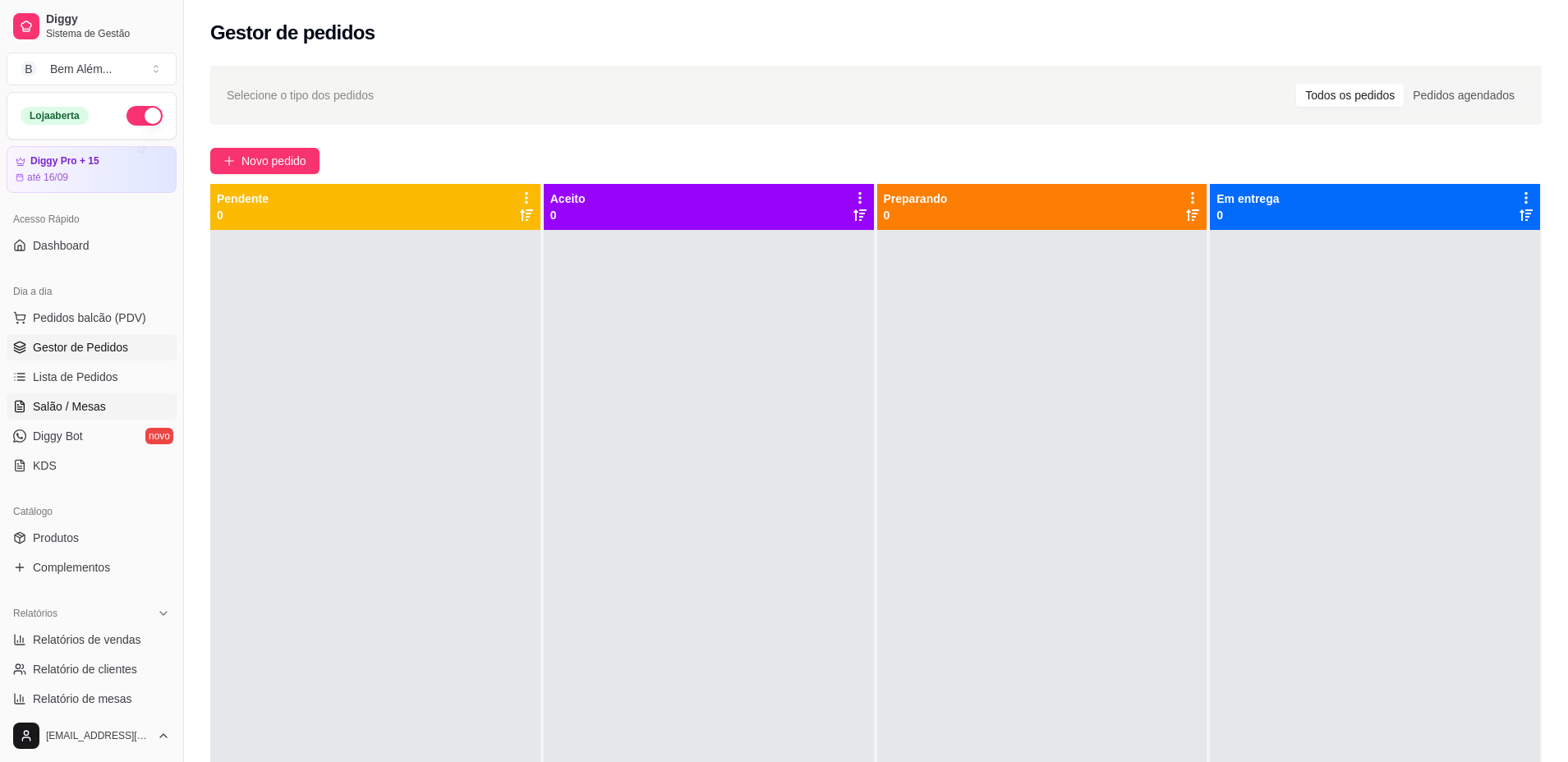
click at [150, 407] on link "Salão / Mesas" at bounding box center [92, 406] width 170 height 27
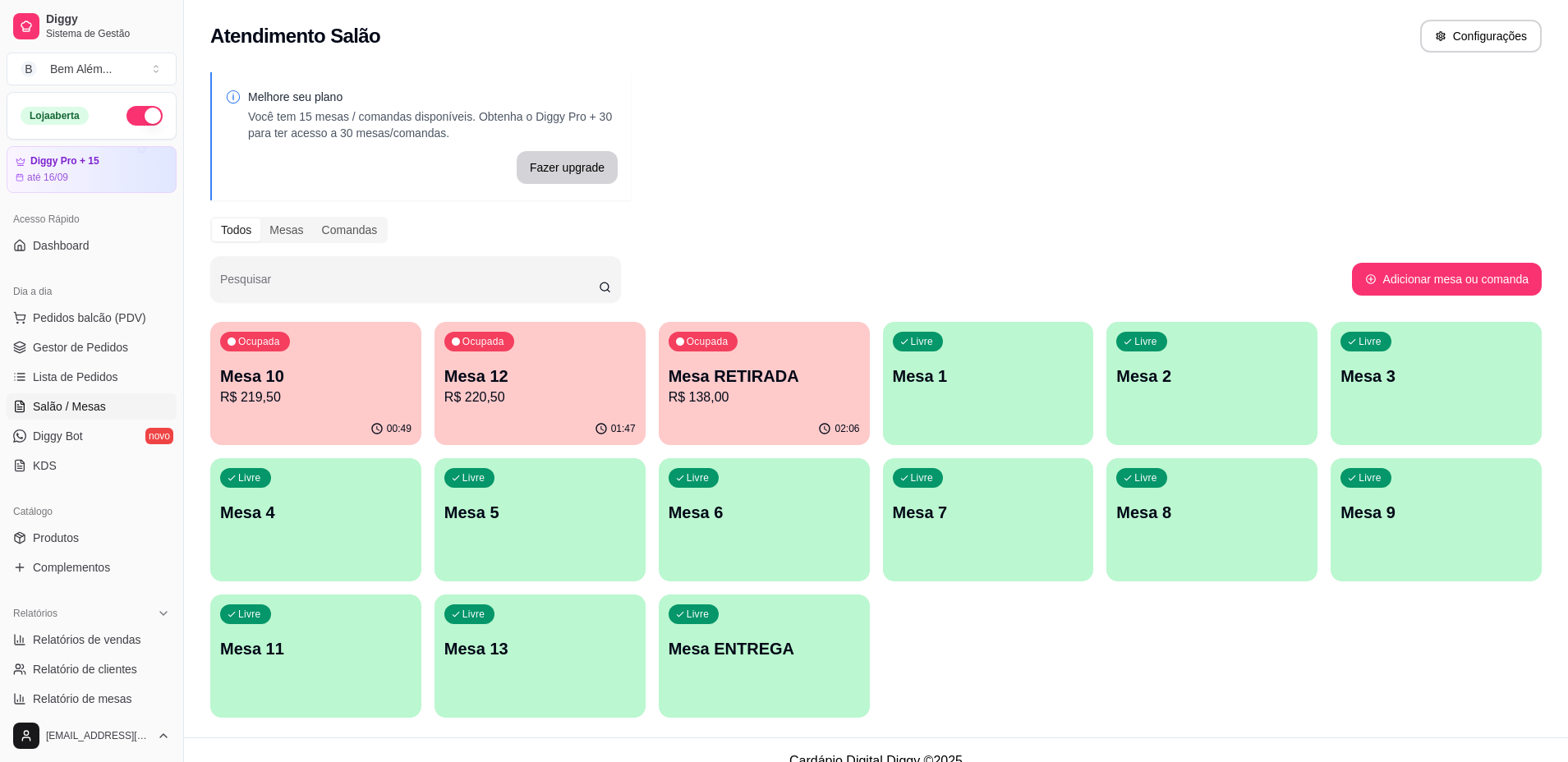
click at [698, 379] on p "Mesa RETIRADA" at bounding box center [764, 376] width 192 height 23
click at [41, 314] on span "Pedidos balcão (PDV)" at bounding box center [89, 318] width 113 height 16
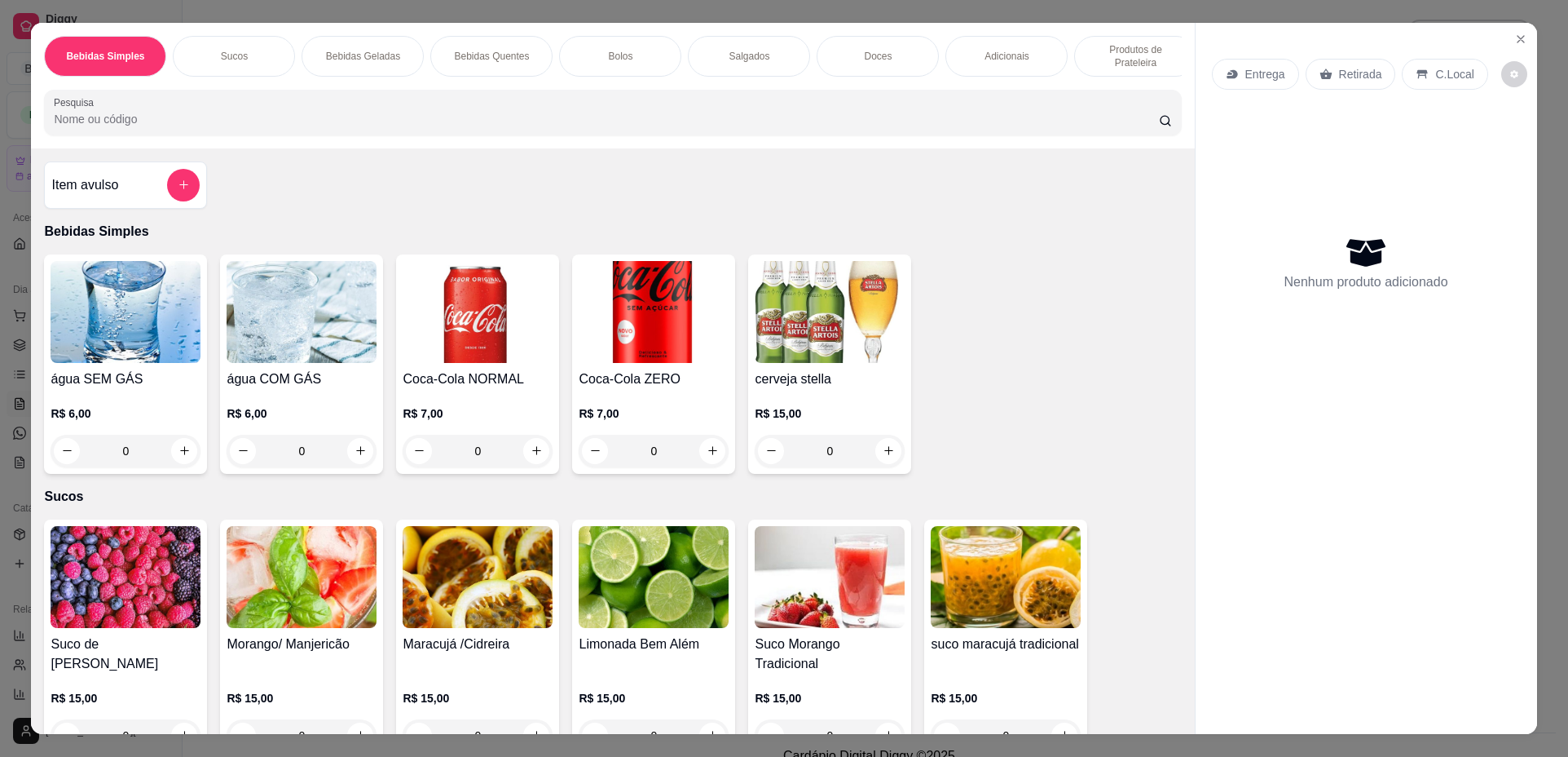
click at [615, 65] on div "Bolos" at bounding box center [620, 56] width 122 height 41
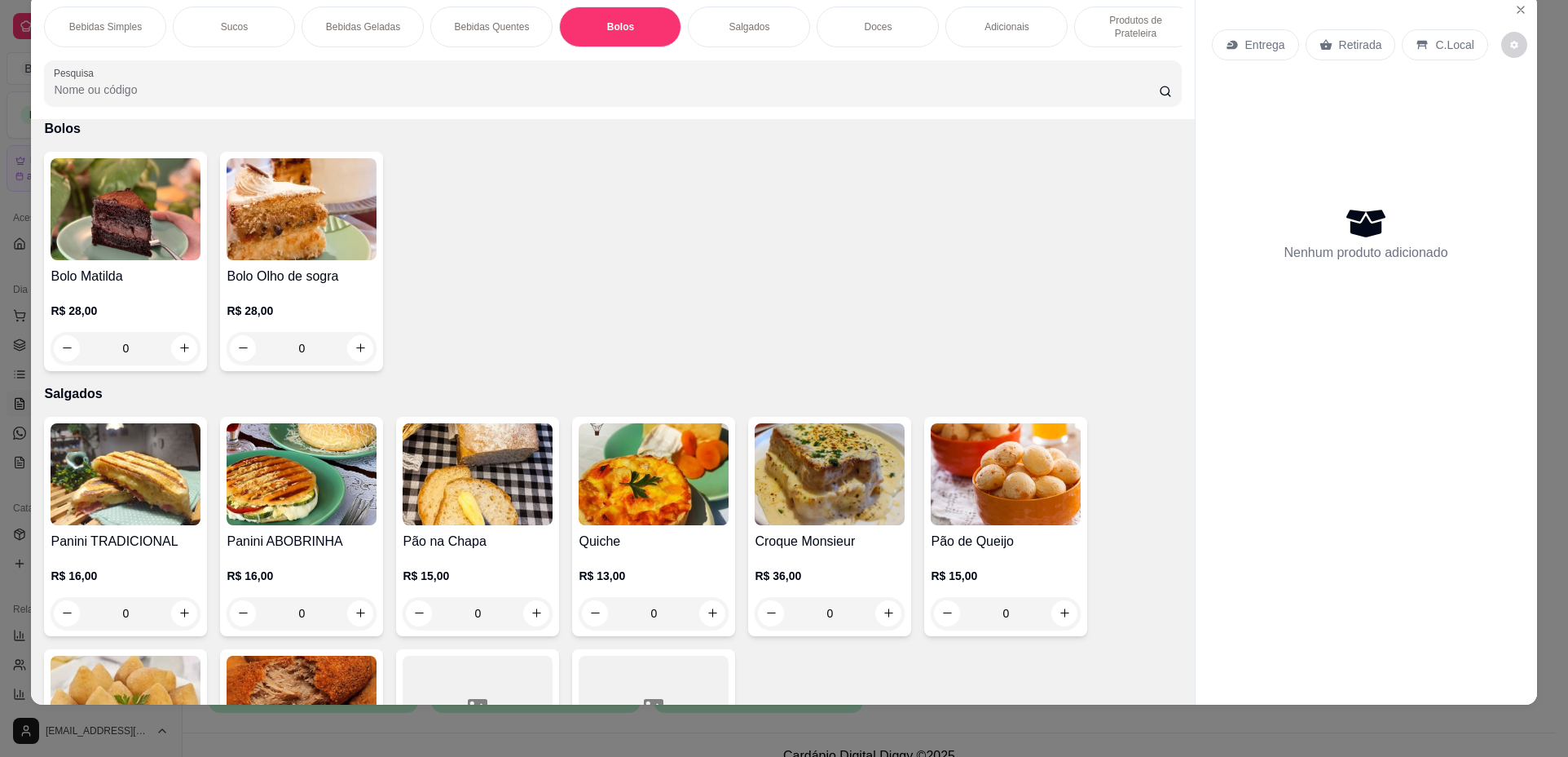
click at [1104, 45] on div "Produtos de Prateleira" at bounding box center [1135, 27] width 122 height 41
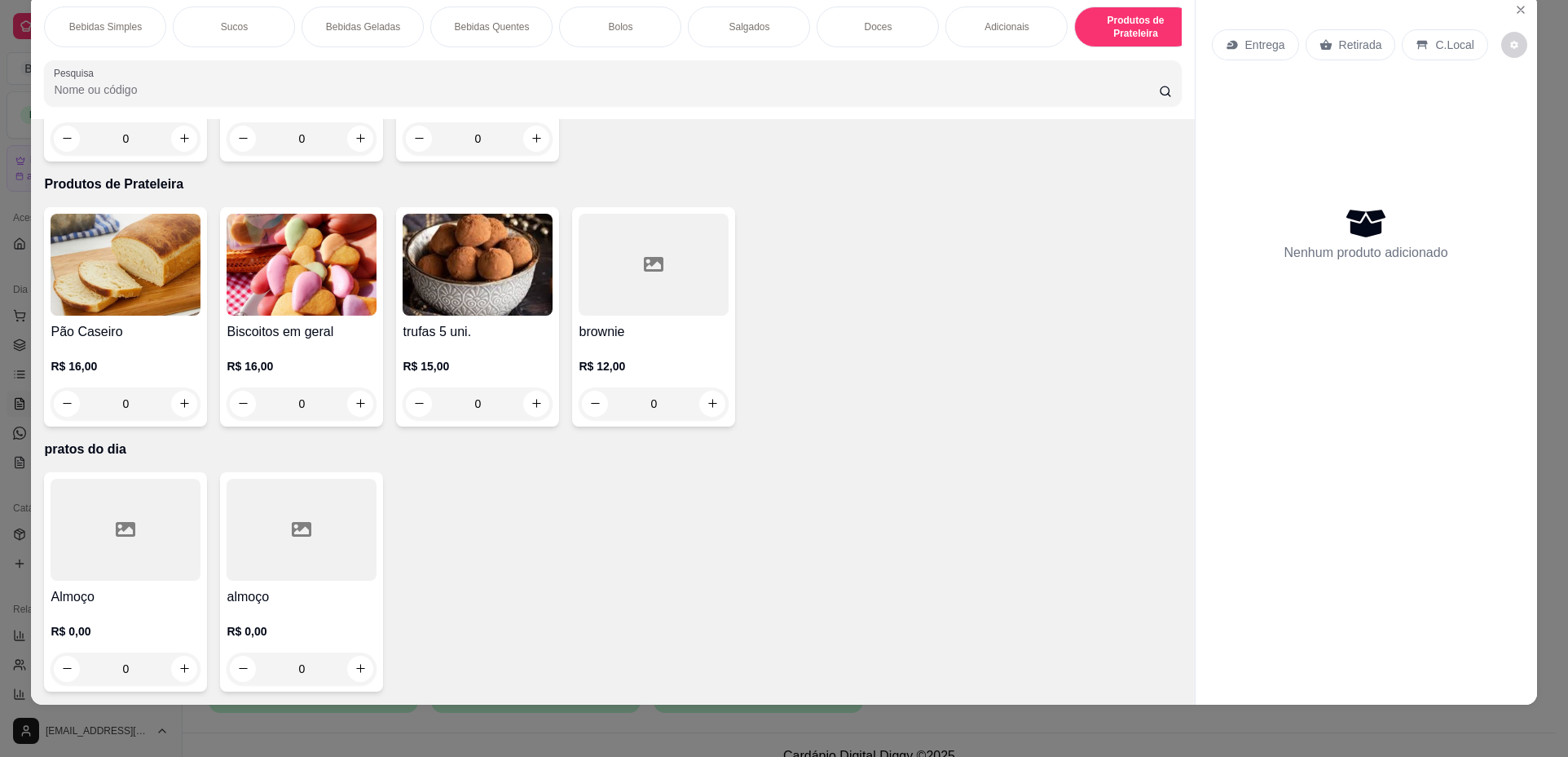
click at [1096, 27] on p "Produtos de Prateleira" at bounding box center [1135, 27] width 95 height 27
click at [181, 401] on icon "increase-product-quantity" at bounding box center [185, 404] width 12 height 12
type input "1"
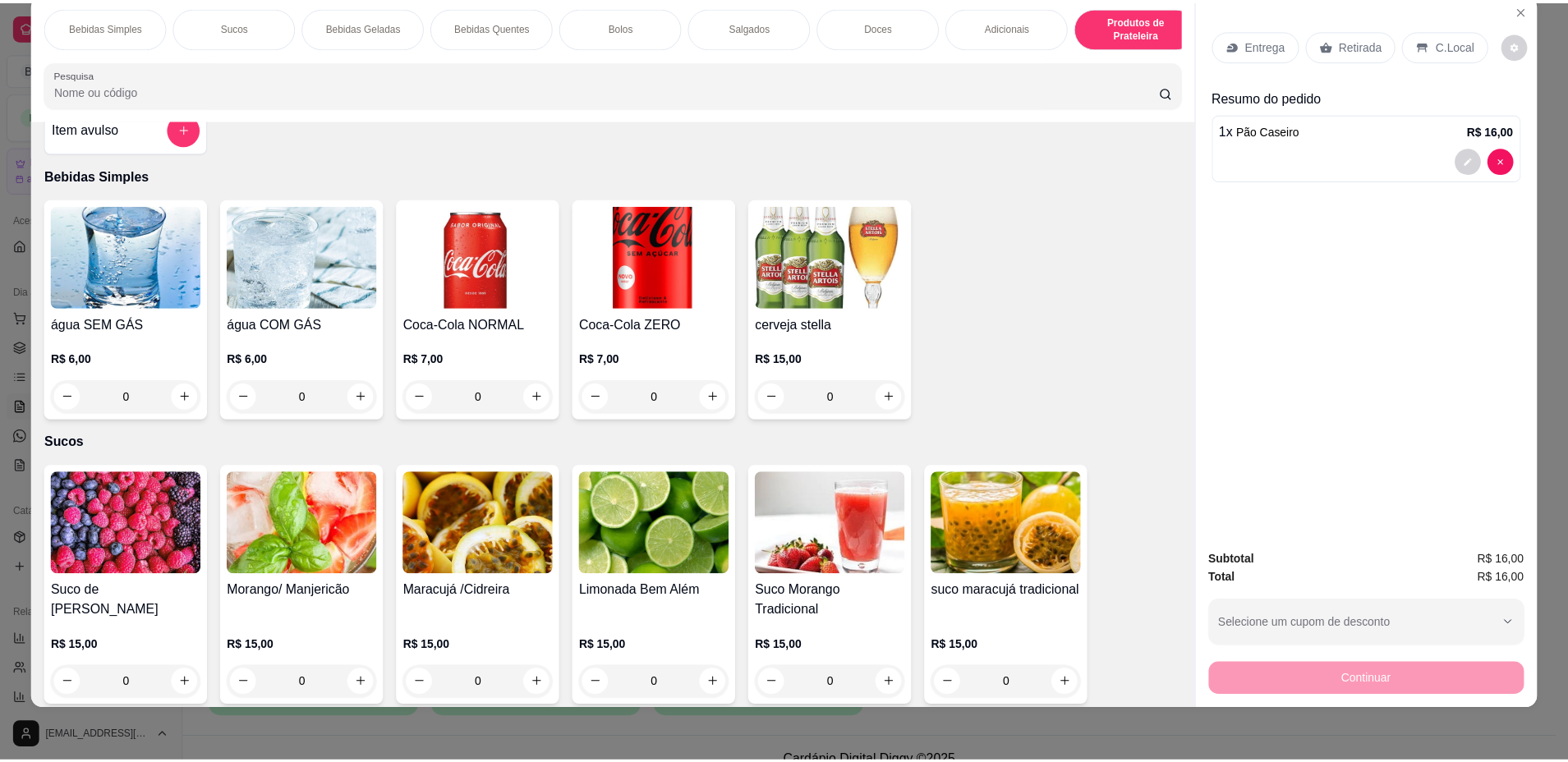
scroll to position [0, 0]
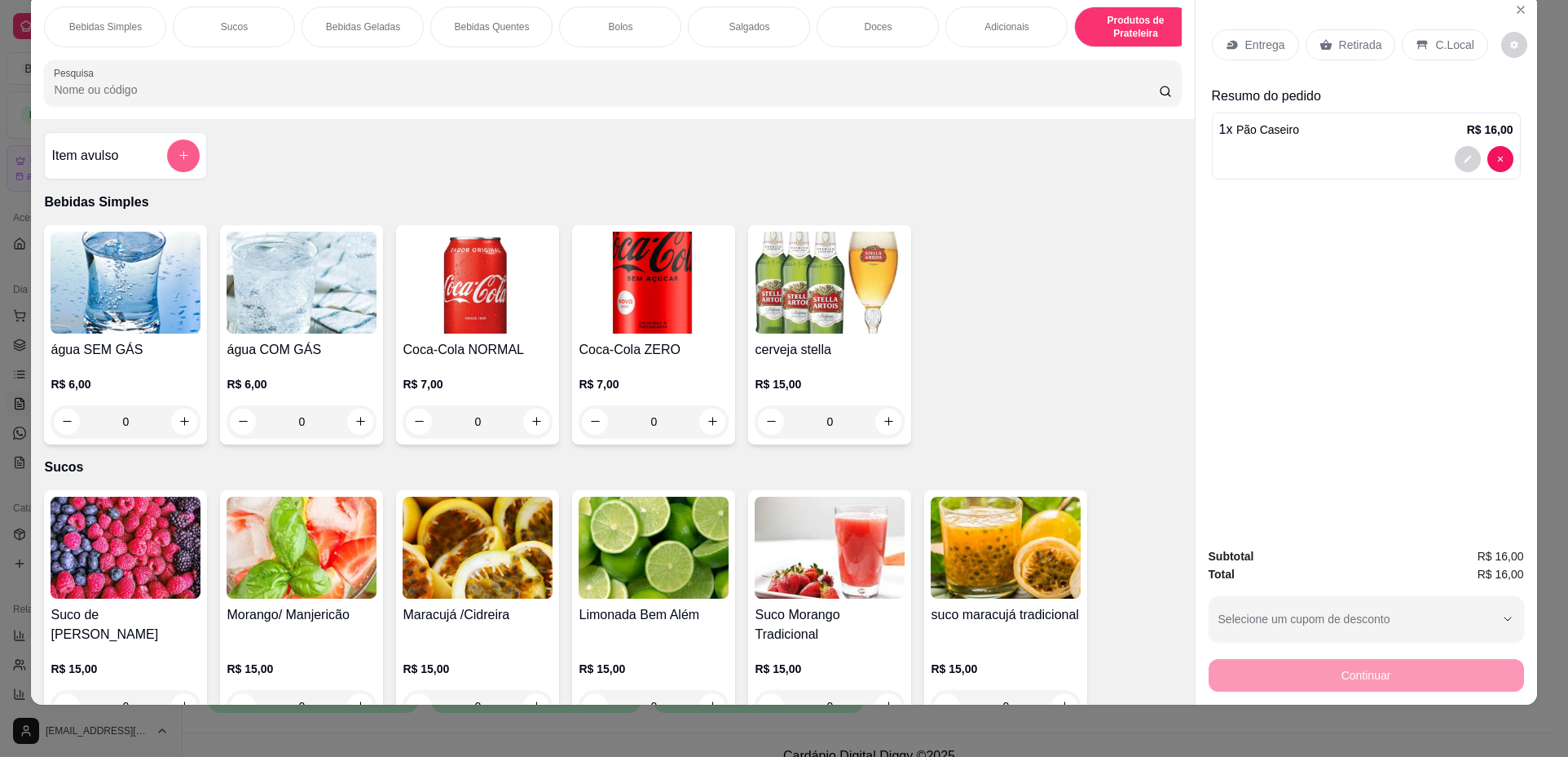
click at [171, 156] on button "add-separate-item" at bounding box center [183, 155] width 32 height 32
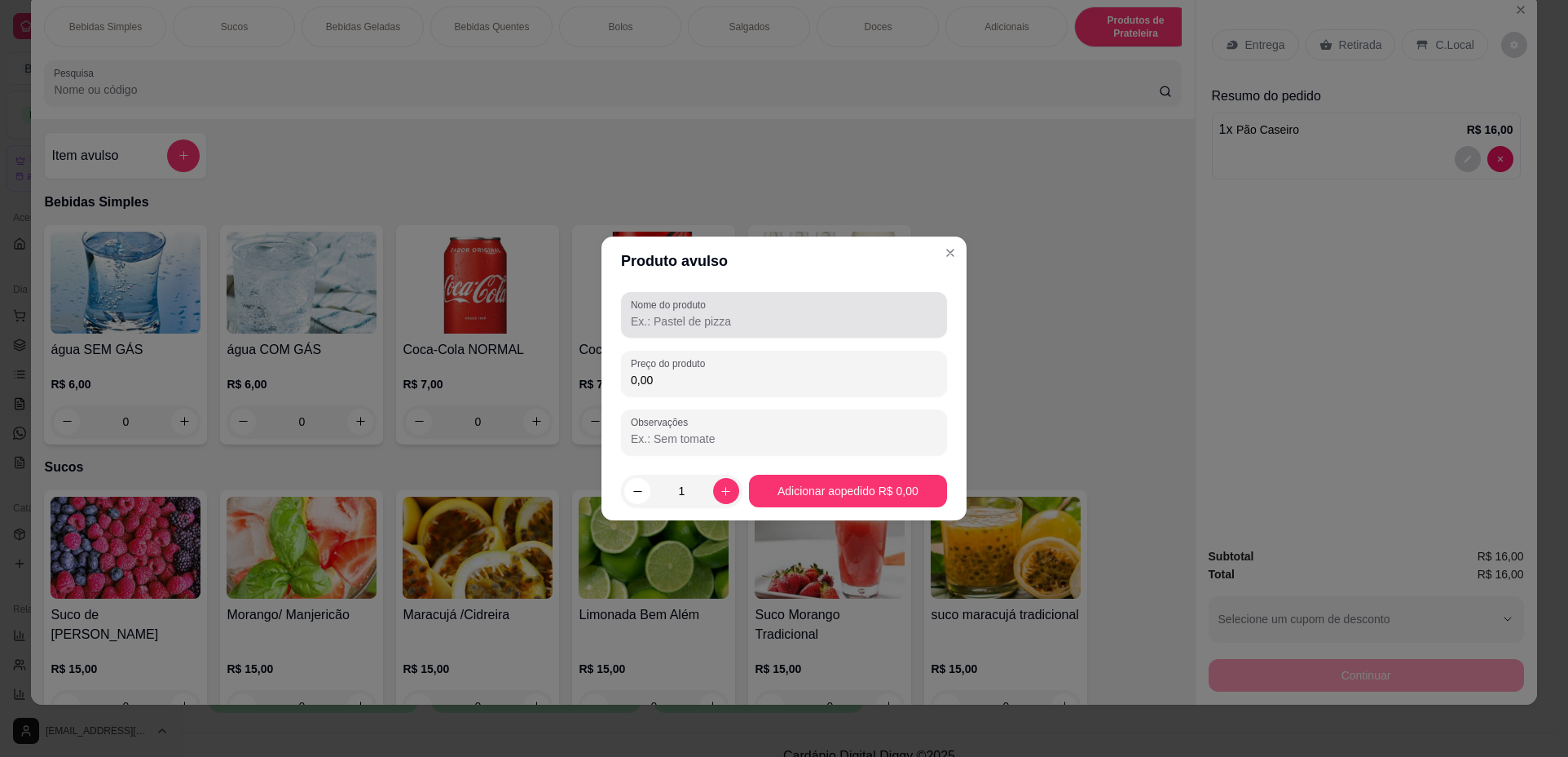
click at [688, 329] on input "Nome do produto" at bounding box center [784, 321] width 307 height 16
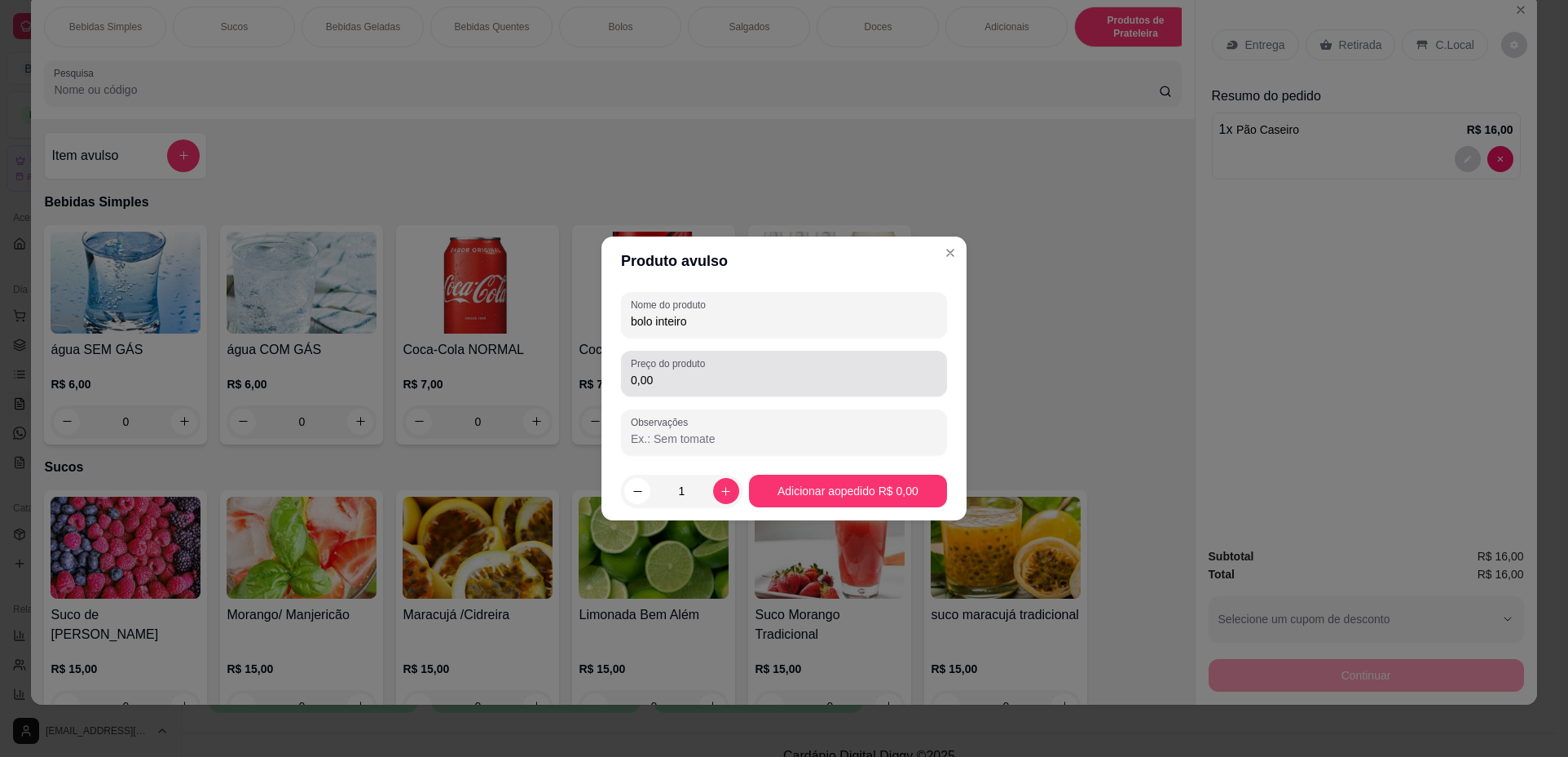
type input "bolo inteiro"
click at [716, 372] on input "0,00" at bounding box center [784, 380] width 307 height 16
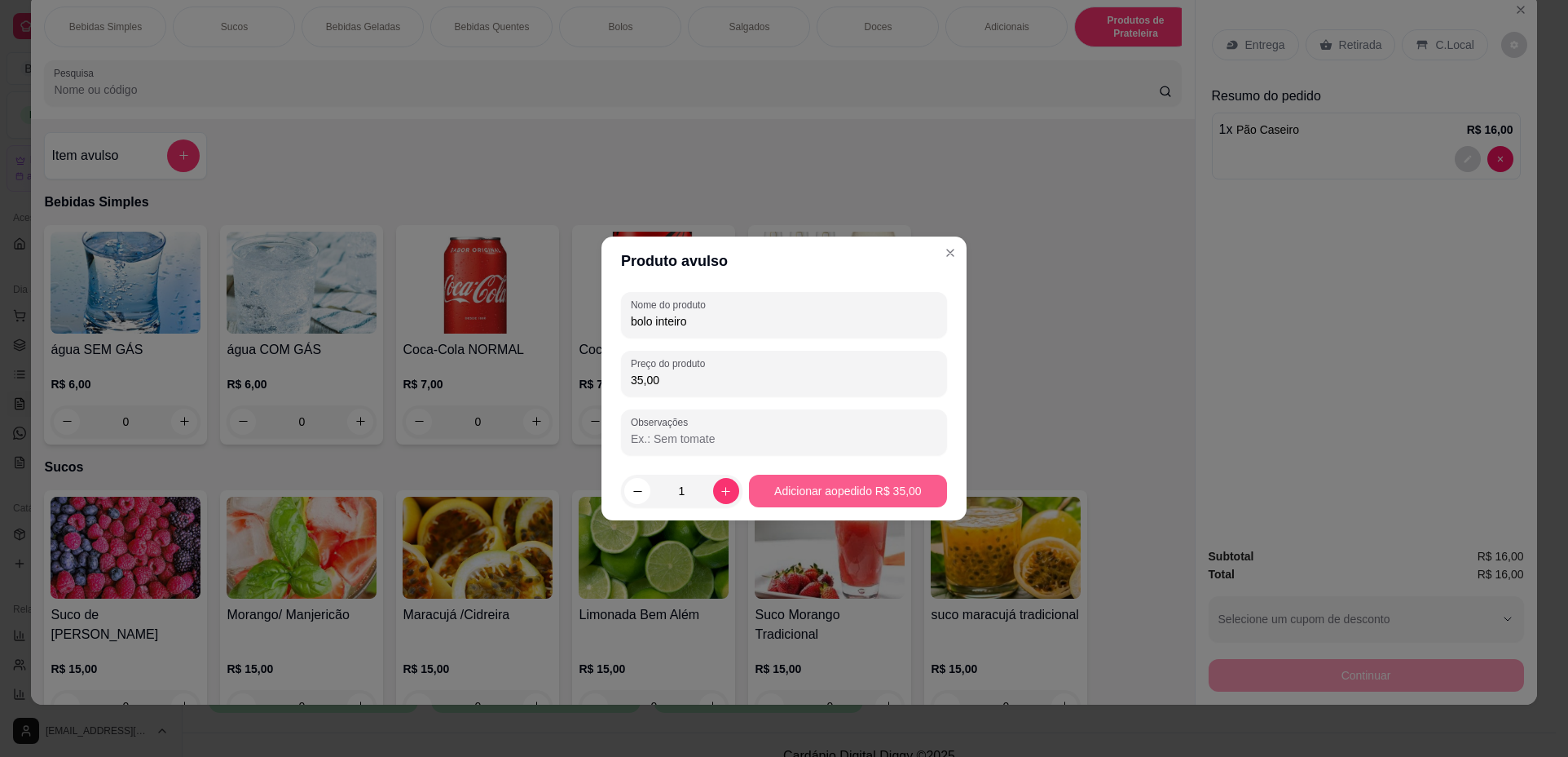
type input "35,00"
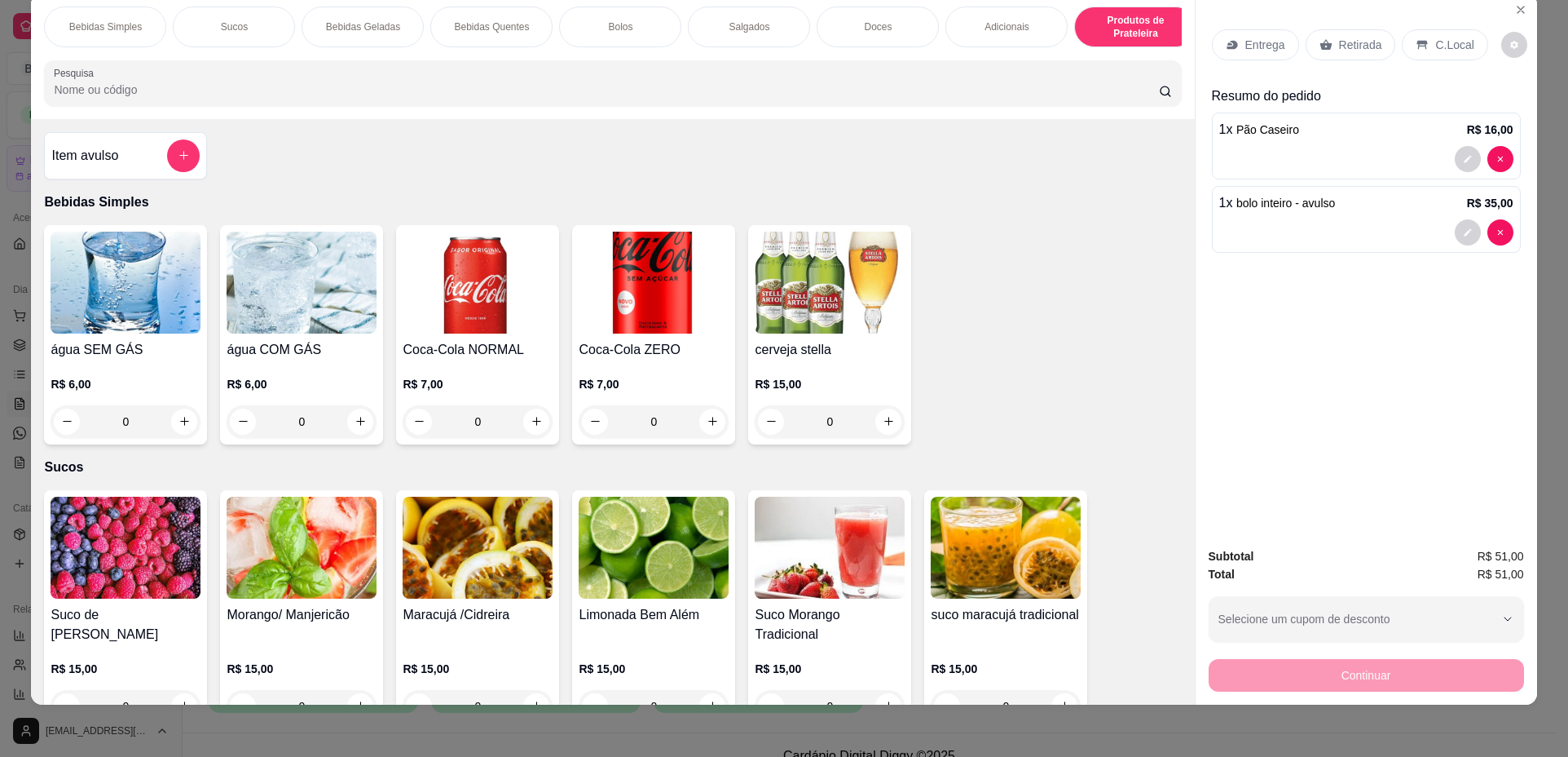
click at [1363, 53] on div "Retirada" at bounding box center [1351, 45] width 91 height 31
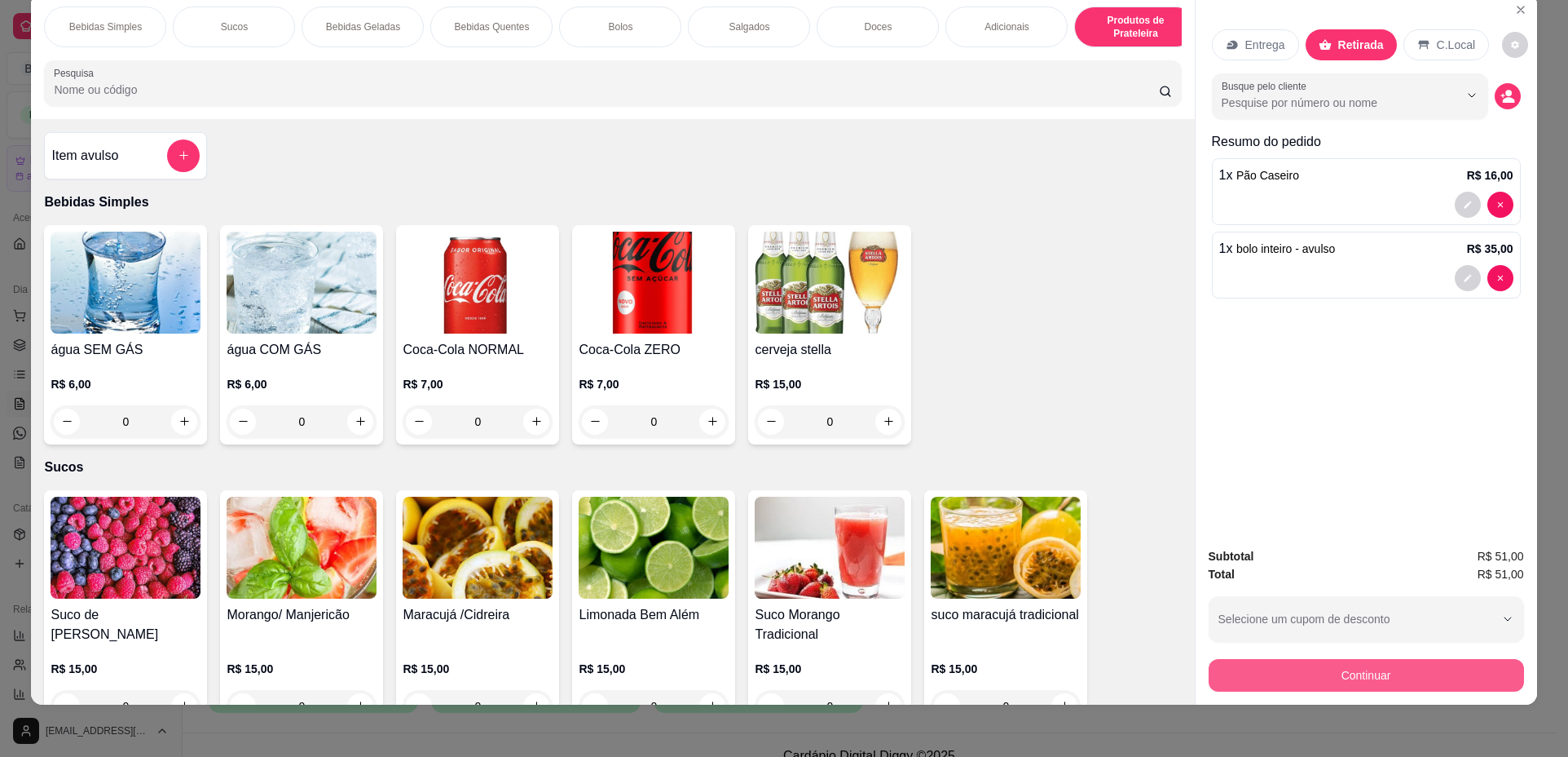
click at [1363, 681] on button "Continuar" at bounding box center [1366, 676] width 315 height 32
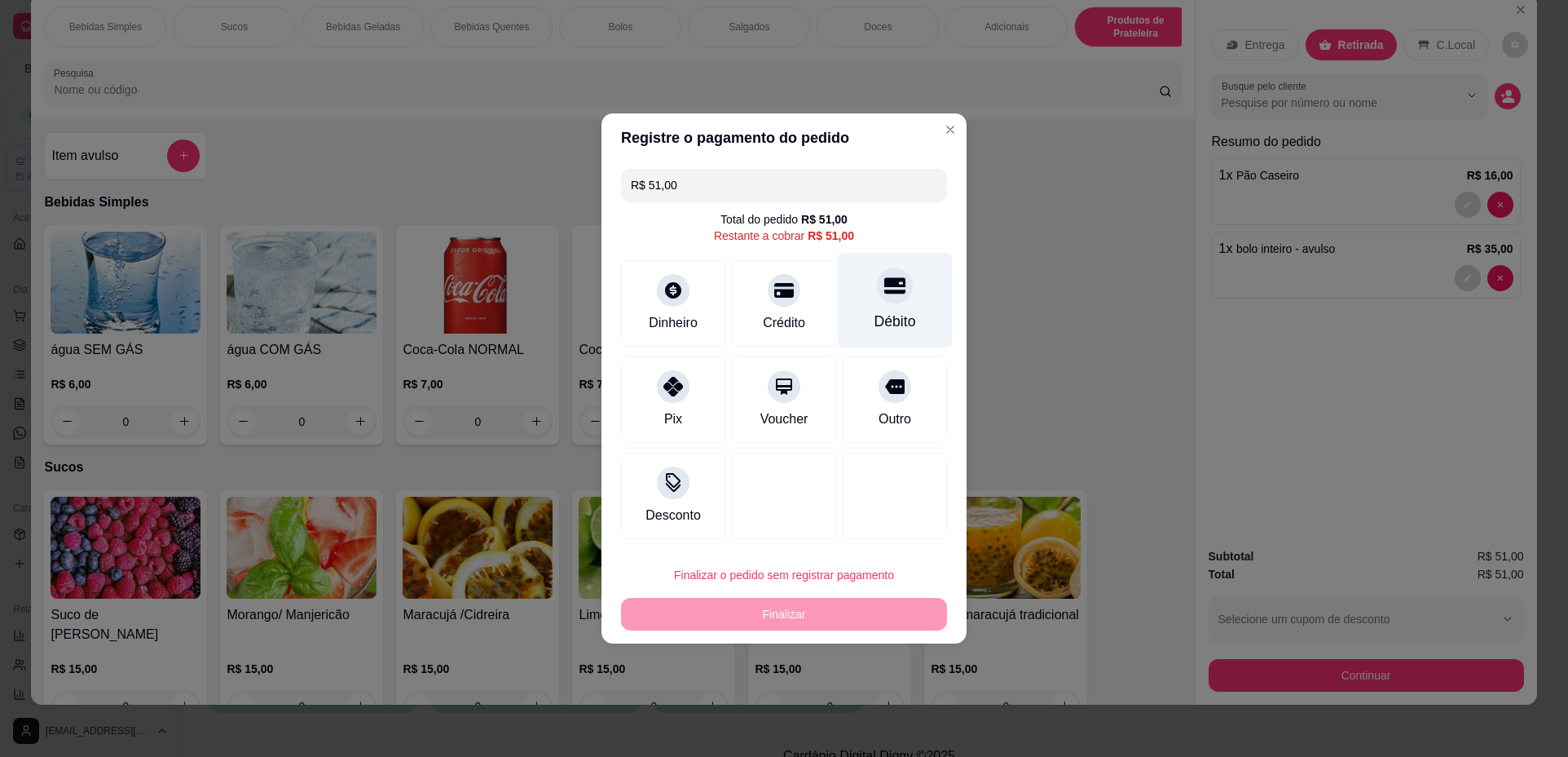
click at [883, 318] on div "Débito" at bounding box center [896, 321] width 42 height 21
type input "R$ 0,00"
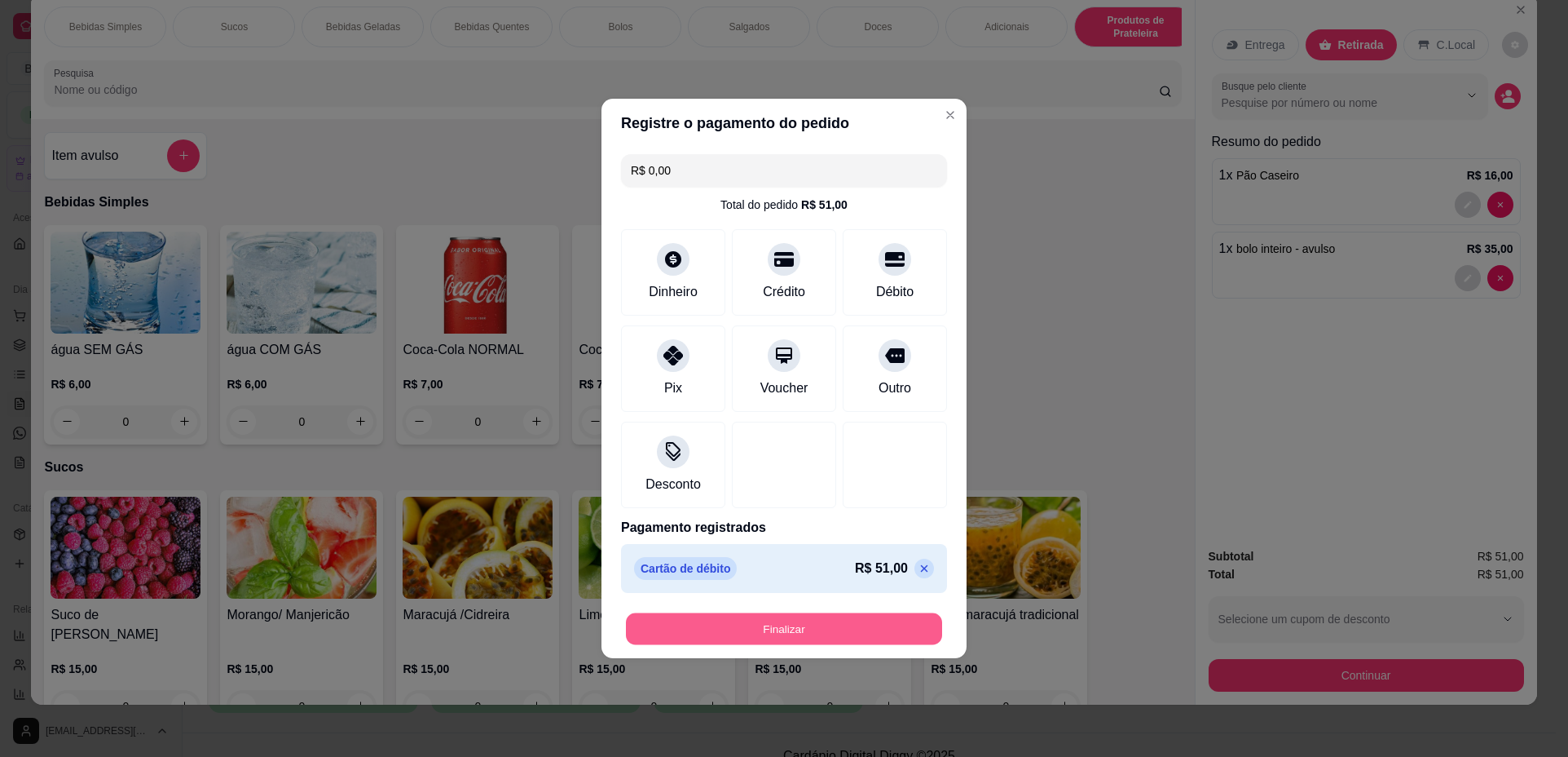
click at [907, 627] on button "Finalizar" at bounding box center [784, 629] width 316 height 32
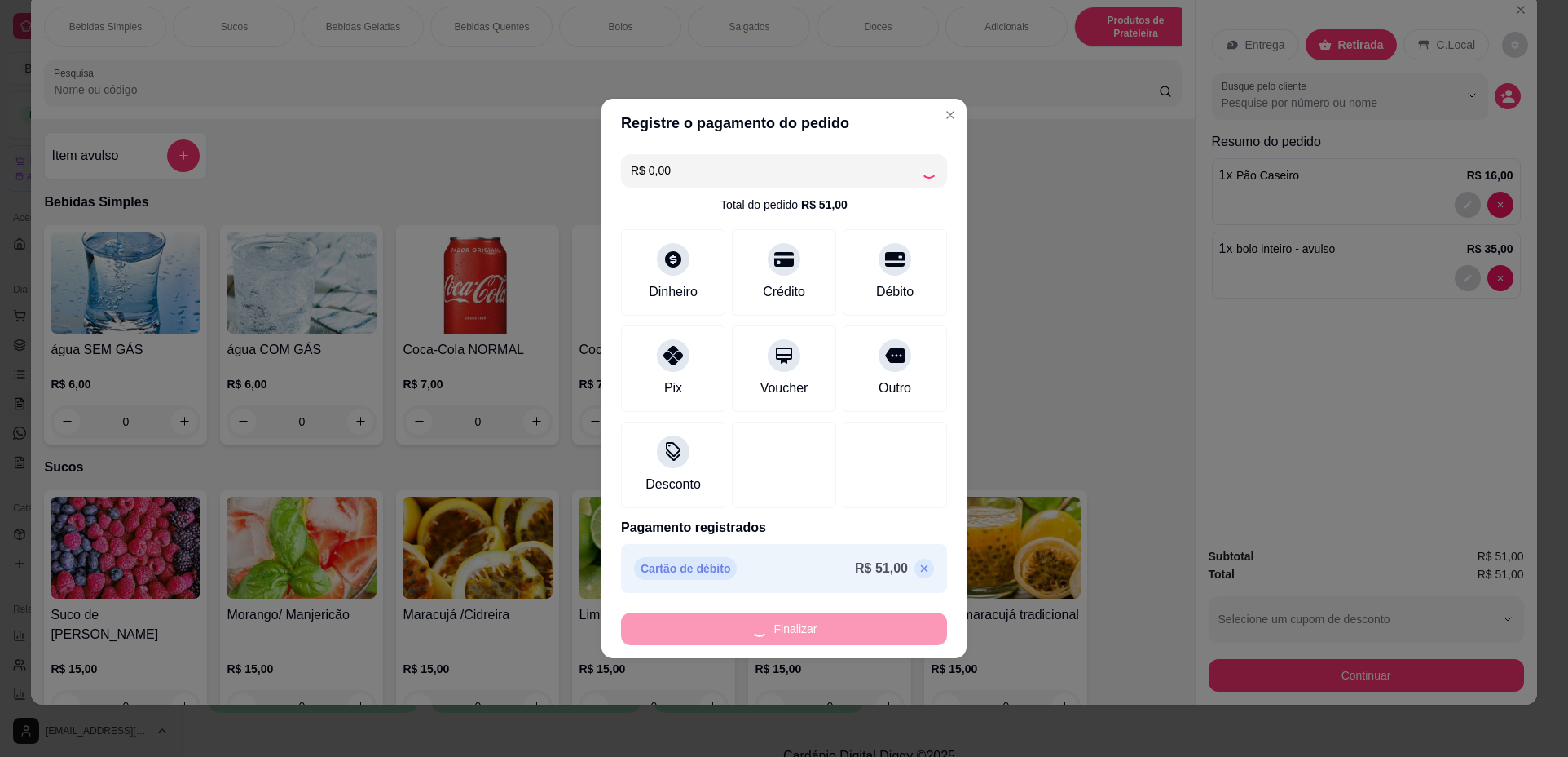
type input "0"
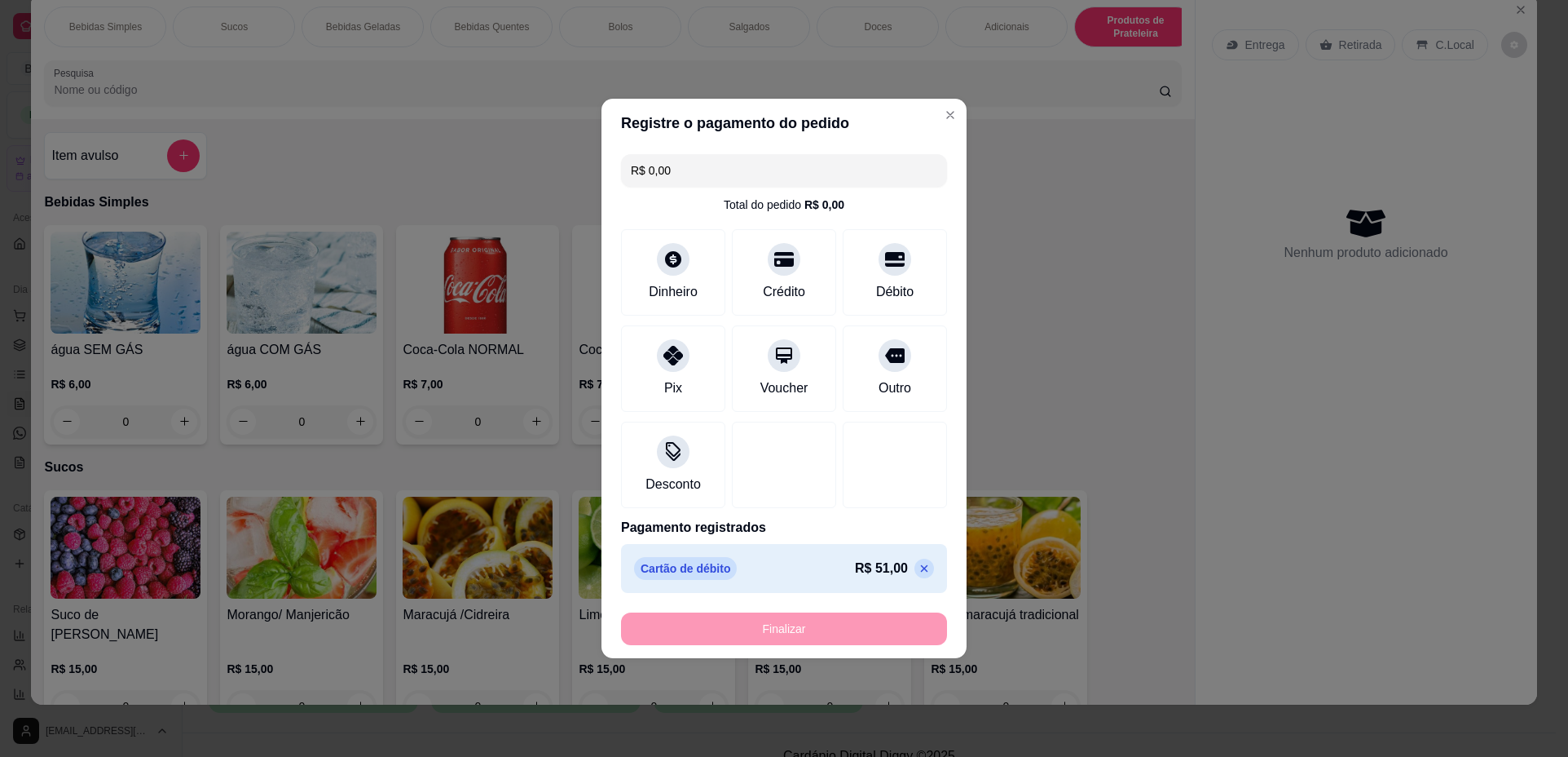
type input "-R$ 51,00"
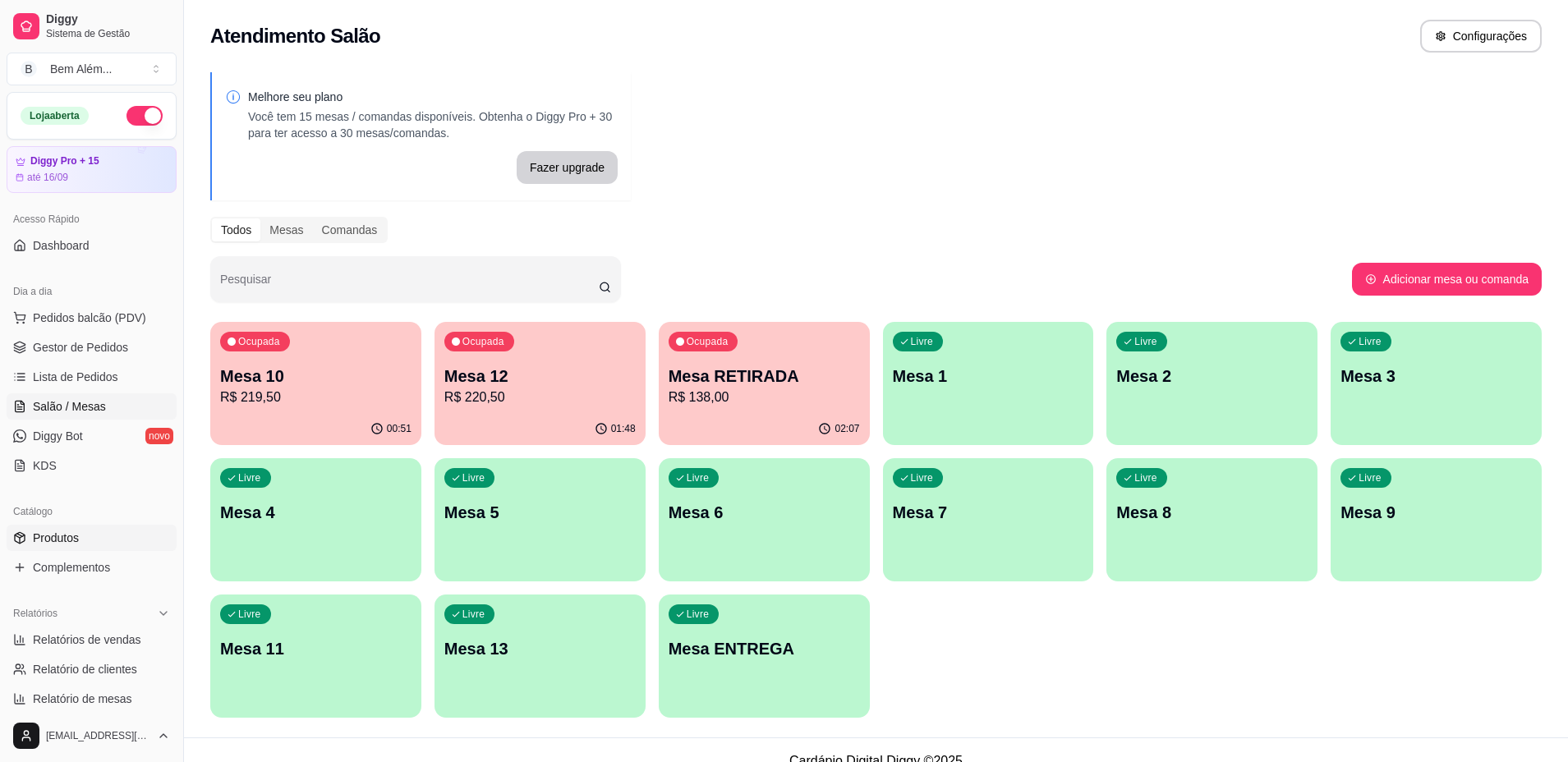
click at [136, 540] on link "Produtos" at bounding box center [92, 538] width 170 height 27
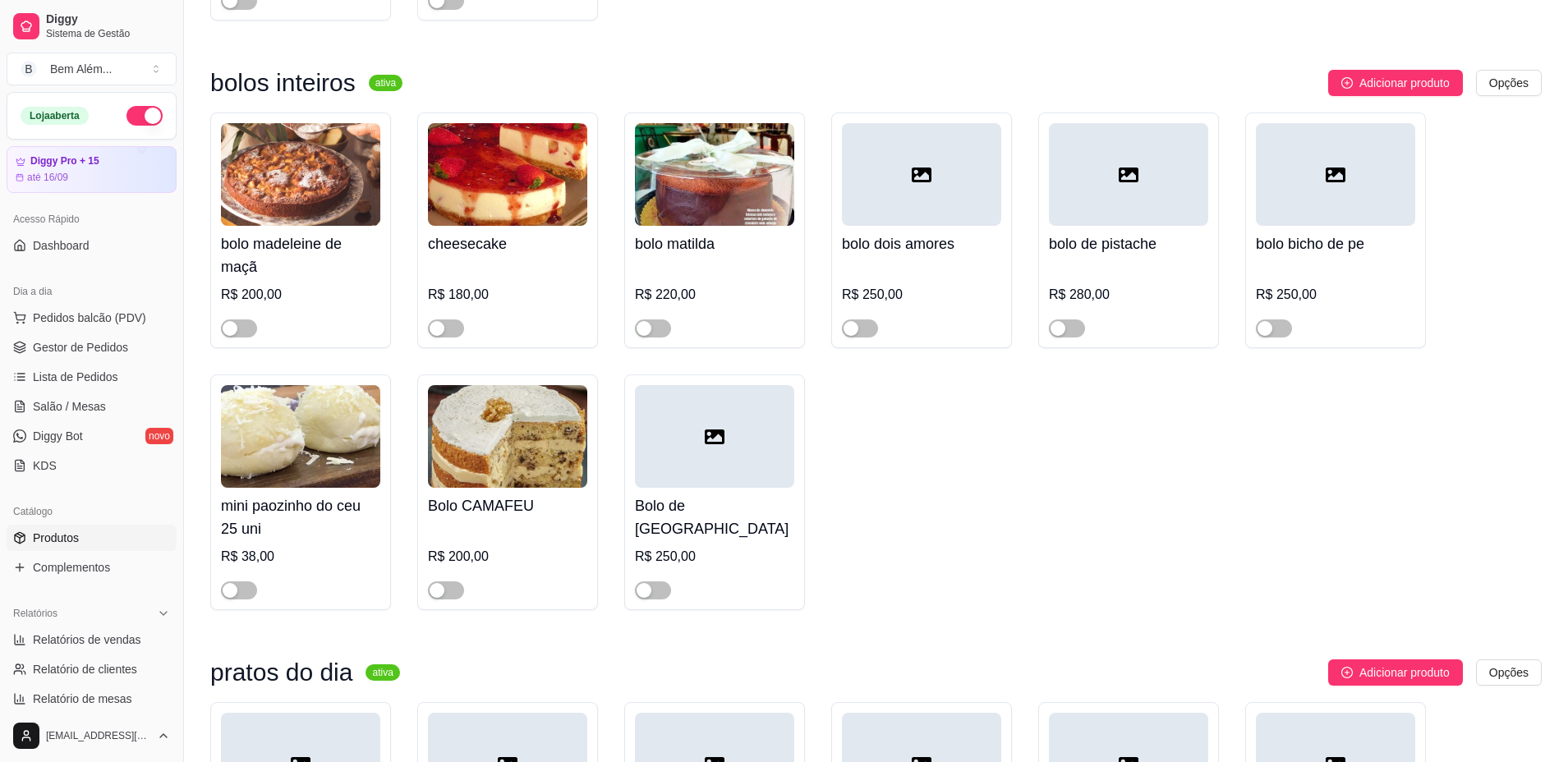
scroll to position [9218, 0]
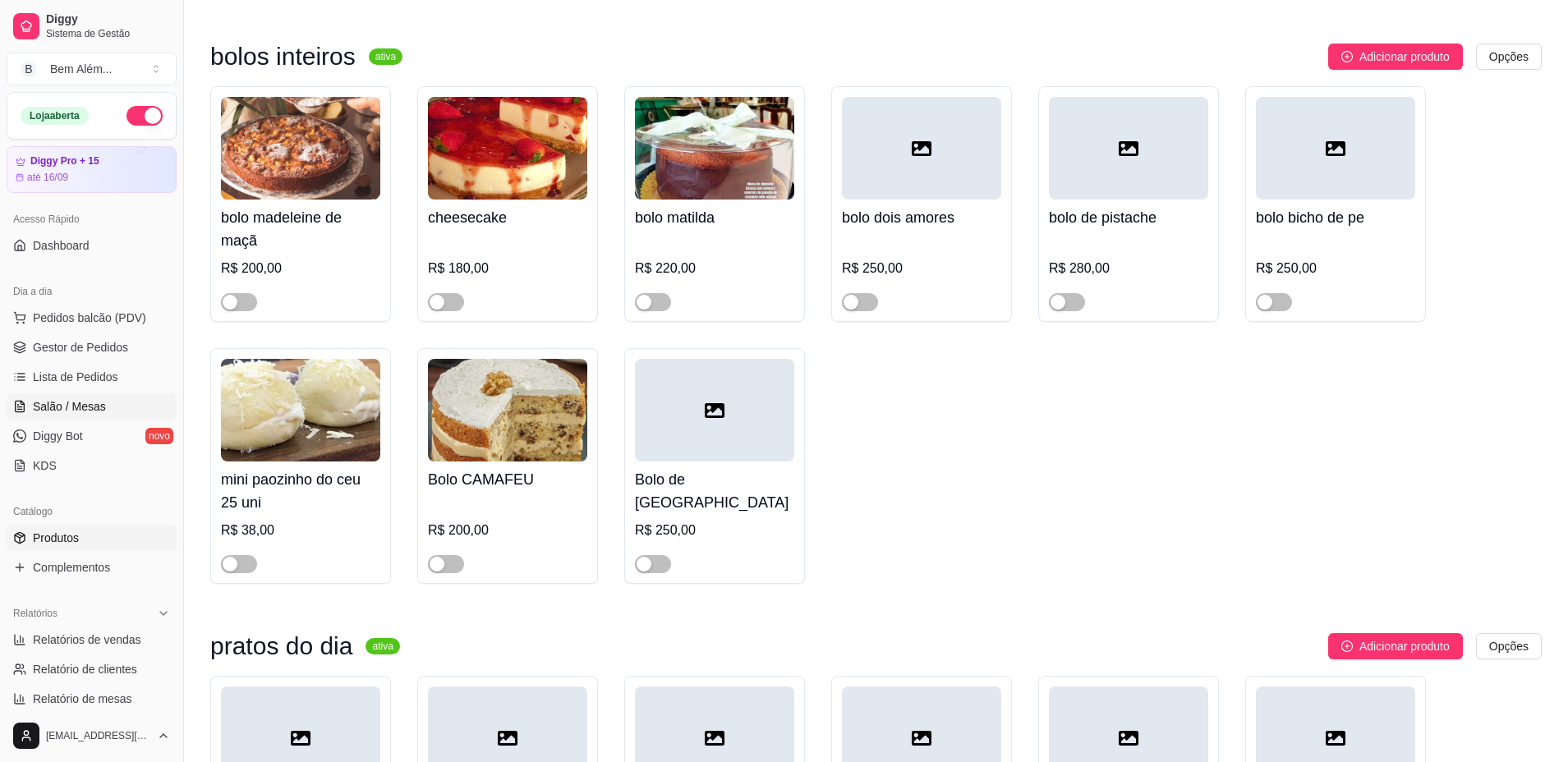
click at [127, 402] on link "Salão / Mesas" at bounding box center [92, 406] width 170 height 27
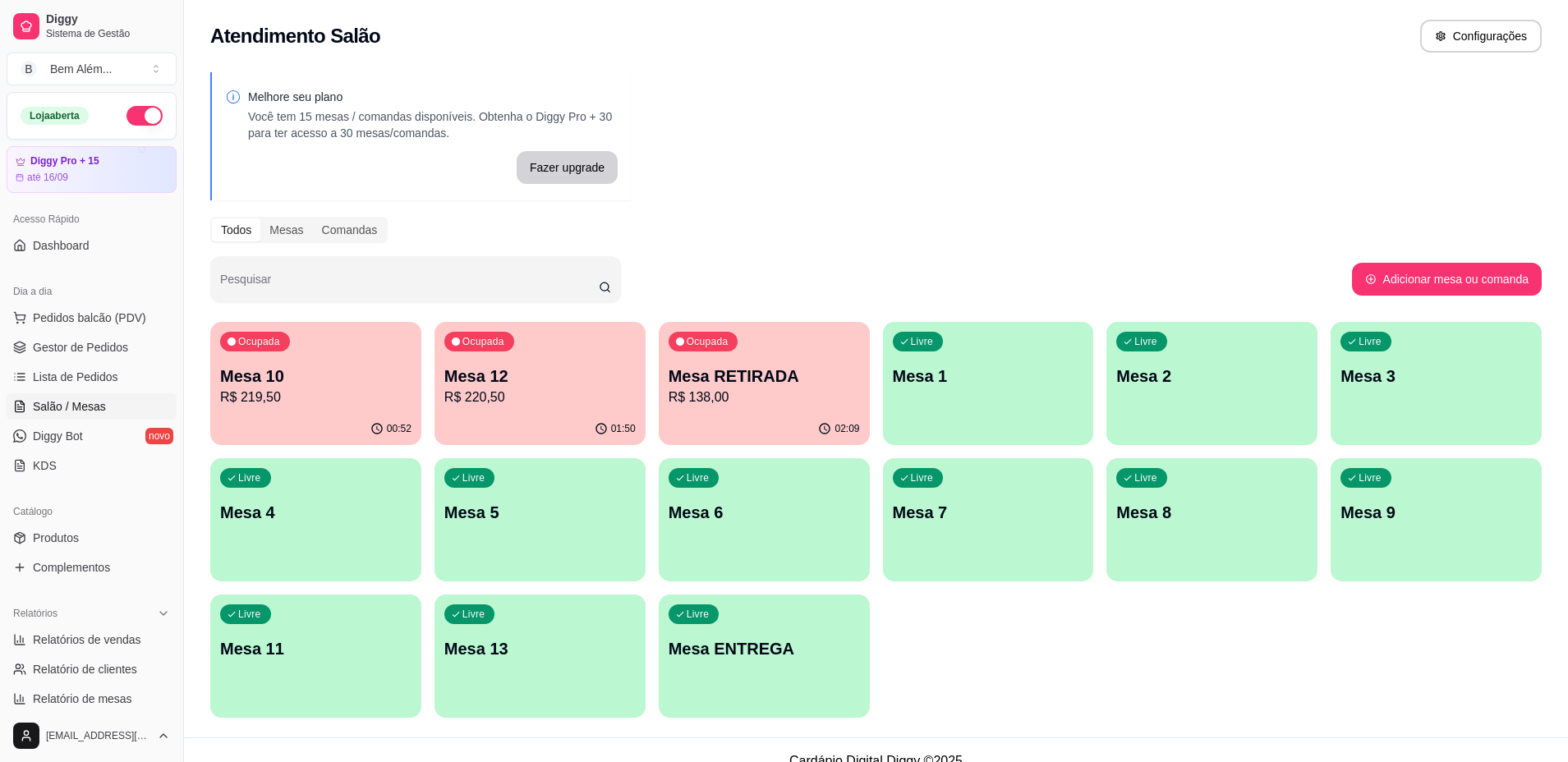
click at [549, 396] on p "R$ 220,50" at bounding box center [540, 397] width 192 height 20
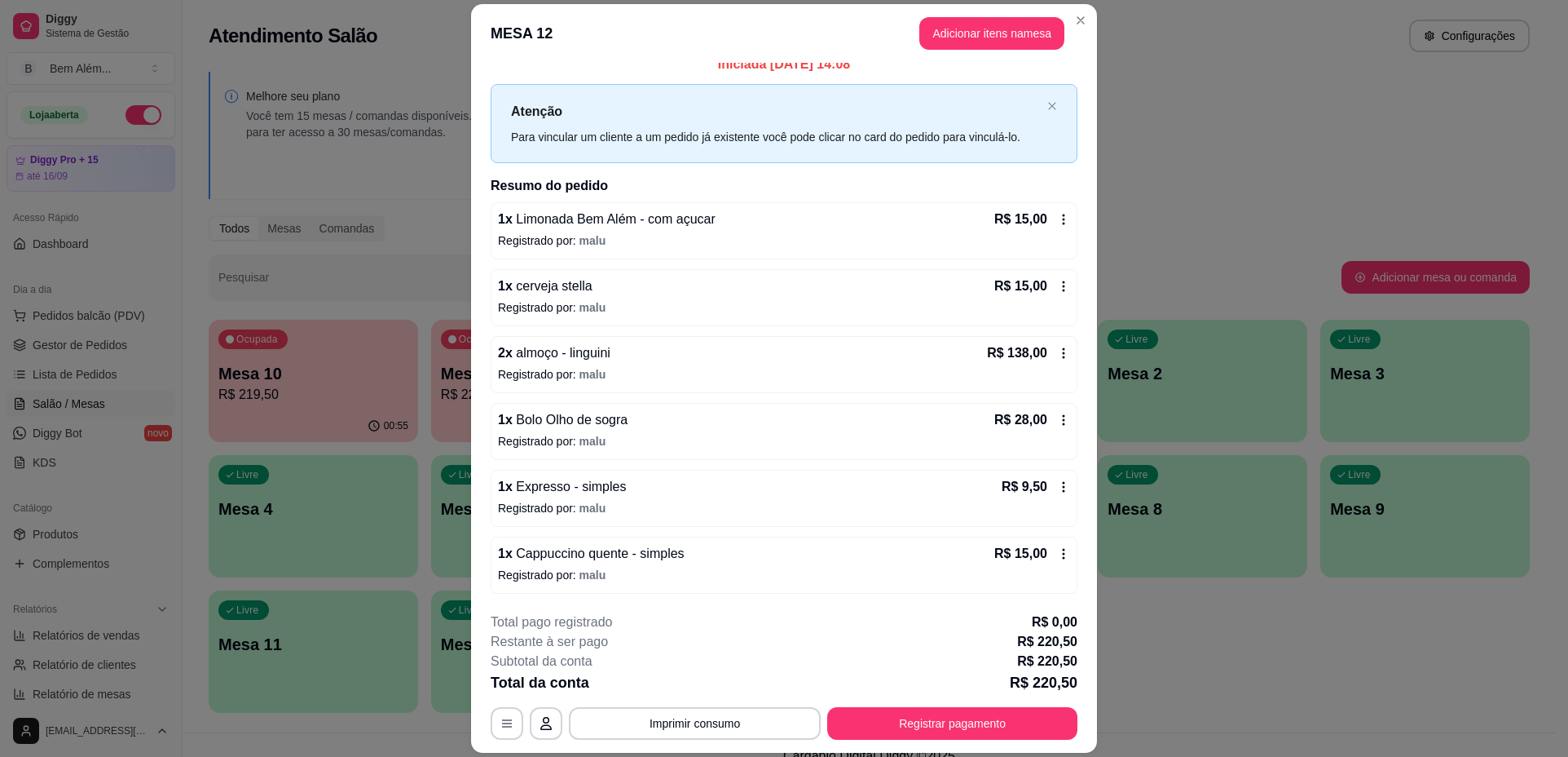
scroll to position [48, 0]
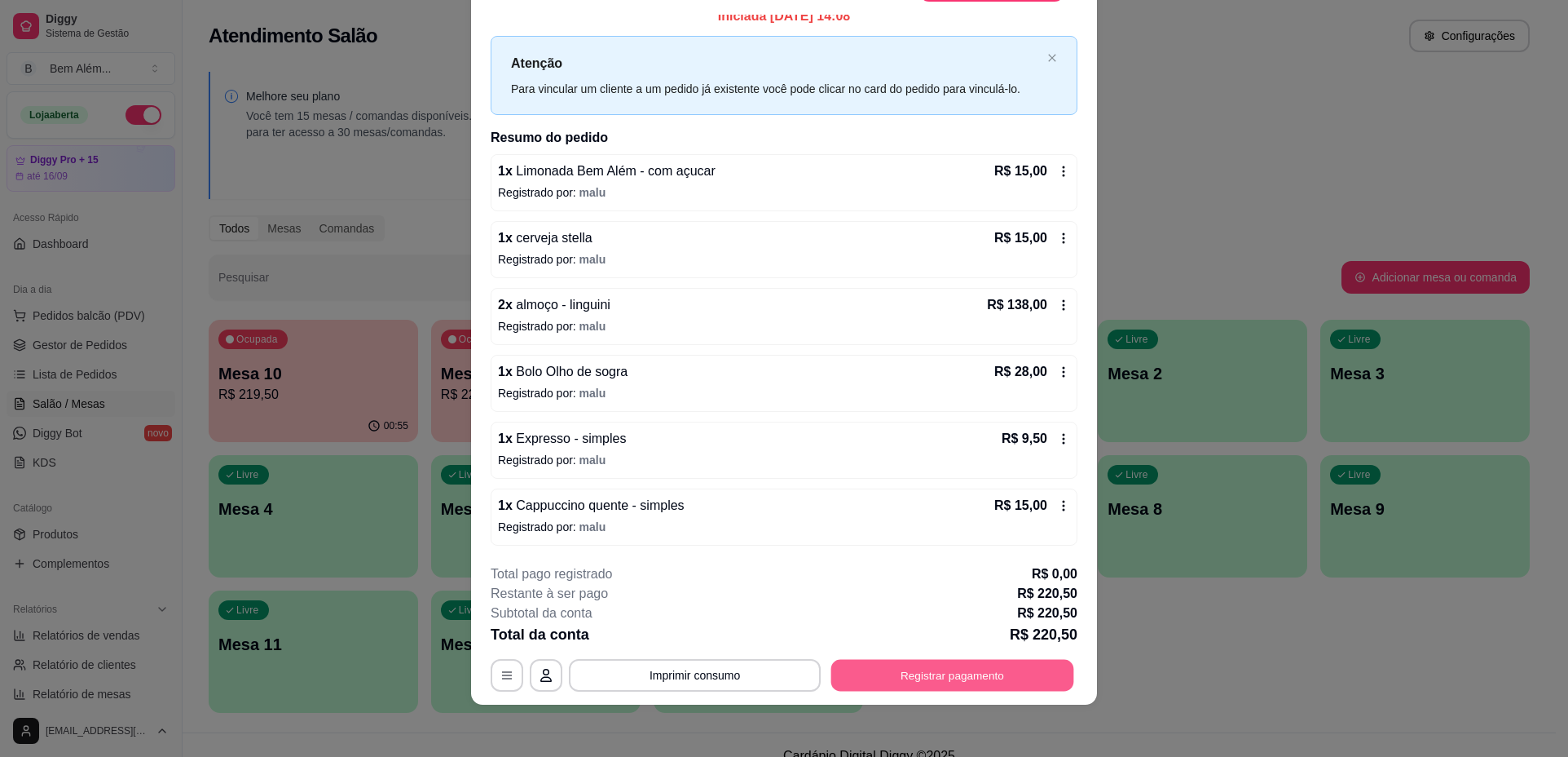
click at [1000, 679] on button "Registrar pagamento" at bounding box center [953, 676] width 243 height 32
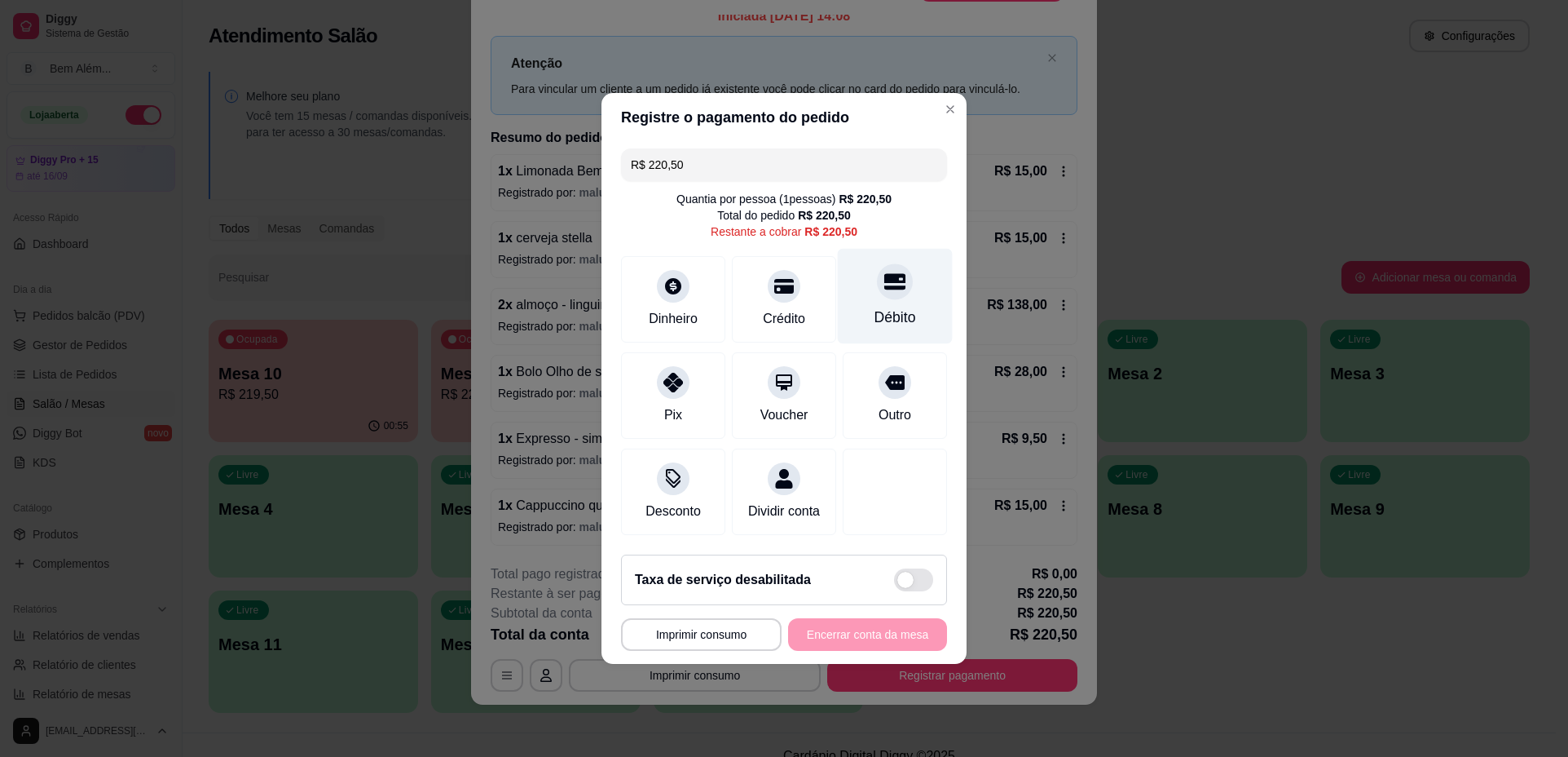
click at [881, 323] on div "Débito" at bounding box center [895, 297] width 115 height 96
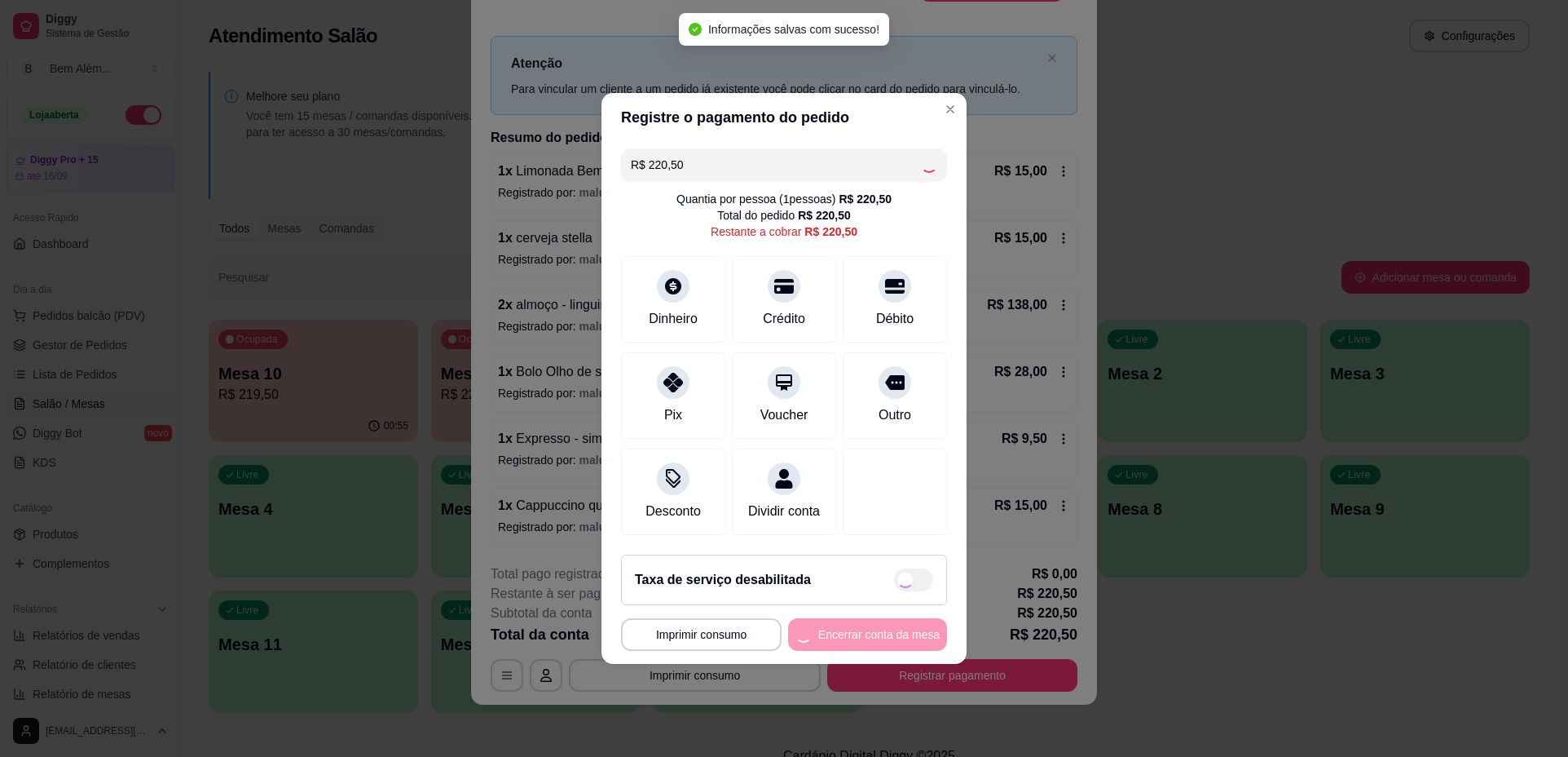
type input "R$ 0,00"
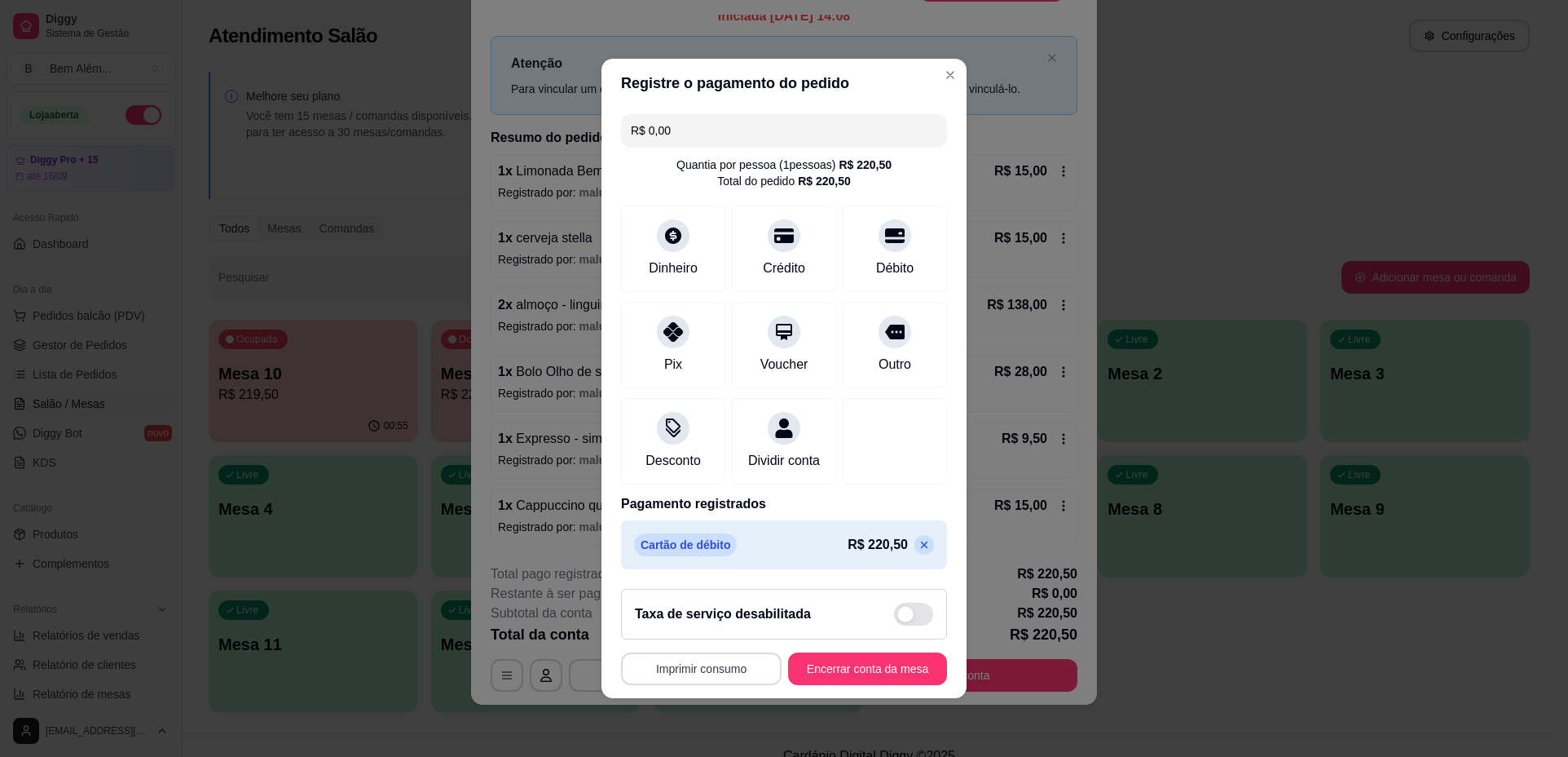
click at [742, 684] on button "Imprimir consumo" at bounding box center [702, 669] width 161 height 32
click at [678, 647] on button "impressao computador" at bounding box center [691, 641] width 122 height 27
click at [895, 682] on button "Encerrar conta da mesa" at bounding box center [867, 670] width 154 height 32
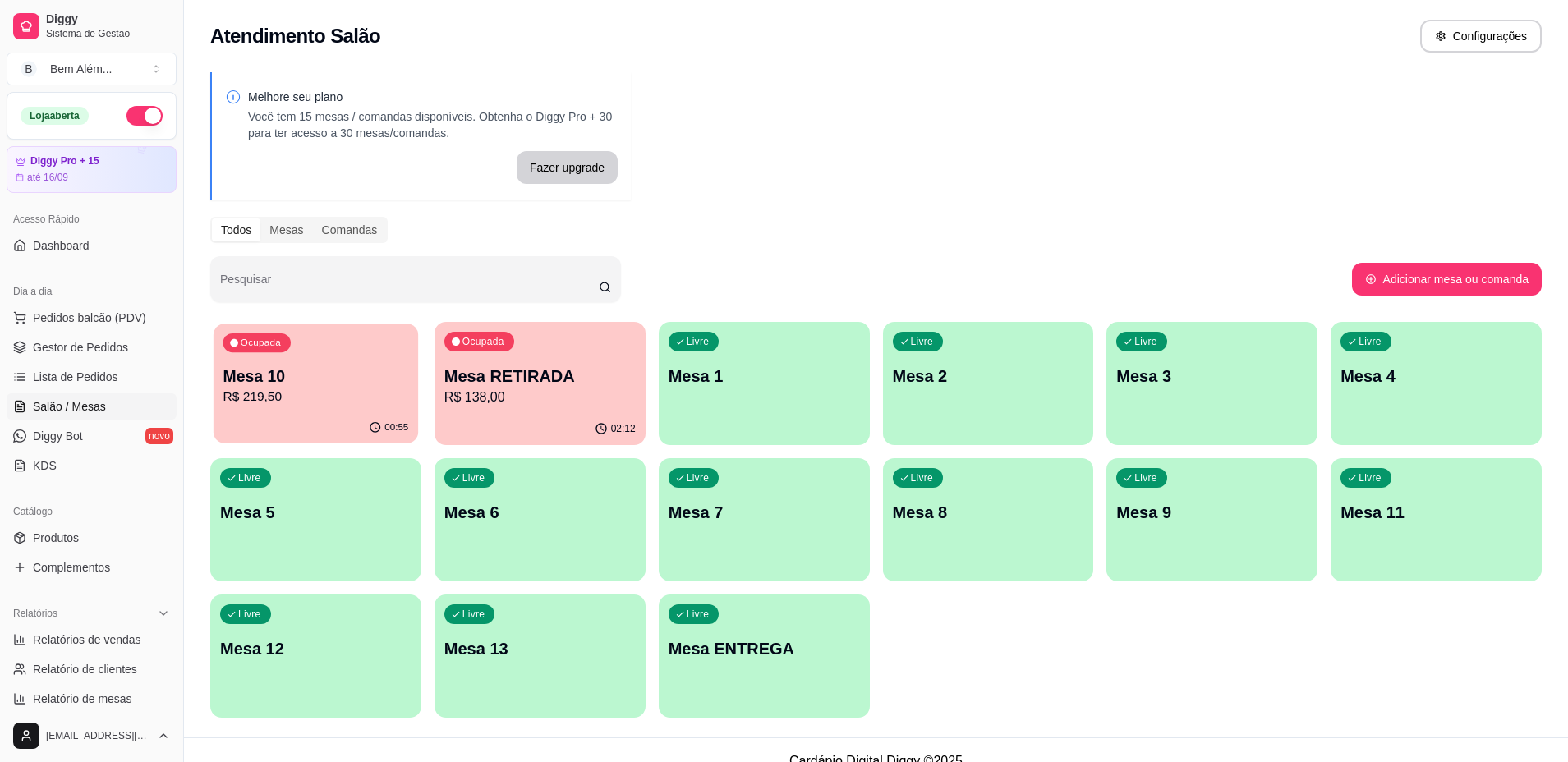
click at [345, 393] on p "R$ 219,50" at bounding box center [315, 397] width 186 height 19
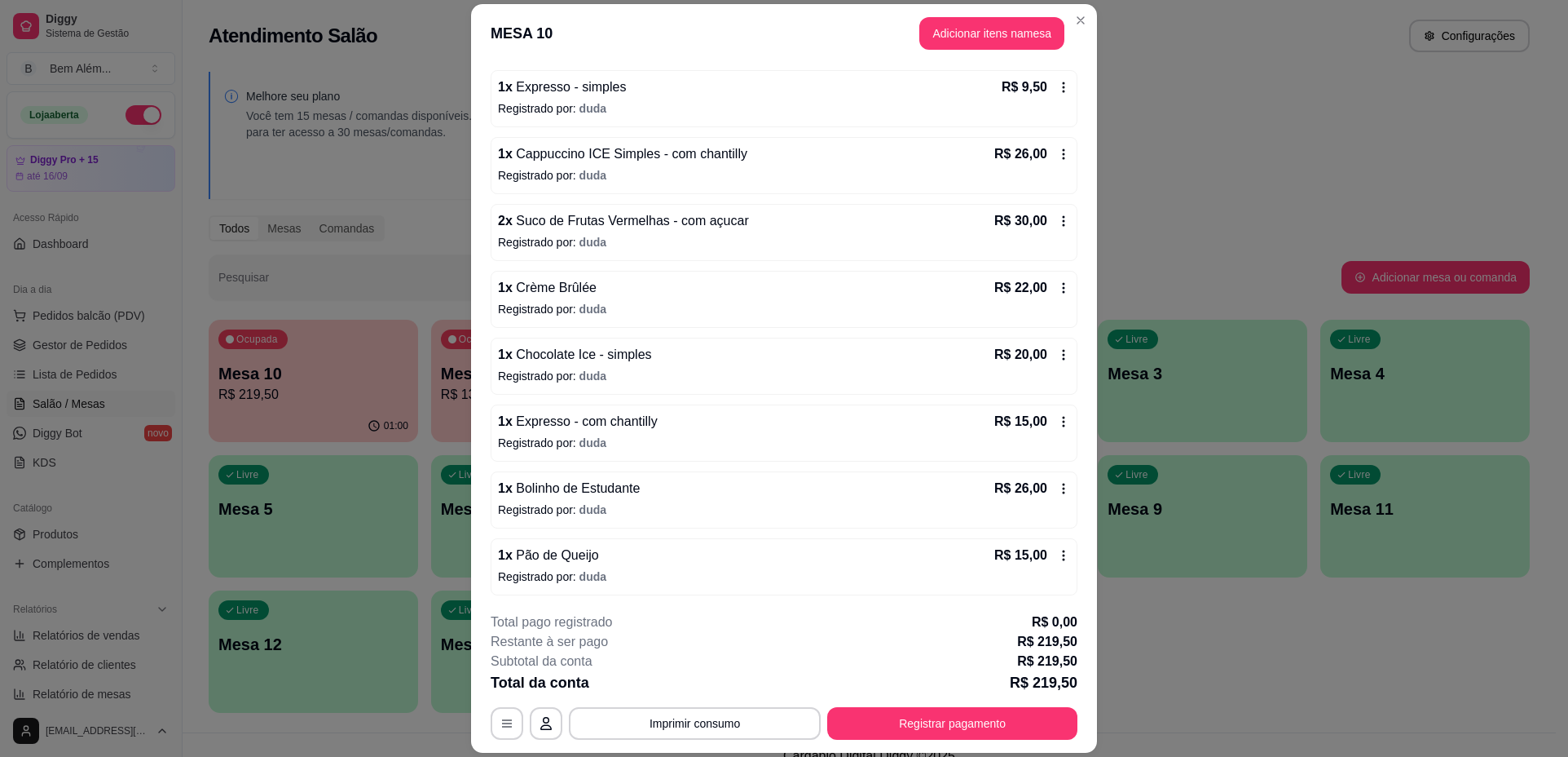
scroll to position [215, 0]
click at [989, 37] on button "Adicionar itens na mesa" at bounding box center [992, 33] width 140 height 32
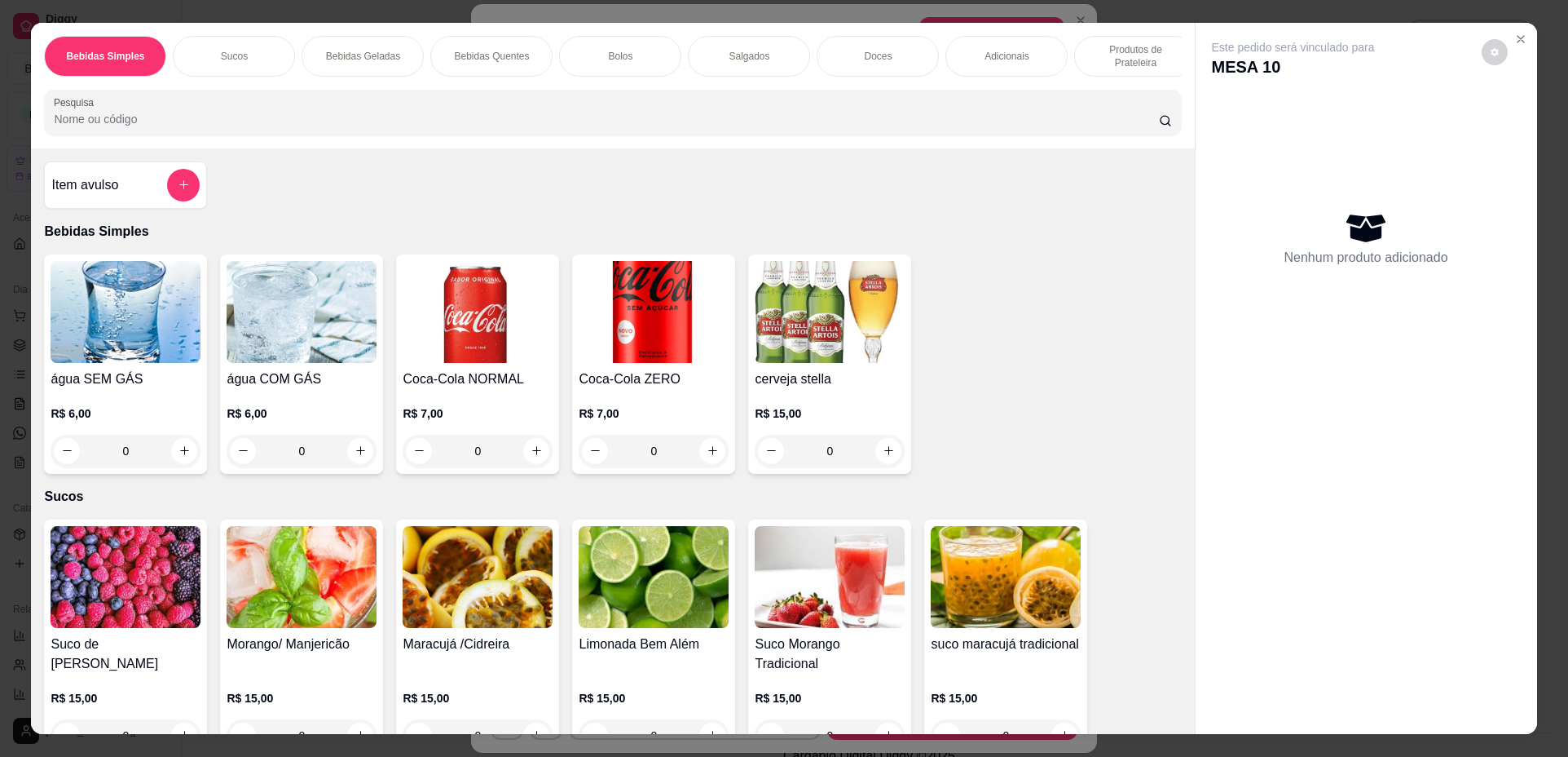
click at [80, 343] on img at bounding box center [125, 312] width 150 height 102
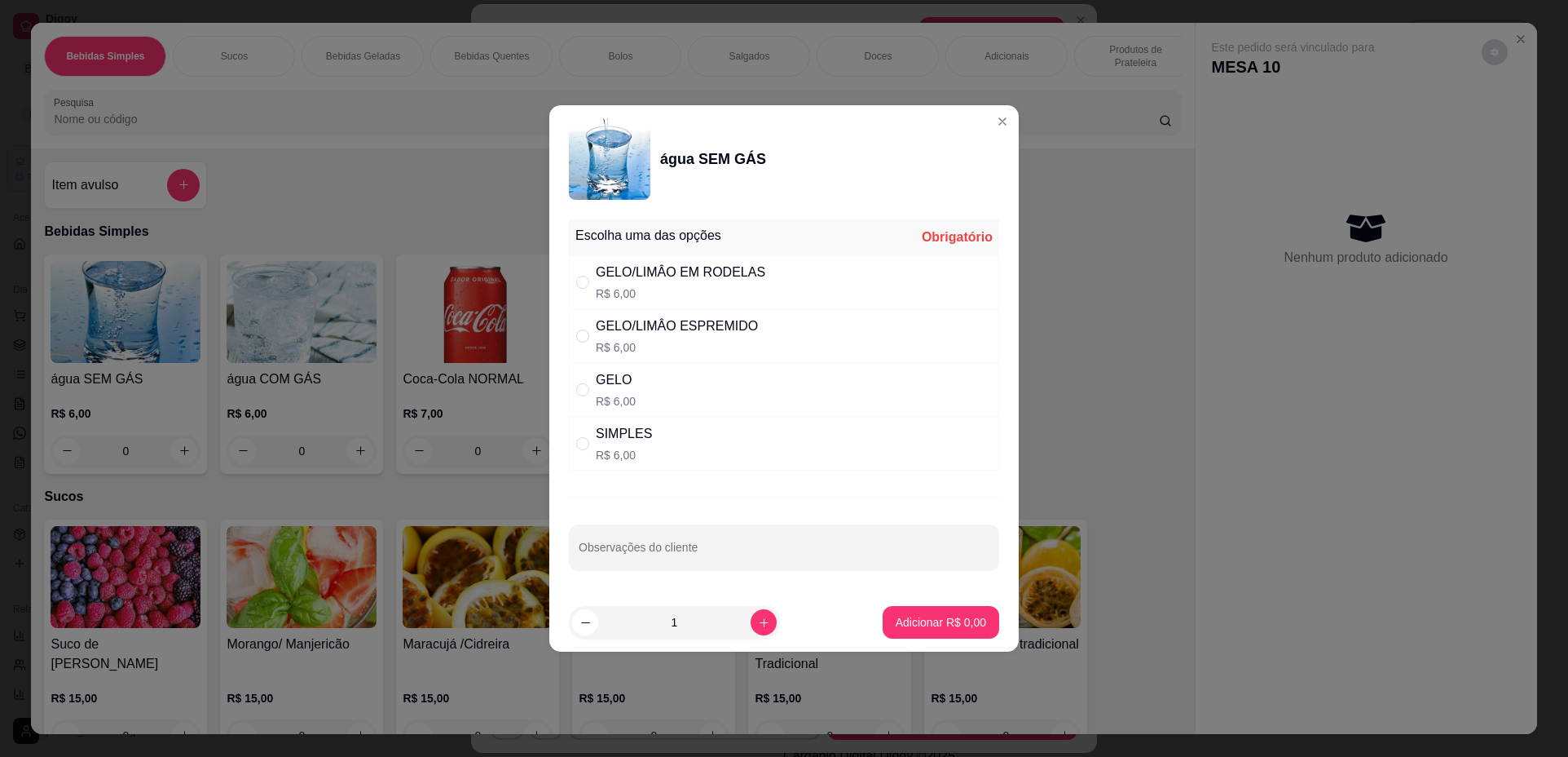
drag, startPoint x: 793, startPoint y: 449, endPoint x: 831, endPoint y: 472, distance: 44.4
click at [793, 449] on div "SIMPLES R$ 6,00" at bounding box center [784, 443] width 431 height 54
radio input "true"
click at [895, 631] on button "Adicionar R$ 6,00" at bounding box center [941, 623] width 114 height 32
type input "1"
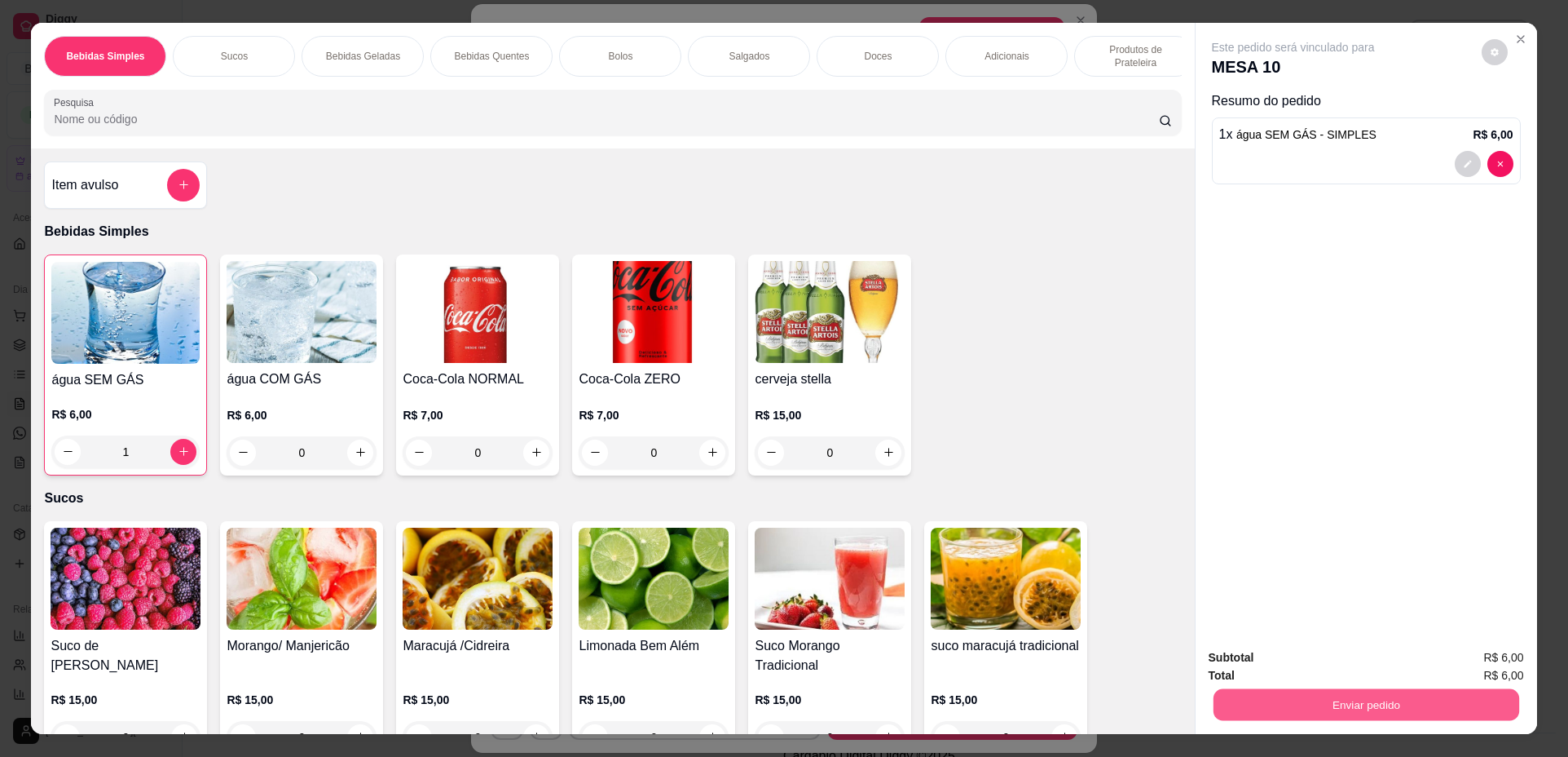
click at [1300, 707] on button "Enviar pedido" at bounding box center [1365, 705] width 306 height 32
click at [1273, 656] on button "Não registrar e enviar pedido" at bounding box center [1312, 664] width 165 height 30
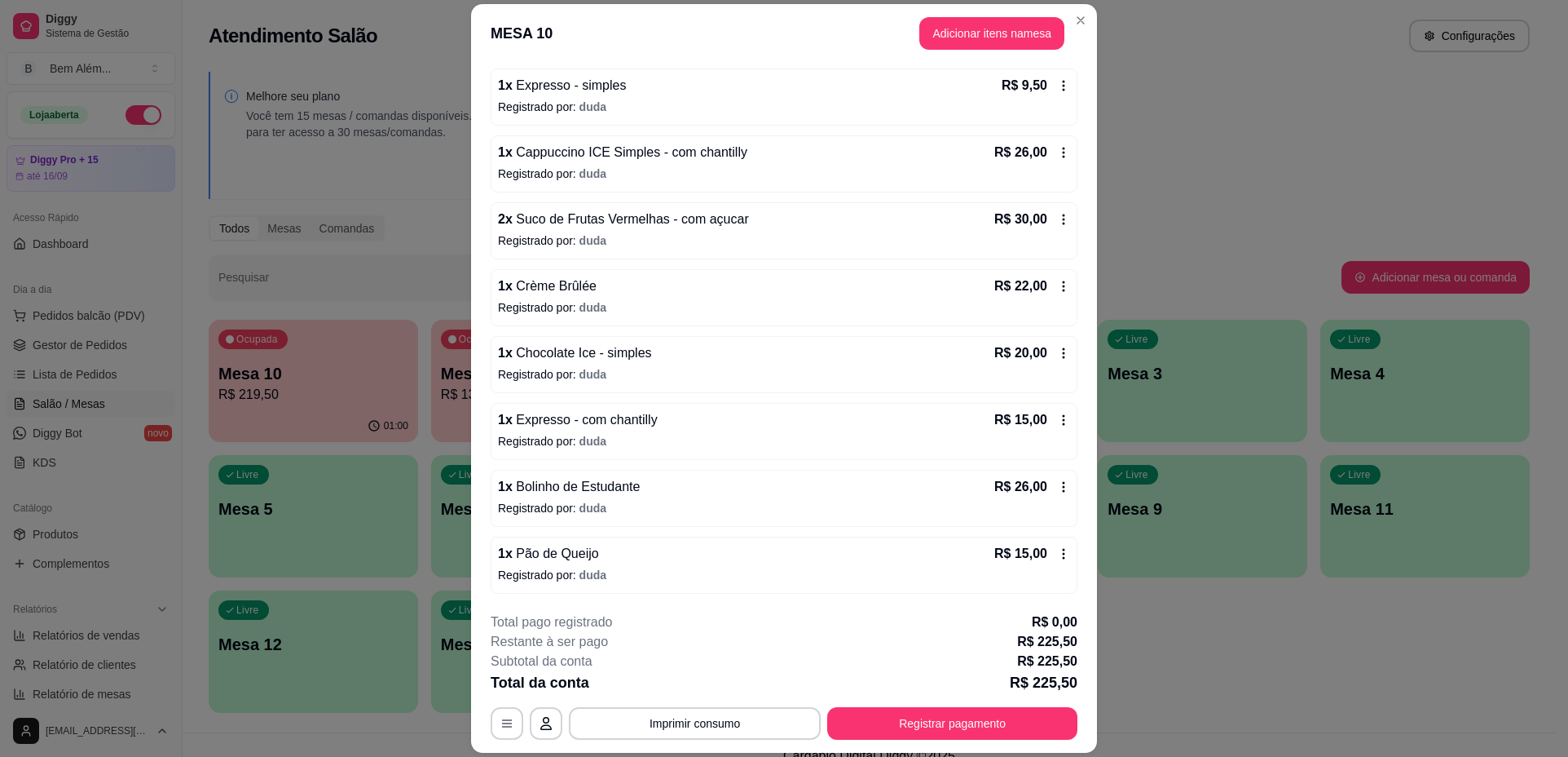
scroll to position [185, 0]
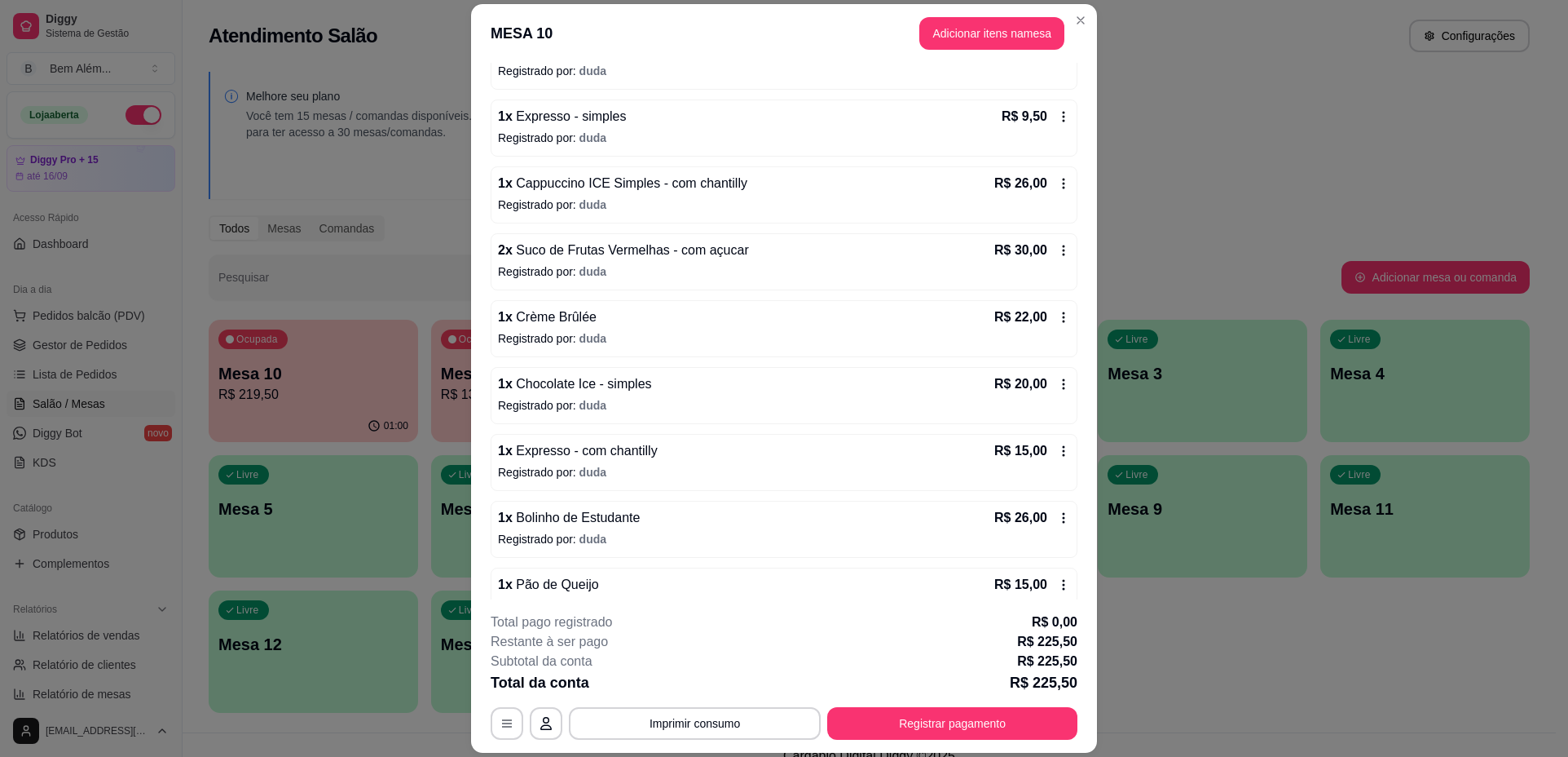
click at [1058, 110] on icon at bounding box center [1064, 117] width 13 height 13
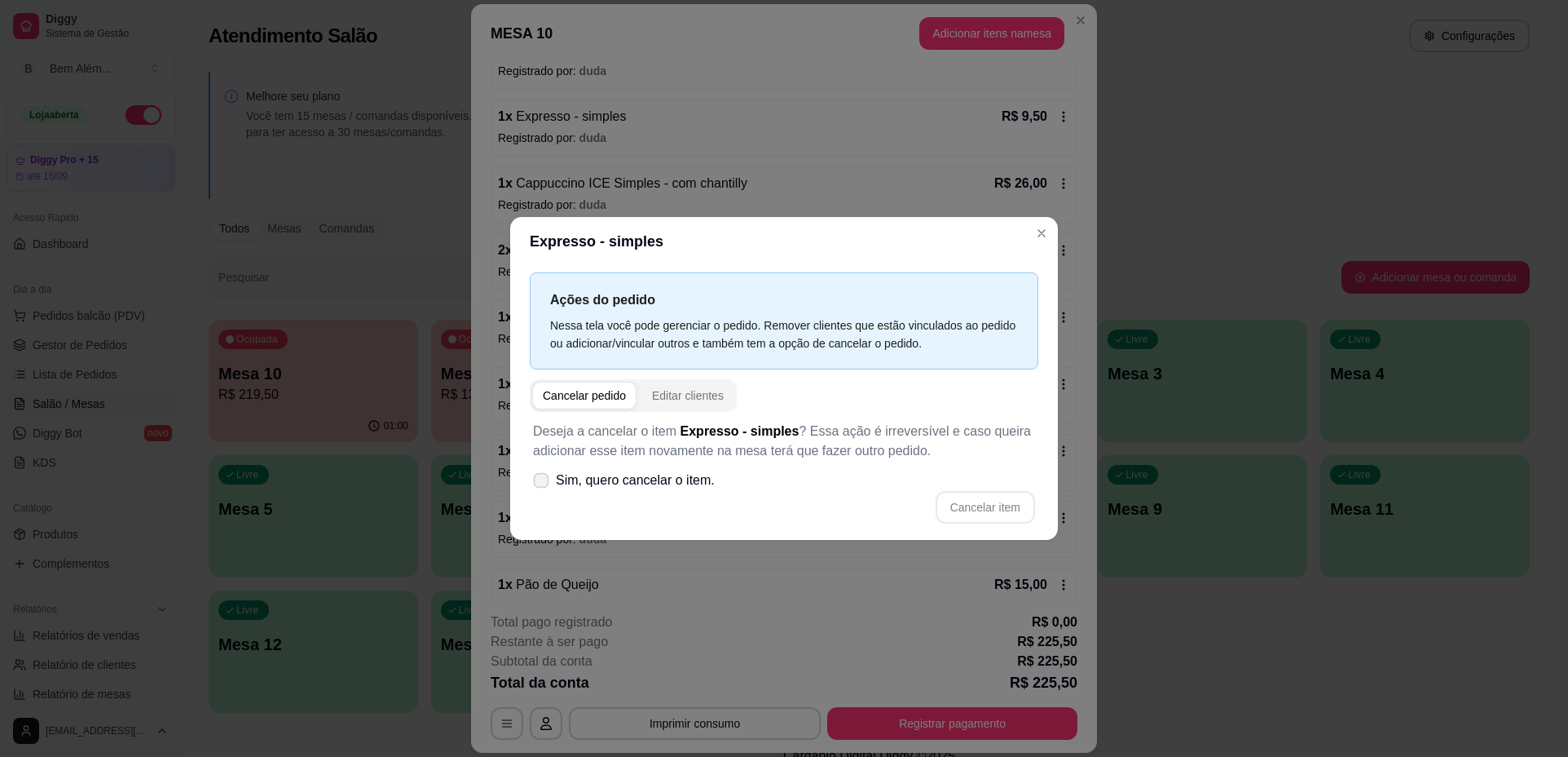
click at [577, 472] on span "Sim, quero cancelar o item." at bounding box center [635, 480] width 159 height 20
click at [543, 484] on input "Sim, quero cancelar o item." at bounding box center [537, 489] width 10 height 10
checkbox input "true"
click at [974, 522] on button "Cancelar item" at bounding box center [985, 508] width 97 height 32
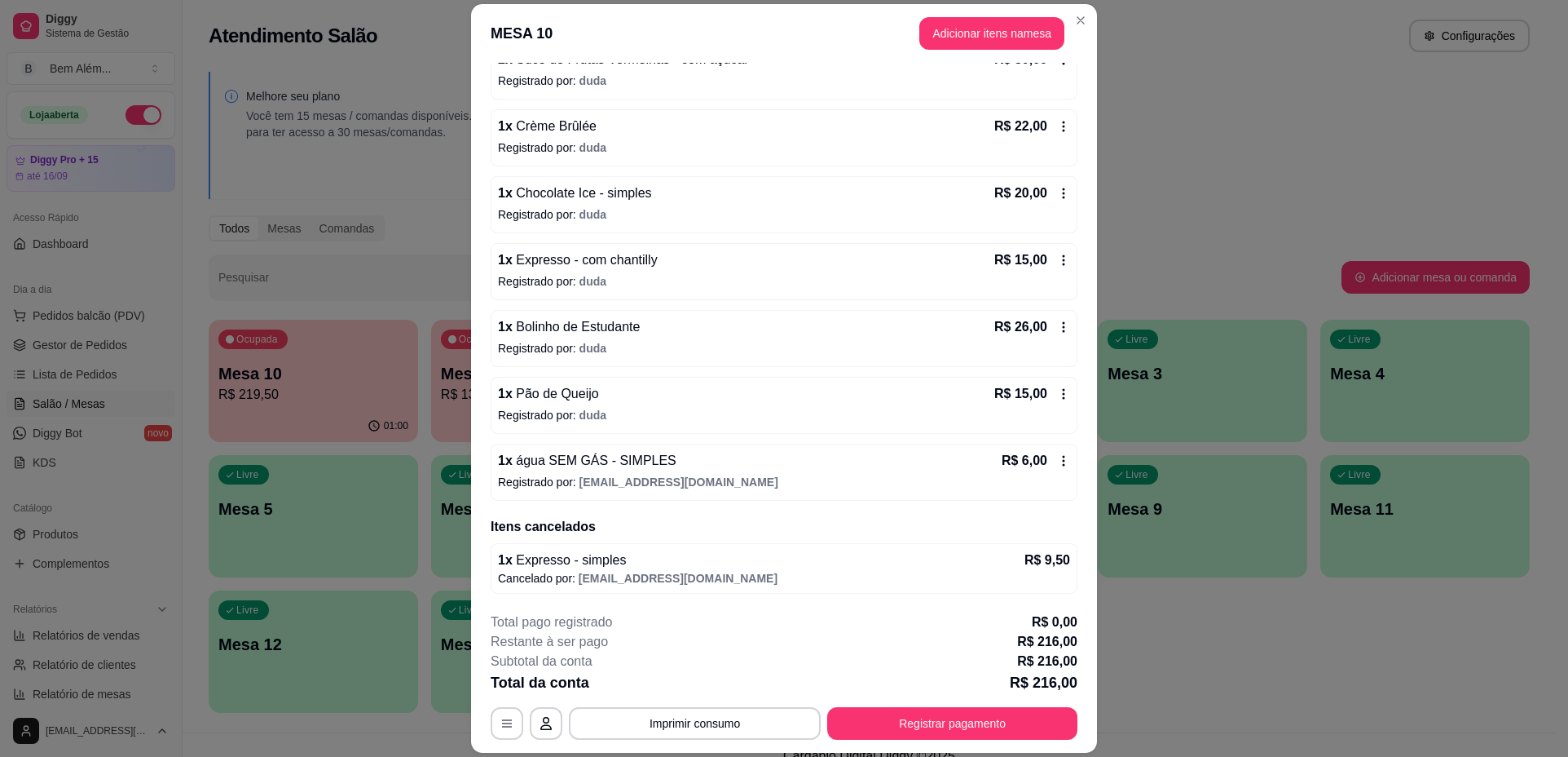
scroll to position [0, 0]
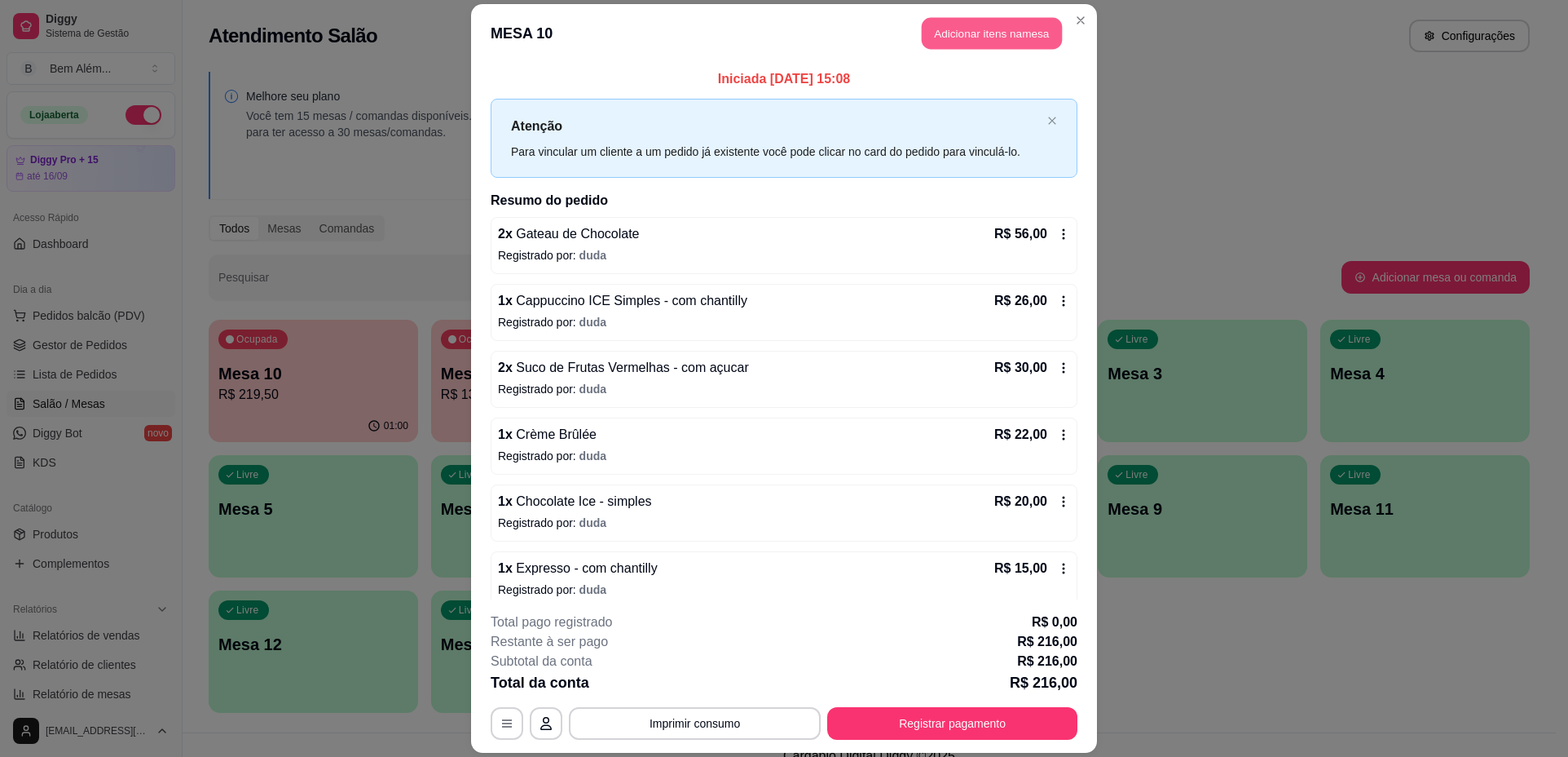
click at [1041, 38] on button "Adicionar itens na mesa" at bounding box center [992, 33] width 140 height 32
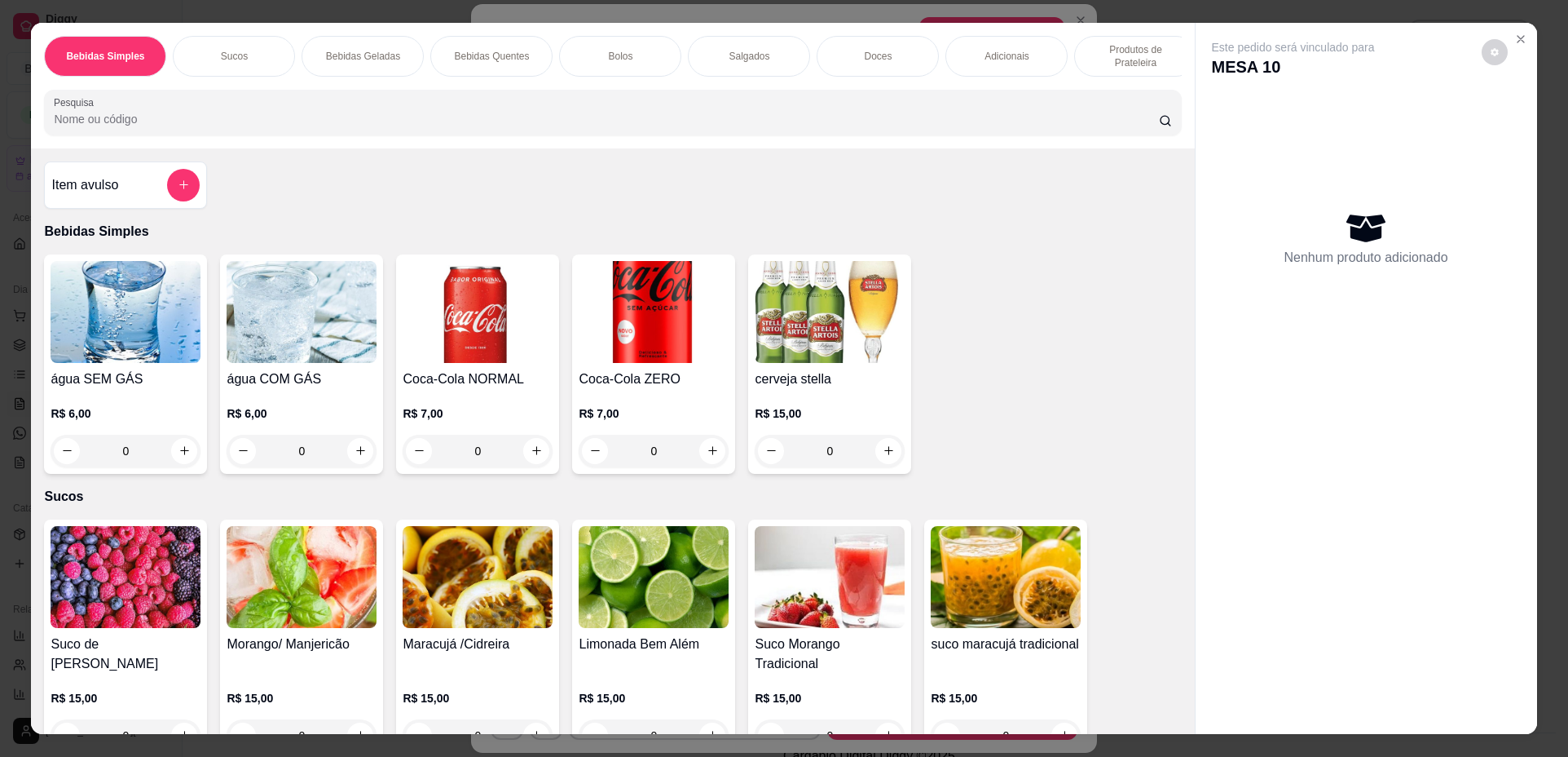
click at [480, 53] on p "Bebidas Quentes" at bounding box center [491, 57] width 75 height 13
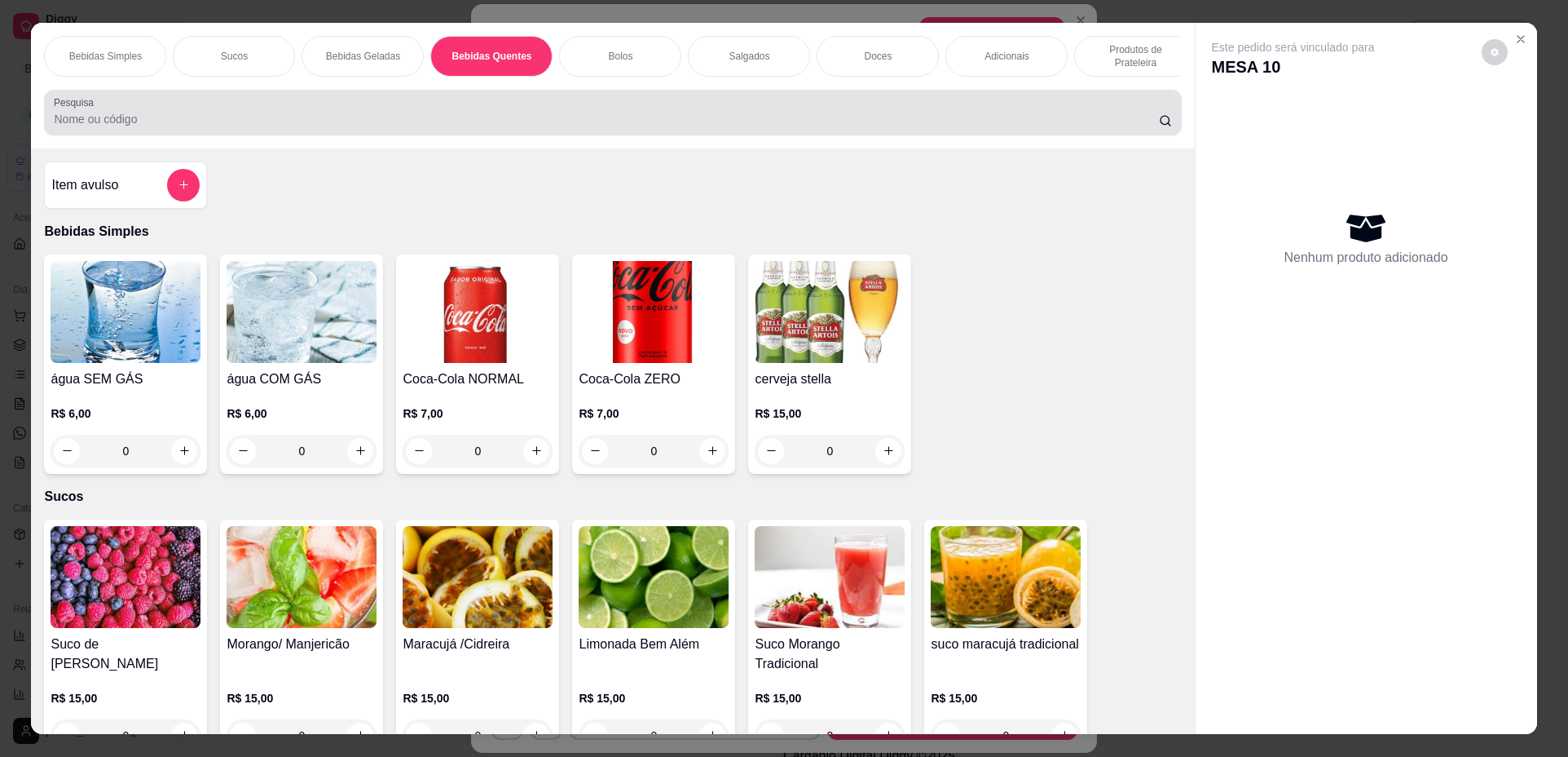
scroll to position [29, 0]
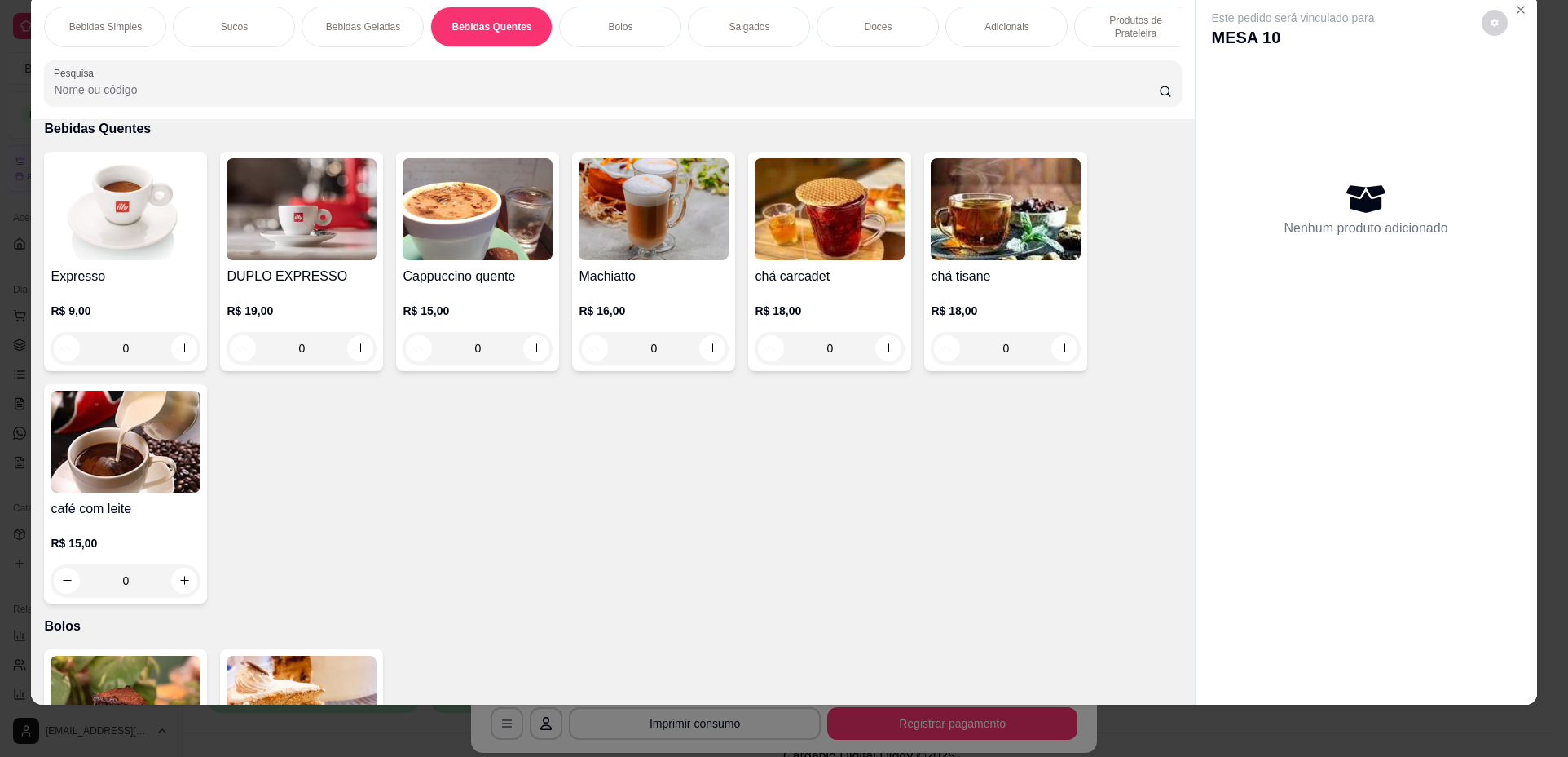
click at [185, 360] on div "0" at bounding box center [125, 348] width 150 height 32
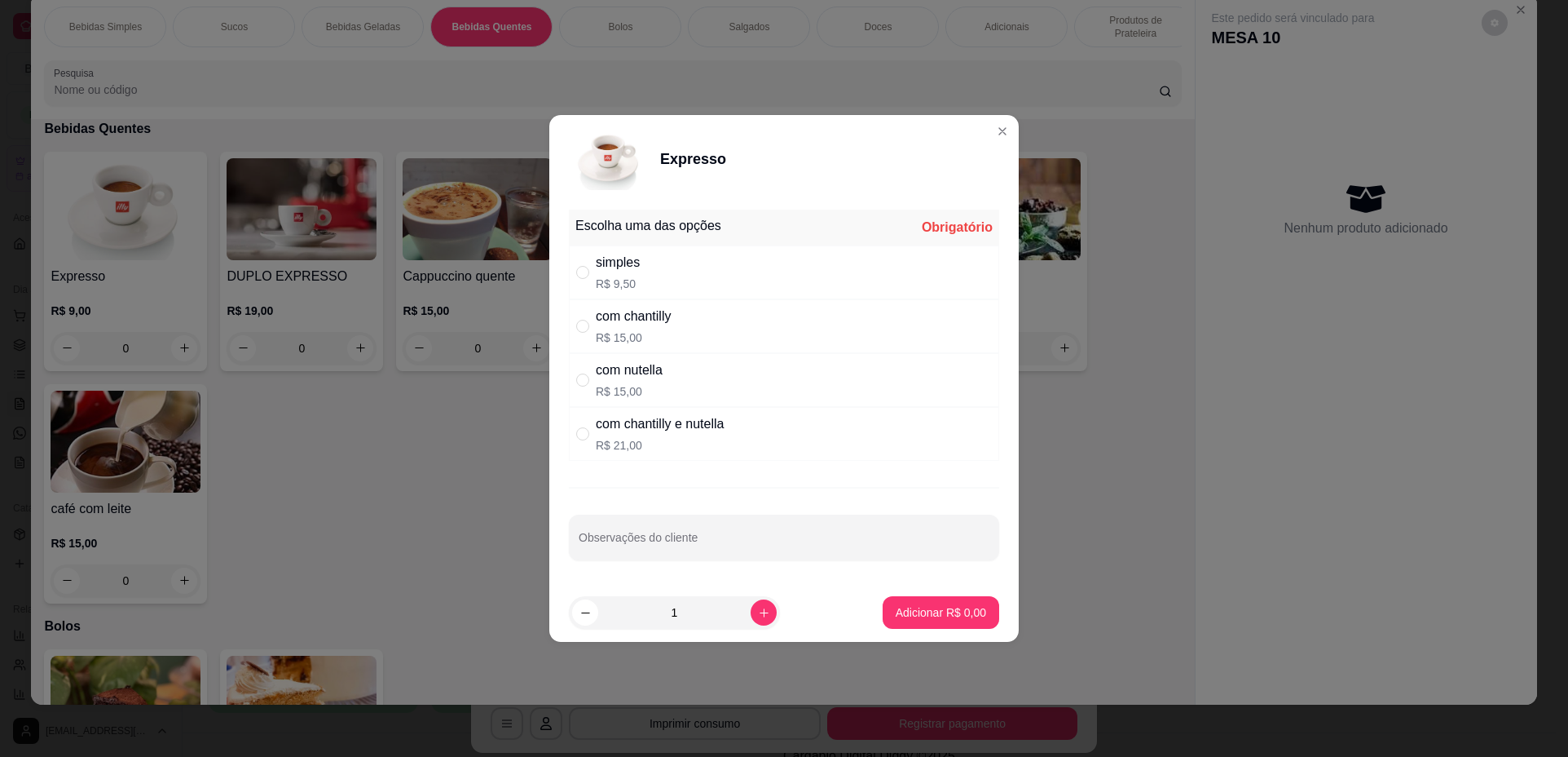
click at [698, 254] on div "simples R$ 9,50" at bounding box center [784, 272] width 431 height 54
radio input "true"
click at [922, 610] on p "Adicionar R$ 9,50" at bounding box center [941, 612] width 91 height 16
type input "1"
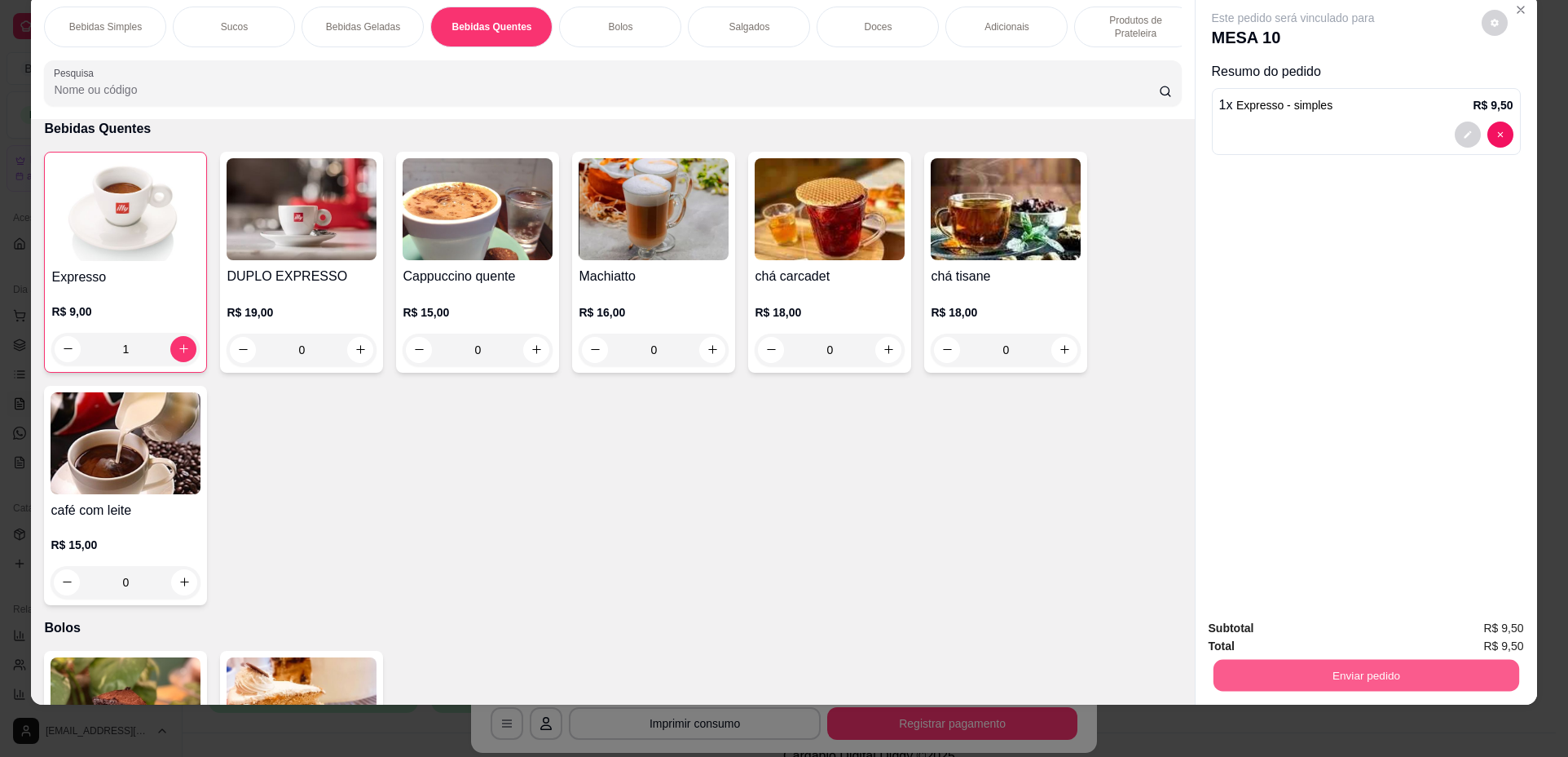
click at [1263, 680] on button "Enviar pedido" at bounding box center [1365, 676] width 306 height 32
click at [1275, 636] on button "Não registrar e enviar pedido" at bounding box center [1312, 635] width 165 height 30
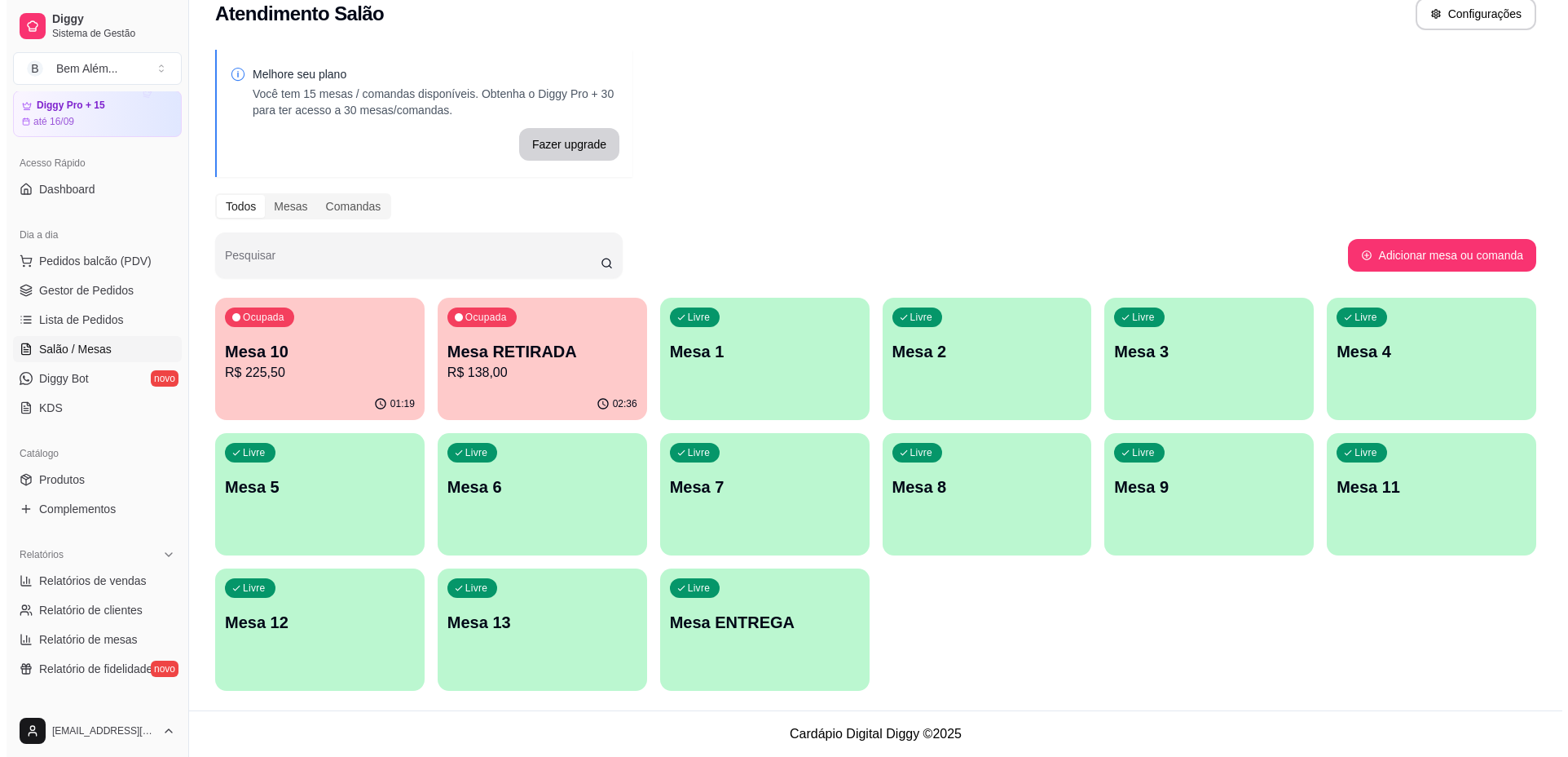
scroll to position [0, 0]
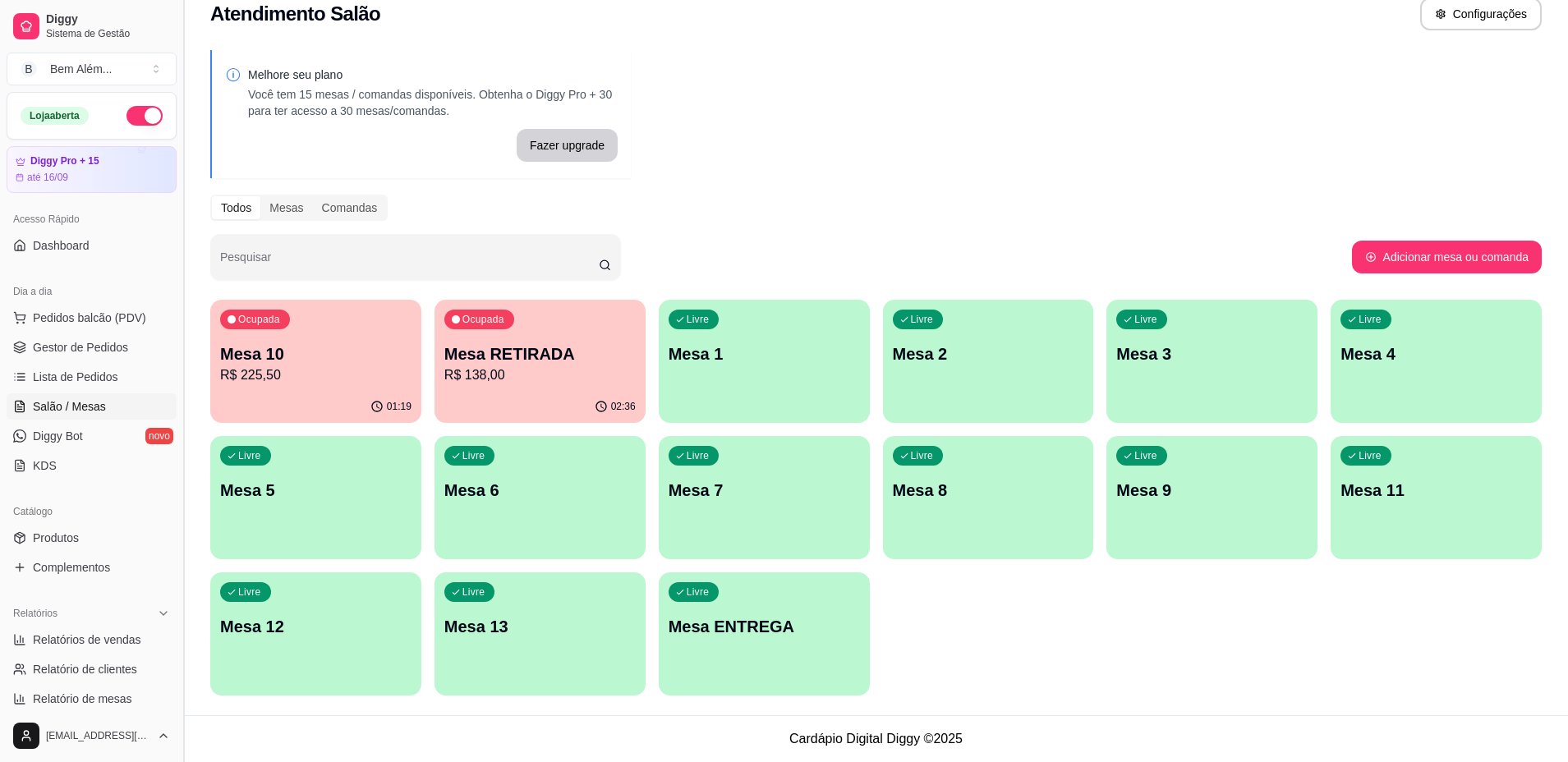
drag, startPoint x: 178, startPoint y: 269, endPoint x: 179, endPoint y: 284, distance: 15.0
click at [179, 284] on button "Toggle Sidebar" at bounding box center [183, 381] width 13 height 762
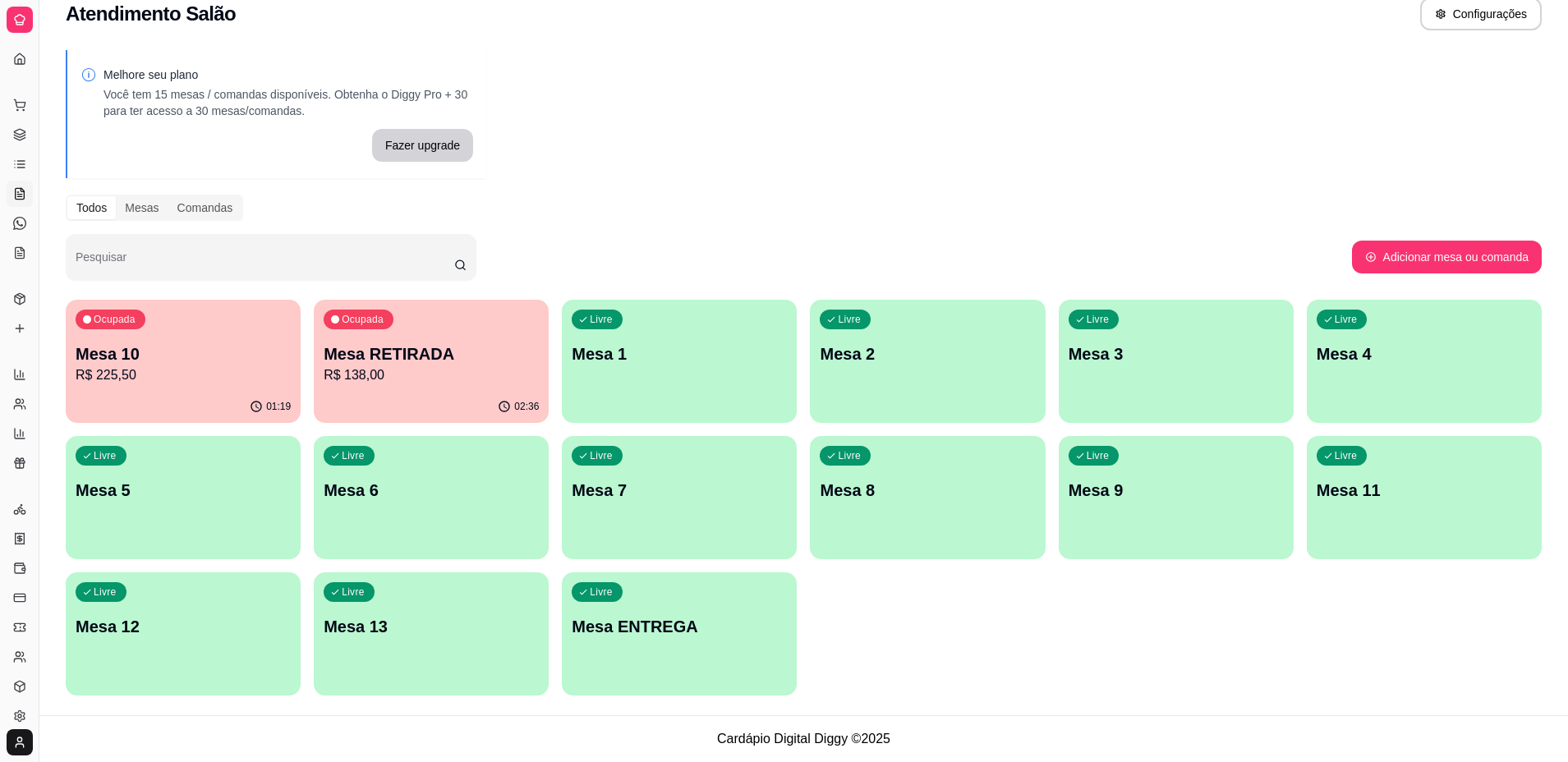
drag, startPoint x: 38, startPoint y: 210, endPoint x: 83, endPoint y: 226, distance: 47.8
click at [83, 226] on div "Diggy Sistema de Gestão B Bem Além ... Loja aberta Diggy Pro + 15 até 16/09 Ace…" at bounding box center [784, 370] width 1568 height 784
drag, startPoint x: 40, startPoint y: 227, endPoint x: 62, endPoint y: 228, distance: 22.0
click at [62, 228] on div "Diggy Sistema de Gestão B Bem Além ... Loja aberta Diggy Pro + 15 até 16/09 Ace…" at bounding box center [784, 370] width 1568 height 784
drag, startPoint x: 35, startPoint y: 187, endPoint x: 43, endPoint y: 192, distance: 9.4
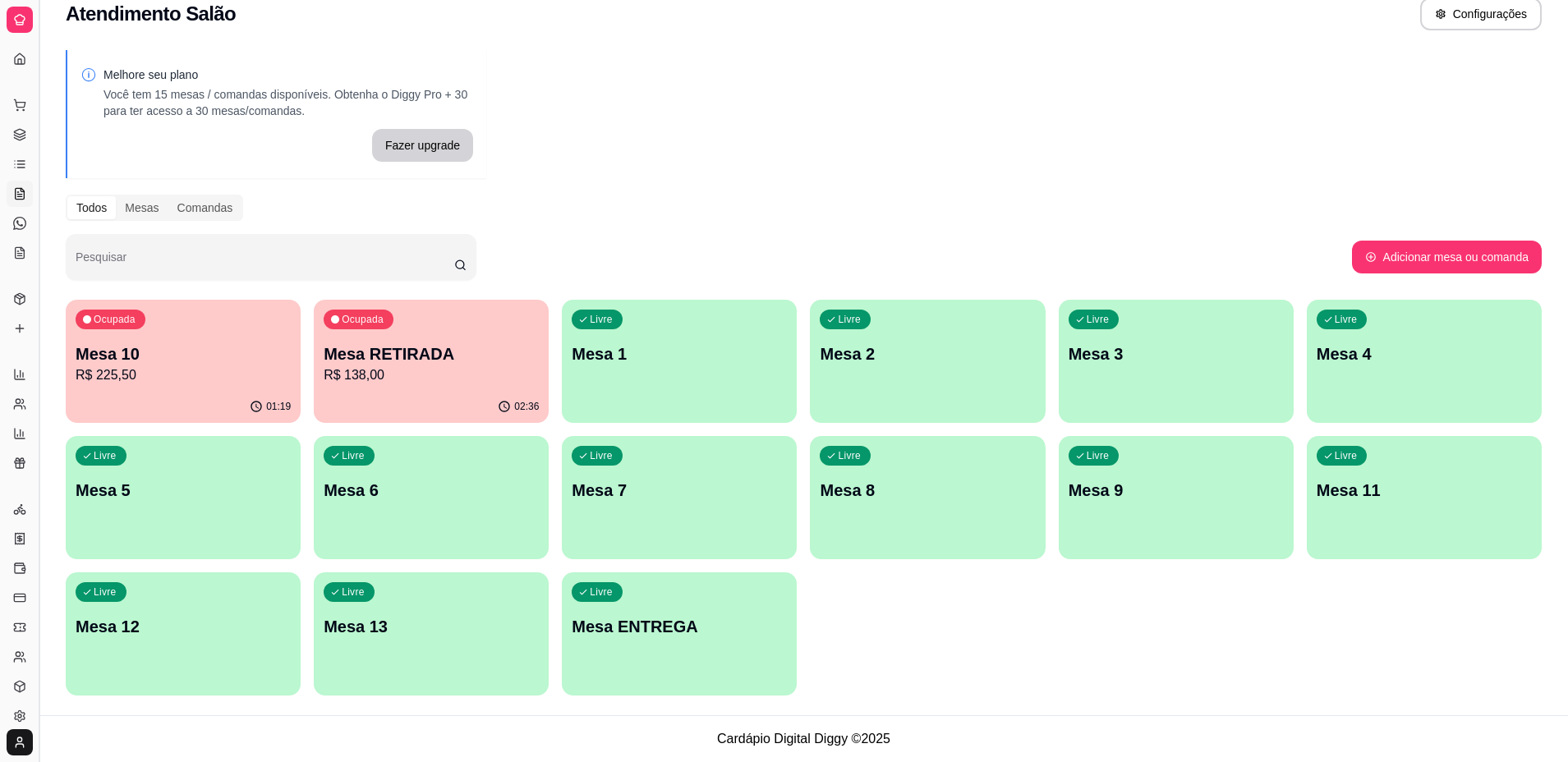
click at [43, 192] on button "Toggle Sidebar" at bounding box center [39, 381] width 13 height 762
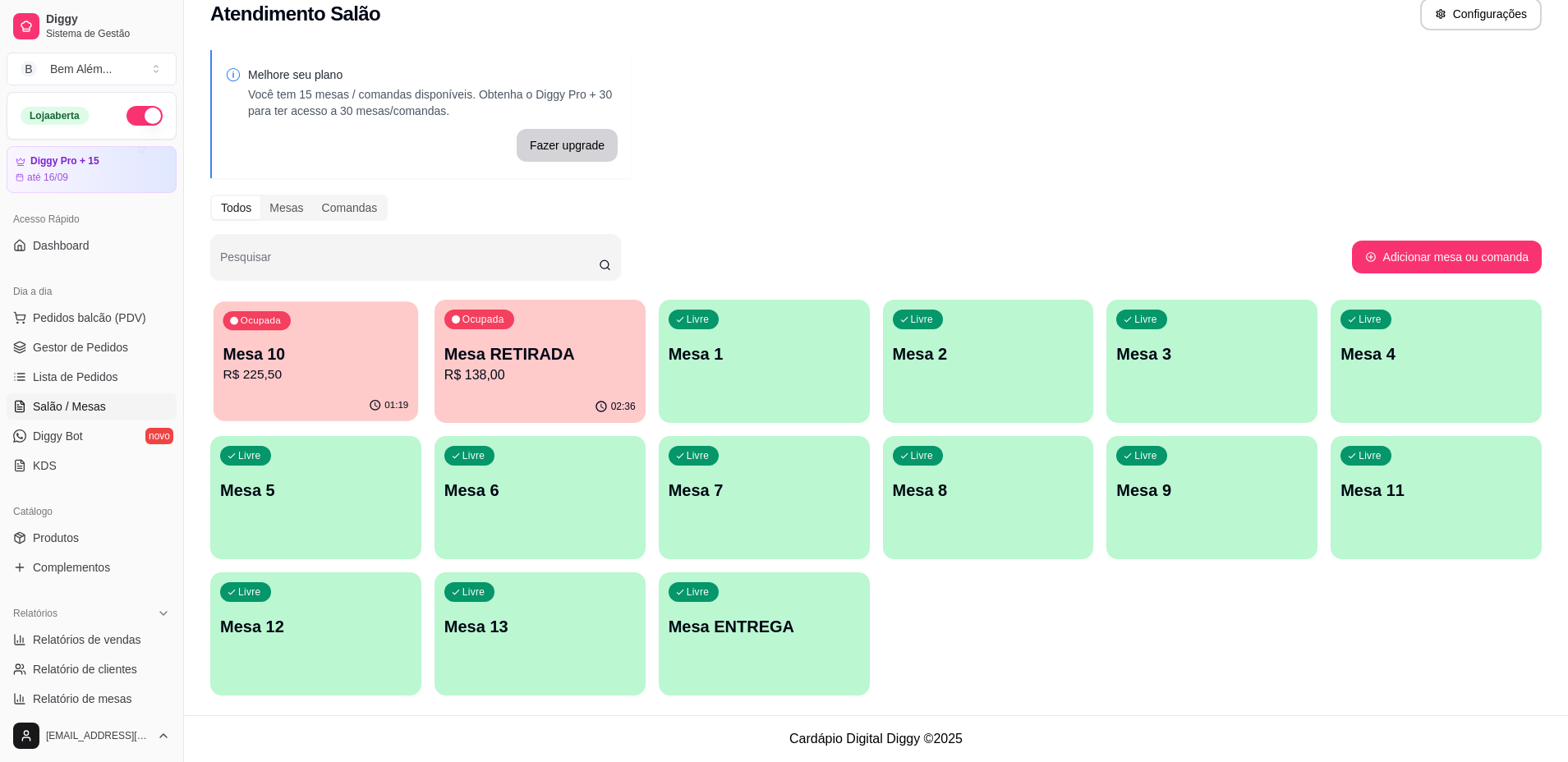
click at [301, 383] on p "R$ 225,50" at bounding box center [315, 375] width 186 height 19
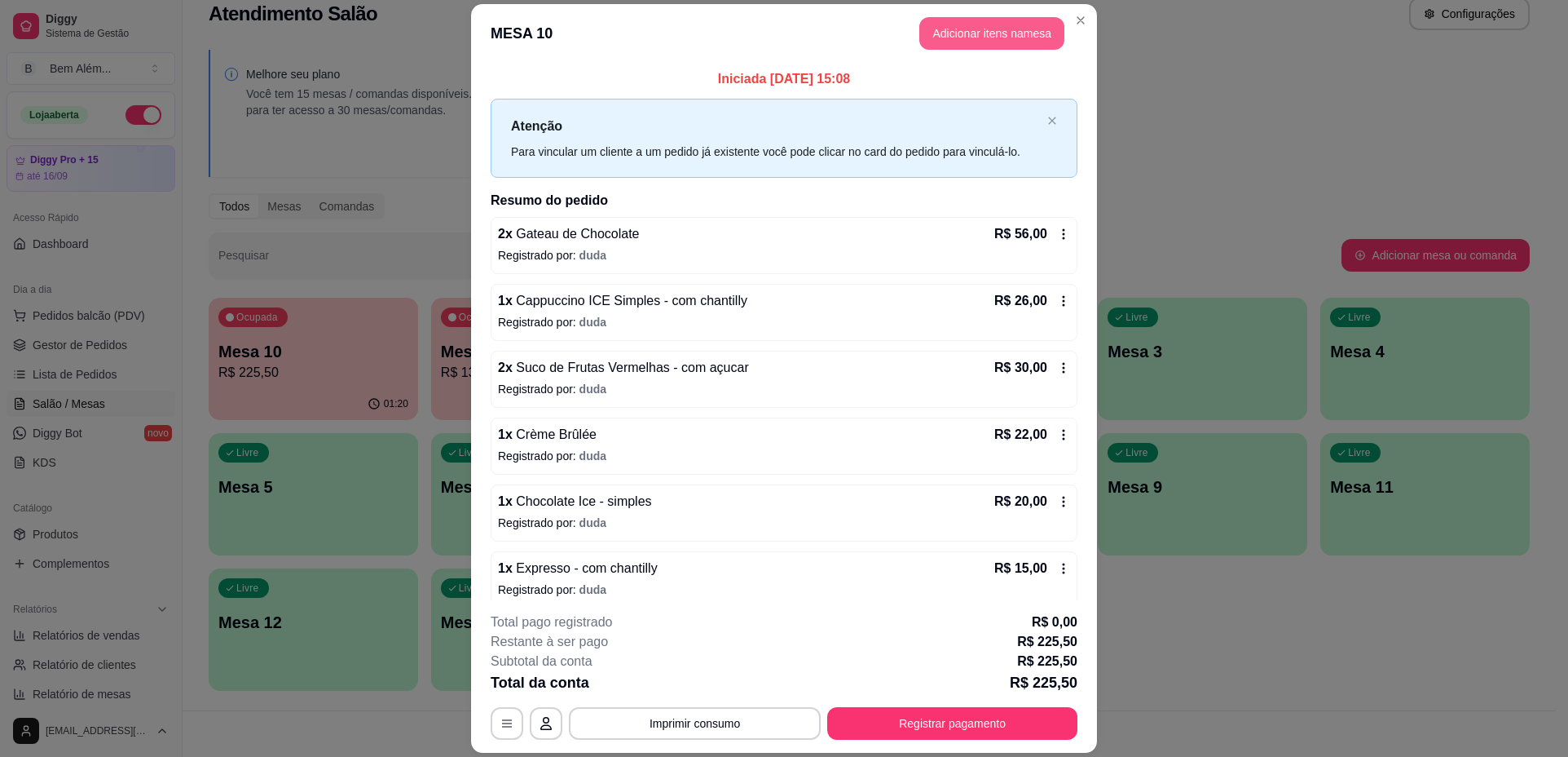
click at [968, 43] on button "Adicionar itens na mesa" at bounding box center [991, 33] width 145 height 32
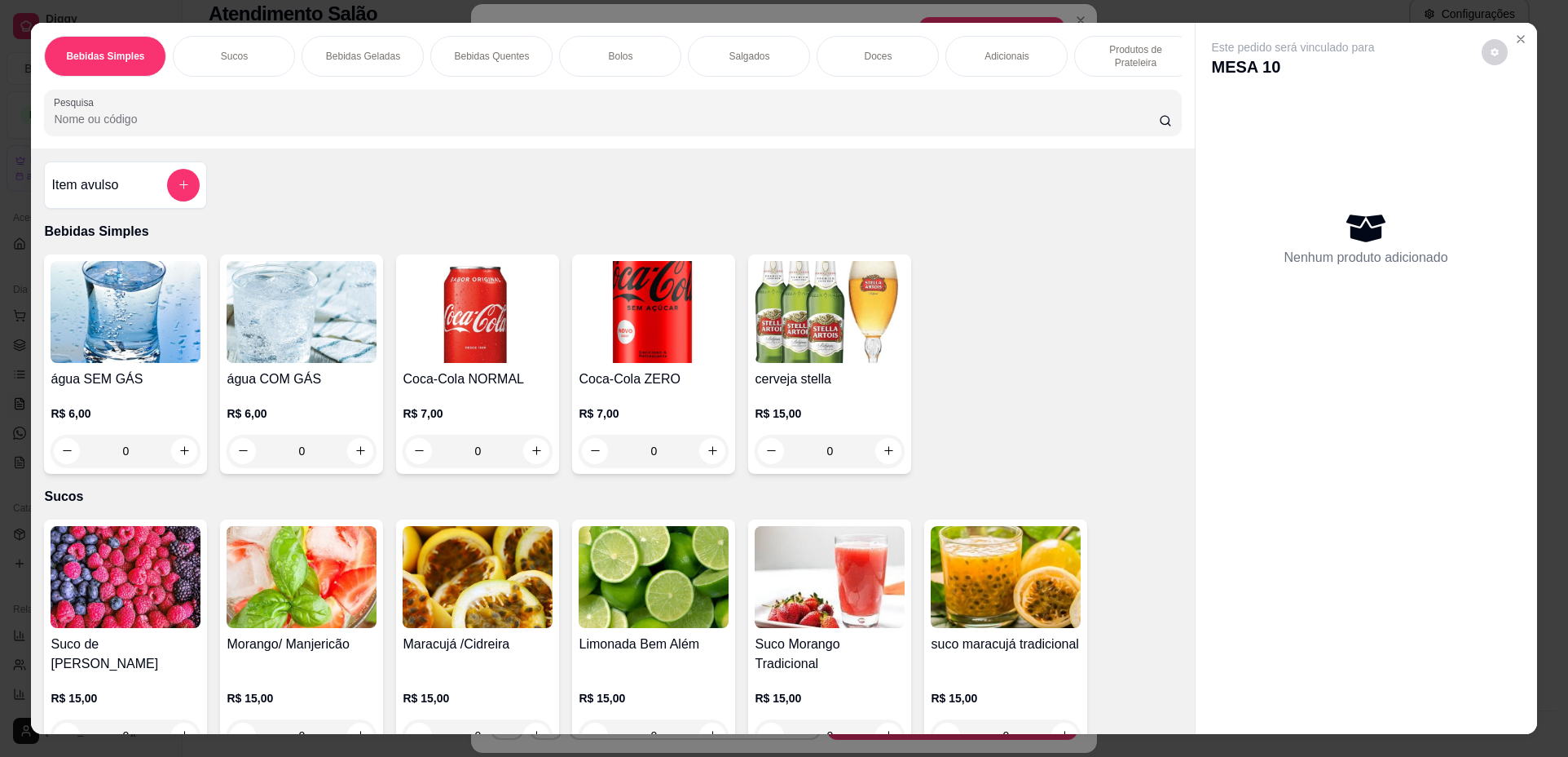
click at [1112, 44] on p "Produtos de Prateleira" at bounding box center [1135, 57] width 95 height 27
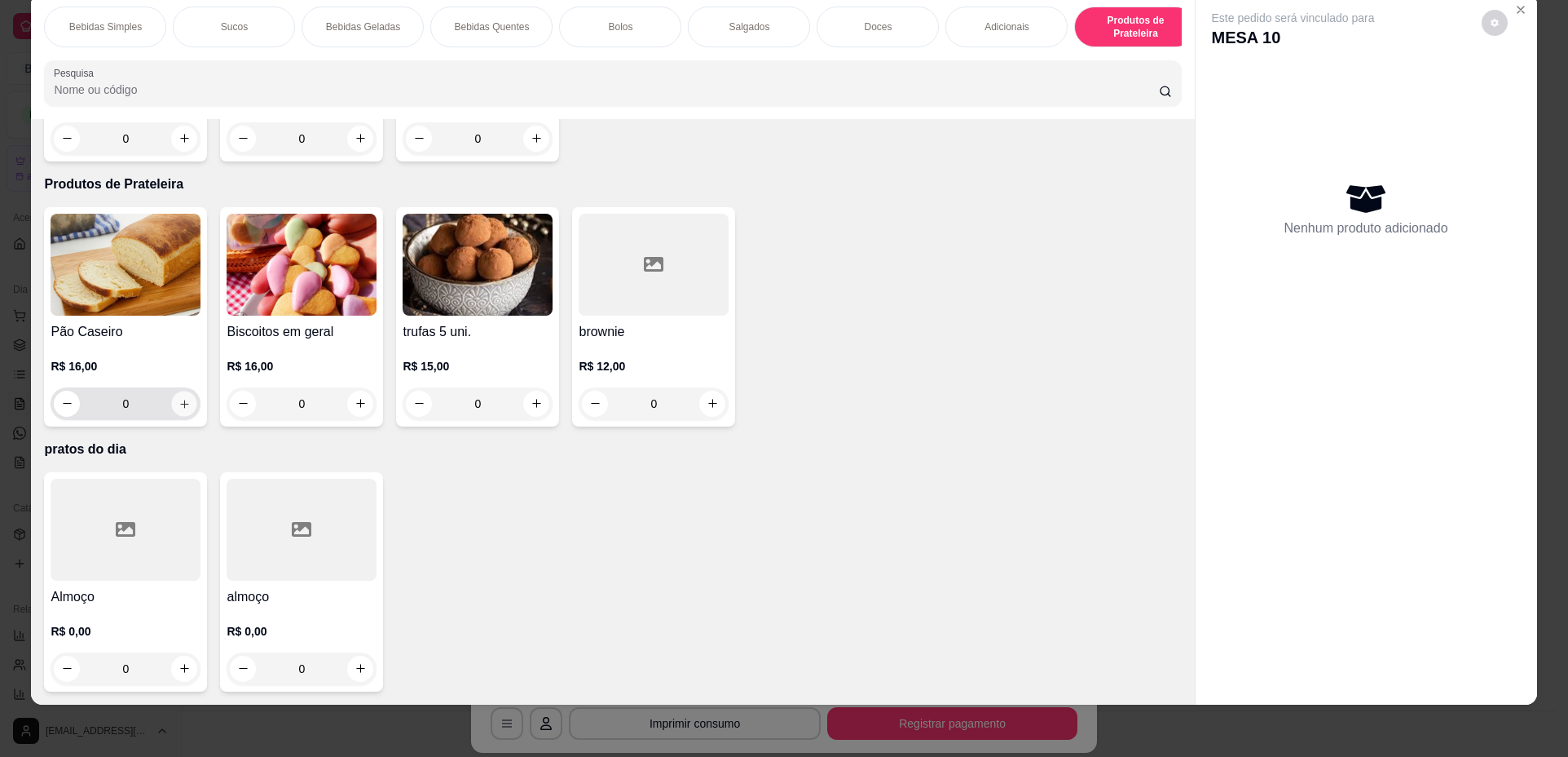
click at [179, 403] on icon "increase-product-quantity" at bounding box center [185, 404] width 12 height 12
type input "1"
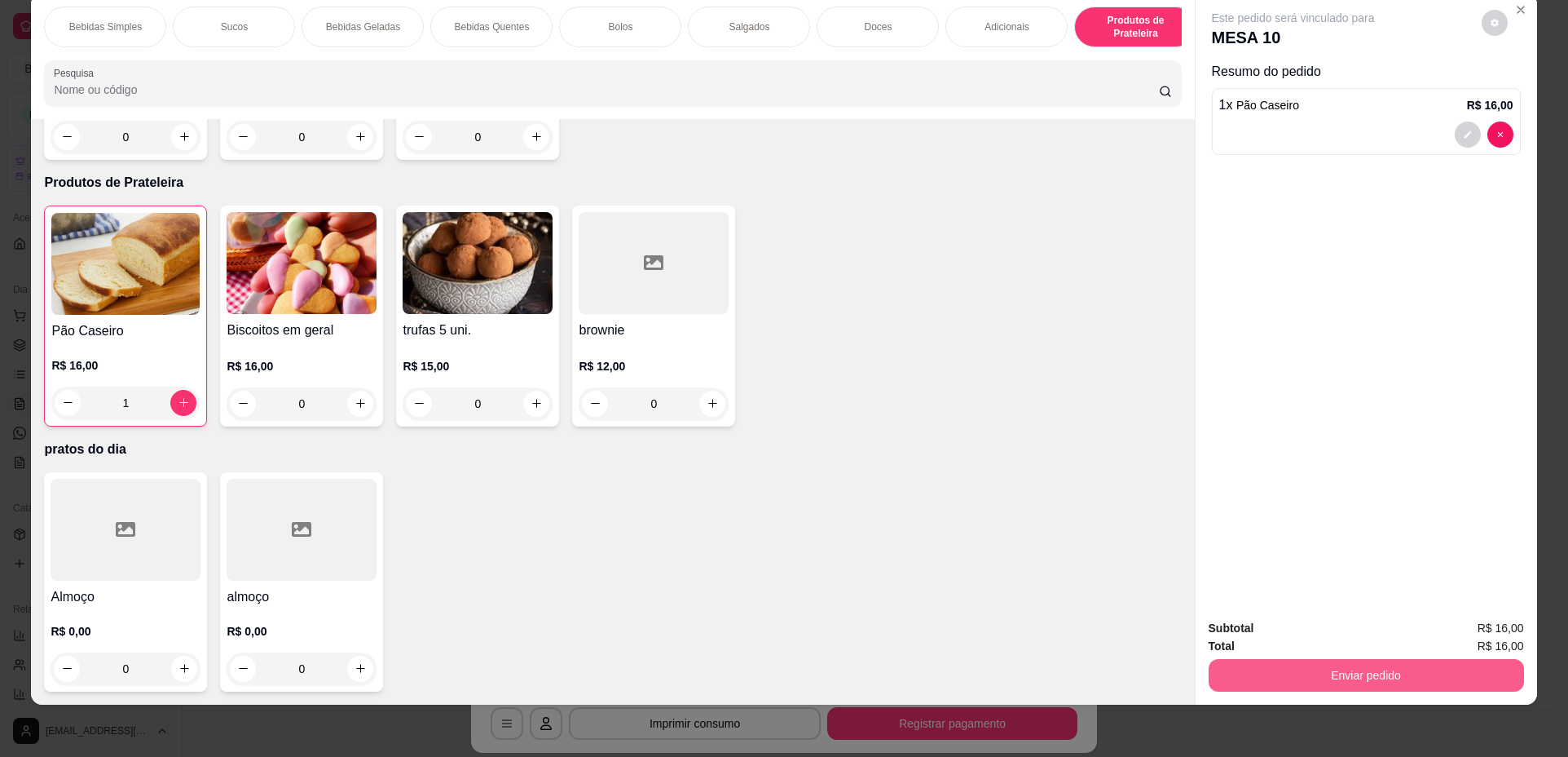
click at [1374, 678] on button "Enviar pedido" at bounding box center [1366, 676] width 315 height 32
click at [1330, 631] on button "Não registrar e enviar pedido" at bounding box center [1312, 635] width 165 height 30
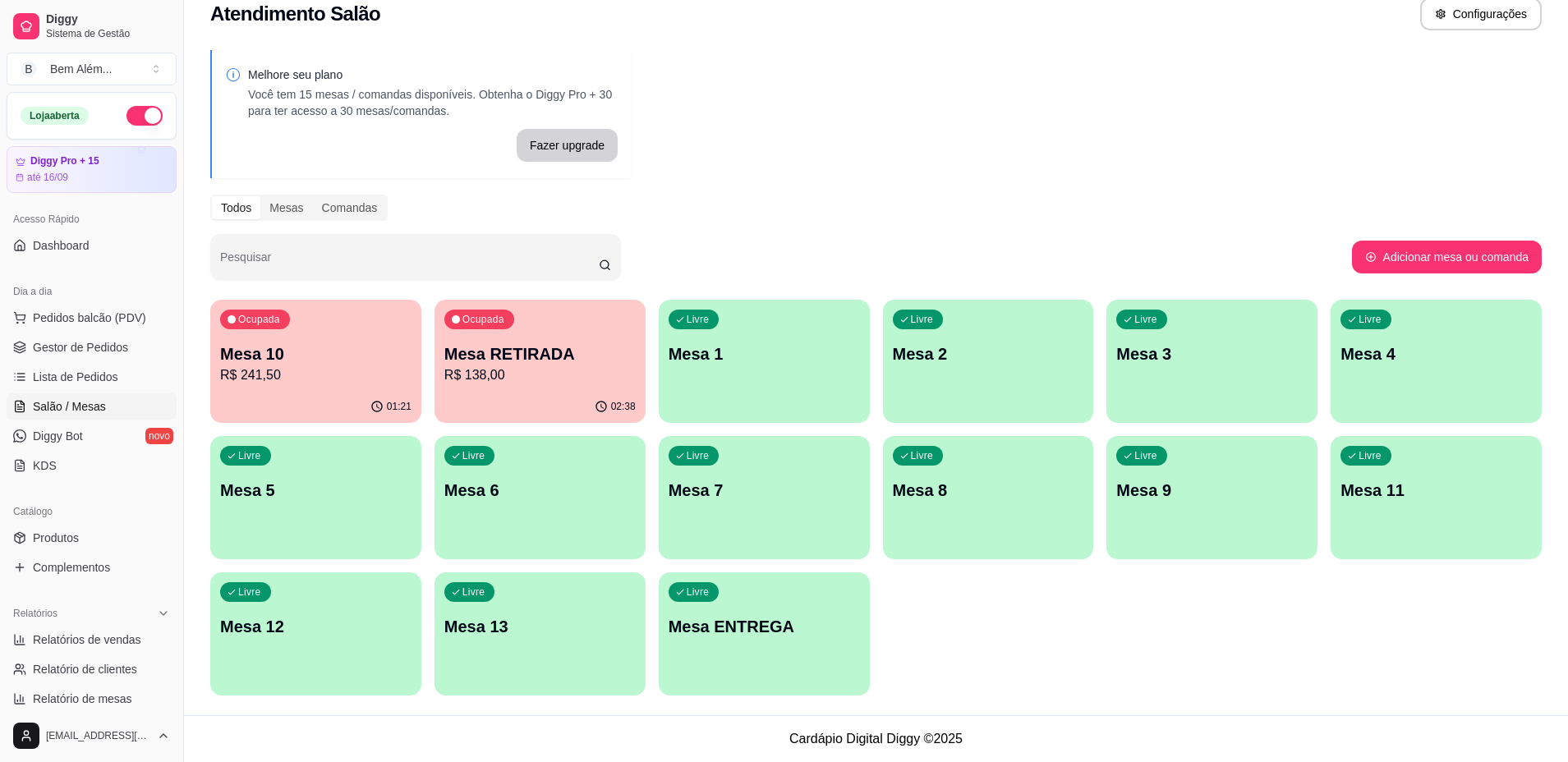
click at [513, 380] on p "R$ 138,00" at bounding box center [540, 375] width 192 height 20
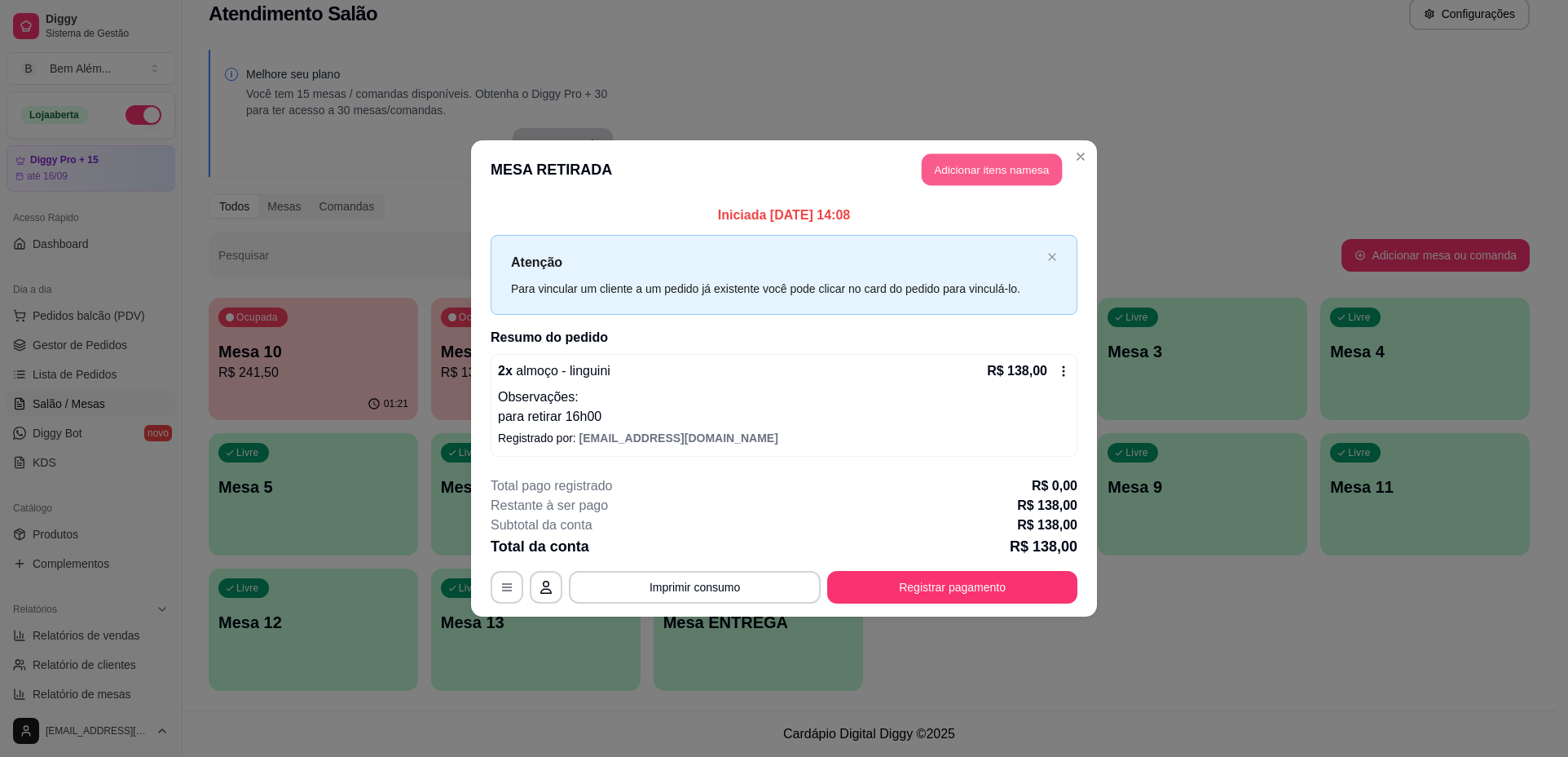
click at [1007, 173] on button "Adicionar itens na mesa" at bounding box center [992, 171] width 140 height 32
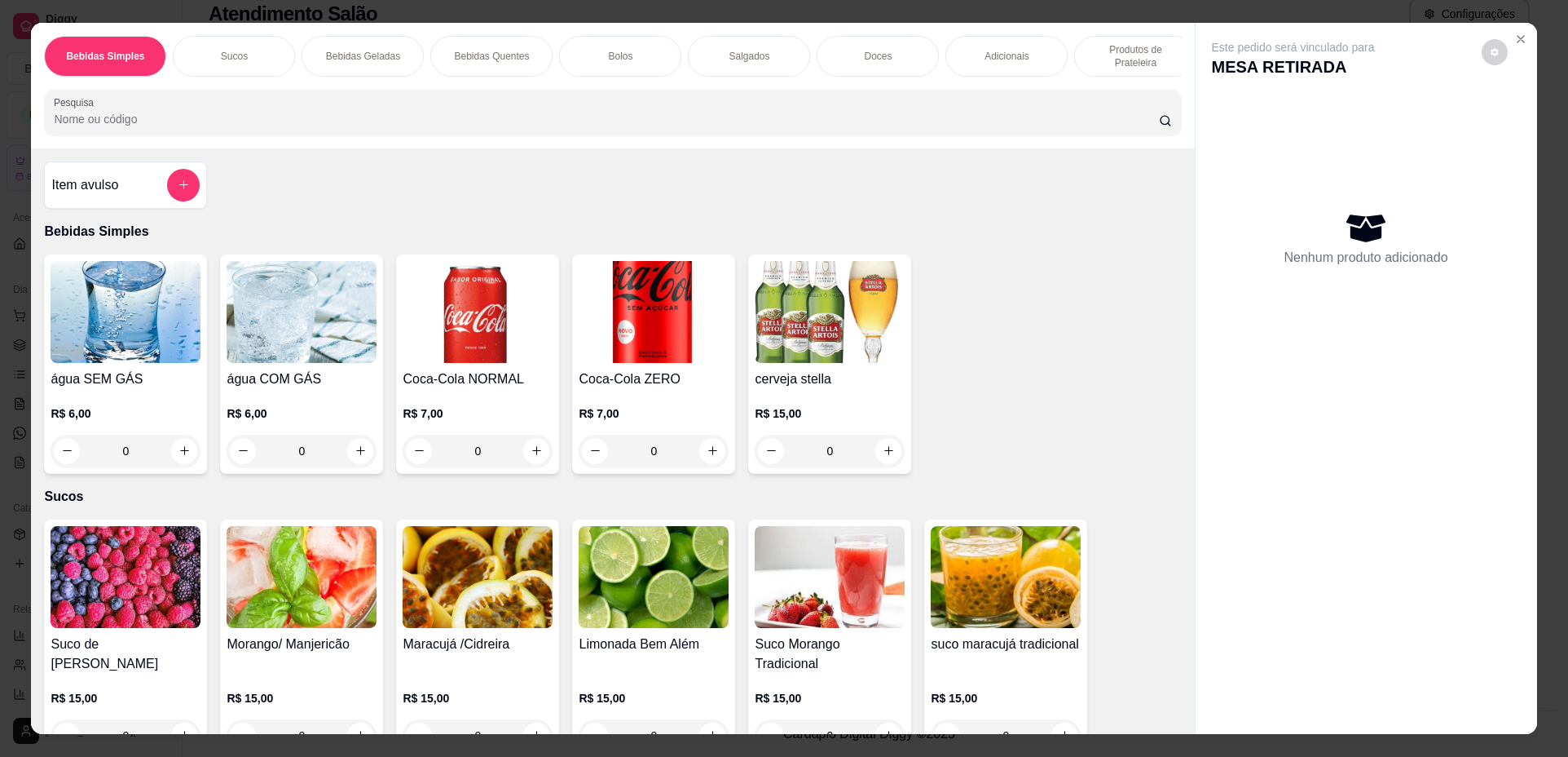
click at [864, 62] on p "Doces" at bounding box center [878, 57] width 27 height 13
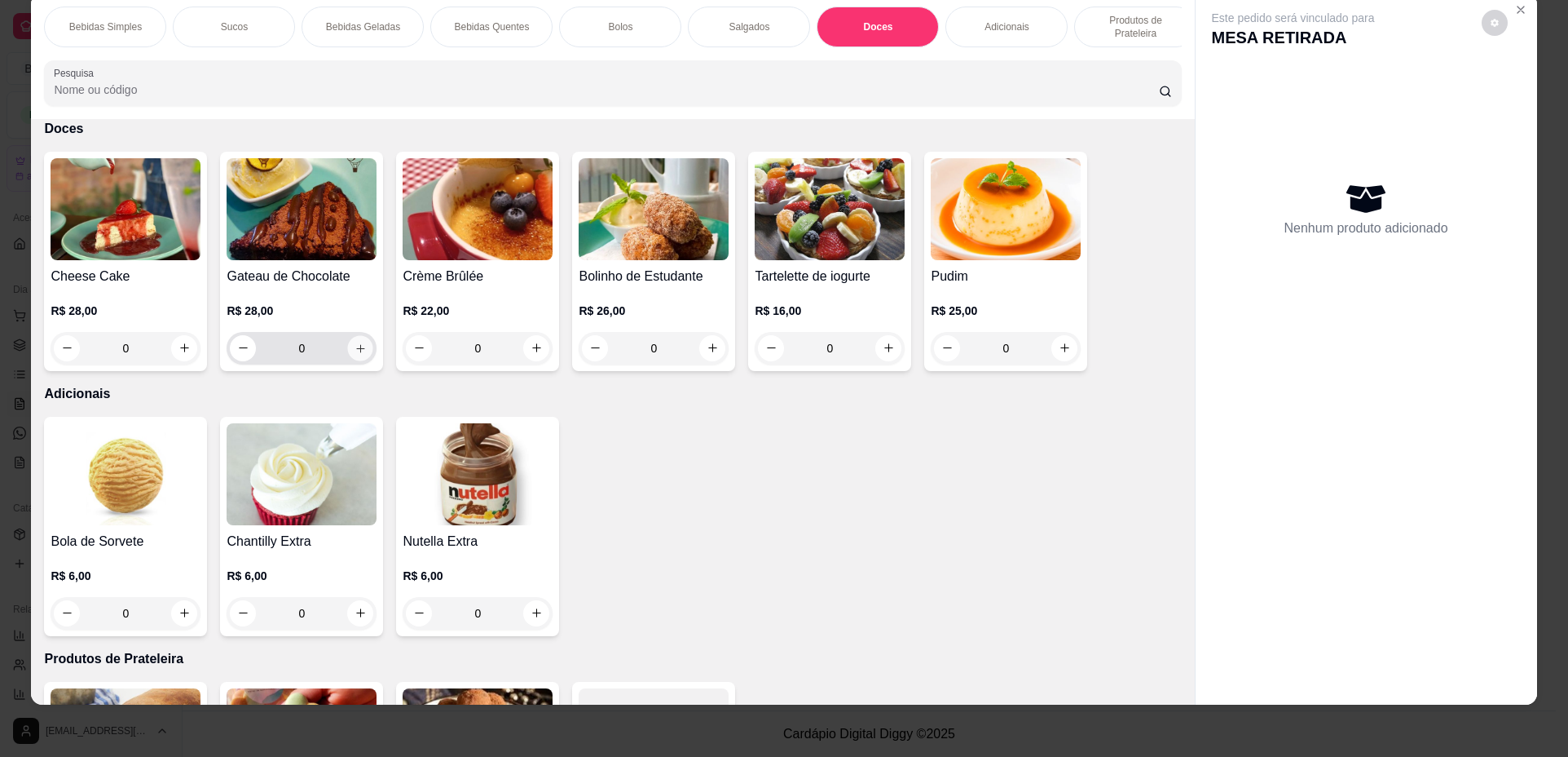
click at [355, 352] on button "increase-product-quantity" at bounding box center [361, 348] width 26 height 26
type input "1"
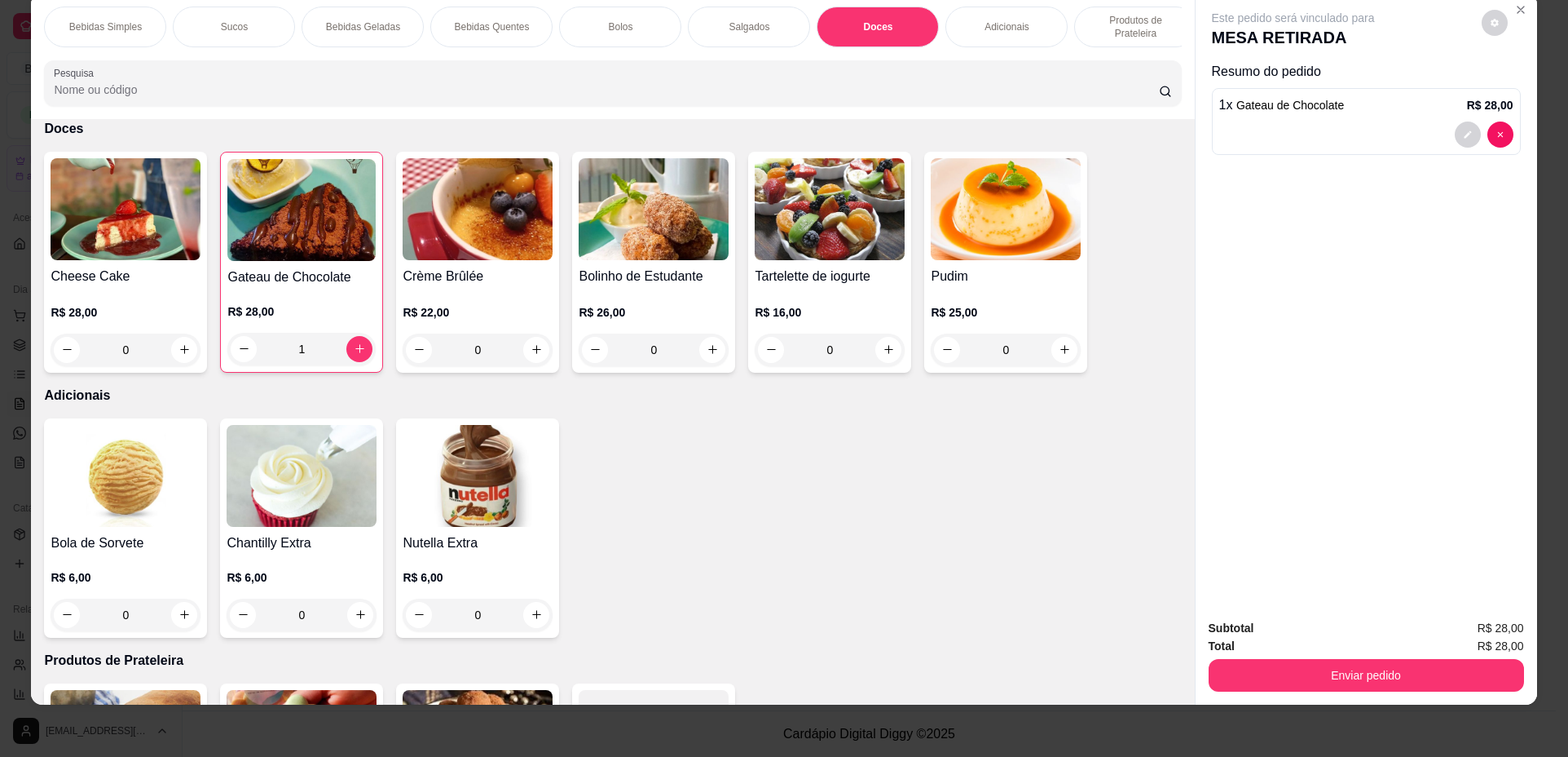
click at [438, 27] on div "Bebidas Quentes" at bounding box center [491, 27] width 122 height 41
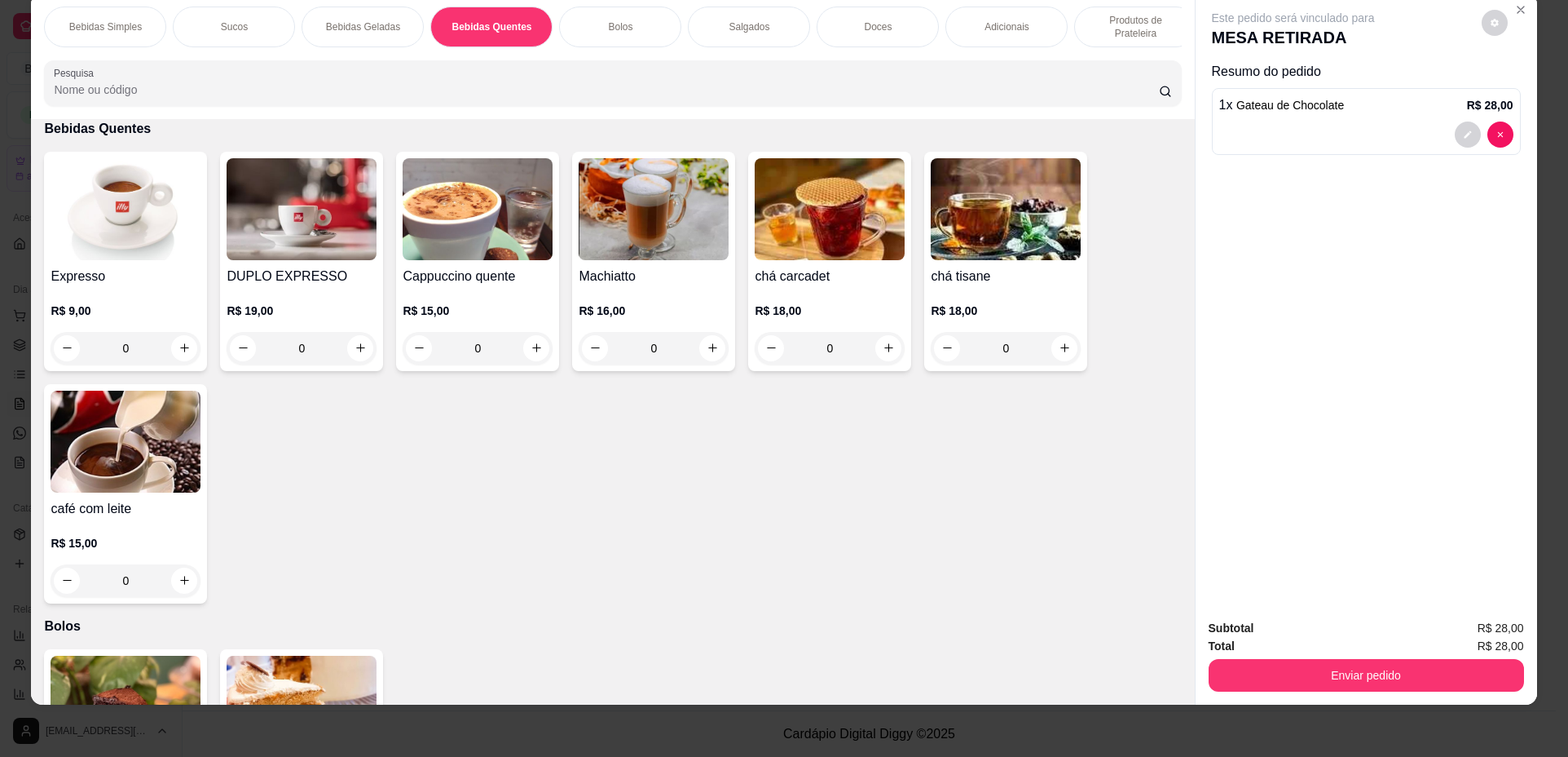
click at [182, 361] on div "0" at bounding box center [125, 348] width 150 height 32
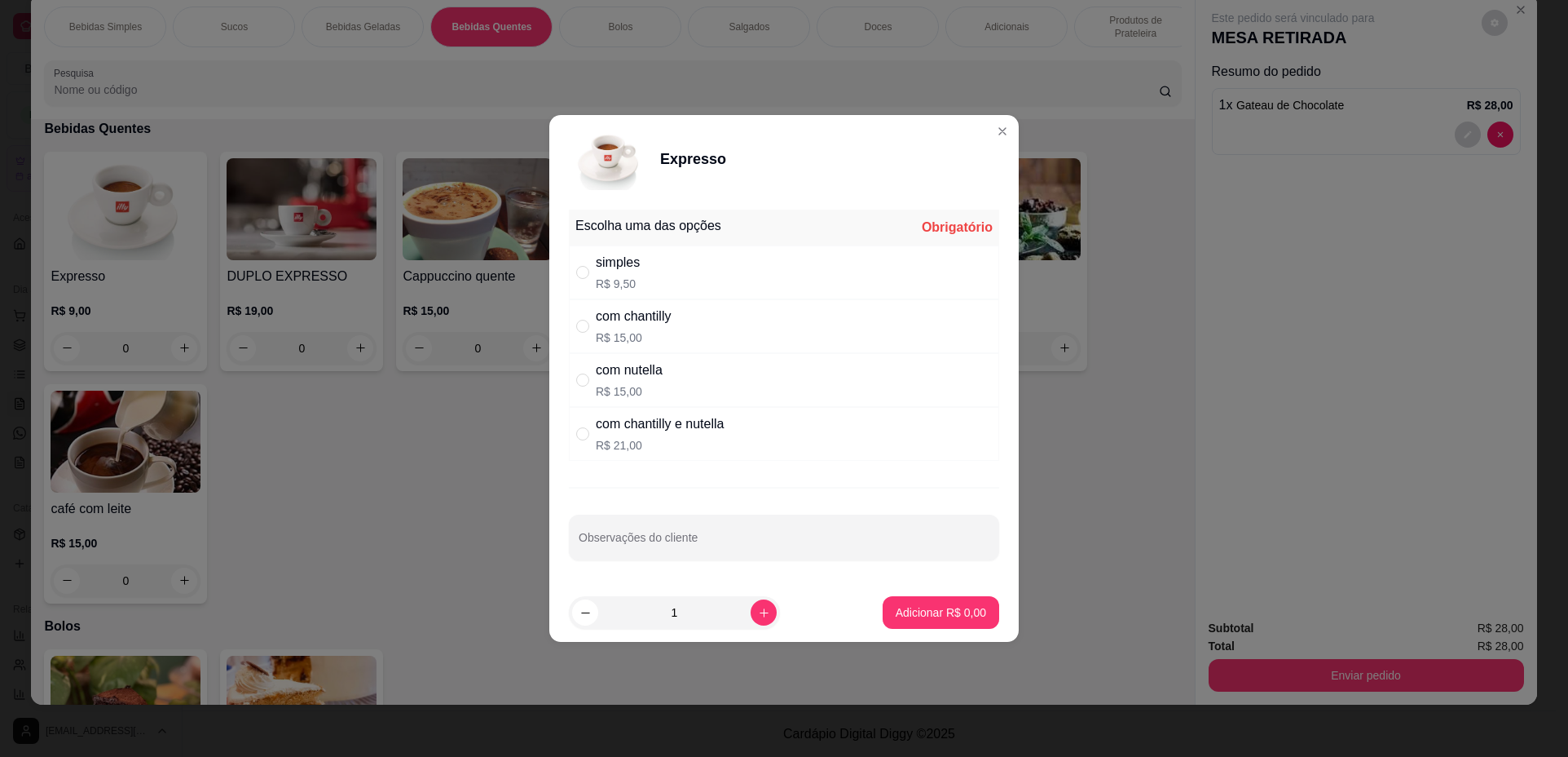
click at [644, 278] on div "simples R$ 9,50" at bounding box center [784, 272] width 431 height 54
radio input "true"
click at [922, 607] on p "Adicionar R$ 9,50" at bounding box center [940, 612] width 88 height 15
type input "1"
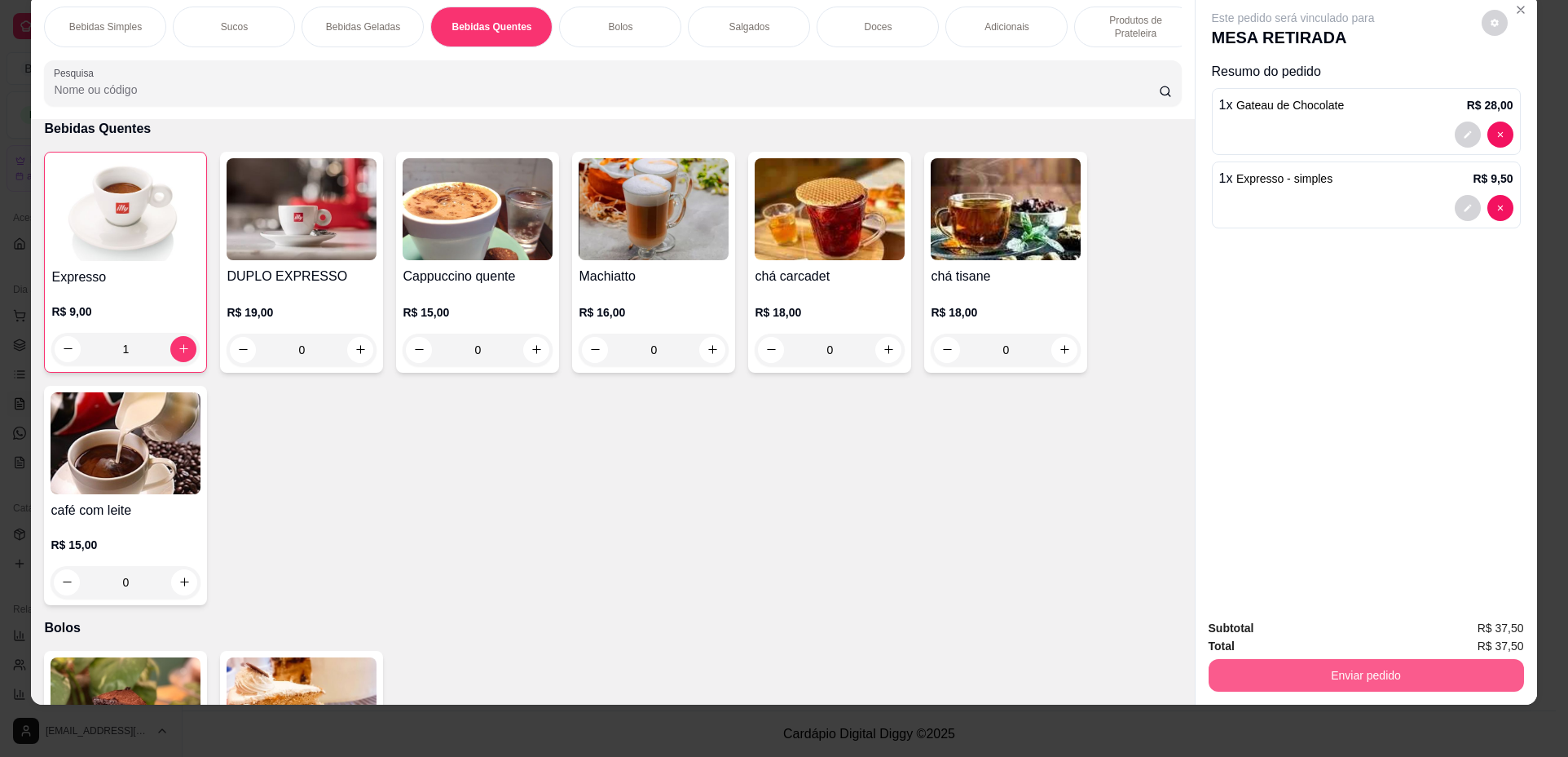
click at [1304, 674] on button "Enviar pedido" at bounding box center [1366, 676] width 315 height 32
click at [1316, 634] on button "Não registrar e enviar pedido" at bounding box center [1312, 635] width 165 height 30
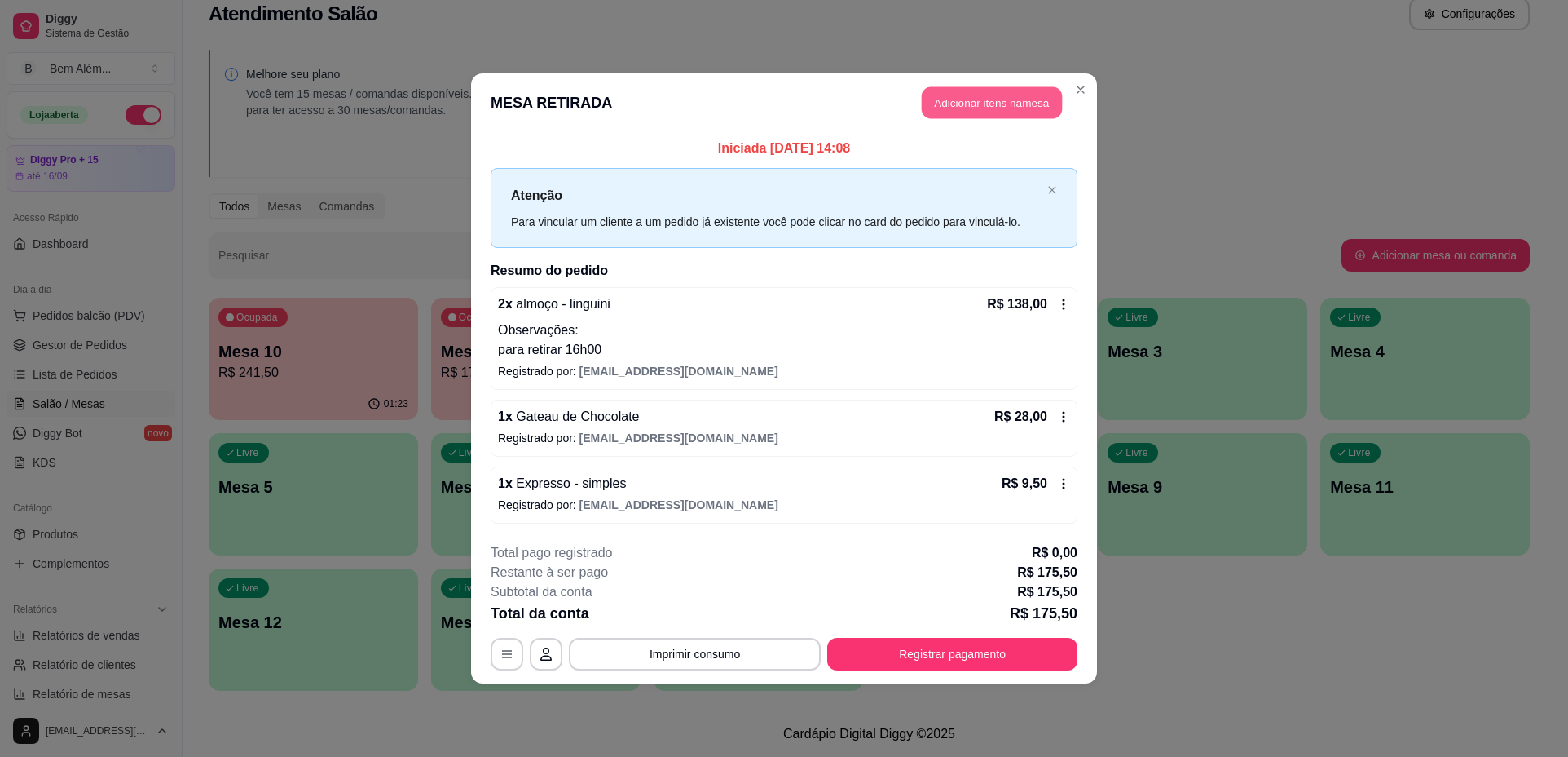
click at [988, 104] on button "Adicionar itens na mesa" at bounding box center [992, 103] width 140 height 32
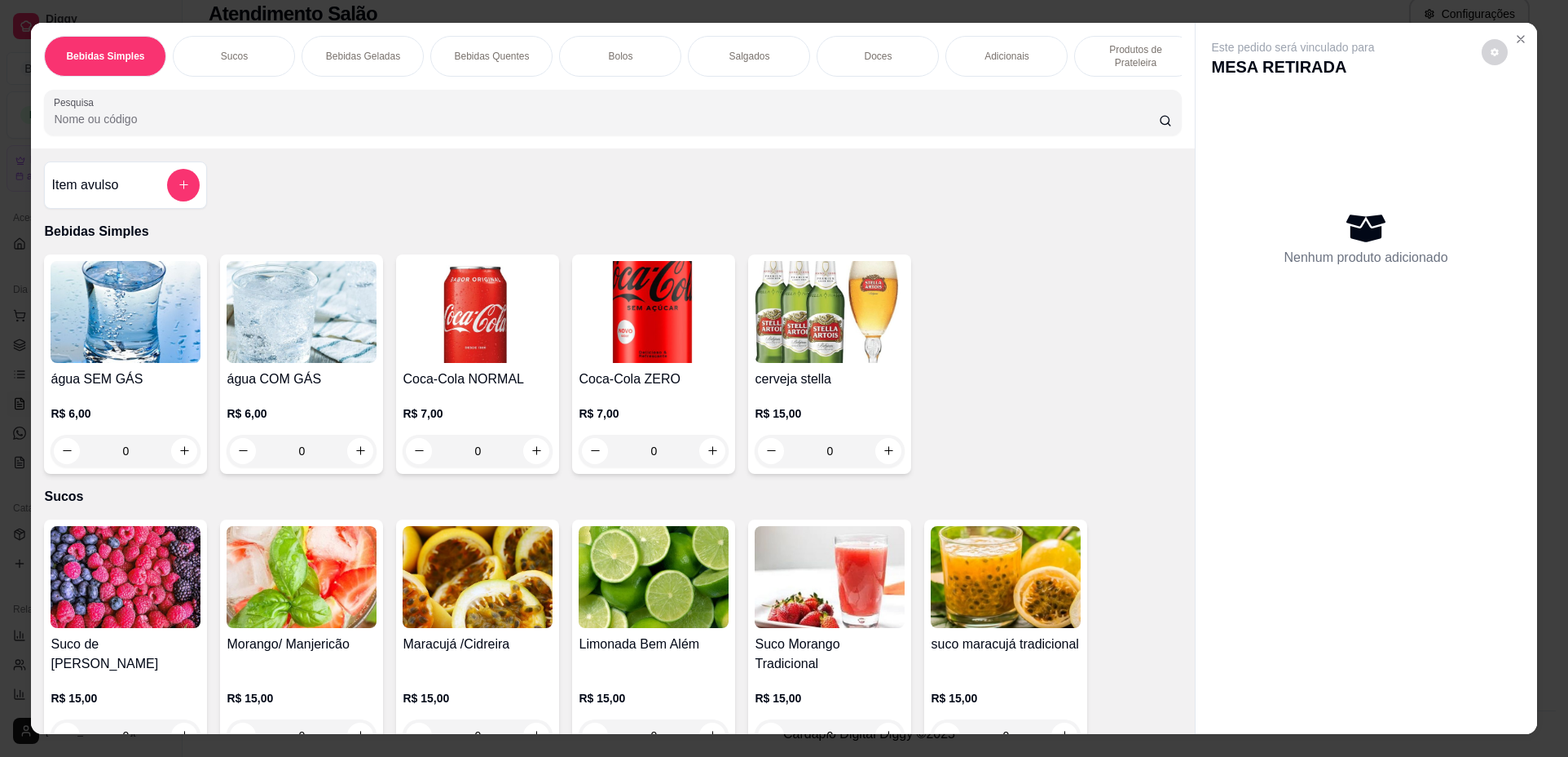
click at [1029, 52] on div "Adicionais" at bounding box center [1007, 56] width 122 height 41
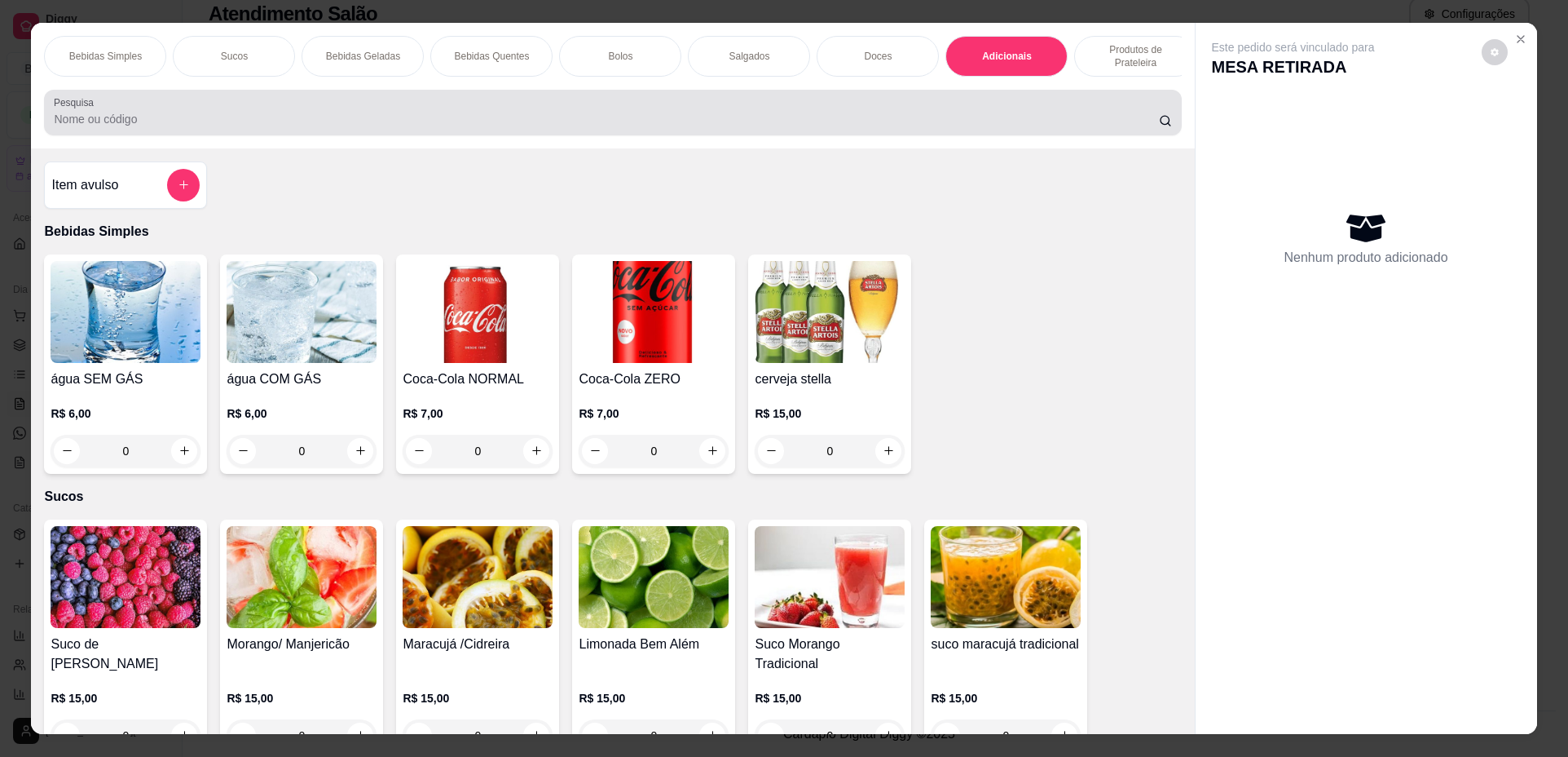
scroll to position [29, 0]
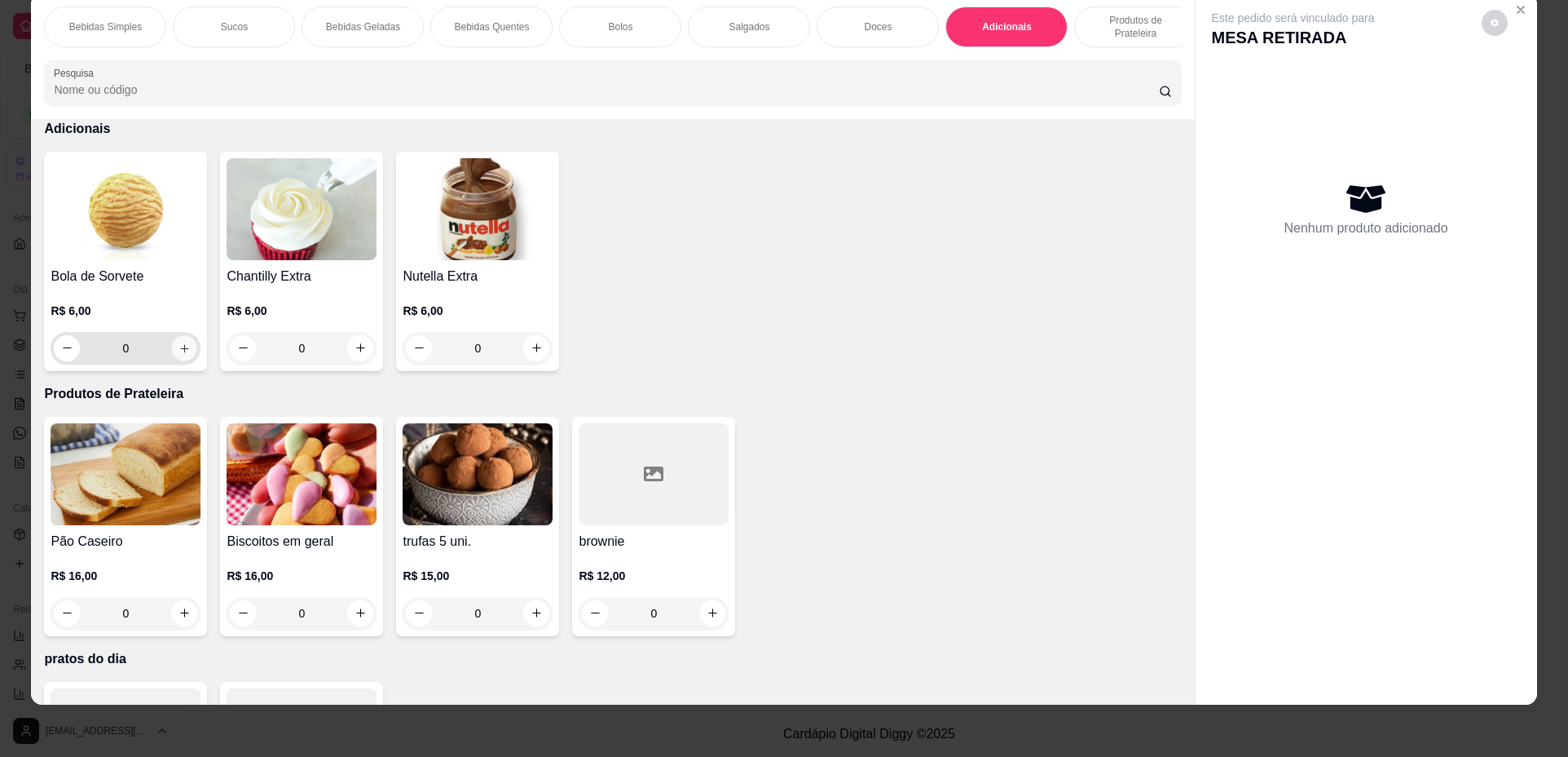
click at [186, 359] on button "increase-product-quantity" at bounding box center [185, 348] width 26 height 26
type input "1"
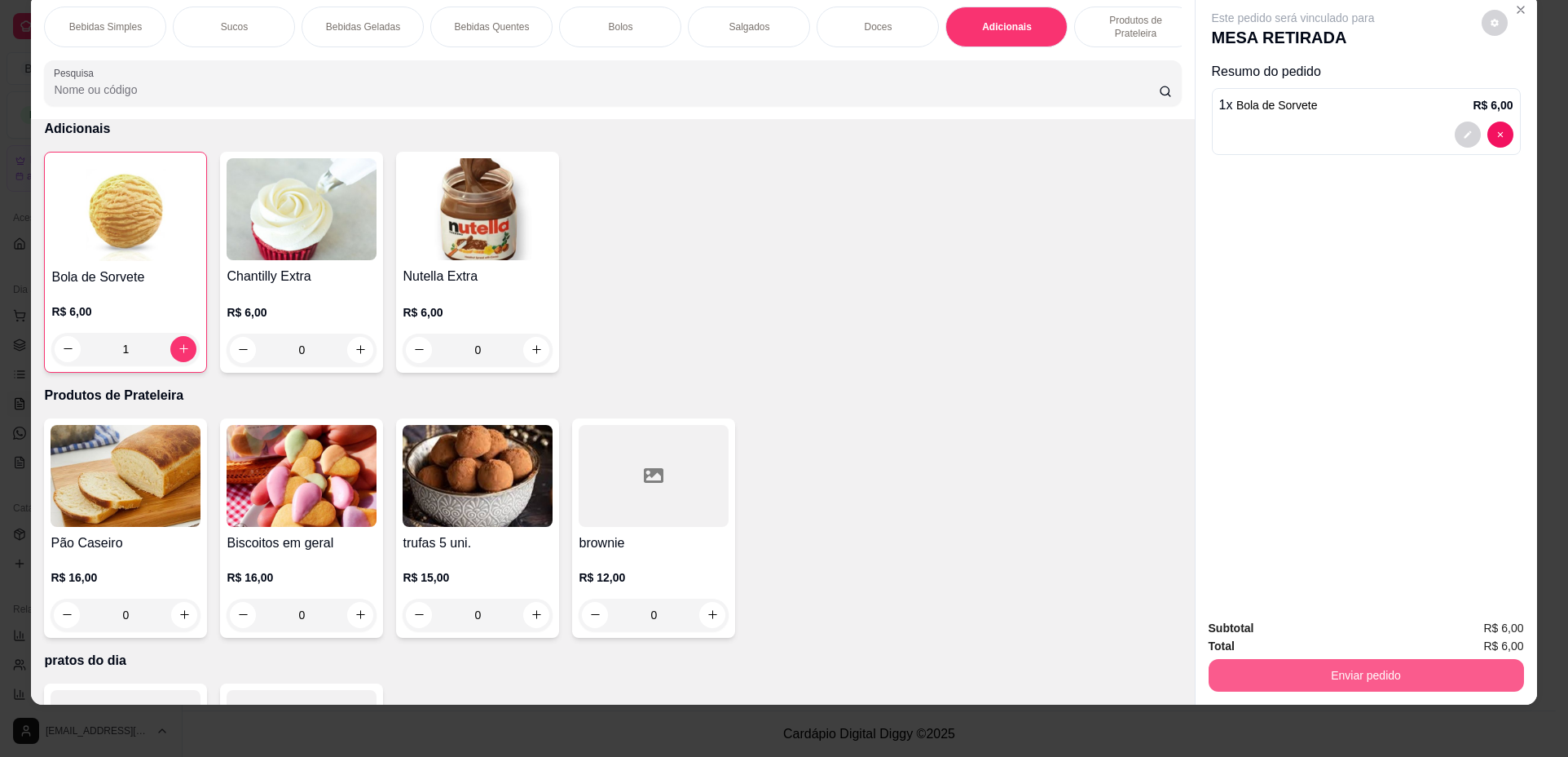
click at [1219, 662] on button "Enviar pedido" at bounding box center [1366, 676] width 315 height 32
click at [1252, 628] on button "Não registrar e enviar pedido" at bounding box center [1312, 635] width 165 height 30
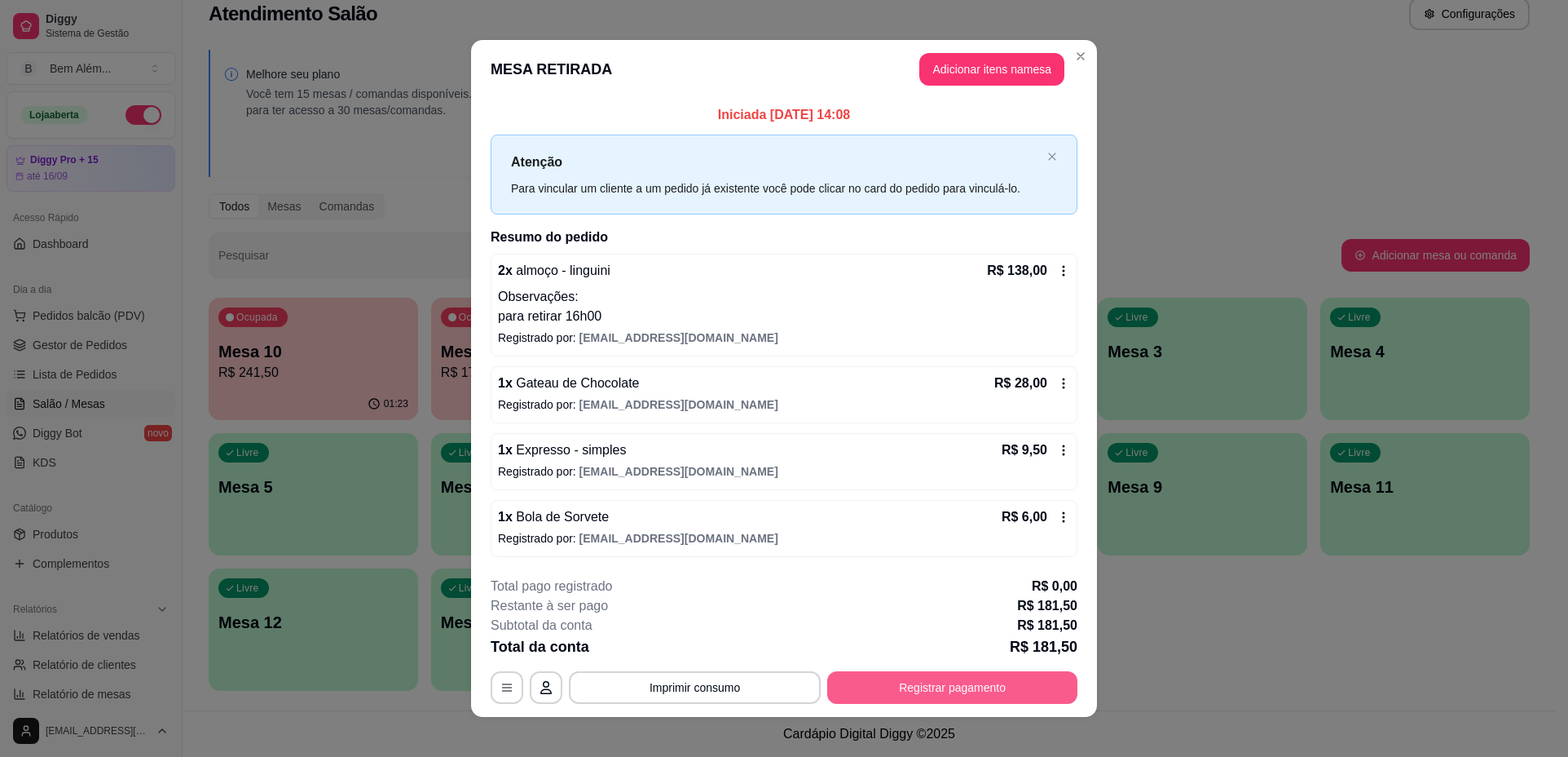
click at [950, 695] on button "Registrar pagamento" at bounding box center [953, 688] width 250 height 32
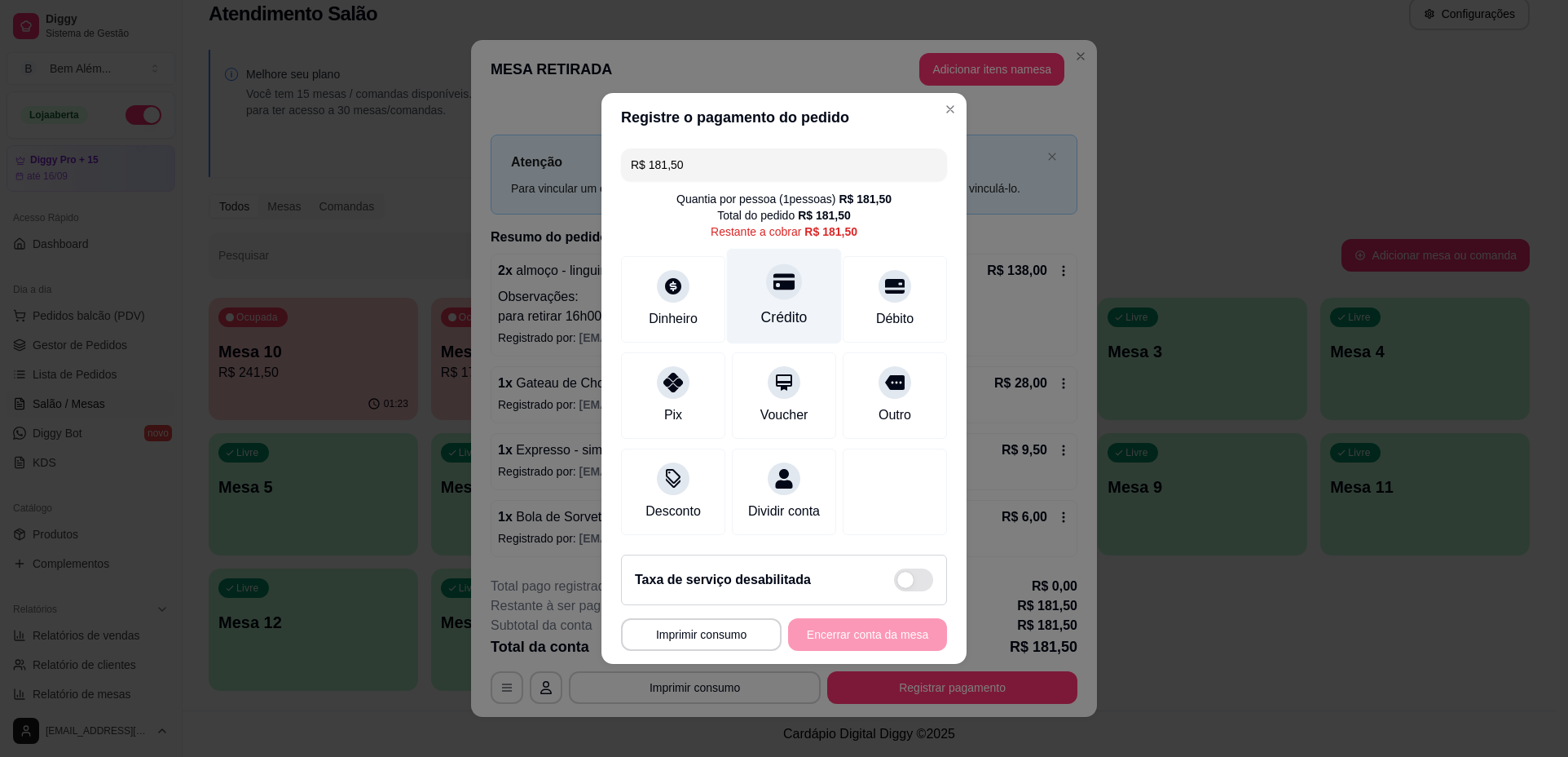
click at [770, 308] on div "Crédito" at bounding box center [784, 317] width 46 height 21
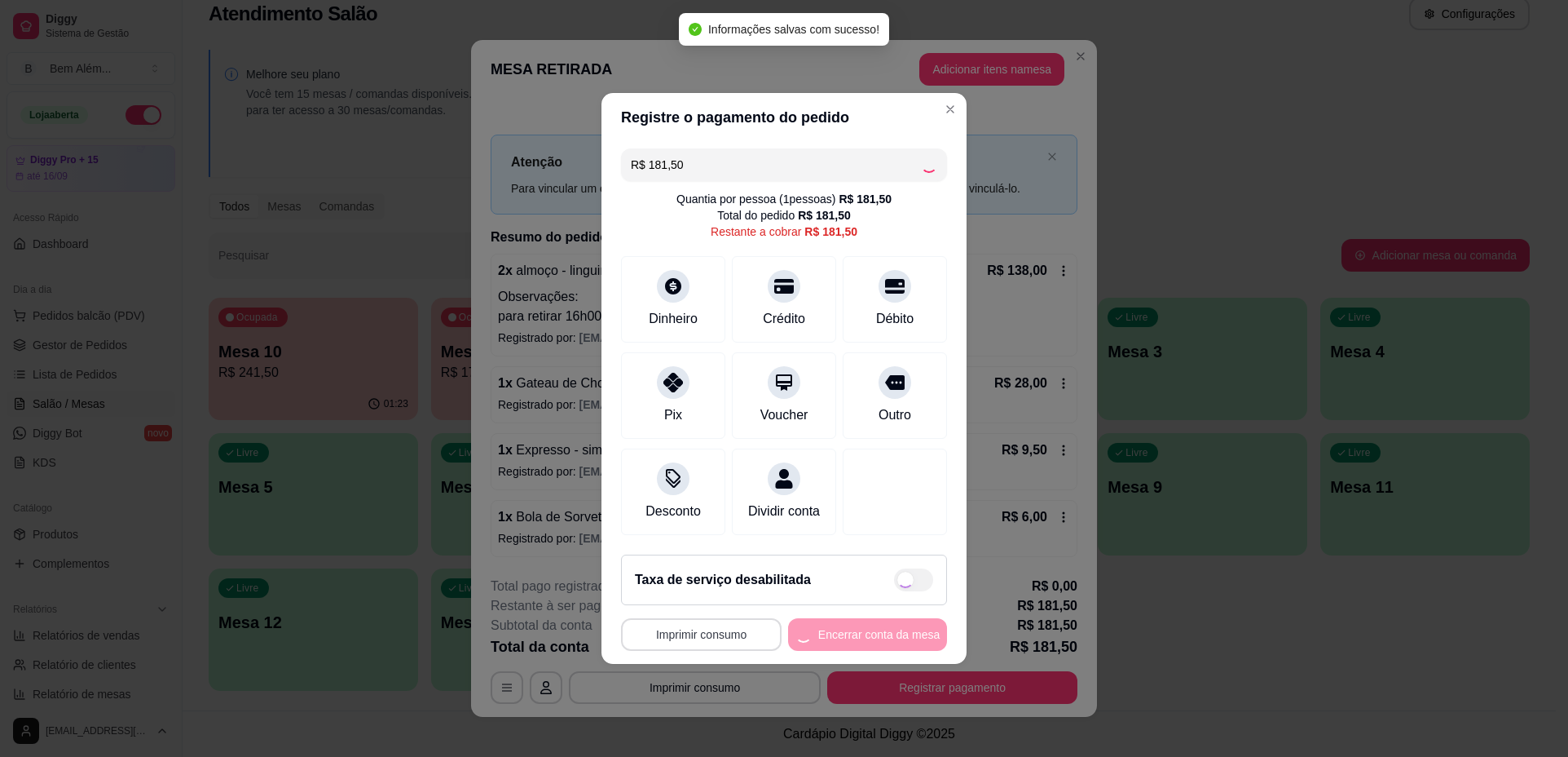
type input "R$ 0,00"
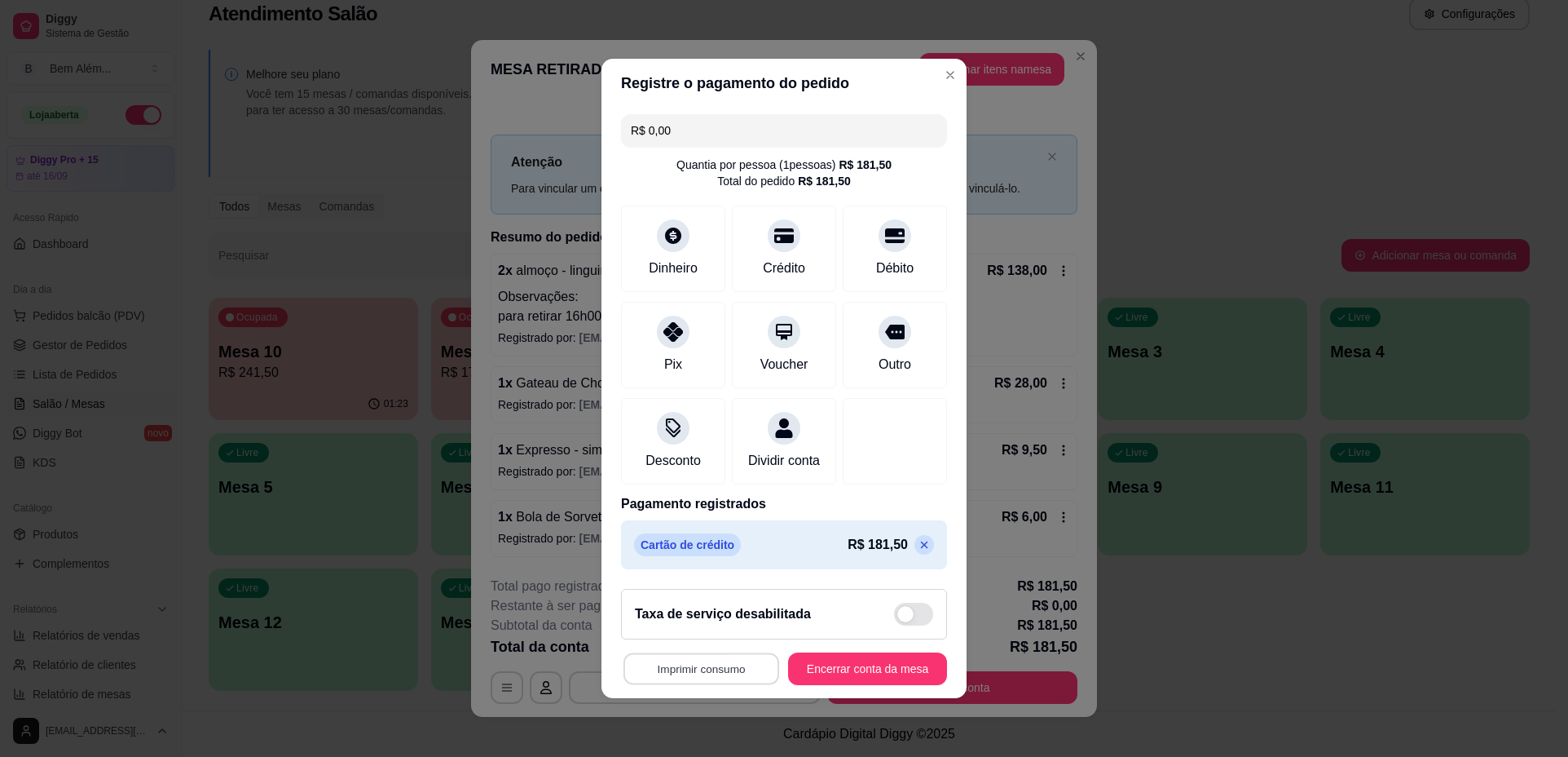
click at [747, 674] on button "Imprimir consumo" at bounding box center [702, 670] width 155 height 32
click at [733, 640] on button "impressao computador" at bounding box center [691, 641] width 122 height 27
click at [837, 679] on button "Encerrar conta da mesa" at bounding box center [868, 669] width 159 height 32
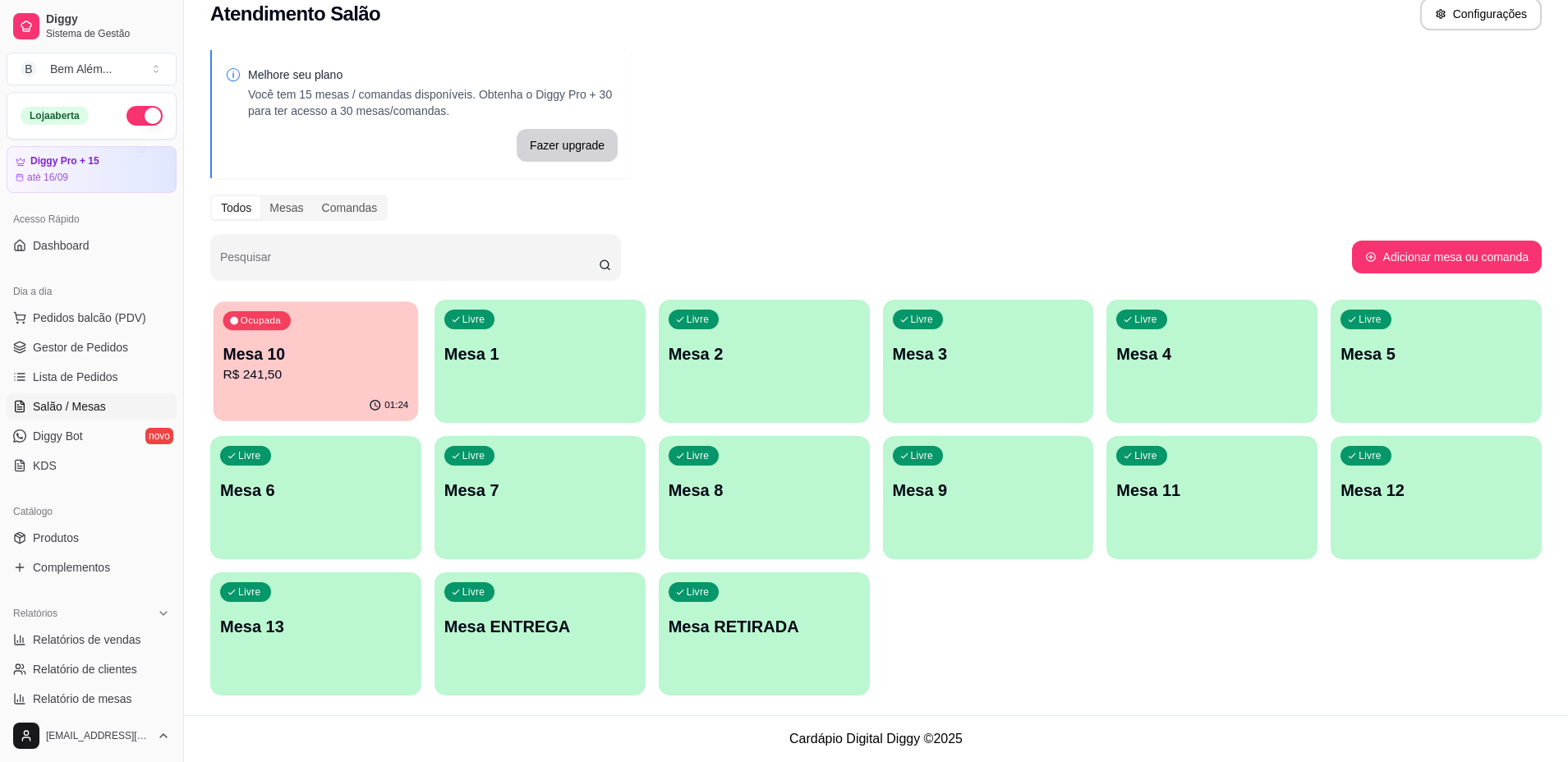
click at [258, 392] on div "01:24" at bounding box center [316, 405] width 204 height 31
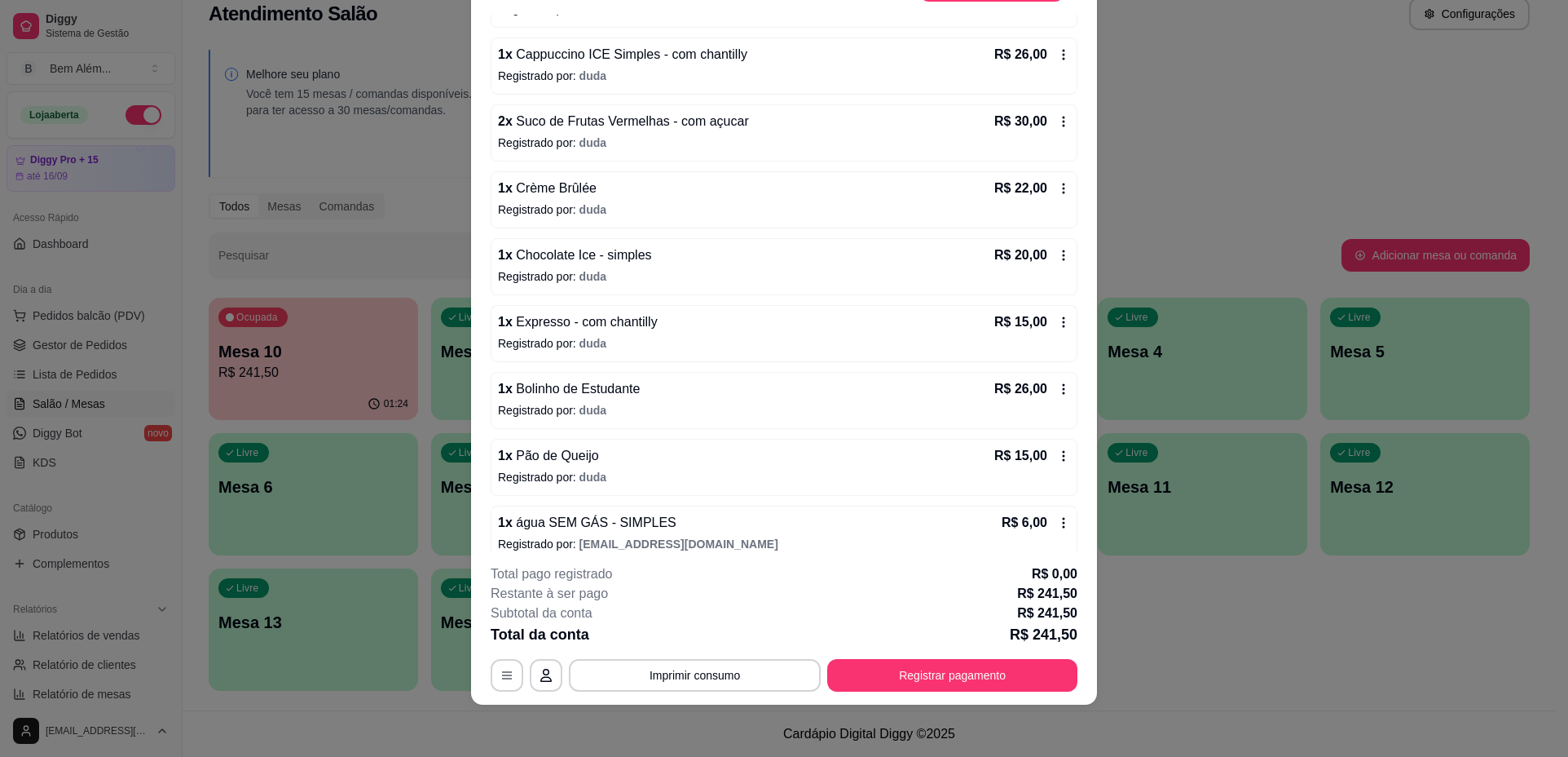
scroll to position [442, 0]
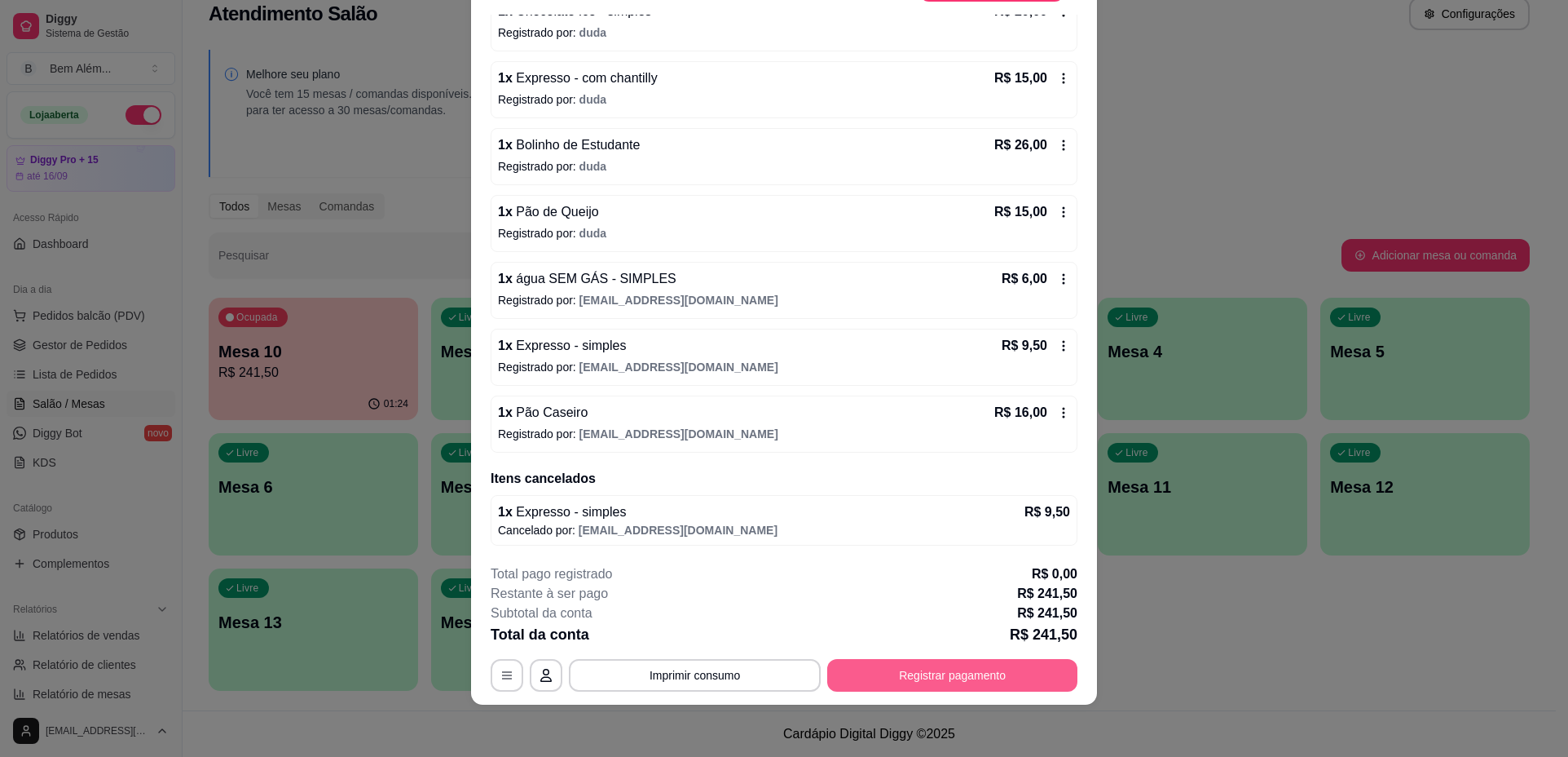
click at [928, 687] on button "Registrar pagamento" at bounding box center [953, 676] width 250 height 32
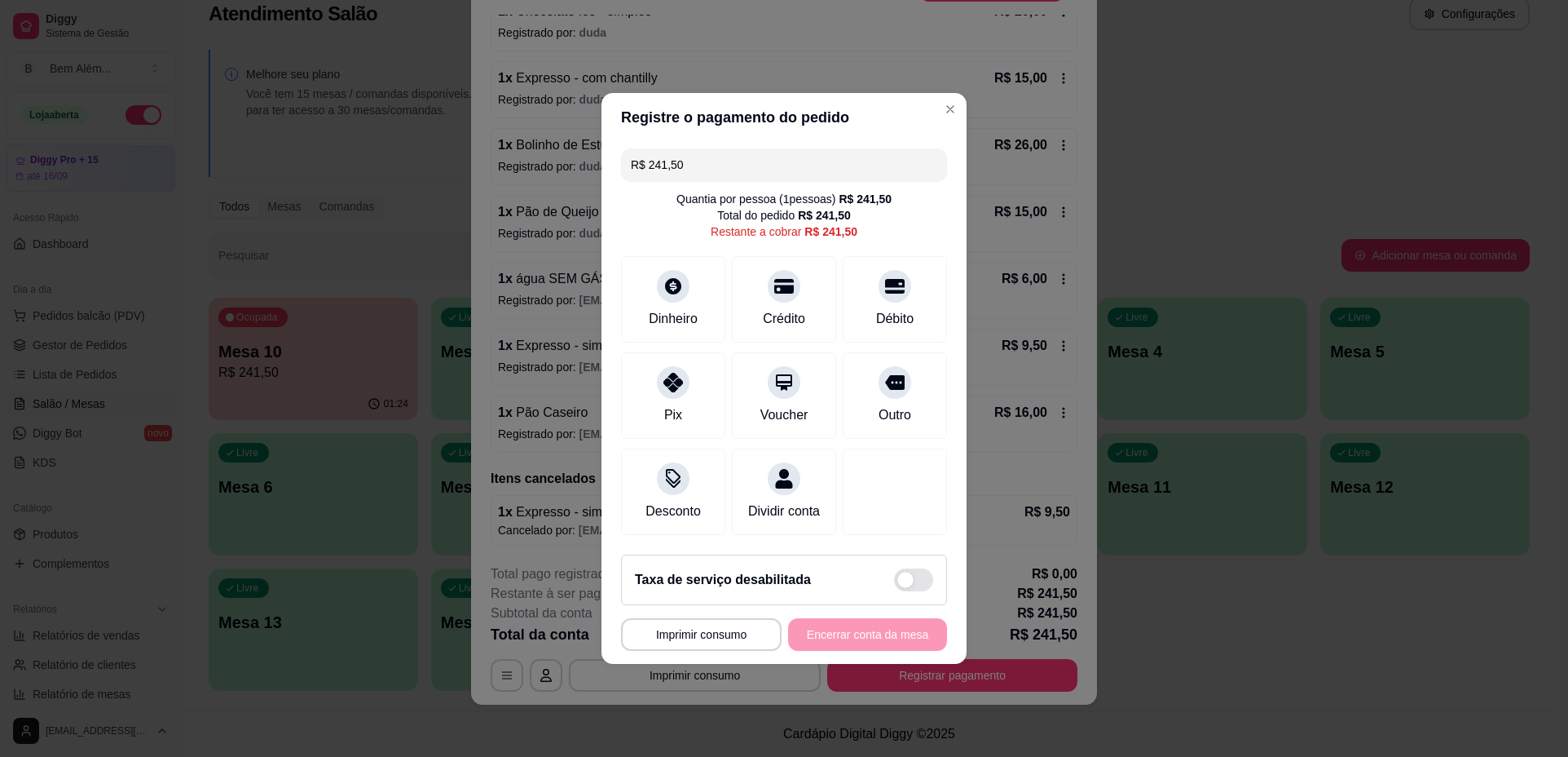
drag, startPoint x: 768, startPoint y: 157, endPoint x: 425, endPoint y: 158, distance: 343.0
click at [431, 158] on div "**********" at bounding box center [784, 378] width 1568 height 757
drag, startPoint x: 78, startPoint y: 375, endPoint x: 3, endPoint y: 774, distance: 406.0
drag, startPoint x: 3, startPoint y: 774, endPoint x: 718, endPoint y: 164, distance: 939.9
click at [718, 164] on input "R$ 0,00" at bounding box center [784, 165] width 307 height 32
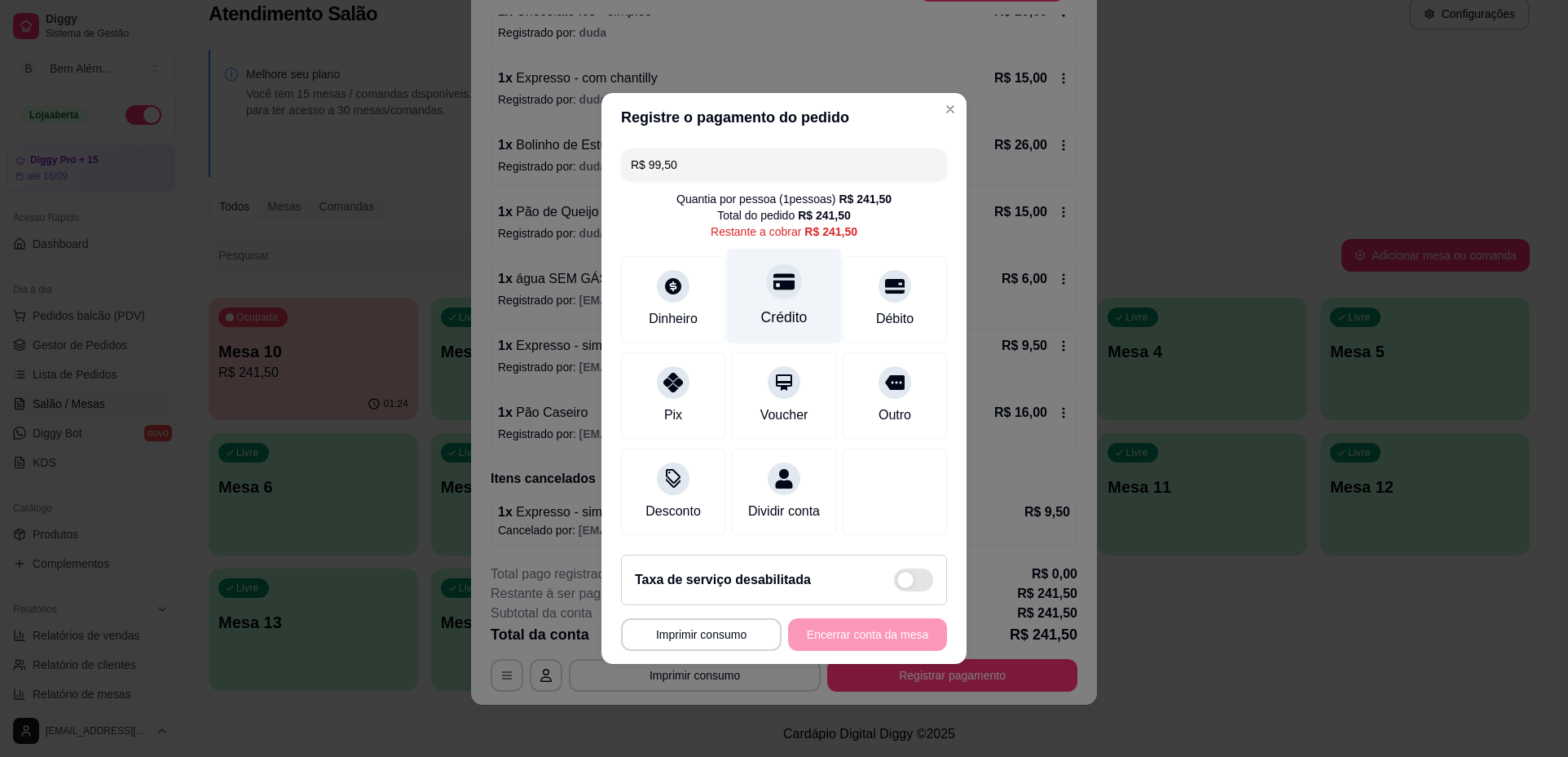
click at [783, 274] on icon at bounding box center [784, 281] width 21 height 16
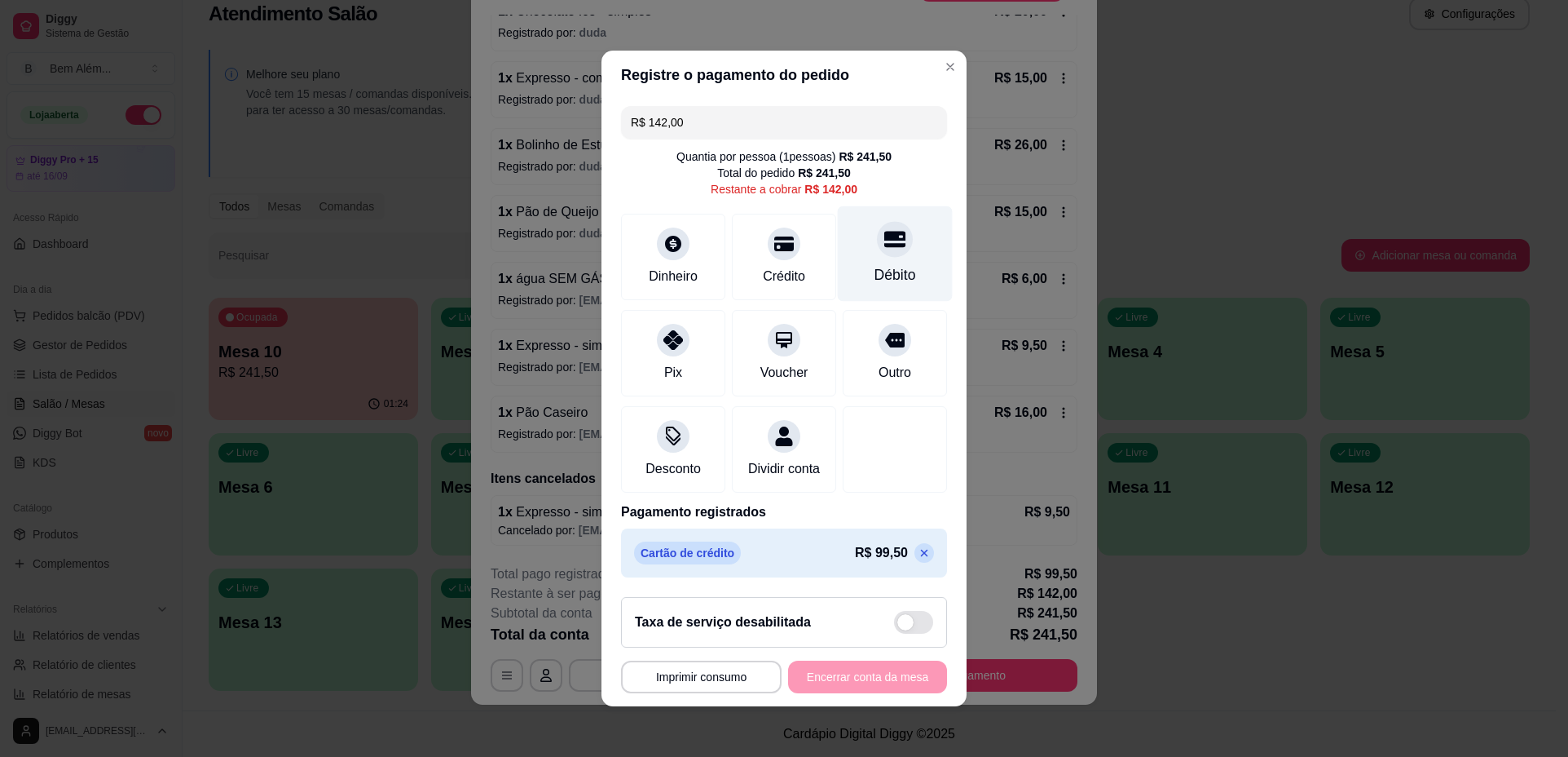
click at [874, 249] on div "Débito" at bounding box center [895, 254] width 115 height 96
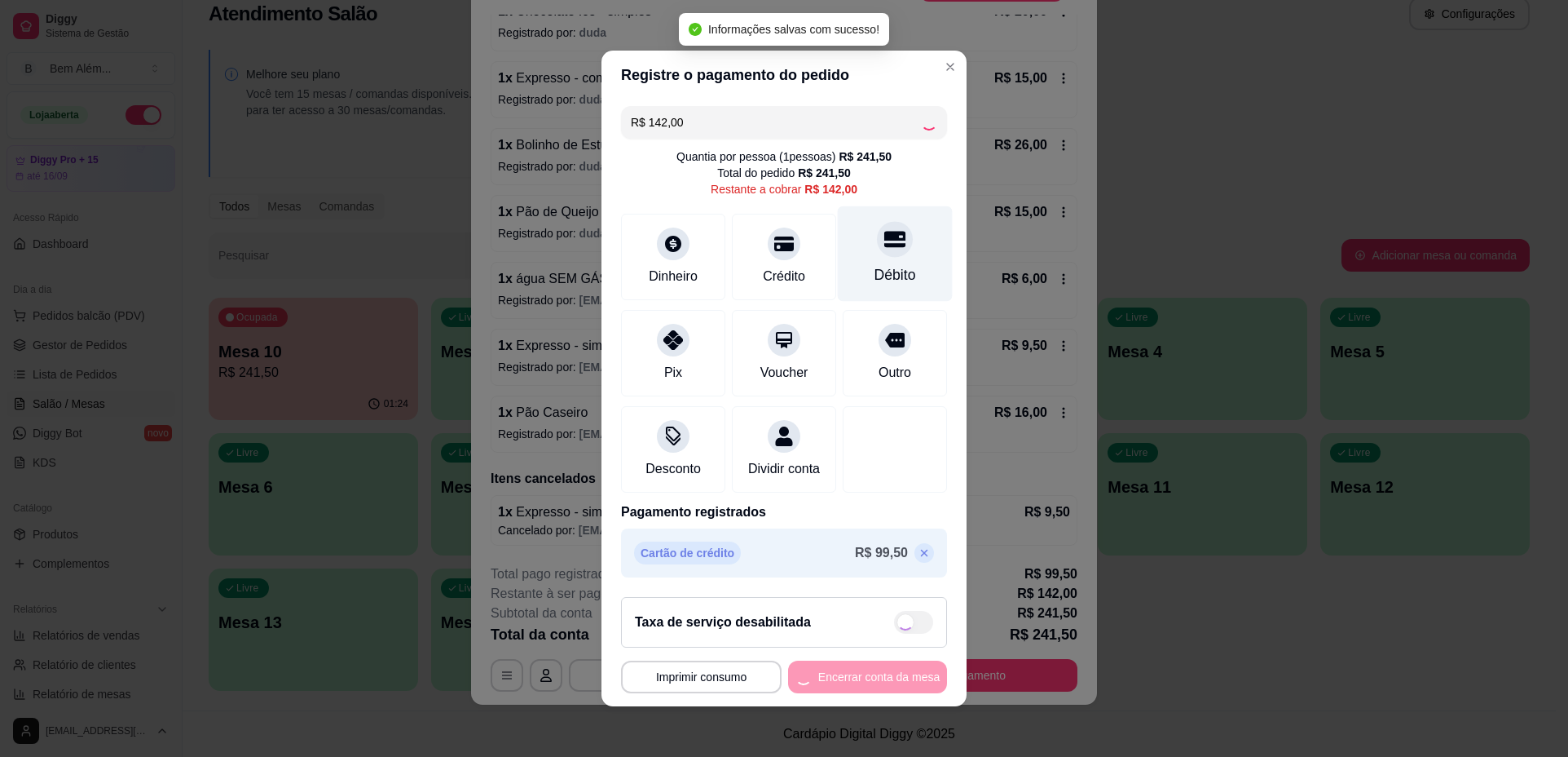
type input "R$ 0,00"
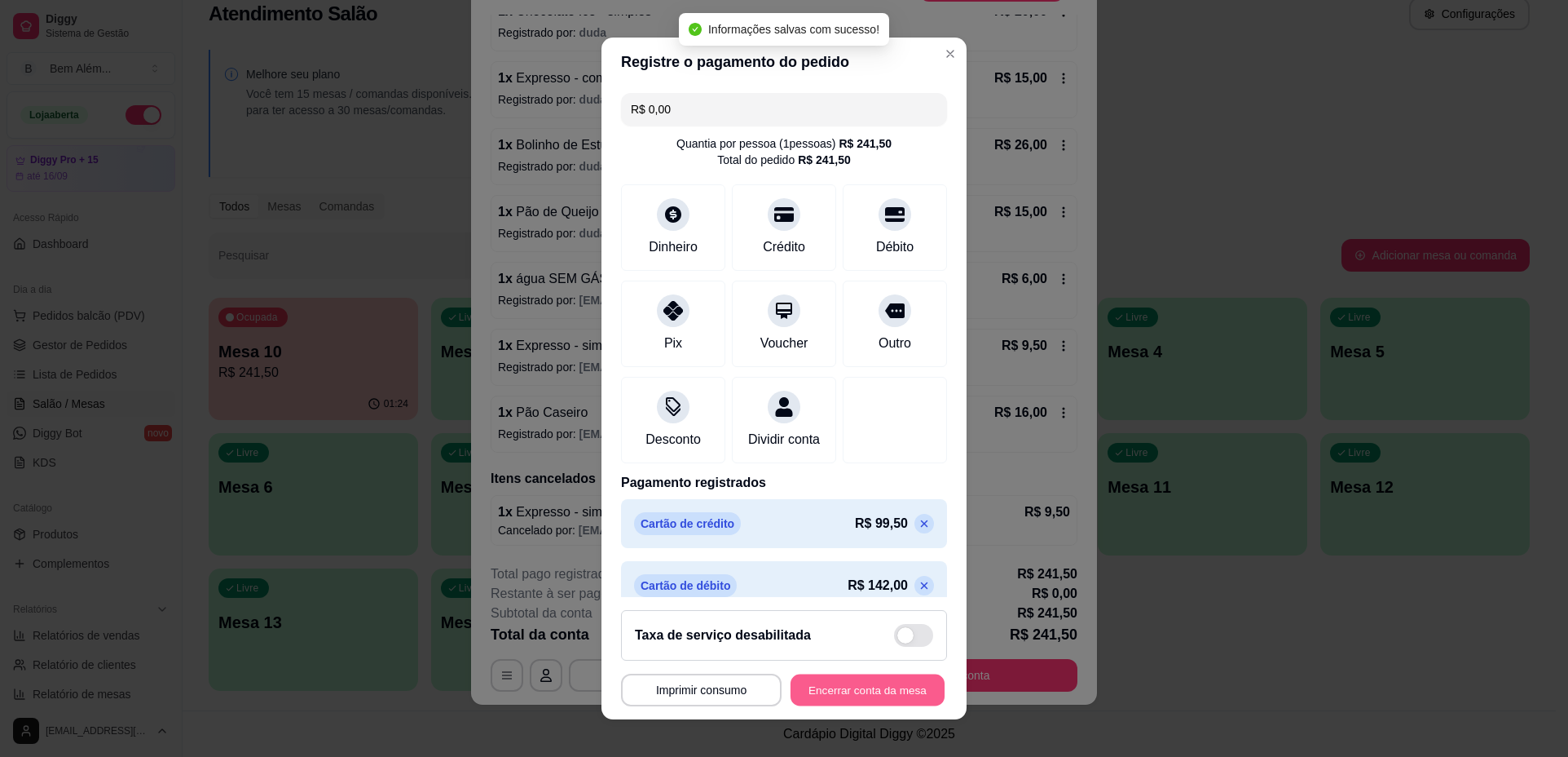
click at [878, 686] on button "Encerrar conta da mesa" at bounding box center [867, 690] width 154 height 32
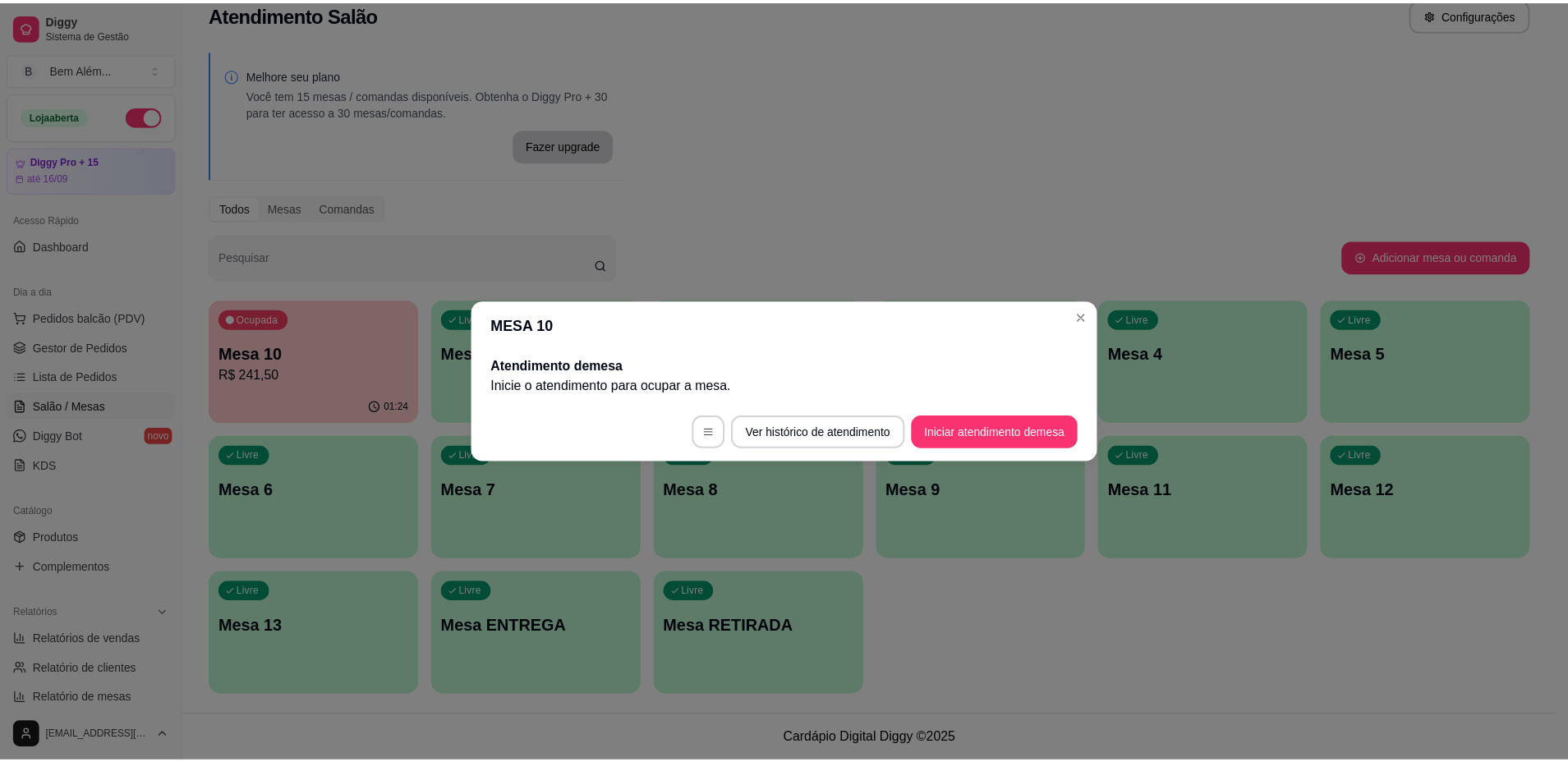
scroll to position [0, 0]
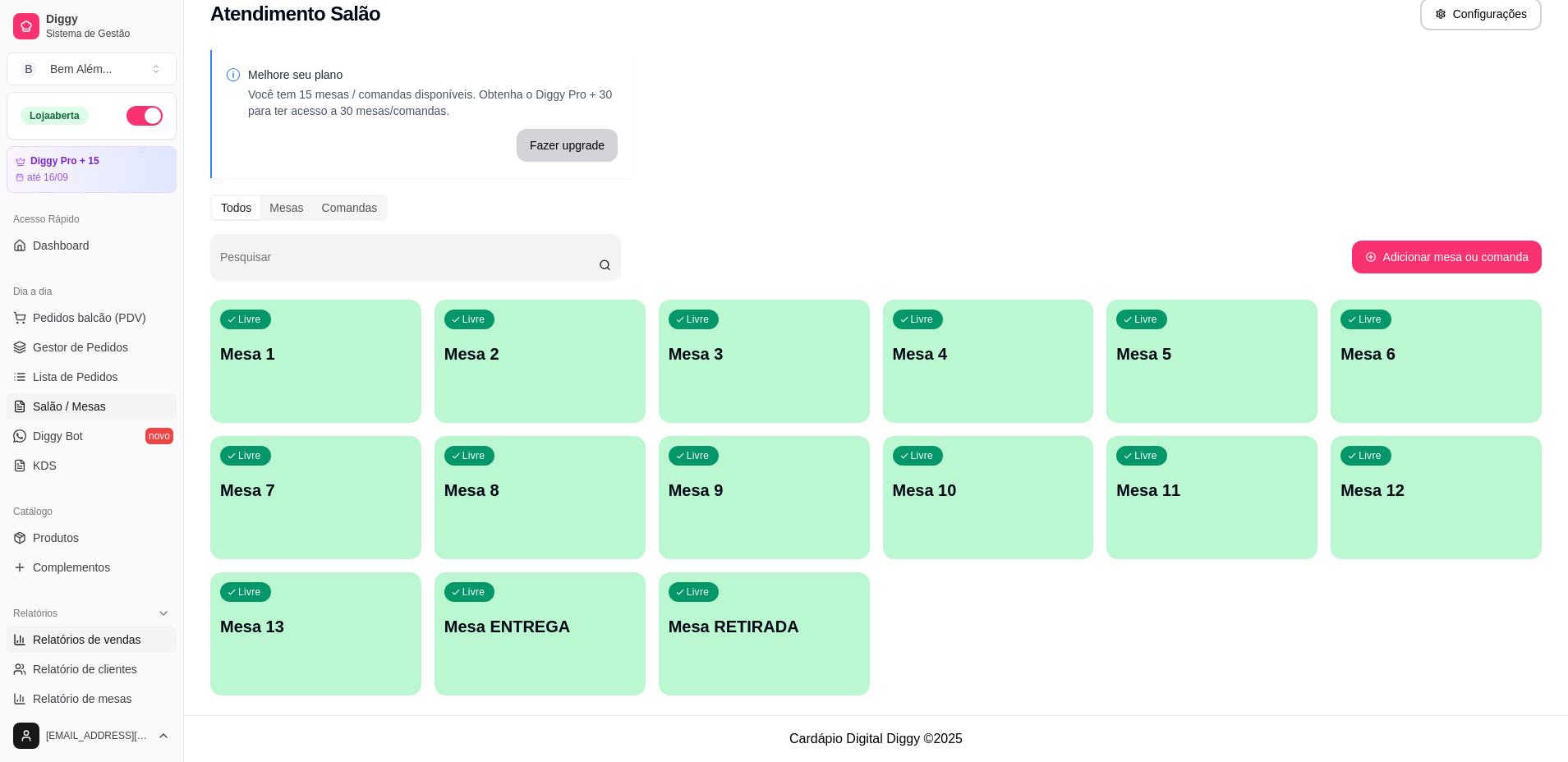
click at [118, 628] on link "Relatórios de vendas" at bounding box center [92, 640] width 170 height 27
select select "ALL"
select select "0"
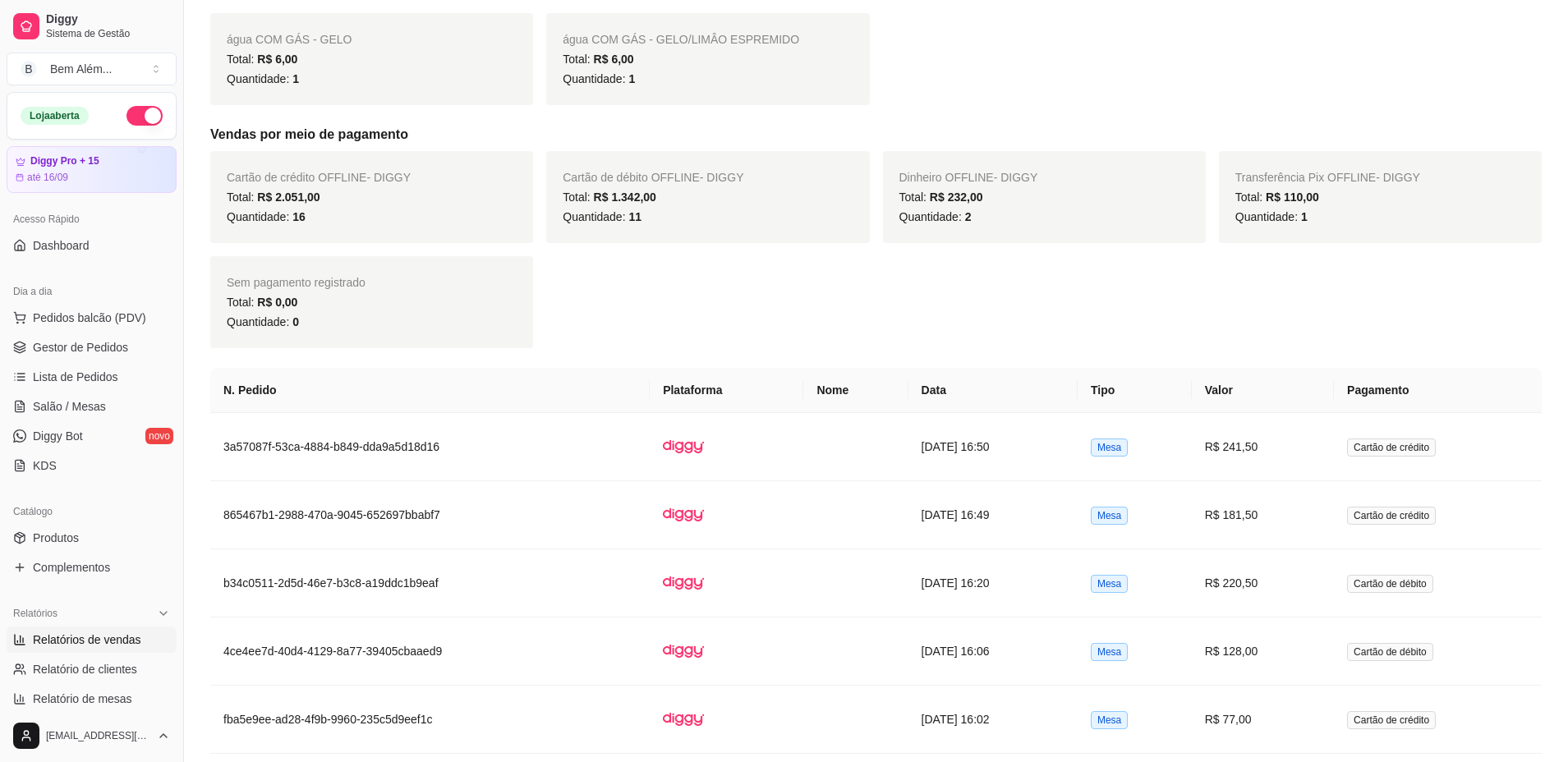
scroll to position [1560, 0]
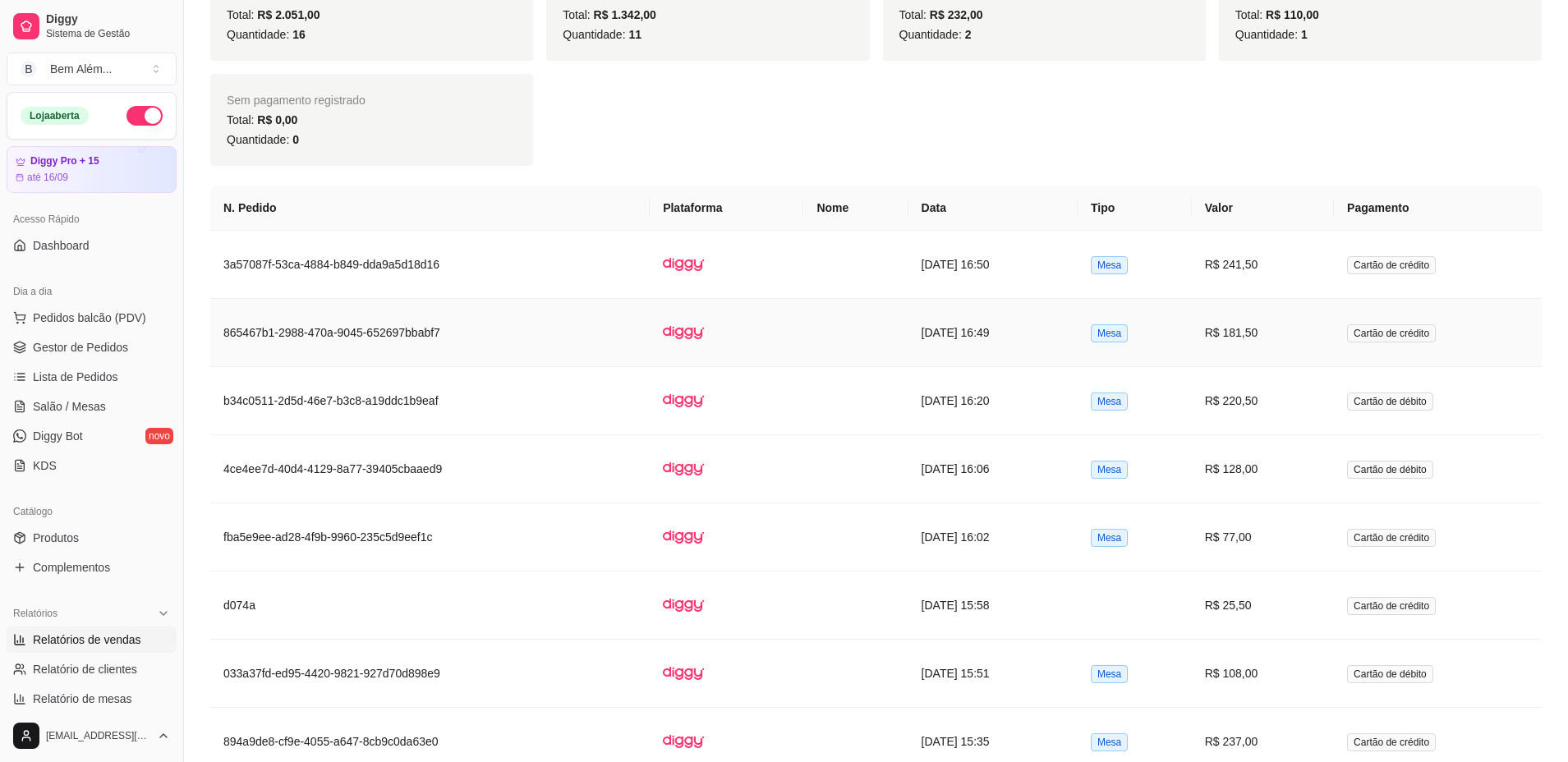
click at [1018, 304] on td "[DATE] 16:49" at bounding box center [992, 332] width 169 height 68
click at [1066, 256] on td "[DATE] 16:50" at bounding box center [992, 264] width 169 height 68
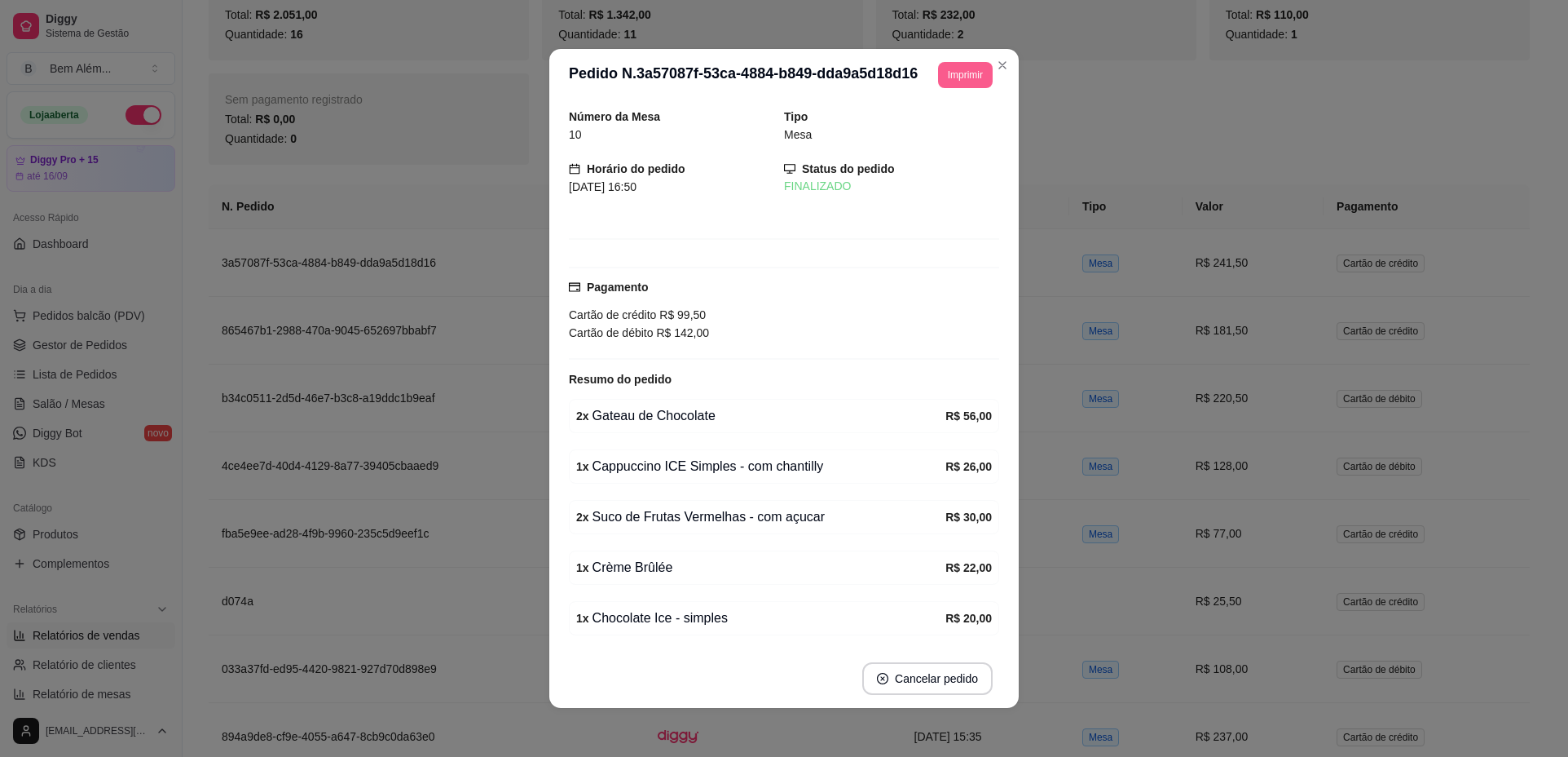
click at [957, 73] on button "Imprimir" at bounding box center [966, 75] width 55 height 27
click at [947, 131] on button "impressao computador" at bounding box center [918, 132] width 119 height 26
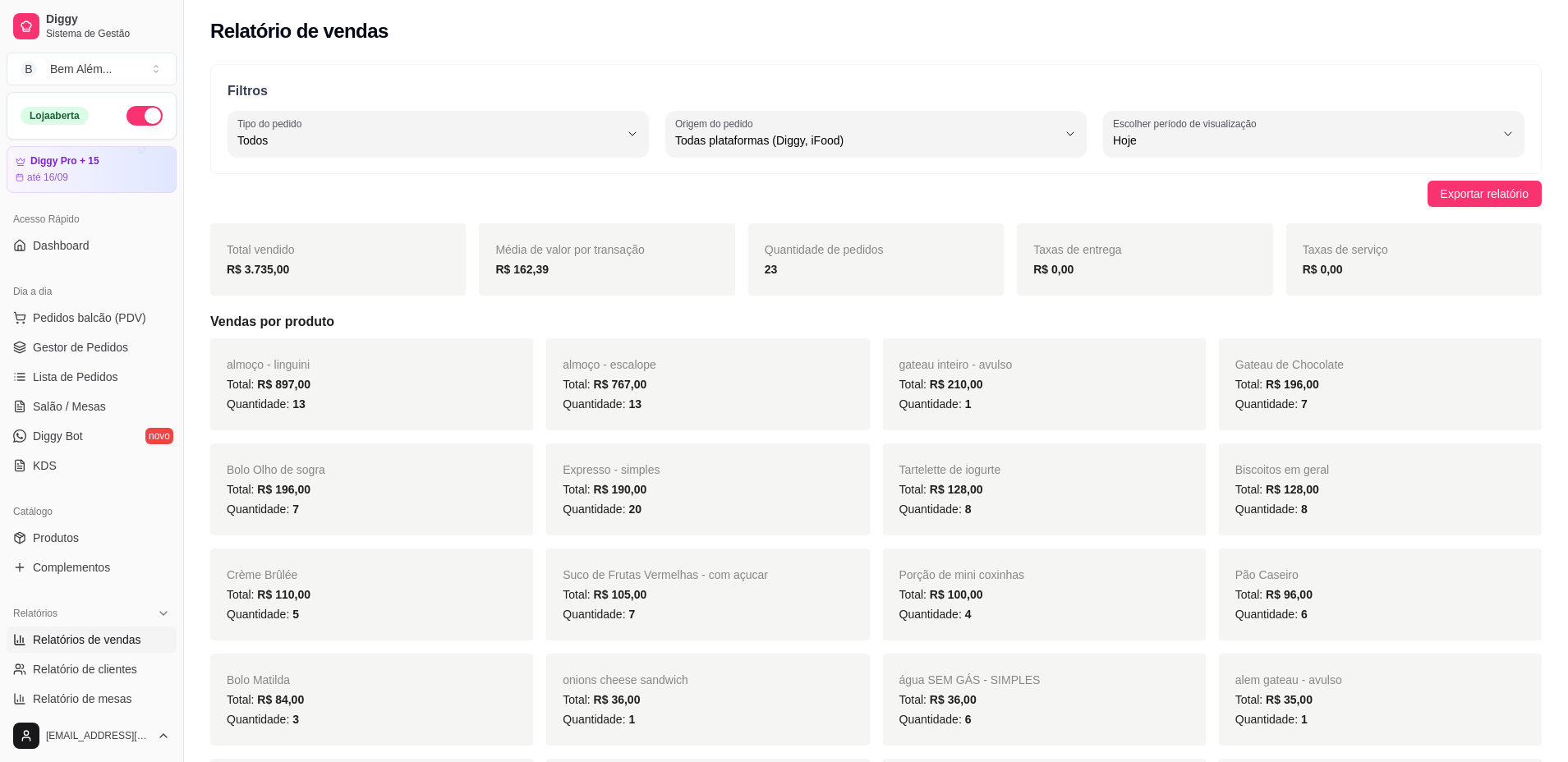
scroll to position [0, 0]
click at [112, 319] on span "Pedidos balcão (PDV)" at bounding box center [89, 318] width 113 height 16
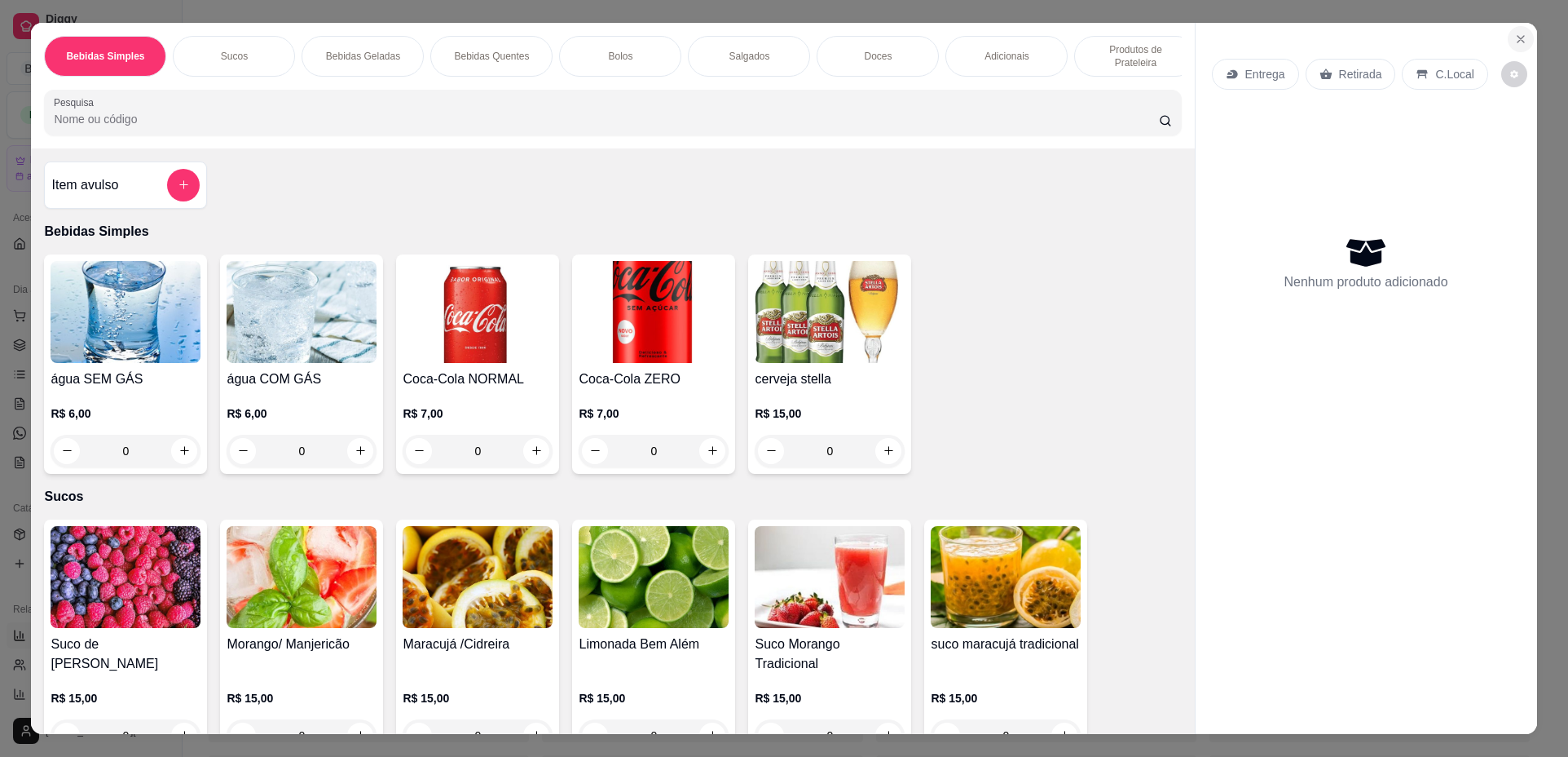
click at [1508, 38] on button "Close" at bounding box center [1522, 40] width 27 height 27
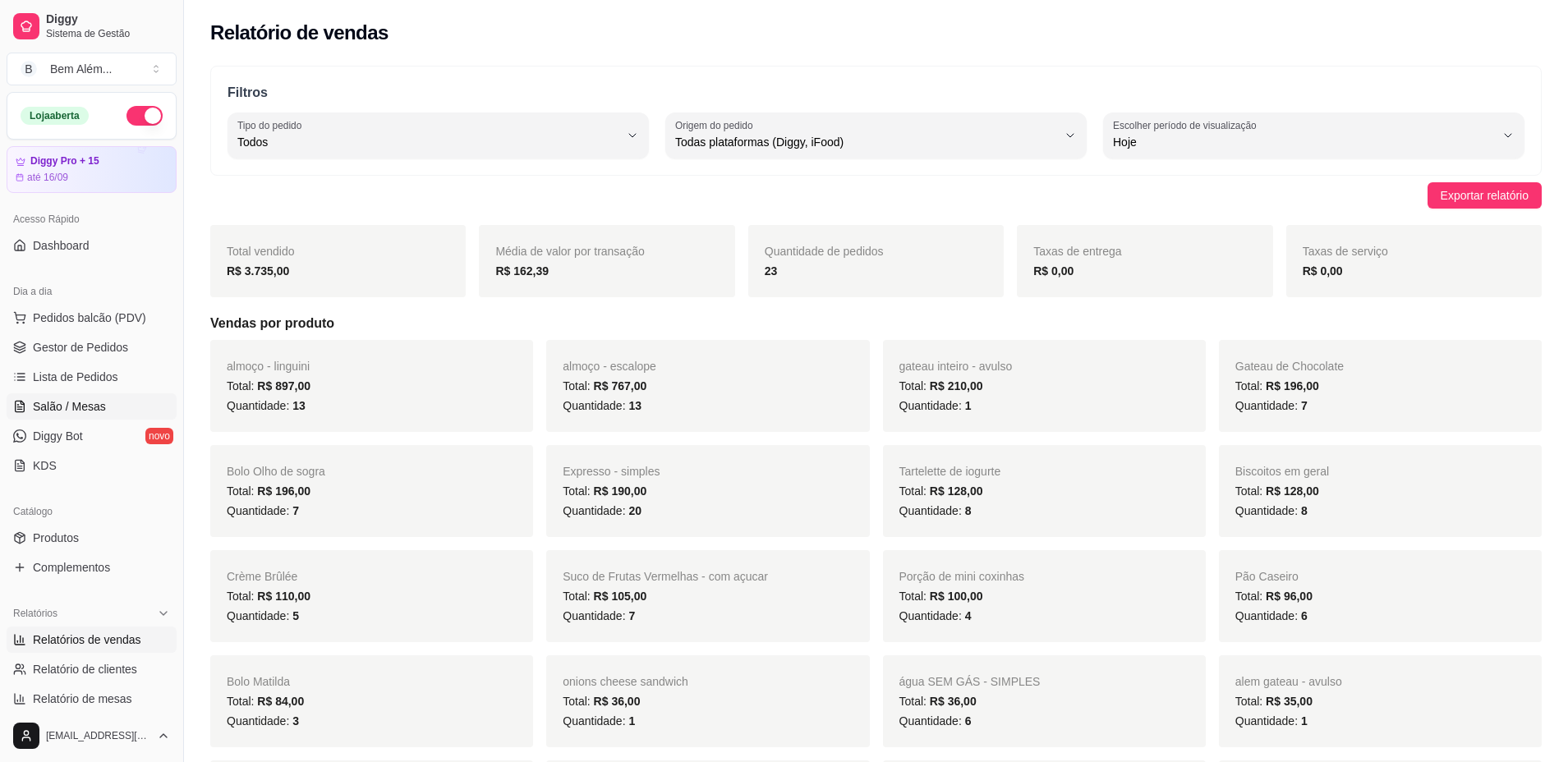
click at [97, 408] on span "Salão / Mesas" at bounding box center [69, 406] width 73 height 16
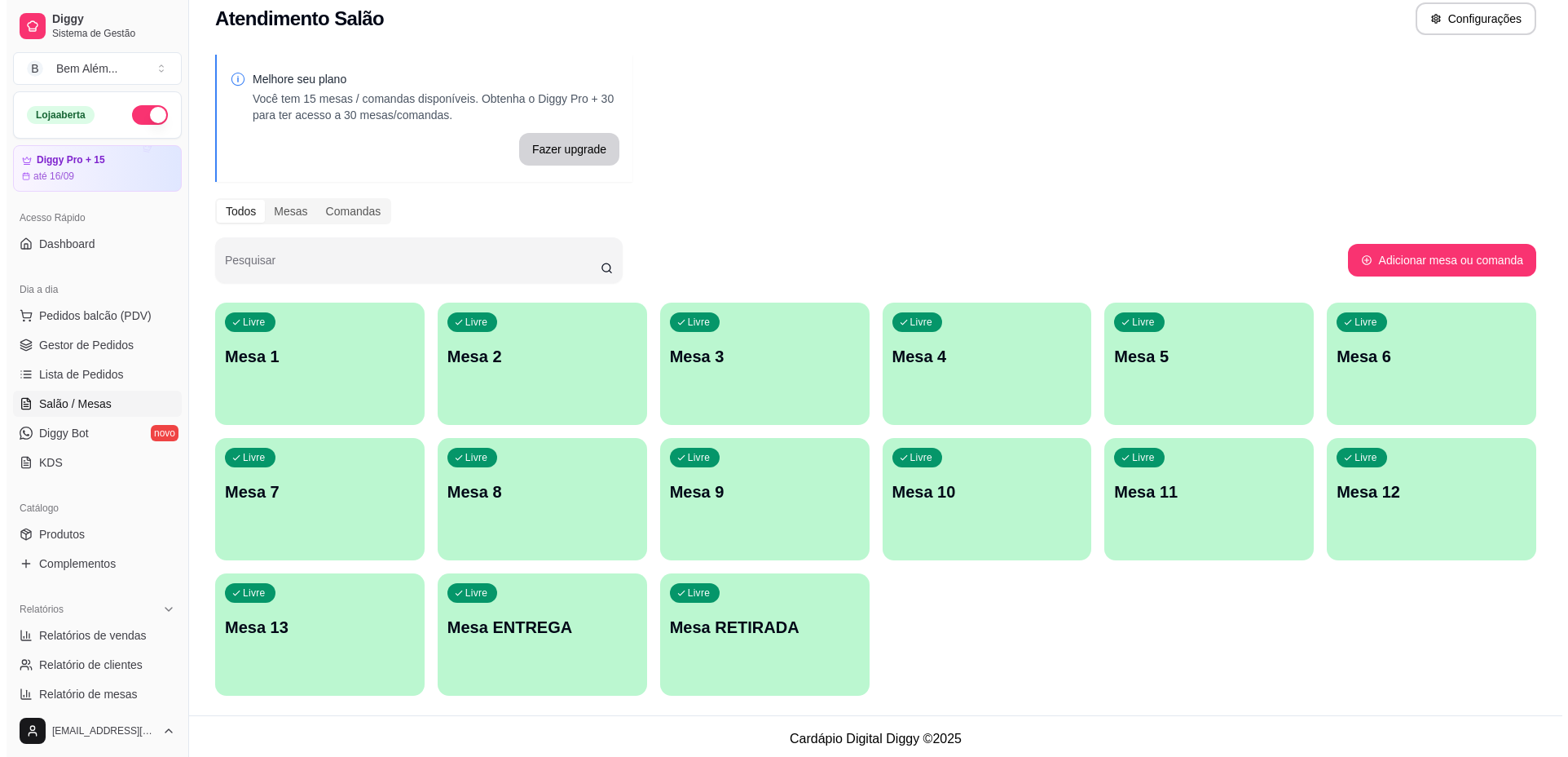
scroll to position [22, 0]
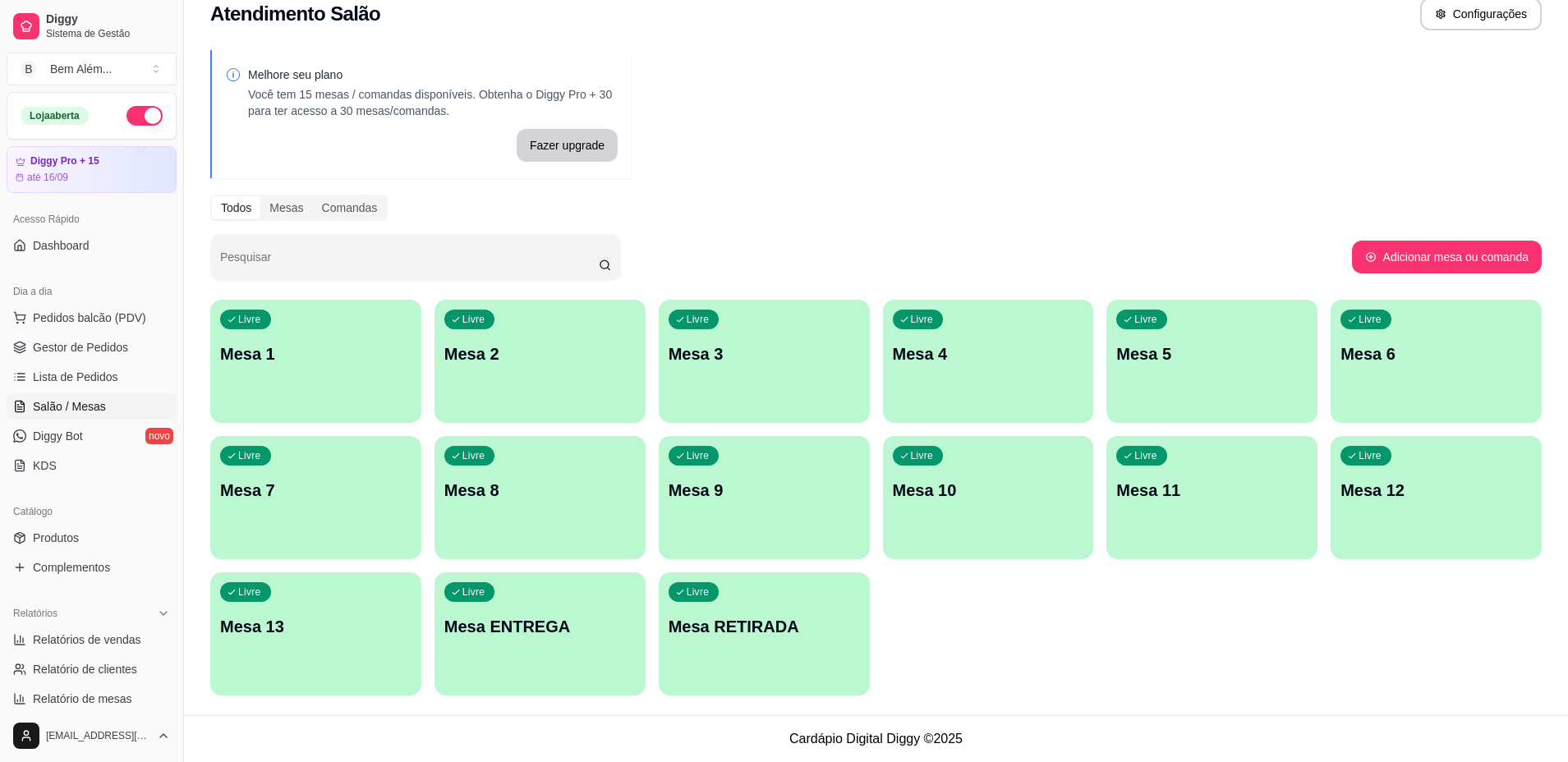
click at [745, 482] on p "Mesa 9" at bounding box center [764, 490] width 192 height 23
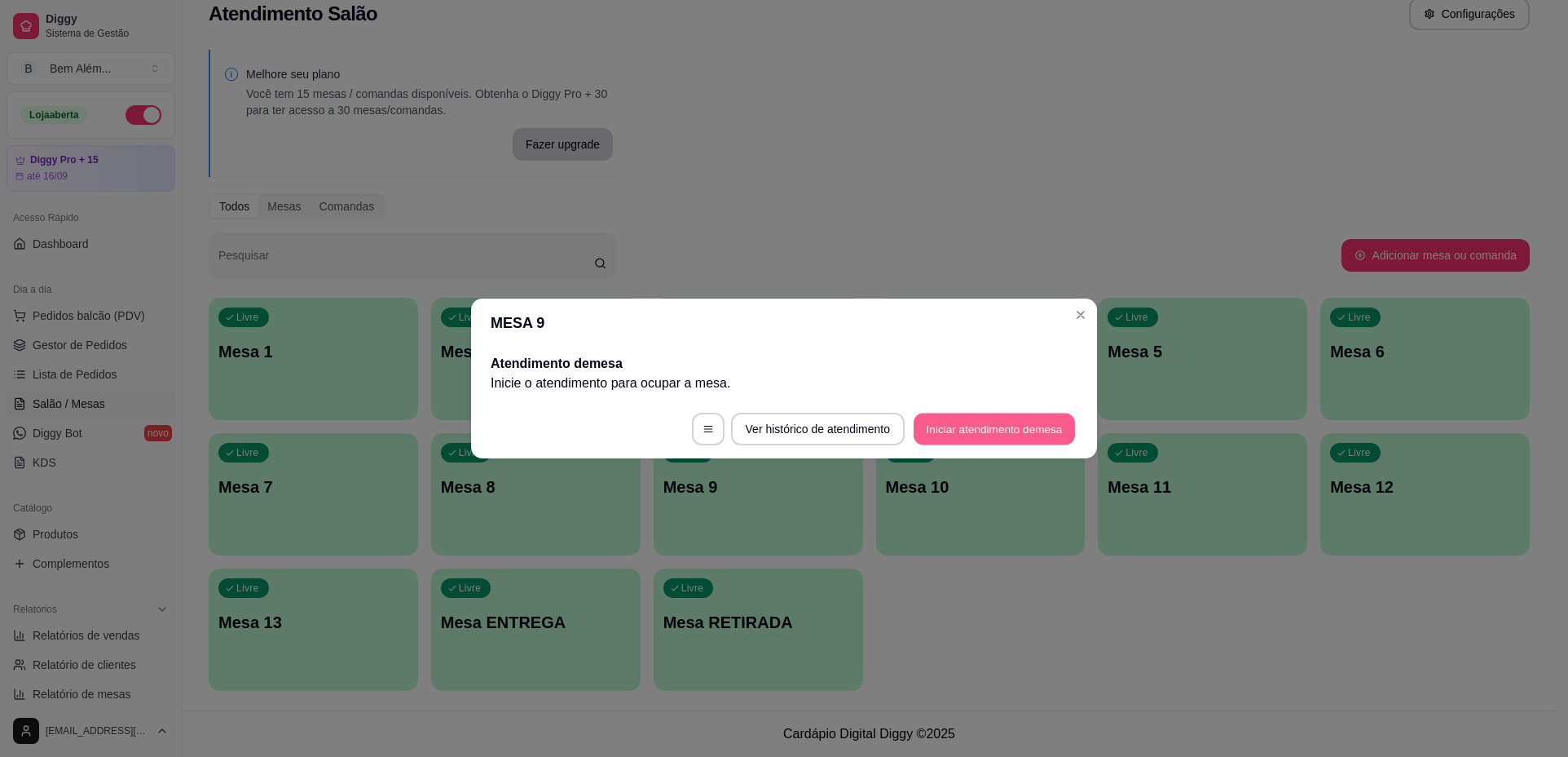
click at [1011, 431] on button "Iniciar atendimento de mesa" at bounding box center [994, 429] width 161 height 32
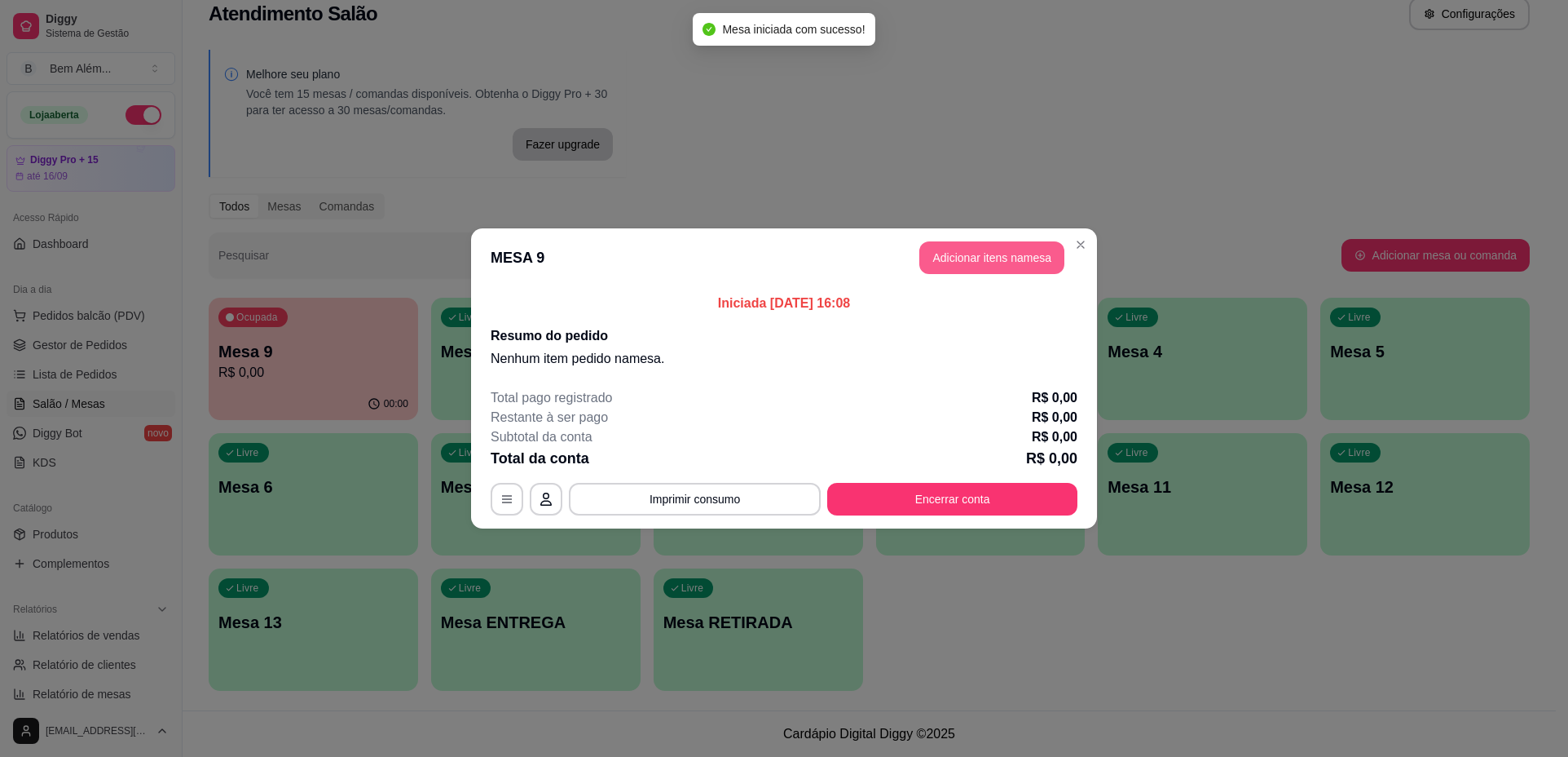
click at [988, 261] on button "Adicionar itens na mesa" at bounding box center [991, 258] width 145 height 32
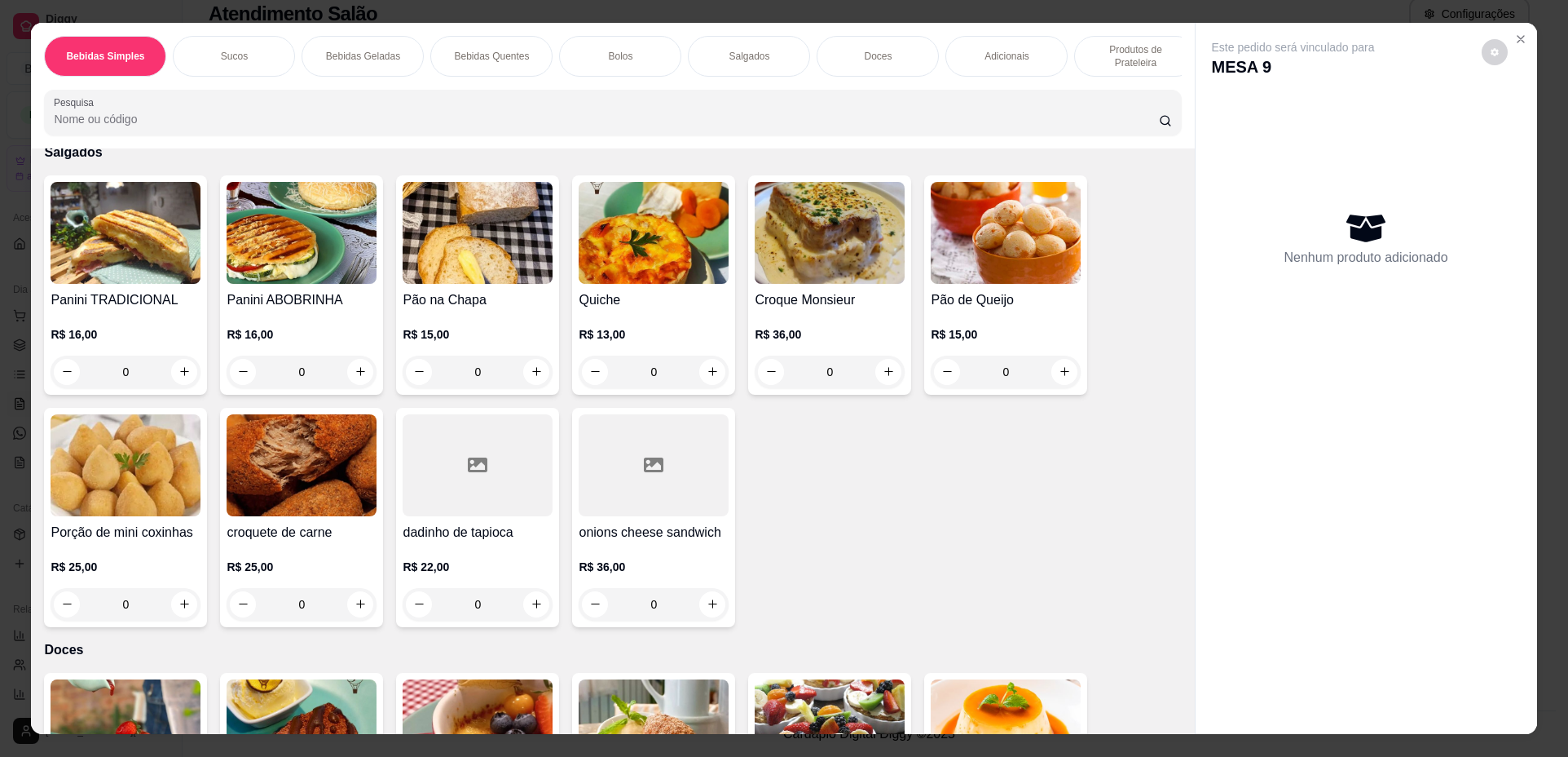
scroll to position [1469, 0]
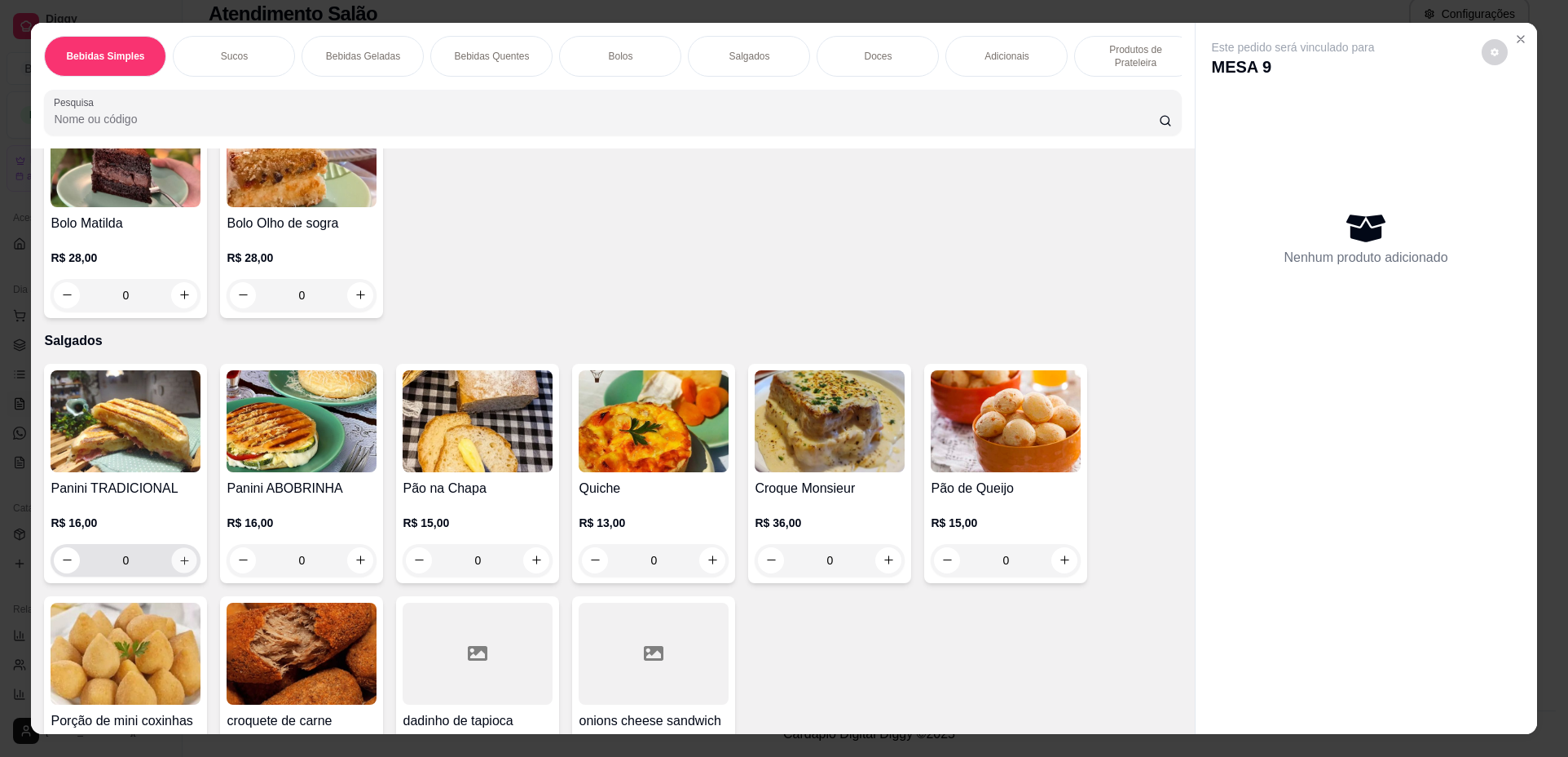
click at [172, 570] on button "increase-product-quantity" at bounding box center [185, 560] width 26 height 26
type input "1"
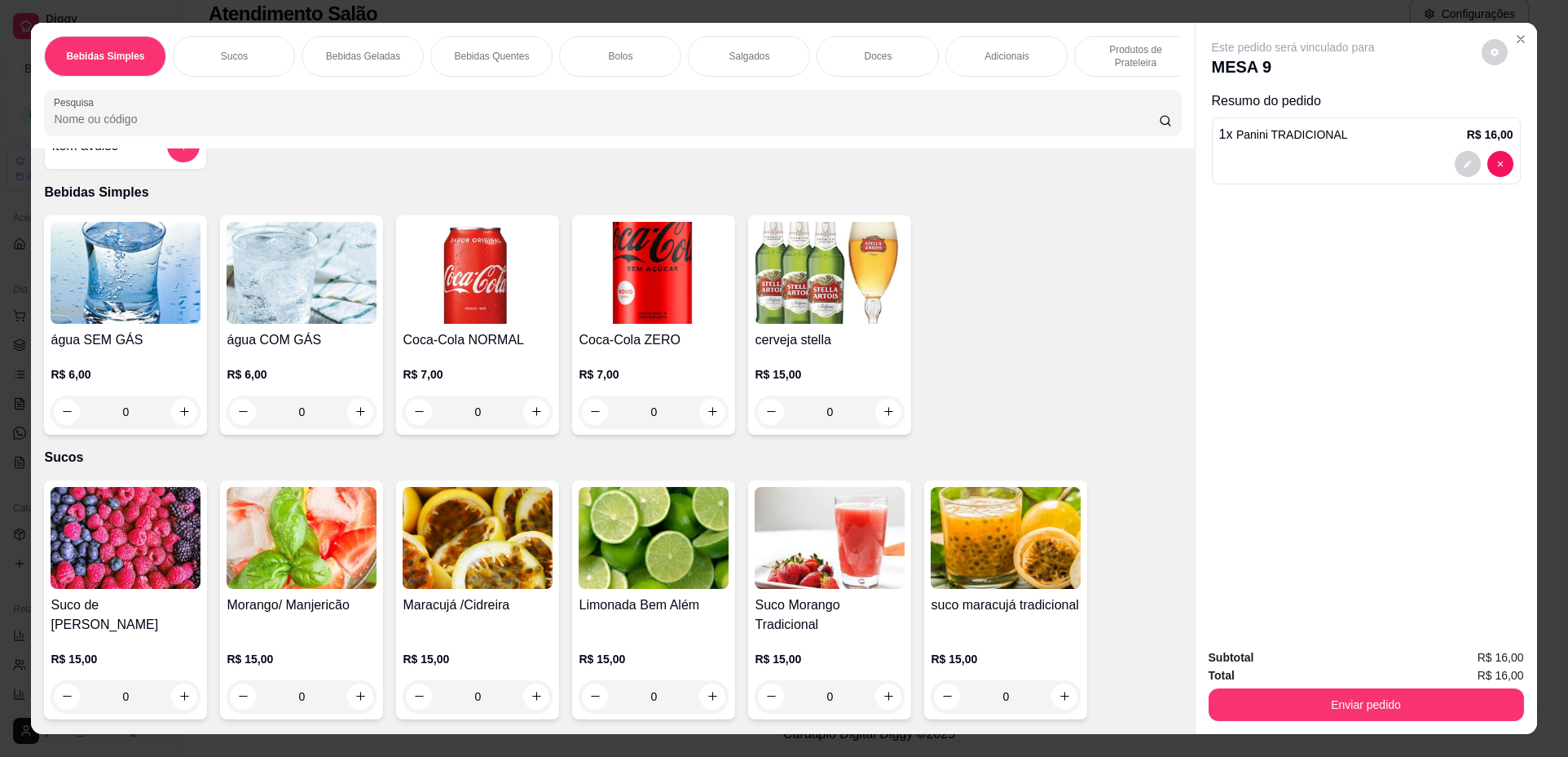
scroll to position [0, 0]
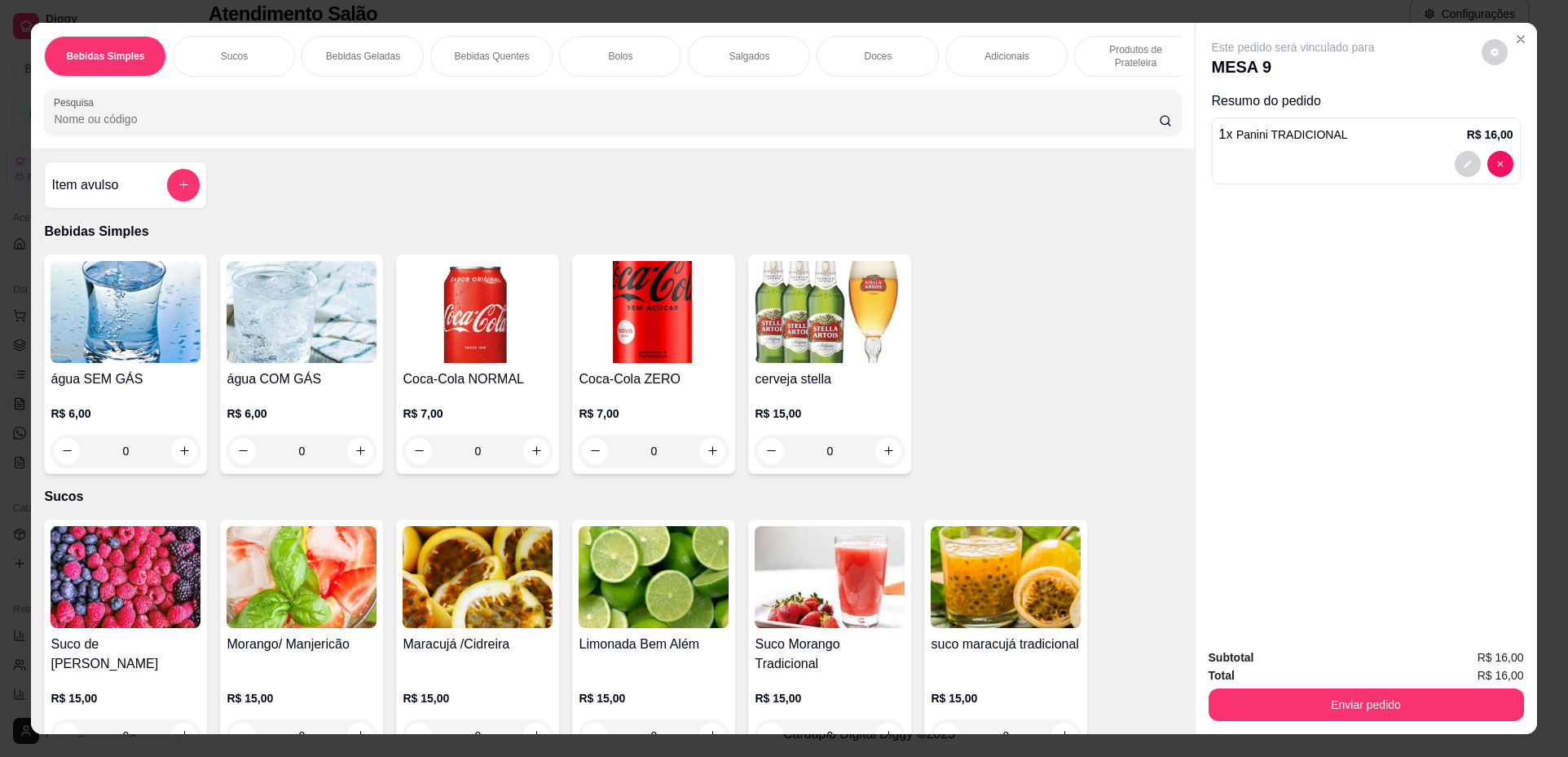
click at [174, 363] on img at bounding box center [125, 312] width 150 height 102
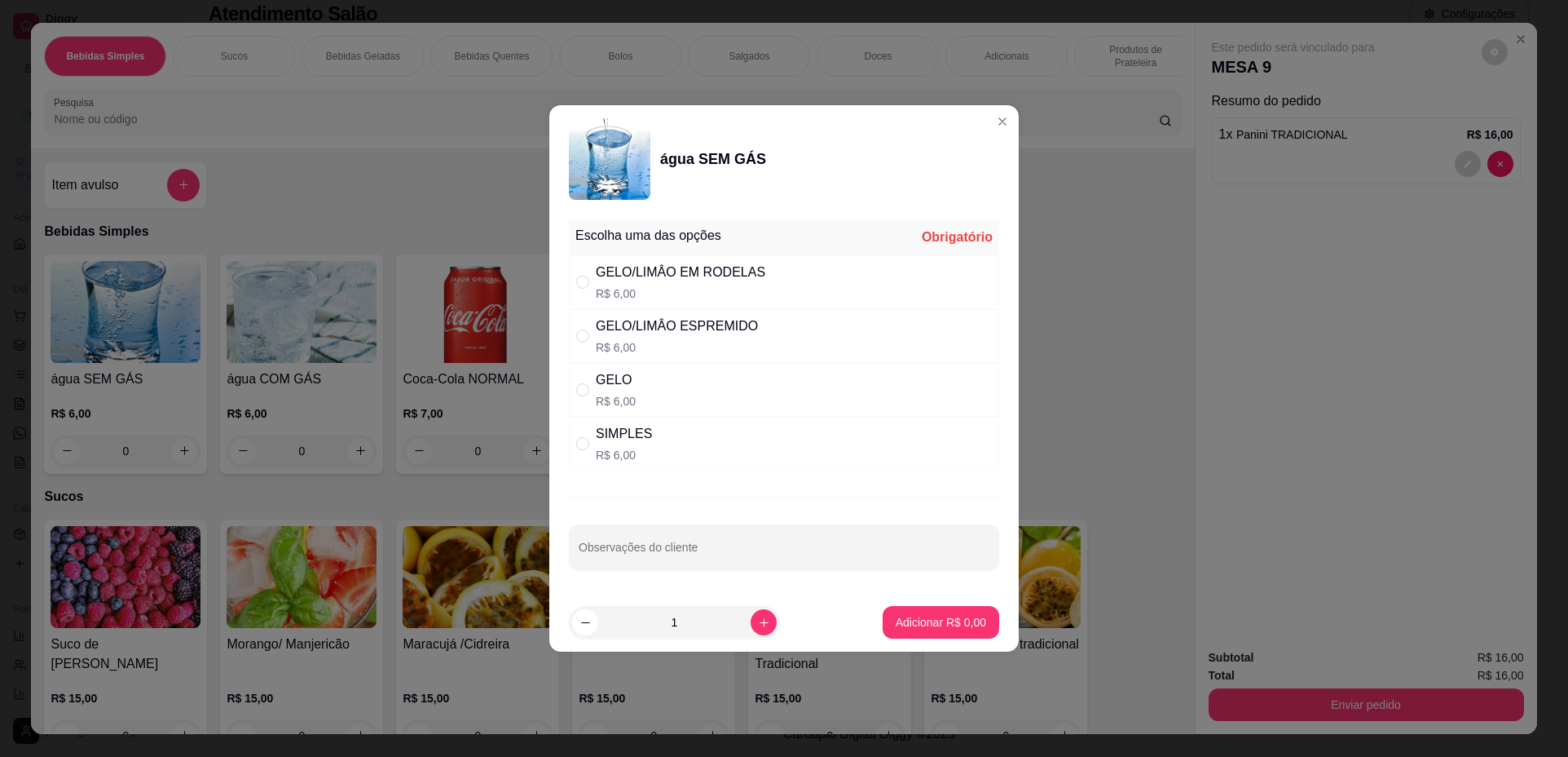
click at [695, 437] on div "SIMPLES R$ 6,00" at bounding box center [784, 443] width 431 height 54
radio input "true"
click at [739, 631] on div "1" at bounding box center [674, 622] width 205 height 32
click at [751, 622] on button "increase-product-quantity" at bounding box center [764, 622] width 27 height 27
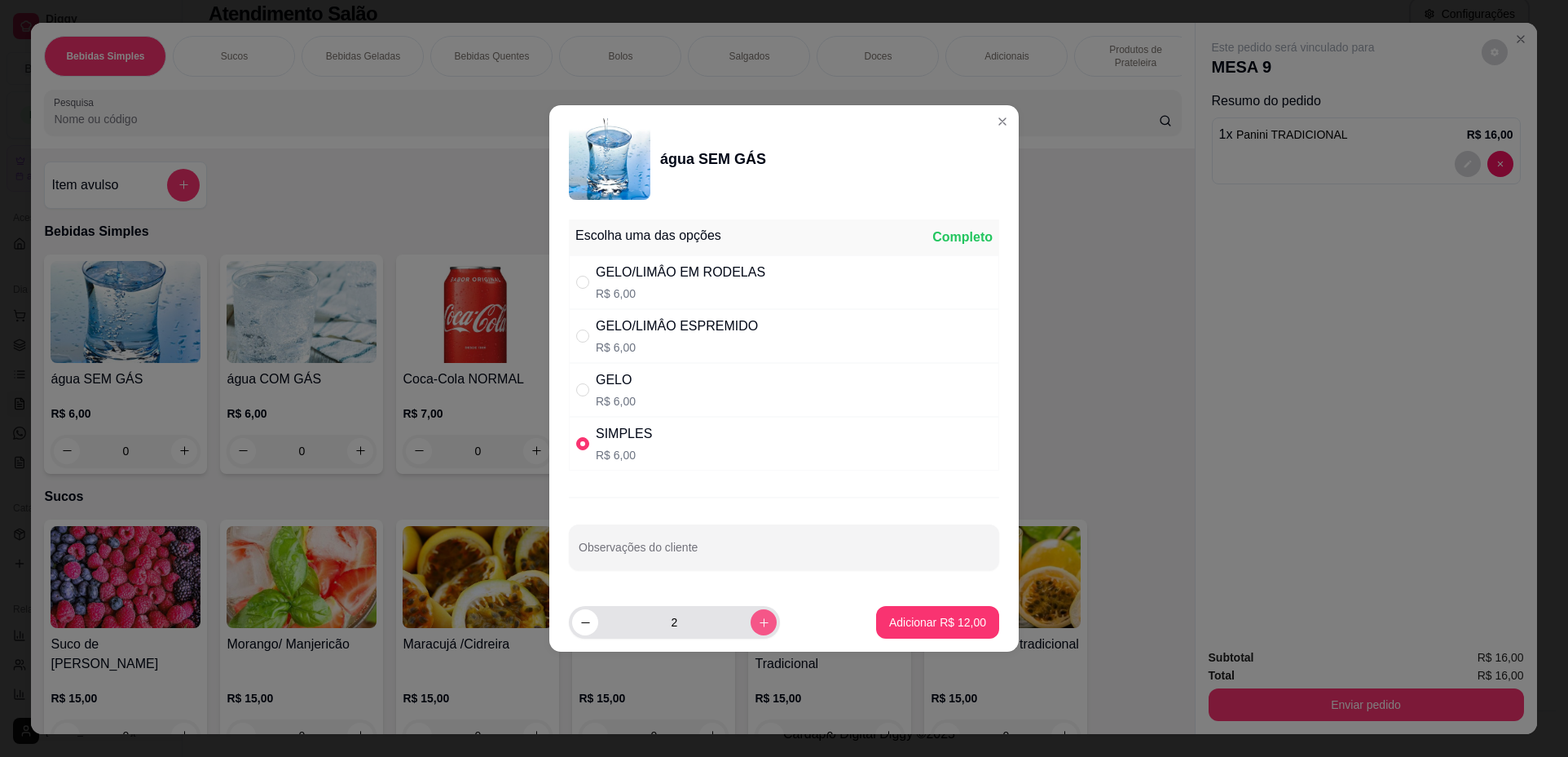
type input "3"
click at [936, 611] on button "Adicionar R$ 18,00" at bounding box center [937, 623] width 120 height 32
type input "3"
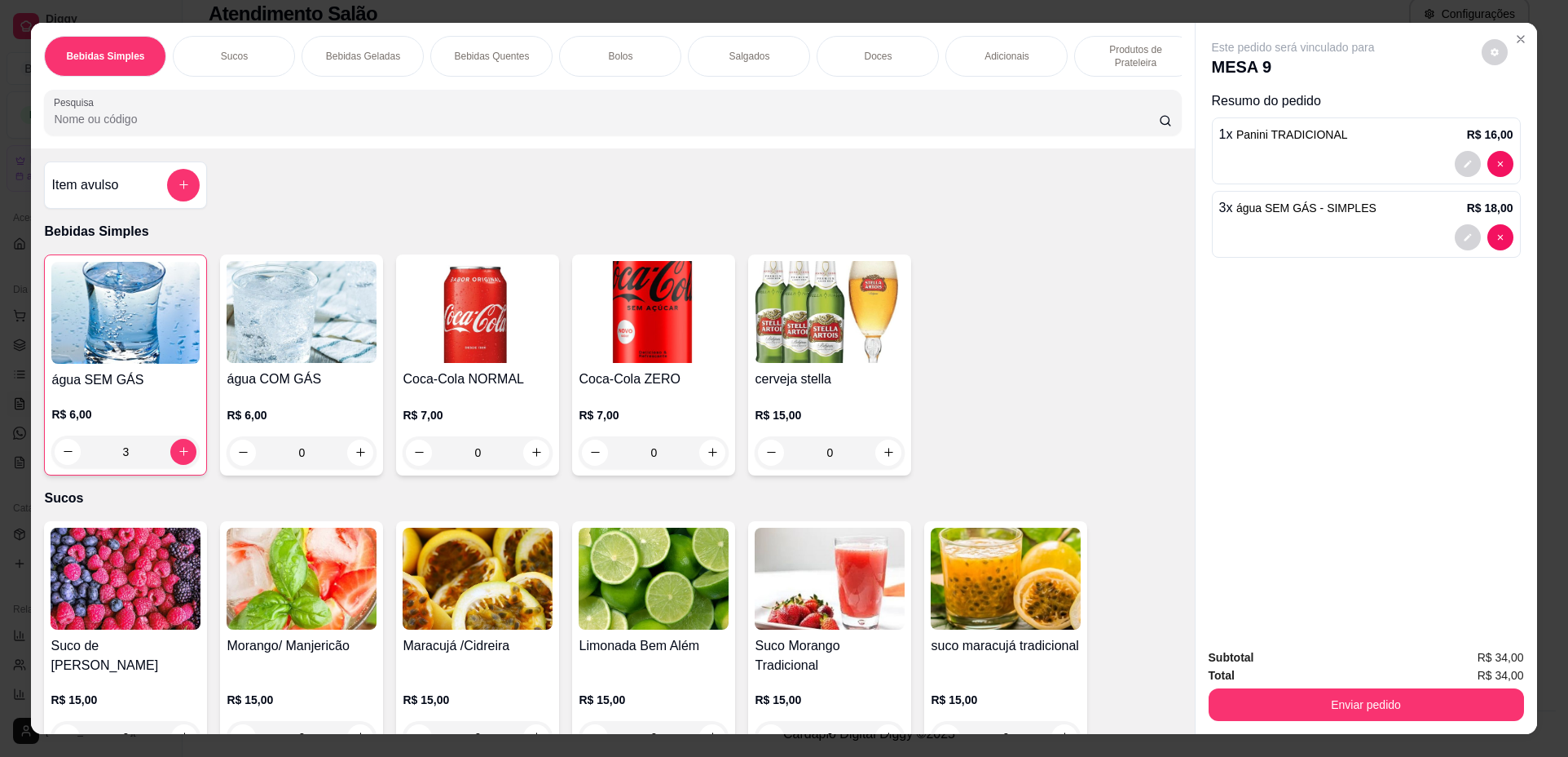
click at [702, 469] on div "0" at bounding box center [653, 453] width 150 height 32
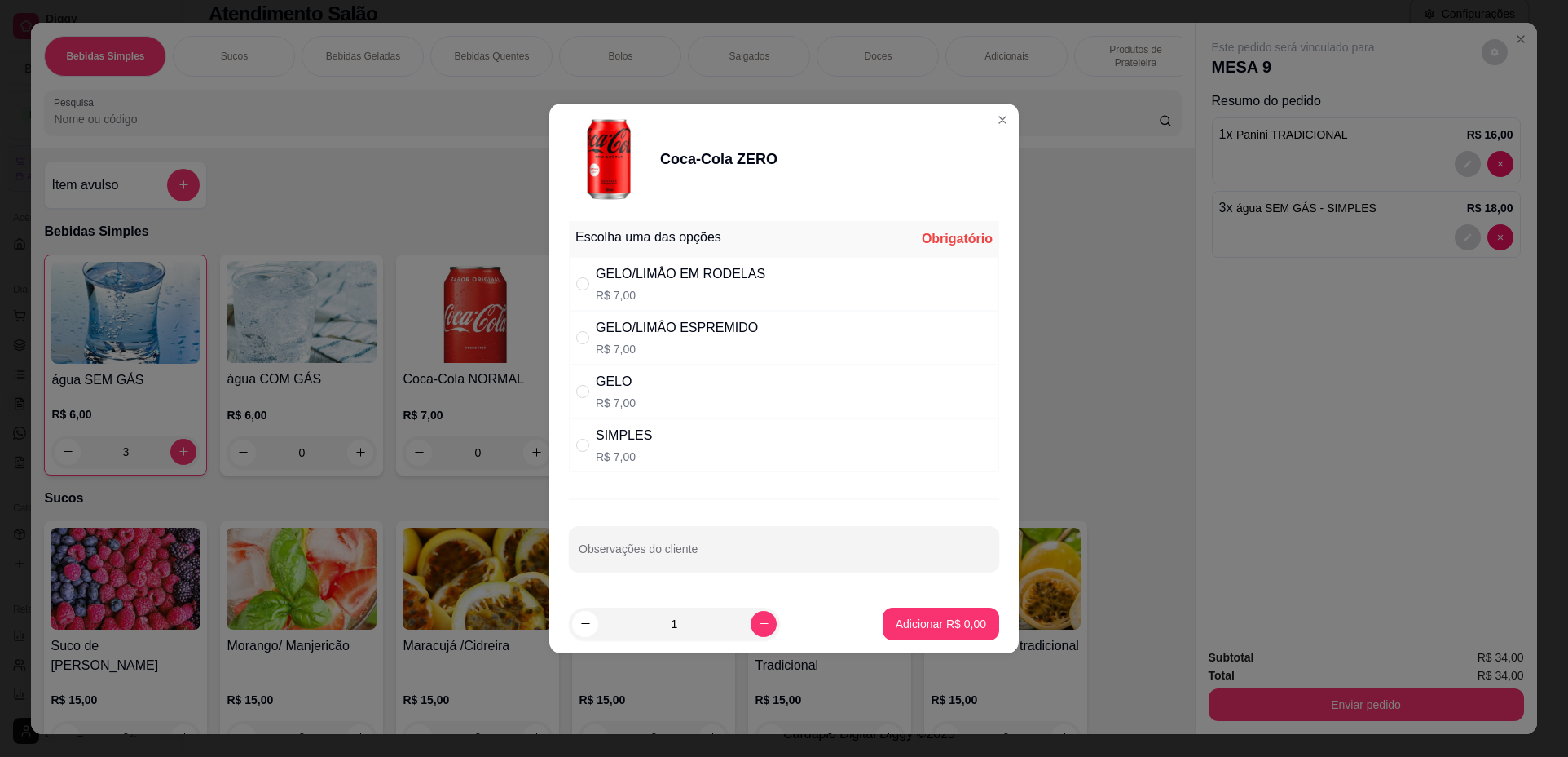
click at [729, 434] on div "SIMPLES R$ 7,00" at bounding box center [784, 445] width 431 height 54
radio input "true"
click at [925, 632] on button "Adicionar R$ 7,00" at bounding box center [940, 623] width 116 height 32
type input "1"
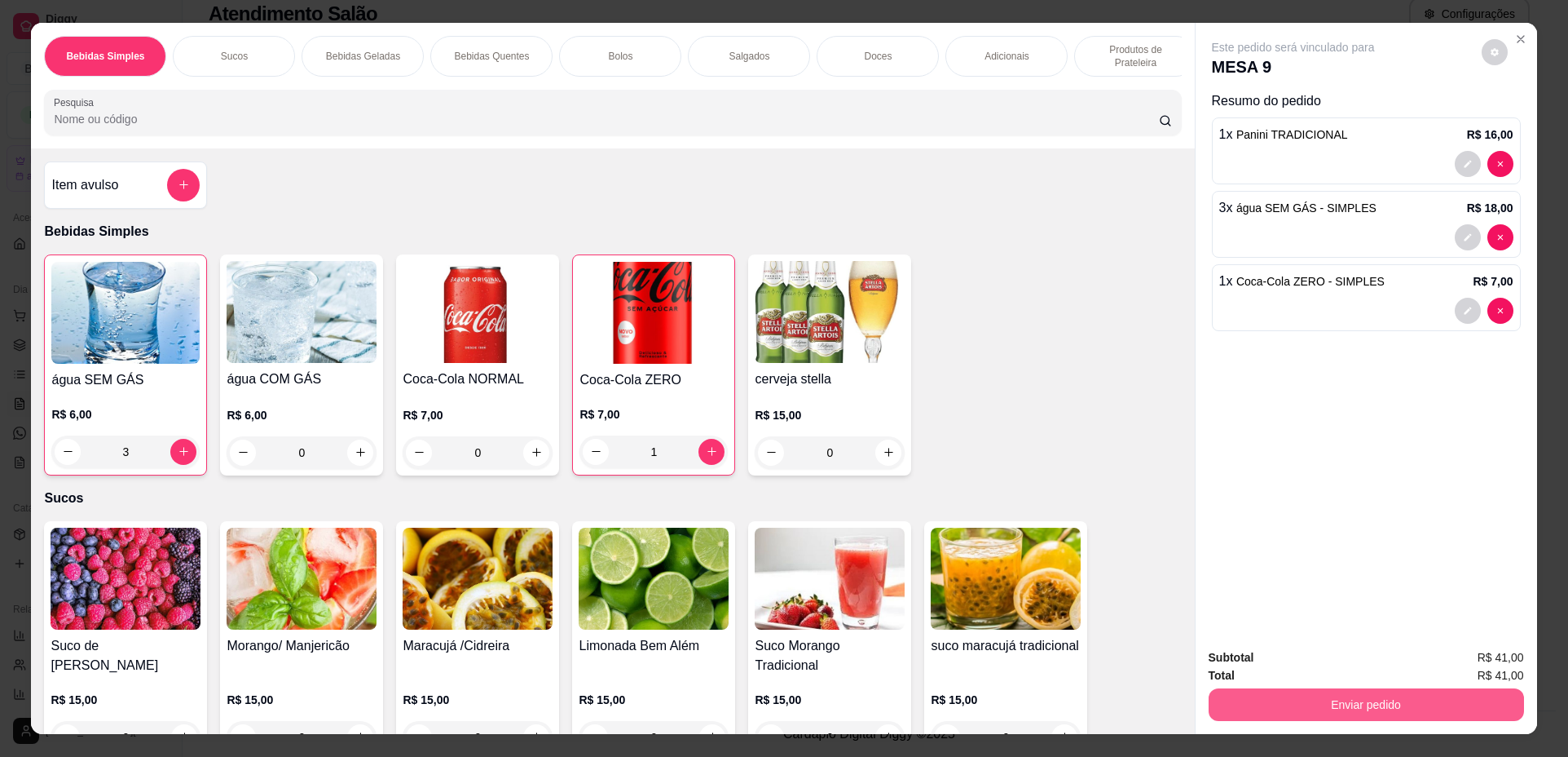
click at [1316, 717] on button "Enviar pedido" at bounding box center [1366, 705] width 315 height 32
click at [1343, 654] on button "Não registrar e enviar pedido" at bounding box center [1312, 664] width 169 height 31
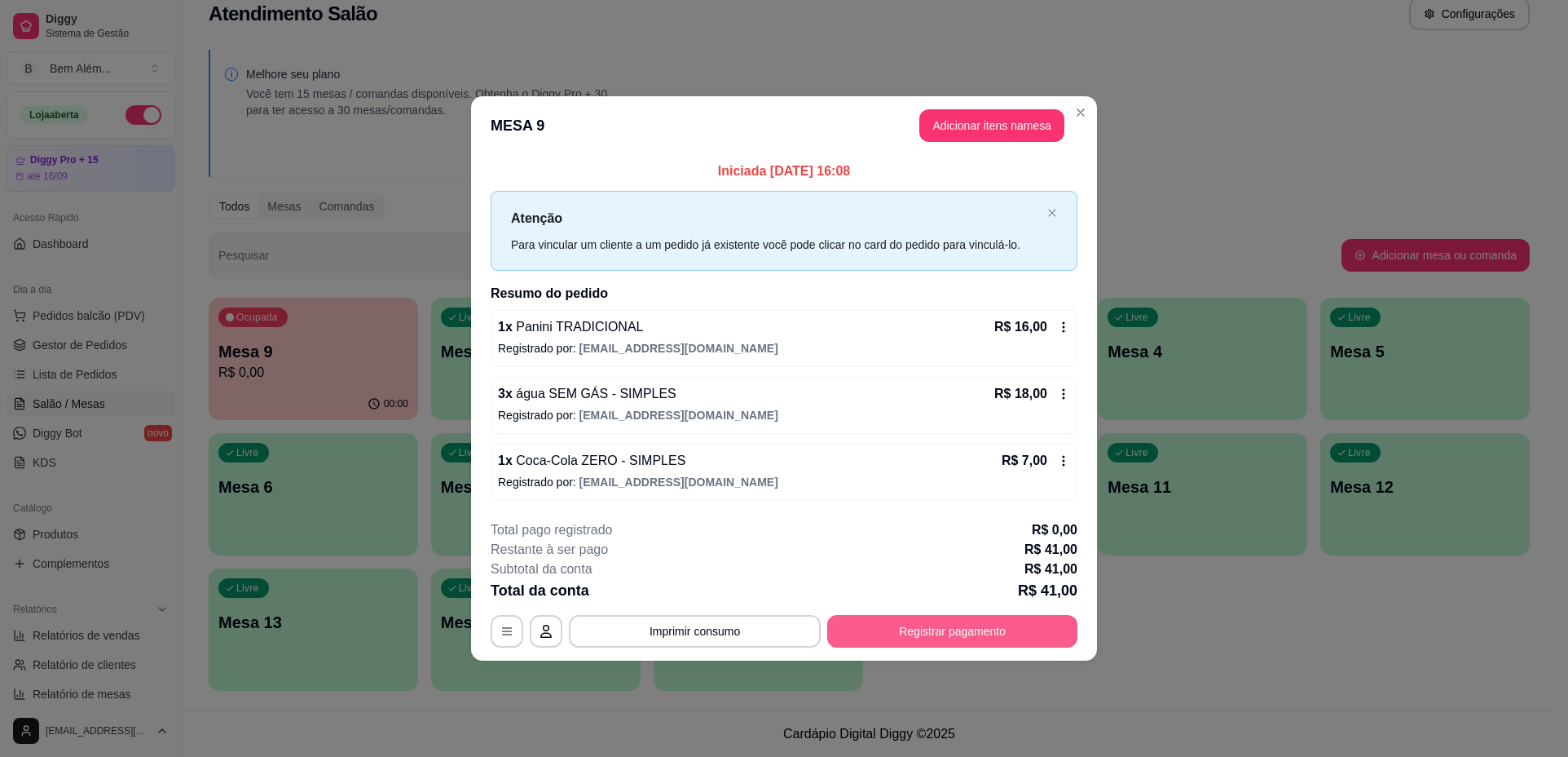
click at [996, 624] on button "Registrar pagamento" at bounding box center [953, 631] width 250 height 32
click at [1027, 634] on button "Registrar pagamento" at bounding box center [953, 631] width 250 height 32
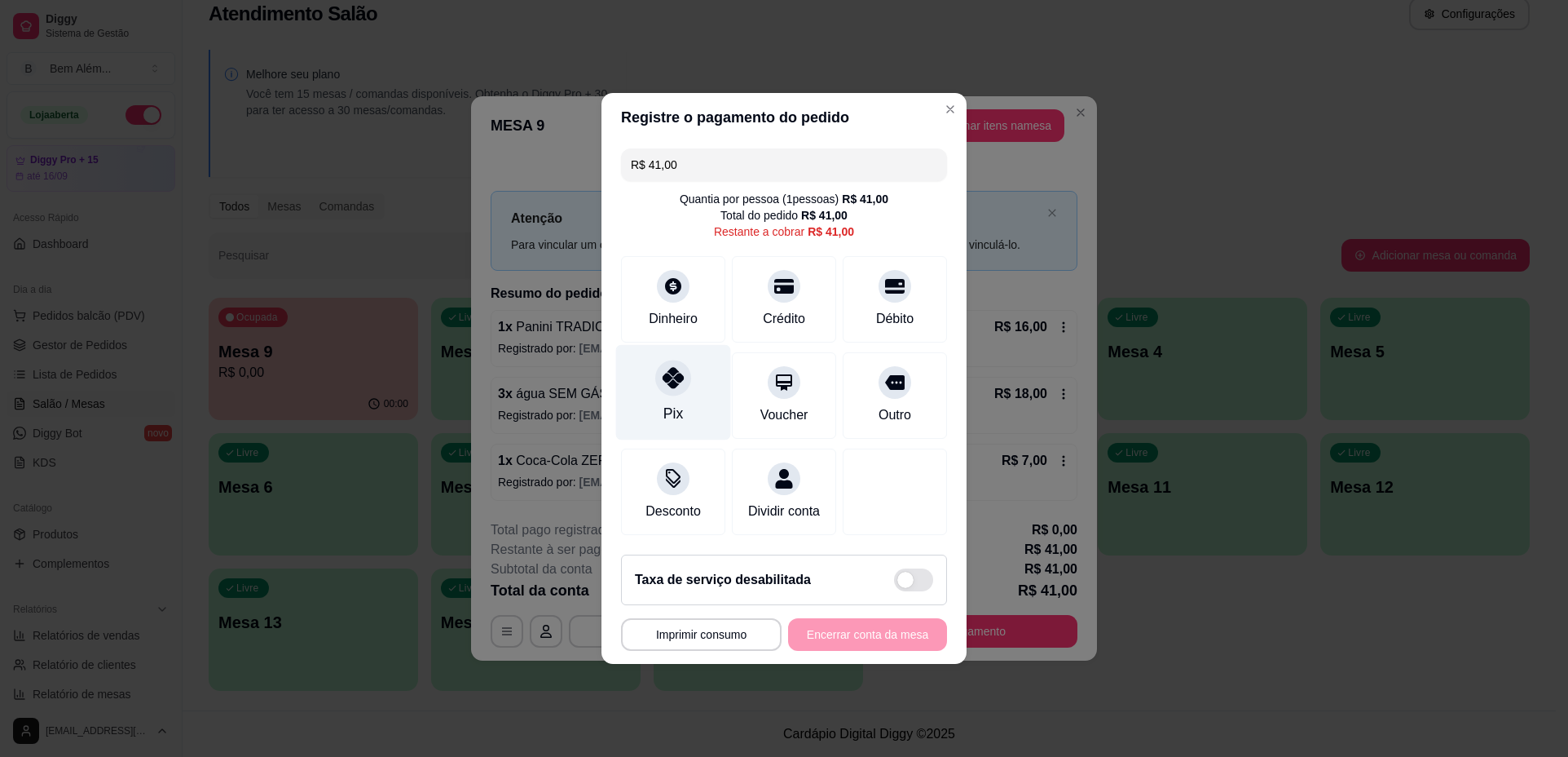
click at [658, 390] on div "Pix" at bounding box center [673, 392] width 115 height 96
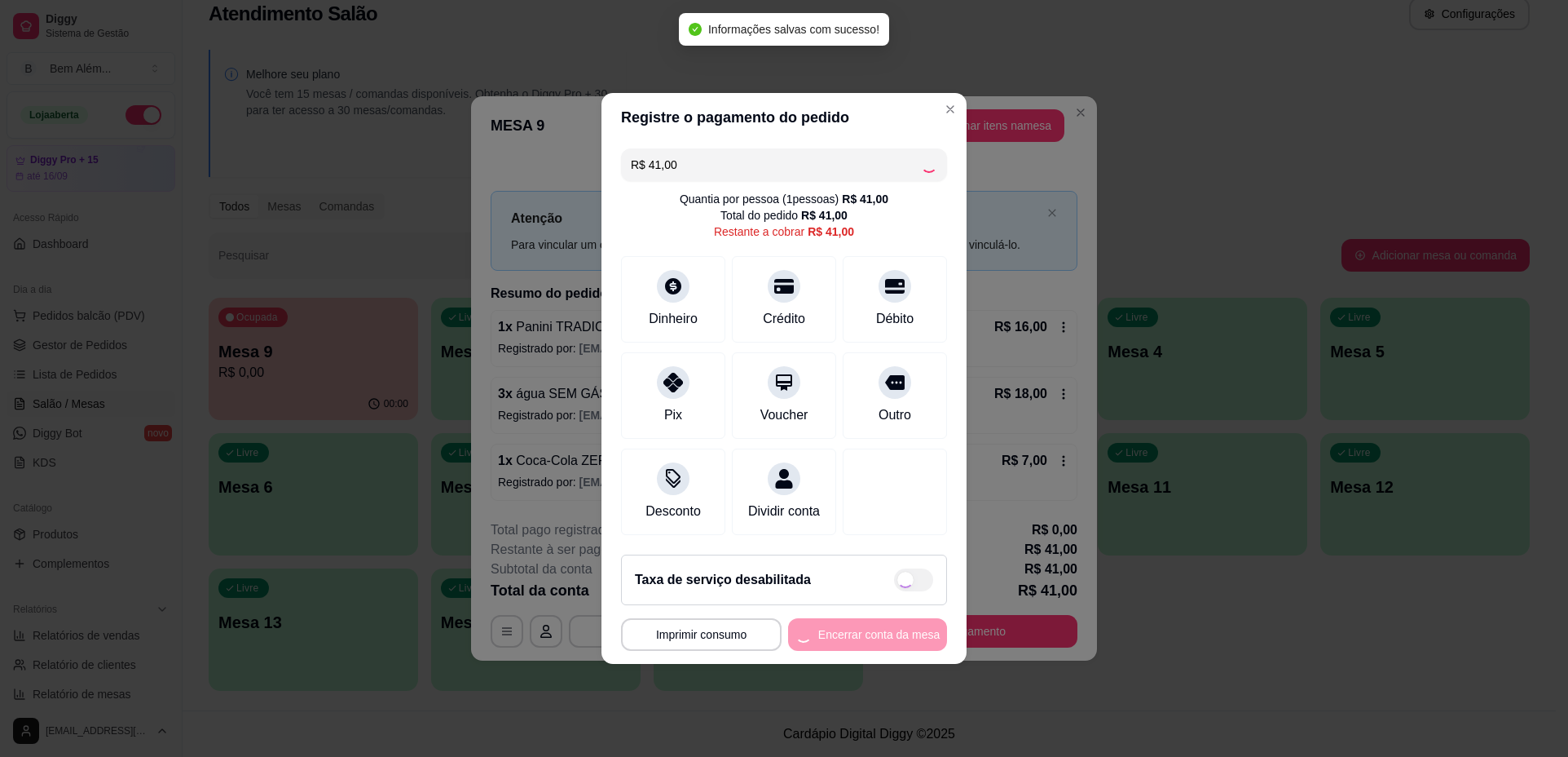
type input "R$ 0,00"
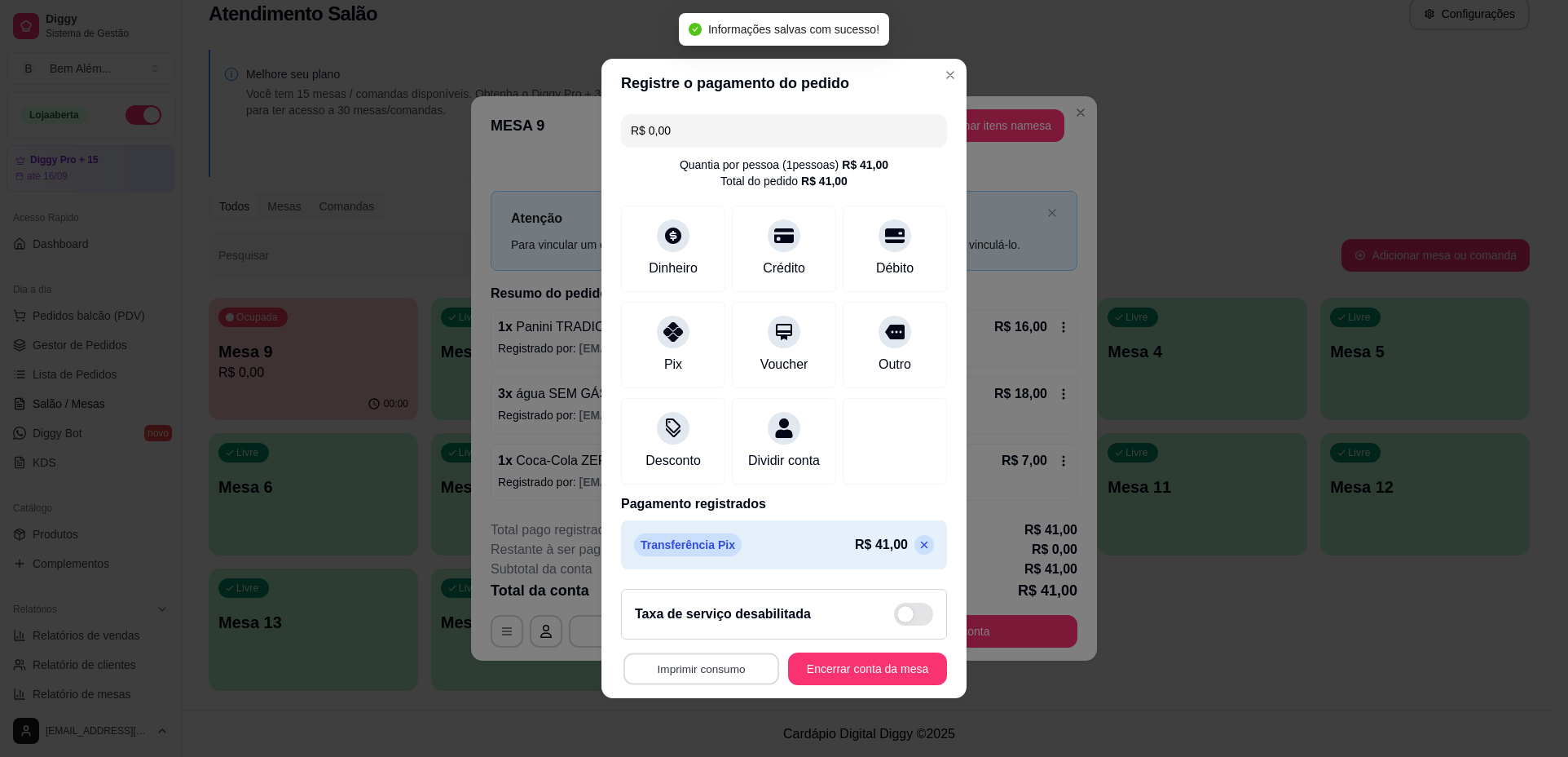
click at [725, 682] on button "Imprimir consumo" at bounding box center [702, 670] width 155 height 32
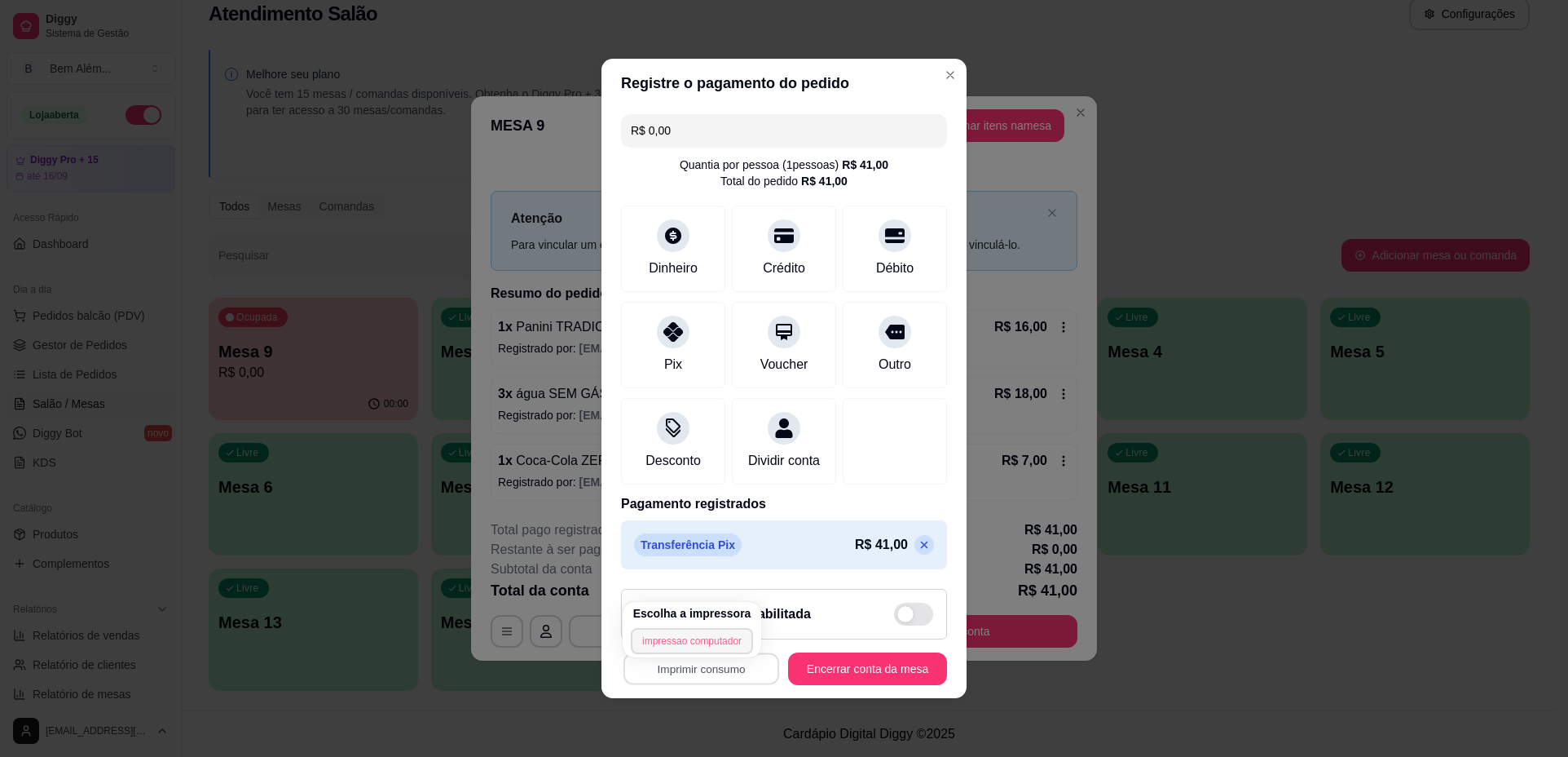
click at [704, 643] on button "impressao computador" at bounding box center [691, 641] width 122 height 27
click at [892, 681] on button "Encerrar conta da mesa" at bounding box center [867, 670] width 154 height 32
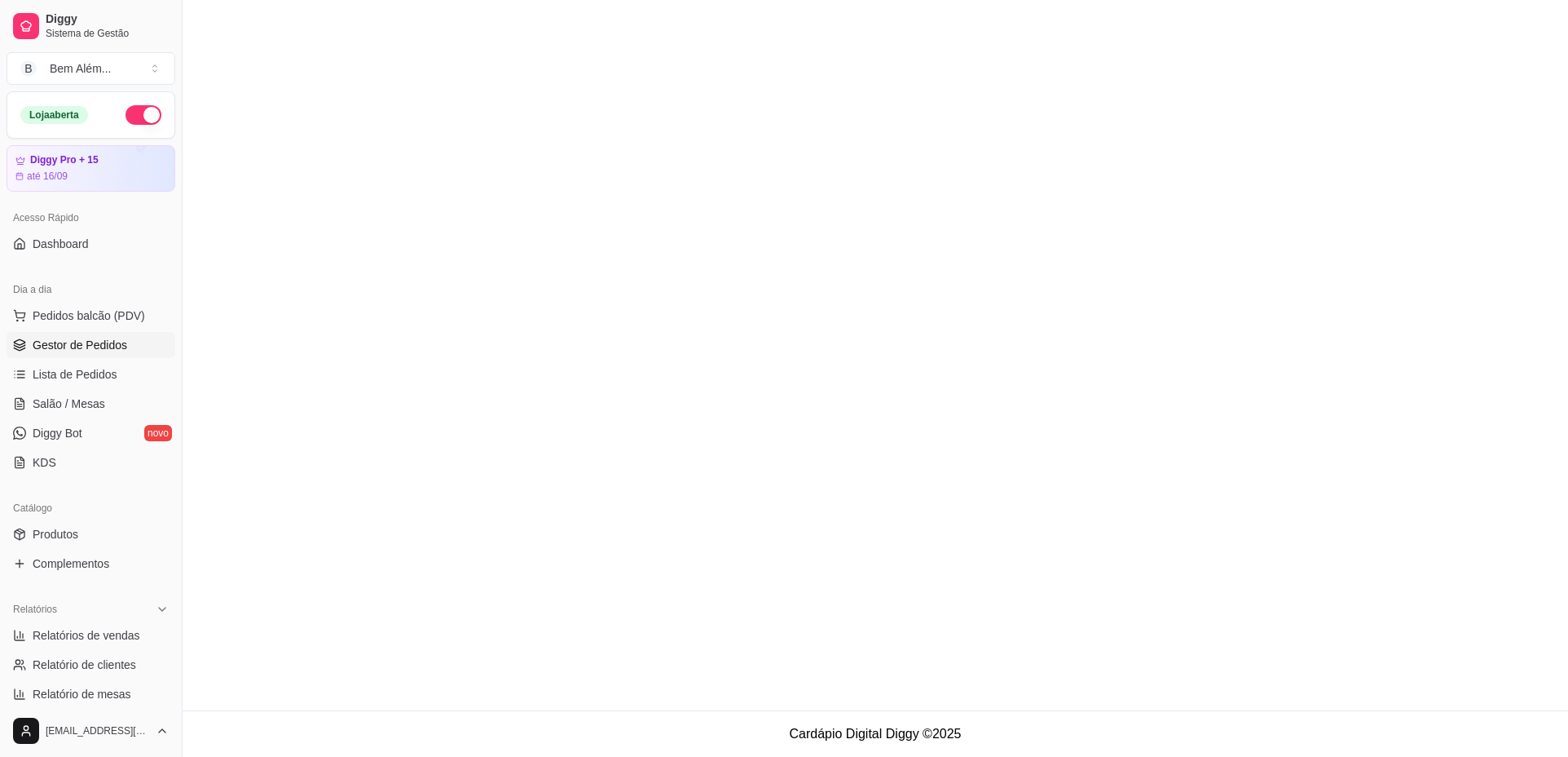
scroll to position [1, 143]
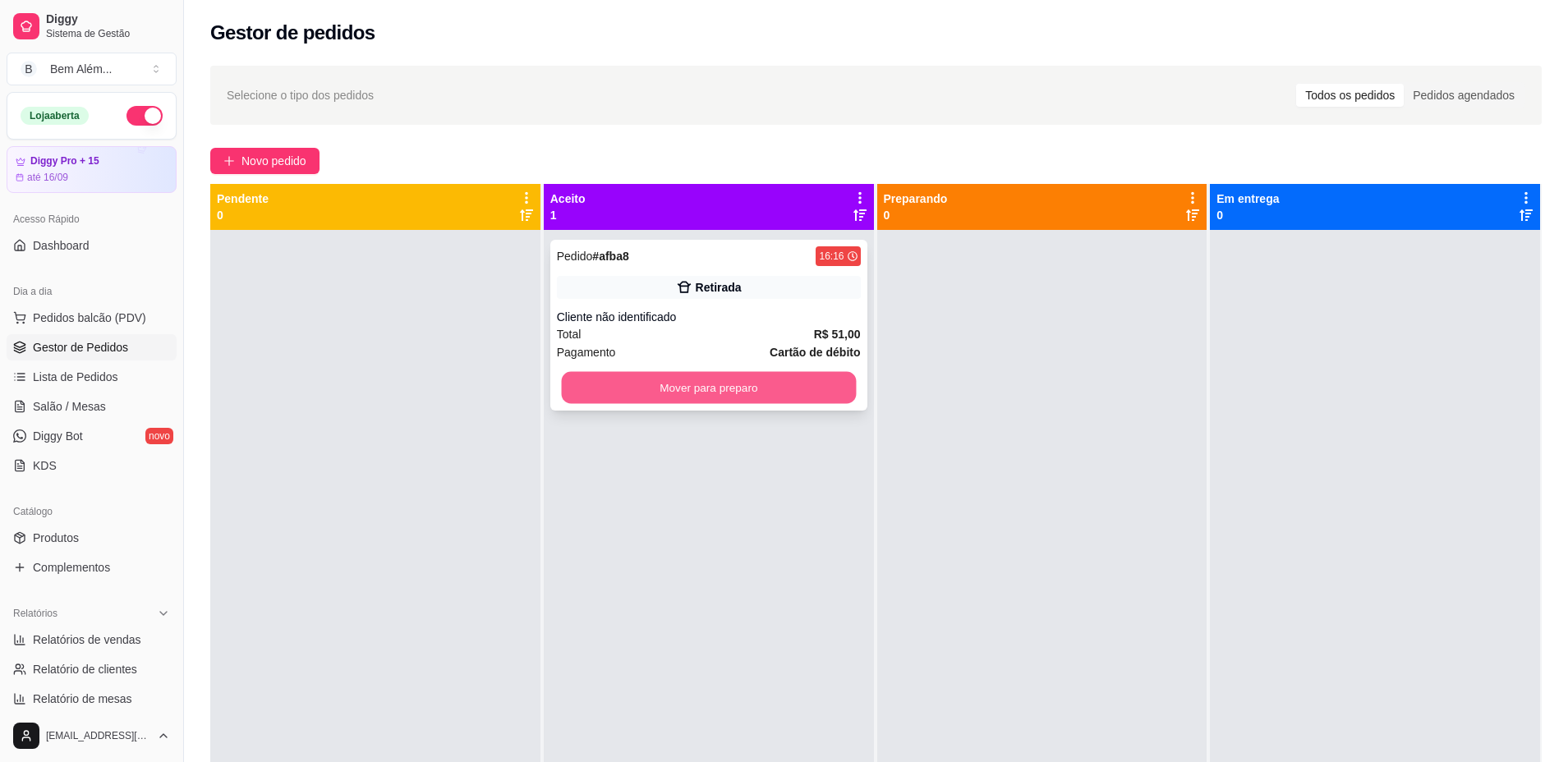
click at [577, 386] on button "Mover para preparo" at bounding box center [708, 388] width 295 height 32
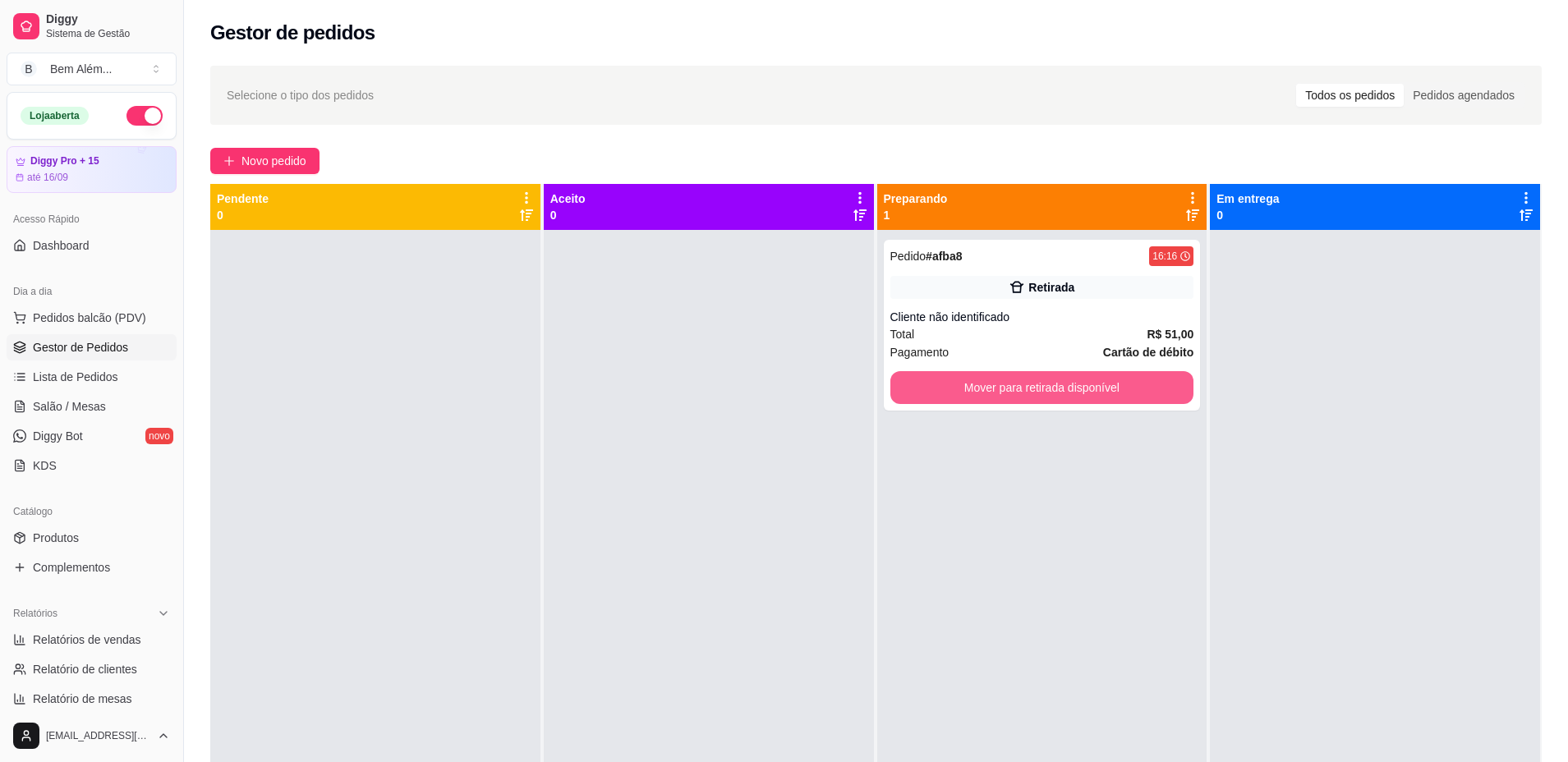
click at [973, 388] on button "Mover para retirada disponível" at bounding box center [1042, 387] width 304 height 32
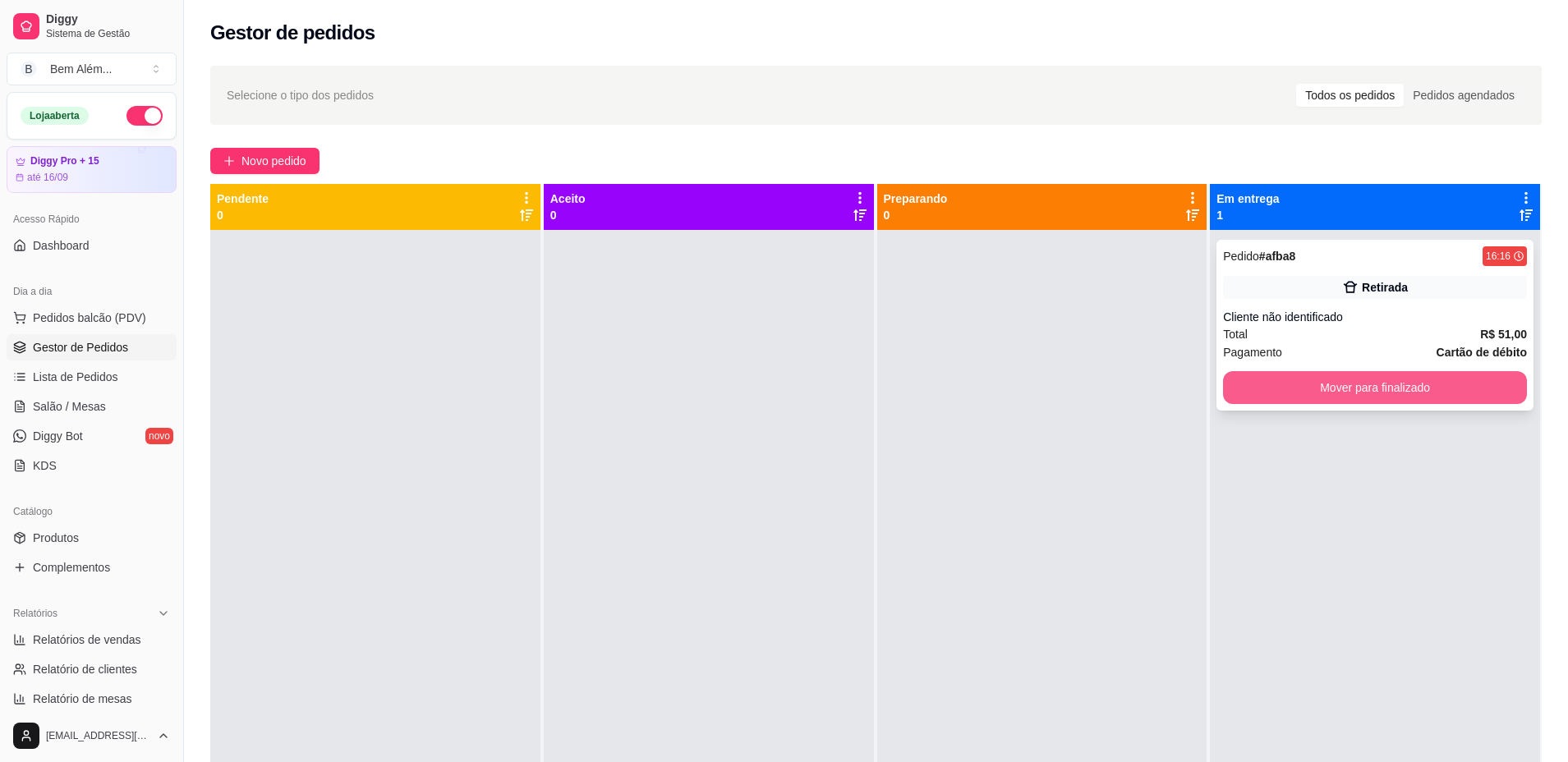
click at [1301, 393] on button "Mover para finalizado" at bounding box center [1374, 387] width 304 height 32
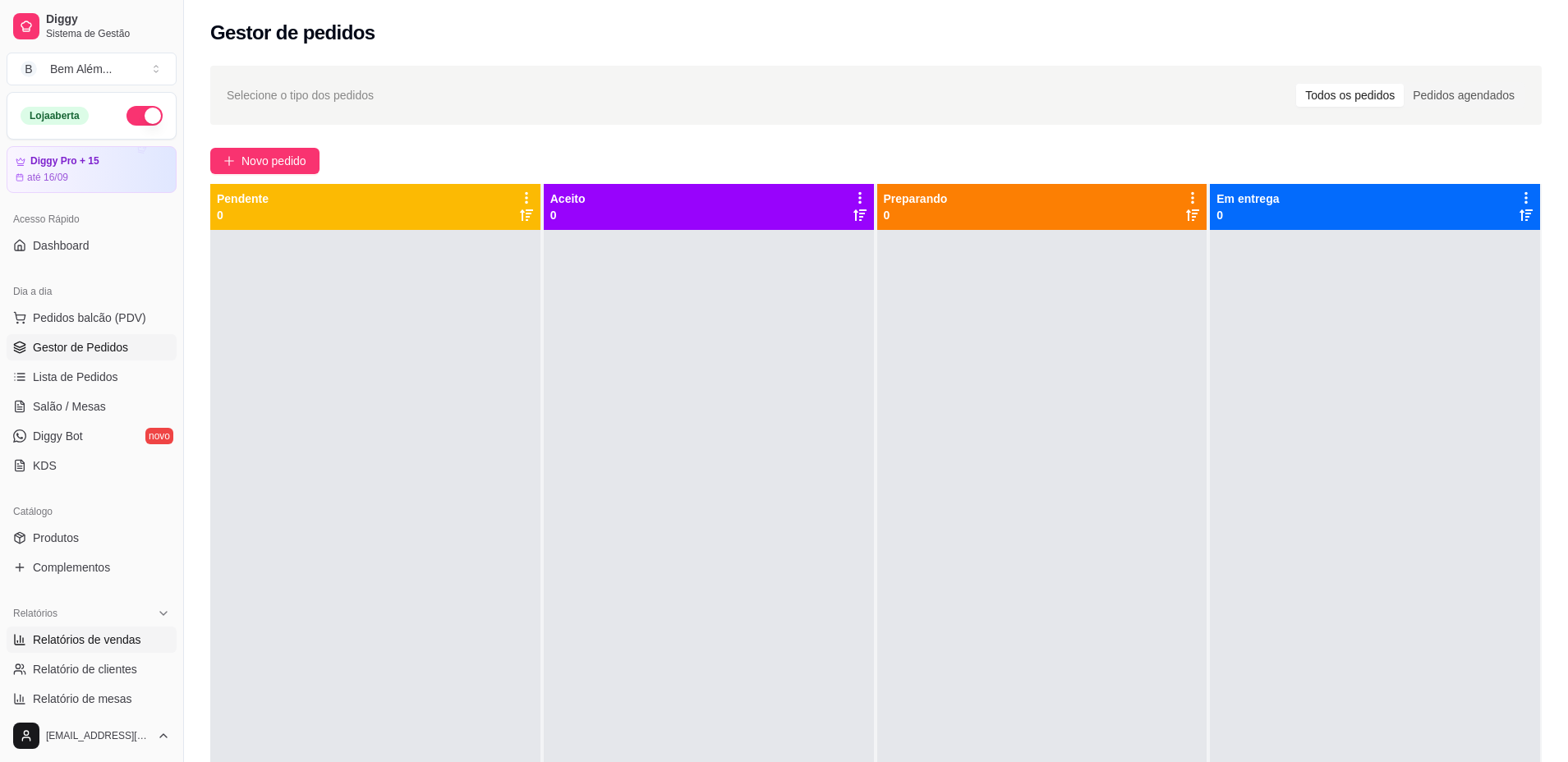
click at [68, 646] on span "Relatórios de vendas" at bounding box center [87, 639] width 109 height 16
select select "ALL"
select select "0"
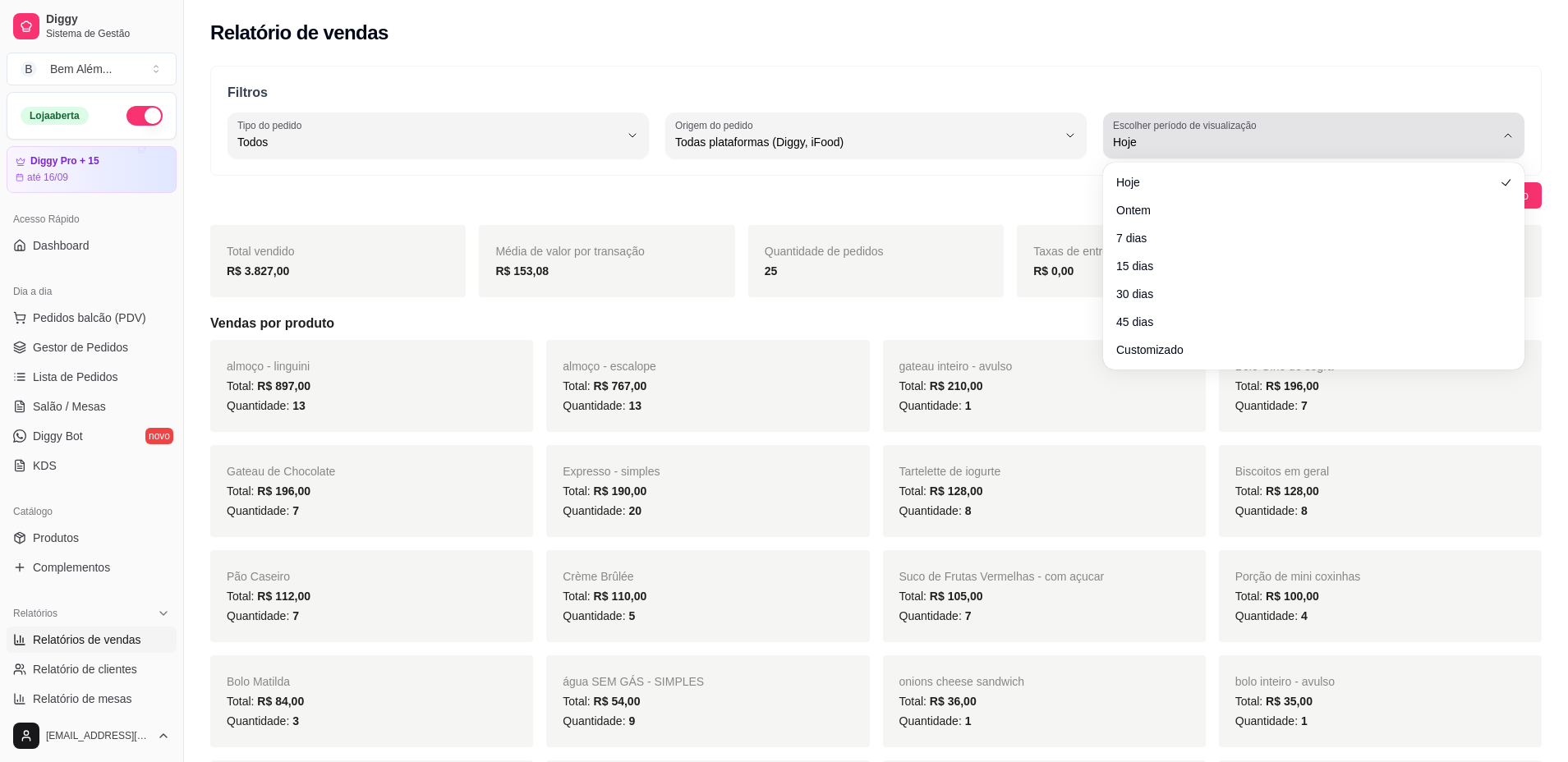
click at [1502, 132] on icon "button" at bounding box center [1508, 135] width 13 height 13
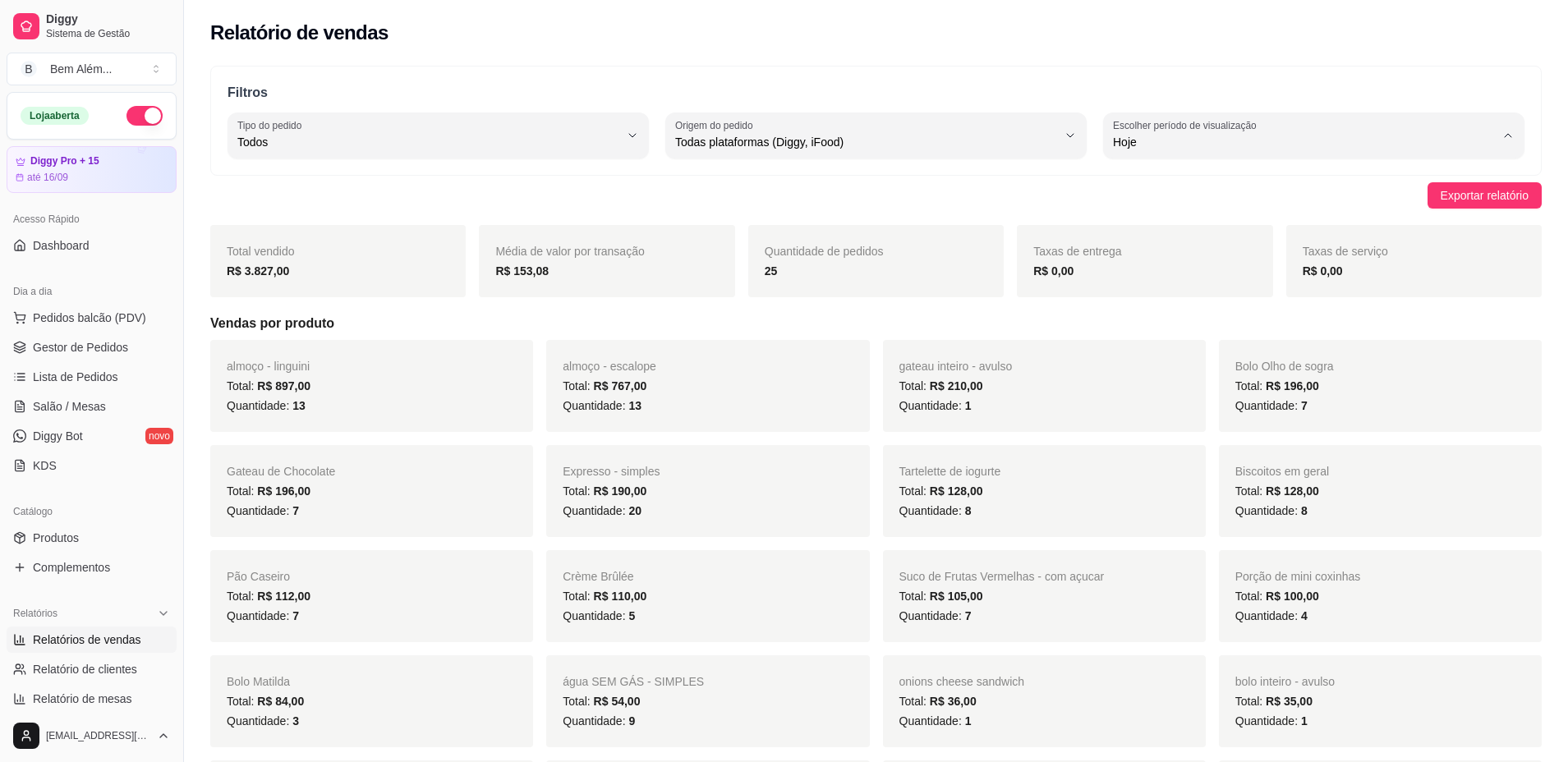
click at [1430, 207] on span "Ontem" at bounding box center [1306, 208] width 363 height 15
type input "1"
select select "1"
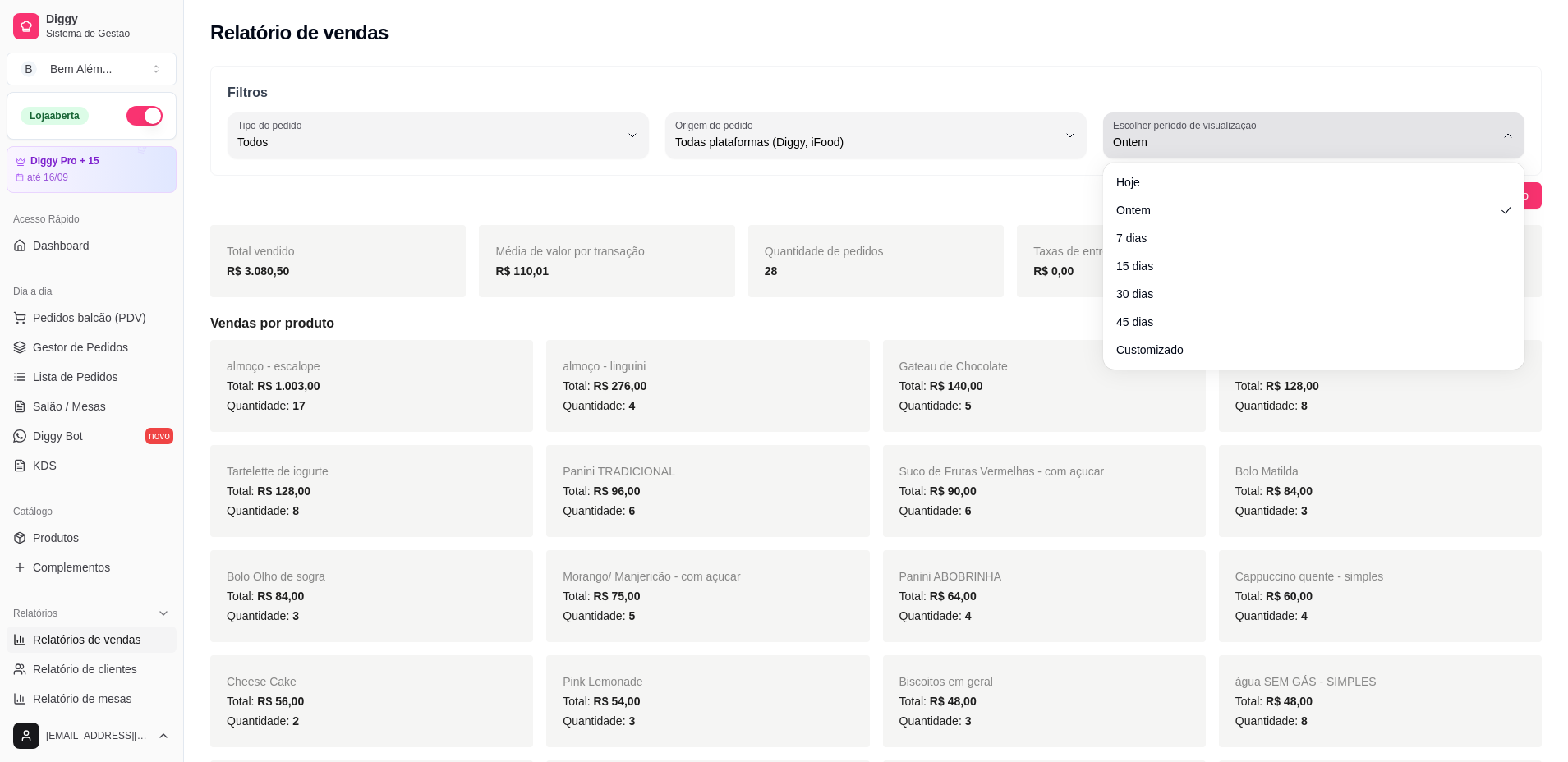
click at [1398, 138] on span "Ontem" at bounding box center [1304, 141] width 382 height 16
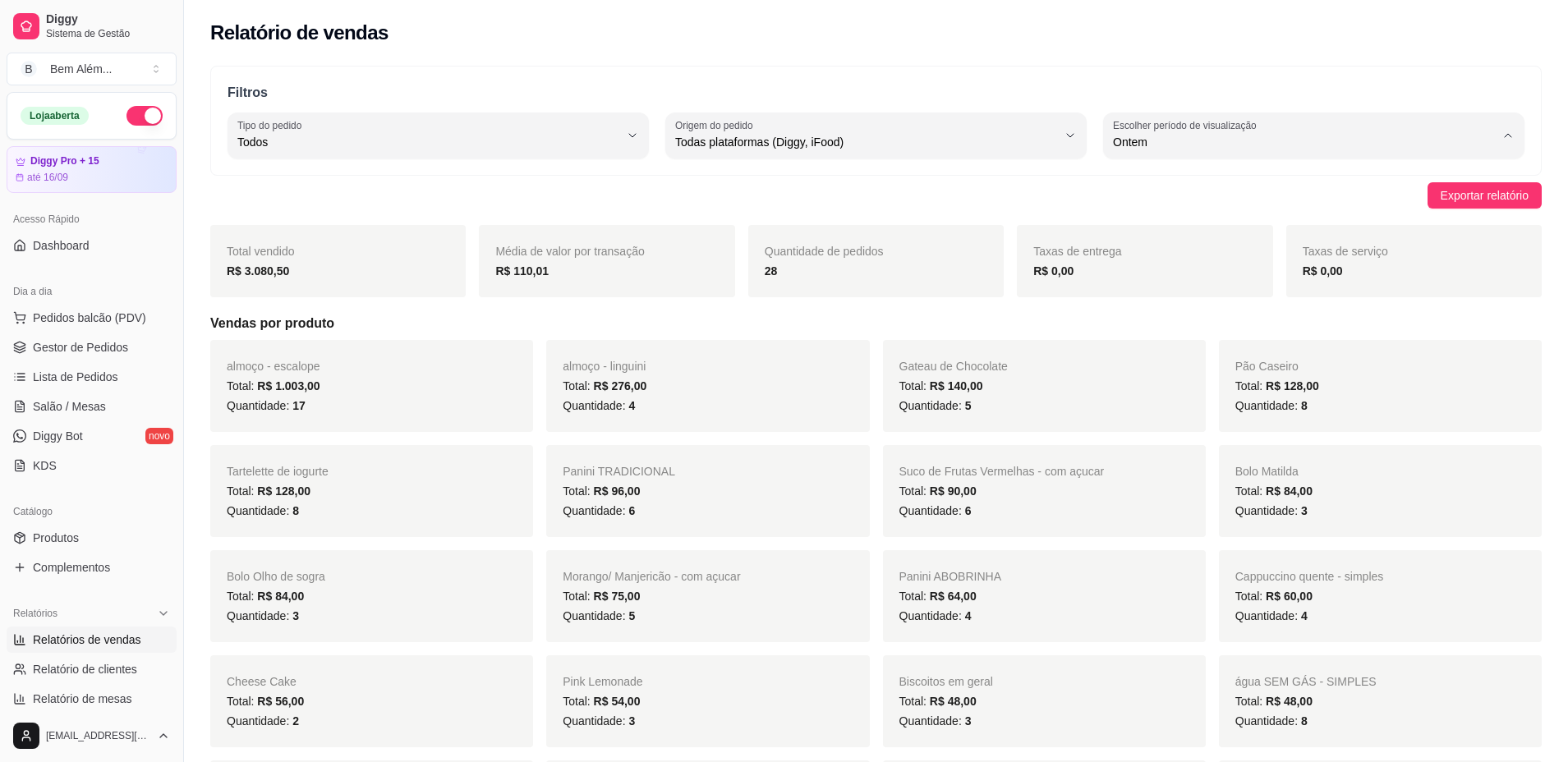
click at [1380, 174] on li "Hoje" at bounding box center [1313, 181] width 392 height 26
type input "0"
select select "0"
click at [146, 396] on link "Salão / Mesas" at bounding box center [92, 406] width 170 height 27
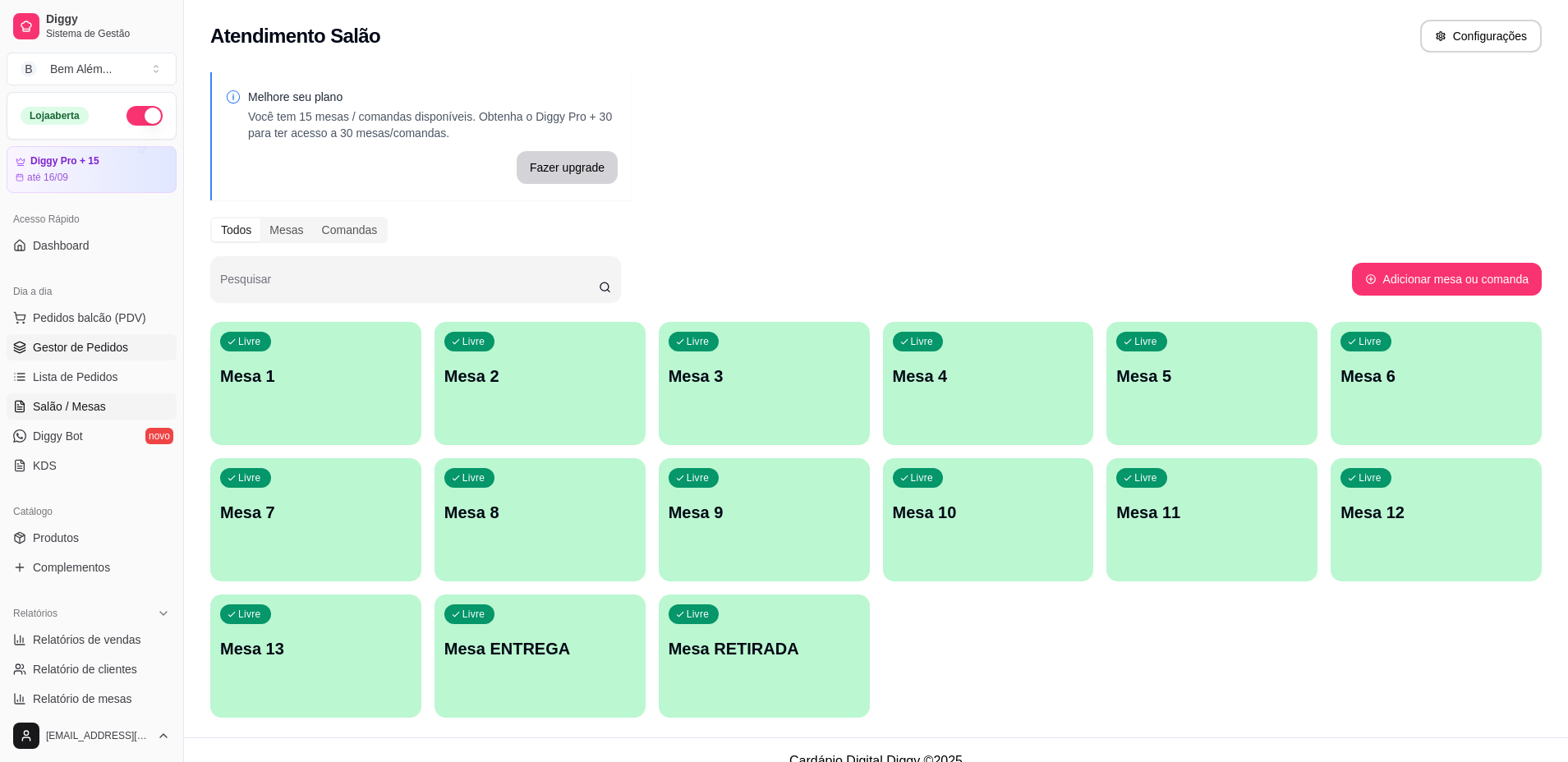
click at [86, 341] on span "Gestor de Pedidos" at bounding box center [80, 347] width 95 height 16
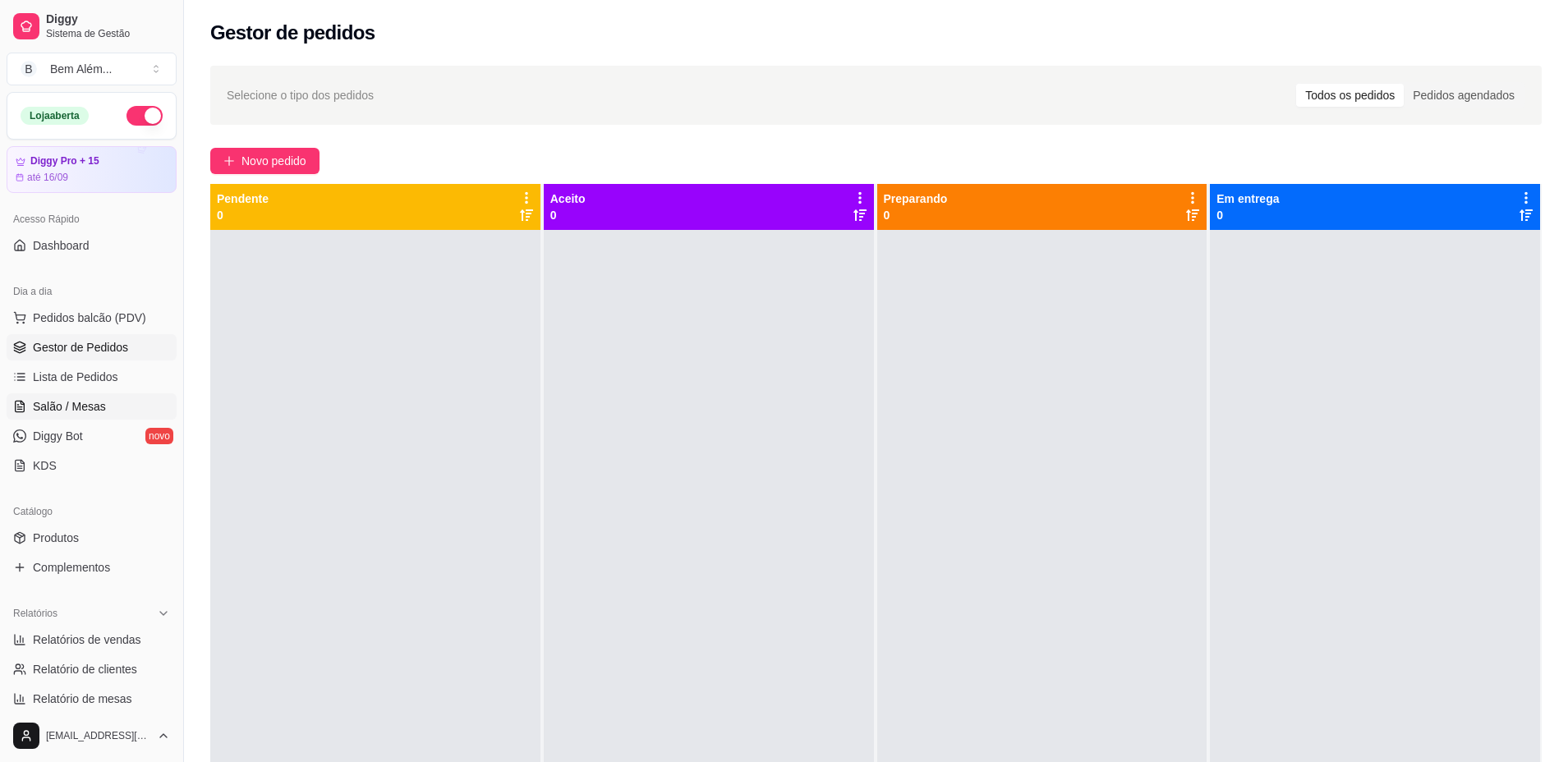
click at [114, 403] on link "Salão / Mesas" at bounding box center [92, 406] width 170 height 27
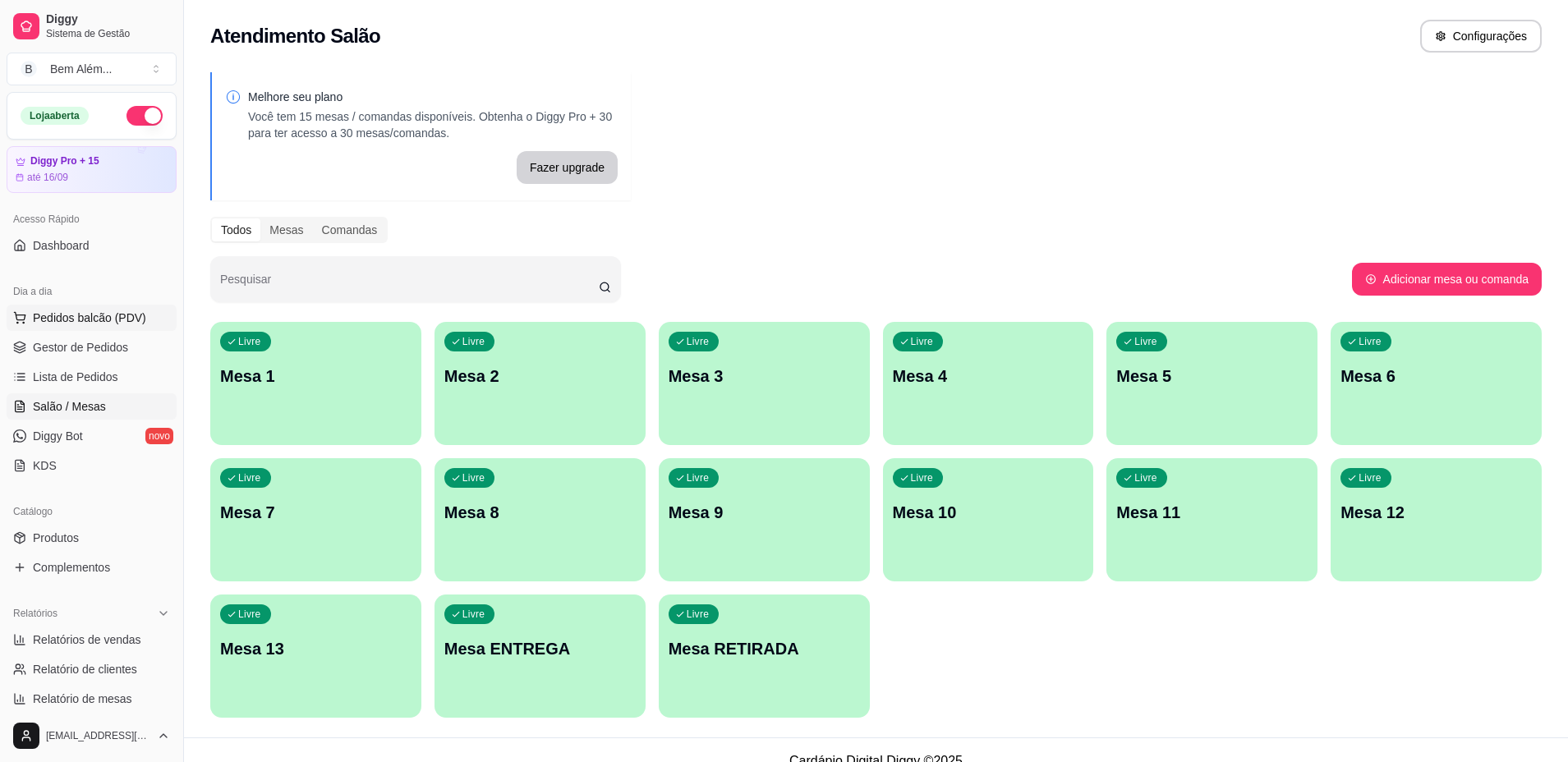
click at [137, 322] on span "Pedidos balcão (PDV)" at bounding box center [89, 318] width 113 height 16
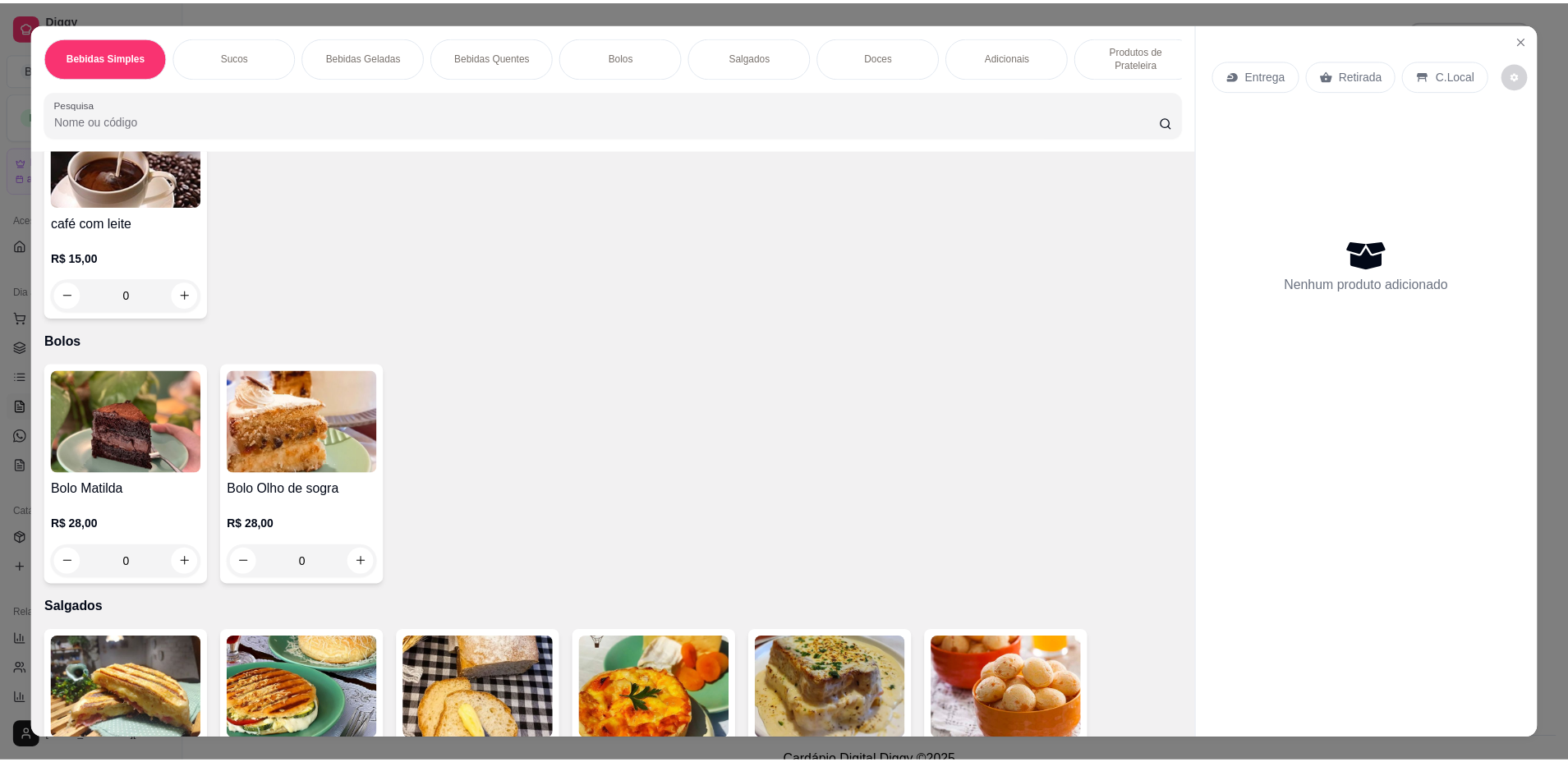
scroll to position [1175, 0]
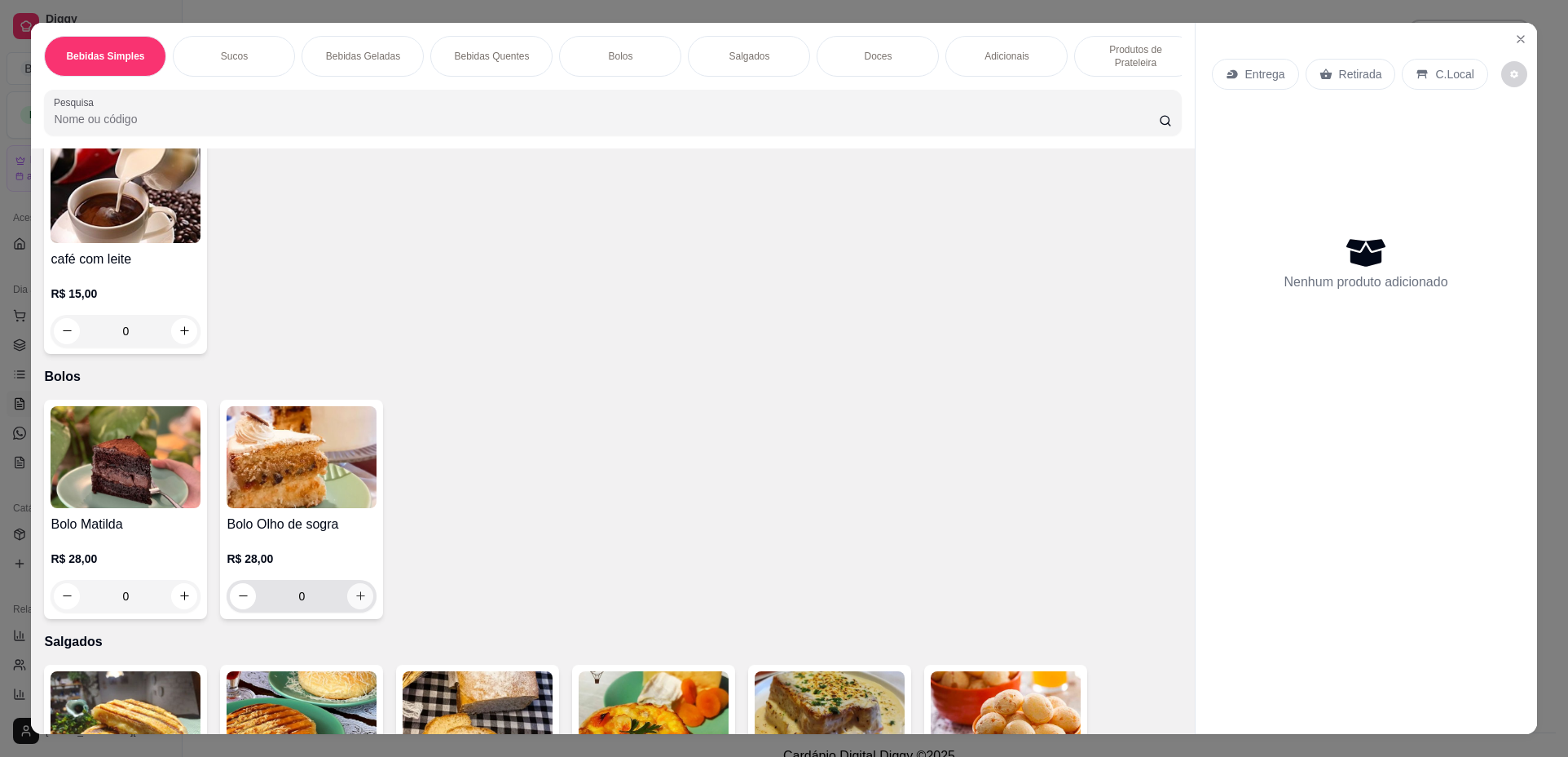
click at [358, 602] on icon "increase-product-quantity" at bounding box center [361, 595] width 12 height 12
type input "1"
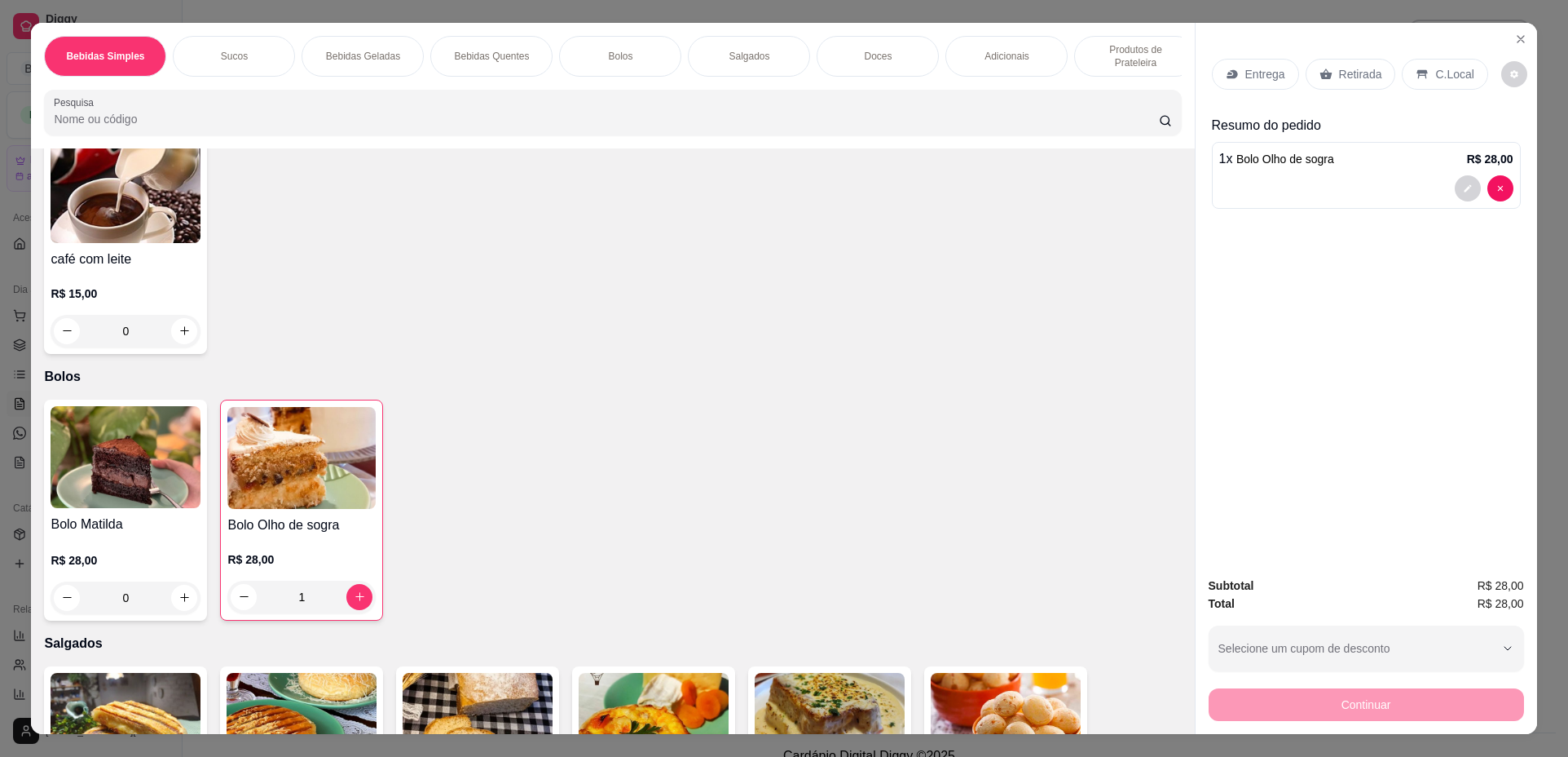
click at [1340, 81] on p "Retirada" at bounding box center [1362, 74] width 44 height 16
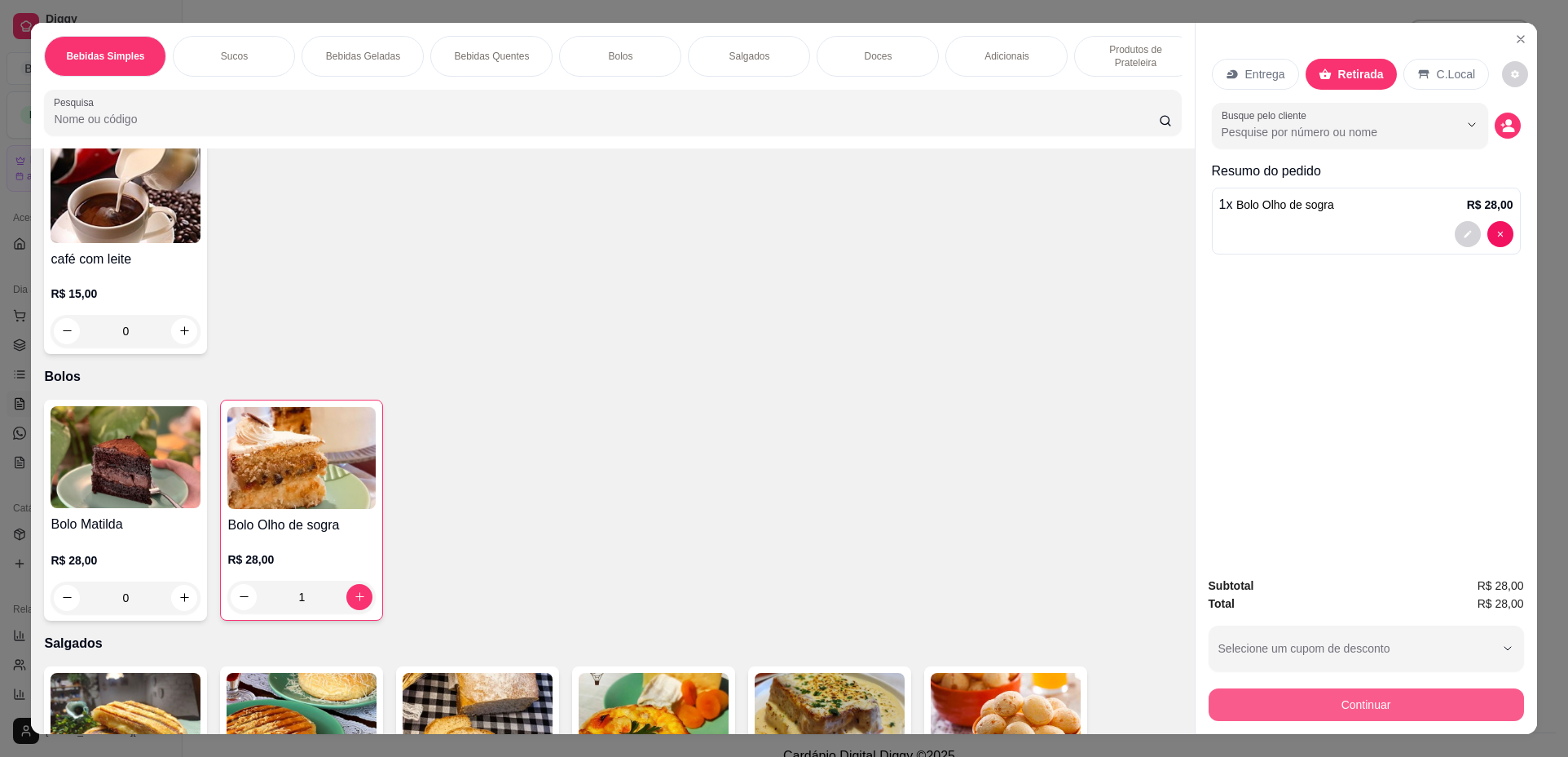
click at [1429, 721] on div "Continuar" at bounding box center [1366, 702] width 315 height 37
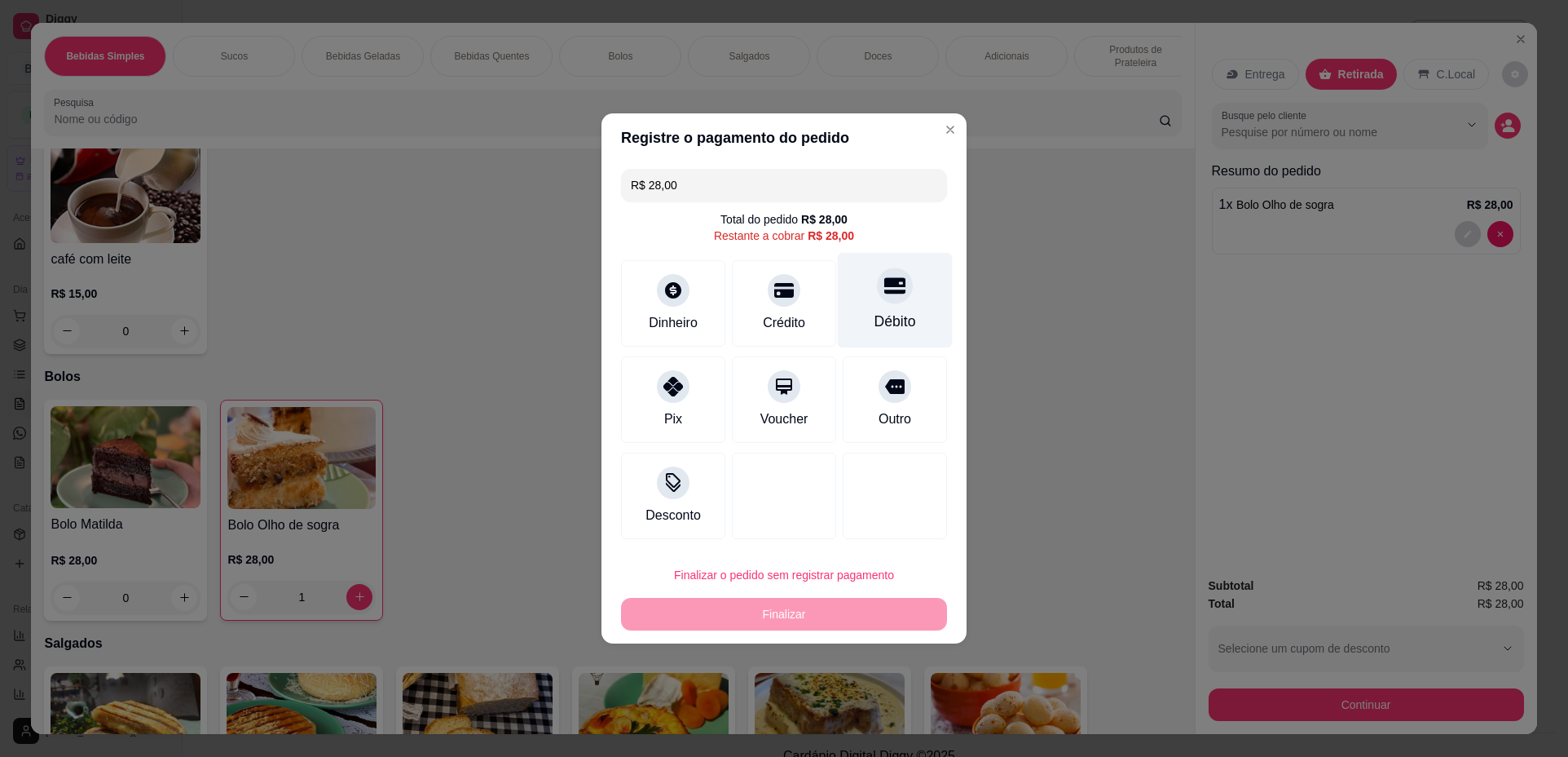
click at [888, 325] on div "Débito" at bounding box center [896, 321] width 42 height 21
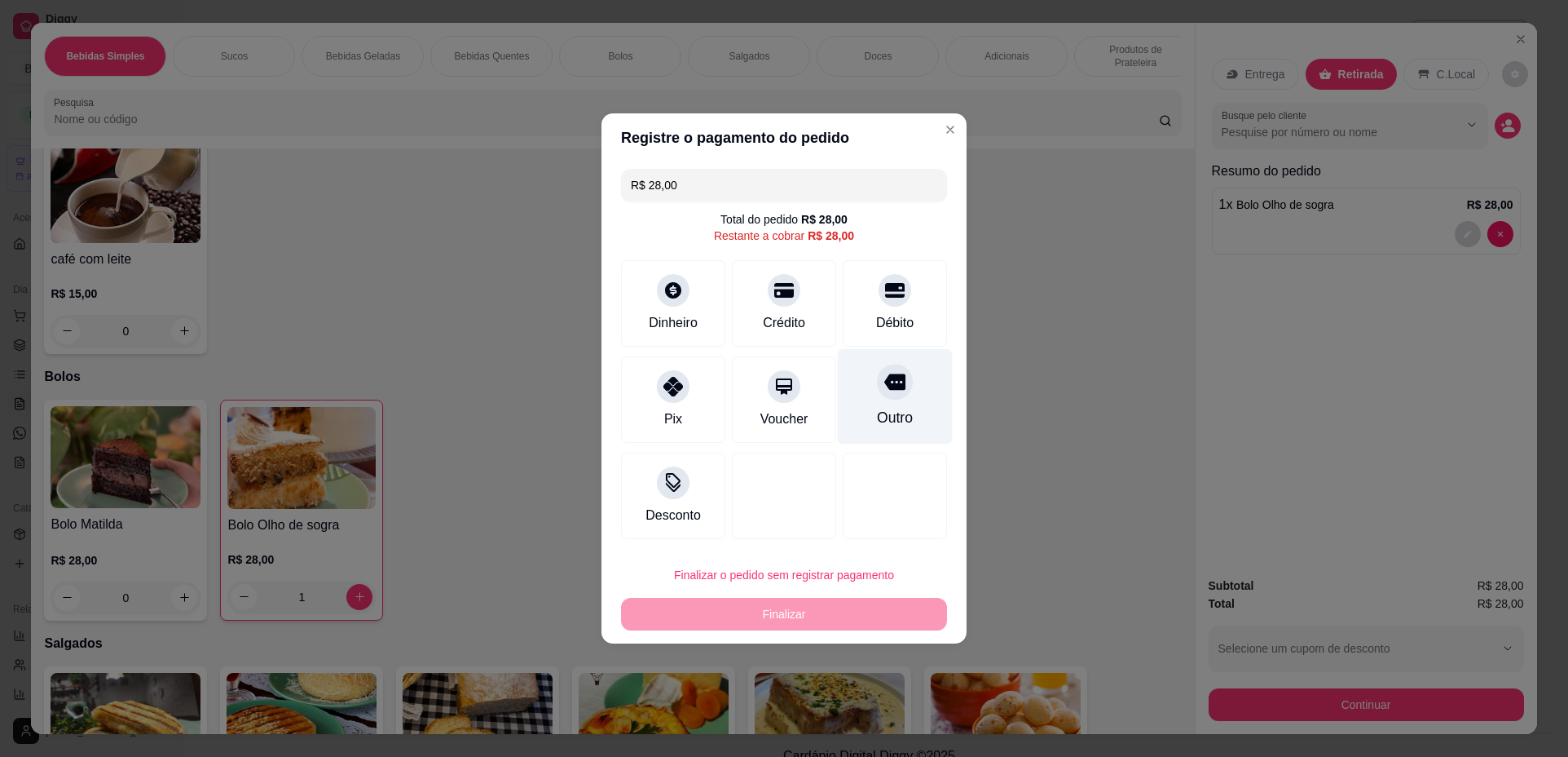
type input "R$ 0,00"
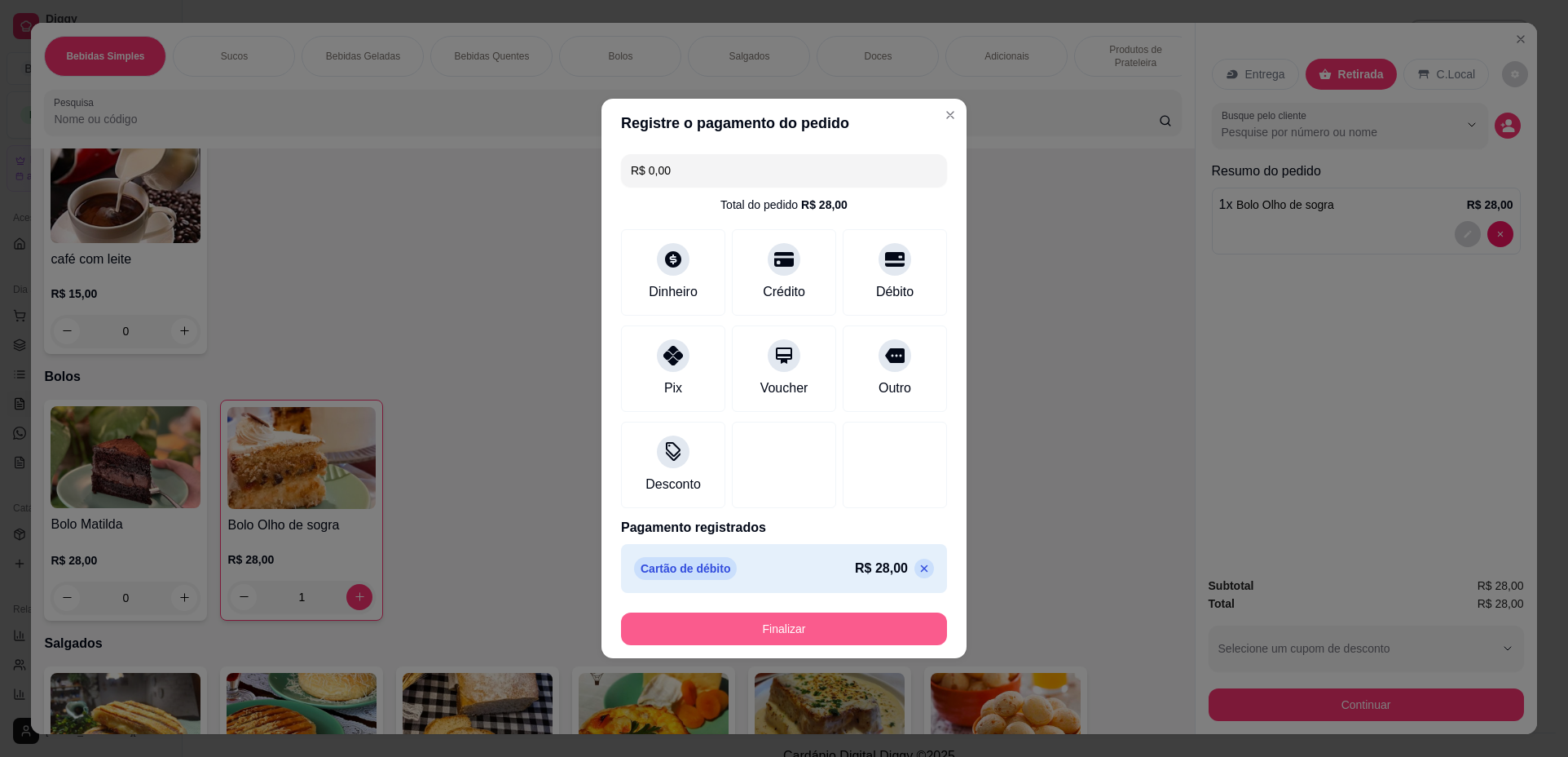
click at [842, 628] on button "Finalizar" at bounding box center [784, 629] width 326 height 32
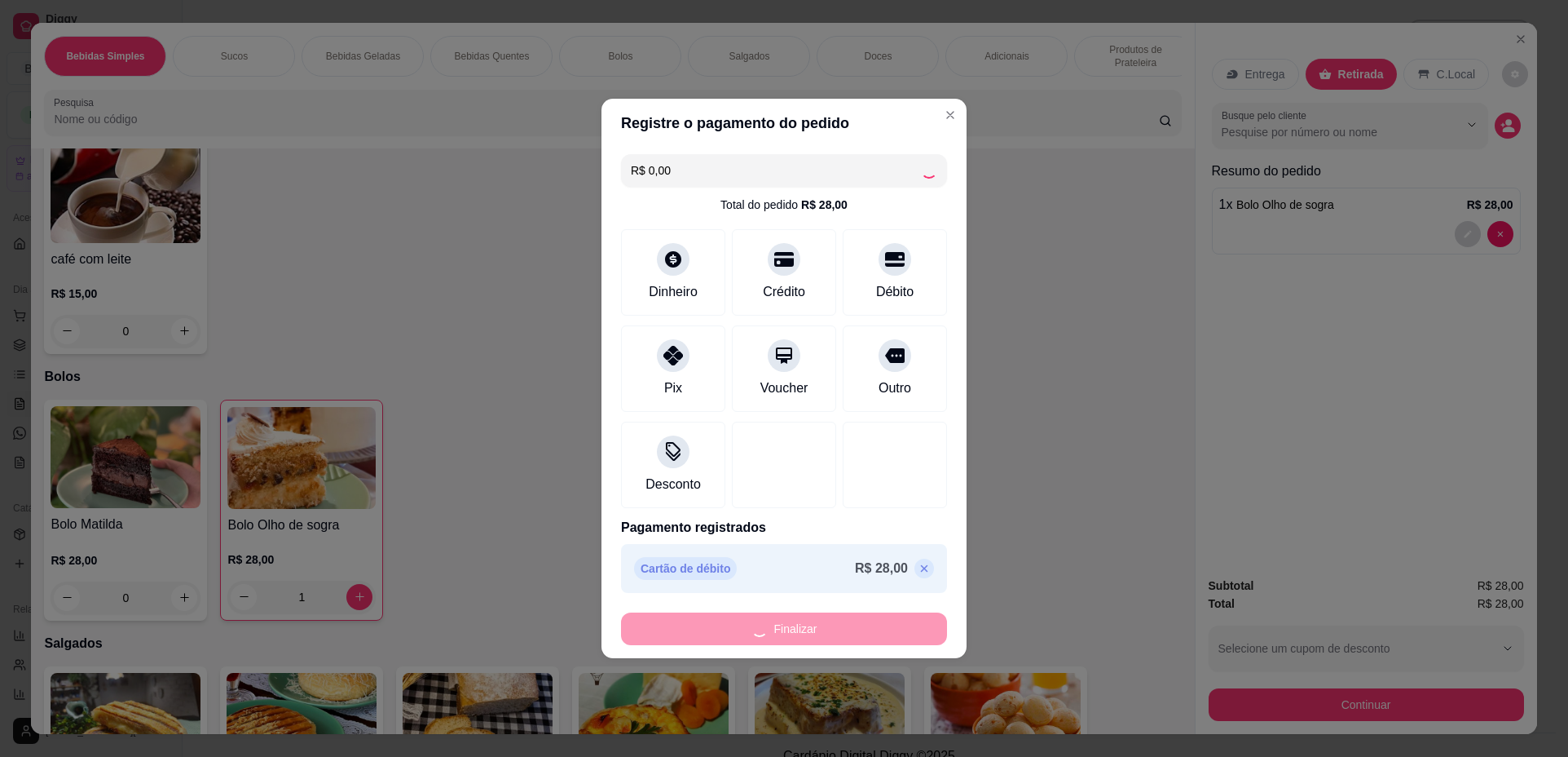
type input "0"
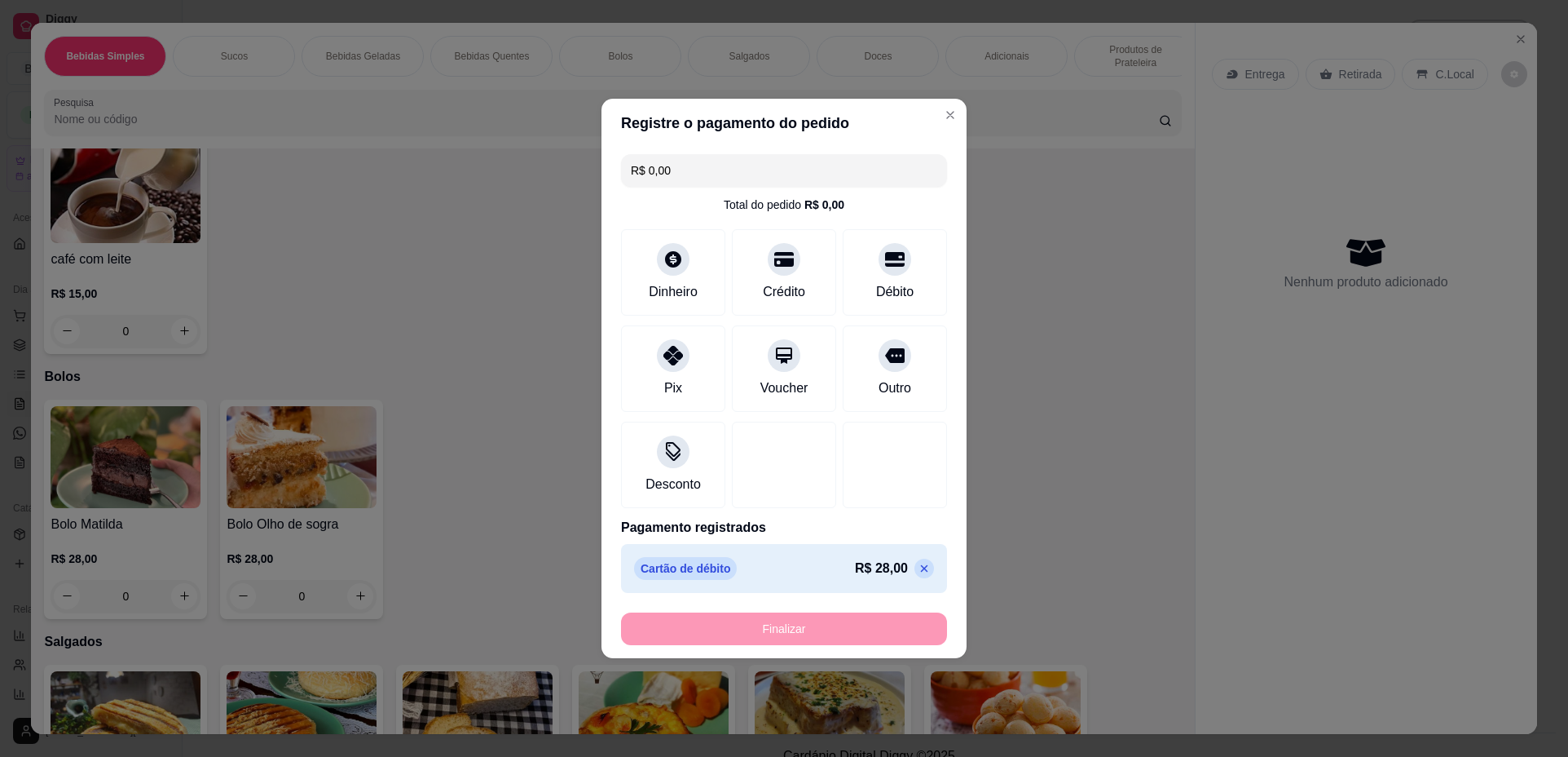
type input "-R$ 28,00"
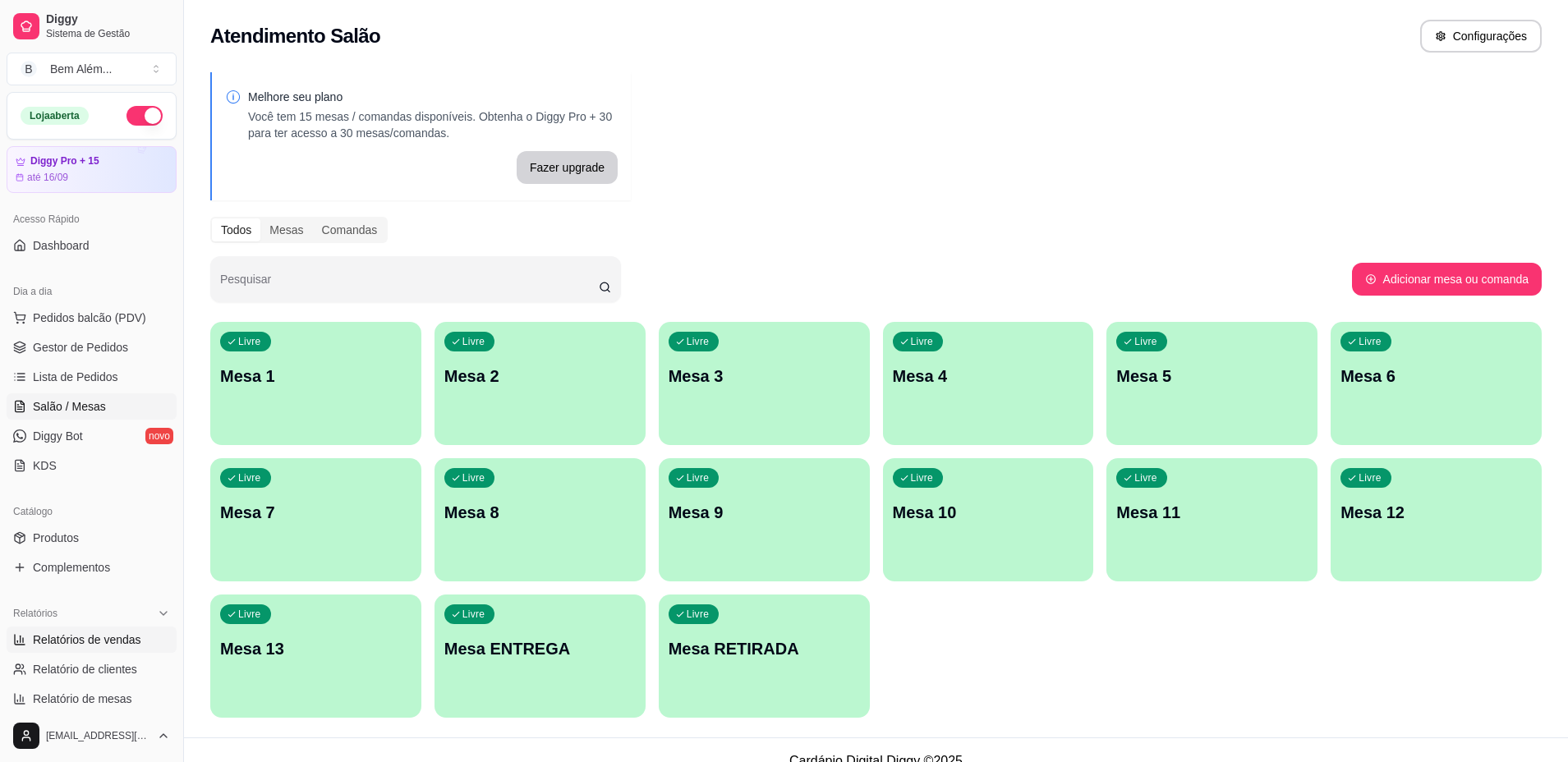
click at [78, 628] on link "Relatórios de vendas" at bounding box center [92, 640] width 170 height 27
select select "ALL"
select select "0"
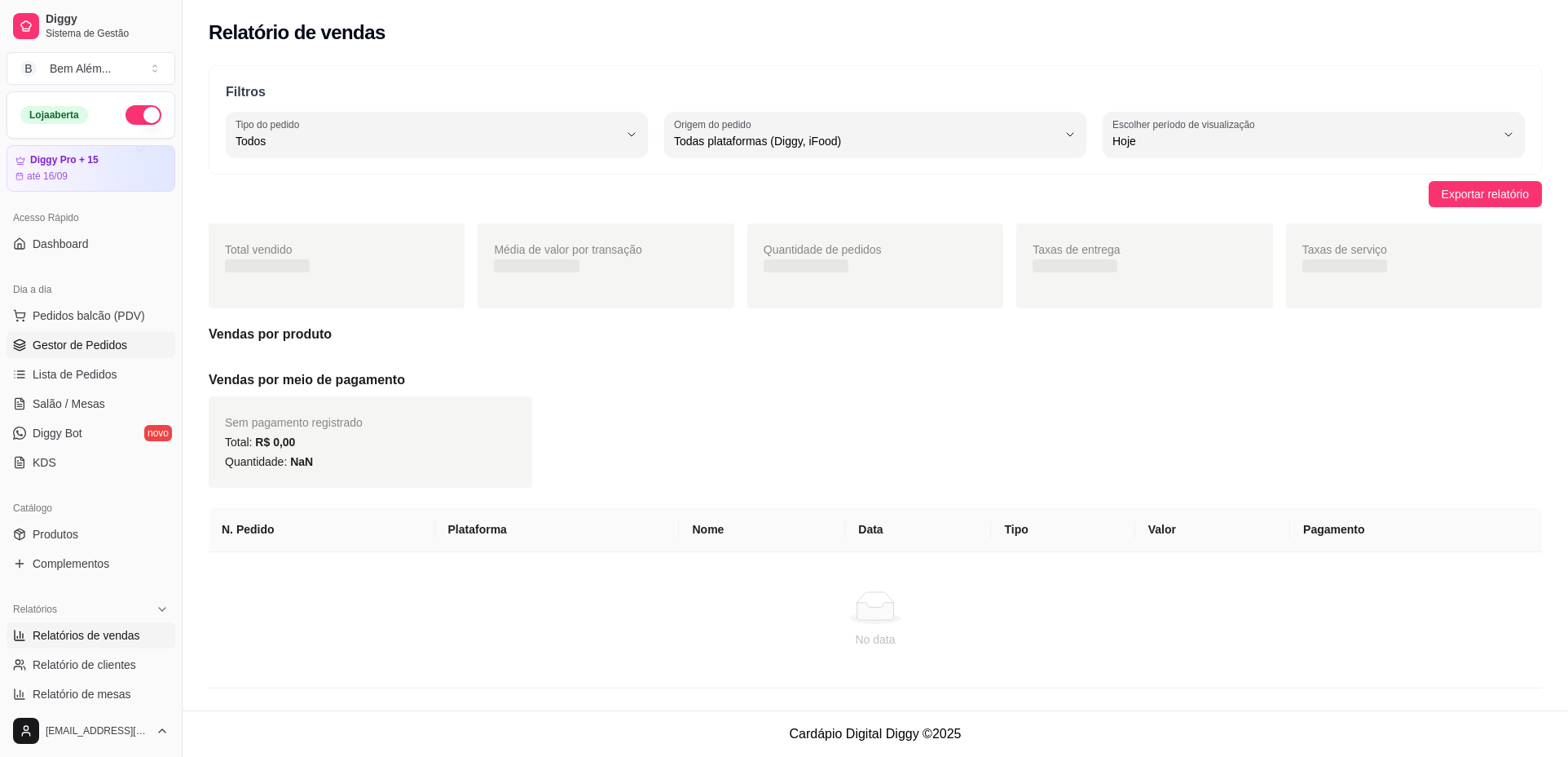
click at [77, 338] on span "Gestor de Pedidos" at bounding box center [80, 345] width 95 height 16
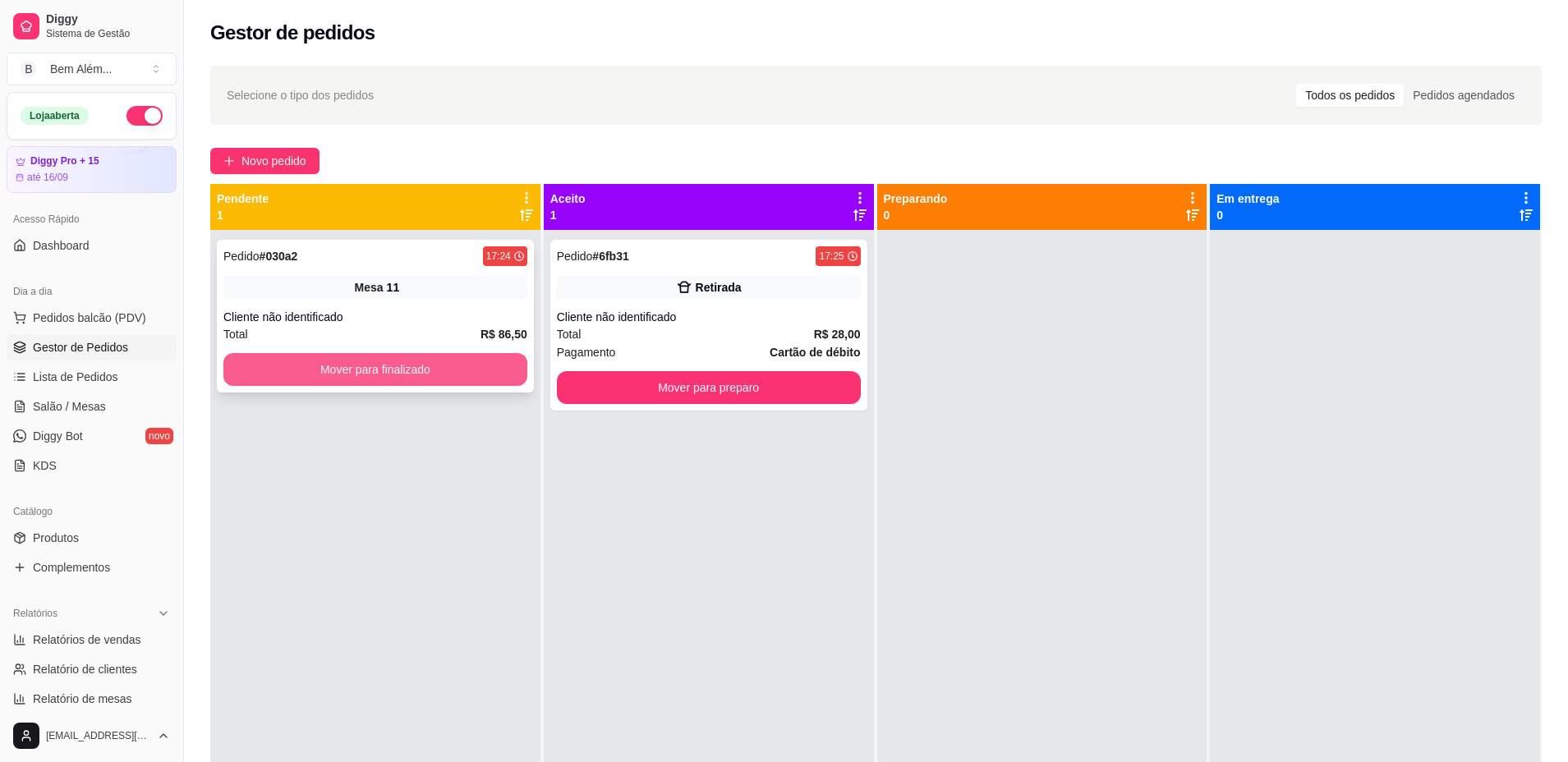
click at [481, 365] on button "Mover para finalizado" at bounding box center [375, 369] width 304 height 32
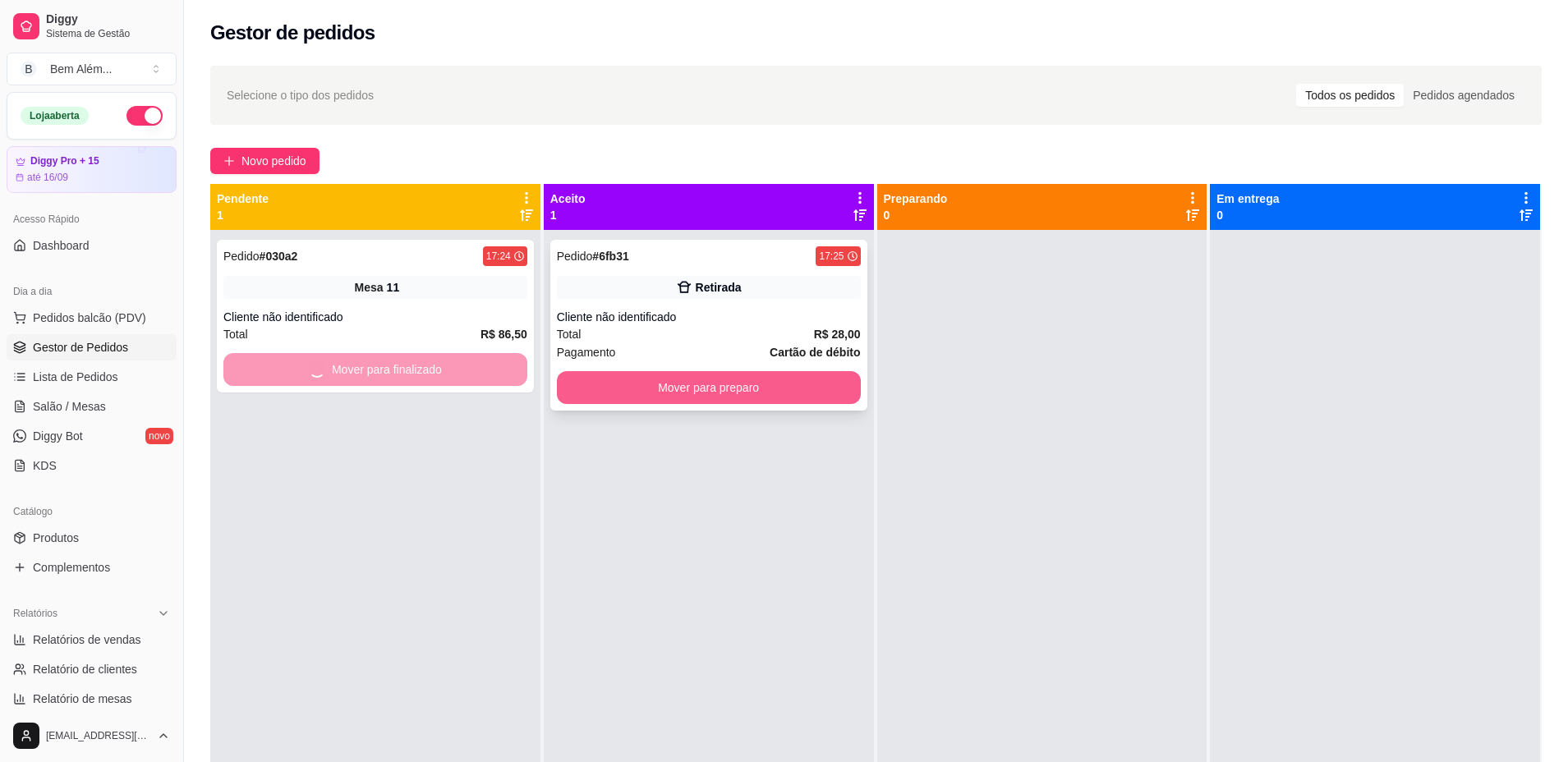
click at [680, 387] on button "Mover para preparo" at bounding box center [709, 387] width 304 height 32
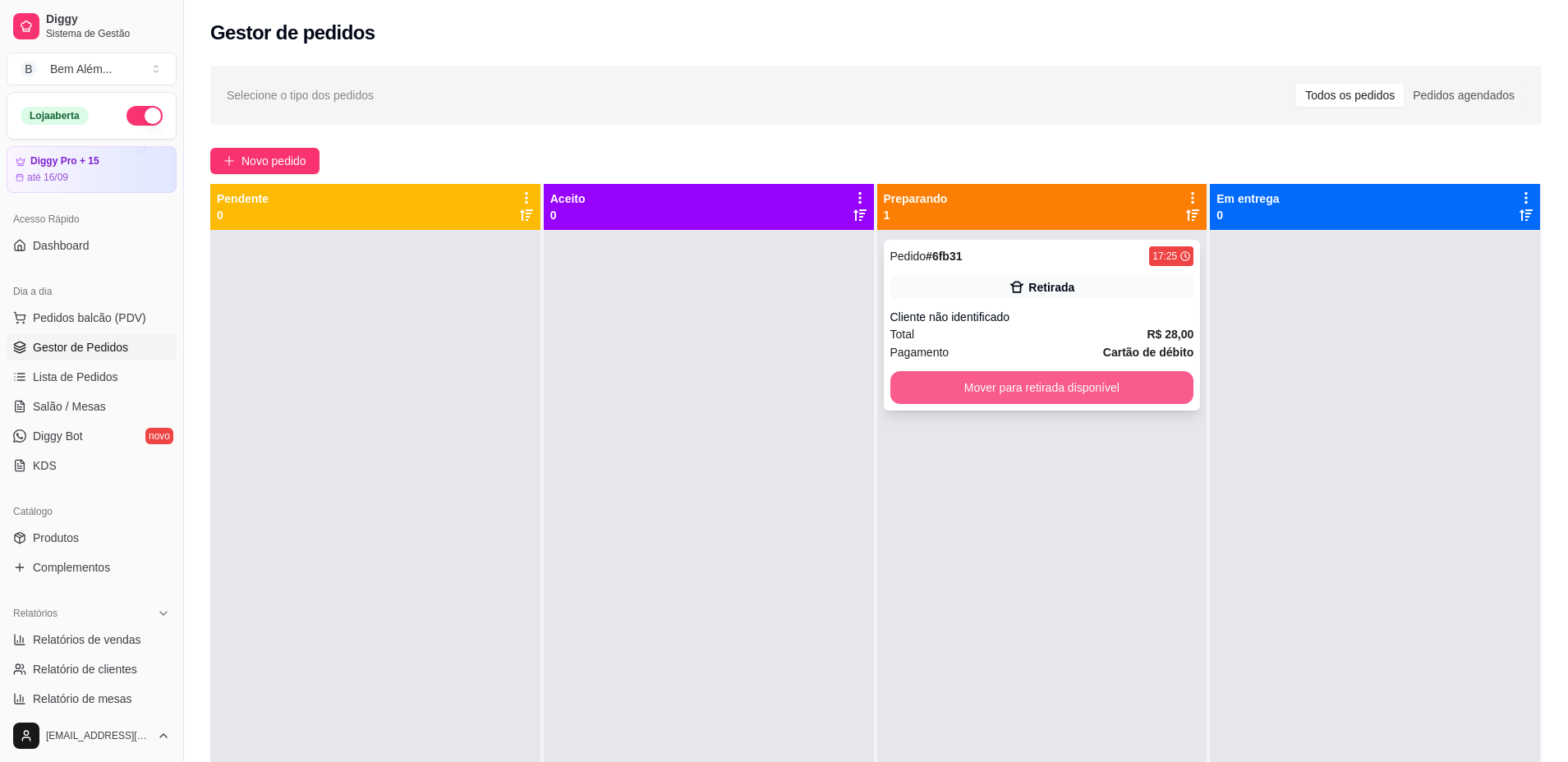
click at [910, 382] on button "Mover para retirada disponível" at bounding box center [1042, 387] width 304 height 32
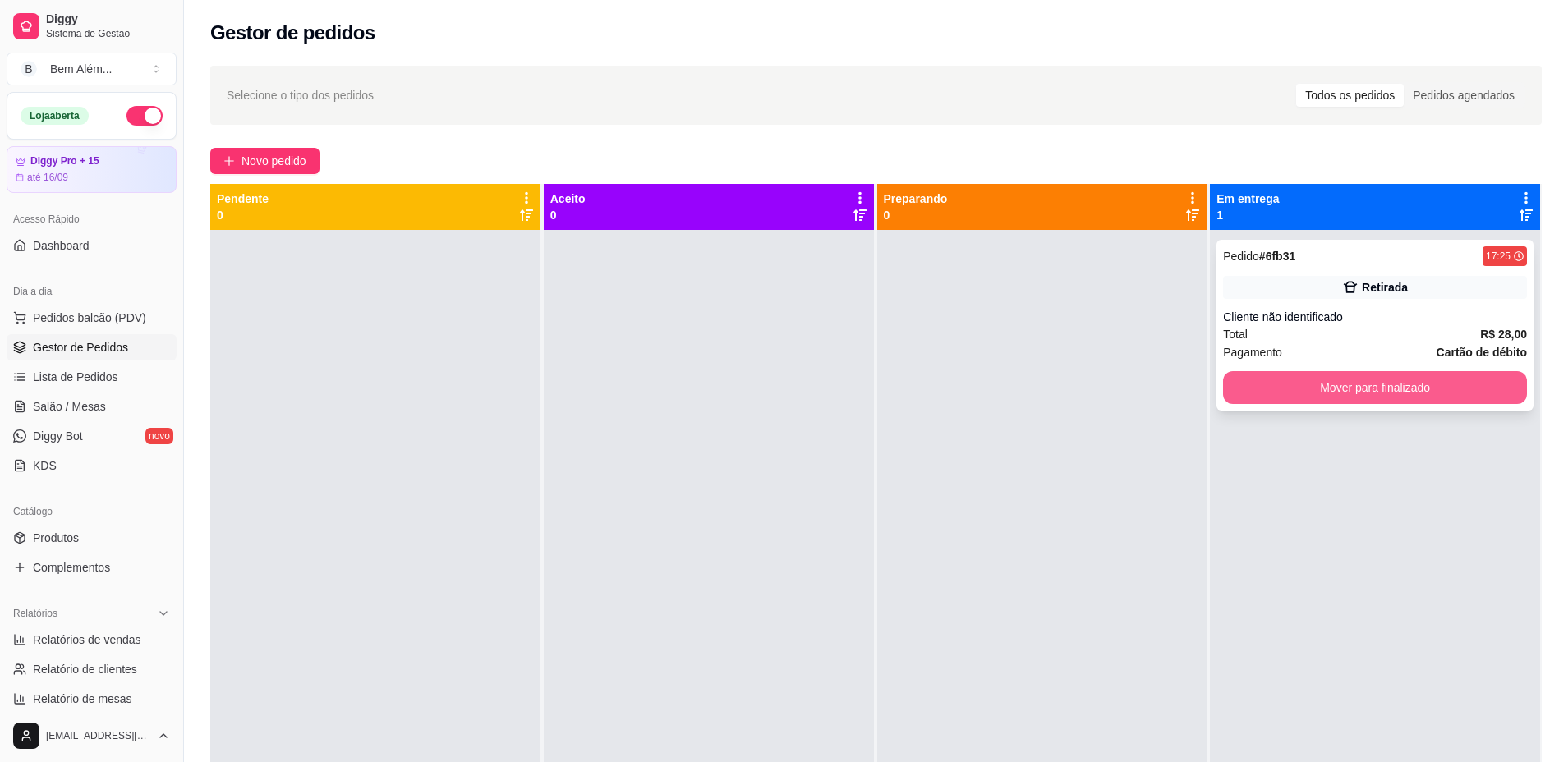
click at [1302, 379] on button "Mover para finalizado" at bounding box center [1374, 387] width 304 height 32
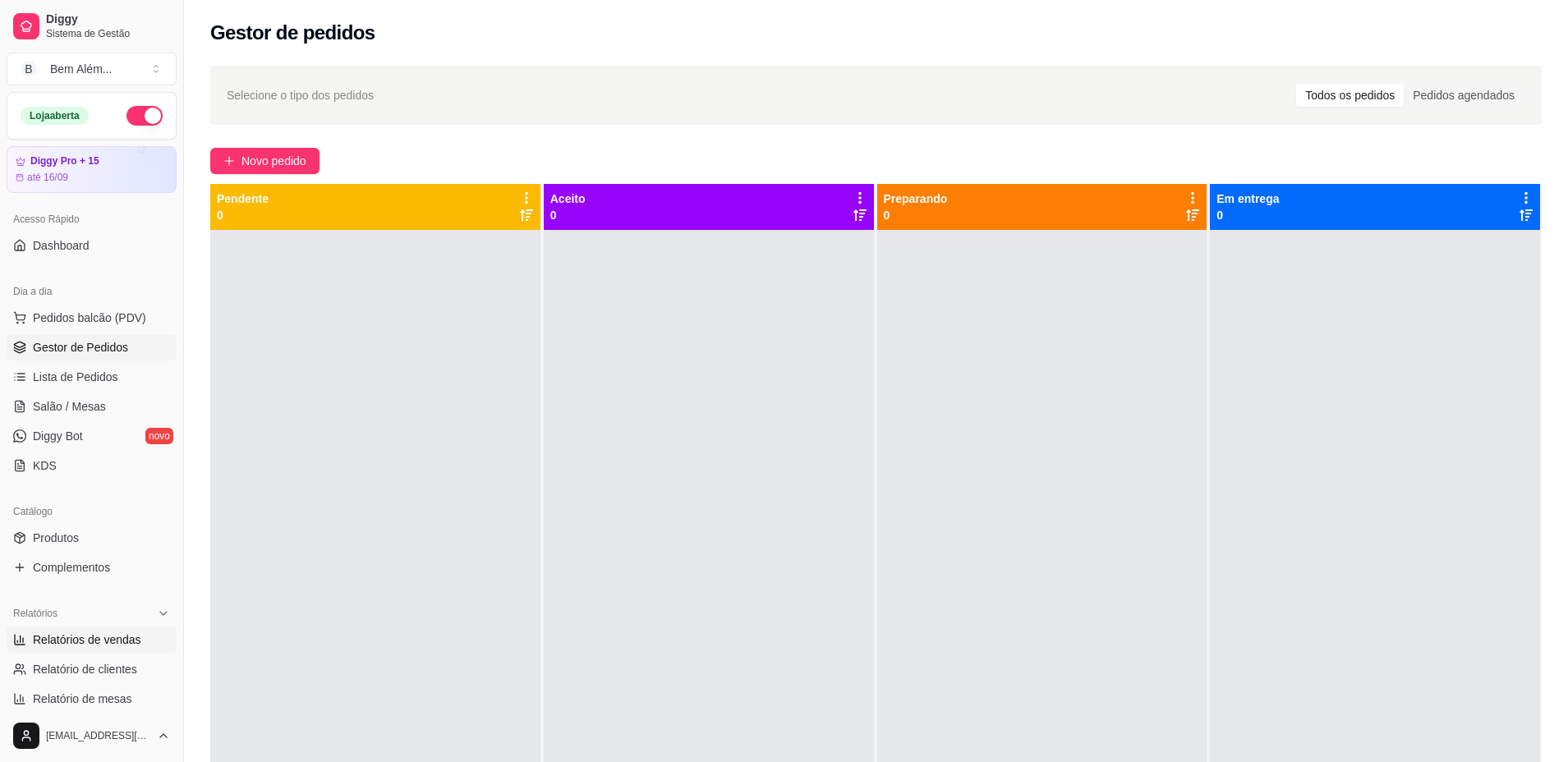
click at [115, 645] on span "Relatórios de vendas" at bounding box center [87, 639] width 109 height 16
select select "ALL"
select select "0"
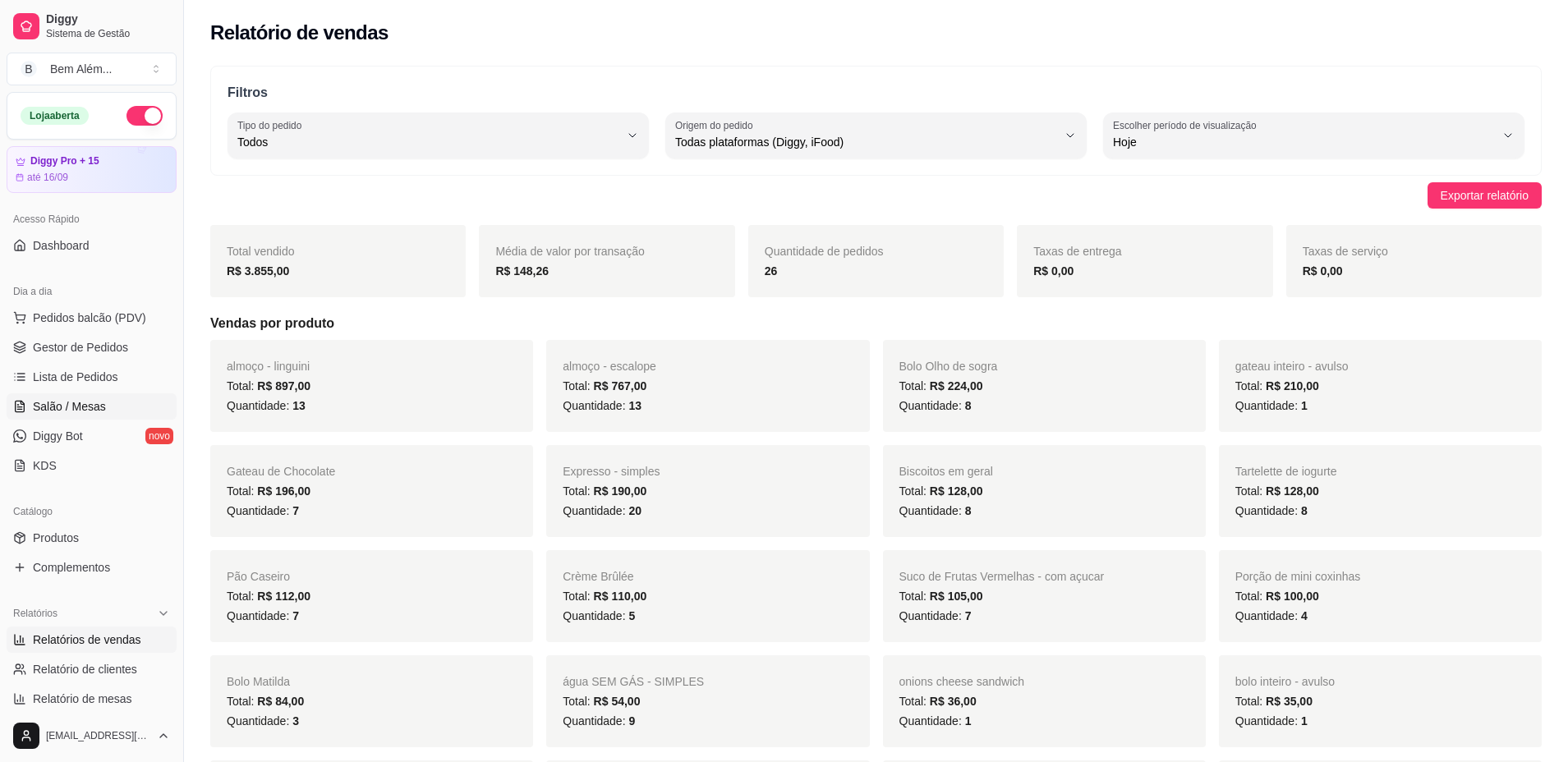
click at [66, 404] on span "Salão / Mesas" at bounding box center [69, 406] width 73 height 16
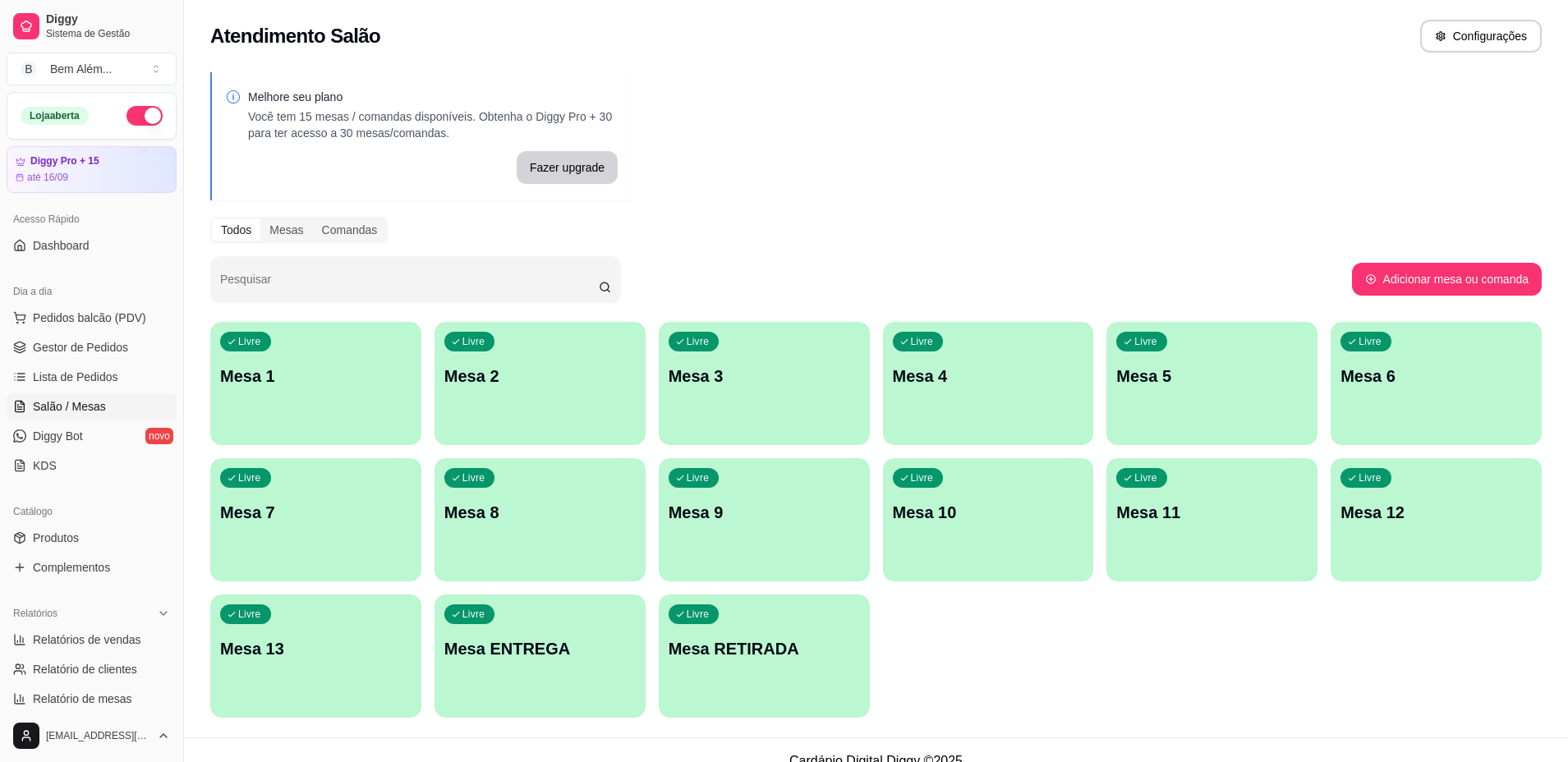
click at [1076, 528] on div "Livre Mesa 10" at bounding box center [988, 509] width 211 height 103
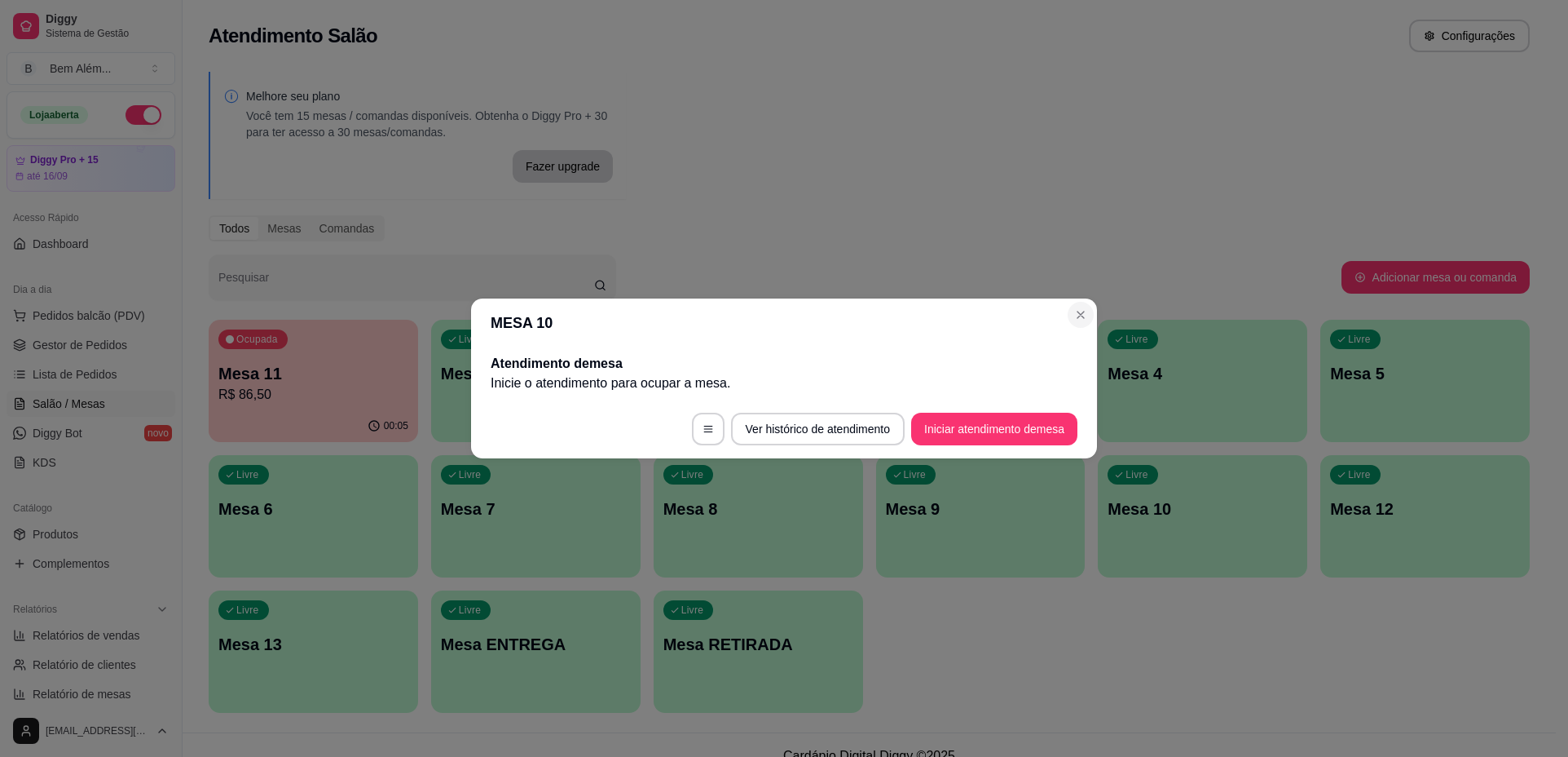
click at [1078, 341] on header "MESA 10" at bounding box center [784, 323] width 626 height 49
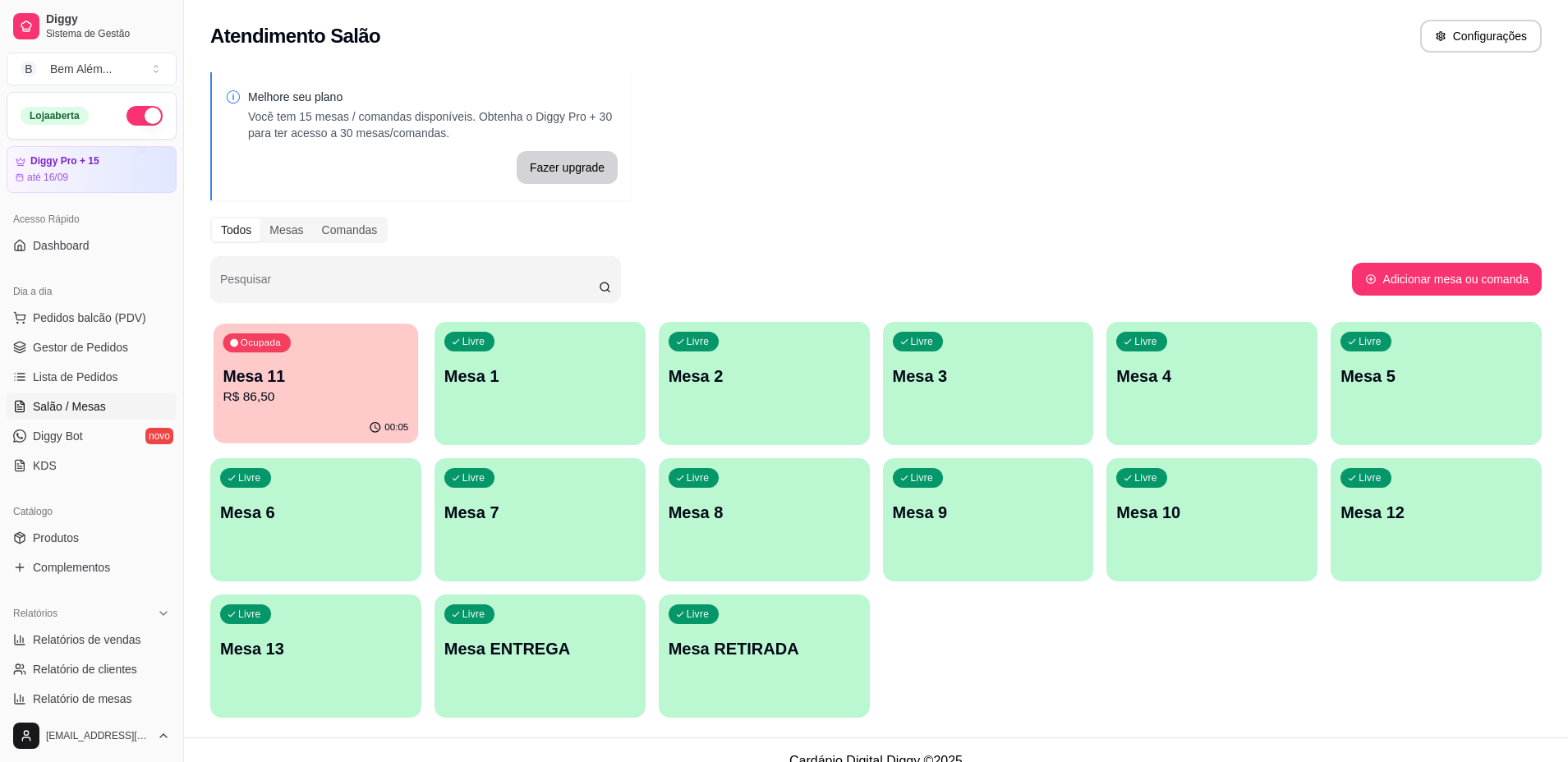
click at [310, 398] on p "R$ 86,50" at bounding box center [315, 397] width 186 height 19
click at [332, 393] on p "R$ 86,50" at bounding box center [315, 397] width 186 height 19
click at [141, 340] on link "Gestor de Pedidos" at bounding box center [92, 347] width 170 height 27
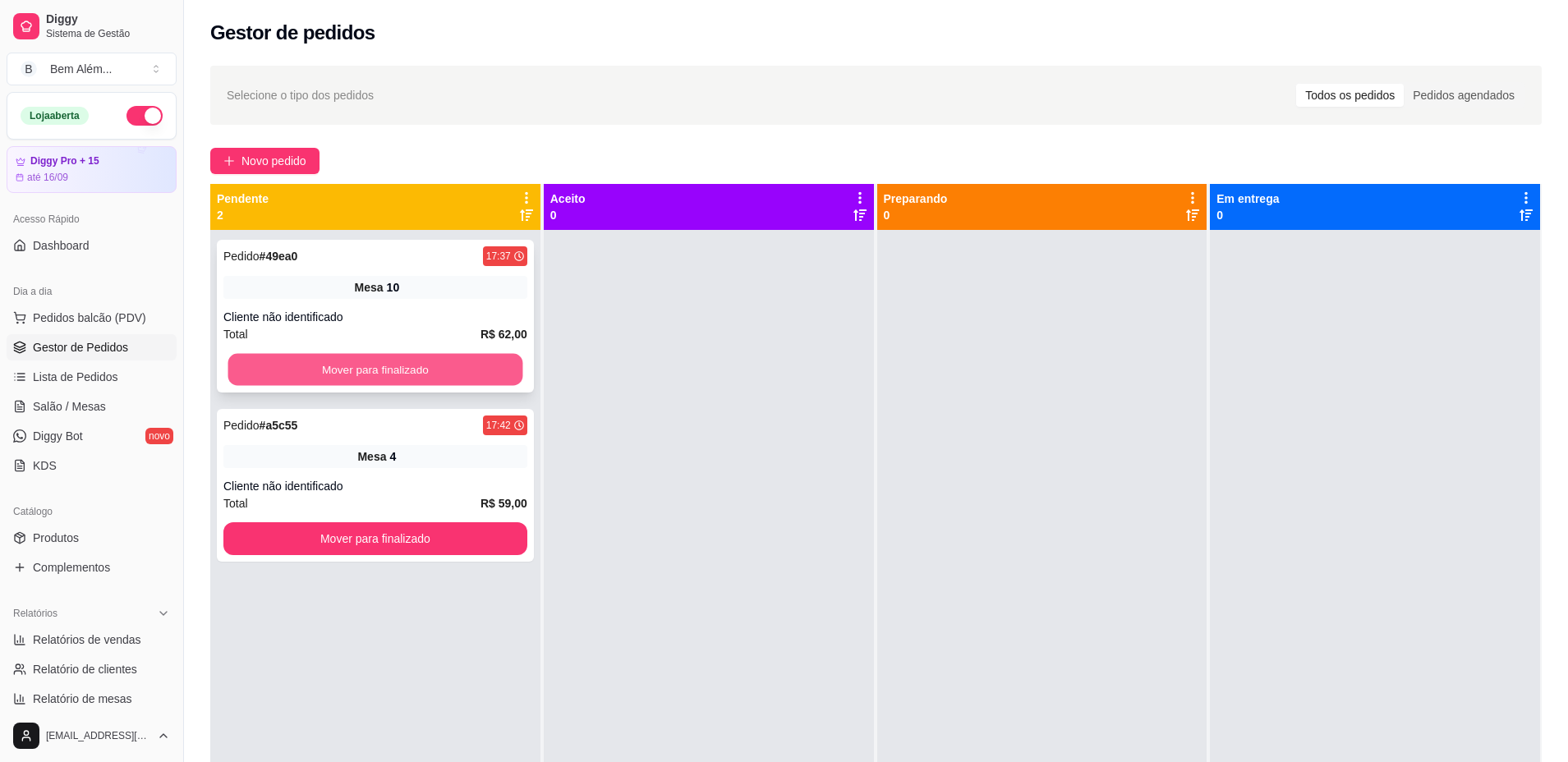
click at [376, 366] on button "Mover para finalizado" at bounding box center [375, 370] width 295 height 32
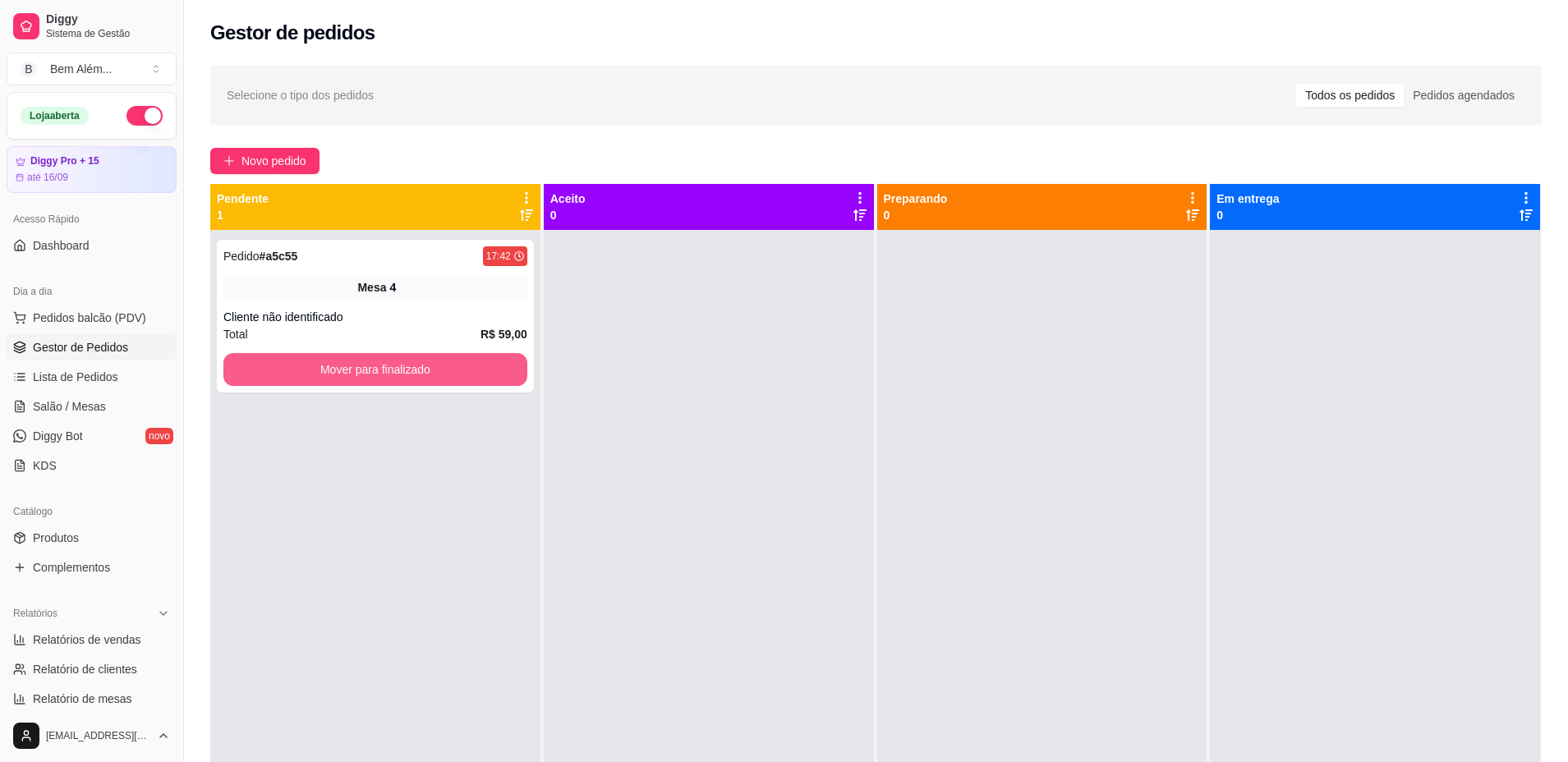
click at [376, 366] on button "Mover para finalizado" at bounding box center [375, 369] width 304 height 32
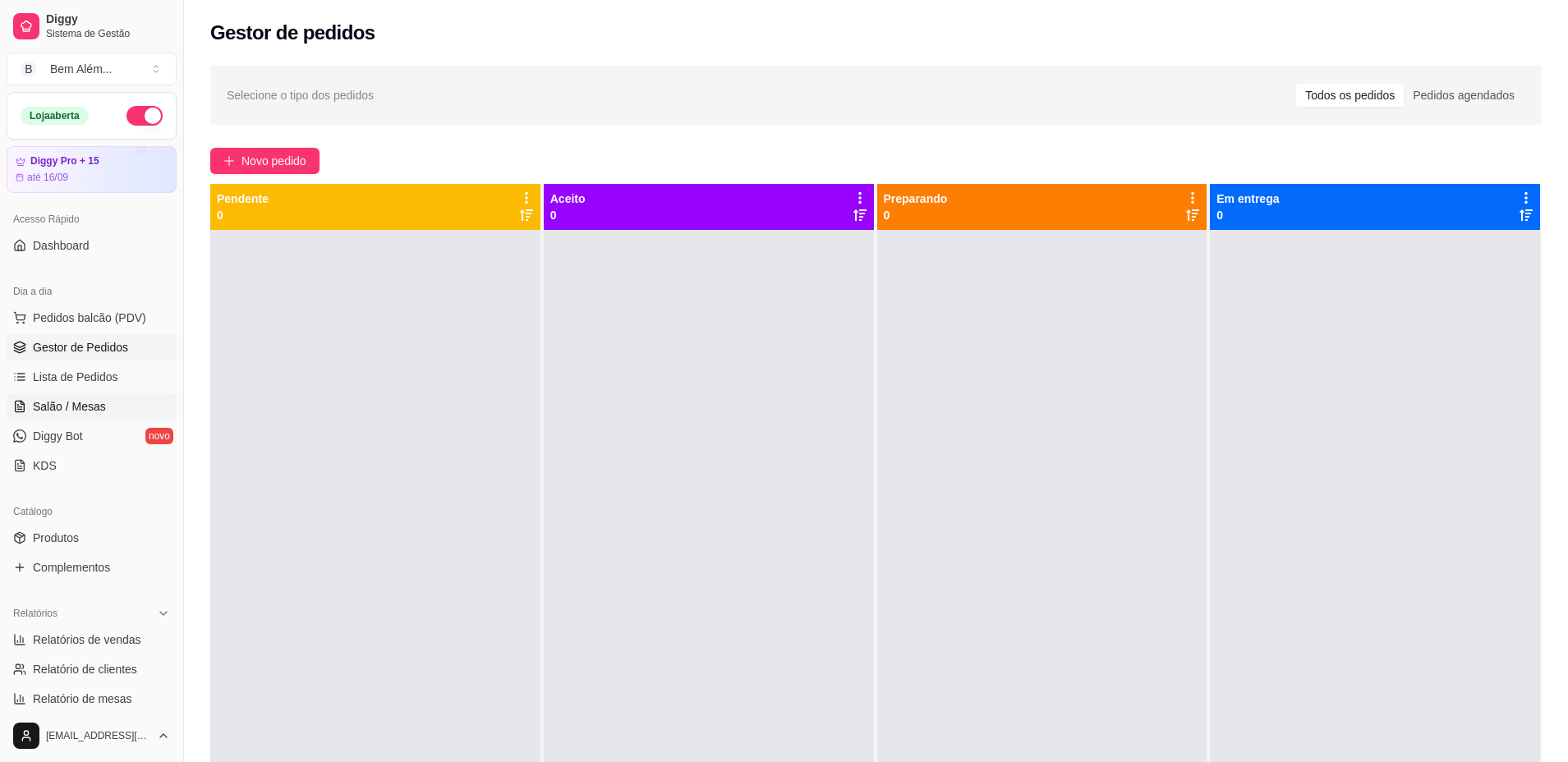
click at [82, 411] on span "Salão / Mesas" at bounding box center [69, 406] width 73 height 16
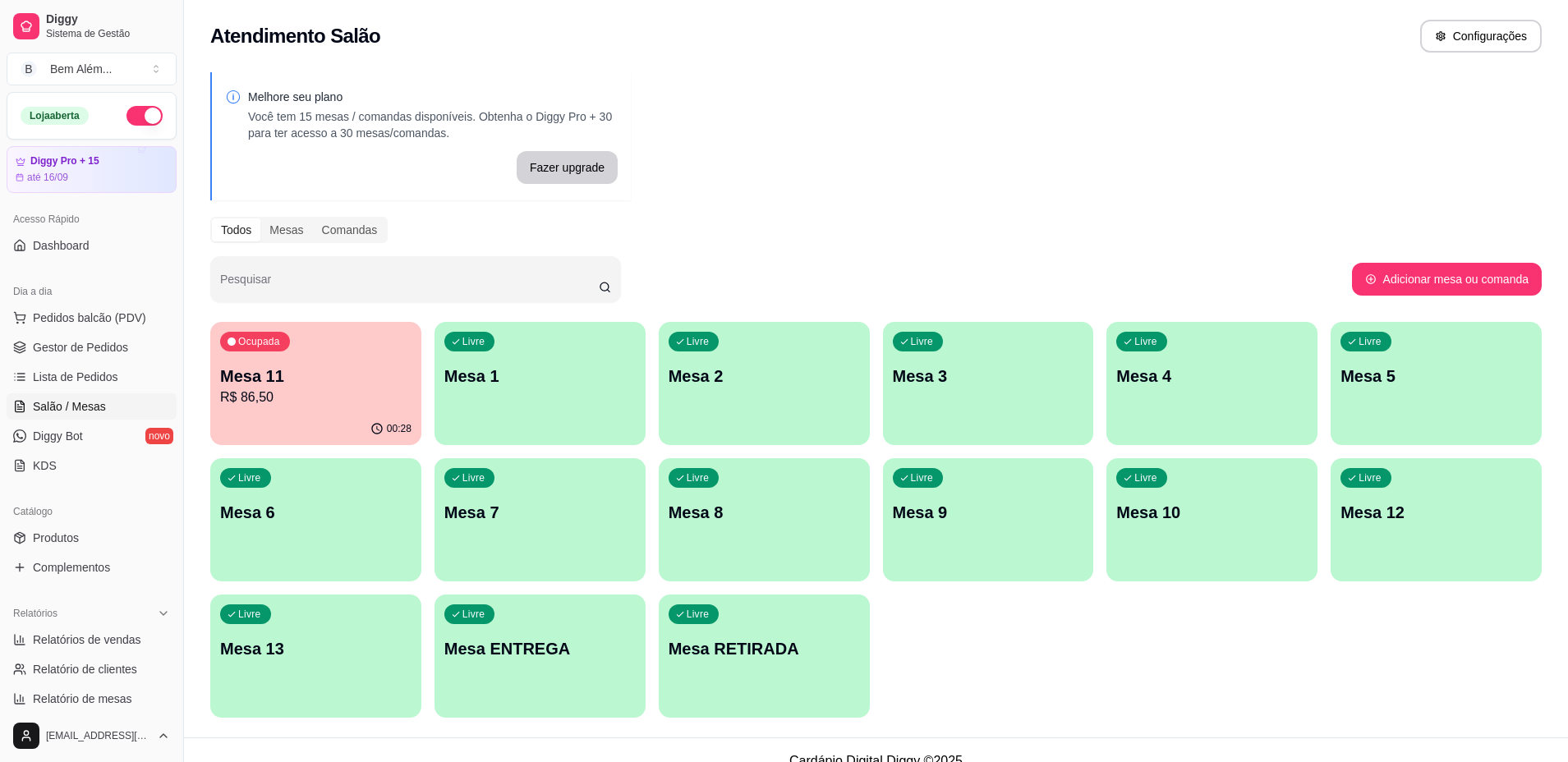
click at [970, 406] on div "Livre Mesa 3" at bounding box center [988, 373] width 211 height 103
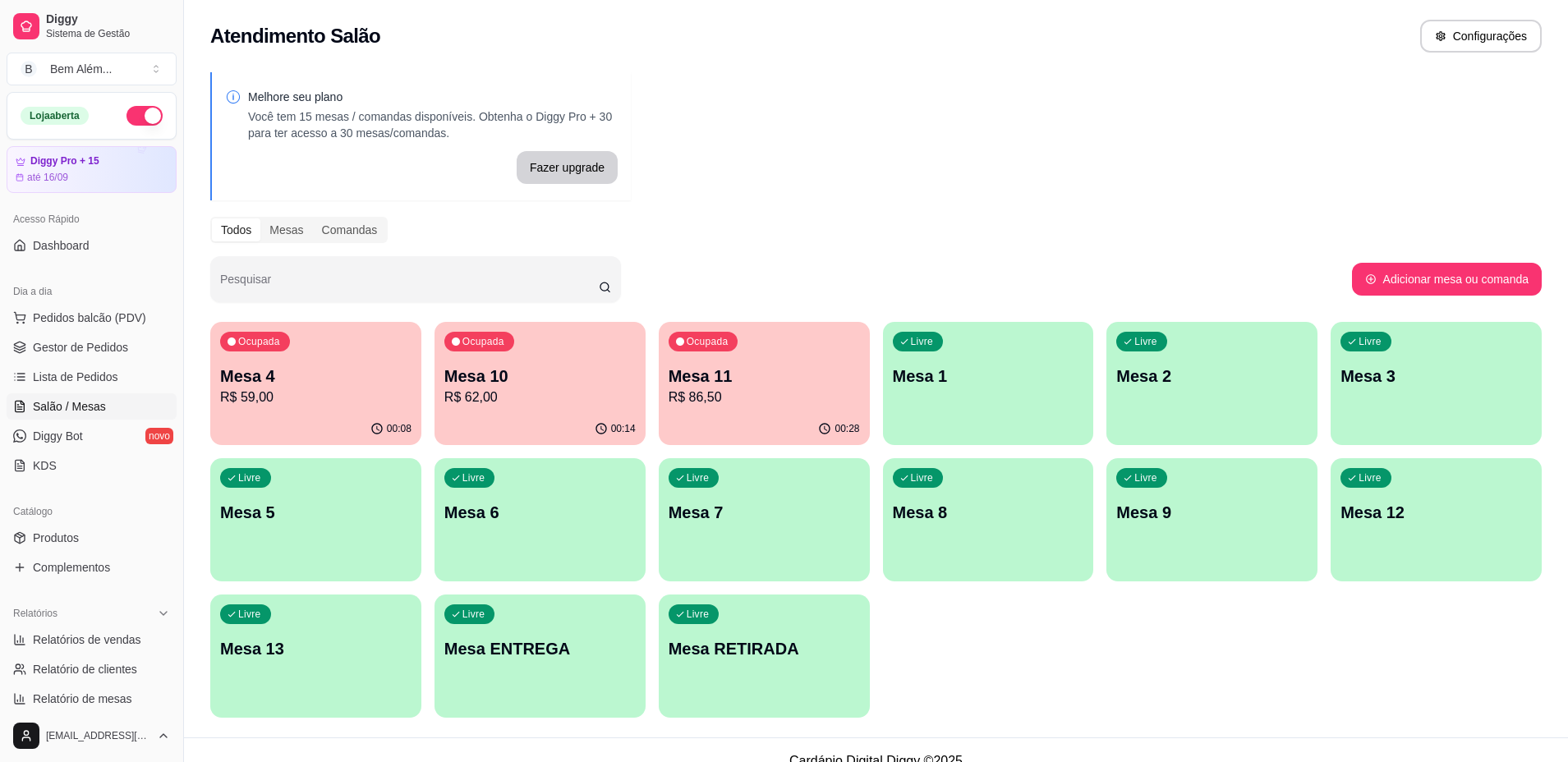
click at [1281, 409] on div "Livre Mesa 2" at bounding box center [1211, 373] width 211 height 103
click at [257, 410] on div "Ocupada Mesa 4 R$ 59,00" at bounding box center [316, 367] width 204 height 89
click at [555, 428] on div "00:14" at bounding box center [539, 429] width 211 height 32
click at [370, 390] on p "R$ 59,00" at bounding box center [316, 397] width 192 height 20
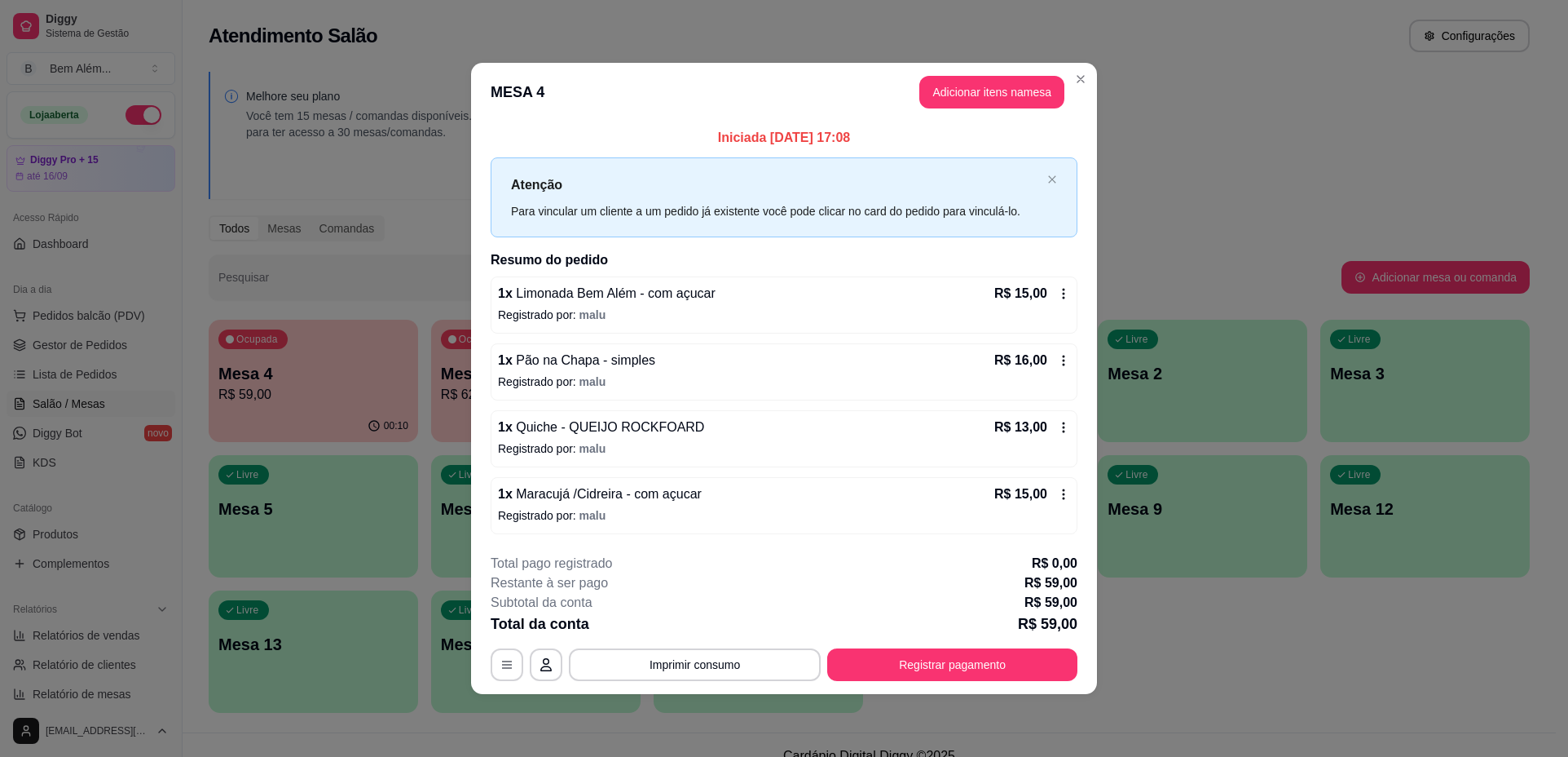
click at [1094, 75] on header "MESA 4 Adicionar itens na mesa" at bounding box center [784, 92] width 626 height 59
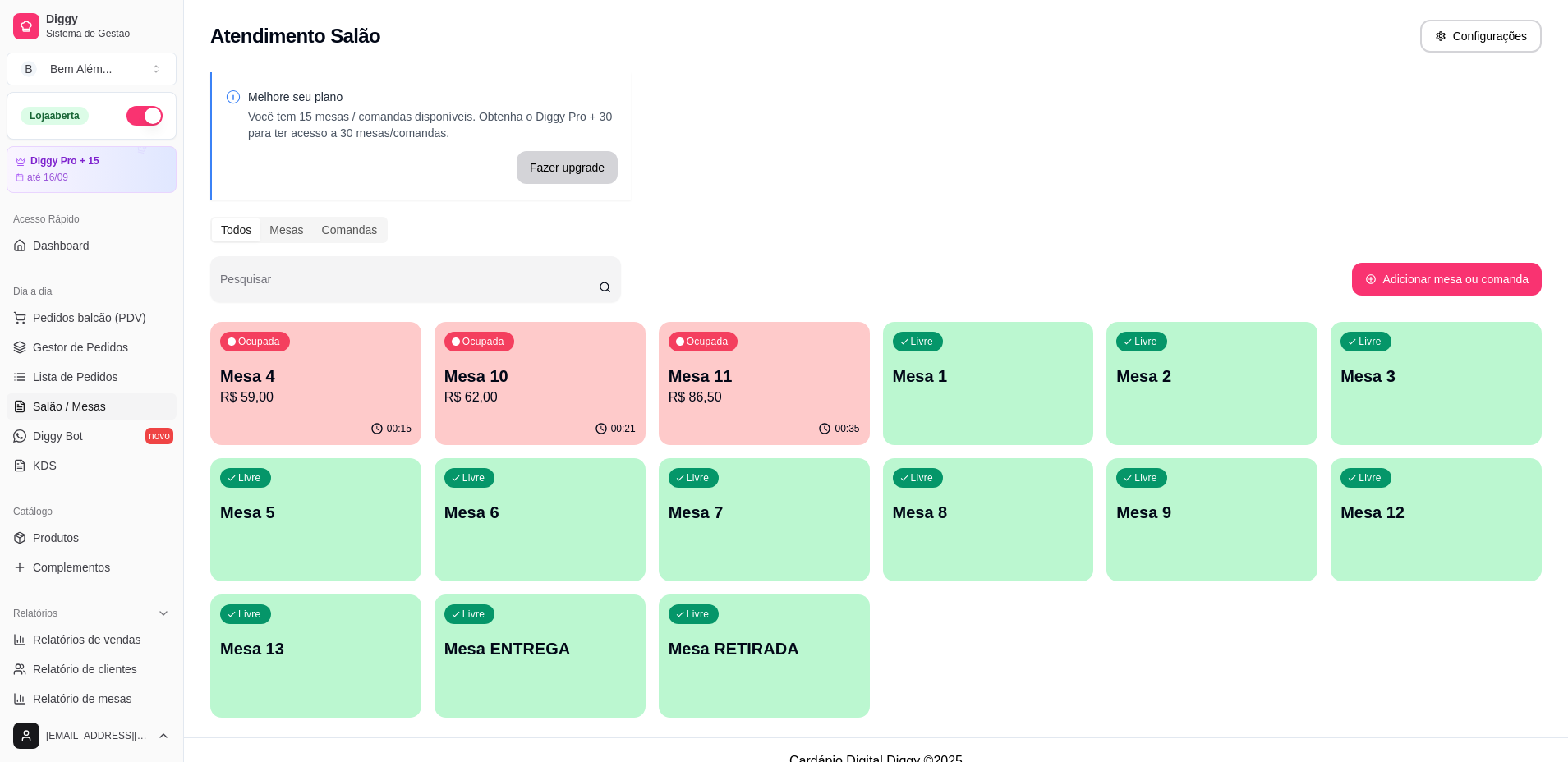
click at [682, 386] on p "Mesa 11" at bounding box center [764, 376] width 192 height 23
click at [559, 371] on p "Mesa 10" at bounding box center [539, 376] width 186 height 22
click at [1386, 422] on div "Livre Mesa 3" at bounding box center [1435, 373] width 211 height 103
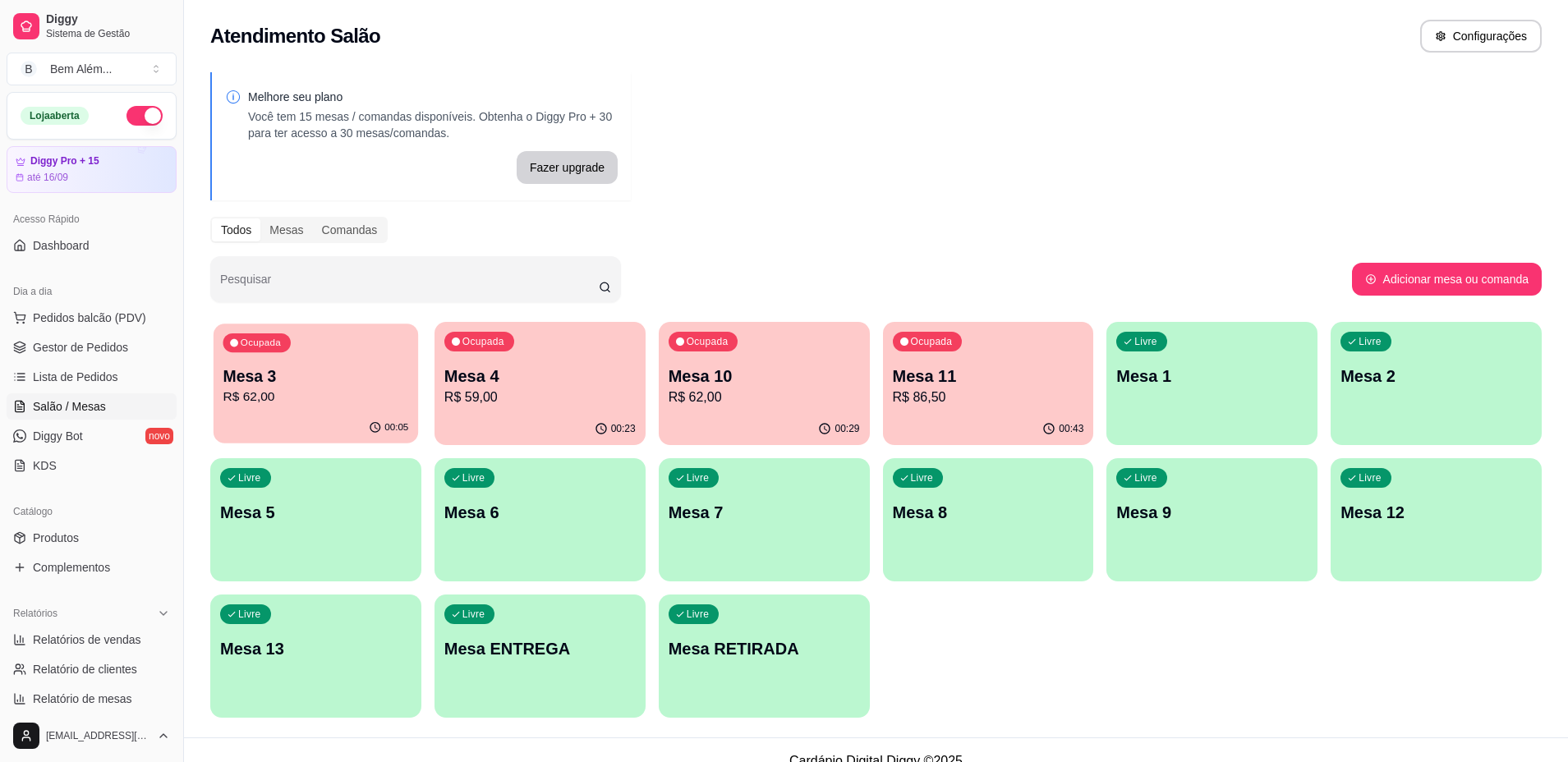
click at [298, 381] on p "Mesa 3" at bounding box center [315, 376] width 186 height 22
click at [90, 357] on link "Gestor de Pedidos" at bounding box center [92, 347] width 170 height 27
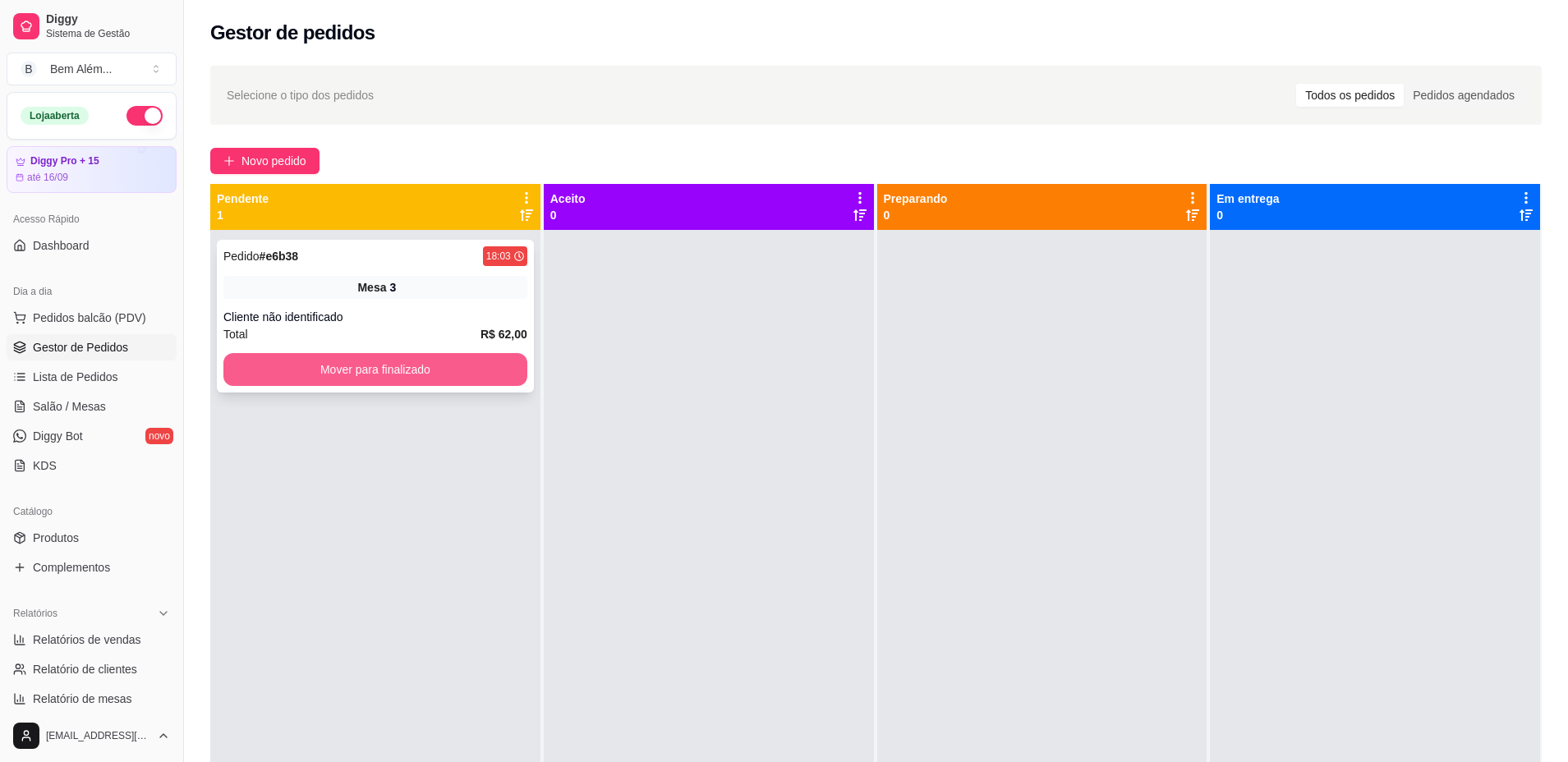
click at [439, 369] on button "Mover para finalizado" at bounding box center [375, 369] width 304 height 32
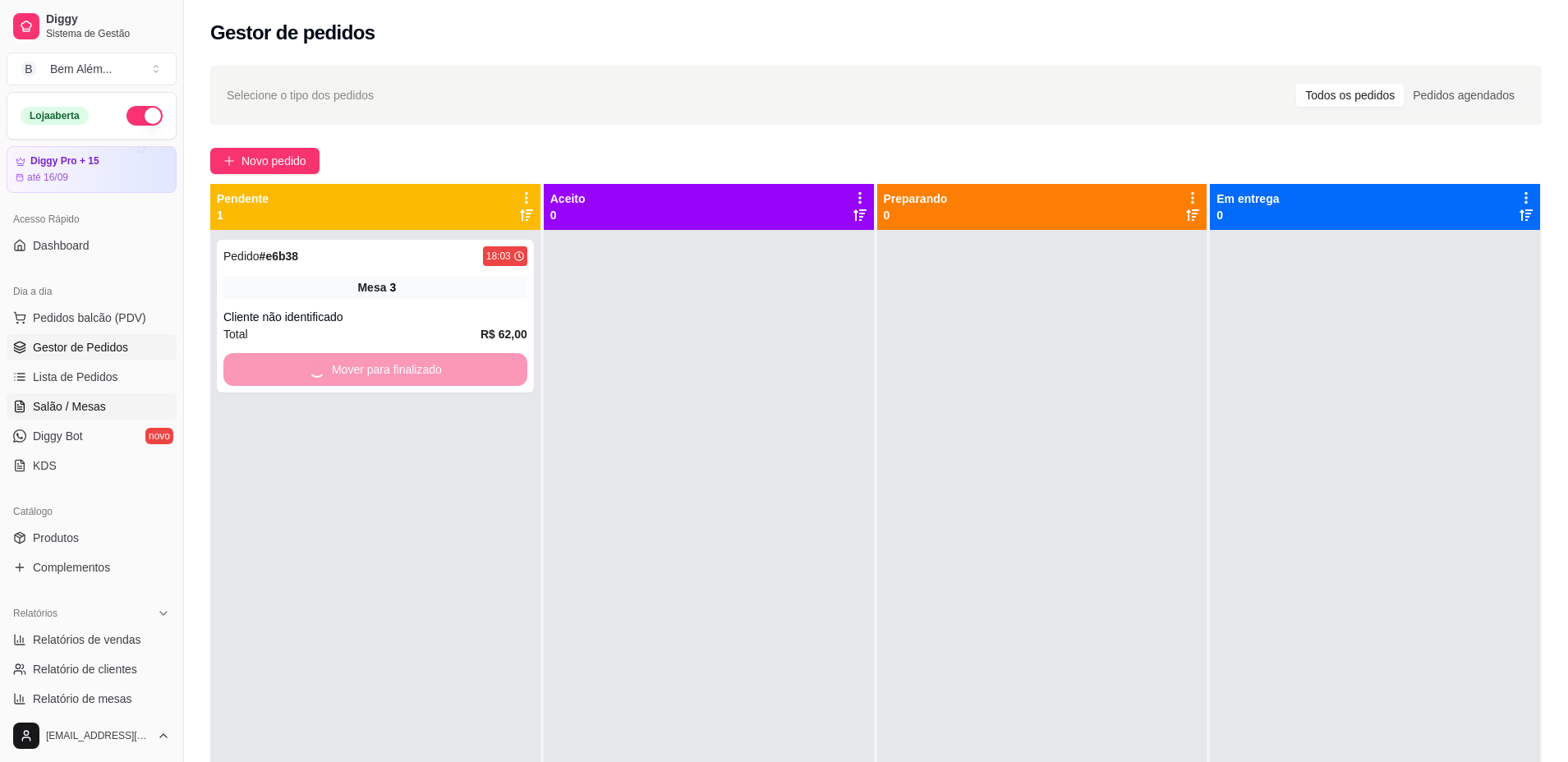
click at [121, 402] on link "Salão / Mesas" at bounding box center [92, 406] width 170 height 27
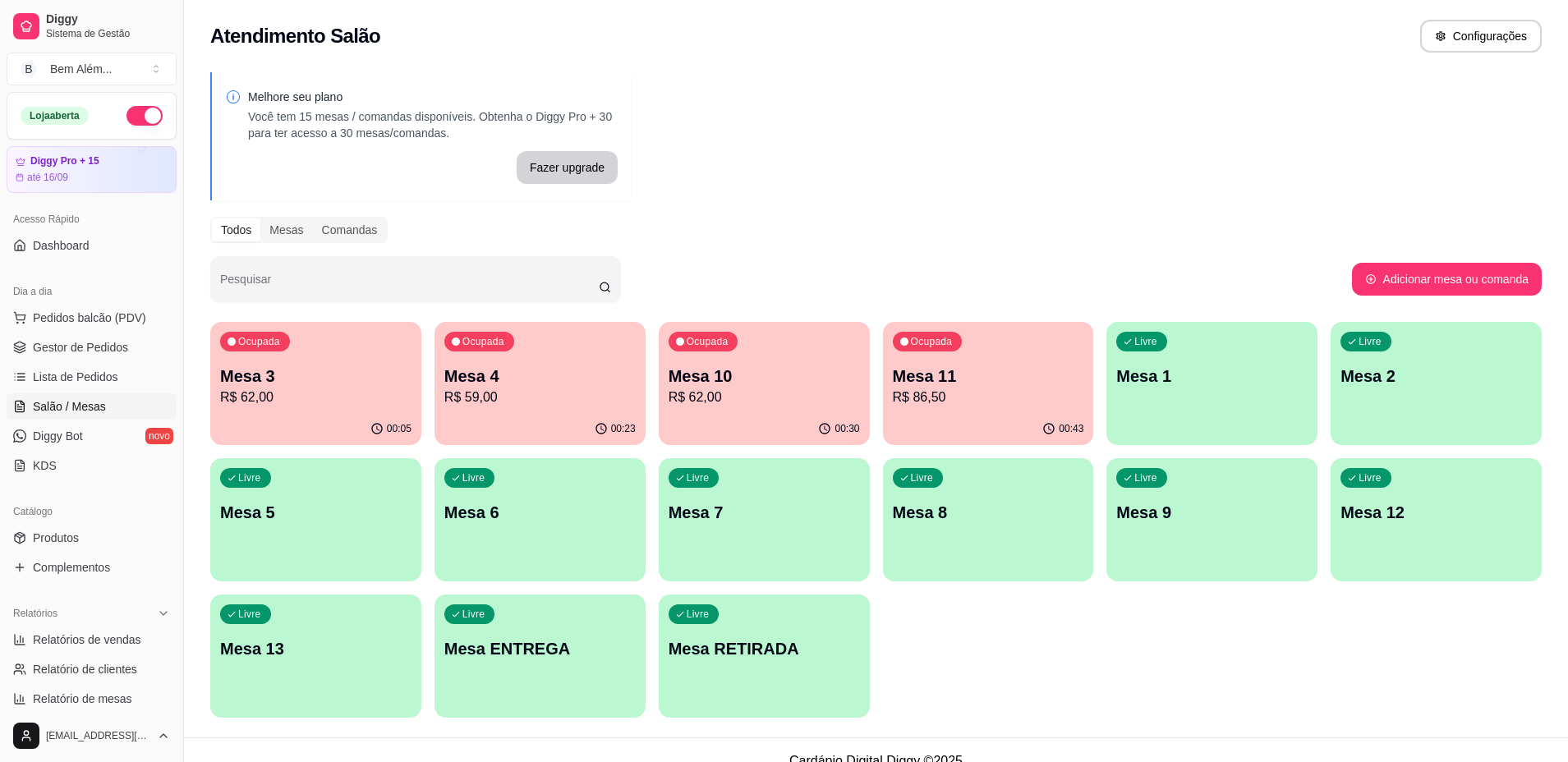
click at [940, 394] on p "R$ 86,50" at bounding box center [988, 397] width 192 height 20
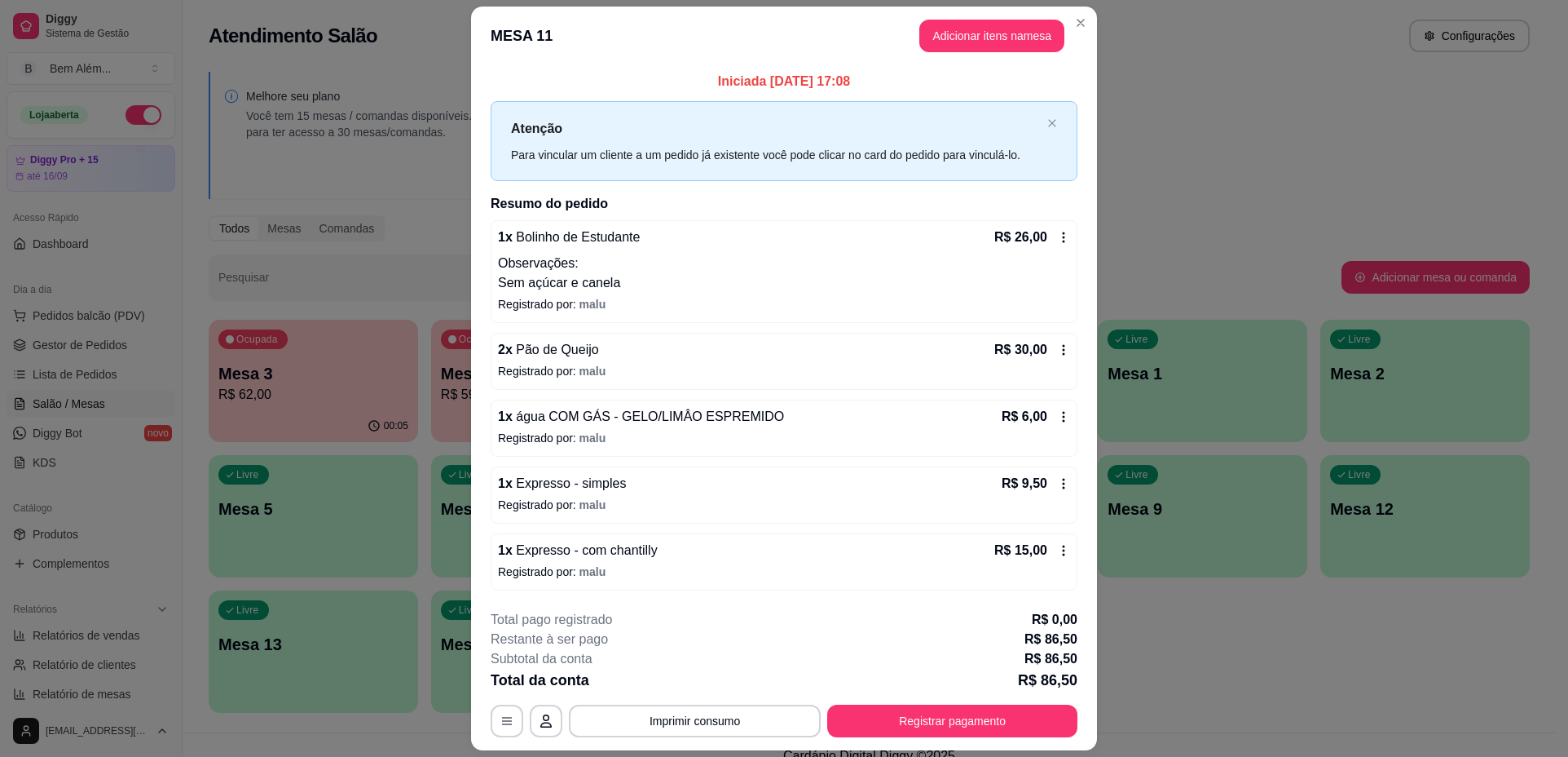
scroll to position [45, 0]
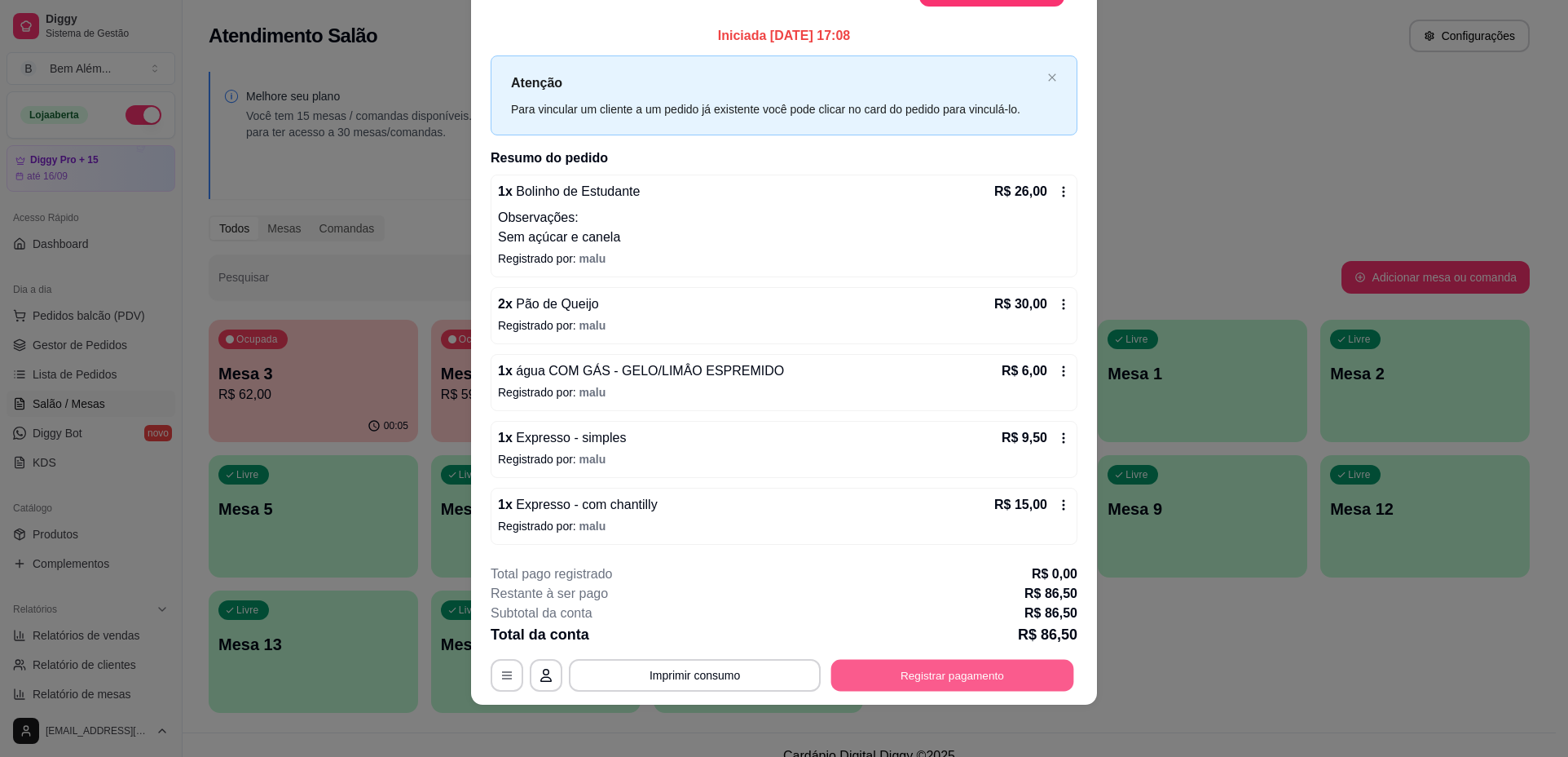
click at [996, 672] on button "Registrar pagamento" at bounding box center [953, 676] width 243 height 32
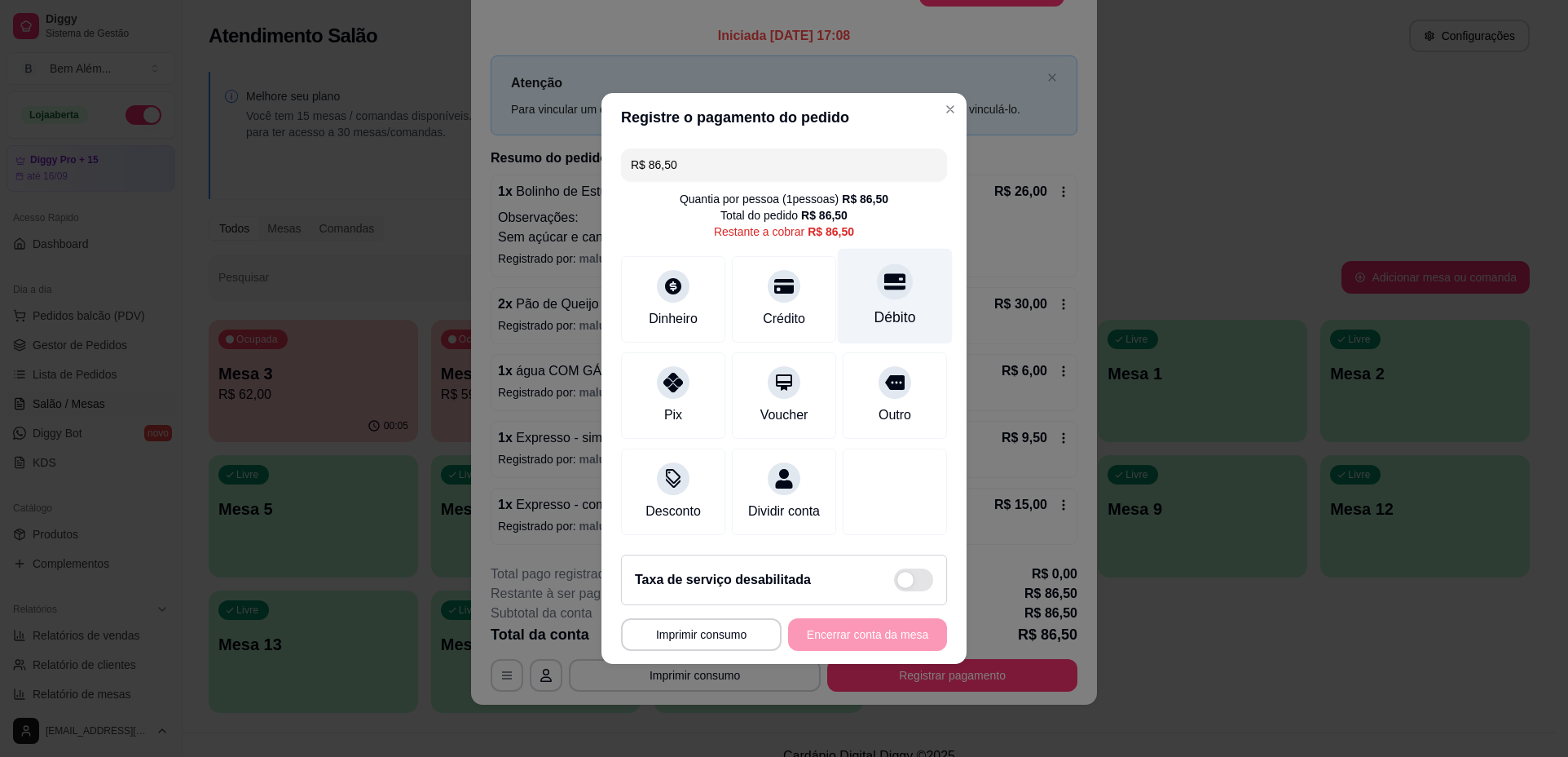
click at [885, 307] on div "Débito" at bounding box center [896, 317] width 42 height 21
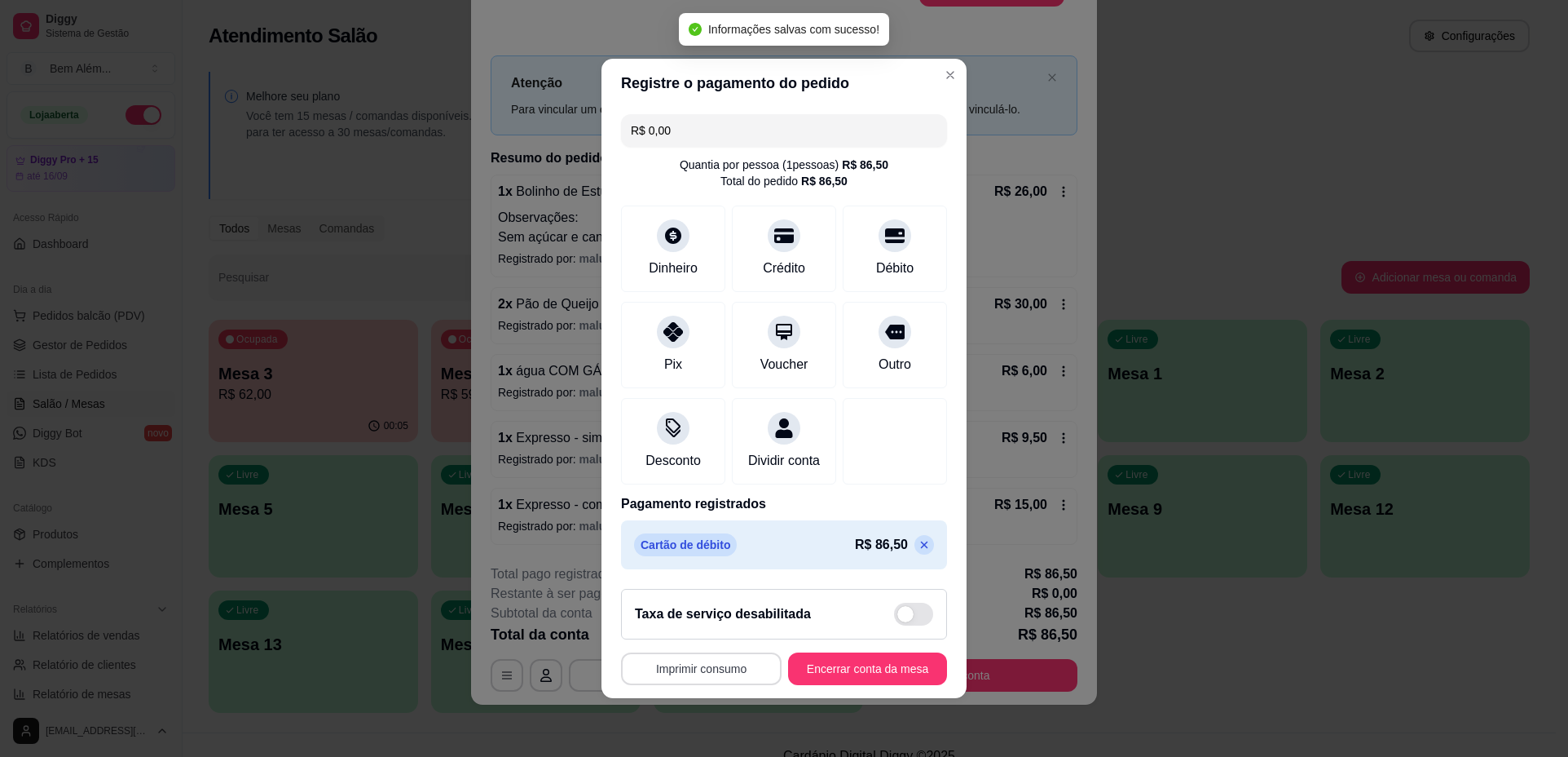
type input "R$ 0,00"
click at [722, 683] on button "Imprimir consumo" at bounding box center [702, 670] width 155 height 32
click at [720, 637] on button "impressao computador" at bounding box center [692, 640] width 119 height 26
click at [730, 682] on button "Imprimir consumo" at bounding box center [702, 669] width 161 height 32
click at [719, 643] on button "impressao computador" at bounding box center [692, 640] width 119 height 26
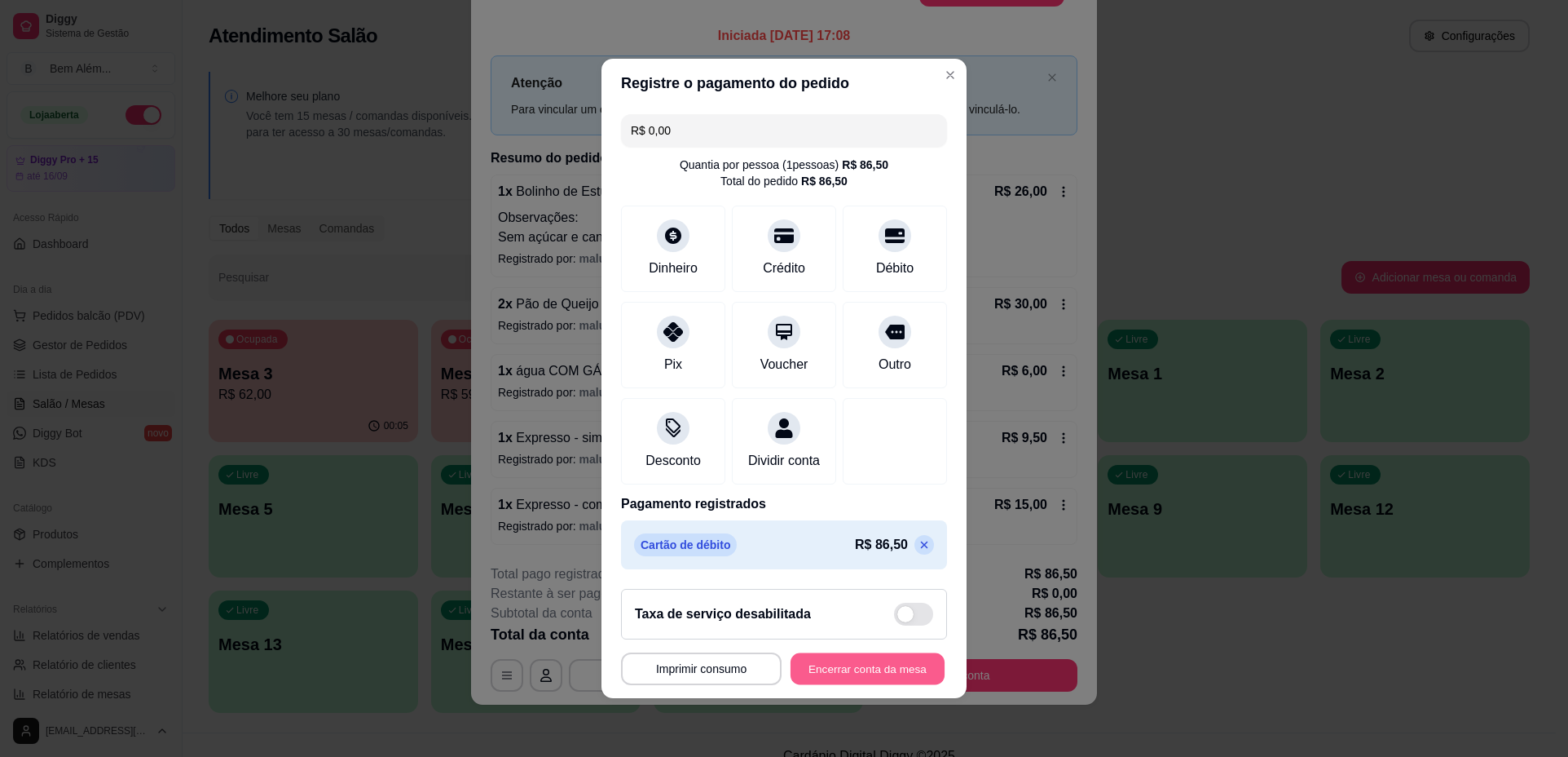
click at [912, 685] on button "Encerrar conta da mesa" at bounding box center [867, 670] width 154 height 32
click at [912, 685] on div "**********" at bounding box center [784, 669] width 326 height 32
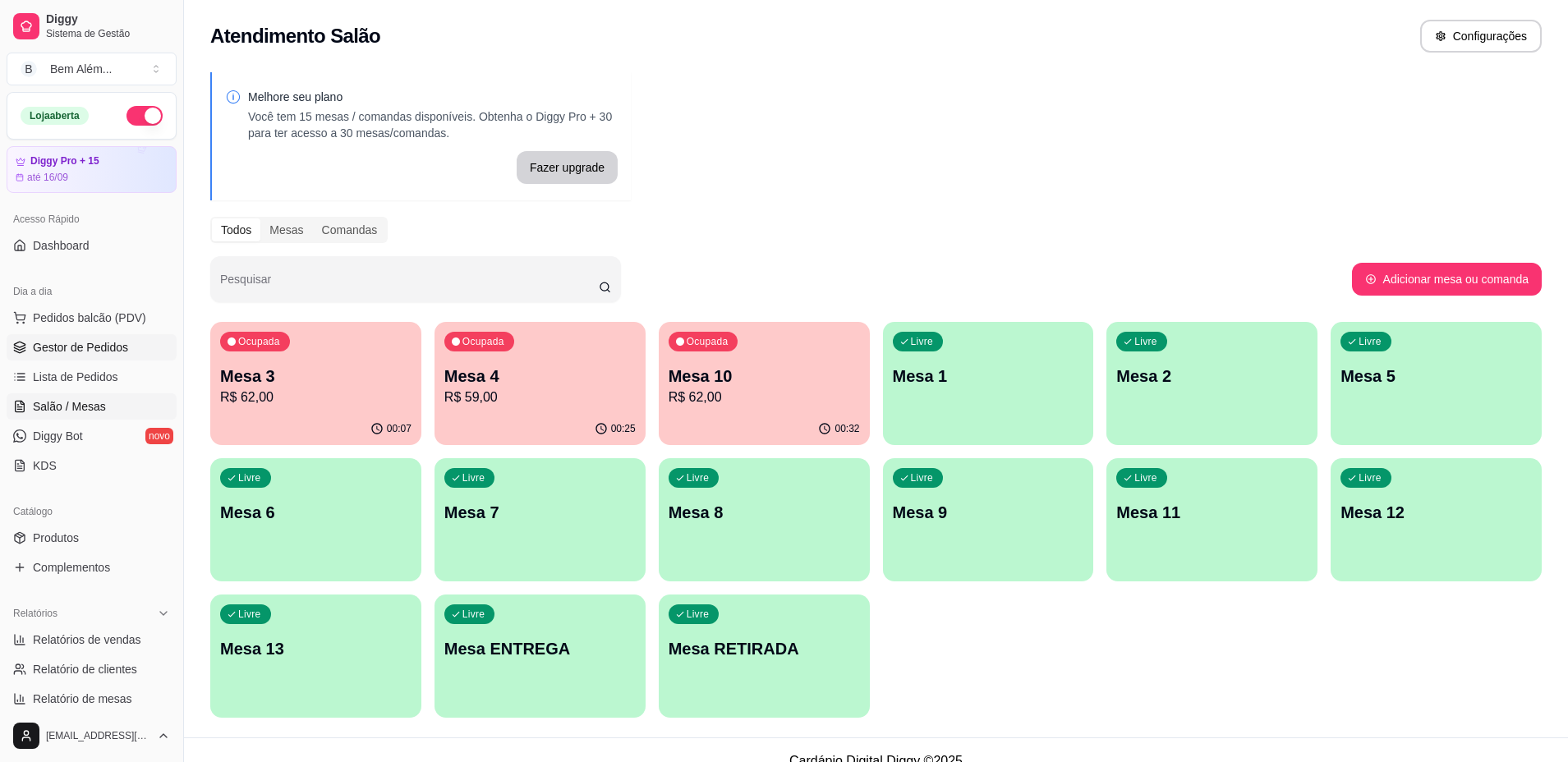
click at [128, 354] on link "Gestor de Pedidos" at bounding box center [92, 347] width 170 height 27
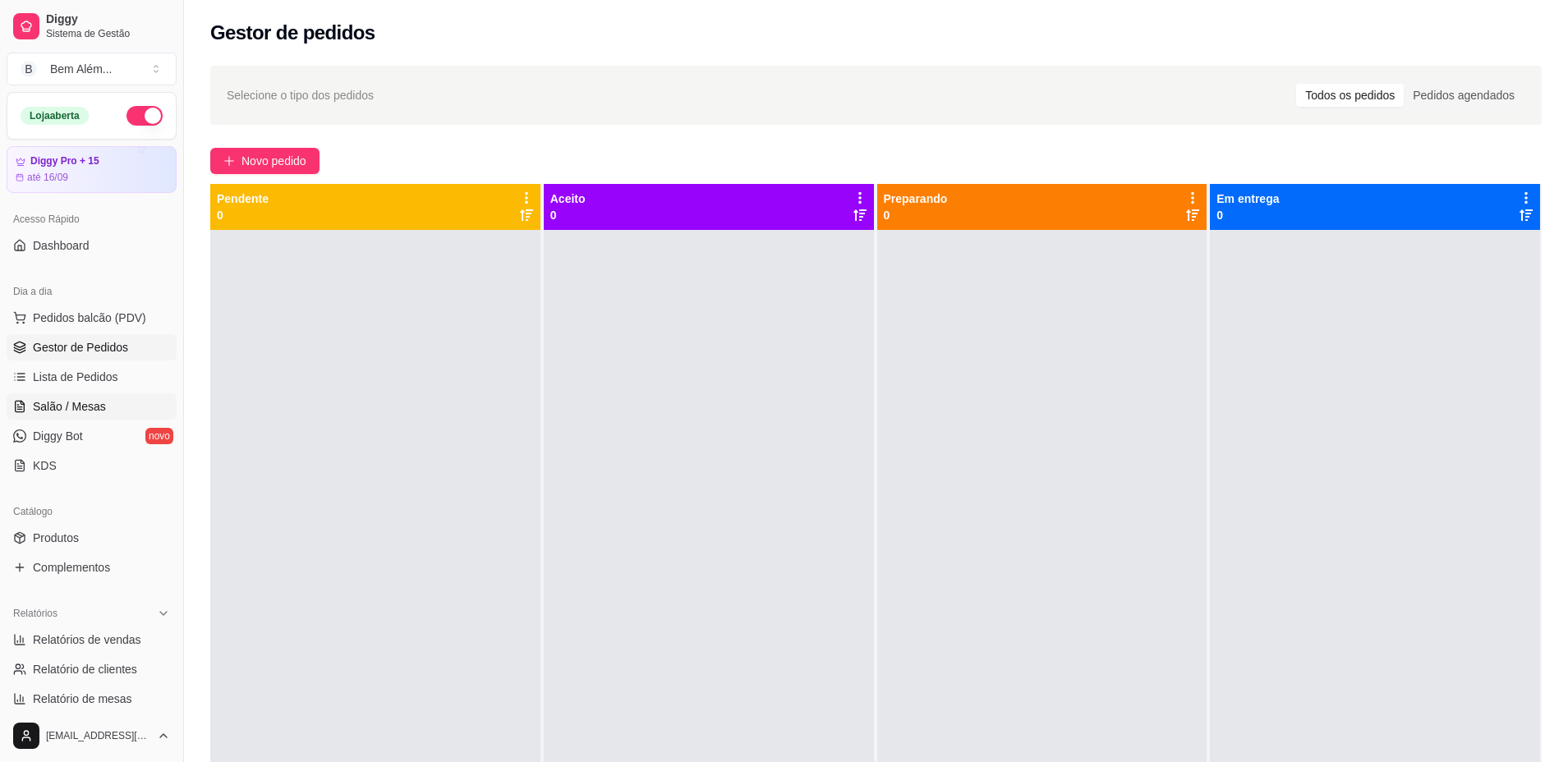
click at [124, 410] on link "Salão / Mesas" at bounding box center [92, 406] width 170 height 27
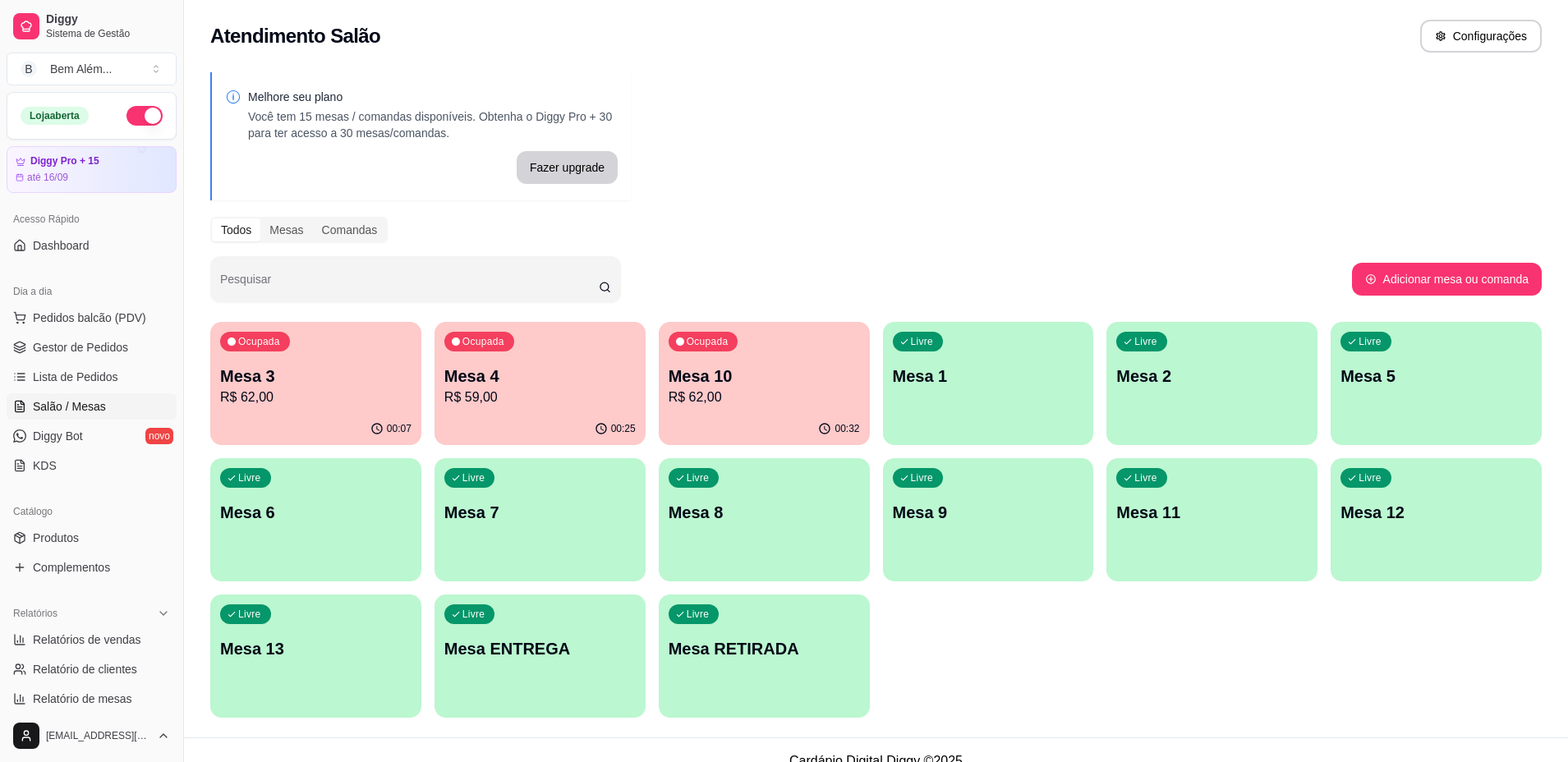
click at [43, 360] on ul "Pedidos balcão (PDV) Gestor de Pedidos Lista de Pedidos Salão / Mesas Diggy Bot…" at bounding box center [92, 391] width 170 height 175
click at [44, 351] on span "Gestor de Pedidos" at bounding box center [80, 347] width 95 height 16
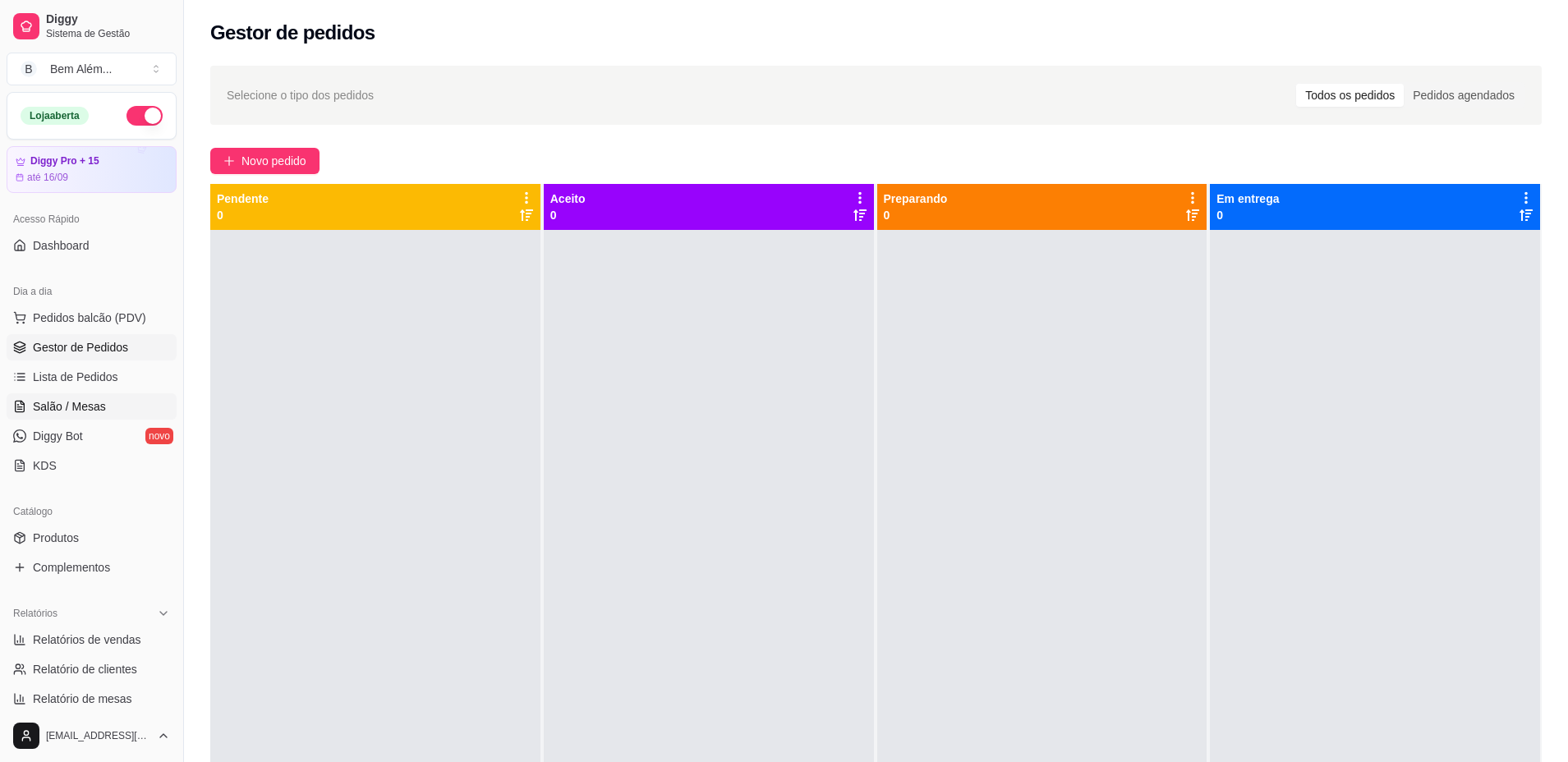
click at [126, 402] on link "Salão / Mesas" at bounding box center [92, 406] width 170 height 27
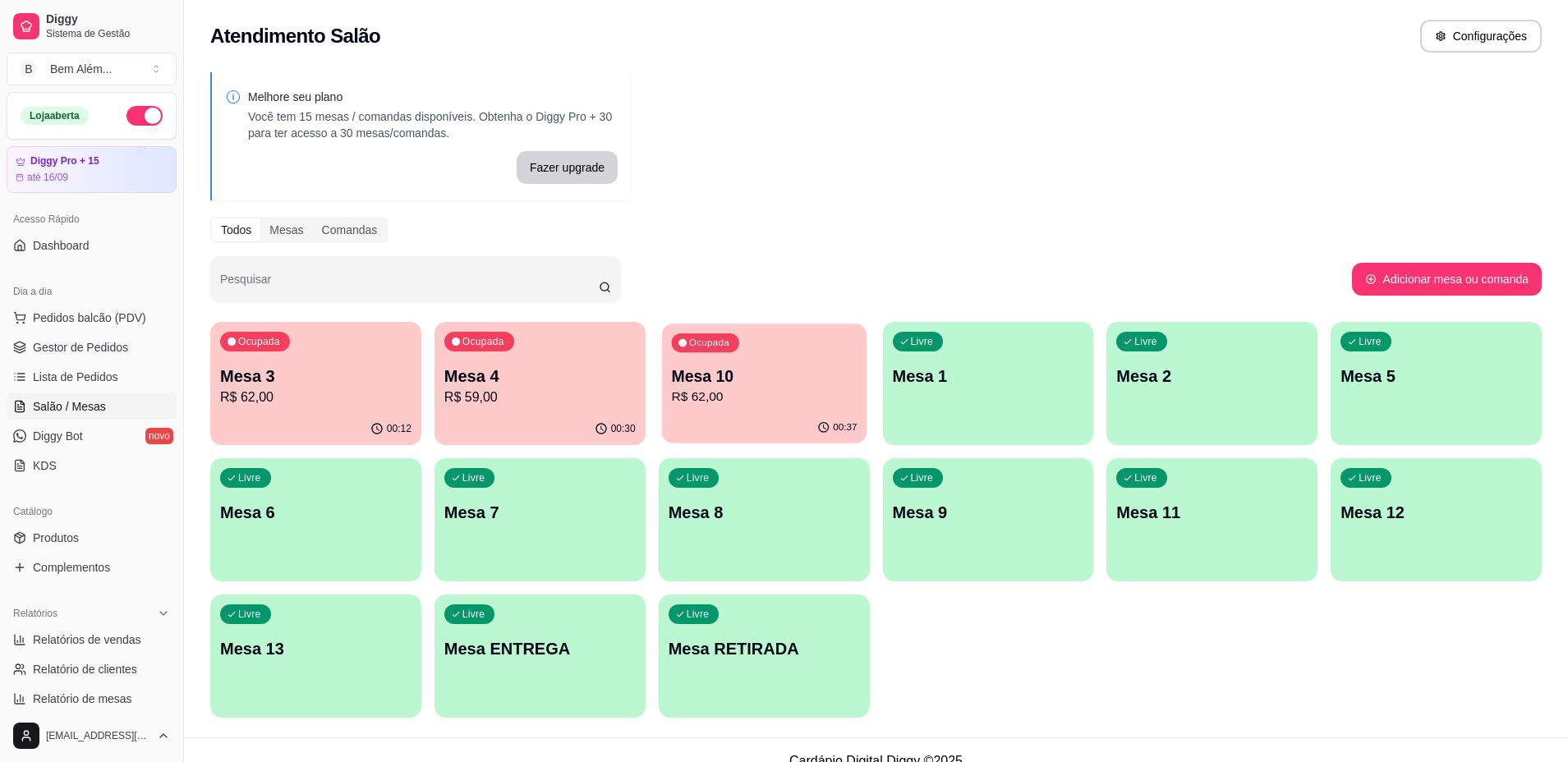
click at [697, 389] on p "R$ 62,00" at bounding box center [763, 397] width 186 height 19
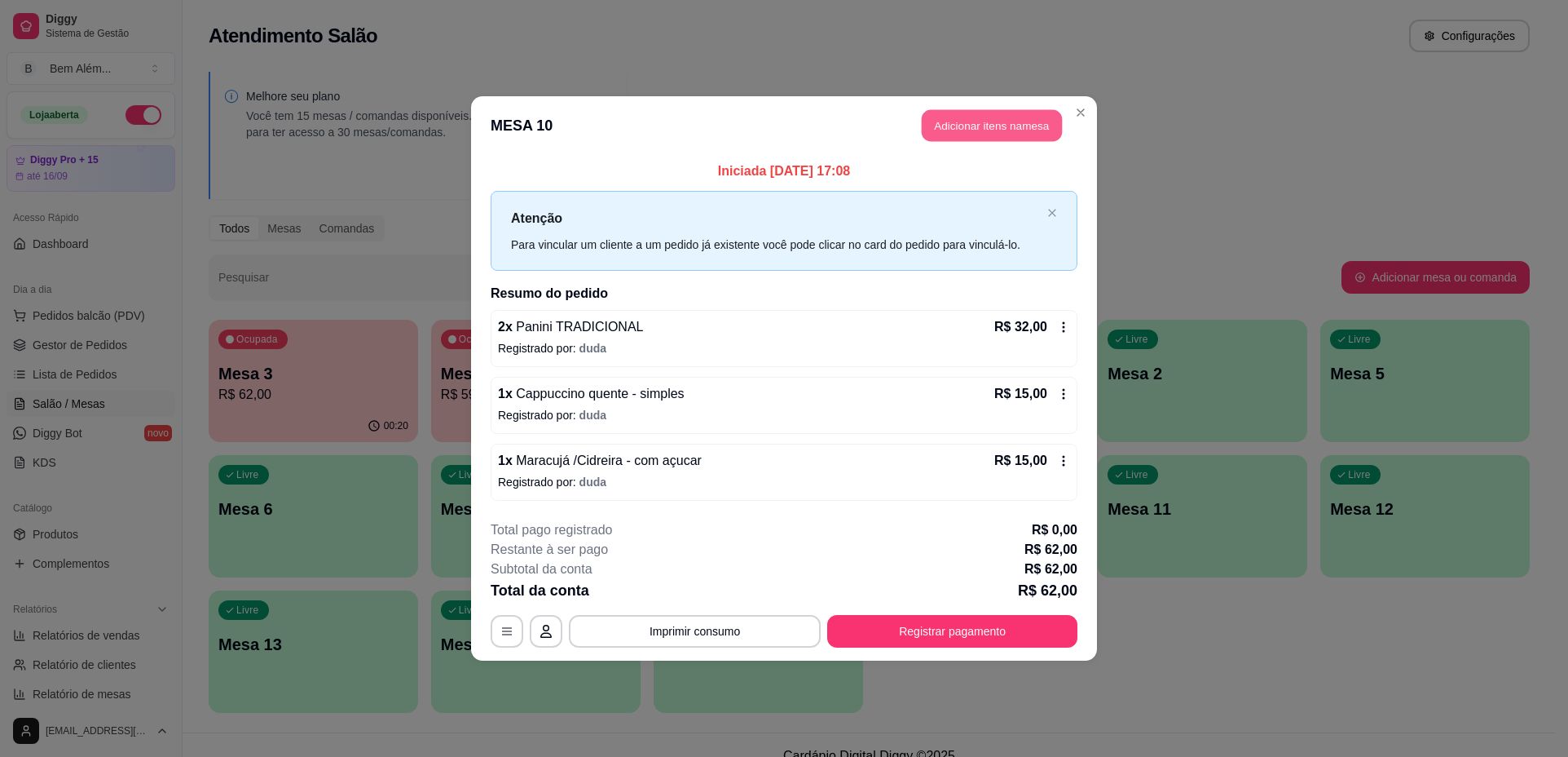
click at [977, 129] on button "Adicionar itens na mesa" at bounding box center [992, 126] width 140 height 32
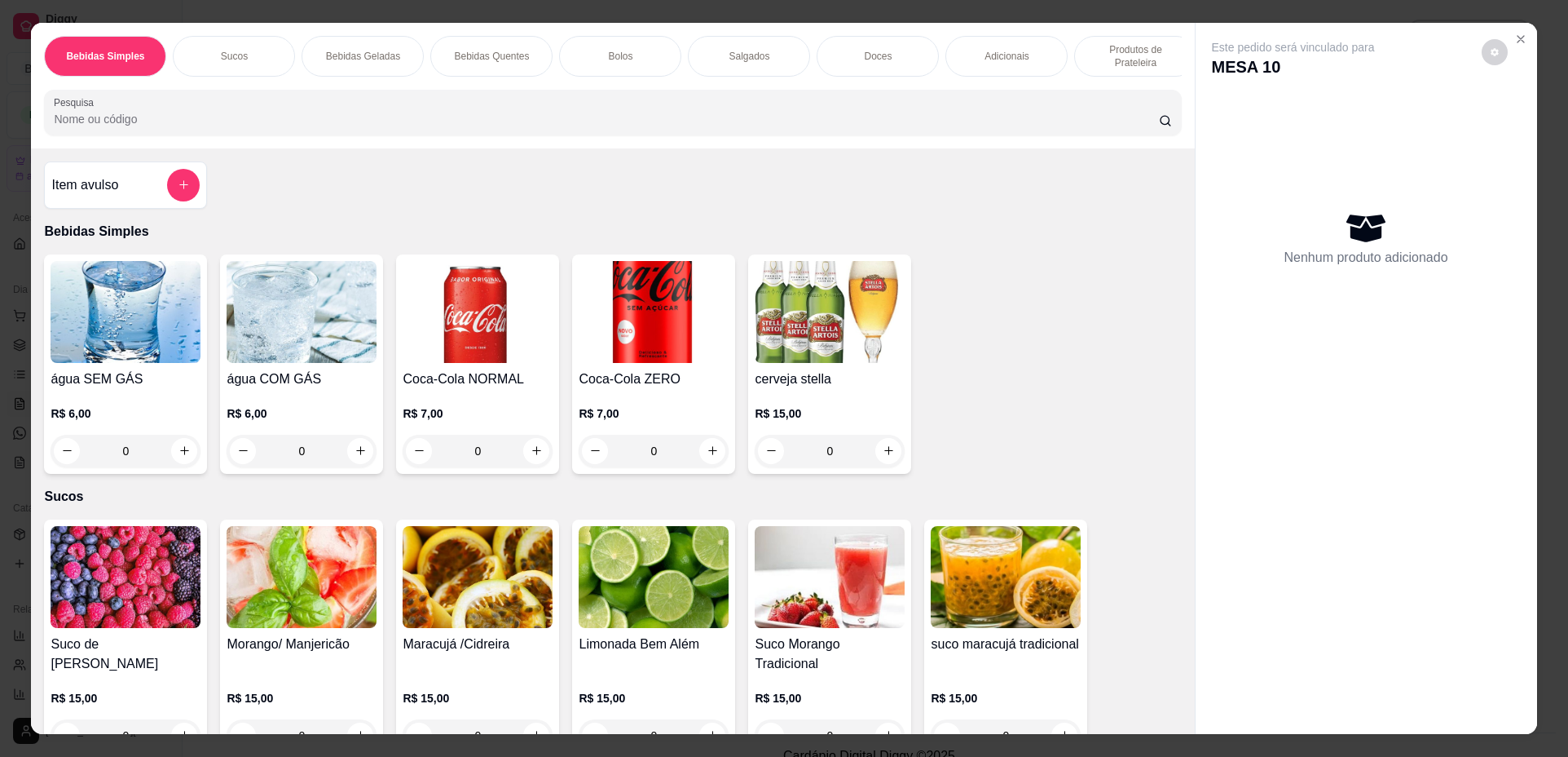
click at [628, 59] on div "Bolos" at bounding box center [620, 56] width 122 height 41
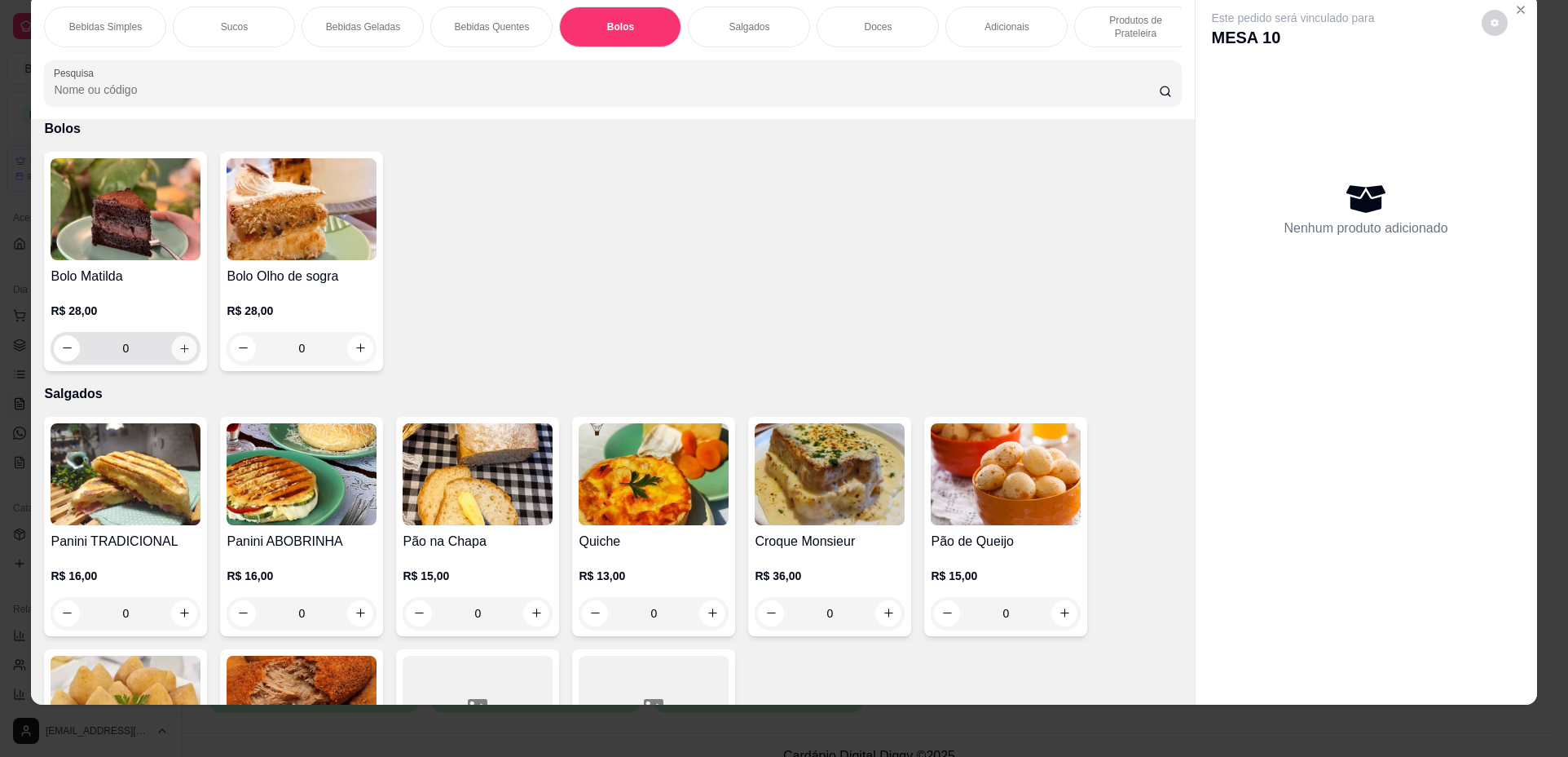
click at [183, 355] on icon "increase-product-quantity" at bounding box center [185, 349] width 12 height 12
type input "1"
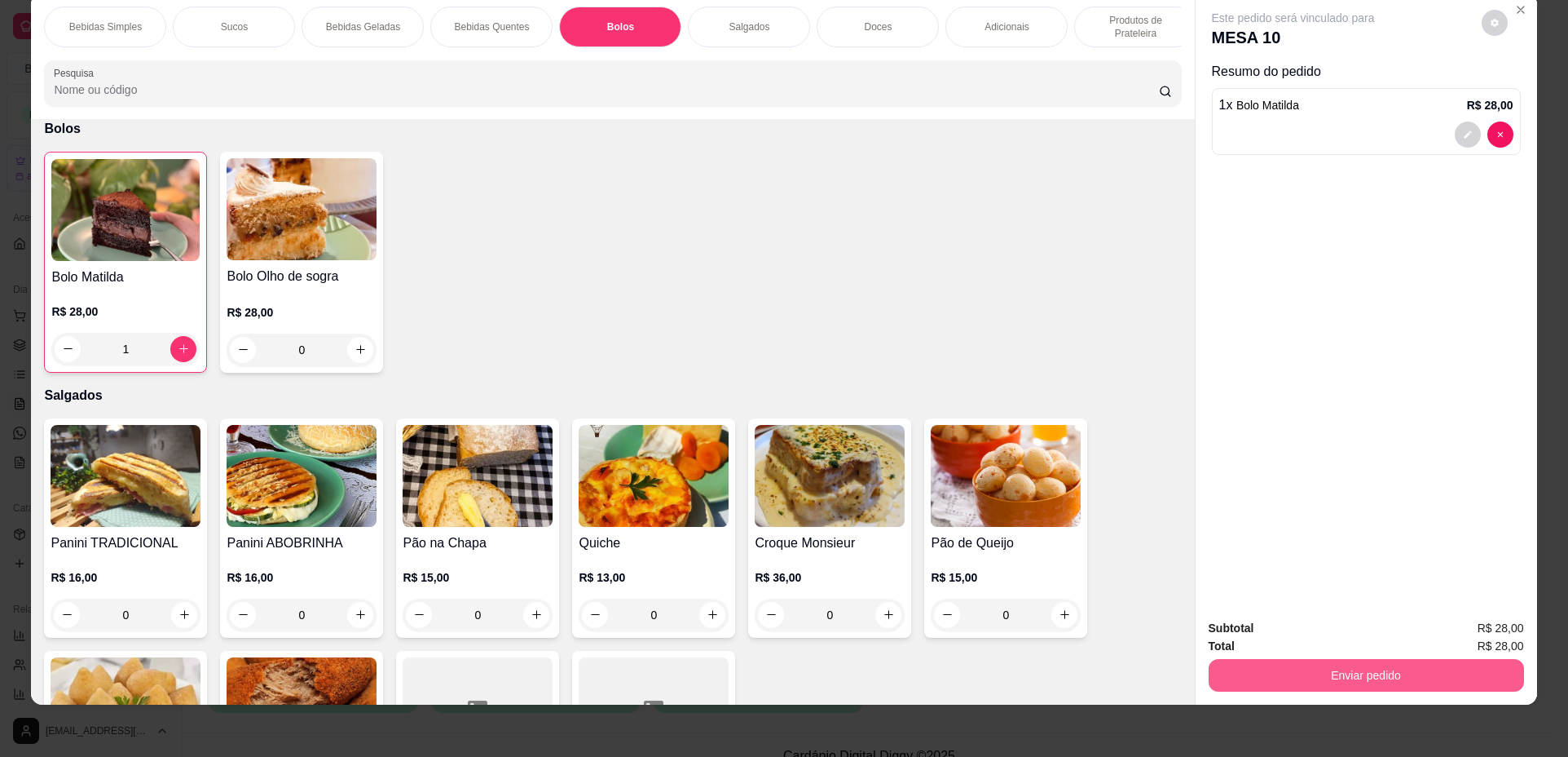
click at [1283, 665] on button "Enviar pedido" at bounding box center [1366, 676] width 315 height 32
click at [1304, 632] on button "Não registrar e enviar pedido" at bounding box center [1312, 635] width 169 height 31
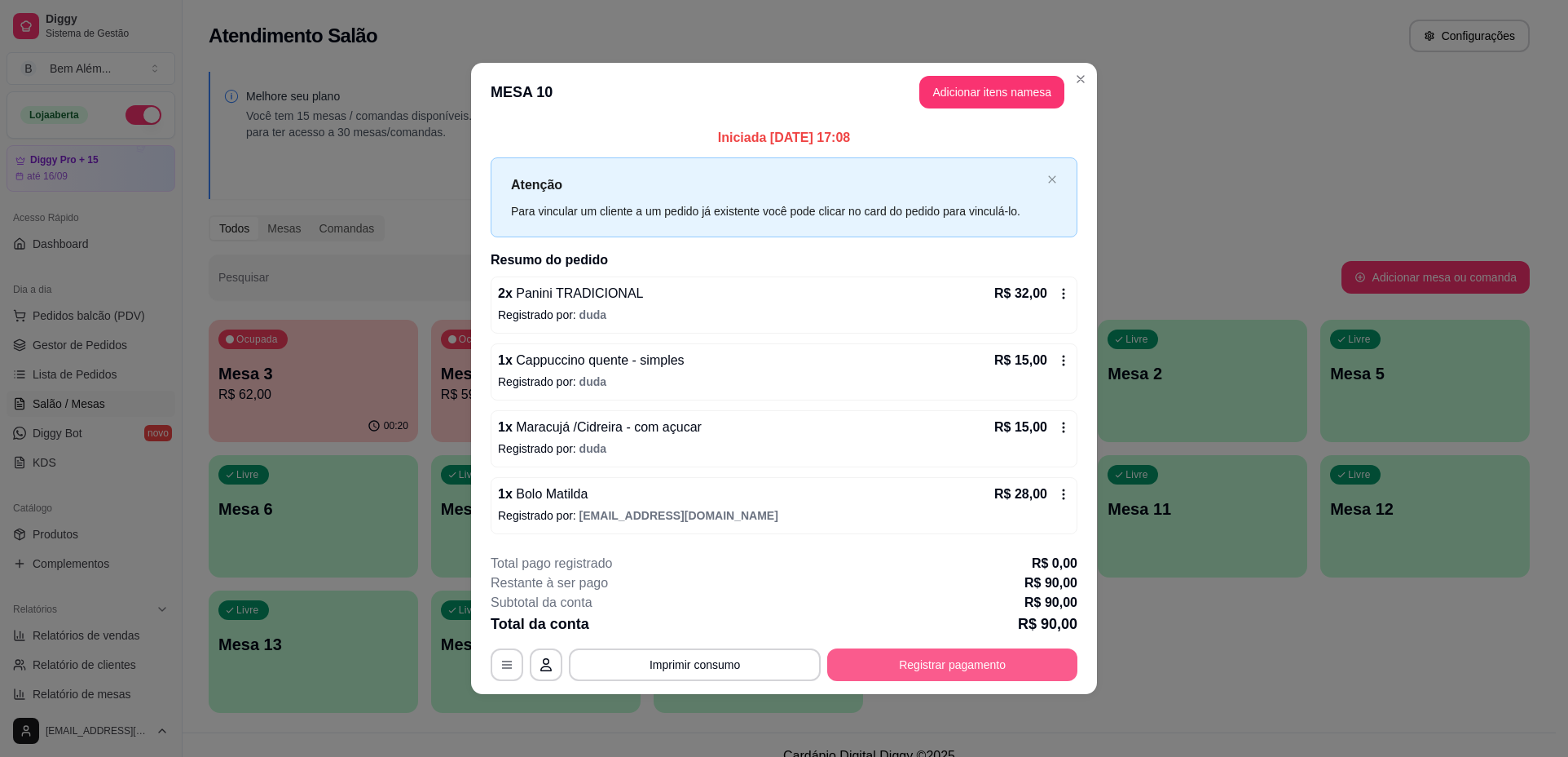
click at [953, 667] on button "Registrar pagamento" at bounding box center [953, 664] width 250 height 32
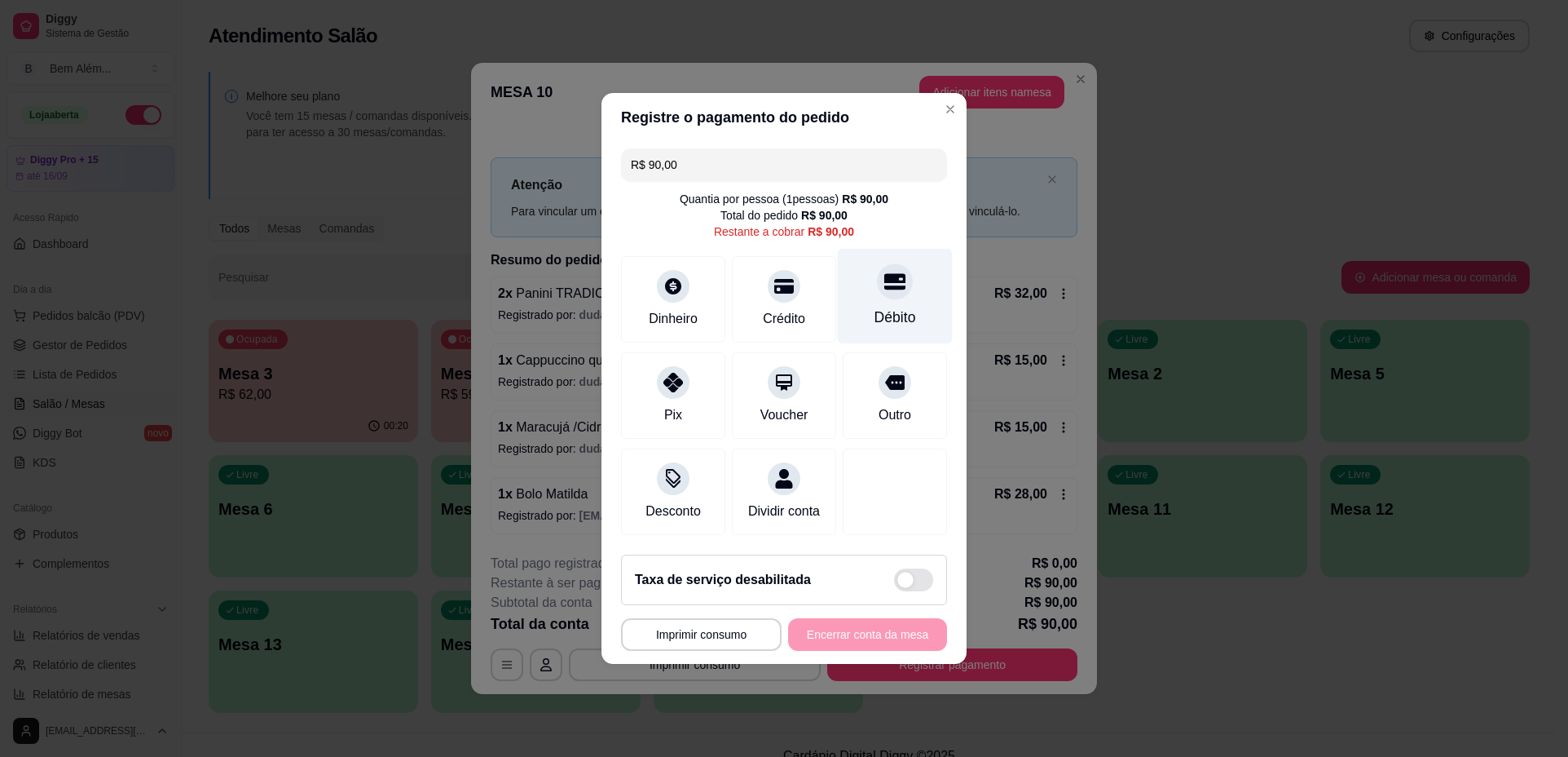
click at [875, 307] on div "Débito" at bounding box center [896, 317] width 42 height 21
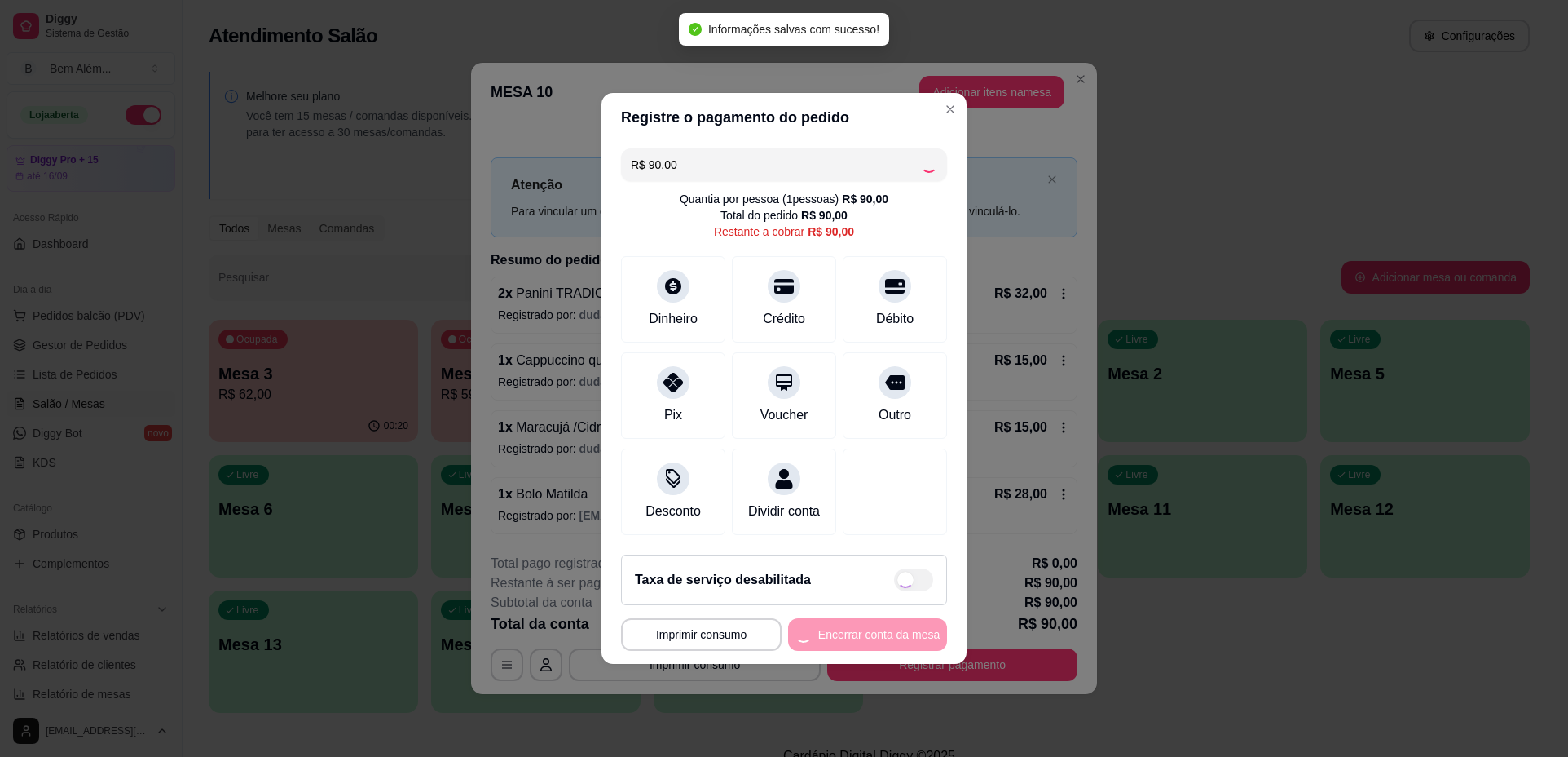
type input "R$ 0,00"
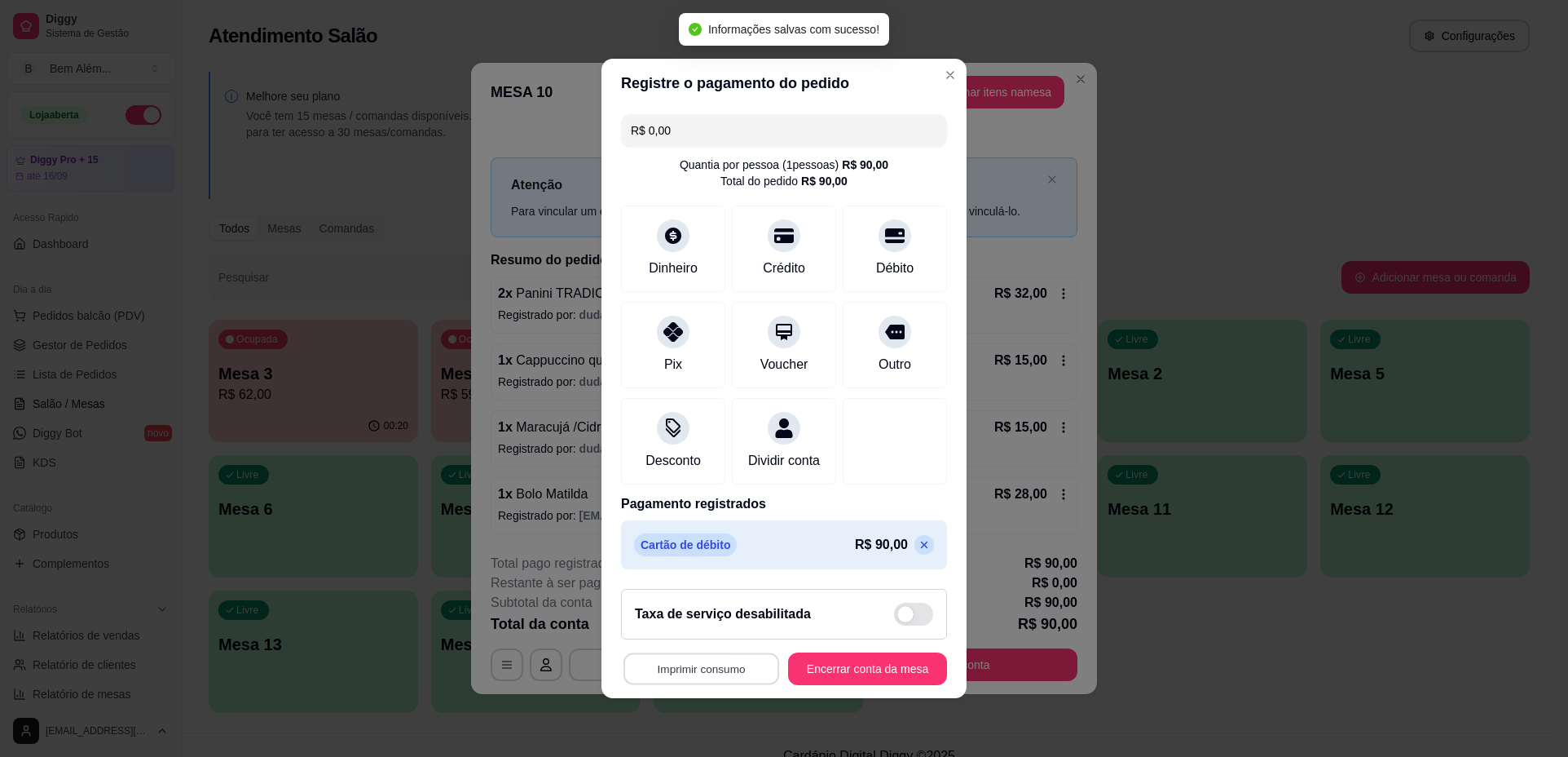
click at [745, 682] on button "Imprimir consumo" at bounding box center [702, 670] width 155 height 32
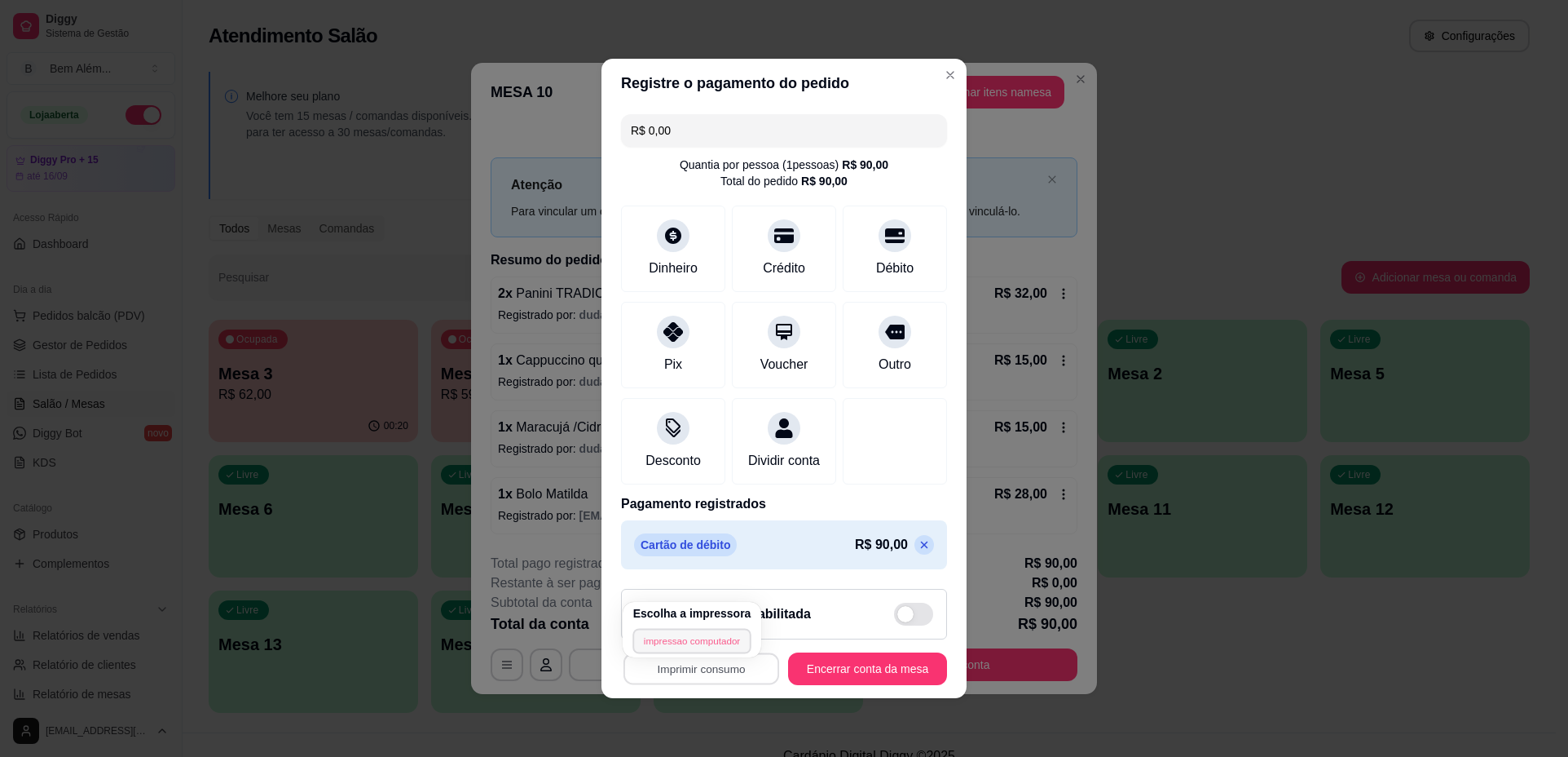
click at [717, 639] on button "impressao computador" at bounding box center [692, 640] width 119 height 26
click at [859, 683] on button "Encerrar conta da mesa" at bounding box center [868, 669] width 159 height 32
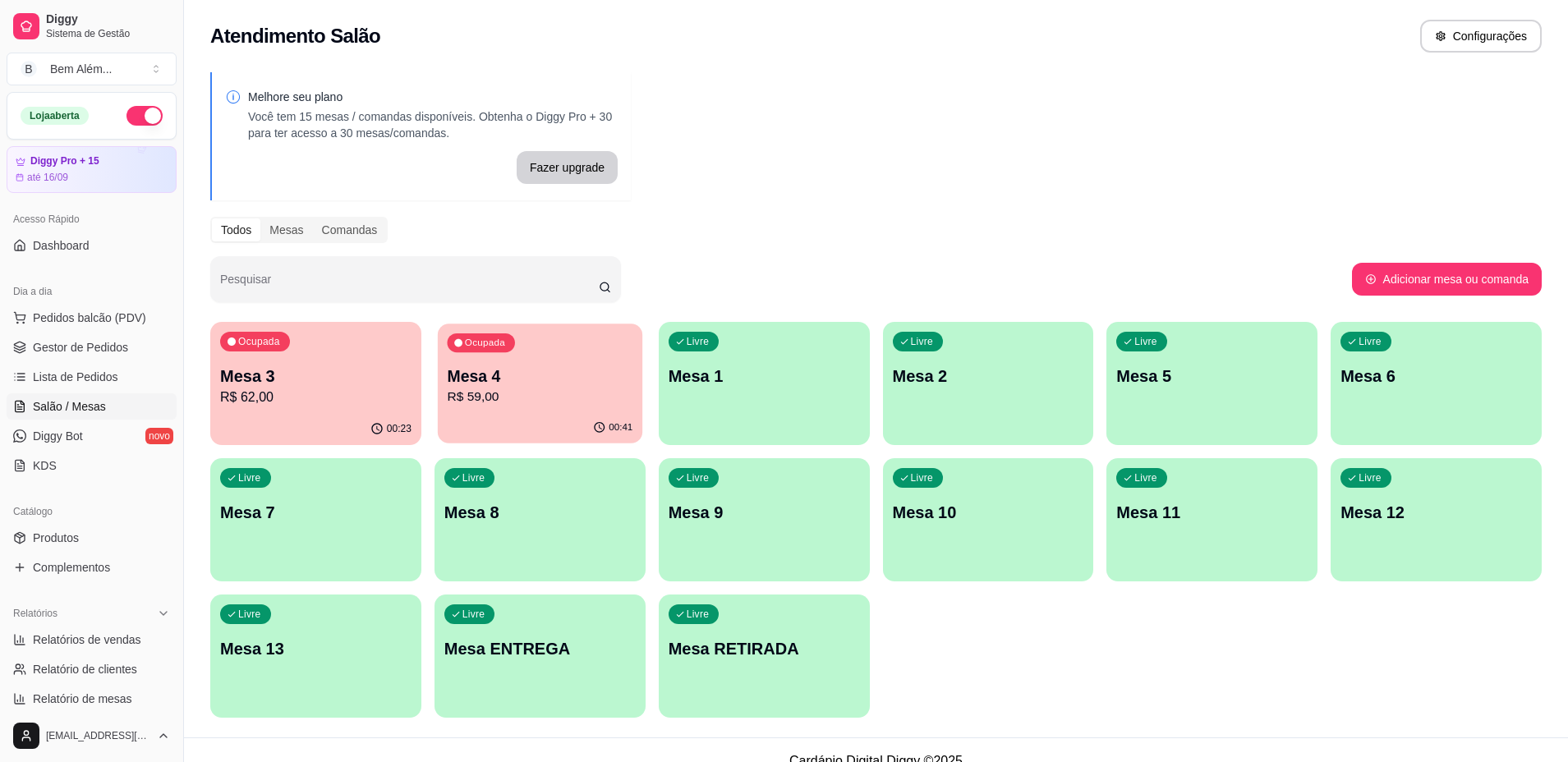
click at [576, 418] on div "00:41" at bounding box center [540, 427] width 204 height 31
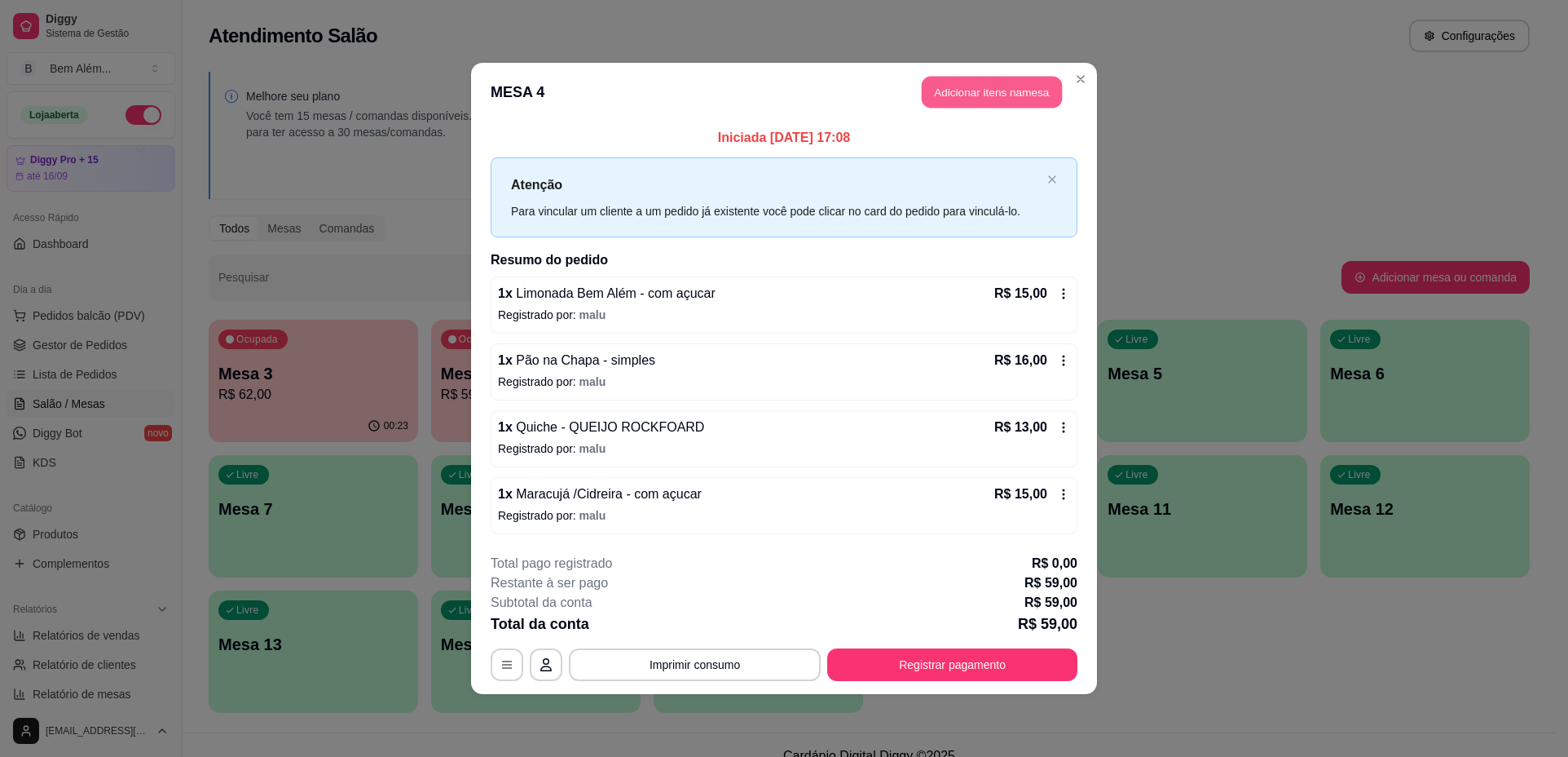
click at [1009, 93] on button "Adicionar itens na mesa" at bounding box center [992, 93] width 140 height 32
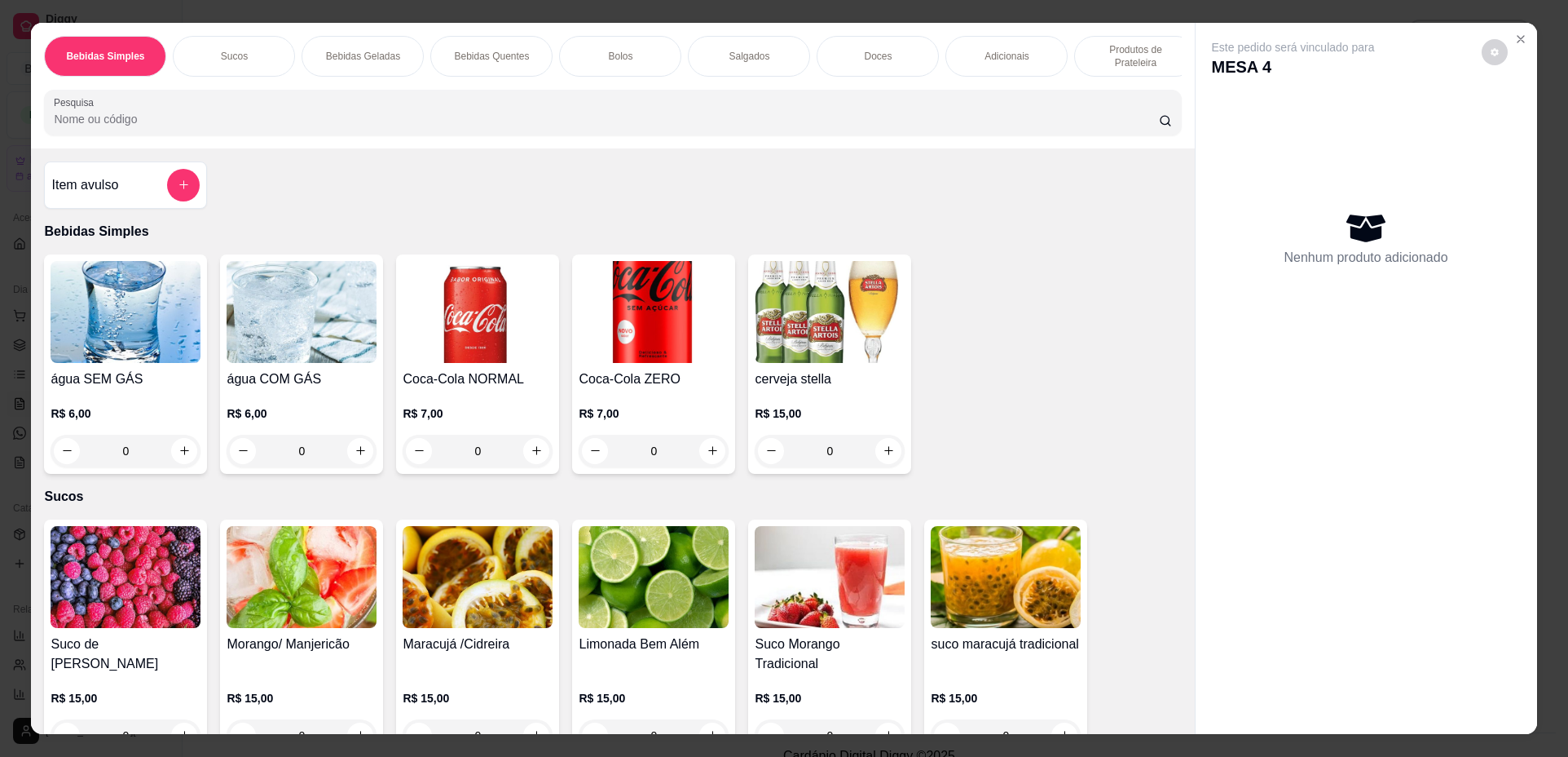
click at [704, 44] on div "Salgados" at bounding box center [749, 56] width 122 height 41
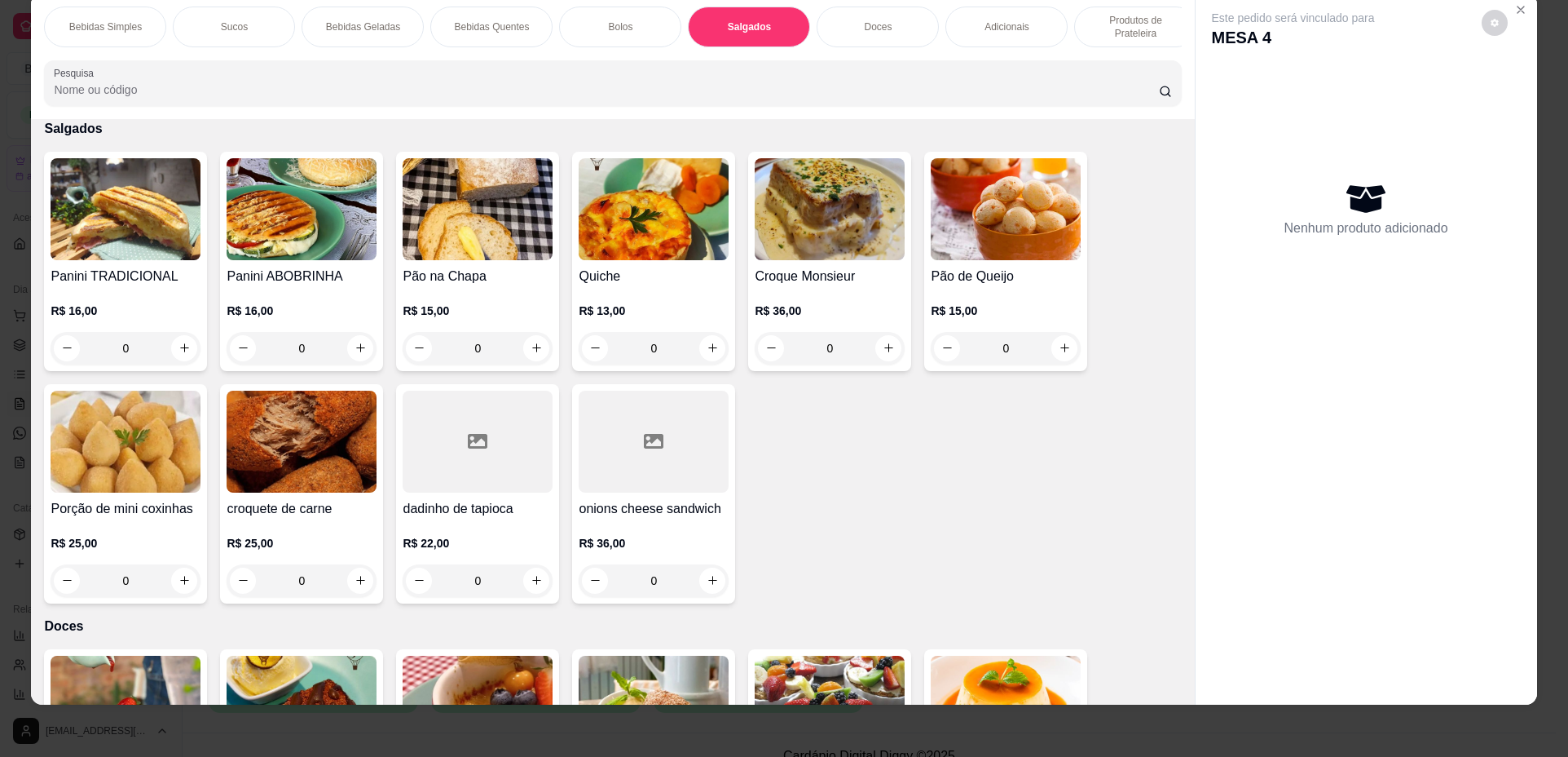
click at [705, 360] on div "0" at bounding box center [653, 348] width 150 height 32
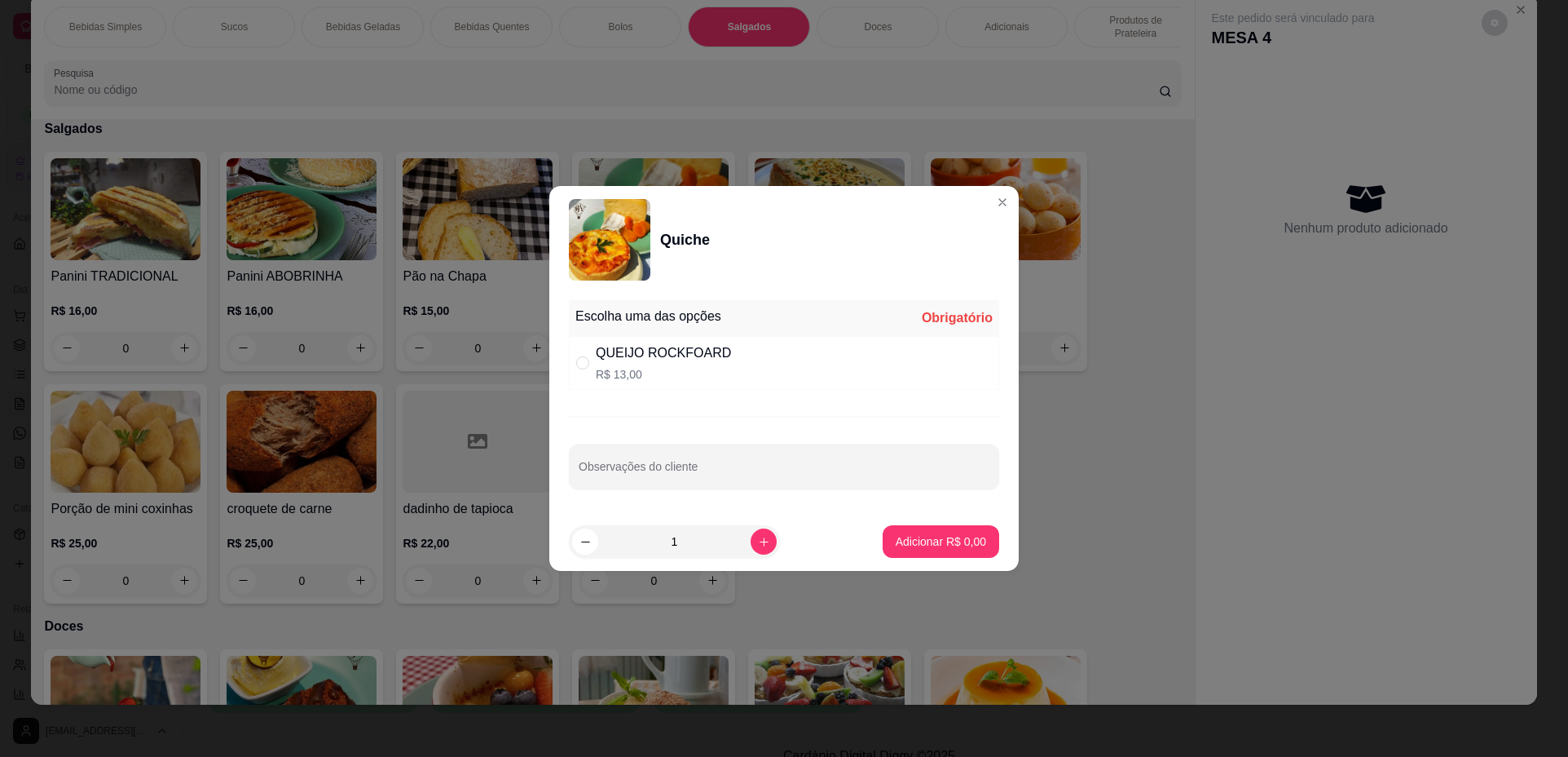
click at [705, 360] on div "QUEIJO ROCKFOARD" at bounding box center [663, 352] width 135 height 20
radio input "true"
click at [891, 548] on p "Adicionar R$ 13,00" at bounding box center [938, 542] width 95 height 15
type input "1"
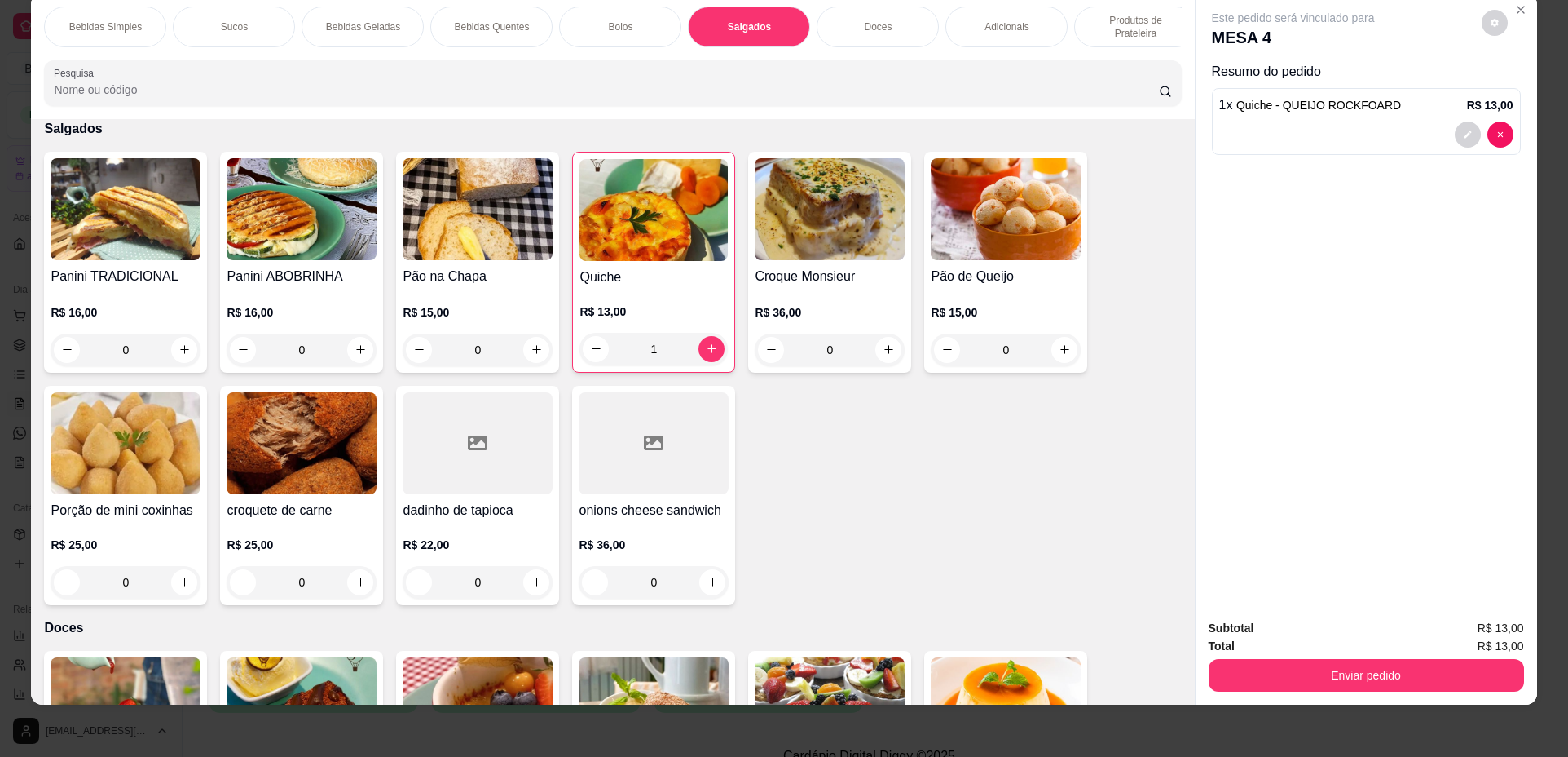
click at [887, 19] on div "Doces" at bounding box center [878, 27] width 122 height 41
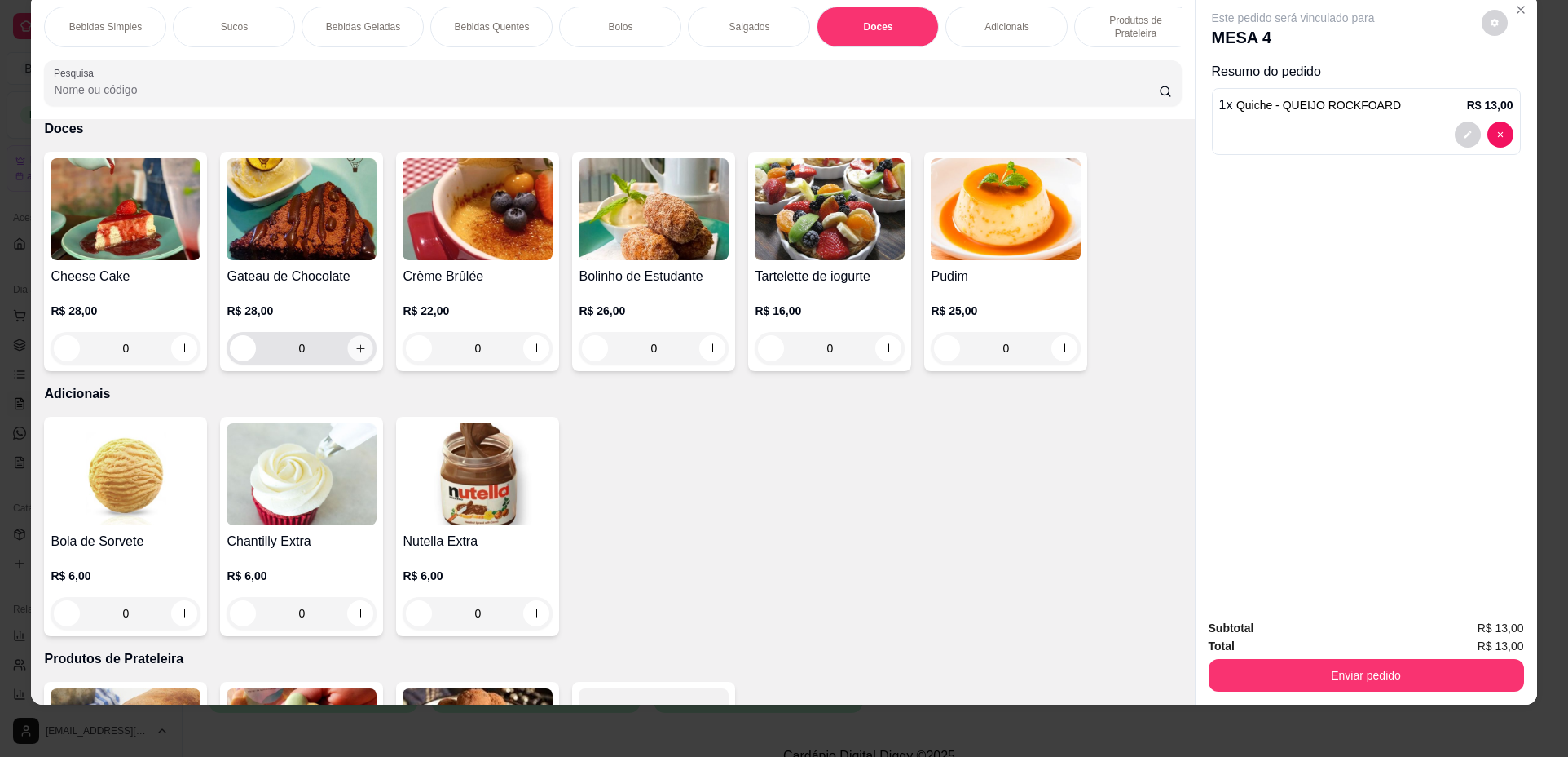
click at [356, 355] on icon "increase-product-quantity" at bounding box center [361, 349] width 12 height 12
type input "1"
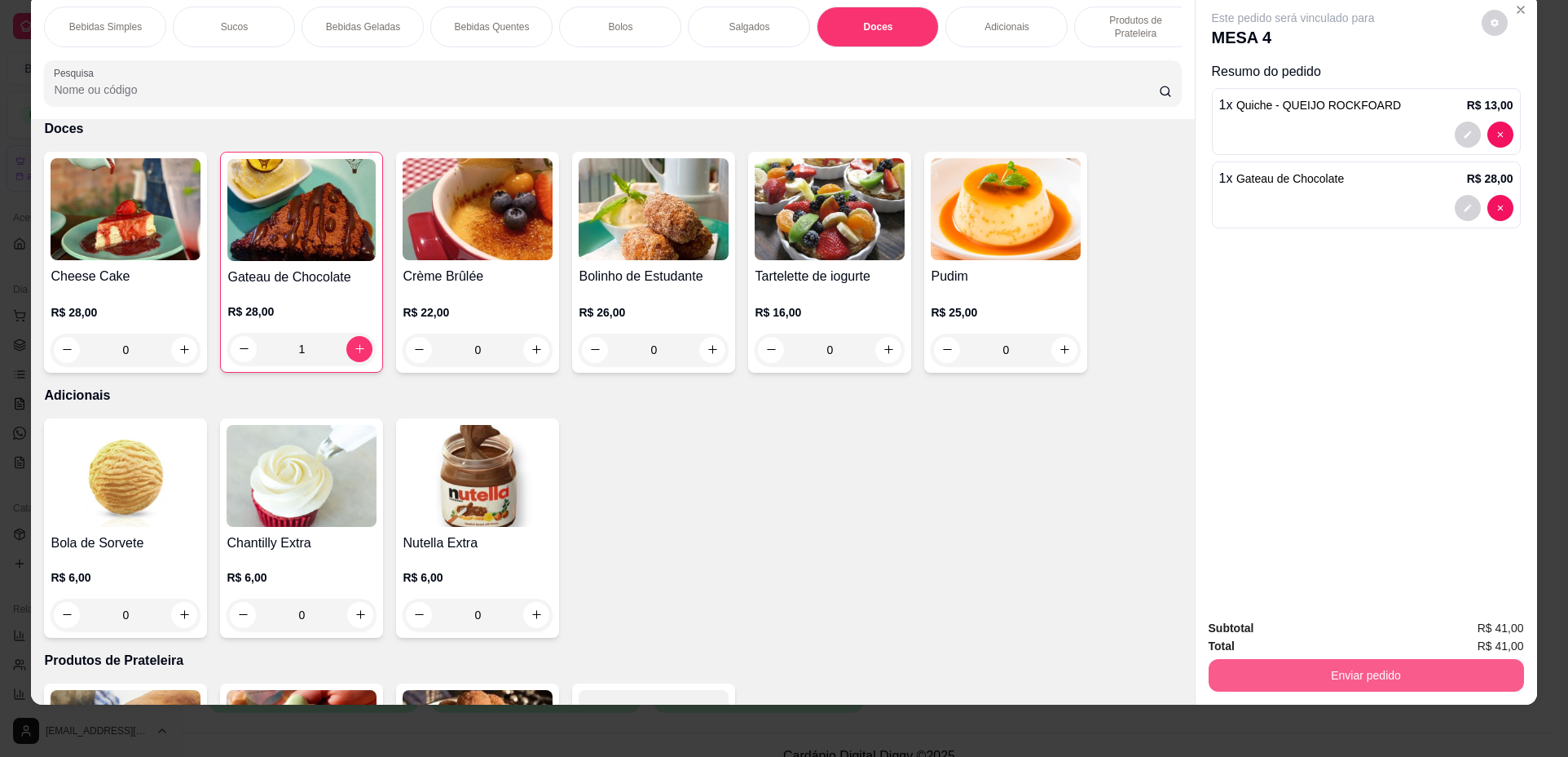
click at [1356, 673] on button "Enviar pedido" at bounding box center [1366, 676] width 315 height 32
click at [1345, 639] on button "Não registrar e enviar pedido" at bounding box center [1312, 635] width 165 height 30
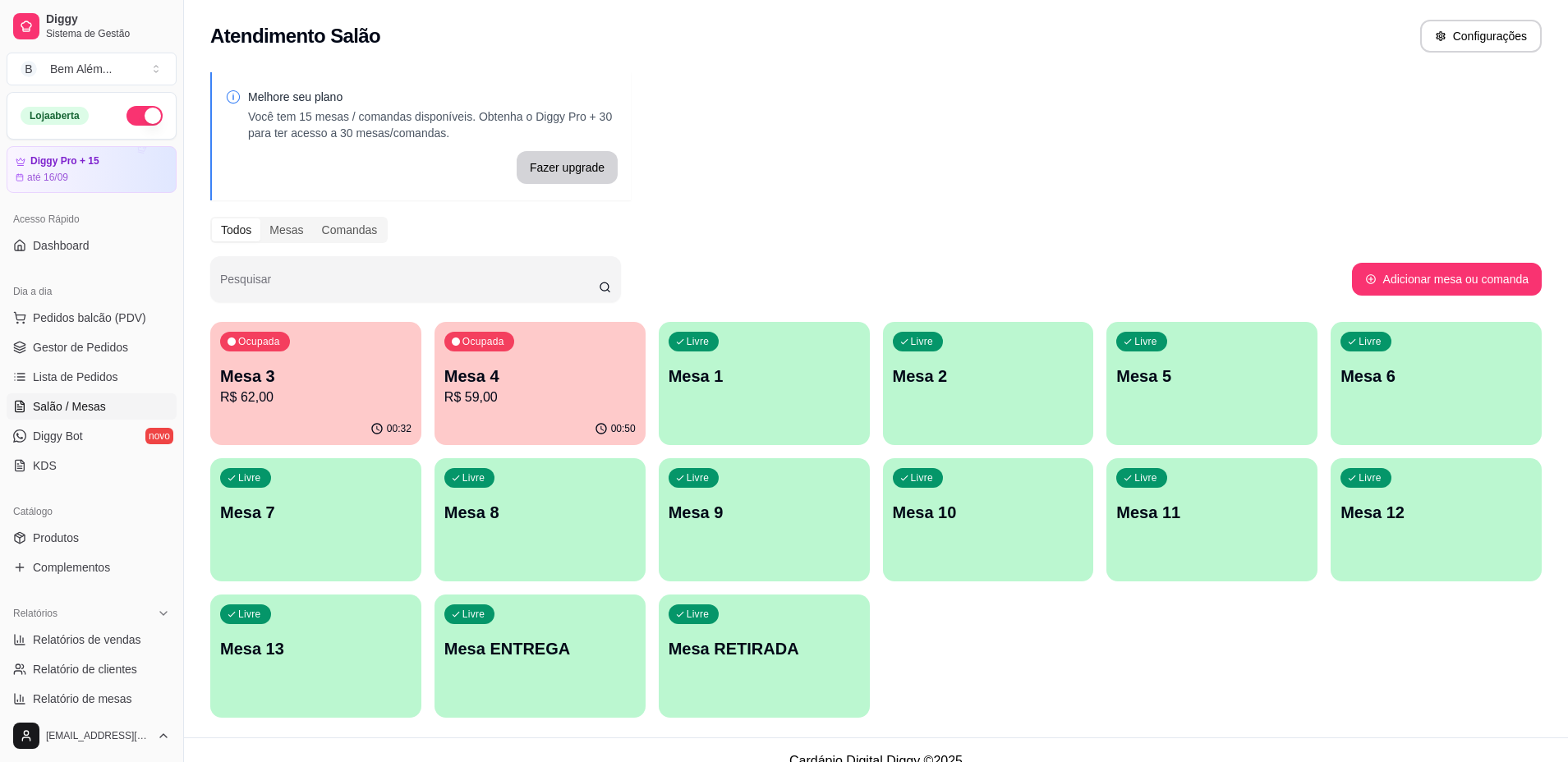
click at [321, 422] on div "00:32" at bounding box center [315, 429] width 211 height 32
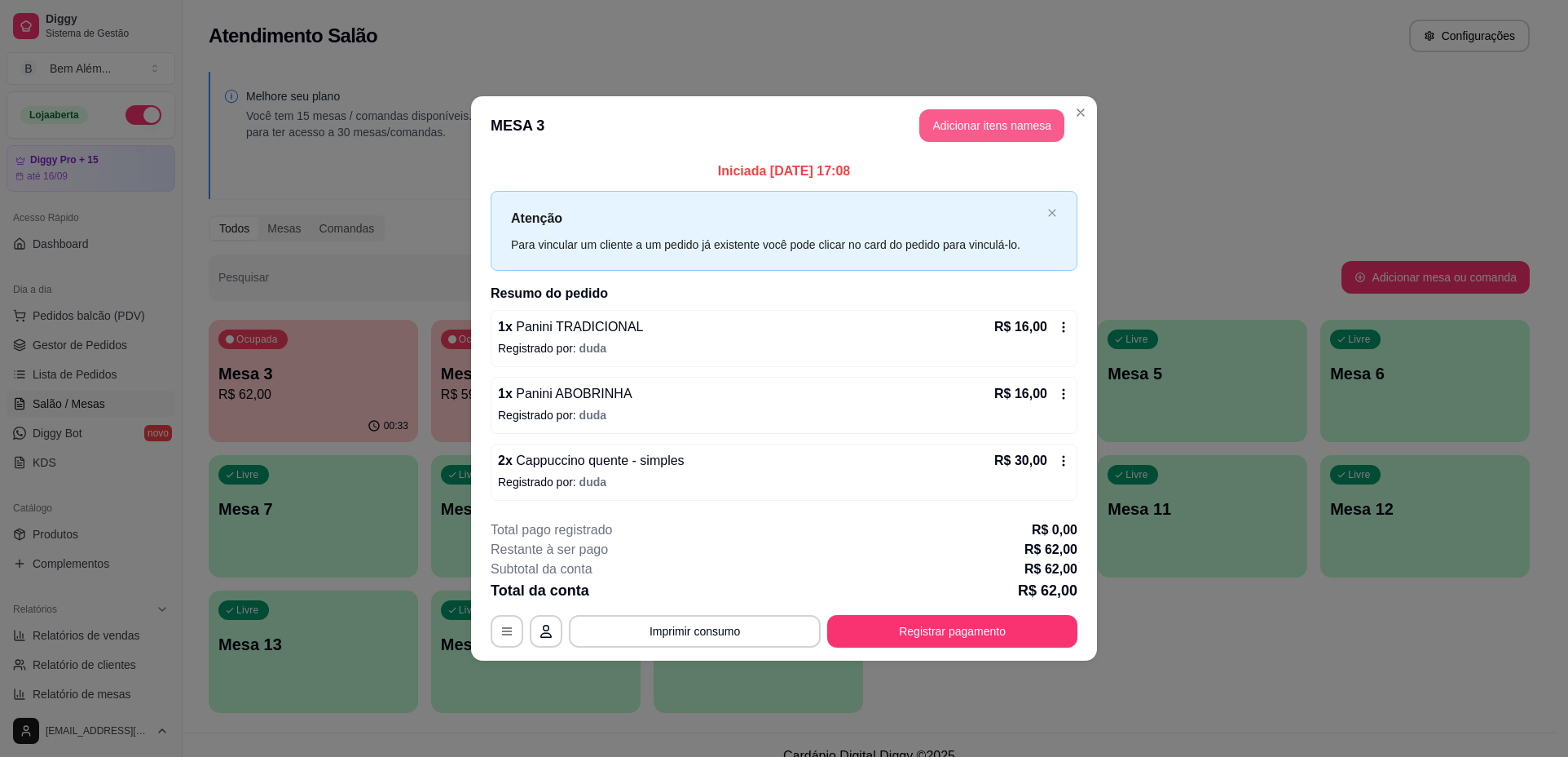
click at [976, 134] on button "Adicionar itens na mesa" at bounding box center [991, 125] width 145 height 32
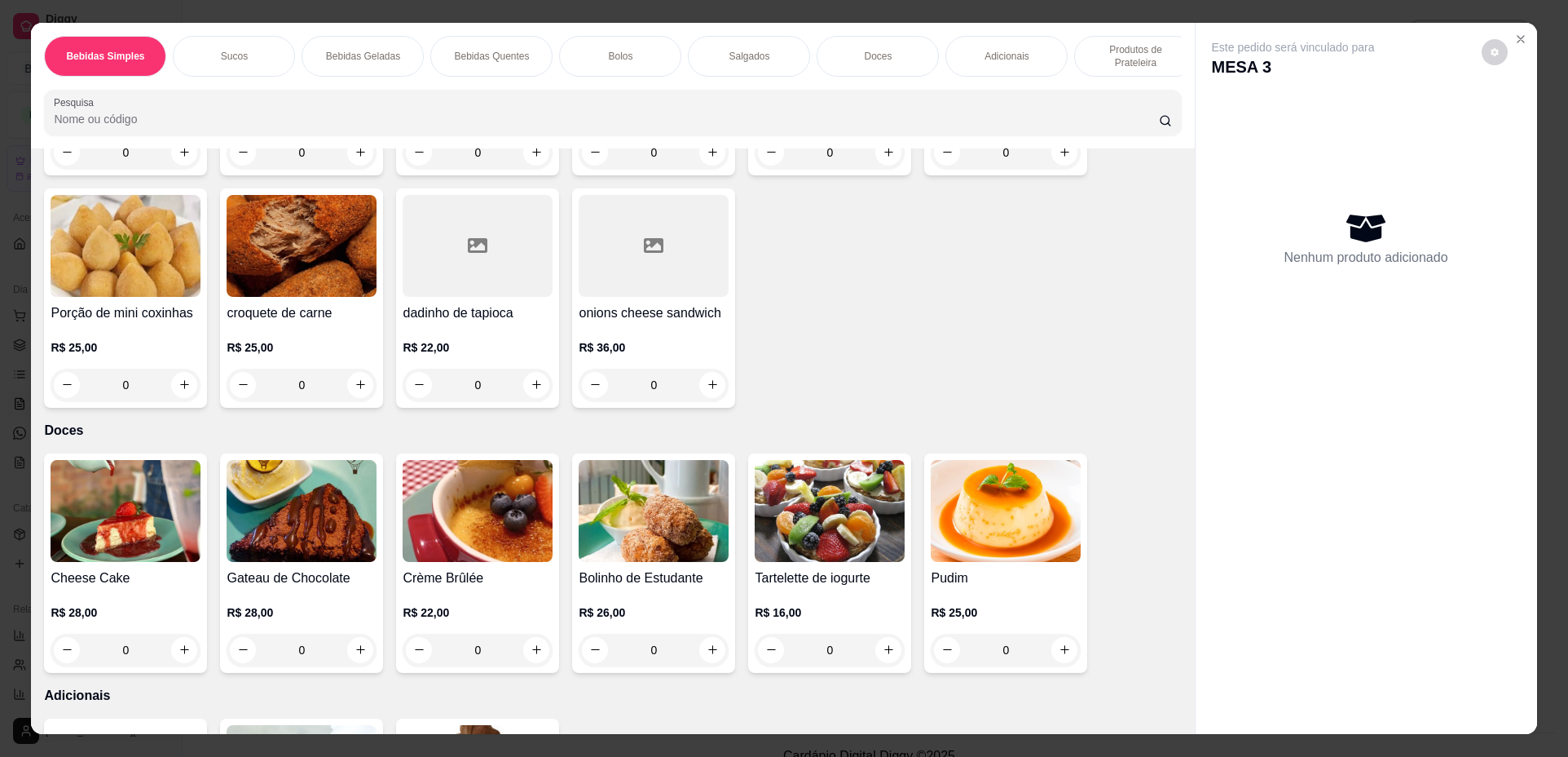
scroll to position [1957, 0]
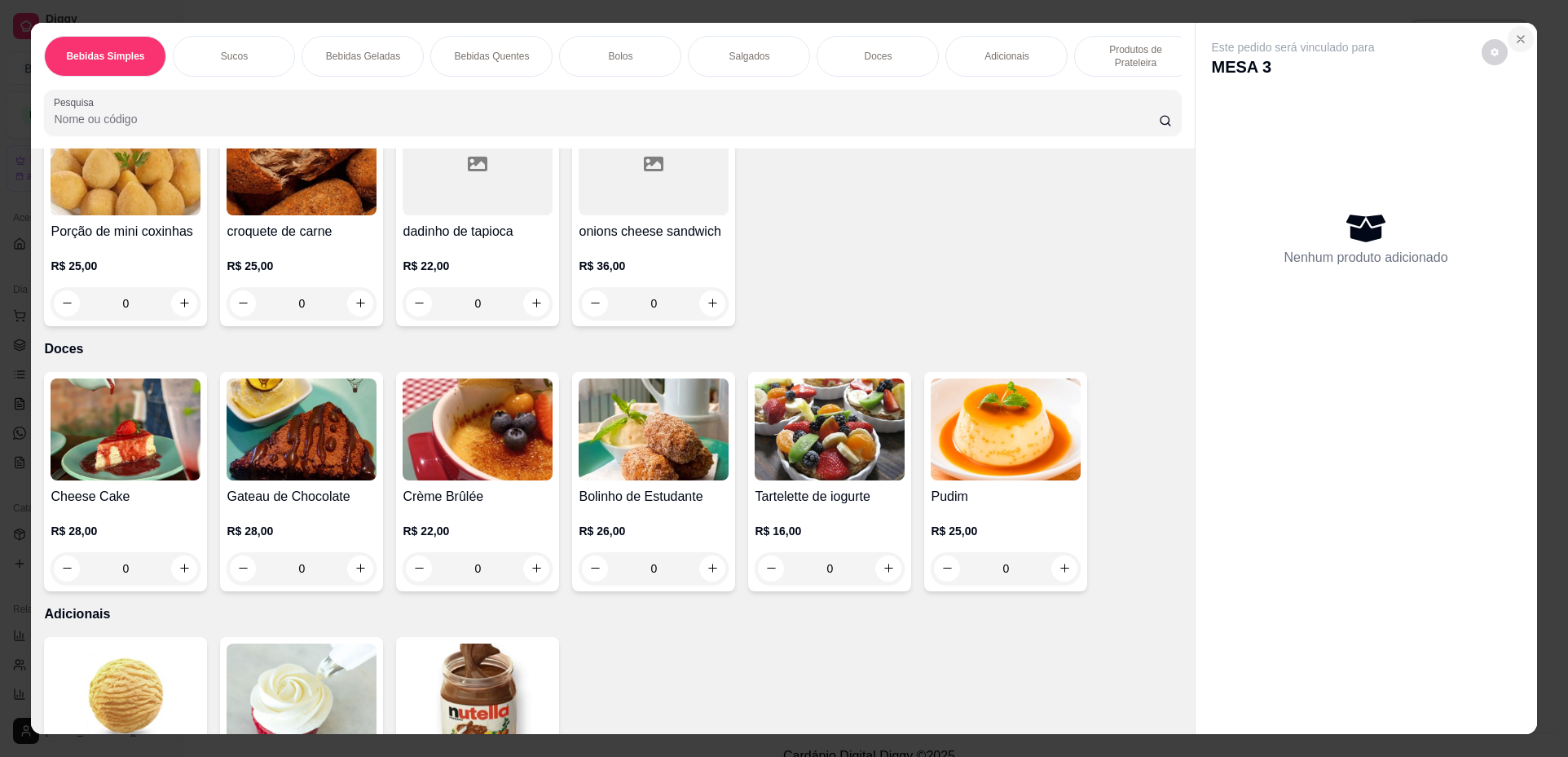
click at [1515, 37] on icon "Close" at bounding box center [1522, 39] width 13 height 13
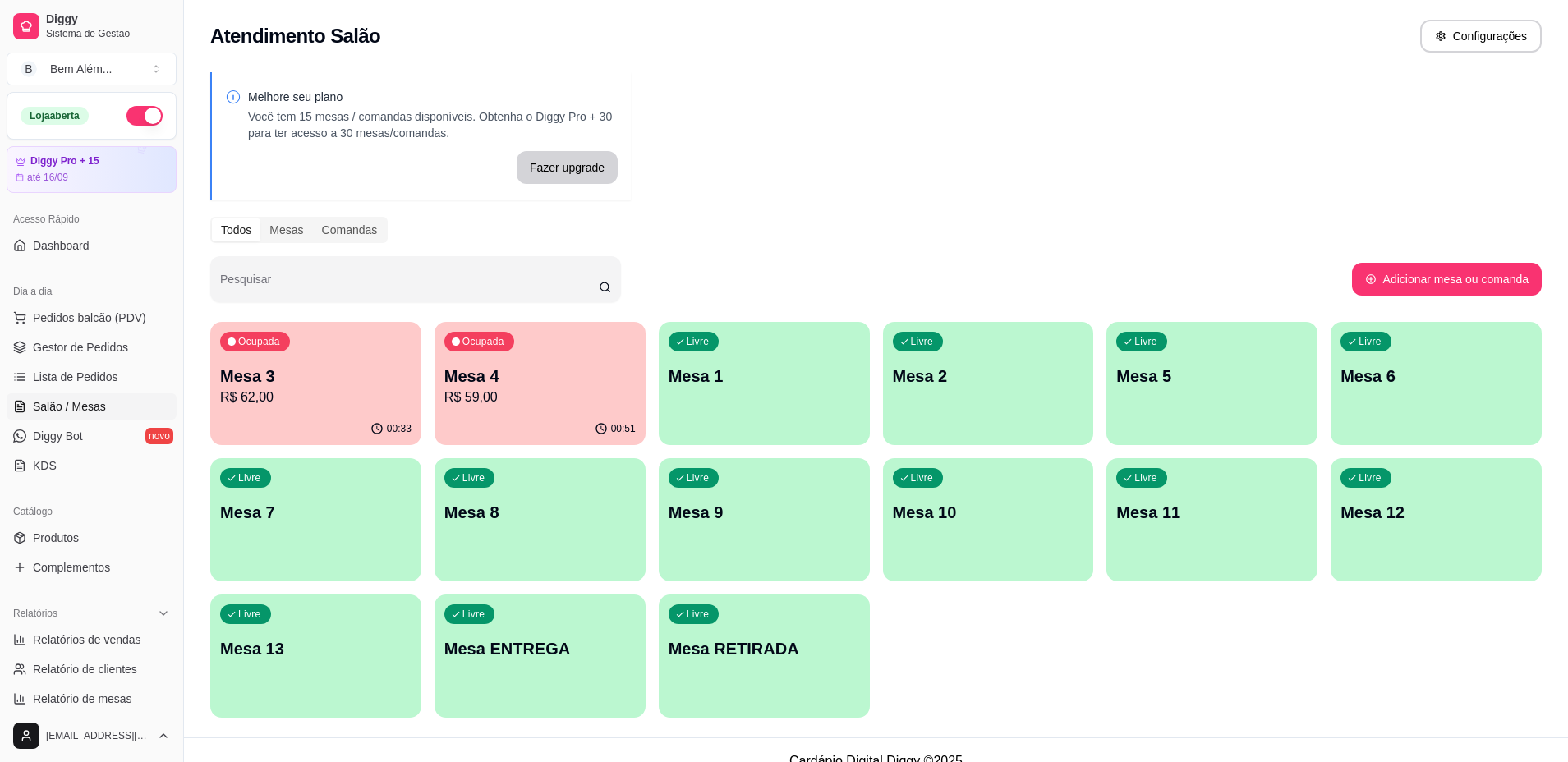
click at [452, 421] on div "00:51" at bounding box center [539, 429] width 211 height 32
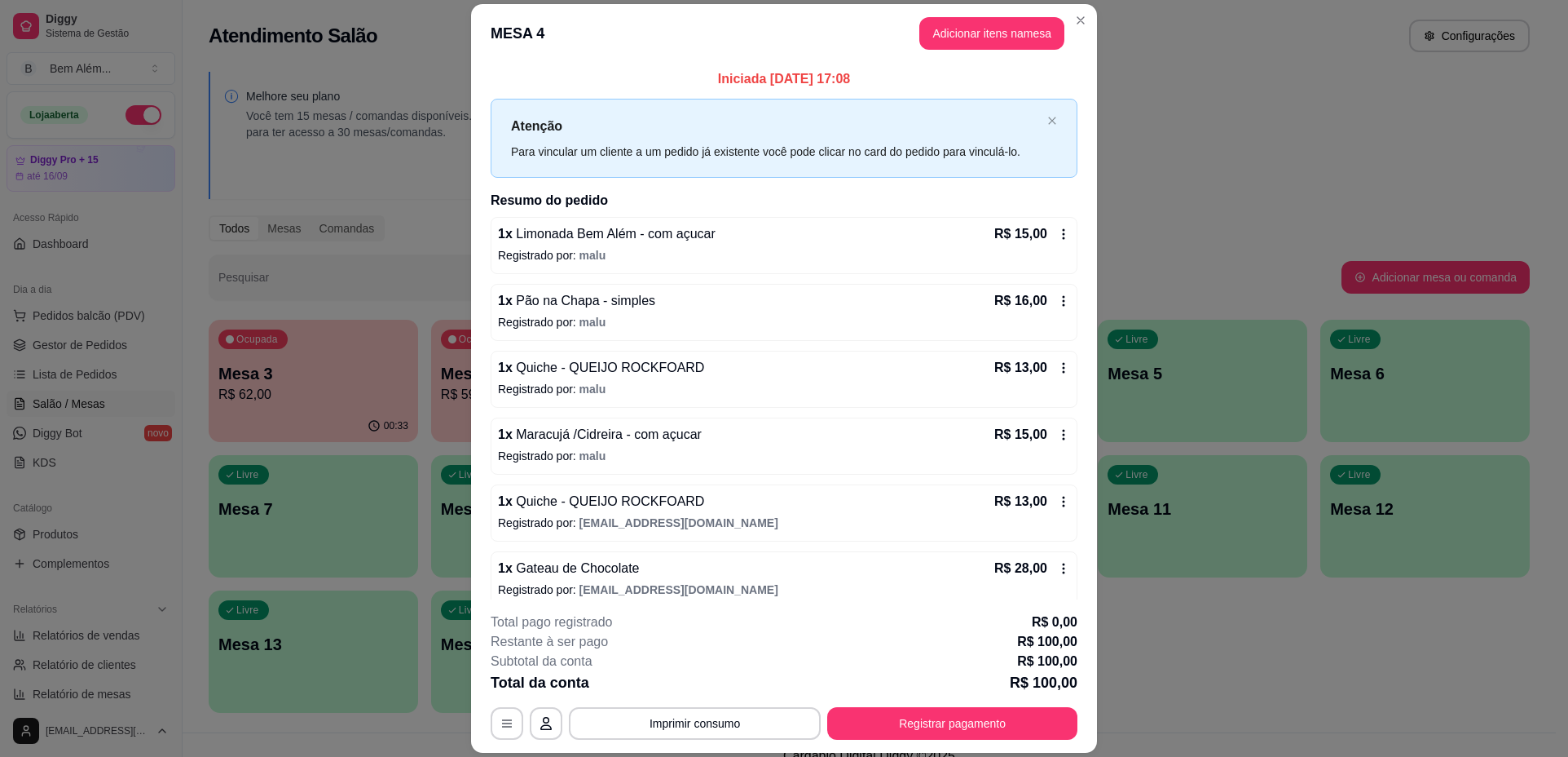
scroll to position [14, 0]
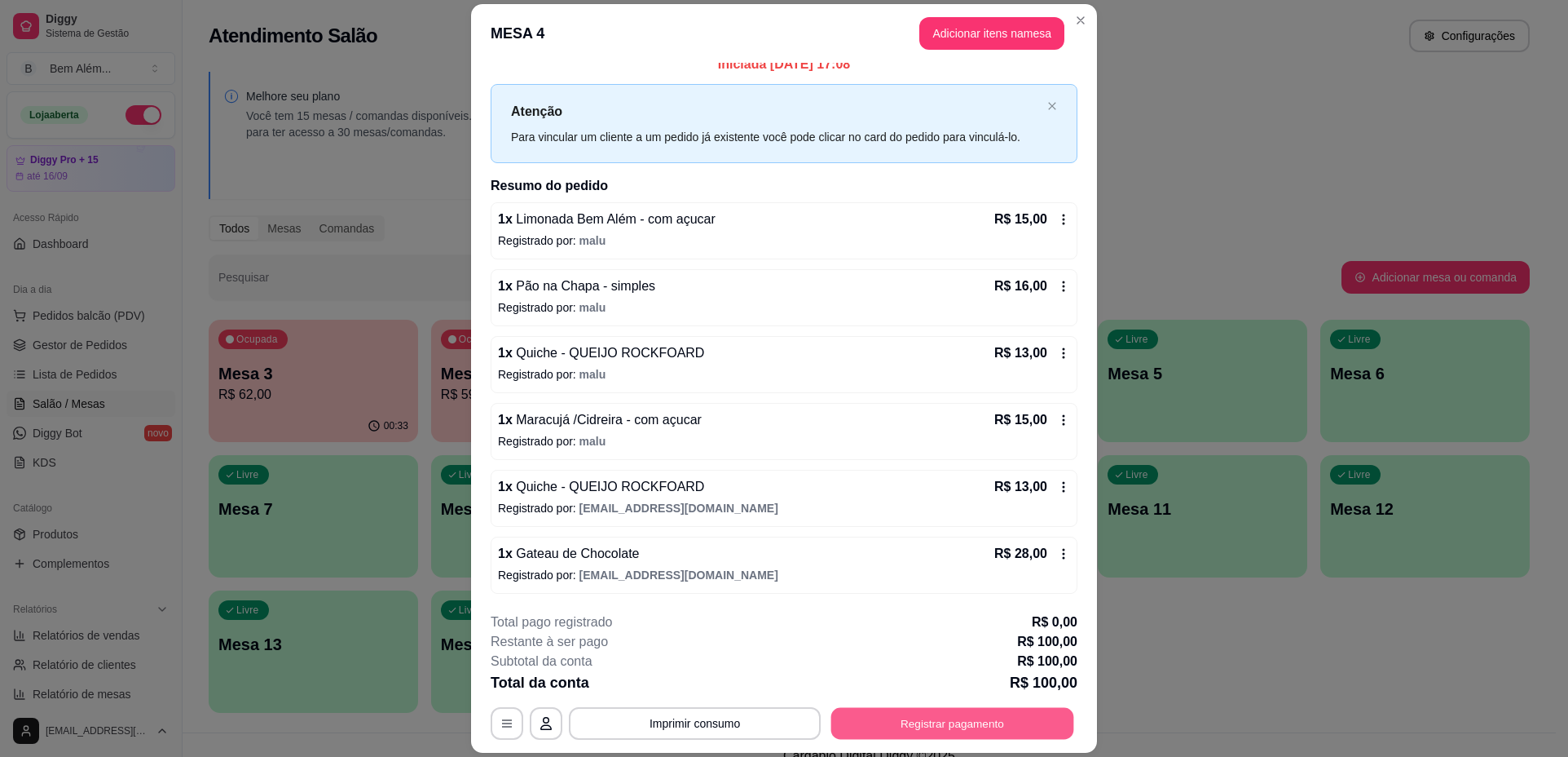
click at [962, 730] on button "Registrar pagamento" at bounding box center [953, 724] width 243 height 32
click at [989, 730] on button "Registrar pagamento" at bounding box center [953, 723] width 250 height 32
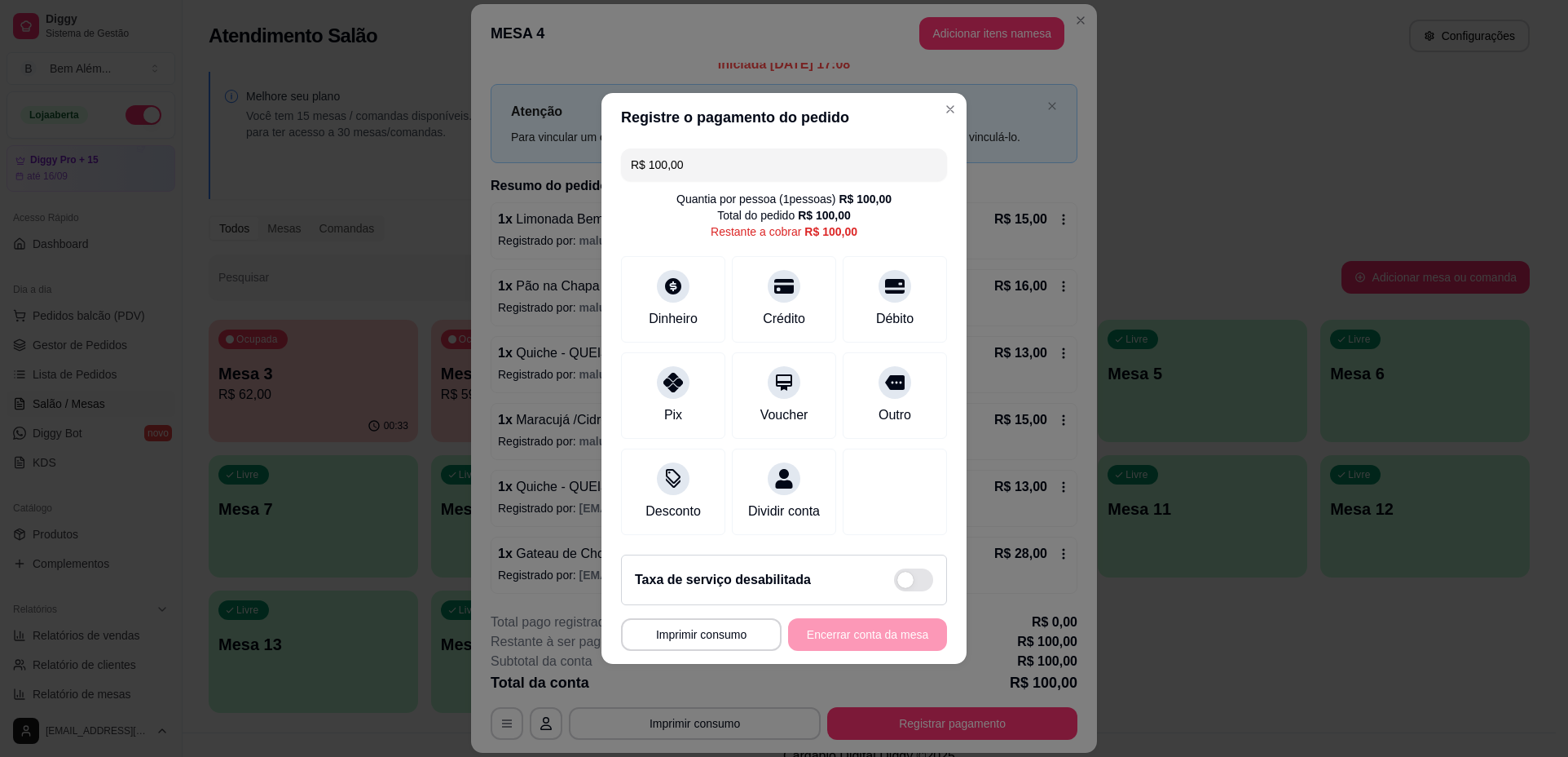
drag, startPoint x: 726, startPoint y: 157, endPoint x: 372, endPoint y: 155, distance: 354.0
click at [372, 155] on div "**********" at bounding box center [784, 378] width 1568 height 757
type input "R$ 51,50"
click at [670, 271] on icon at bounding box center [673, 281] width 21 height 21
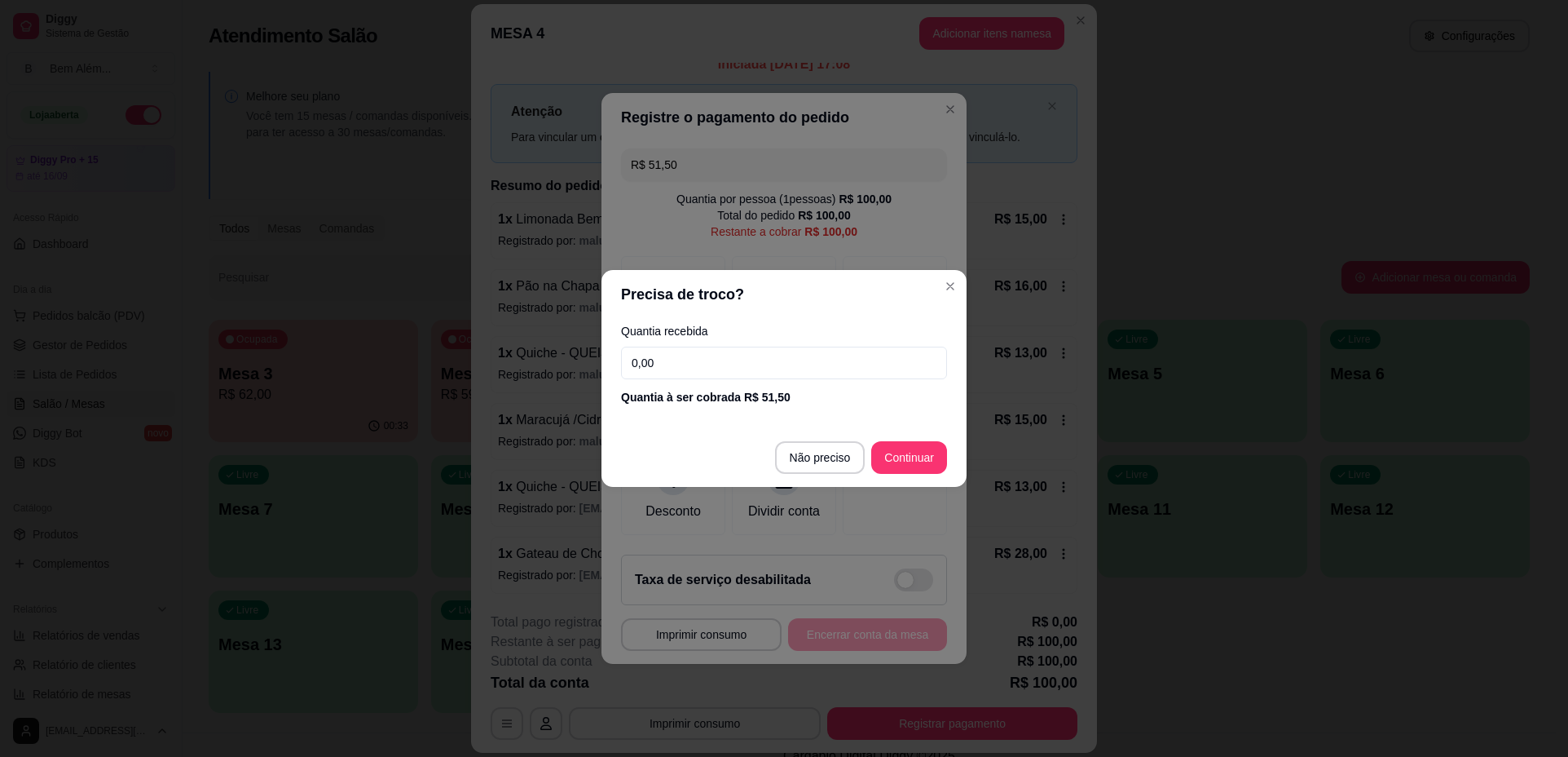
drag, startPoint x: 671, startPoint y: 370, endPoint x: 681, endPoint y: 364, distance: 11.7
click at [671, 370] on input "0,00" at bounding box center [784, 363] width 326 height 32
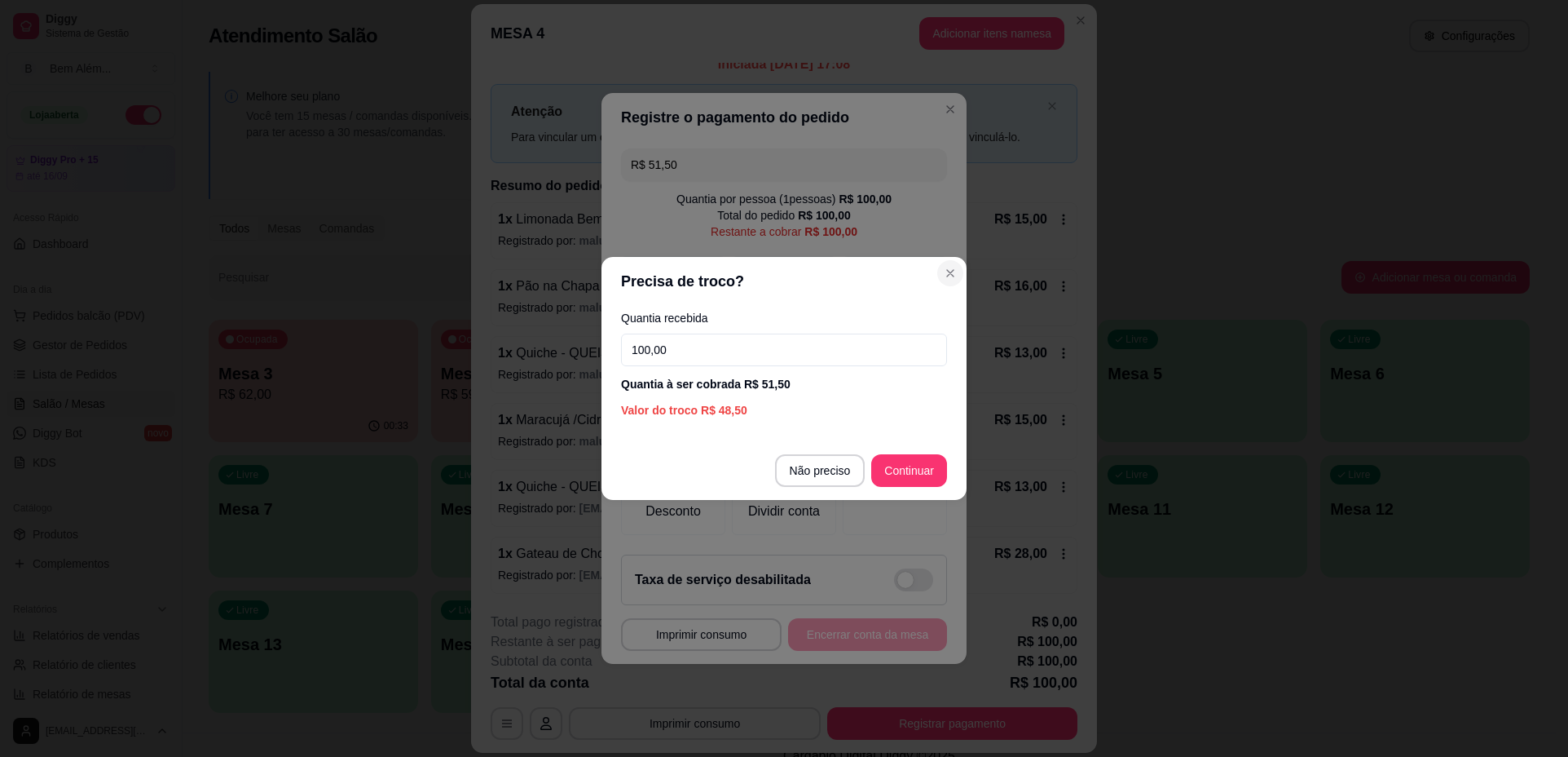
type input "100,00"
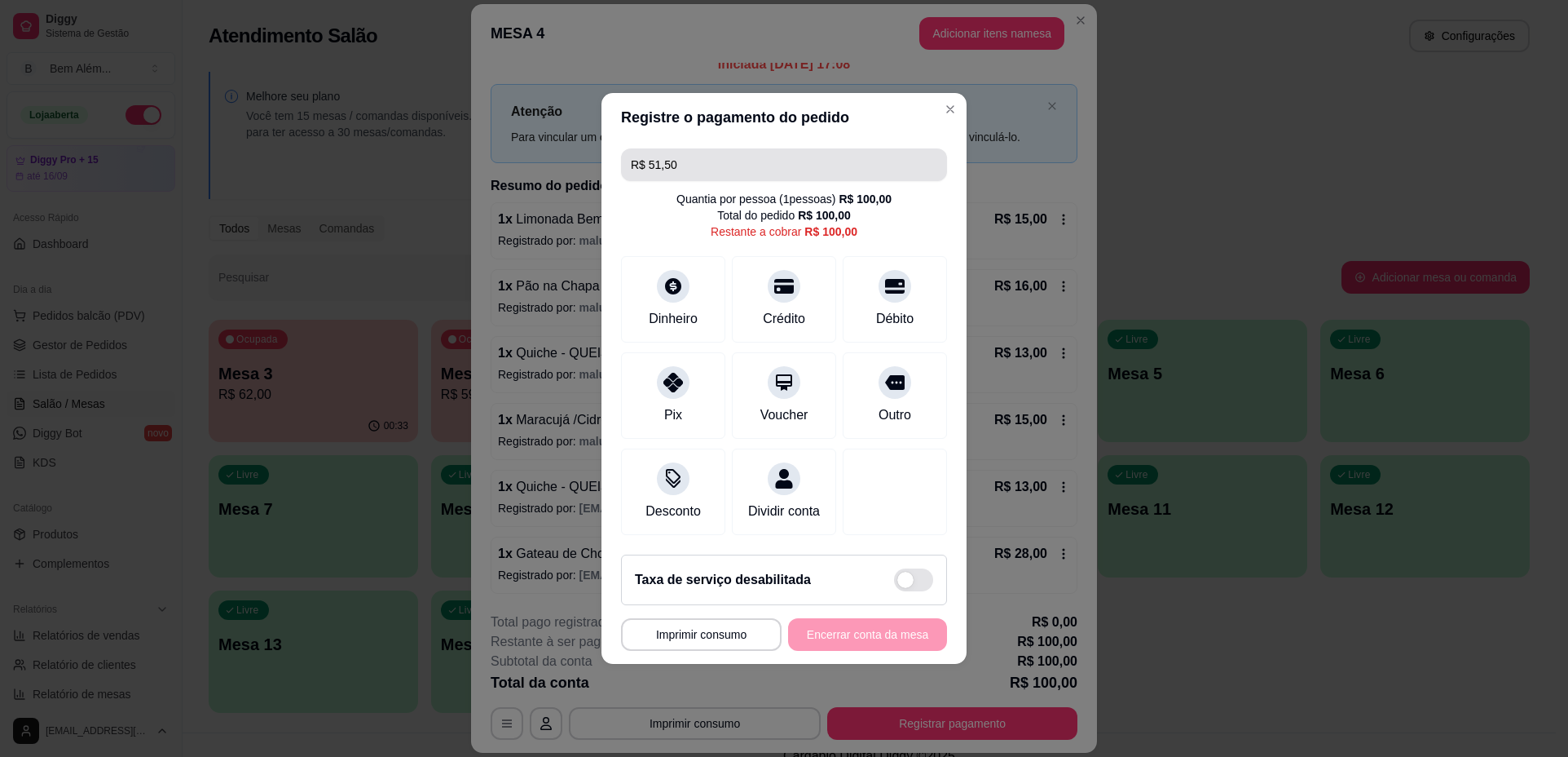
click at [686, 154] on input "R$ 51,50" at bounding box center [784, 165] width 307 height 32
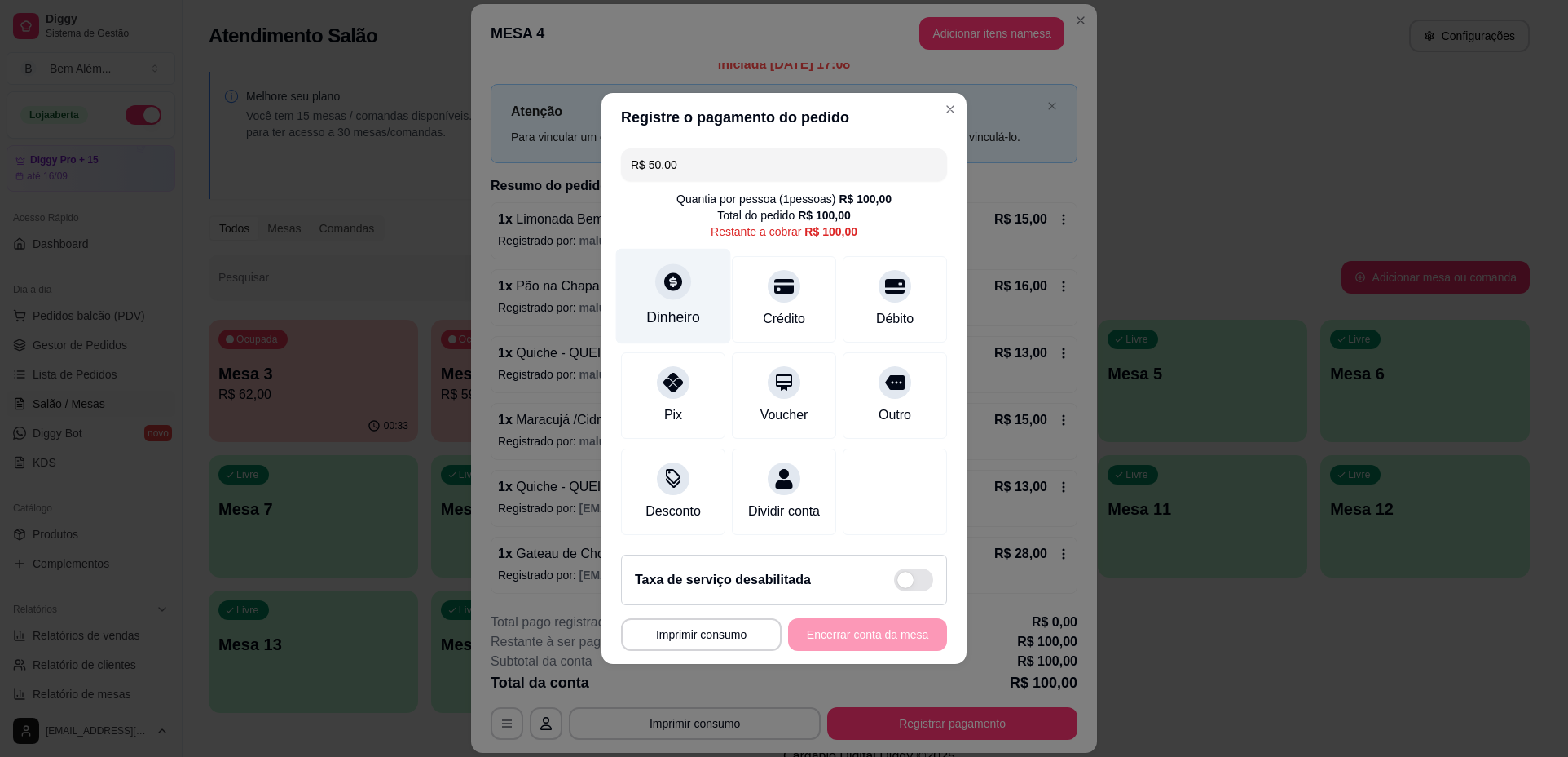
type input "R$ 50,00"
click at [706, 313] on div "Dinheiro" at bounding box center [673, 297] width 115 height 96
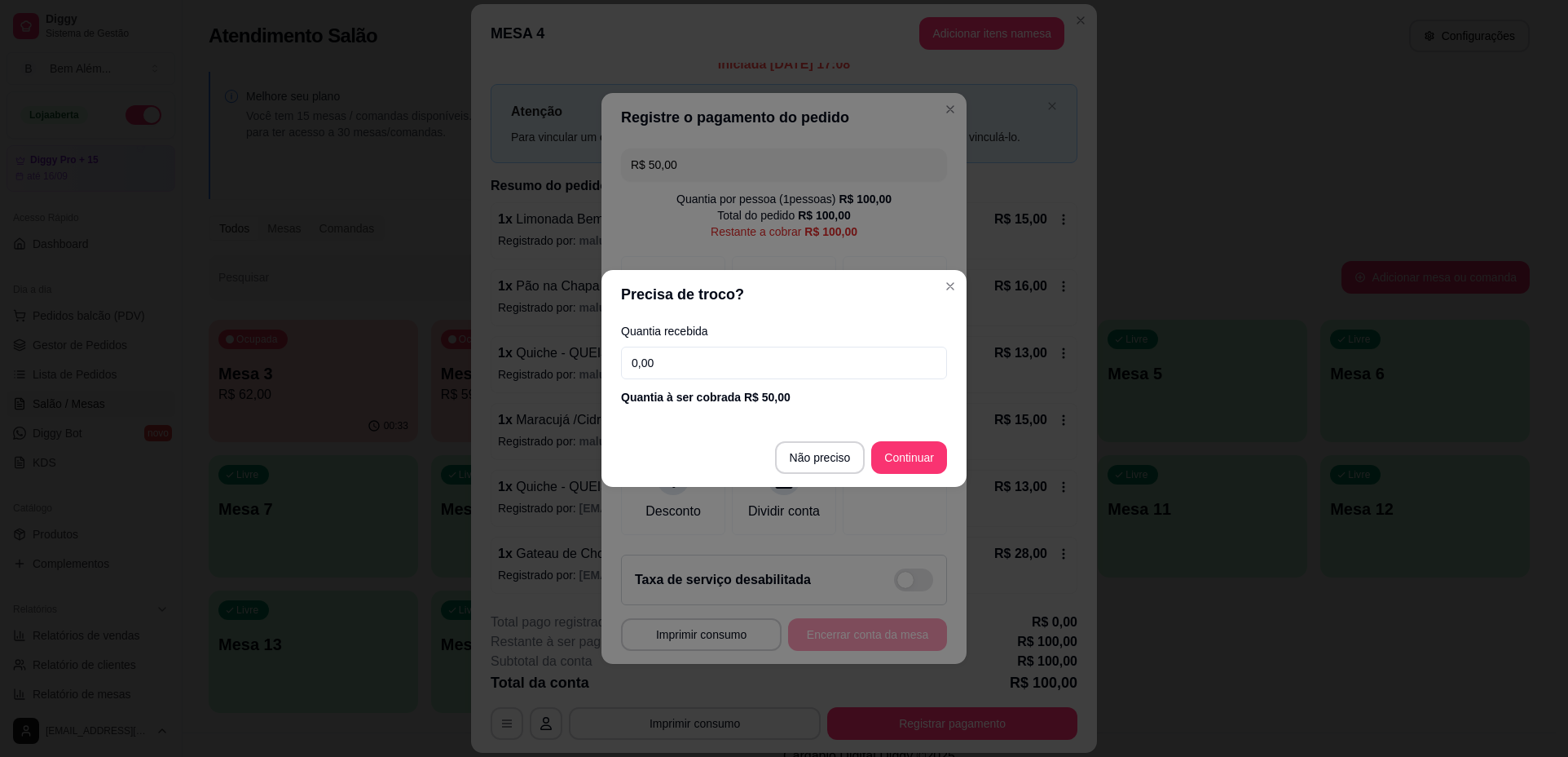
click at [743, 360] on input "0,00" at bounding box center [784, 363] width 326 height 32
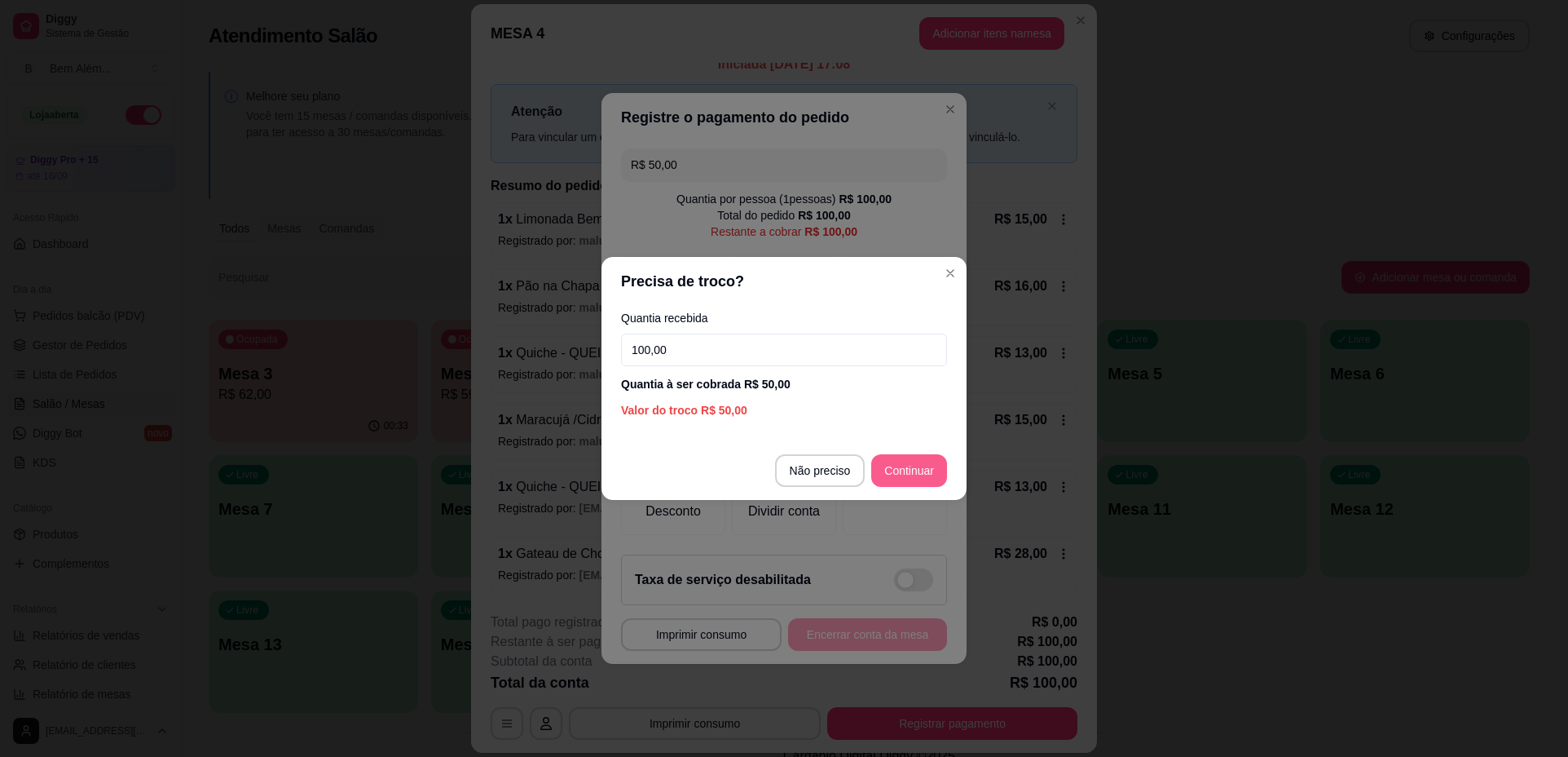
type input "100,00"
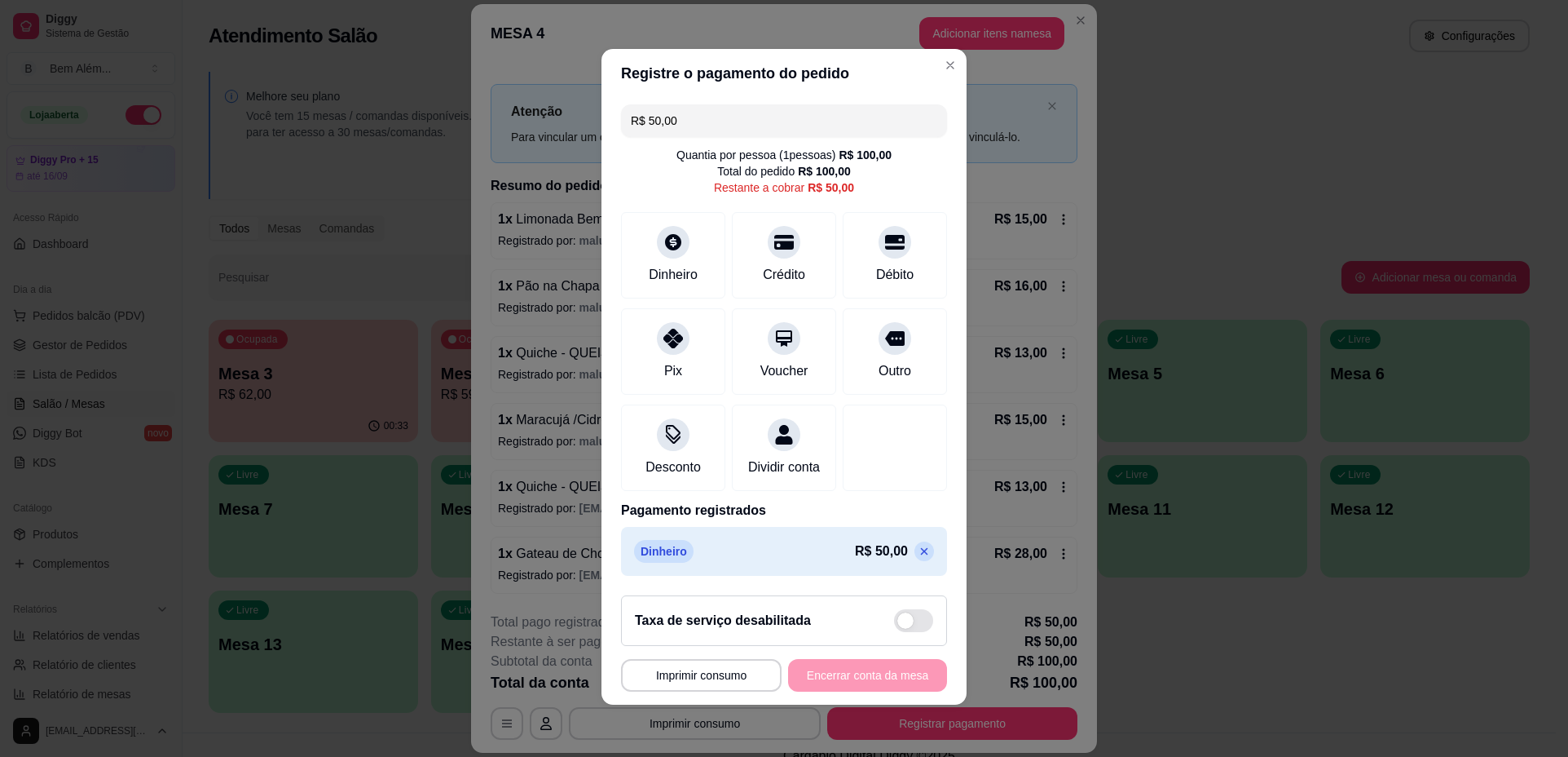
scroll to position [0, 0]
click at [671, 364] on div "Pix" at bounding box center [673, 371] width 20 height 21
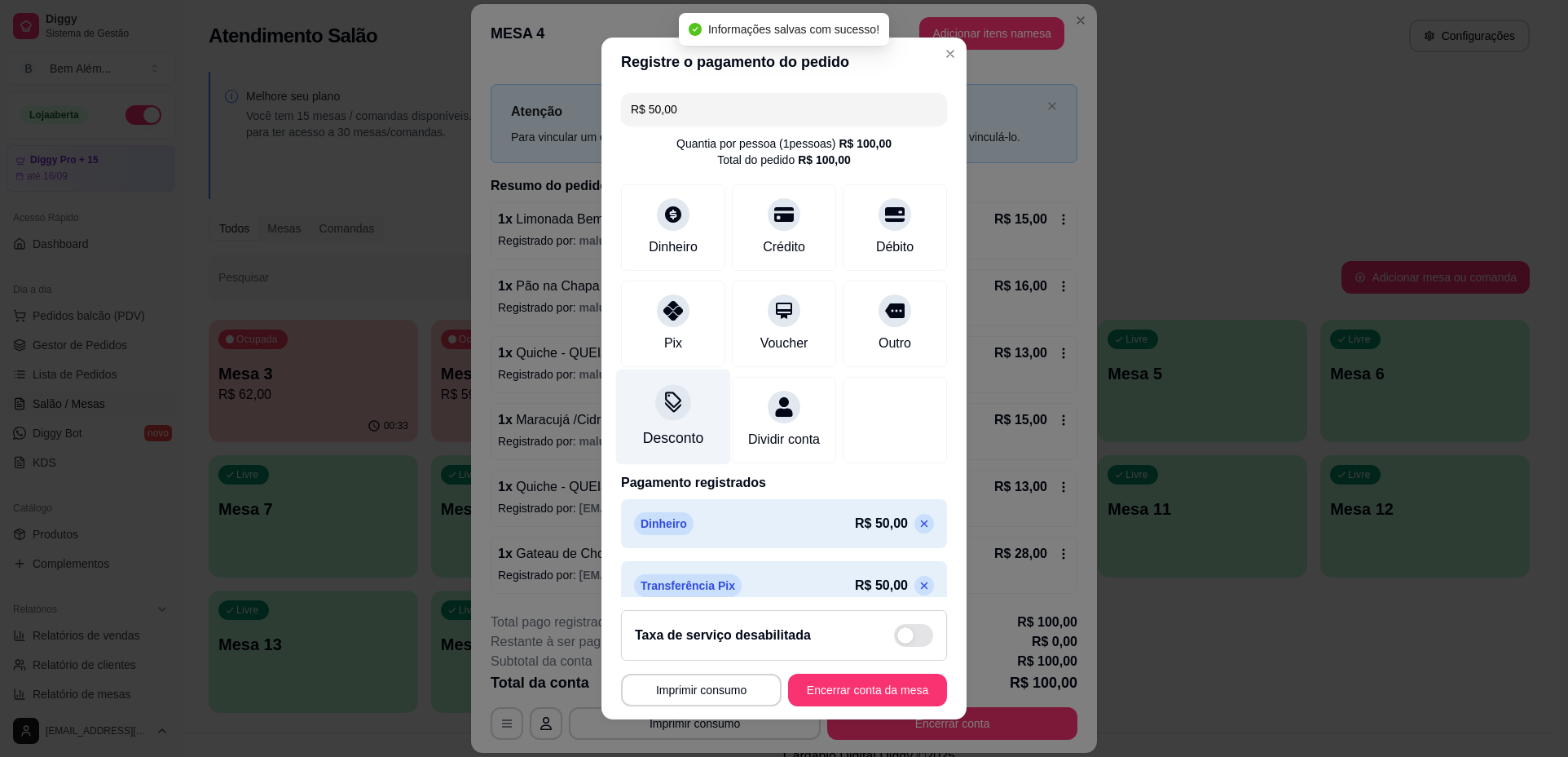
type input "R$ 0,00"
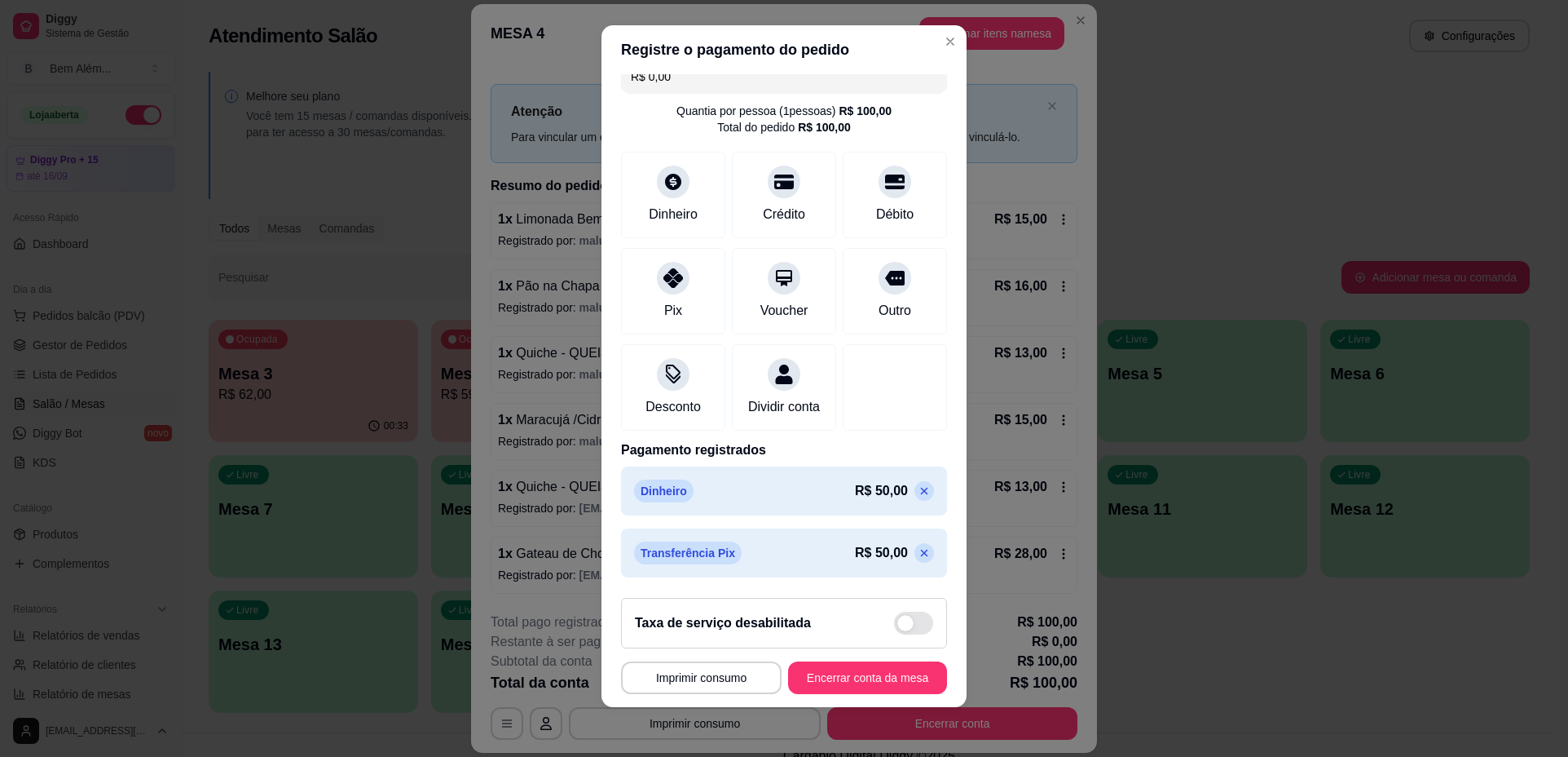
scroll to position [14, 0]
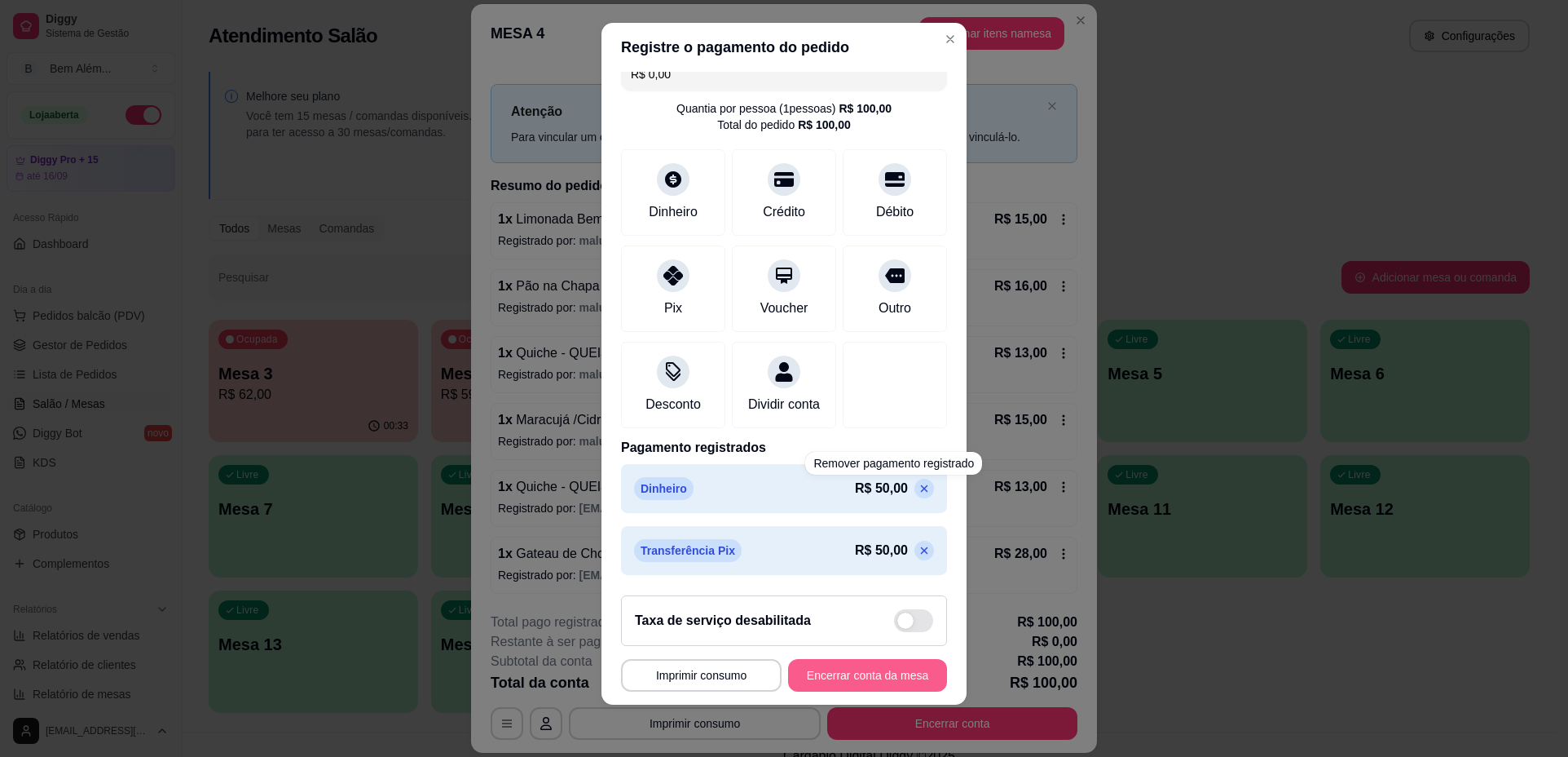
click at [888, 671] on button "Encerrar conta da mesa" at bounding box center [868, 676] width 159 height 32
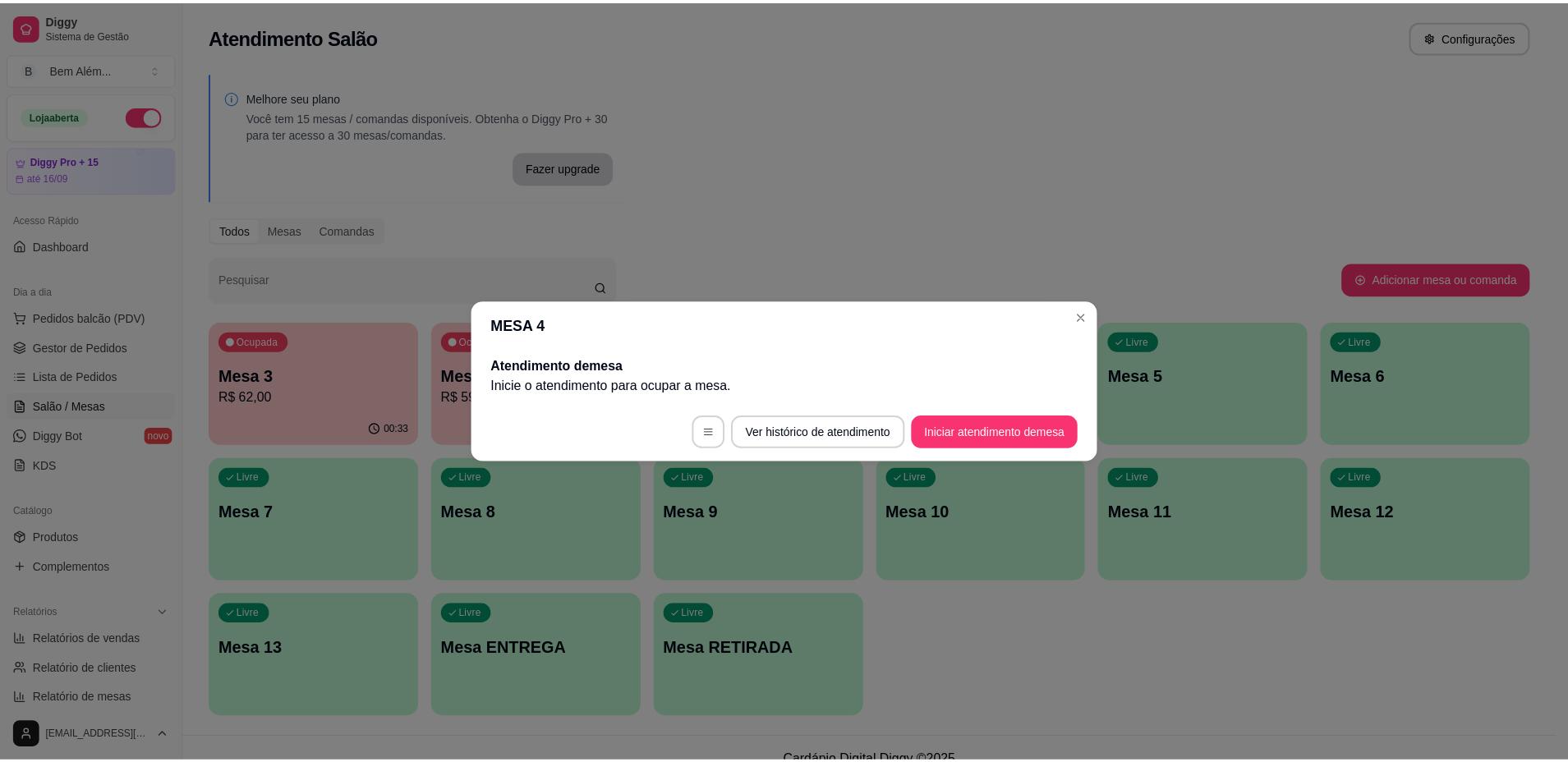
scroll to position [0, 0]
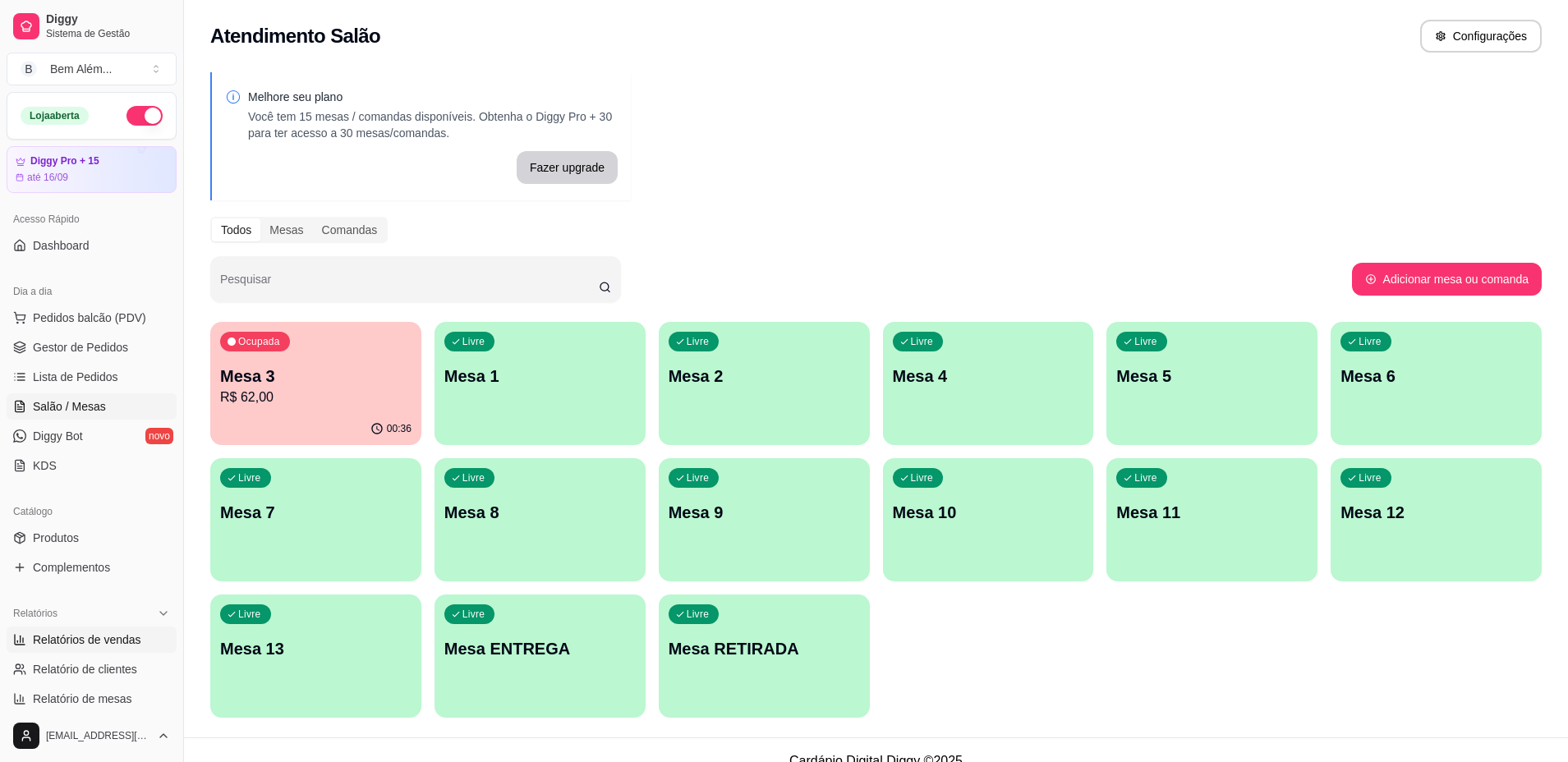
click at [81, 635] on span "Relatórios de vendas" at bounding box center [87, 639] width 109 height 16
select select "ALL"
select select "0"
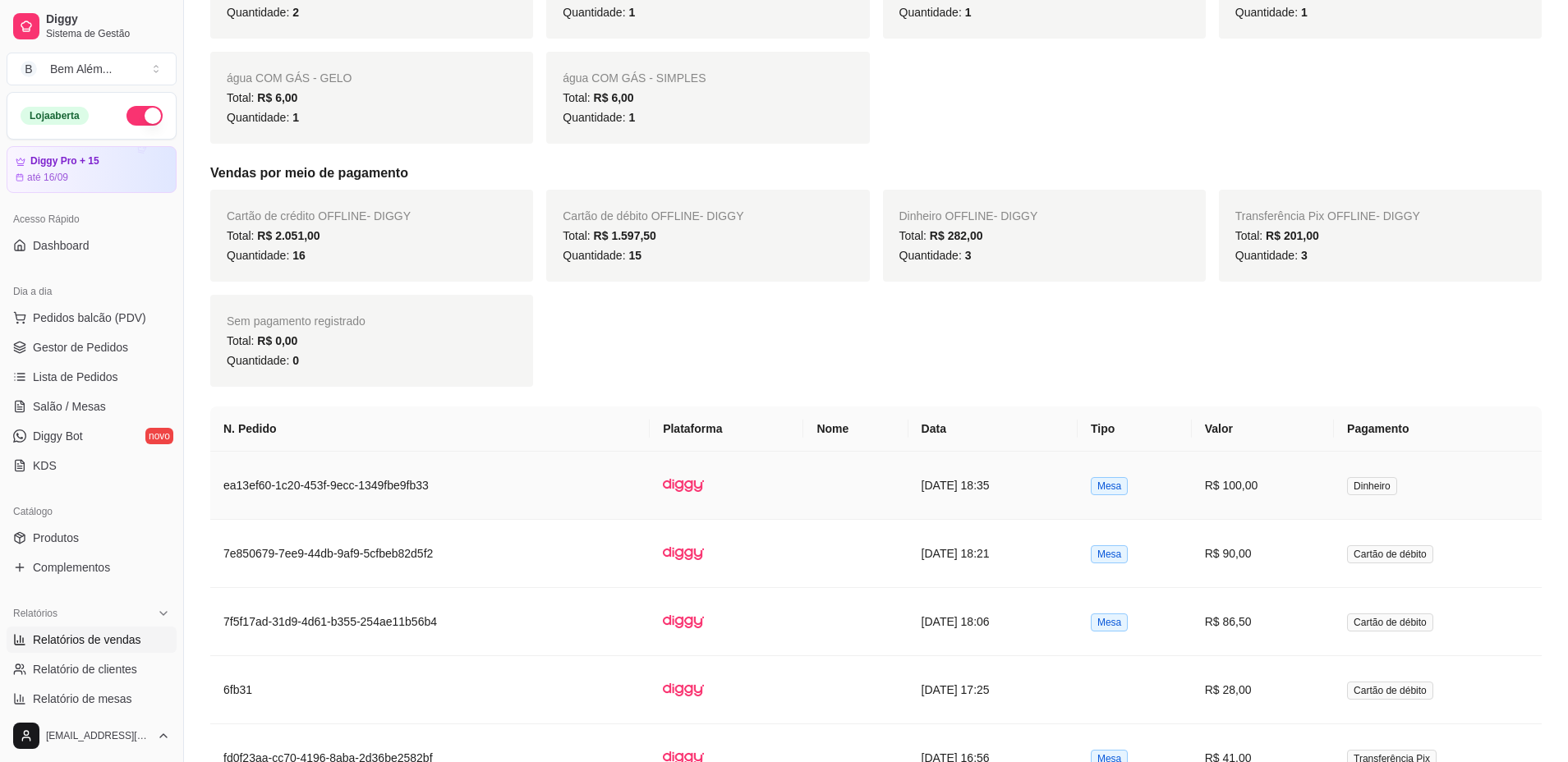
scroll to position [1560, 0]
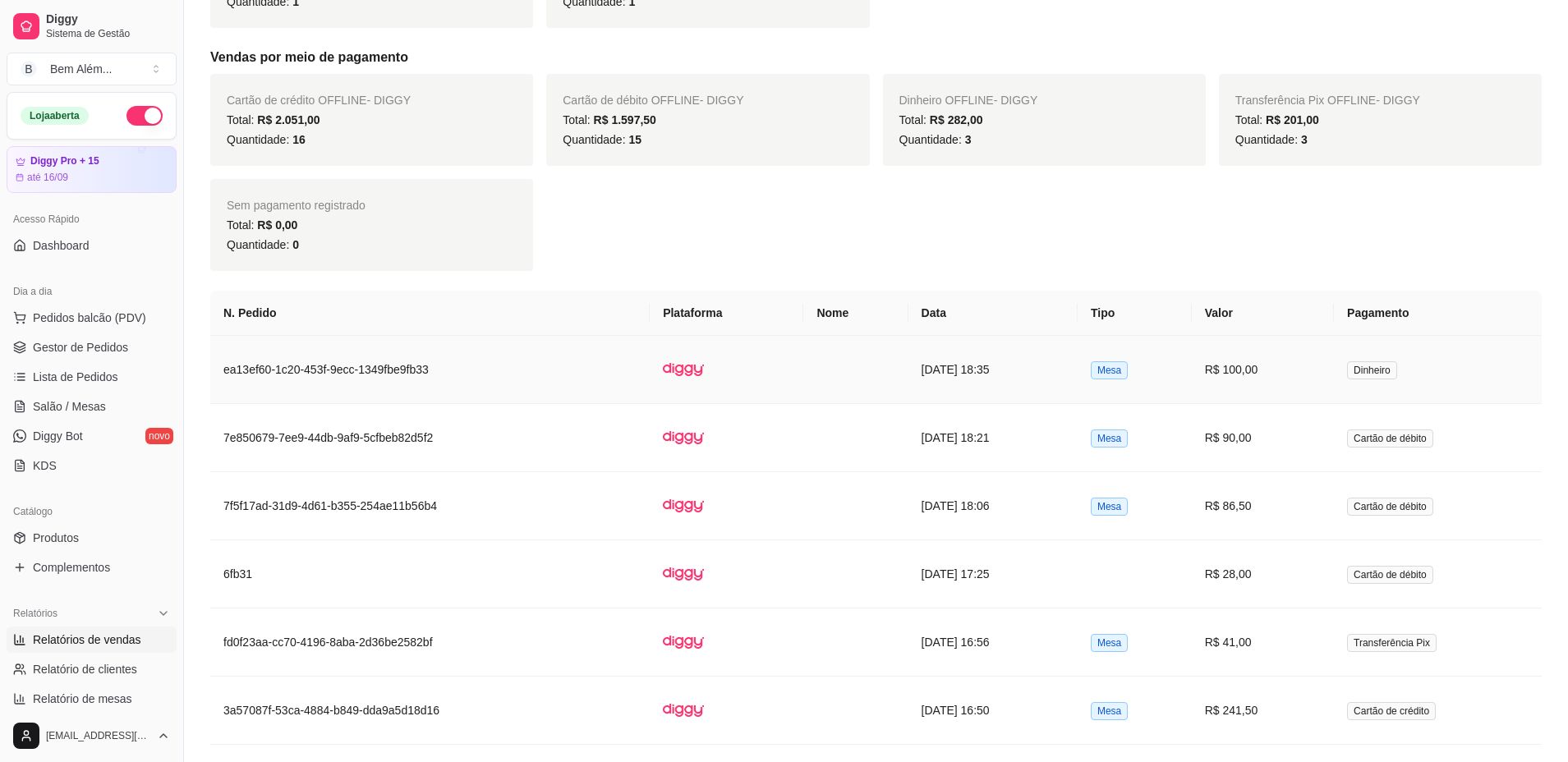
click at [1290, 381] on td "R$ 100,00" at bounding box center [1262, 369] width 142 height 68
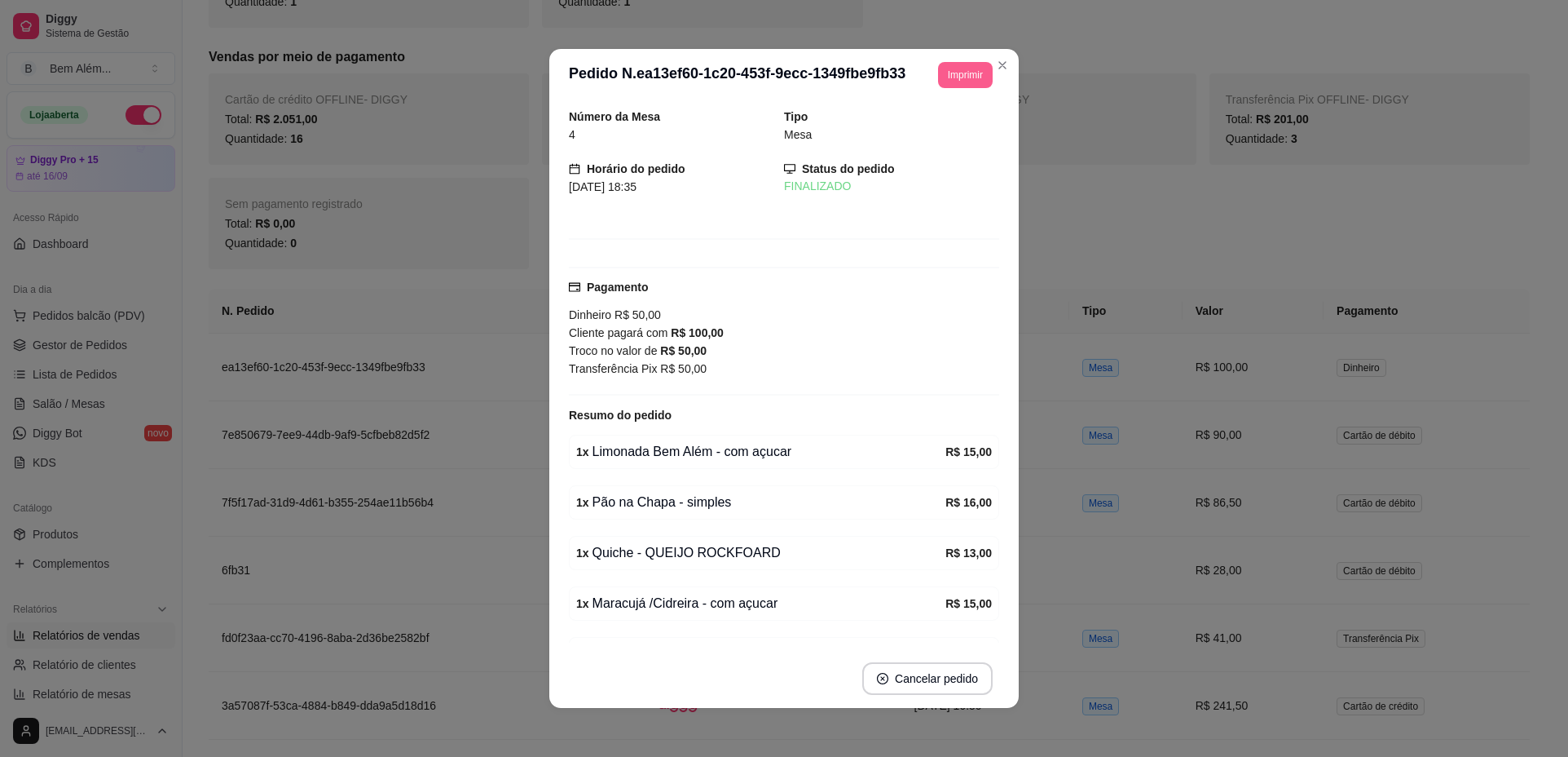
click at [974, 81] on button "Imprimir" at bounding box center [966, 75] width 55 height 27
click at [954, 141] on button "impressao computador" at bounding box center [918, 132] width 119 height 26
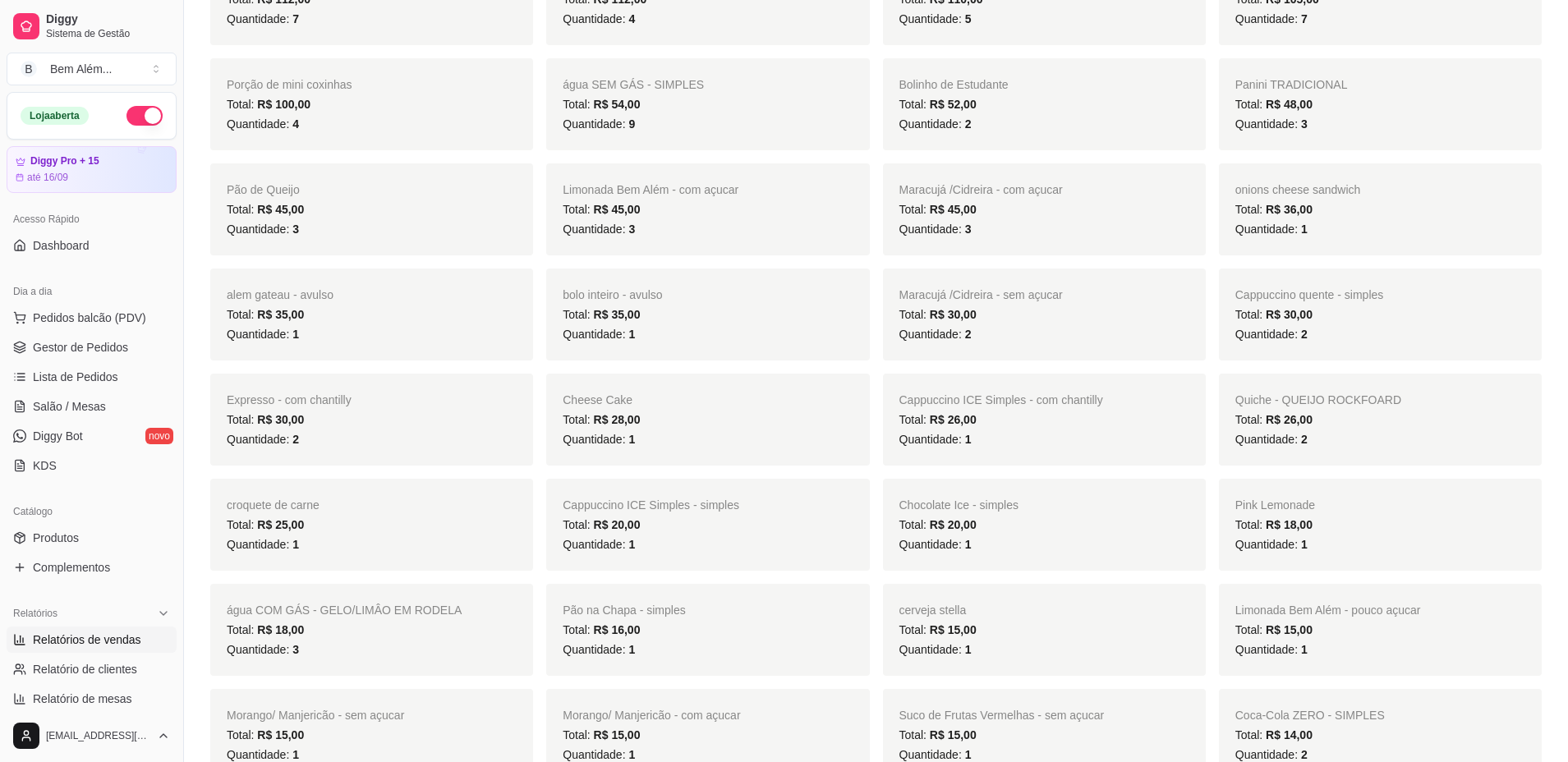
scroll to position [493, 0]
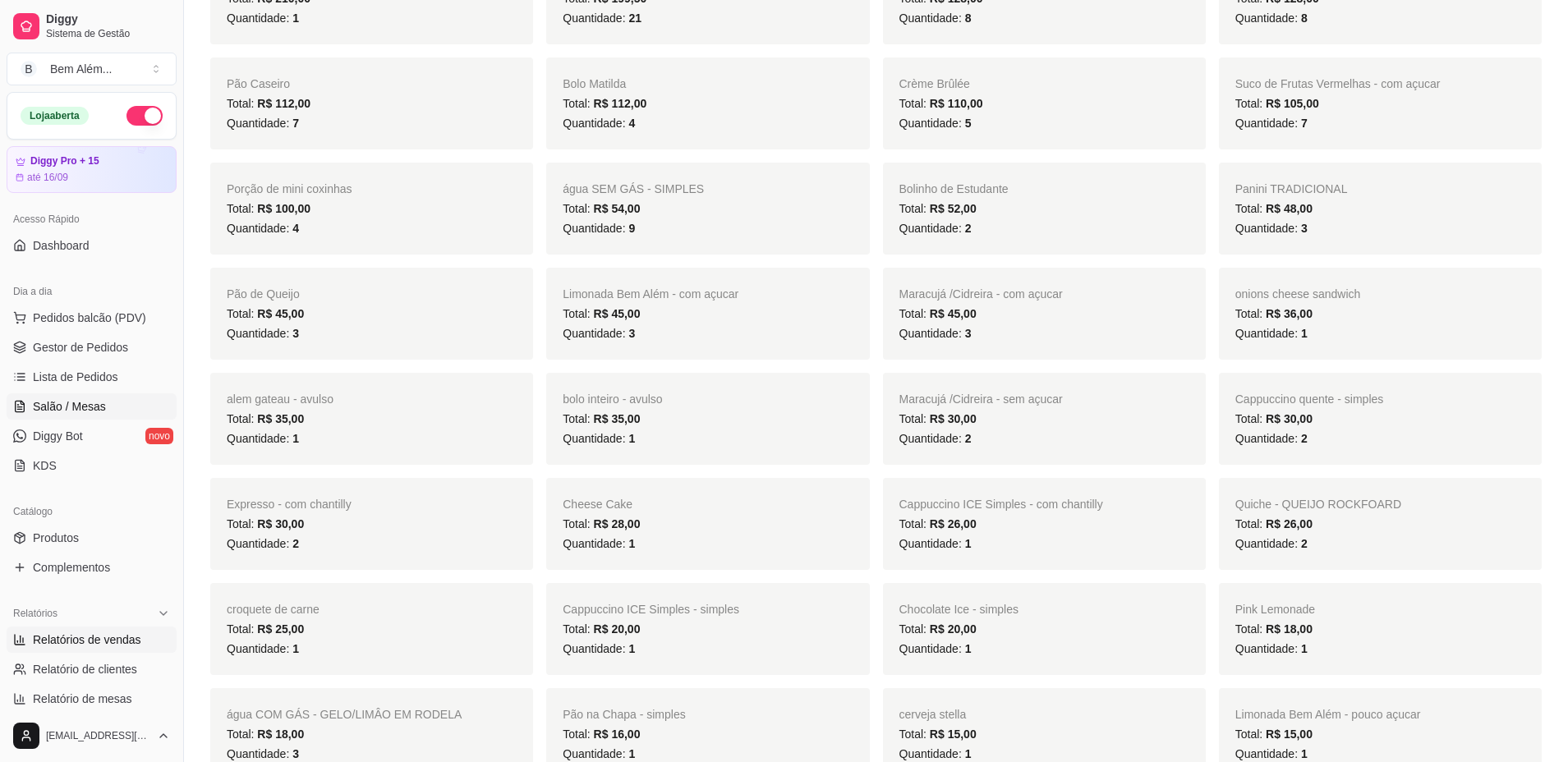
drag, startPoint x: 58, startPoint y: 401, endPoint x: 27, endPoint y: 407, distance: 31.6
click at [57, 403] on span "Salão / Mesas" at bounding box center [69, 406] width 73 height 16
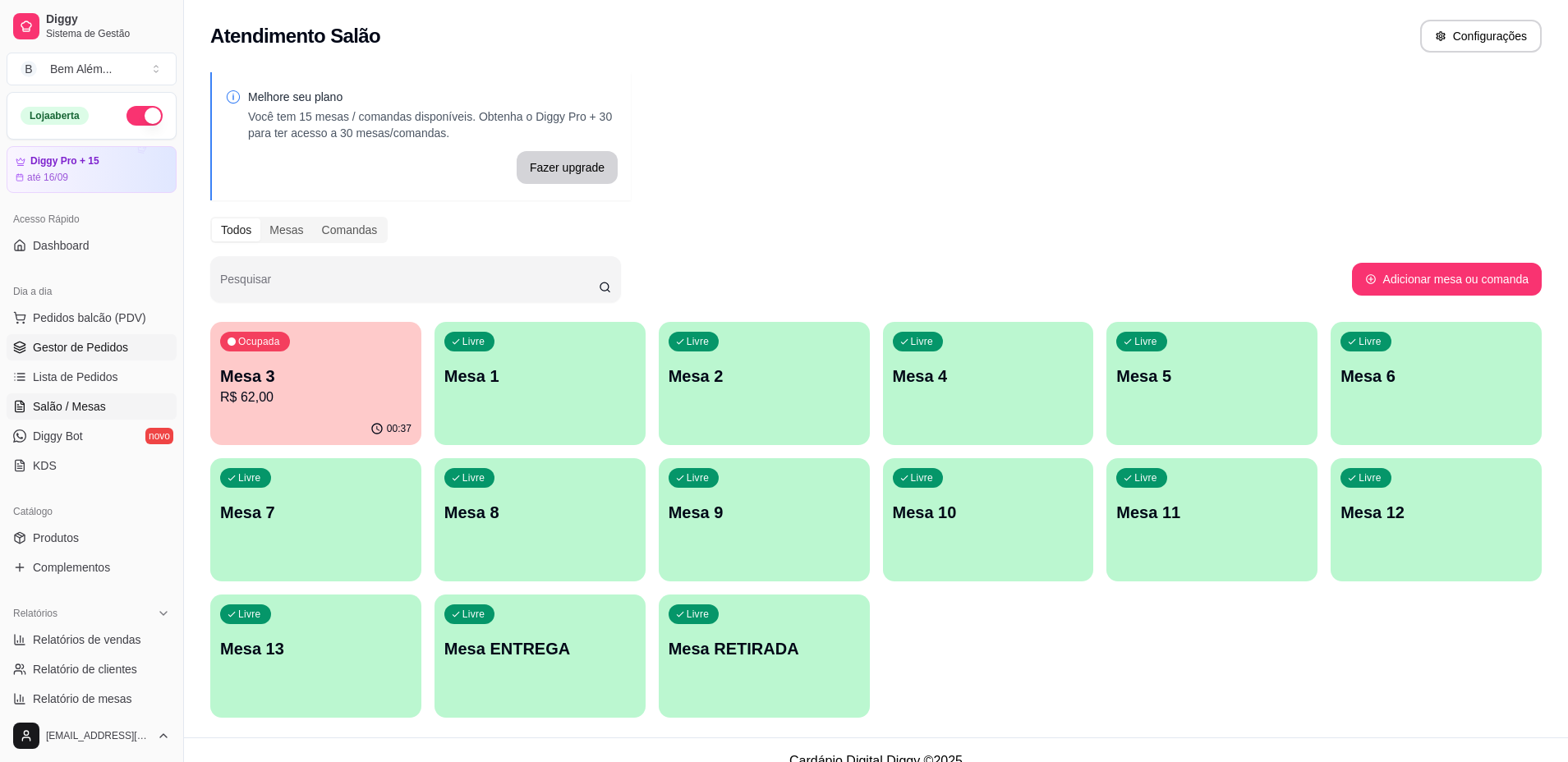
click at [55, 352] on span "Gestor de Pedidos" at bounding box center [80, 347] width 95 height 16
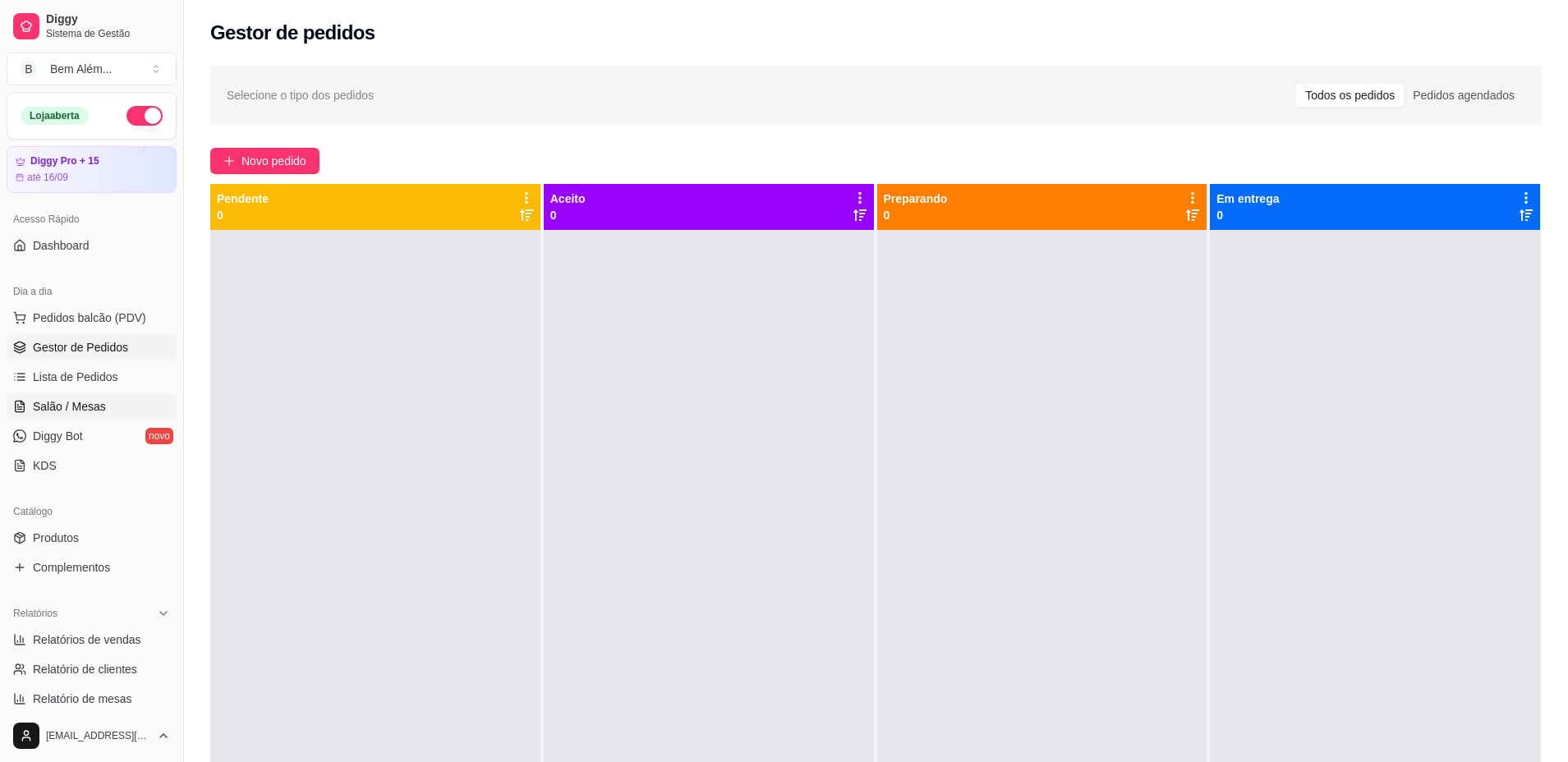
click at [110, 402] on link "Salão / Mesas" at bounding box center [92, 406] width 170 height 27
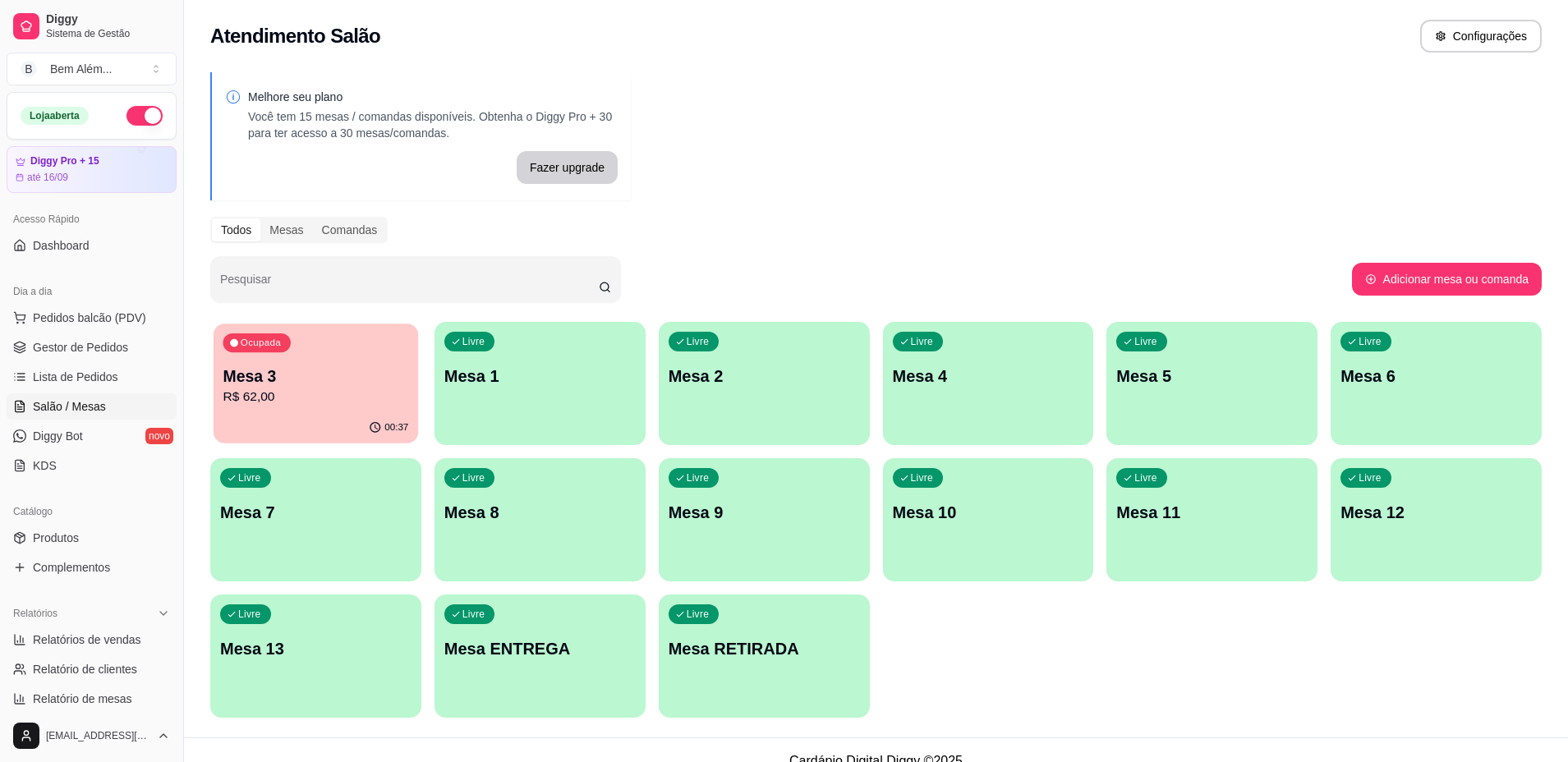
click at [304, 366] on p "Mesa 3" at bounding box center [315, 376] width 186 height 22
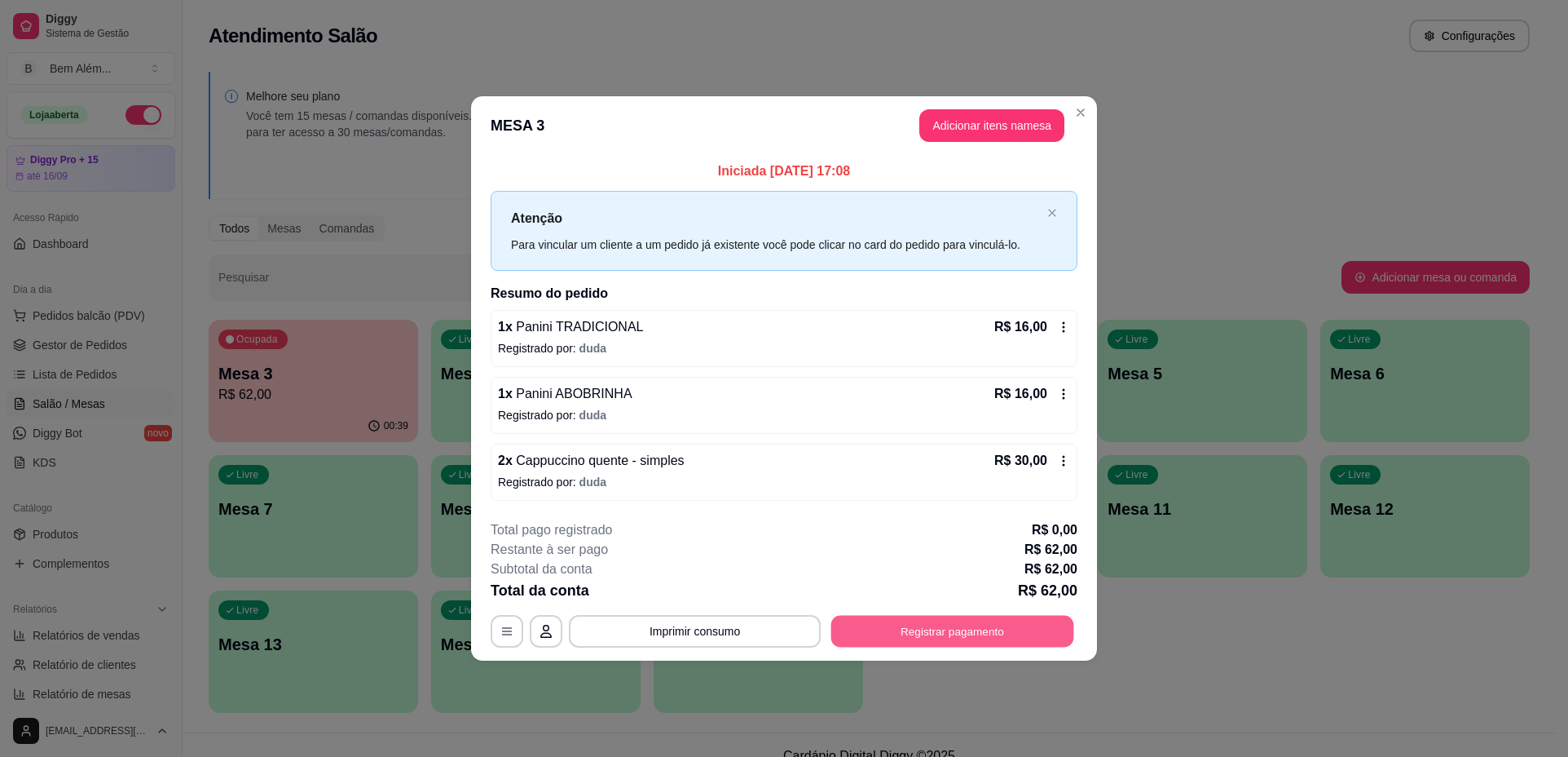
click at [969, 634] on button "Registrar pagamento" at bounding box center [953, 631] width 243 height 32
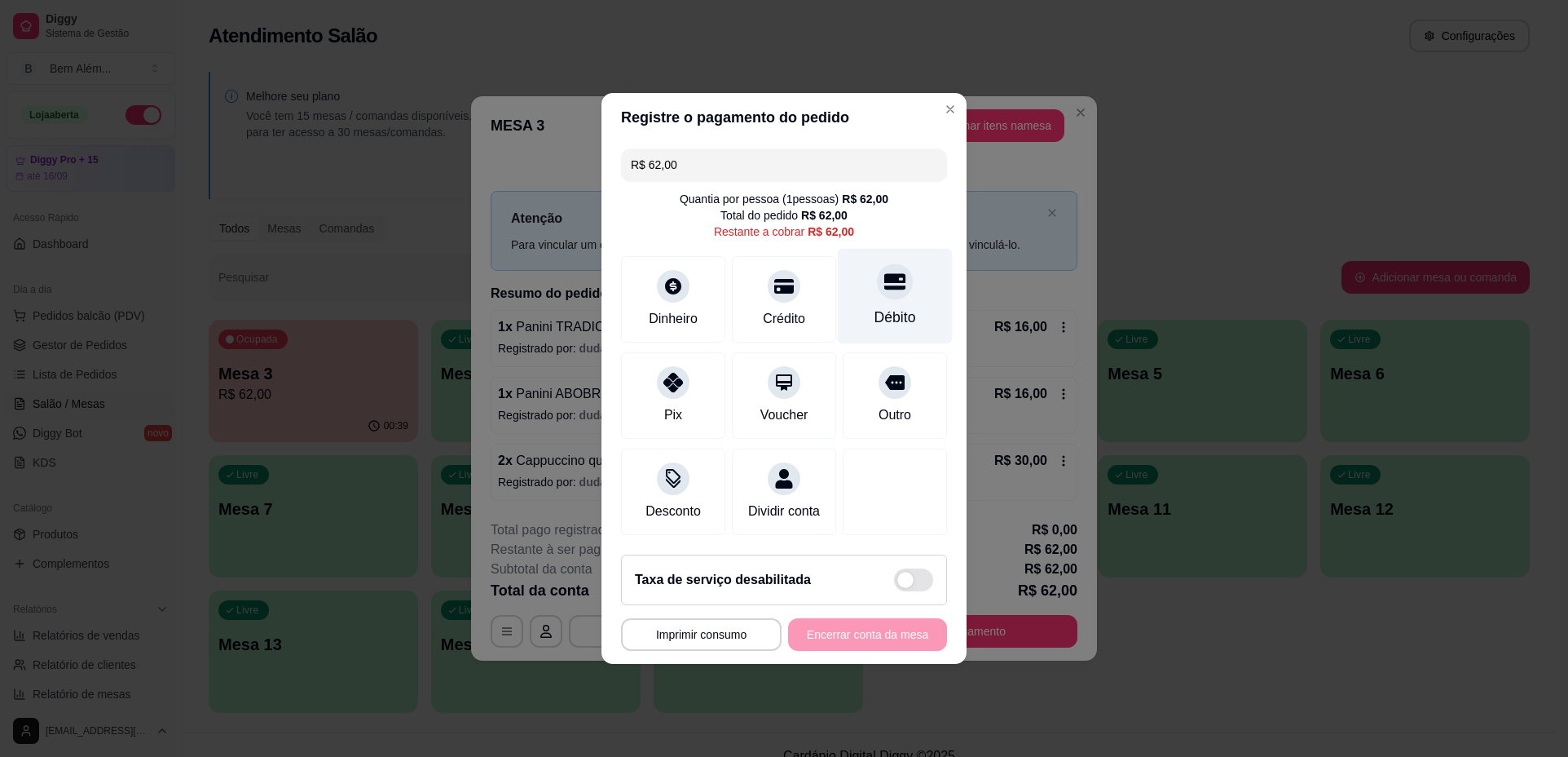
click at [888, 286] on div at bounding box center [895, 281] width 36 height 36
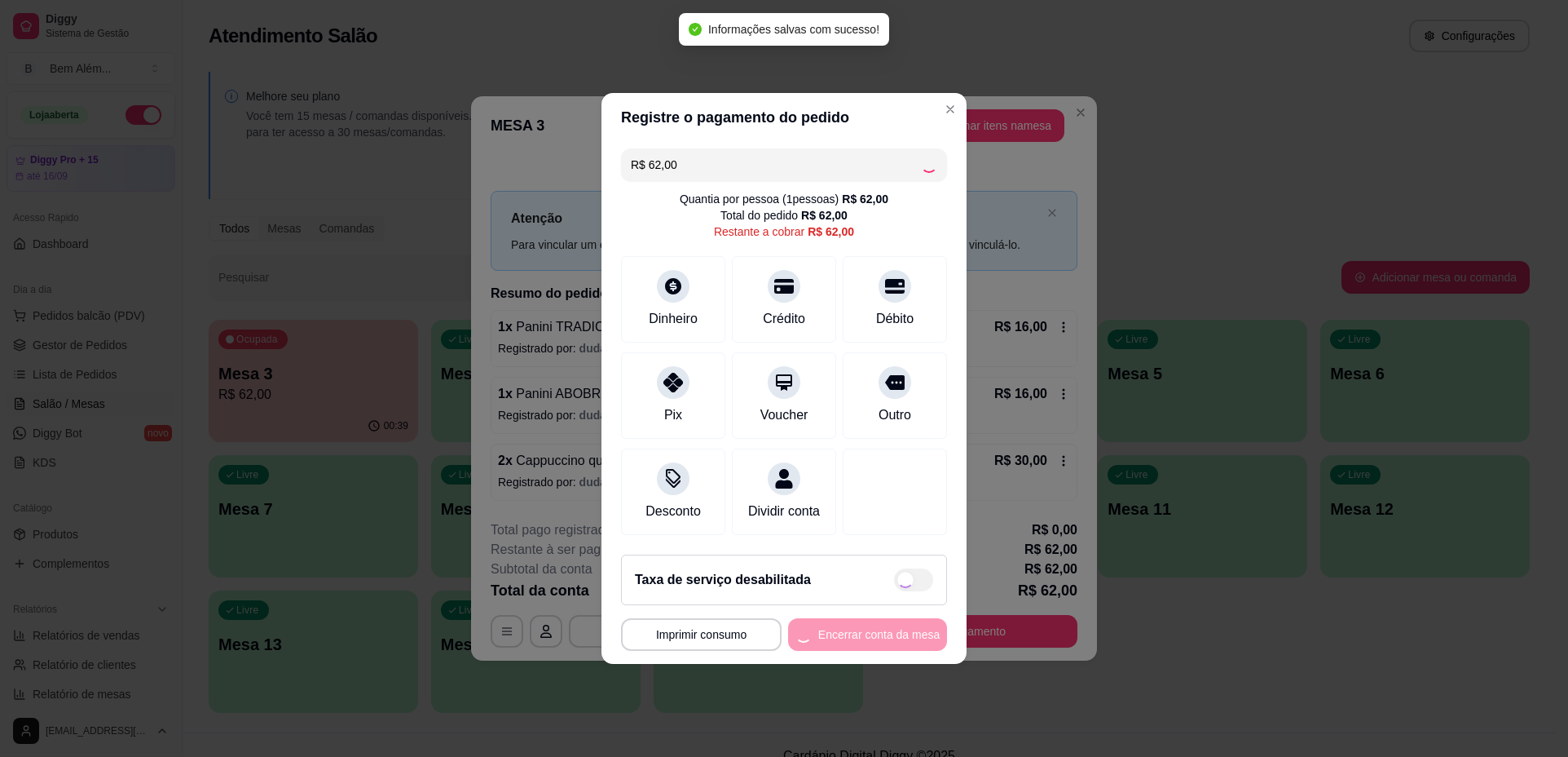
type input "R$ 0,00"
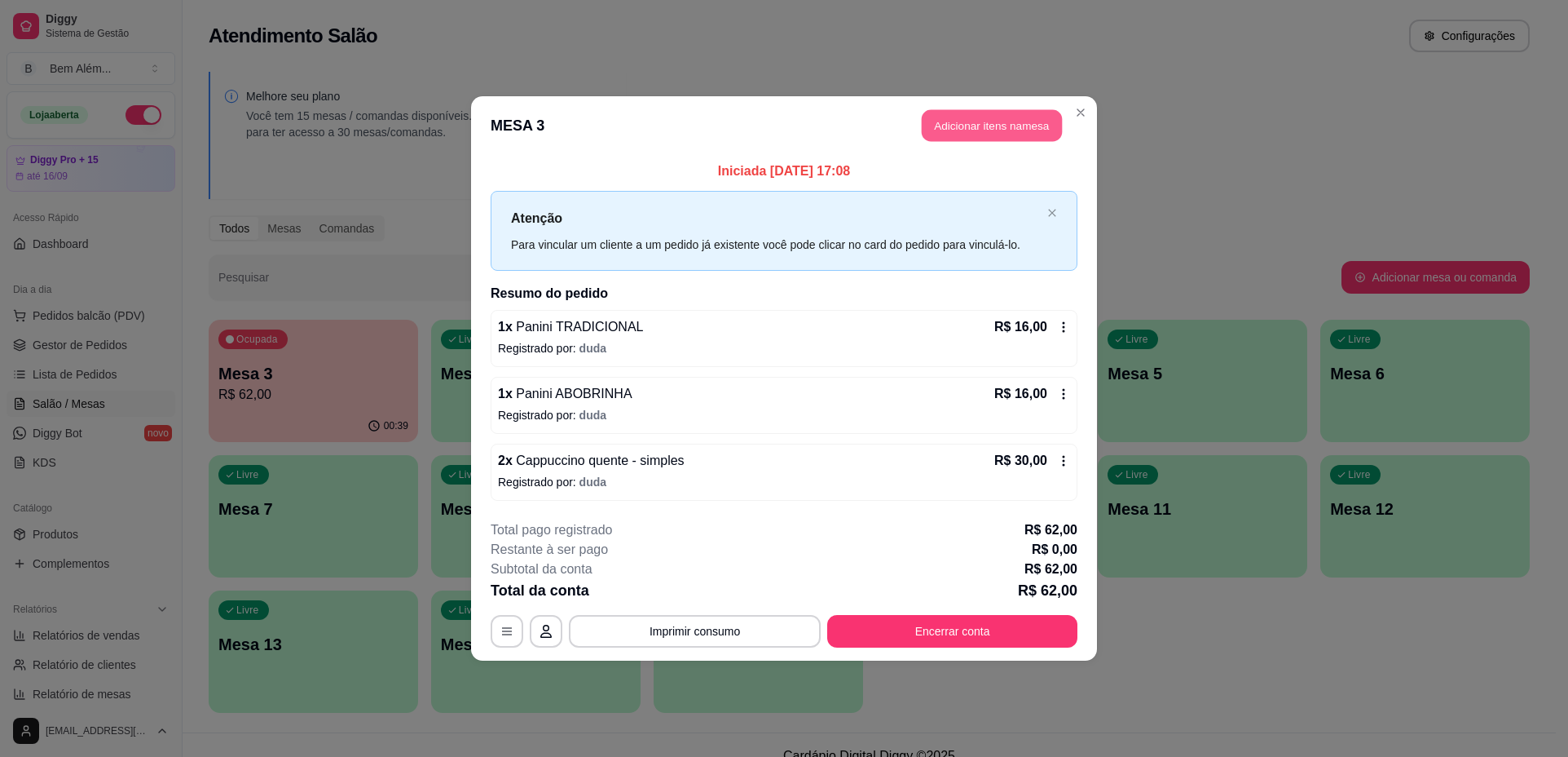
click at [1029, 120] on button "Adicionar itens na mesa" at bounding box center [992, 126] width 140 height 32
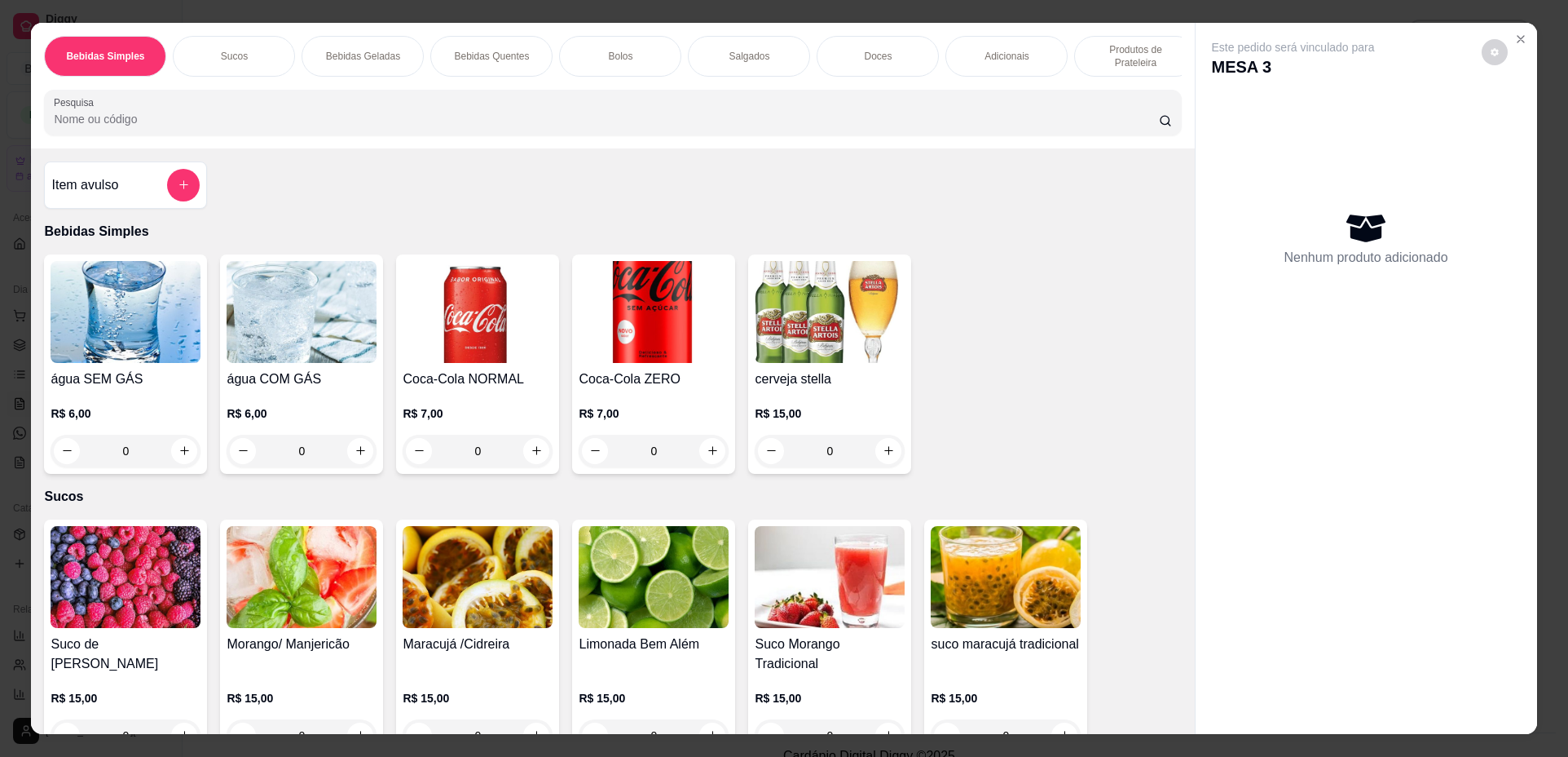
click at [611, 58] on p "Bolos" at bounding box center [620, 57] width 25 height 13
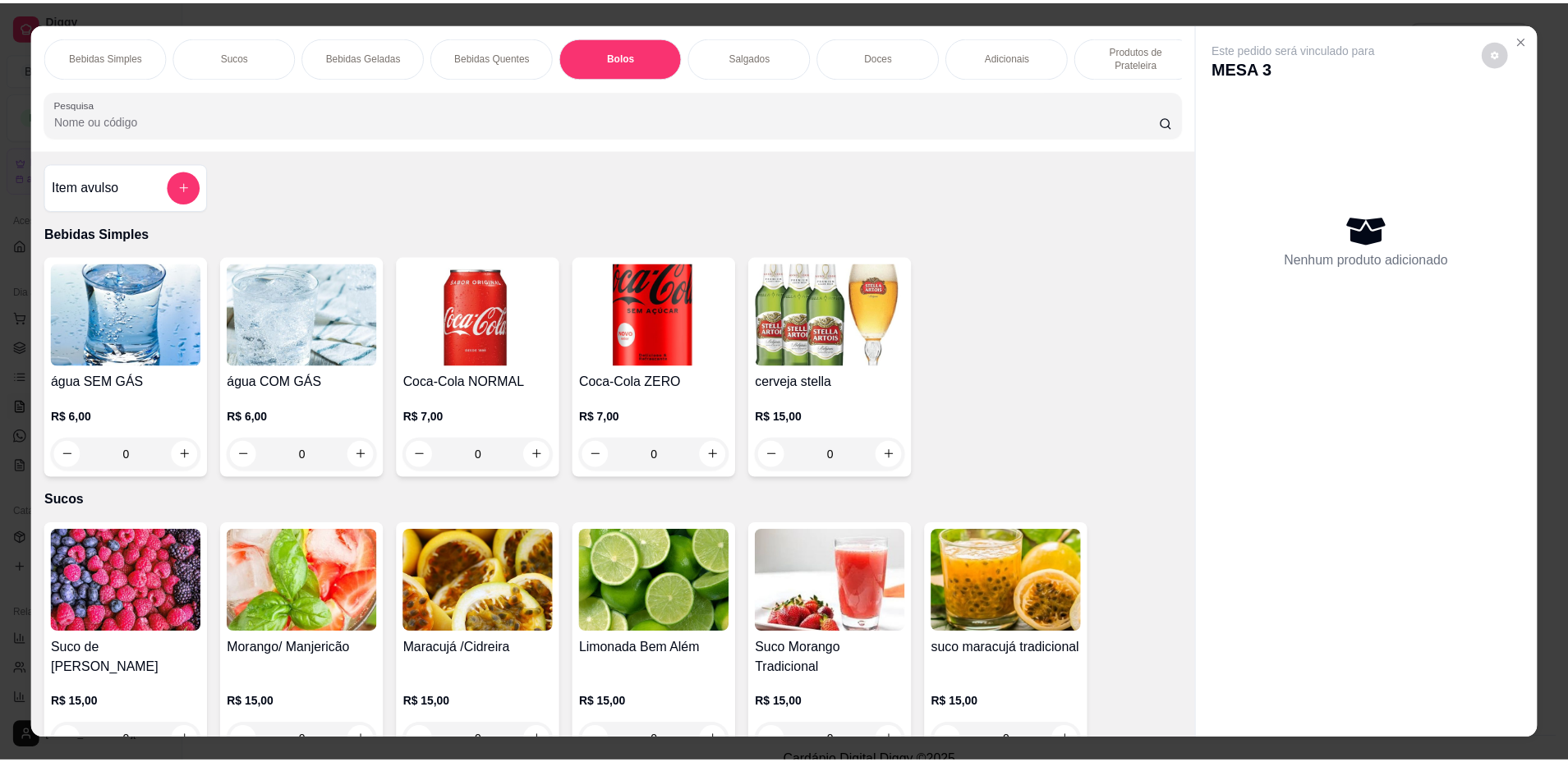
scroll to position [30, 0]
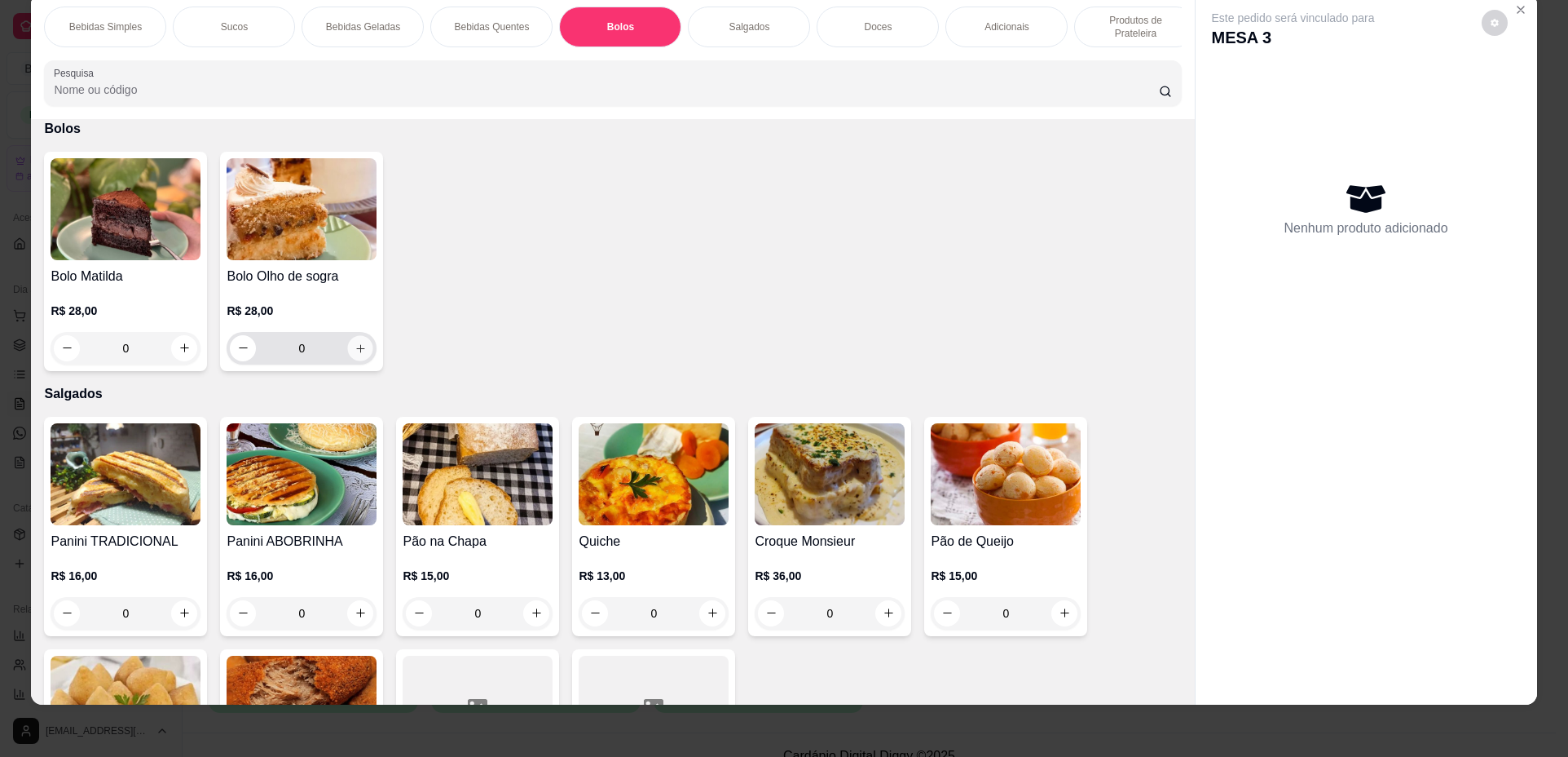
click at [364, 360] on button "increase-product-quantity" at bounding box center [361, 348] width 26 height 26
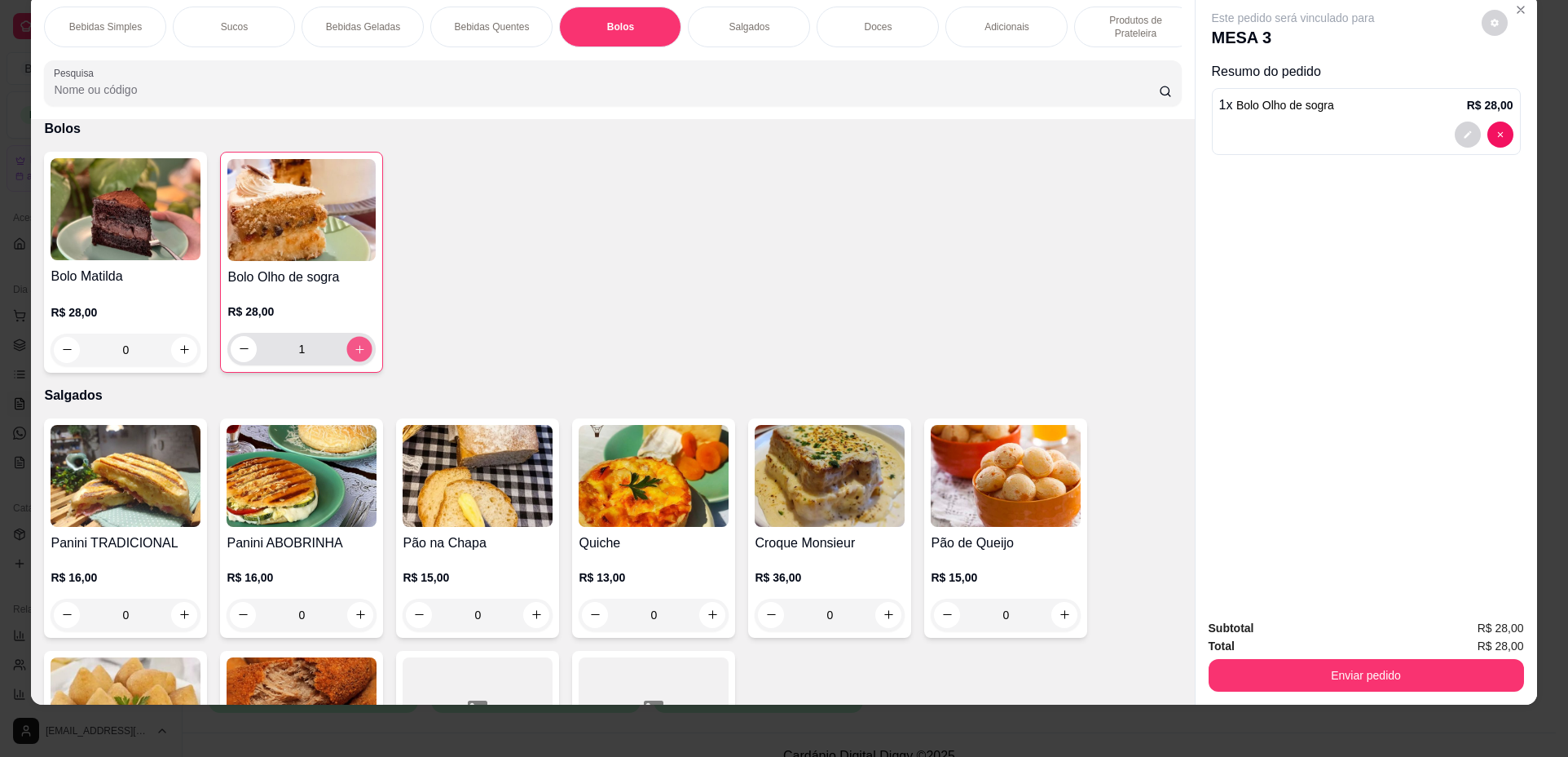
click at [364, 359] on button "increase-product-quantity" at bounding box center [360, 349] width 26 height 26
type input "2"
click at [1354, 675] on button "Enviar pedido" at bounding box center [1366, 676] width 315 height 32
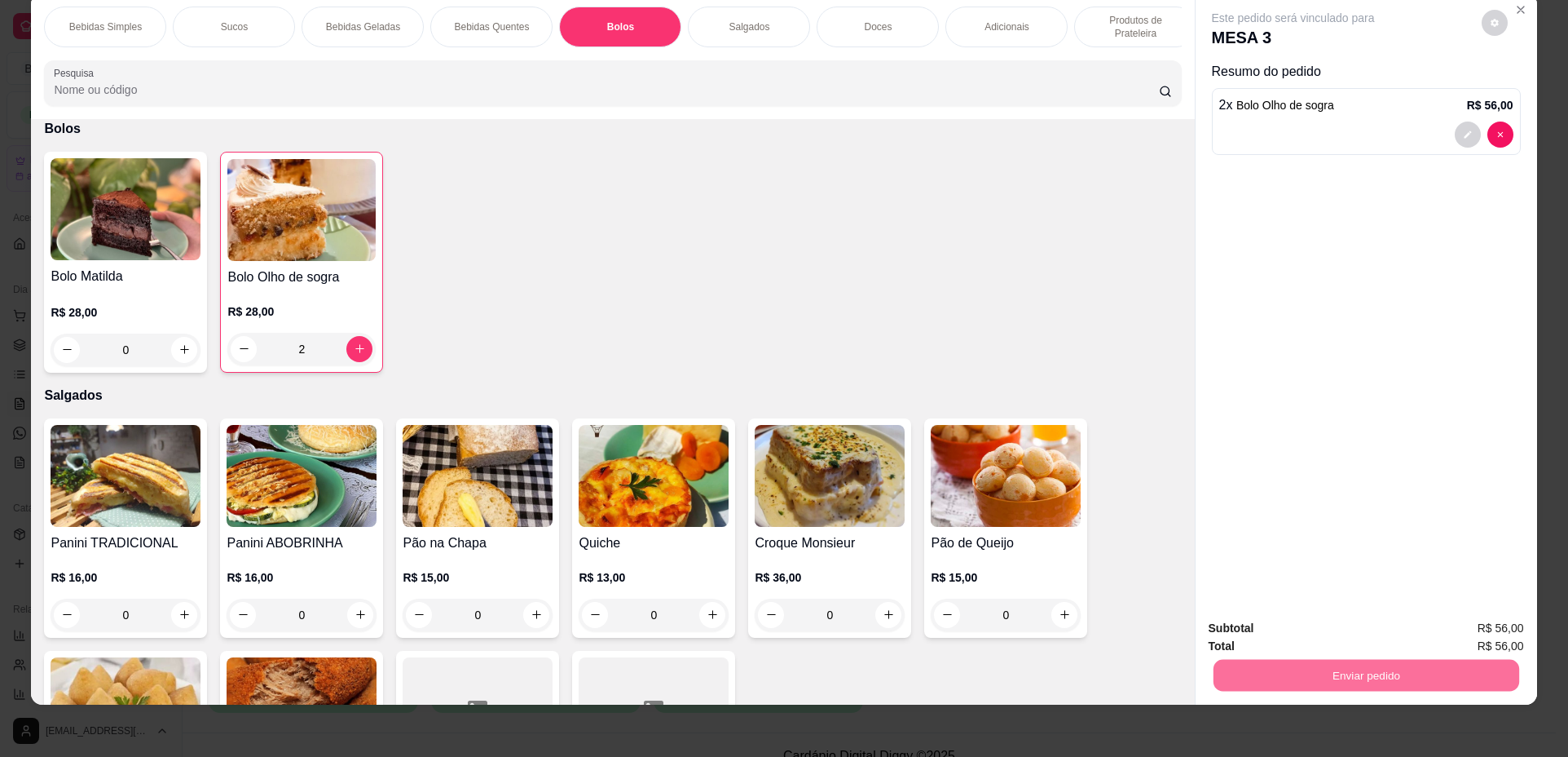
click at [1301, 630] on button "Não registrar e enviar pedido" at bounding box center [1312, 635] width 165 height 30
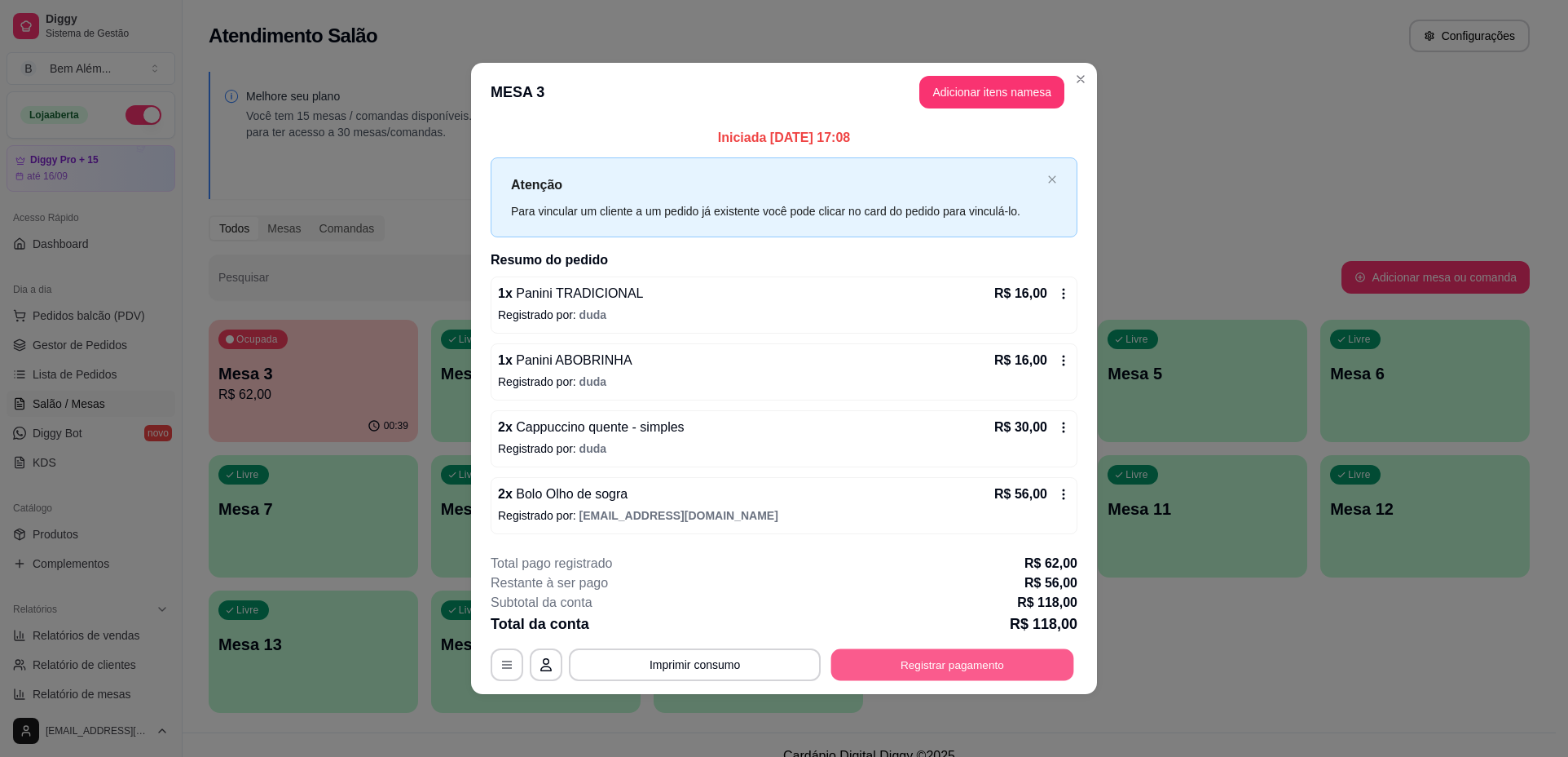
click at [1011, 665] on button "Registrar pagamento" at bounding box center [953, 664] width 243 height 32
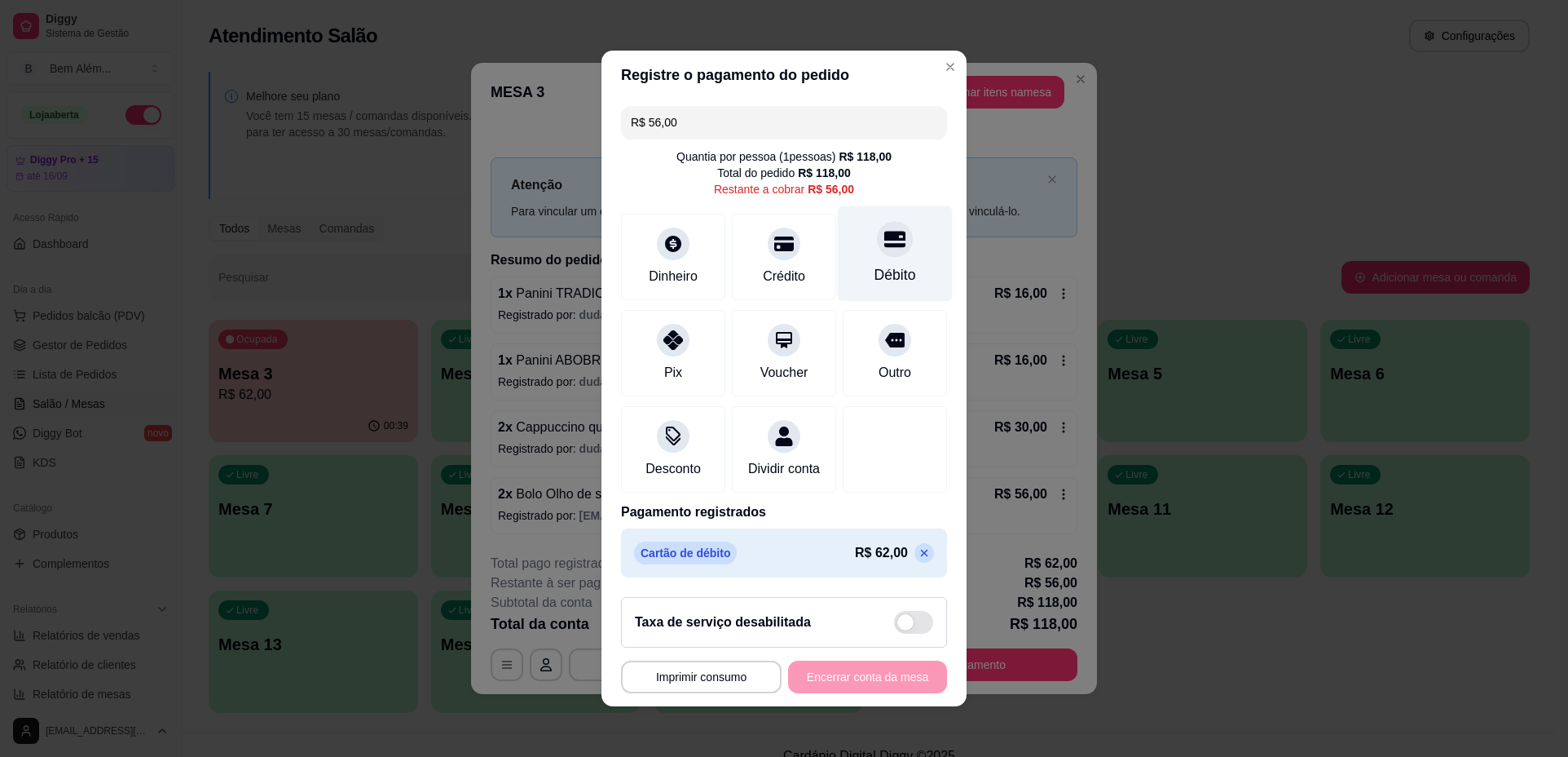
click at [884, 240] on icon at bounding box center [895, 239] width 21 height 21
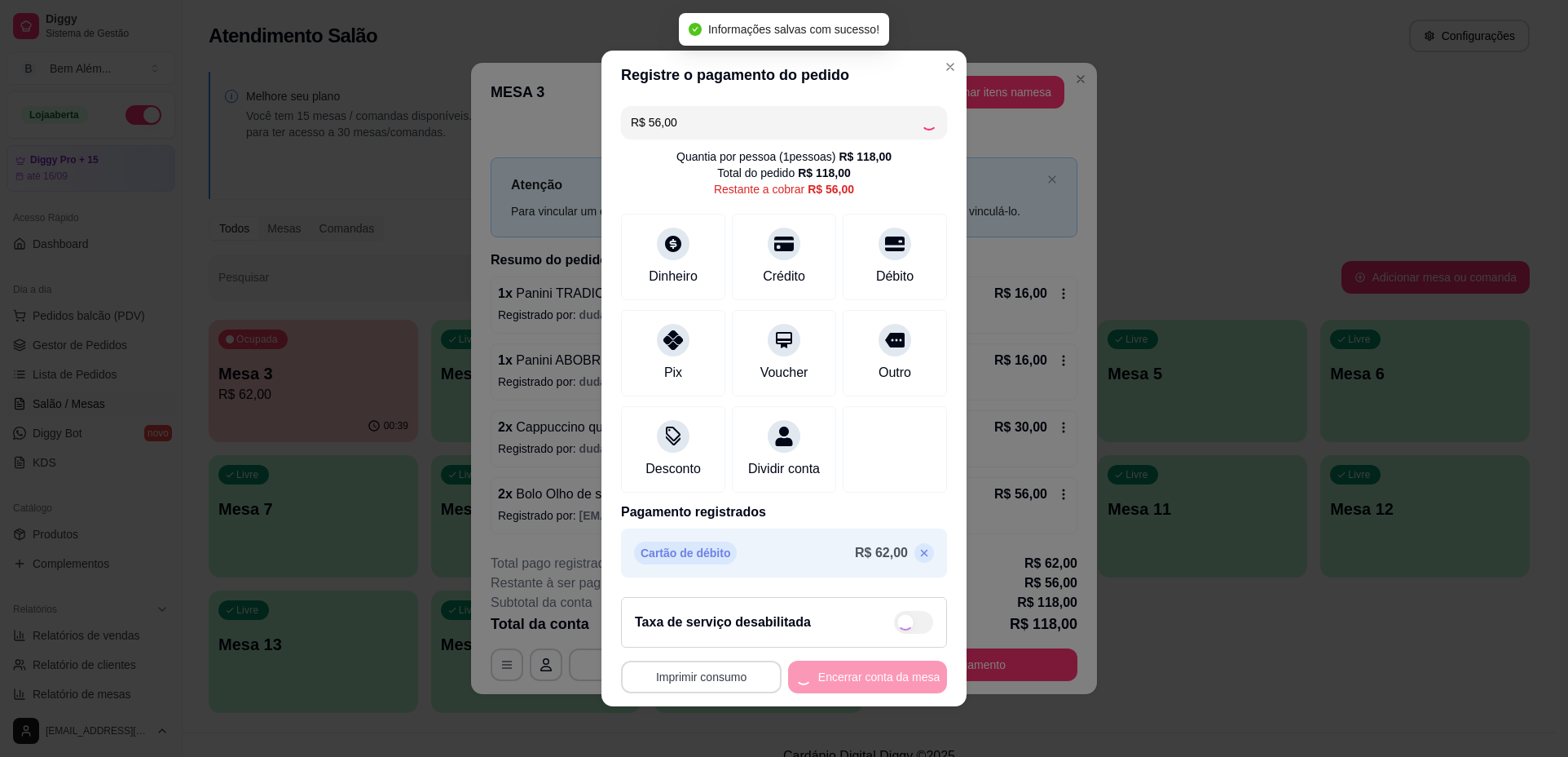
type input "R$ 0,00"
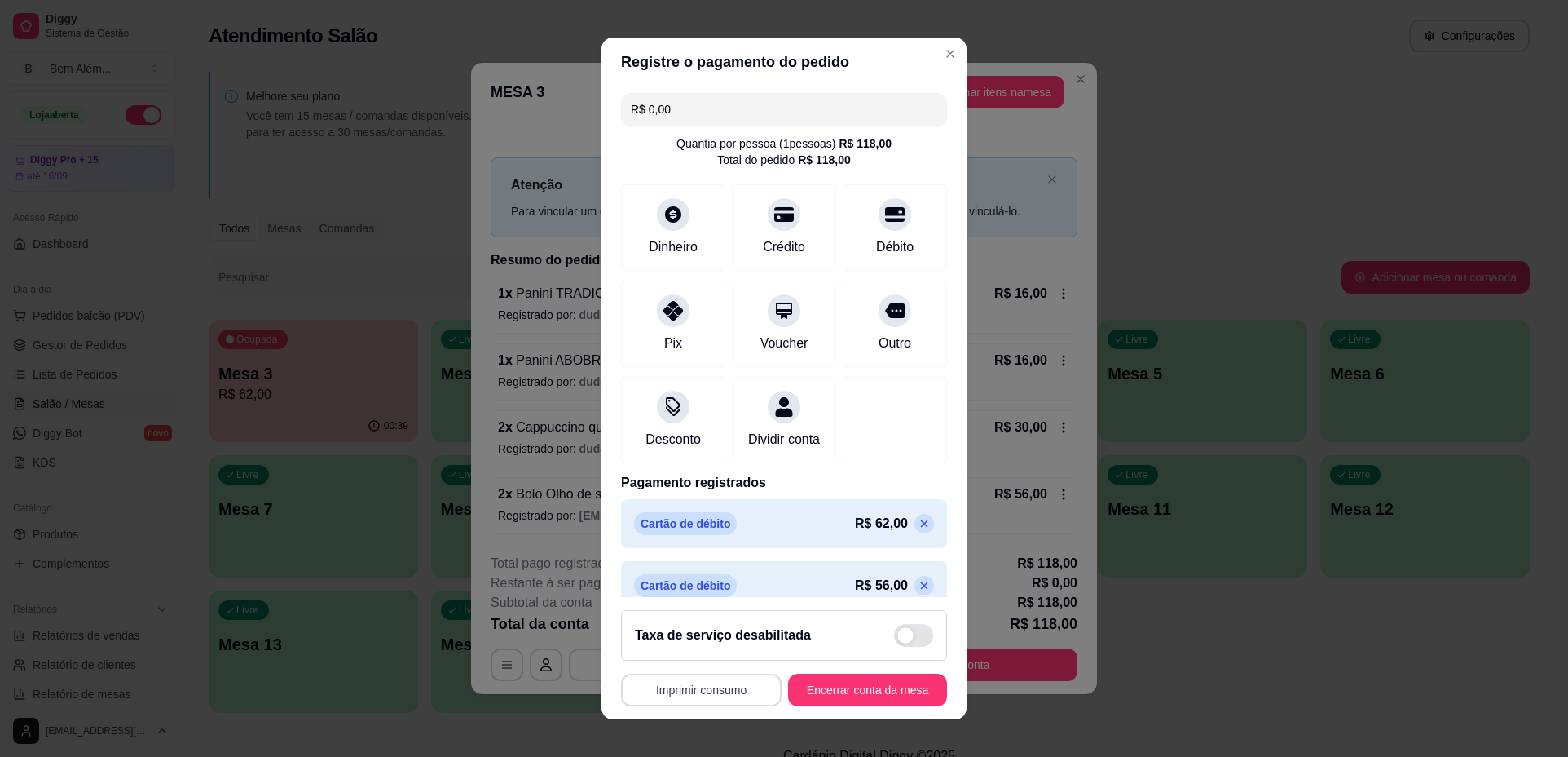
click at [716, 685] on button "Imprimir consumo" at bounding box center [702, 690] width 161 height 32
click at [716, 655] on button "impressao computador" at bounding box center [691, 653] width 122 height 27
click at [888, 695] on button "Encerrar conta da mesa" at bounding box center [867, 690] width 154 height 32
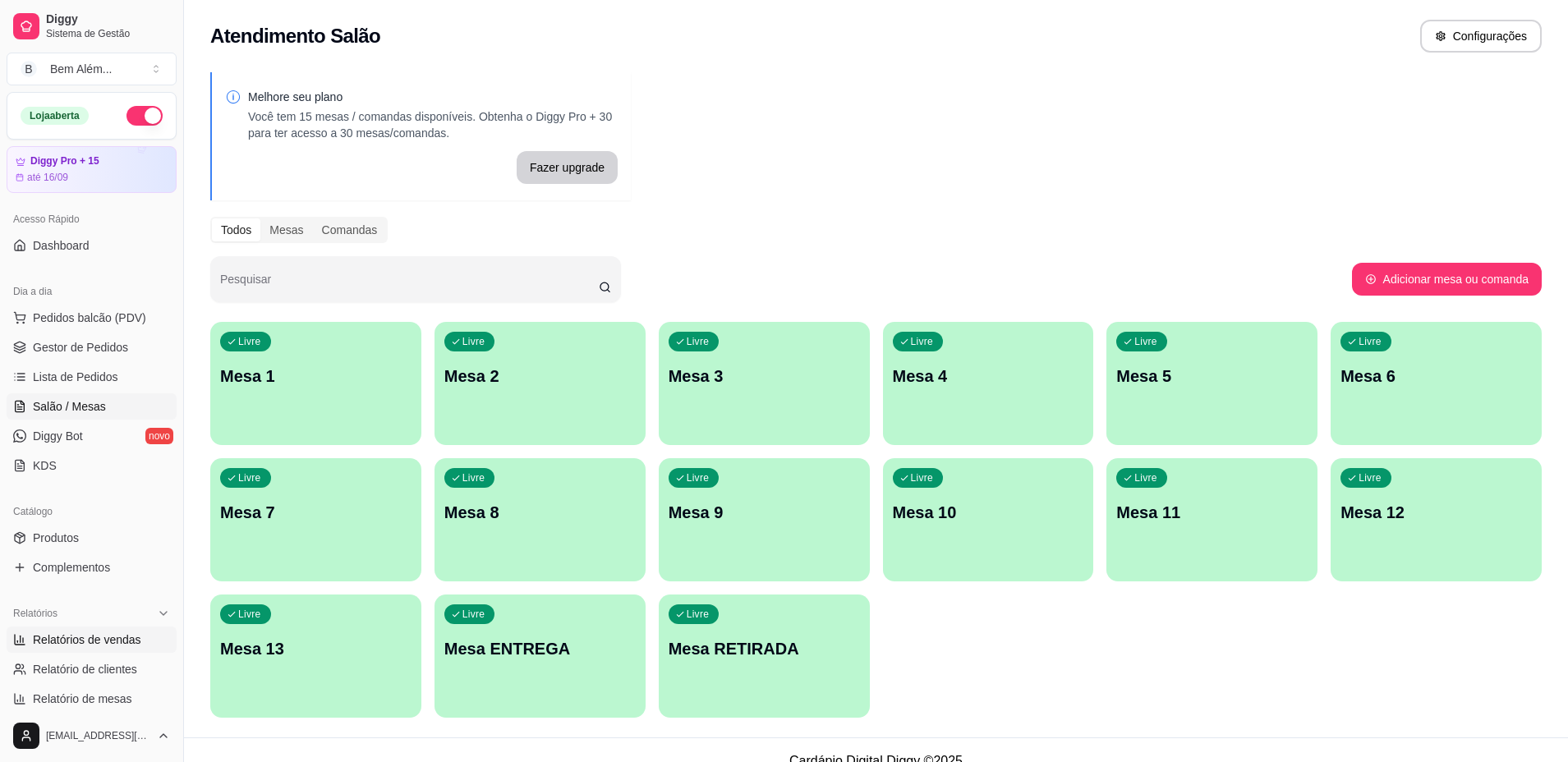
click at [116, 636] on span "Relatórios de vendas" at bounding box center [87, 639] width 109 height 16
select select "ALL"
select select "0"
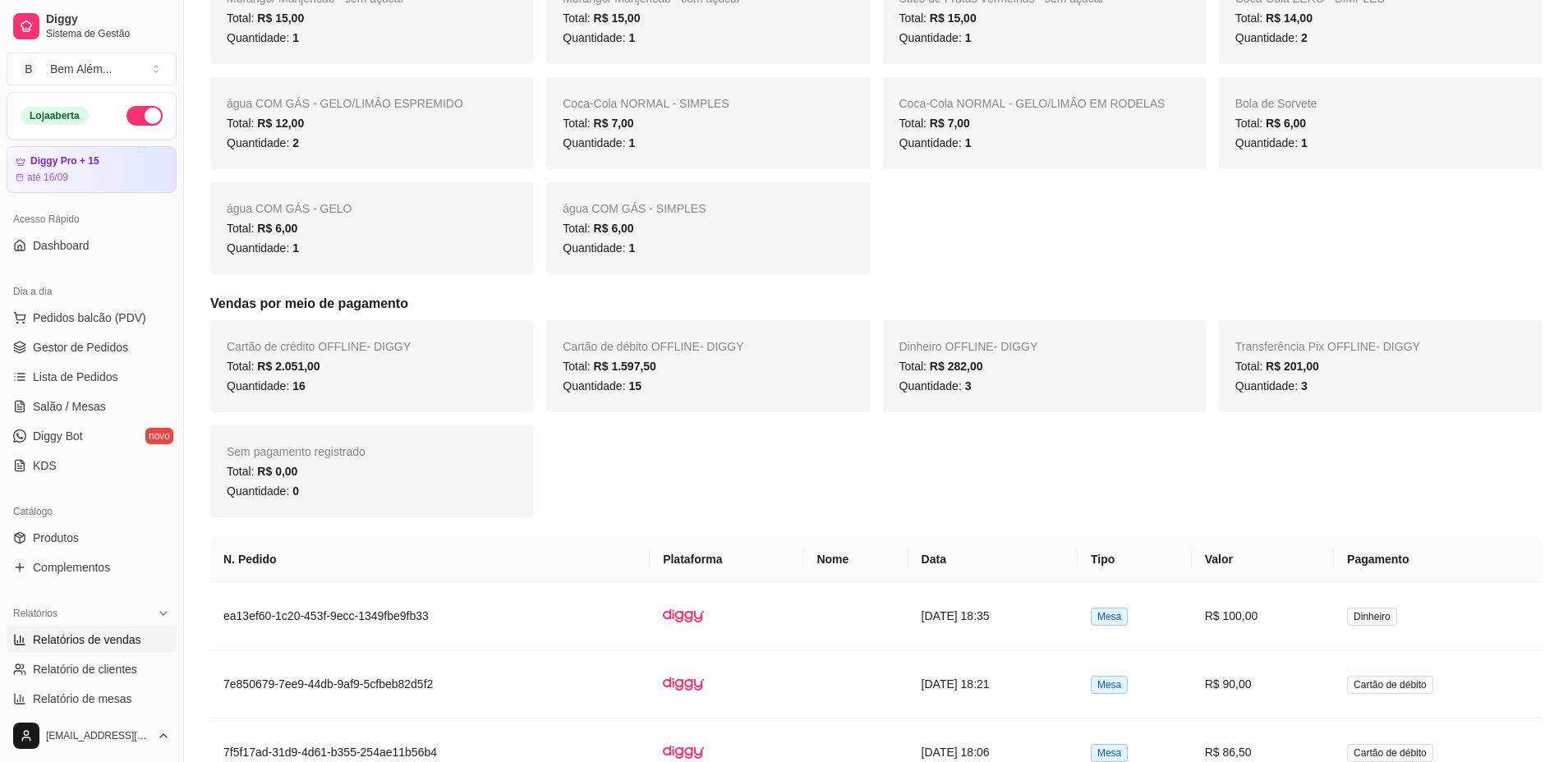
scroll to position [1806, 0]
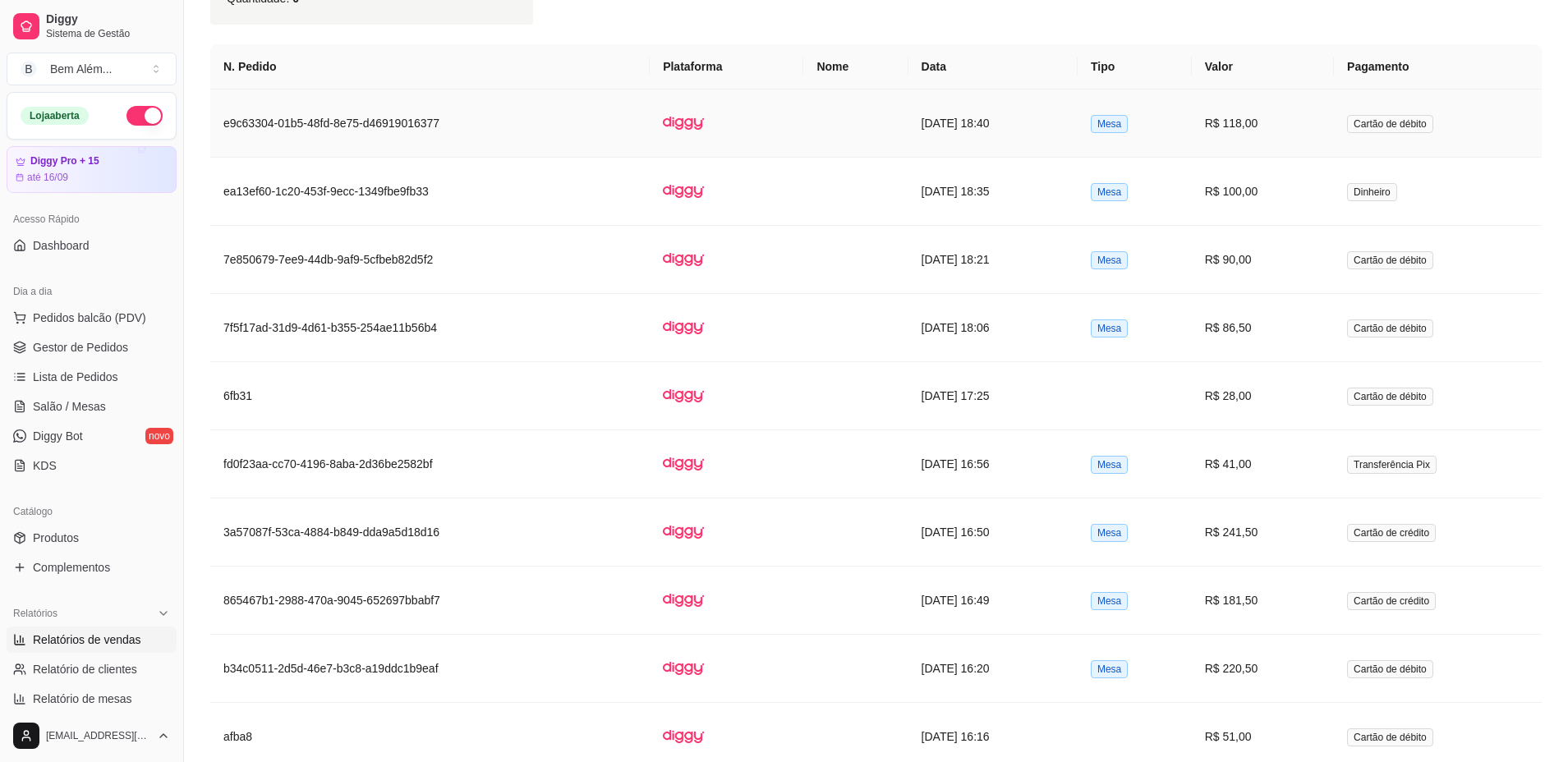
click at [908, 115] on td "17/08/2025 às 18:40" at bounding box center [992, 123] width 169 height 68
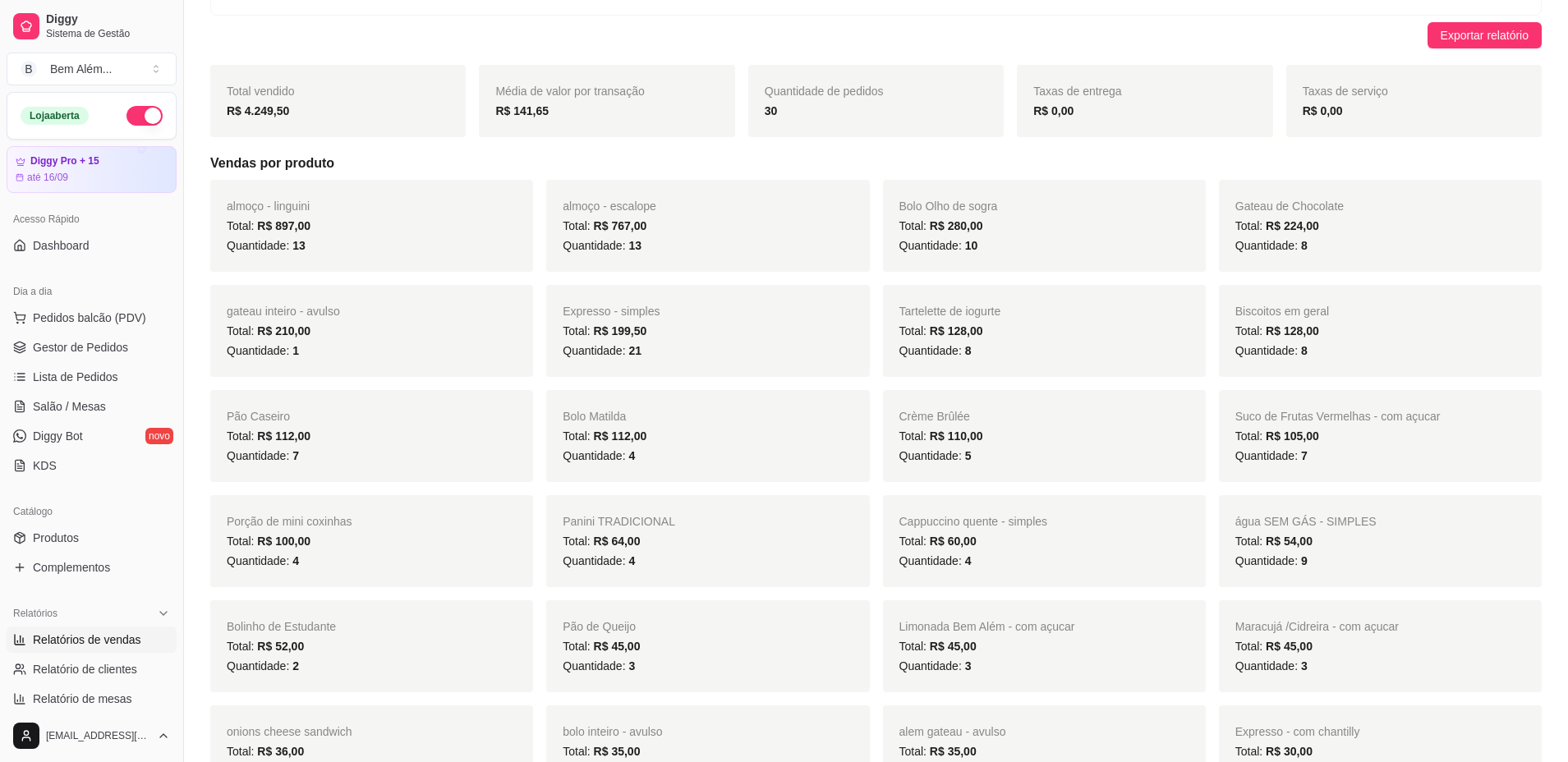
scroll to position [0, 0]
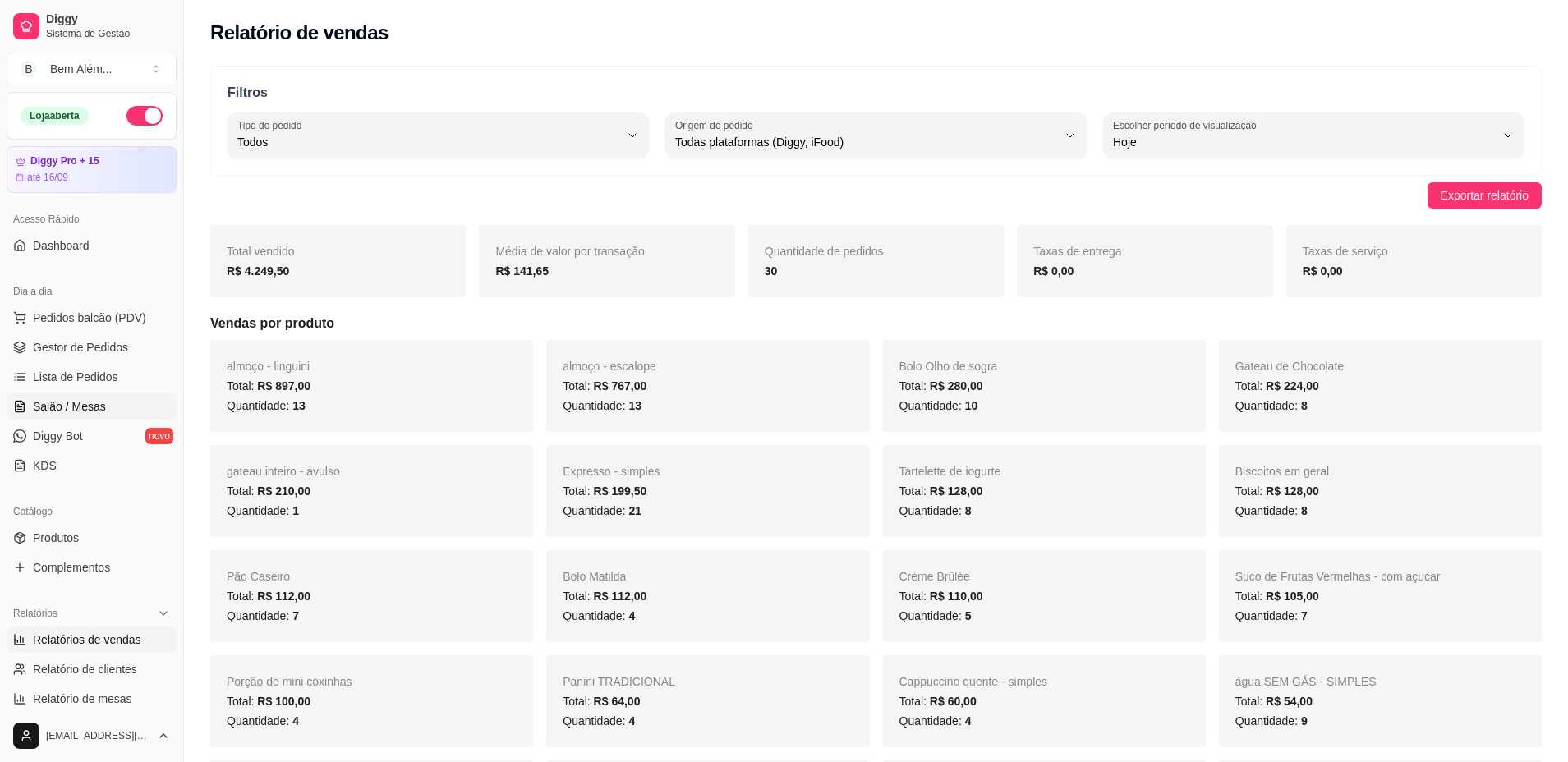
click at [68, 410] on span "Salão / Mesas" at bounding box center [69, 406] width 73 height 16
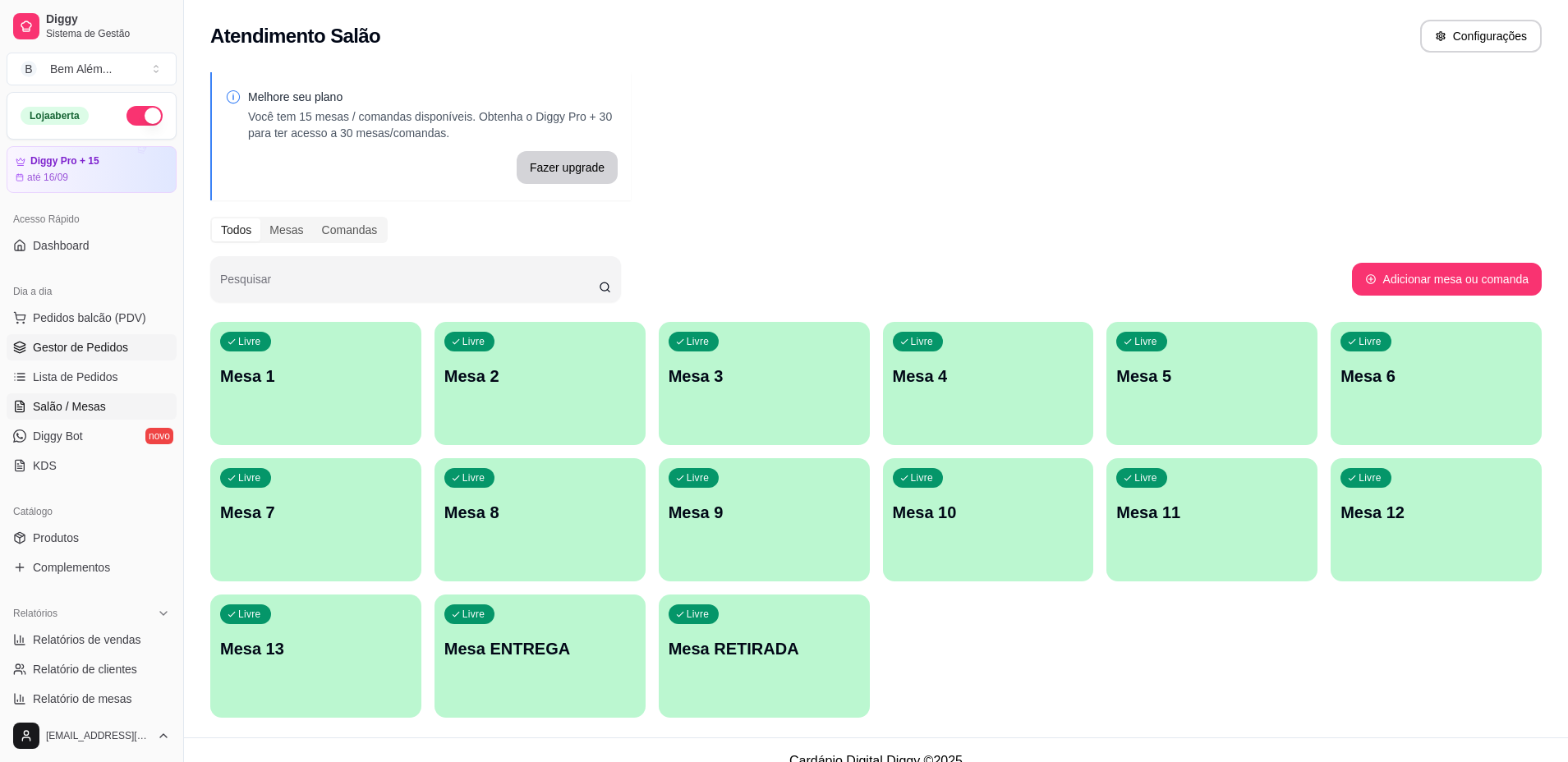
click at [114, 352] on span "Gestor de Pedidos" at bounding box center [80, 347] width 95 height 16
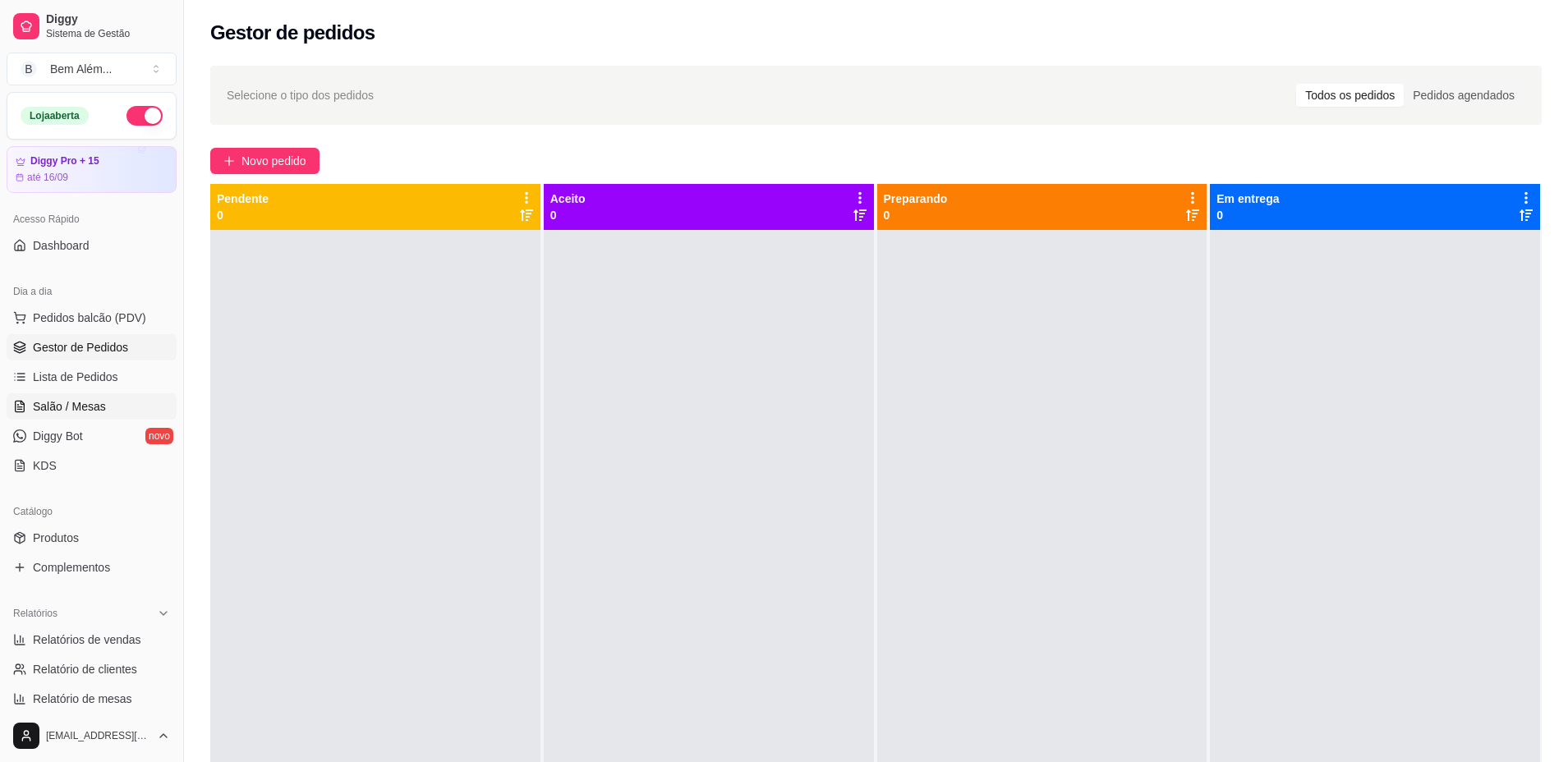
click at [133, 409] on link "Salão / Mesas" at bounding box center [92, 406] width 170 height 27
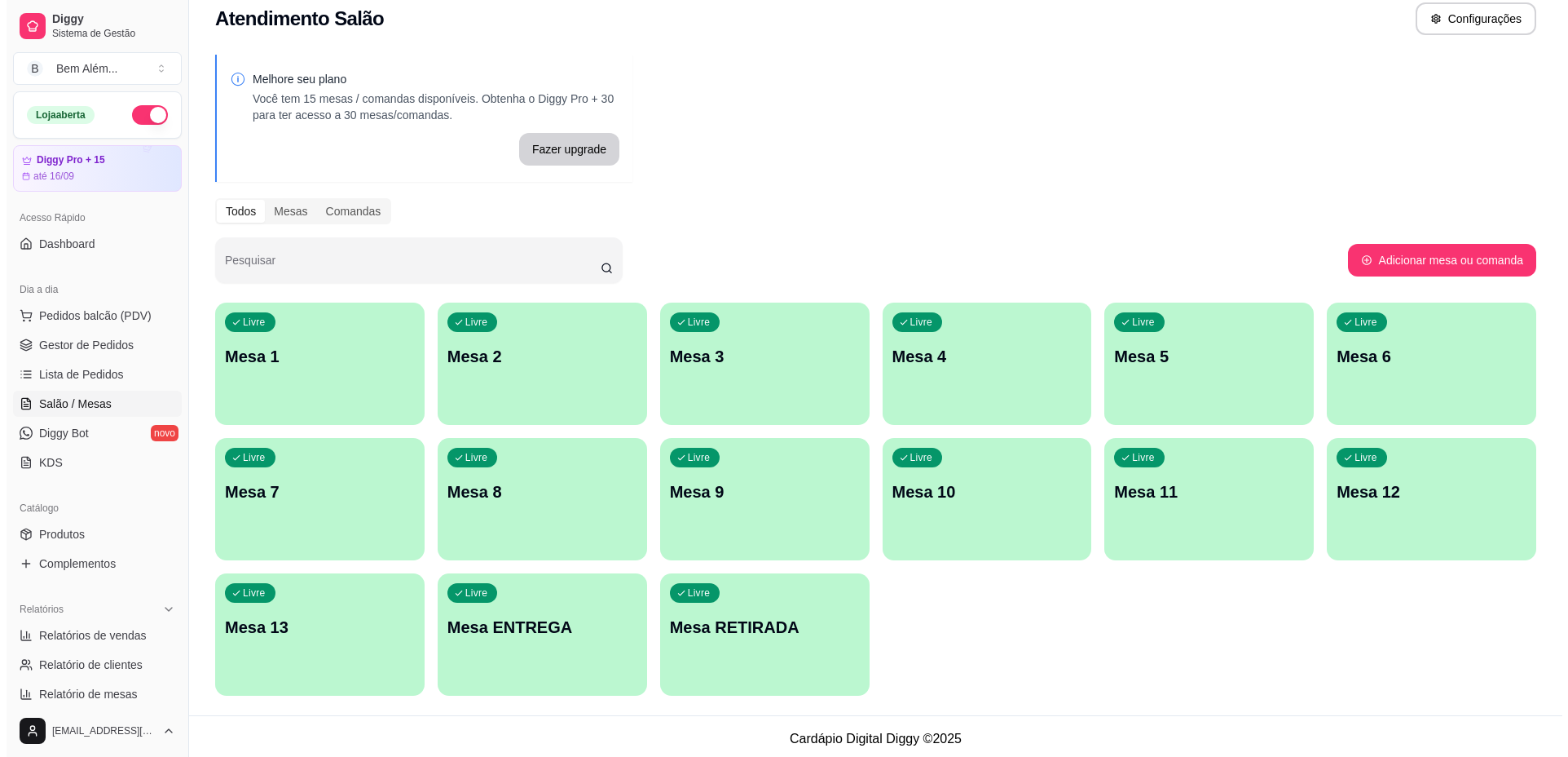
scroll to position [22, 0]
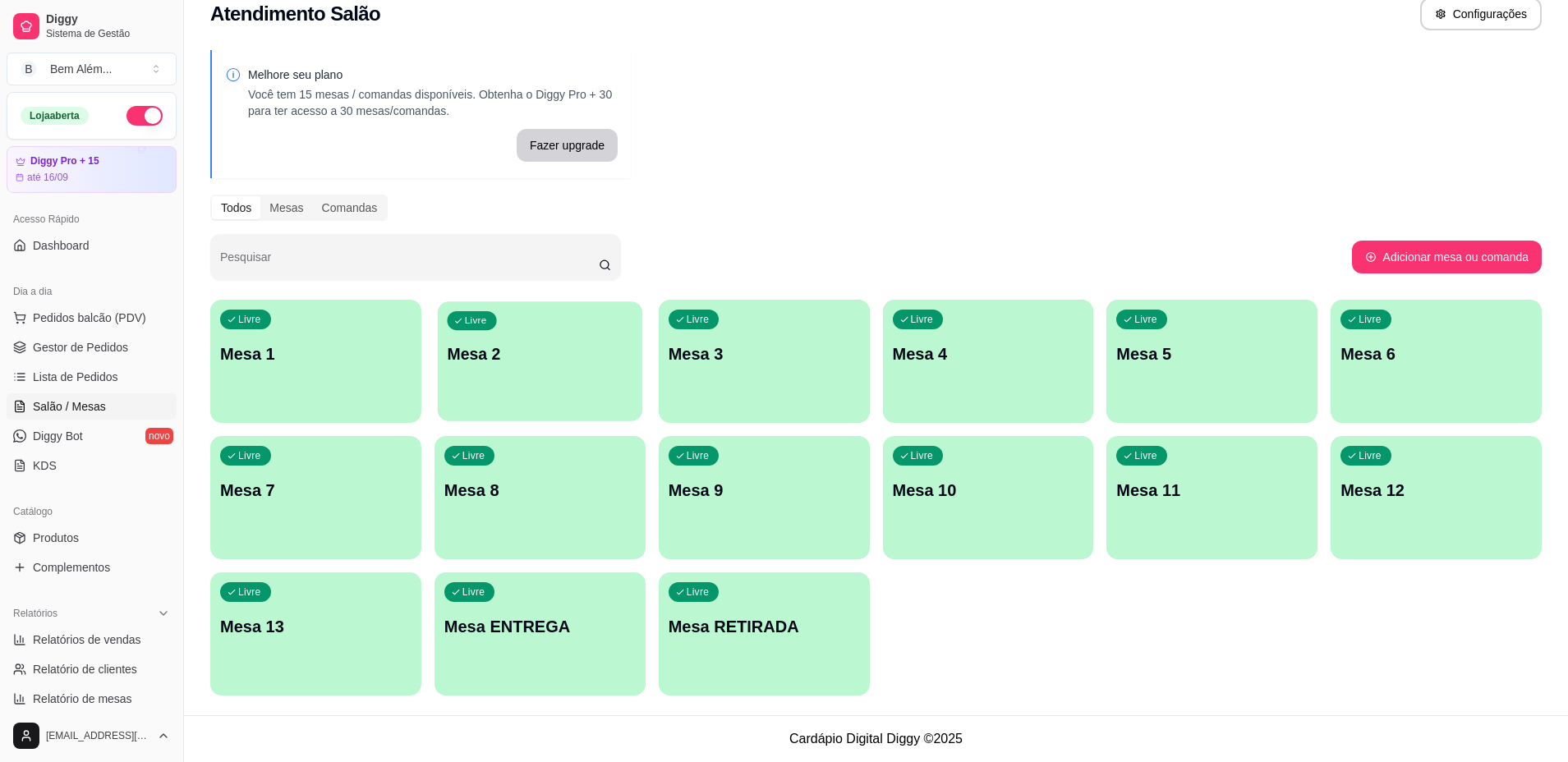
click at [544, 386] on div "Livre Mesa 2" at bounding box center [540, 351] width 204 height 100
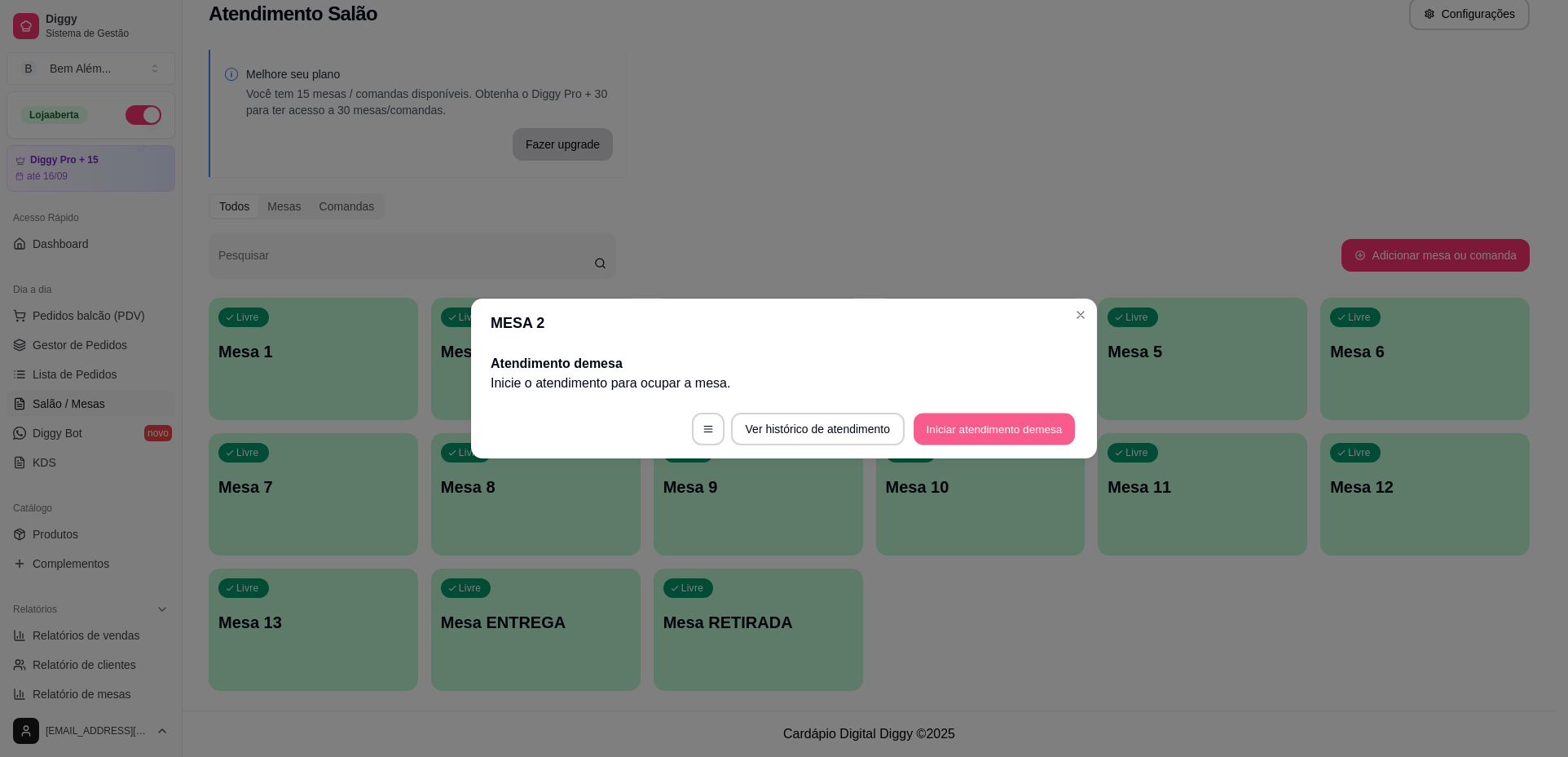
click at [1004, 431] on button "Iniciar atendimento de mesa" at bounding box center [994, 429] width 161 height 32
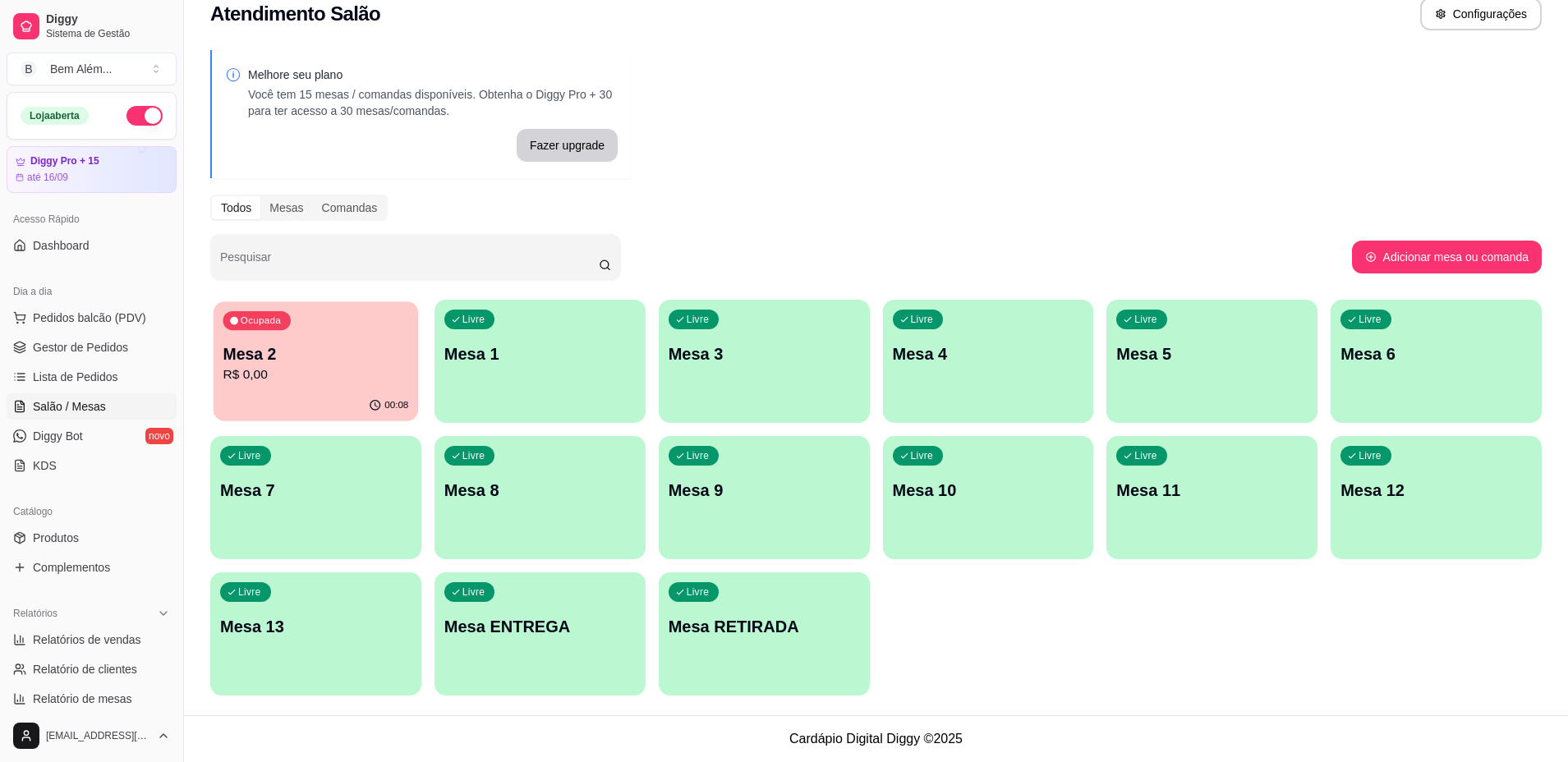
click at [298, 391] on div "00:08" at bounding box center [316, 405] width 204 height 31
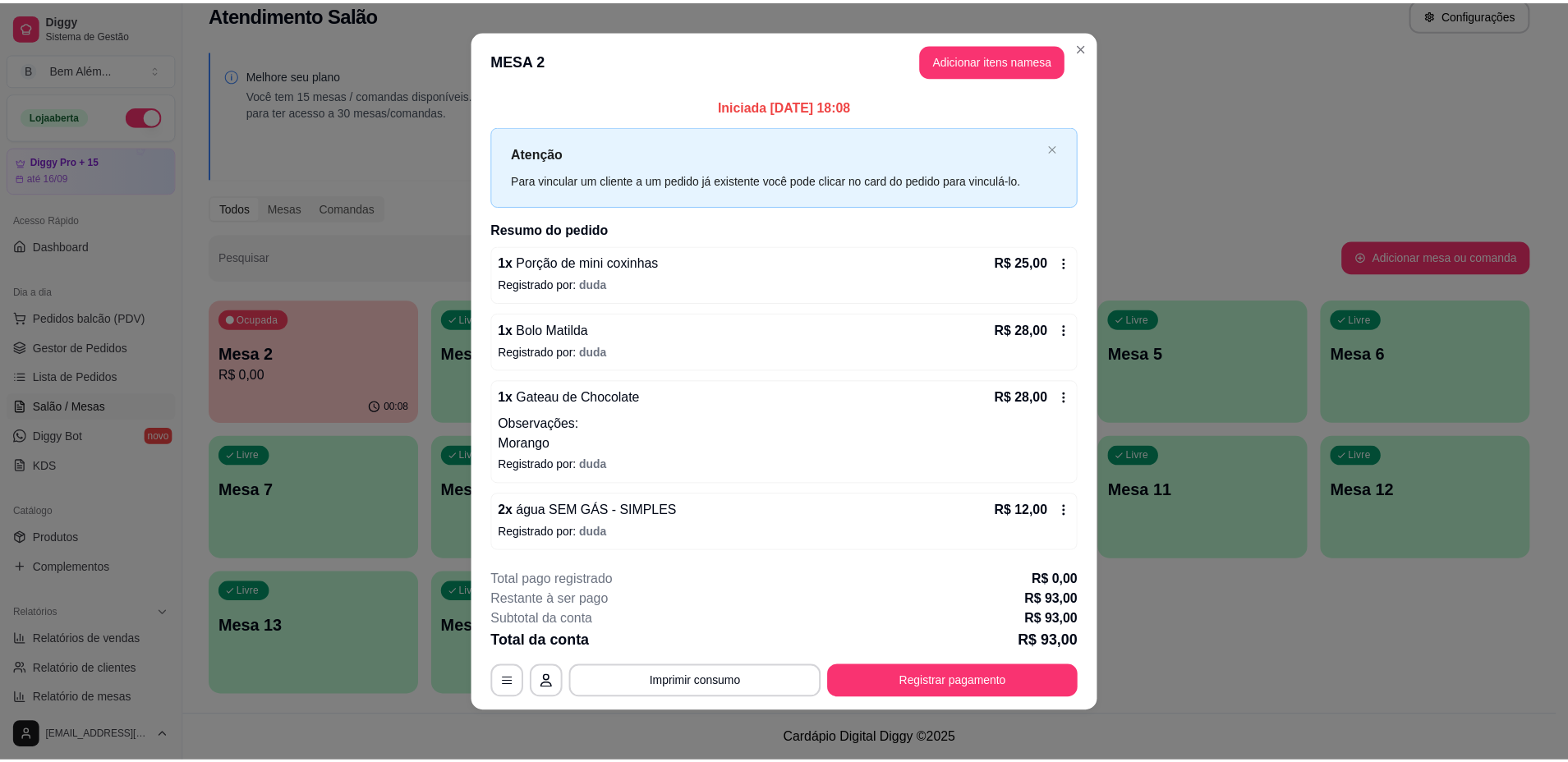
scroll to position [12, 0]
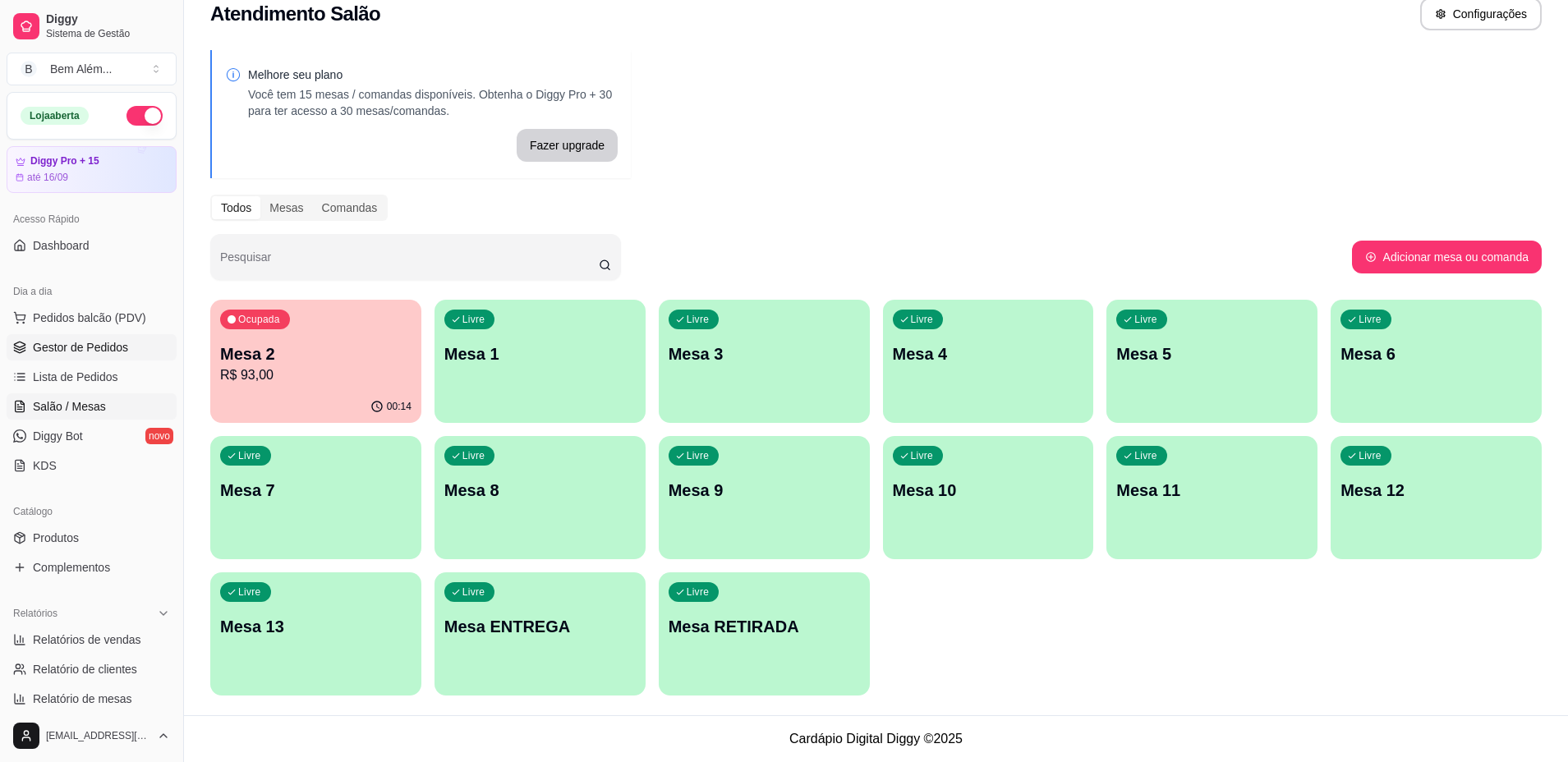
click at [121, 350] on span "Gestor de Pedidos" at bounding box center [80, 347] width 95 height 16
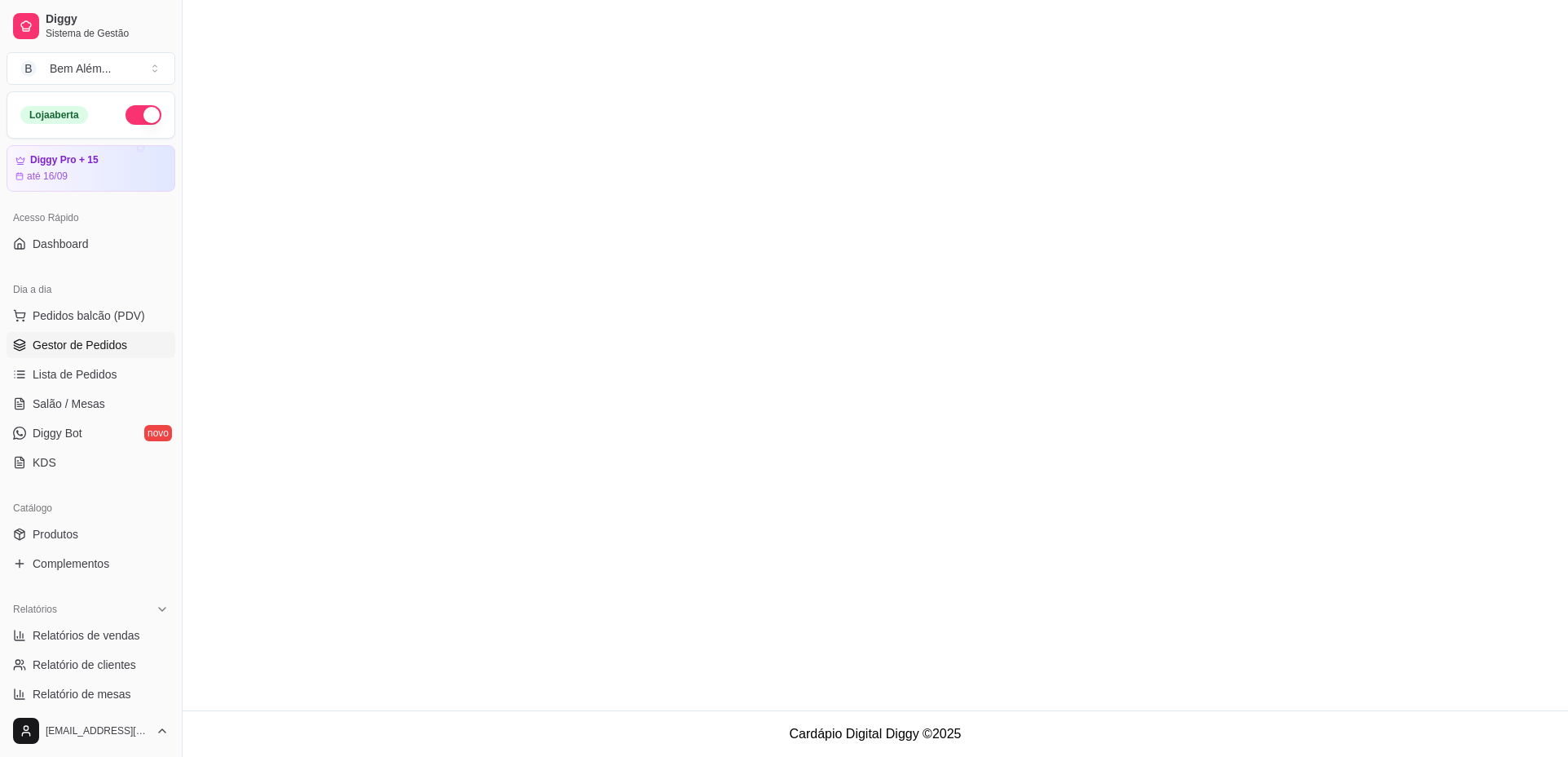
click at [129, 352] on link "Gestor de Pedidos" at bounding box center [91, 345] width 169 height 27
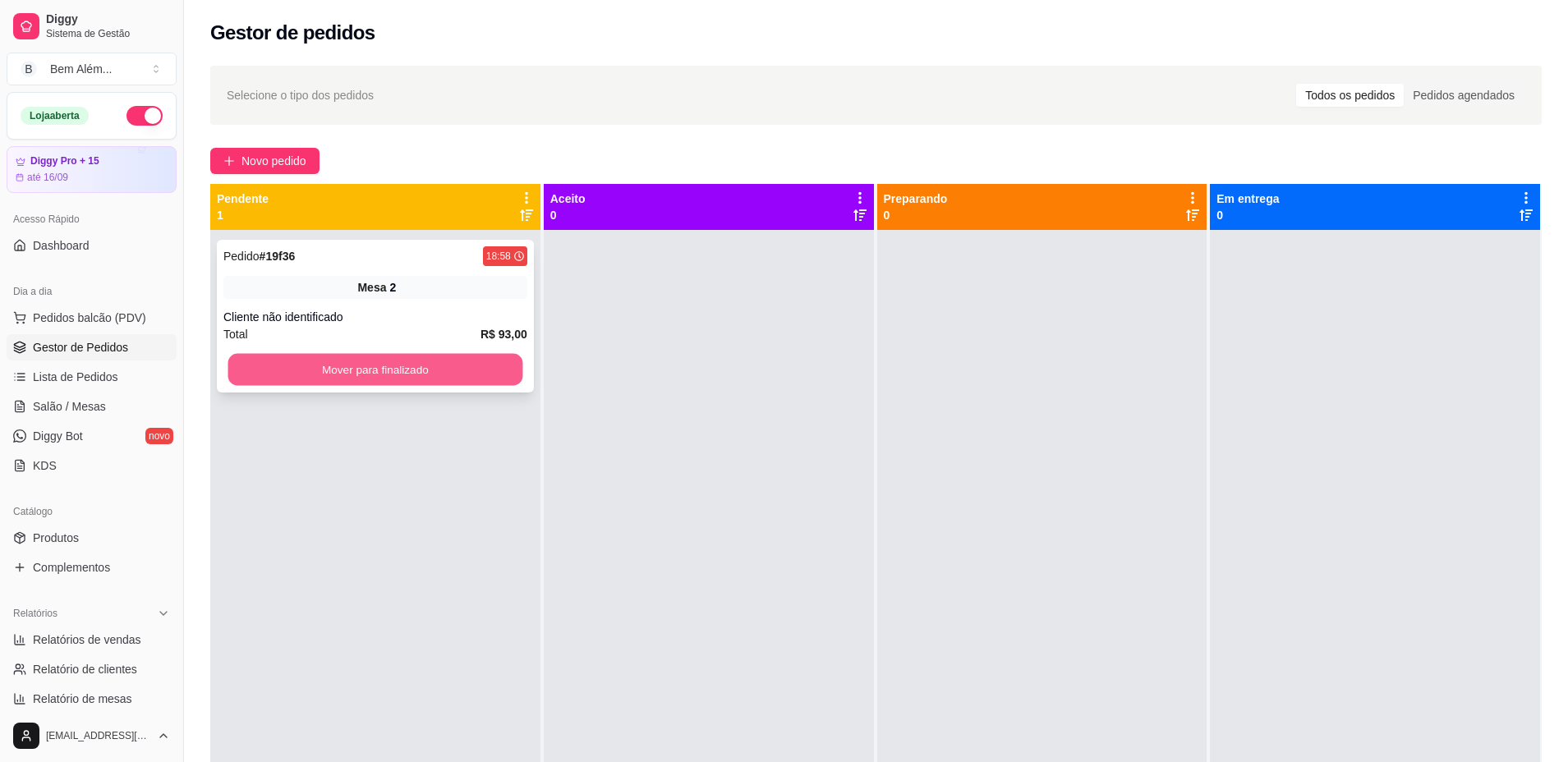
click at [327, 372] on button "Mover para finalizado" at bounding box center [375, 370] width 295 height 32
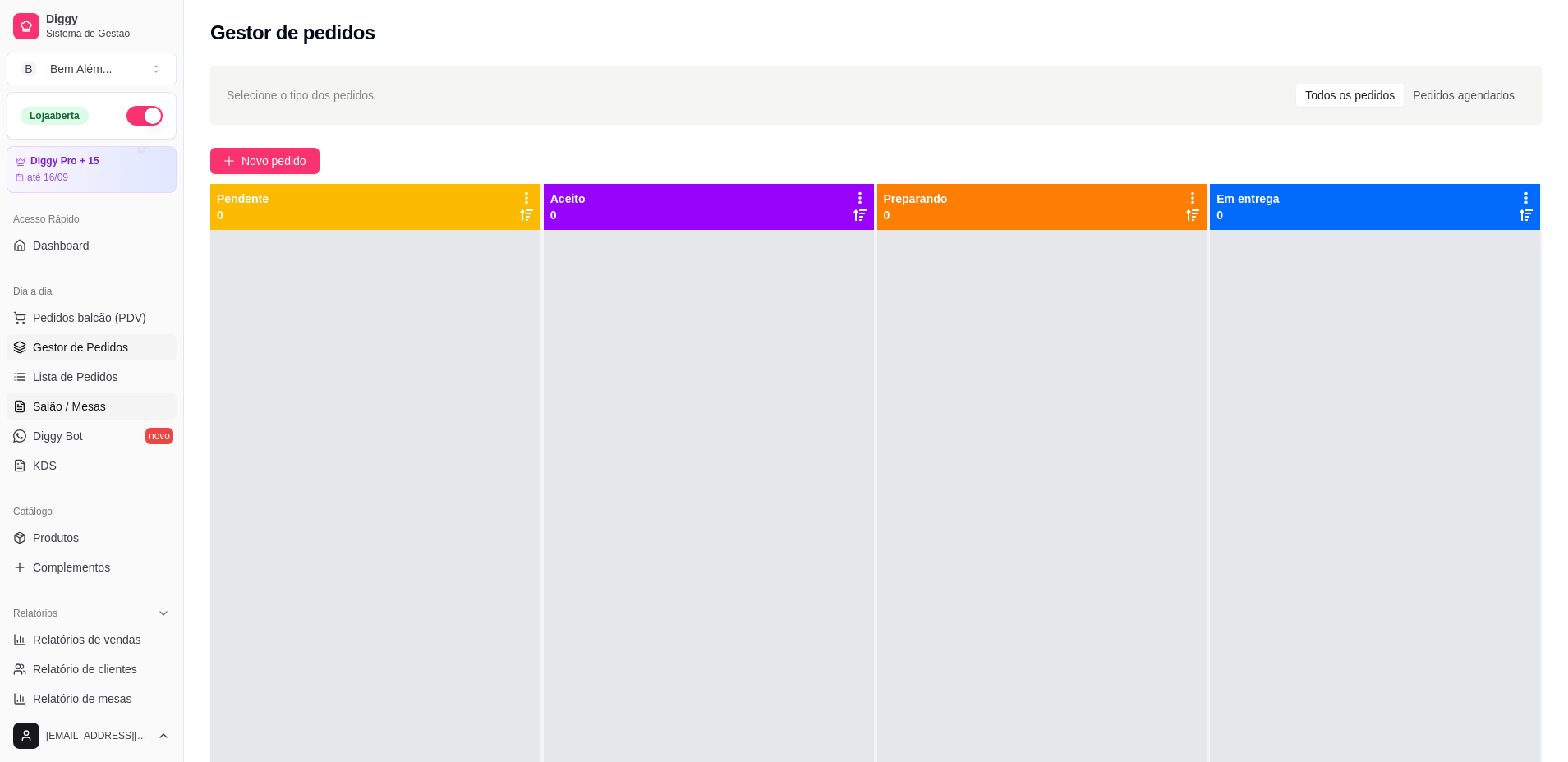
click at [60, 404] on span "Salão / Mesas" at bounding box center [69, 406] width 73 height 16
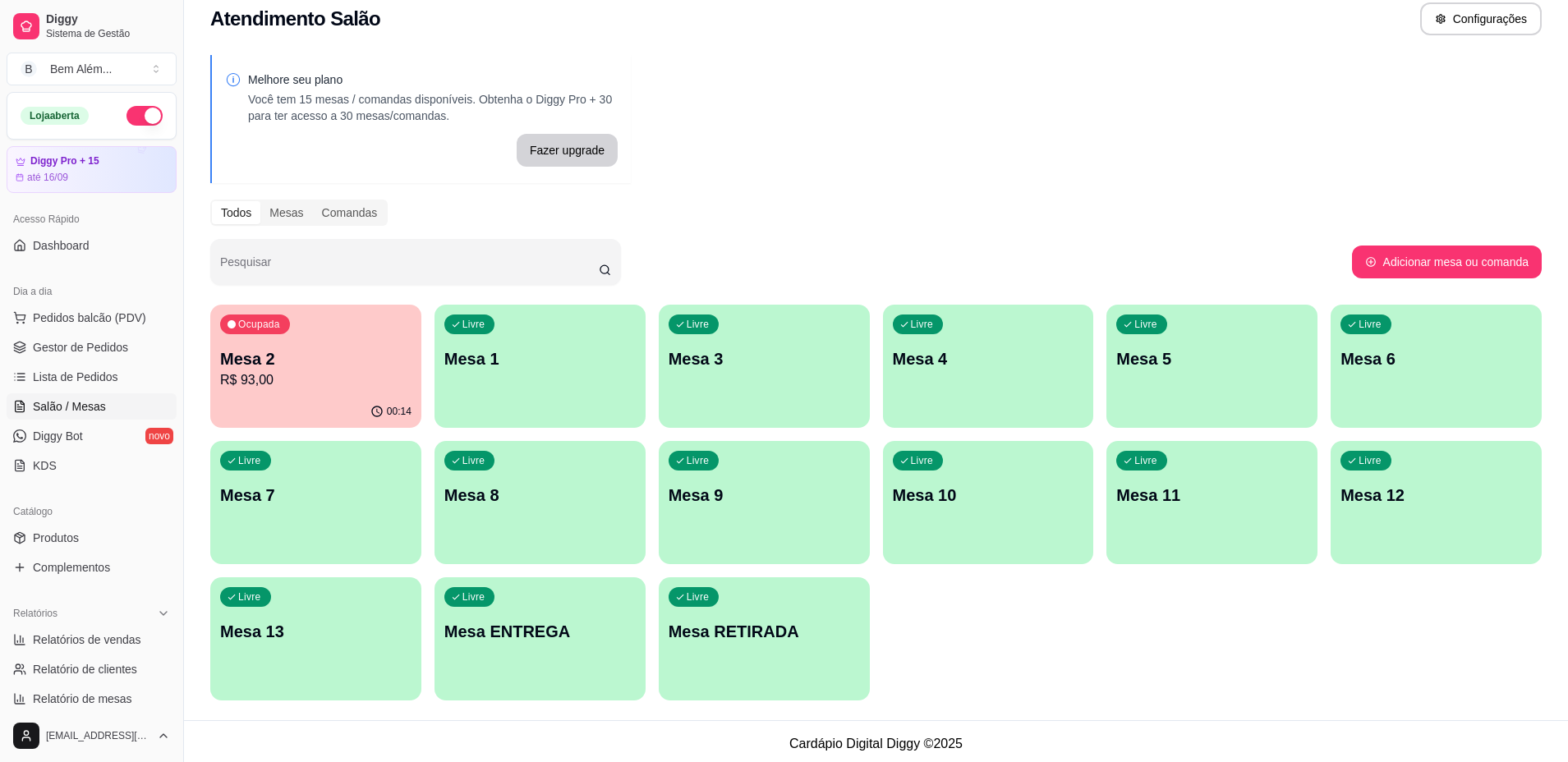
scroll to position [22, 0]
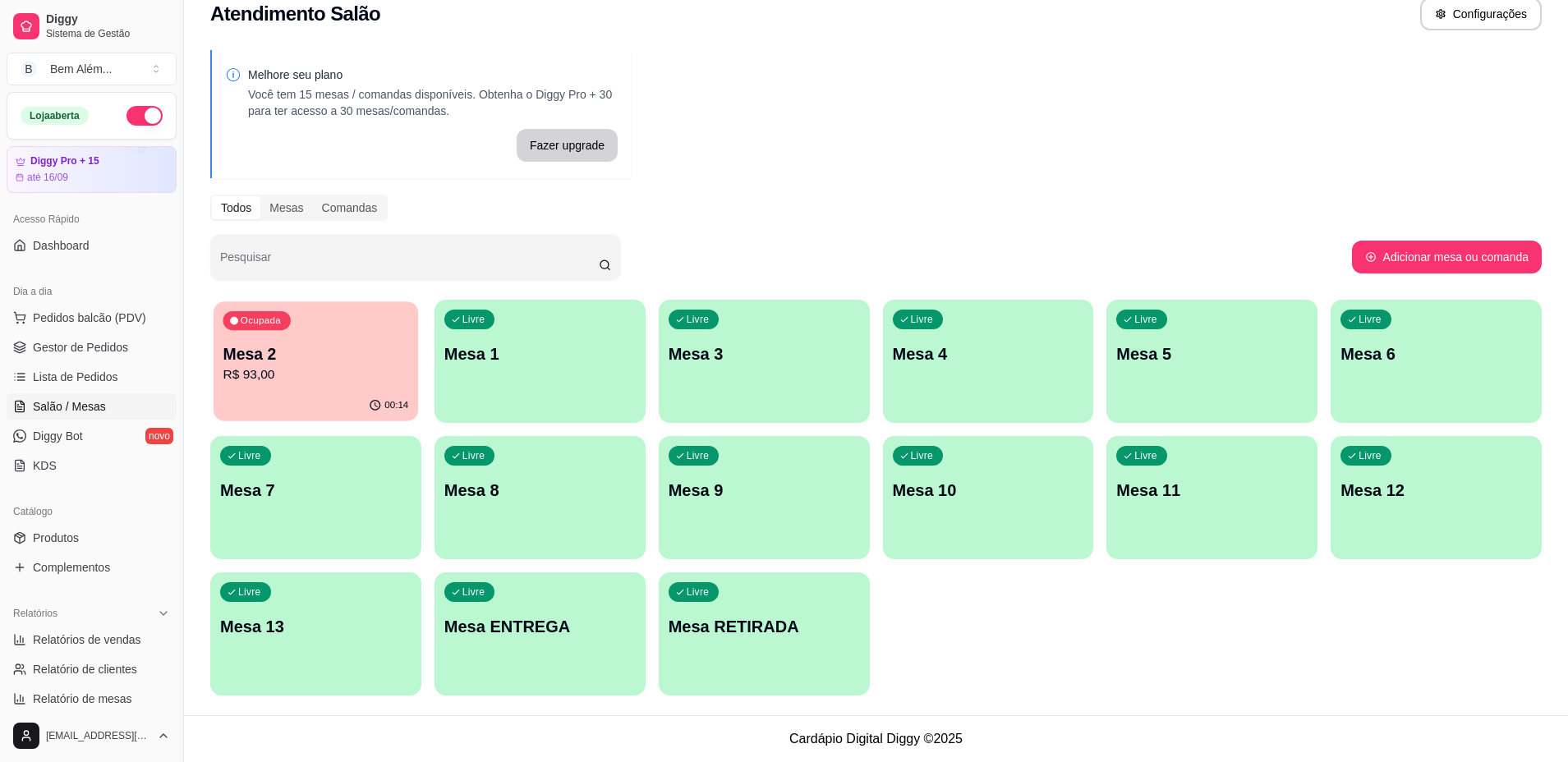
click at [345, 351] on p "Mesa 2" at bounding box center [315, 354] width 186 height 22
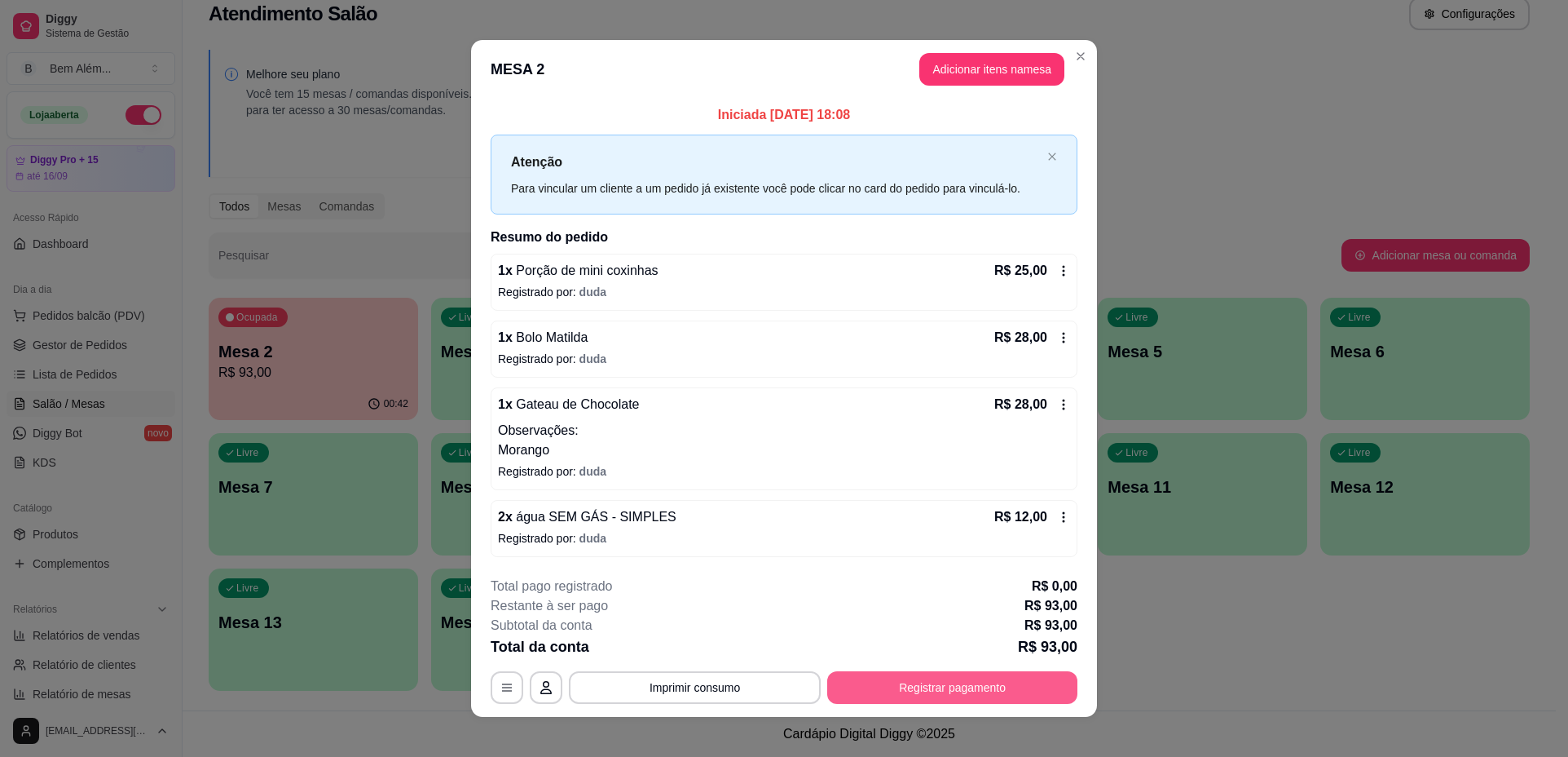
click at [917, 695] on button "Registrar pagamento" at bounding box center [953, 688] width 250 height 32
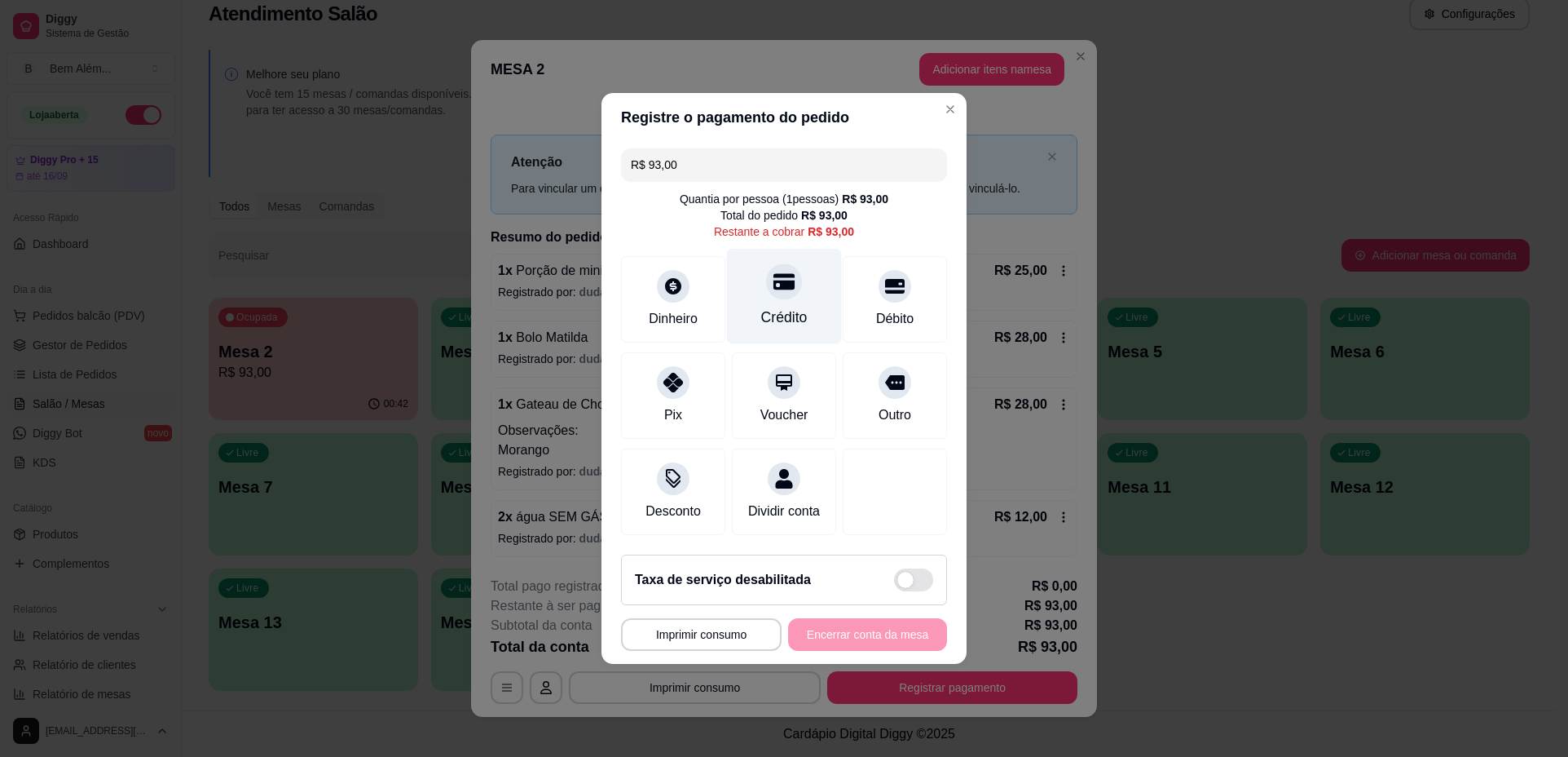
click at [782, 275] on icon at bounding box center [784, 281] width 21 height 16
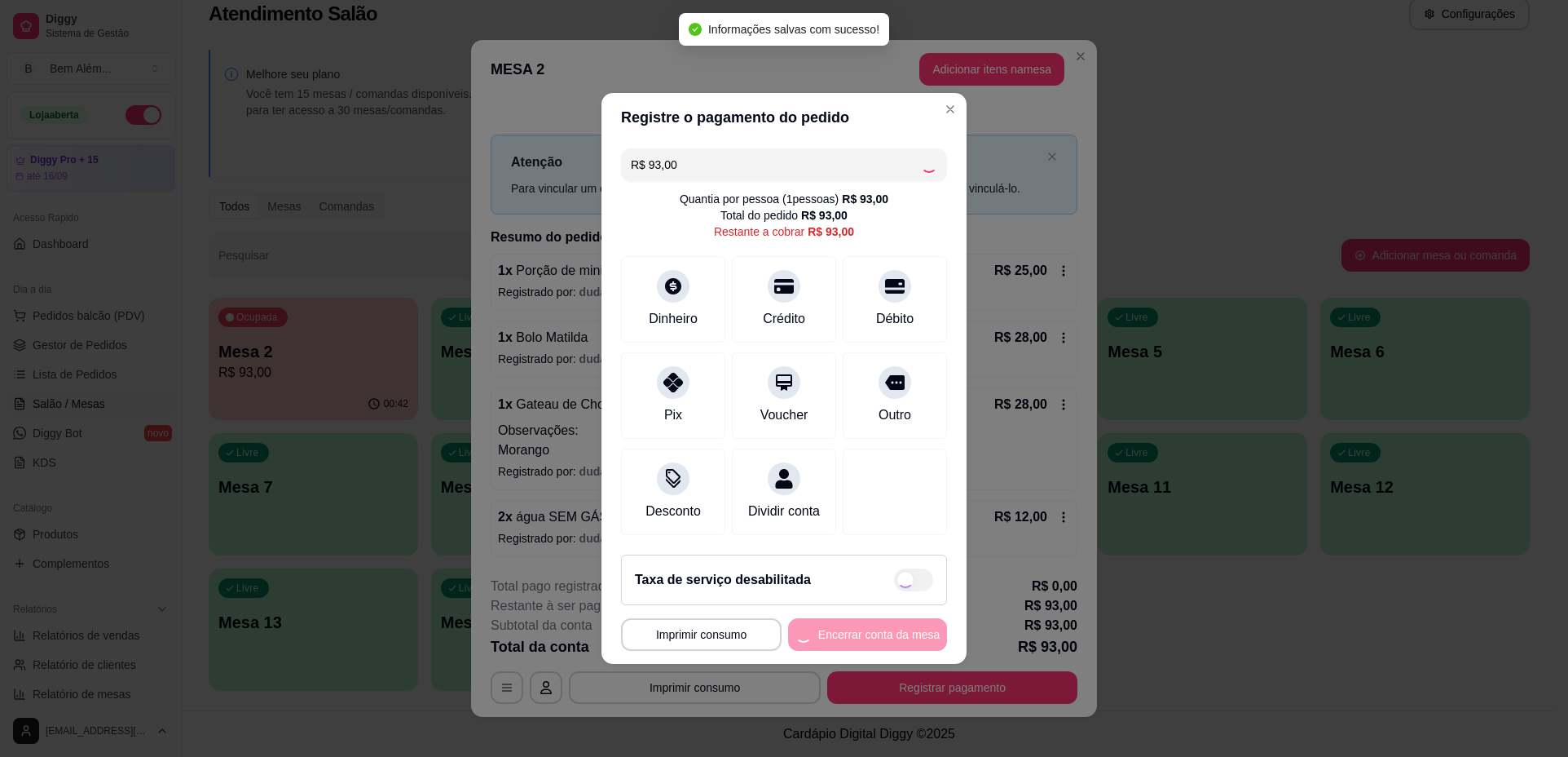
type input "R$ 0,00"
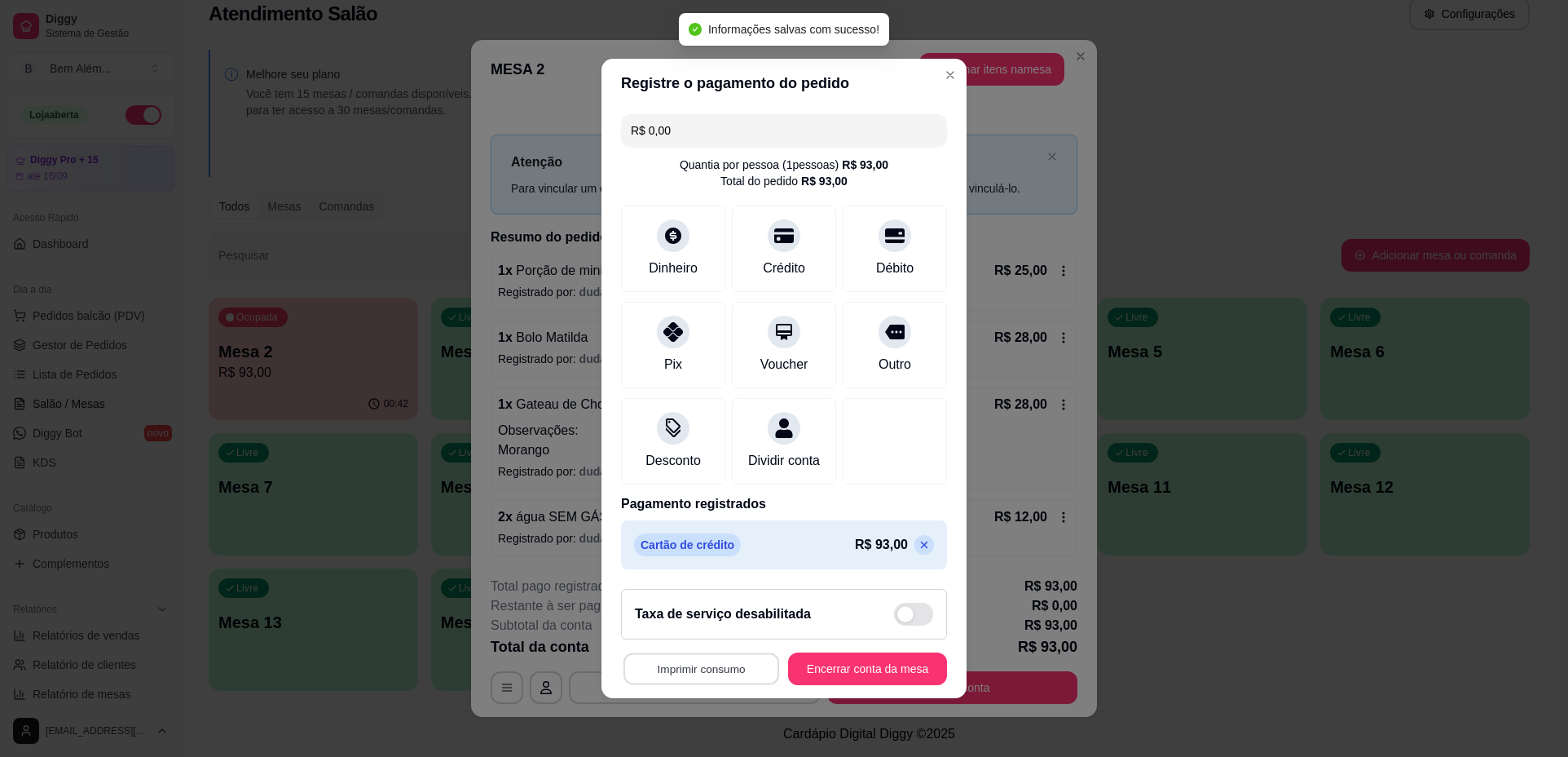
click at [707, 683] on button "Imprimir consumo" at bounding box center [702, 670] width 155 height 32
click at [704, 643] on button "impressao computador" at bounding box center [692, 640] width 119 height 26
click at [719, 685] on button "Imprimir consumo" at bounding box center [702, 670] width 155 height 32
click at [717, 654] on div "Escolha a impressora impressao computador" at bounding box center [692, 629] width 138 height 56
click at [712, 647] on button "impressao computador" at bounding box center [692, 640] width 119 height 26
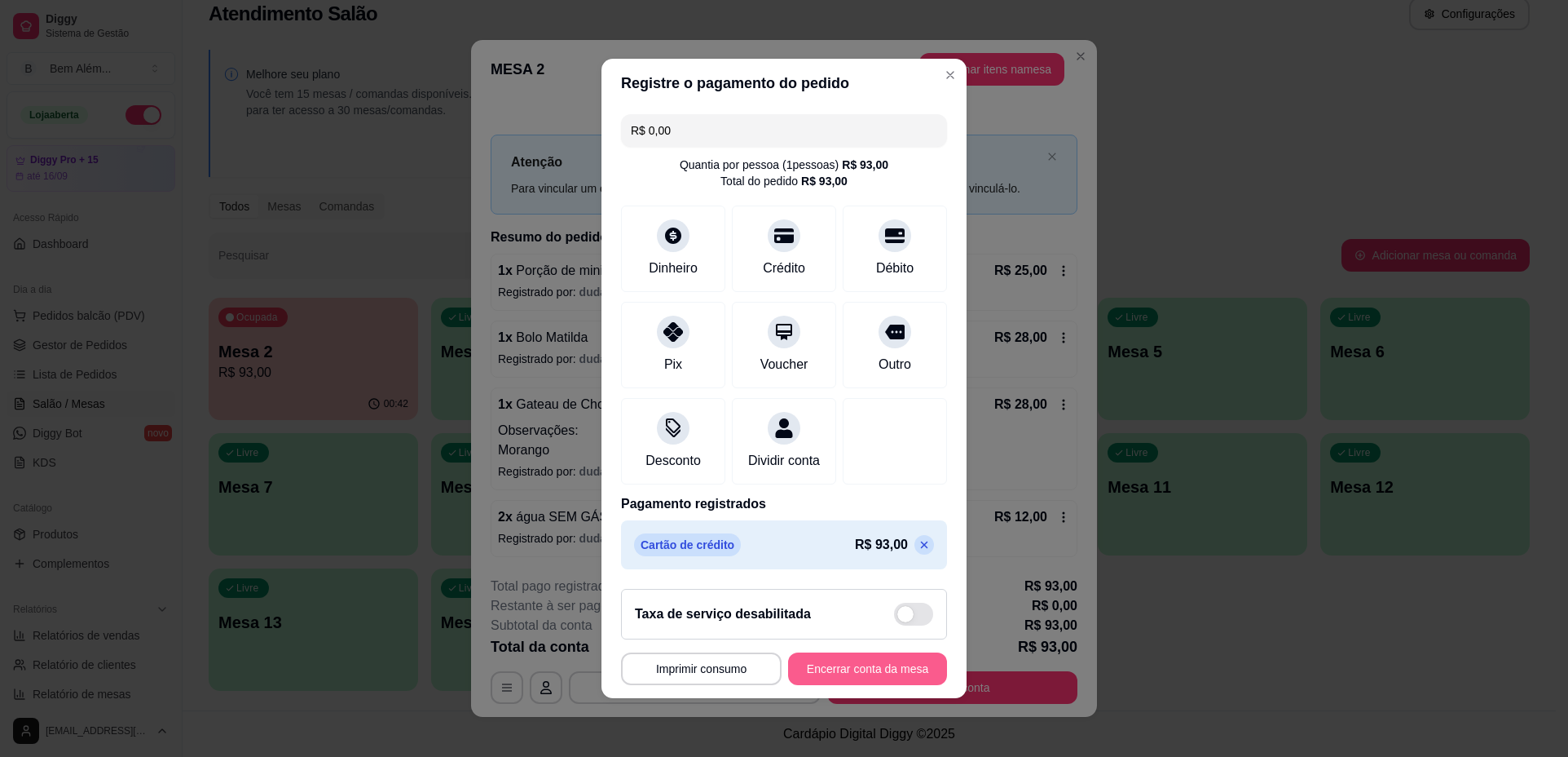
click at [824, 677] on button "Encerrar conta da mesa" at bounding box center [868, 669] width 159 height 32
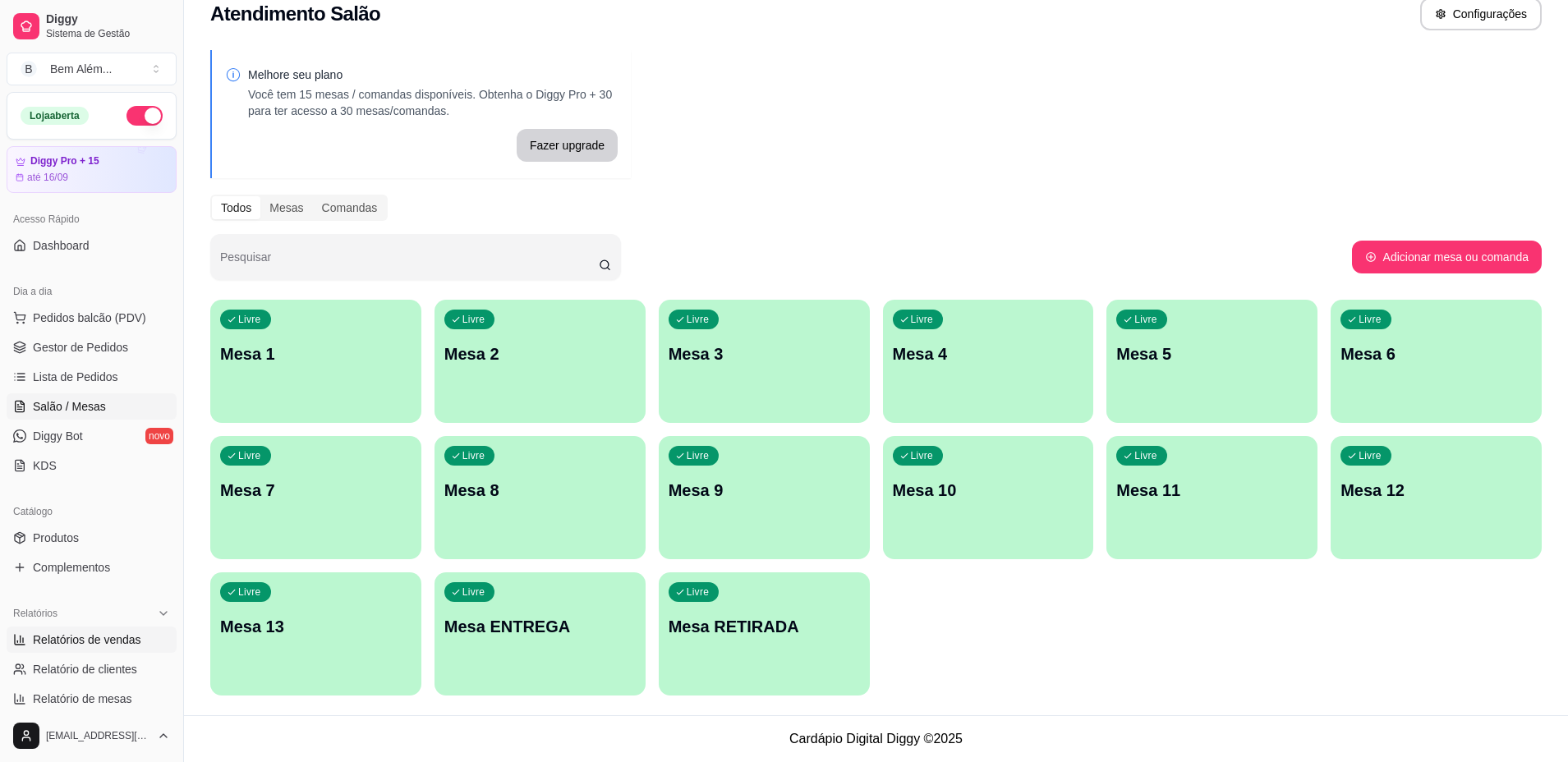
click at [98, 639] on span "Relatórios de vendas" at bounding box center [87, 639] width 109 height 16
select select "ALL"
select select "0"
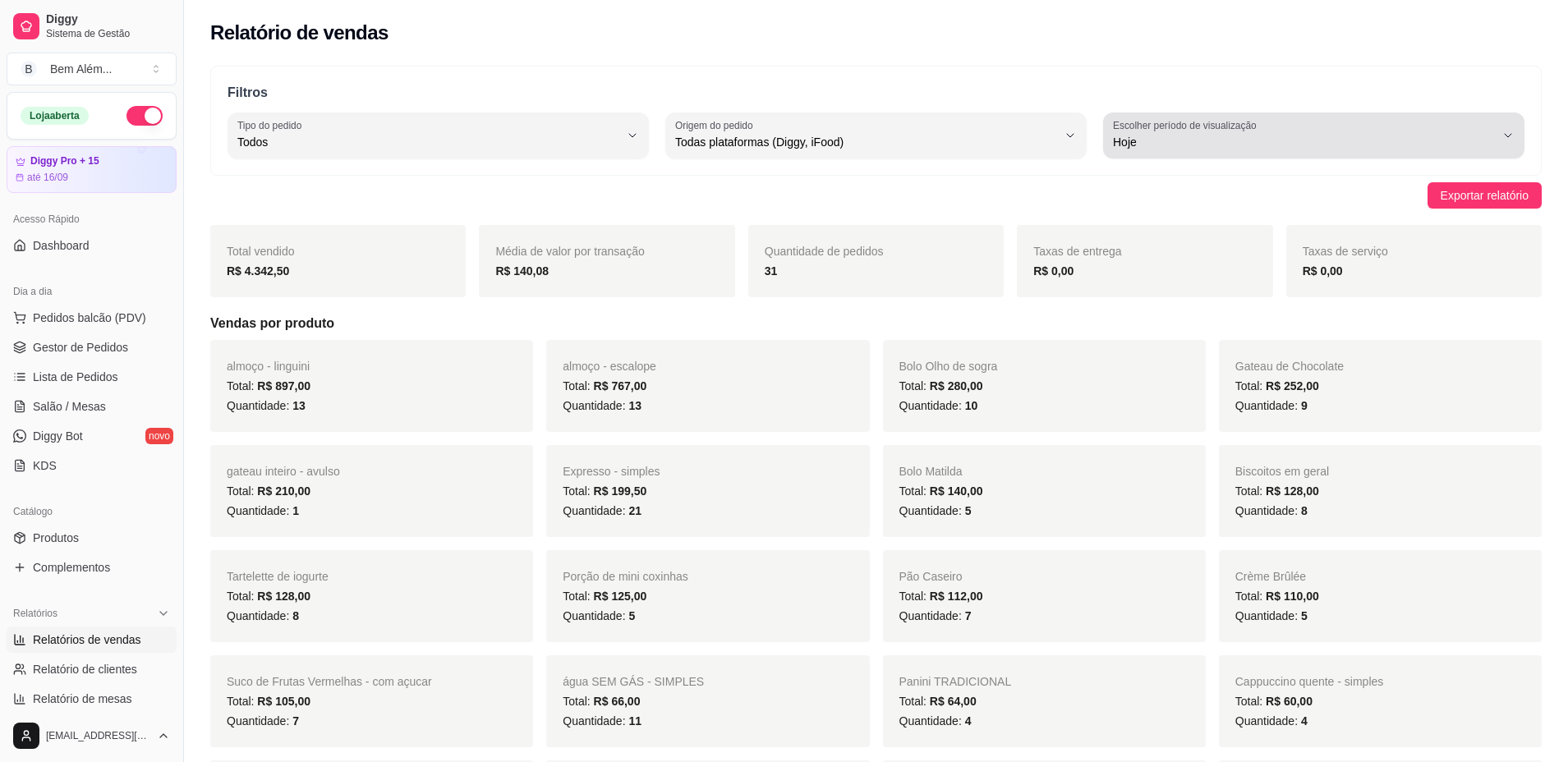
click at [1278, 148] on span "Hoje" at bounding box center [1304, 141] width 382 height 16
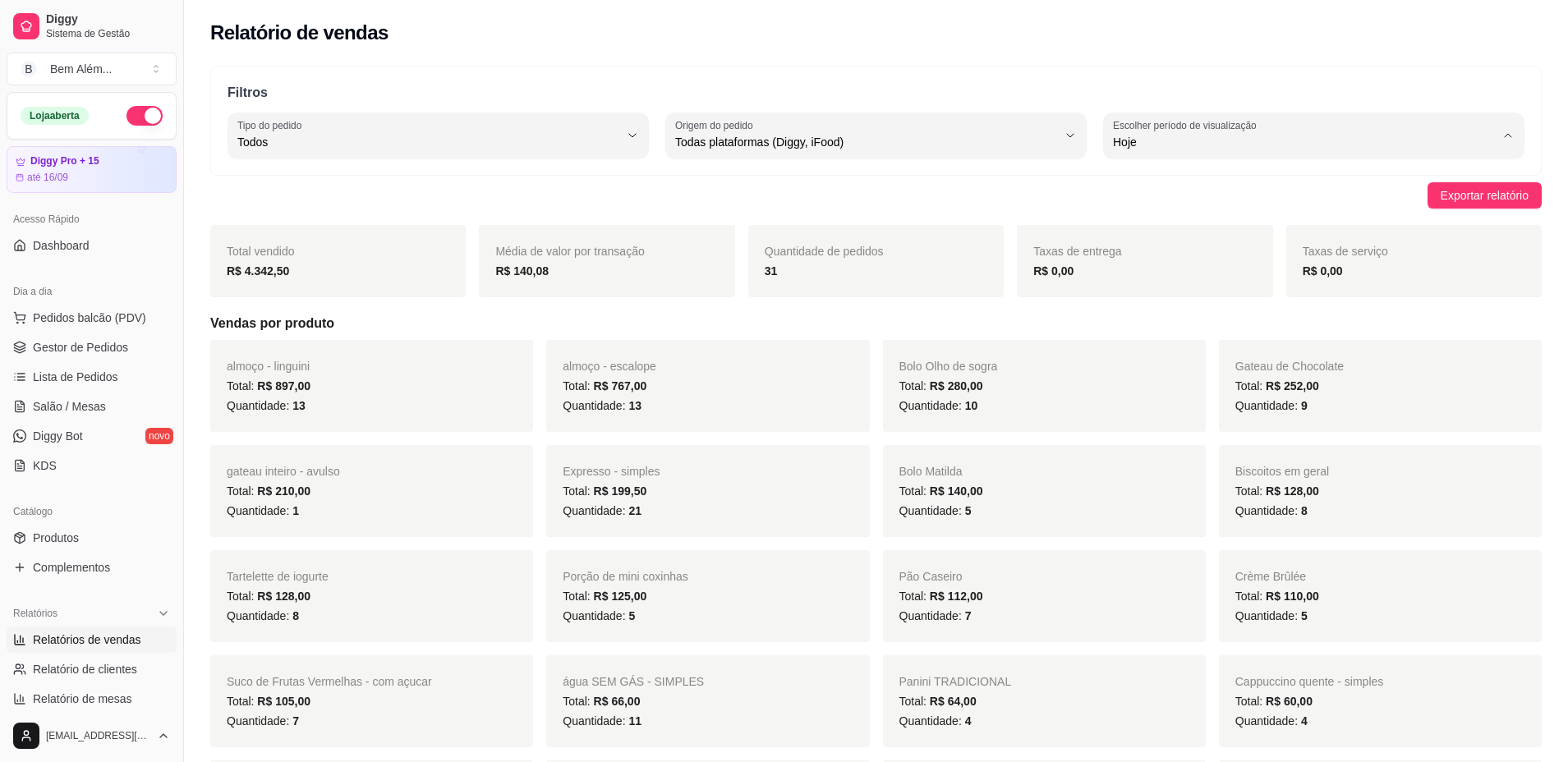
click at [1249, 208] on span "Ontem" at bounding box center [1306, 208] width 363 height 15
type input "1"
select select "1"
click at [68, 319] on span "Pedidos balcão (PDV)" at bounding box center [89, 318] width 113 height 16
